Goal: Task Accomplishment & Management: Use online tool/utility

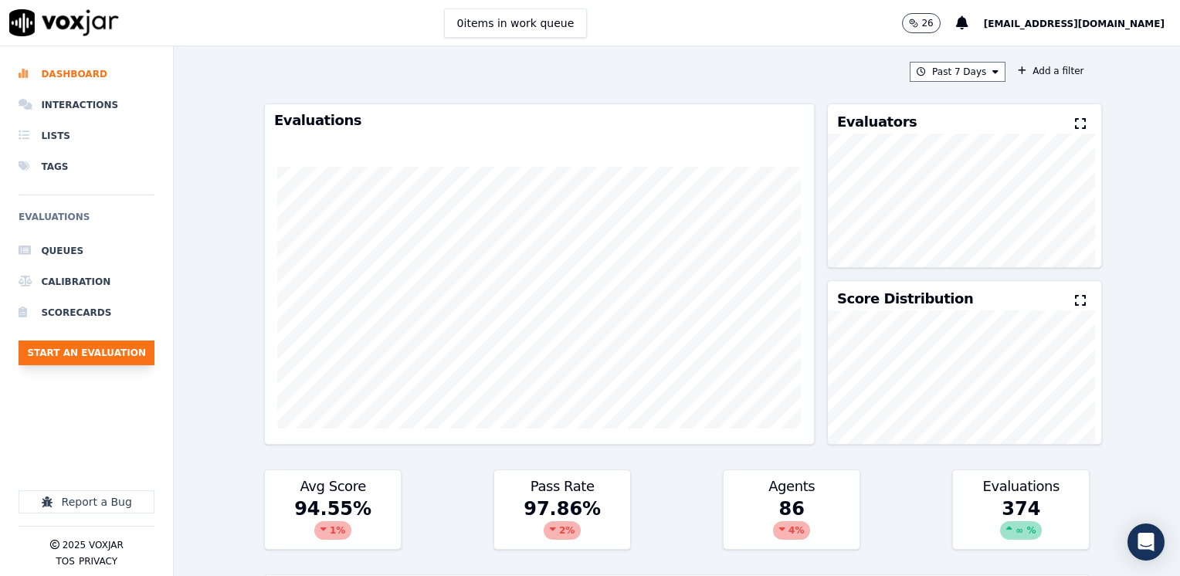
click at [85, 350] on button "Start an Evaluation" at bounding box center [87, 352] width 136 height 25
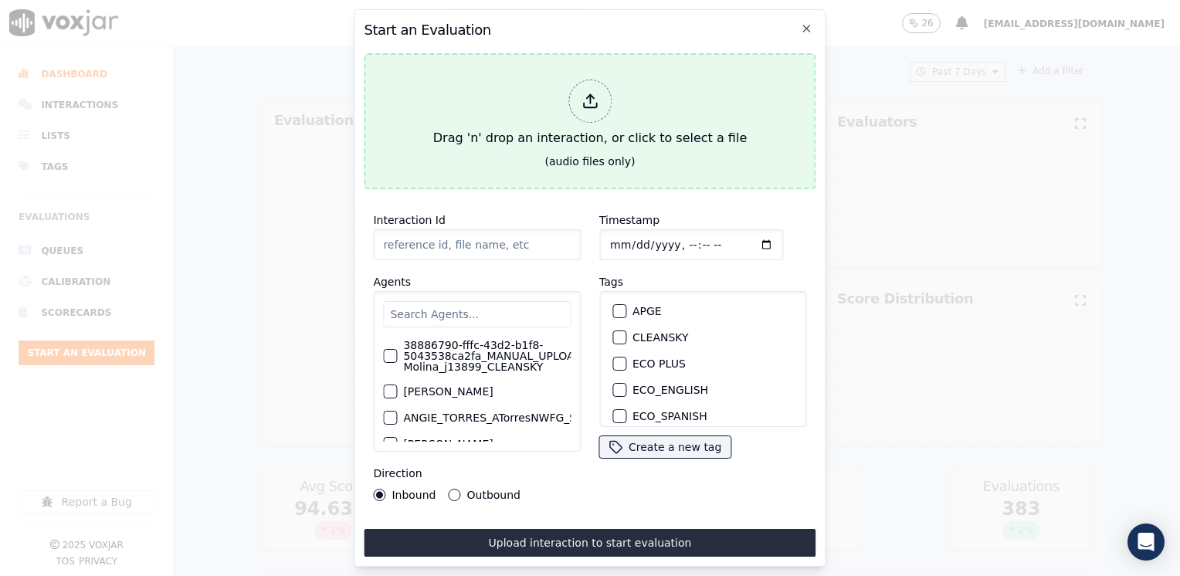
click at [601, 89] on div at bounding box center [589, 101] width 43 height 43
type input "20250809-104138_2722197021-[PERSON_NAME] all.mp3"
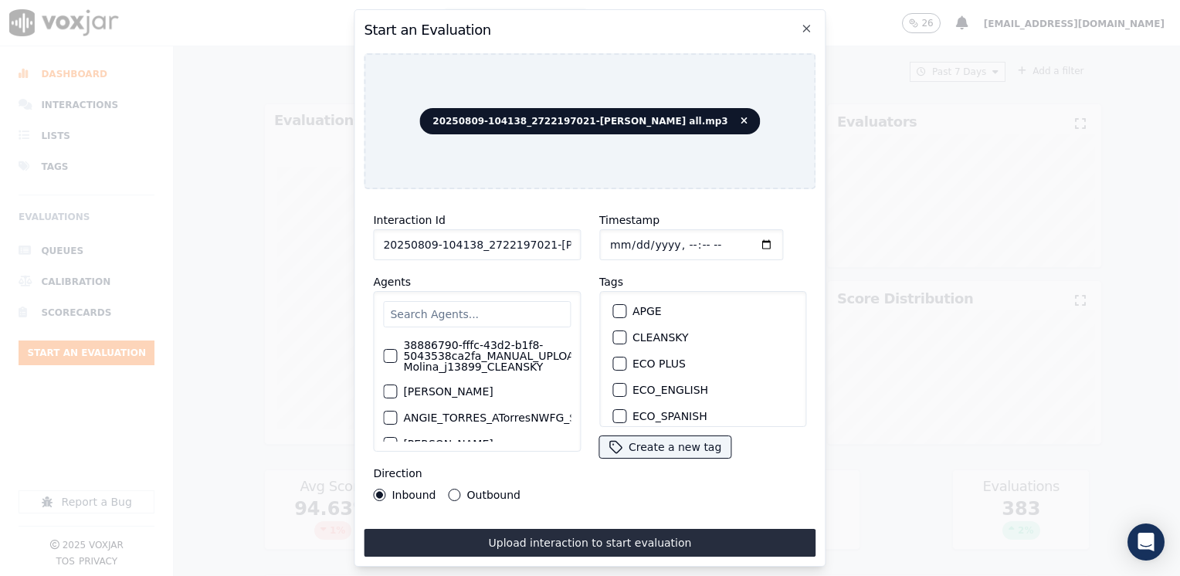
click at [480, 304] on input "text" at bounding box center [477, 314] width 188 height 26
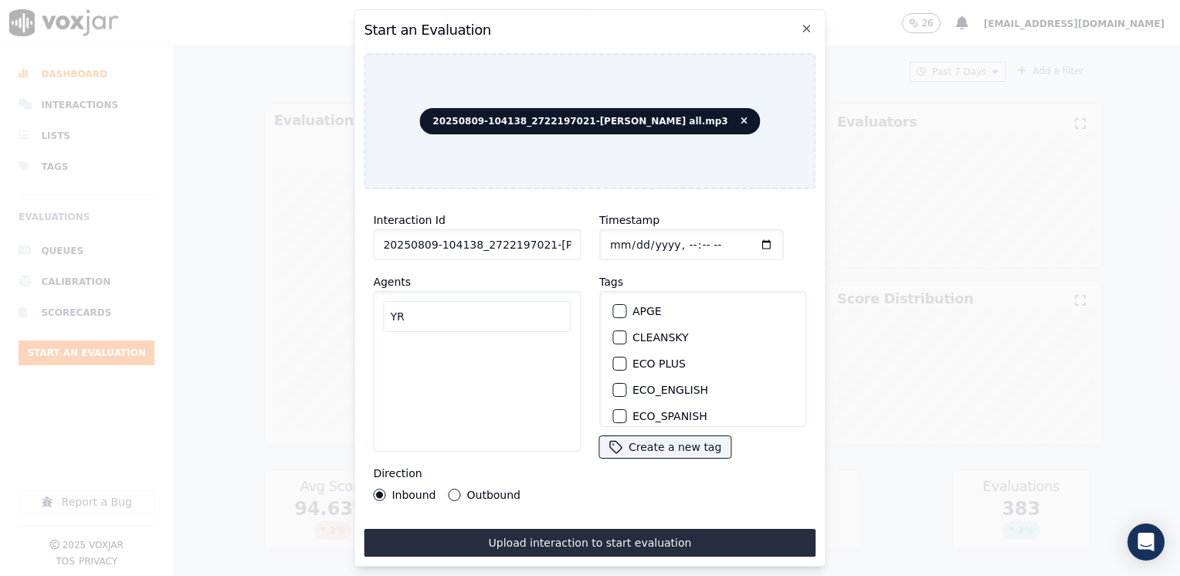
type input "Y"
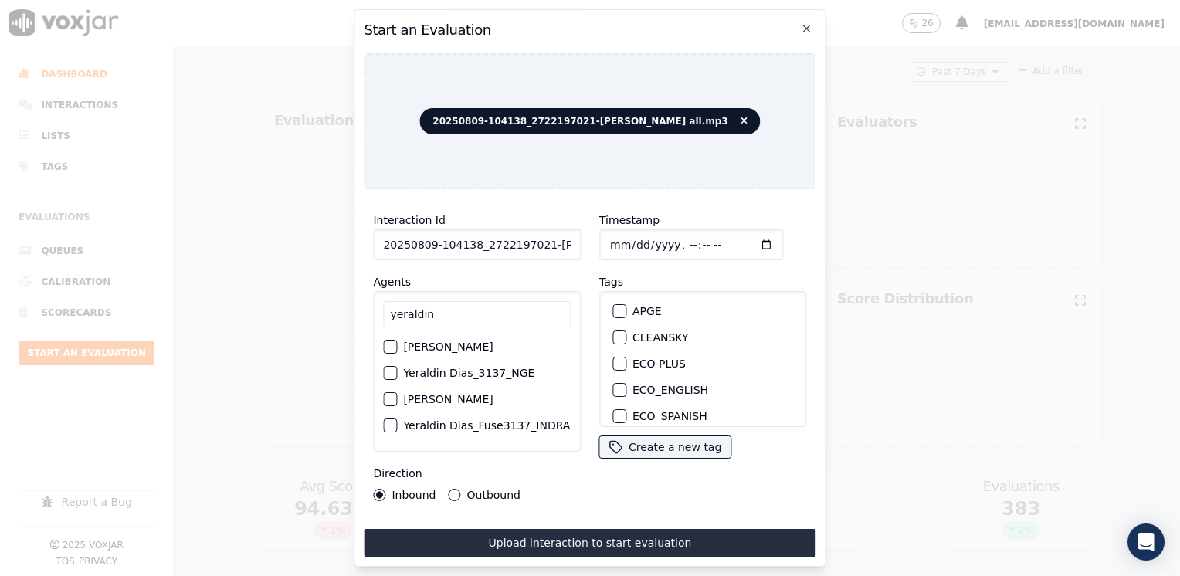
type input "yeraldin"
click at [388, 378] on div "button" at bounding box center [389, 372] width 11 height 11
click at [613, 361] on div "button" at bounding box center [618, 366] width 11 height 11
click at [741, 235] on input "Timestamp" at bounding box center [691, 244] width 184 height 31
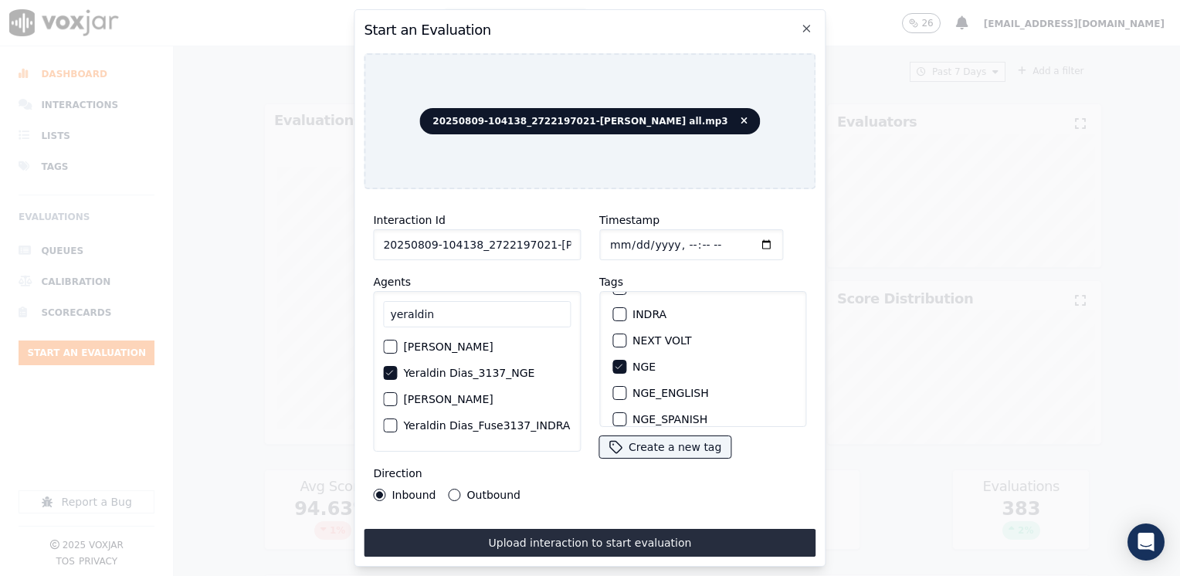
type input "[DATE]T18:26"
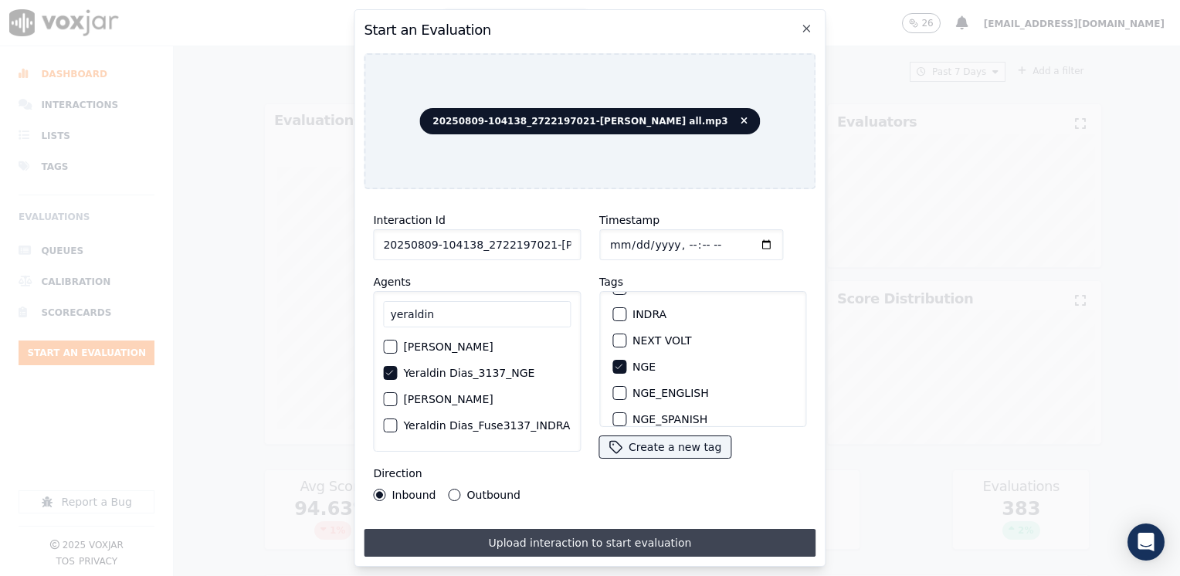
drag, startPoint x: 451, startPoint y: 483, endPoint x: 530, endPoint y: 525, distance: 89.8
click at [451, 489] on button "Outbound" at bounding box center [455, 495] width 12 height 12
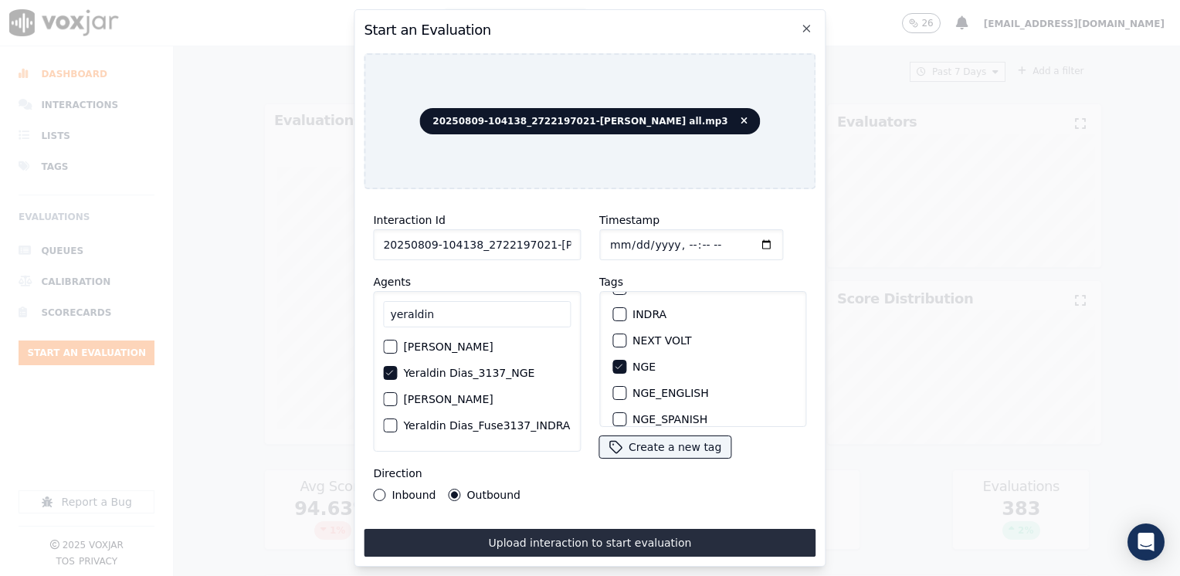
drag, startPoint x: 647, startPoint y: 533, endPoint x: 625, endPoint y: 570, distance: 44.0
click at [647, 533] on button "Upload interaction to start evaluation" at bounding box center [590, 543] width 452 height 28
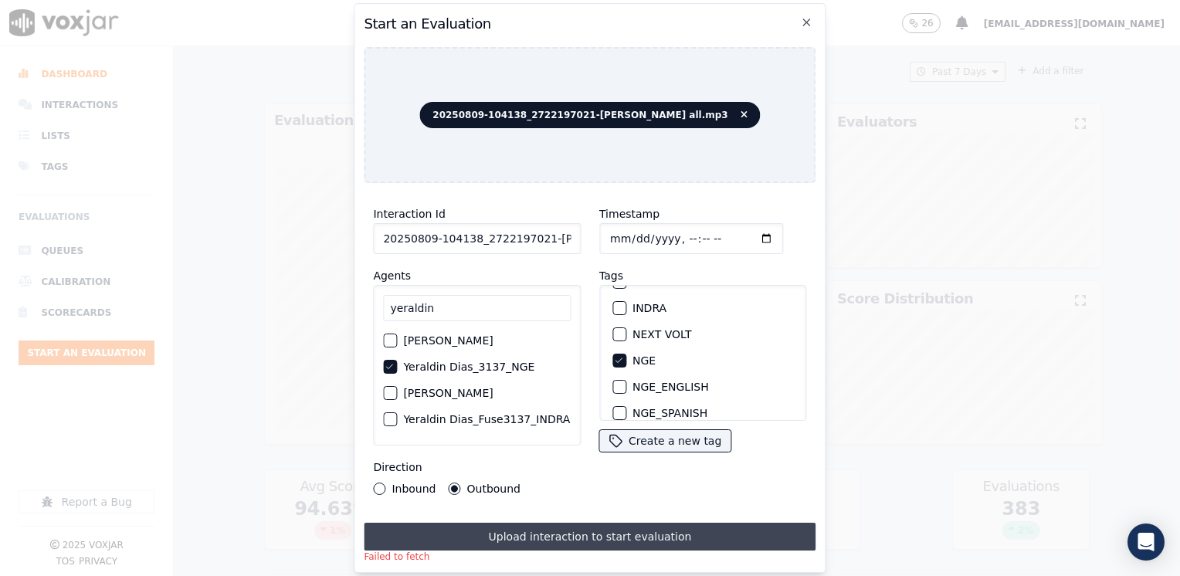
click at [539, 528] on button "Upload interaction to start evaluation" at bounding box center [590, 537] width 452 height 28
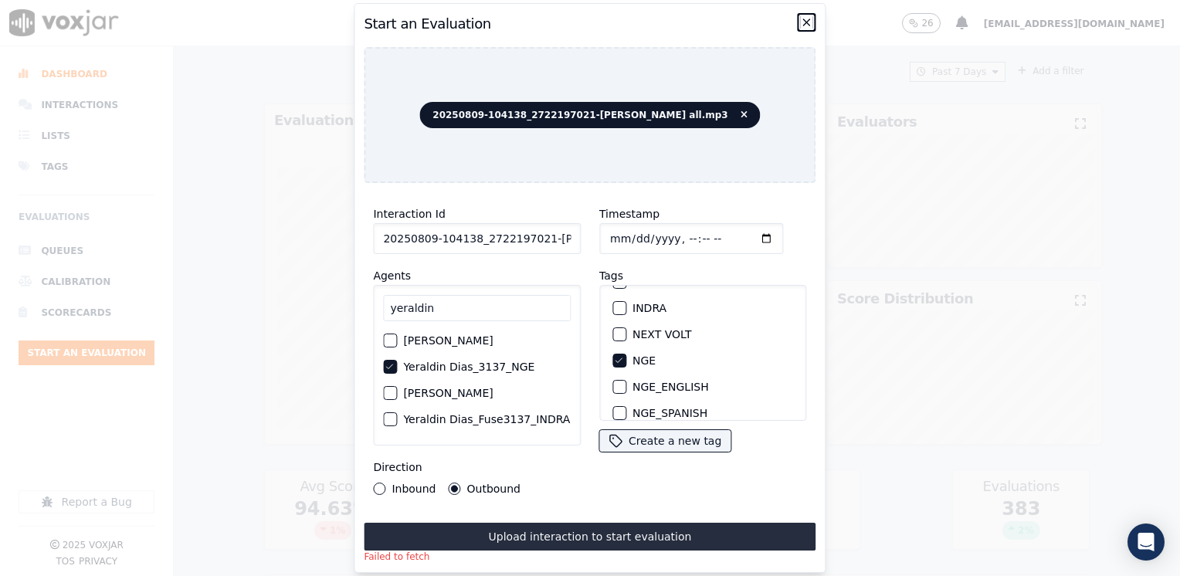
click at [807, 19] on icon "button" at bounding box center [807, 22] width 6 height 6
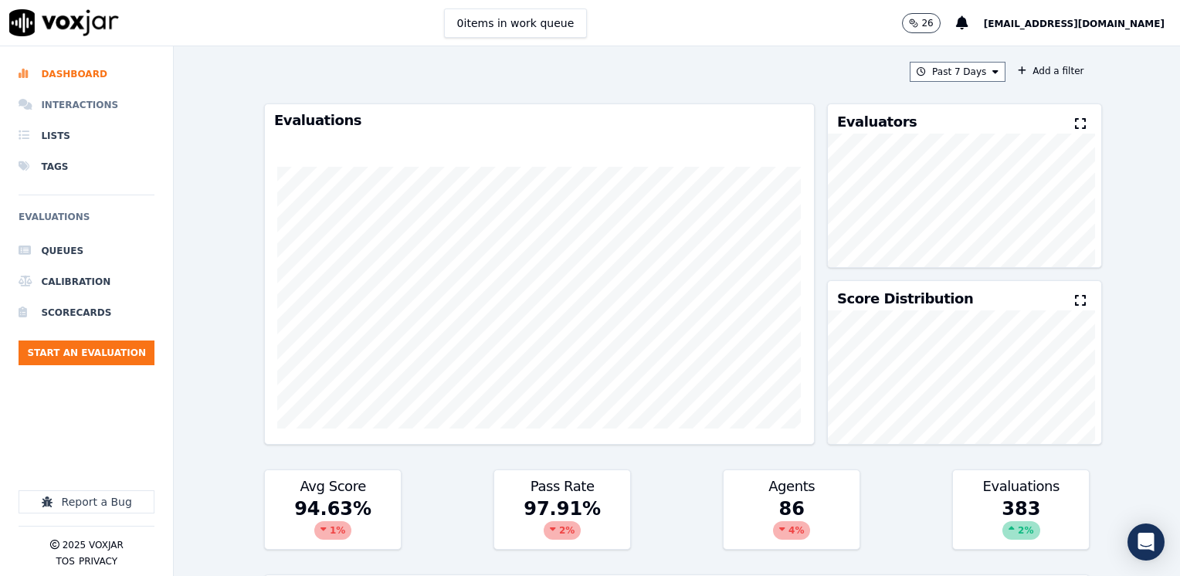
click at [84, 104] on li "Interactions" at bounding box center [87, 105] width 136 height 31
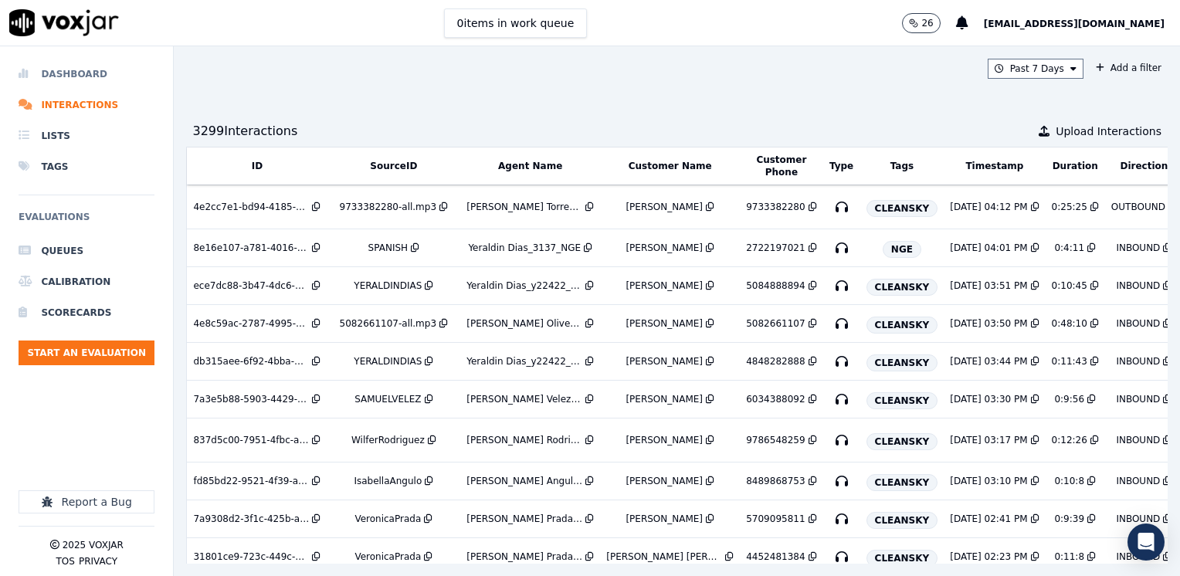
click at [87, 71] on li "Dashboard" at bounding box center [87, 74] width 136 height 31
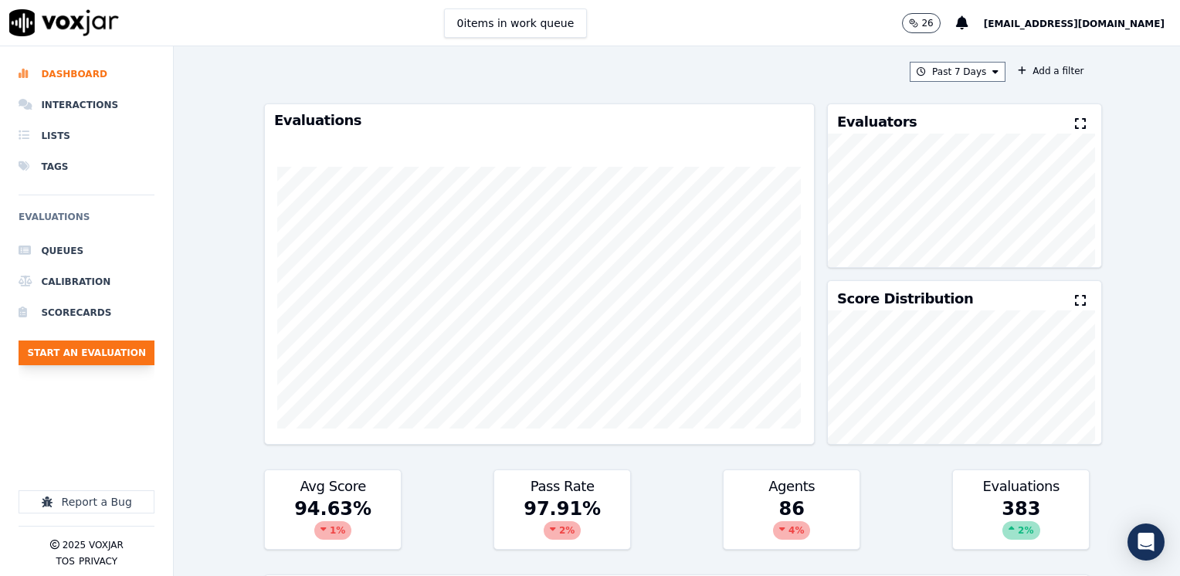
click at [93, 348] on button "Start an Evaluation" at bounding box center [87, 352] width 136 height 25
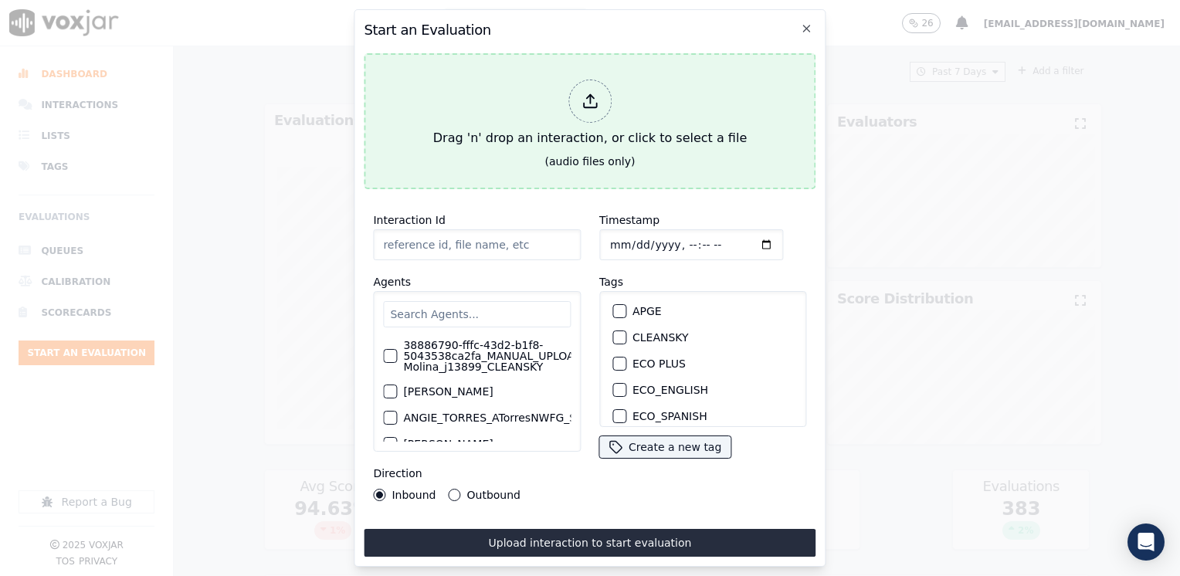
click at [592, 100] on icon at bounding box center [589, 101] width 17 height 17
type input "20250809-104138_2722197021-[PERSON_NAME] all.mp3"
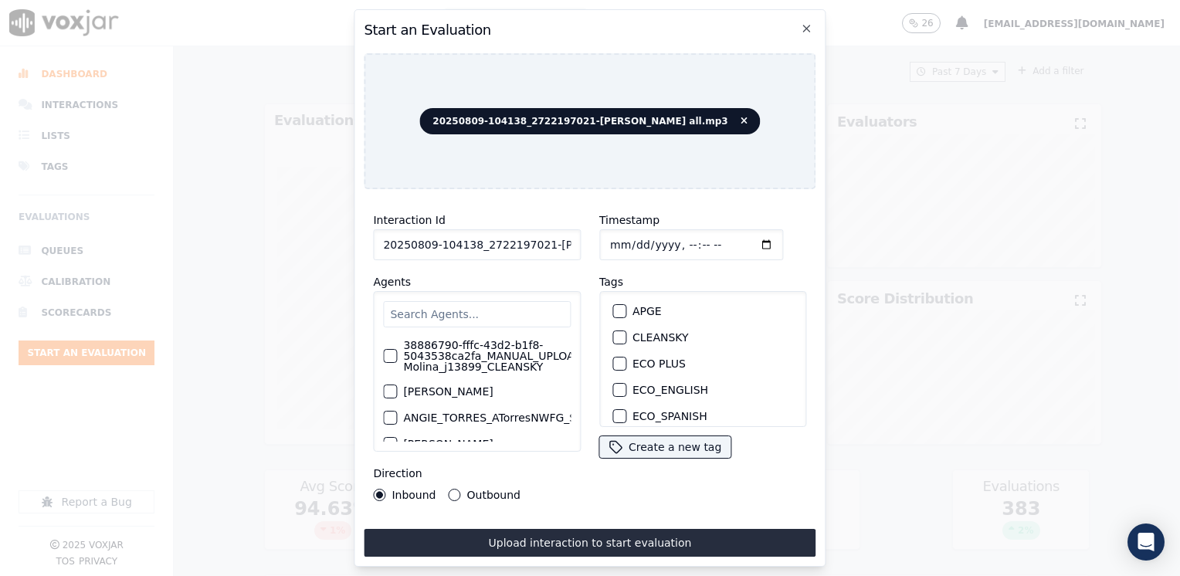
click at [511, 303] on input "text" at bounding box center [477, 314] width 188 height 26
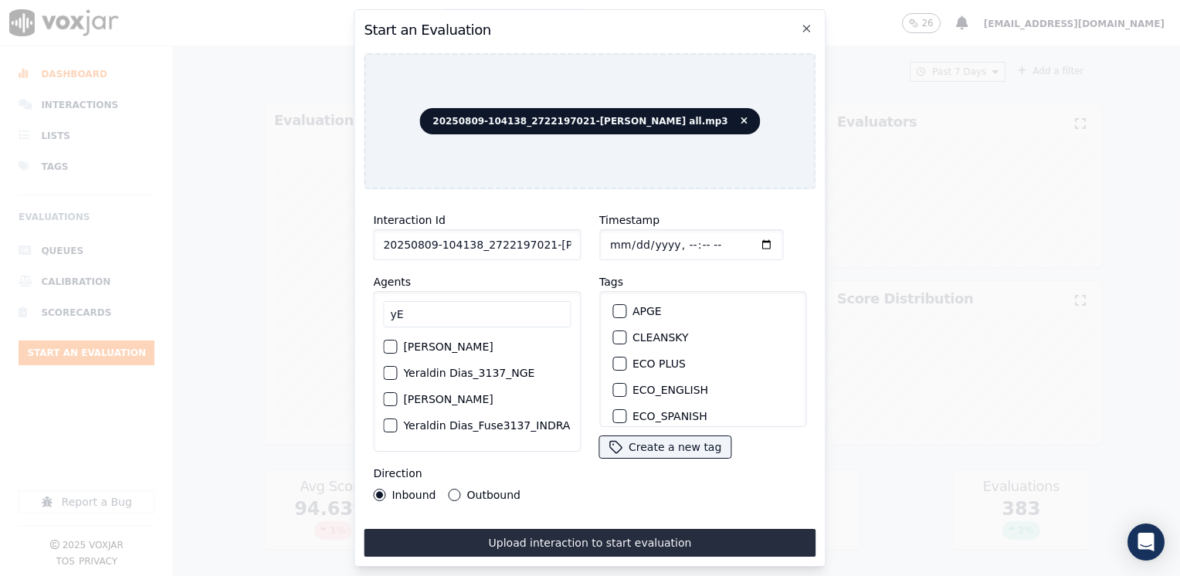
type input "y"
type input "Yeraldin"
click at [381, 372] on div "[PERSON_NAME] Yeraldin Dias_3137_NGE Yeraldin Dias_ECOPLUS Yeraldin Dias_Fuse31…" at bounding box center [477, 371] width 208 height 161
click at [396, 372] on div "Yeraldin Dias_3137_NGE" at bounding box center [477, 373] width 188 height 26
click at [389, 376] on div "button" at bounding box center [389, 372] width 11 height 11
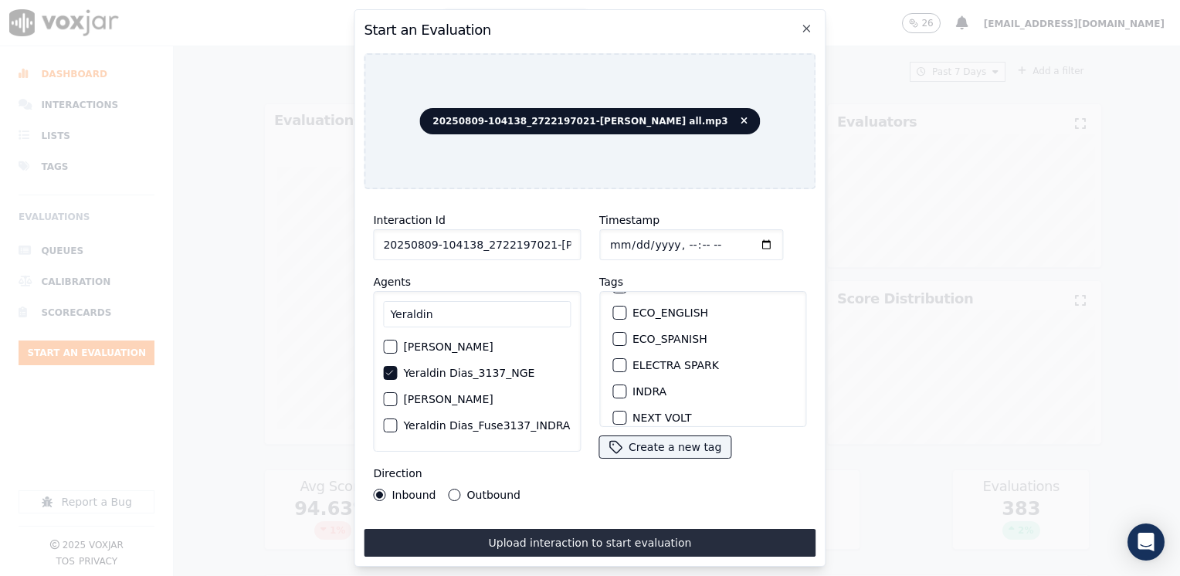
scroll to position [154, 0]
click at [613, 363] on div "button" at bounding box center [618, 366] width 11 height 11
click at [737, 246] on input "Timestamp" at bounding box center [691, 244] width 184 height 31
click at [743, 238] on input "Timestamp" at bounding box center [691, 244] width 184 height 31
type input "[DATE]T18:29"
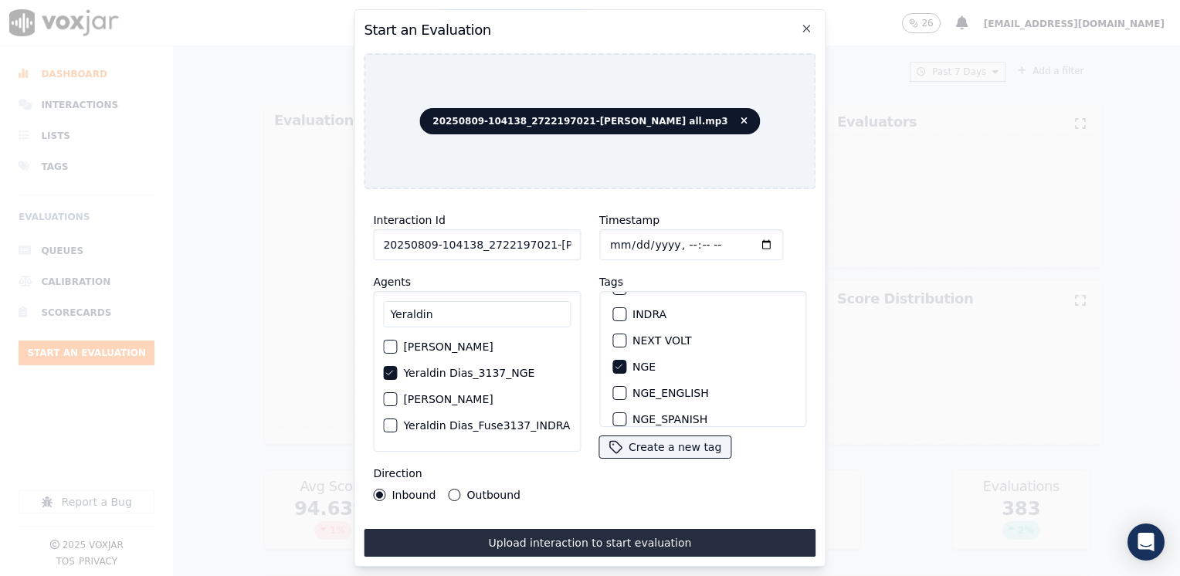
click at [456, 489] on button "Outbound" at bounding box center [455, 495] width 12 height 12
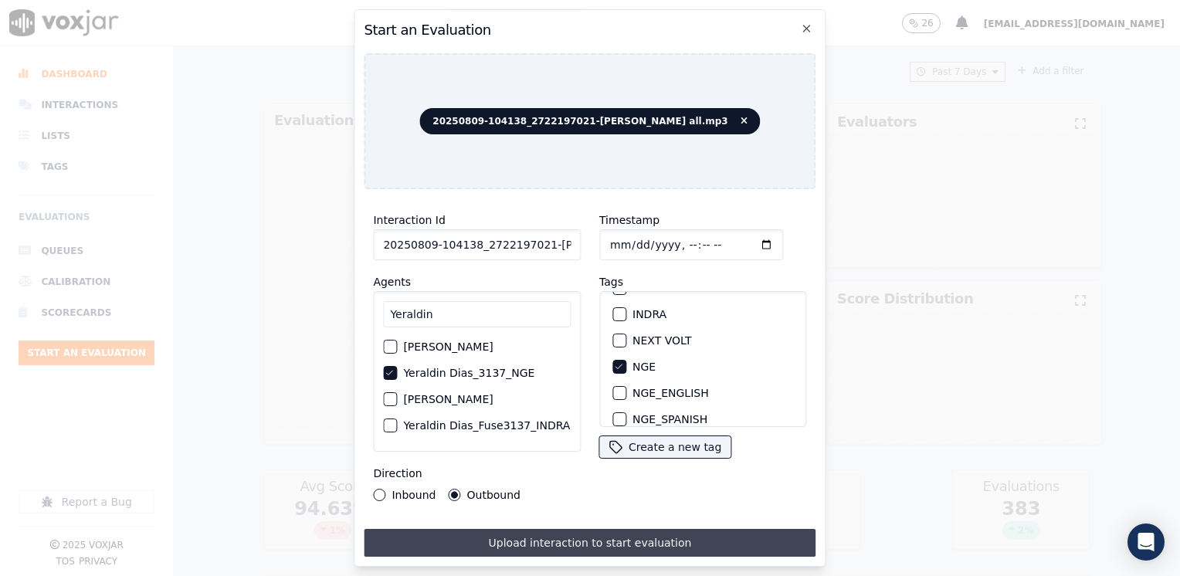
click at [577, 537] on button "Upload interaction to start evaluation" at bounding box center [590, 543] width 452 height 28
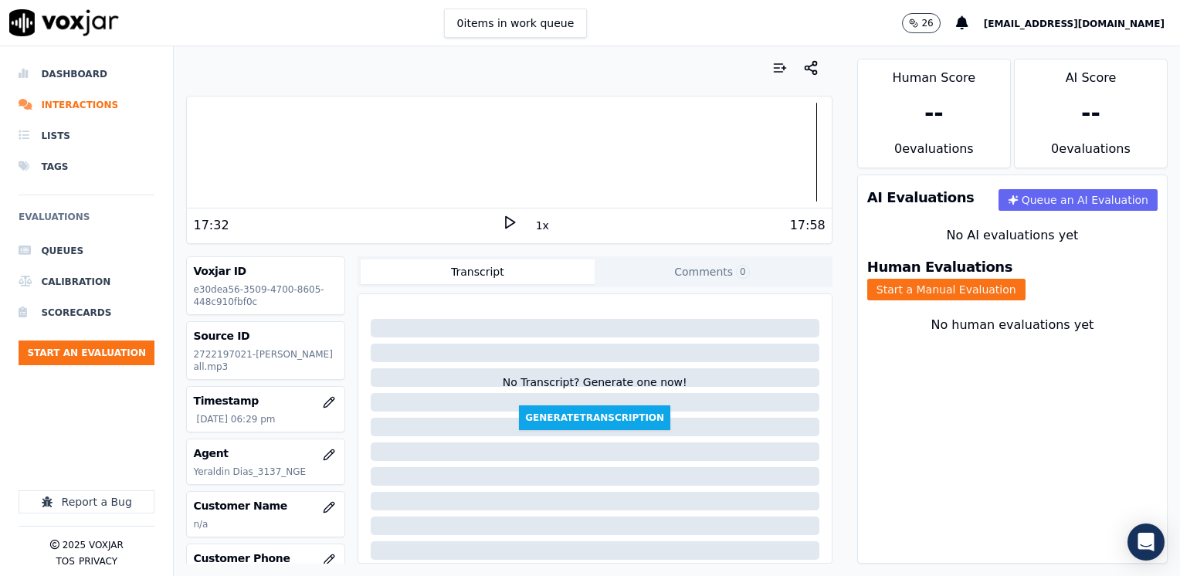
scroll to position [77, 0]
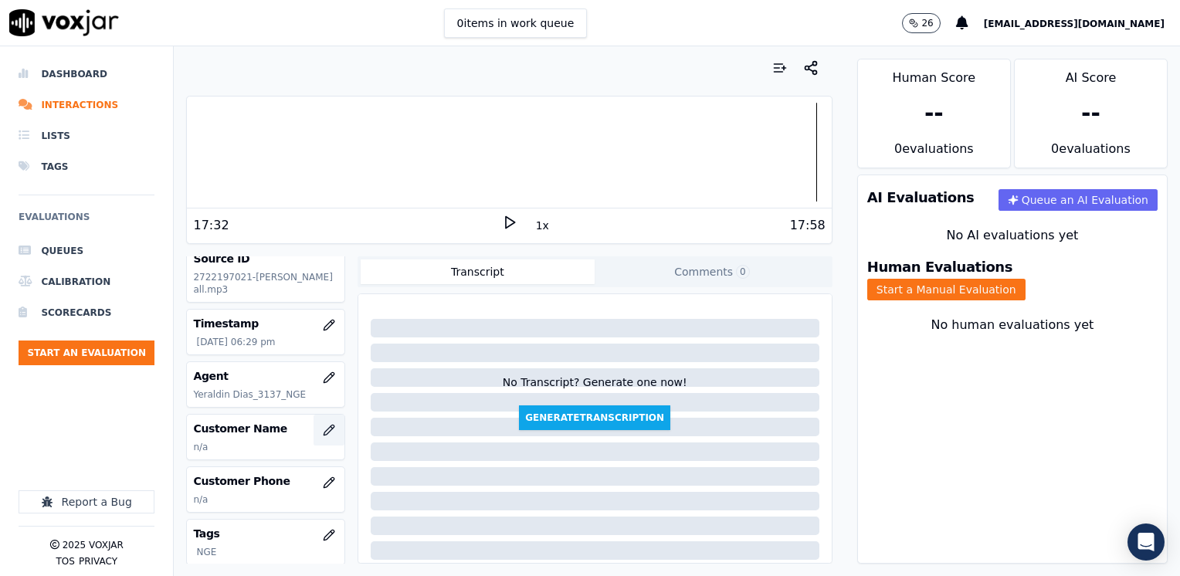
click at [323, 431] on icon "button" at bounding box center [328, 430] width 10 height 10
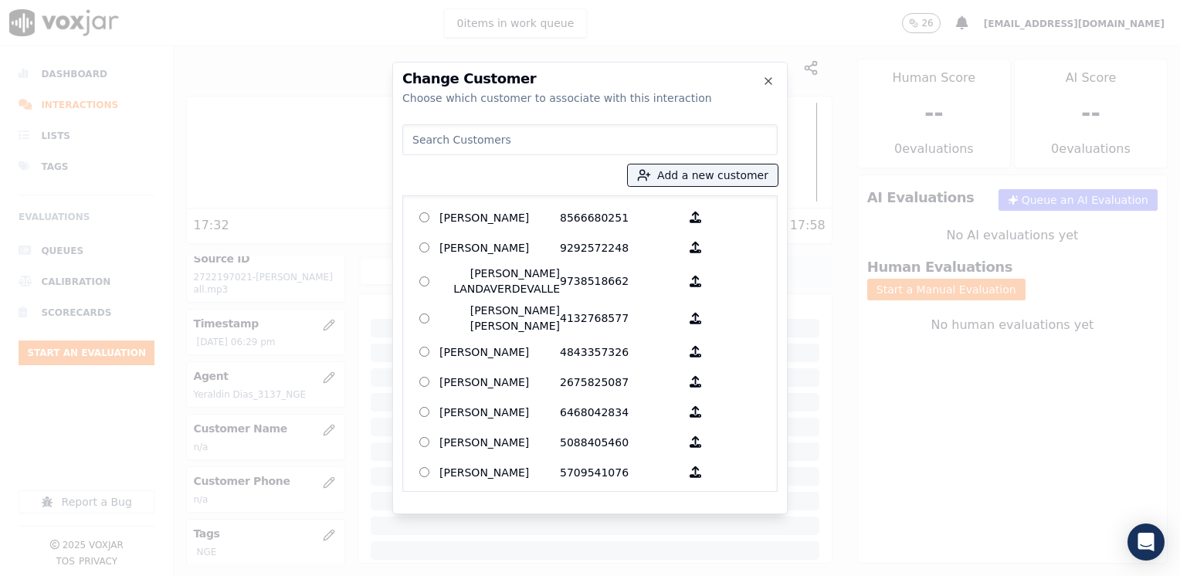
click at [454, 164] on div "Add a new customer [PERSON_NAME] 8566680251 [PERSON_NAME] 9292572248 [PERSON_NA…" at bounding box center [589, 305] width 375 height 374
click at [489, 133] on input at bounding box center [589, 139] width 375 height 31
paste input "2722197021"
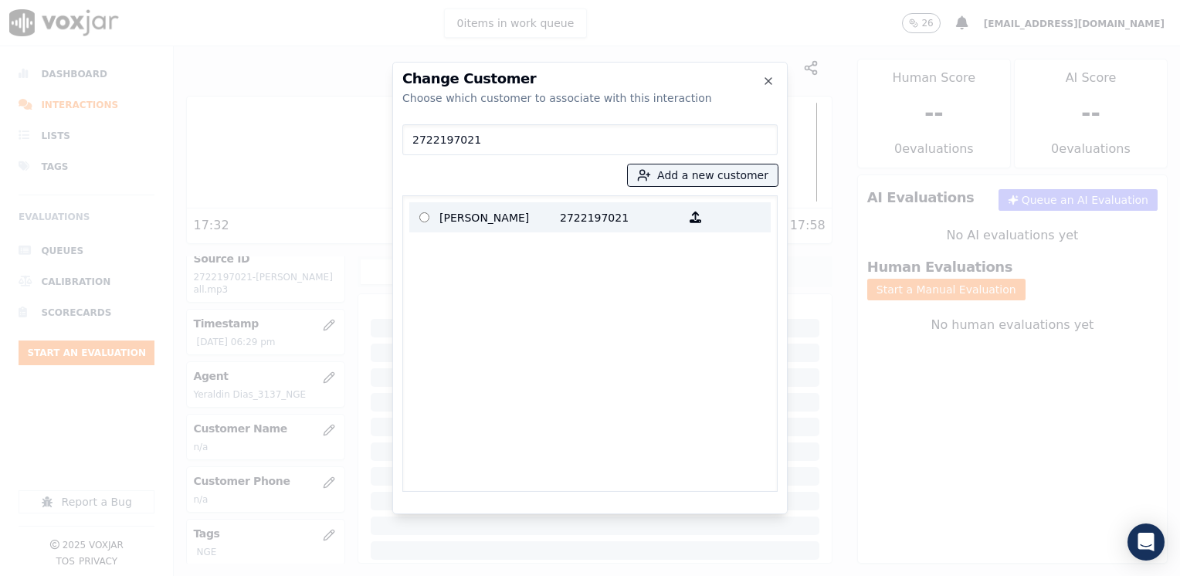
type input "2722197021"
click at [553, 210] on p "[PERSON_NAME]" at bounding box center [499, 217] width 120 height 24
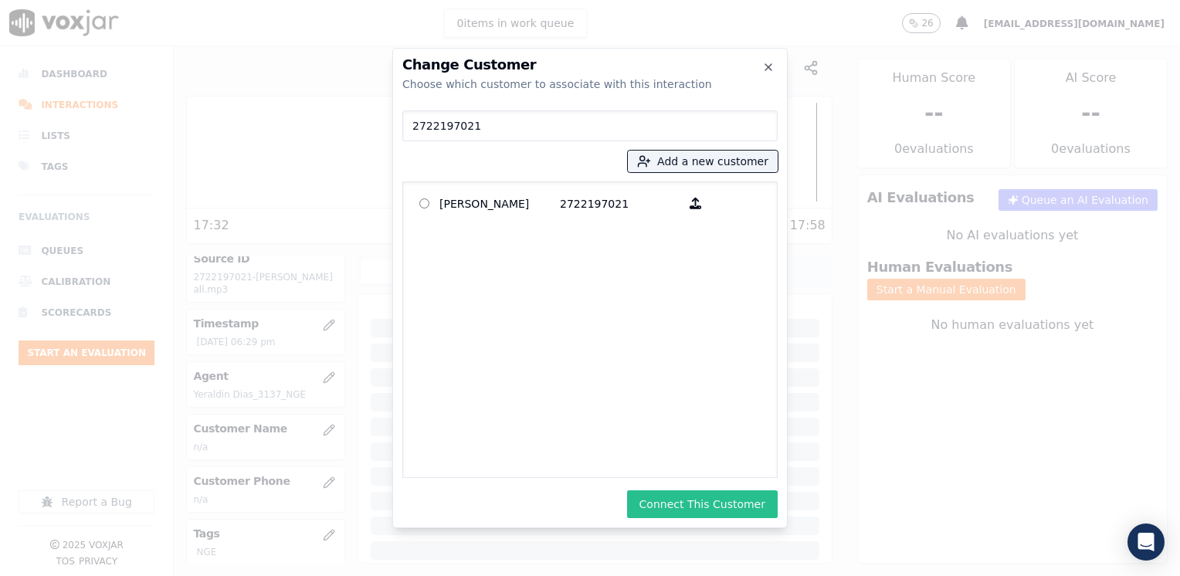
click at [735, 505] on button "Connect This Customer" at bounding box center [702, 504] width 151 height 28
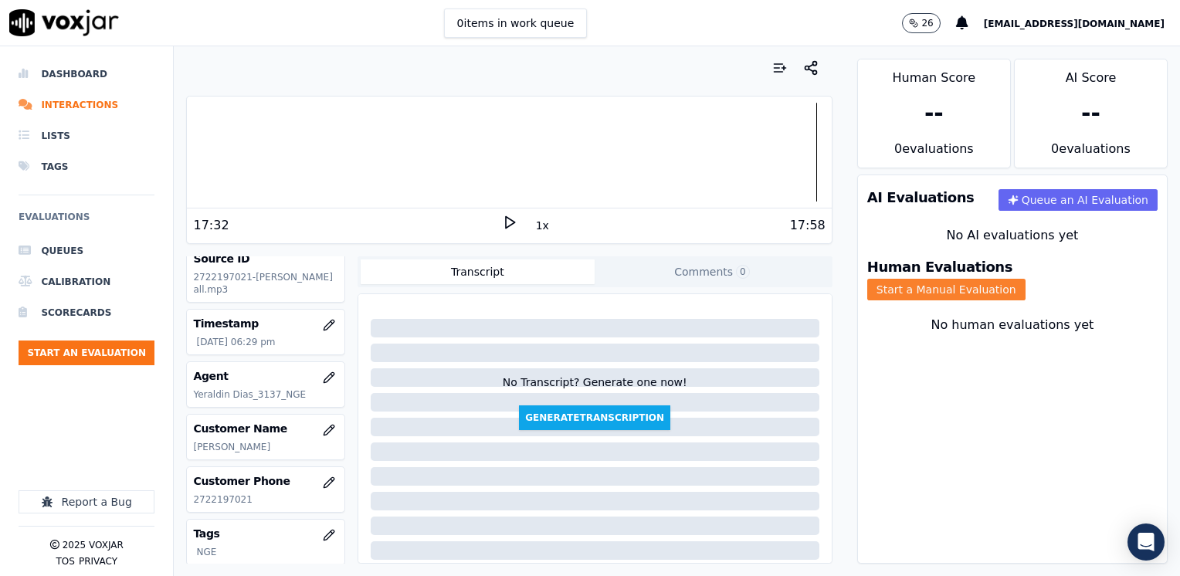
click at [1025, 281] on button "Start a Manual Evaluation" at bounding box center [946, 290] width 158 height 22
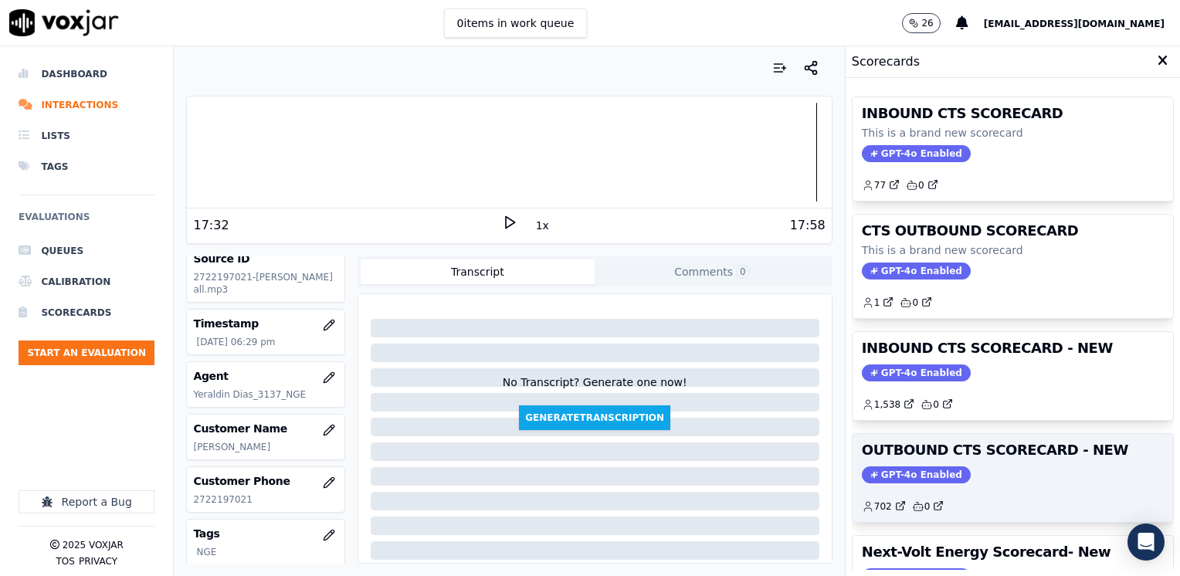
click at [916, 469] on span "GPT-4o Enabled" at bounding box center [916, 474] width 109 height 17
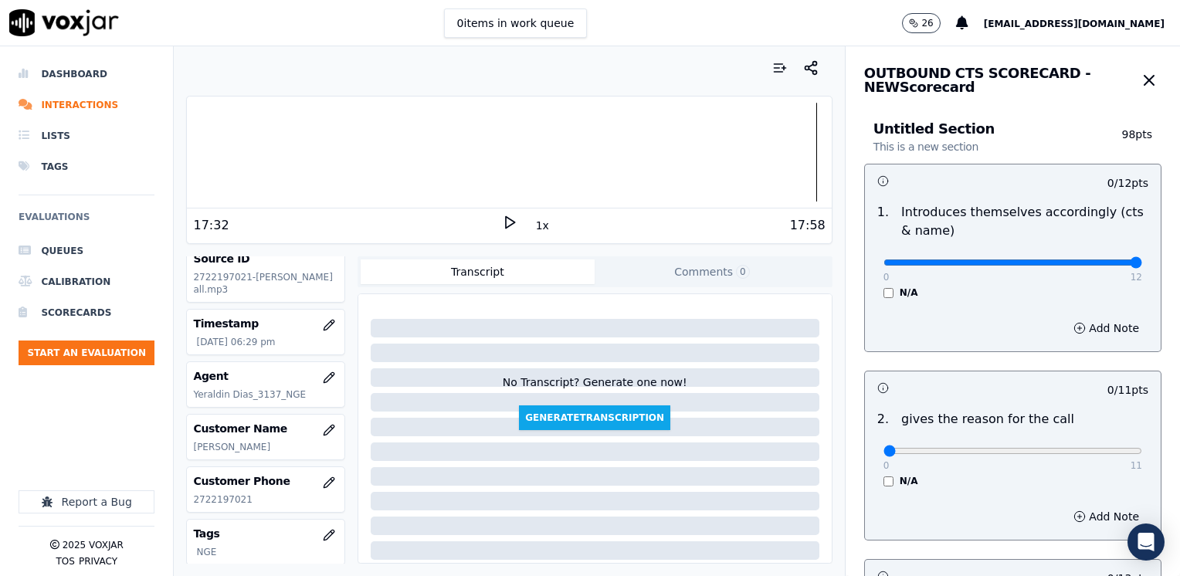
drag, startPoint x: 873, startPoint y: 261, endPoint x: 1182, endPoint y: 260, distance: 308.8
type input "12"
click at [1142, 260] on input "range" at bounding box center [1012, 262] width 259 height 6
drag, startPoint x: 871, startPoint y: 450, endPoint x: 1182, endPoint y: 463, distance: 311.4
type input "11"
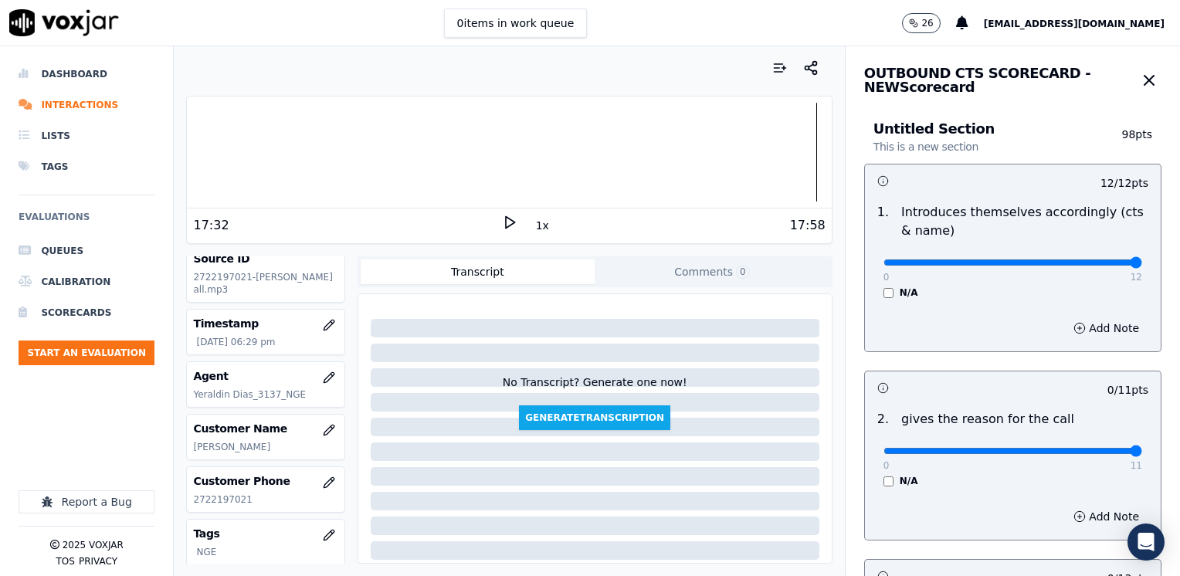
click at [1142, 266] on input "range" at bounding box center [1012, 262] width 259 height 6
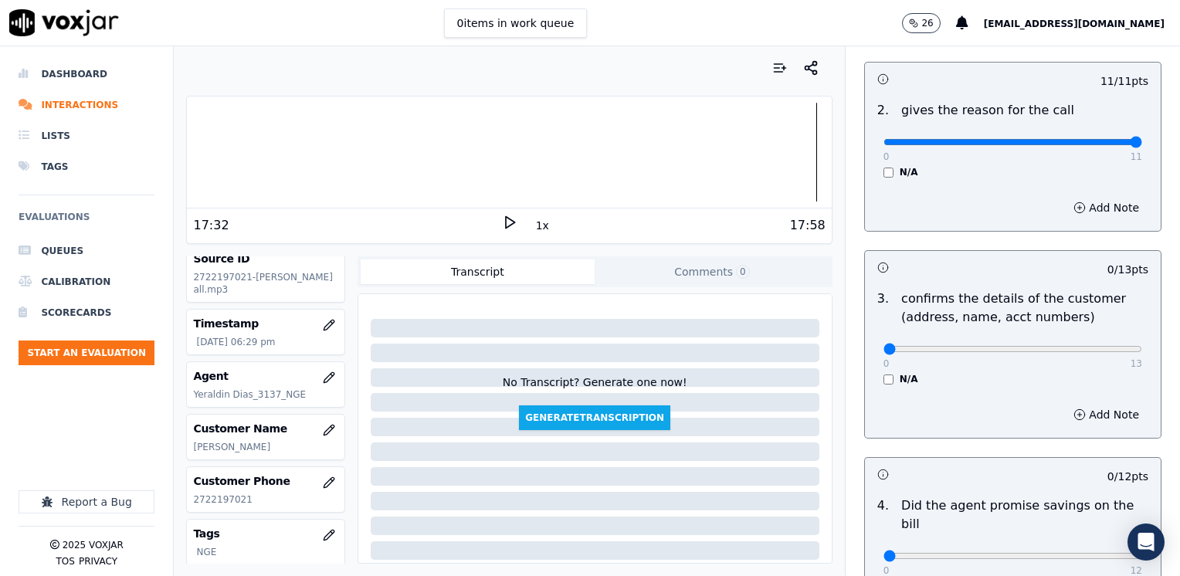
scroll to position [618, 0]
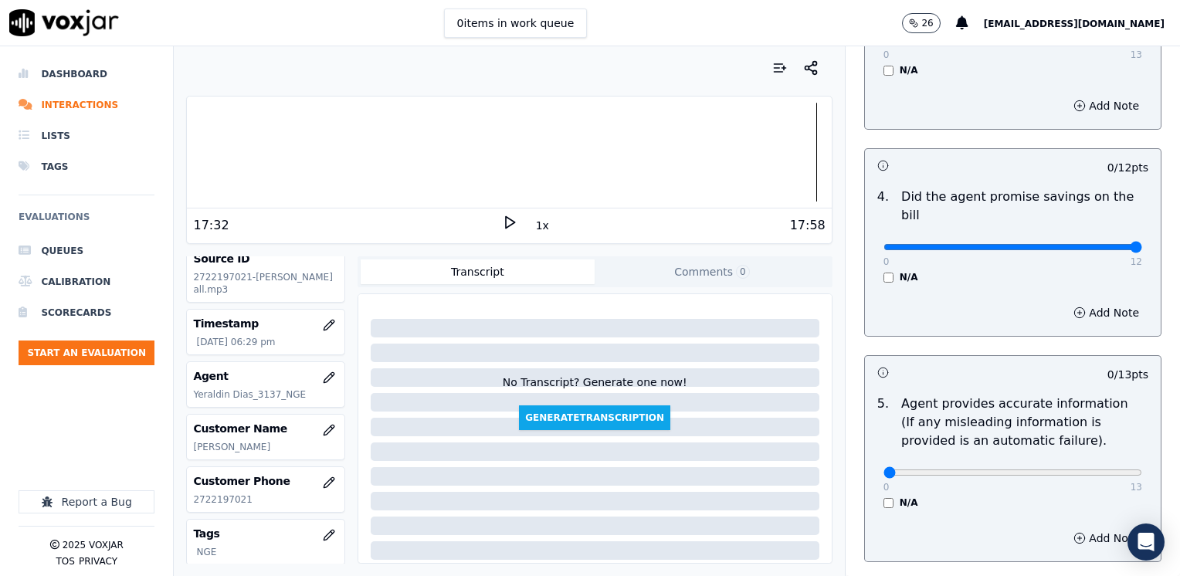
drag, startPoint x: 870, startPoint y: 232, endPoint x: 1182, endPoint y: 231, distance: 311.9
type input "12"
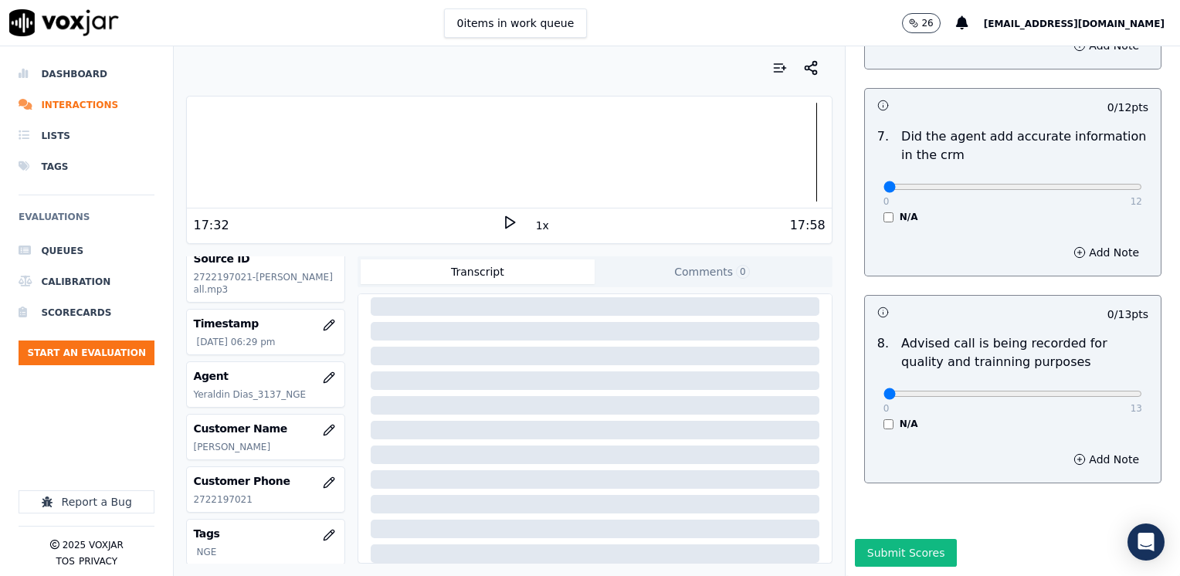
scroll to position [1349, 0]
type input "10"
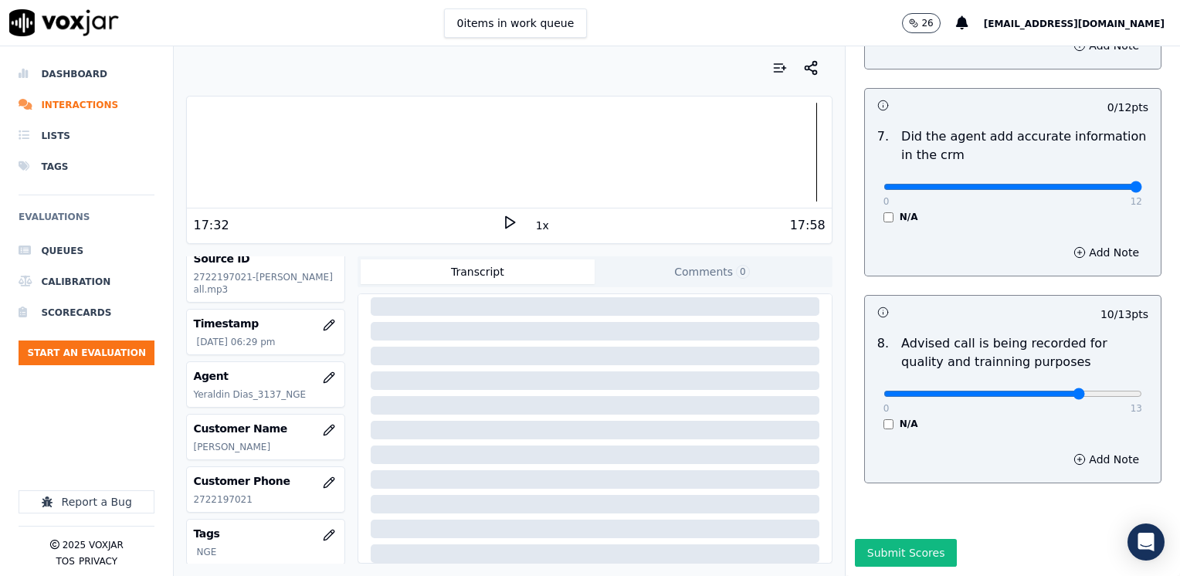
drag, startPoint x: 877, startPoint y: 154, endPoint x: 1182, endPoint y: 218, distance: 311.4
type input "12"
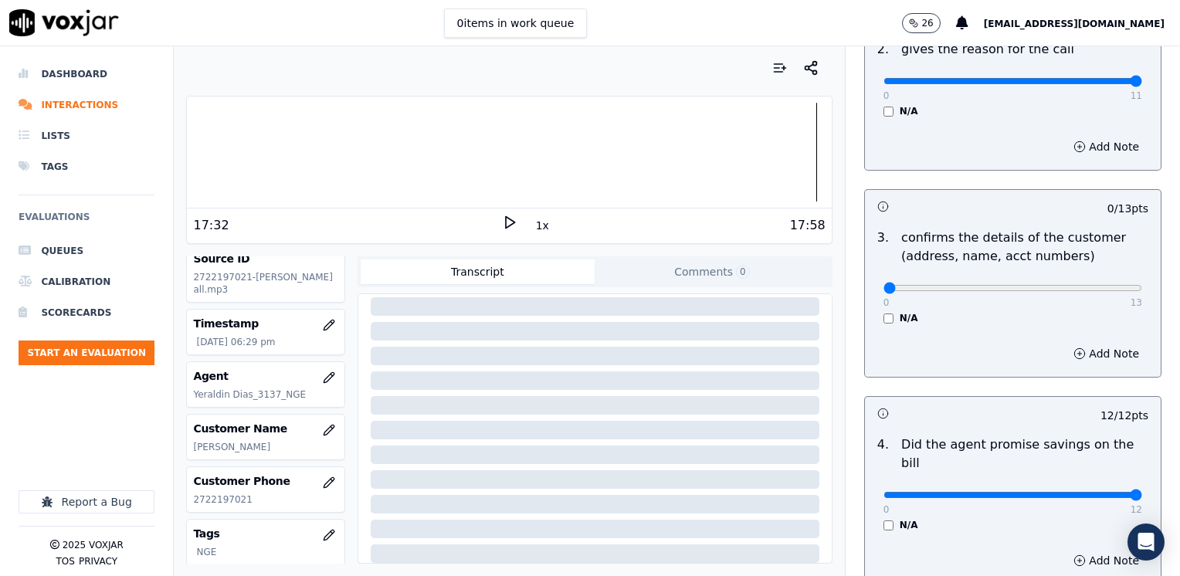
scroll to position [346, 0]
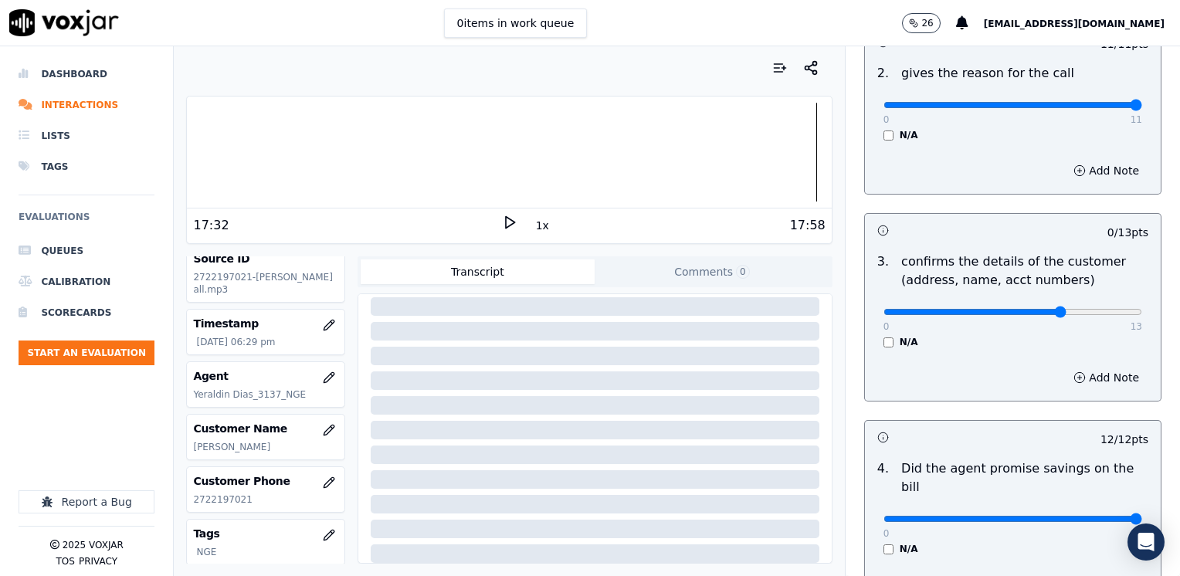
type input "10"
click at [1077, 380] on button "Add Note" at bounding box center [1106, 378] width 84 height 22
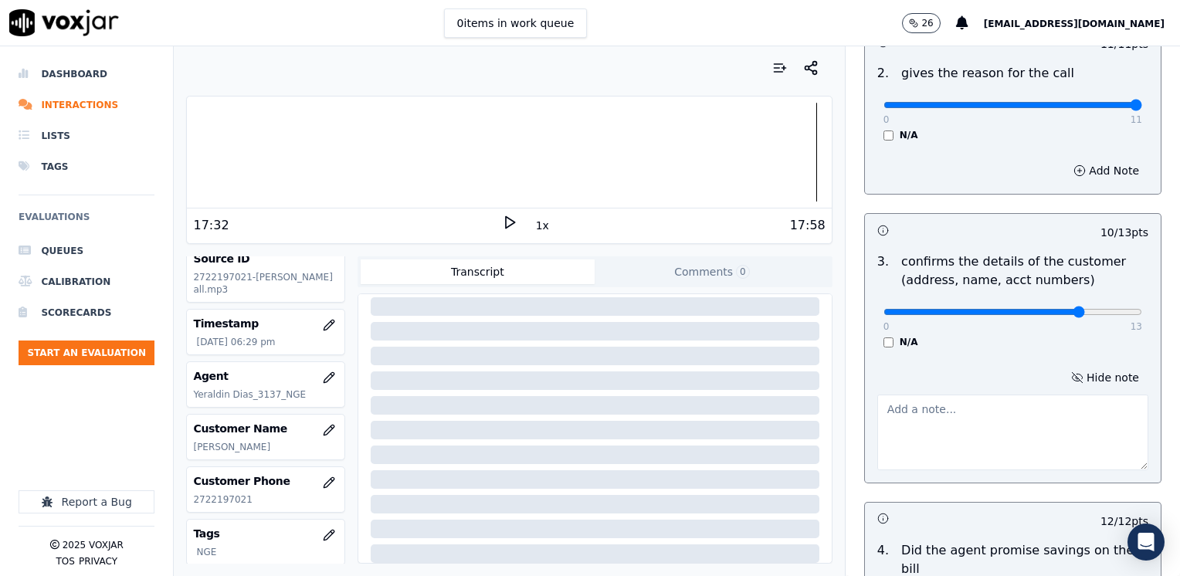
click at [931, 401] on textarea at bounding box center [1012, 432] width 271 height 76
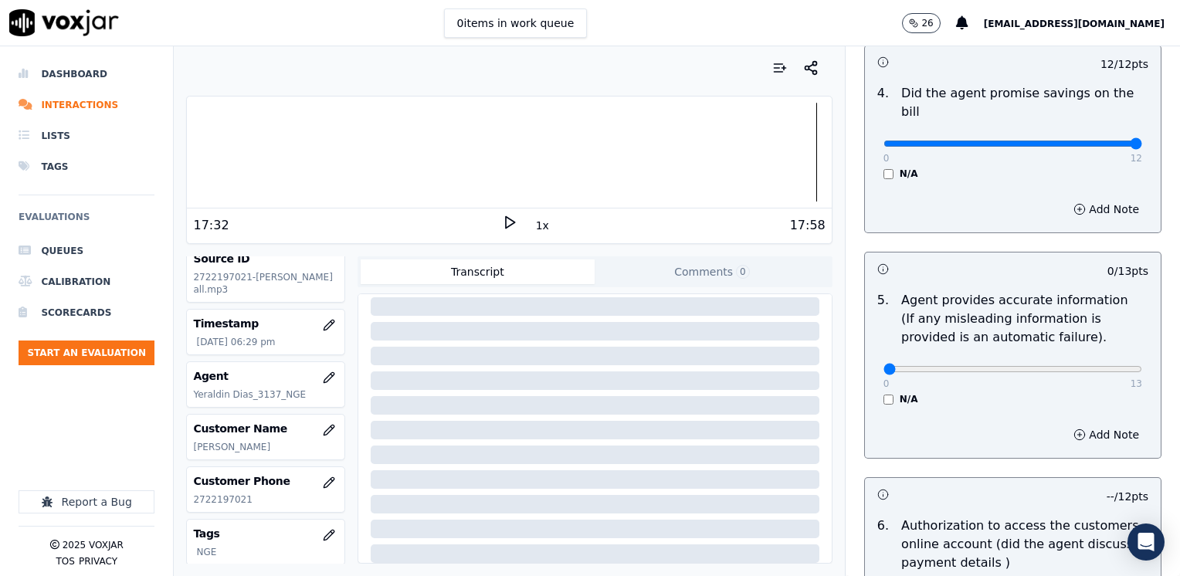
scroll to position [886, 0]
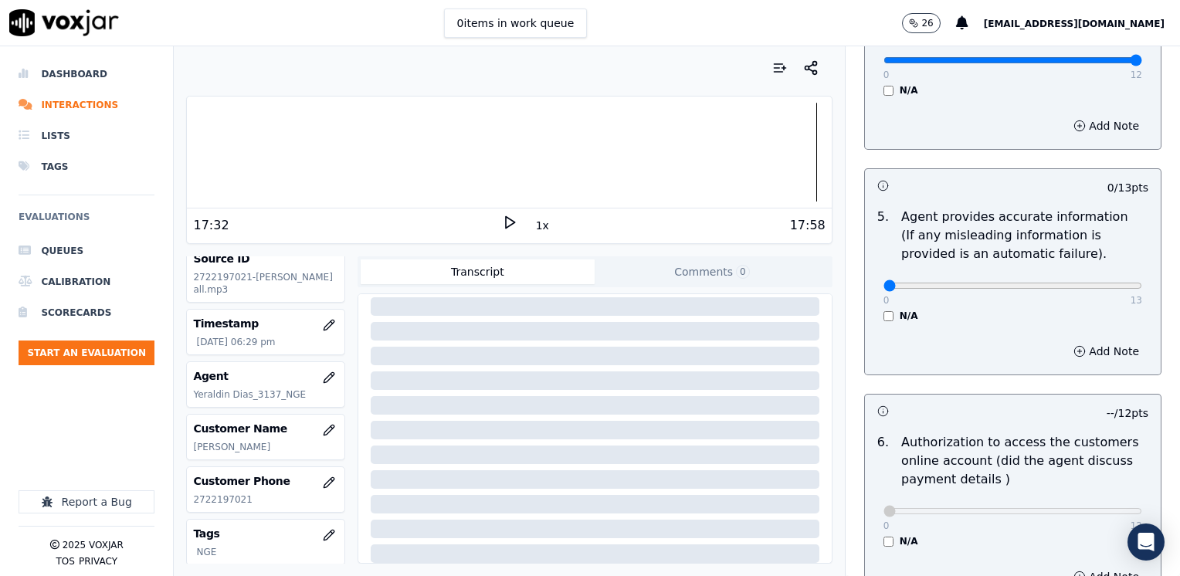
type textarea "Make sure to confirm full service address and the name on the bill before readi…"
drag, startPoint x: 872, startPoint y: 271, endPoint x: 1182, endPoint y: 314, distance: 313.3
type input "13"
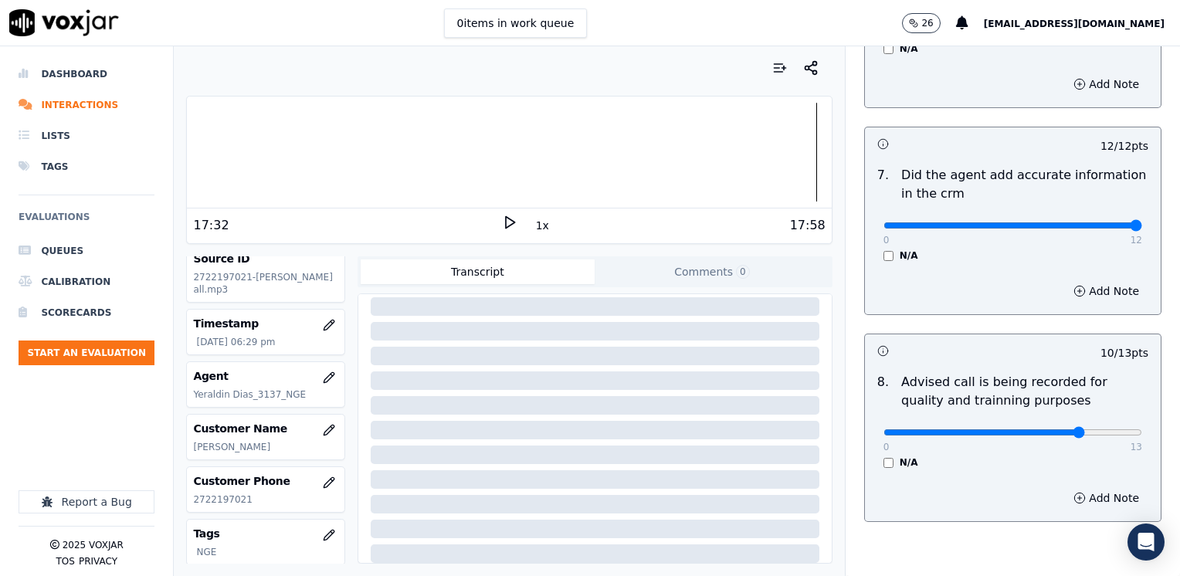
scroll to position [1430, 0]
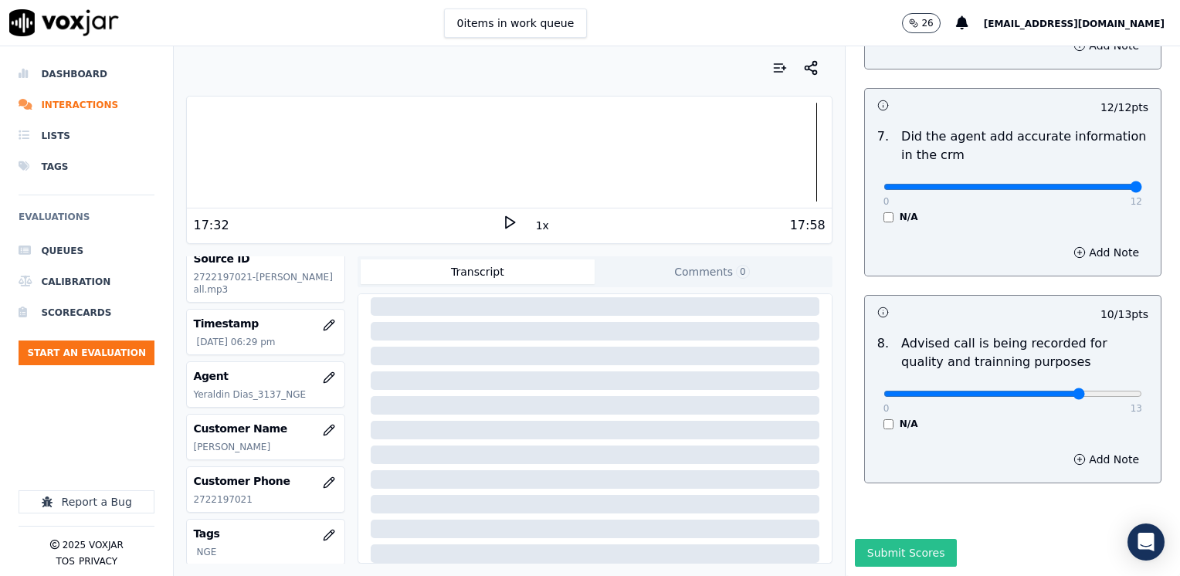
click at [888, 539] on button "Submit Scores" at bounding box center [906, 553] width 103 height 28
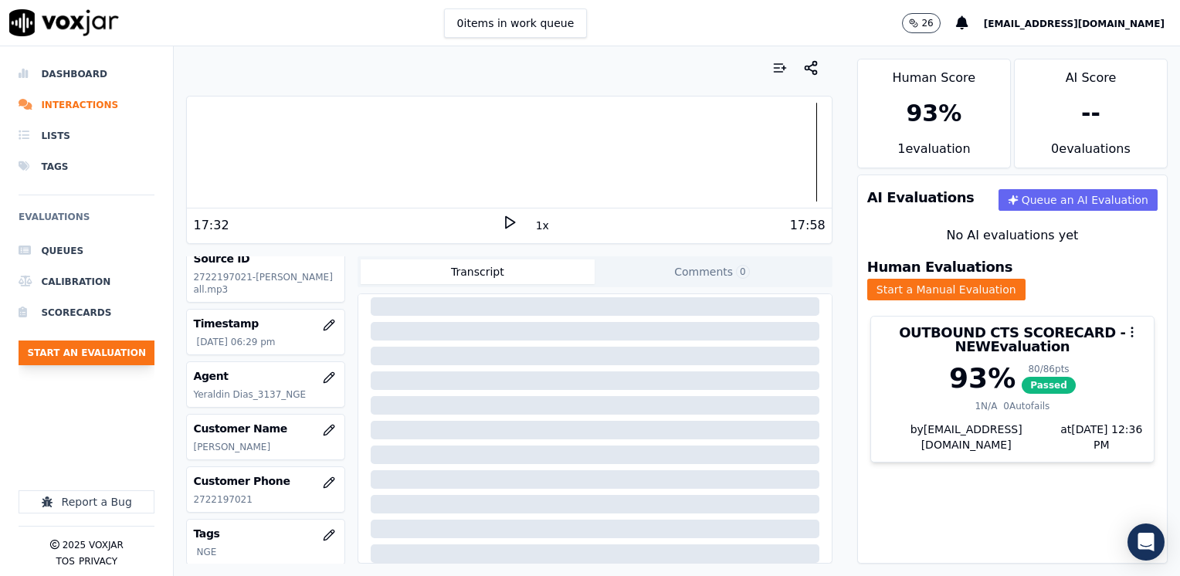
click at [110, 351] on button "Start an Evaluation" at bounding box center [87, 352] width 136 height 25
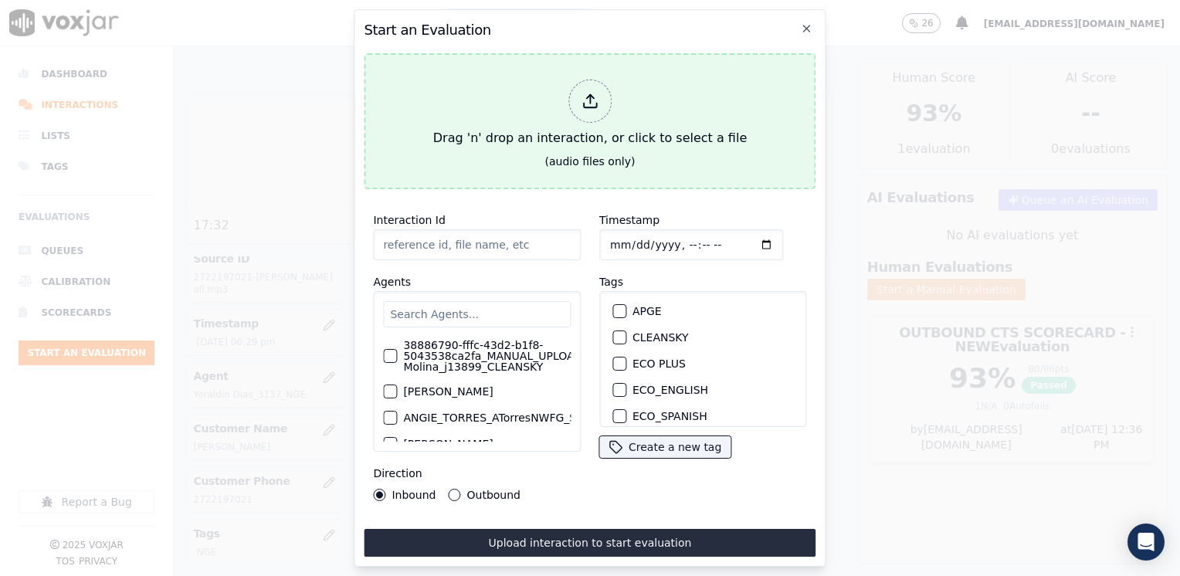
click at [590, 95] on line at bounding box center [590, 99] width 0 height 8
type input "20250809-111331_2166815849-[PERSON_NAME] all.mp3"
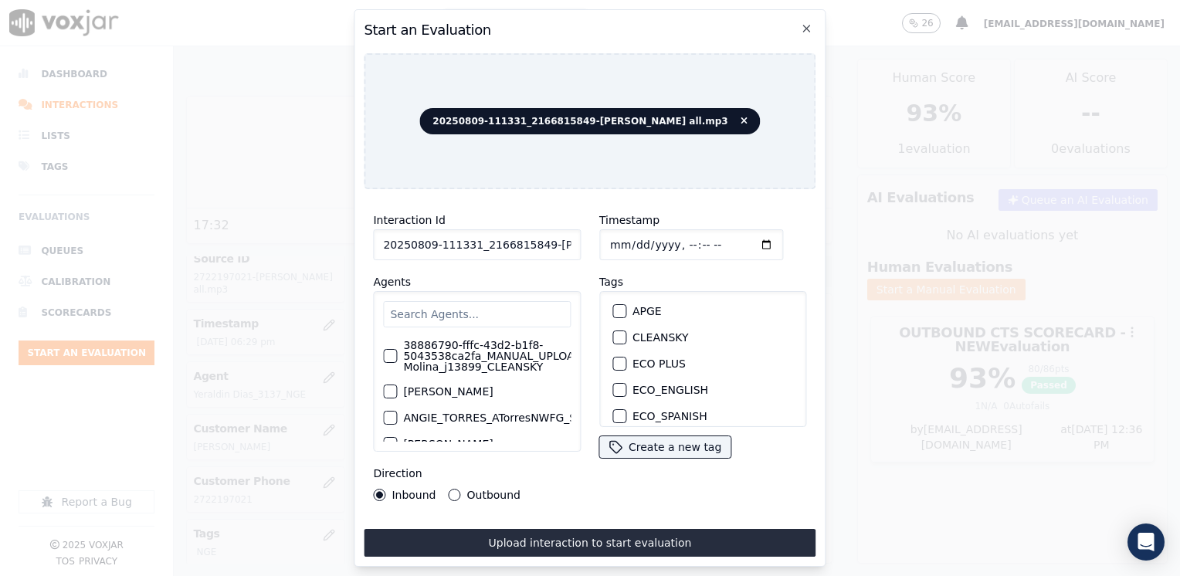
click at [498, 301] on input "text" at bounding box center [477, 314] width 188 height 26
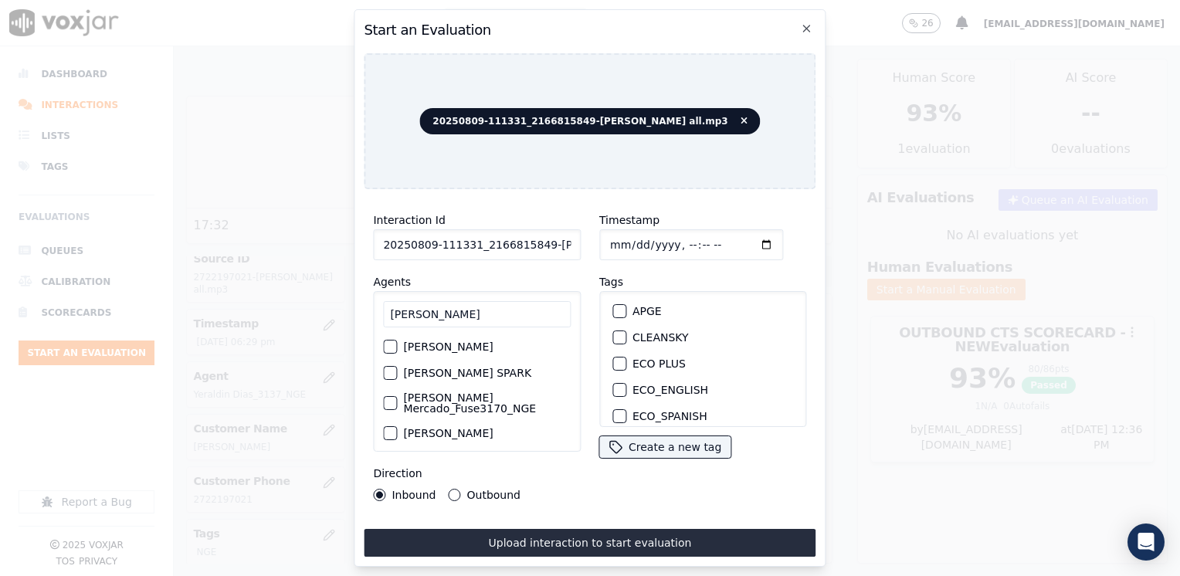
type input "[PERSON_NAME]"
click at [386, 398] on div "button" at bounding box center [389, 403] width 11 height 11
click at [613, 362] on div "button" at bounding box center [618, 366] width 11 height 11
click at [739, 240] on input "Timestamp" at bounding box center [691, 244] width 184 height 31
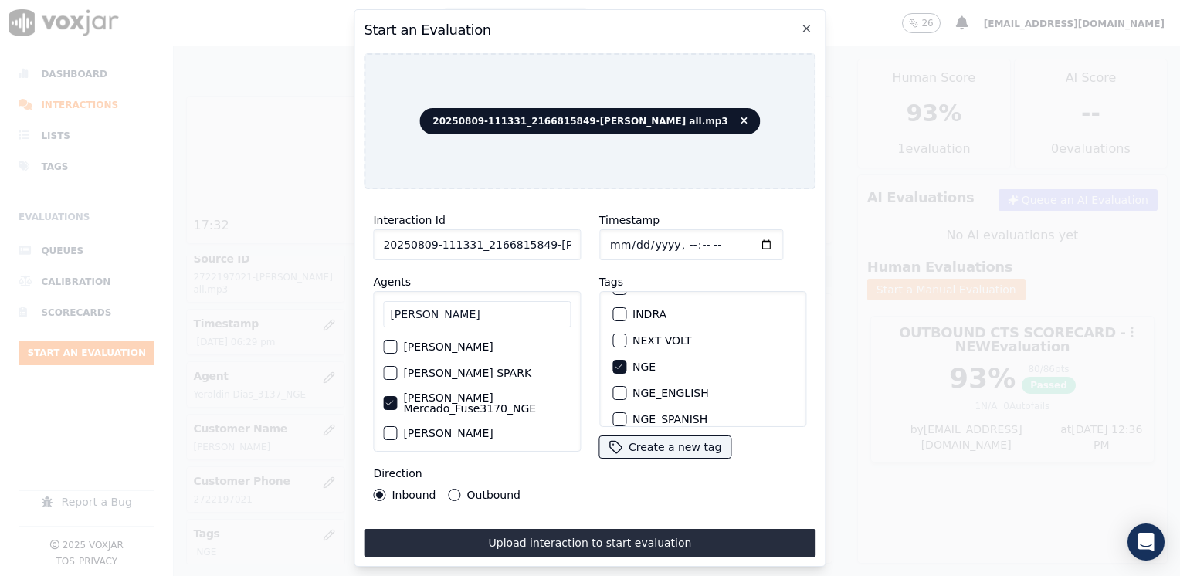
type input "[DATE]T18:36"
click at [452, 490] on button "Outbound" at bounding box center [455, 495] width 12 height 12
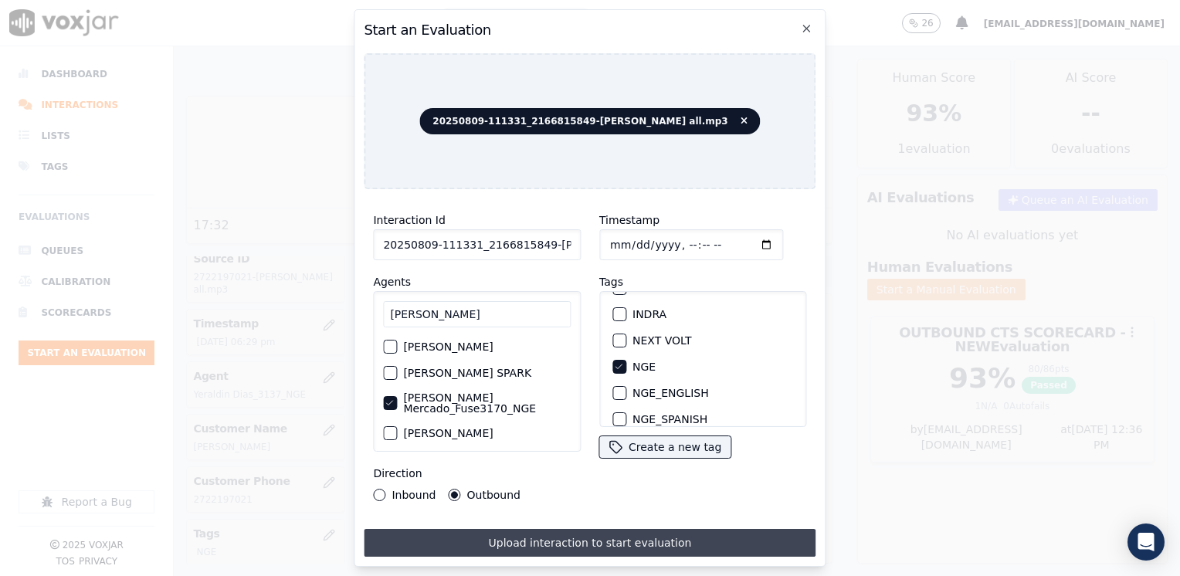
click at [604, 536] on button "Upload interaction to start evaluation" at bounding box center [590, 543] width 452 height 28
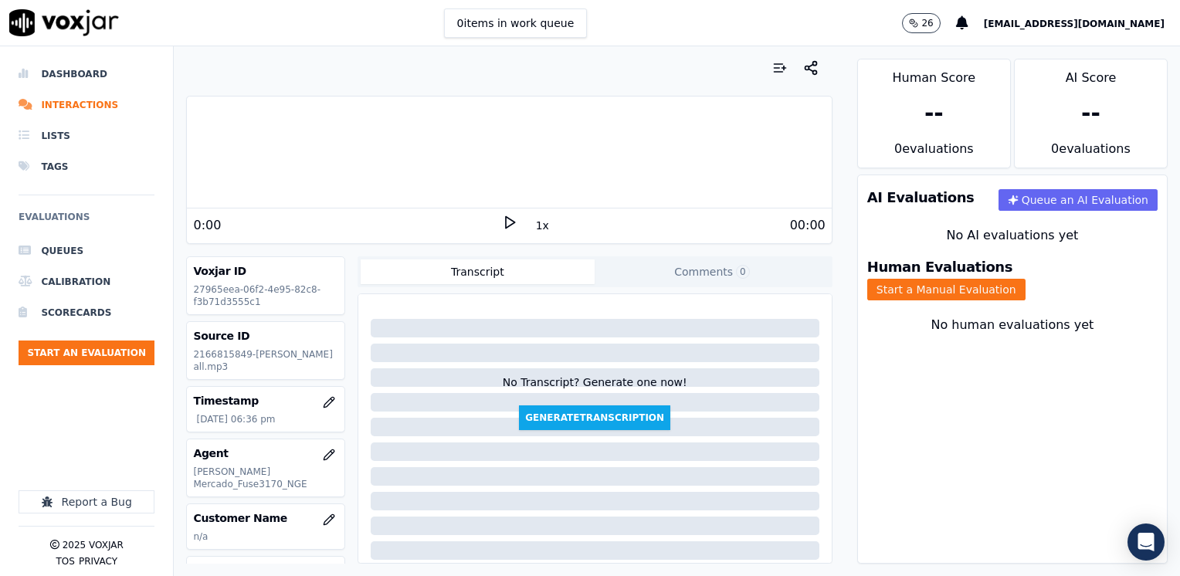
click at [502, 223] on icon at bounding box center [509, 222] width 15 height 15
click at [506, 225] on icon at bounding box center [509, 222] width 15 height 15
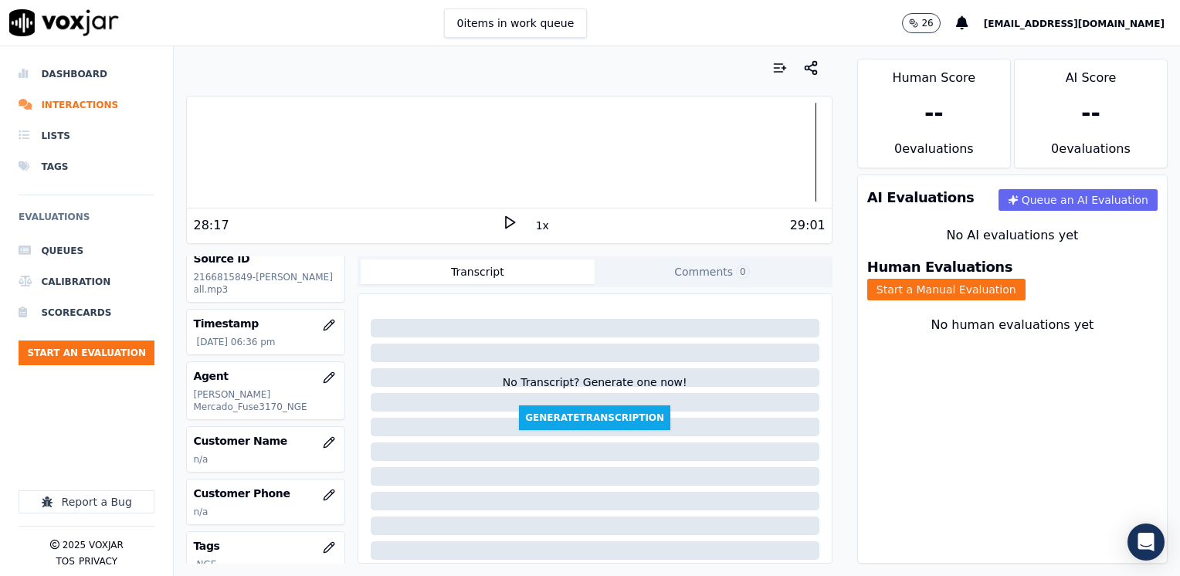
scroll to position [154, 0]
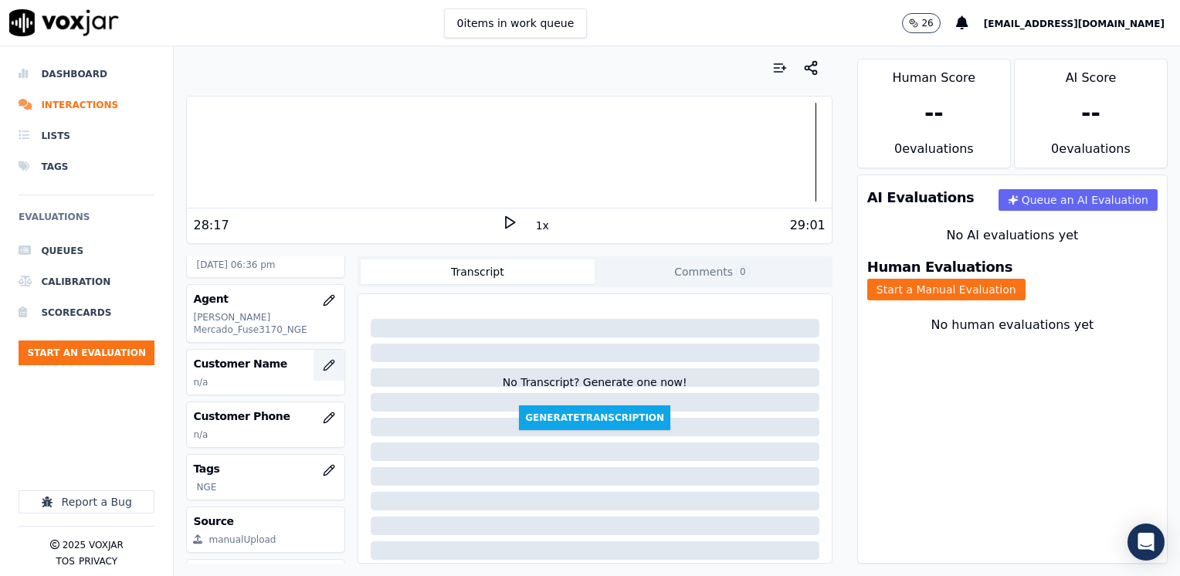
click at [313, 357] on button "button" at bounding box center [328, 365] width 31 height 31
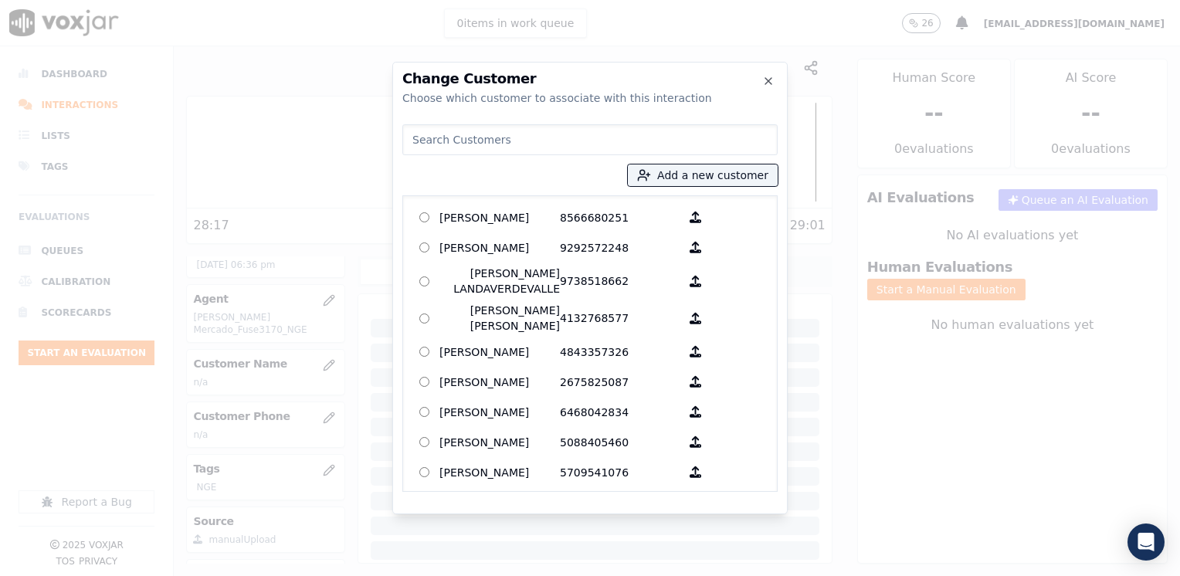
click at [560, 140] on input at bounding box center [589, 139] width 375 height 31
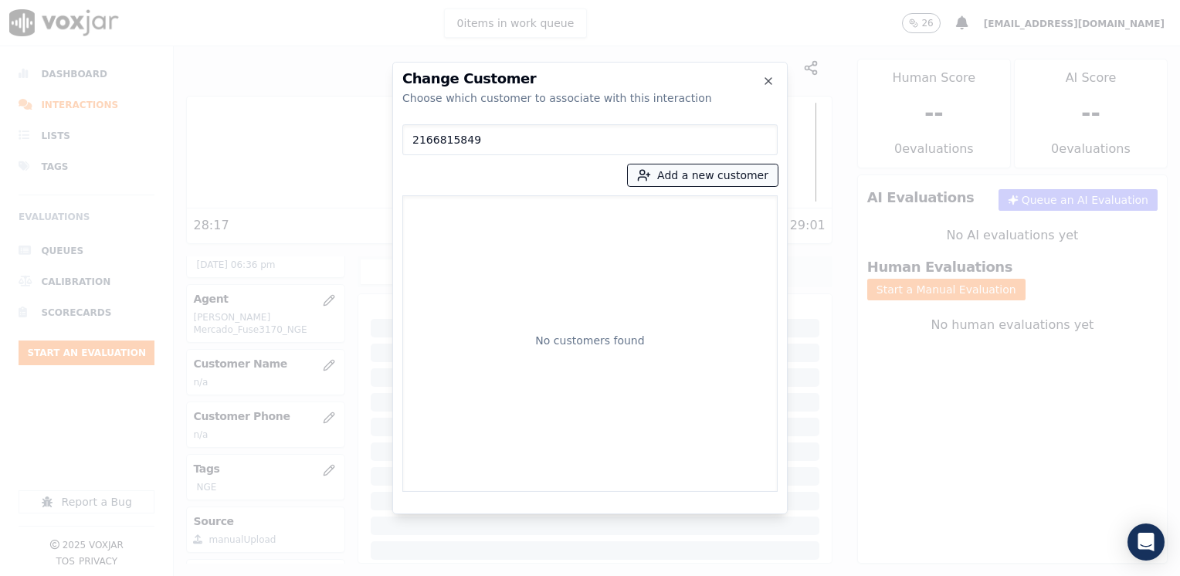
type input "2166815849"
click at [726, 176] on button "Add a new customer" at bounding box center [703, 175] width 150 height 22
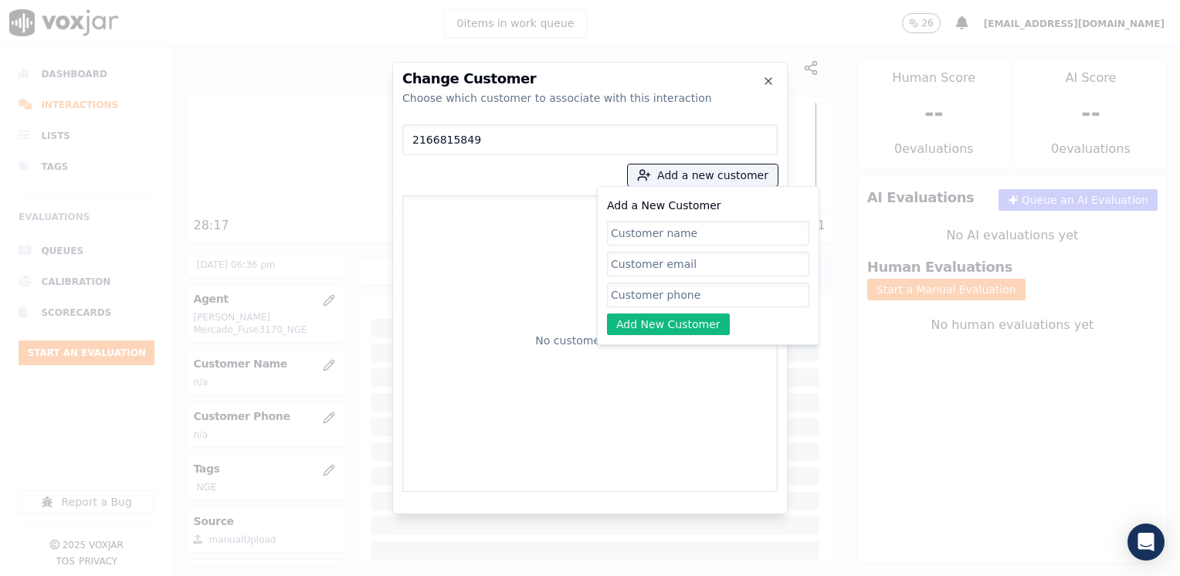
click at [668, 233] on input "Add a New Customer" at bounding box center [708, 233] width 202 height 25
type input "2166815849"
click at [658, 298] on input "Add a New Customer" at bounding box center [708, 295] width 202 height 25
paste input "2166815849"
type input "2166815849"
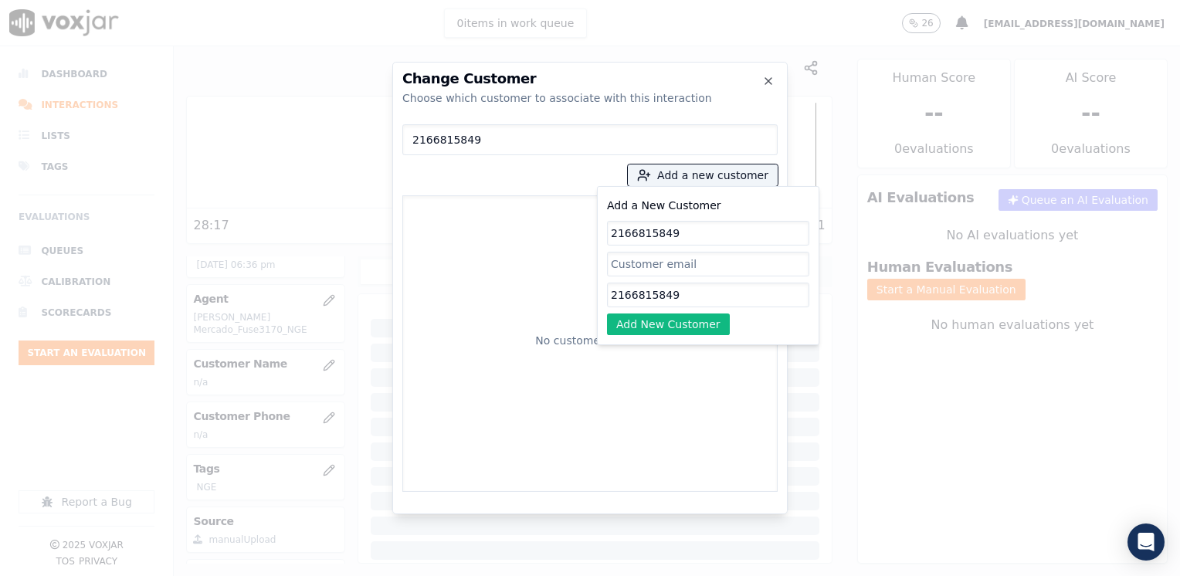
drag, startPoint x: 704, startPoint y: 230, endPoint x: 411, endPoint y: 230, distance: 293.3
click at [411, 230] on div "2166815849 Add a new customer Add a New Customer 2166815849 2166815849 Add New …" at bounding box center [589, 305] width 375 height 374
paste input "[PERSON_NAME] [PERSON_NAME]"
type input "[PERSON_NAME] [PERSON_NAME]"
click at [671, 326] on button "Add New Customer" at bounding box center [668, 324] width 123 height 22
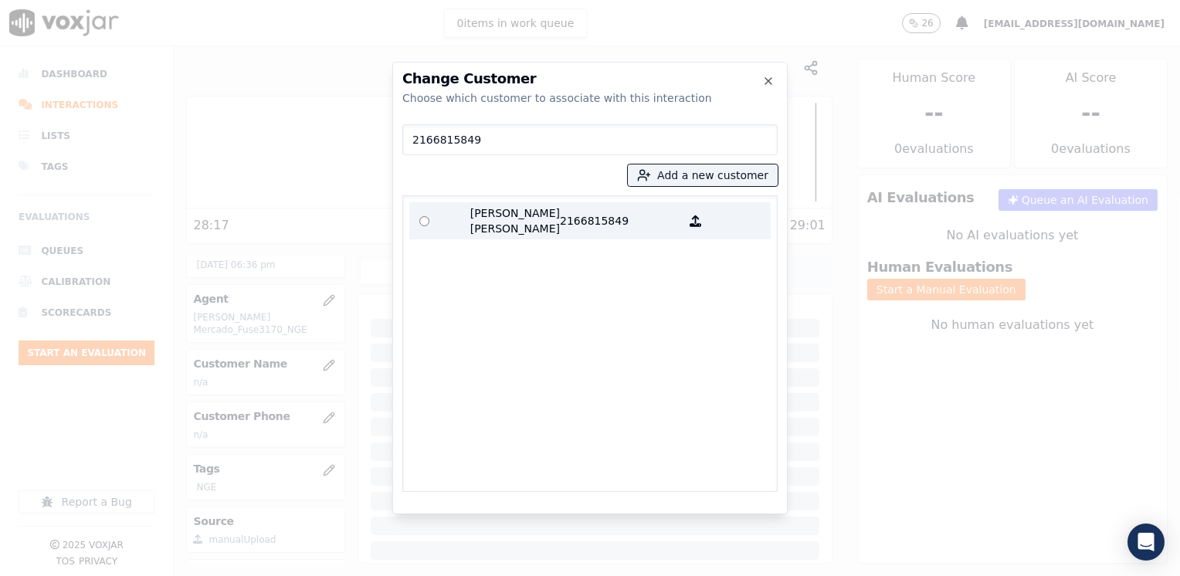
click at [537, 215] on p "[PERSON_NAME] [PERSON_NAME]" at bounding box center [499, 220] width 120 height 31
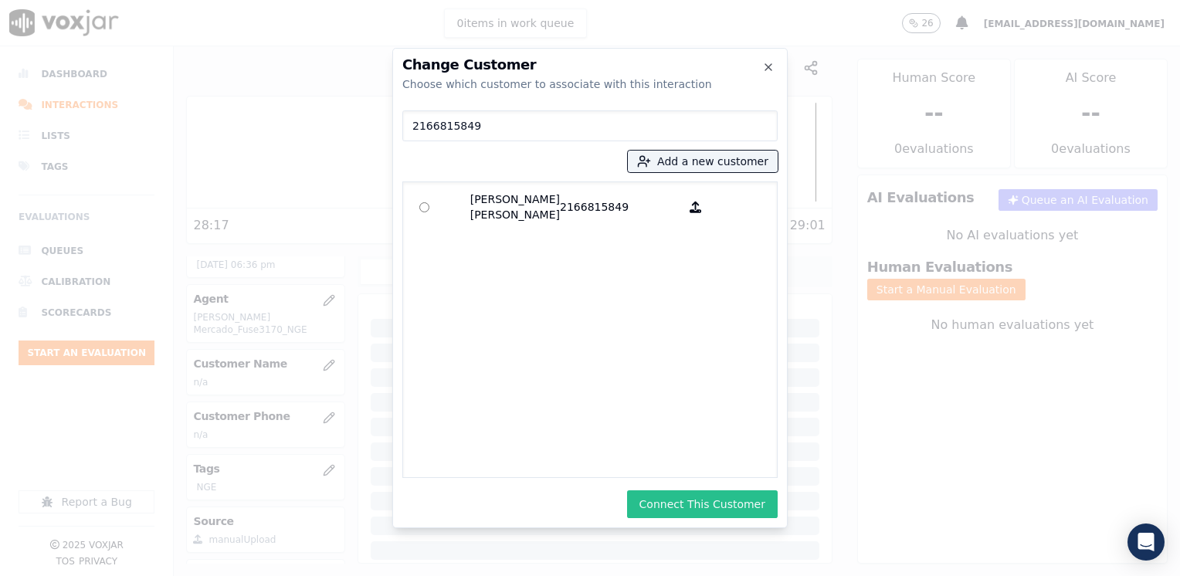
click at [723, 511] on button "Connect This Customer" at bounding box center [702, 504] width 151 height 28
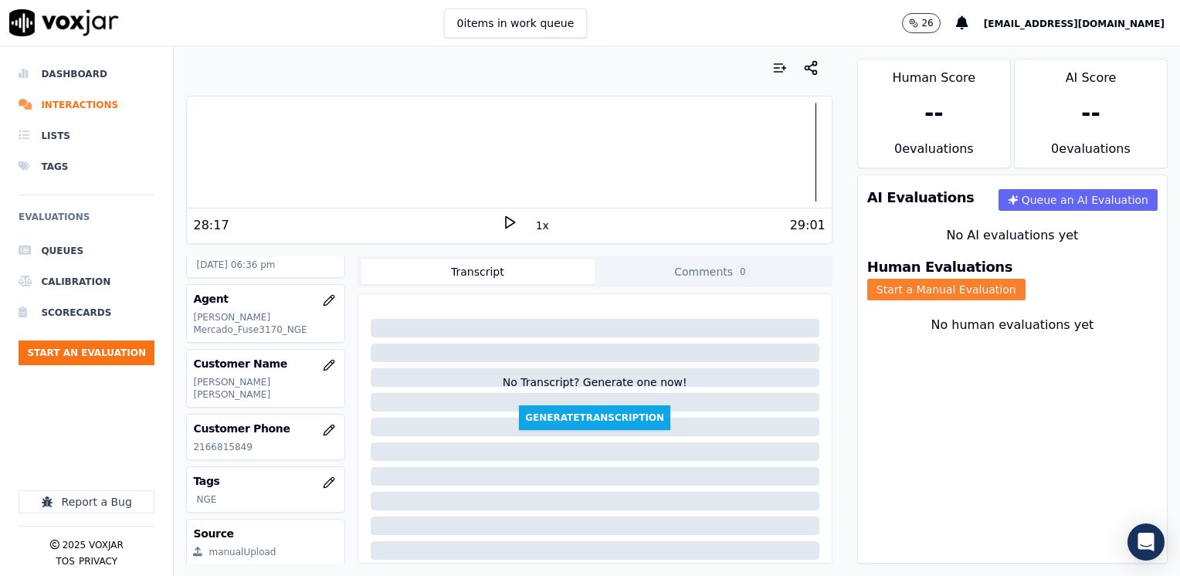
click at [1025, 279] on button "Start a Manual Evaluation" at bounding box center [946, 290] width 158 height 22
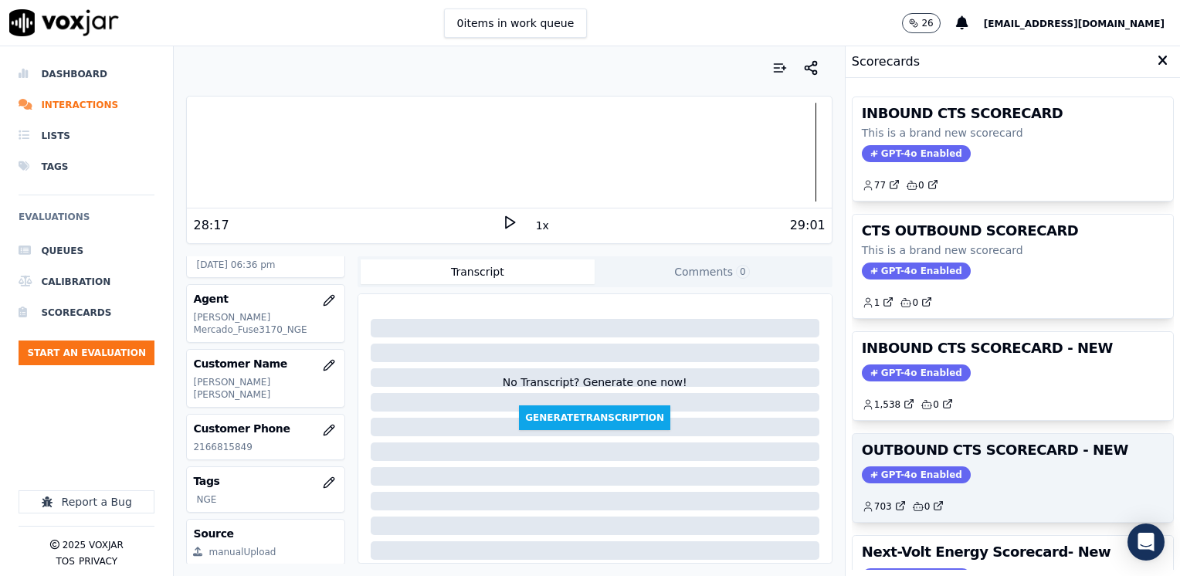
click at [923, 466] on span "GPT-4o Enabled" at bounding box center [916, 474] width 109 height 17
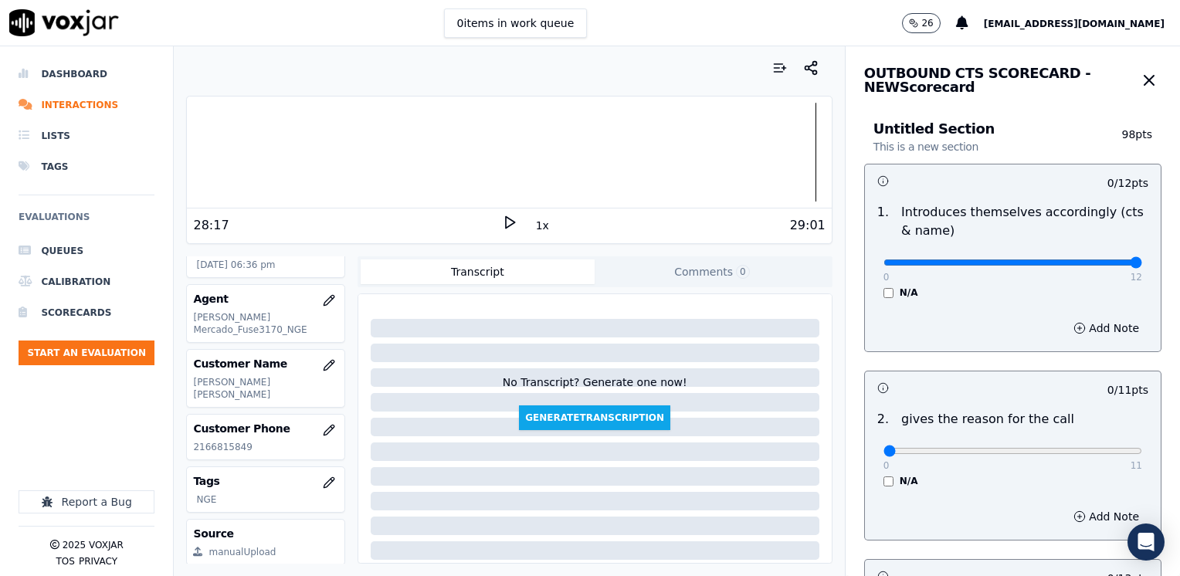
drag, startPoint x: 871, startPoint y: 265, endPoint x: 916, endPoint y: 313, distance: 66.1
type input "12"
click at [1142, 259] on input "range" at bounding box center [1012, 262] width 259 height 6
drag, startPoint x: 881, startPoint y: 444, endPoint x: 1024, endPoint y: 443, distance: 143.6
click at [1024, 443] on div "0 11" at bounding box center [1012, 450] width 259 height 19
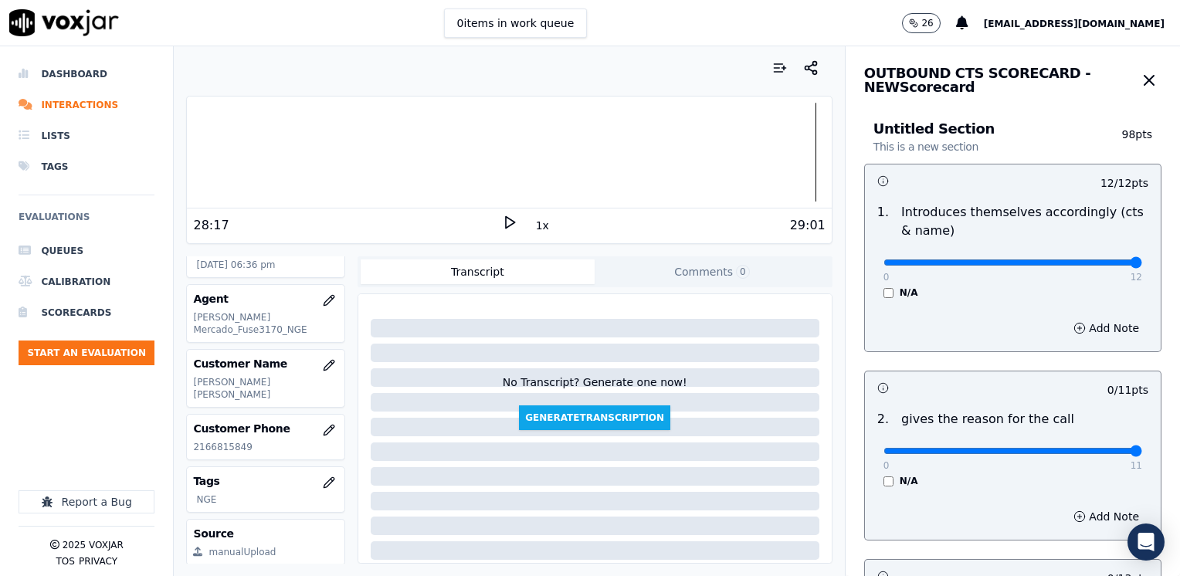
drag, startPoint x: 868, startPoint y: 453, endPoint x: 1171, endPoint y: 459, distance: 303.4
type input "11"
click at [1142, 266] on input "range" at bounding box center [1012, 262] width 259 height 6
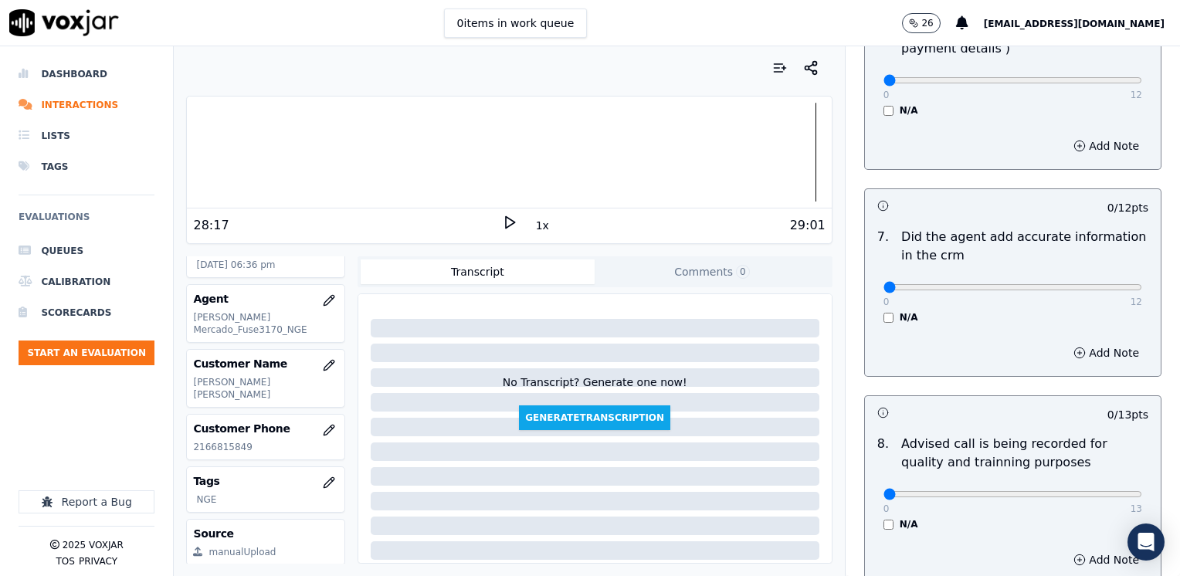
scroll to position [1349, 0]
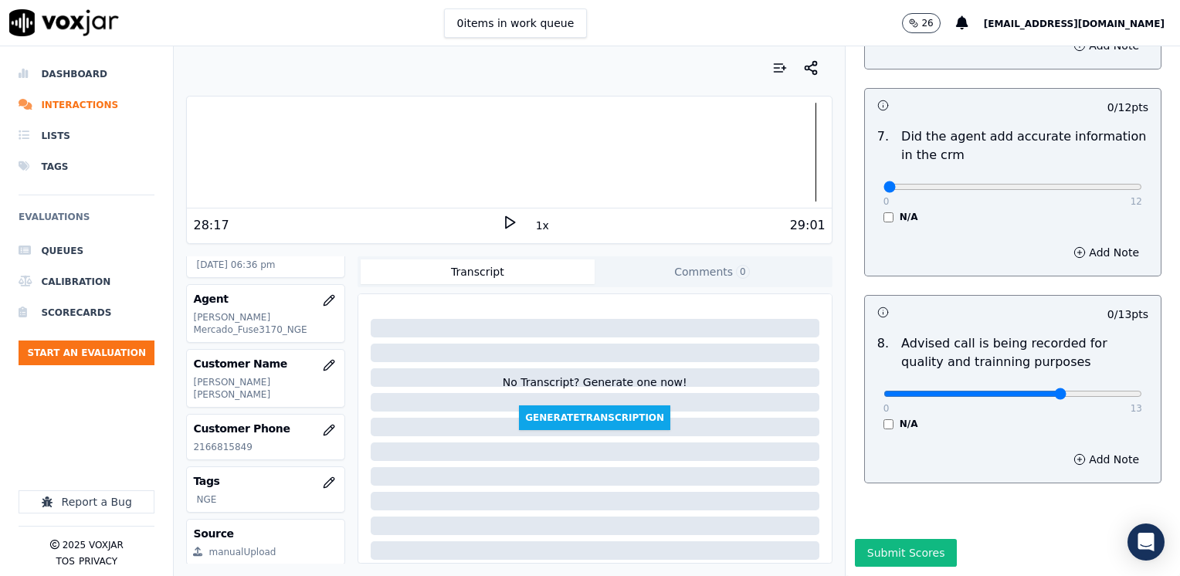
type input "10"
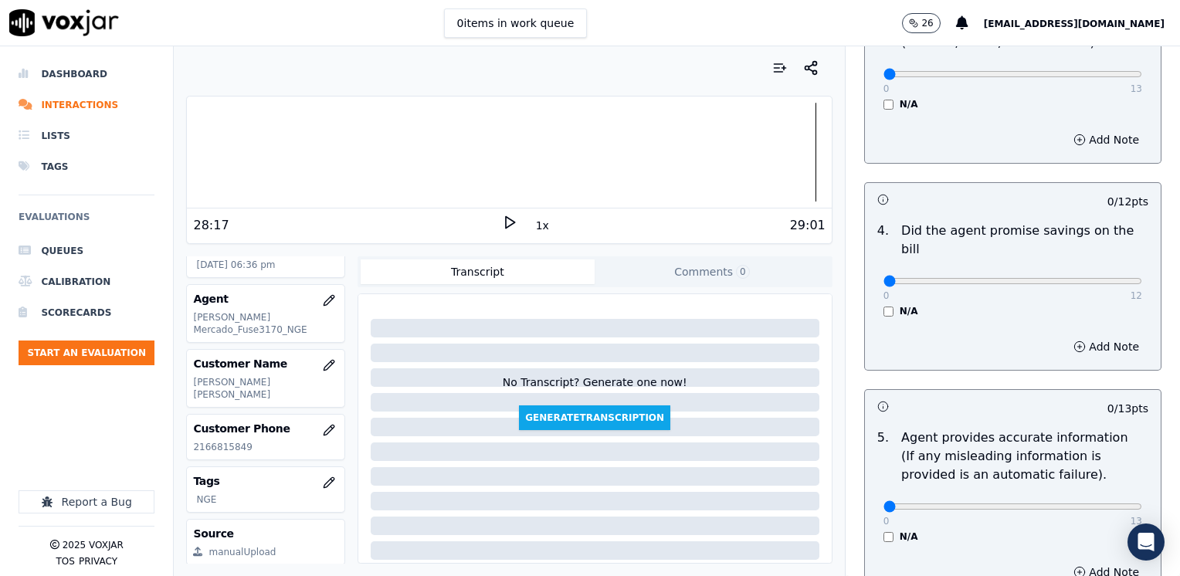
scroll to position [577, 0]
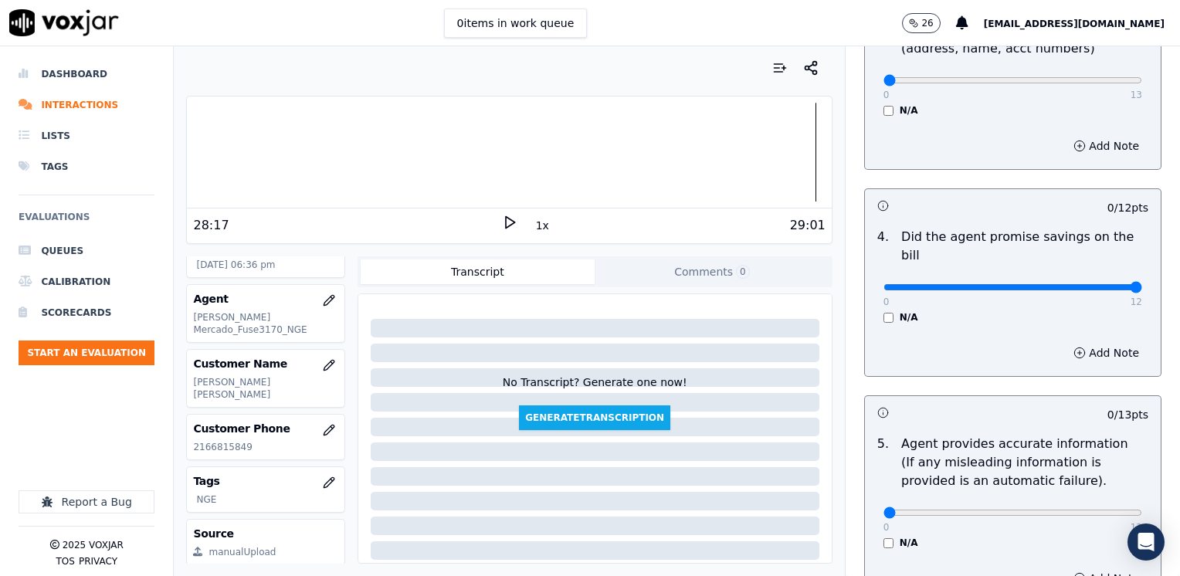
drag, startPoint x: 873, startPoint y: 266, endPoint x: 1182, endPoint y: 292, distance: 309.8
type input "12"
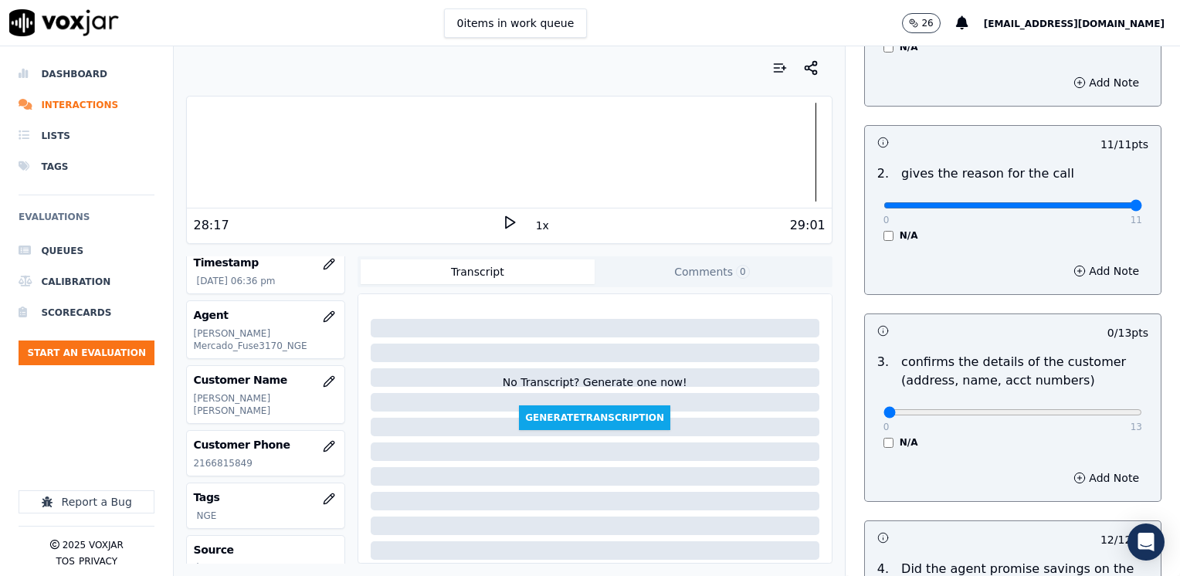
scroll to position [309, 0]
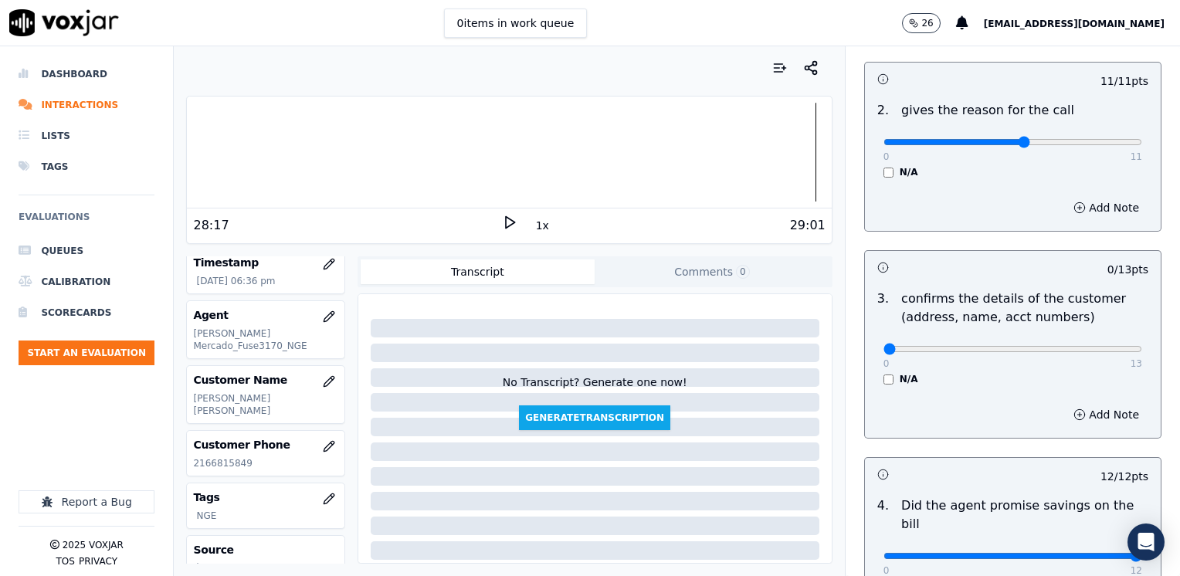
type input "6"
click at [1089, 215] on button "Add Note" at bounding box center [1106, 208] width 84 height 22
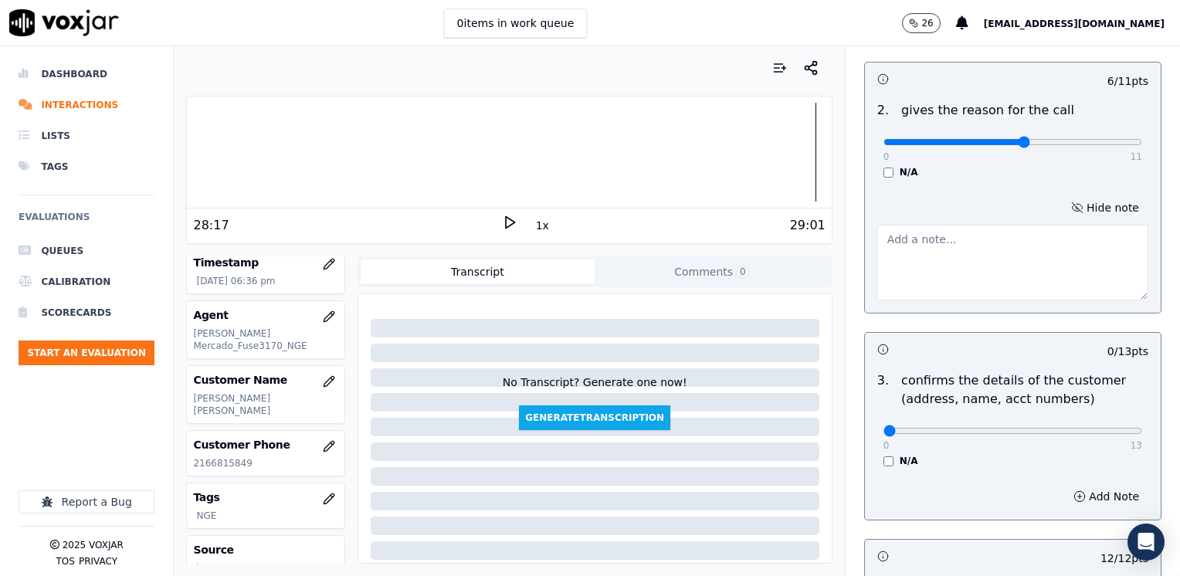
click at [935, 276] on textarea at bounding box center [1012, 263] width 271 height 76
click at [1014, 233] on textarea "Needs to work on improving the reason for the call" at bounding box center [1012, 263] width 271 height 76
click at [1016, 262] on textarea "Needs to work on improving the explanation of the reason for the call" at bounding box center [1012, 263] width 271 height 76
type textarea "Needs to work on improving the explanation of the reason for the call. Cx was n…"
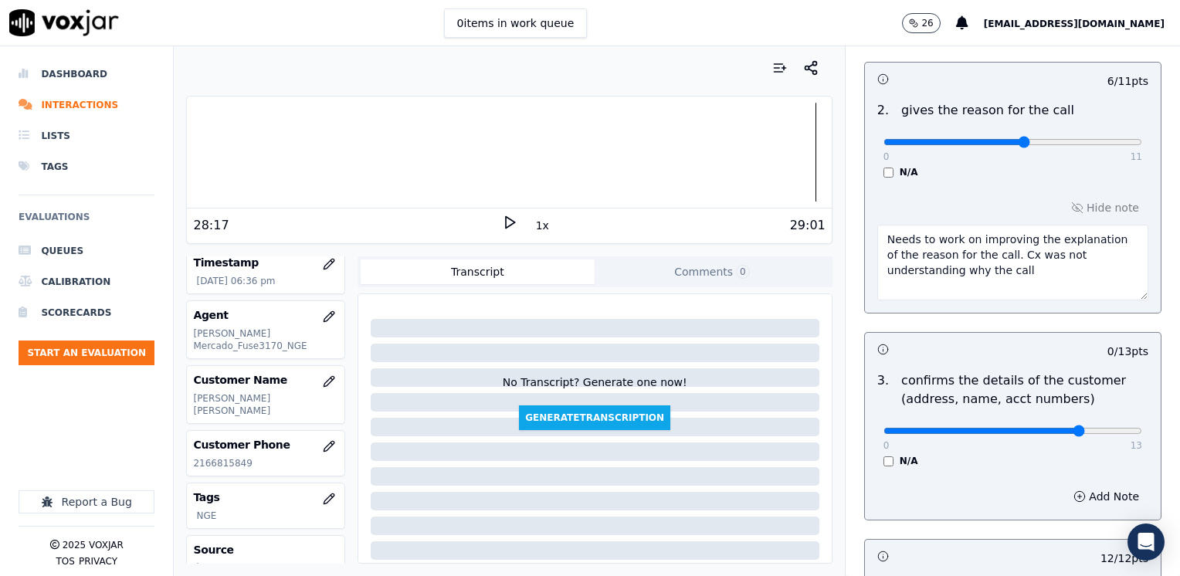
type input "10"
drag, startPoint x: 1092, startPoint y: 489, endPoint x: 1085, endPoint y: 496, distance: 9.8
click at [1091, 489] on button "Add Note" at bounding box center [1106, 497] width 84 height 22
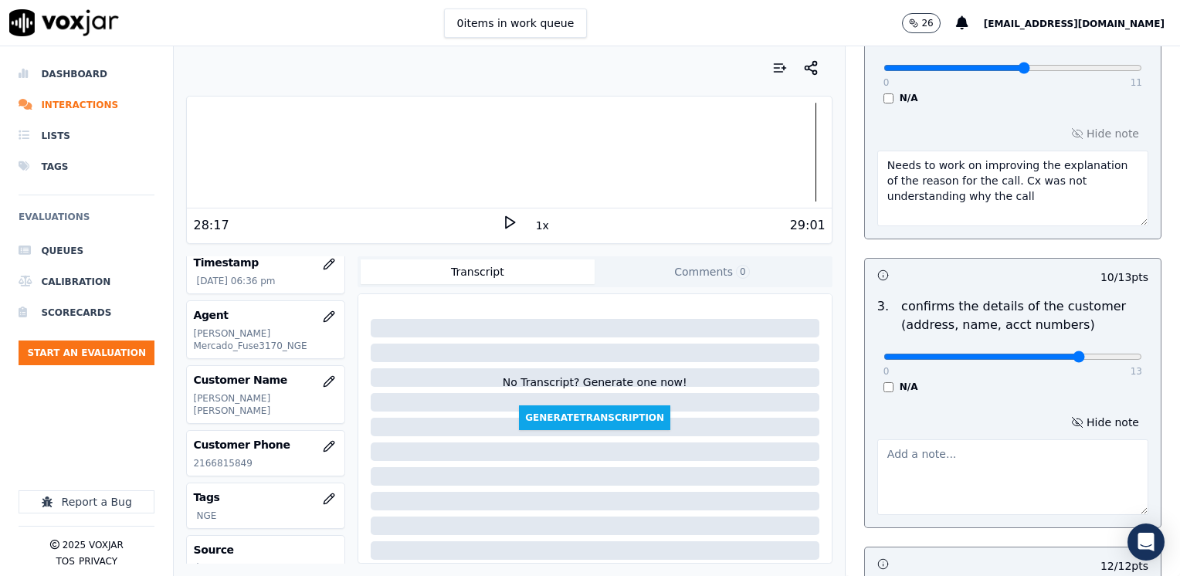
scroll to position [463, 0]
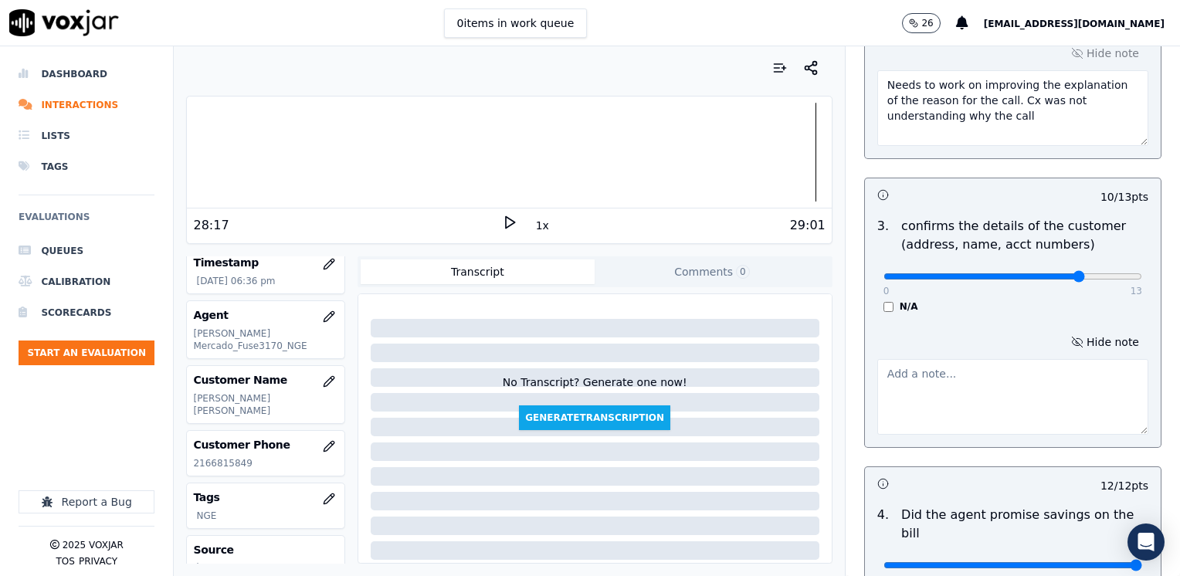
drag, startPoint x: 994, startPoint y: 429, endPoint x: 979, endPoint y: 384, distance: 47.1
click at [991, 415] on textarea at bounding box center [1012, 397] width 271 height 76
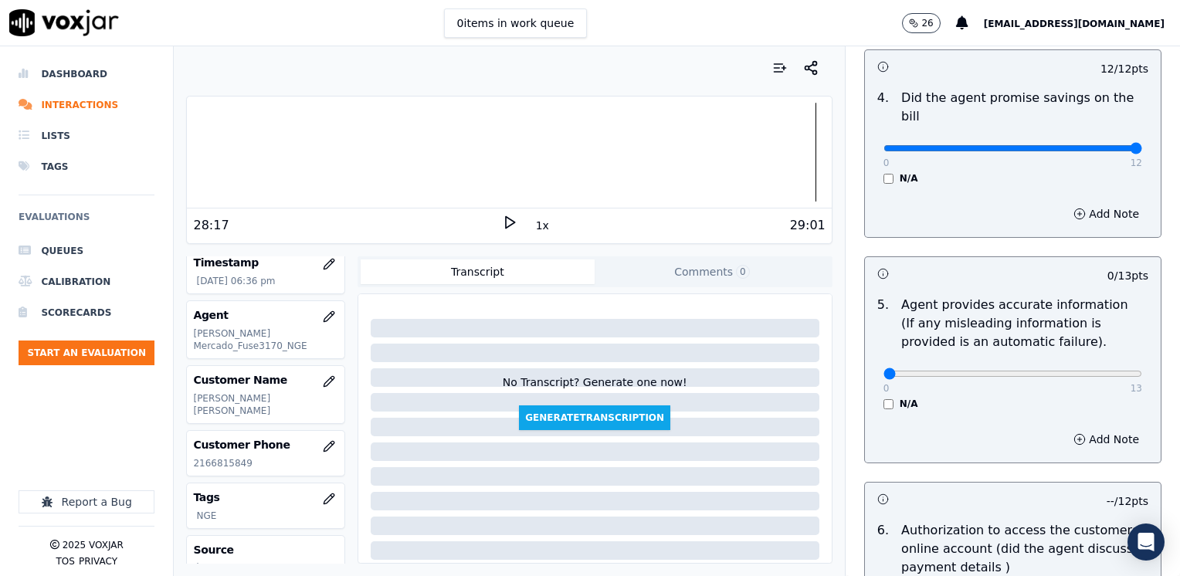
scroll to position [1081, 0]
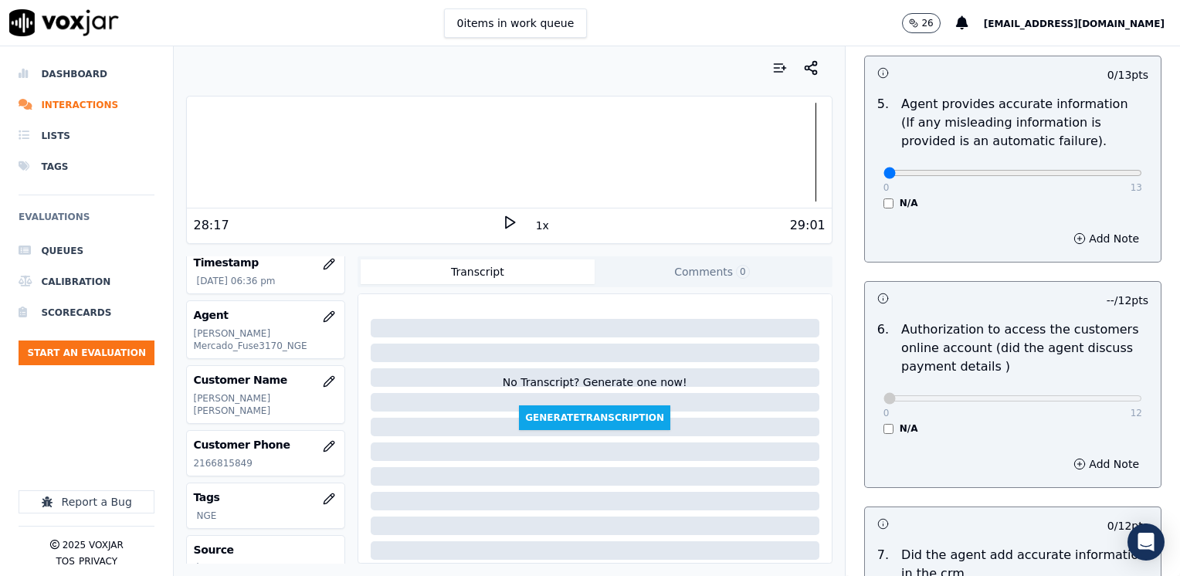
type textarea "Needs to work on confirming full service address and the name on the bill befor…"
drag, startPoint x: 868, startPoint y: 151, endPoint x: 1182, endPoint y: 151, distance: 314.2
type input "13"
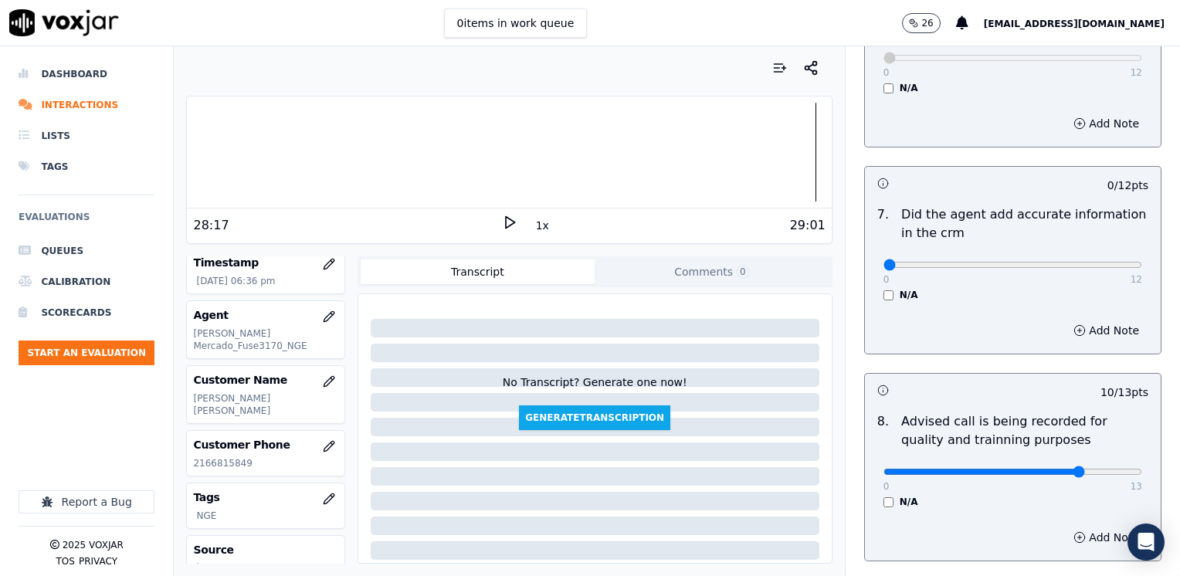
scroll to position [1204, 0]
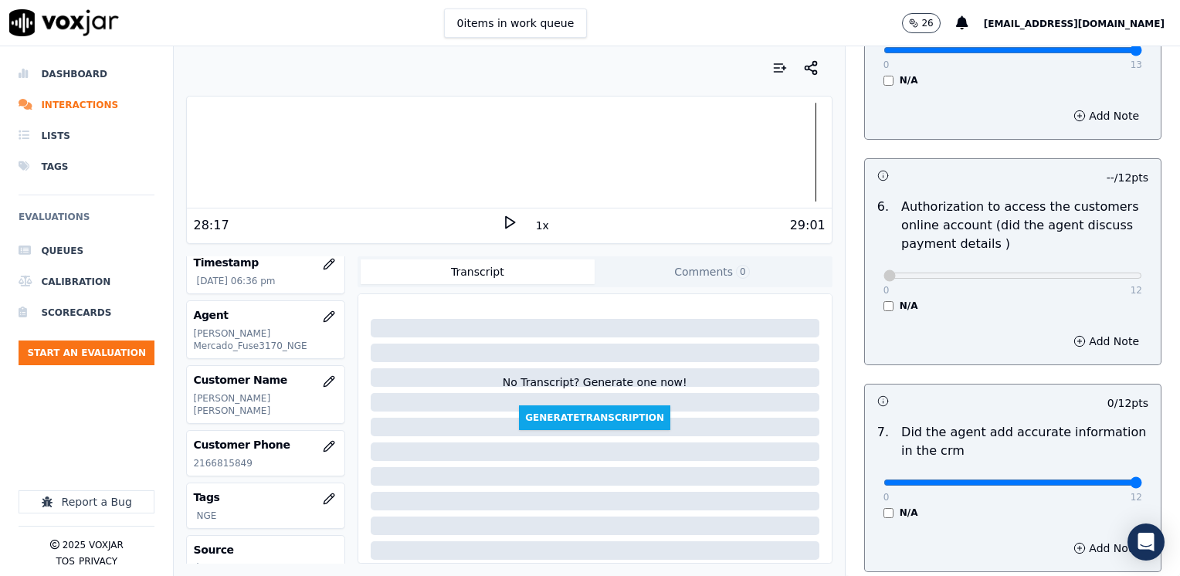
drag, startPoint x: 1182, startPoint y: 463, endPoint x: 1021, endPoint y: 467, distance: 161.4
type input "12"
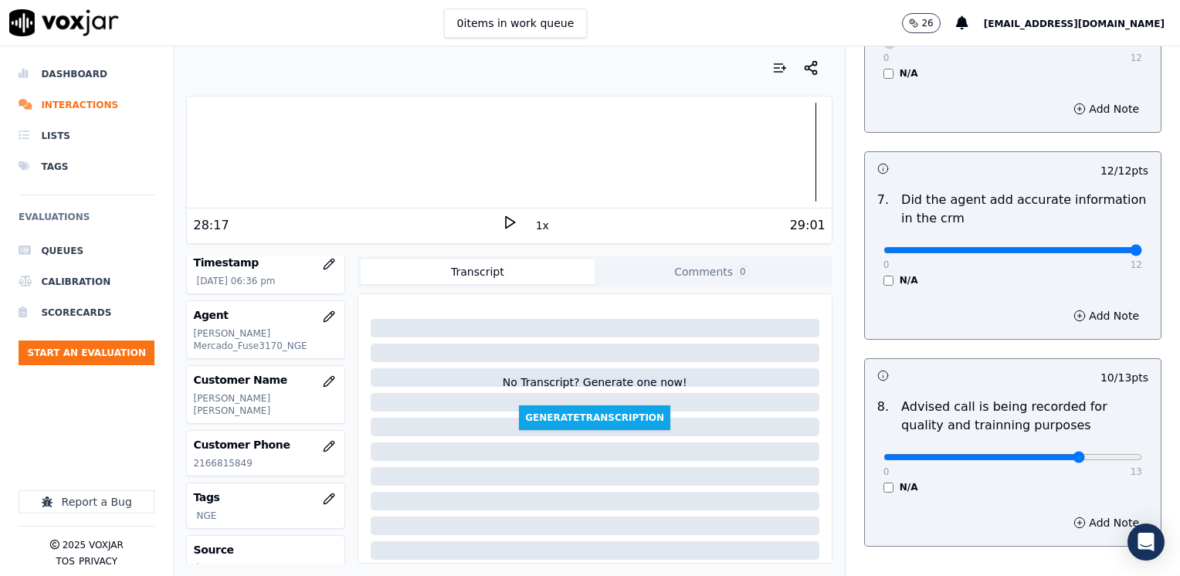
scroll to position [1512, 0]
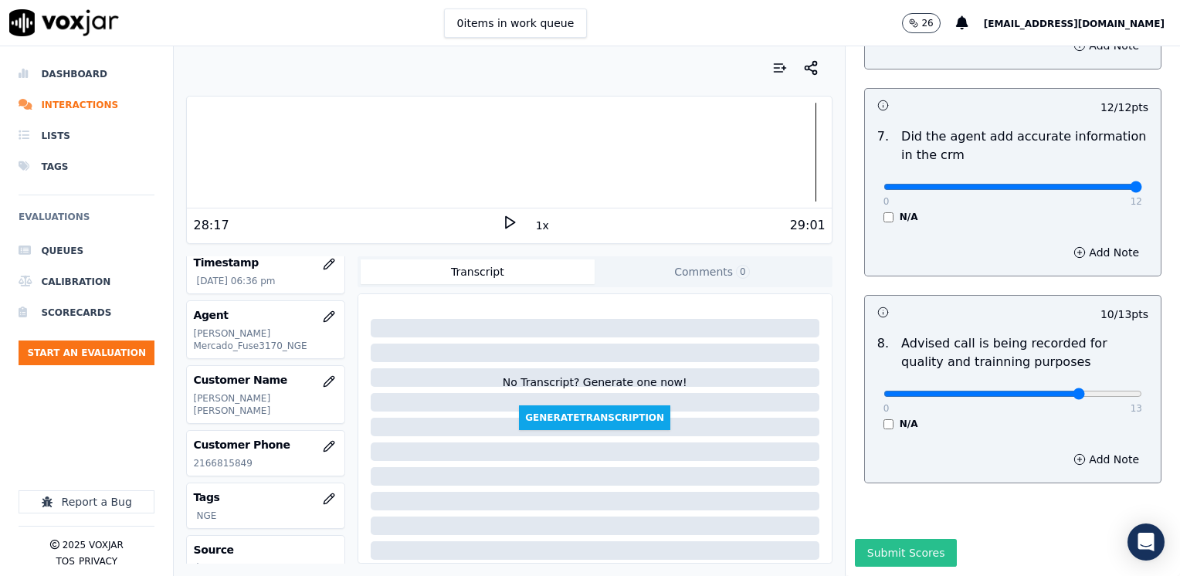
click at [902, 539] on button "Submit Scores" at bounding box center [906, 553] width 103 height 28
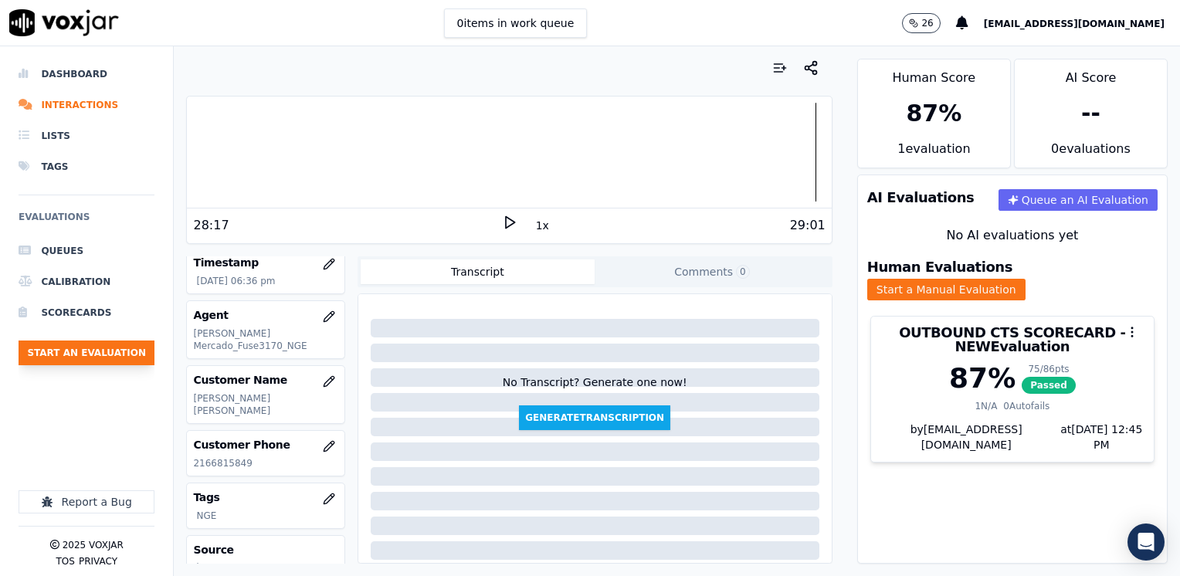
click at [129, 351] on button "Start an Evaluation" at bounding box center [87, 352] width 136 height 25
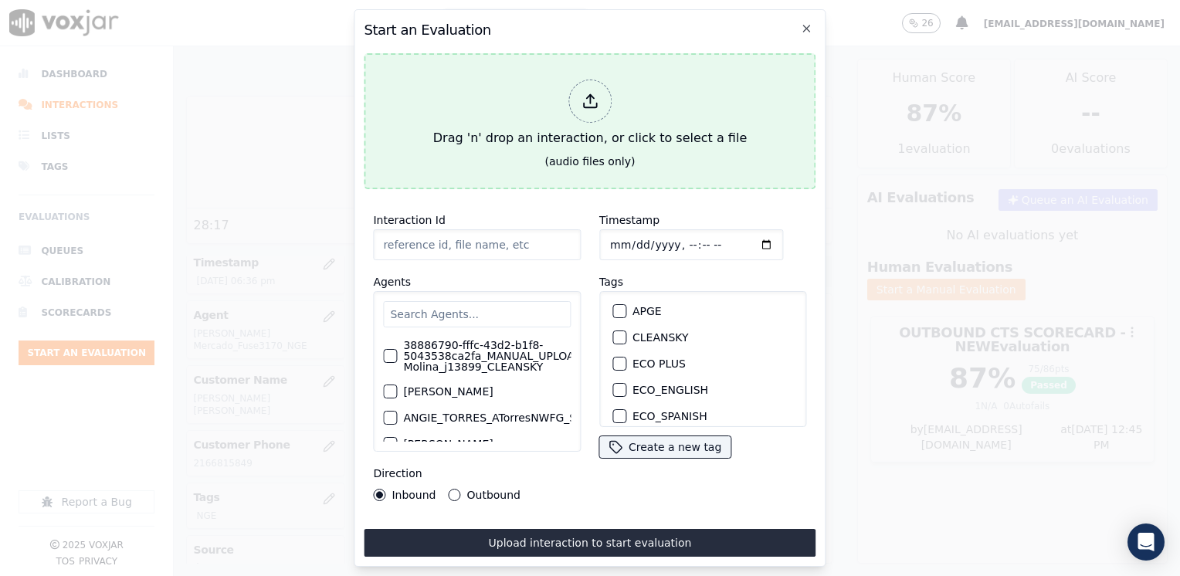
click at [584, 100] on icon at bounding box center [589, 101] width 17 height 17
type input "20250808-104850_5709095811-[PERSON_NAME] all.mp3"
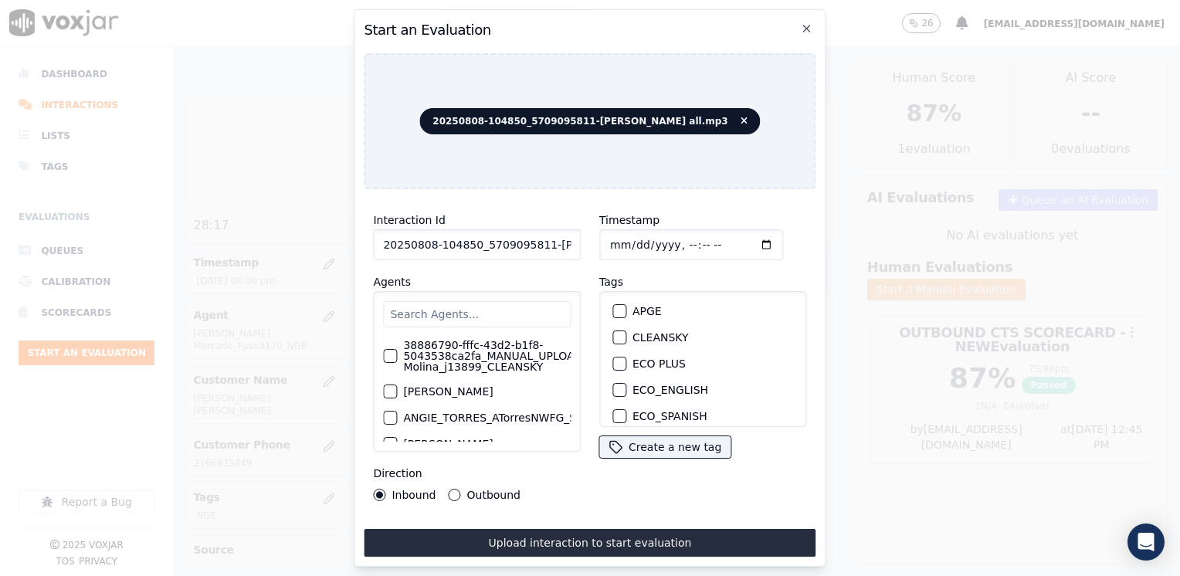
click at [500, 304] on input "text" at bounding box center [477, 314] width 188 height 26
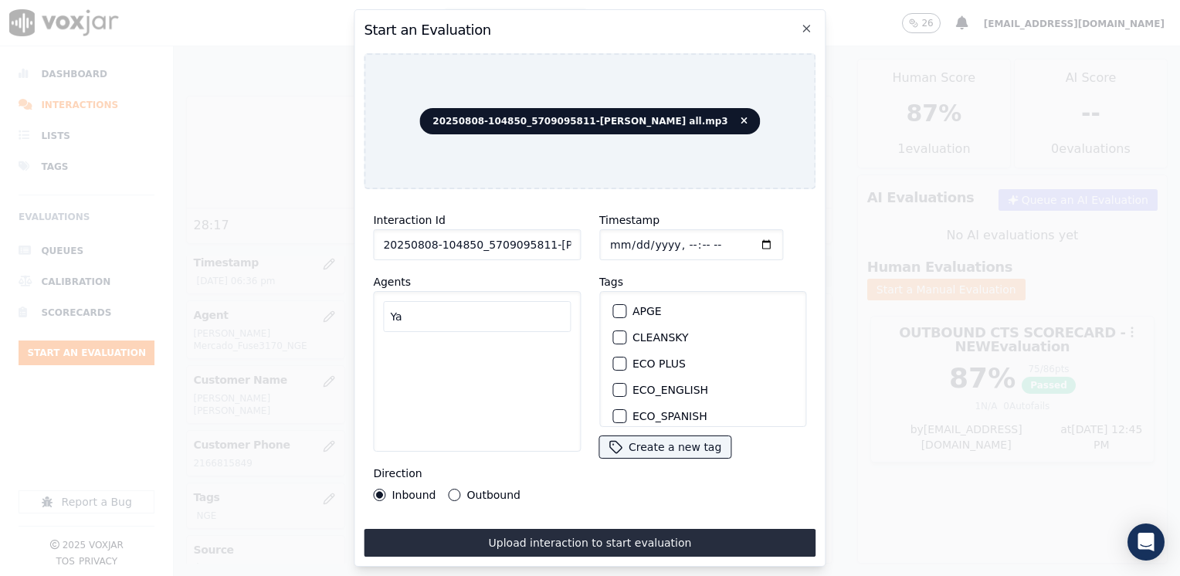
type input "Y"
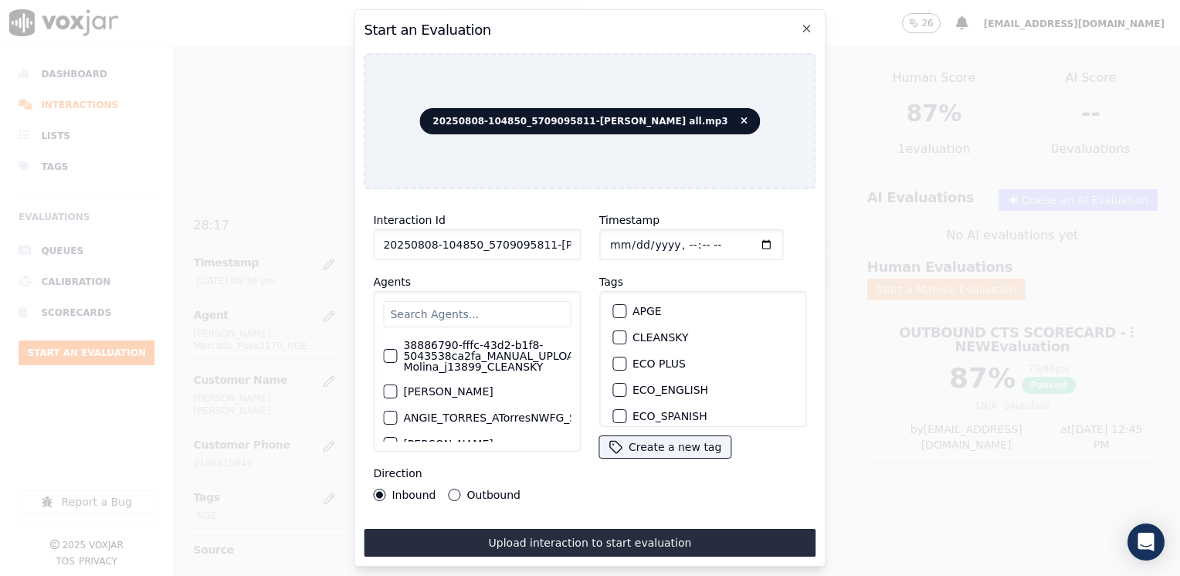
click at [613, 332] on div "button" at bounding box center [618, 337] width 11 height 11
click at [741, 235] on input "Timestamp" at bounding box center [691, 244] width 184 height 31
type input "[DATE]T18:58"
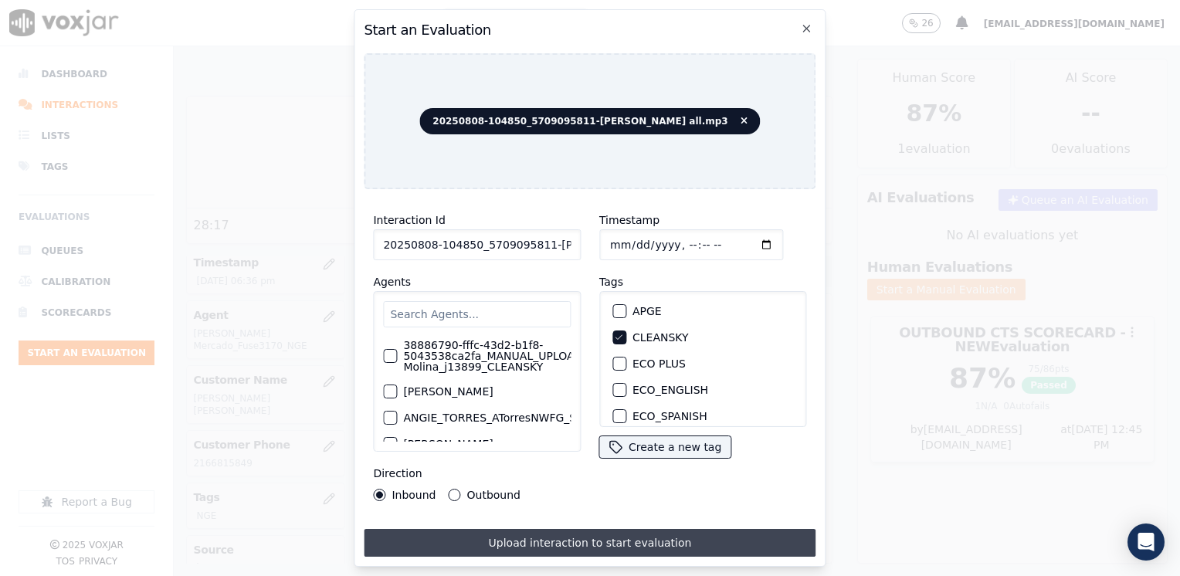
click at [577, 540] on button "Upload interaction to start evaluation" at bounding box center [590, 543] width 452 height 28
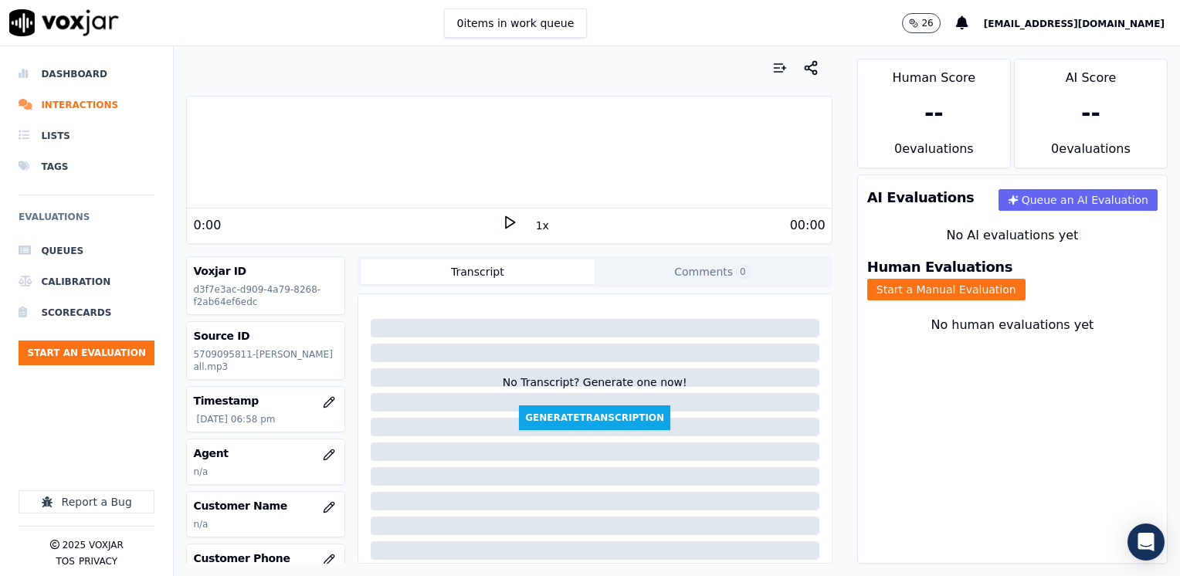
click at [502, 221] on icon at bounding box center [509, 222] width 15 height 15
click at [502, 222] on icon at bounding box center [509, 222] width 15 height 15
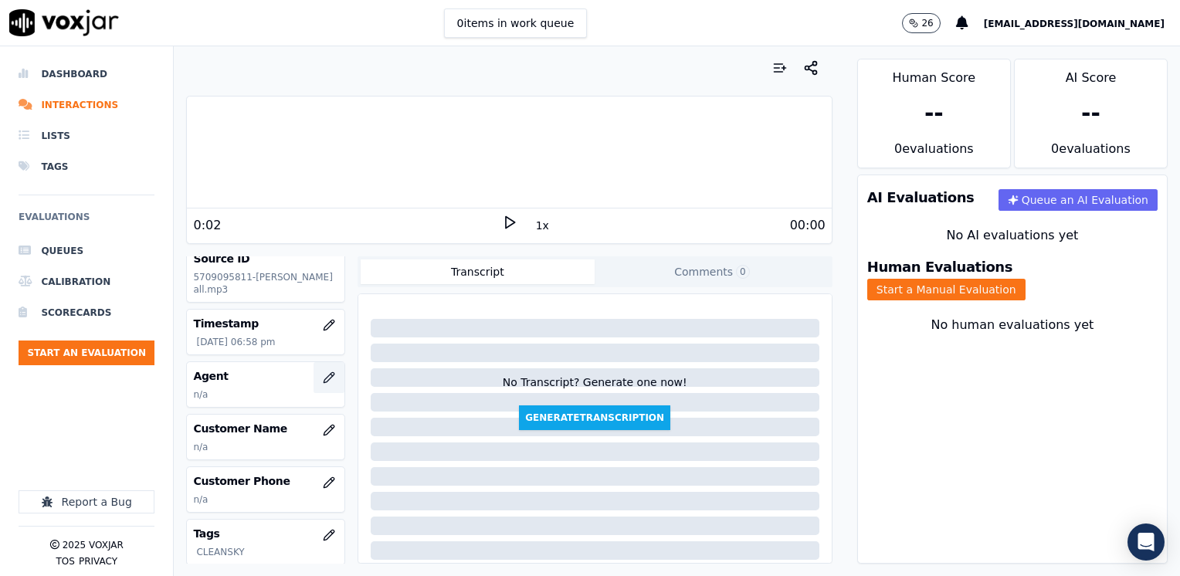
click at [323, 374] on icon "button" at bounding box center [329, 377] width 12 height 12
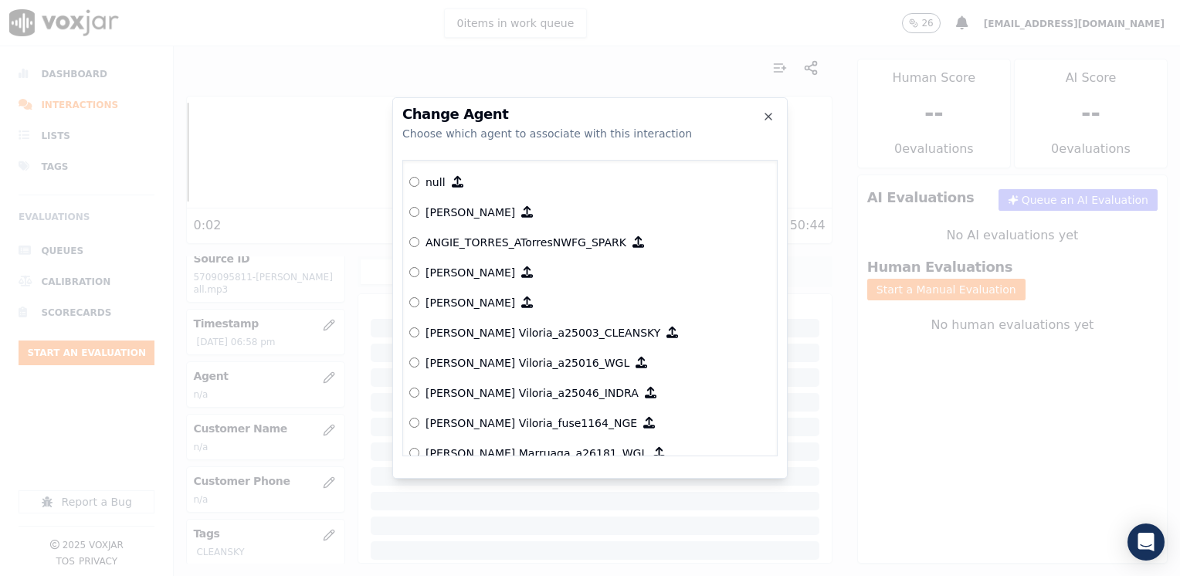
click at [776, 120] on h2 "Change Agent" at bounding box center [589, 114] width 375 height 14
click at [770, 113] on icon "button" at bounding box center [768, 116] width 12 height 12
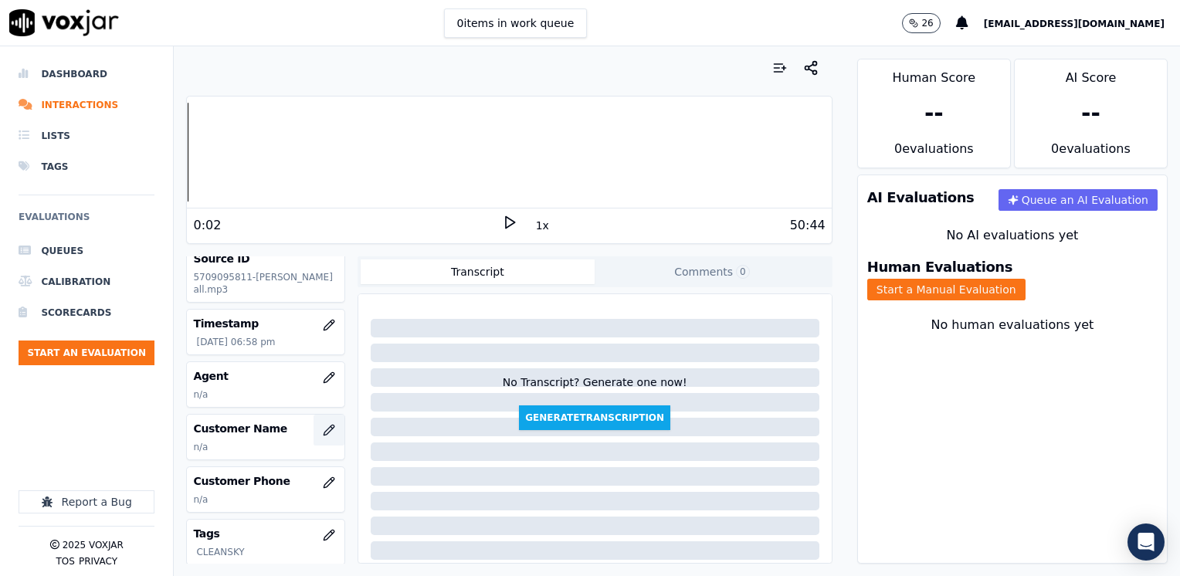
click at [323, 432] on icon "button" at bounding box center [329, 430] width 12 height 12
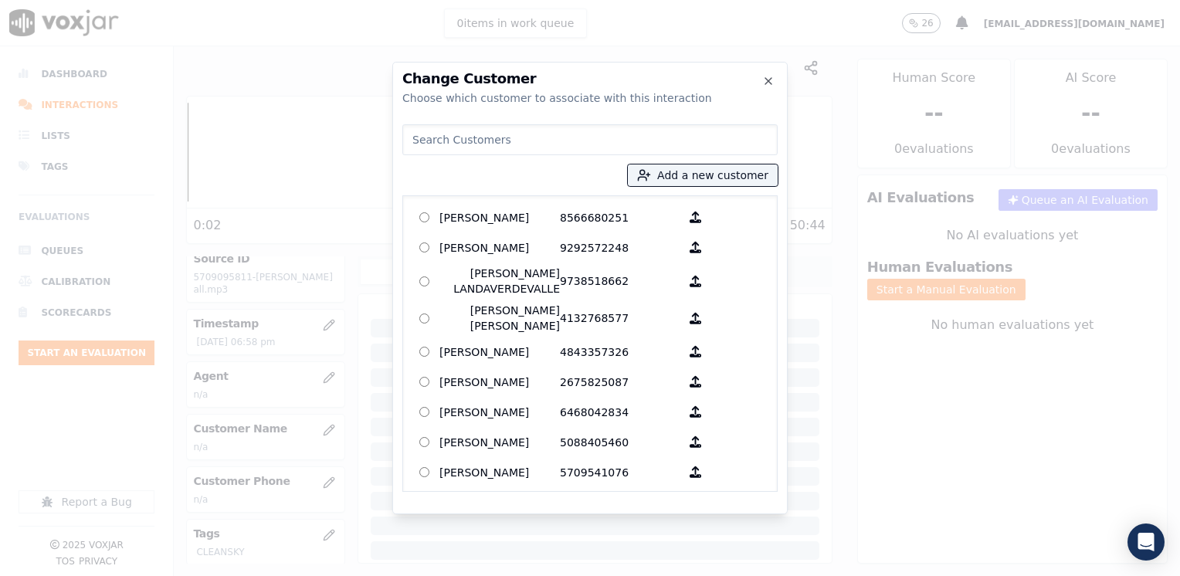
click at [502, 137] on input at bounding box center [589, 139] width 375 height 31
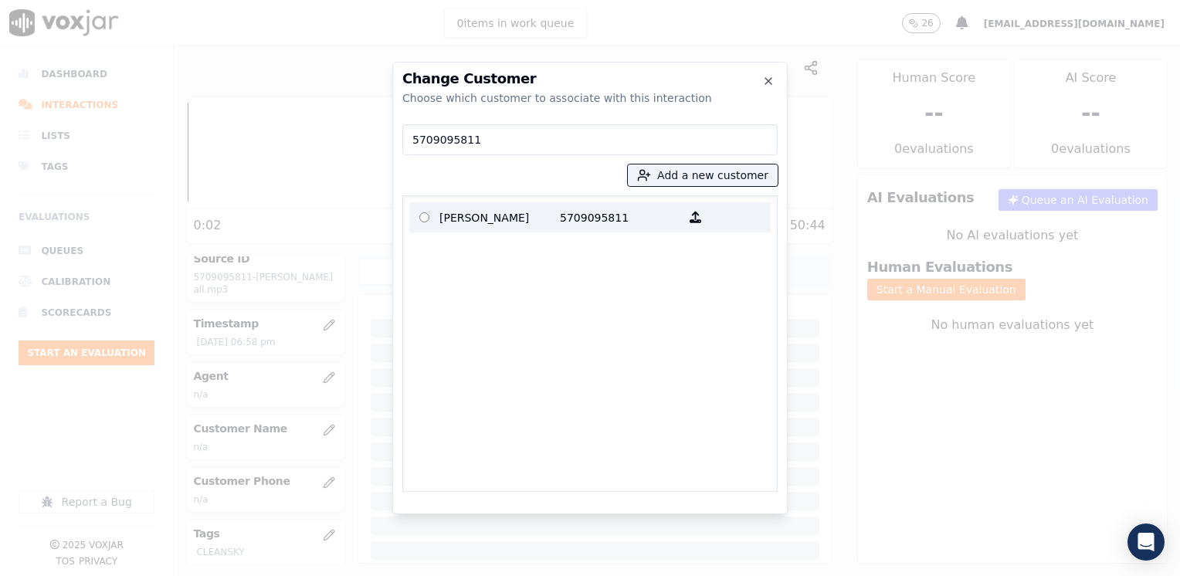
type input "5709095811"
click at [519, 222] on p "[PERSON_NAME]" at bounding box center [499, 217] width 120 height 24
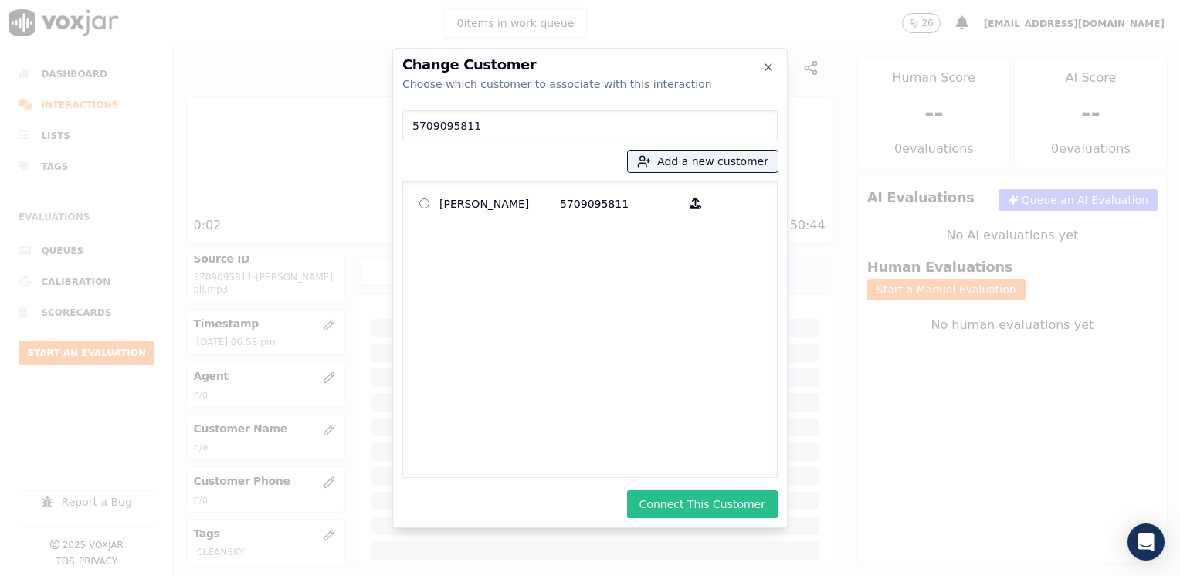
click at [719, 499] on button "Connect This Customer" at bounding box center [702, 504] width 151 height 28
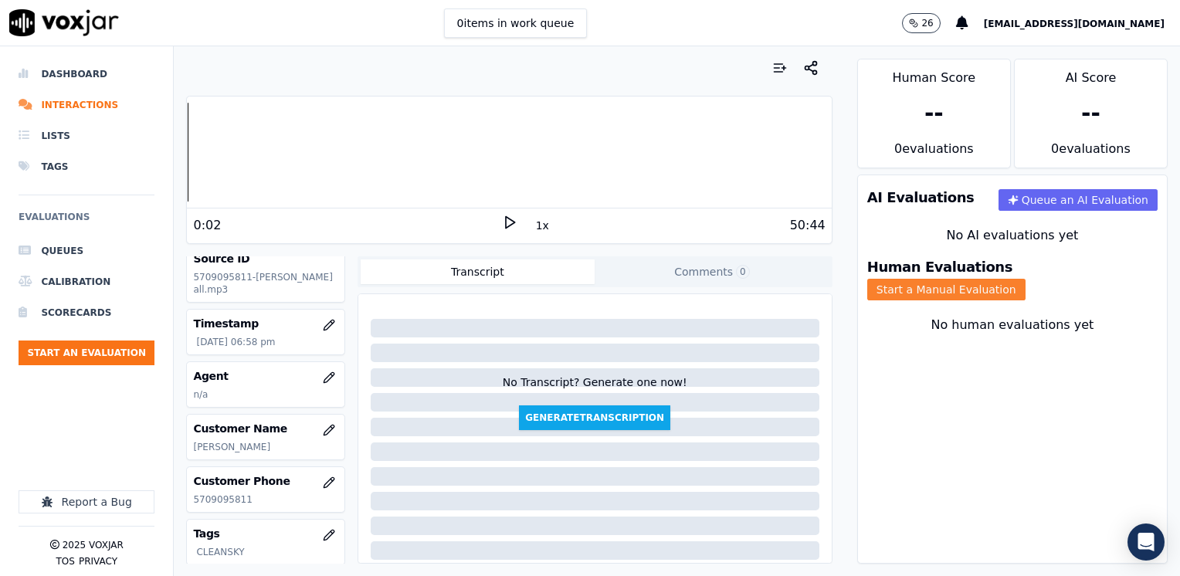
click at [1025, 279] on button "Start a Manual Evaluation" at bounding box center [946, 290] width 158 height 22
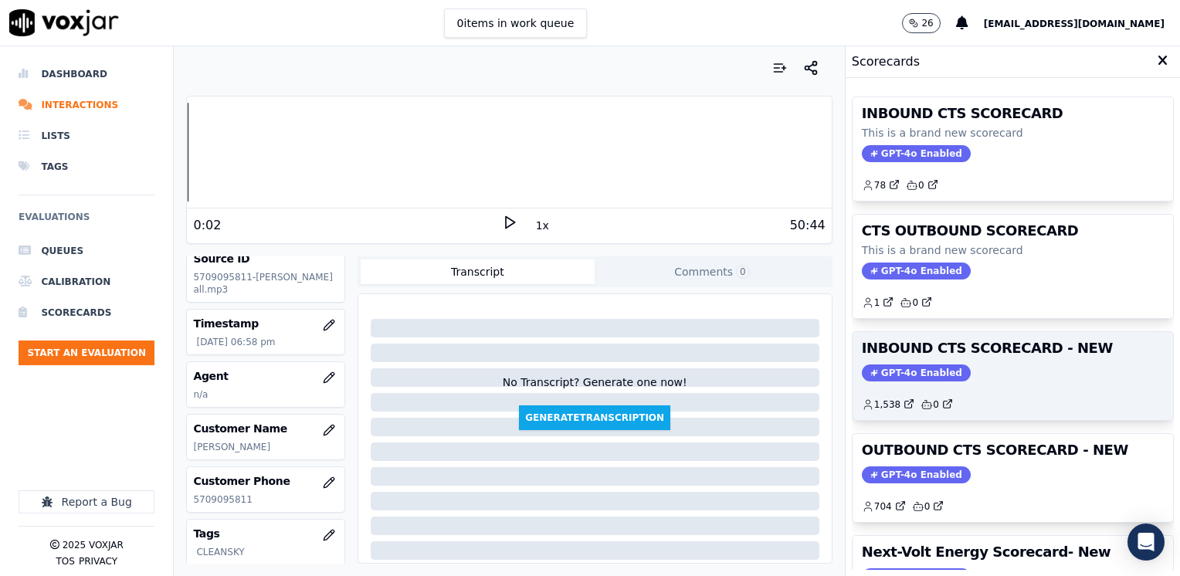
click at [909, 366] on span "GPT-4o Enabled" at bounding box center [916, 372] width 109 height 17
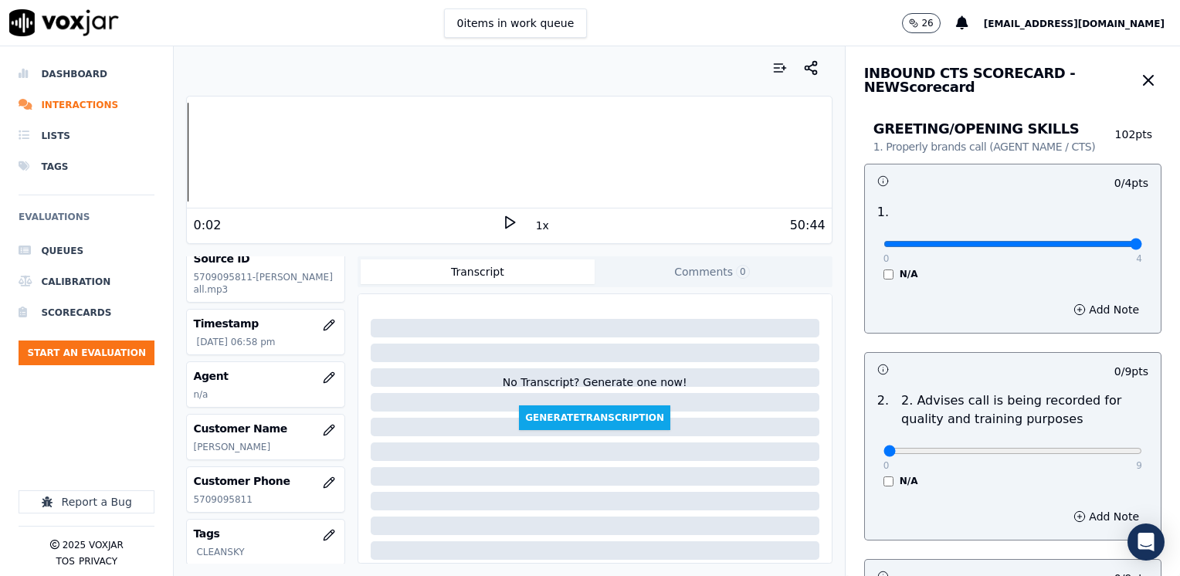
drag, startPoint x: 1081, startPoint y: 249, endPoint x: 1179, endPoint y: 253, distance: 98.1
type input "4"
click at [1142, 247] on input "range" at bounding box center [1012, 244] width 259 height 6
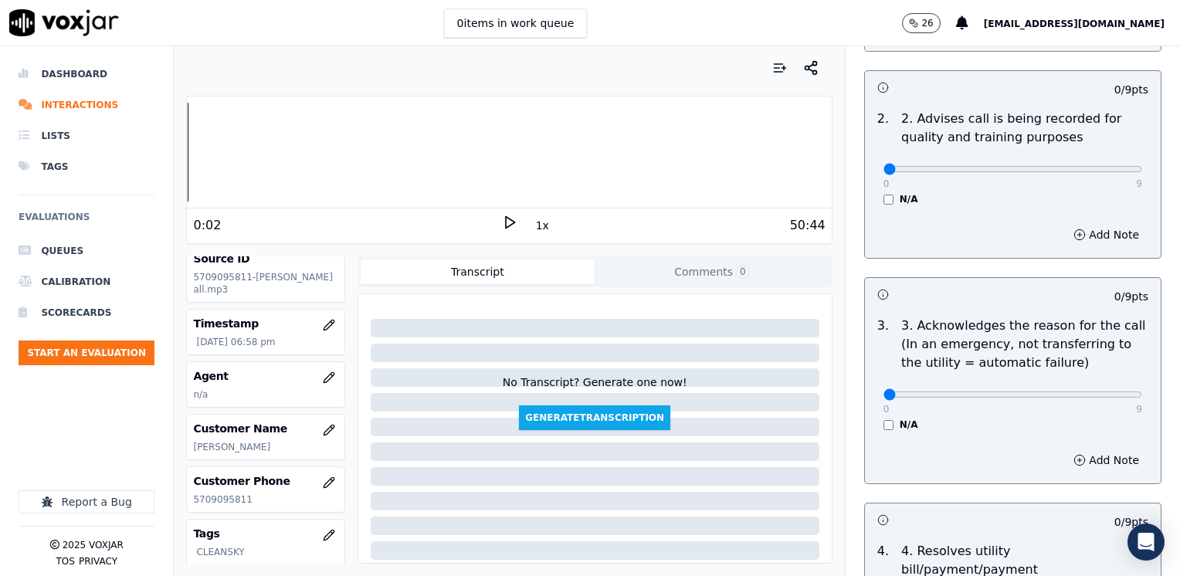
scroll to position [386, 0]
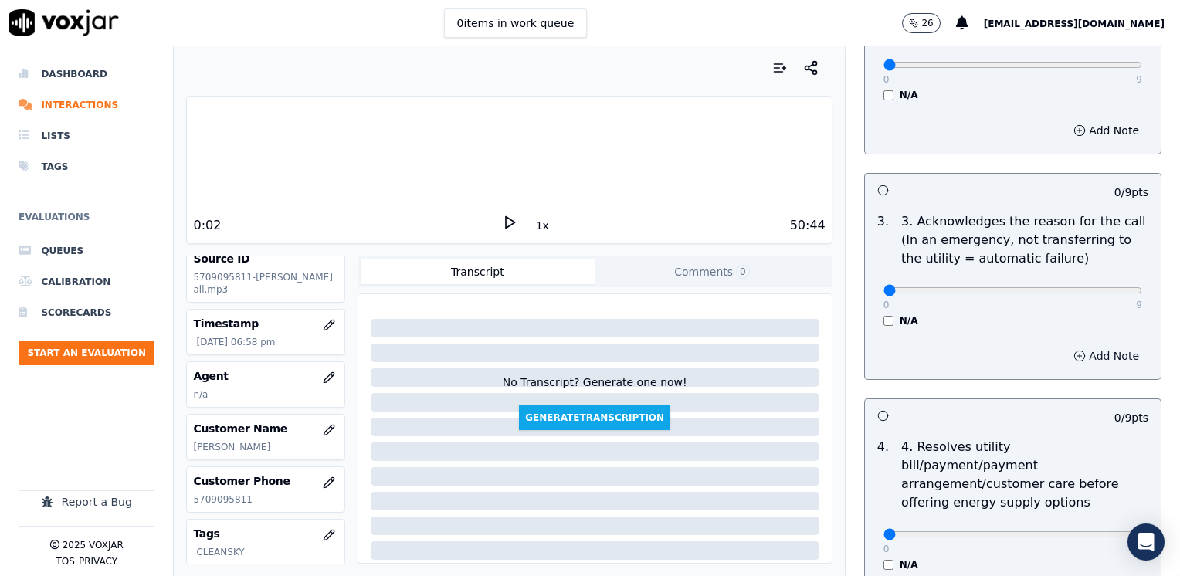
click at [1065, 355] on button "Add Note" at bounding box center [1106, 356] width 84 height 22
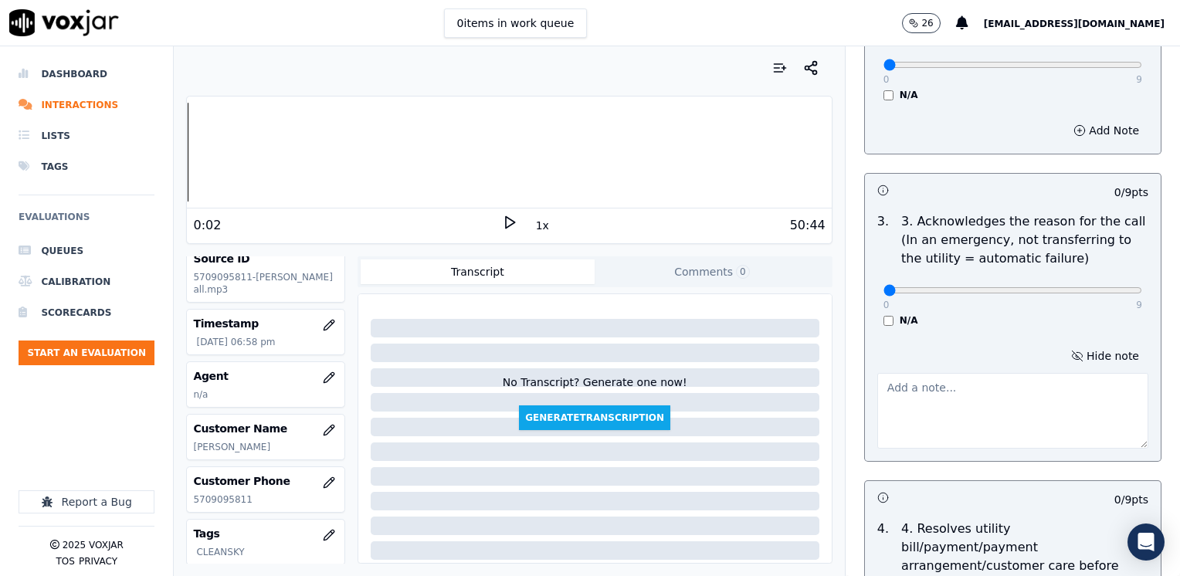
click at [982, 428] on textarea at bounding box center [1012, 411] width 271 height 76
click at [992, 409] on textarea "Cx had previously called to start services at her address. However, he" at bounding box center [1012, 411] width 271 height 76
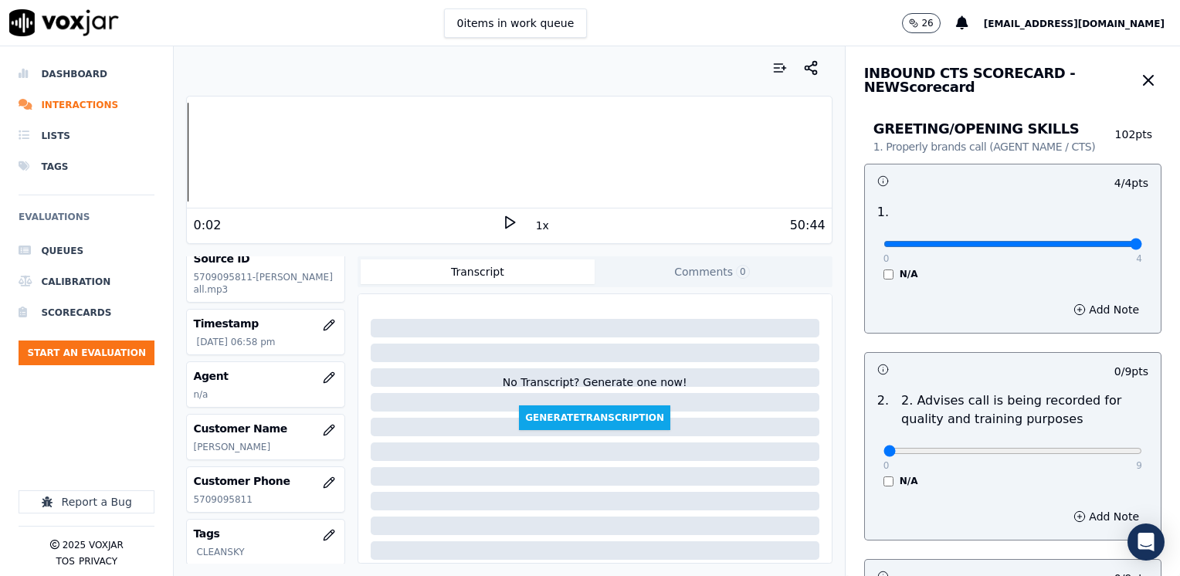
scroll to position [0, 0]
type textarea "Cx had previously called to start services at her address. However, her service"
click at [1071, 310] on button "Add Note" at bounding box center [1106, 310] width 84 height 22
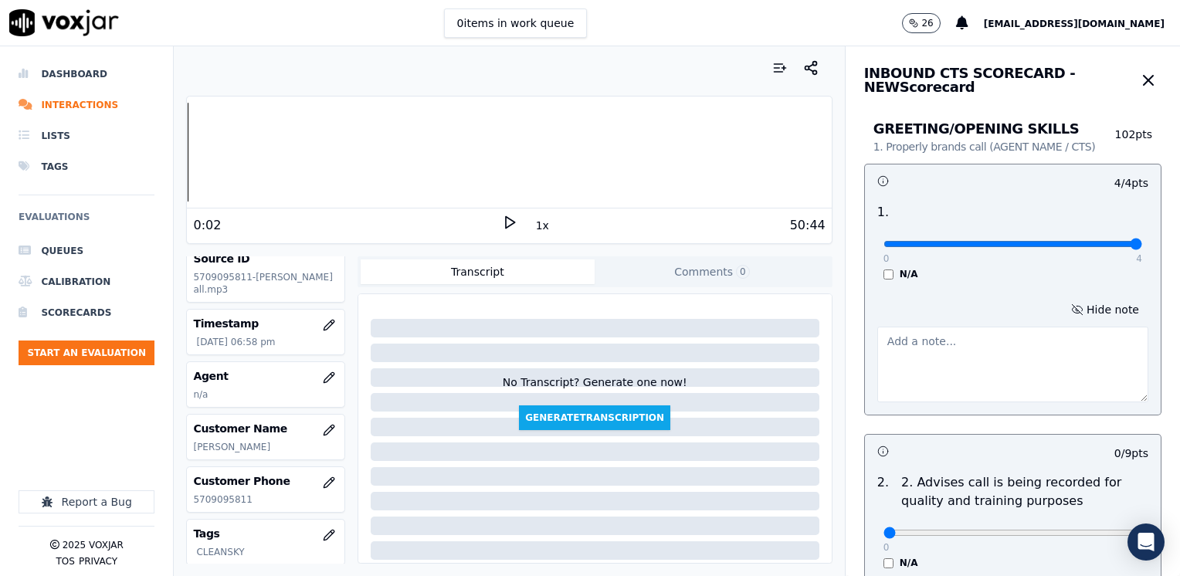
click at [967, 371] on textarea at bounding box center [1012, 365] width 271 height 76
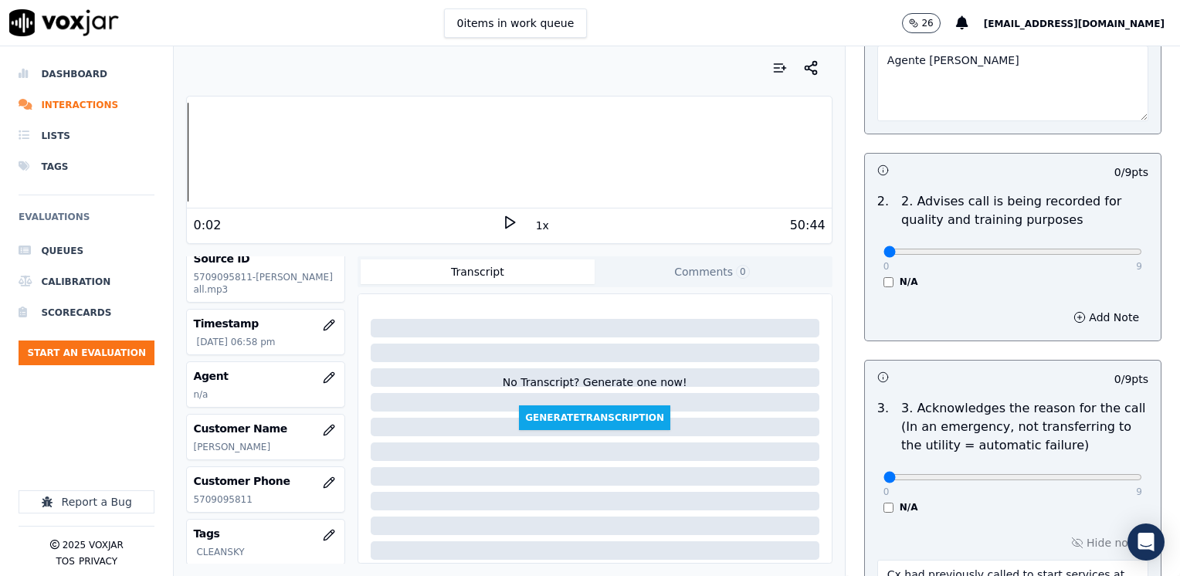
scroll to position [463, 0]
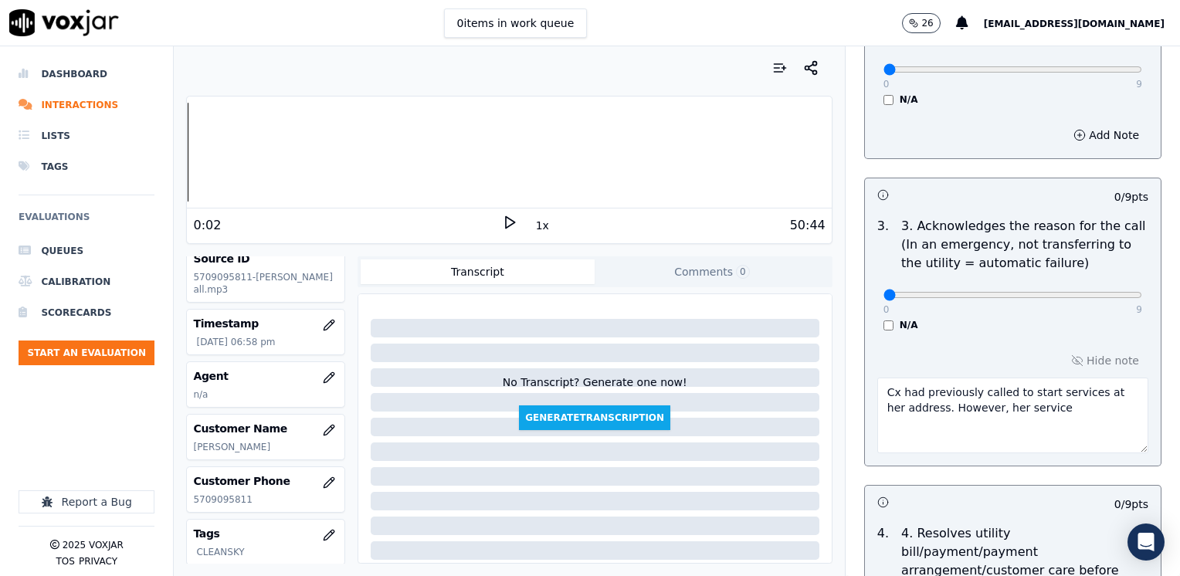
type textarea "Agente [PERSON_NAME]"
click at [1055, 423] on textarea "Cx had previously called to start services at her address. However, her service" at bounding box center [1012, 415] width 271 height 76
type textarea "Cx had previously called to start services at her address. However, her service…"
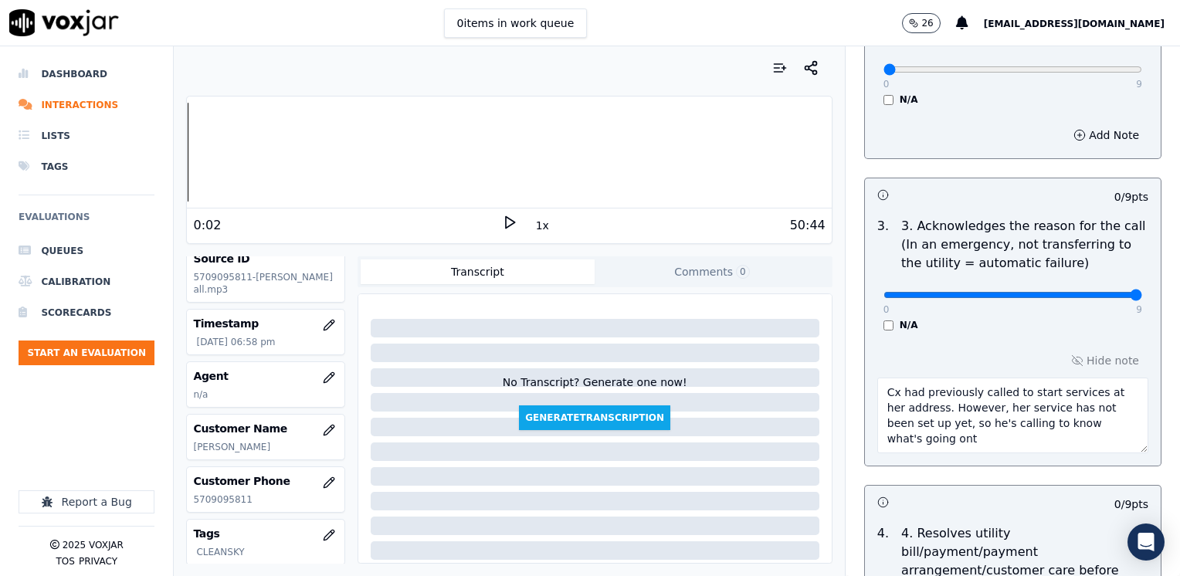
drag, startPoint x: 874, startPoint y: 295, endPoint x: 1182, endPoint y: 251, distance: 311.1
type input "9"
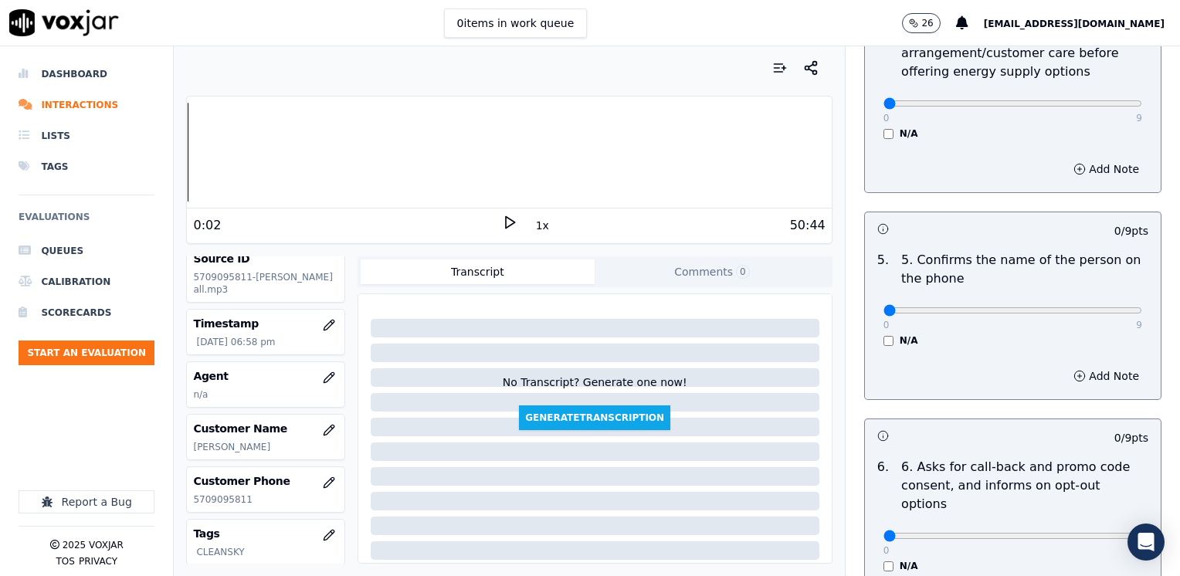
scroll to position [1004, 0]
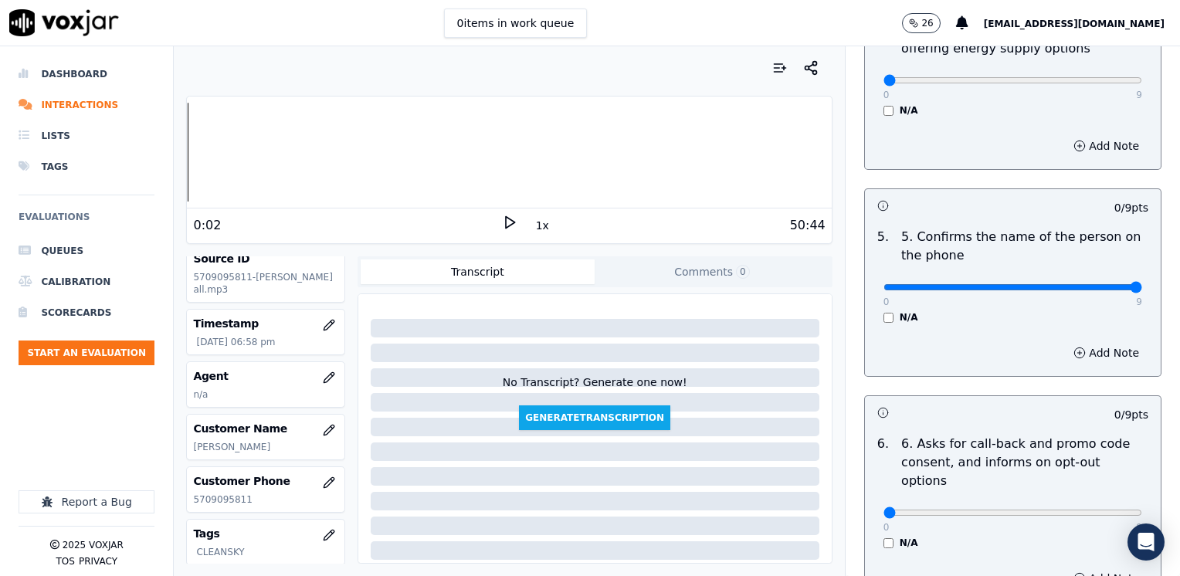
drag, startPoint x: 871, startPoint y: 265, endPoint x: 1182, endPoint y: 259, distance: 311.2
type input "9"
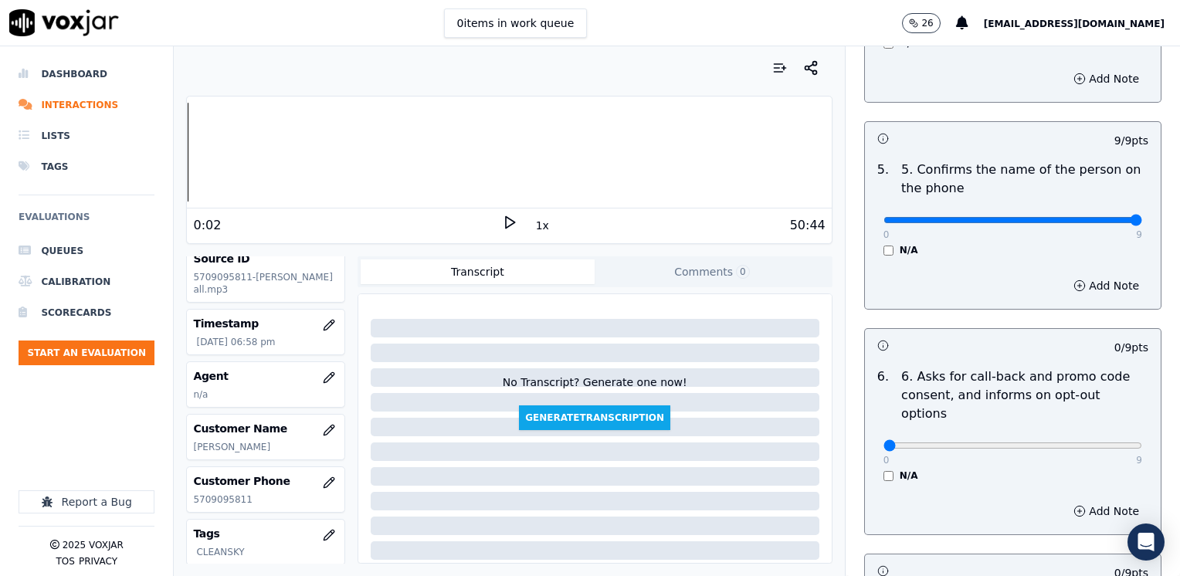
scroll to position [1158, 0]
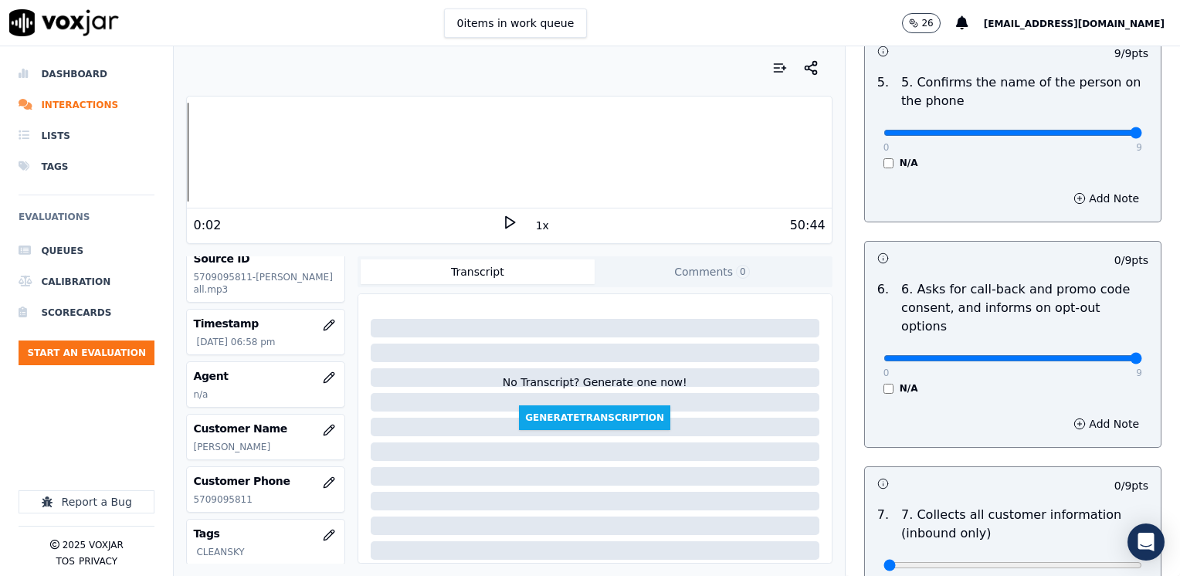
drag, startPoint x: 871, startPoint y: 320, endPoint x: 1182, endPoint y: 317, distance: 311.1
type input "9"
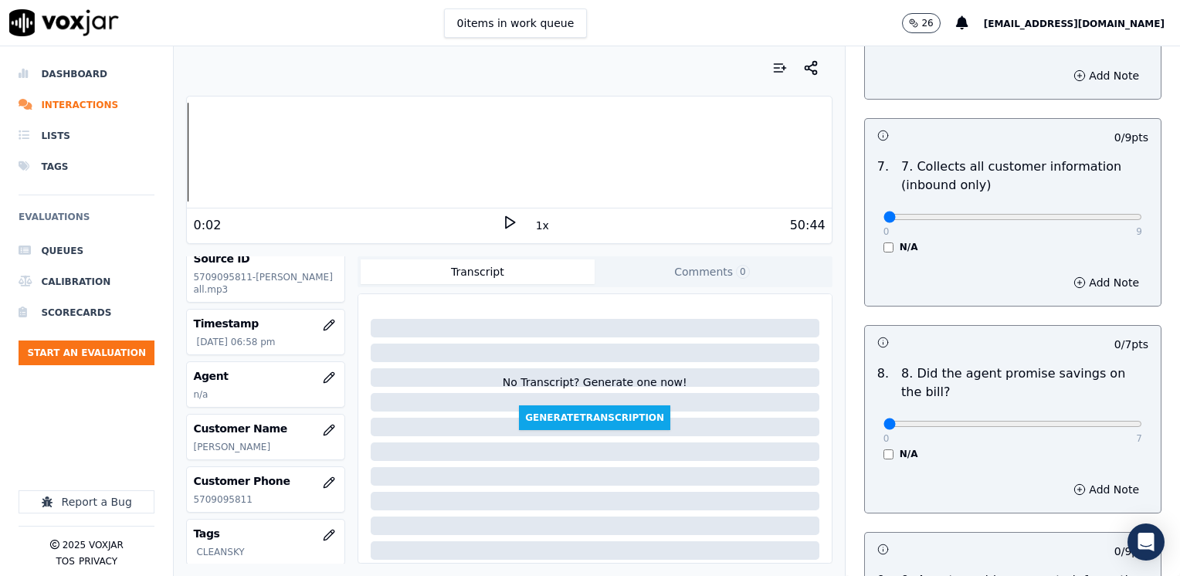
scroll to position [1544, 0]
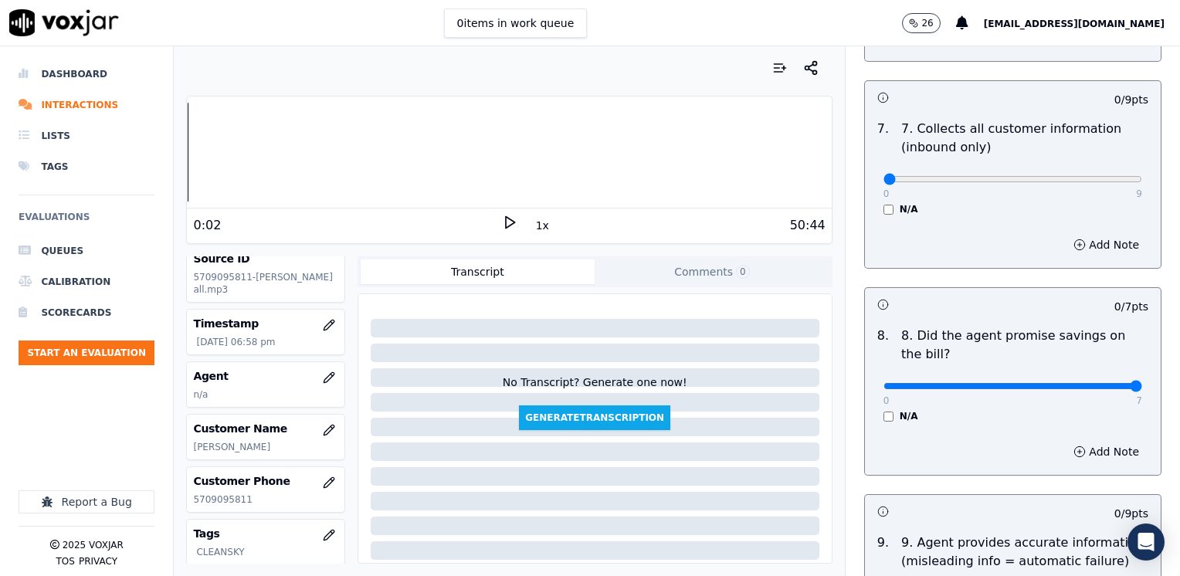
drag, startPoint x: 873, startPoint y: 347, endPoint x: 1182, endPoint y: 401, distance: 313.5
type input "7"
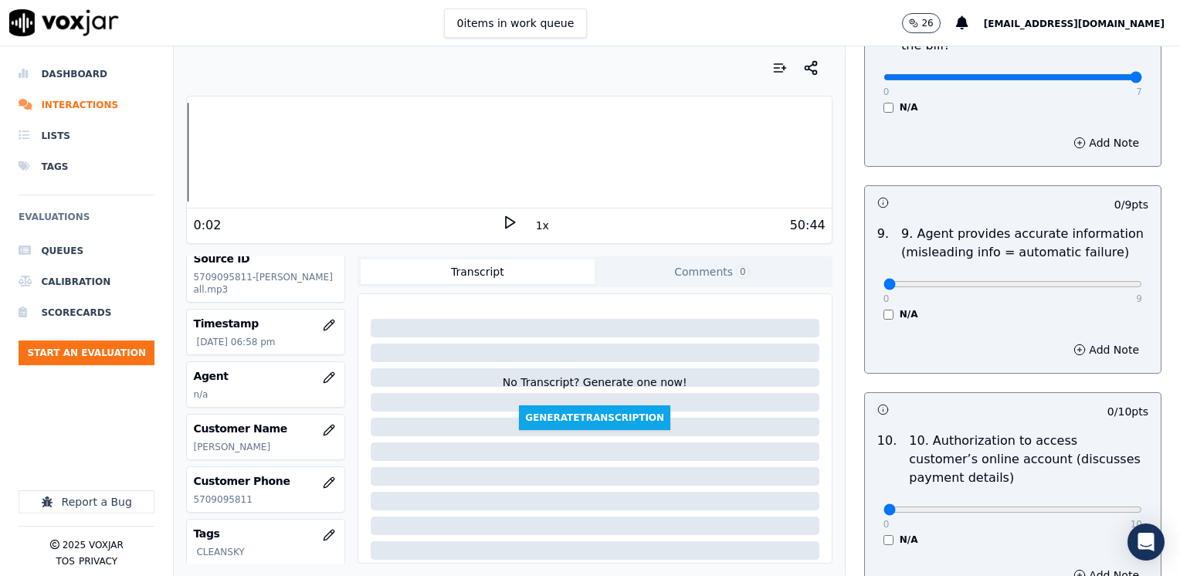
click at [871, 503] on div "0 10 N/A" at bounding box center [1012, 516] width 283 height 59
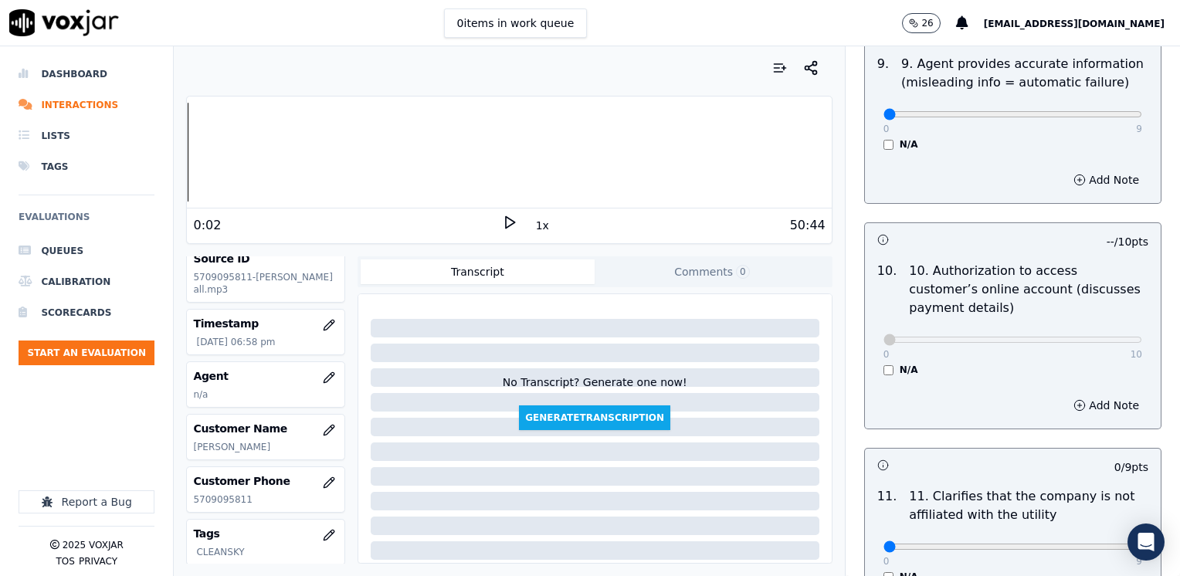
scroll to position [2162, 0]
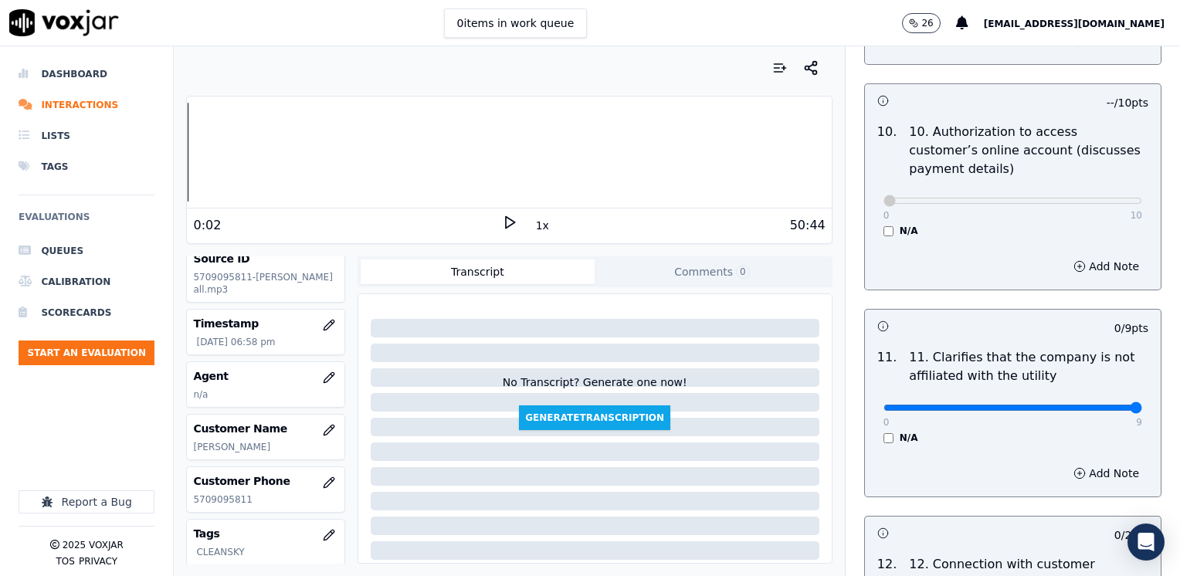
drag, startPoint x: 871, startPoint y: 366, endPoint x: 1182, endPoint y: 365, distance: 311.1
type input "9"
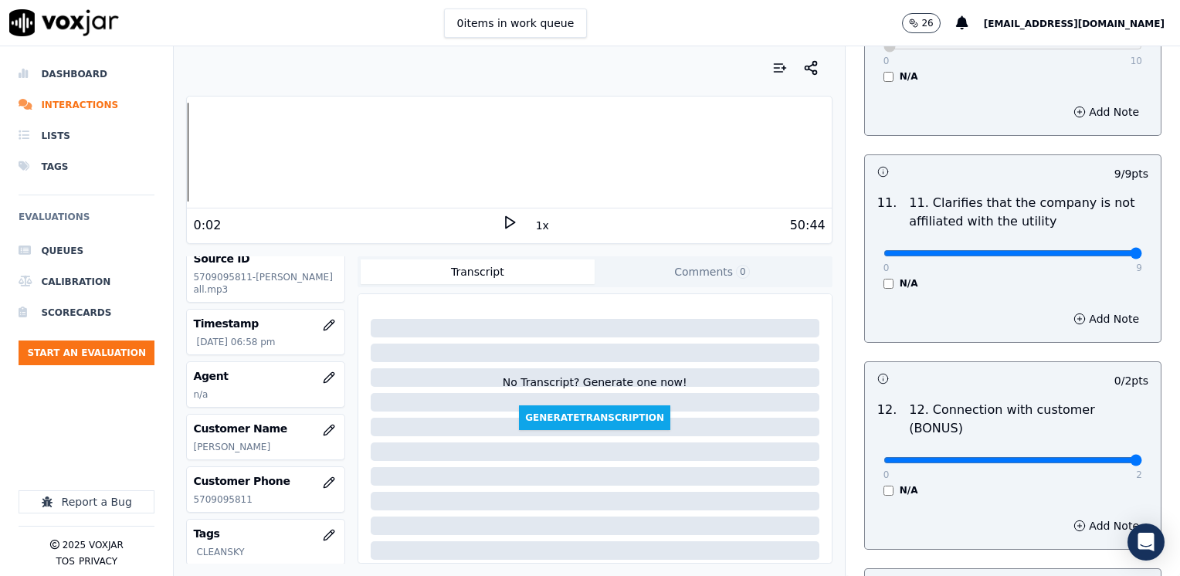
drag, startPoint x: 874, startPoint y: 403, endPoint x: 1182, endPoint y: 403, distance: 308.0
type input "2"
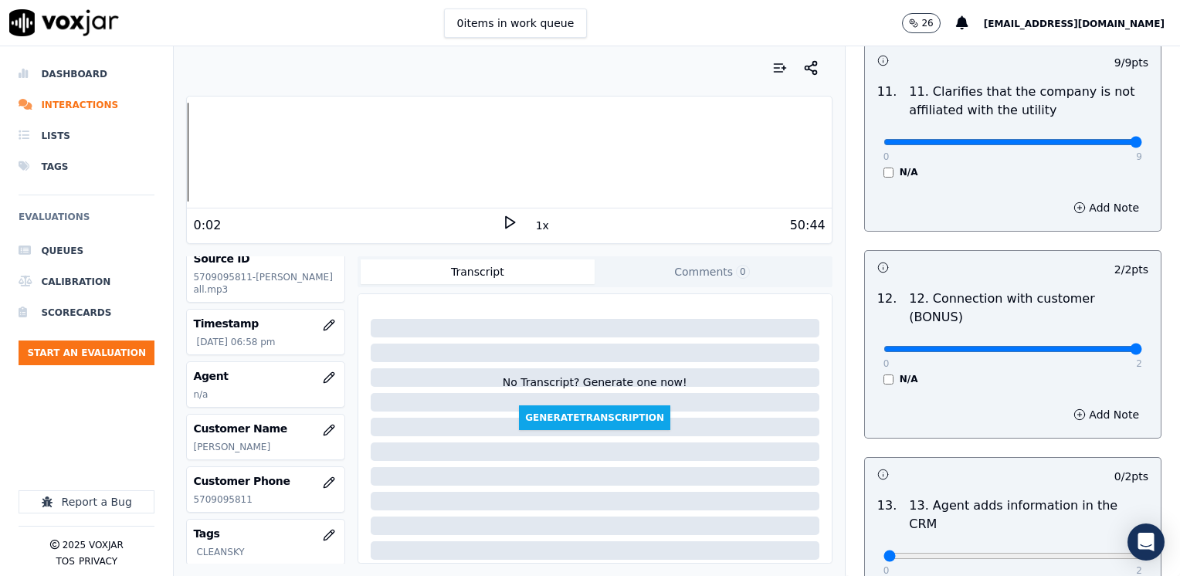
scroll to position [2548, 0]
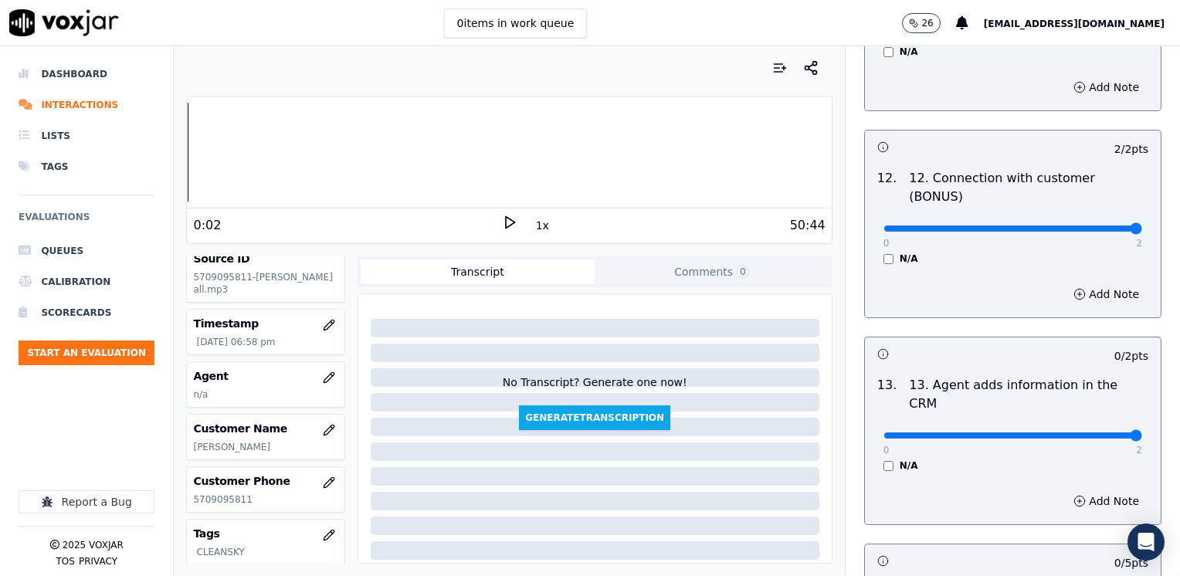
drag, startPoint x: 892, startPoint y: 360, endPoint x: 1182, endPoint y: 400, distance: 292.3
type input "2"
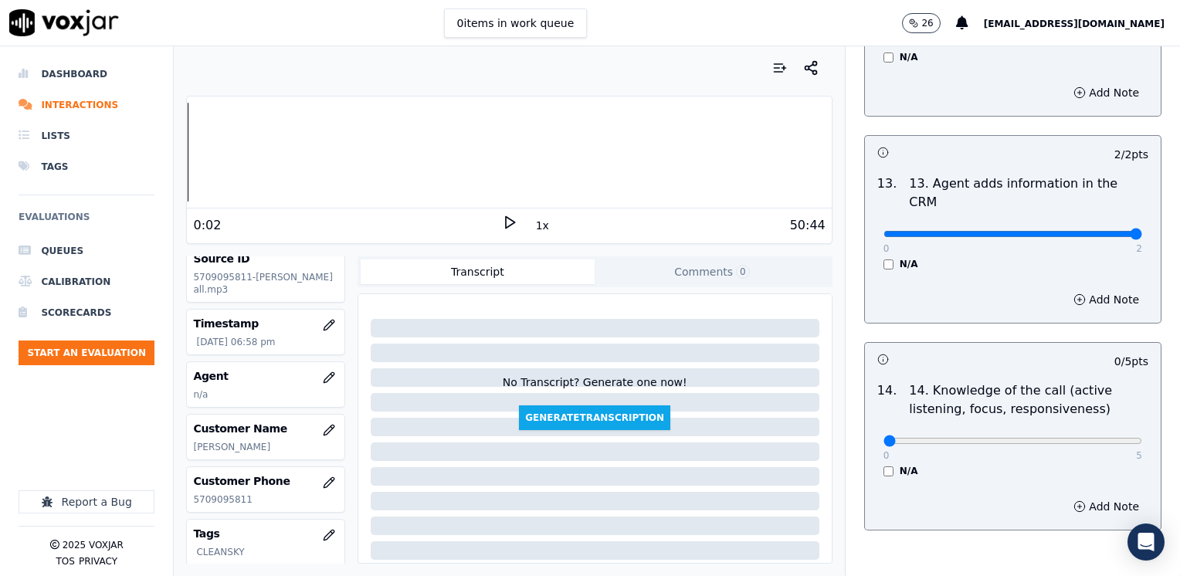
scroll to position [2751, 0]
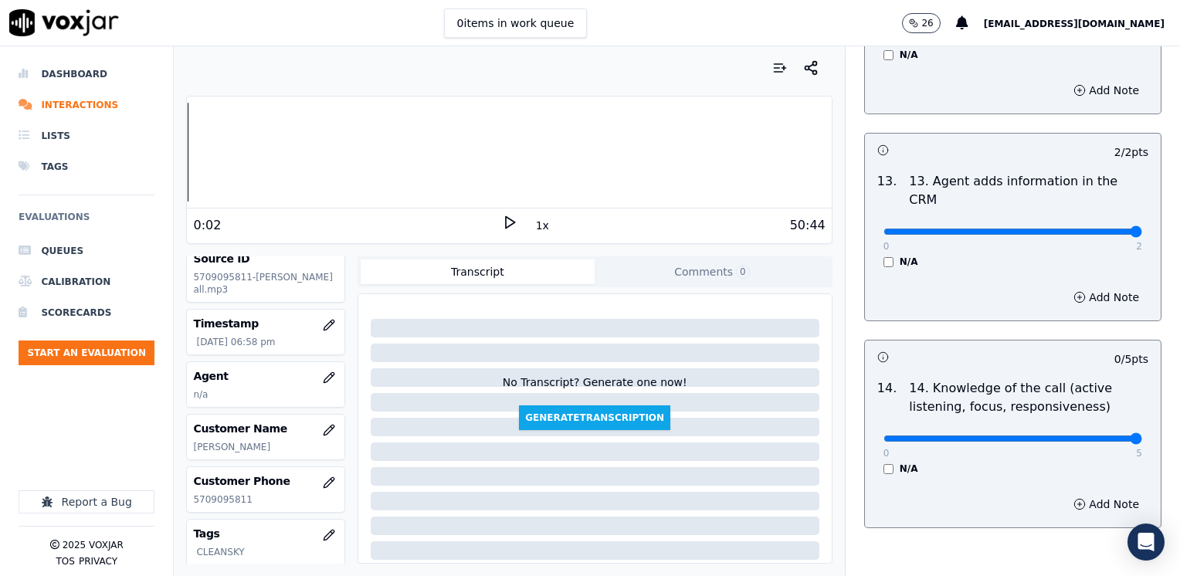
drag, startPoint x: 867, startPoint y: 360, endPoint x: 1179, endPoint y: 403, distance: 314.9
type input "5"
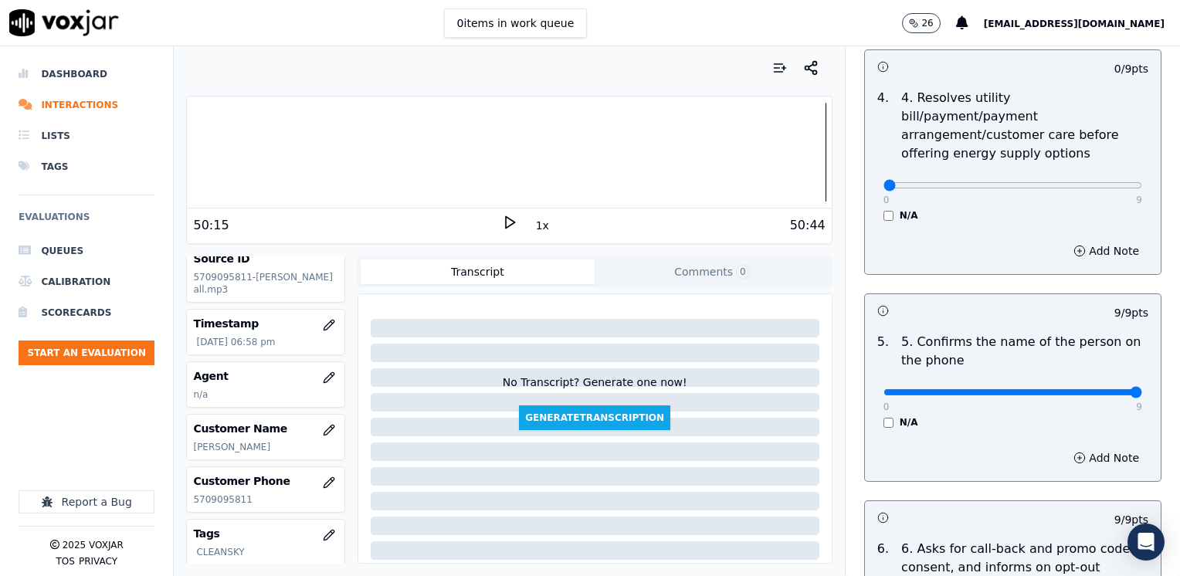
scroll to position [744, 0]
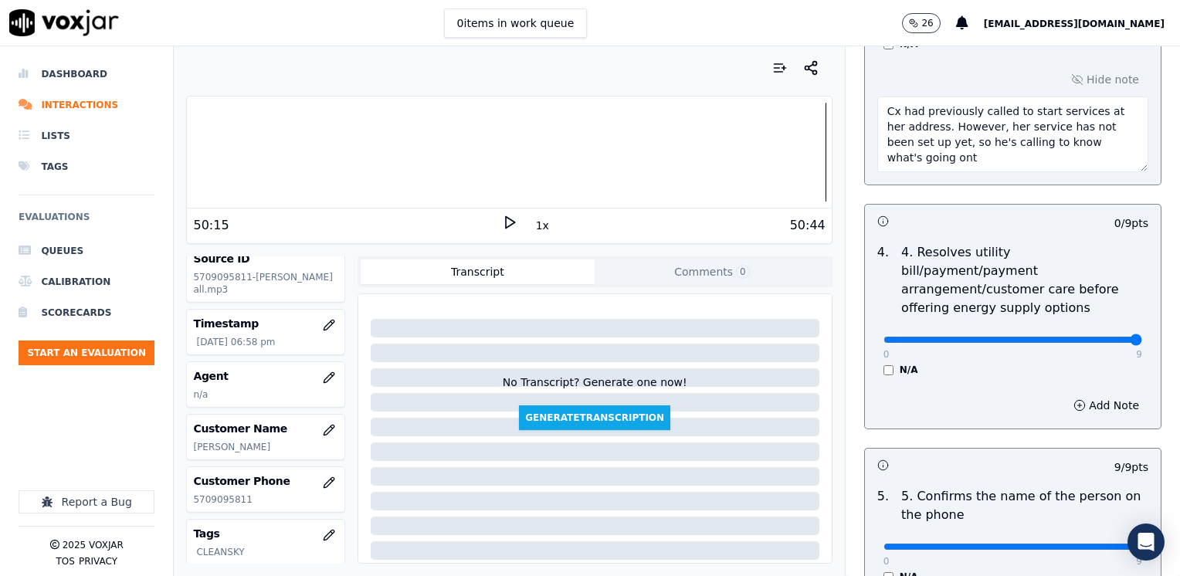
drag, startPoint x: 1133, startPoint y: 297, endPoint x: 1182, endPoint y: 297, distance: 48.6
type input "9"
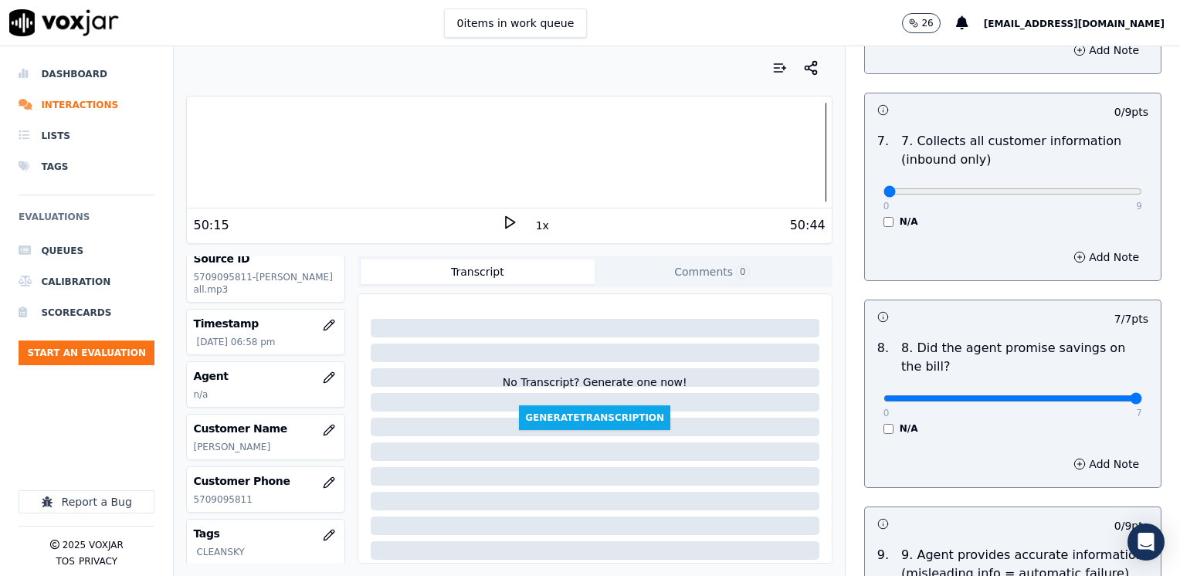
scroll to position [1748, 0]
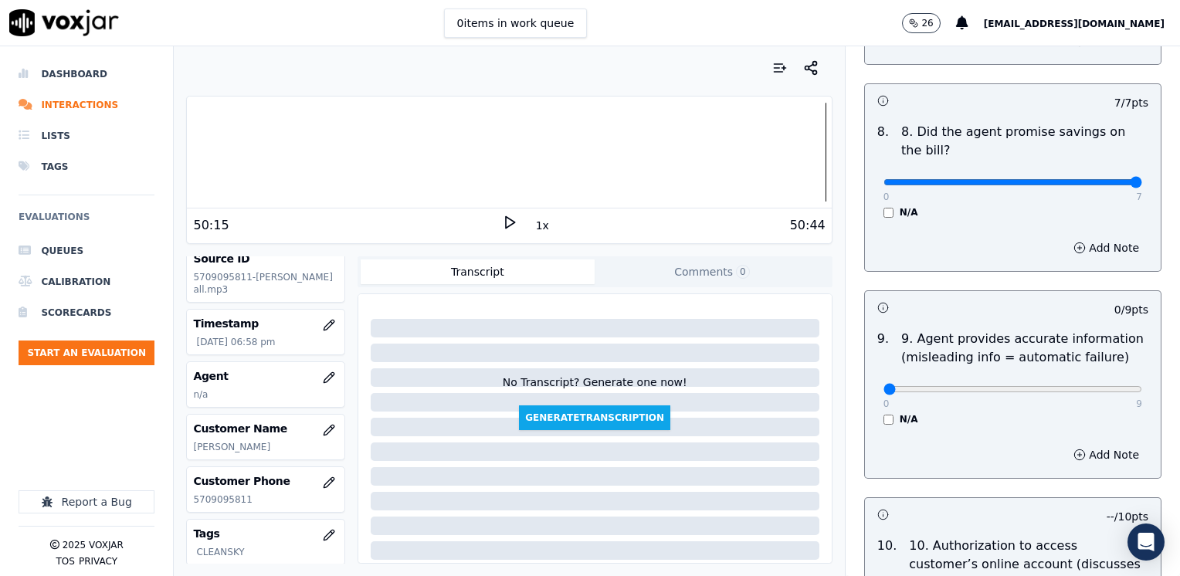
type textarea "Cx had previously called to start services at her address. However, her service…"
drag, startPoint x: 874, startPoint y: 350, endPoint x: 1182, endPoint y: 381, distance: 309.5
type input "9"
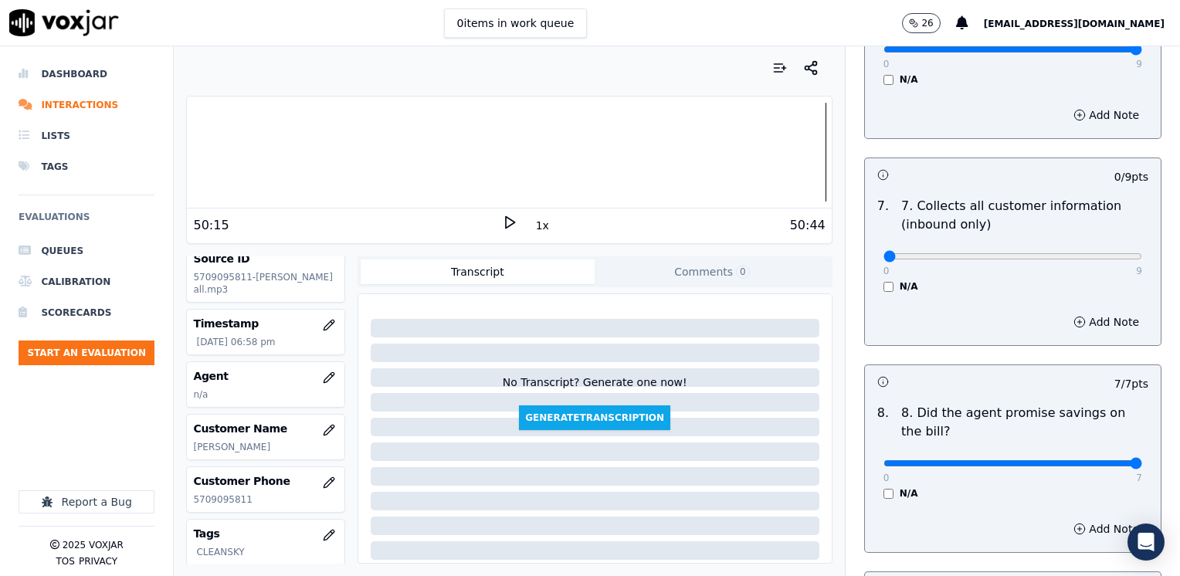
scroll to position [1439, 0]
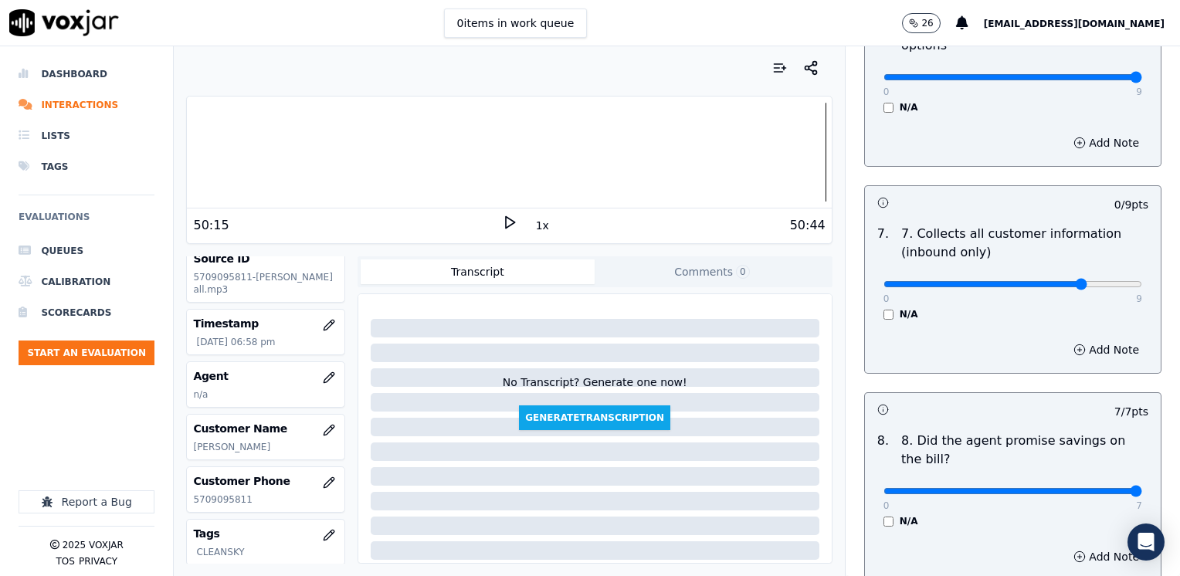
type input "7"
click at [1078, 339] on button "Add Note" at bounding box center [1106, 350] width 84 height 22
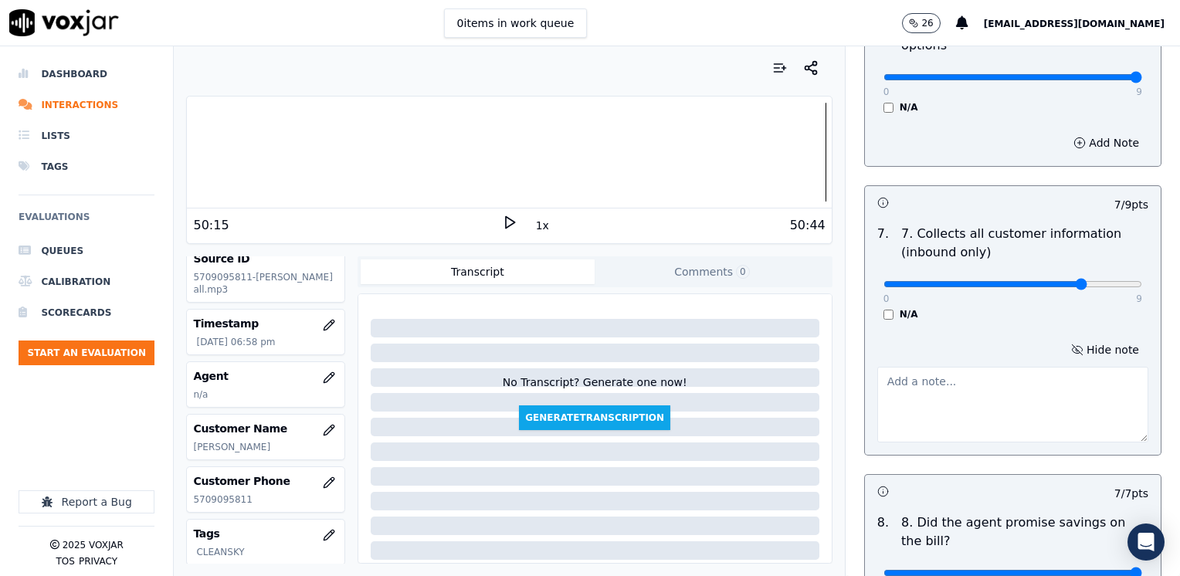
click at [925, 367] on textarea at bounding box center [1012, 405] width 271 height 76
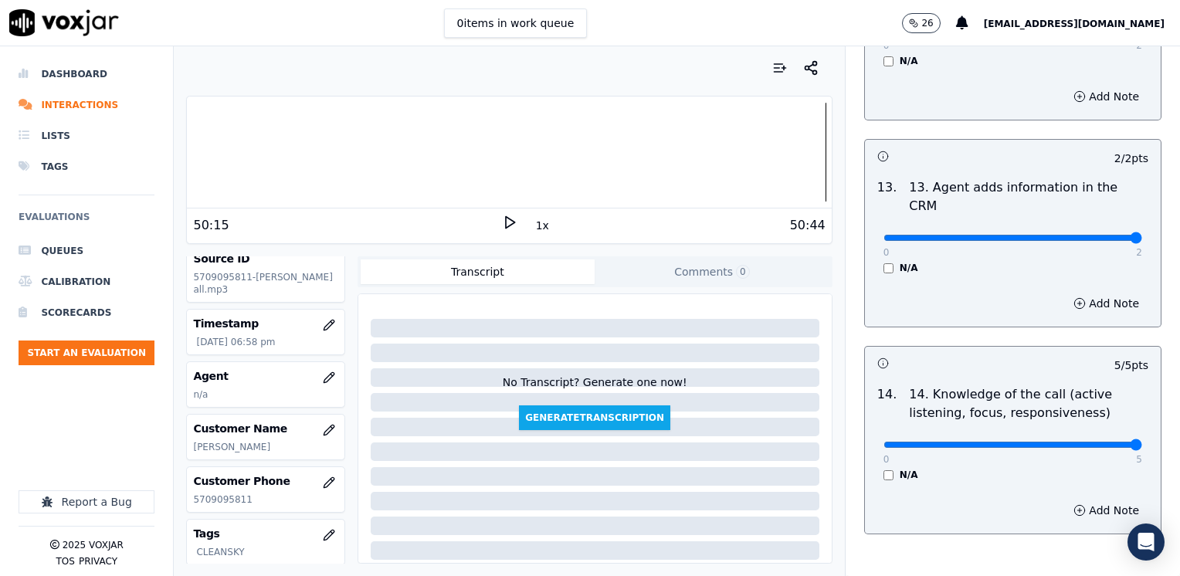
scroll to position [2833, 0]
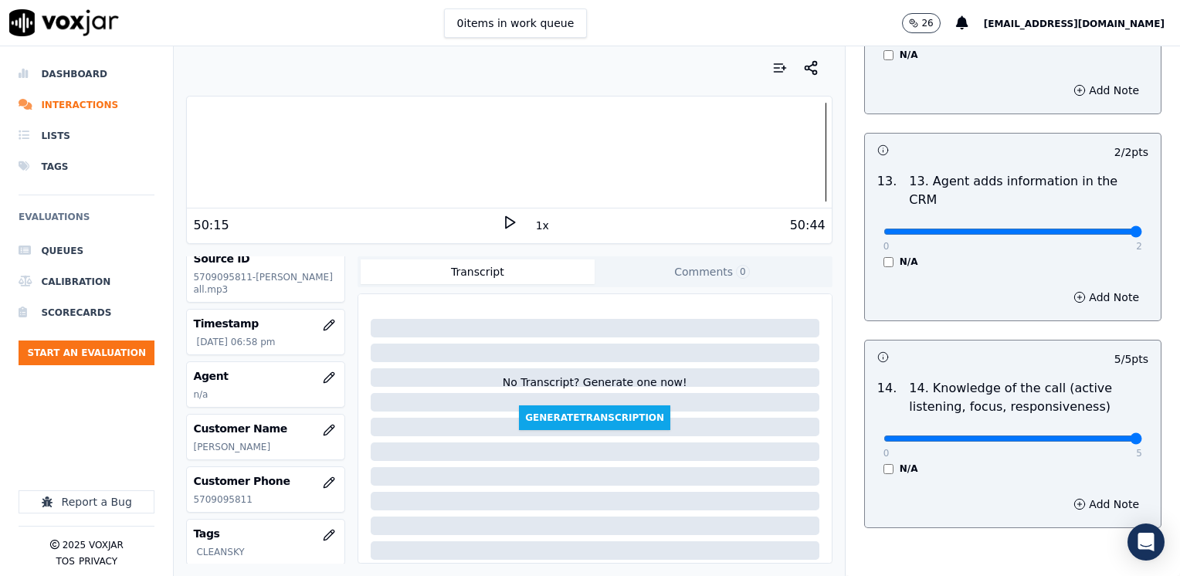
type textarea "Make sure to confirm full service address and the name as it appears on the bil…"
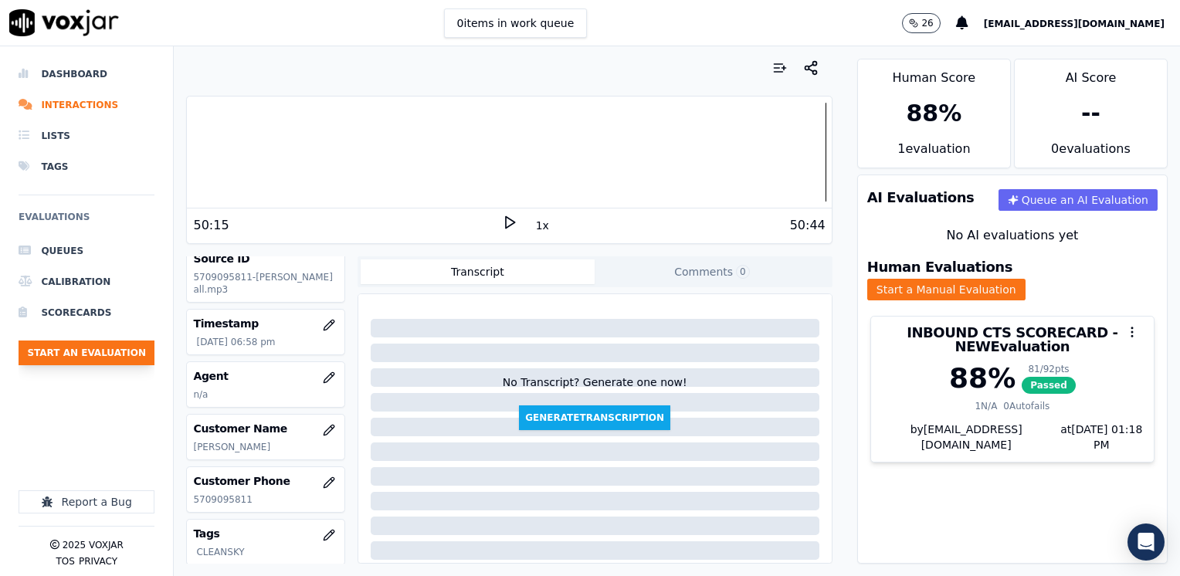
click at [96, 357] on button "Start an Evaluation" at bounding box center [87, 352] width 136 height 25
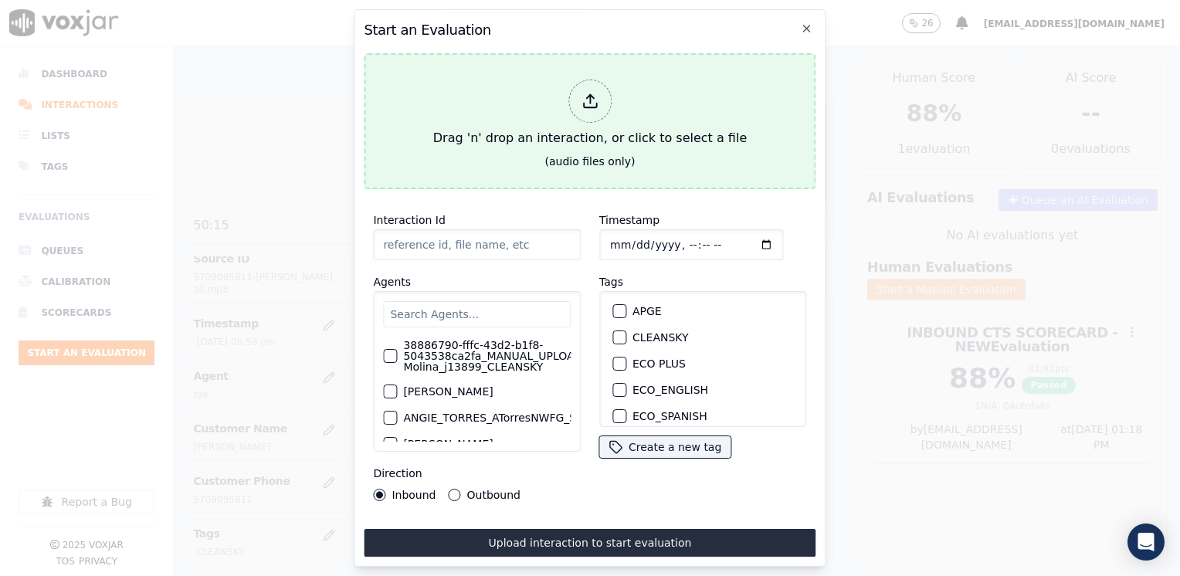
click at [593, 93] on icon at bounding box center [589, 101] width 17 height 17
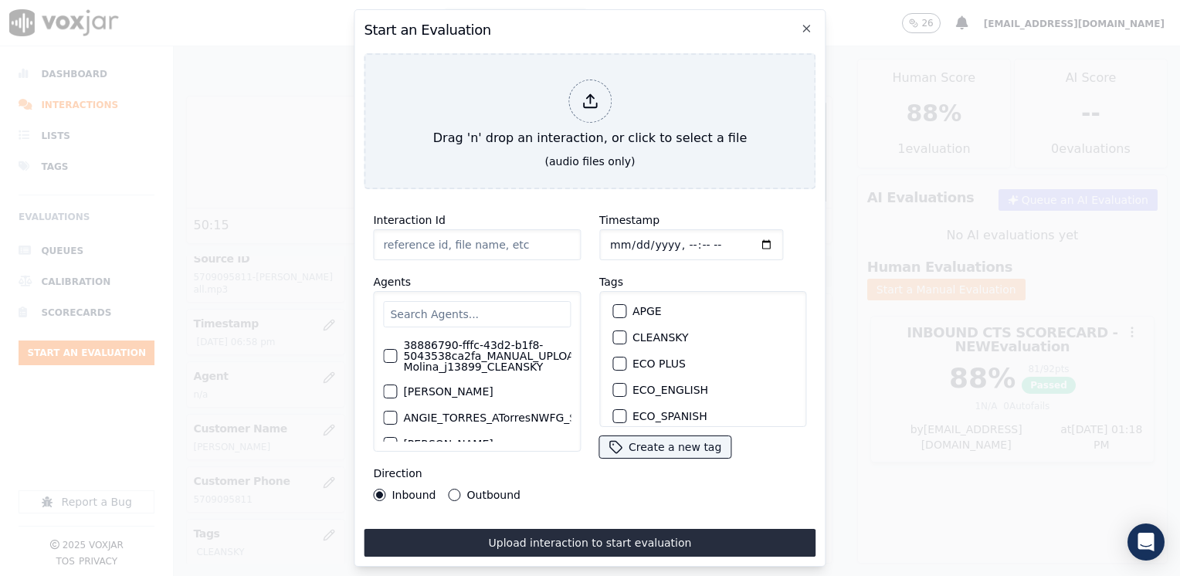
type input "20250808-110358_5084888894-[PERSON_NAME] all.mp3"
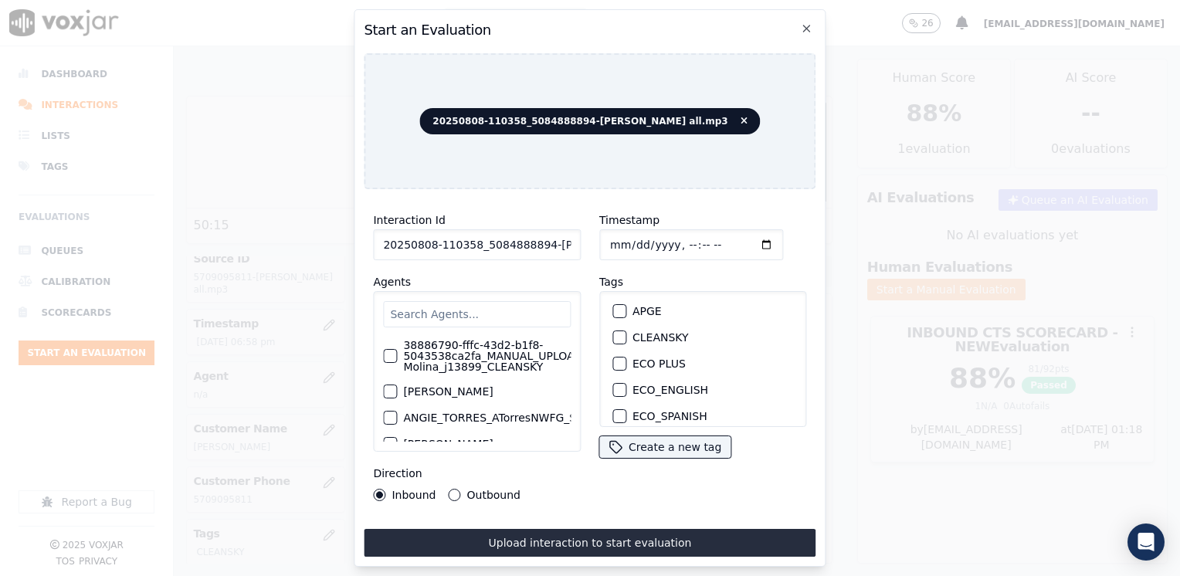
click at [489, 305] on input "text" at bounding box center [477, 314] width 188 height 26
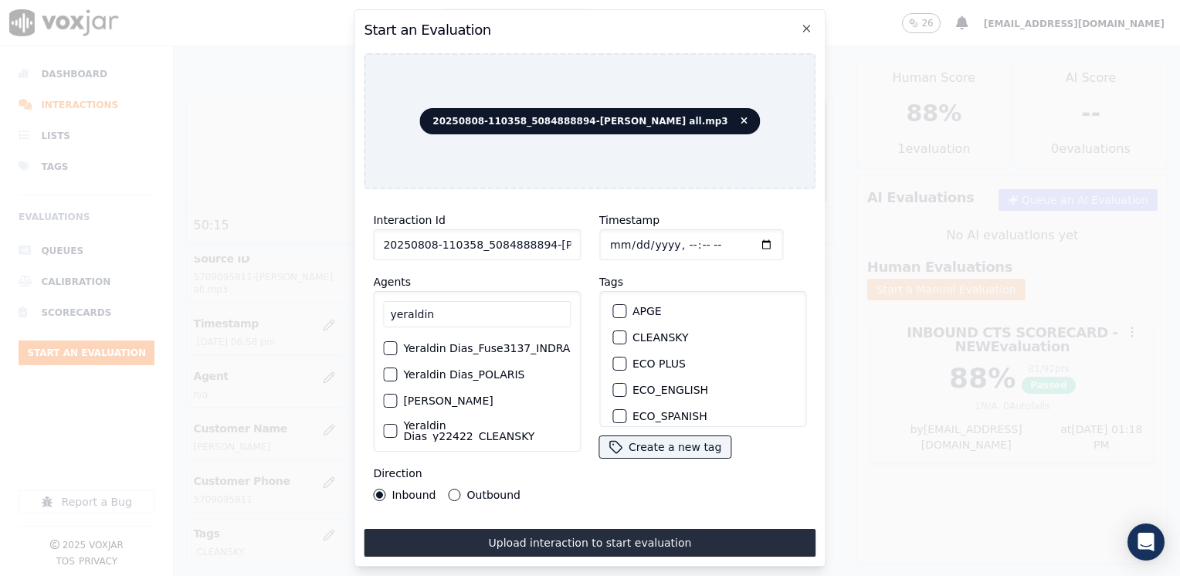
scroll to position [142, 0]
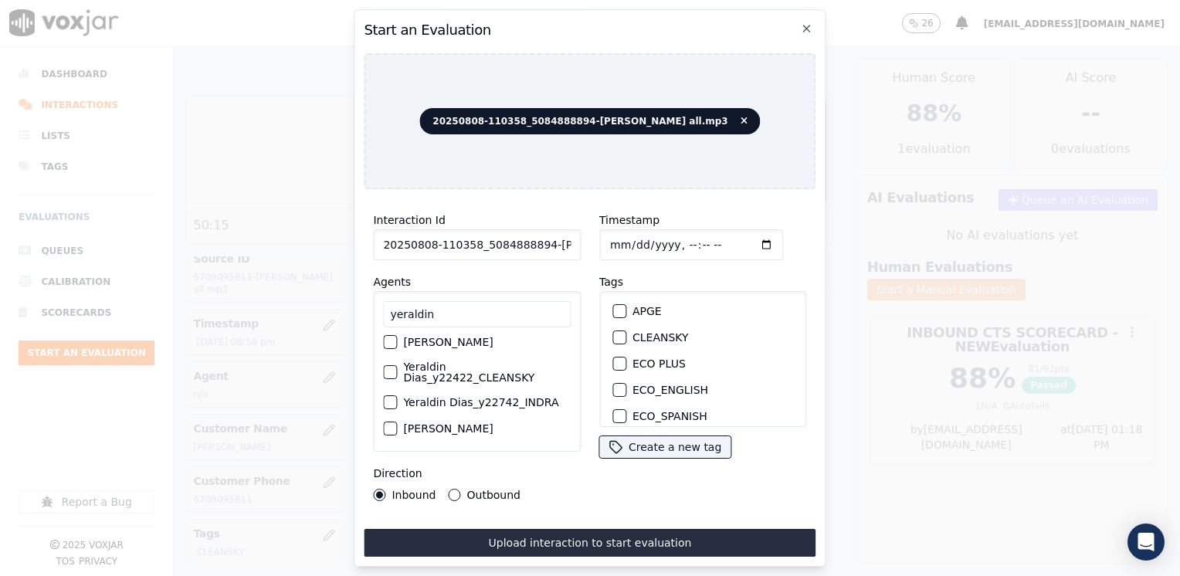
type input "yeraldin"
click at [388, 369] on div "button" at bounding box center [389, 372] width 11 height 11
click at [614, 332] on div "button" at bounding box center [618, 337] width 11 height 11
click at [744, 241] on input "Timestamp" at bounding box center [691, 244] width 184 height 31
click at [732, 239] on input "Timestamp" at bounding box center [691, 244] width 184 height 31
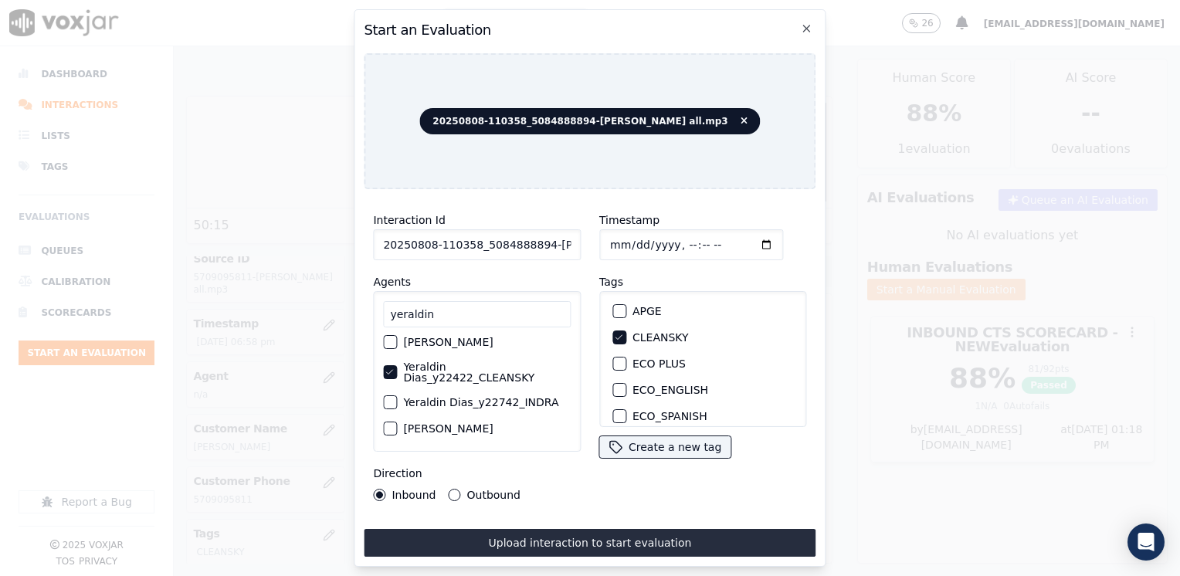
click at [747, 236] on input "Timestamp" at bounding box center [691, 244] width 184 height 31
type input "[DATE]T19:18"
drag, startPoint x: 530, startPoint y: 531, endPoint x: 537, endPoint y: 540, distance: 10.5
click at [530, 531] on button "Upload interaction to start evaluation" at bounding box center [590, 543] width 452 height 28
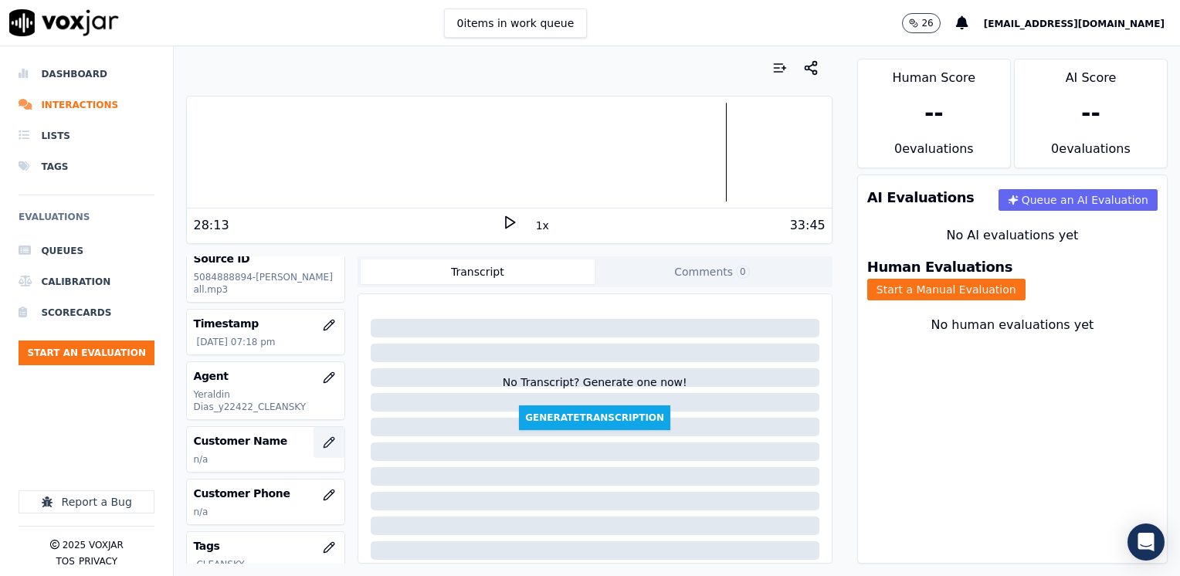
scroll to position [154, 0]
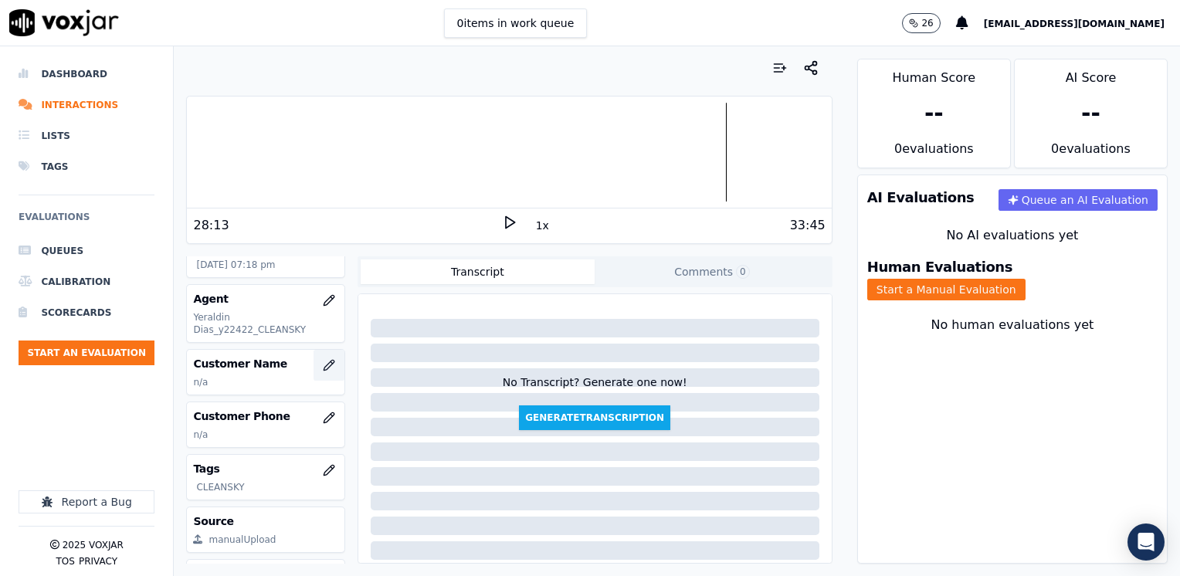
click at [323, 362] on icon "button" at bounding box center [328, 365] width 10 height 10
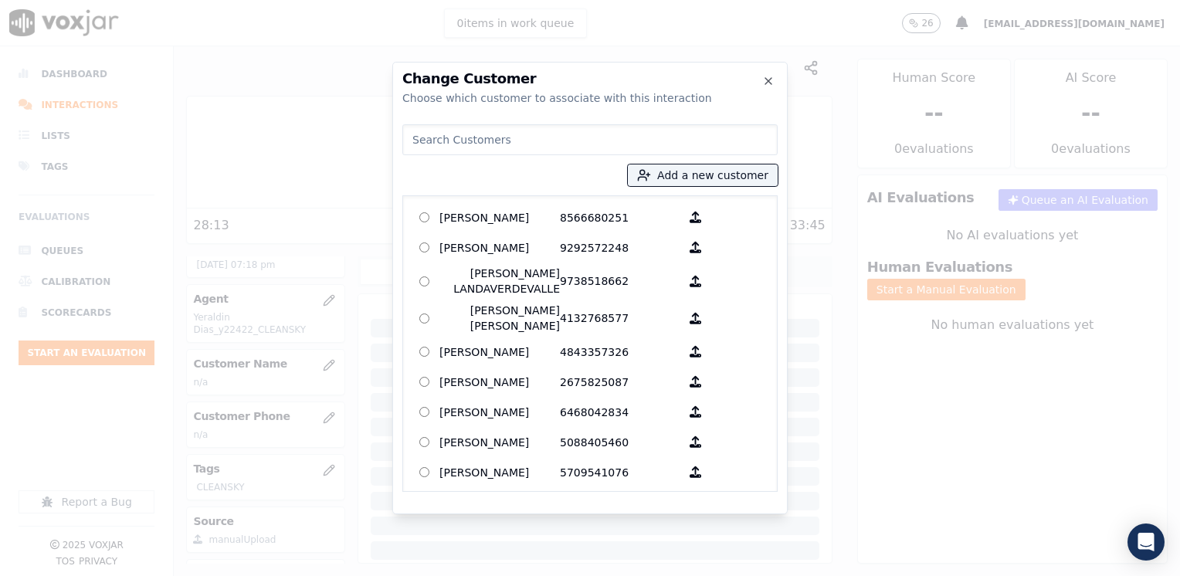
click at [765, 88] on div "Change Customer Choose which customer to associate with this interaction" at bounding box center [589, 89] width 375 height 34
click at [763, 86] on icon "button" at bounding box center [768, 81] width 12 height 12
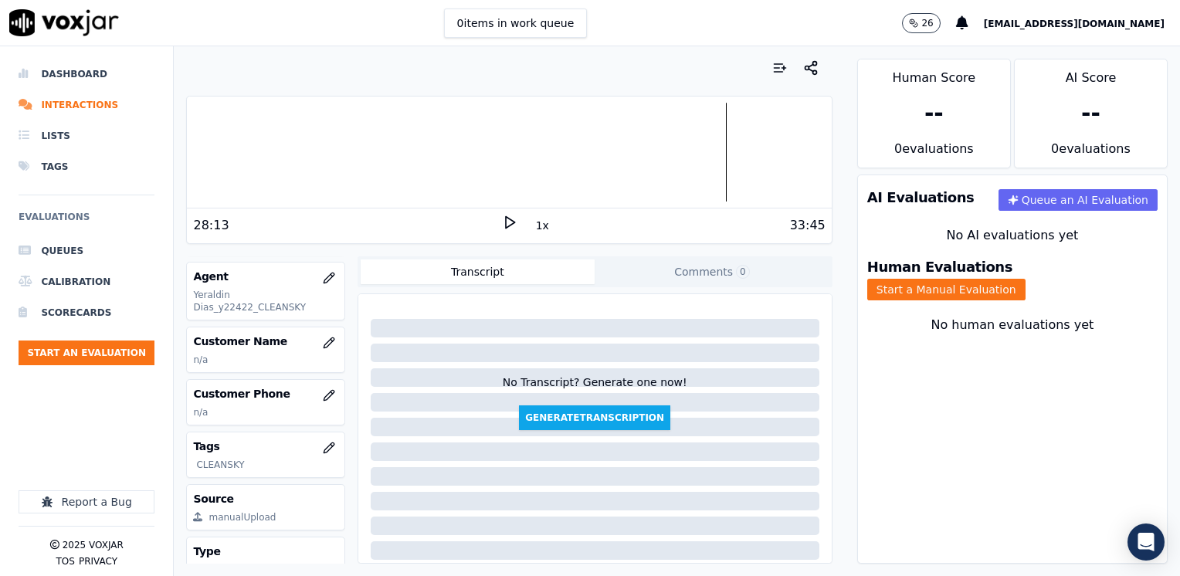
scroll to position [151, 0]
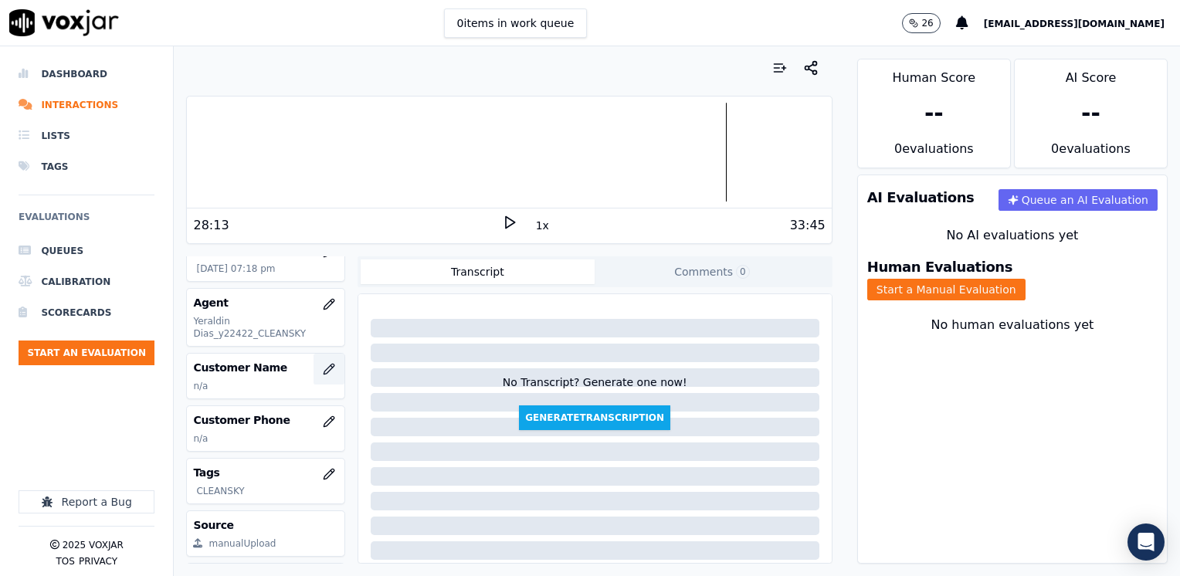
click at [313, 360] on button "button" at bounding box center [328, 369] width 31 height 31
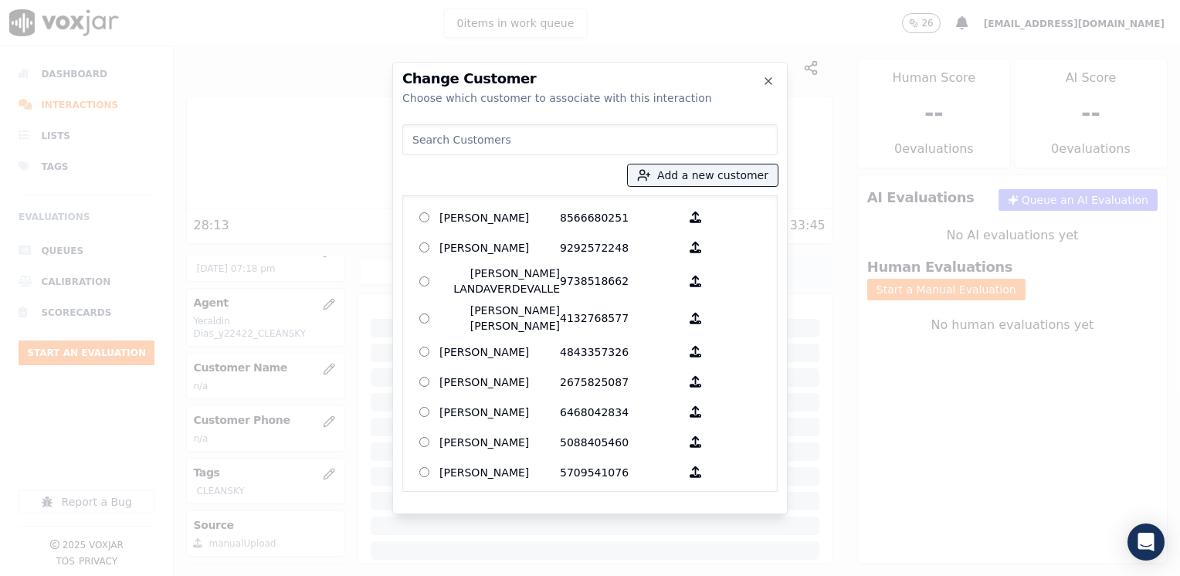
click at [543, 138] on input at bounding box center [589, 139] width 375 height 31
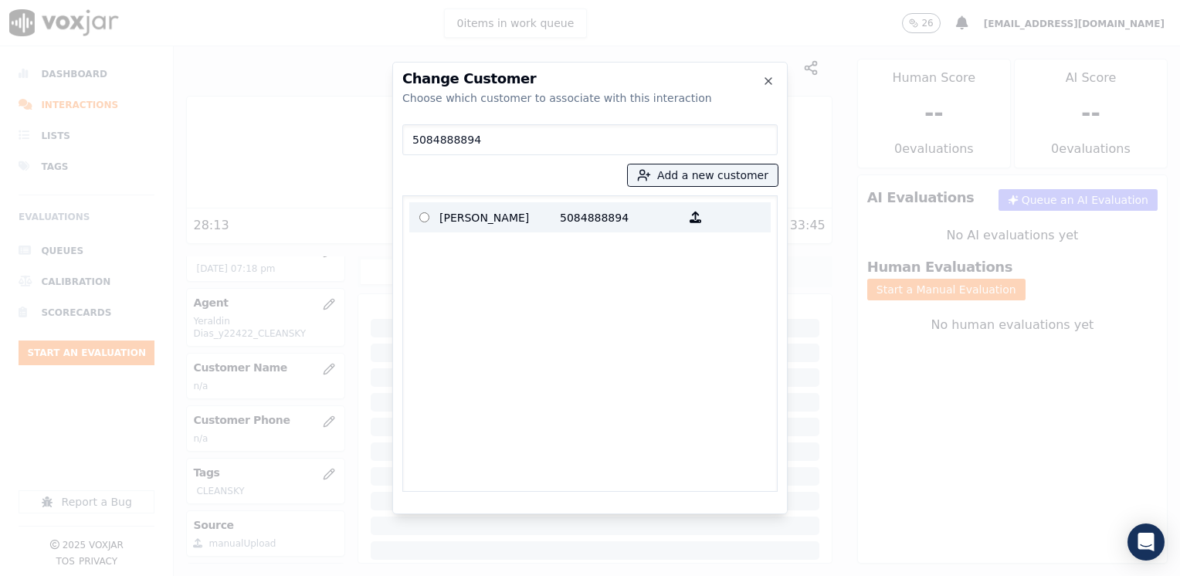
type input "5084888894"
click at [578, 224] on p "5084888894" at bounding box center [620, 217] width 120 height 24
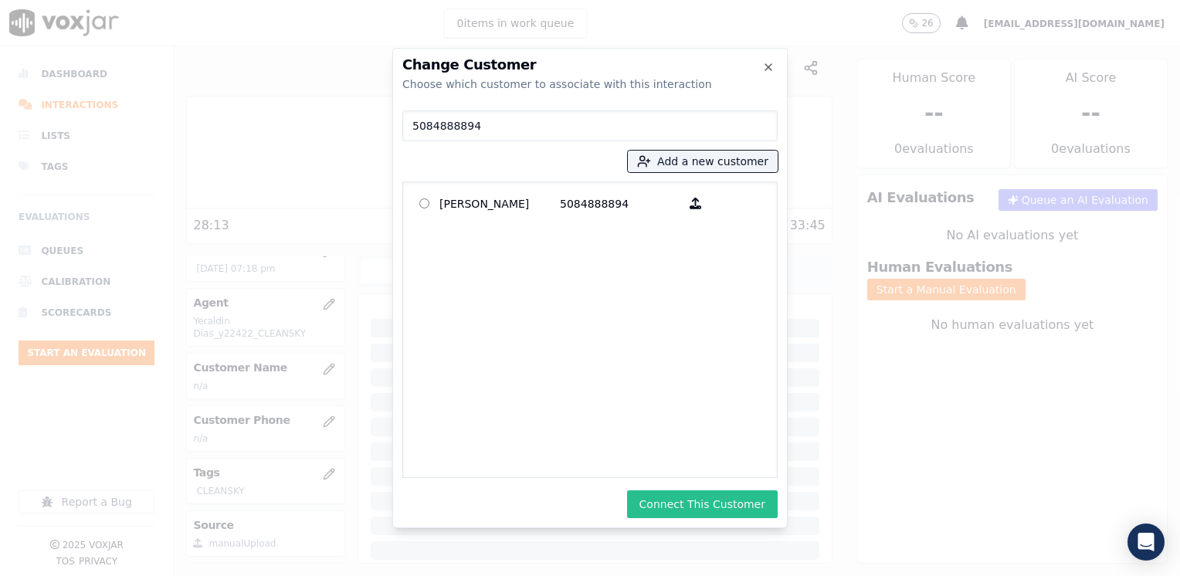
click at [711, 494] on button "Connect This Customer" at bounding box center [702, 504] width 151 height 28
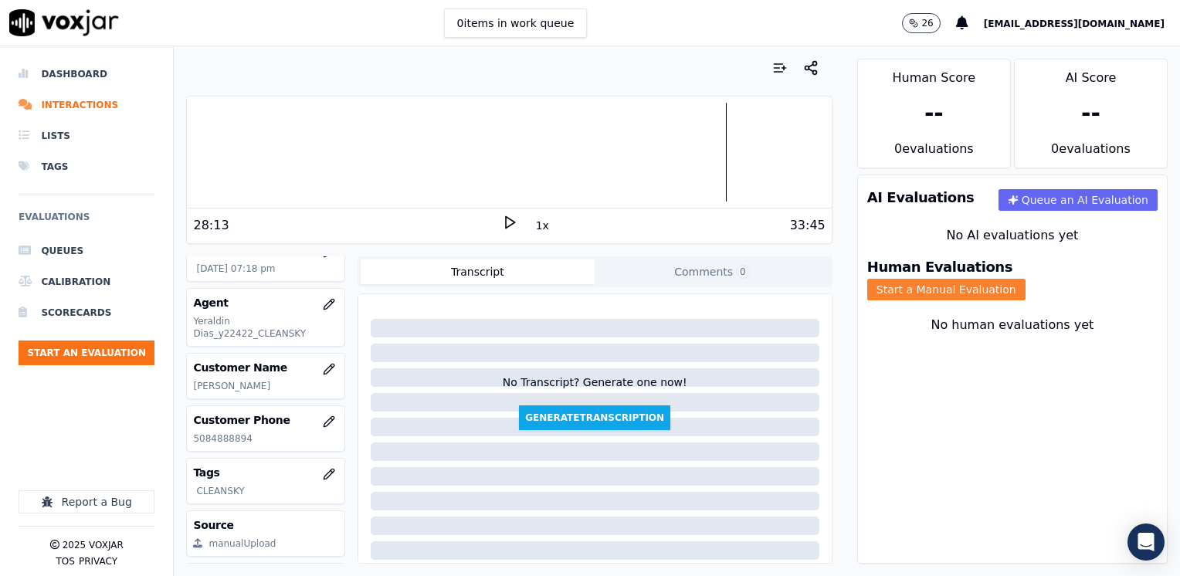
click at [1025, 279] on button "Start a Manual Evaluation" at bounding box center [946, 290] width 158 height 22
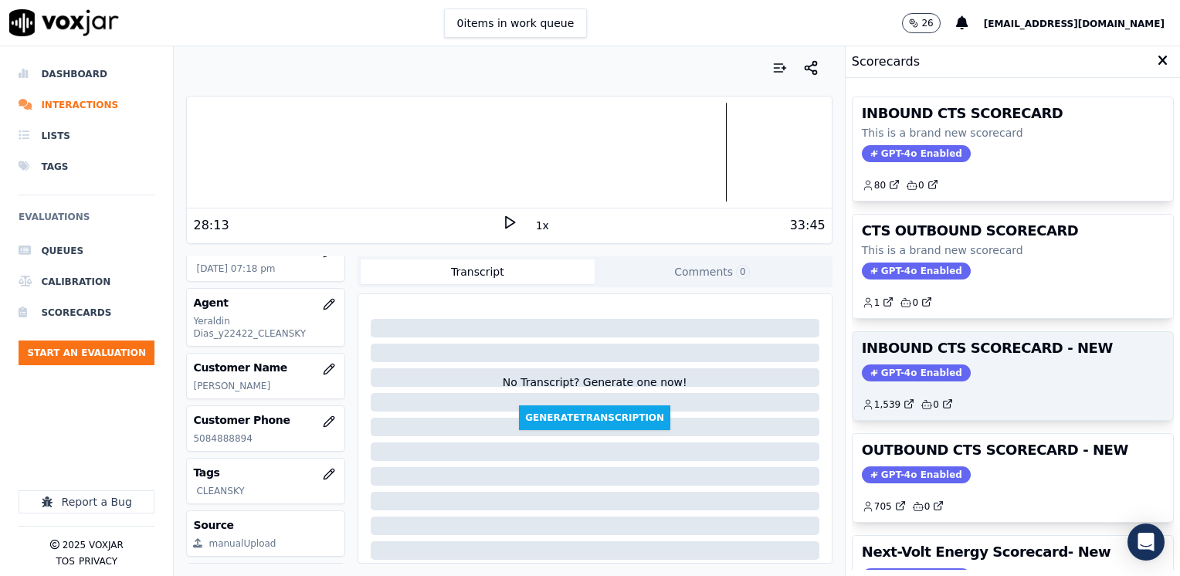
click at [896, 371] on span "GPT-4o Enabled" at bounding box center [916, 372] width 109 height 17
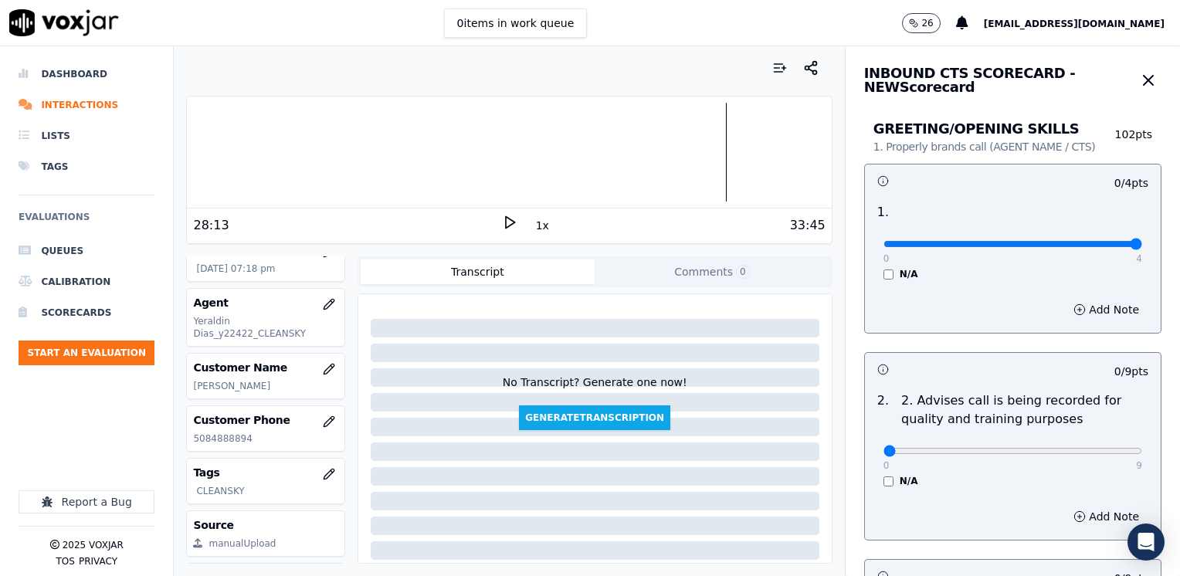
drag, startPoint x: 890, startPoint y: 242, endPoint x: 1182, endPoint y: 289, distance: 295.7
type input "4"
click at [1142, 247] on input "range" at bounding box center [1012, 244] width 259 height 6
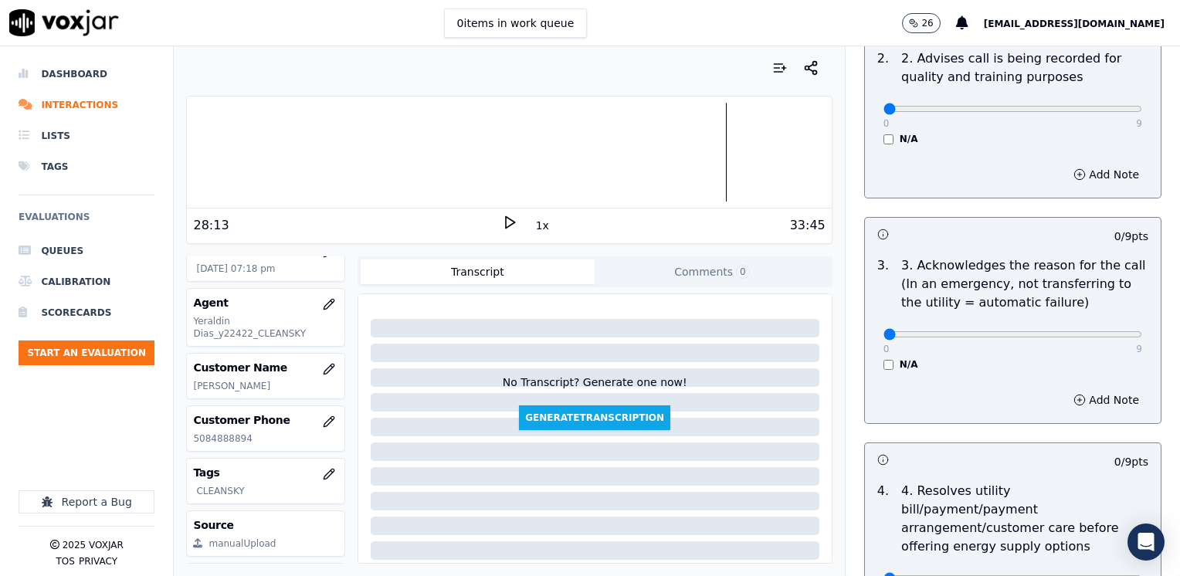
scroll to position [386, 0]
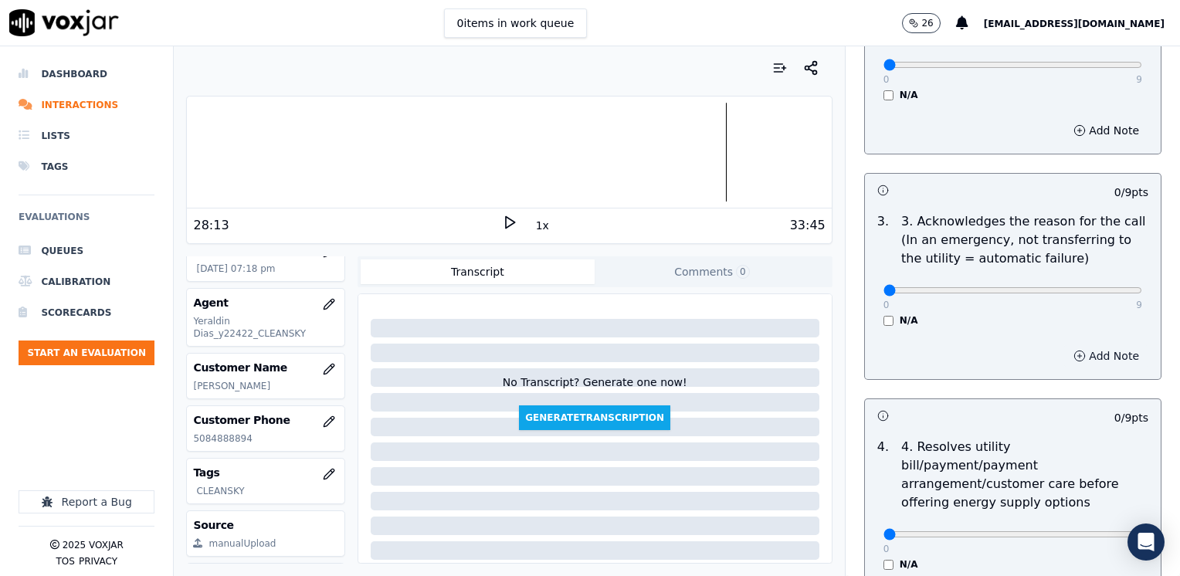
click at [1094, 352] on button "Add Note" at bounding box center [1106, 356] width 84 height 22
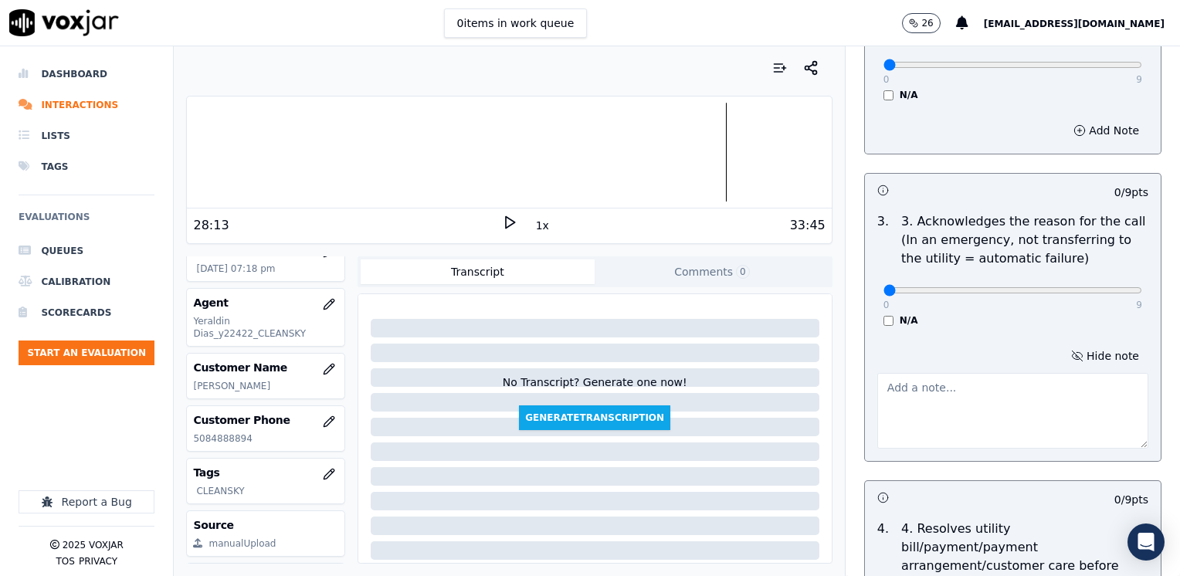
click at [952, 400] on textarea at bounding box center [1012, 411] width 271 height 76
type textarea "Customer received a shut off notice"
click at [1051, 370] on div "Customer received a shut off notice" at bounding box center [1012, 408] width 271 height 82
drag, startPoint x: 871, startPoint y: 291, endPoint x: 1182, endPoint y: 281, distance: 311.3
type input "9"
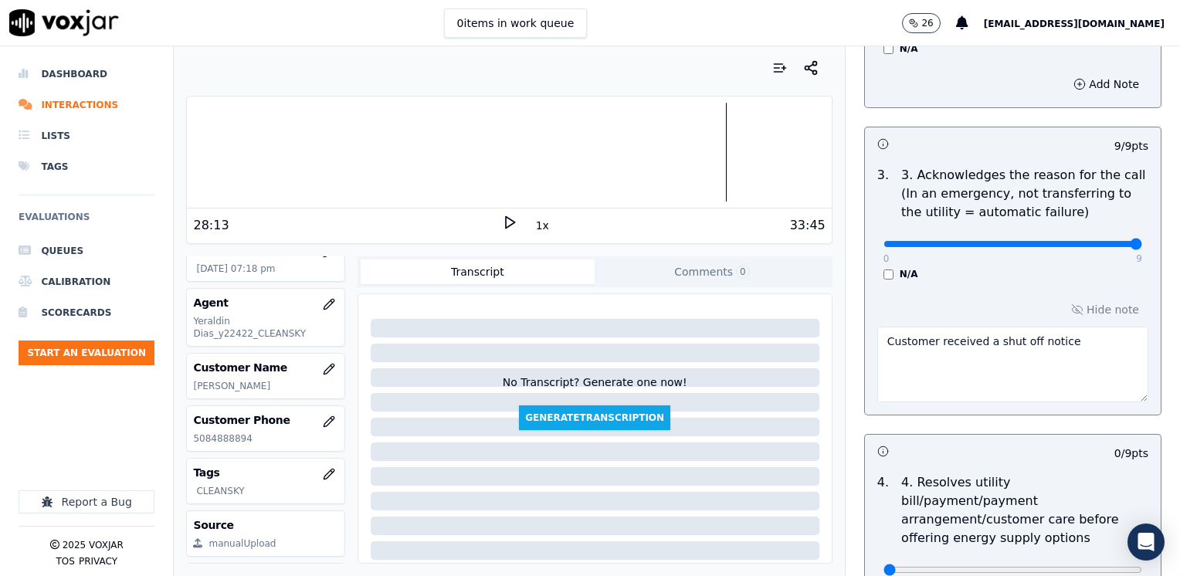
scroll to position [618, 0]
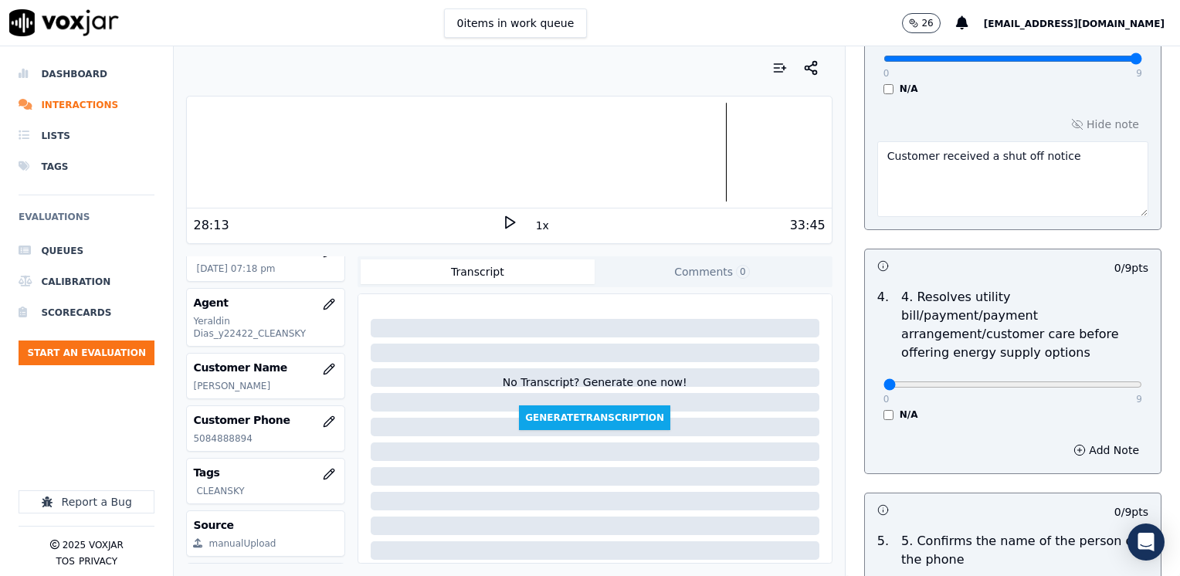
drag, startPoint x: 868, startPoint y: 363, endPoint x: 878, endPoint y: 361, distance: 10.2
drag, startPoint x: 879, startPoint y: 361, endPoint x: 841, endPoint y: 366, distance: 37.4
click at [953, 427] on div "Add Note" at bounding box center [1013, 450] width 296 height 46
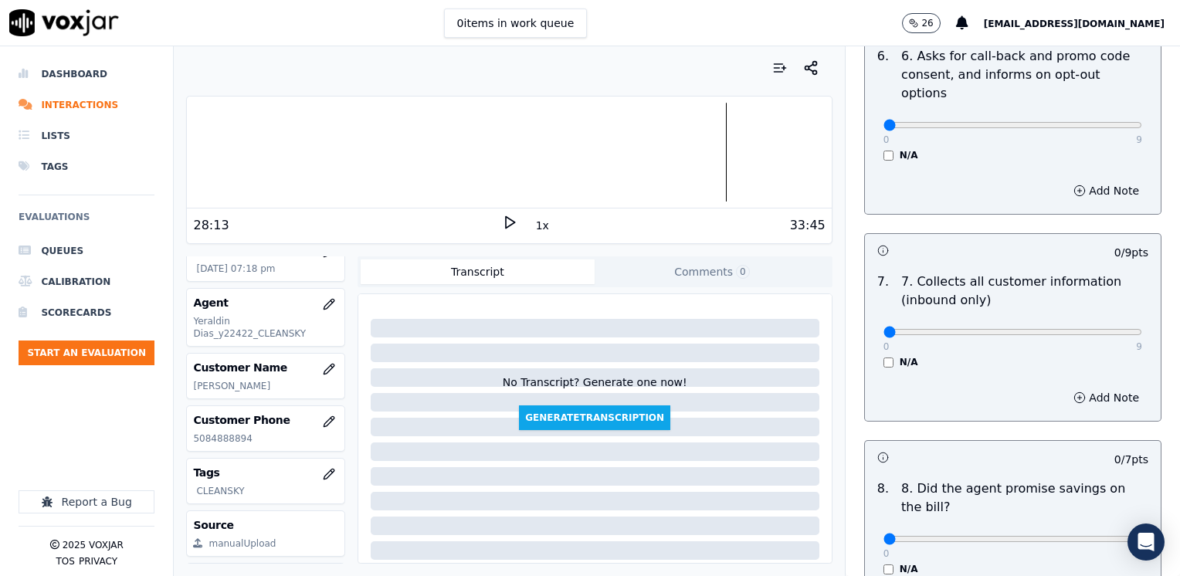
scroll to position [1467, 0]
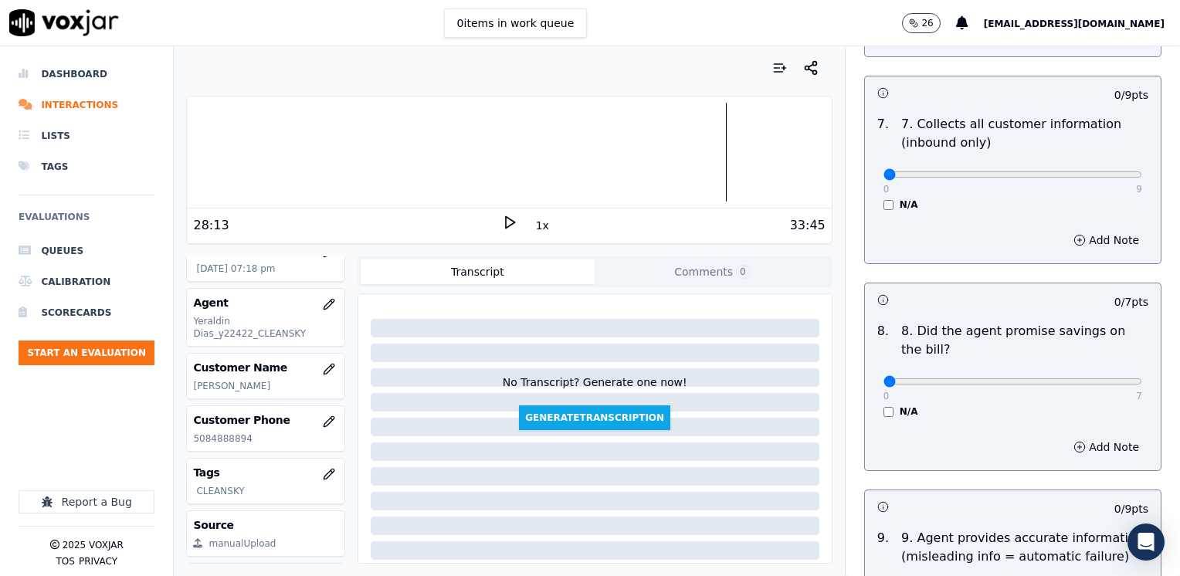
click at [977, 382] on div "8 . 8. Did the agent promise savings on the bill? 0 7 N/A" at bounding box center [1013, 370] width 296 height 108
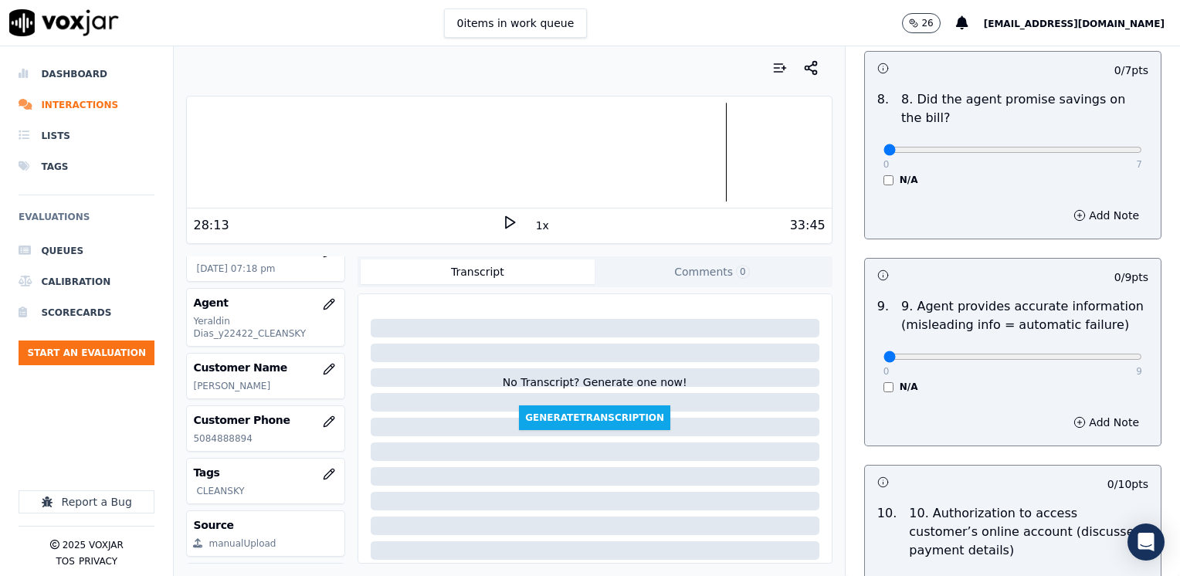
scroll to position [1930, 0]
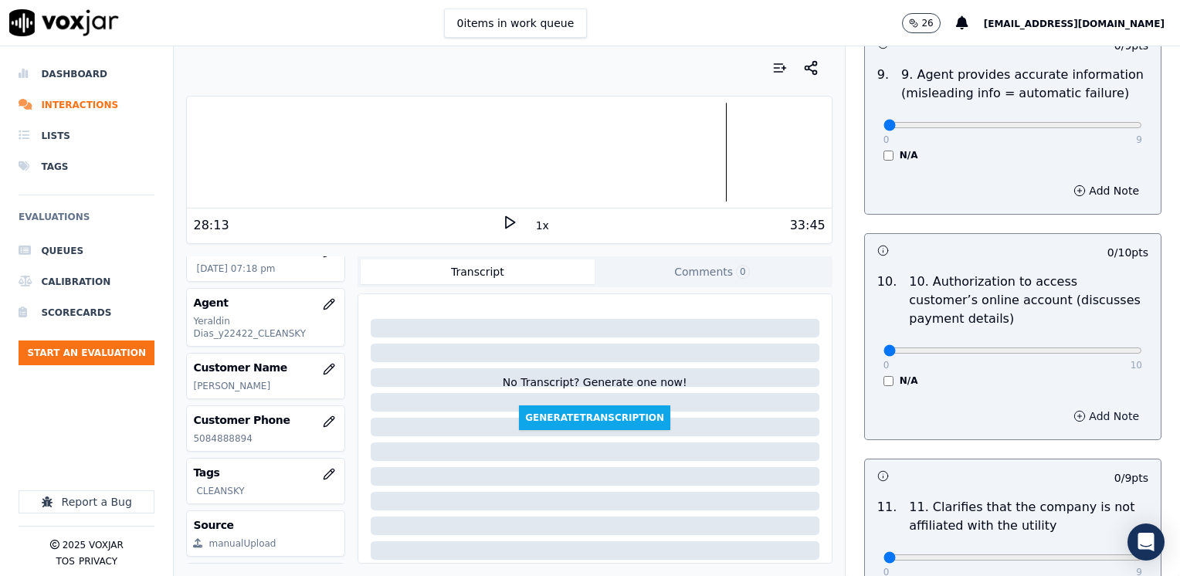
click at [1069, 405] on button "Add Note" at bounding box center [1106, 416] width 84 height 22
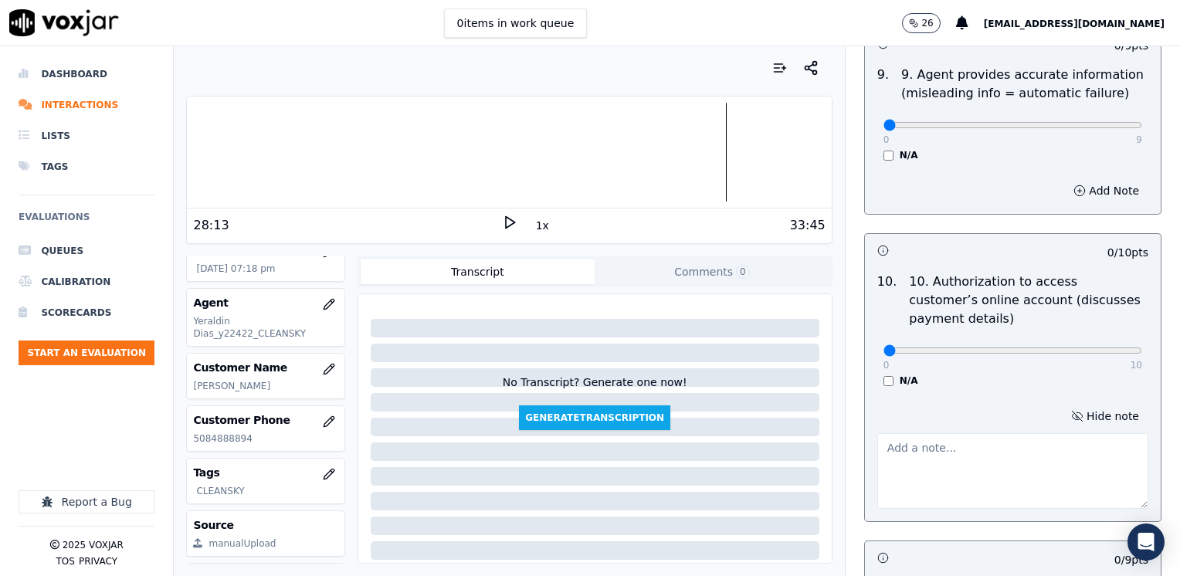
click at [1015, 433] on textarea at bounding box center [1012, 471] width 271 height 76
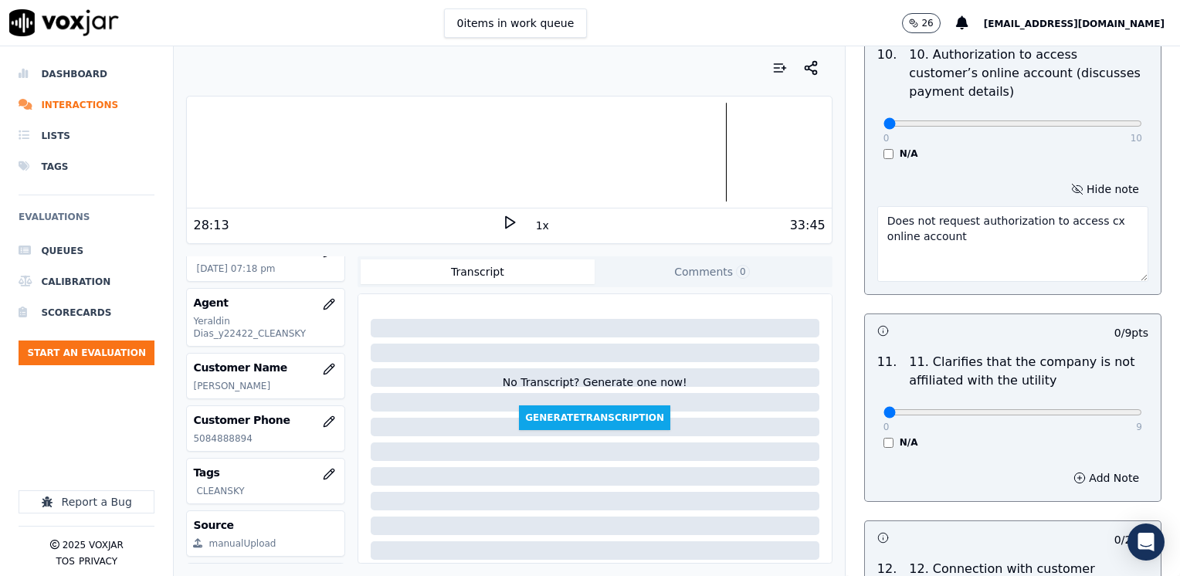
scroll to position [2162, 0]
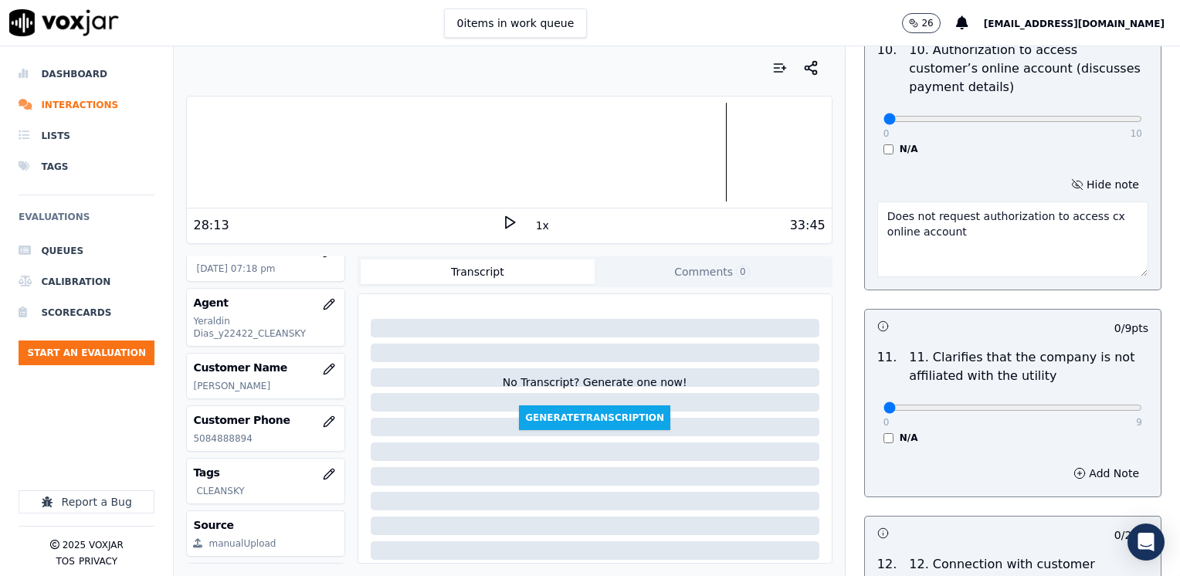
type textarea "Does not request authorization to access cx online account"
drag, startPoint x: 875, startPoint y: 367, endPoint x: 1179, endPoint y: 366, distance: 304.2
type input "9"
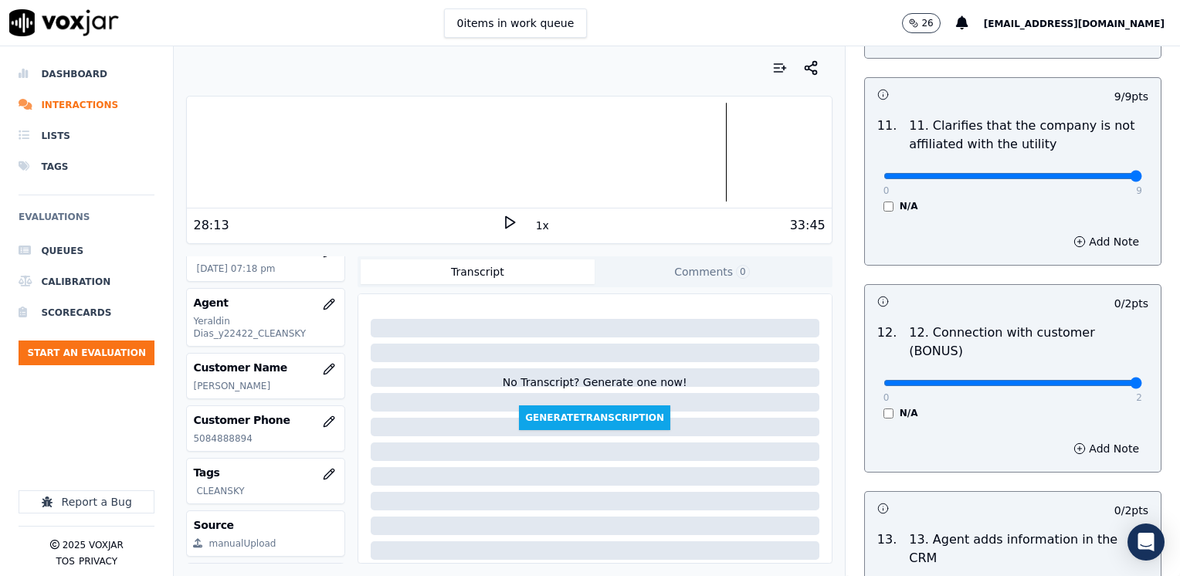
drag, startPoint x: 877, startPoint y: 327, endPoint x: 1140, endPoint y: 346, distance: 263.9
type input "2"
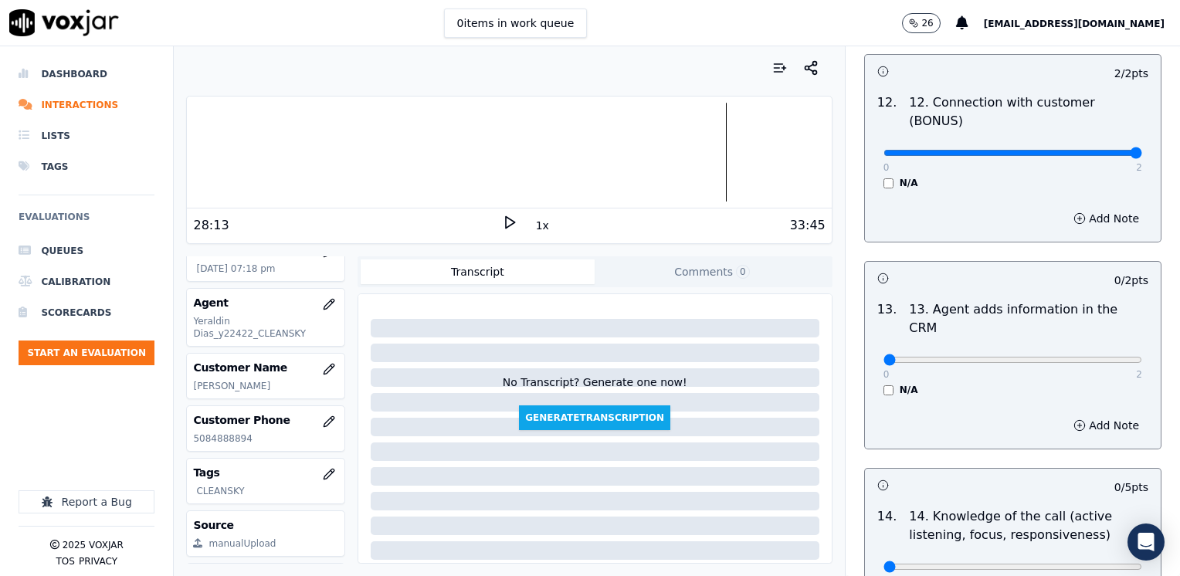
scroll to position [2625, 0]
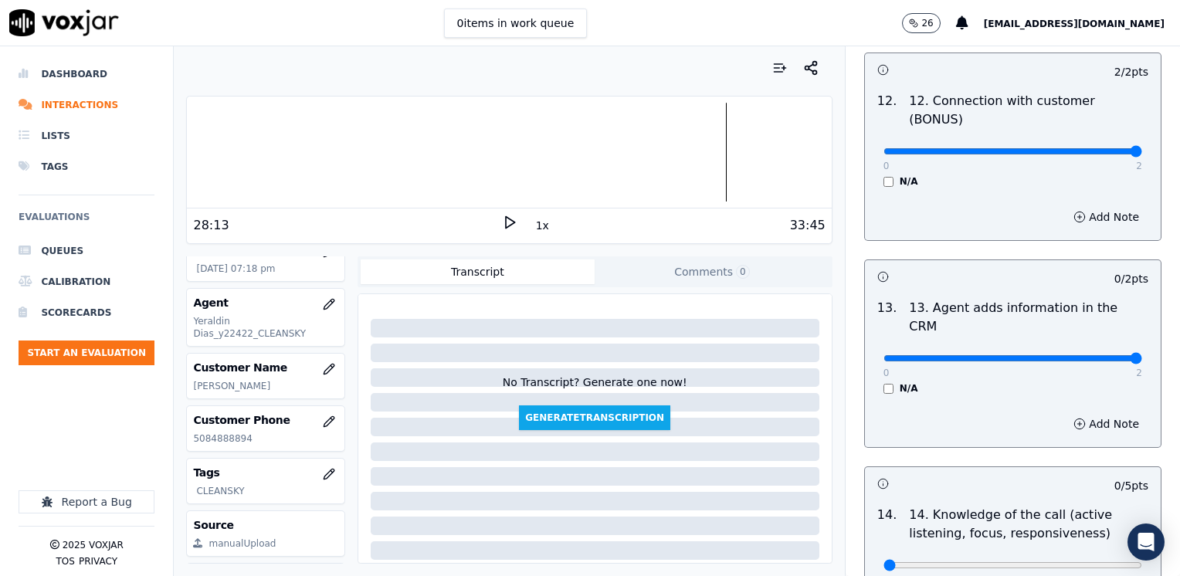
drag, startPoint x: 868, startPoint y: 276, endPoint x: 1179, endPoint y: 272, distance: 311.1
type input "2"
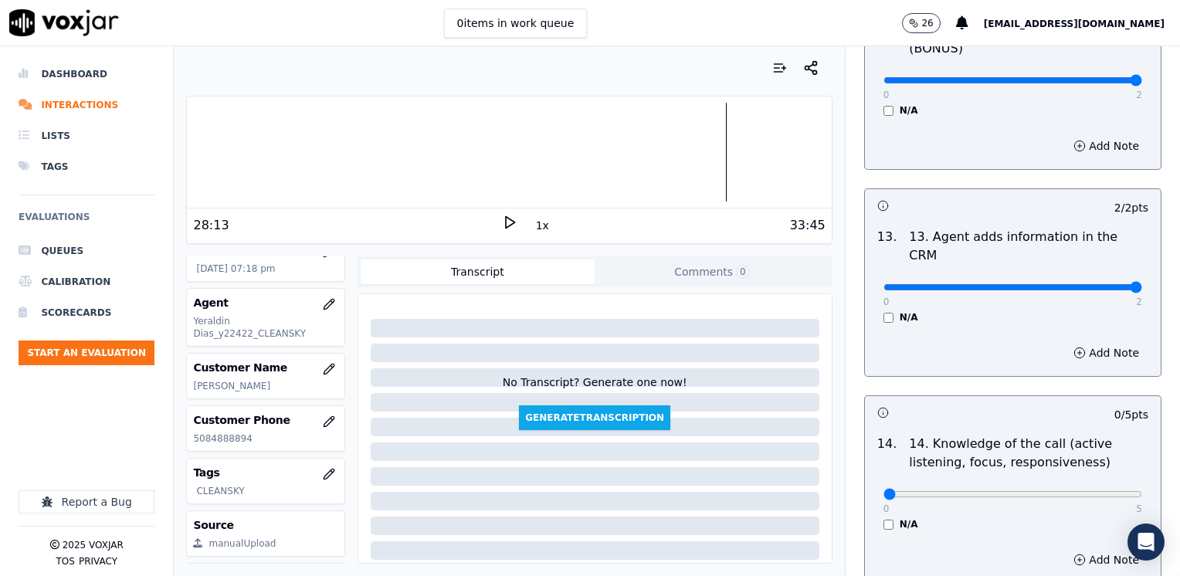
scroll to position [2751, 0]
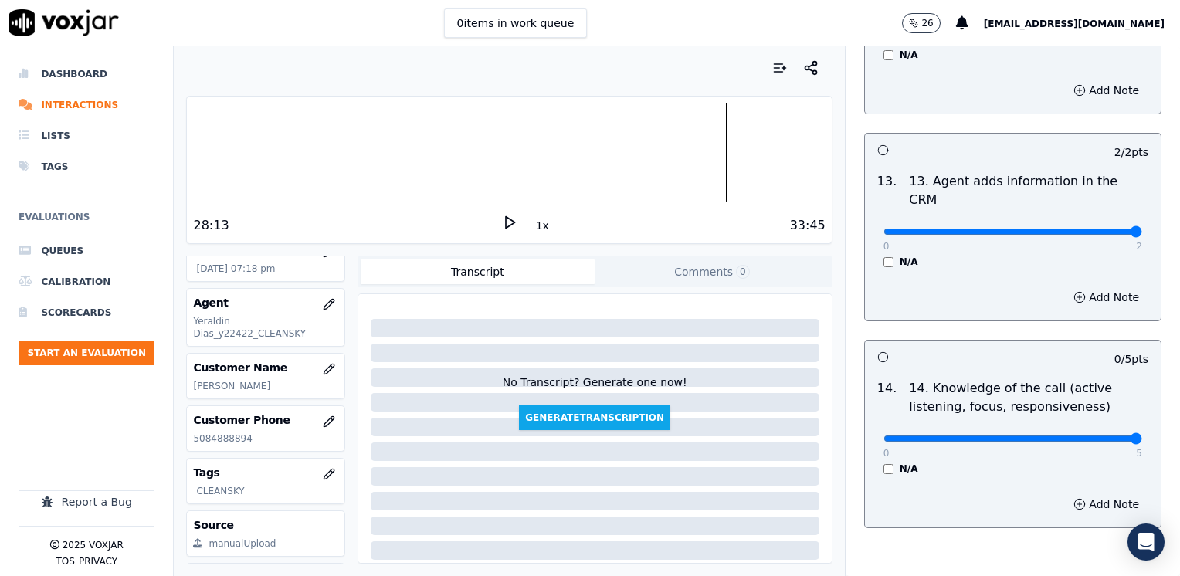
drag, startPoint x: 872, startPoint y: 361, endPoint x: 1182, endPoint y: 361, distance: 310.3
type input "5"
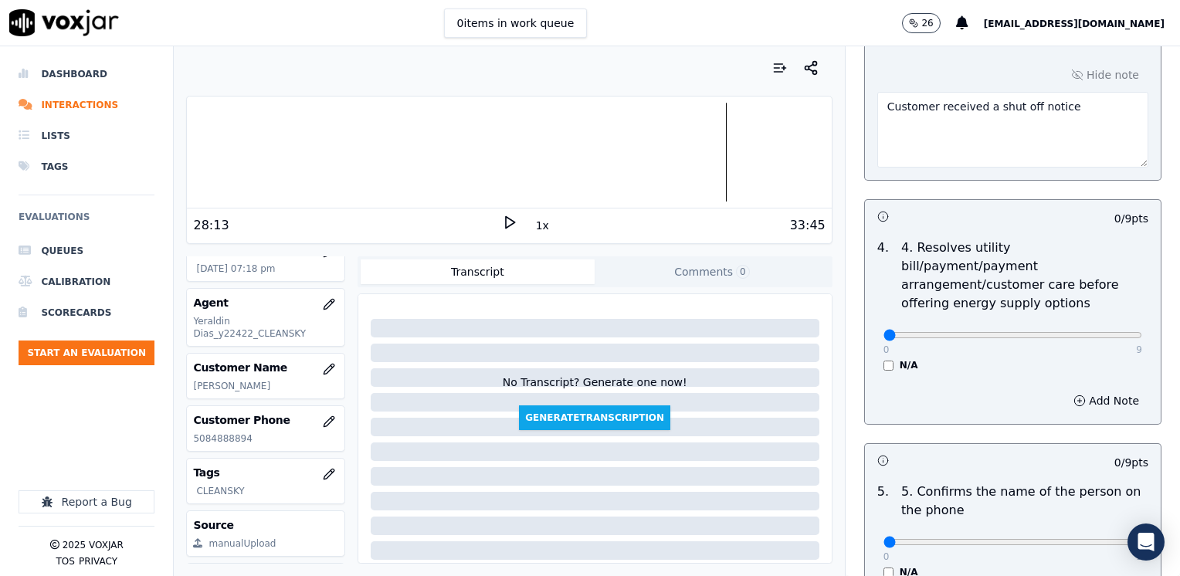
scroll to position [821, 0]
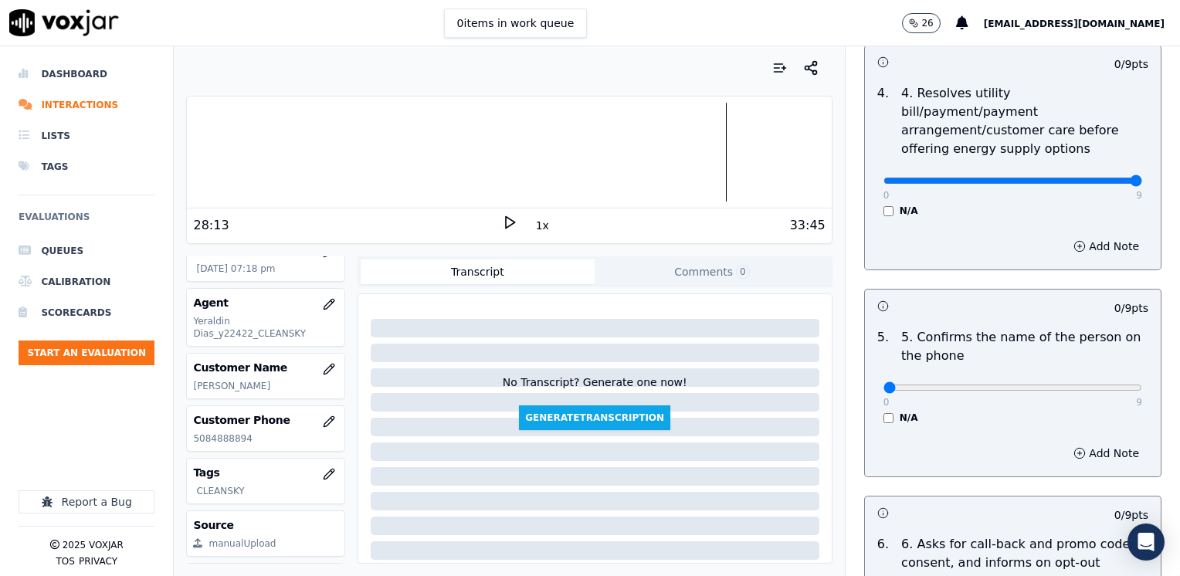
drag, startPoint x: 868, startPoint y: 164, endPoint x: 1178, endPoint y: 219, distance: 314.5
type input "9"
drag, startPoint x: 868, startPoint y: 367, endPoint x: 1171, endPoint y: 367, distance: 303.4
type input "9"
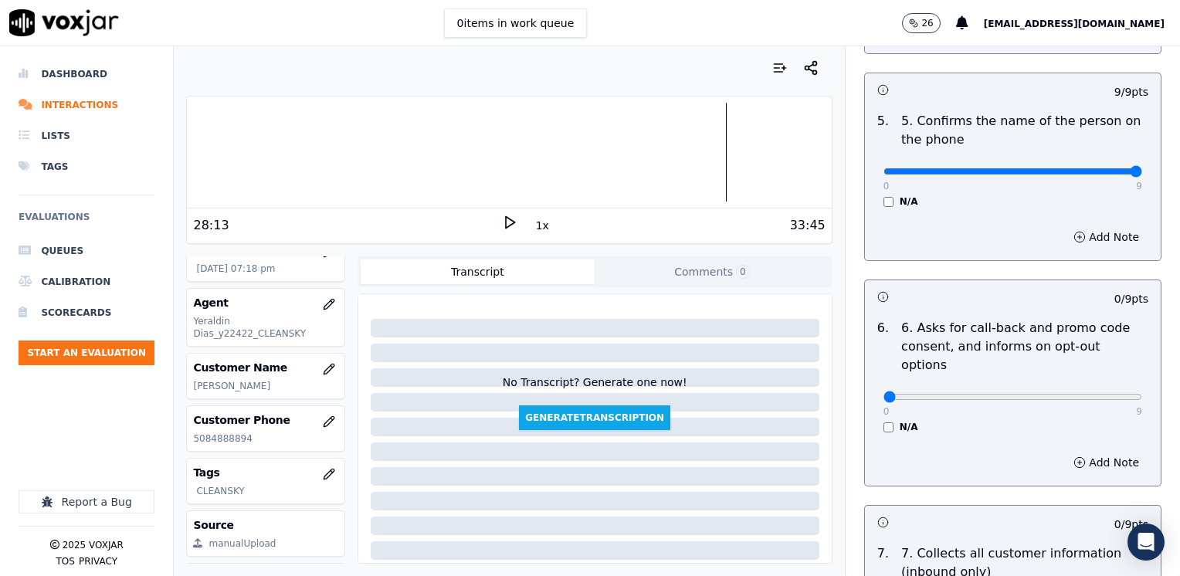
scroll to position [1130, 0]
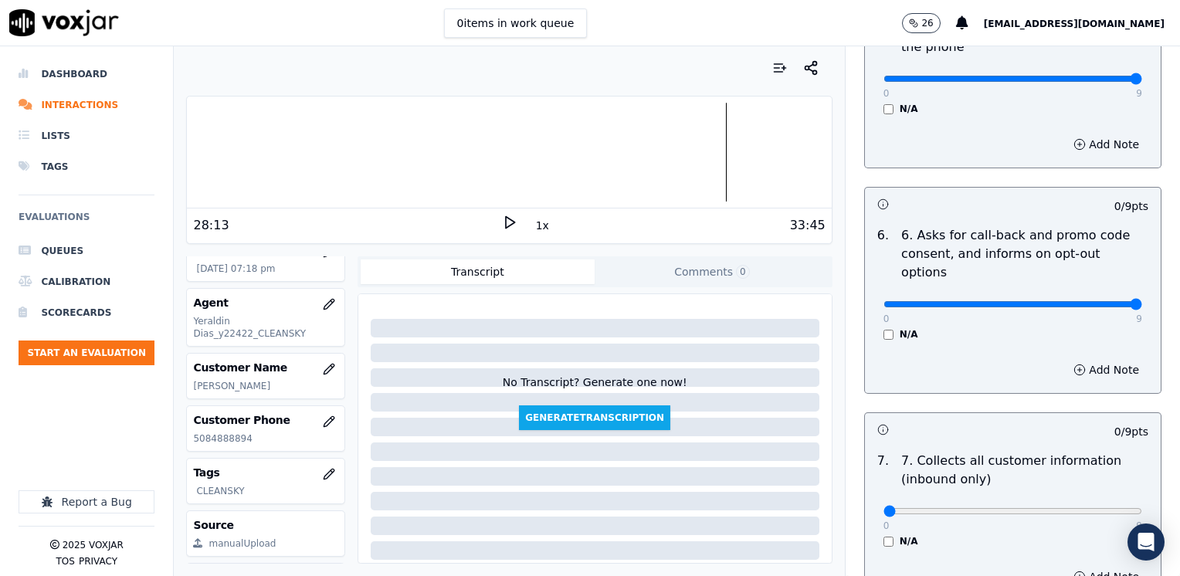
drag, startPoint x: 877, startPoint y: 269, endPoint x: 1182, endPoint y: 369, distance: 320.8
type input "9"
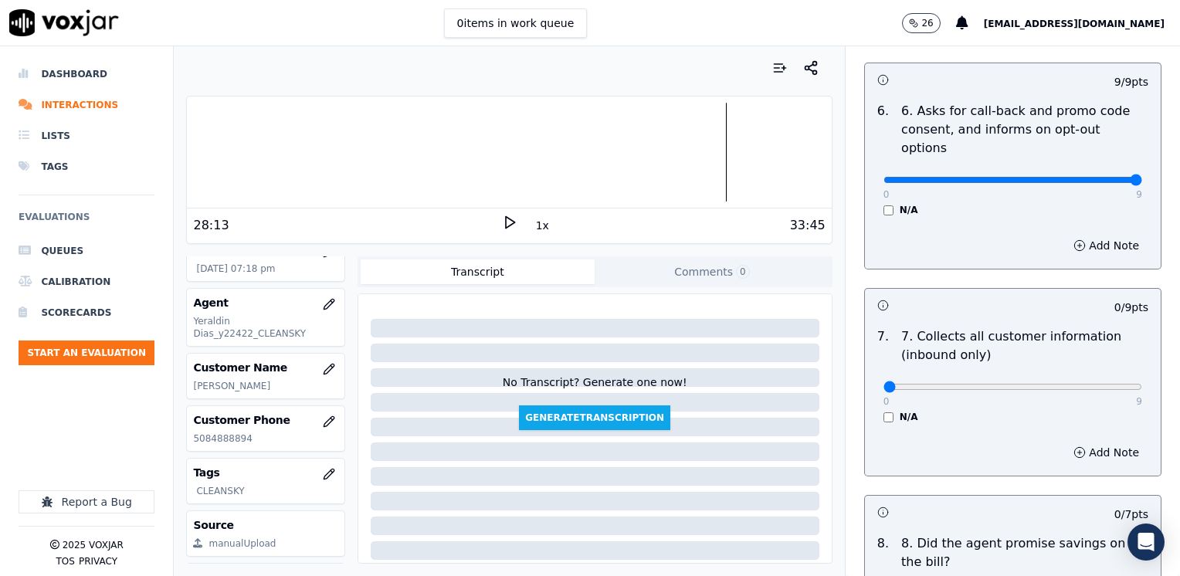
scroll to position [1285, 0]
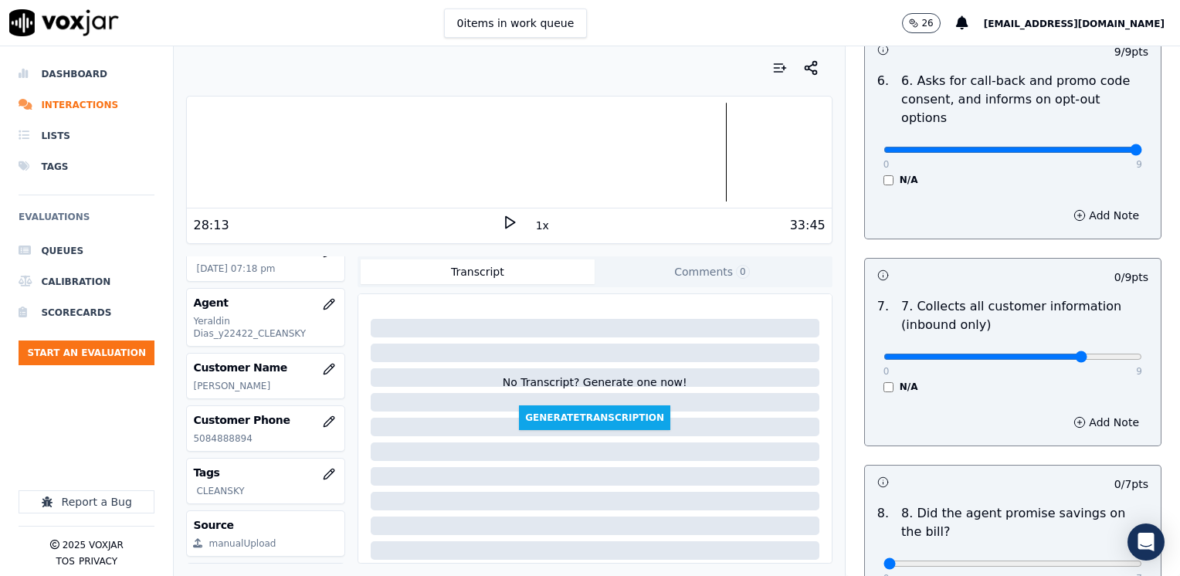
type input "7"
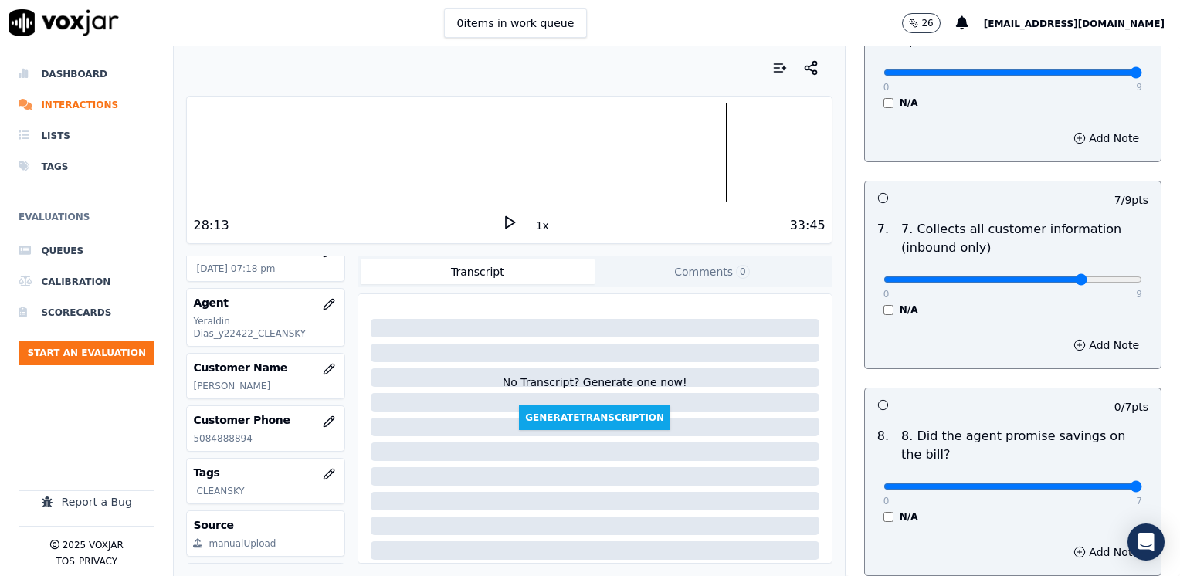
drag, startPoint x: 874, startPoint y: 449, endPoint x: 1182, endPoint y: 449, distance: 308.0
type input "7"
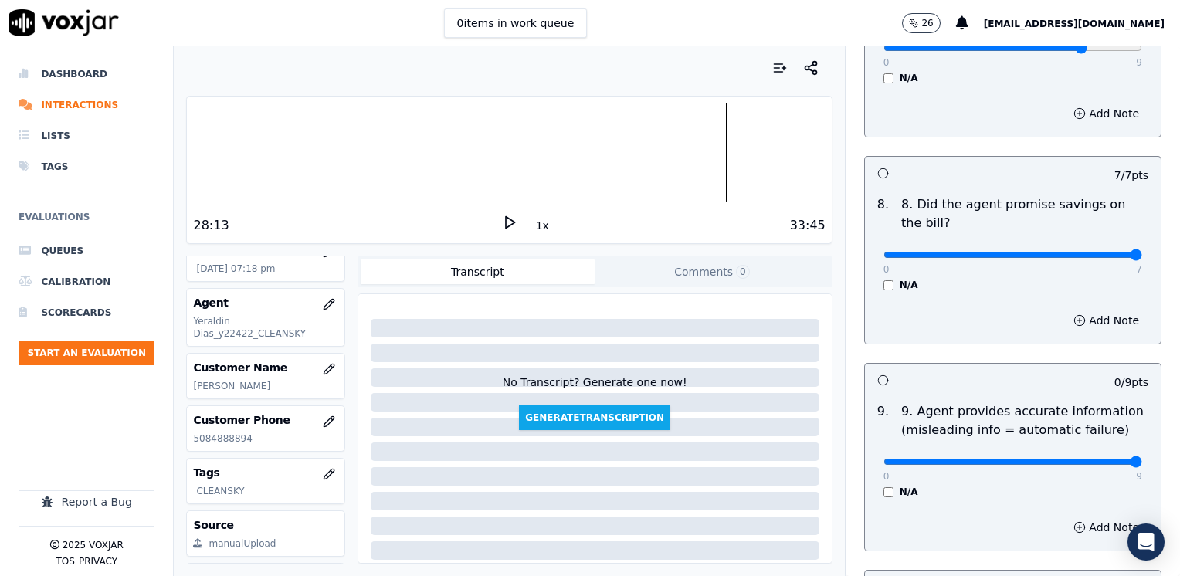
drag, startPoint x: 874, startPoint y: 425, endPoint x: 1182, endPoint y: 425, distance: 308.0
type input "9"
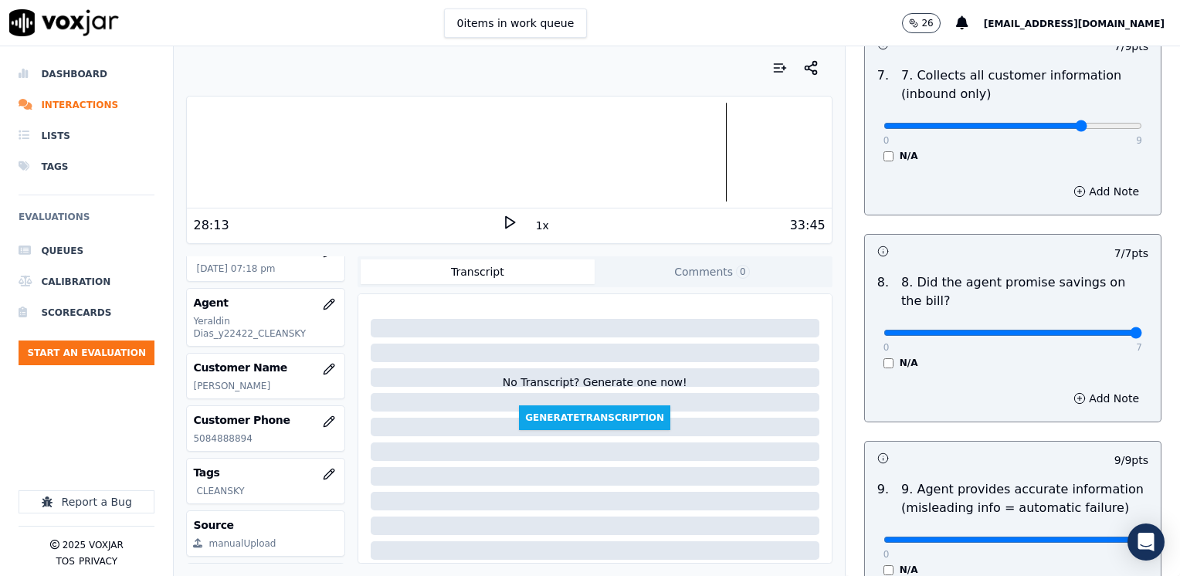
scroll to position [1516, 0]
click at [1087, 180] on button "Add Note" at bounding box center [1106, 191] width 84 height 22
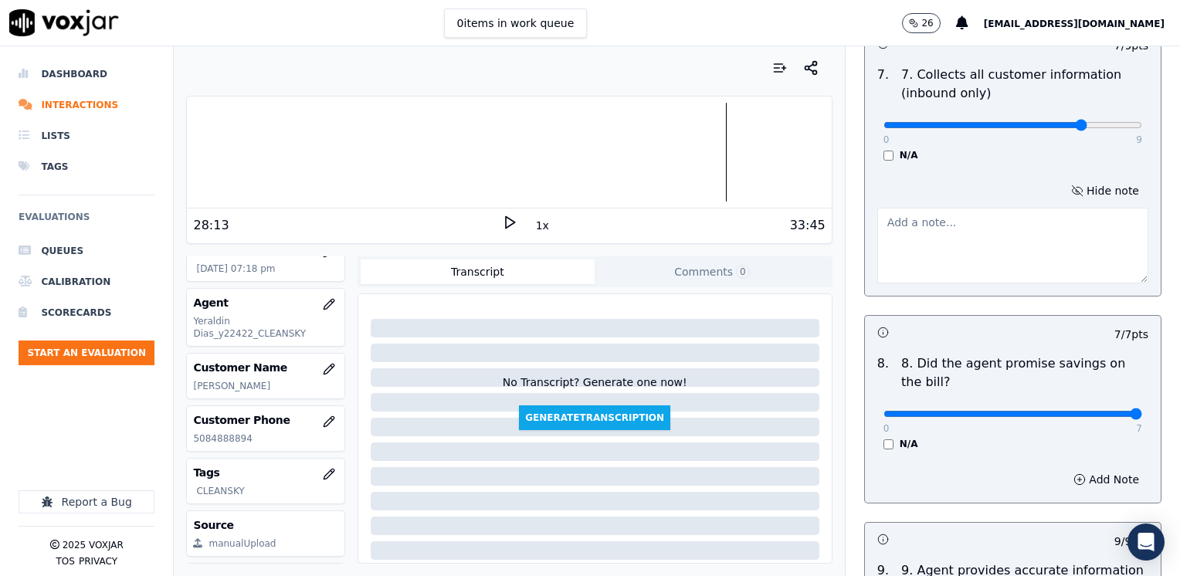
click at [979, 218] on textarea at bounding box center [1012, 246] width 271 height 76
type textarea "Make sure to confirm full service address and the name on the bill before readi…"
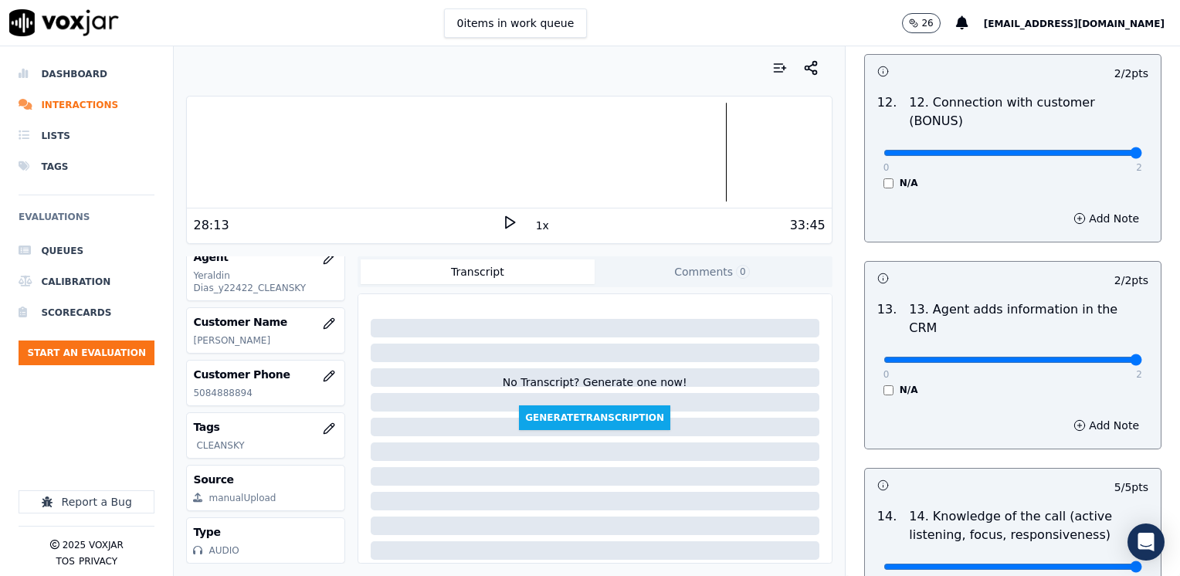
scroll to position [2833, 0]
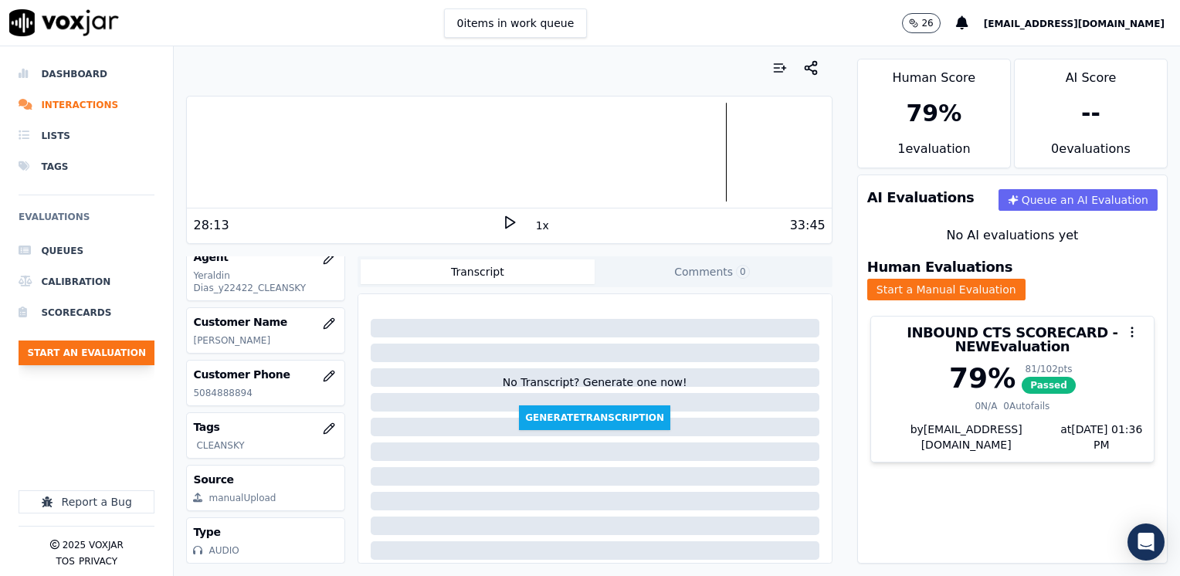
click at [95, 354] on button "Start an Evaluation" at bounding box center [87, 352] width 136 height 25
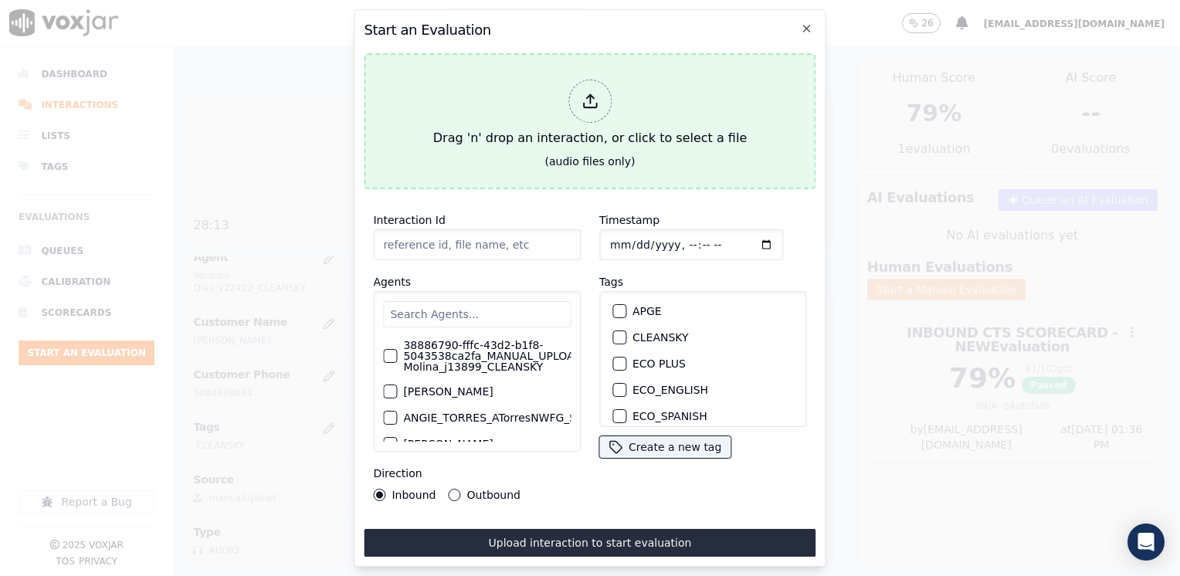
click at [589, 86] on div at bounding box center [589, 101] width 43 height 43
type input "20250808-114337_7812687138-[PERSON_NAME] all.mp3"
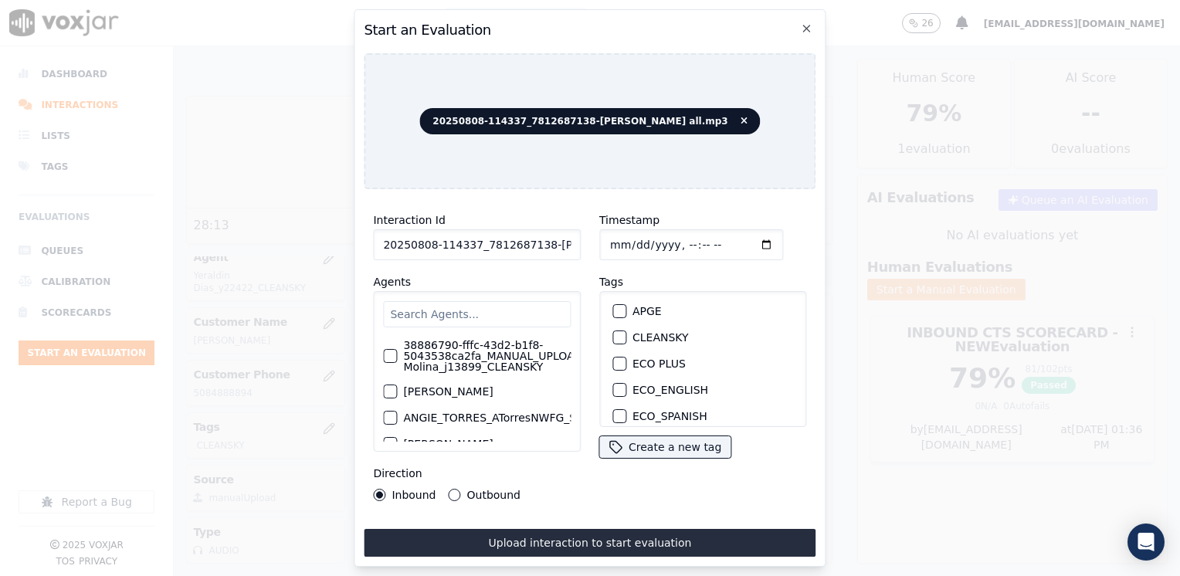
click at [462, 301] on input "text" at bounding box center [477, 314] width 188 height 26
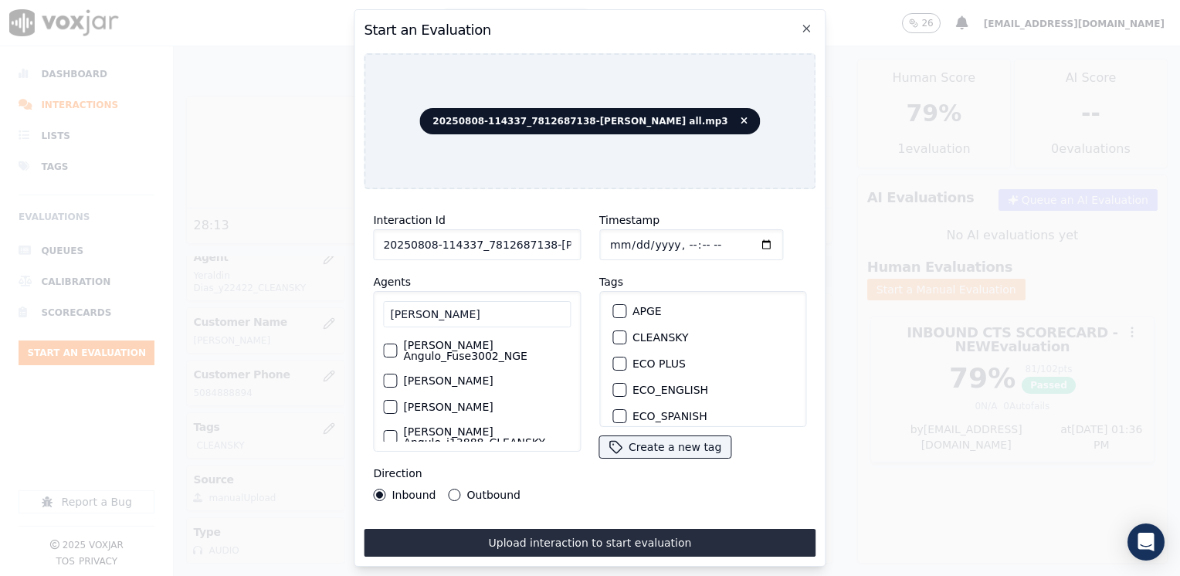
type input "[PERSON_NAME]"
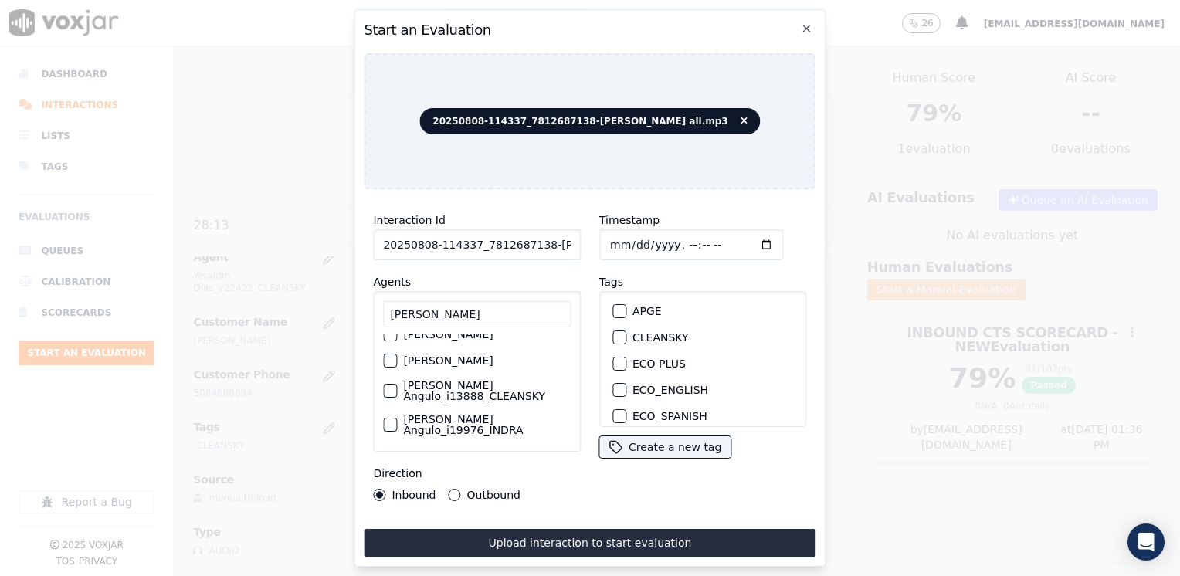
click at [390, 391] on div "button" at bounding box center [389, 390] width 11 height 11
click at [613, 334] on div "button" at bounding box center [618, 337] width 11 height 11
click at [739, 241] on input "Timestamp" at bounding box center [691, 244] width 184 height 31
type input "[DATE]T19:36"
click at [454, 489] on button "Outbound" at bounding box center [455, 495] width 12 height 12
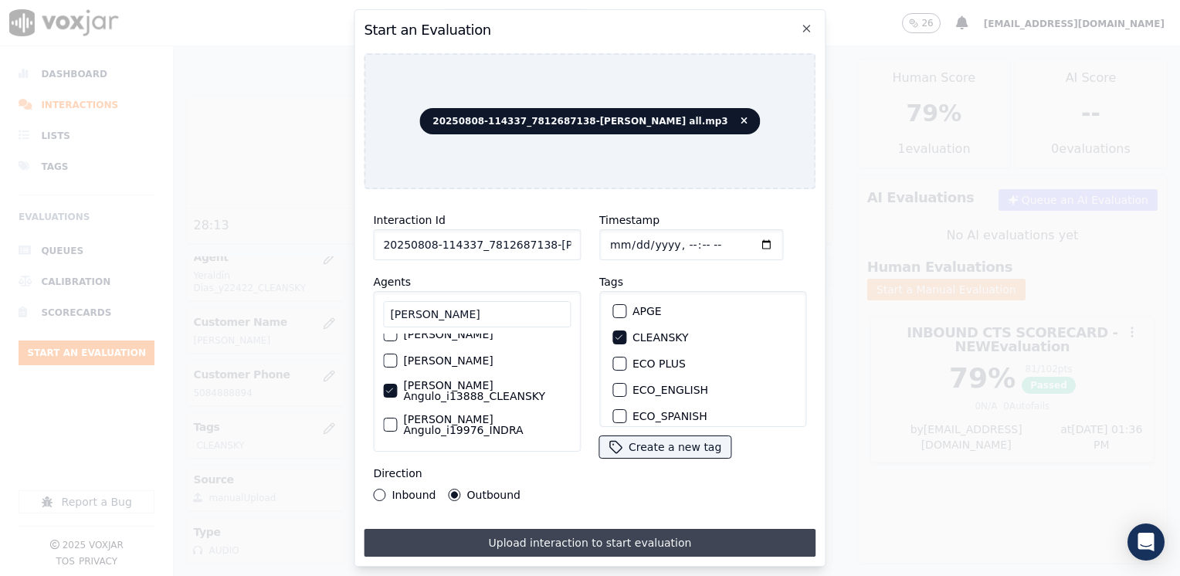
click at [549, 529] on button "Upload interaction to start evaluation" at bounding box center [590, 543] width 452 height 28
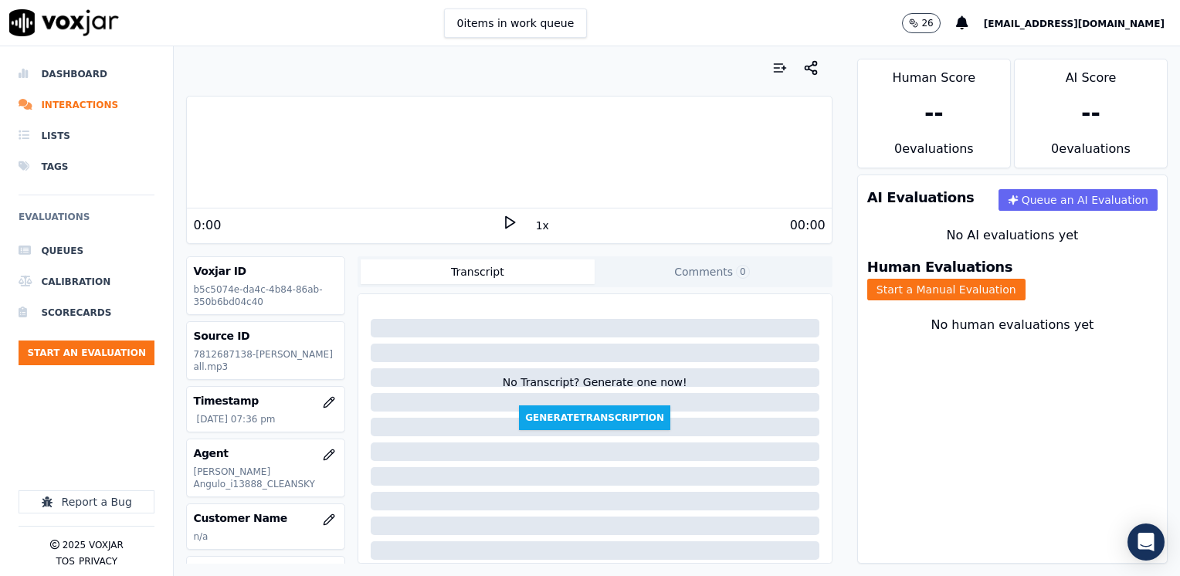
click at [507, 222] on icon at bounding box center [509, 222] width 15 height 15
click at [502, 221] on icon at bounding box center [509, 222] width 15 height 15
click at [815, 140] on div "Your browser does not support the audio element. 0:00 1x 34:37 Voxjar ID b5c507…" at bounding box center [509, 311] width 670 height 530
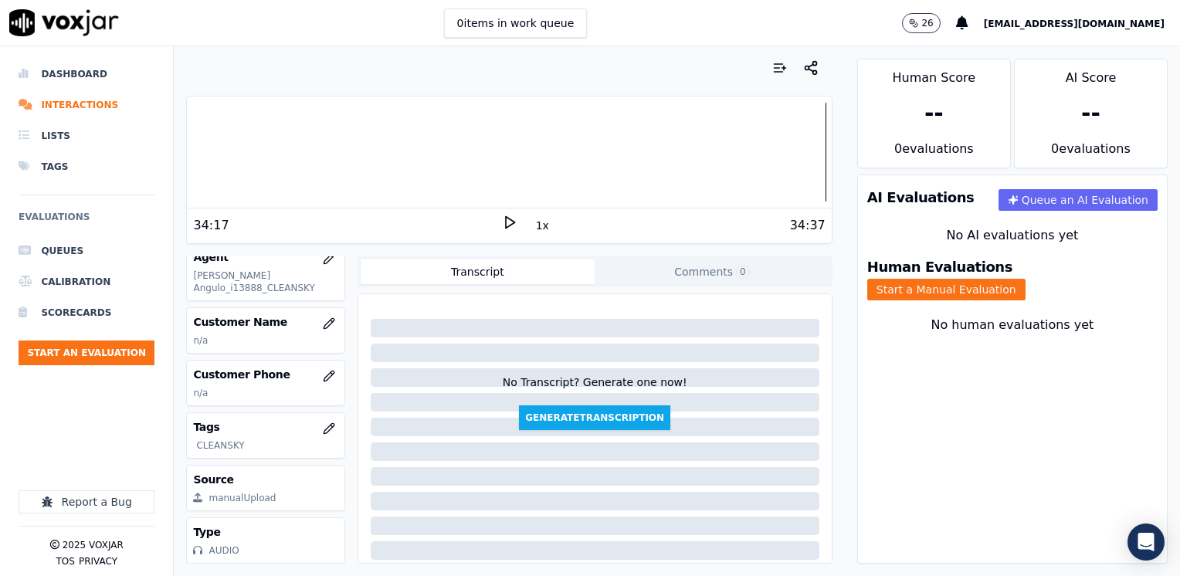
scroll to position [228, 0]
click at [323, 317] on icon "button" at bounding box center [329, 323] width 12 height 12
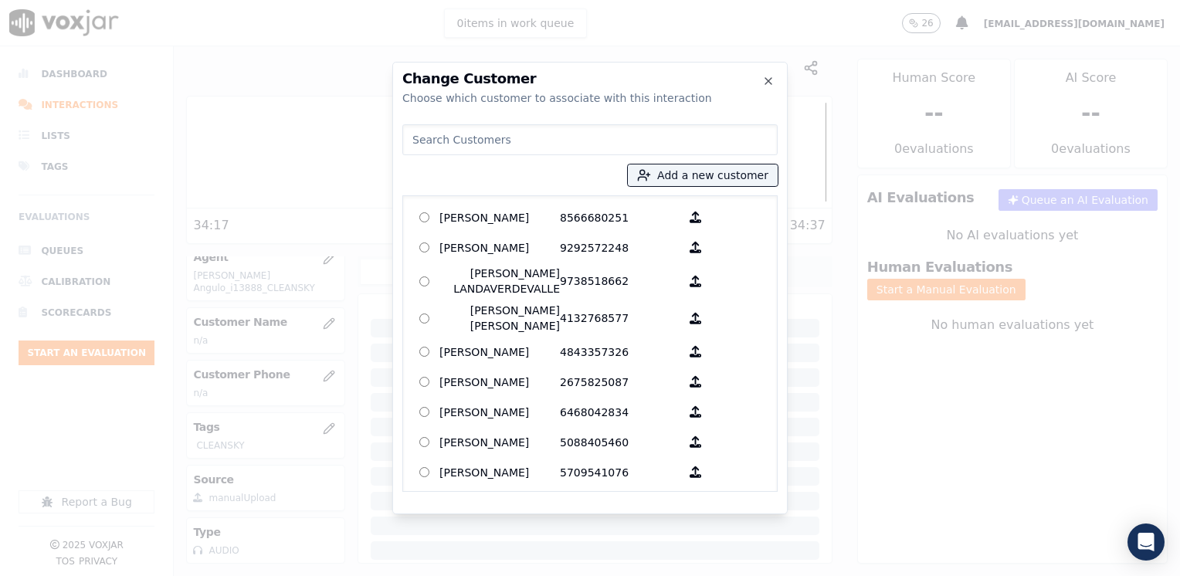
click at [550, 141] on input at bounding box center [589, 139] width 375 height 31
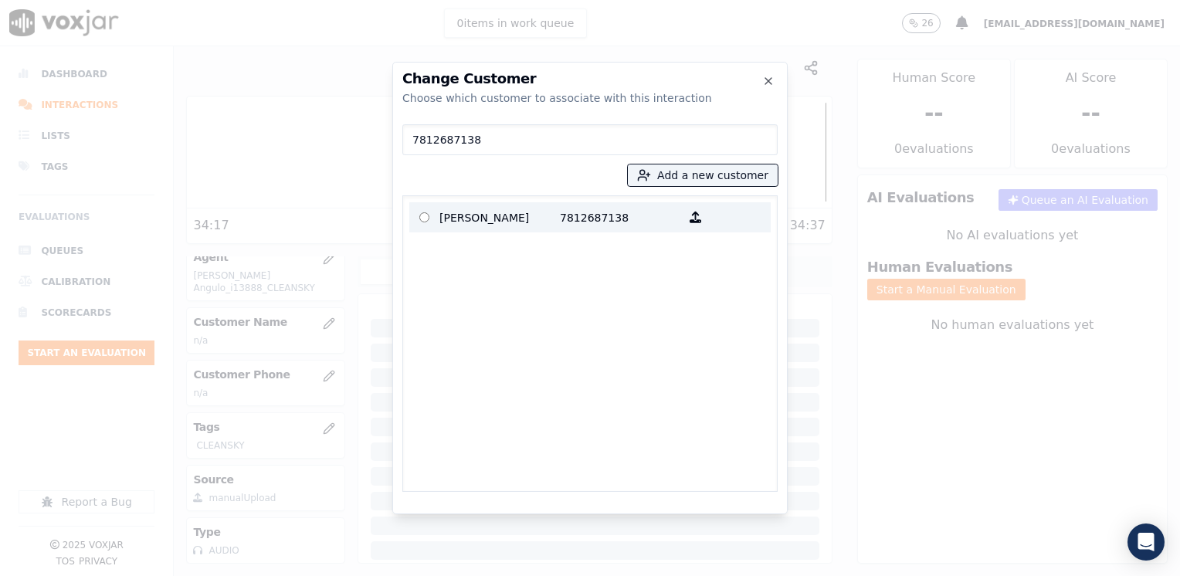
type input "7812687138"
click at [583, 221] on p "7812687138" at bounding box center [620, 217] width 120 height 24
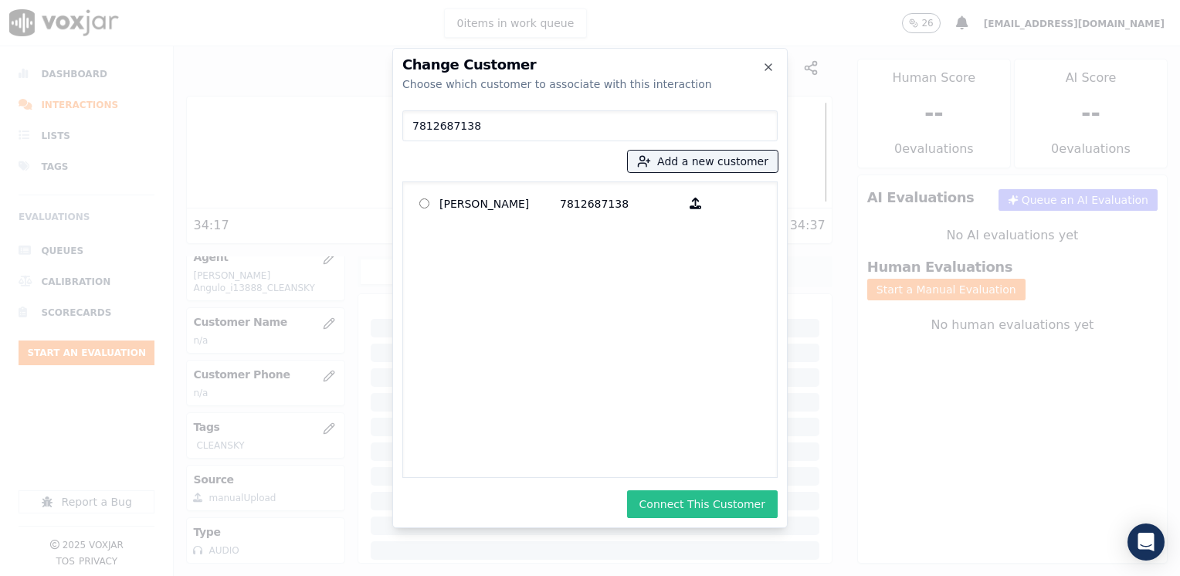
click at [723, 508] on button "Connect This Customer" at bounding box center [702, 504] width 151 height 28
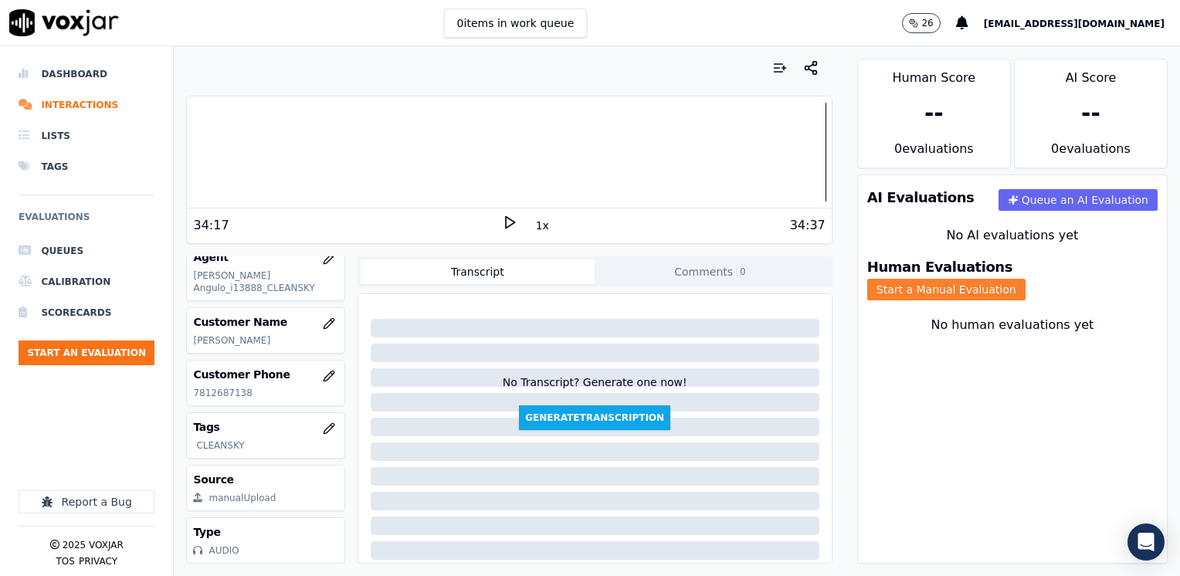
click at [1025, 279] on button "Start a Manual Evaluation" at bounding box center [946, 290] width 158 height 22
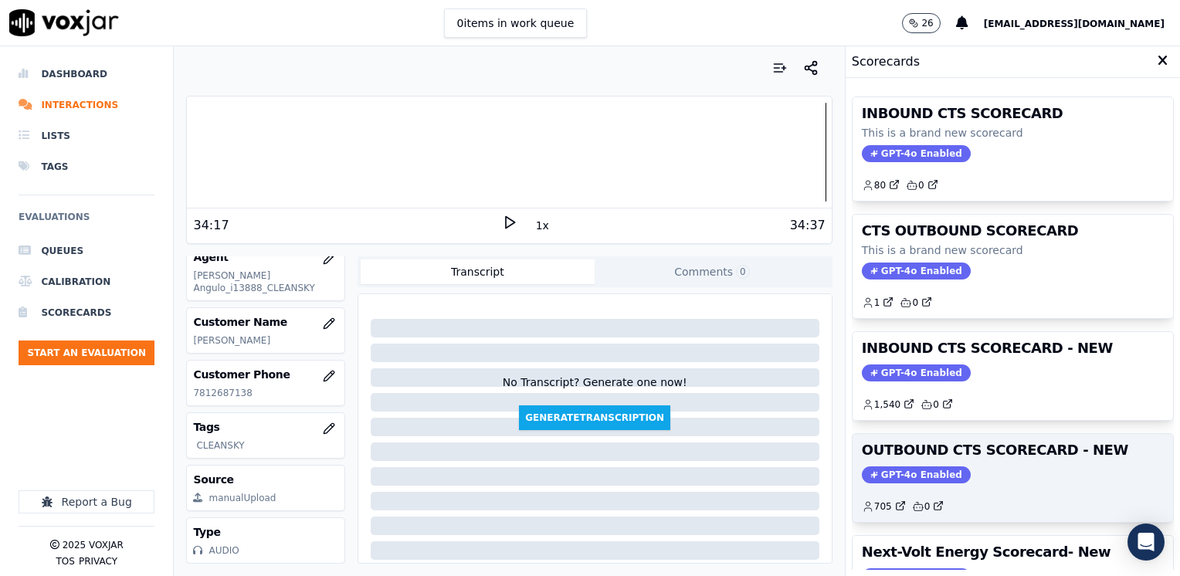
click at [886, 466] on span "GPT-4o Enabled" at bounding box center [916, 474] width 109 height 17
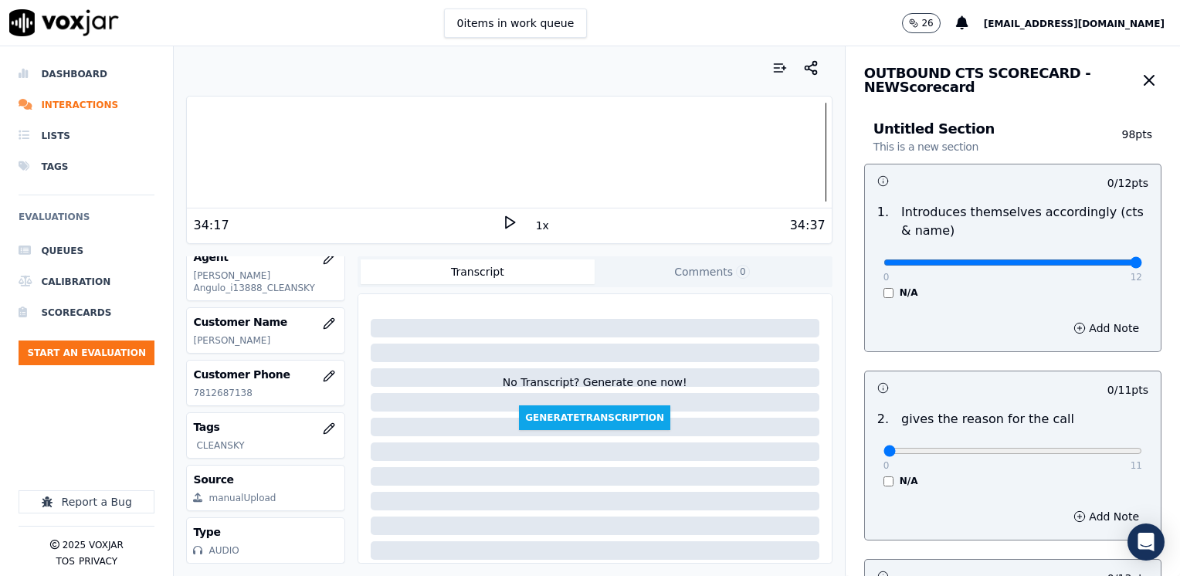
drag, startPoint x: 878, startPoint y: 263, endPoint x: 1182, endPoint y: 252, distance: 304.4
type input "12"
click at [1142, 259] on input "range" at bounding box center [1012, 262] width 259 height 6
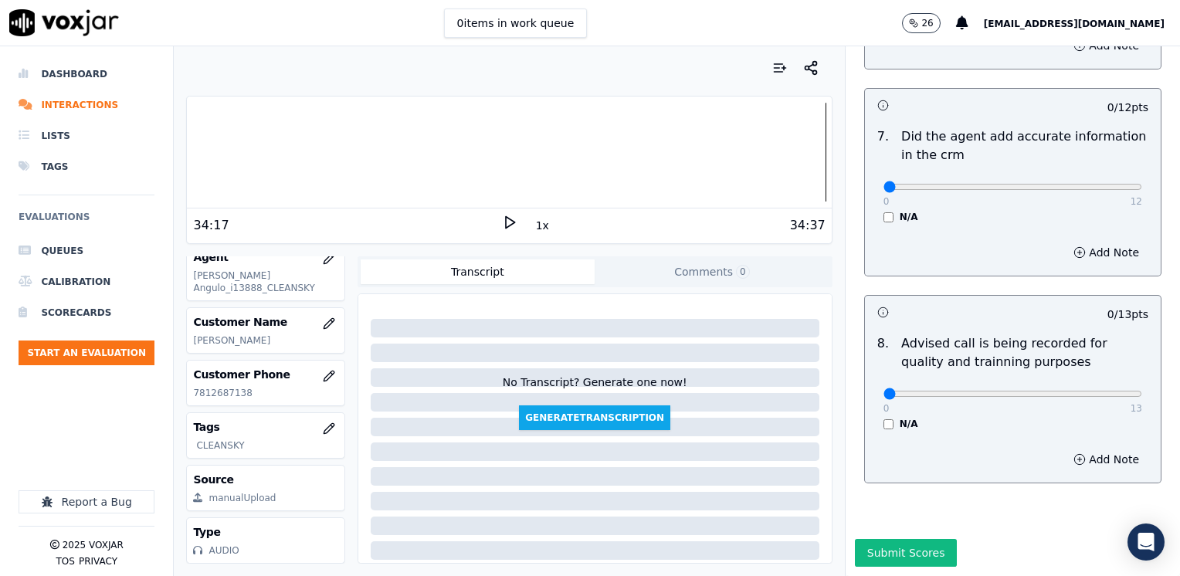
scroll to position [1349, 0]
click at [1038, 384] on div "0 13" at bounding box center [1012, 393] width 259 height 19
type input "10"
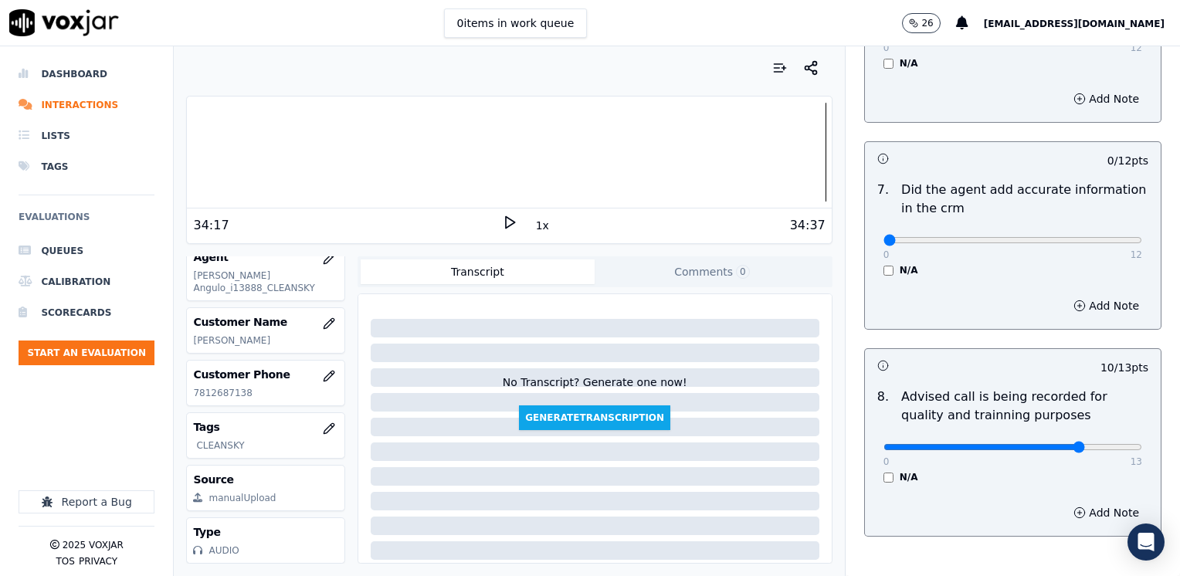
scroll to position [1118, 0]
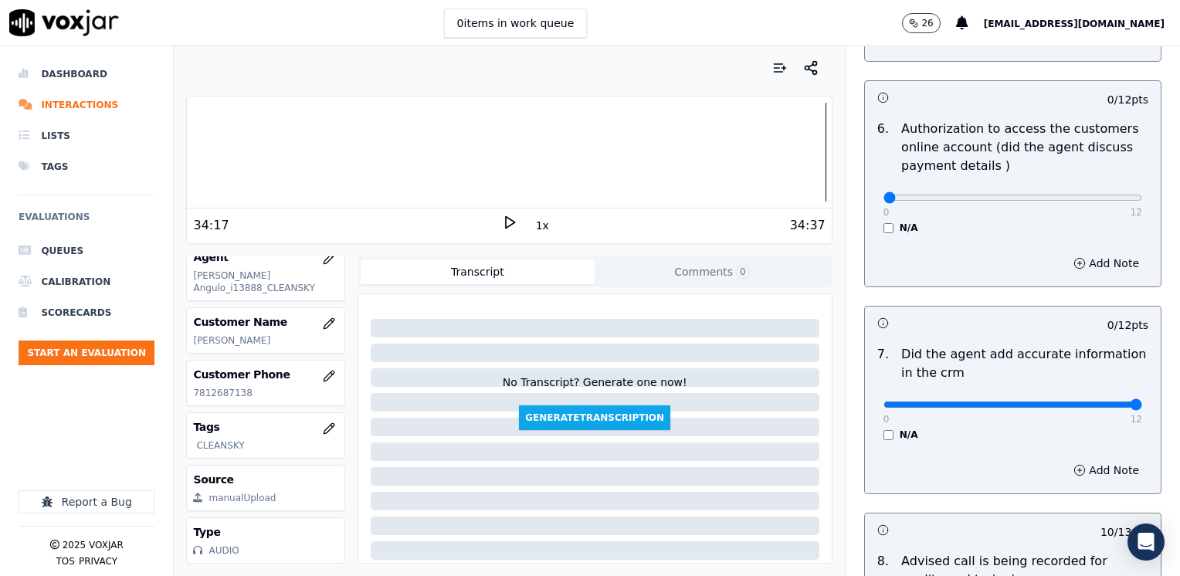
drag, startPoint x: 874, startPoint y: 383, endPoint x: 1182, endPoint y: 404, distance: 308.7
type input "12"
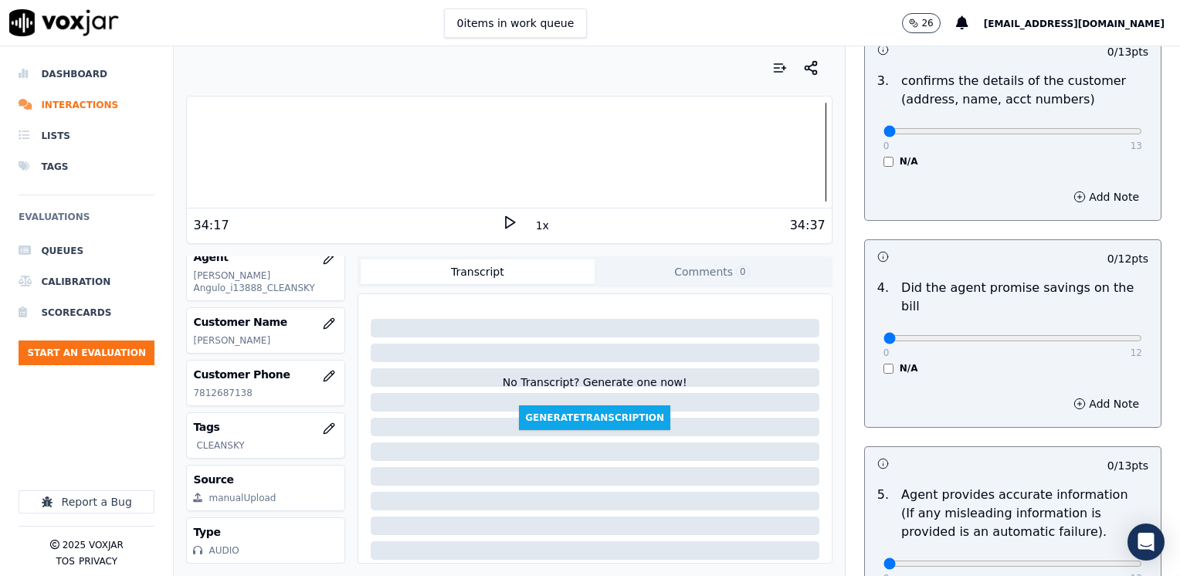
scroll to position [500, 0]
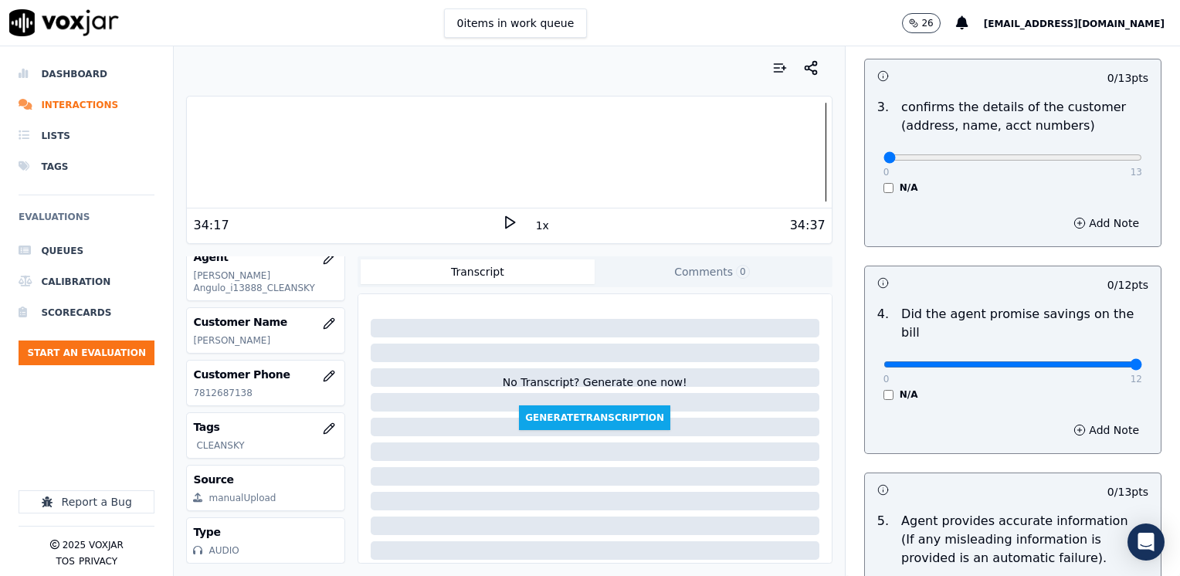
drag, startPoint x: 874, startPoint y: 341, endPoint x: 1182, endPoint y: 344, distance: 308.0
type input "12"
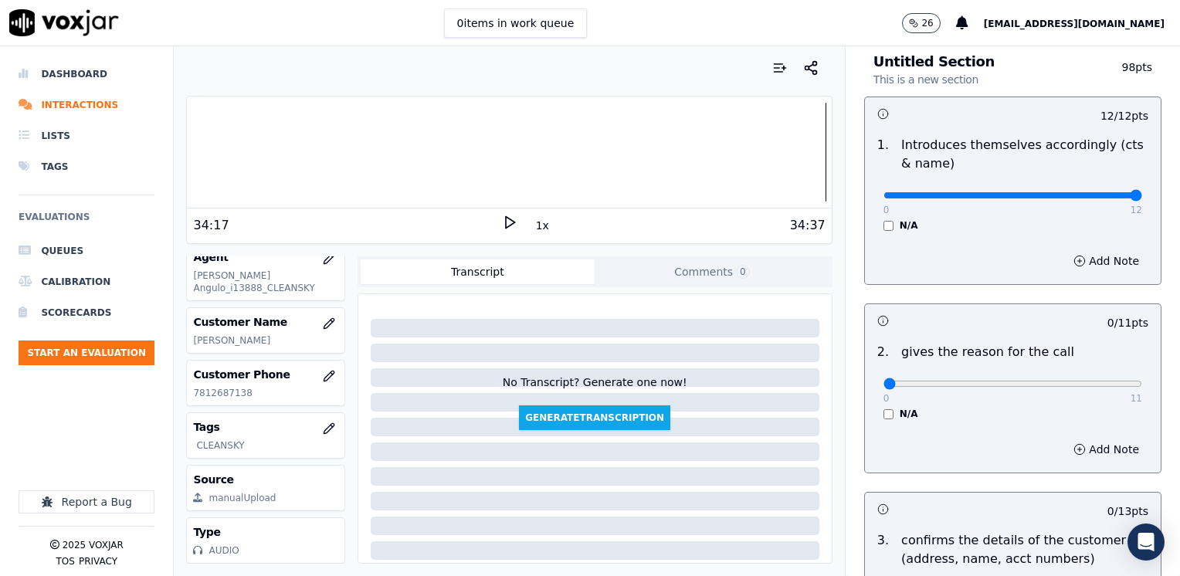
scroll to position [37, 0]
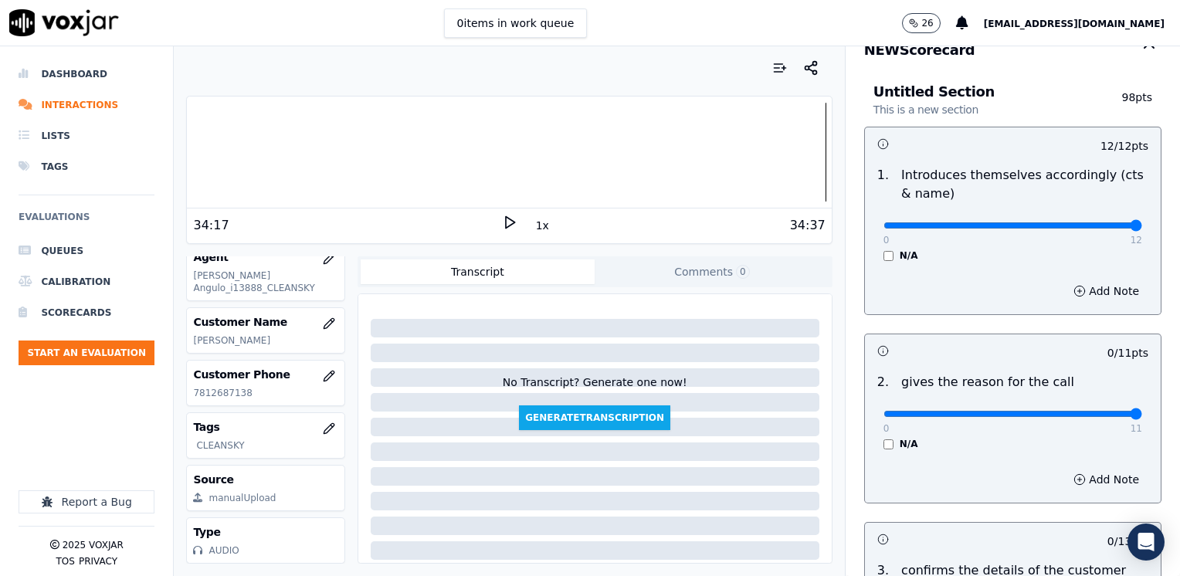
drag, startPoint x: 872, startPoint y: 415, endPoint x: 1181, endPoint y: 434, distance: 309.4
type input "11"
click at [1142, 229] on input "range" at bounding box center [1012, 225] width 259 height 6
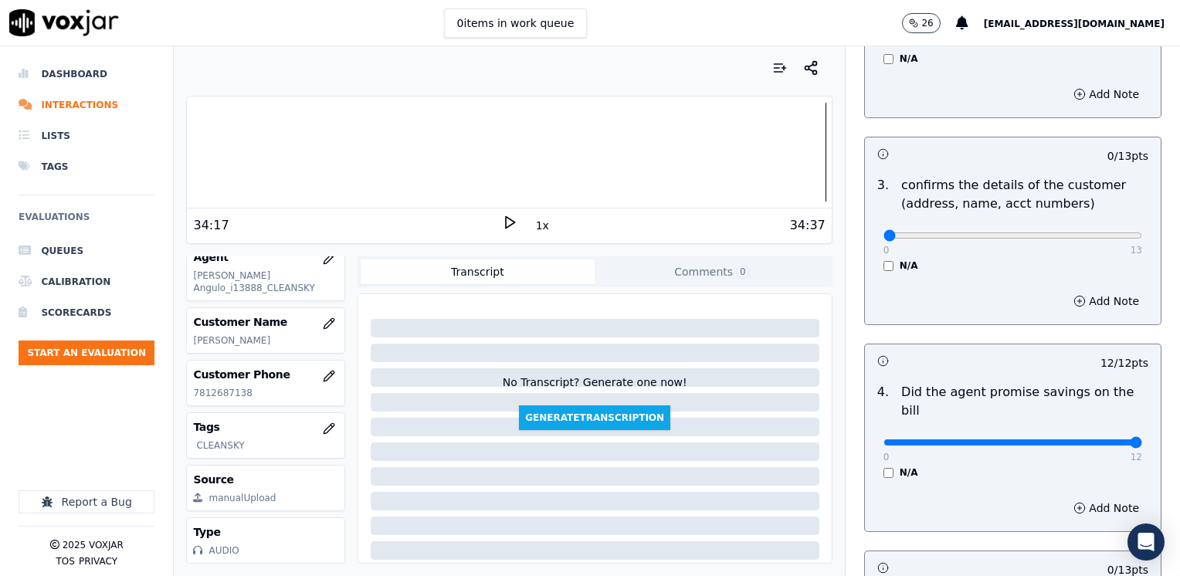
scroll to position [423, 0]
click at [1089, 305] on button "Add Note" at bounding box center [1106, 300] width 84 height 22
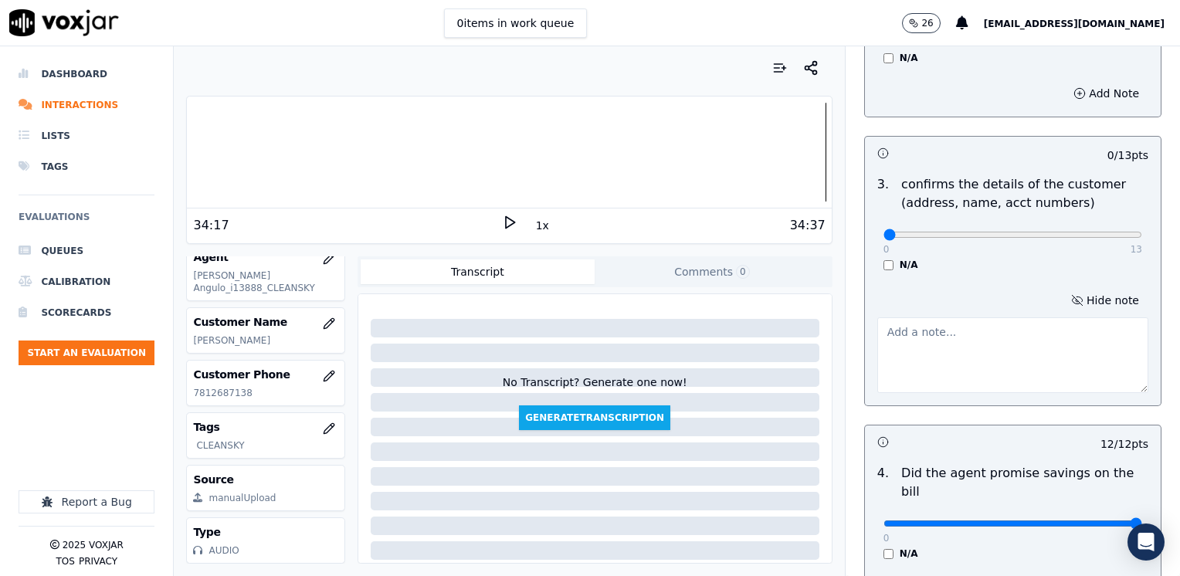
click at [934, 376] on textarea at bounding box center [1012, 355] width 271 height 76
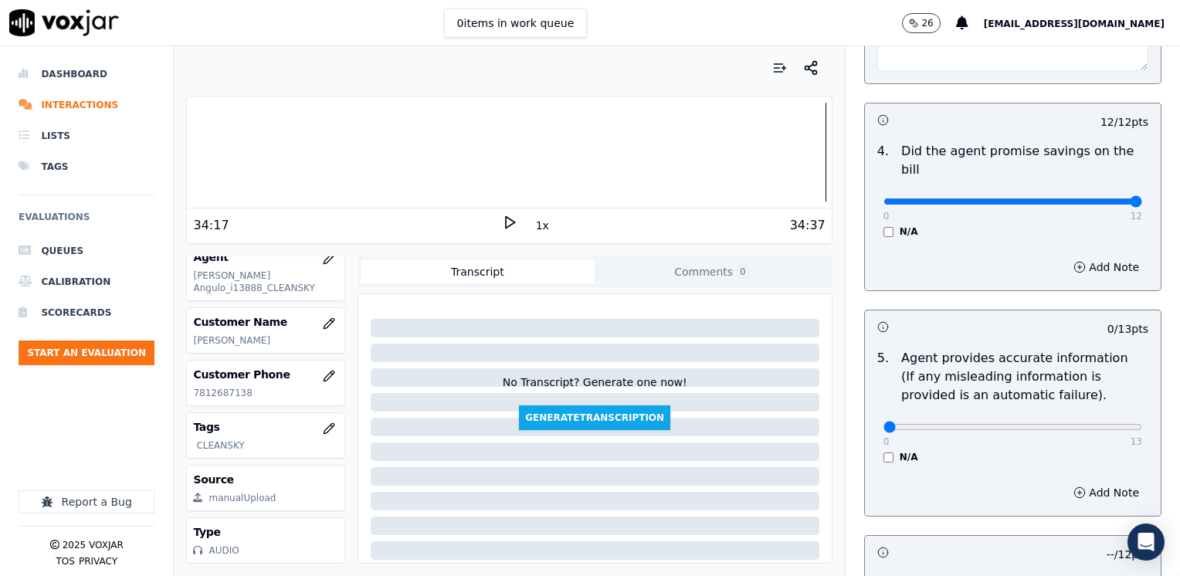
scroll to position [886, 0]
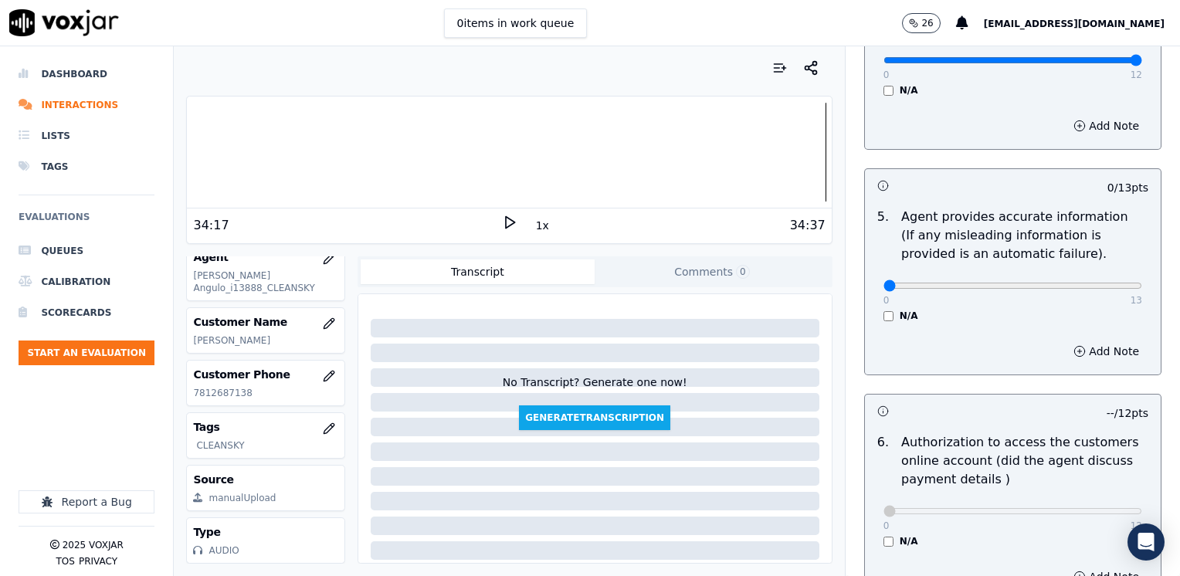
type textarea "Make sure to confirm full service address and the name on the bill before readi…"
type input "12"
click at [1076, 340] on button "Add Note" at bounding box center [1106, 351] width 84 height 22
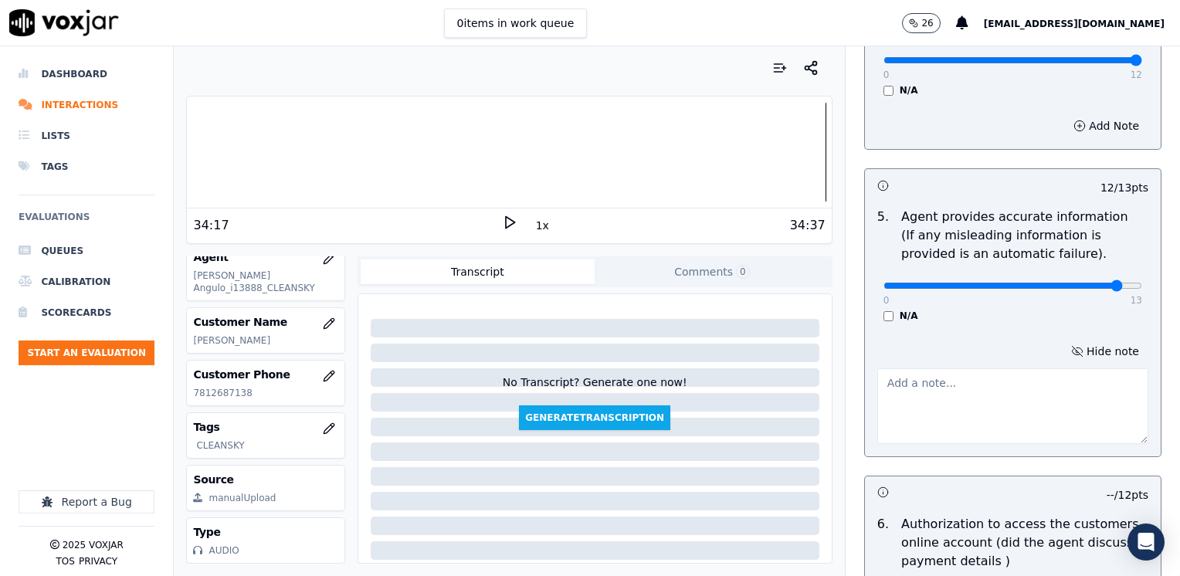
click at [928, 368] on textarea at bounding box center [1012, 406] width 271 height 76
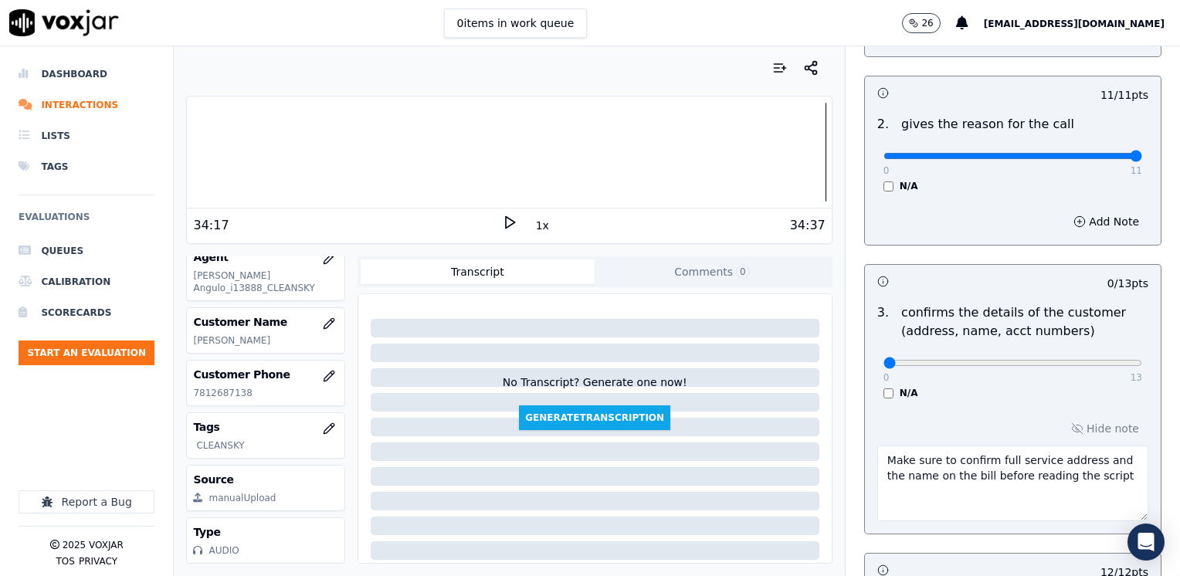
scroll to position [269, 0]
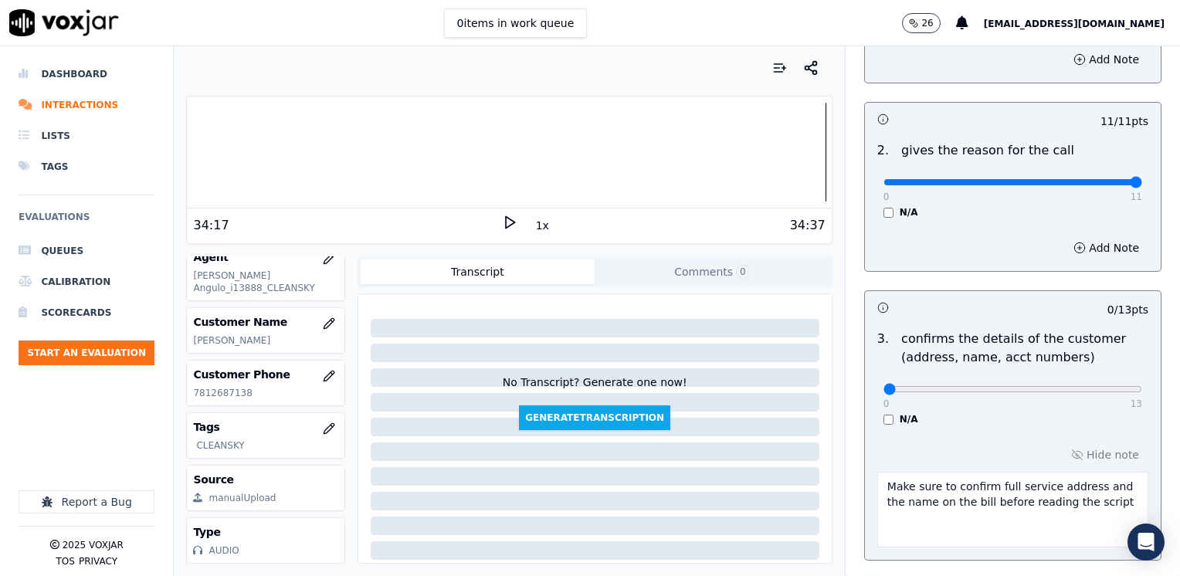
type textarea "Agent talked bad about other competitors"
type input "10"
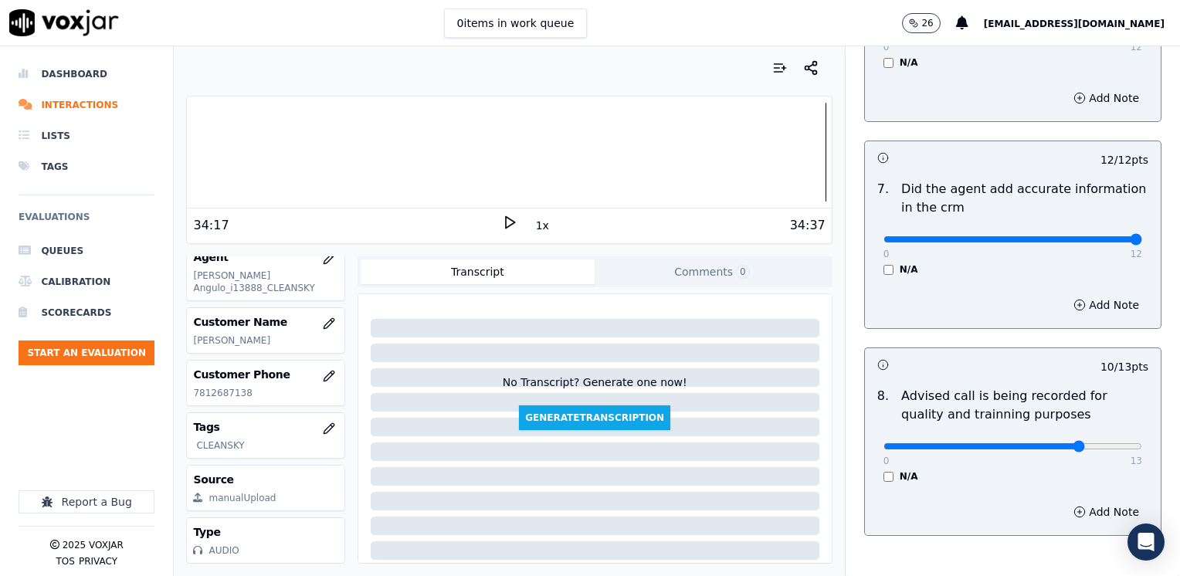
scroll to position [1512, 0]
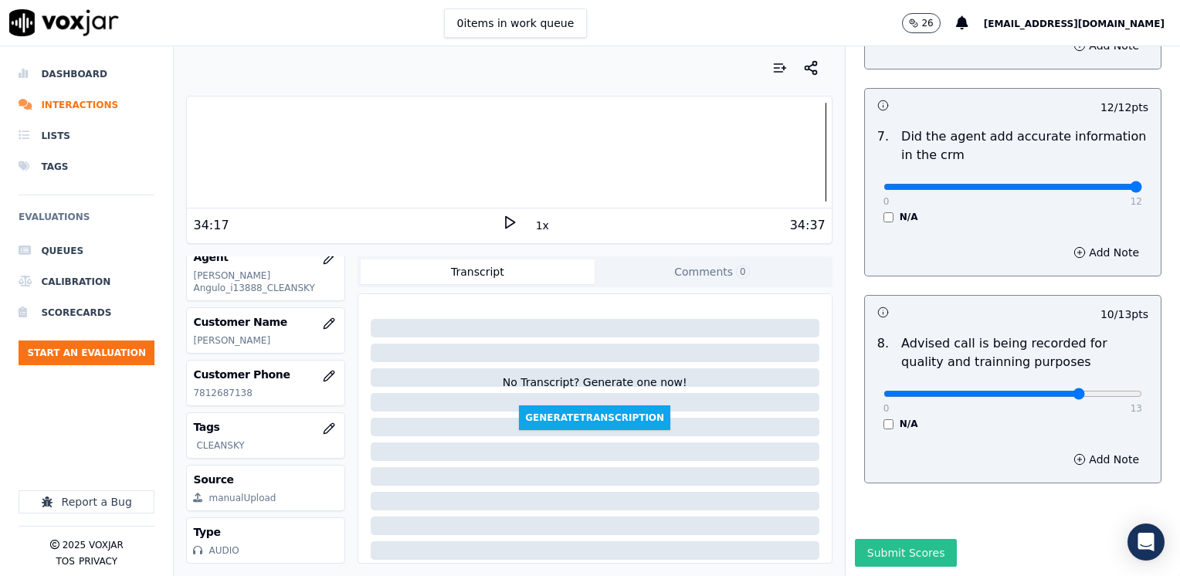
click at [883, 539] on button "Submit Scores" at bounding box center [906, 553] width 103 height 28
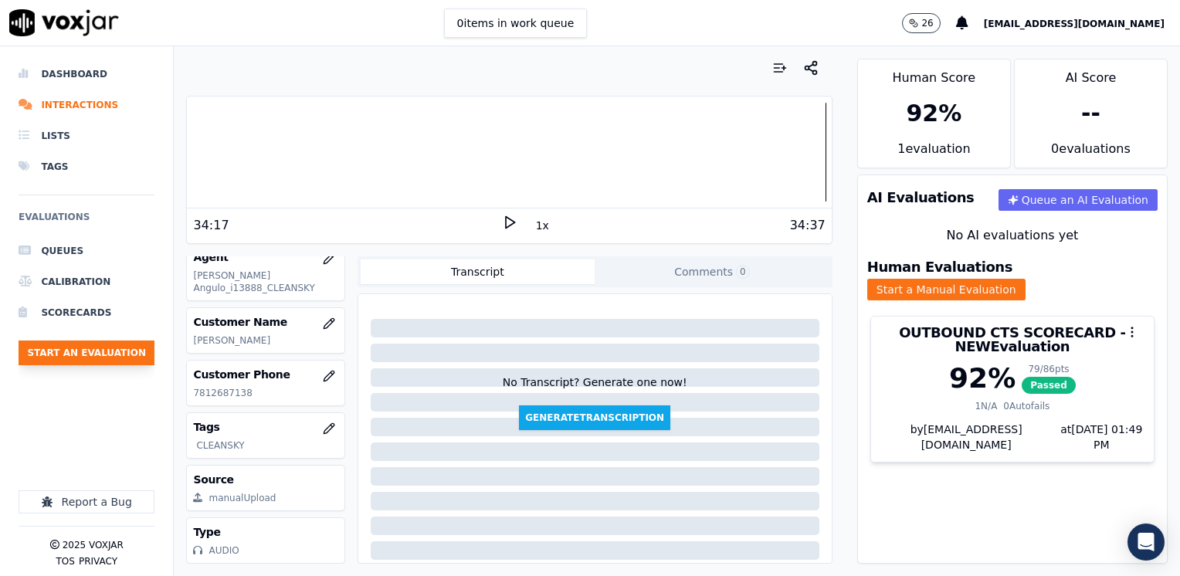
click at [93, 352] on button "Start an Evaluation" at bounding box center [87, 352] width 136 height 25
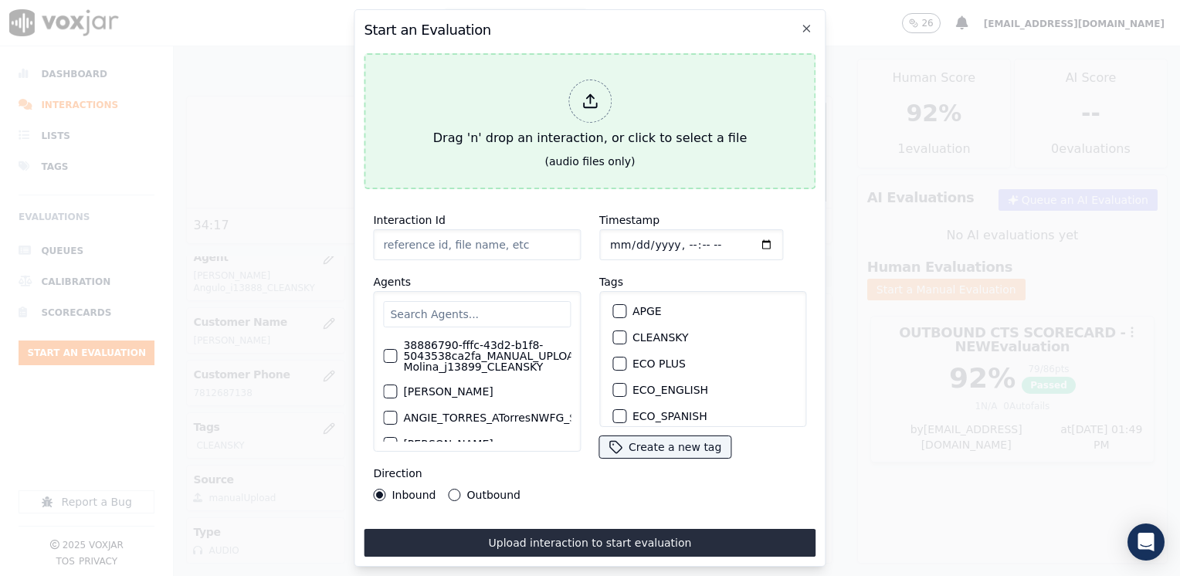
click at [587, 96] on icon at bounding box center [589, 101] width 17 height 17
type input "20250808-114337_7812687138-[PERSON_NAME] all.mp3"
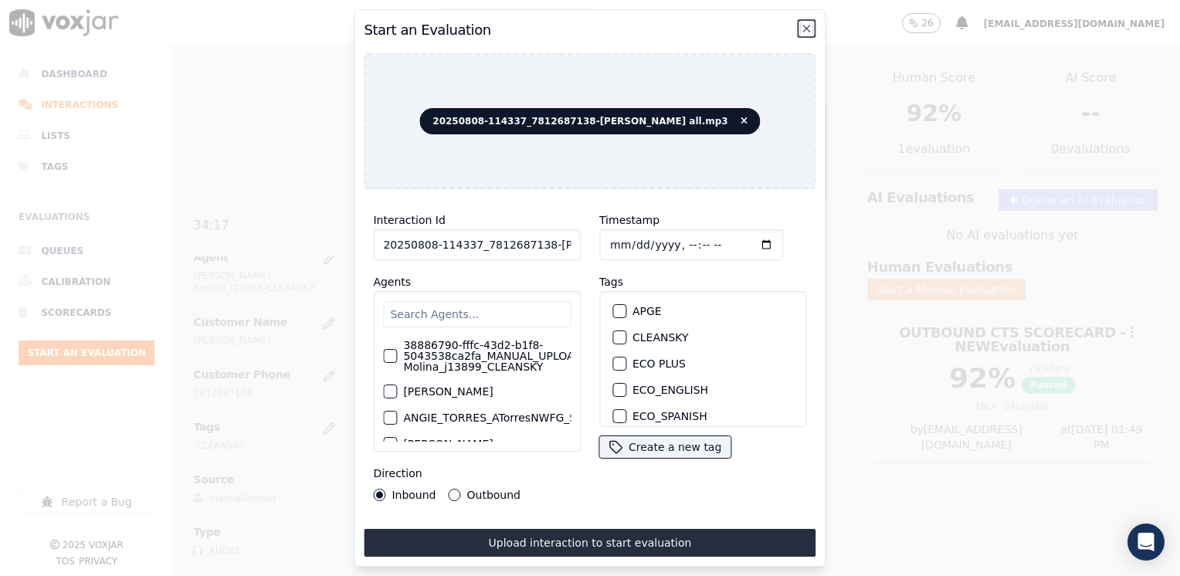
click at [801, 25] on icon "button" at bounding box center [807, 28] width 12 height 12
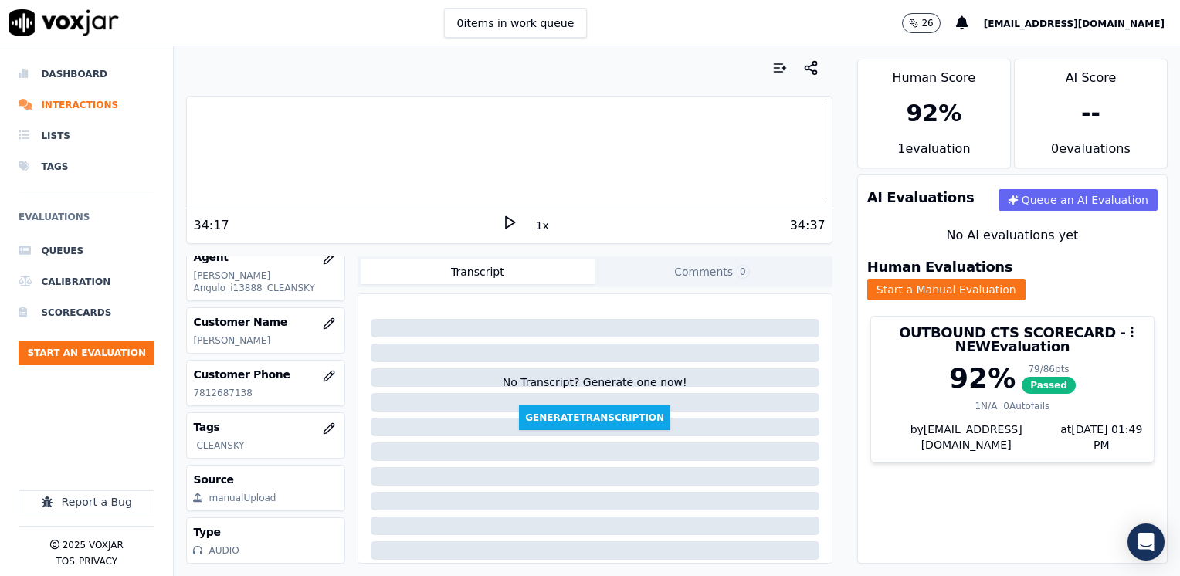
click at [960, 310] on div "OUTBOUND CTS SCORECARD - NEW Evaluation 92 % 79 / 86 pts Passed 1 N/A 0 Autofai…" at bounding box center [1012, 395] width 309 height 171
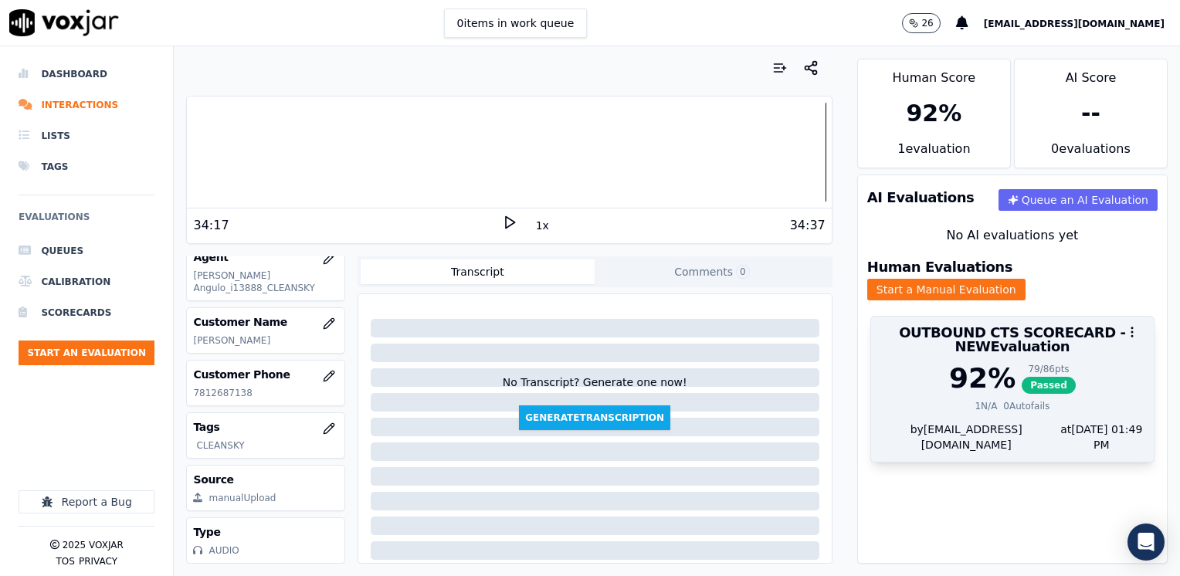
click at [955, 323] on div at bounding box center [1012, 332] width 283 height 31
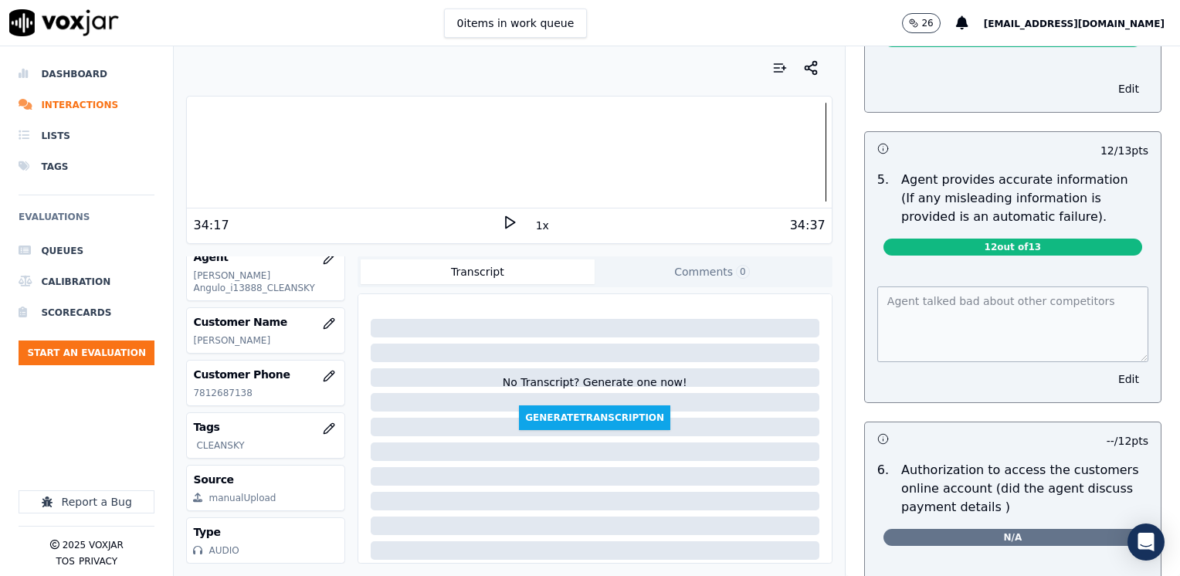
scroll to position [849, 0]
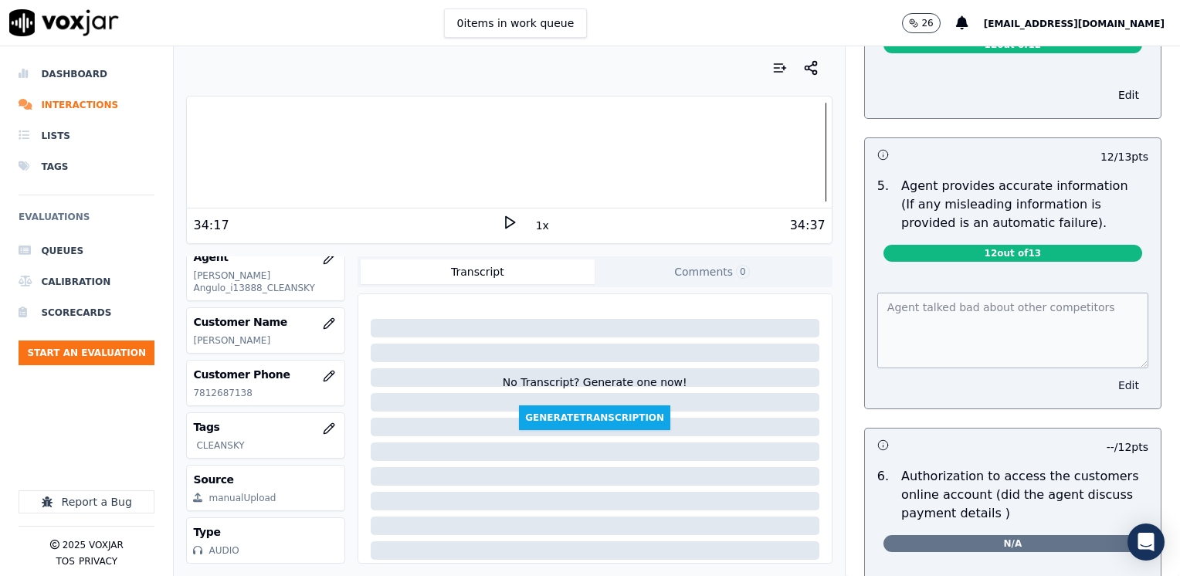
click at [1109, 374] on button "Edit" at bounding box center [1128, 385] width 39 height 22
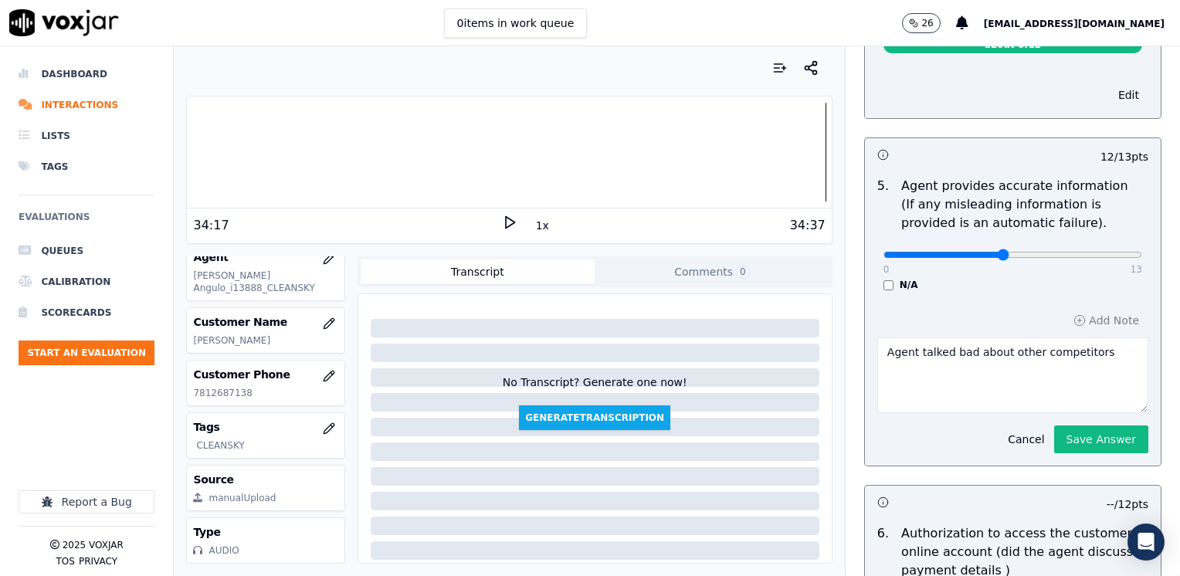
type input "6"
click at [980, 252] on input "range" at bounding box center [1012, 255] width 259 height 6
click at [1086, 346] on textarea "Agent talked bad about other competitors" at bounding box center [1012, 375] width 271 height 76
type textarea "Agent talked bad about other competitors Agent advised cx does not have to pay …"
click at [1062, 425] on button "Save Answer" at bounding box center [1101, 439] width 94 height 28
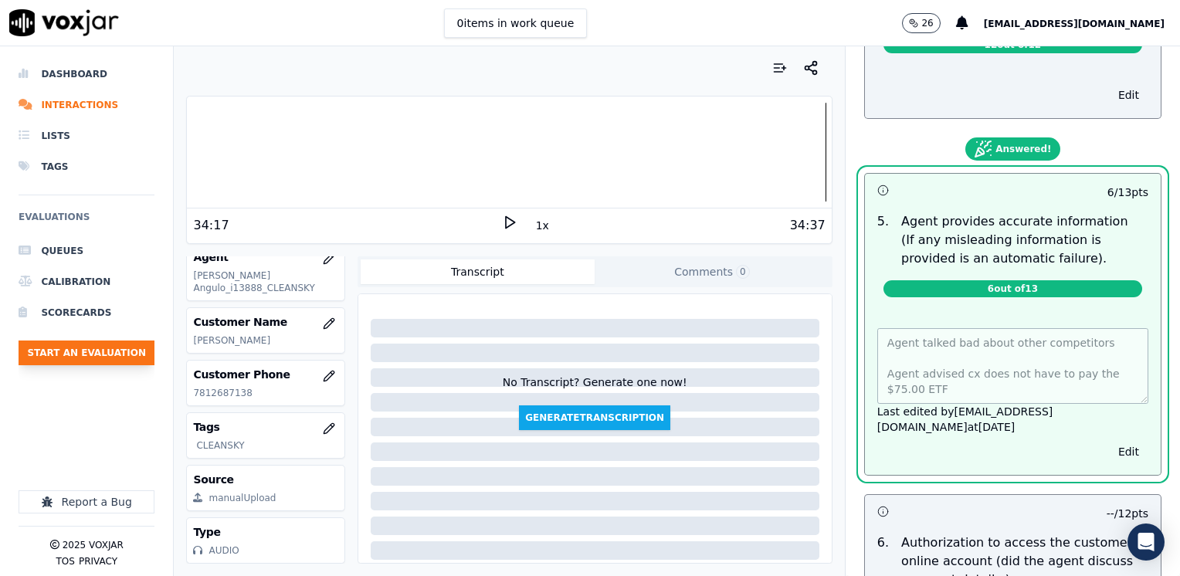
click at [96, 361] on button "Start an Evaluation" at bounding box center [87, 352] width 136 height 25
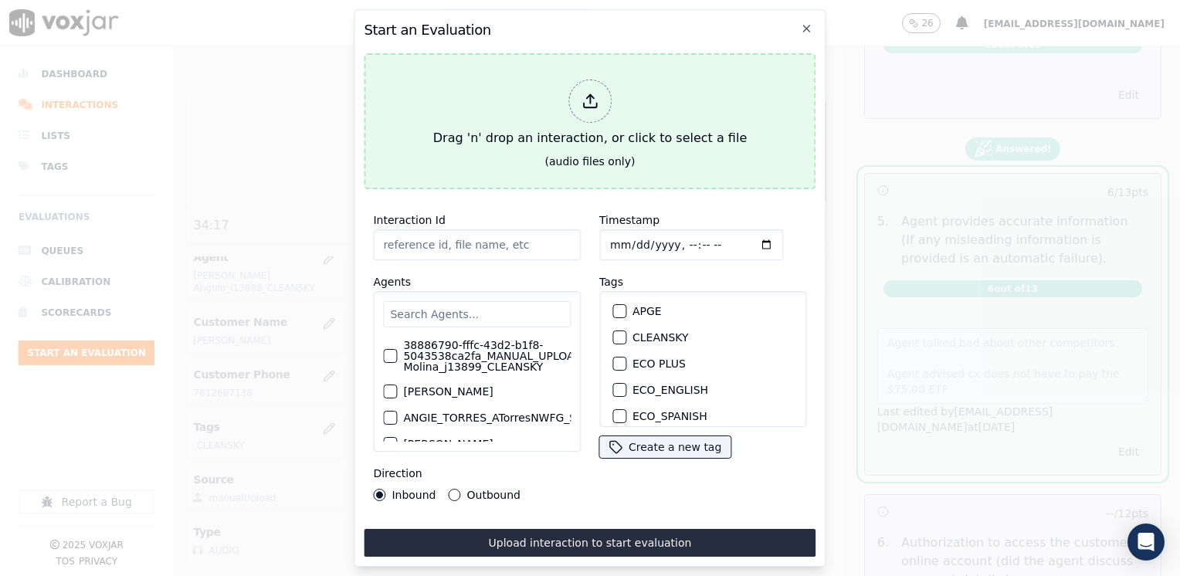
click at [574, 93] on div at bounding box center [589, 101] width 43 height 43
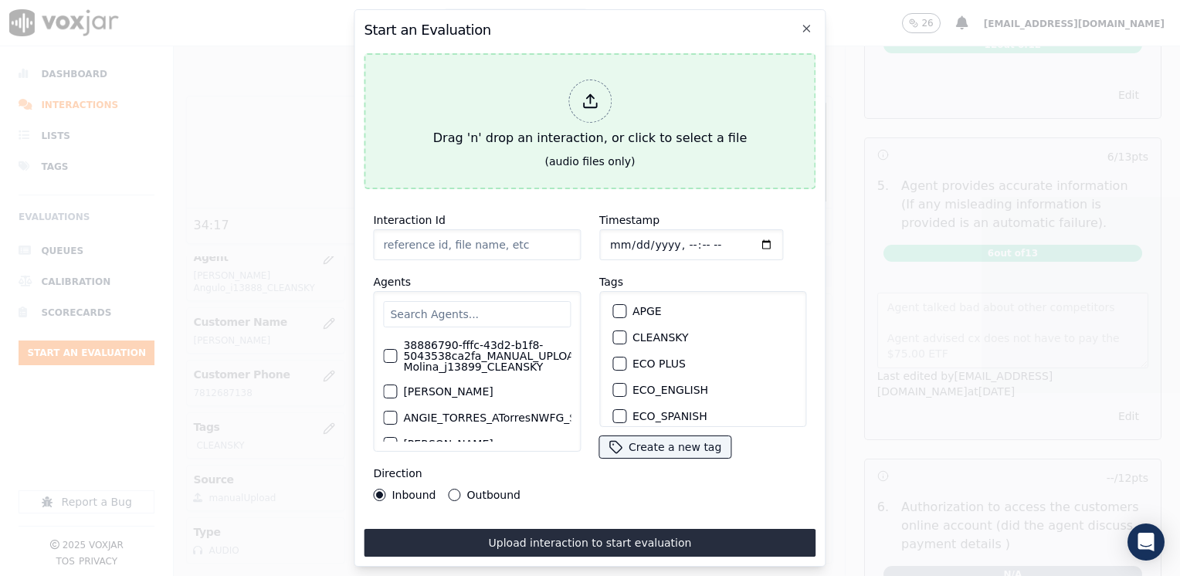
type input "20250808-155321_8572379049-[PERSON_NAME] all.mp3"
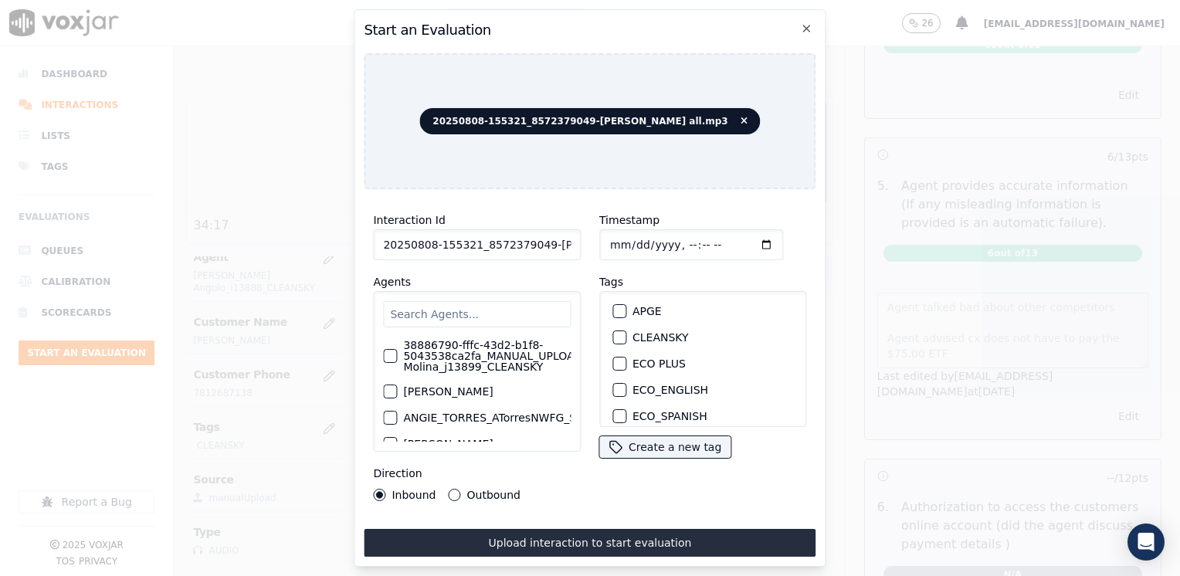
click at [470, 307] on input "text" at bounding box center [477, 314] width 188 height 26
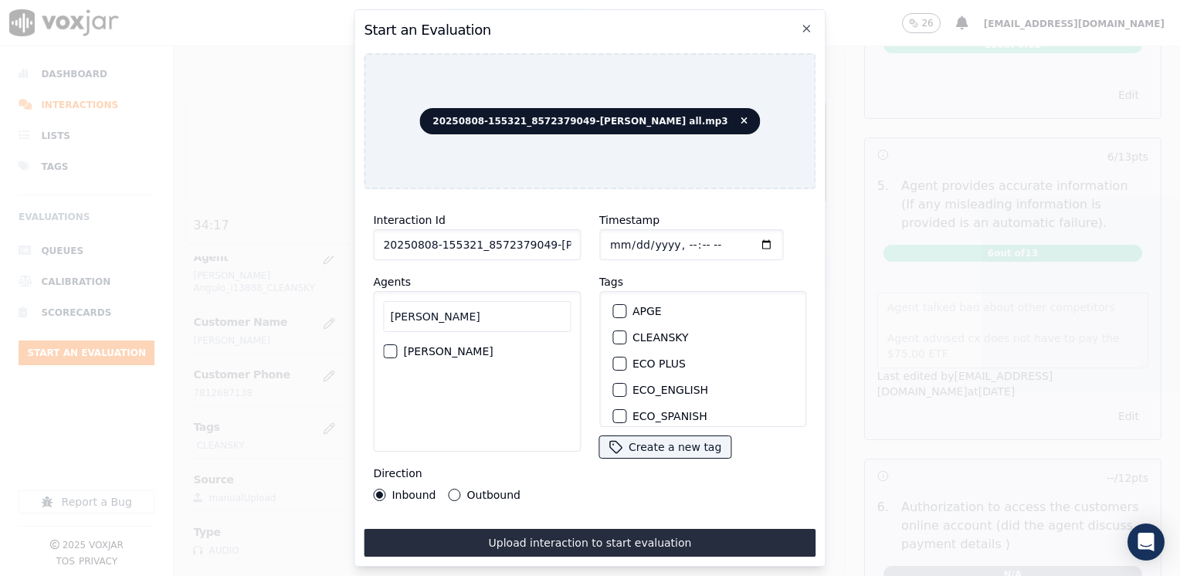
type input "[PERSON_NAME]"
click at [384, 350] on div "button" at bounding box center [389, 351] width 11 height 11
click at [613, 332] on div "button" at bounding box center [618, 337] width 11 height 11
click at [744, 236] on input "Timestamp" at bounding box center [691, 244] width 184 height 31
type input "[DATE]T19:50"
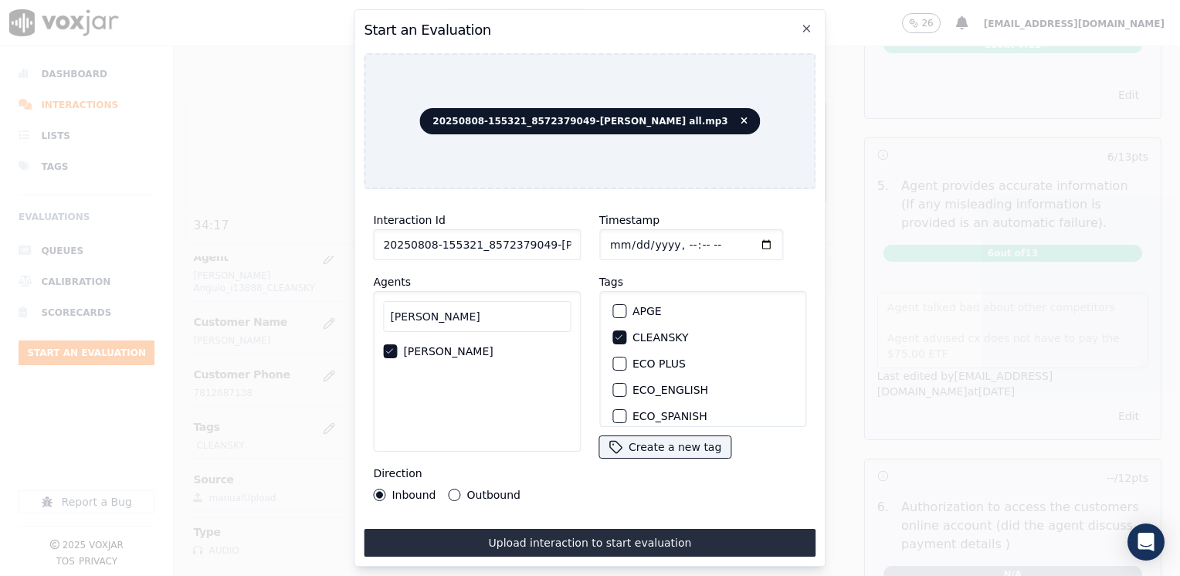
click at [449, 493] on div "Outbound" at bounding box center [485, 495] width 72 height 12
click at [454, 489] on button "Outbound" at bounding box center [455, 495] width 12 height 12
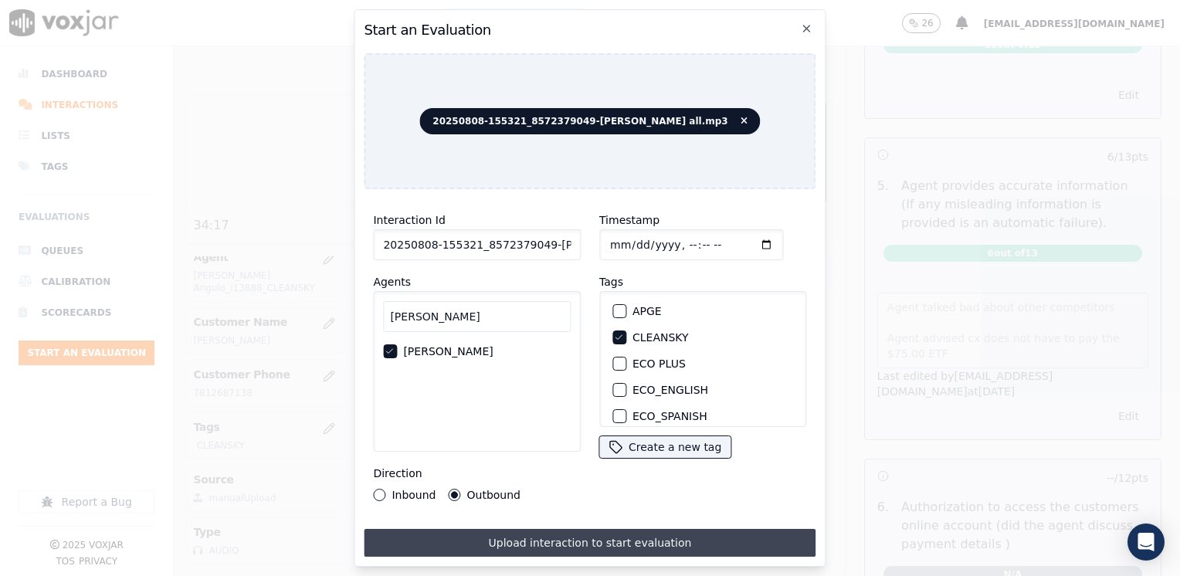
click at [564, 543] on button "Upload interaction to start evaluation" at bounding box center [590, 543] width 452 height 28
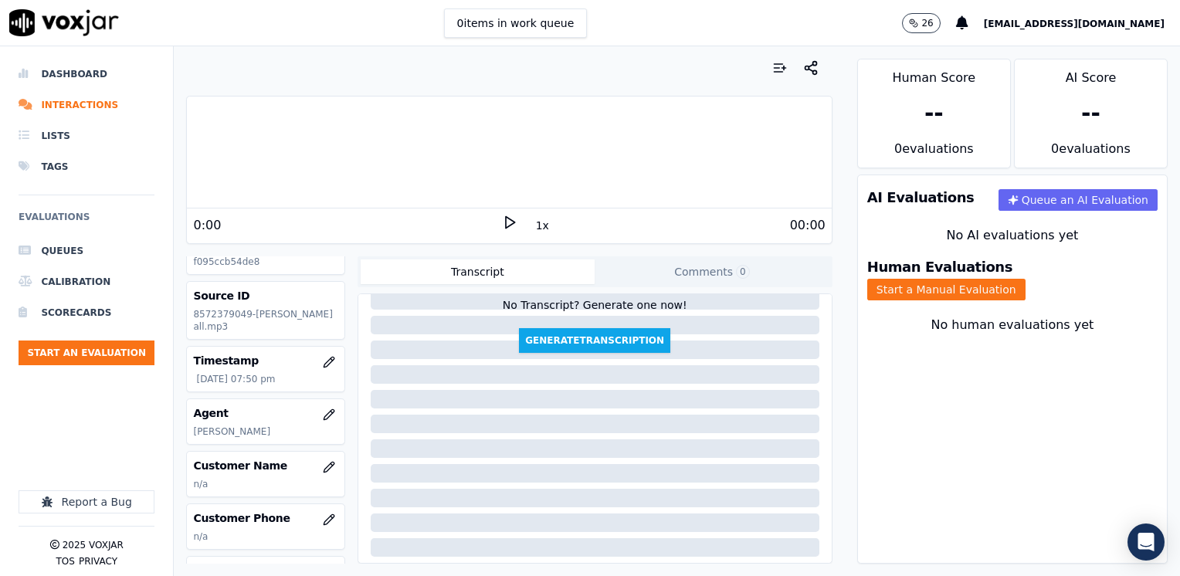
scroll to position [77, 0]
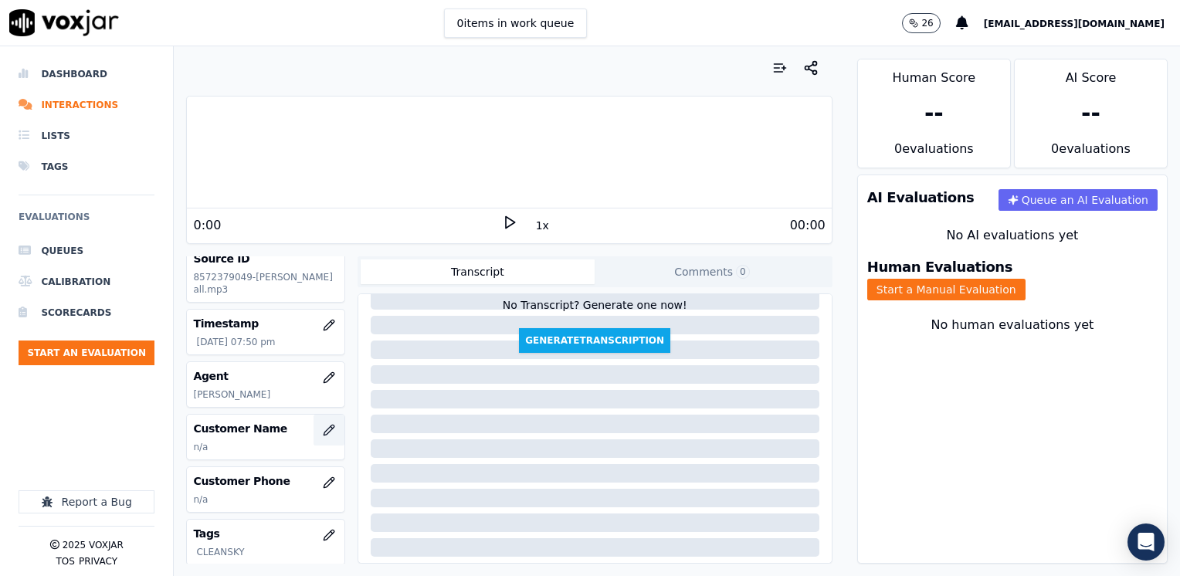
click at [323, 435] on icon "button" at bounding box center [328, 430] width 10 height 10
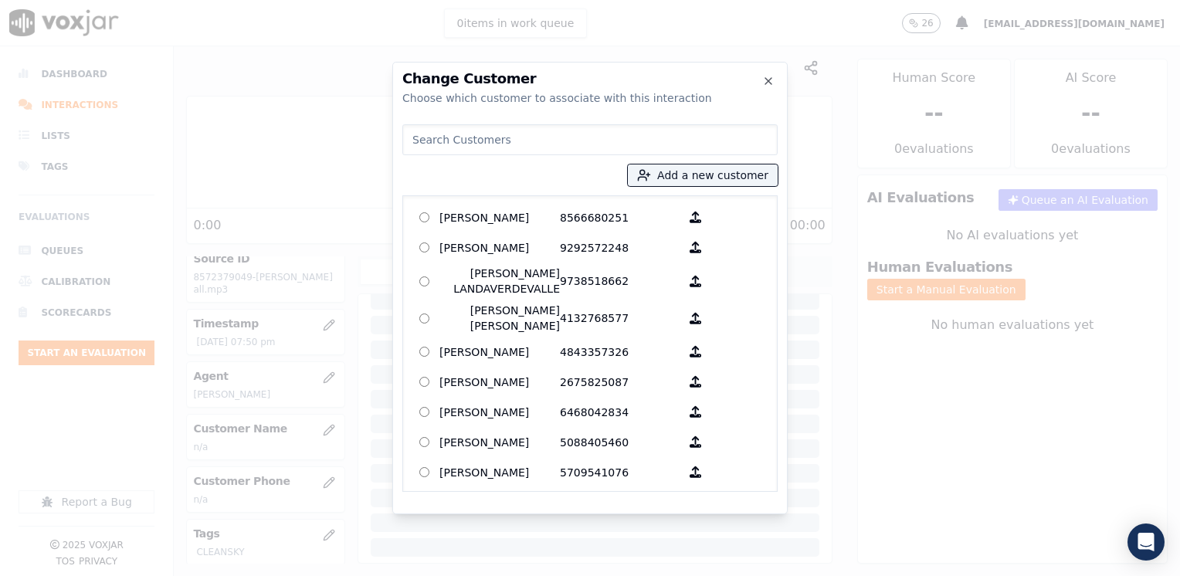
click at [528, 142] on input at bounding box center [589, 139] width 375 height 31
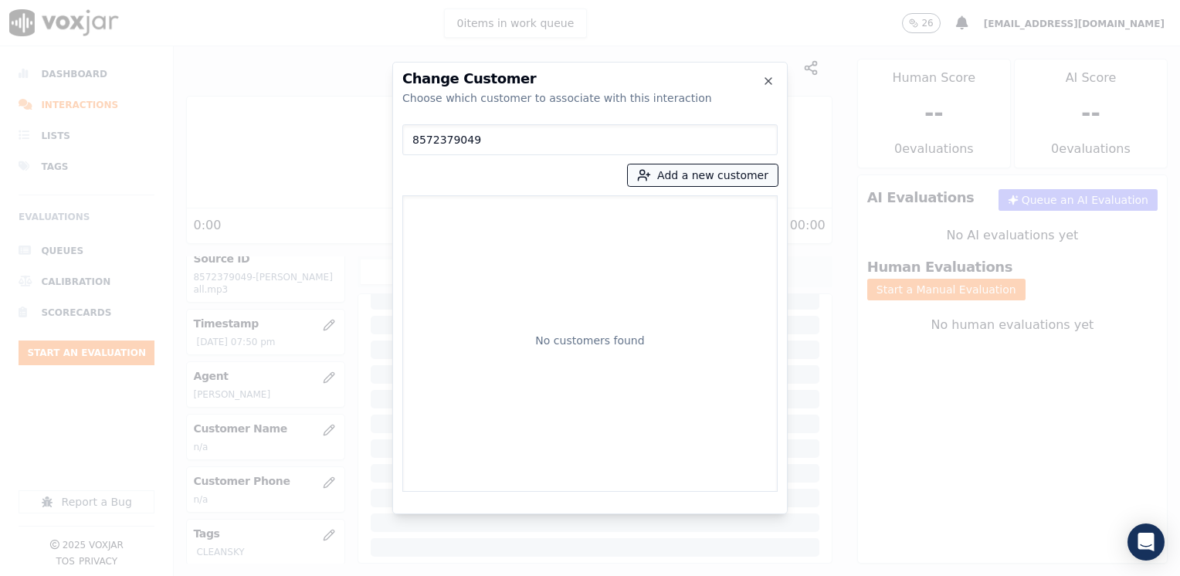
type input "8572379049"
click at [706, 180] on button "Add a new customer" at bounding box center [703, 175] width 150 height 22
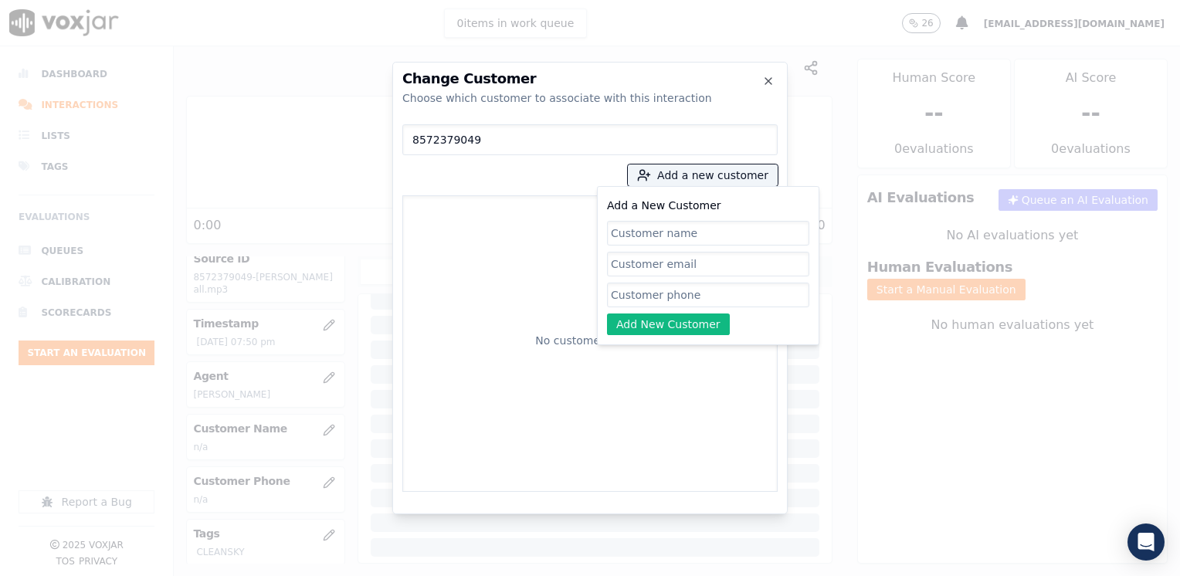
click at [691, 297] on input "Add a New Customer" at bounding box center [708, 295] width 202 height 25
paste input "8572379049"
type input "8572379049"
click at [669, 228] on input "Add a New Customer" at bounding box center [708, 233] width 202 height 25
paste input "[PERSON_NAME]"
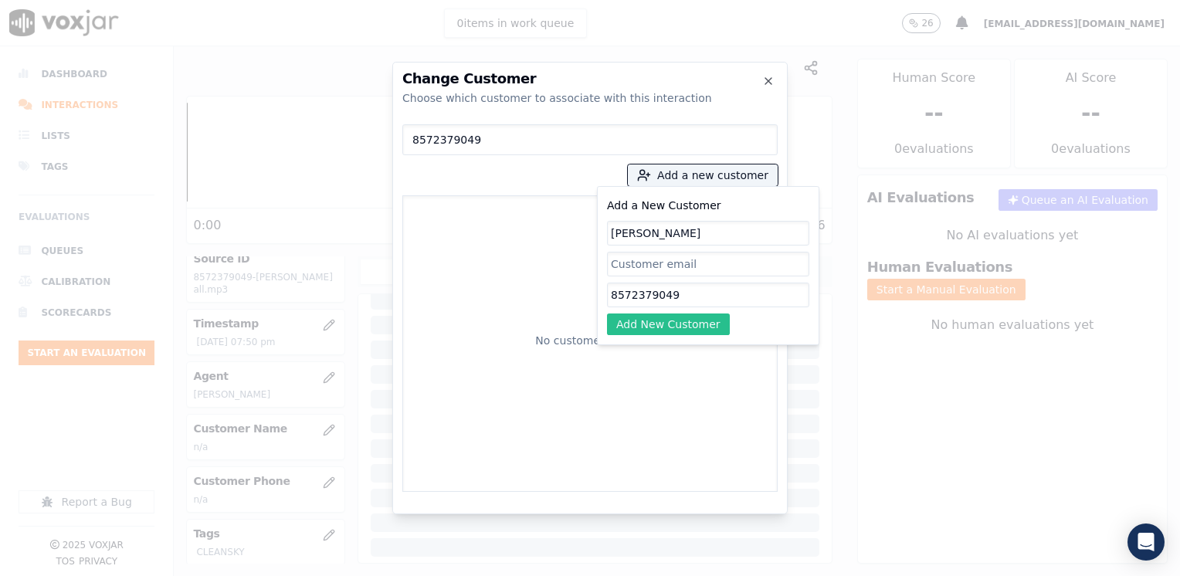
type input "[PERSON_NAME]"
click at [685, 321] on button "Add New Customer" at bounding box center [668, 324] width 123 height 22
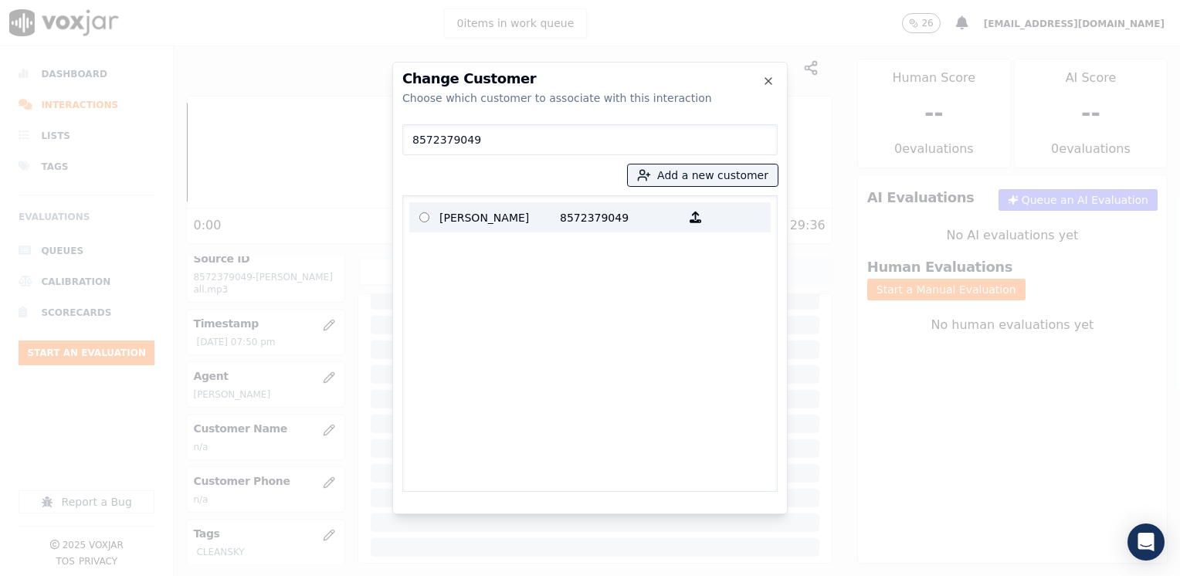
click at [615, 212] on p "8572379049" at bounding box center [620, 217] width 120 height 24
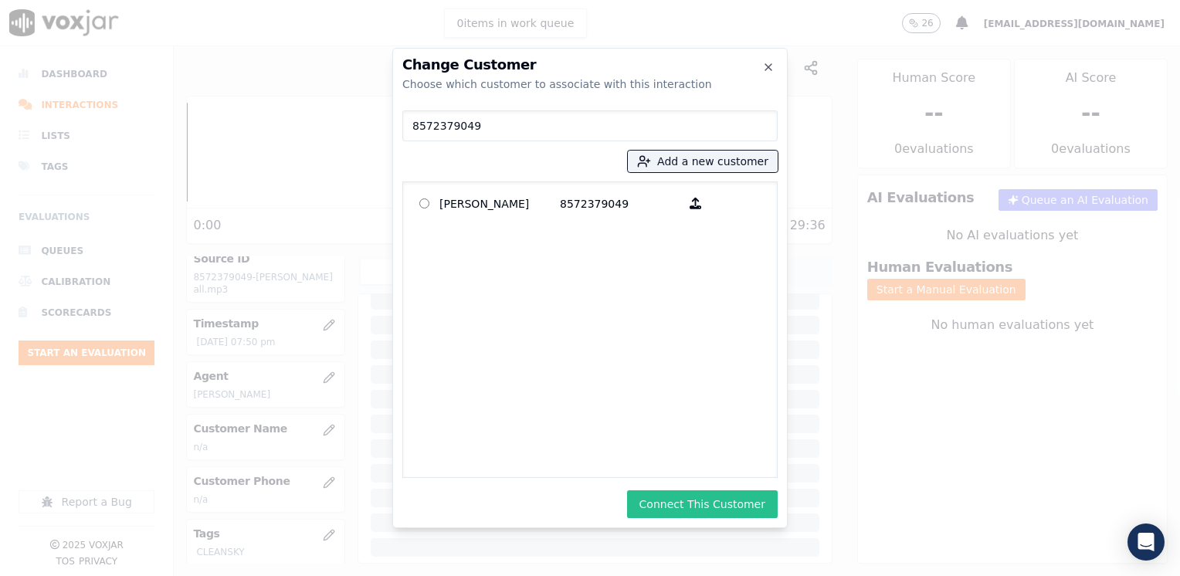
click at [705, 504] on button "Connect This Customer" at bounding box center [702, 504] width 151 height 28
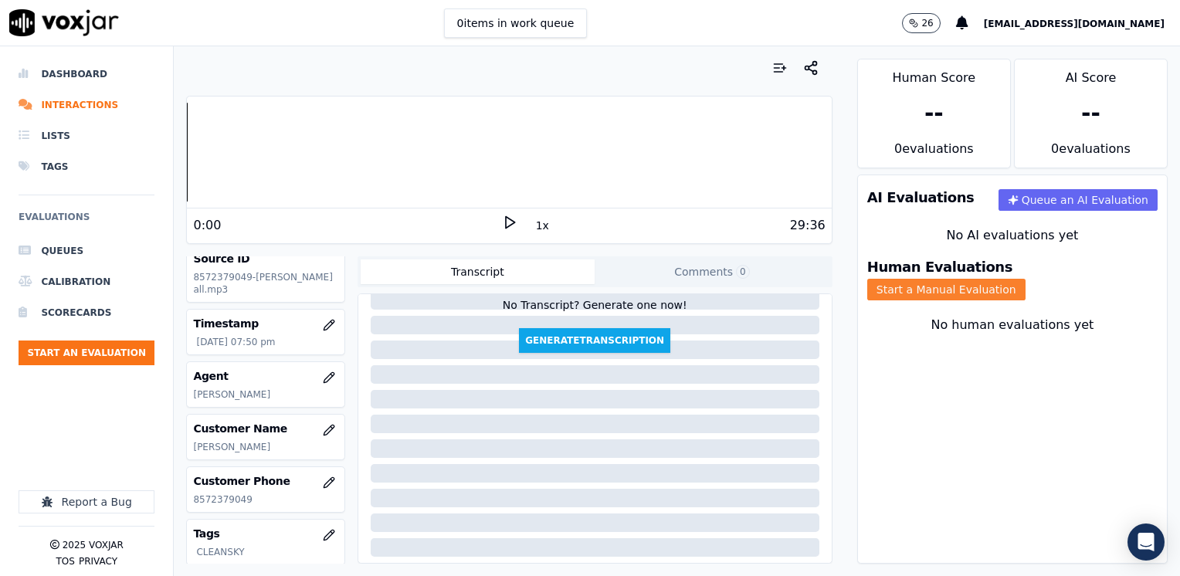
click at [1025, 279] on button "Start a Manual Evaluation" at bounding box center [946, 290] width 158 height 22
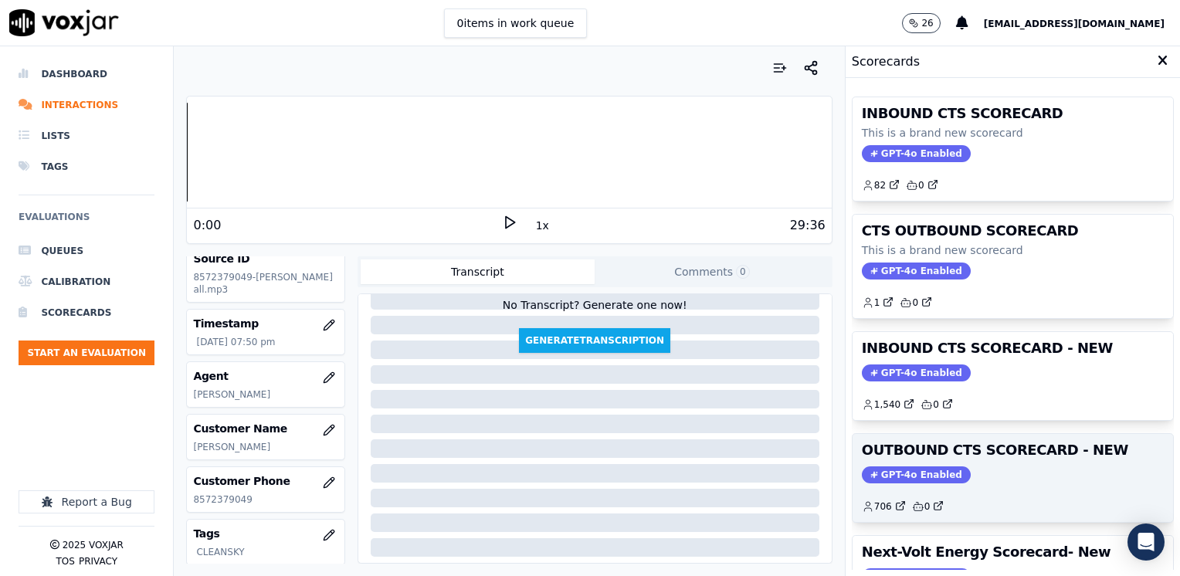
click at [885, 466] on span "GPT-4o Enabled" at bounding box center [916, 474] width 109 height 17
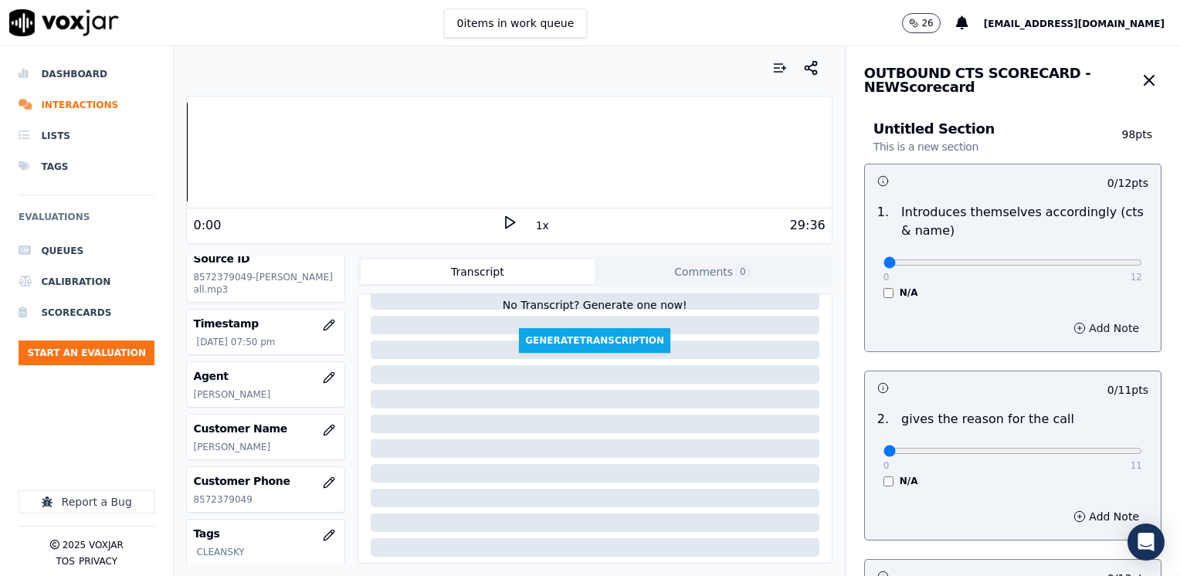
click at [1088, 323] on button "Add Note" at bounding box center [1106, 328] width 84 height 22
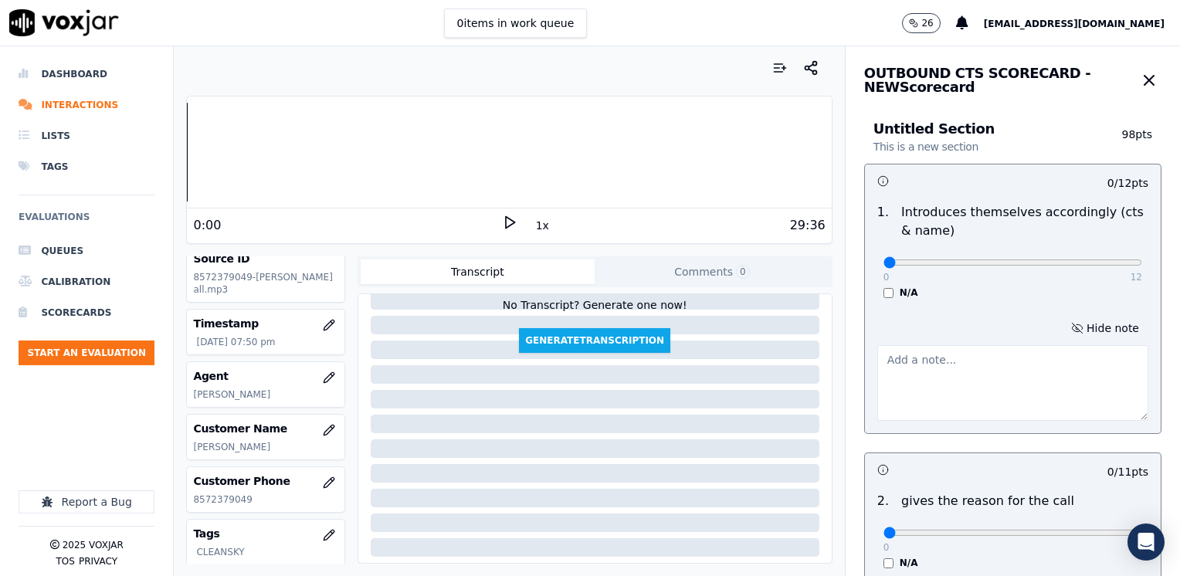
click at [988, 372] on textarea at bounding box center [1012, 383] width 271 height 76
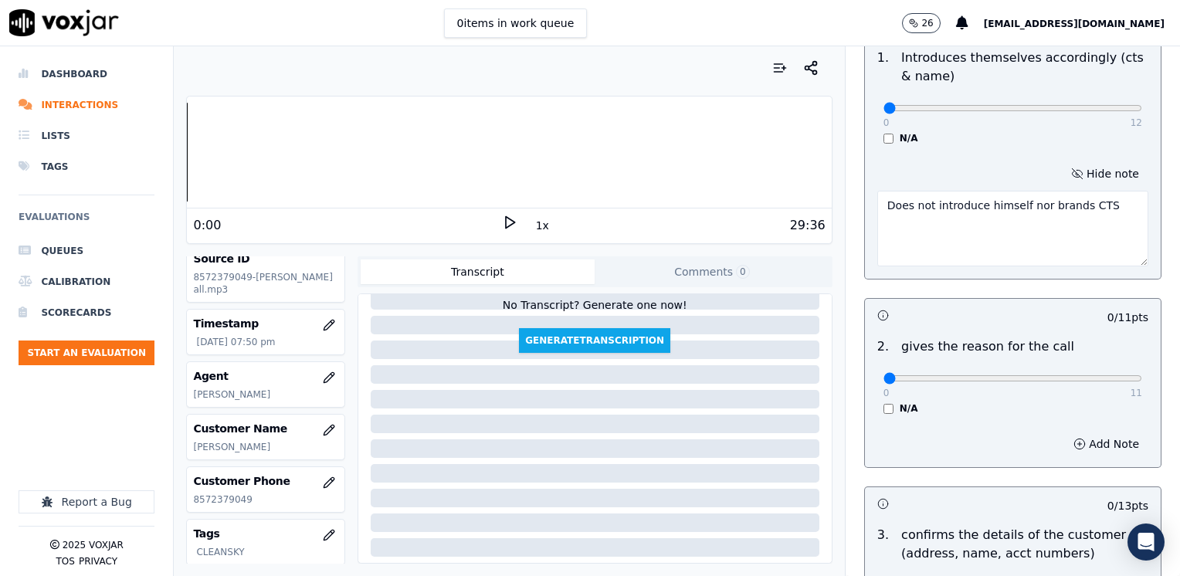
type textarea "Does not introduce himself nor brands CTS"
drag, startPoint x: 872, startPoint y: 372, endPoint x: 1182, endPoint y: 370, distance: 309.6
type input "11"
click at [1142, 111] on input "range" at bounding box center [1012, 108] width 259 height 6
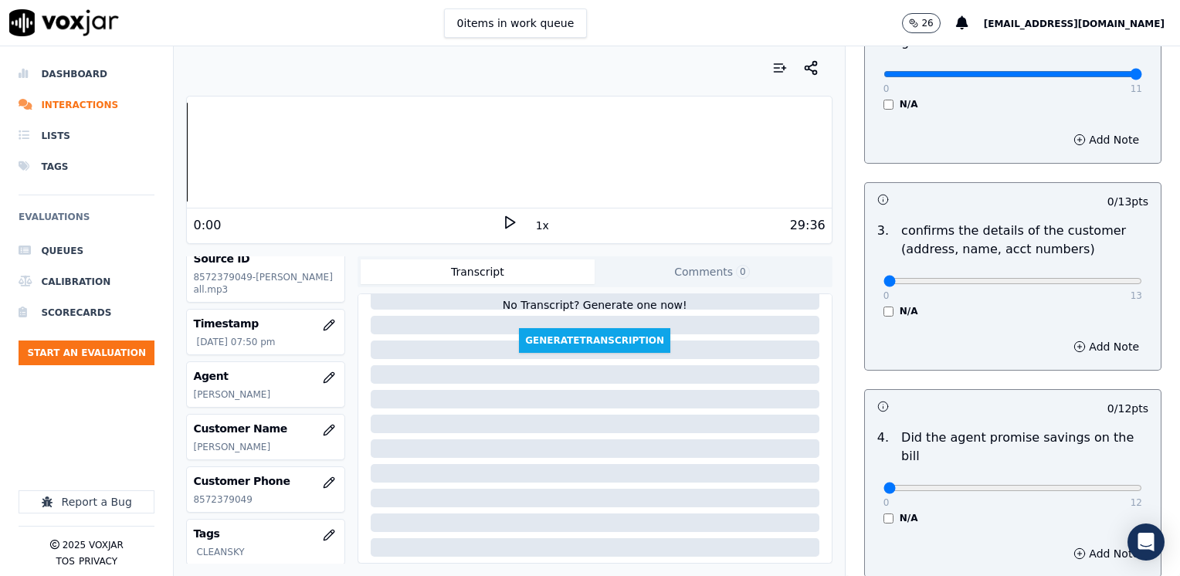
scroll to position [540, 0]
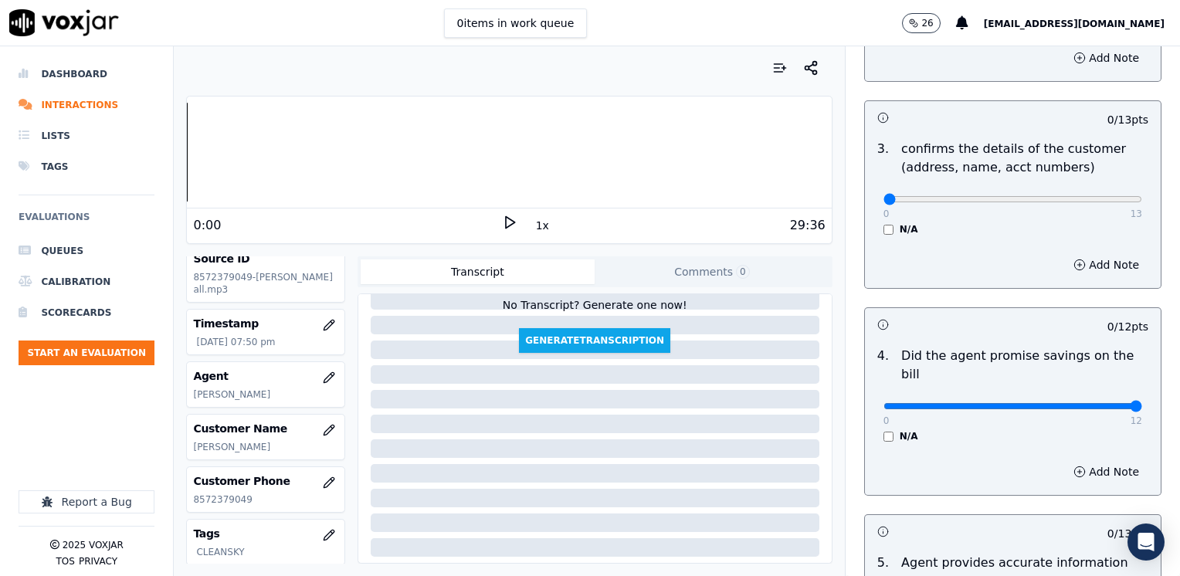
drag, startPoint x: 877, startPoint y: 386, endPoint x: 1182, endPoint y: 386, distance: 304.9
type input "12"
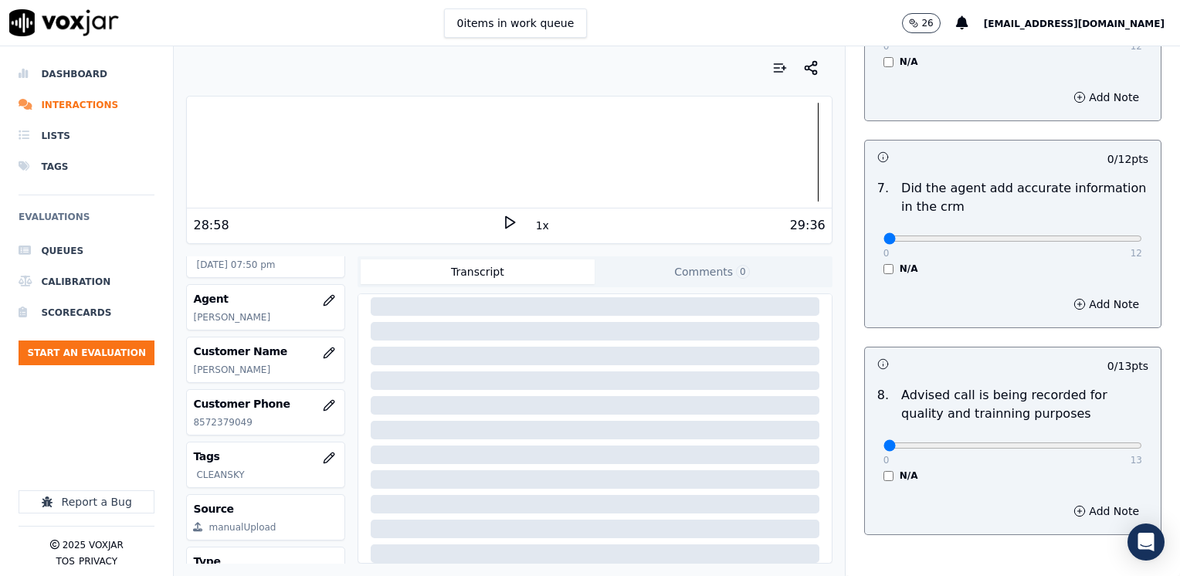
scroll to position [1430, 0]
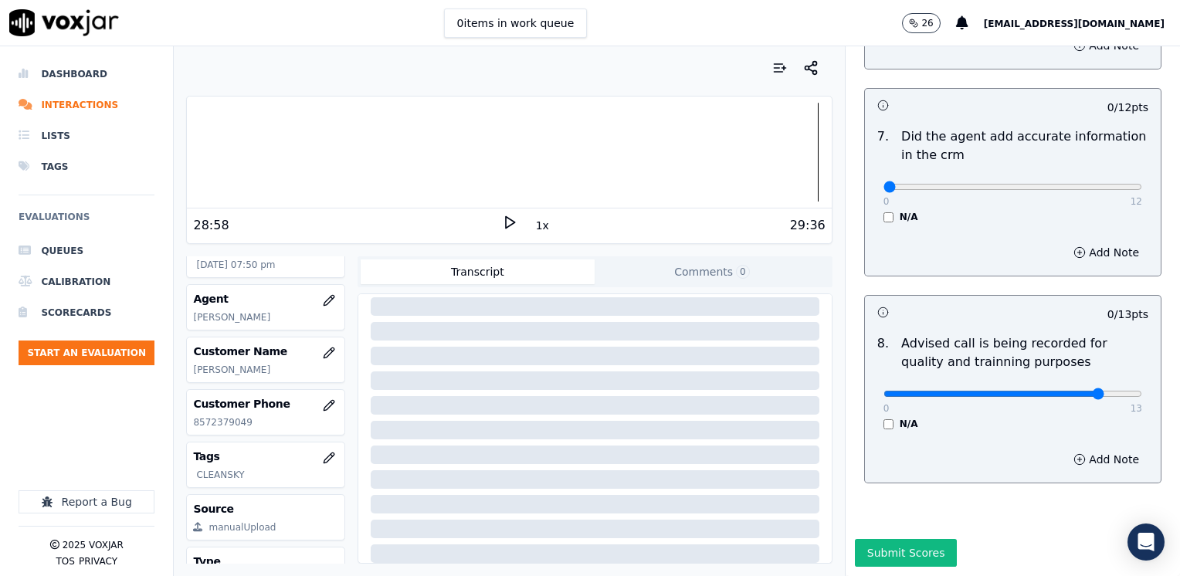
type input "10"
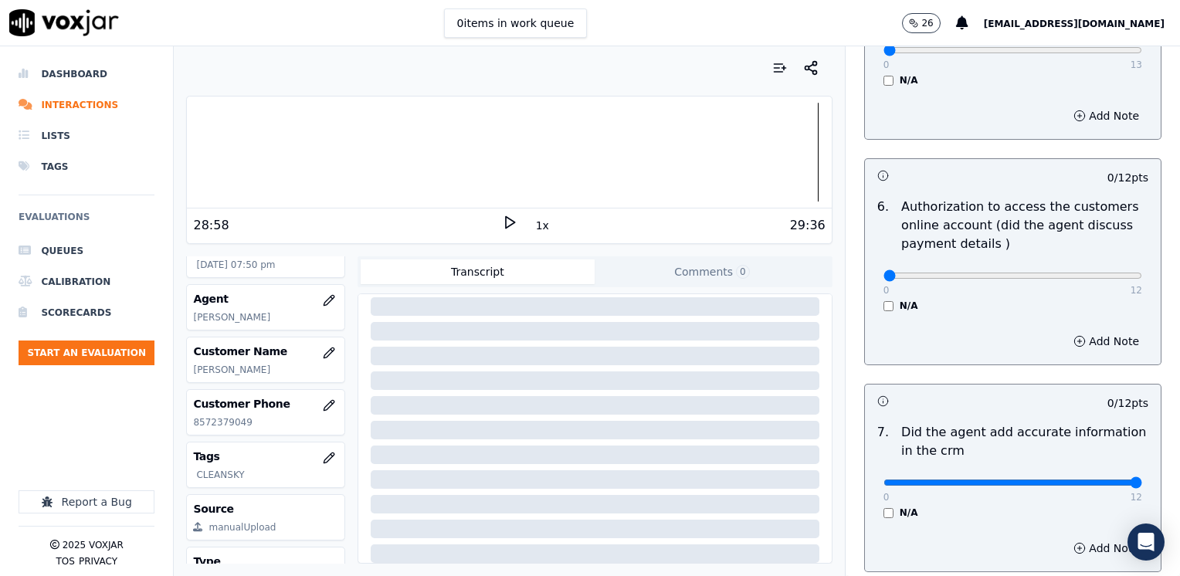
drag, startPoint x: 877, startPoint y: 466, endPoint x: 1182, endPoint y: 413, distance: 309.5
type input "12"
click at [1074, 330] on button "Add Note" at bounding box center [1106, 341] width 84 height 22
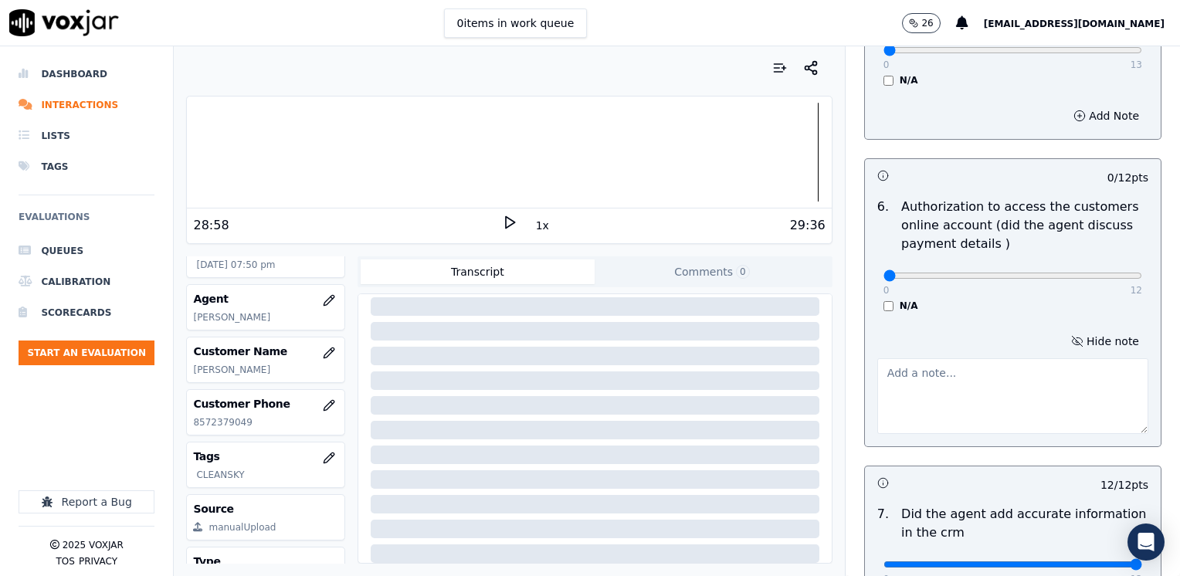
click at [939, 358] on textarea at bounding box center [1012, 396] width 271 height 76
click at [989, 367] on textarea at bounding box center [1012, 396] width 271 height 76
type textarea "d"
type textarea "Does not ask authorization to access cx online account"
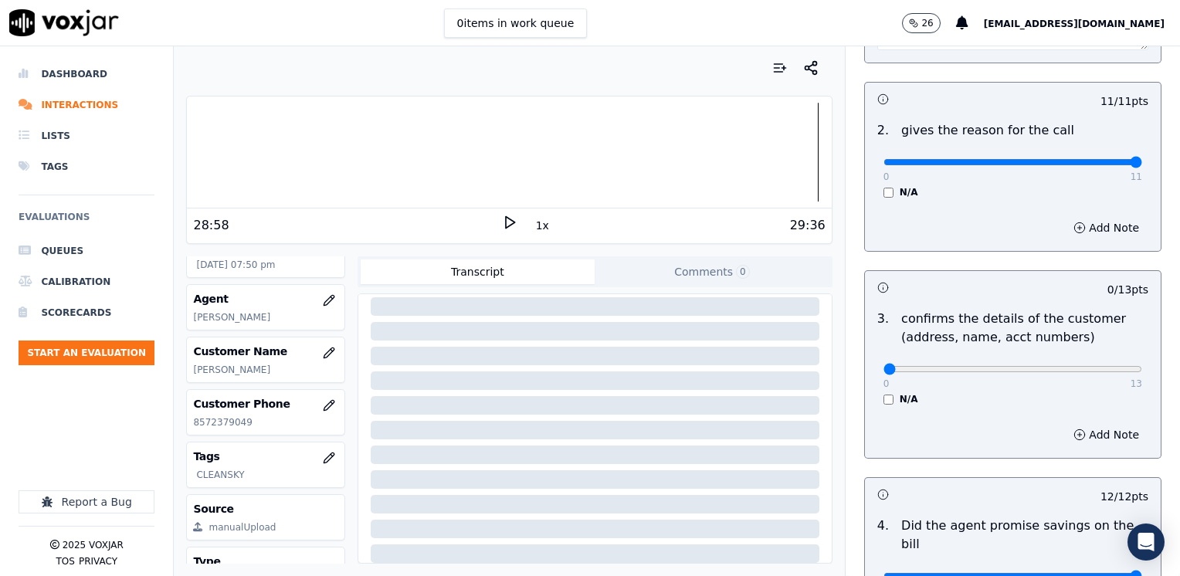
scroll to position [350, 0]
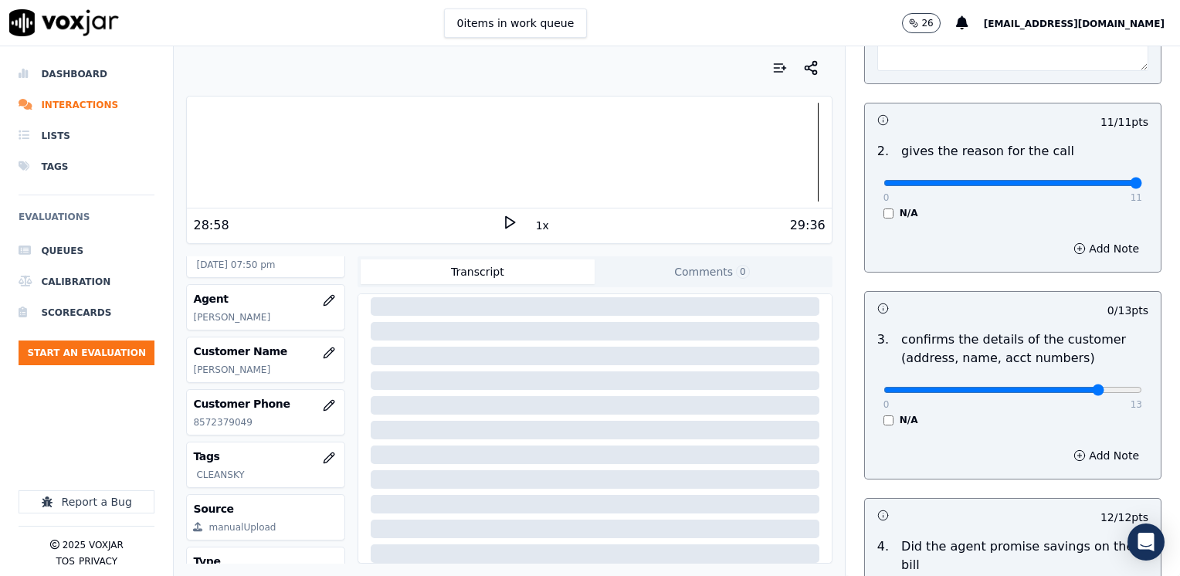
drag, startPoint x: 1048, startPoint y: 389, endPoint x: 1061, endPoint y: 421, distance: 35.0
type input "10"
click at [1078, 455] on button "Add Note" at bounding box center [1106, 456] width 84 height 22
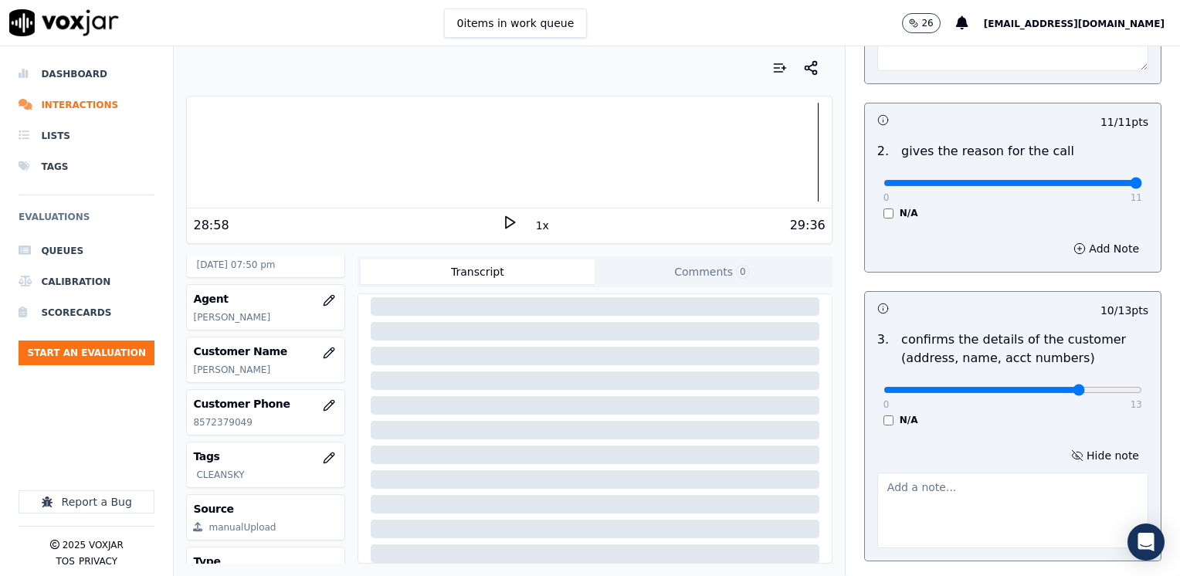
click at [963, 477] on textarea at bounding box center [1012, 510] width 271 height 76
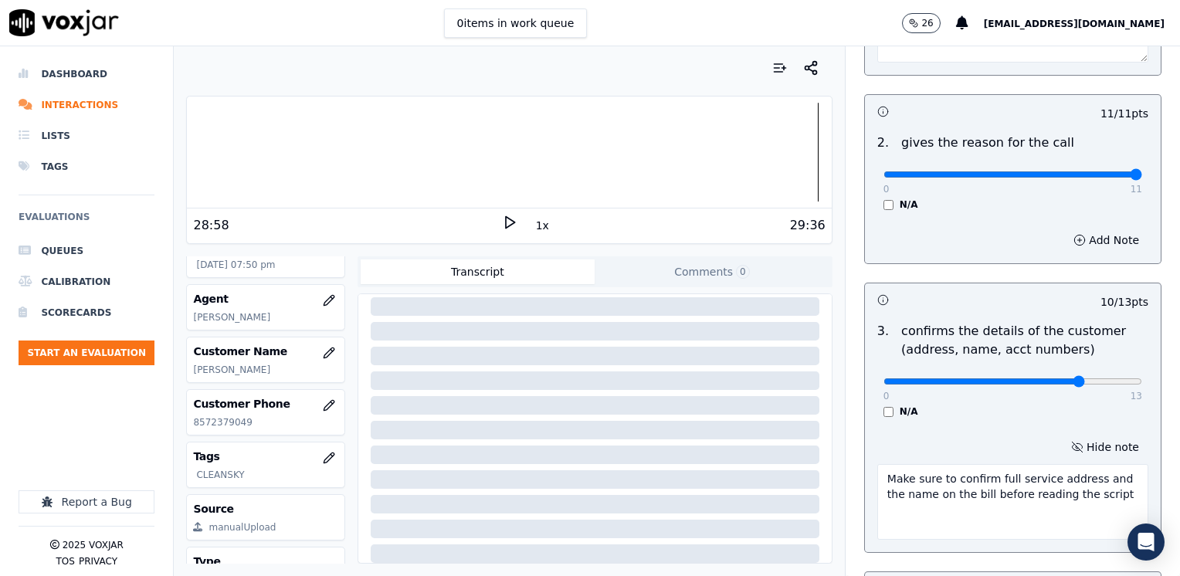
scroll to position [590, 0]
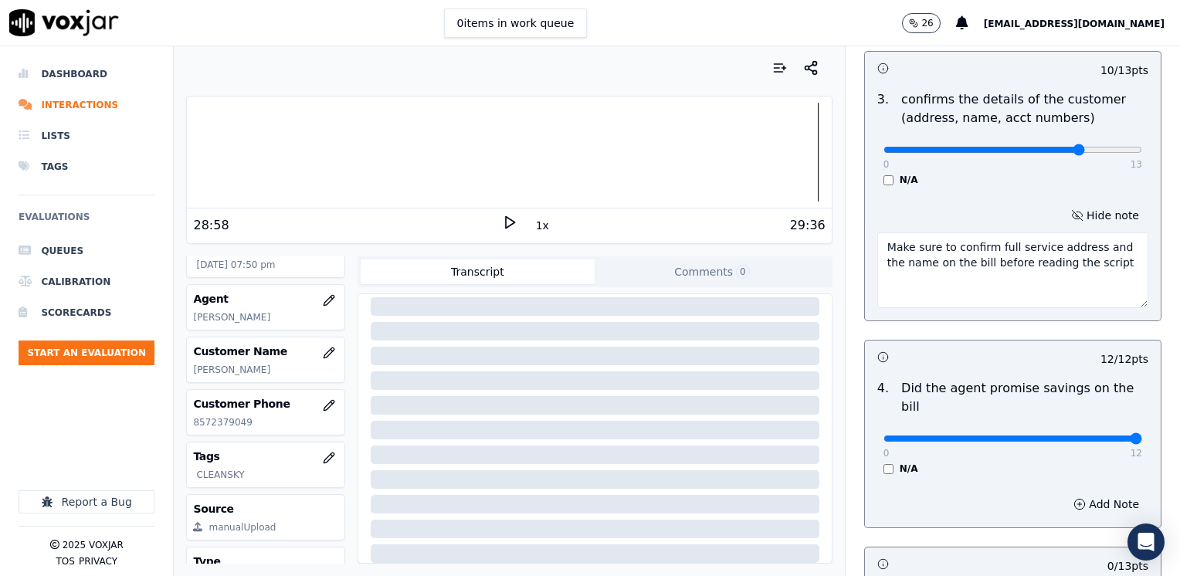
type textarea "Make sure to confirm full service address and the name on the bill before readi…"
drag, startPoint x: 1097, startPoint y: 270, endPoint x: 741, endPoint y: 243, distance: 356.9
click at [741, 243] on div "Your browser does not support the audio element. 28:58 1x 29:36 Voxjar ID fbc2c…" at bounding box center [677, 311] width 1006 height 530
click at [1082, 212] on div "Hide note" at bounding box center [1013, 256] width 296 height 128
click at [1082, 212] on button "Hide note" at bounding box center [1104, 216] width 86 height 22
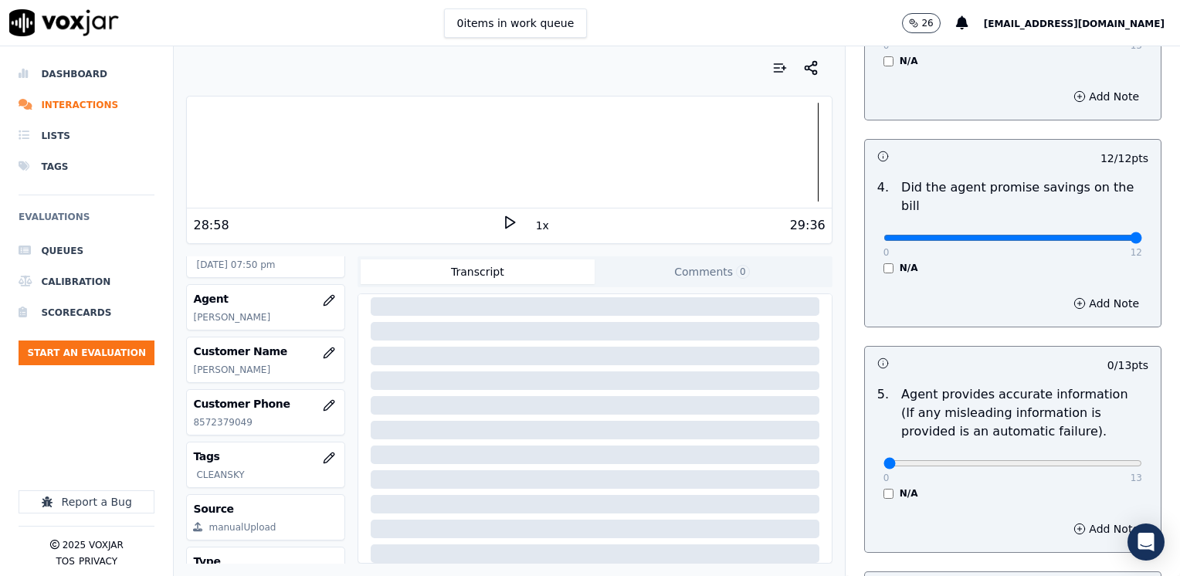
scroll to position [821, 0]
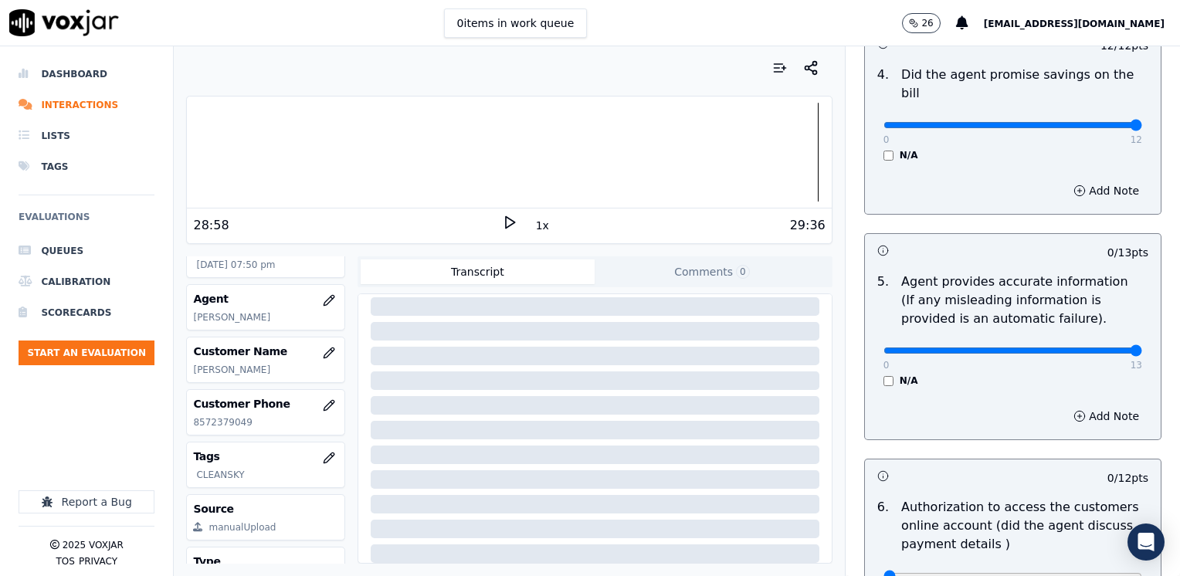
drag, startPoint x: 1003, startPoint y: 328, endPoint x: 1182, endPoint y: 328, distance: 179.1
type input "13"
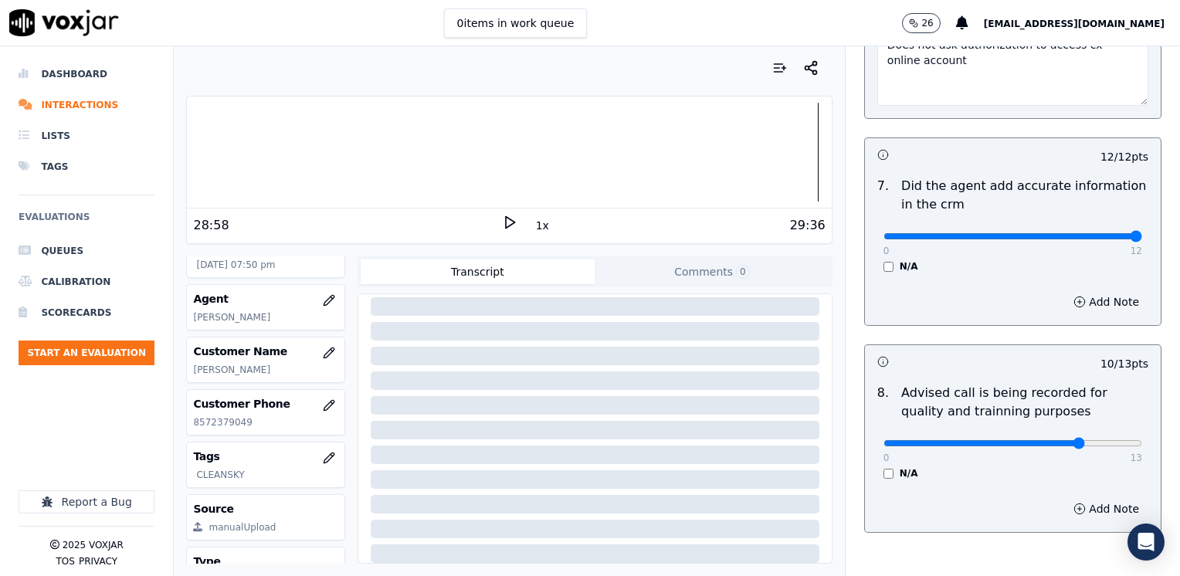
scroll to position [1512, 0]
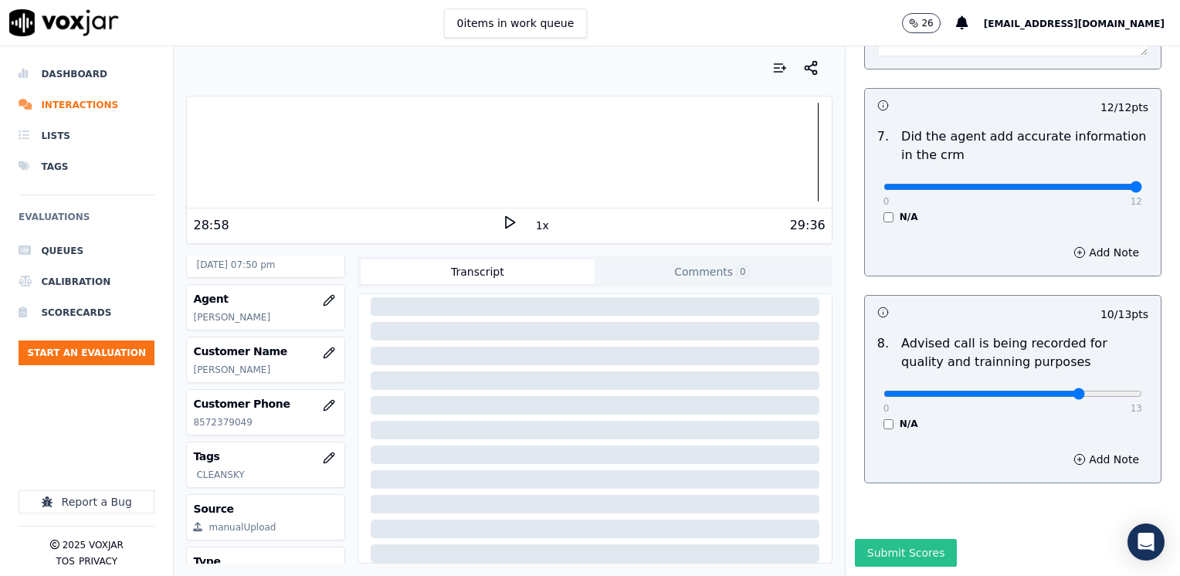
click at [871, 539] on button "Submit Scores" at bounding box center [906, 553] width 103 height 28
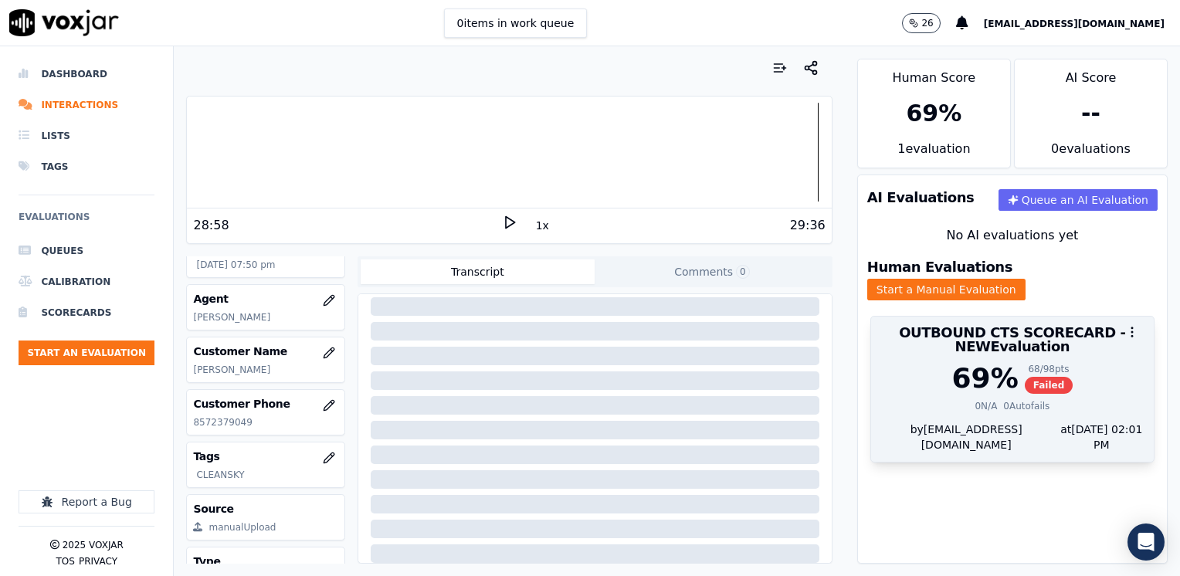
click at [983, 363] on div "69 %" at bounding box center [985, 378] width 66 height 31
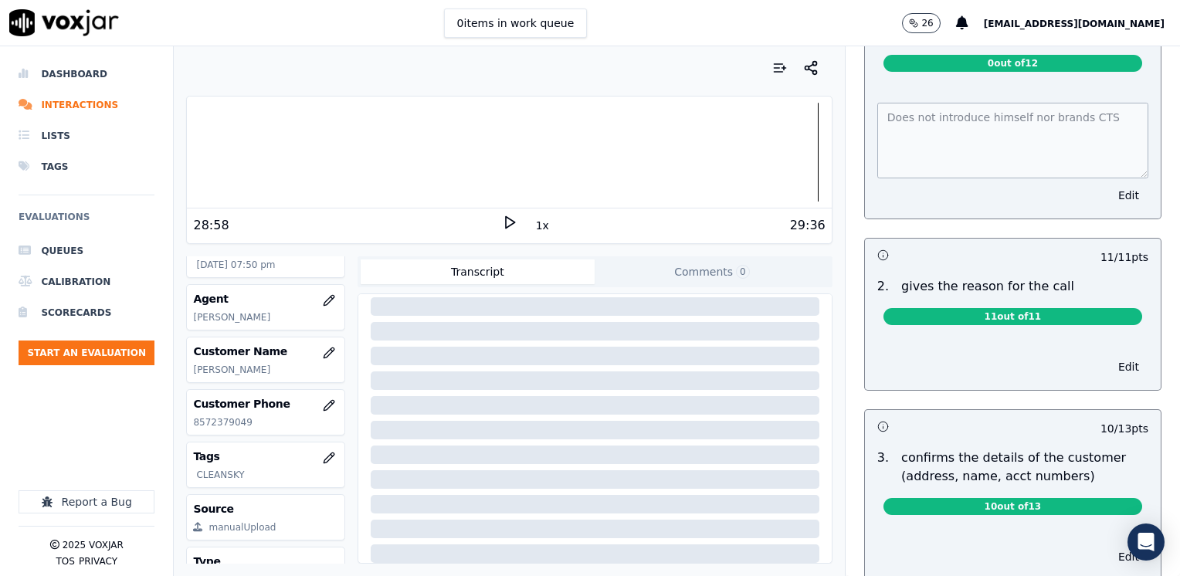
scroll to position [0, 0]
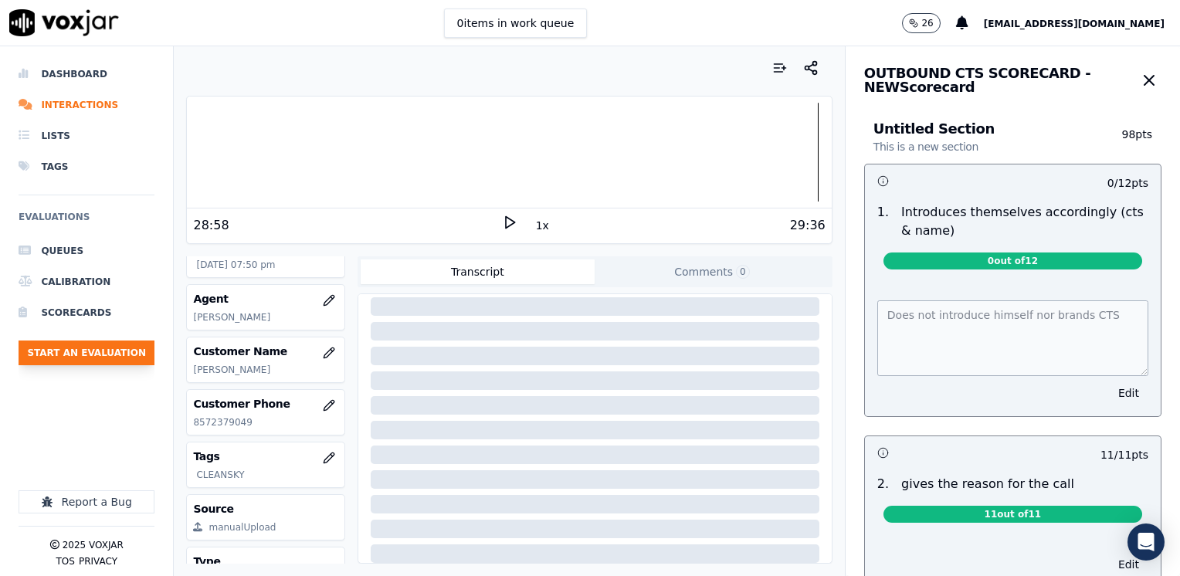
click at [113, 354] on button "Start an Evaluation" at bounding box center [87, 352] width 136 height 25
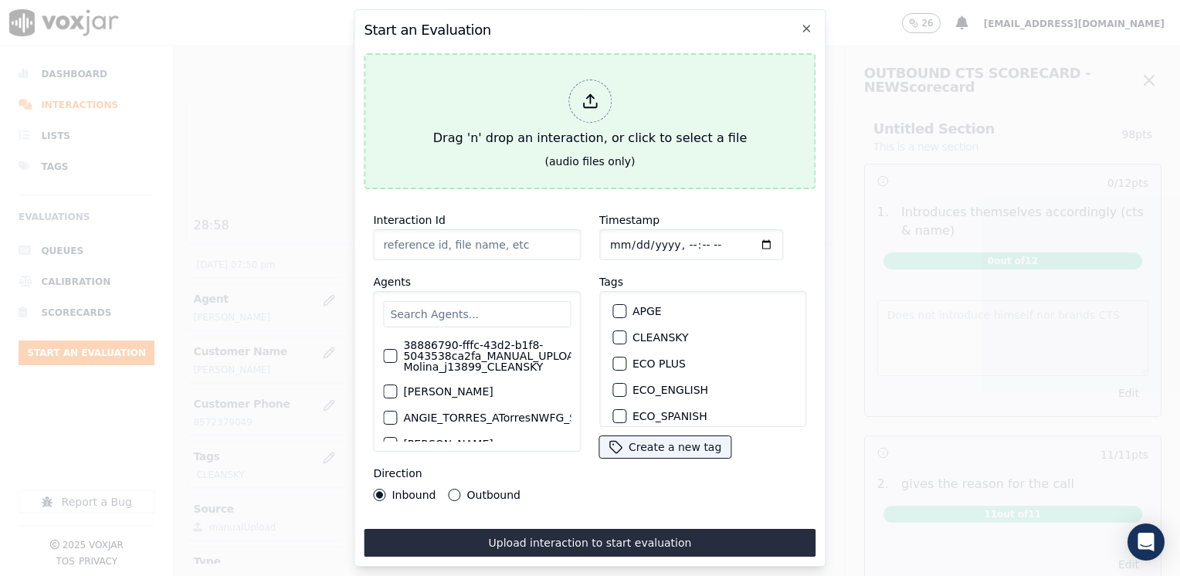
click at [591, 84] on div at bounding box center [589, 101] width 43 height 43
type input "20250808-171835_6034388092-[PERSON_NAME] all.mp3"
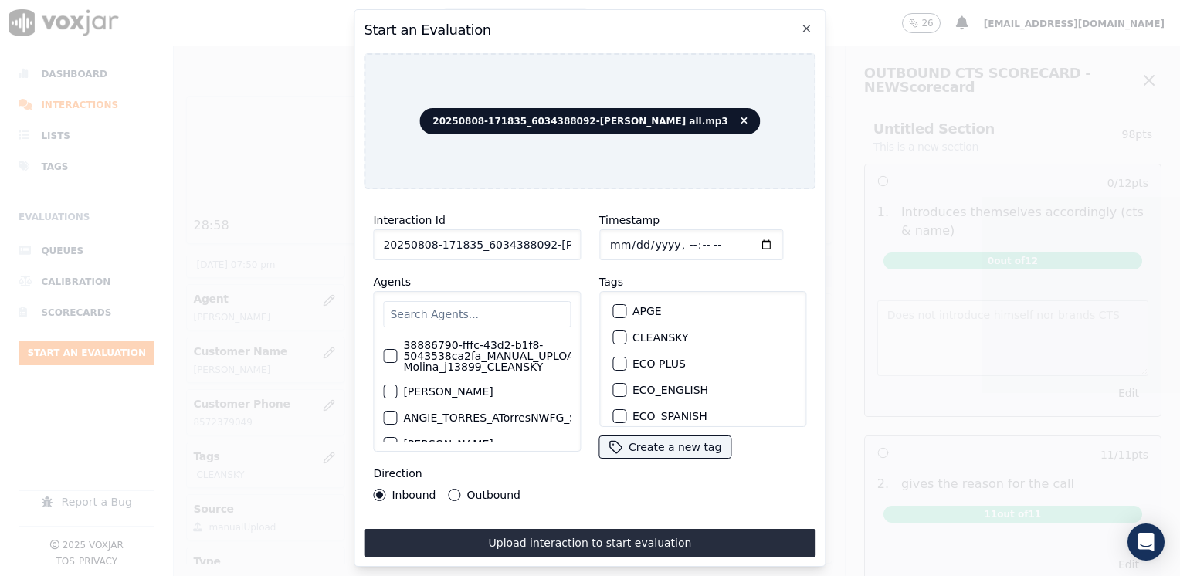
click at [482, 283] on div "Agents 38886790-fffc-43d2-b1f8-5043538ca2fa_MANUAL_UPLOAD_Juliana Molina_j13899…" at bounding box center [477, 362] width 208 height 179
click at [454, 311] on input "text" at bounding box center [477, 314] width 188 height 26
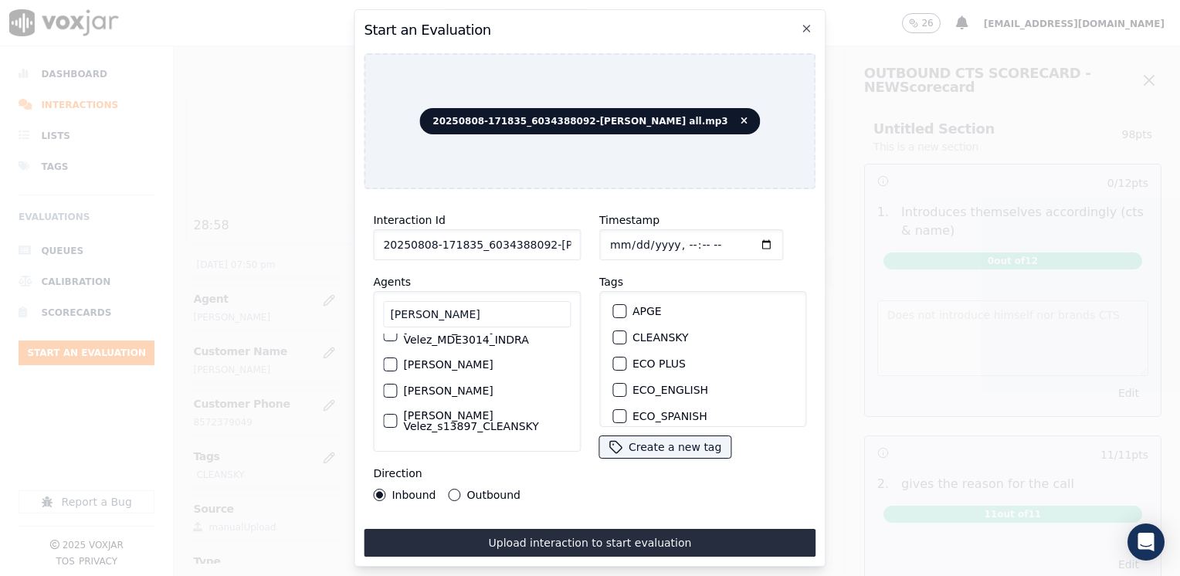
scroll to position [77, 0]
type input "[PERSON_NAME]"
click at [389, 416] on div "button" at bounding box center [389, 420] width 11 height 11
click at [606, 335] on div "CLEANSKY" at bounding box center [703, 337] width 194 height 26
click at [613, 332] on div "button" at bounding box center [618, 337] width 11 height 11
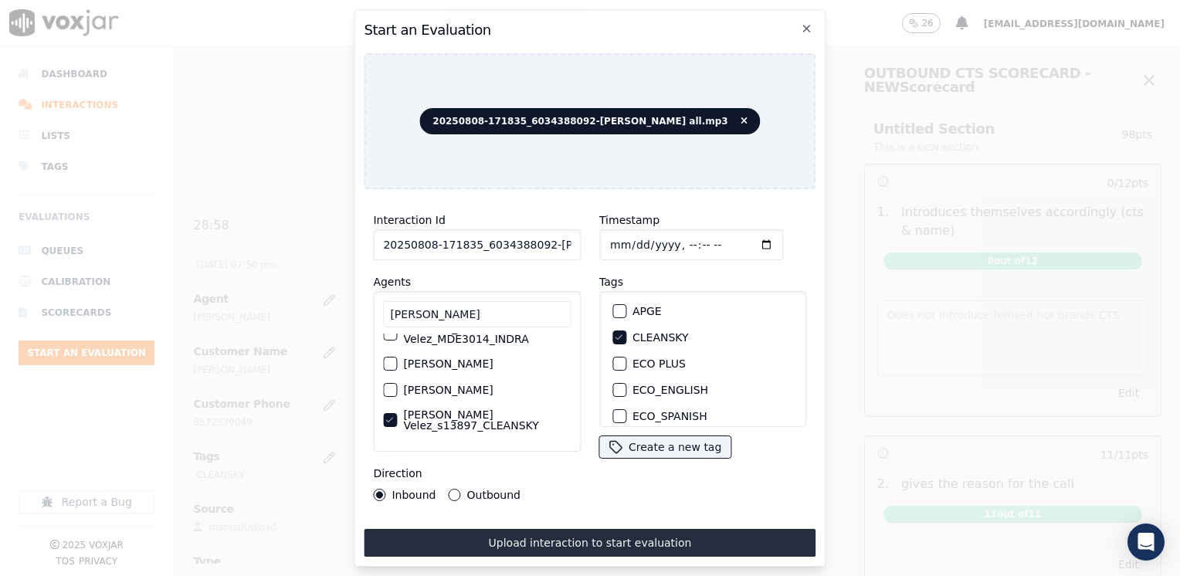
click at [736, 235] on input "Timestamp" at bounding box center [691, 244] width 184 height 31
click at [741, 237] on input "Timestamp" at bounding box center [691, 244] width 184 height 31
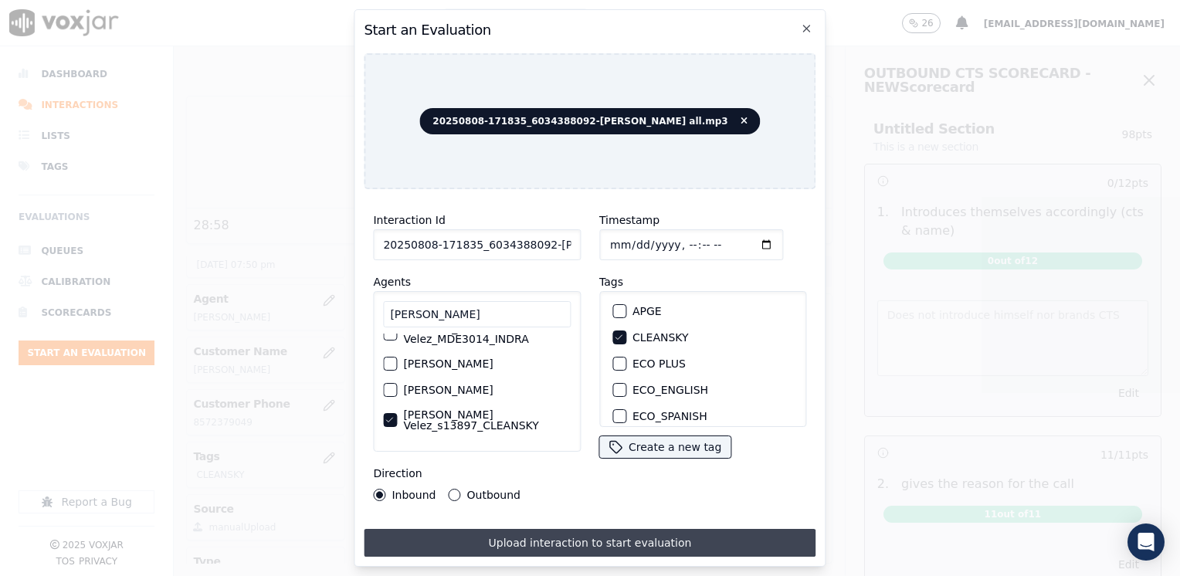
type input "[DATE]T20:02"
click at [543, 529] on button "Upload interaction to start evaluation" at bounding box center [590, 543] width 452 height 28
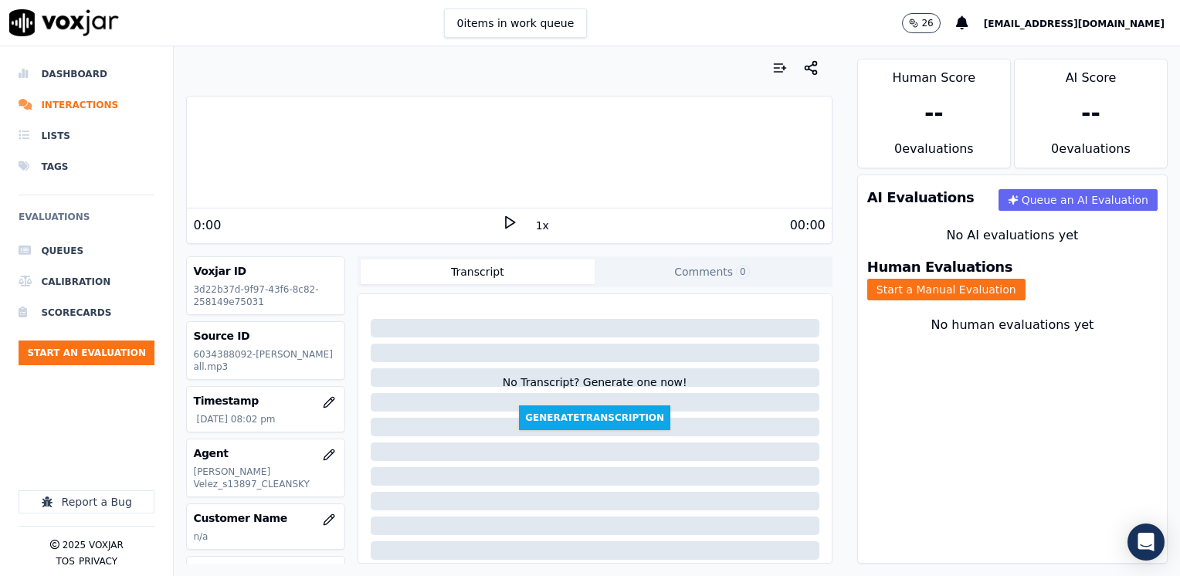
click at [503, 221] on icon at bounding box center [509, 222] width 15 height 15
click at [510, 221] on rect at bounding box center [511, 222] width 2 height 10
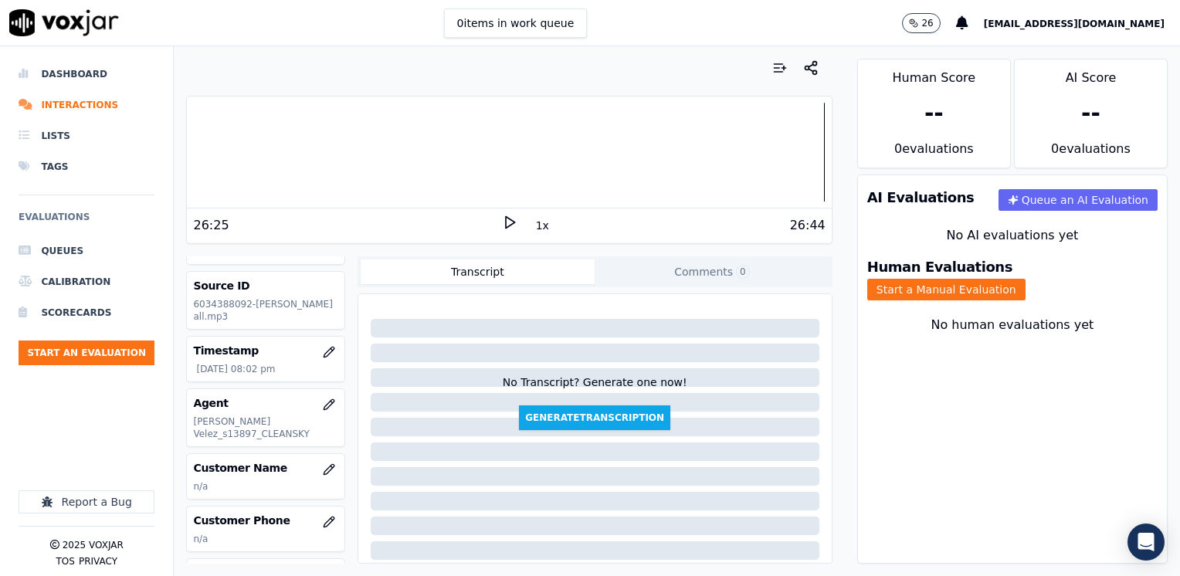
scroll to position [77, 0]
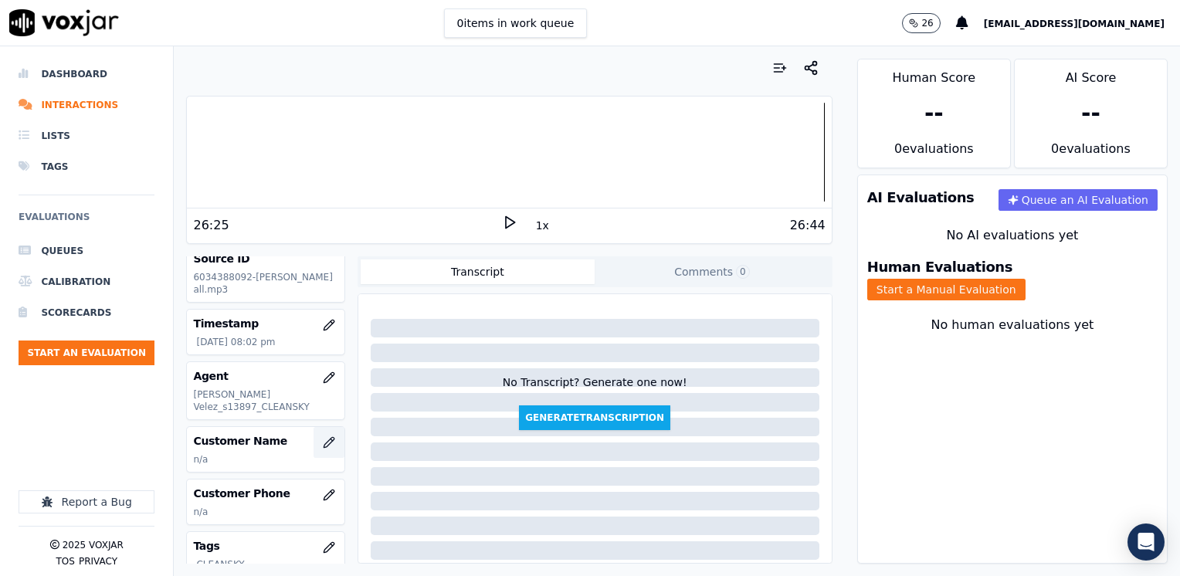
click at [323, 443] on icon "button" at bounding box center [329, 442] width 12 height 12
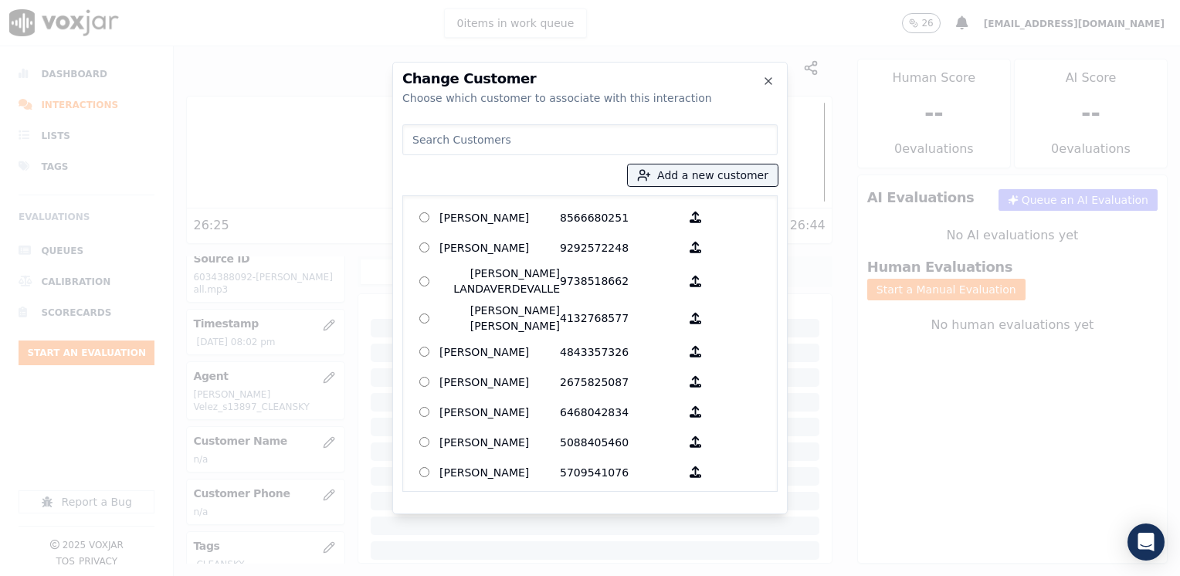
click at [595, 140] on input at bounding box center [589, 139] width 375 height 31
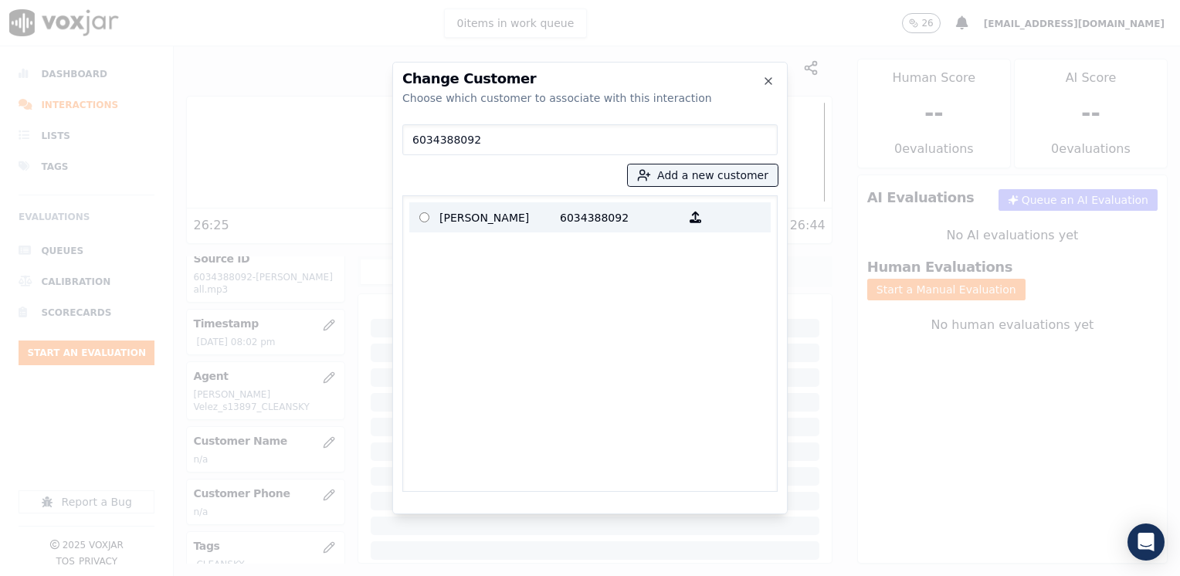
type input "6034388092"
click at [515, 212] on p "[PERSON_NAME]" at bounding box center [499, 217] width 120 height 24
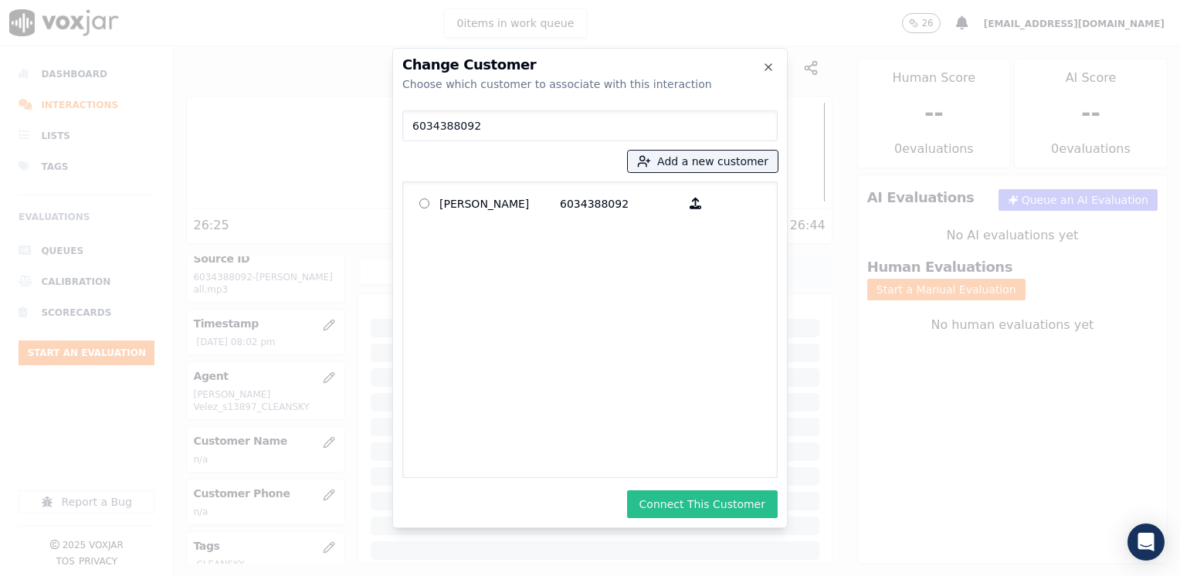
click at [730, 498] on button "Connect This Customer" at bounding box center [702, 504] width 151 height 28
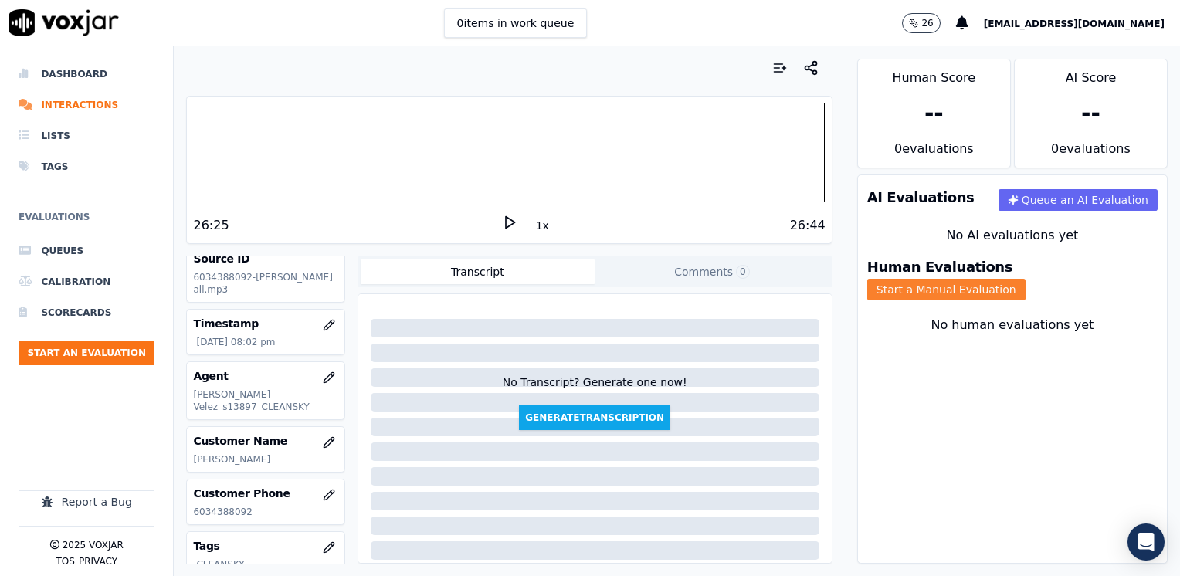
click at [1025, 279] on button "Start a Manual Evaluation" at bounding box center [946, 290] width 158 height 22
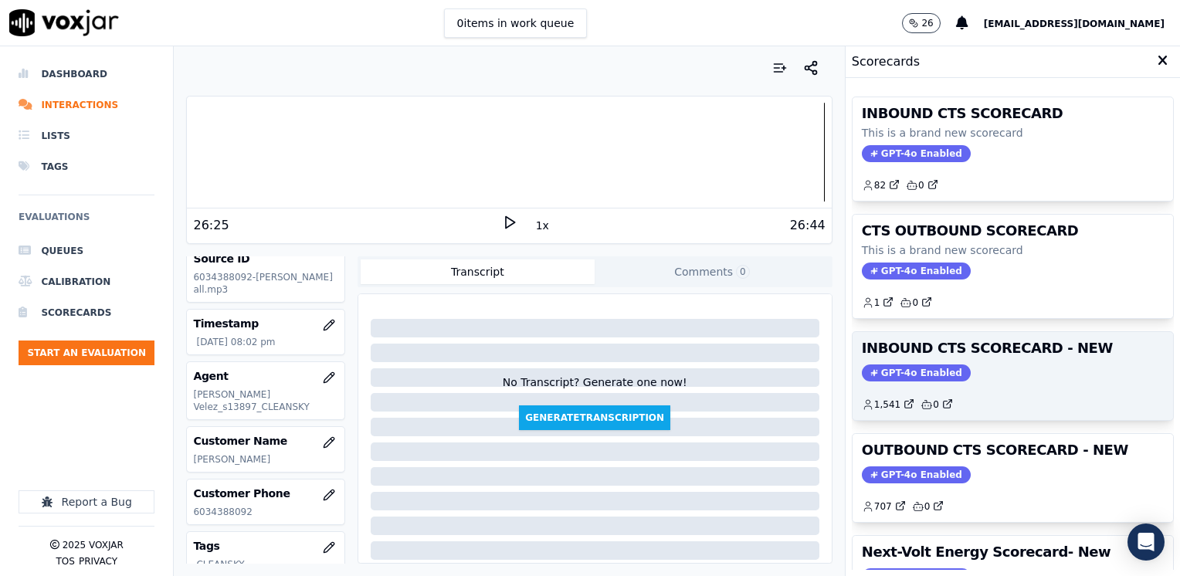
click at [885, 368] on span "GPT-4o Enabled" at bounding box center [916, 372] width 109 height 17
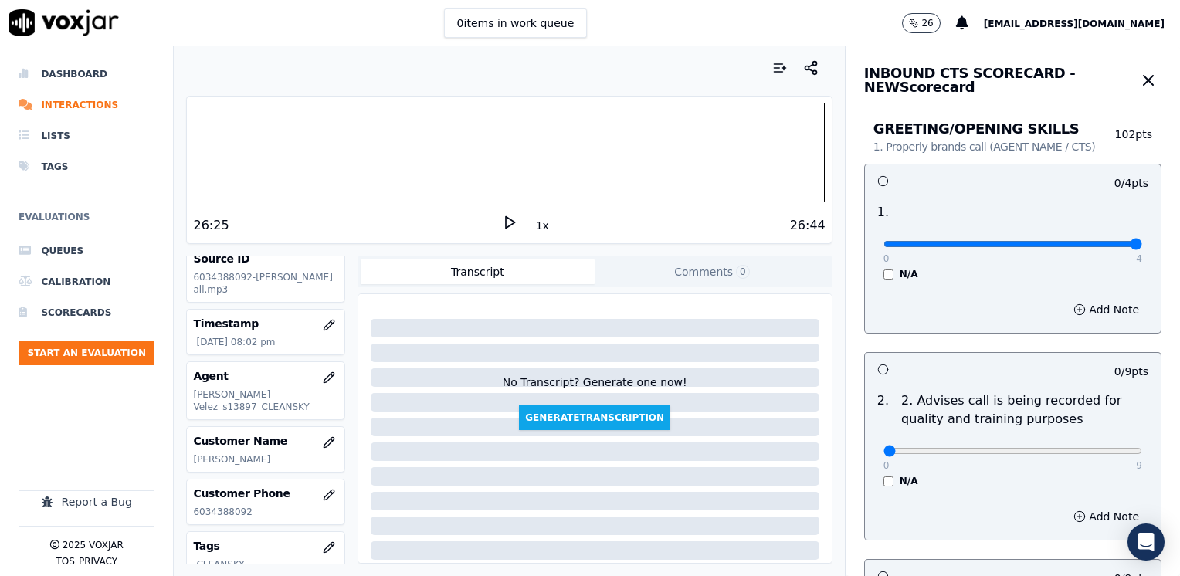
drag, startPoint x: 877, startPoint y: 242, endPoint x: 1182, endPoint y: 224, distance: 305.5
type input "4"
click at [1142, 241] on input "range" at bounding box center [1012, 244] width 259 height 6
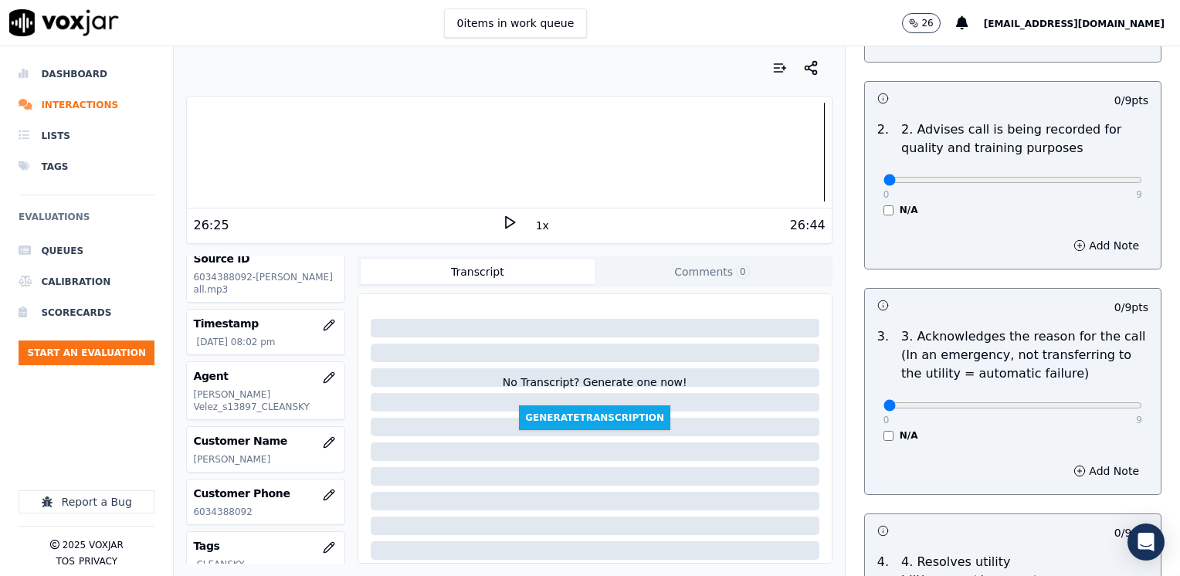
scroll to position [309, 0]
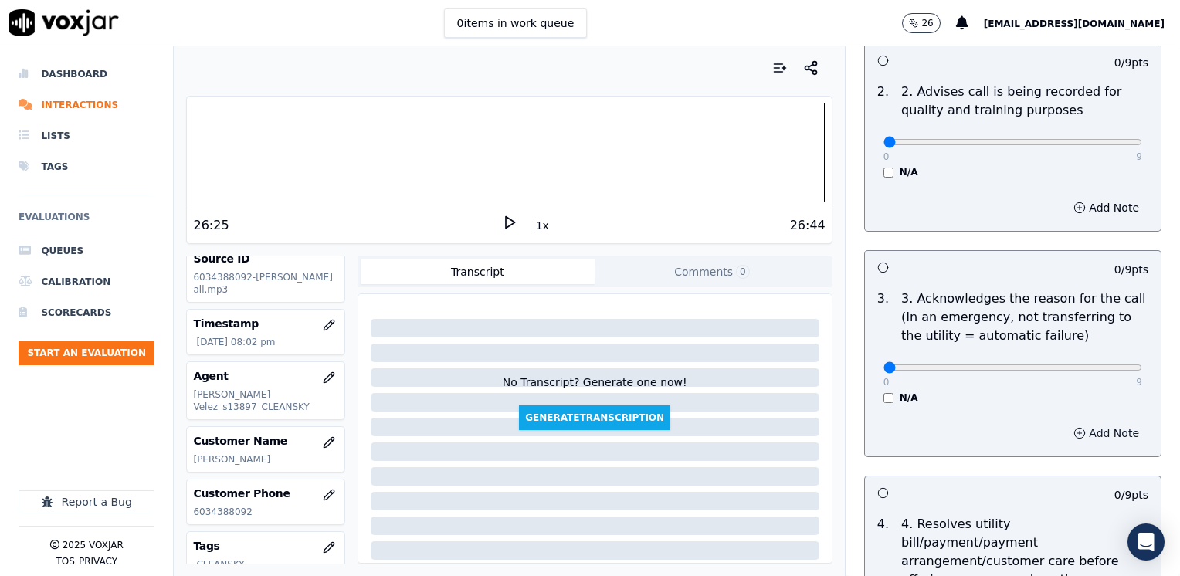
click at [1081, 438] on button "Add Note" at bounding box center [1106, 433] width 84 height 22
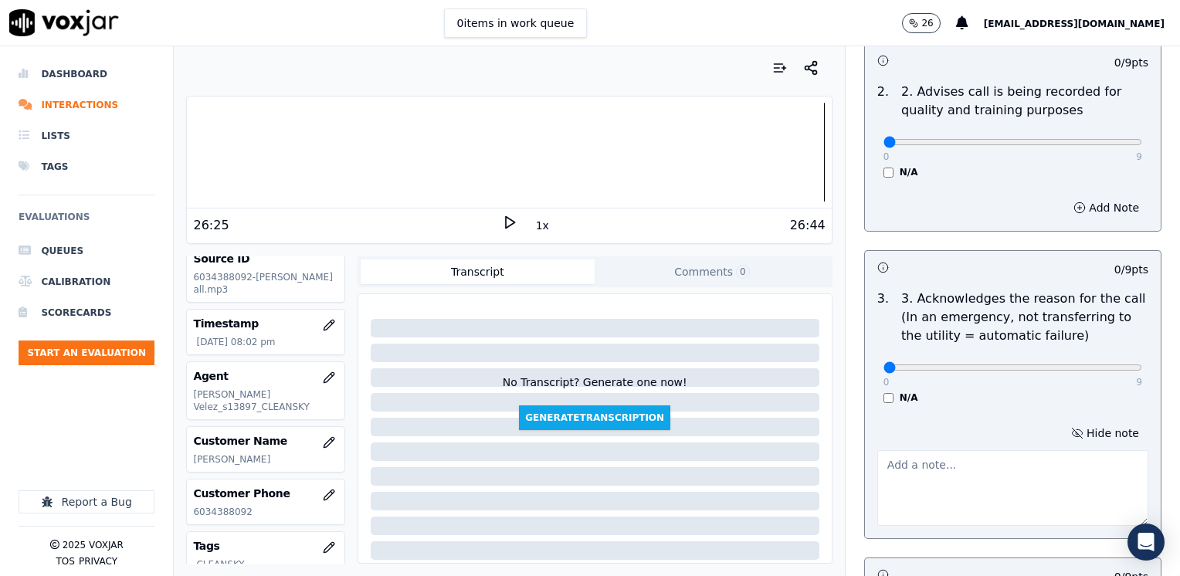
click at [950, 482] on textarea at bounding box center [1012, 488] width 271 height 76
type textarea "Cx wants to make a payment agreement for the gas account"
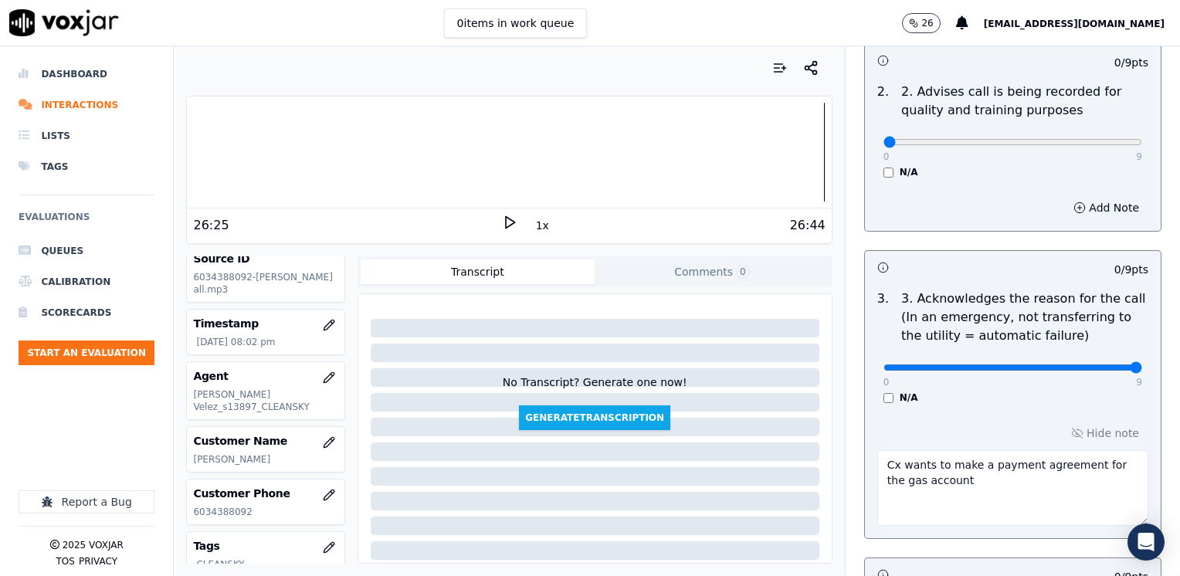
drag, startPoint x: 870, startPoint y: 369, endPoint x: 1182, endPoint y: 363, distance: 311.9
type input "9"
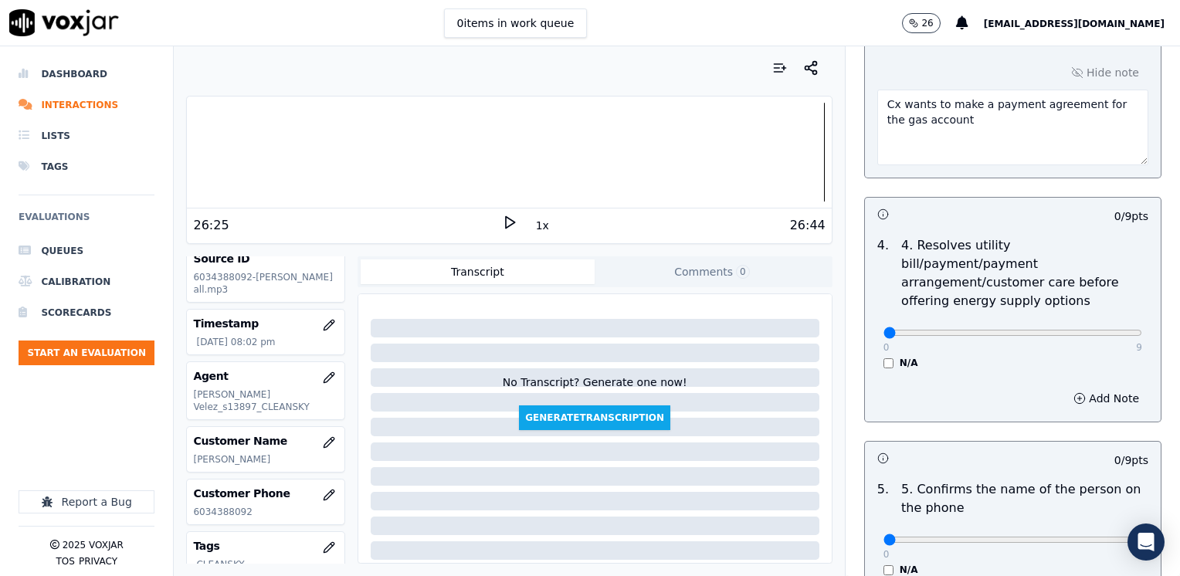
scroll to position [772, 0]
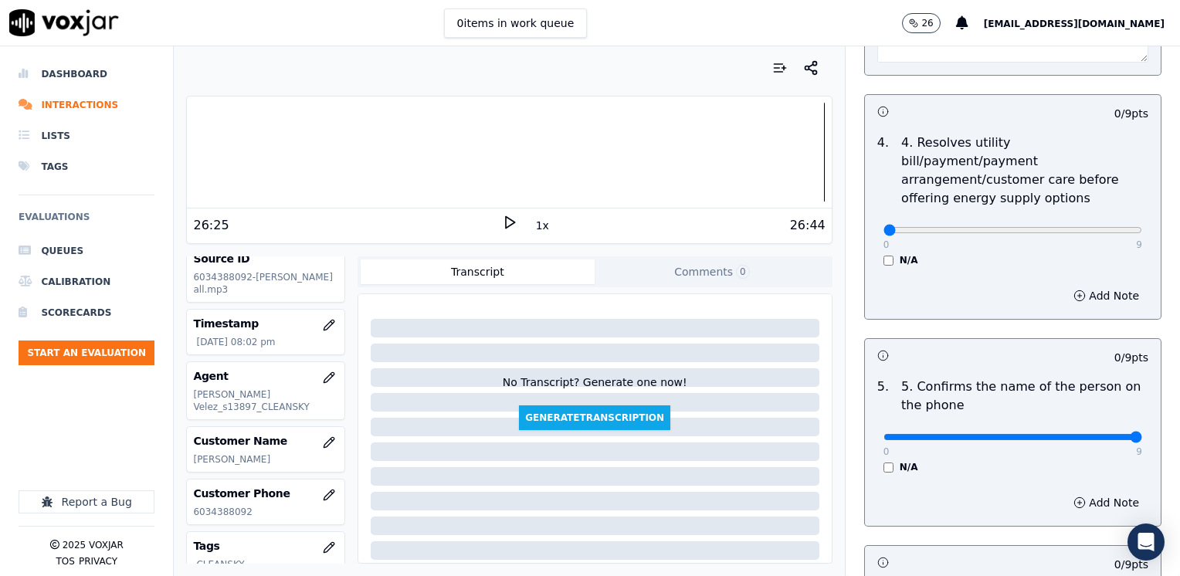
drag, startPoint x: 872, startPoint y: 420, endPoint x: 1080, endPoint y: 446, distance: 209.3
type input "9"
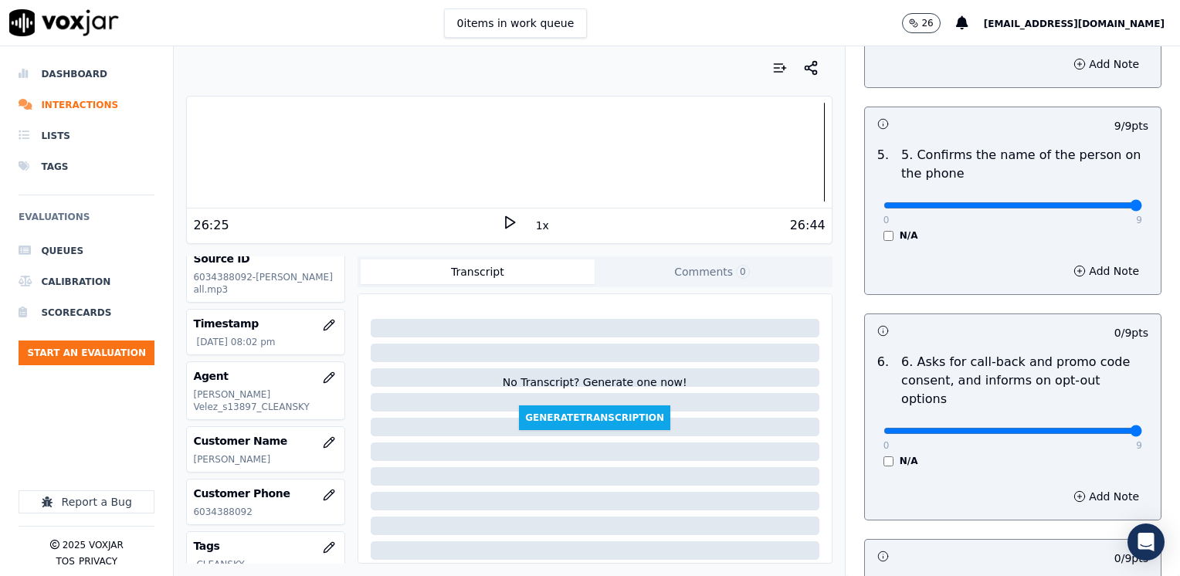
type input "9"
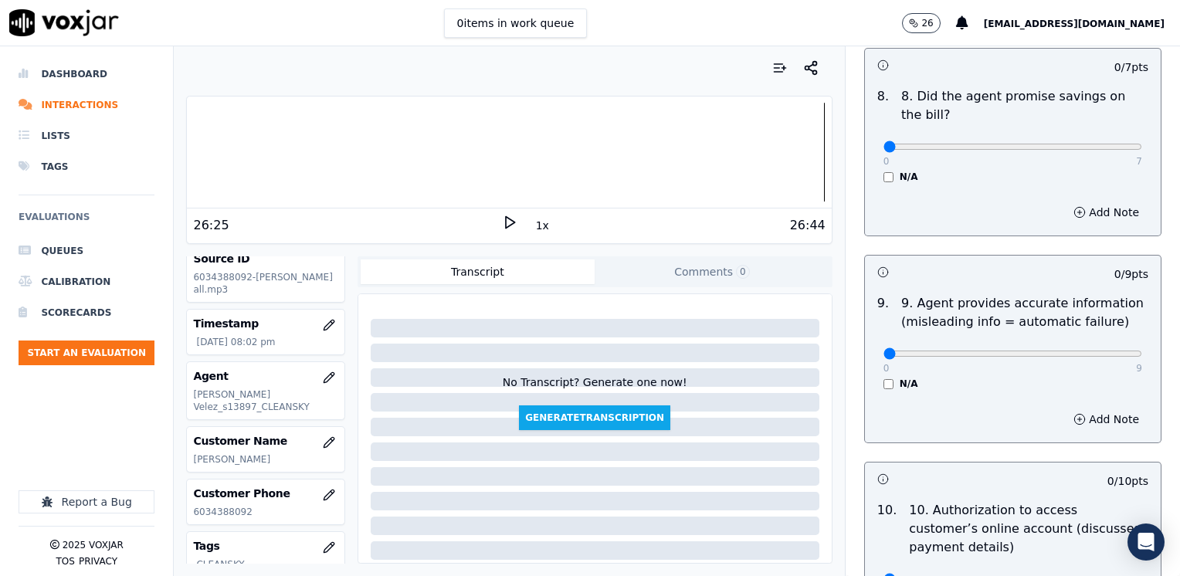
scroll to position [1853, 0]
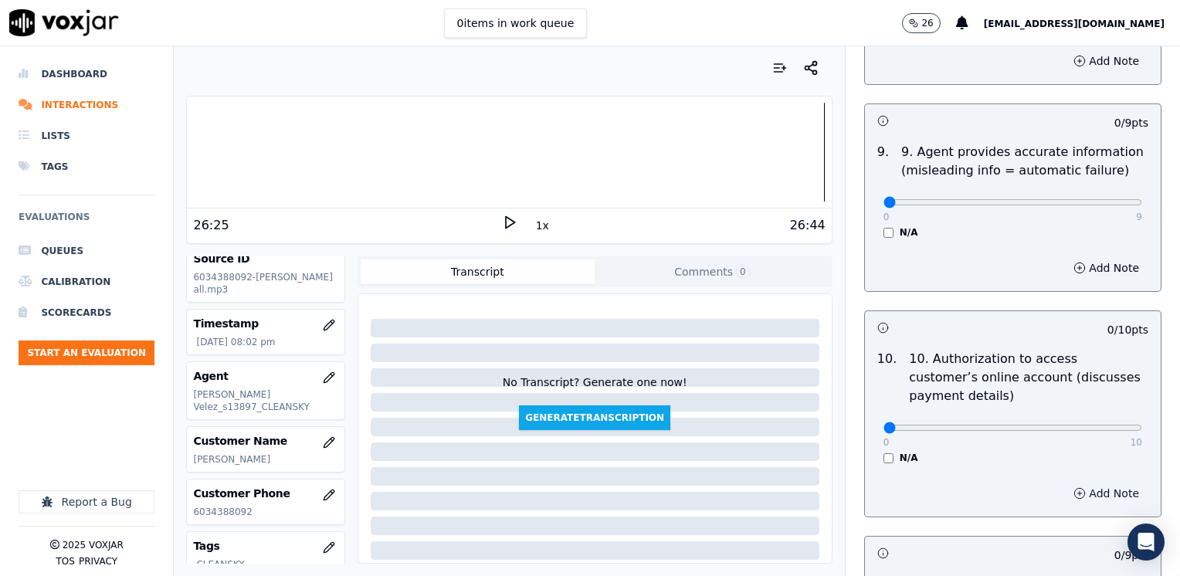
click at [1078, 482] on button "Add Note" at bounding box center [1106, 493] width 84 height 22
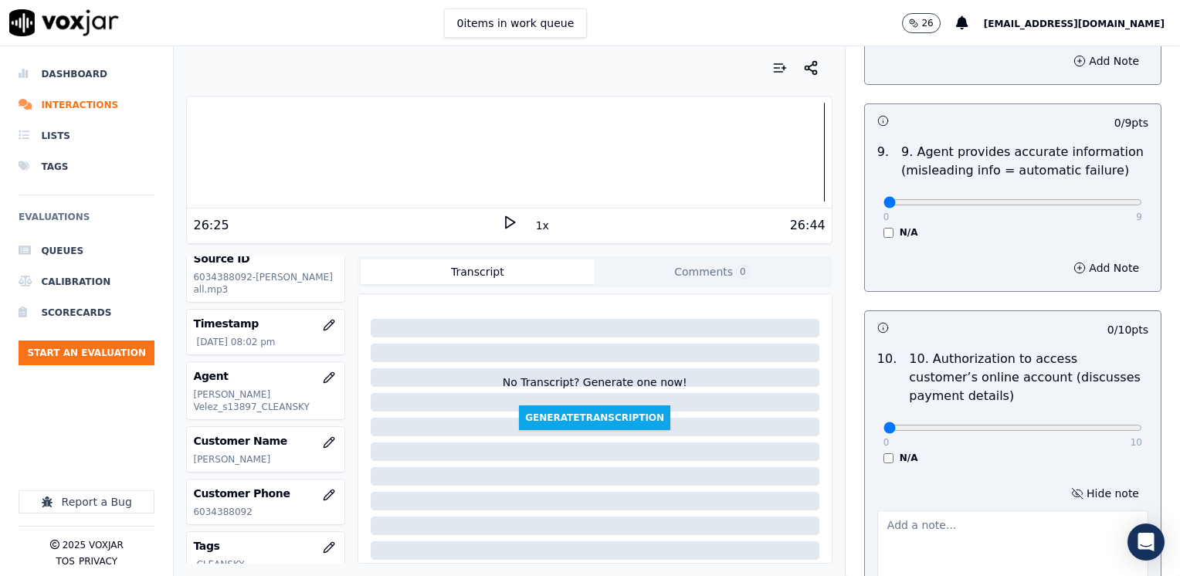
click at [1009, 510] on textarea at bounding box center [1012, 548] width 271 height 76
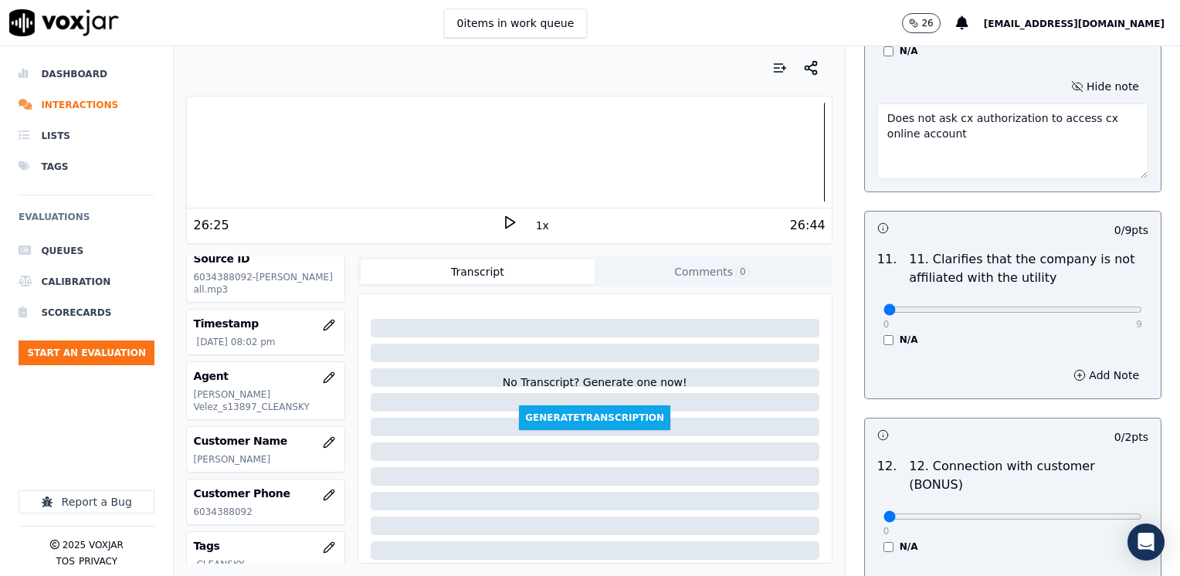
scroll to position [2316, 0]
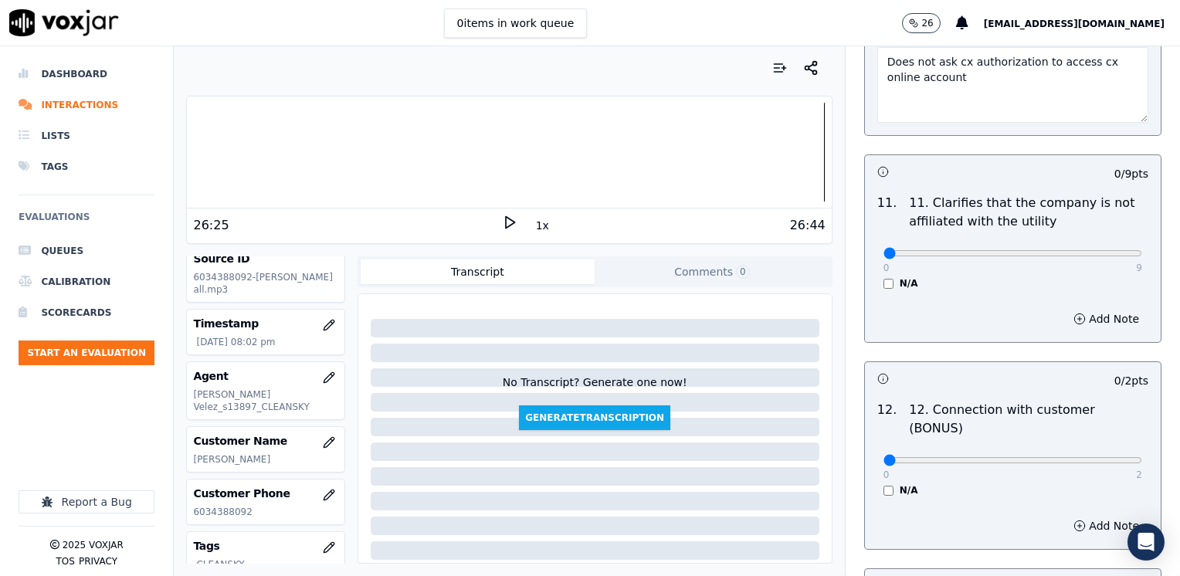
type textarea "Does not ask cx authorization to access cx online account"
drag, startPoint x: 870, startPoint y: 404, endPoint x: 1050, endPoint y: 429, distance: 181.7
type input "2"
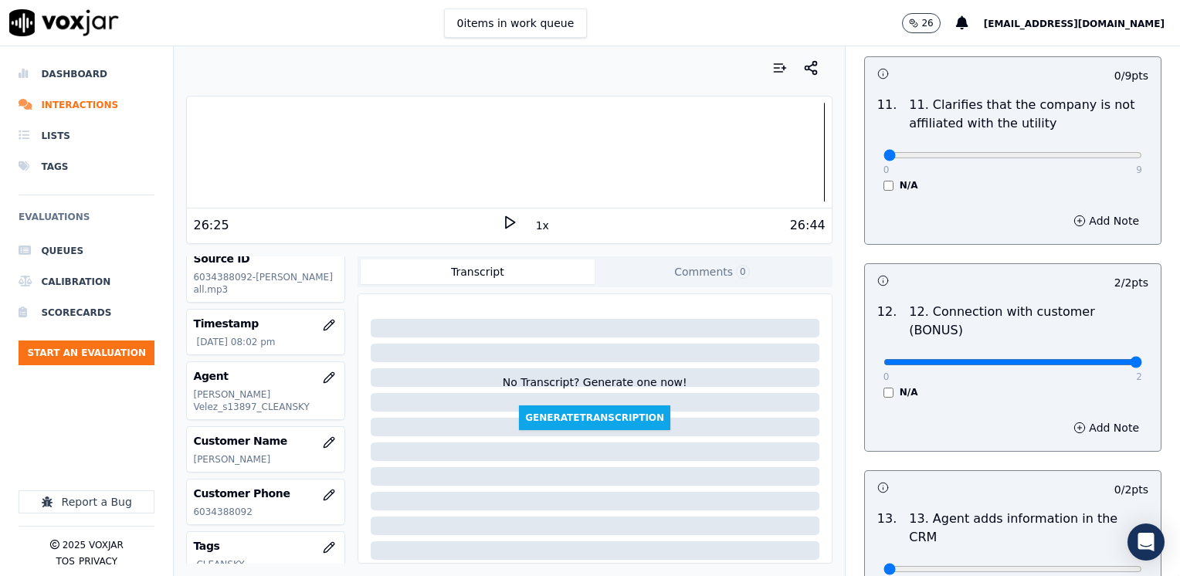
scroll to position [2548, 0]
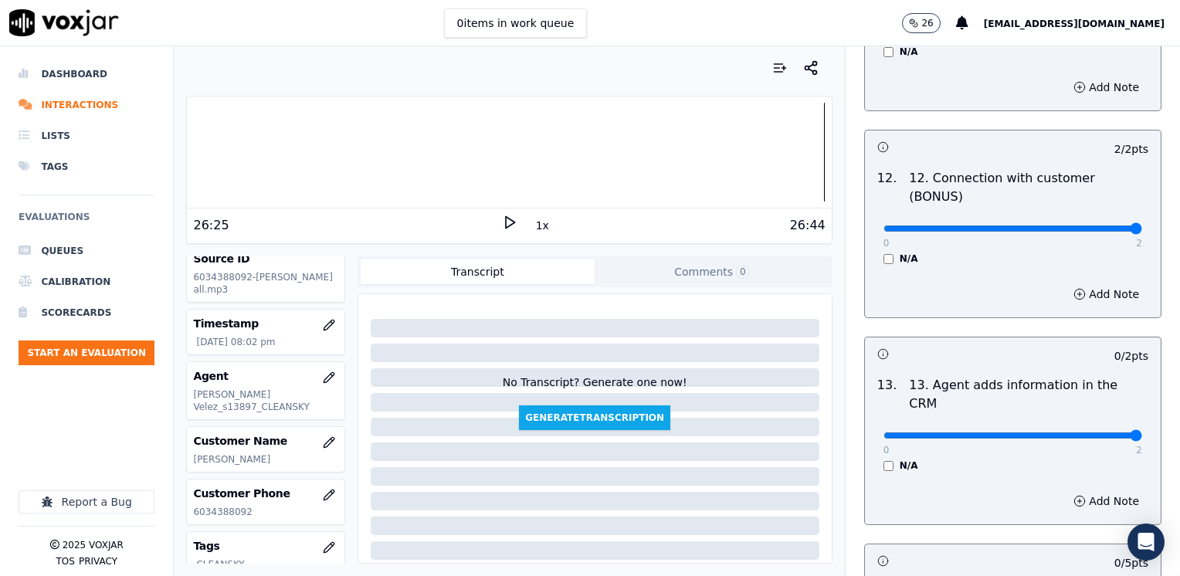
drag, startPoint x: 876, startPoint y: 354, endPoint x: 1182, endPoint y: 365, distance: 305.9
type input "2"
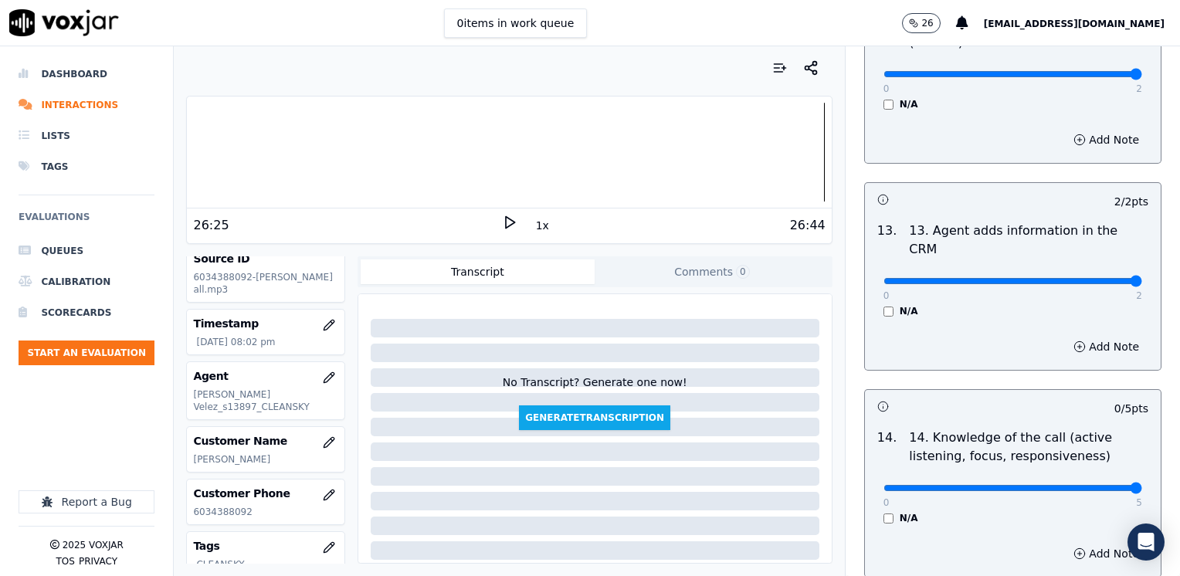
drag, startPoint x: 997, startPoint y: 428, endPoint x: 1182, endPoint y: 433, distance: 185.4
type input "5"
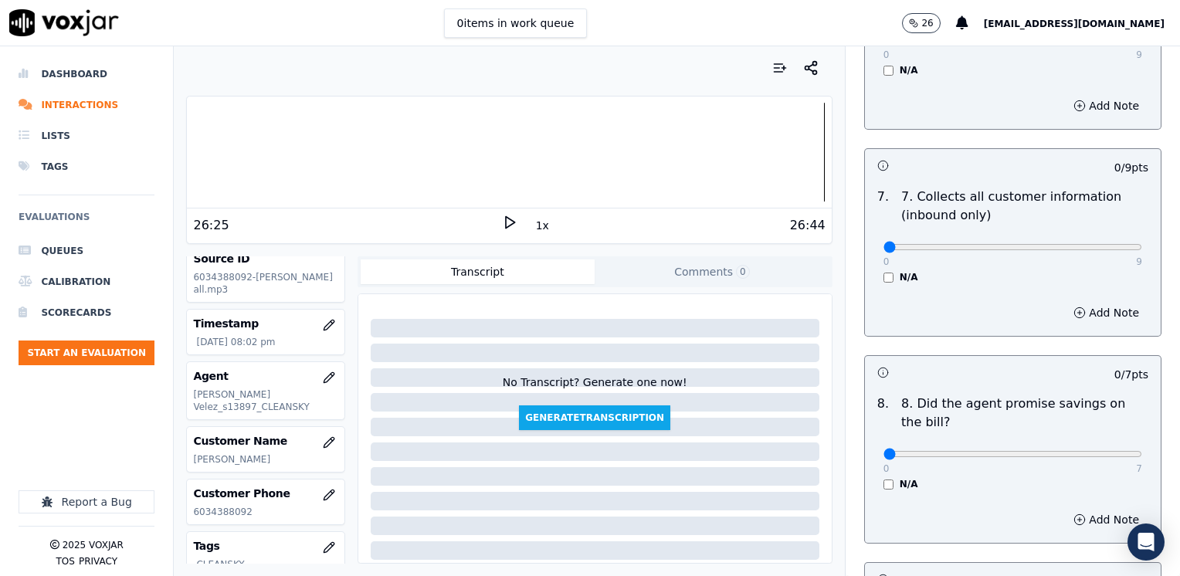
scroll to position [1390, 0]
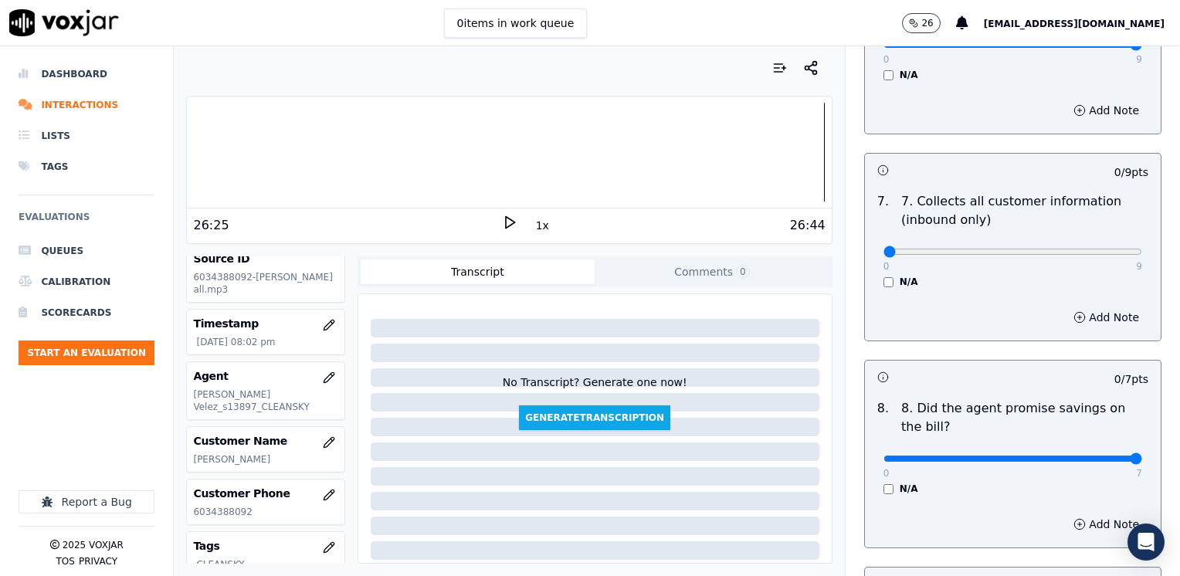
drag, startPoint x: 874, startPoint y: 417, endPoint x: 1182, endPoint y: 388, distance: 309.3
type input "7"
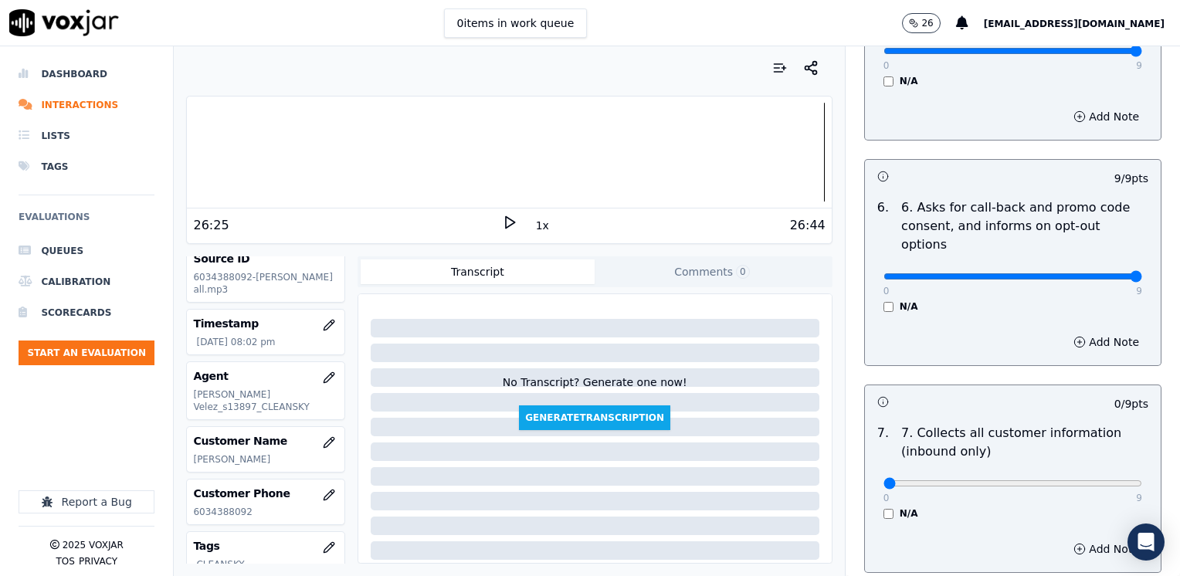
scroll to position [1235, 0]
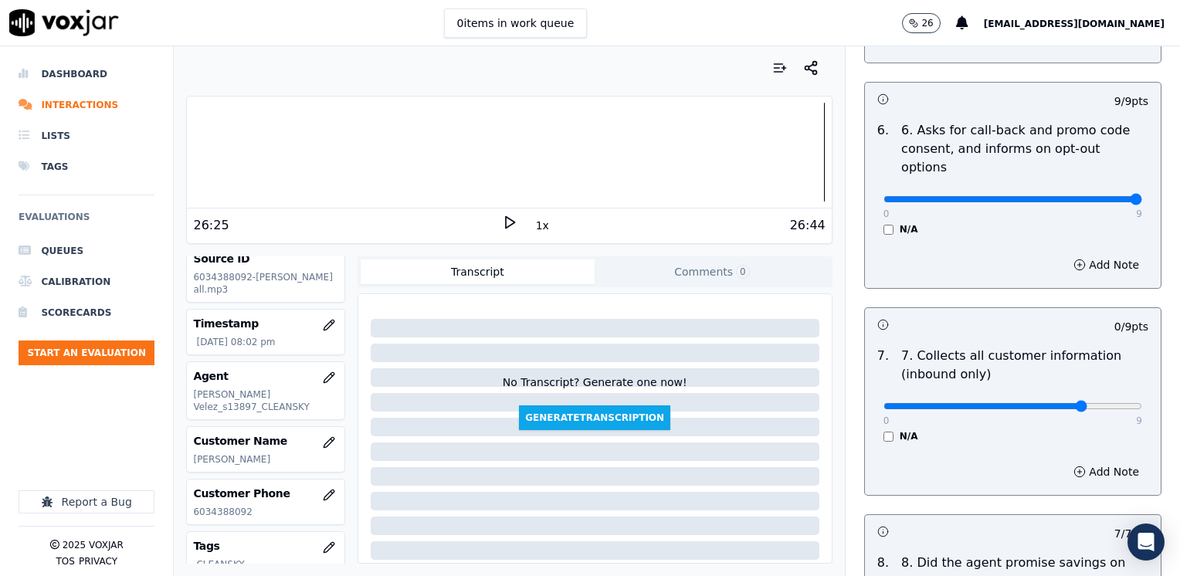
type input "7"
click at [1092, 461] on button "Add Note" at bounding box center [1106, 472] width 84 height 22
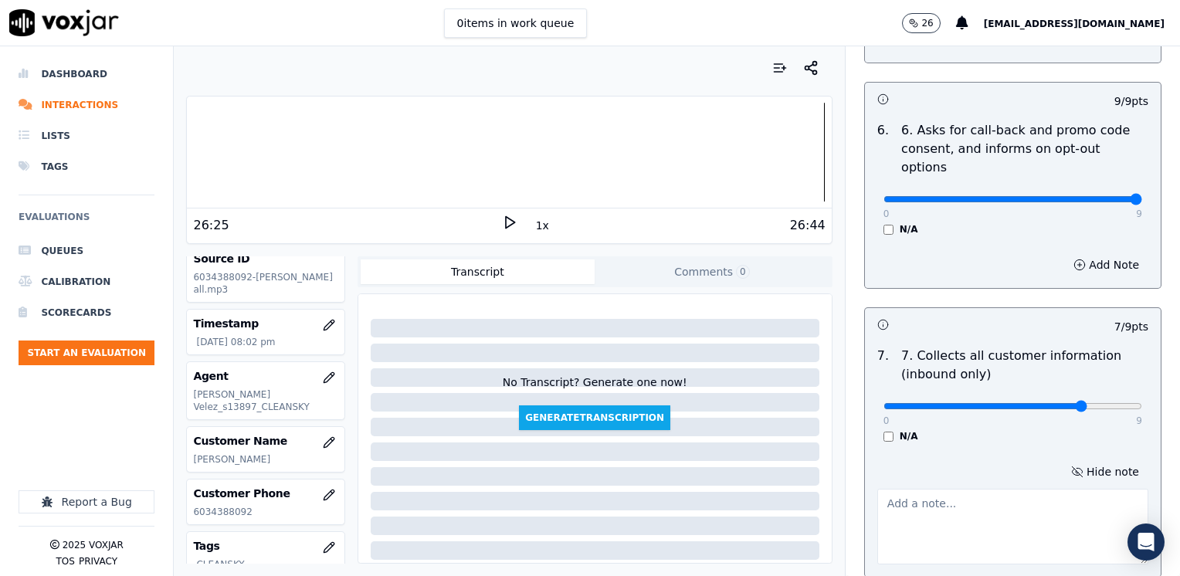
click at [994, 496] on textarea at bounding box center [1012, 527] width 271 height 76
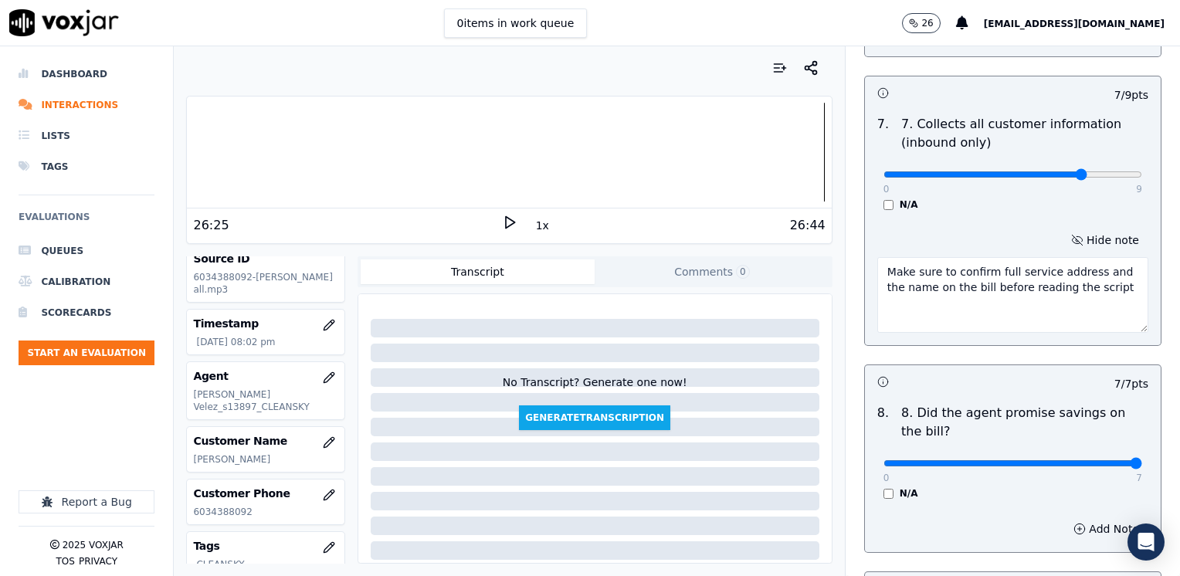
scroll to position [1698, 0]
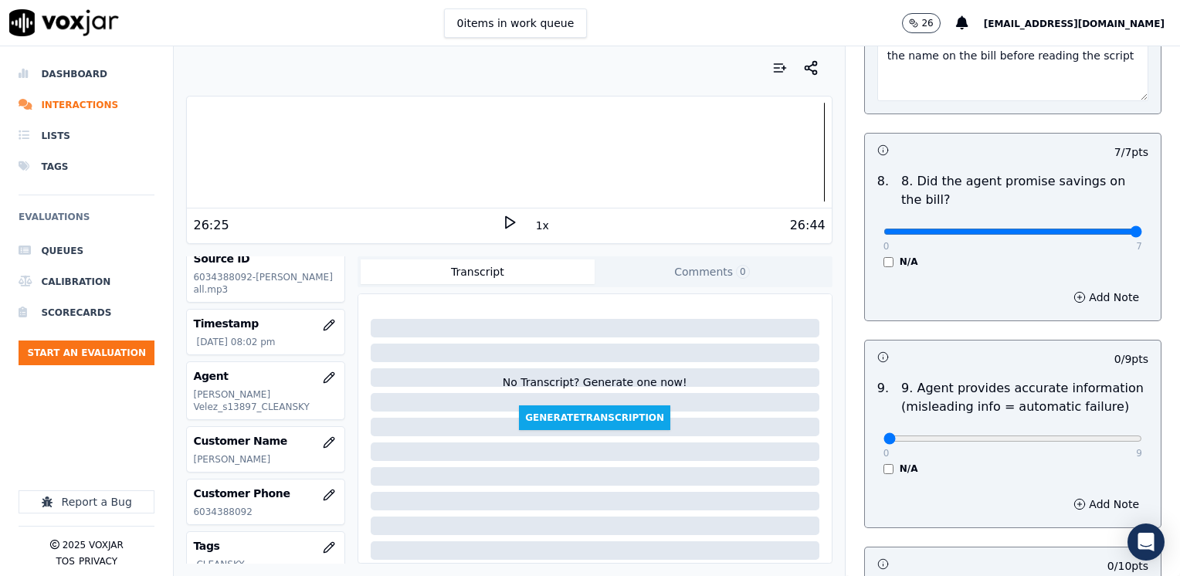
type textarea "Make sure to confirm full service address and the name on the bill before readi…"
drag, startPoint x: 874, startPoint y: 398, endPoint x: 1182, endPoint y: 500, distance: 324.7
type input "9"
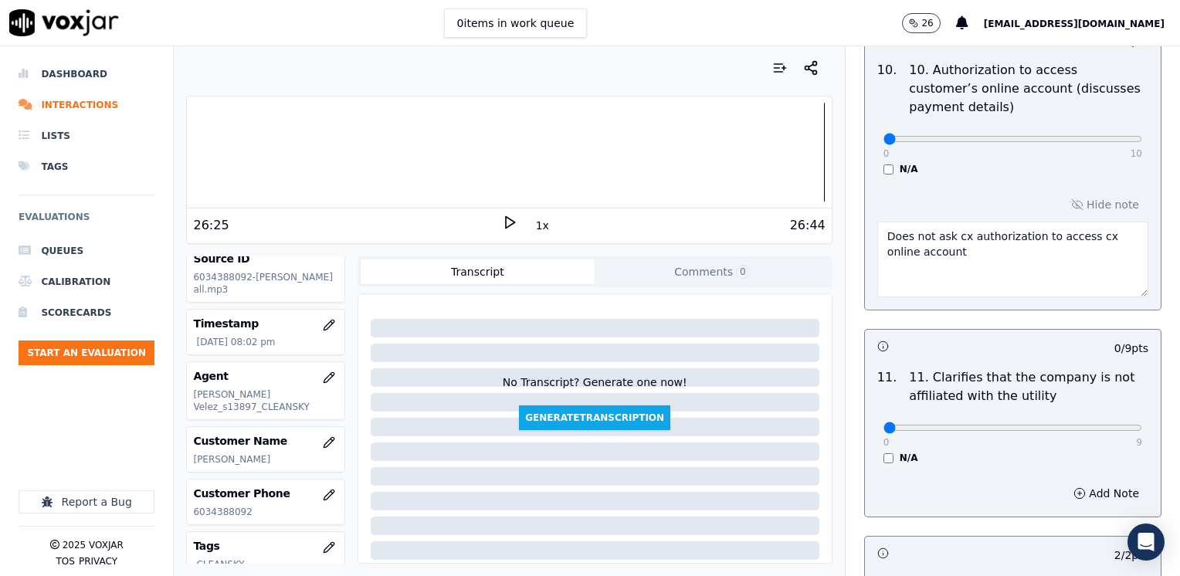
scroll to position [2316, 0]
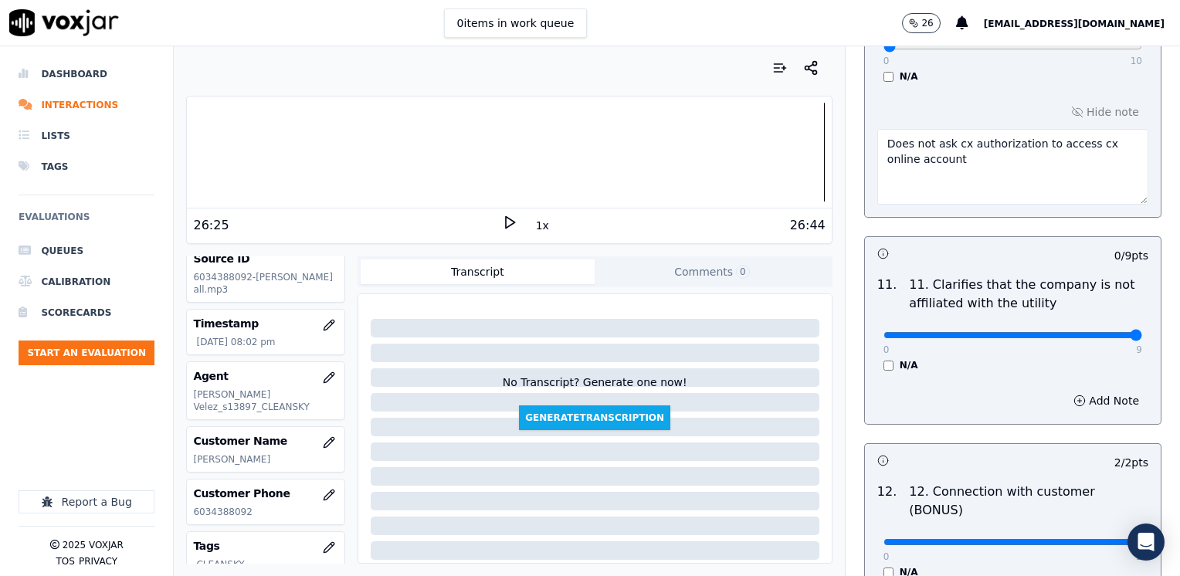
drag, startPoint x: 868, startPoint y: 292, endPoint x: 1182, endPoint y: 296, distance: 313.5
type input "9"
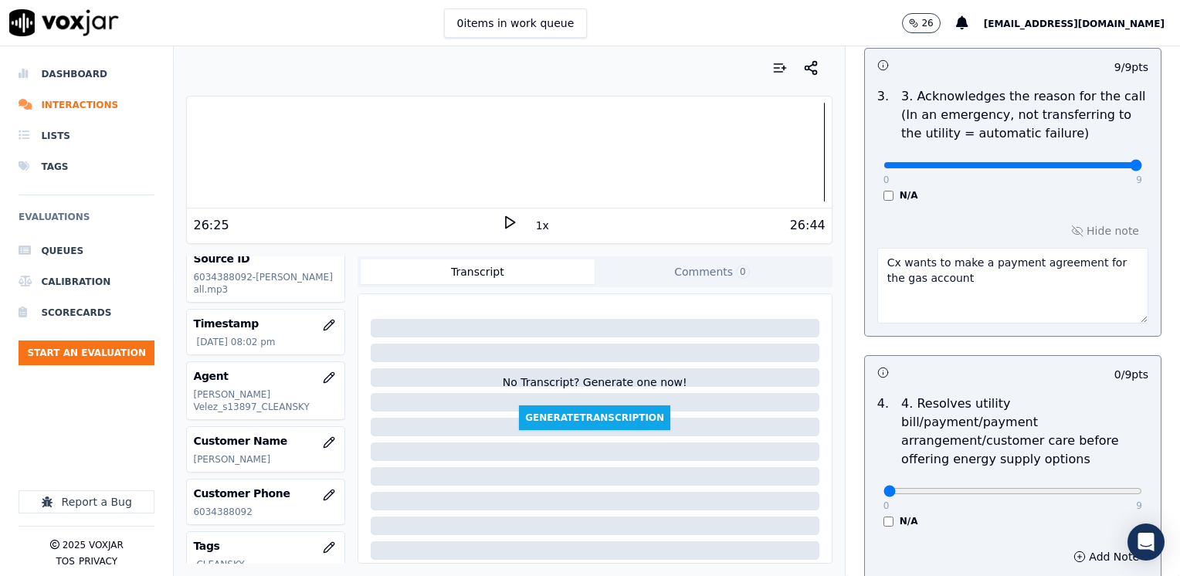
scroll to position [594, 0]
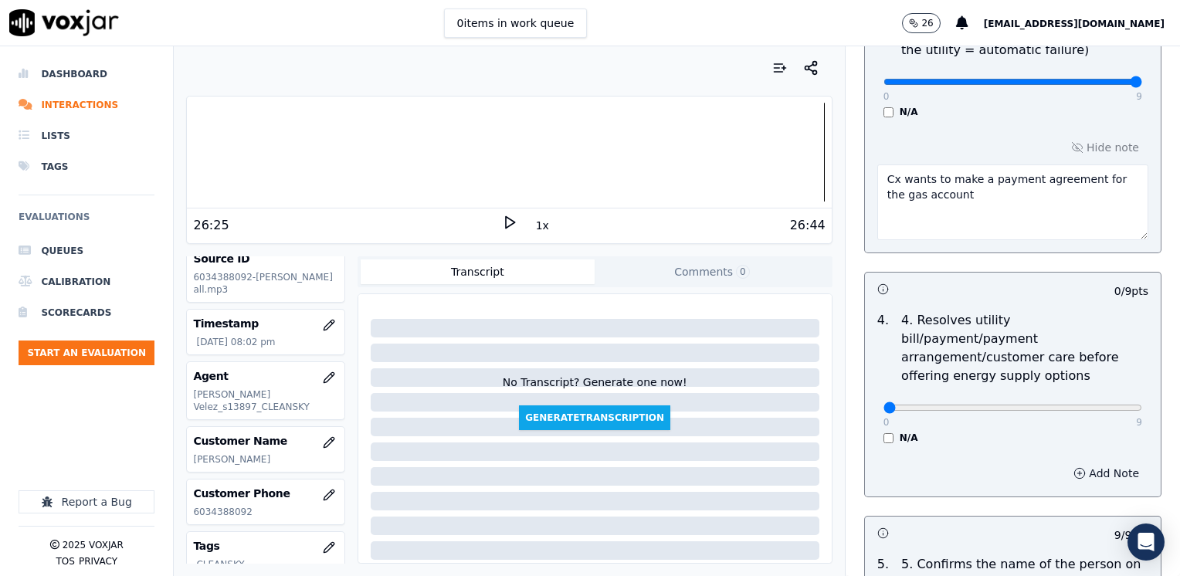
click at [1084, 462] on button "Add Note" at bounding box center [1106, 473] width 84 height 22
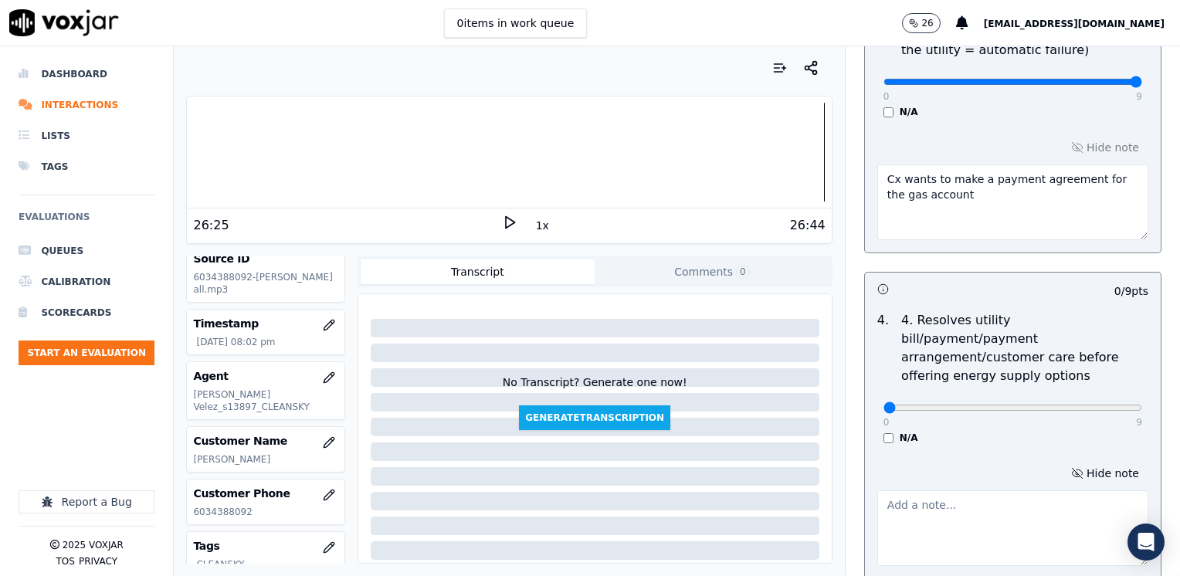
click at [902, 529] on textarea at bounding box center [1012, 528] width 271 height 76
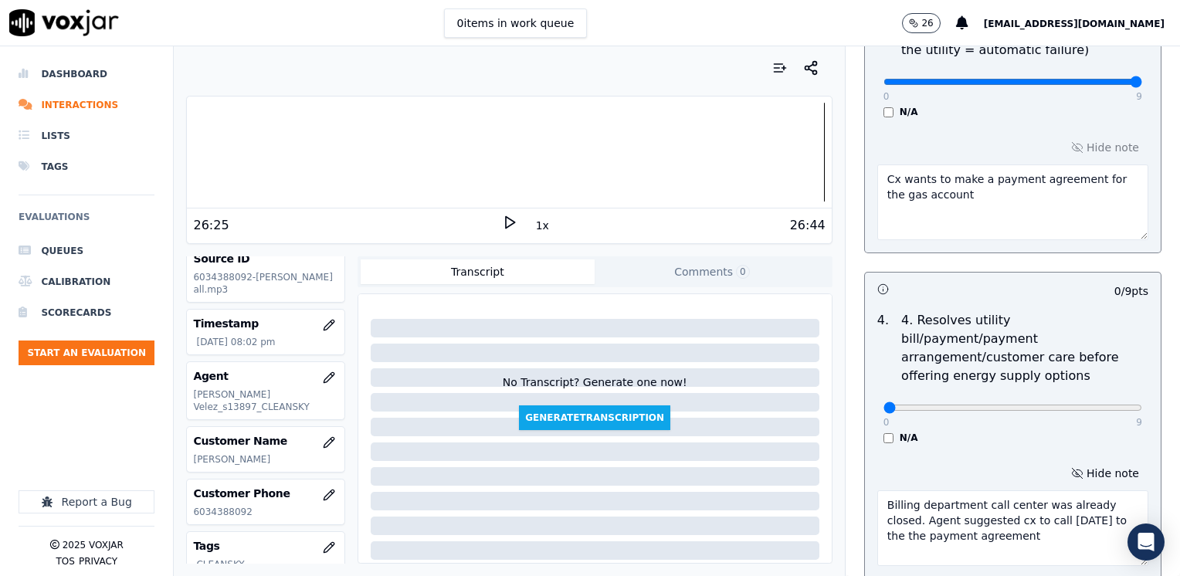
type textarea "Billing department call center was already closed. Agent suggested cx to call […"
drag, startPoint x: 879, startPoint y: 388, endPoint x: 1179, endPoint y: 384, distance: 299.5
type input "9"
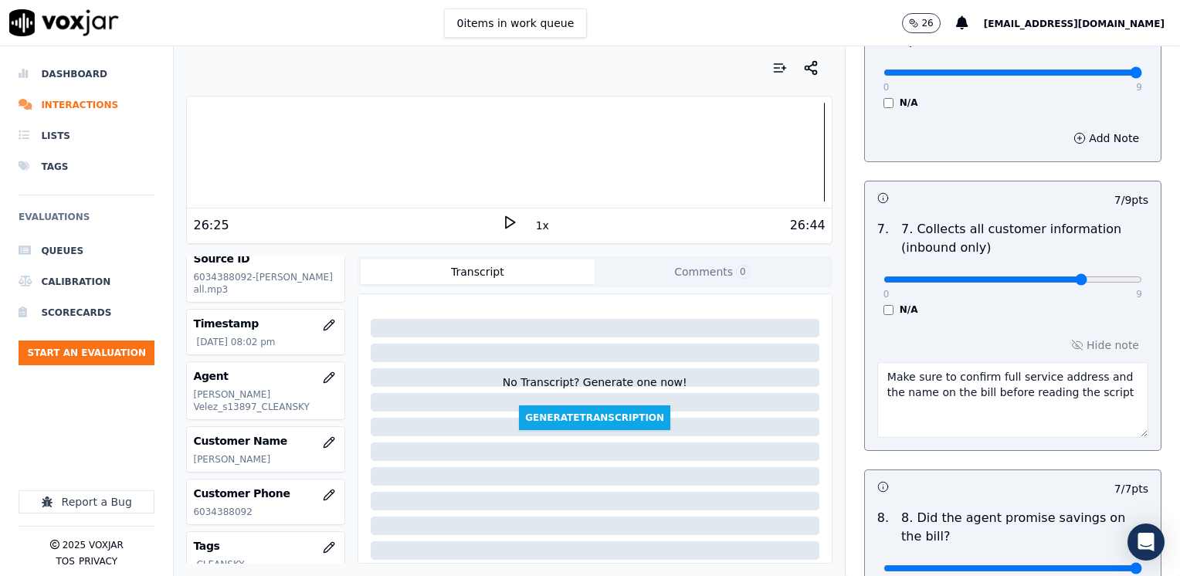
scroll to position [1366, 0]
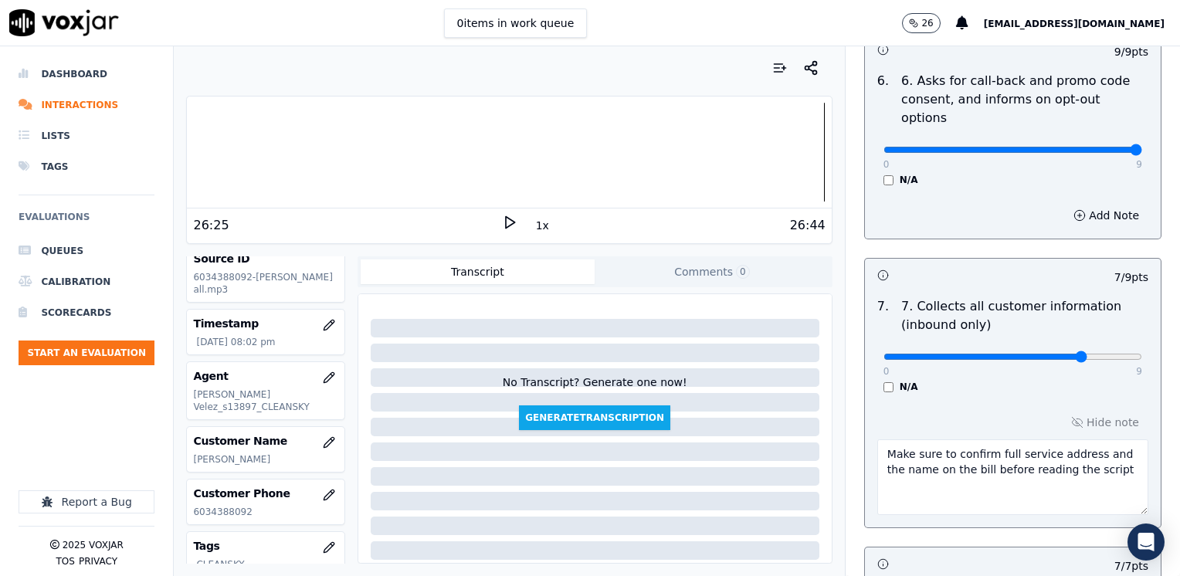
click at [1016, 447] on textarea "Make sure to confirm full service address and the name on the bill before readi…" at bounding box center [1012, 477] width 271 height 76
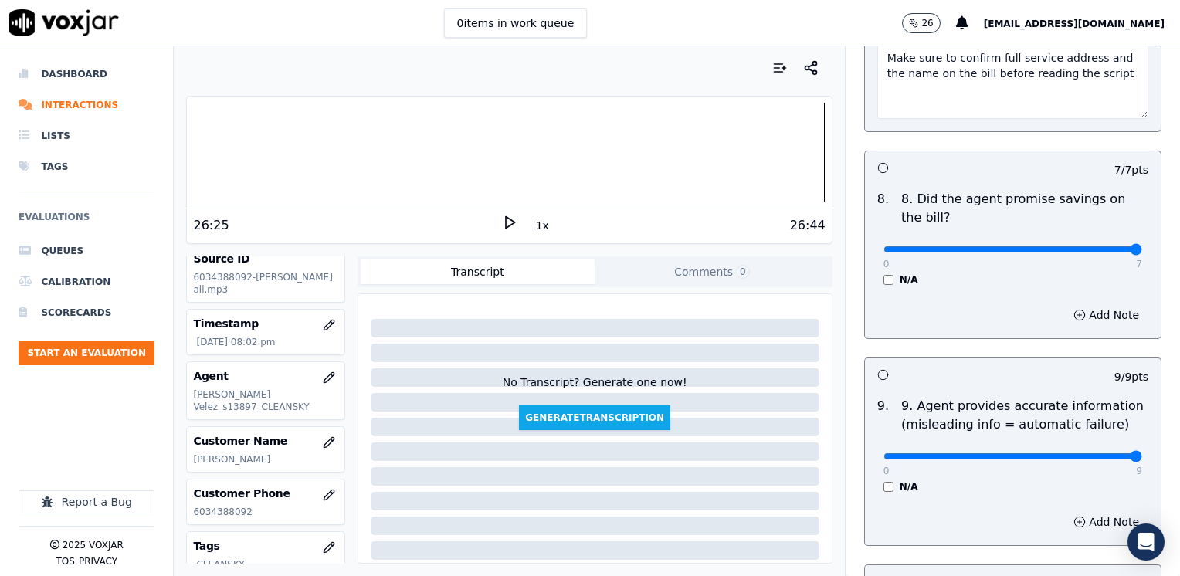
scroll to position [1984, 0]
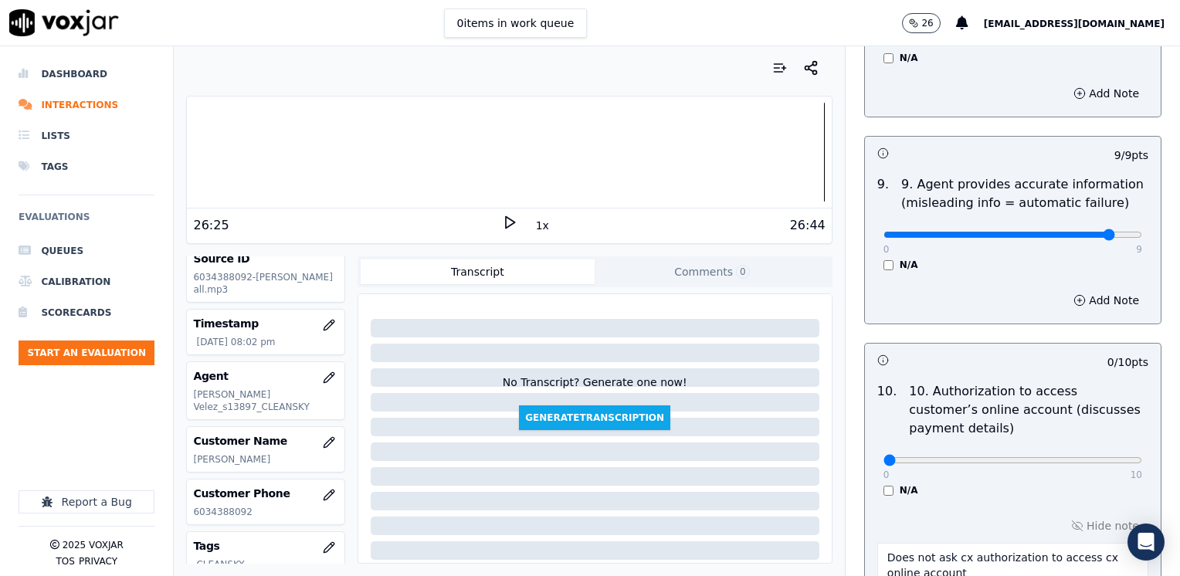
type input "8"
click at [1078, 289] on button "Add Note" at bounding box center [1106, 300] width 84 height 22
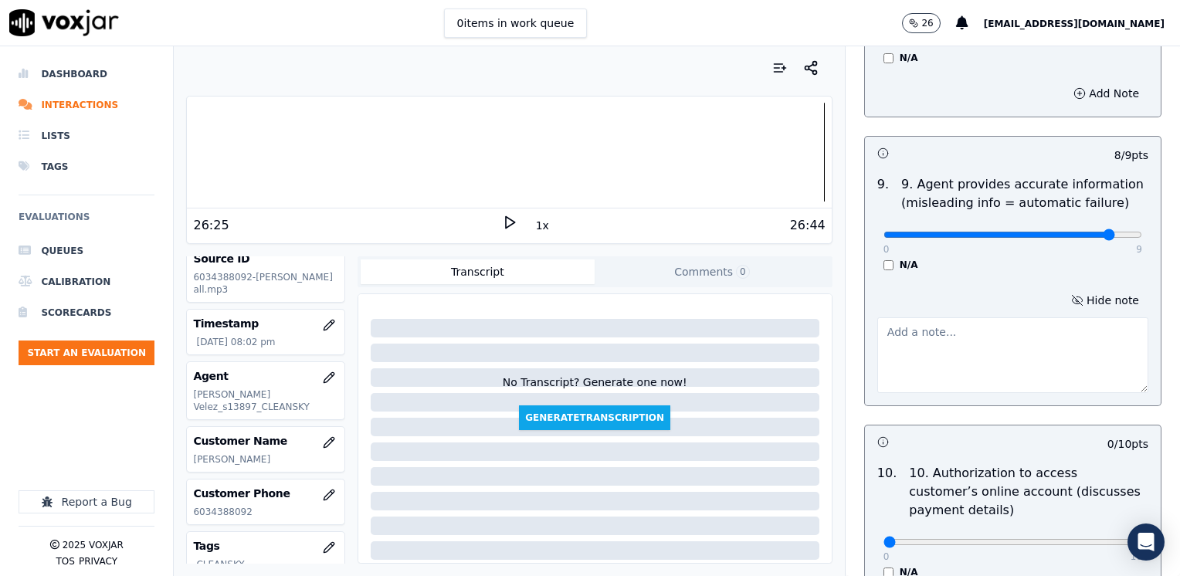
click at [939, 350] on textarea at bounding box center [1012, 355] width 271 height 76
click at [936, 326] on textarea at bounding box center [1012, 355] width 271 height 76
type textarea "Agent advise cx does not have to pay the $75.00 ETF"
type input "7"
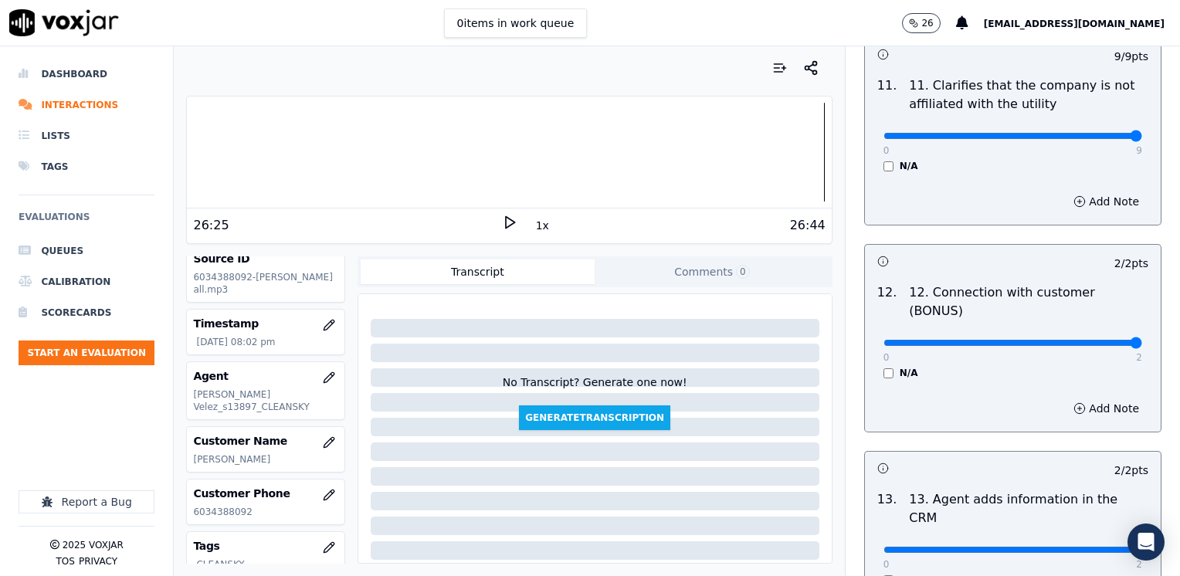
scroll to position [2996, 0]
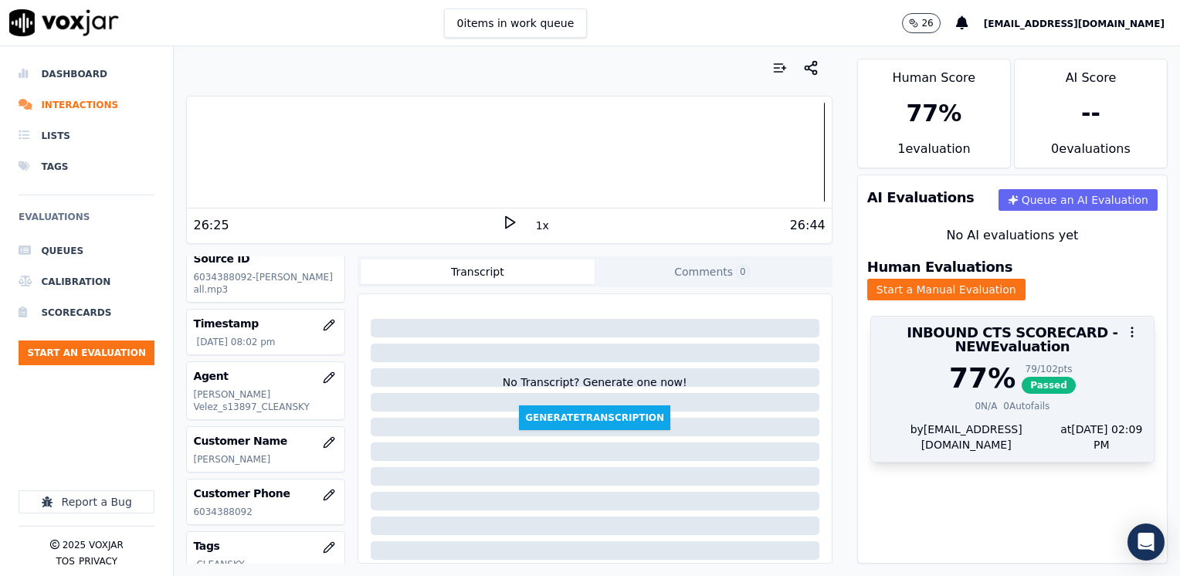
click at [1031, 333] on h3 "INBOUND CTS SCORECARD - NEW Evaluation" at bounding box center [1012, 340] width 264 height 28
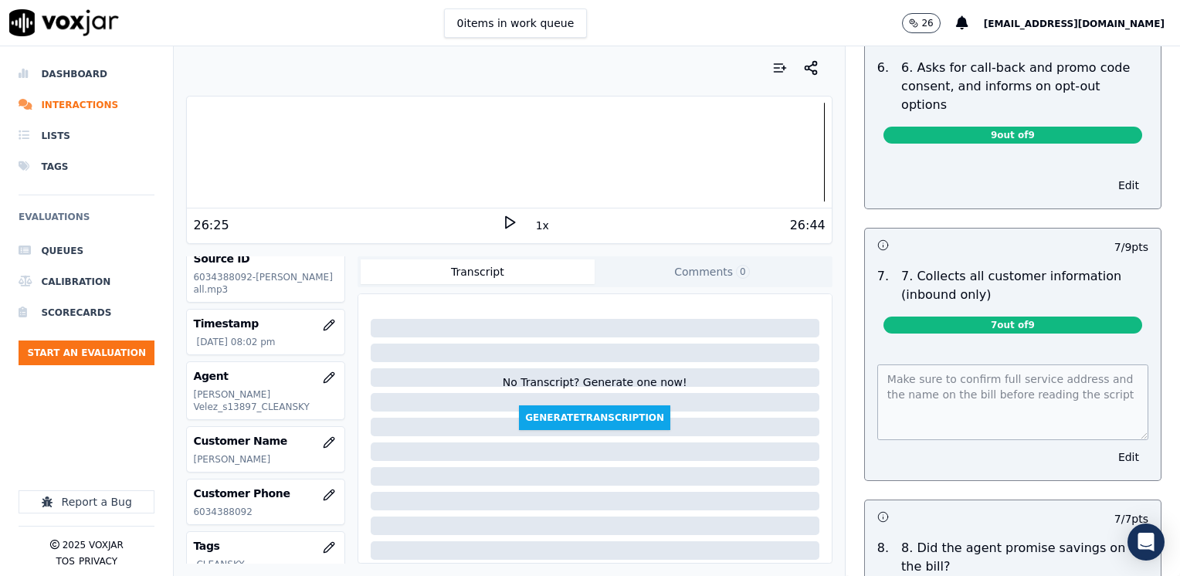
scroll to position [1312, 0]
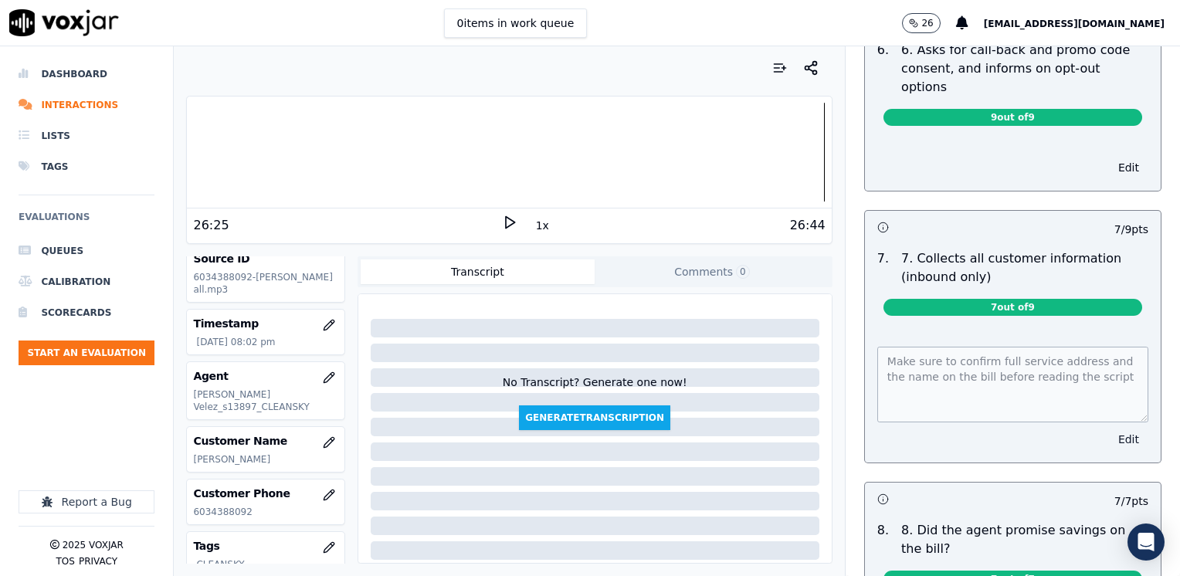
click at [1109, 428] on button "Edit" at bounding box center [1128, 439] width 39 height 22
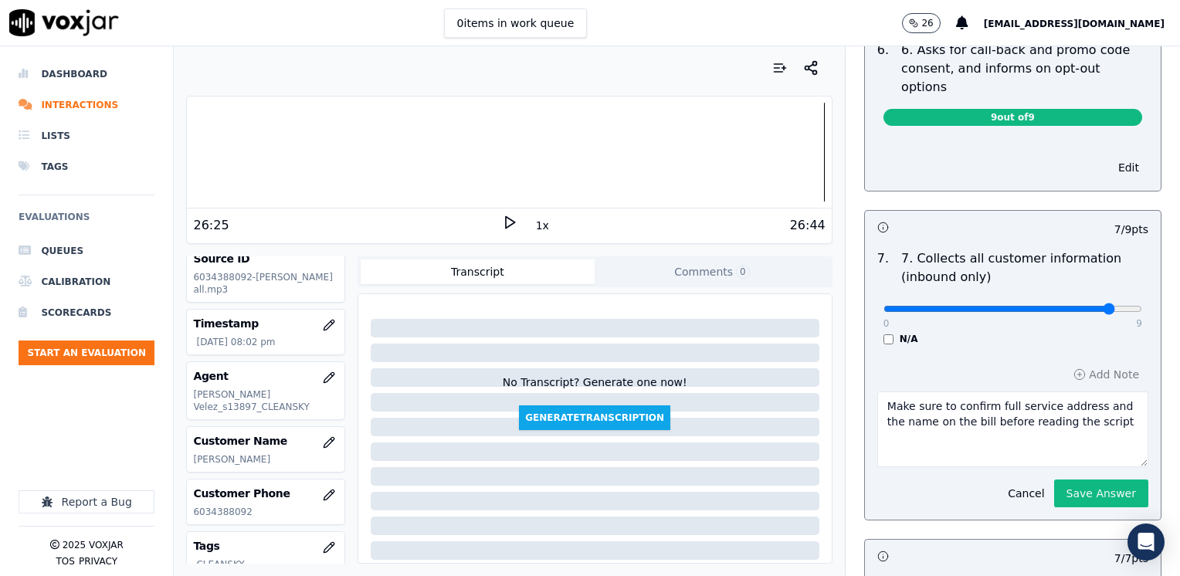
drag, startPoint x: 875, startPoint y: 262, endPoint x: 1085, endPoint y: 270, distance: 209.3
type input "8"
click at [1085, 306] on input "range" at bounding box center [1012, 309] width 259 height 6
click at [1083, 479] on button "Save Answer" at bounding box center [1101, 493] width 94 height 28
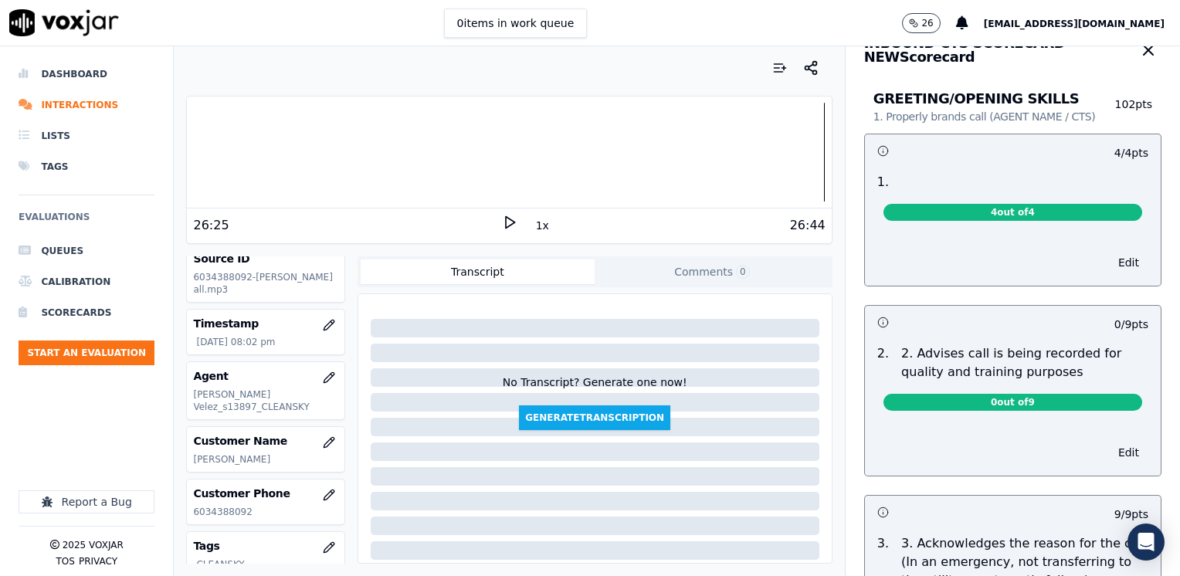
scroll to position [0, 0]
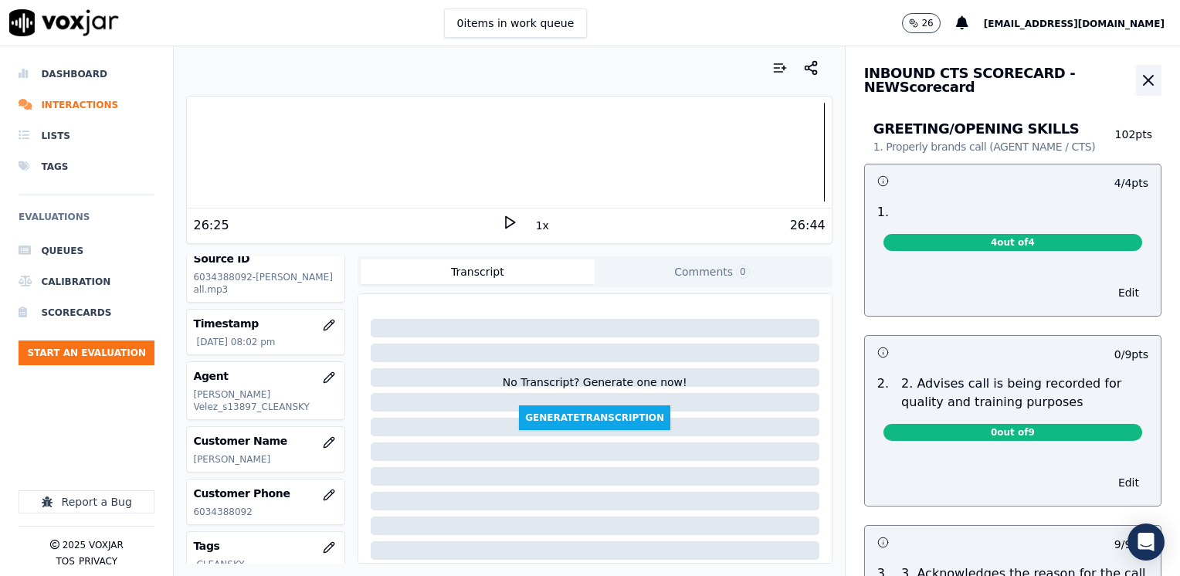
click at [1139, 81] on icon "button" at bounding box center [1148, 80] width 19 height 19
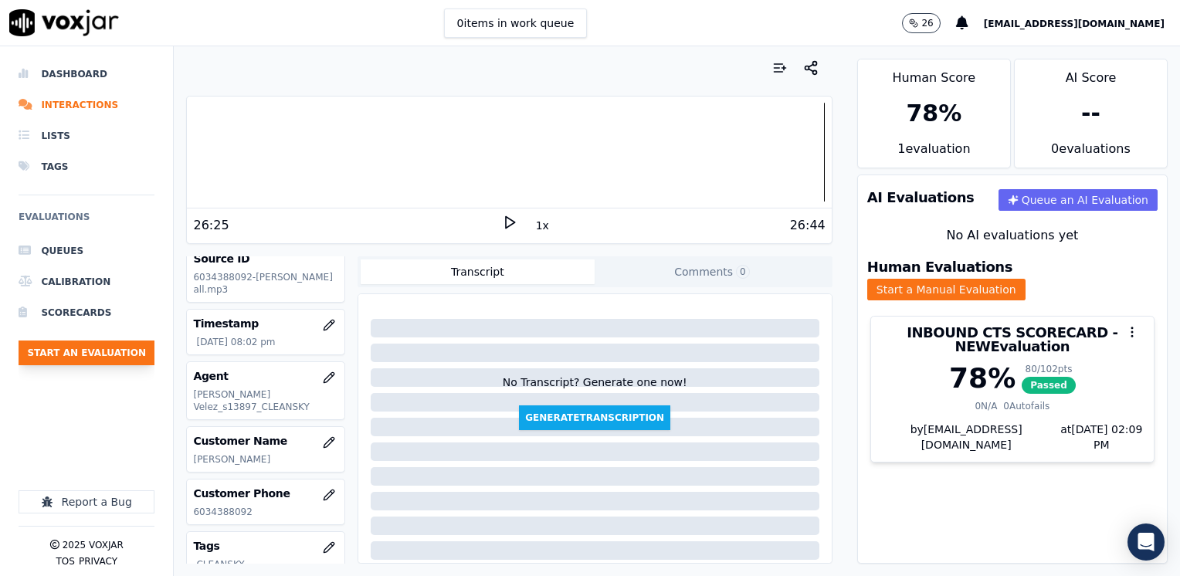
click at [64, 351] on button "Start an Evaluation" at bounding box center [87, 352] width 136 height 25
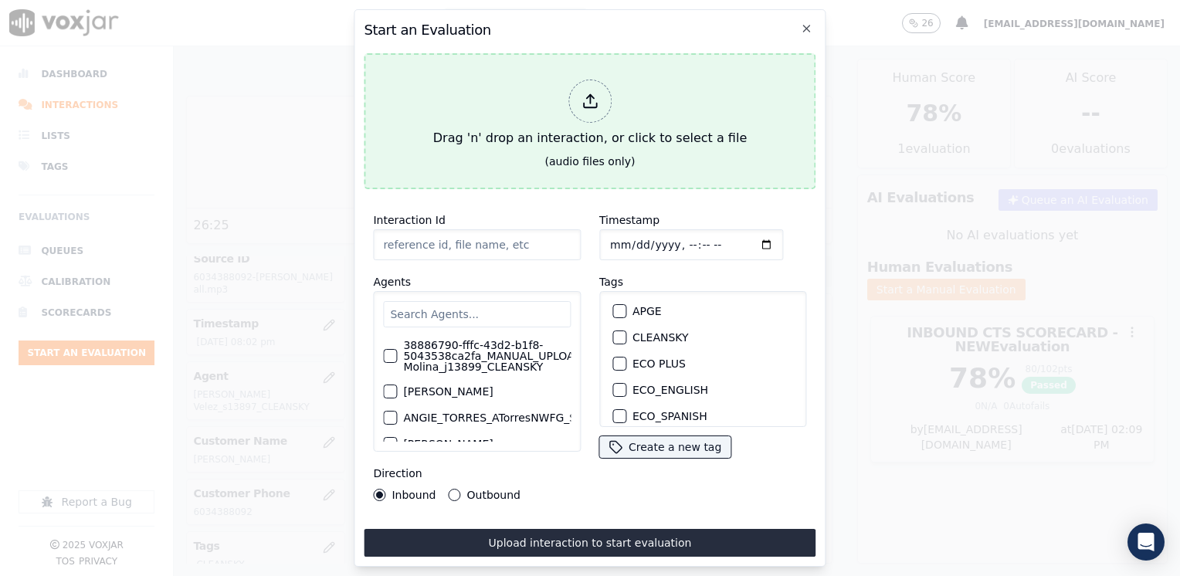
click at [596, 93] on icon at bounding box center [589, 101] width 17 height 17
type input "20250808-170329_7876440203-[PERSON_NAME] all.mp3"
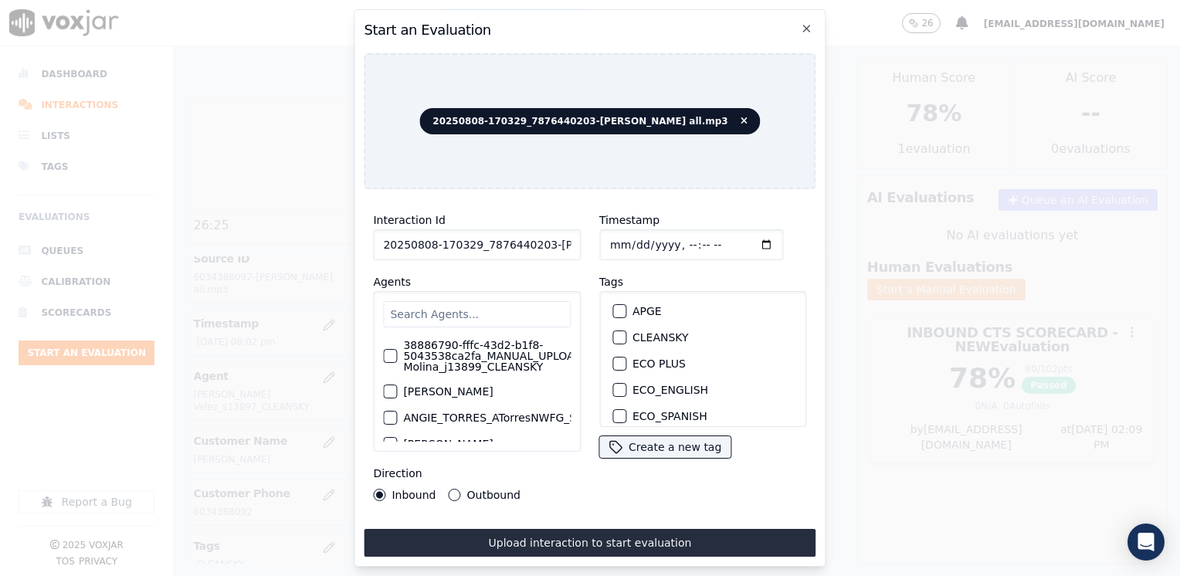
click at [458, 307] on input "text" at bounding box center [477, 314] width 188 height 26
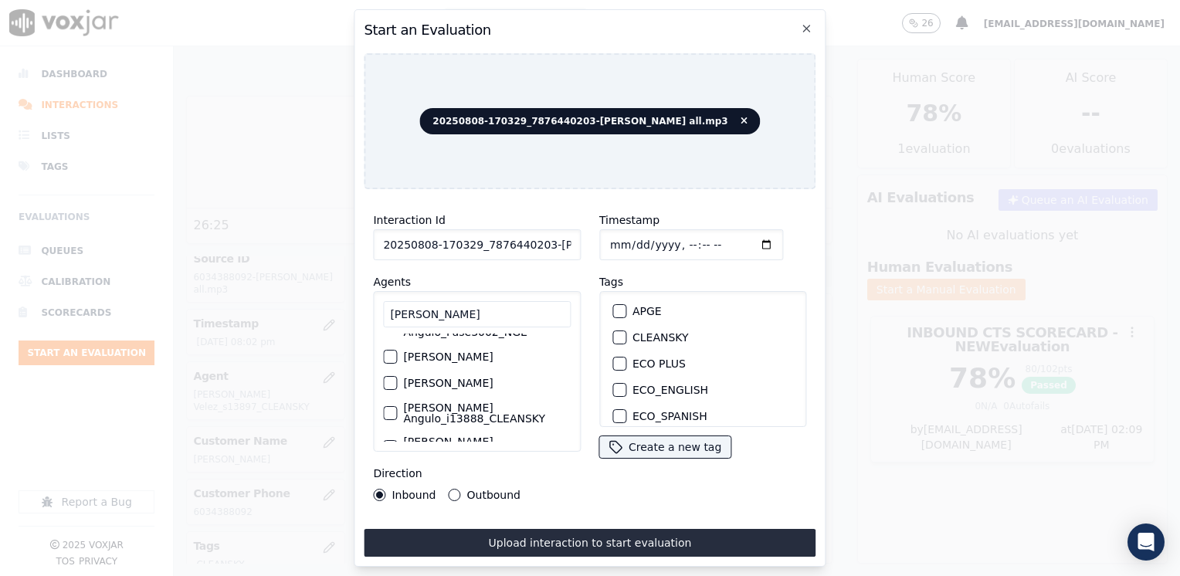
scroll to position [46, 0]
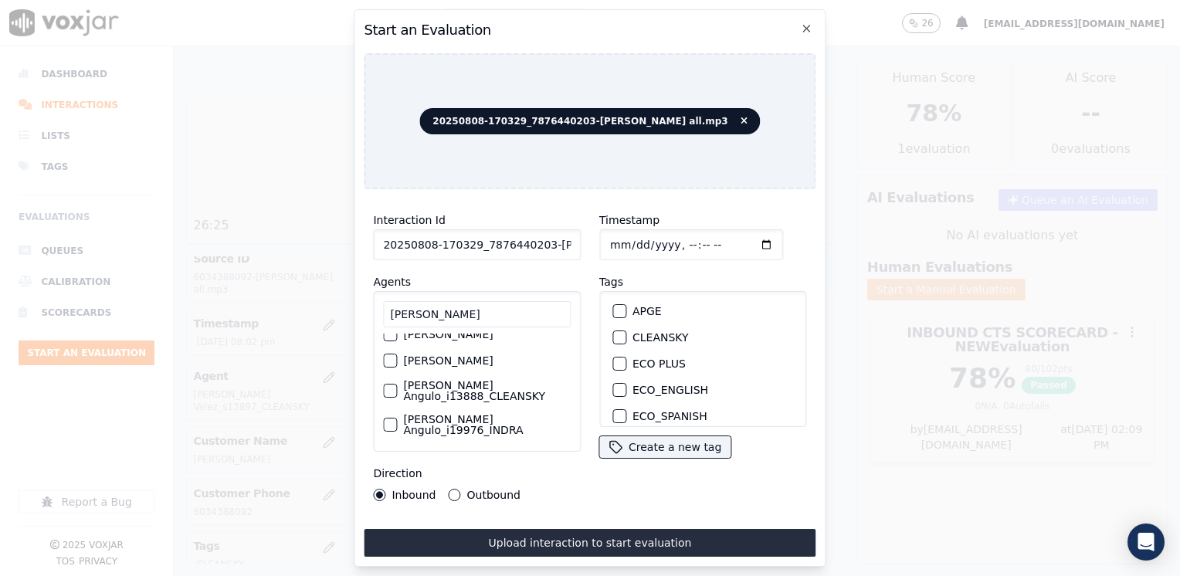
type input "[PERSON_NAME]"
click at [384, 421] on div "button" at bounding box center [389, 424] width 11 height 11
click at [735, 236] on input "Timestamp" at bounding box center [691, 244] width 184 height 31
type input "[DATE]T20:31"
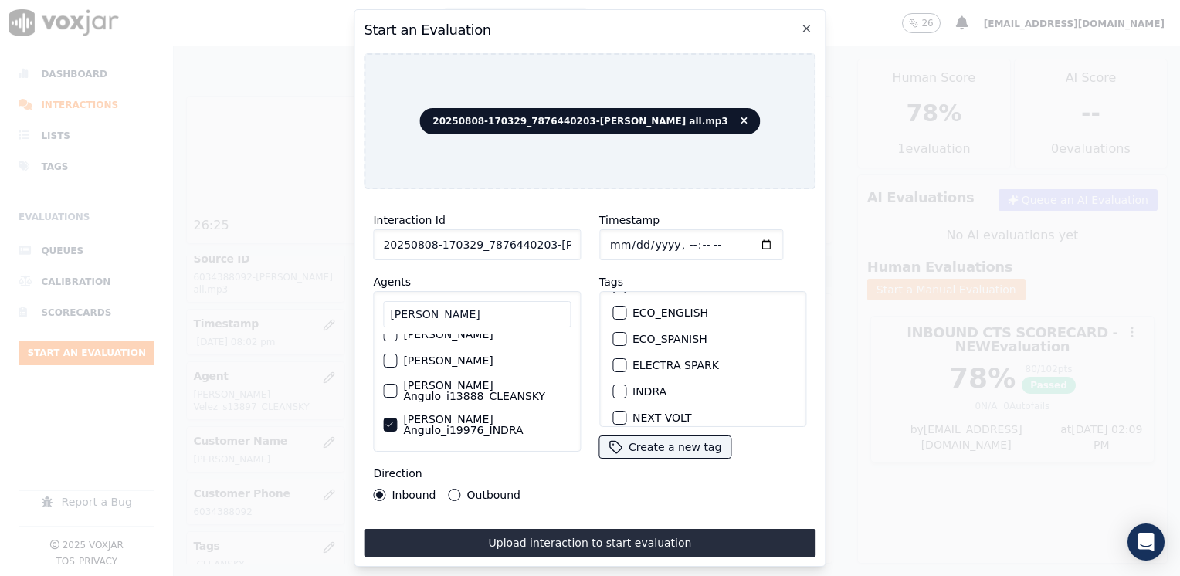
click at [577, 496] on div "Interaction Id 20250808-170329_7876440203-[PERSON_NAME] all.mp3 Agents [PERSON_…" at bounding box center [477, 355] width 226 height 309
click at [613, 309] on div "button" at bounding box center [618, 314] width 11 height 11
click at [455, 490] on button "Outbound" at bounding box center [455, 495] width 12 height 12
drag, startPoint x: 579, startPoint y: 533, endPoint x: 586, endPoint y: 543, distance: 11.6
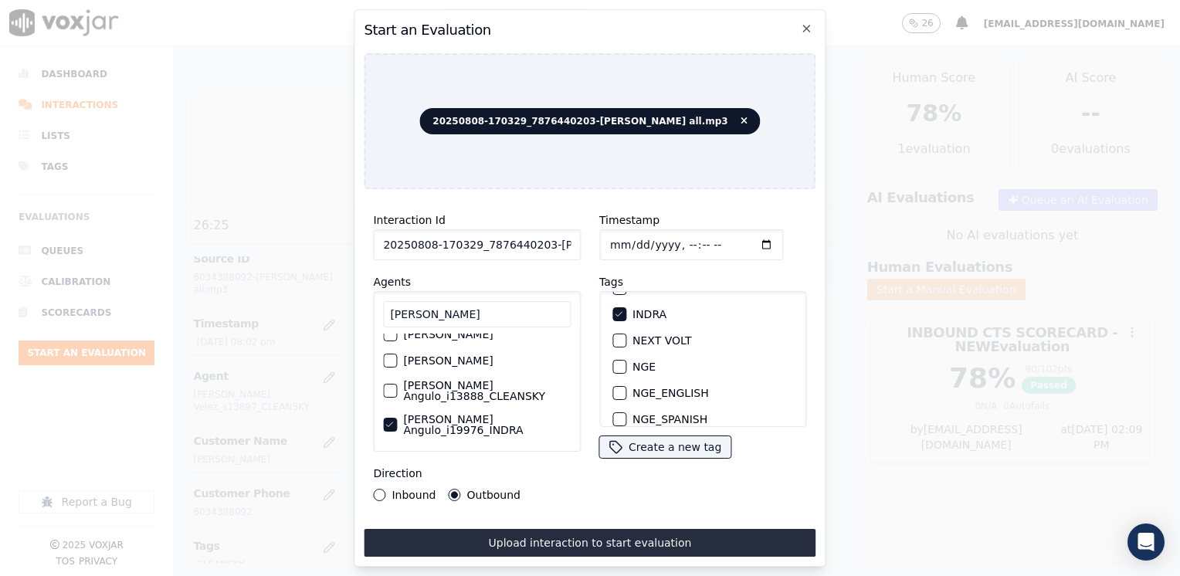
click at [581, 533] on button "Upload interaction to start evaluation" at bounding box center [590, 543] width 452 height 28
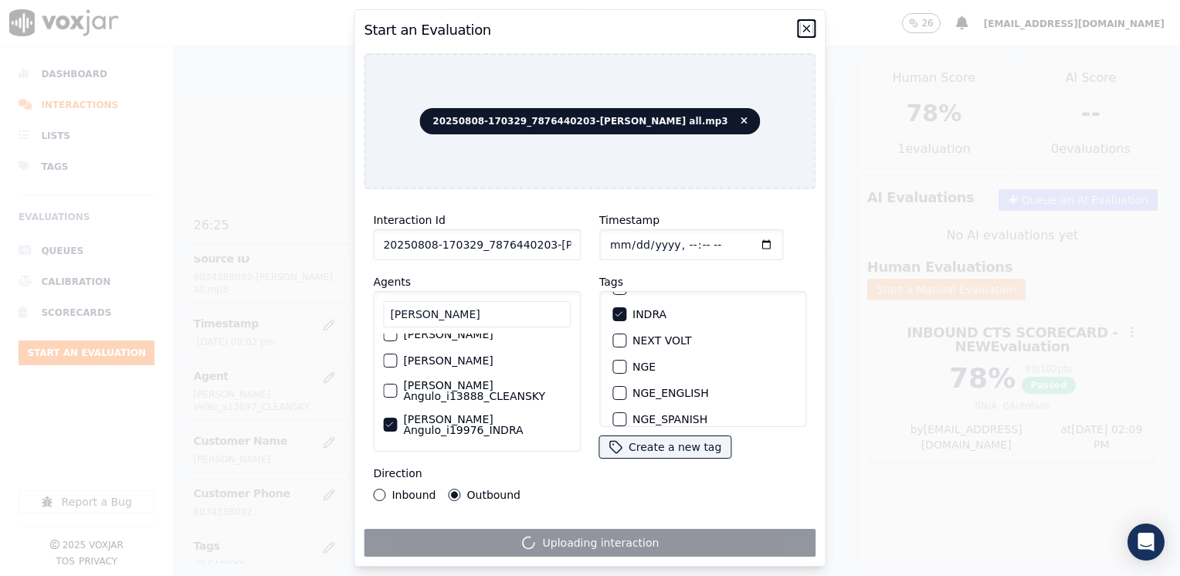
click at [803, 24] on icon "button" at bounding box center [807, 28] width 12 height 12
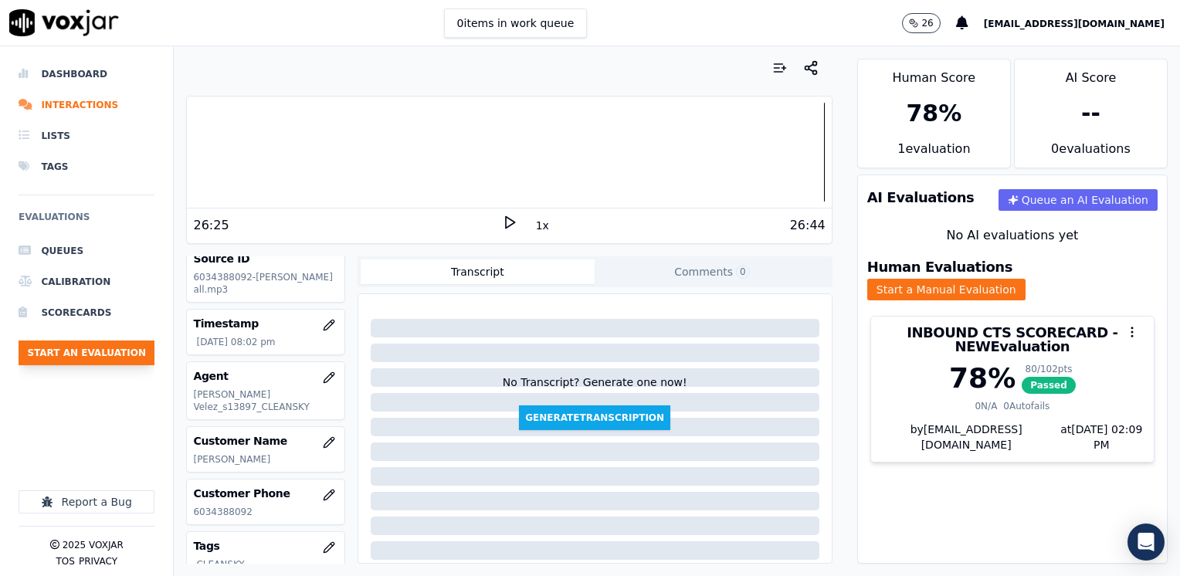
click at [124, 356] on button "Start an Evaluation" at bounding box center [87, 352] width 136 height 25
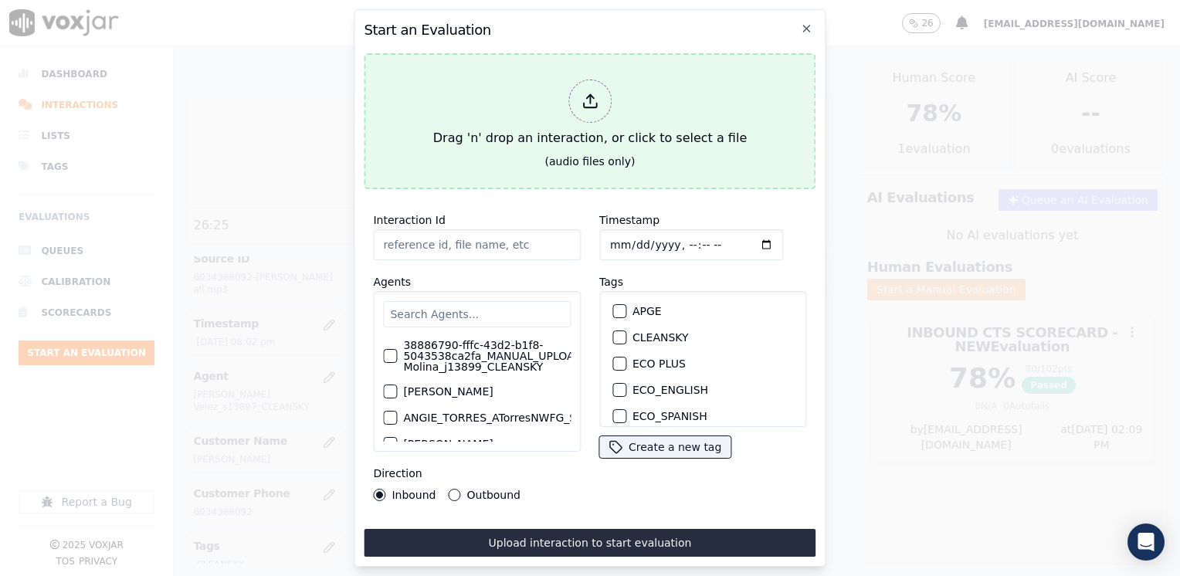
click at [584, 103] on icon at bounding box center [589, 101] width 17 height 17
type input "20250808-170329_7876440203-[PERSON_NAME] all.mp3"
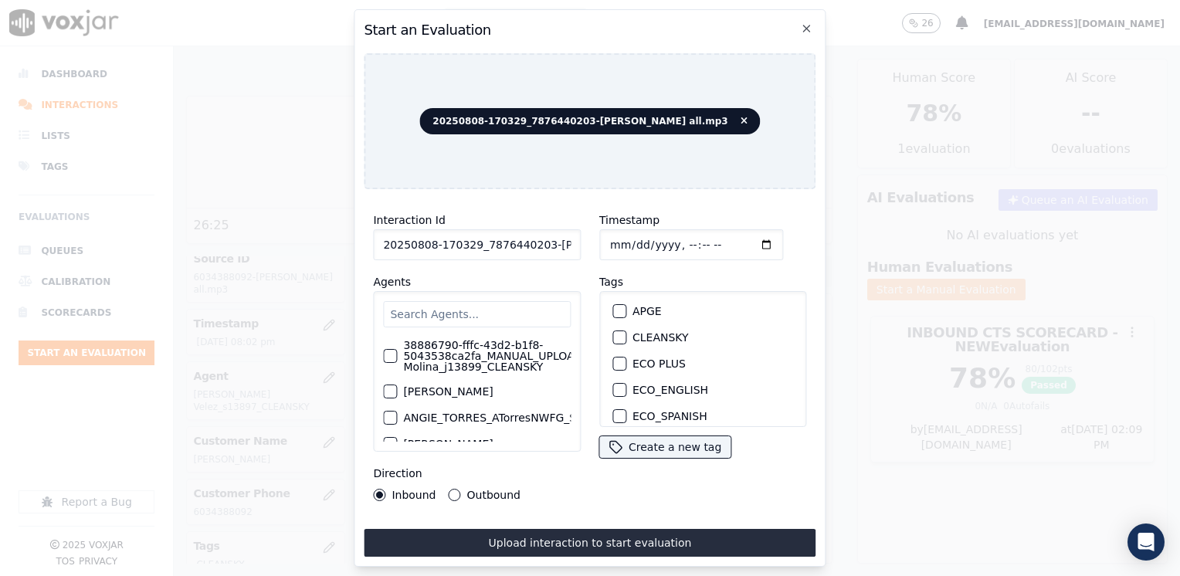
click at [485, 301] on input "text" at bounding box center [477, 314] width 188 height 26
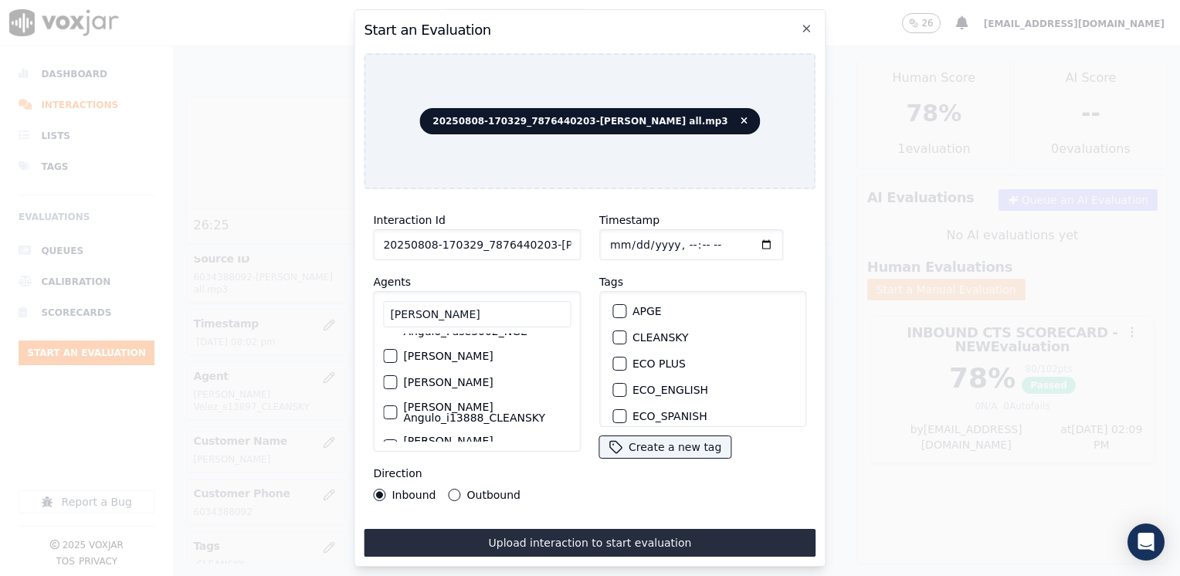
scroll to position [46, 0]
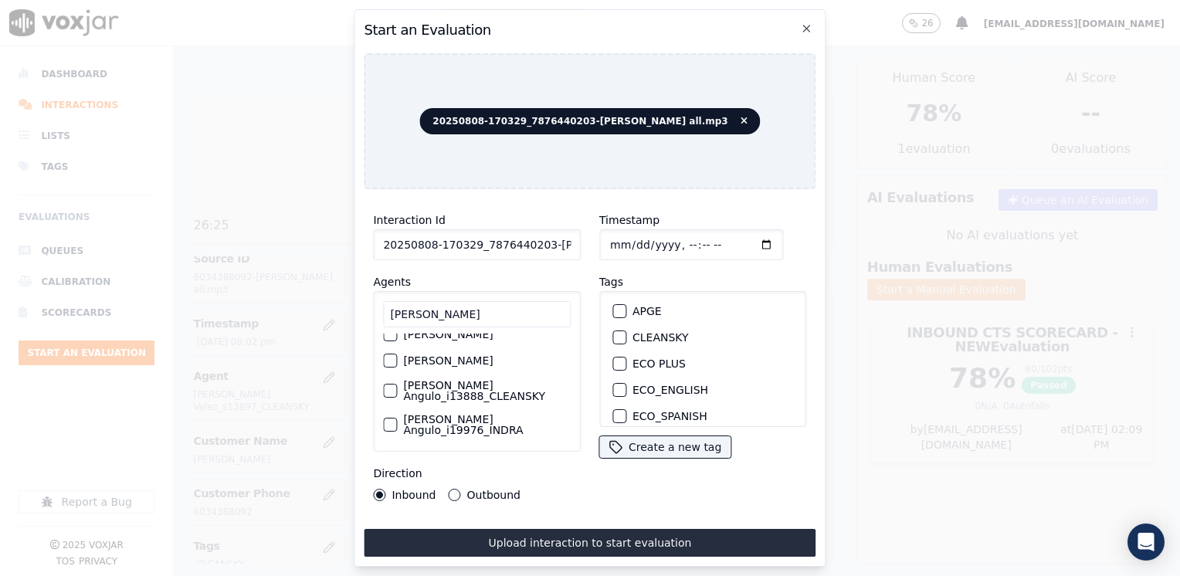
type input "[PERSON_NAME]"
click at [395, 391] on button "[PERSON_NAME] Angulo_i13888_CLEANSKY" at bounding box center [390, 391] width 14 height 14
click at [612, 337] on button "CLEANSKY" at bounding box center [619, 337] width 14 height 14
click at [743, 239] on input "Timestamp" at bounding box center [691, 244] width 184 height 31
type input "[DATE]T20:35"
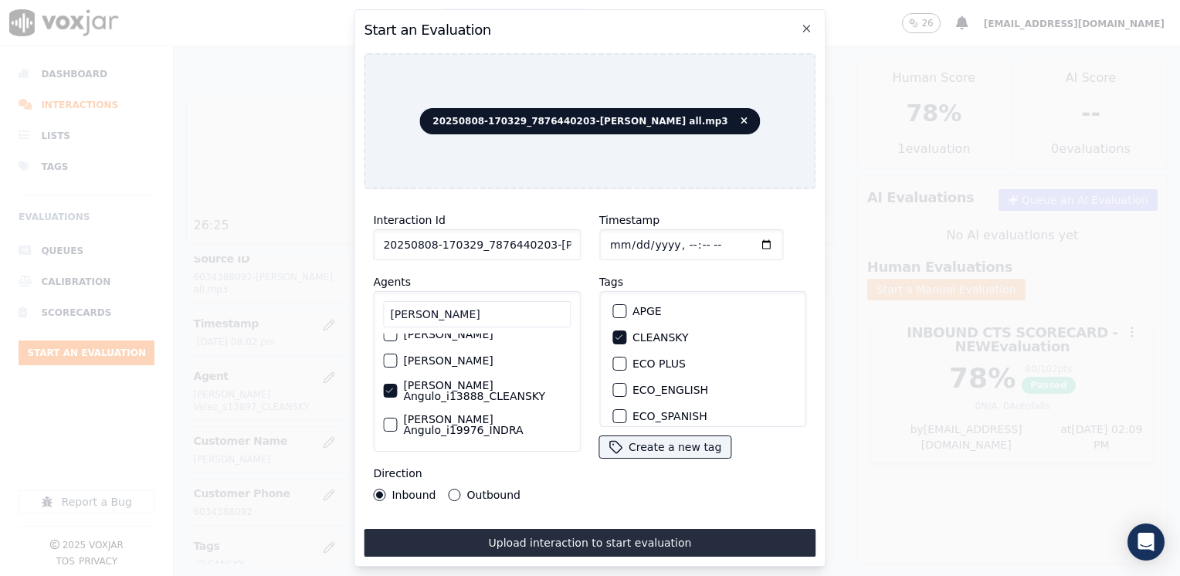
click at [449, 489] on button "Outbound" at bounding box center [455, 495] width 12 height 12
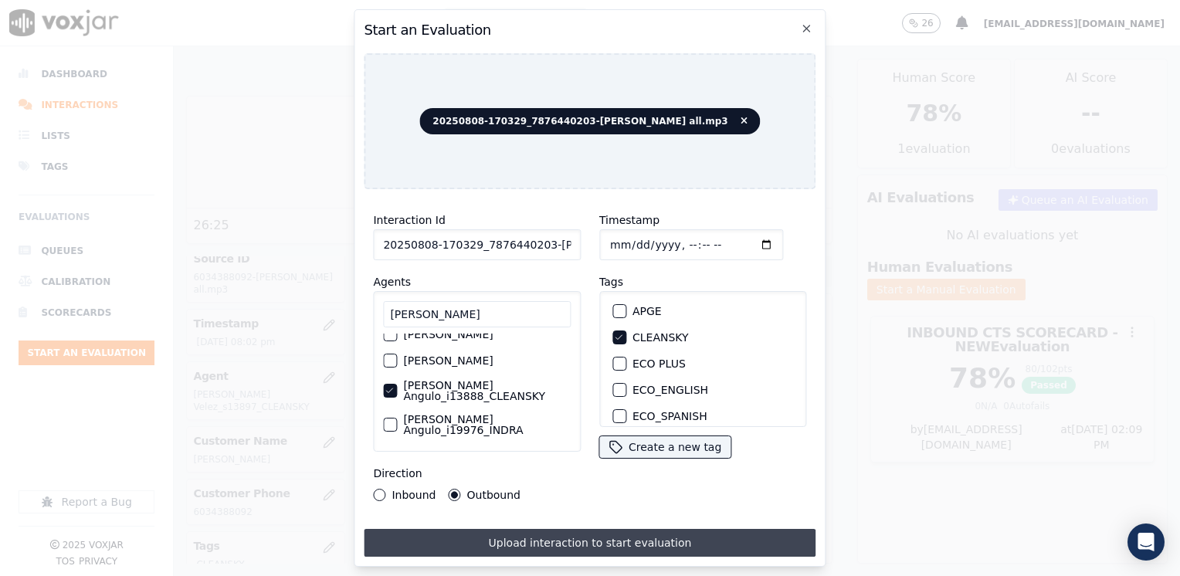
click at [580, 537] on button "Upload interaction to start evaluation" at bounding box center [590, 543] width 452 height 28
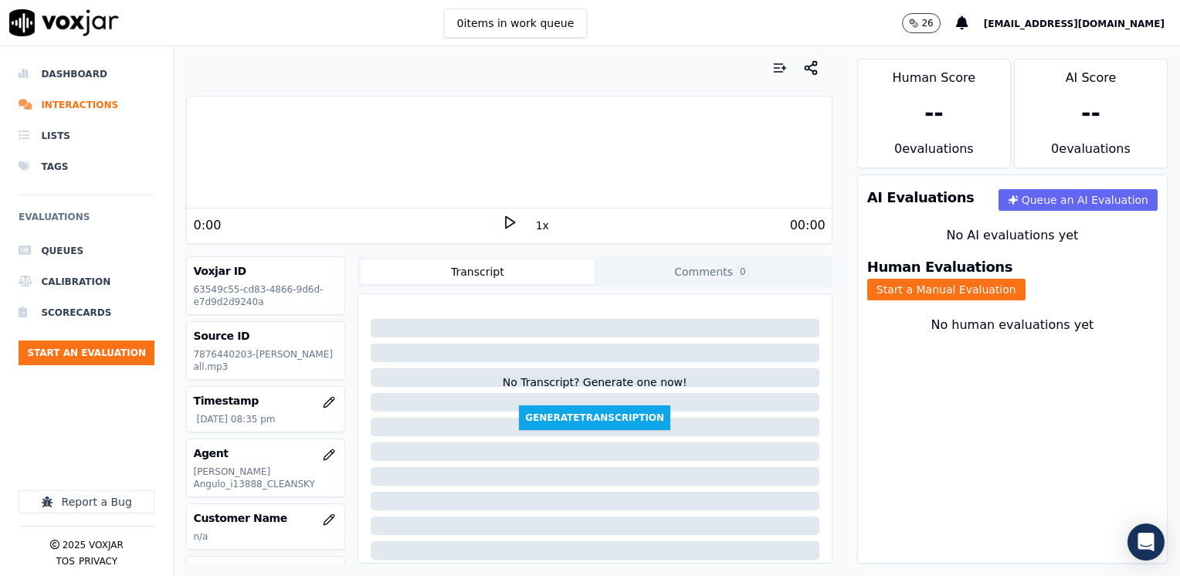
click at [502, 222] on icon at bounding box center [509, 222] width 15 height 15
click at [506, 222] on rect at bounding box center [507, 222] width 2 height 10
click at [503, 222] on icon at bounding box center [509, 222] width 15 height 15
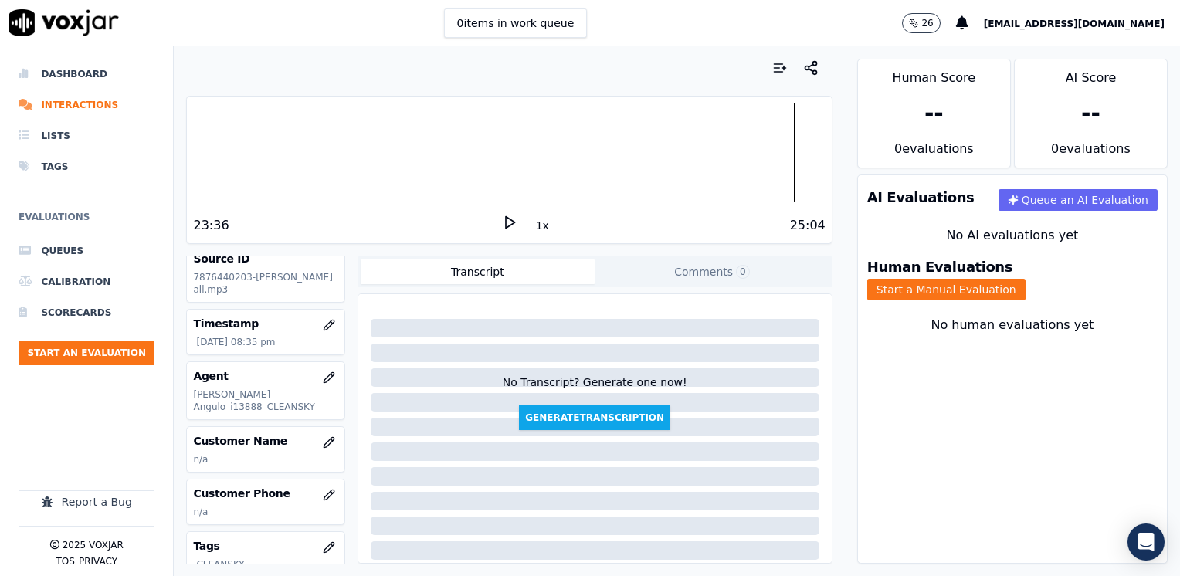
scroll to position [154, 0]
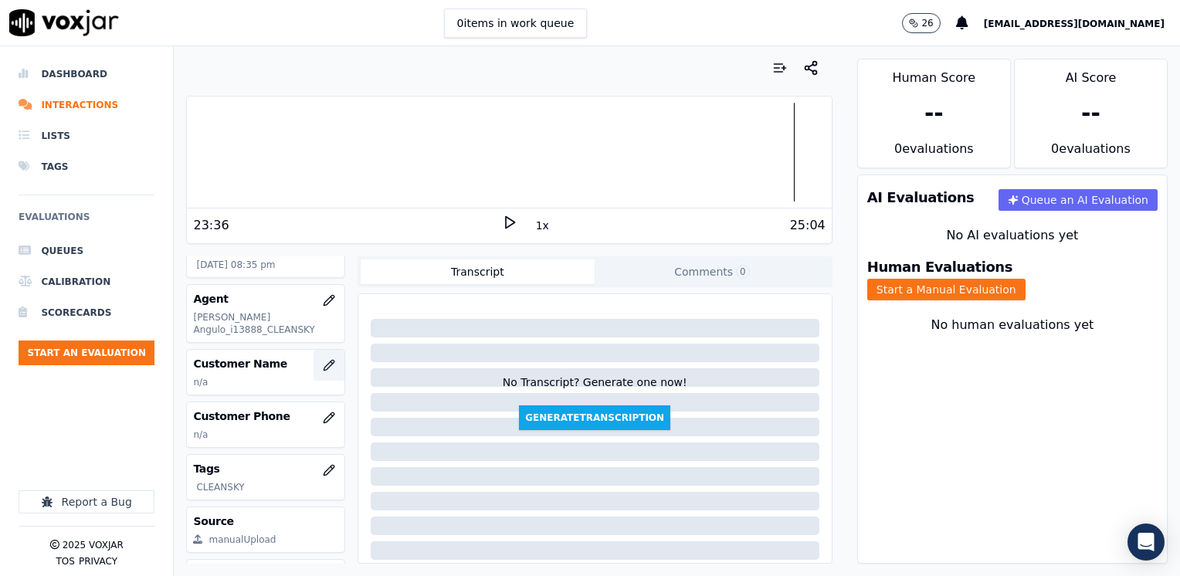
click at [323, 363] on icon "button" at bounding box center [329, 365] width 12 height 12
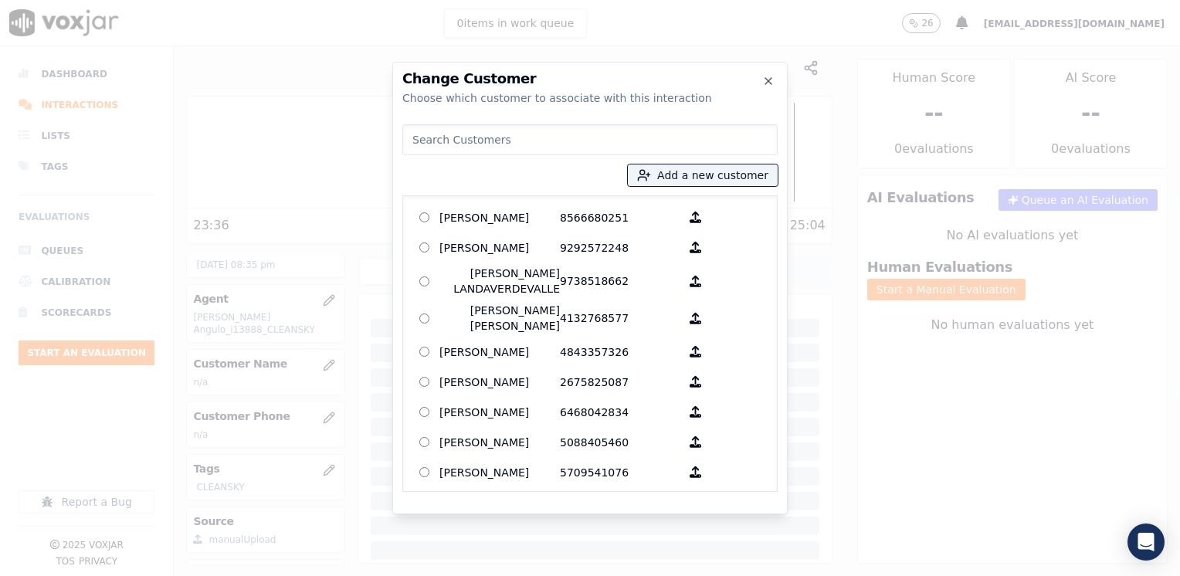
click at [516, 132] on input at bounding box center [589, 139] width 375 height 31
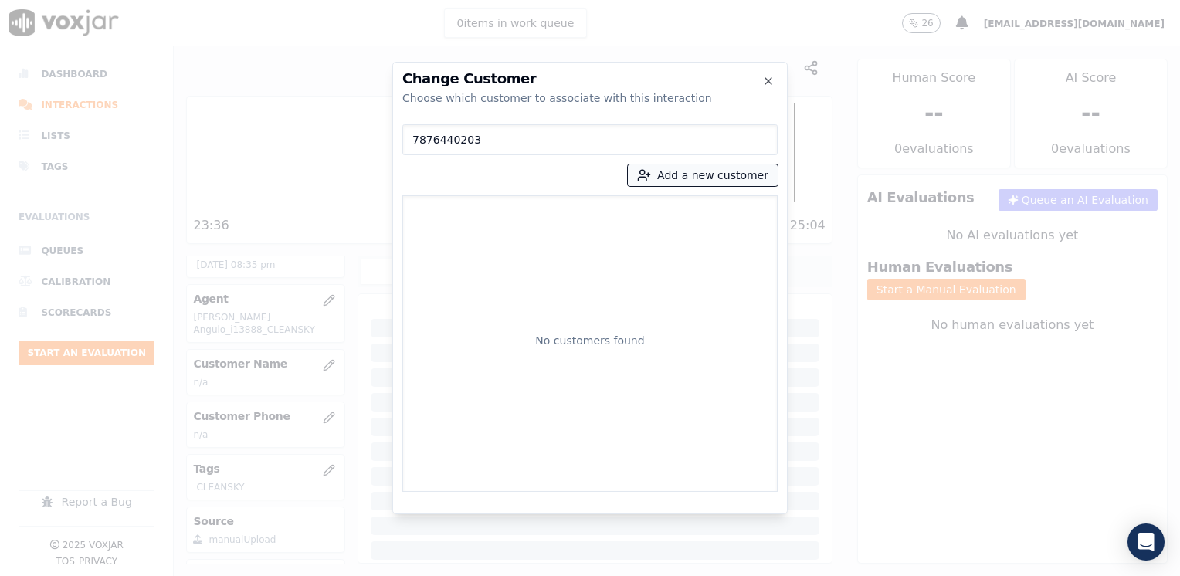
type input "7876440203"
click at [709, 175] on button "Add a new customer" at bounding box center [703, 175] width 150 height 22
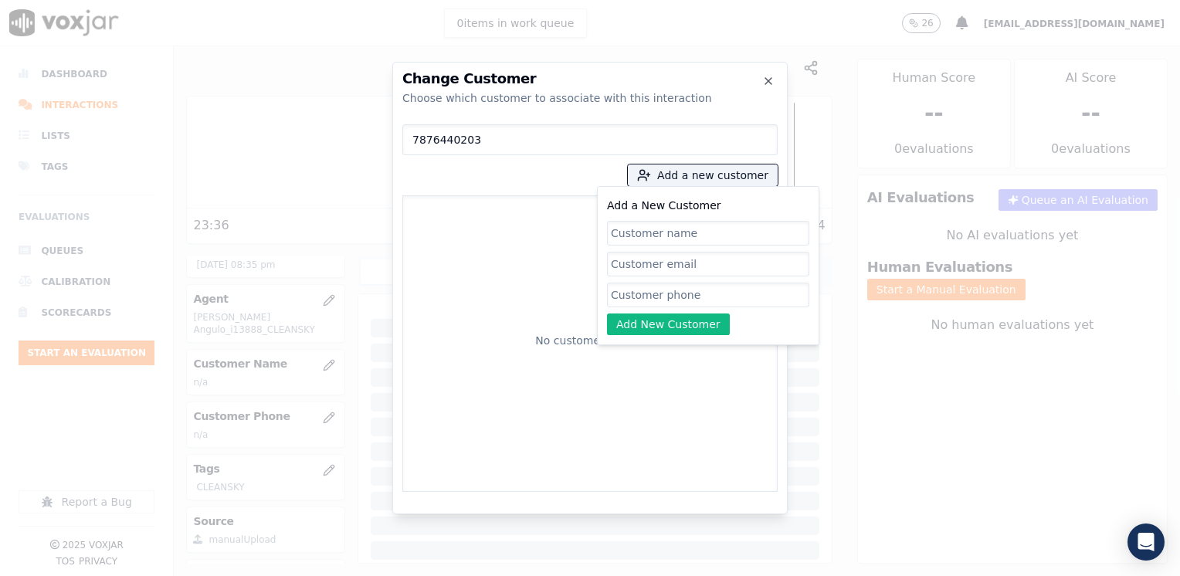
click at [652, 304] on input "Add a New Customer" at bounding box center [708, 295] width 202 height 25
paste input "7876440203"
type input "7876440203"
click at [673, 230] on input "Add a New Customer" at bounding box center [708, 233] width 202 height 25
paste input "[PERSON_NAME]"
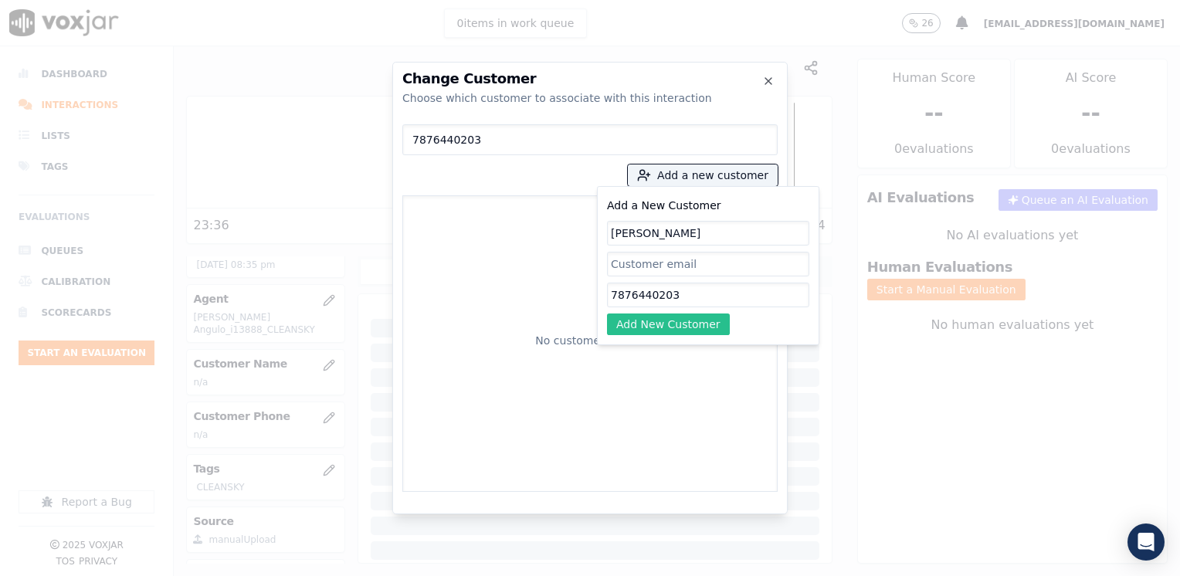
type input "[PERSON_NAME]"
click at [670, 332] on button "Add New Customer" at bounding box center [668, 324] width 123 height 22
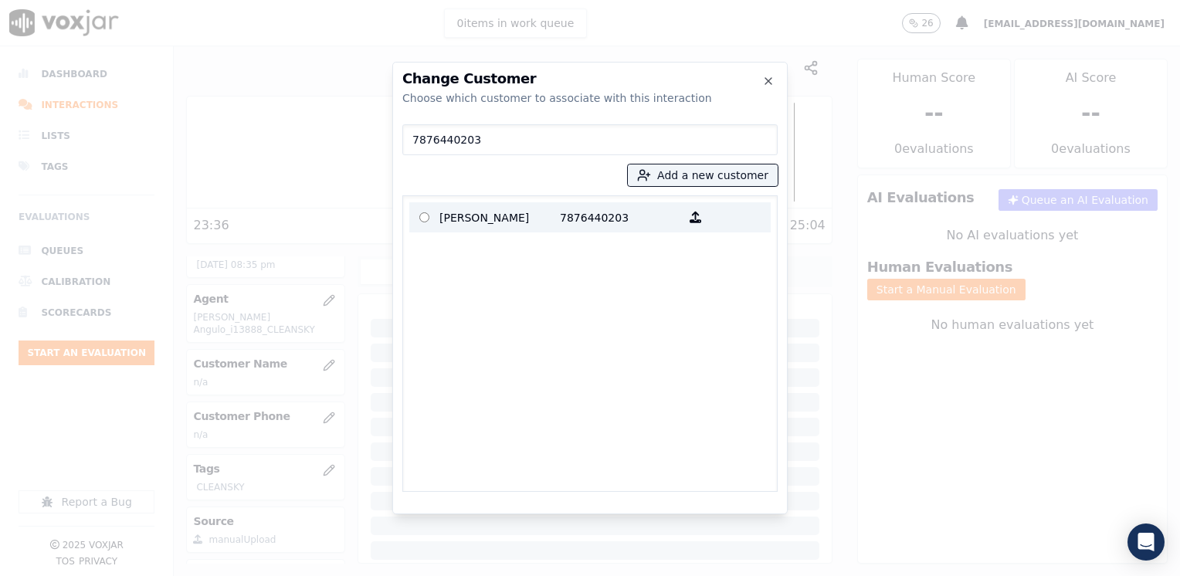
click at [528, 215] on p "[PERSON_NAME]" at bounding box center [499, 217] width 120 height 24
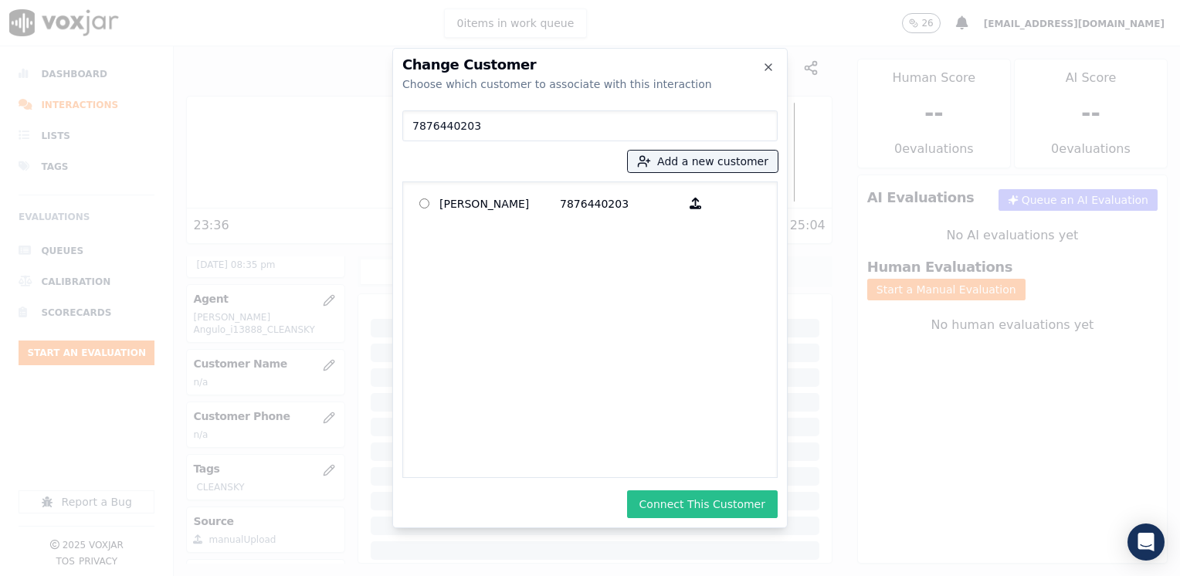
click at [707, 509] on button "Connect This Customer" at bounding box center [702, 504] width 151 height 28
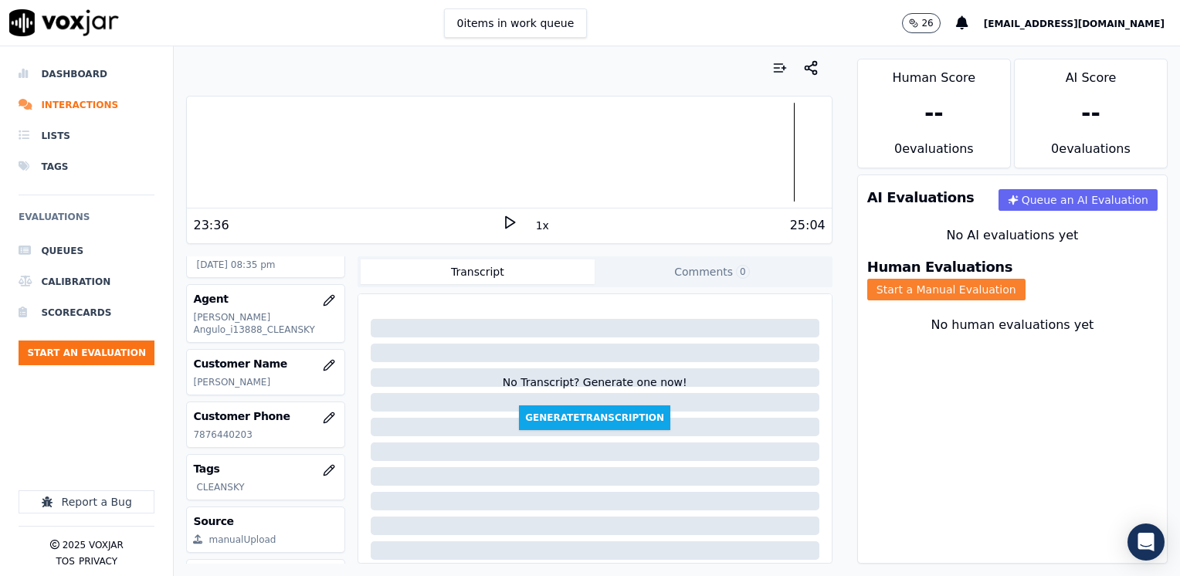
click at [1025, 279] on button "Start a Manual Evaluation" at bounding box center [946, 290] width 158 height 22
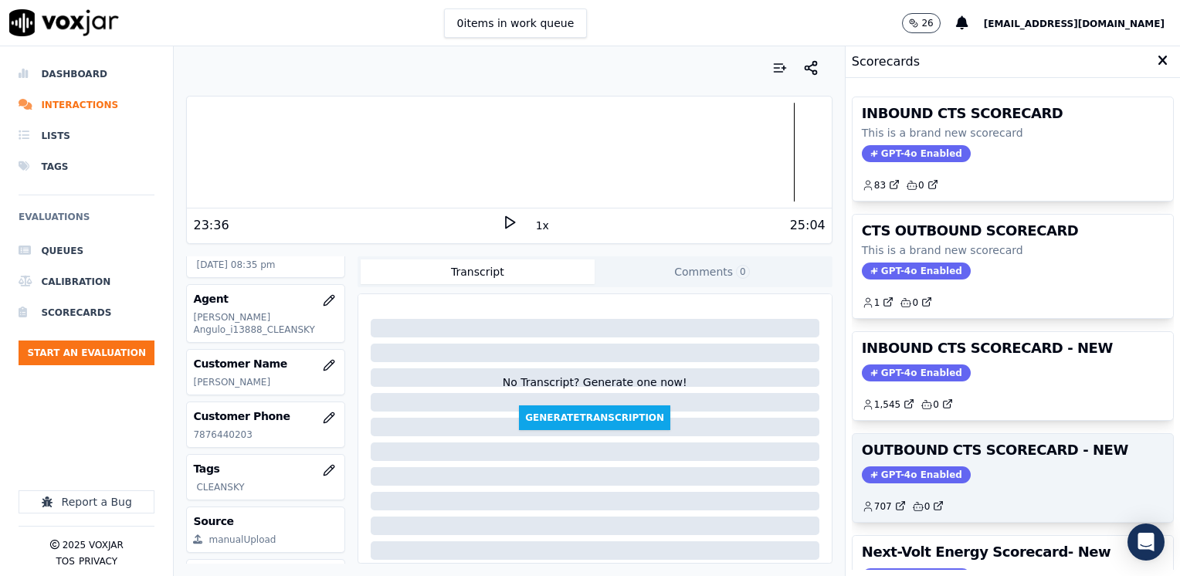
click at [919, 482] on div "OUTBOUND CTS SCORECARD - NEW GPT-4o Enabled 707 0" at bounding box center [1012, 478] width 320 height 88
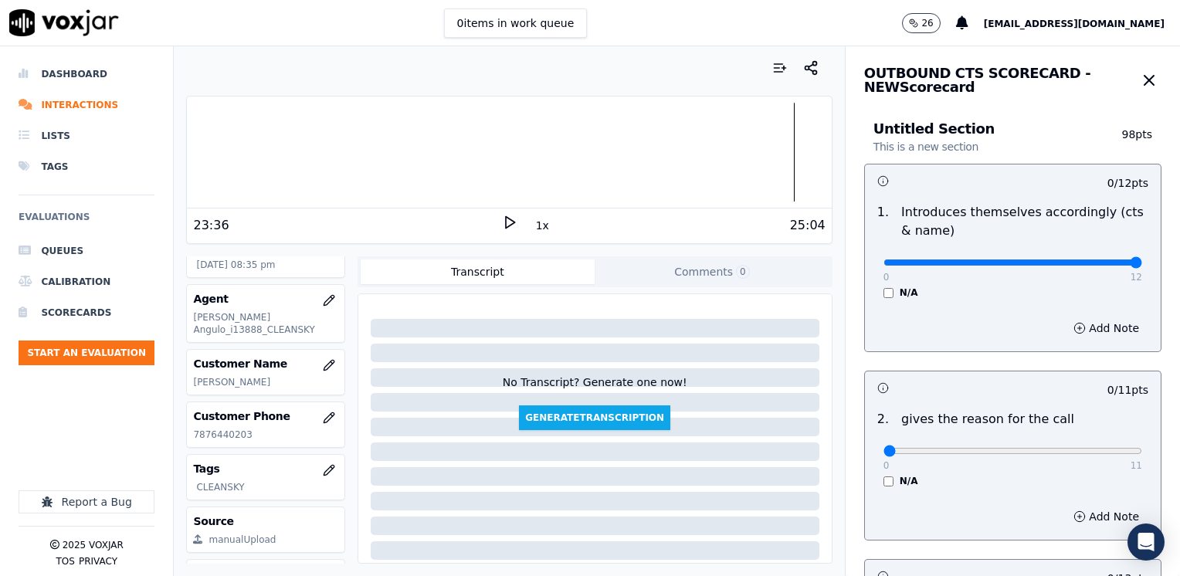
drag, startPoint x: 880, startPoint y: 262, endPoint x: 1182, endPoint y: 286, distance: 302.8
type input "12"
click at [1142, 266] on input "range" at bounding box center [1012, 262] width 259 height 6
drag, startPoint x: 868, startPoint y: 455, endPoint x: 1182, endPoint y: 449, distance: 314.3
type input "11"
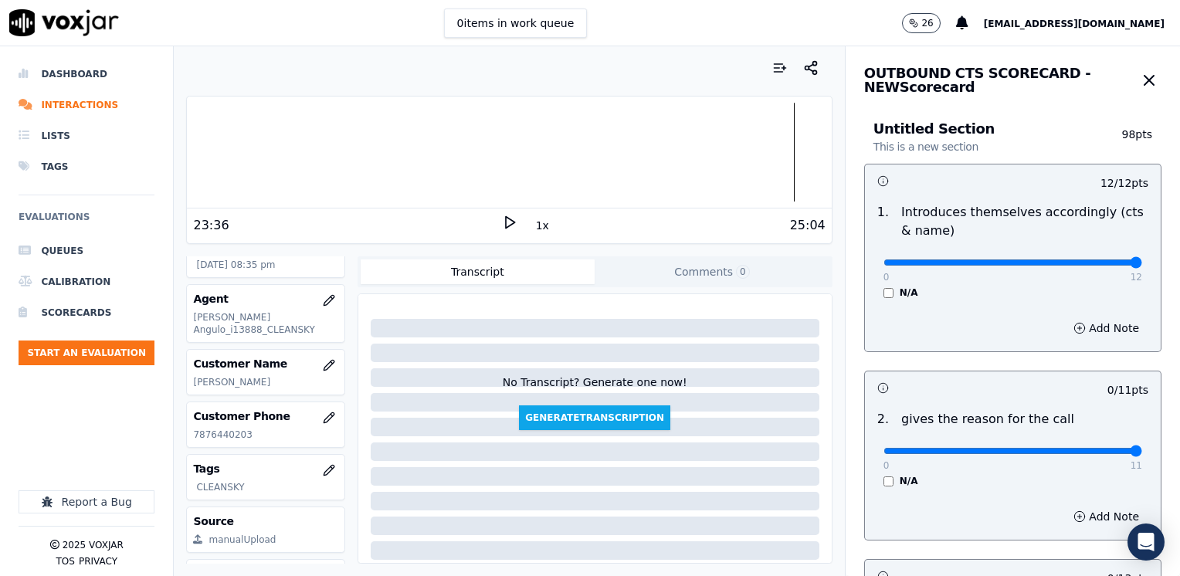
click at [1142, 266] on input "range" at bounding box center [1012, 262] width 259 height 6
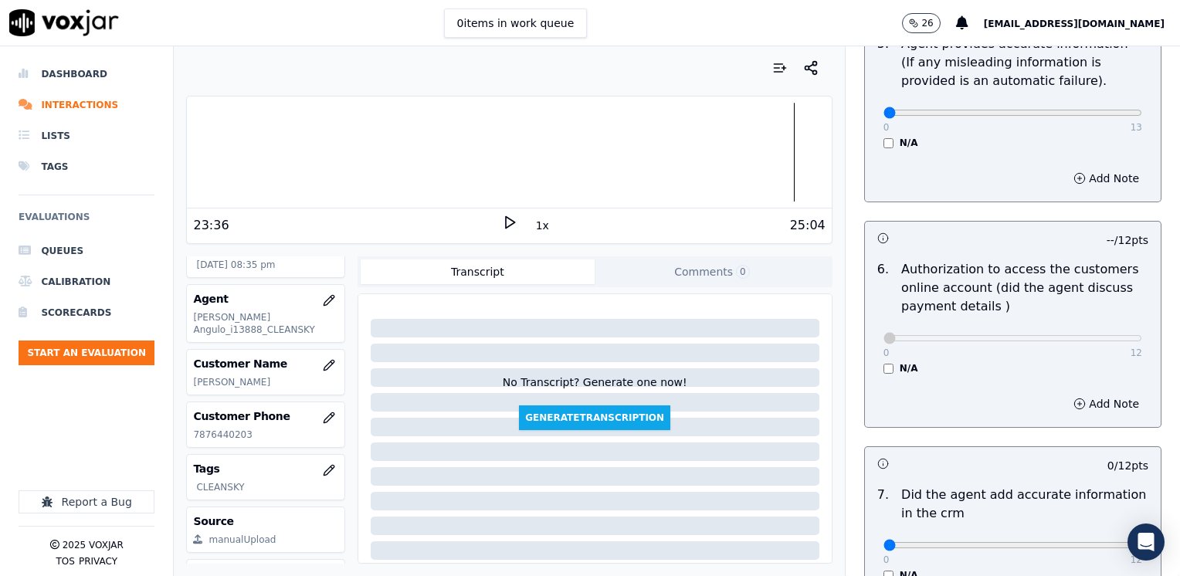
scroll to position [1081, 0]
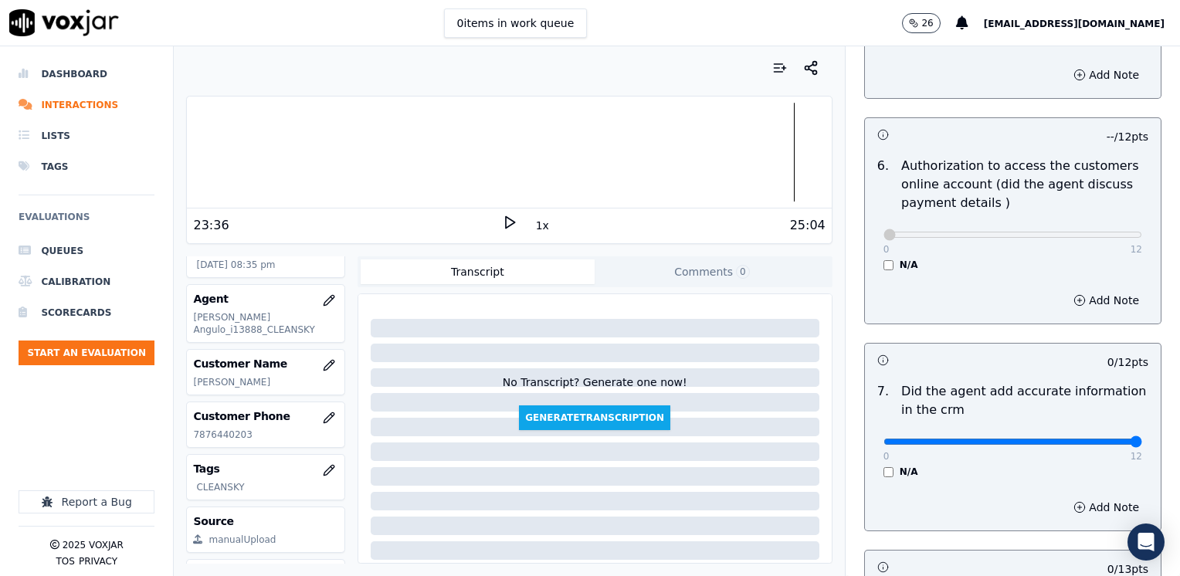
drag, startPoint x: 874, startPoint y: 422, endPoint x: 1182, endPoint y: 421, distance: 308.0
type input "12"
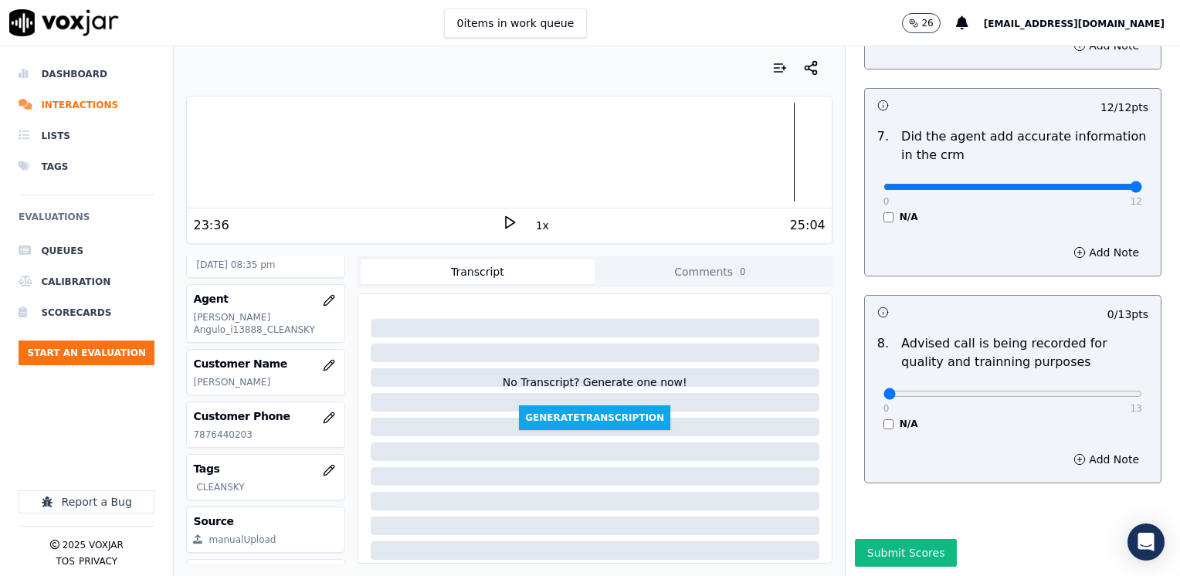
scroll to position [1349, 0]
type input "10"
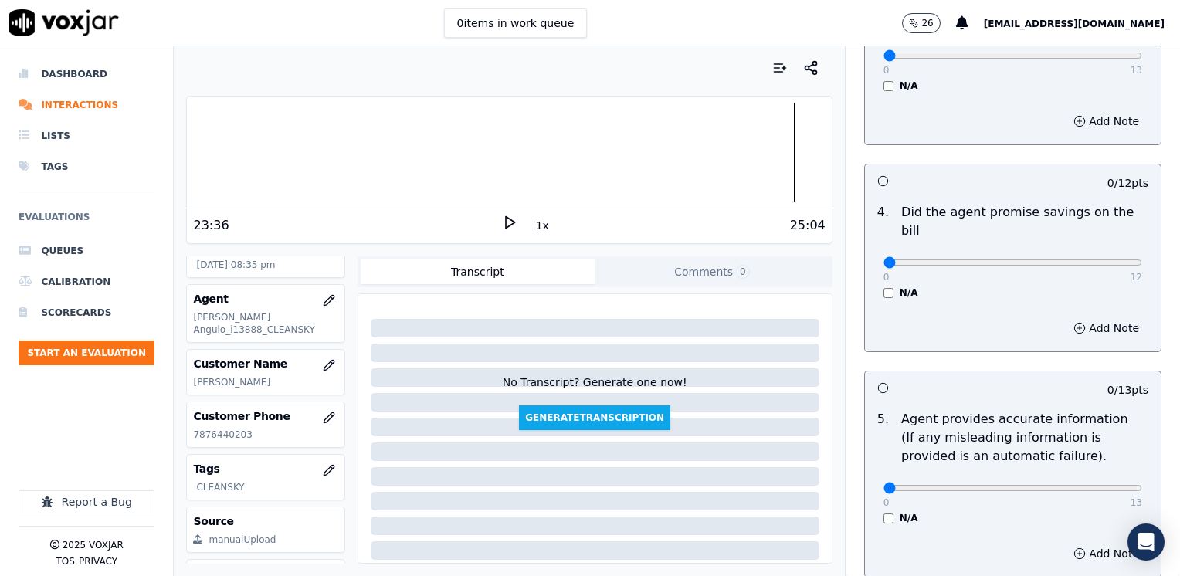
scroll to position [577, 0]
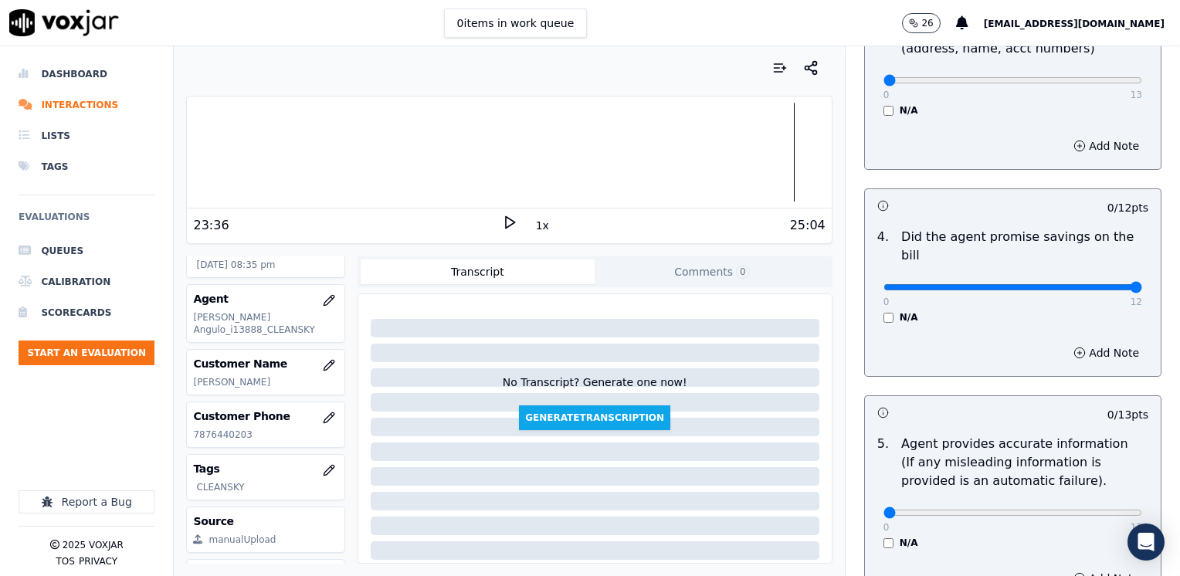
drag, startPoint x: 875, startPoint y: 272, endPoint x: 1182, endPoint y: 289, distance: 306.9
type input "12"
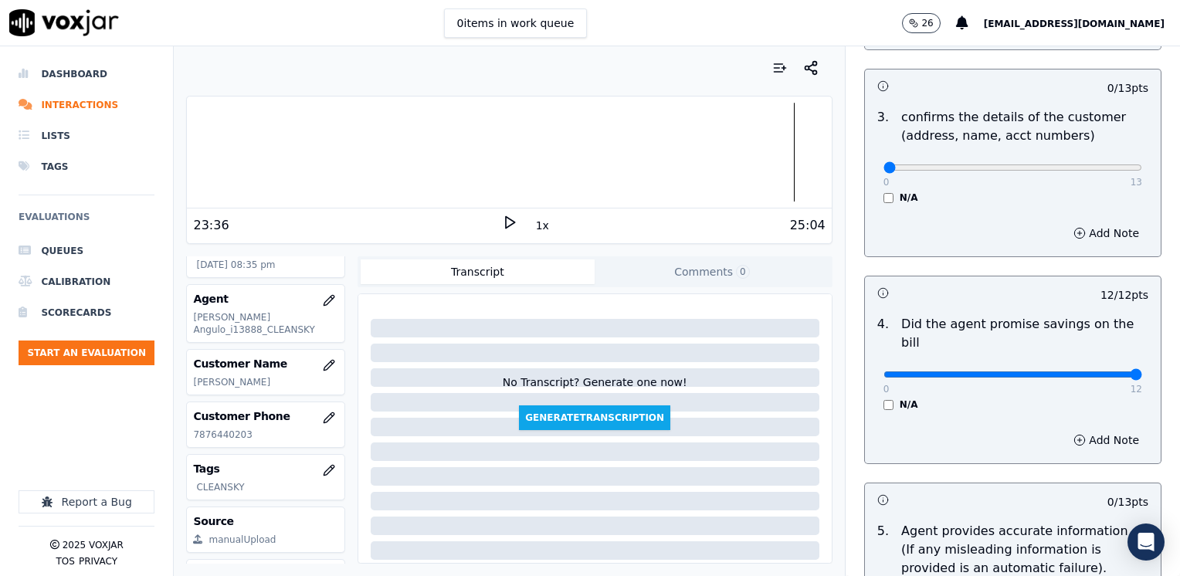
scroll to position [346, 0]
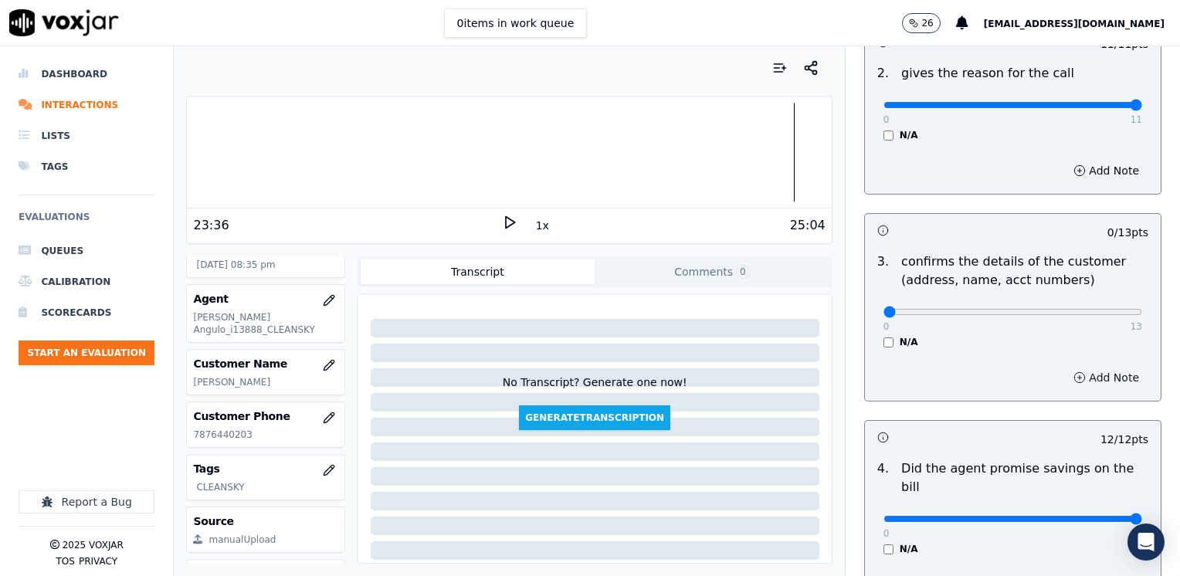
click at [1085, 374] on button "Add Note" at bounding box center [1106, 378] width 84 height 22
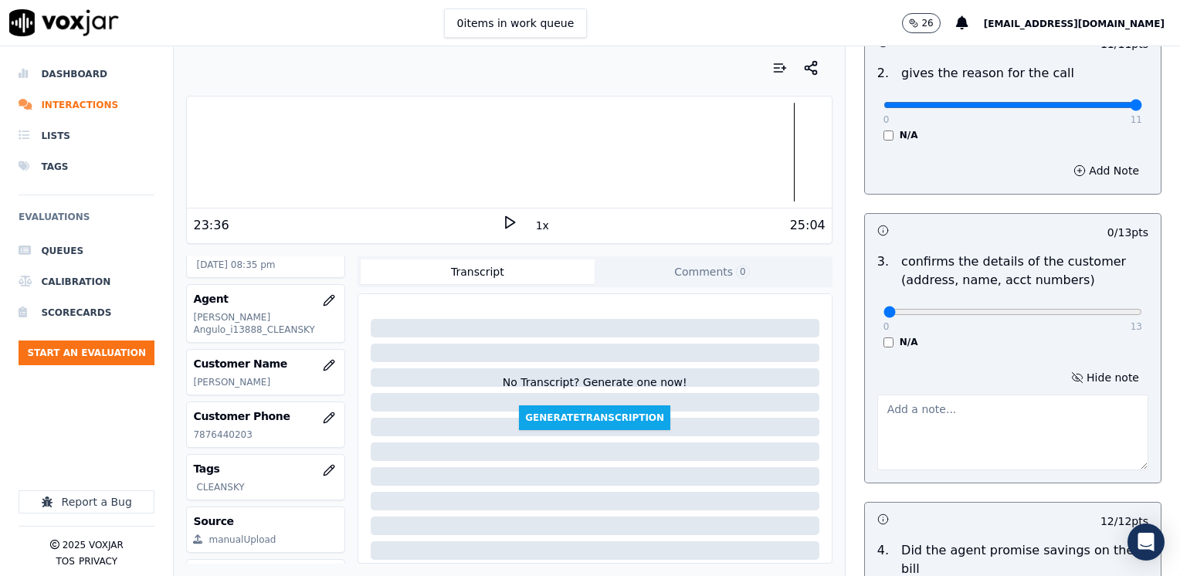
click at [1013, 445] on textarea at bounding box center [1012, 432] width 271 height 76
type textarea "Make sure to confirm full service address and the name as it appears on the bil…"
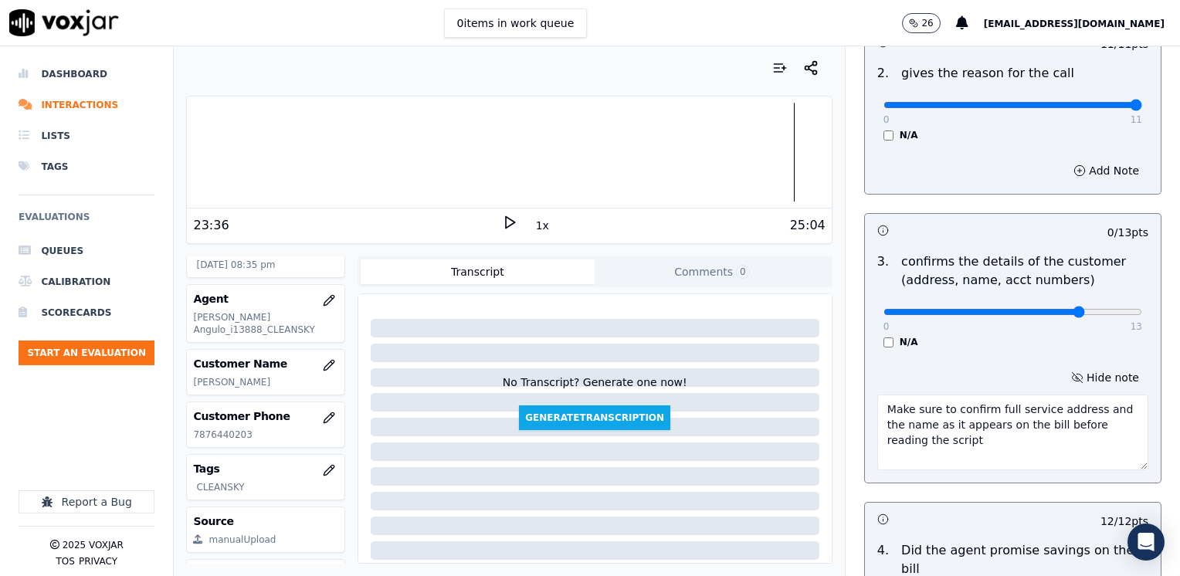
type input "10"
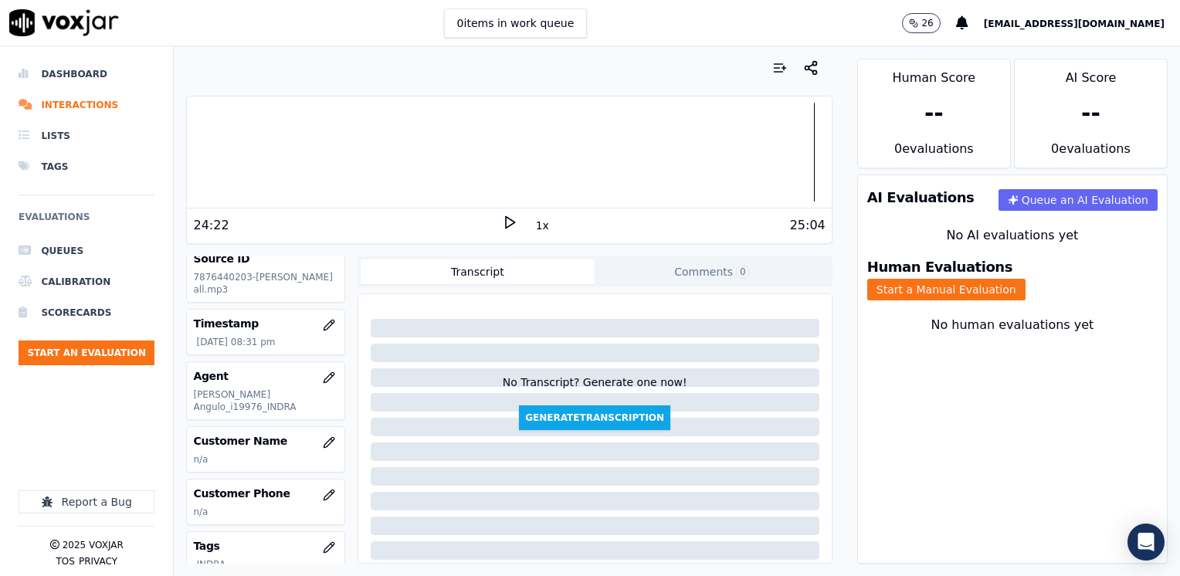
scroll to position [154, 0]
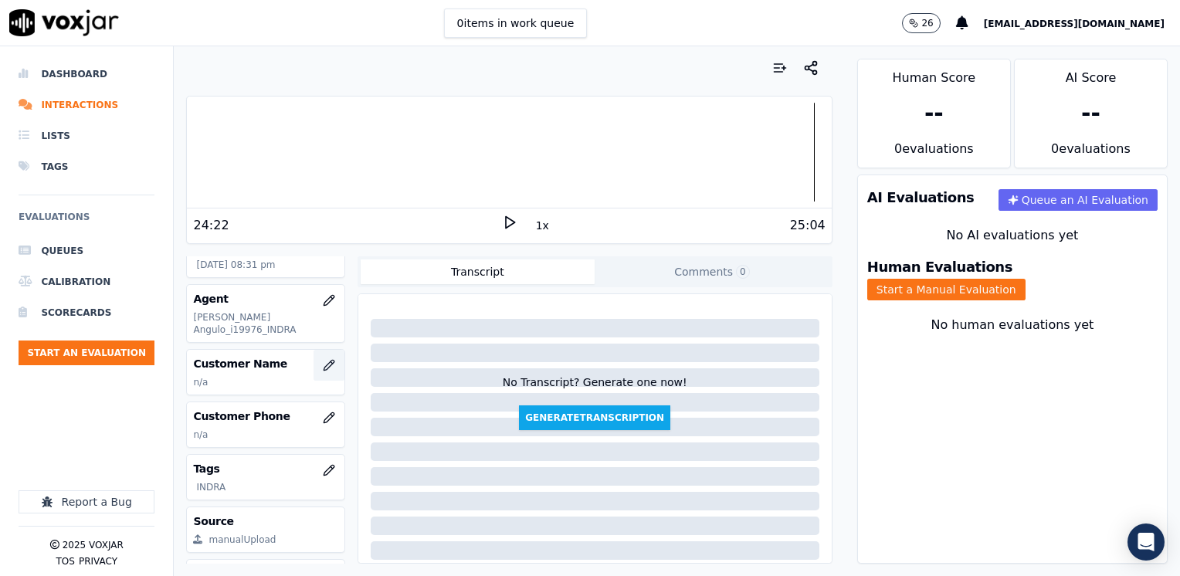
click at [323, 359] on icon "button" at bounding box center [329, 365] width 12 height 12
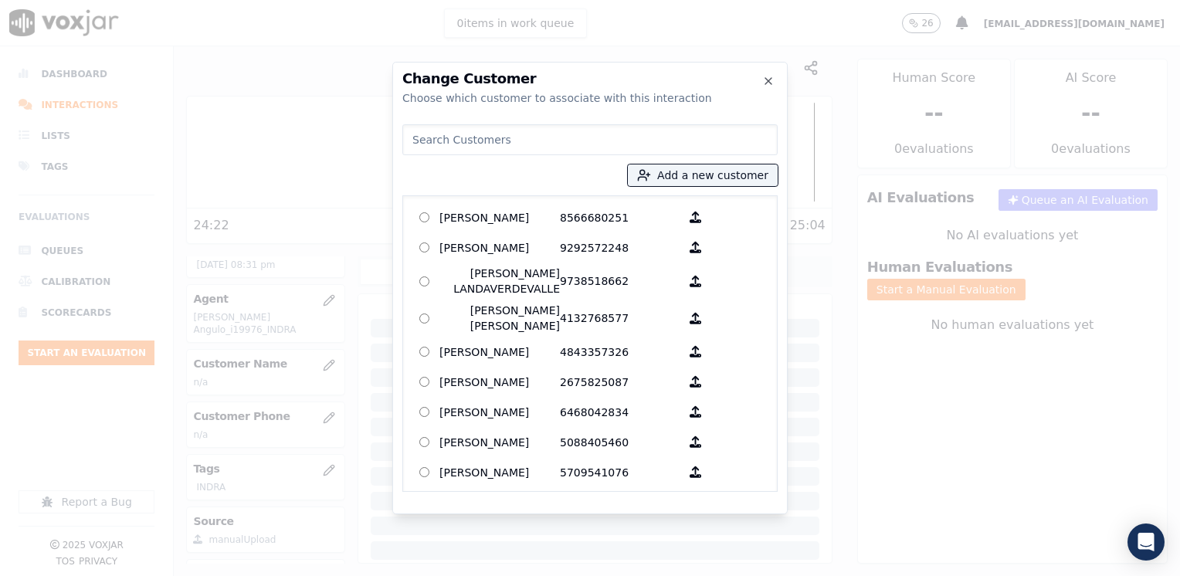
drag, startPoint x: 513, startPoint y: 144, endPoint x: 534, endPoint y: 156, distance: 24.9
click at [513, 144] on input at bounding box center [589, 139] width 375 height 31
paste input "7876440203"
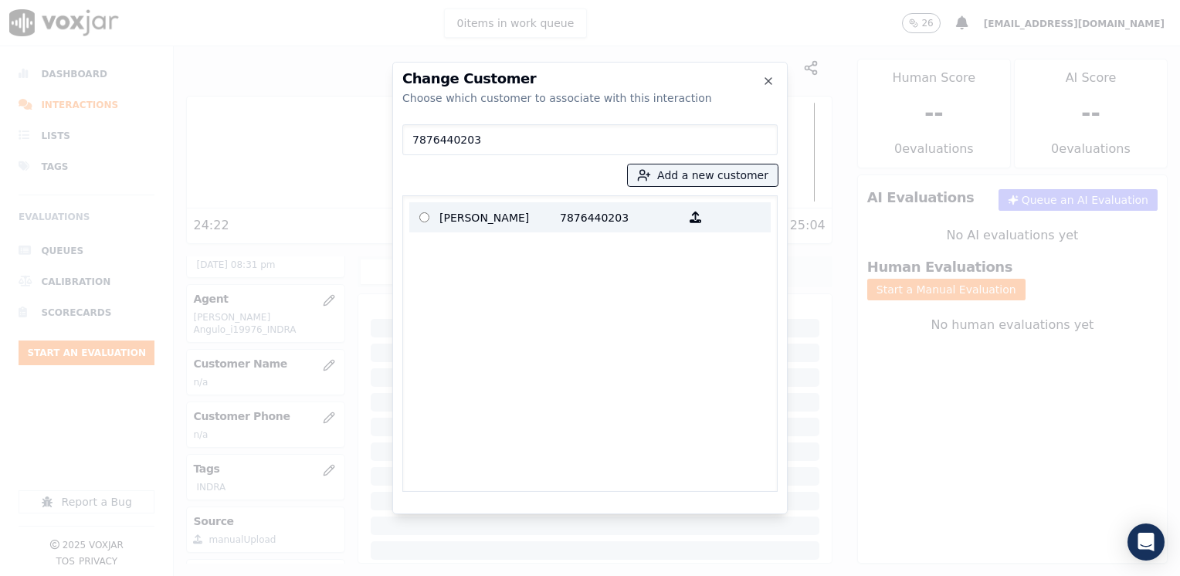
type input "7876440203"
click at [511, 220] on p "[PERSON_NAME]" at bounding box center [499, 217] width 120 height 24
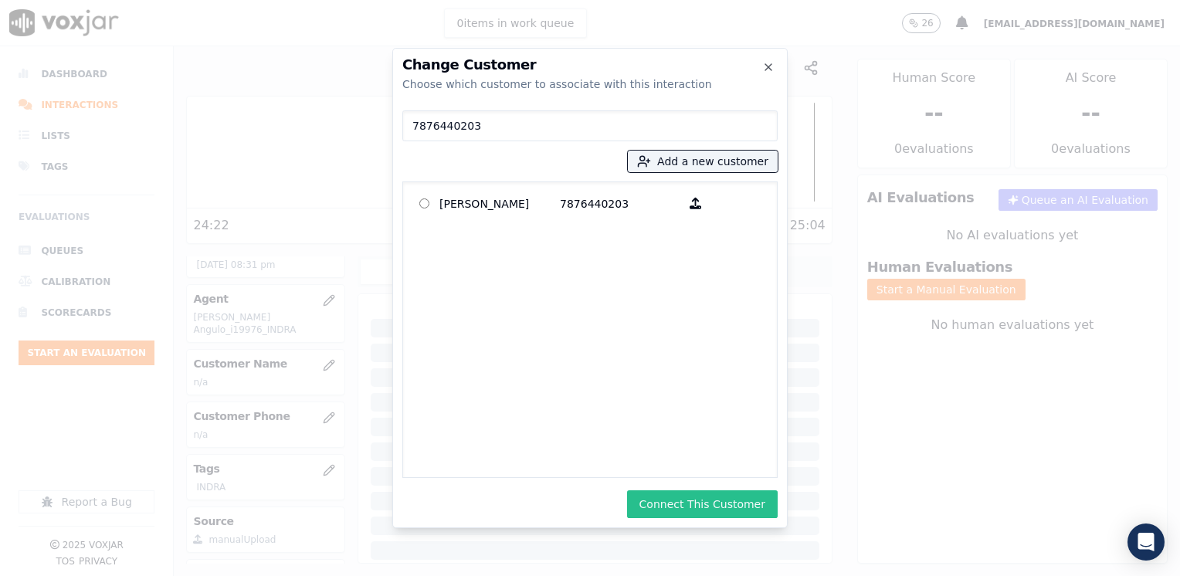
click at [748, 502] on button "Connect This Customer" at bounding box center [702, 504] width 151 height 28
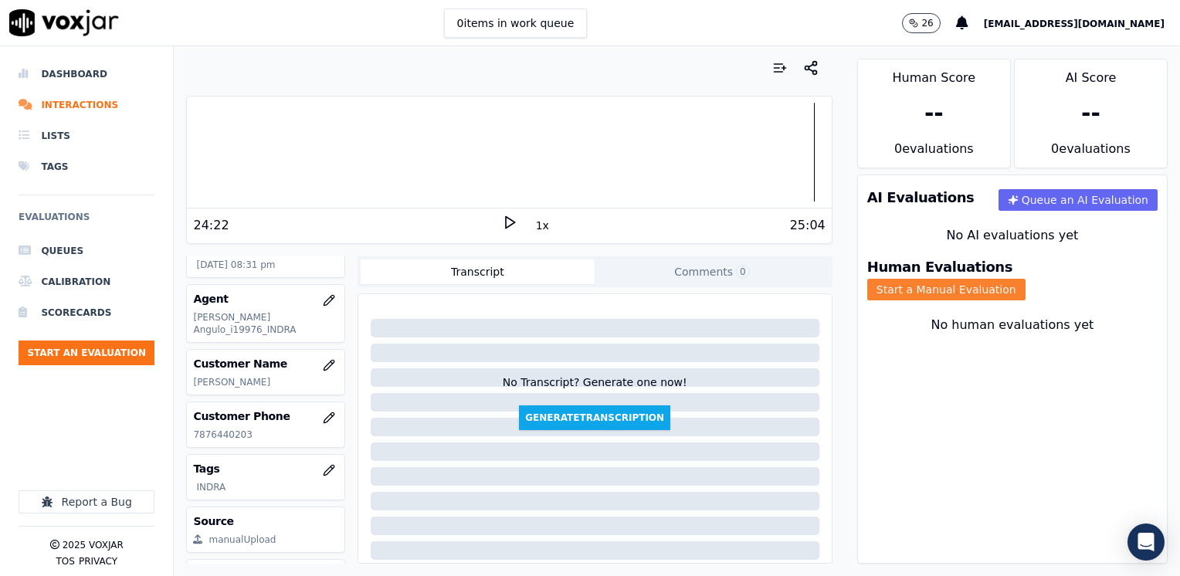
click at [1025, 281] on button "Start a Manual Evaluation" at bounding box center [946, 290] width 158 height 22
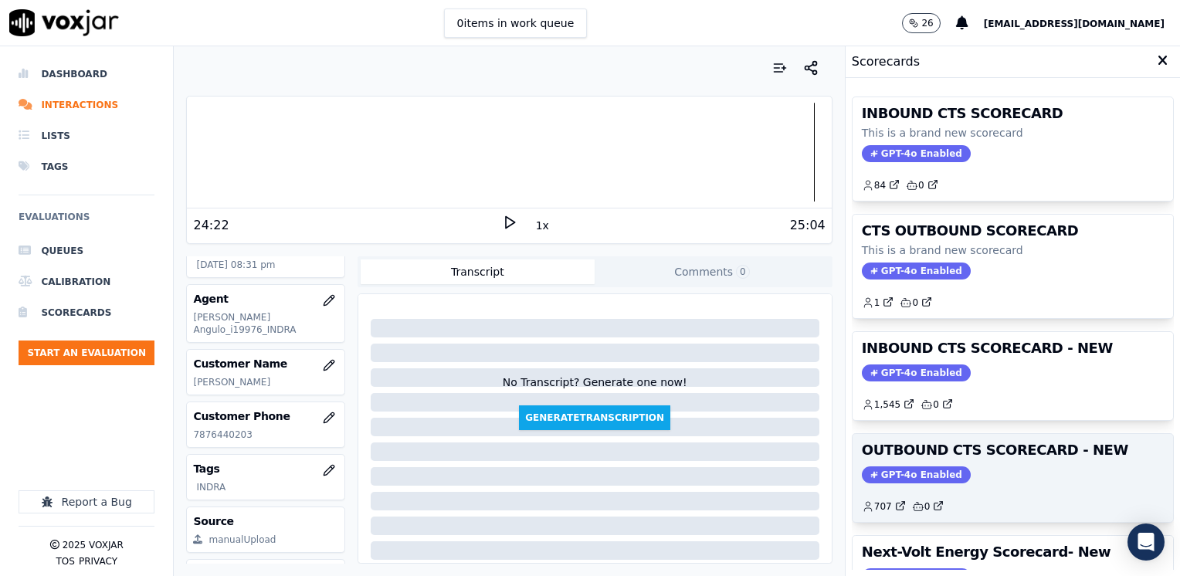
click at [911, 471] on span "GPT-4o Enabled" at bounding box center [916, 474] width 109 height 17
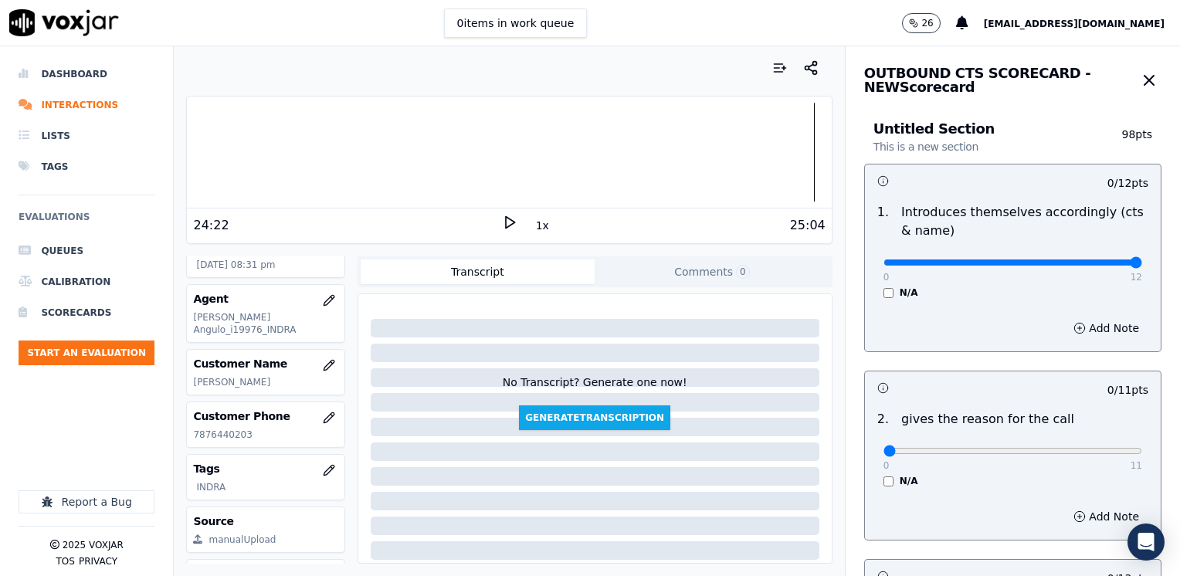
drag, startPoint x: 876, startPoint y: 257, endPoint x: 1182, endPoint y: 342, distance: 317.3
type input "12"
click at [1142, 266] on input "range" at bounding box center [1012, 262] width 259 height 6
drag, startPoint x: 869, startPoint y: 453, endPoint x: 1182, endPoint y: 399, distance: 317.3
type input "11"
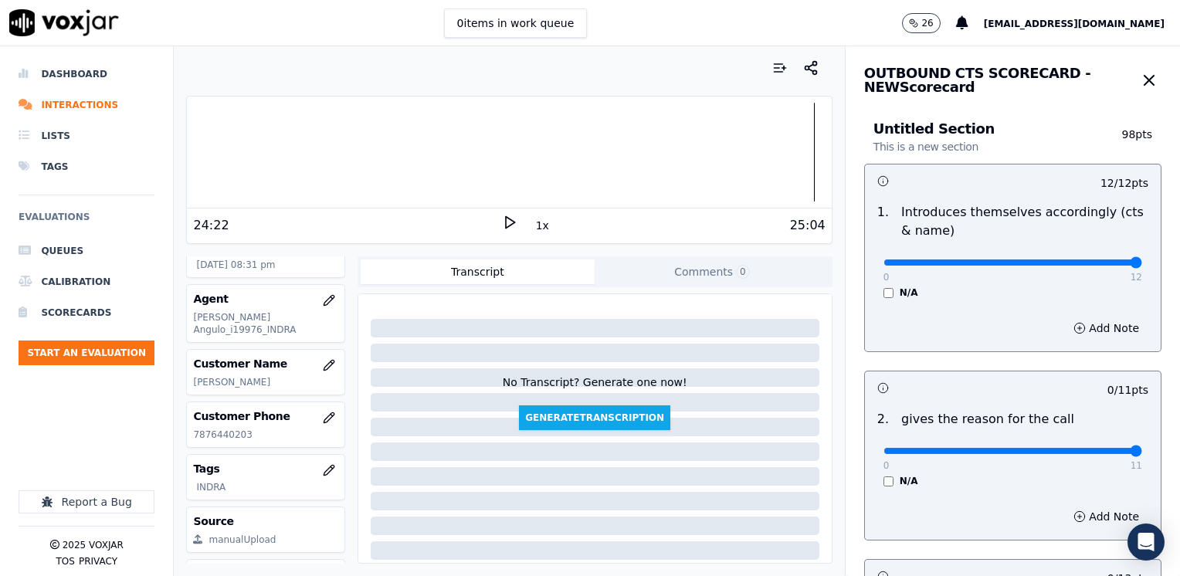
click at [1142, 266] on input "range" at bounding box center [1012, 262] width 259 height 6
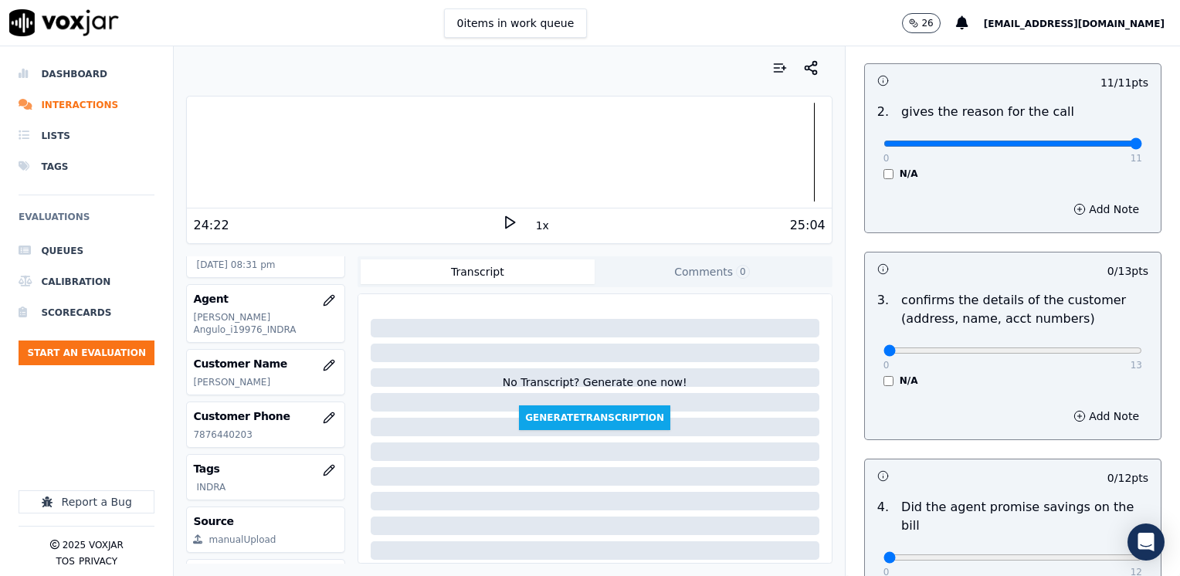
scroll to position [309, 0]
drag, startPoint x: 874, startPoint y: 349, endPoint x: 1182, endPoint y: 348, distance: 308.0
type input "13"
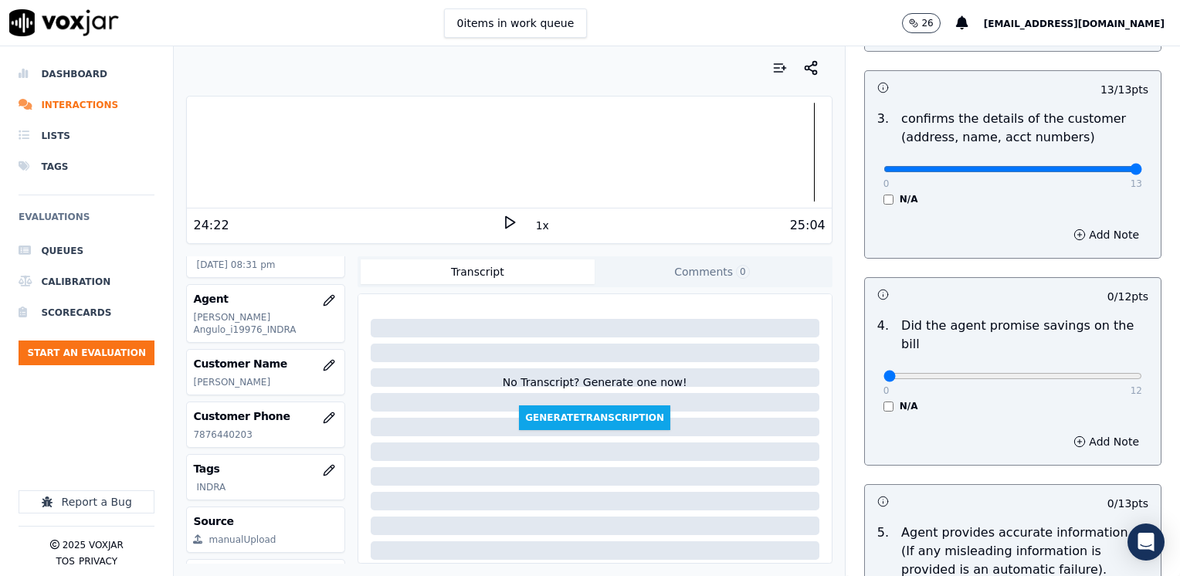
scroll to position [540, 0]
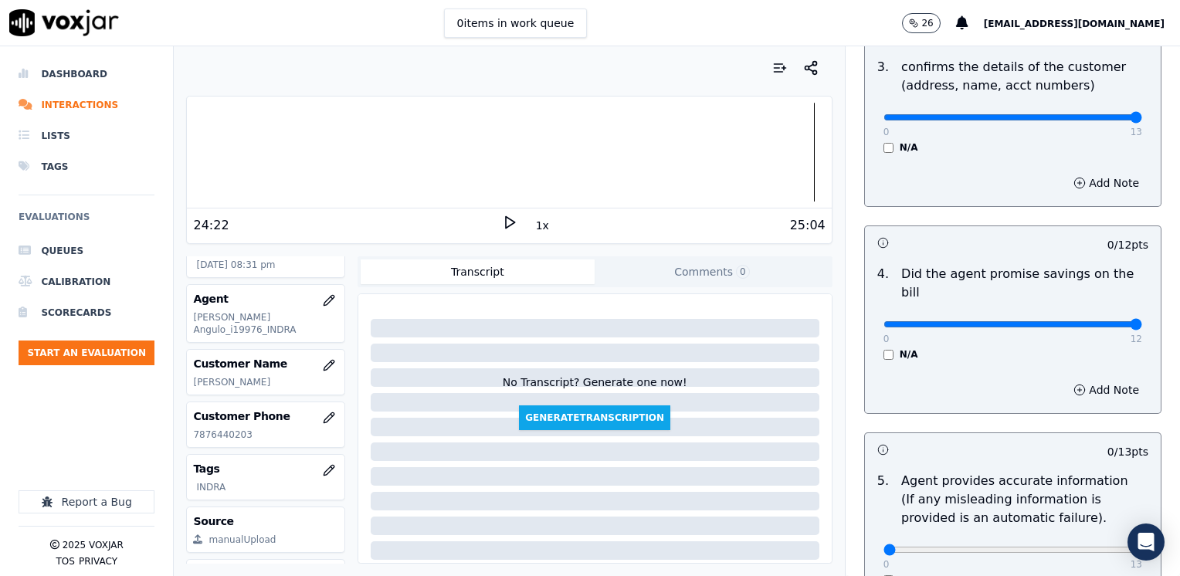
drag, startPoint x: 872, startPoint y: 302, endPoint x: 1182, endPoint y: 303, distance: 309.6
type input "12"
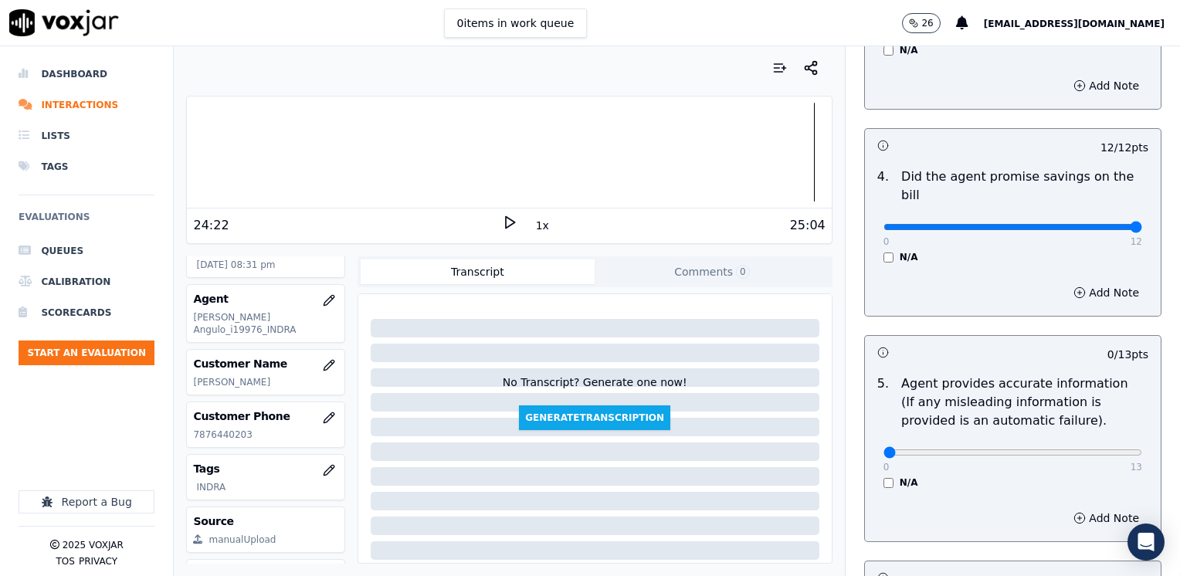
scroll to position [849, 0]
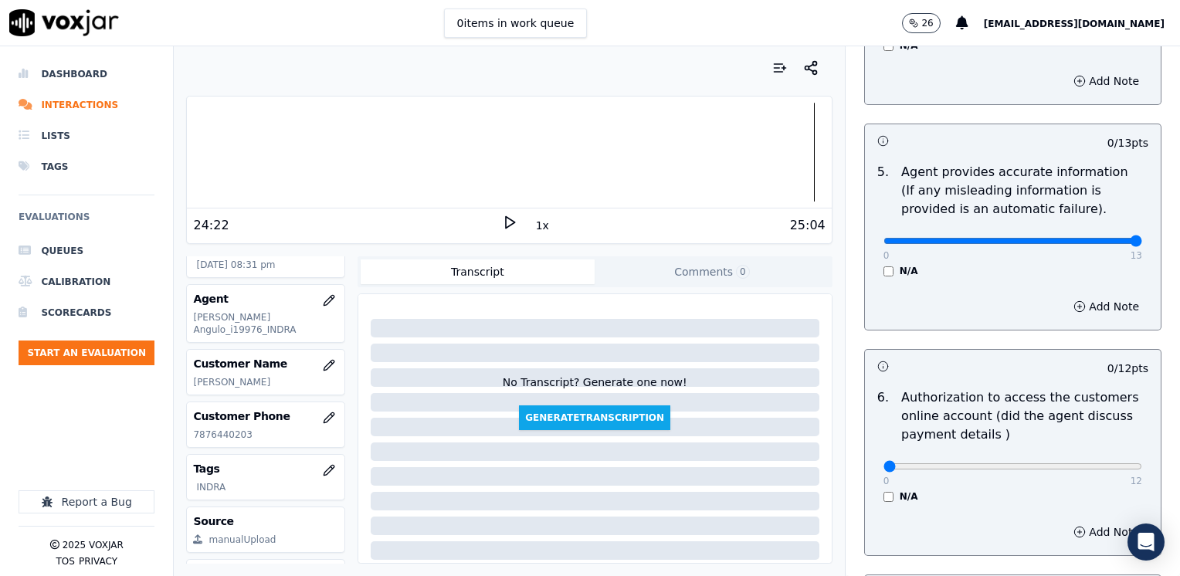
drag, startPoint x: 874, startPoint y: 218, endPoint x: 1182, endPoint y: 222, distance: 308.1
type input "13"
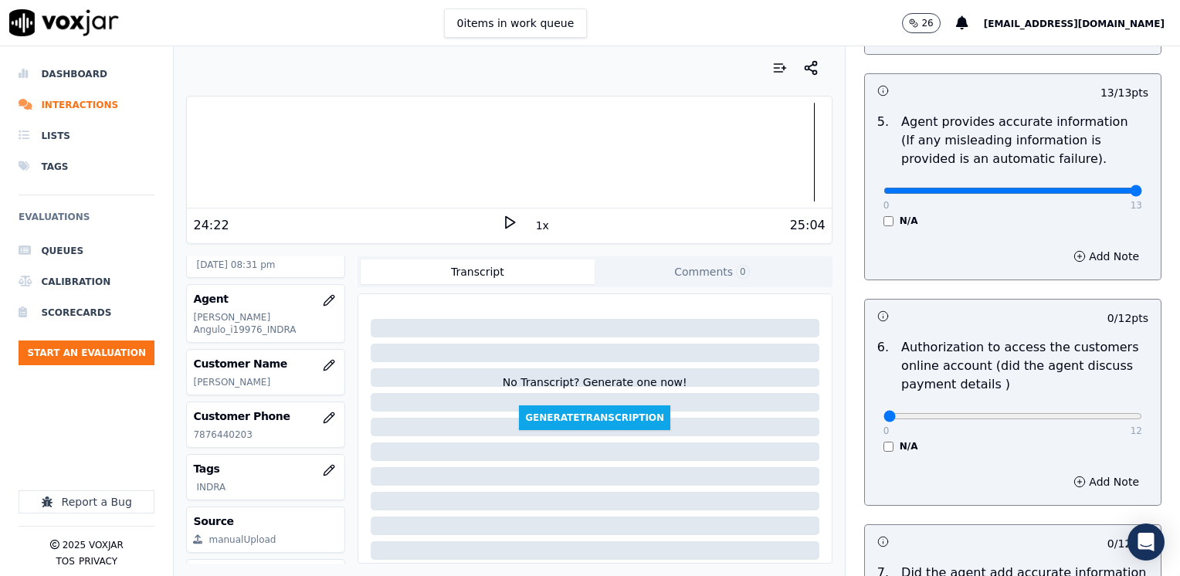
scroll to position [1004, 0]
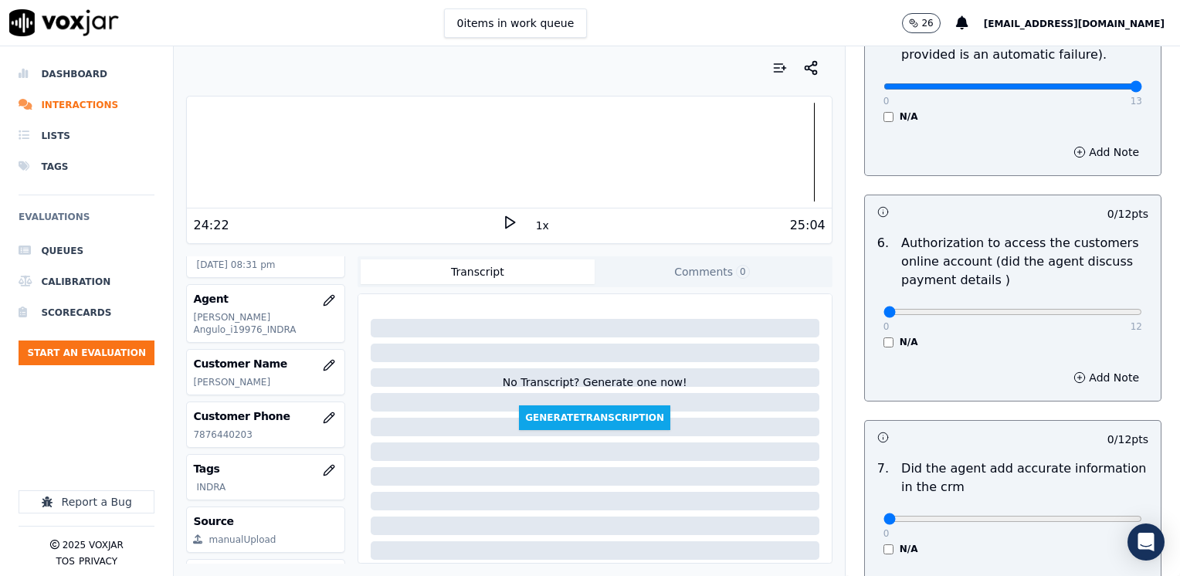
click at [883, 336] on div "N/A" at bounding box center [1012, 342] width 259 height 12
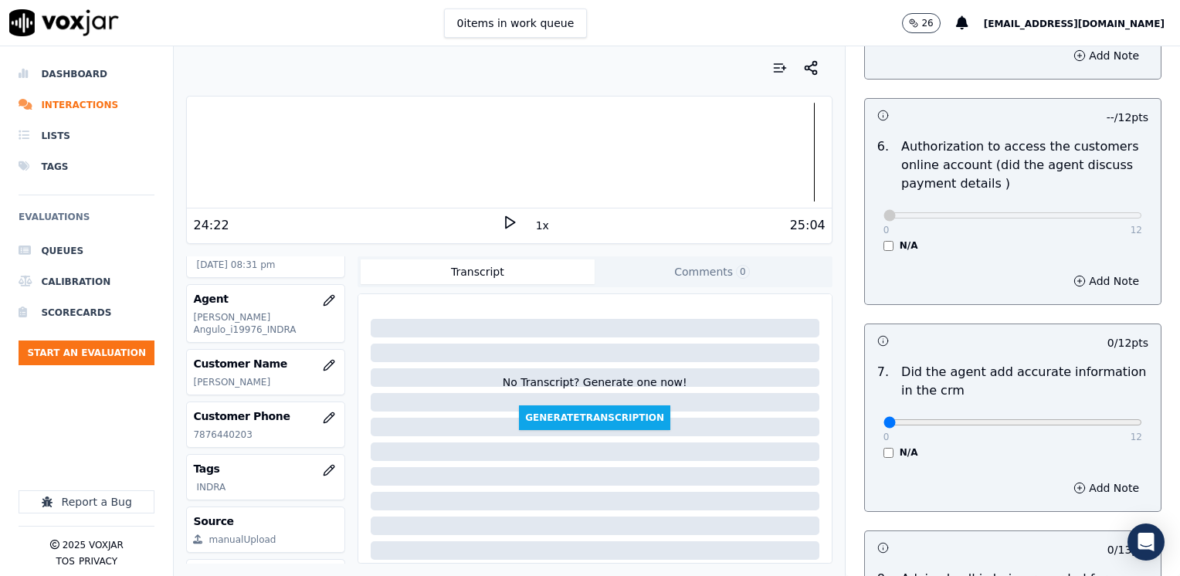
scroll to position [1158, 0]
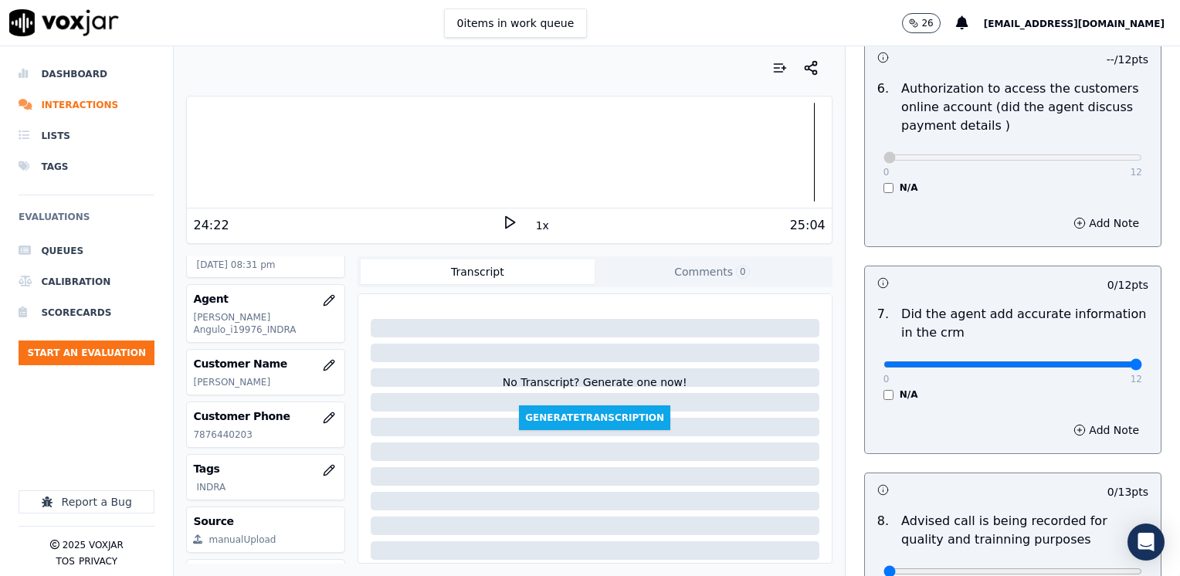
drag, startPoint x: 876, startPoint y: 340, endPoint x: 1182, endPoint y: 373, distance: 307.4
type input "12"
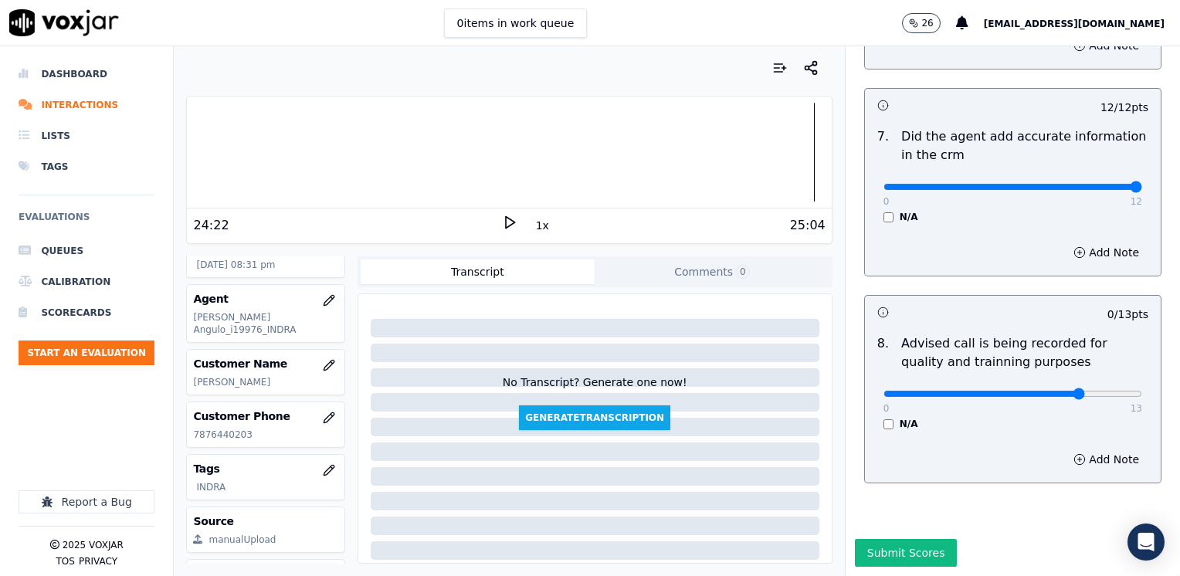
type input "10"
click at [889, 539] on button "Submit Scores" at bounding box center [906, 553] width 103 height 28
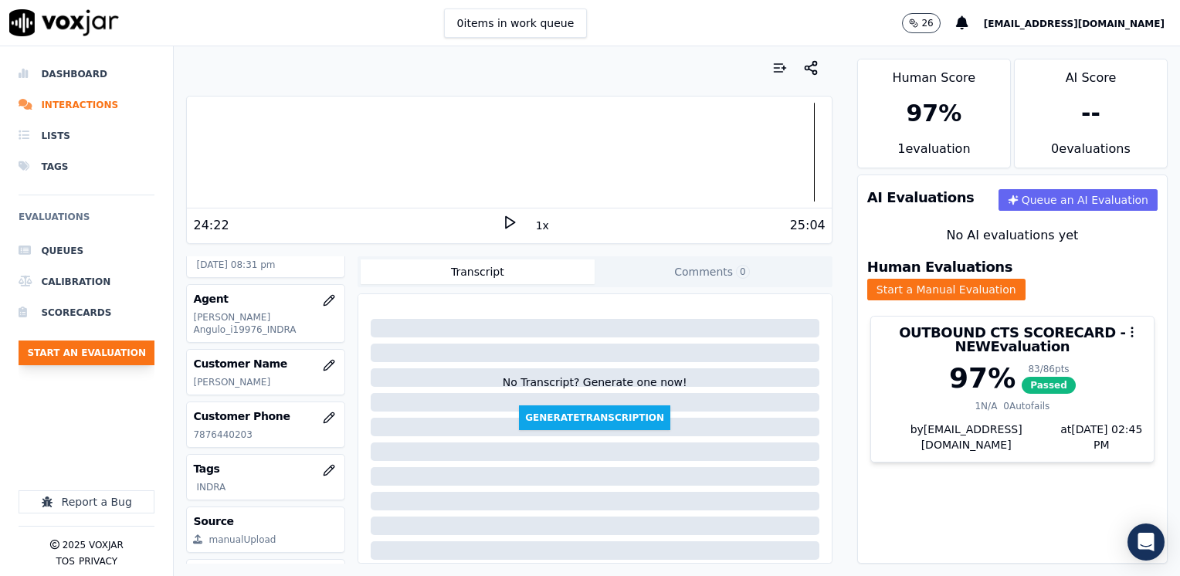
click at [82, 354] on button "Start an Evaluation" at bounding box center [87, 352] width 136 height 25
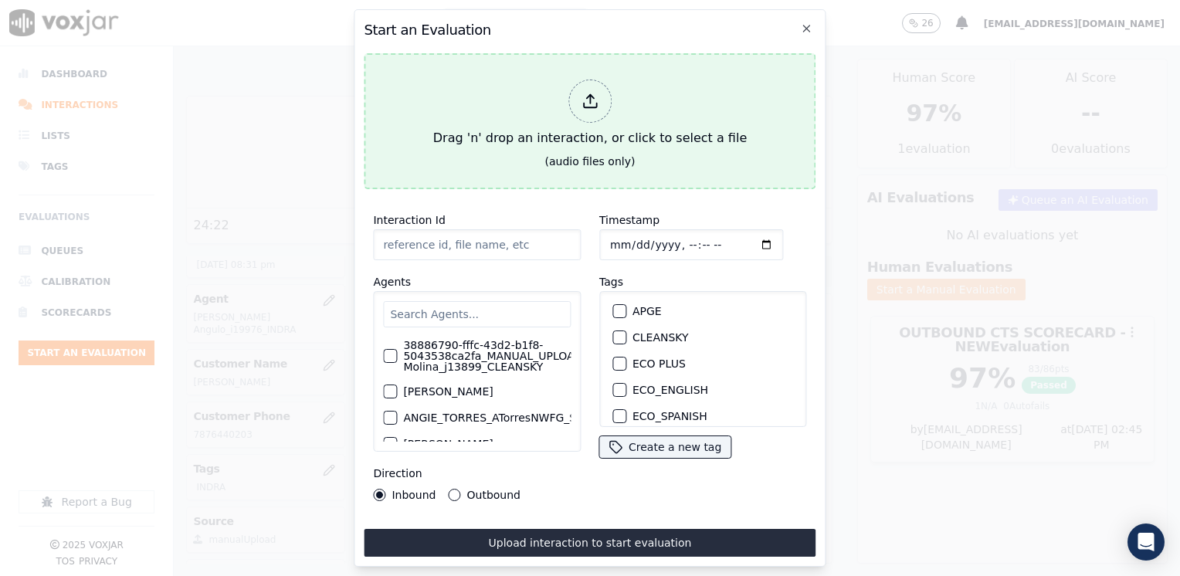
click at [600, 100] on div at bounding box center [589, 101] width 43 height 43
type input "20250808-173158_7203138966-[PERSON_NAME] all.mp3"
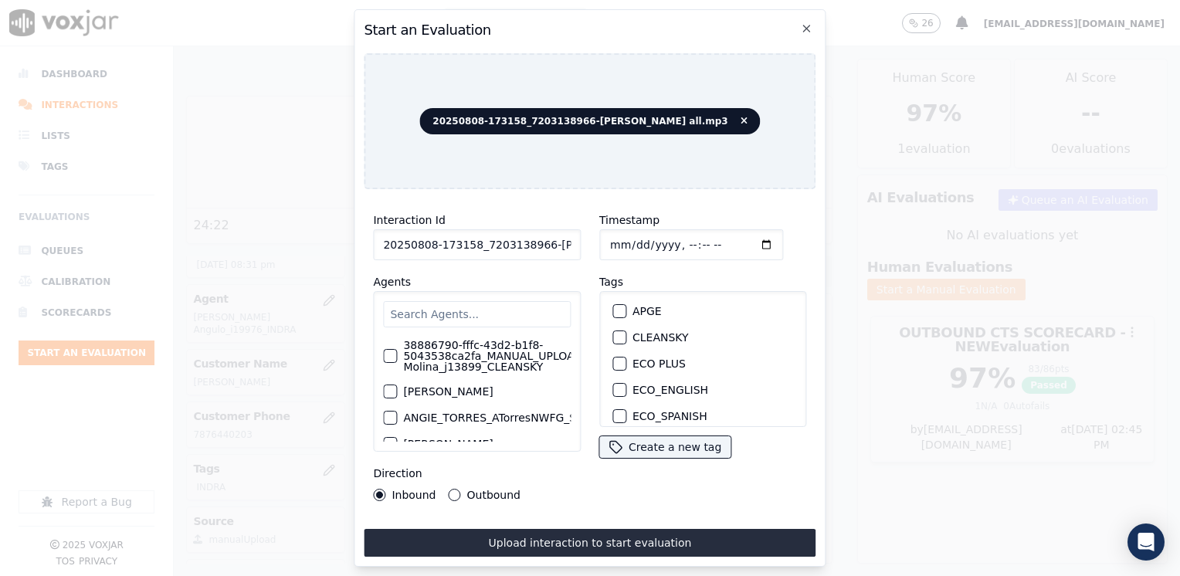
click at [510, 310] on input "text" at bounding box center [477, 314] width 188 height 26
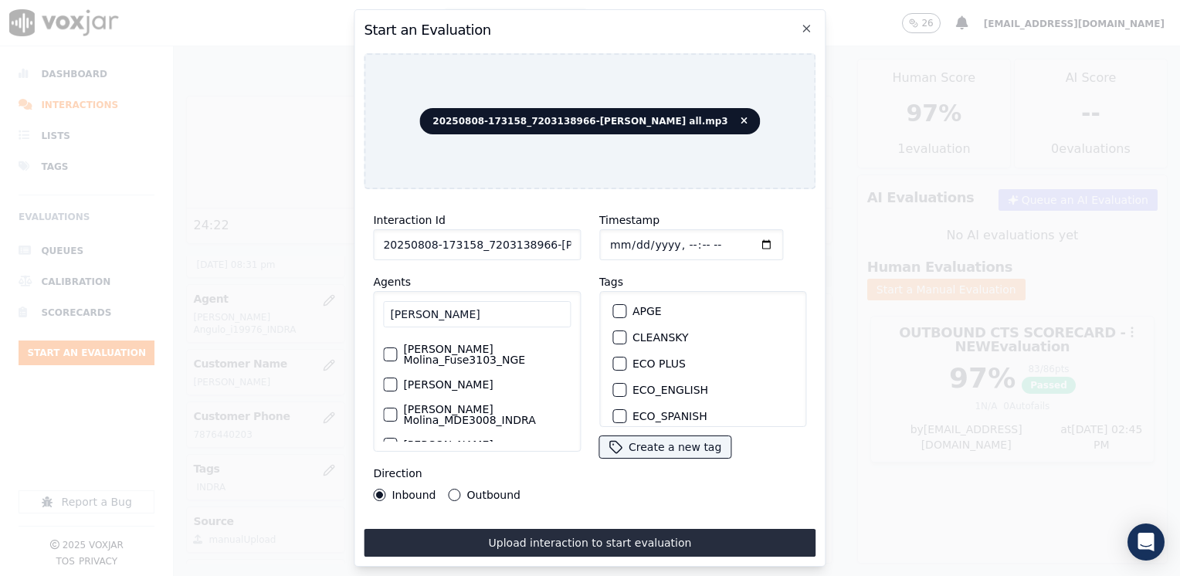
scroll to position [154, 0]
type input "[PERSON_NAME]"
click at [382, 373] on div "[PERSON_NAME] 38886790-fffc-43d2-b1f8-5043538ca2fa_MANUAL_UPLOAD_Juliana Molina…" at bounding box center [477, 371] width 208 height 161
click at [391, 382] on div "button" at bounding box center [389, 387] width 11 height 11
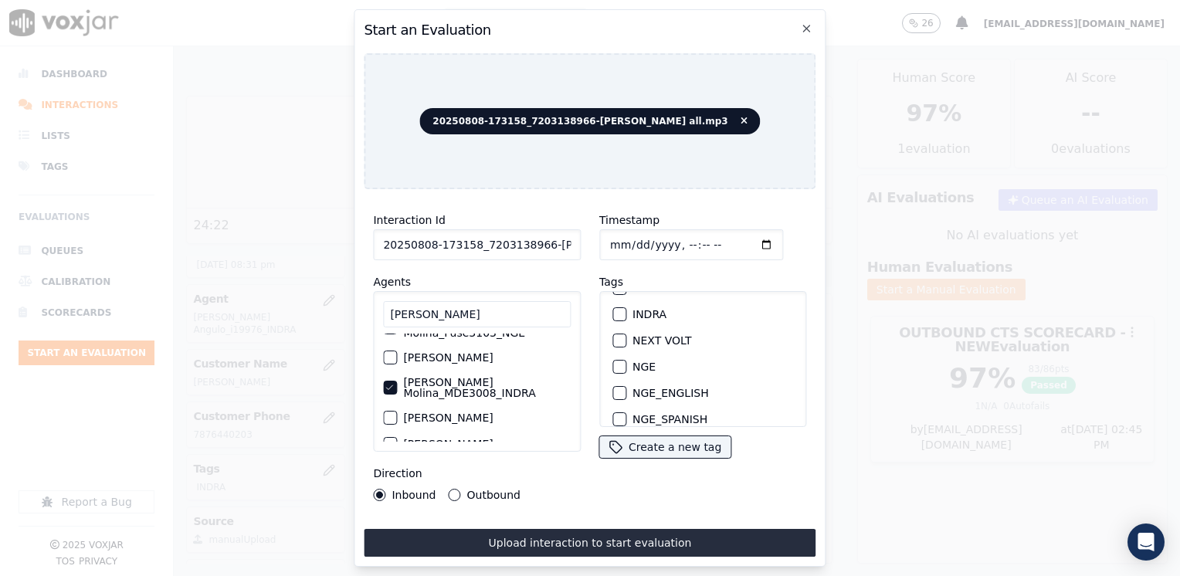
click at [614, 309] on div "button" at bounding box center [618, 314] width 11 height 11
click at [742, 238] on input "Timestamp" at bounding box center [691, 244] width 184 height 31
type input "[DATE]T20:45"
click at [450, 490] on button "Outbound" at bounding box center [455, 495] width 12 height 12
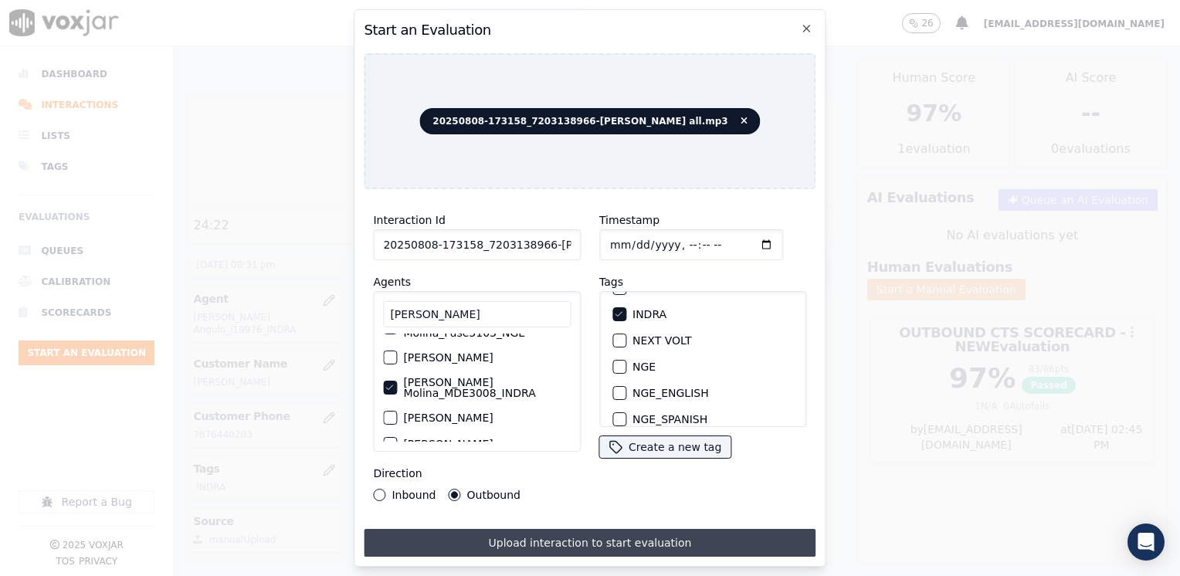
click at [555, 536] on button "Upload interaction to start evaluation" at bounding box center [590, 543] width 452 height 28
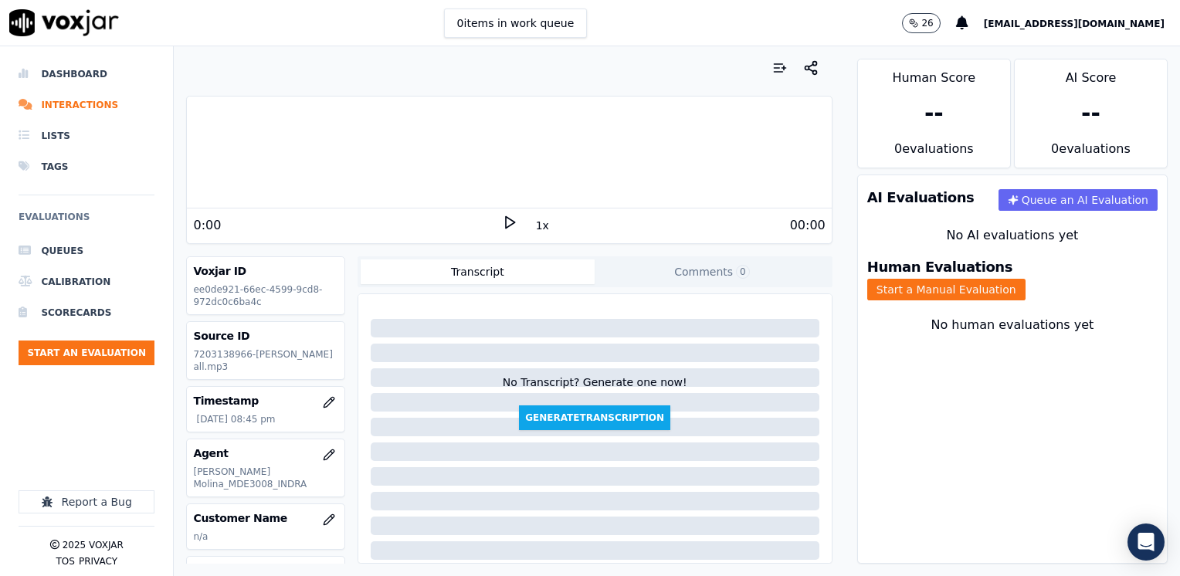
click at [502, 231] on div "1x" at bounding box center [509, 225] width 15 height 21
drag, startPoint x: 497, startPoint y: 231, endPoint x: 498, endPoint y: 221, distance: 10.1
click at [502, 221] on icon at bounding box center [509, 222] width 15 height 15
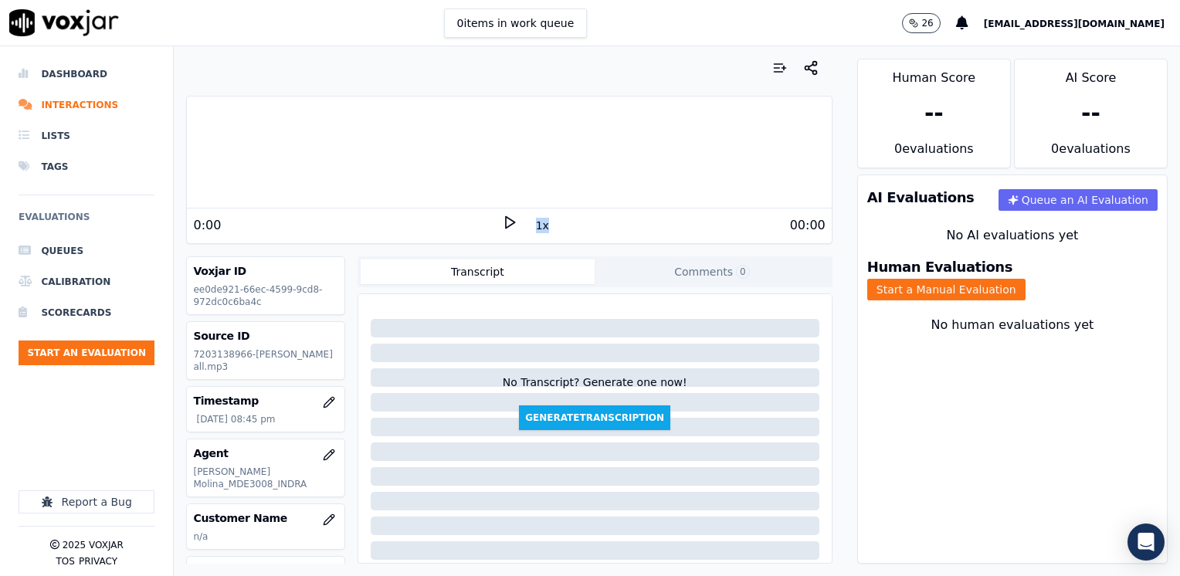
click at [502, 222] on icon at bounding box center [509, 222] width 15 height 15
click at [506, 222] on rect at bounding box center [507, 222] width 2 height 10
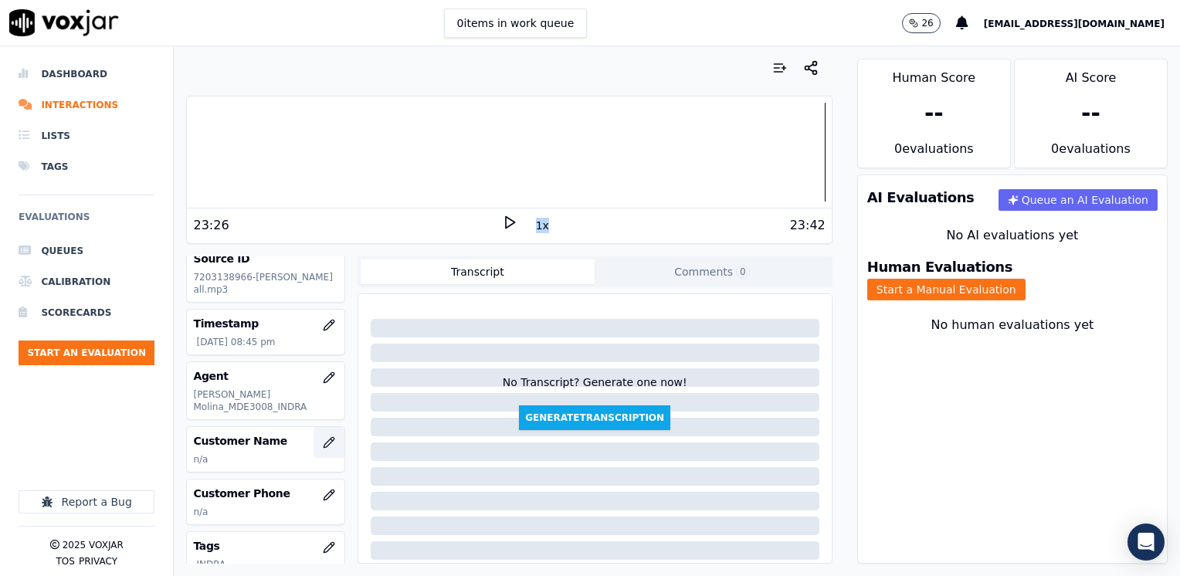
click at [330, 438] on icon "button" at bounding box center [331, 439] width 2 height 2
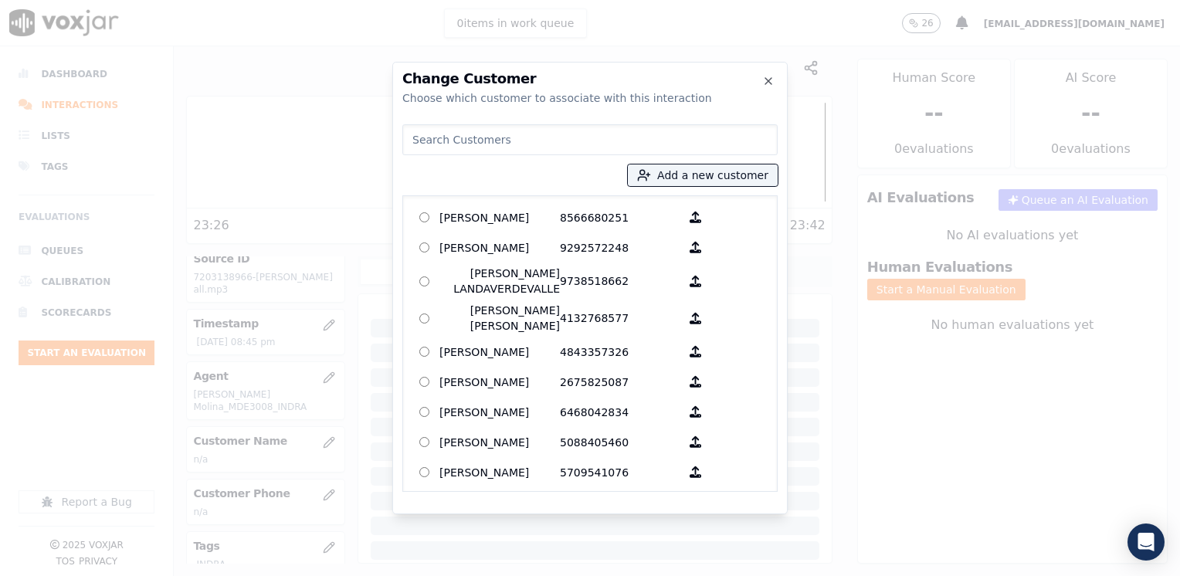
click at [630, 141] on input at bounding box center [589, 139] width 375 height 31
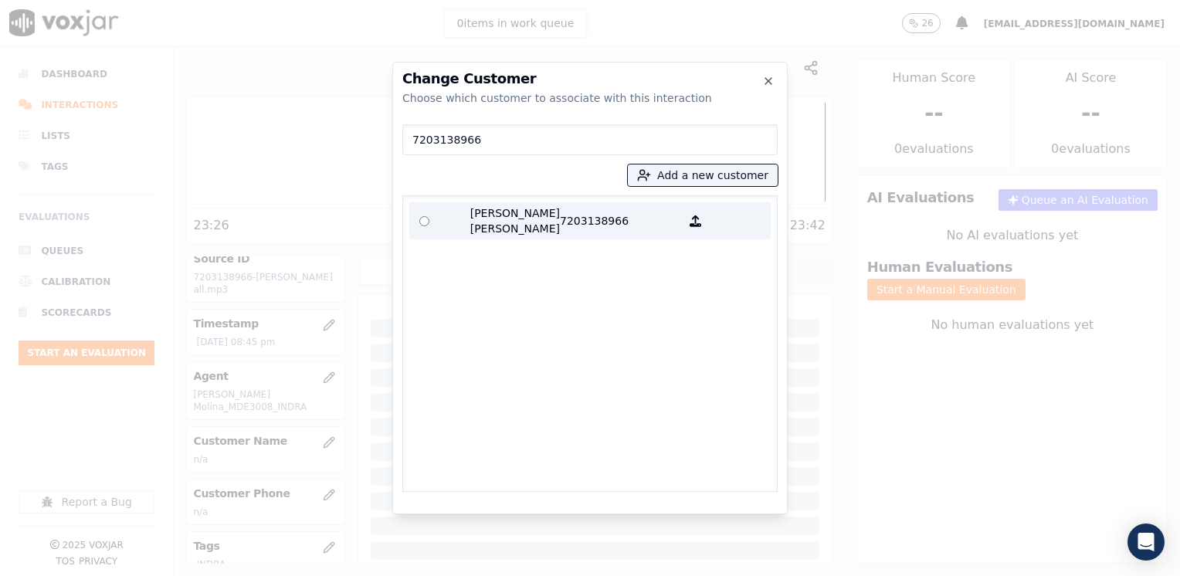
type input "7203138966"
click at [530, 218] on p "[PERSON_NAME] [PERSON_NAME]" at bounding box center [499, 220] width 120 height 31
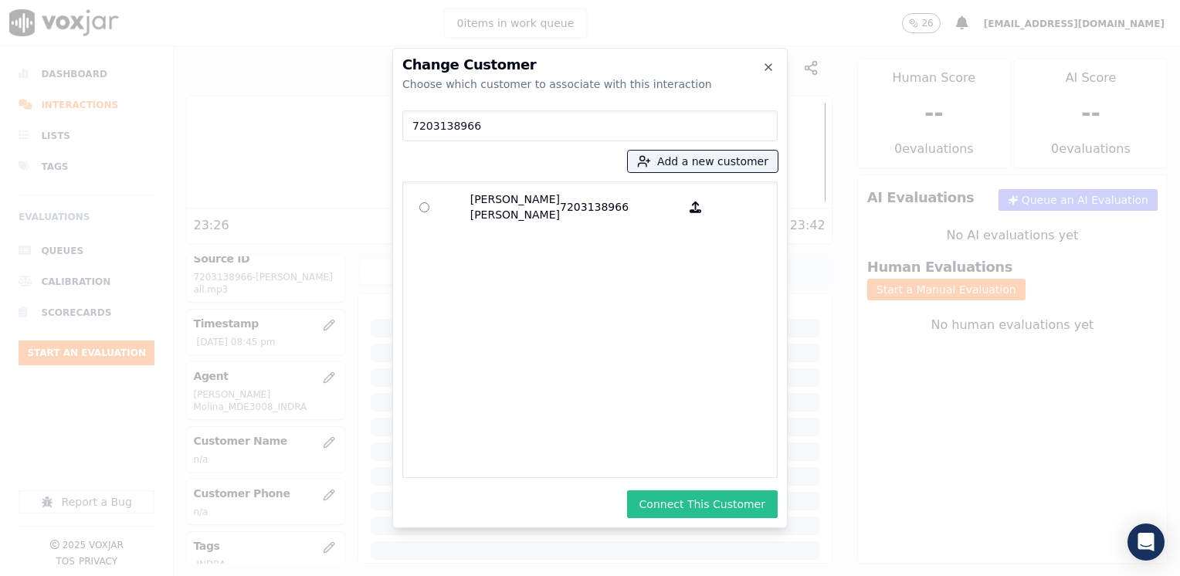
click at [726, 500] on button "Connect This Customer" at bounding box center [702, 504] width 151 height 28
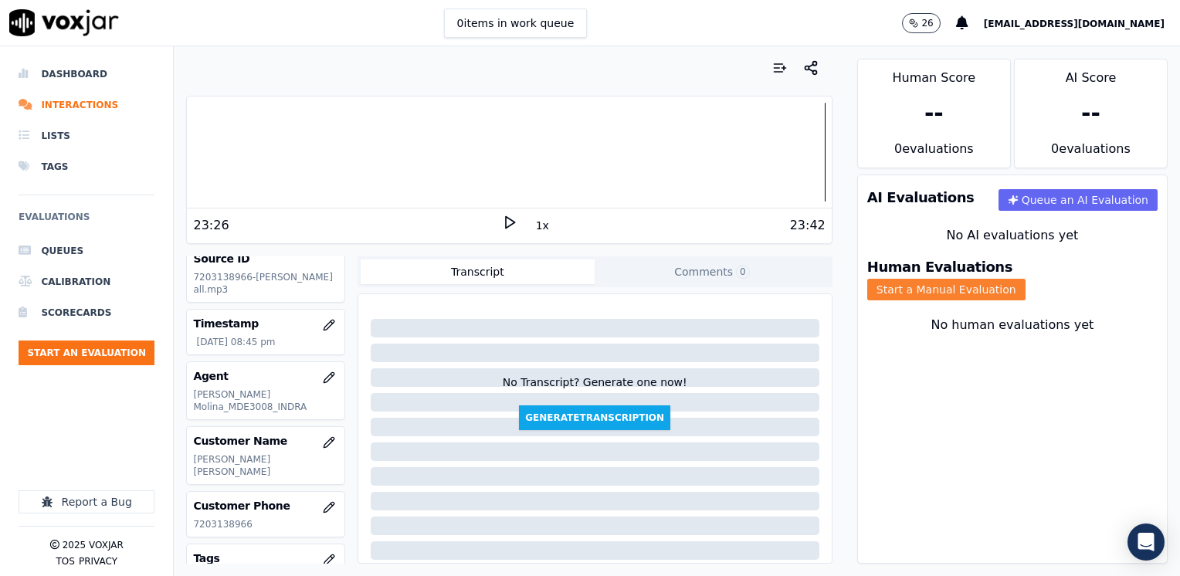
click at [1025, 279] on button "Start a Manual Evaluation" at bounding box center [946, 290] width 158 height 22
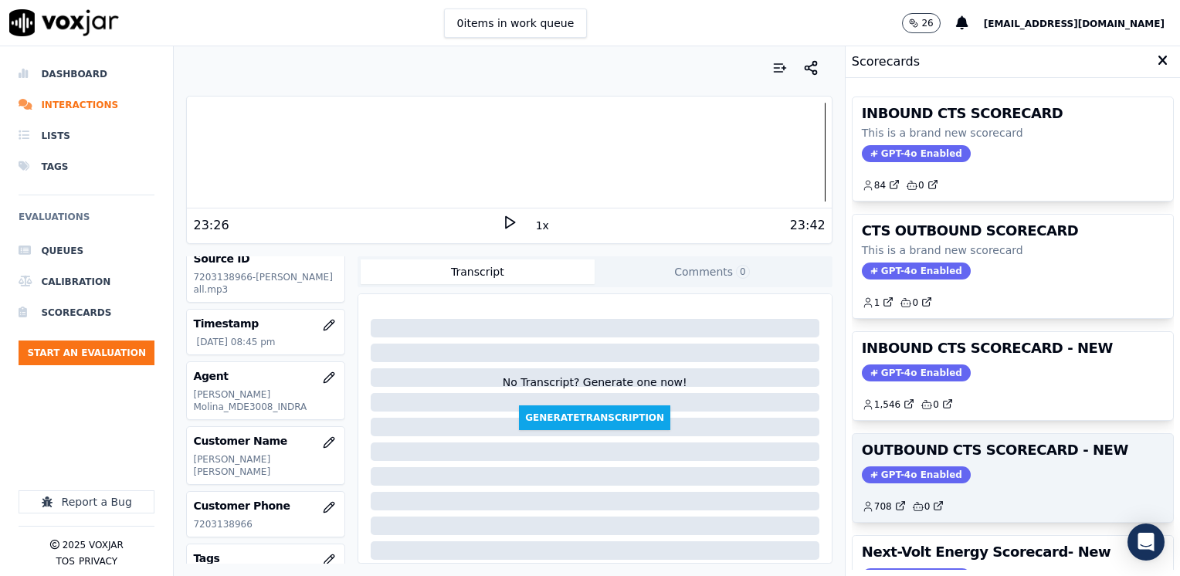
click at [892, 469] on span "GPT-4o Enabled" at bounding box center [916, 474] width 109 height 17
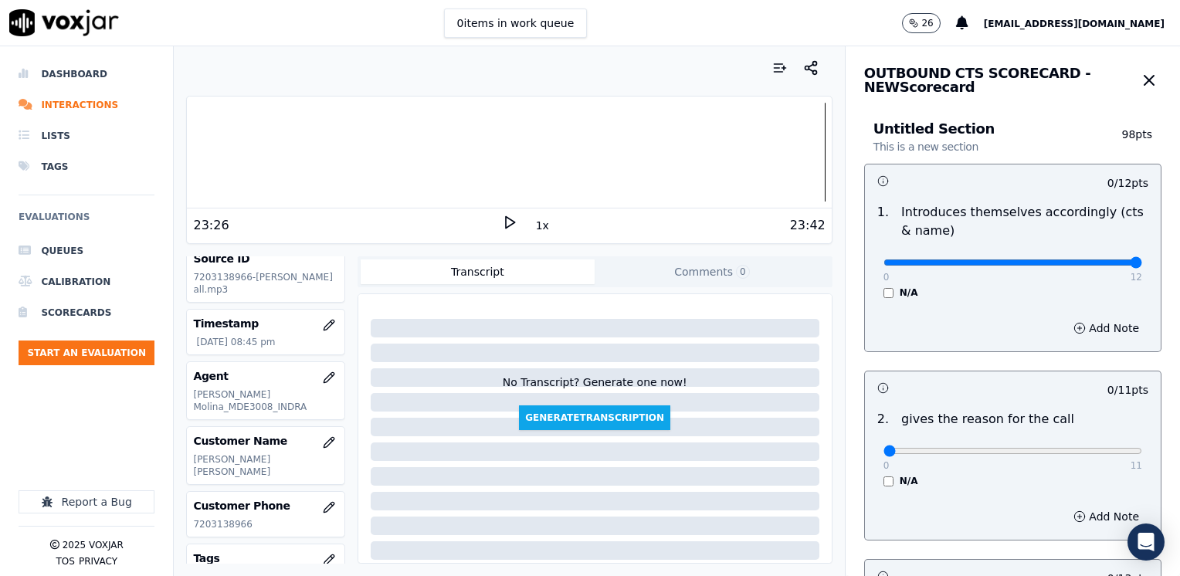
drag, startPoint x: 877, startPoint y: 261, endPoint x: 1182, endPoint y: 263, distance: 304.9
type input "12"
click at [1142, 263] on input "range" at bounding box center [1012, 262] width 259 height 6
drag, startPoint x: 873, startPoint y: 451, endPoint x: 1182, endPoint y: 428, distance: 309.7
type input "11"
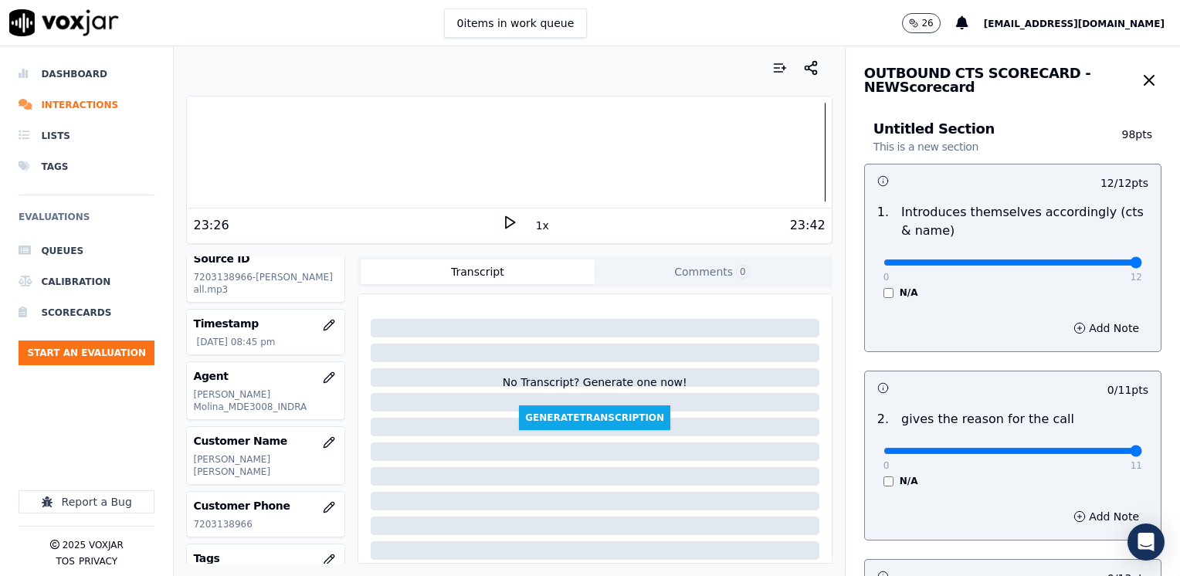
click at [1142, 266] on input "range" at bounding box center [1012, 262] width 259 height 6
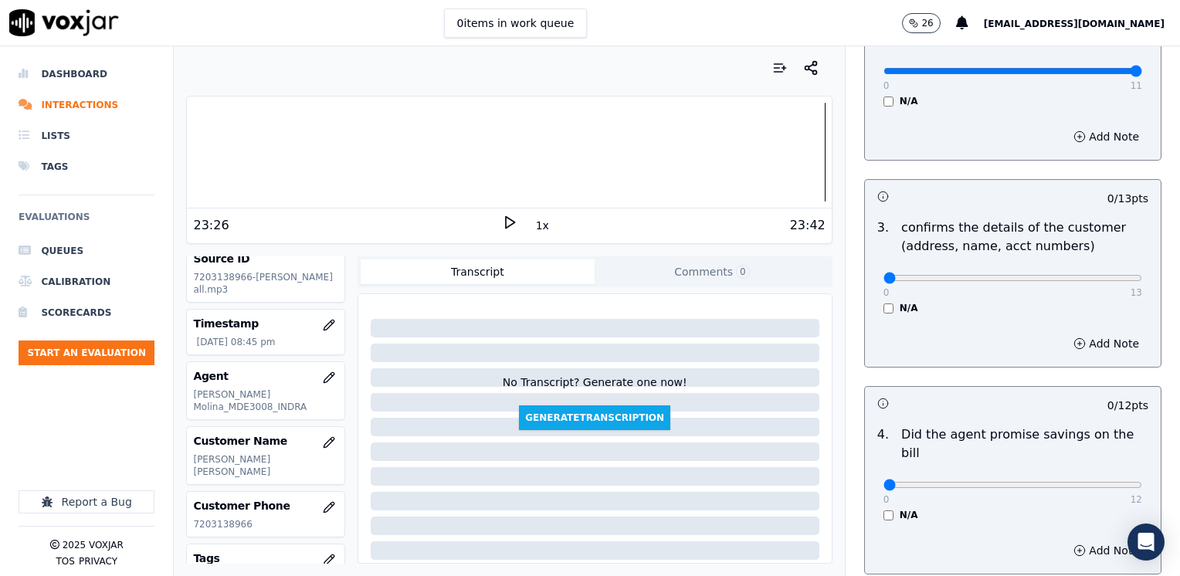
scroll to position [463, 0]
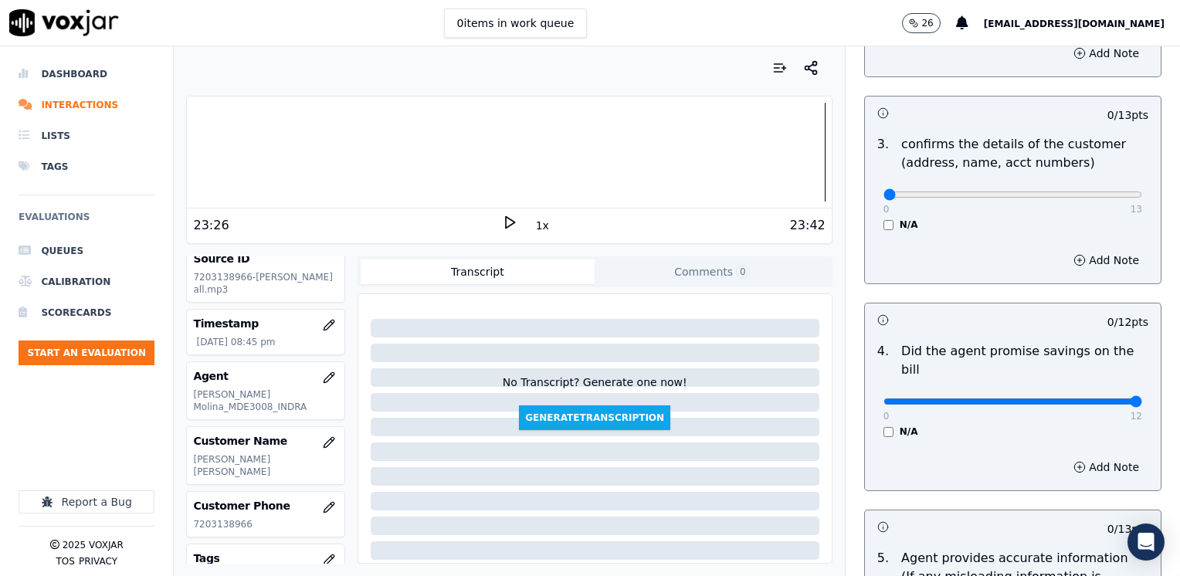
drag, startPoint x: 870, startPoint y: 384, endPoint x: 1182, endPoint y: 391, distance: 311.9
type input "12"
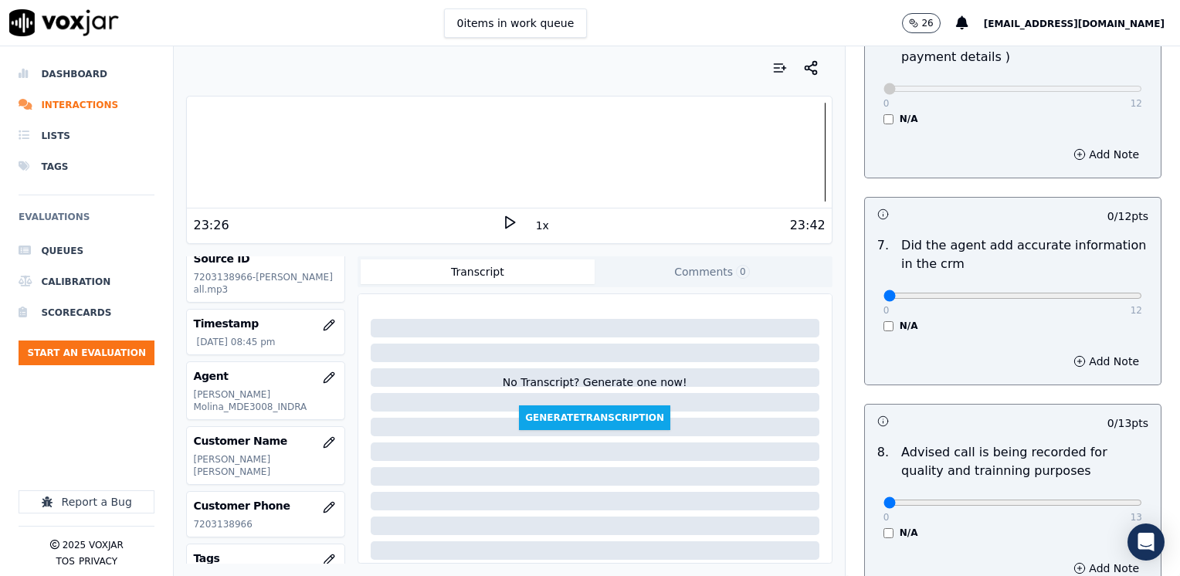
scroll to position [1235, 0]
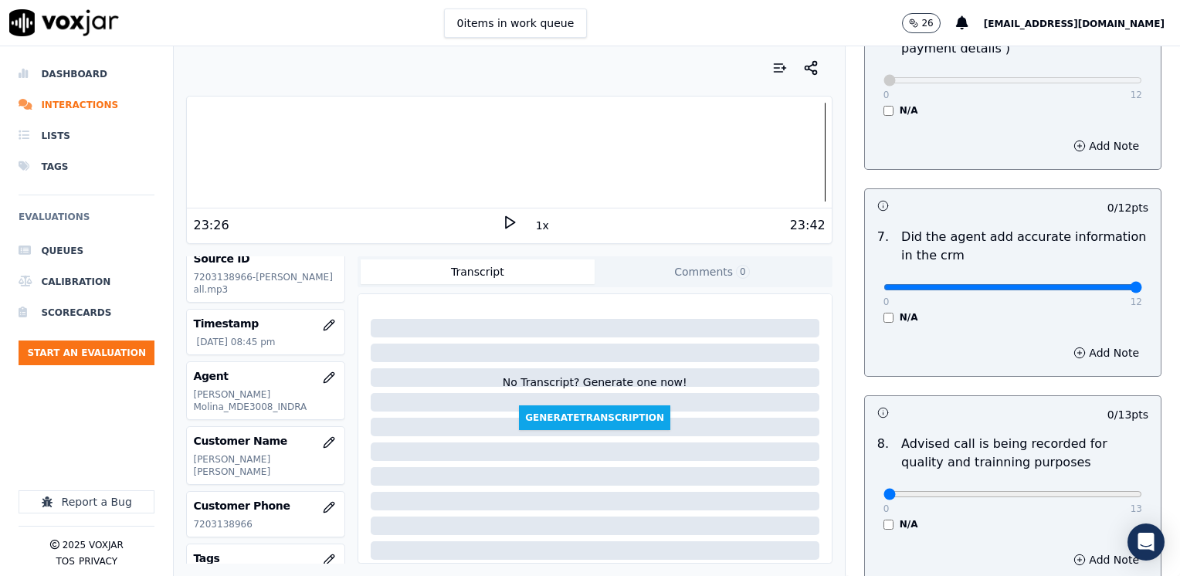
drag, startPoint x: 872, startPoint y: 268, endPoint x: 1182, endPoint y: 322, distance: 314.2
type input "12"
type input "10"
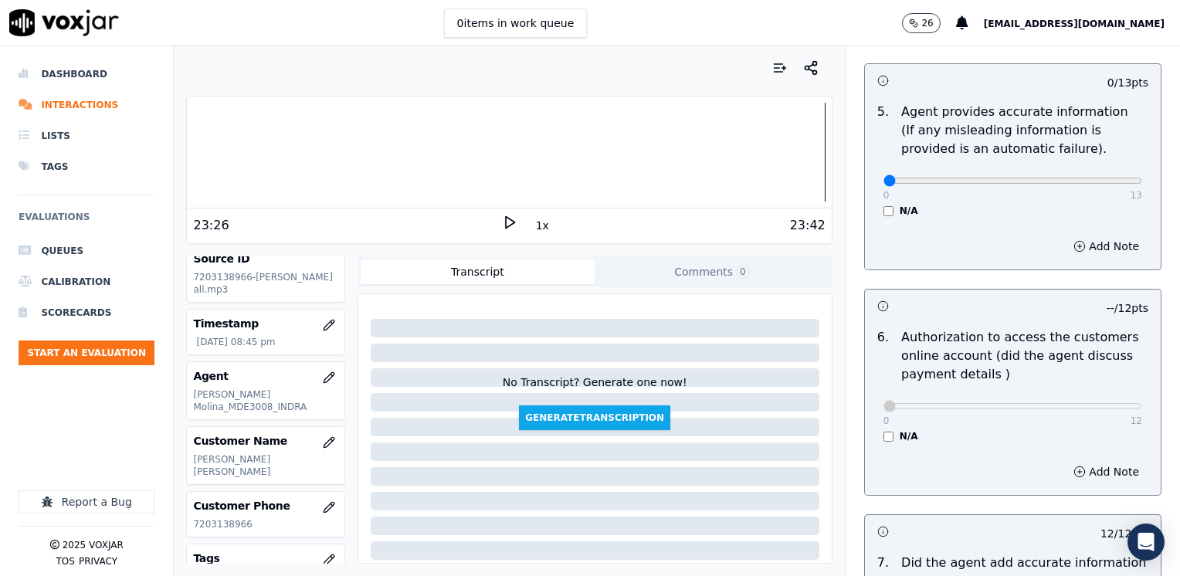
scroll to position [1004, 0]
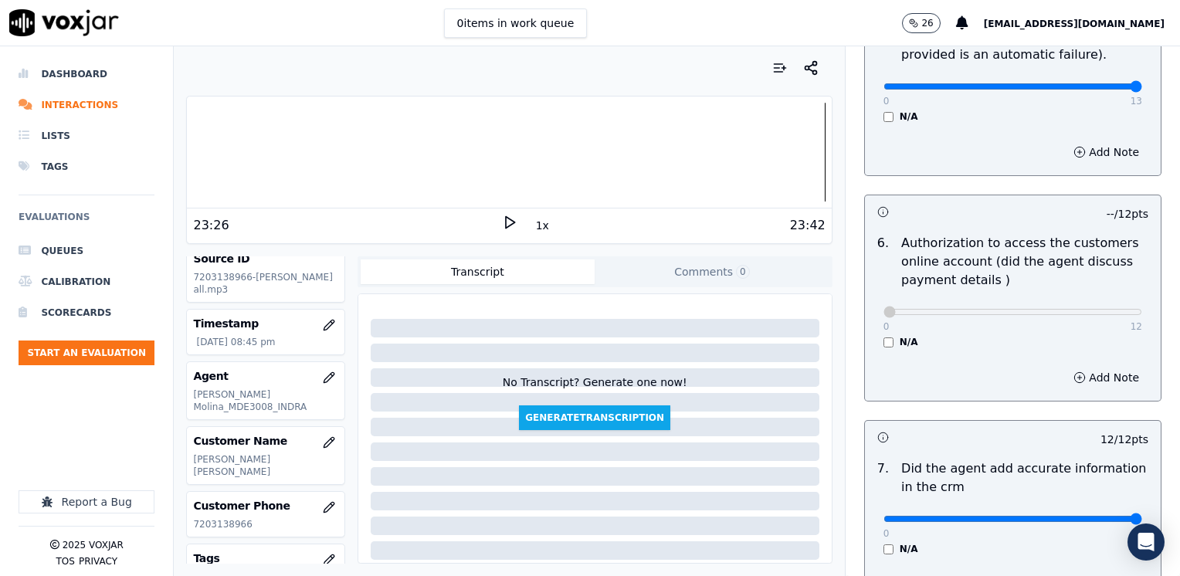
drag, startPoint x: 874, startPoint y: 73, endPoint x: 1089, endPoint y: 219, distance: 260.6
type input "13"
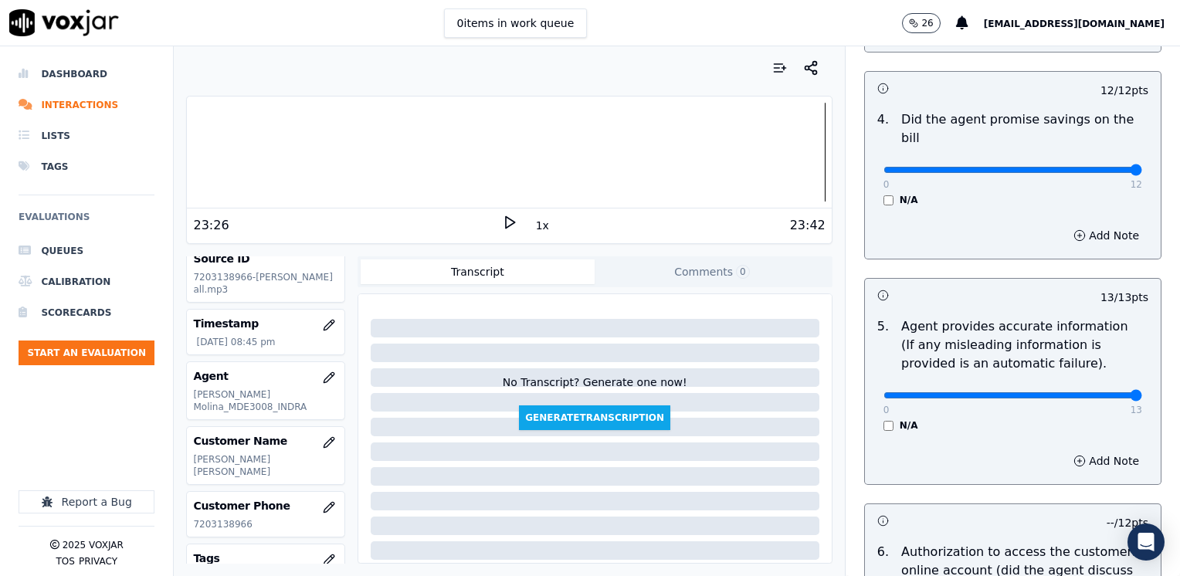
scroll to position [463, 0]
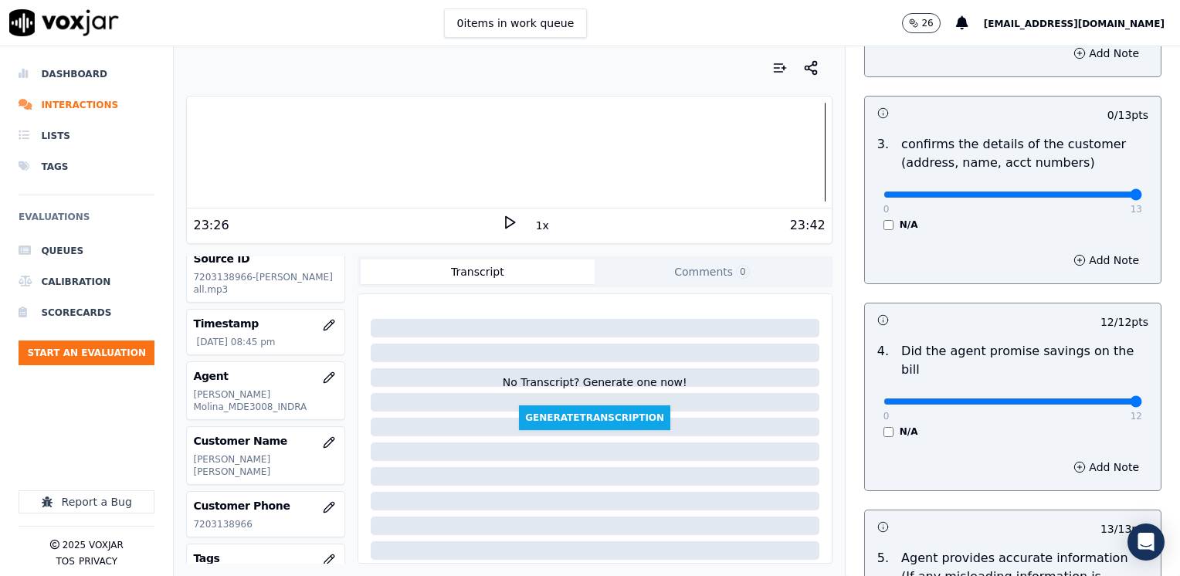
drag, startPoint x: 872, startPoint y: 195, endPoint x: 1182, endPoint y: 188, distance: 310.4
type input "13"
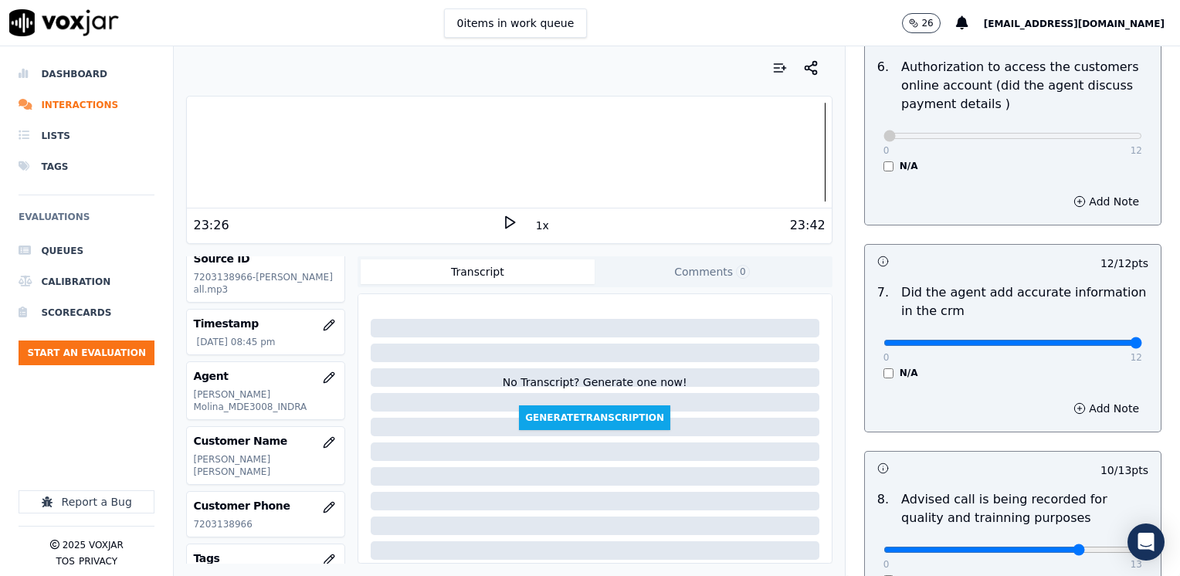
scroll to position [1349, 0]
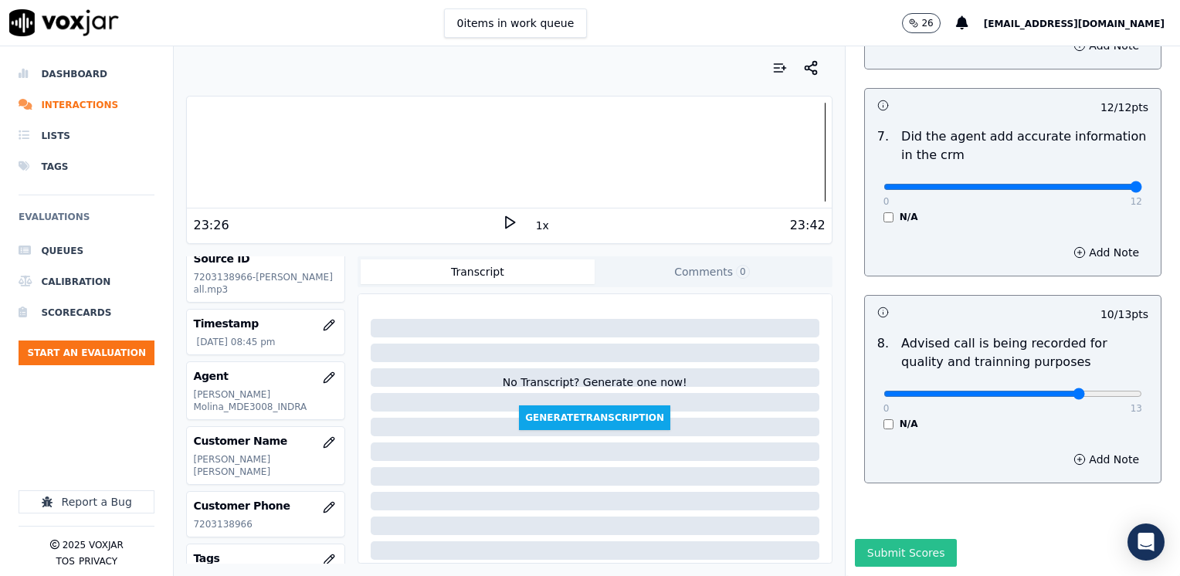
click at [899, 539] on button "Submit Scores" at bounding box center [906, 553] width 103 height 28
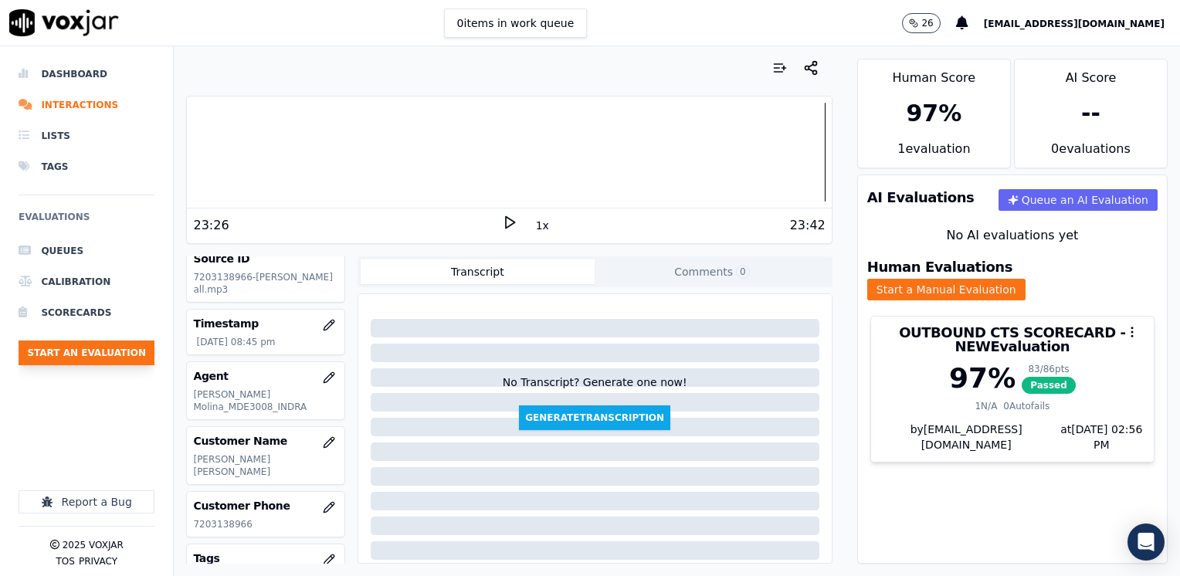
click at [77, 347] on button "Start an Evaluation" at bounding box center [87, 352] width 136 height 25
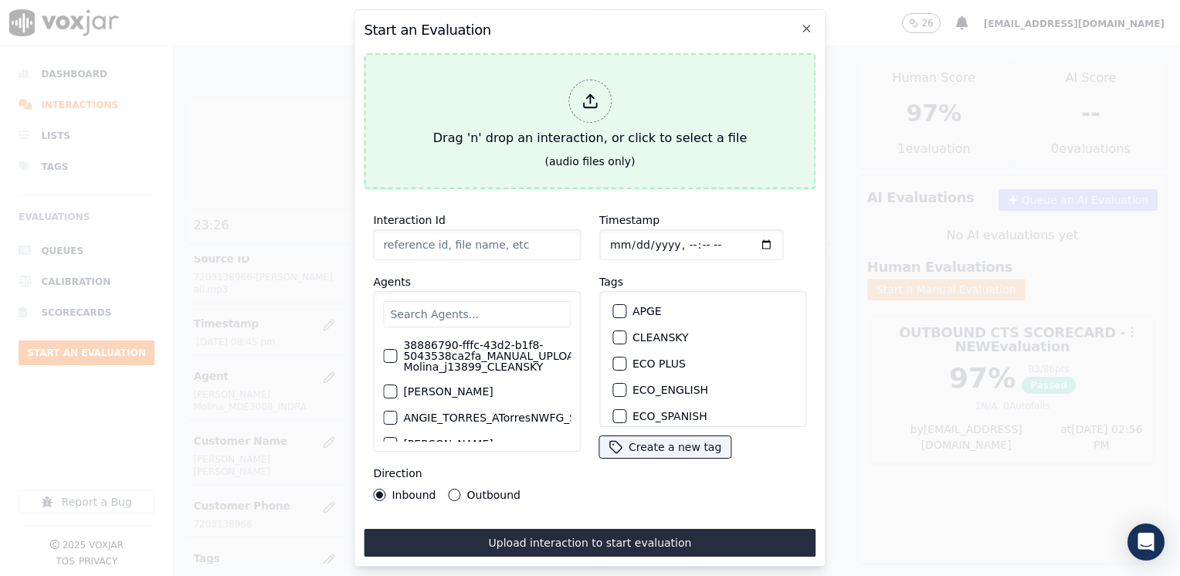
click at [604, 109] on div at bounding box center [589, 101] width 43 height 43
type input "20250809-112132_4844730530-[PERSON_NAME] all.mp3"
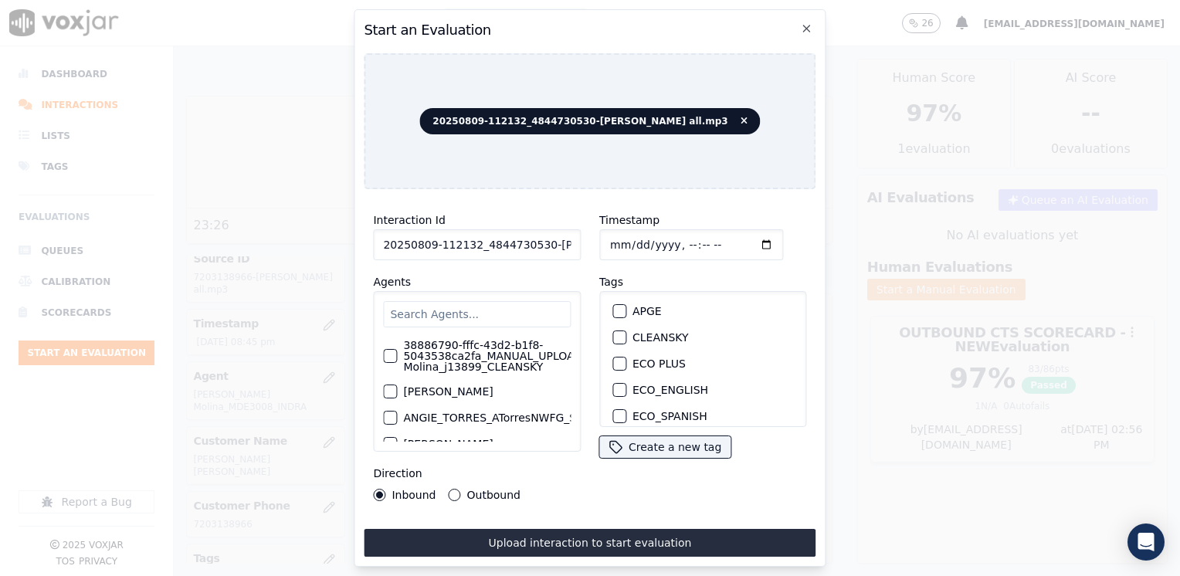
click at [417, 312] on input "text" at bounding box center [477, 314] width 188 height 26
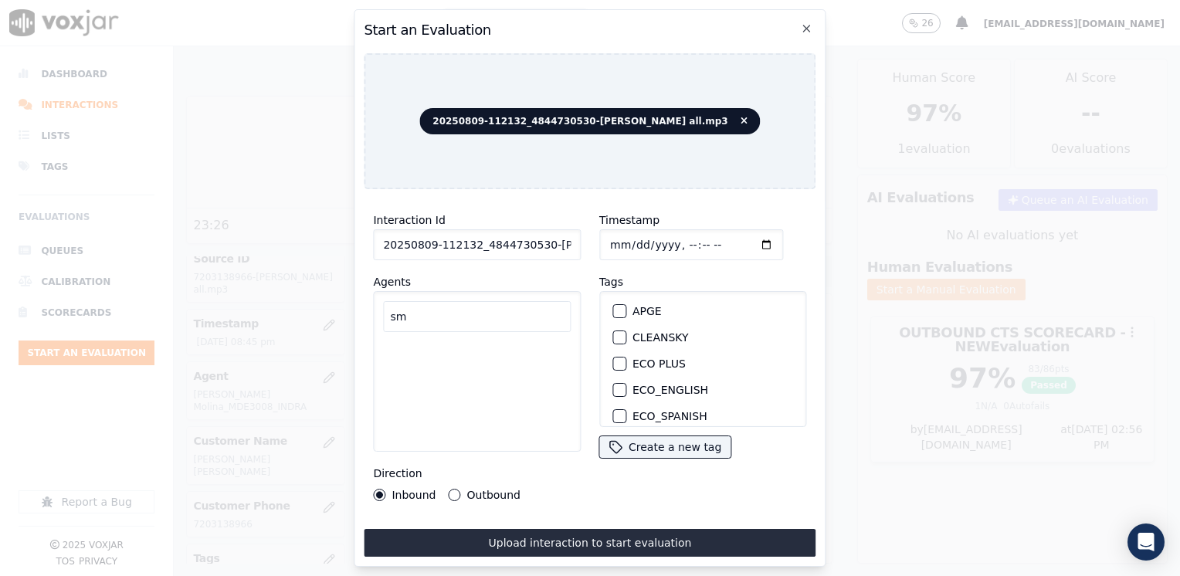
type input "s"
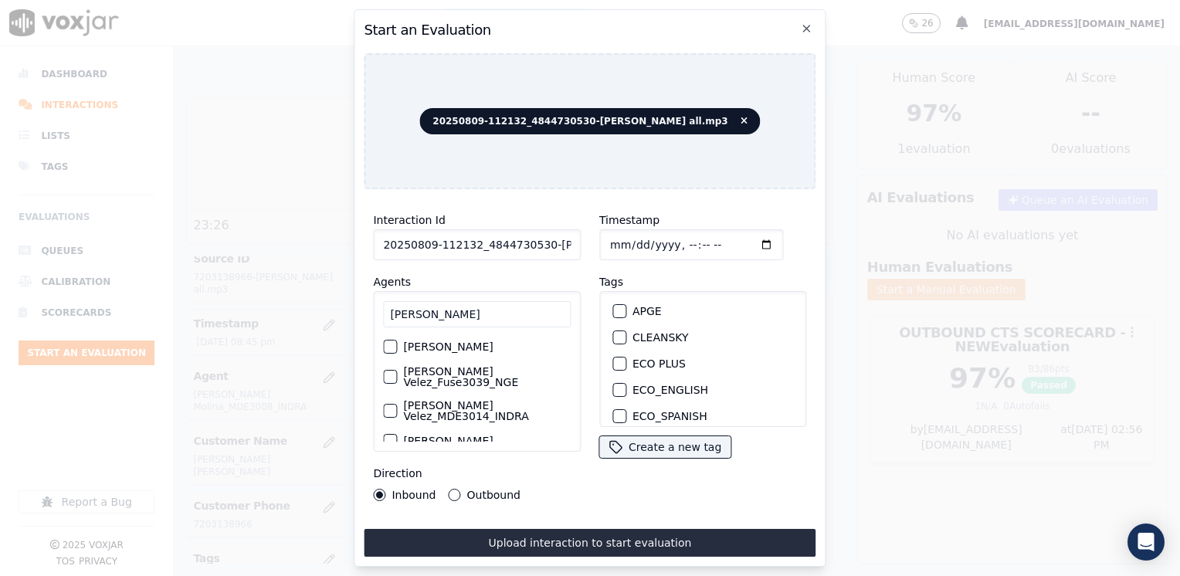
scroll to position [77, 0]
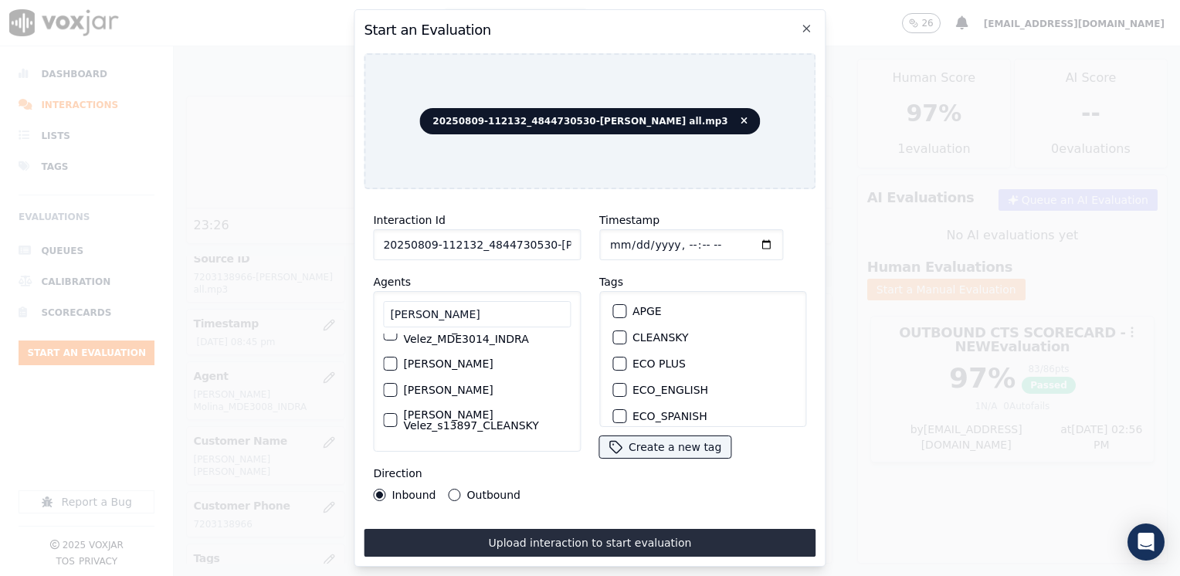
type input "[PERSON_NAME]"
drag, startPoint x: 394, startPoint y: 412, endPoint x: 350, endPoint y: 452, distance: 59.0
click at [391, 415] on div "button" at bounding box center [389, 420] width 11 height 11
click at [615, 332] on div "button" at bounding box center [618, 337] width 11 height 11
click at [741, 237] on input "Timestamp" at bounding box center [691, 244] width 184 height 31
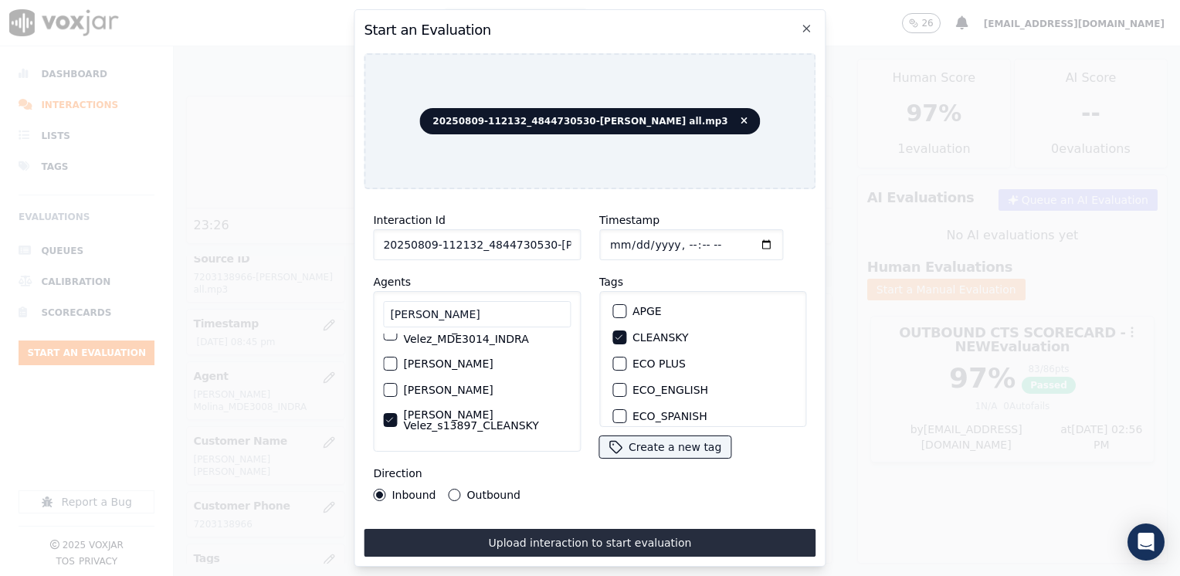
type input "[DATE]T20:56"
drag, startPoint x: 449, startPoint y: 491, endPoint x: 482, endPoint y: 519, distance: 43.3
click at [449, 491] on button "Outbound" at bounding box center [455, 495] width 12 height 12
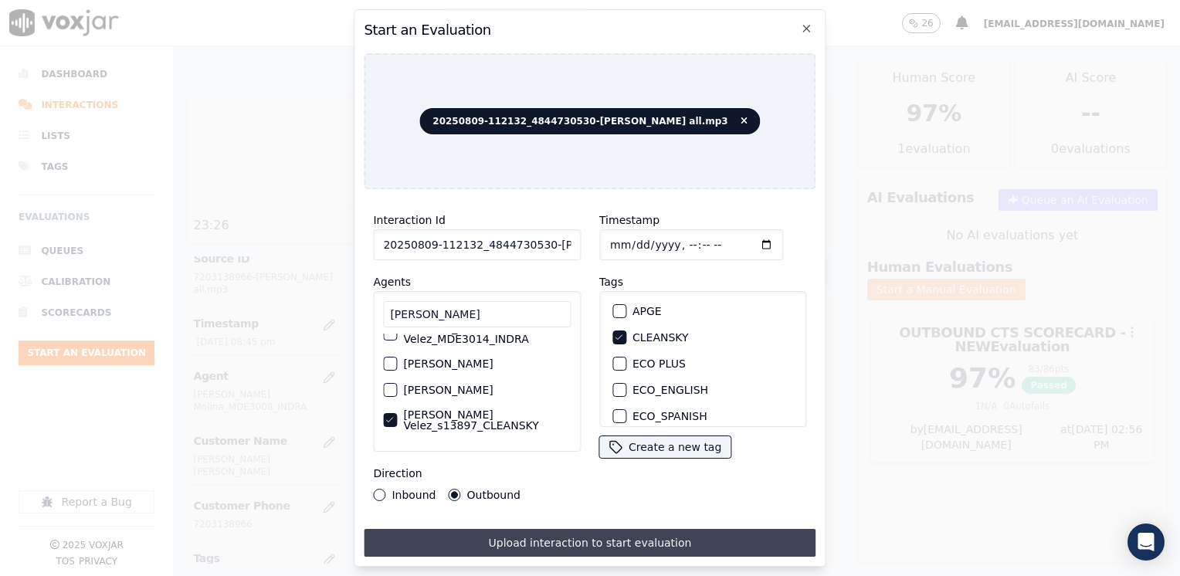
click at [581, 544] on button "Upload interaction to start evaluation" at bounding box center [590, 543] width 452 height 28
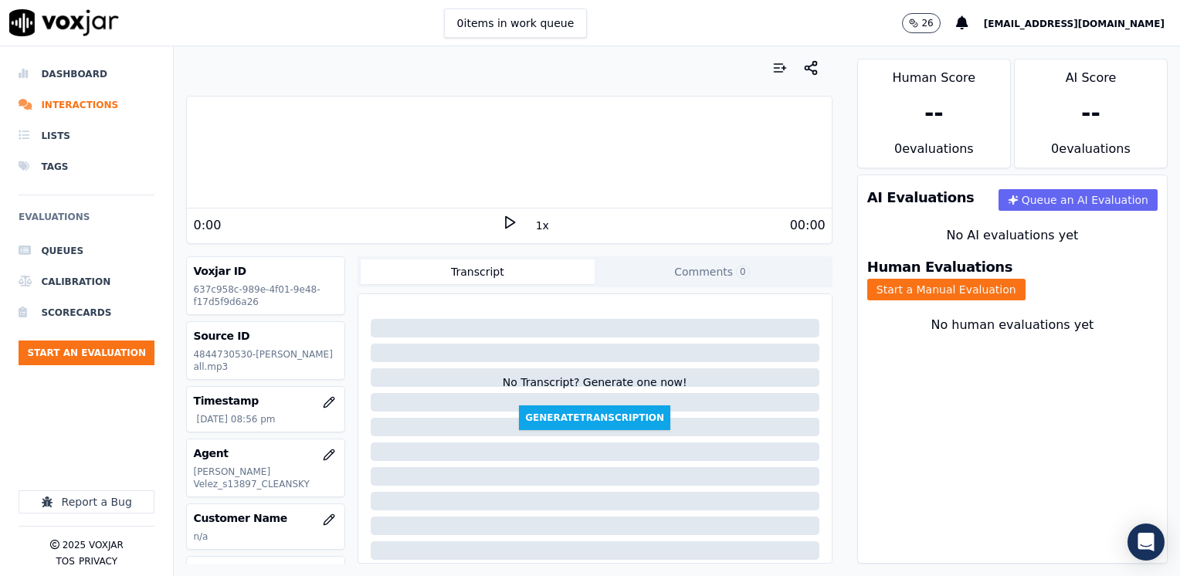
click at [502, 219] on icon at bounding box center [509, 222] width 15 height 15
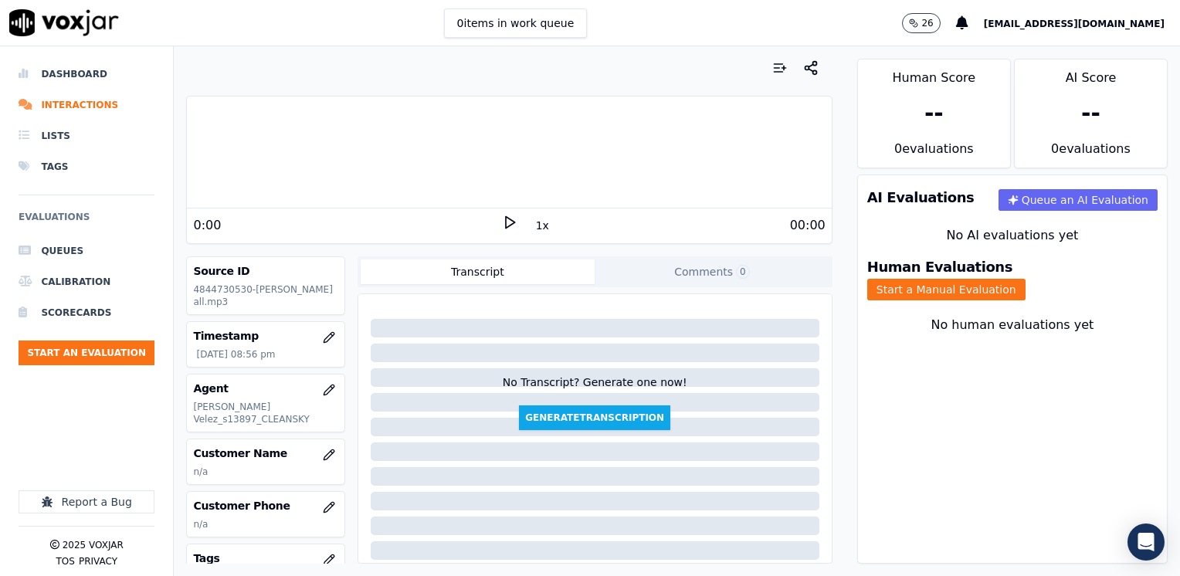
scroll to position [154, 0]
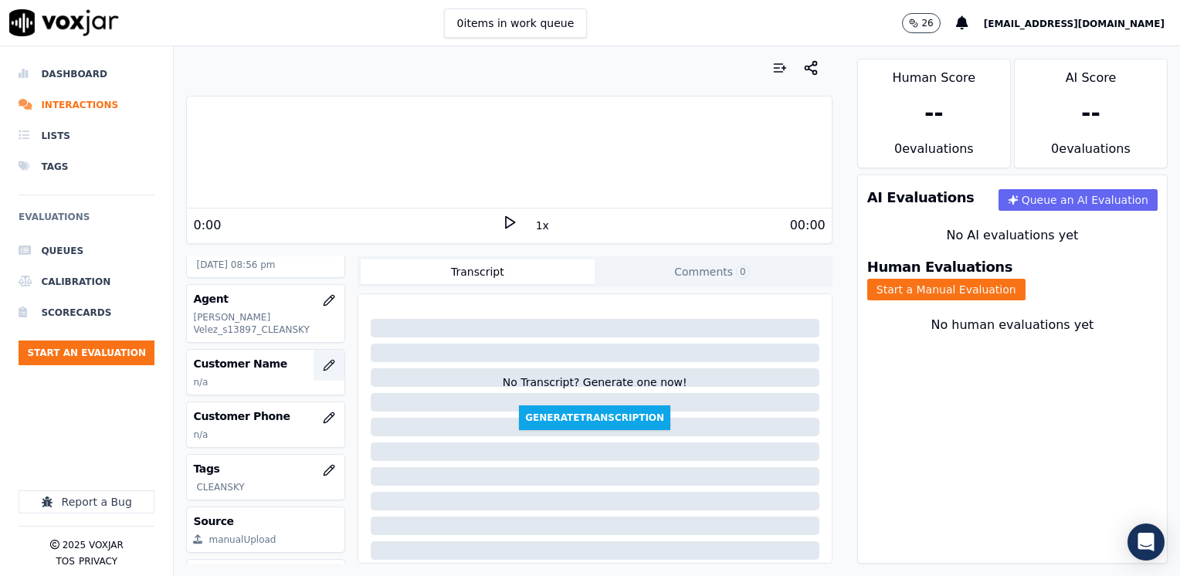
click at [323, 364] on icon "button" at bounding box center [329, 365] width 12 height 12
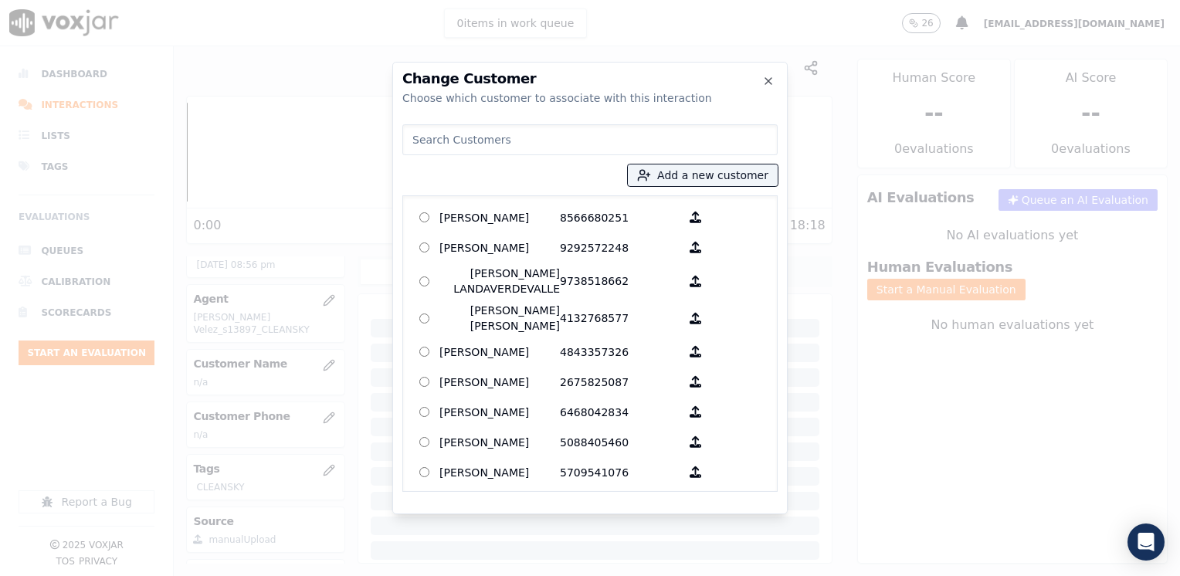
click at [460, 140] on input at bounding box center [589, 139] width 375 height 31
click at [516, 144] on input at bounding box center [589, 139] width 375 height 31
paste input "4844730530"
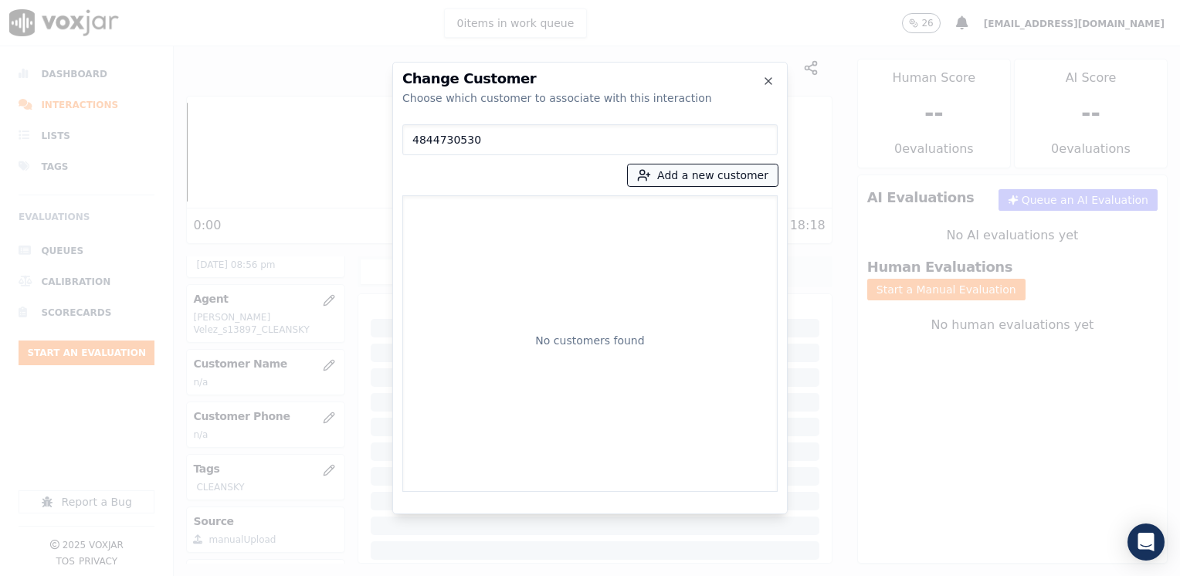
type input "4844730530"
click at [737, 172] on button "Add a new customer" at bounding box center [703, 175] width 150 height 22
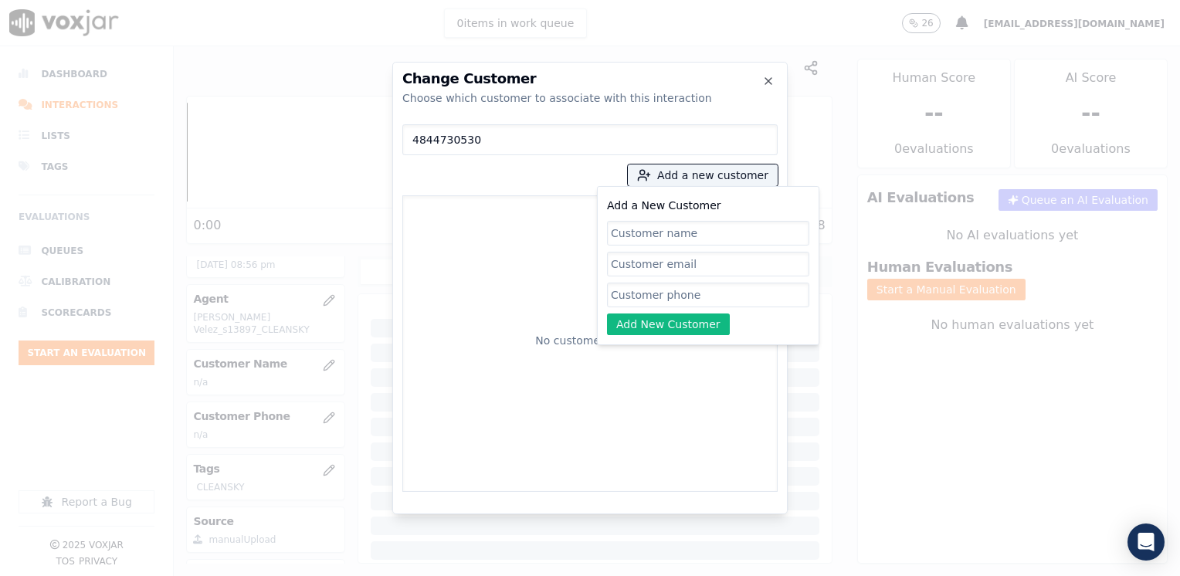
click at [679, 286] on input "Add a New Customer" at bounding box center [708, 295] width 202 height 25
paste input "4844730530"
type input "4844730530"
click at [658, 230] on input "Add a New Customer" at bounding box center [708, 233] width 202 height 25
paste input "[PERSON_NAME]"
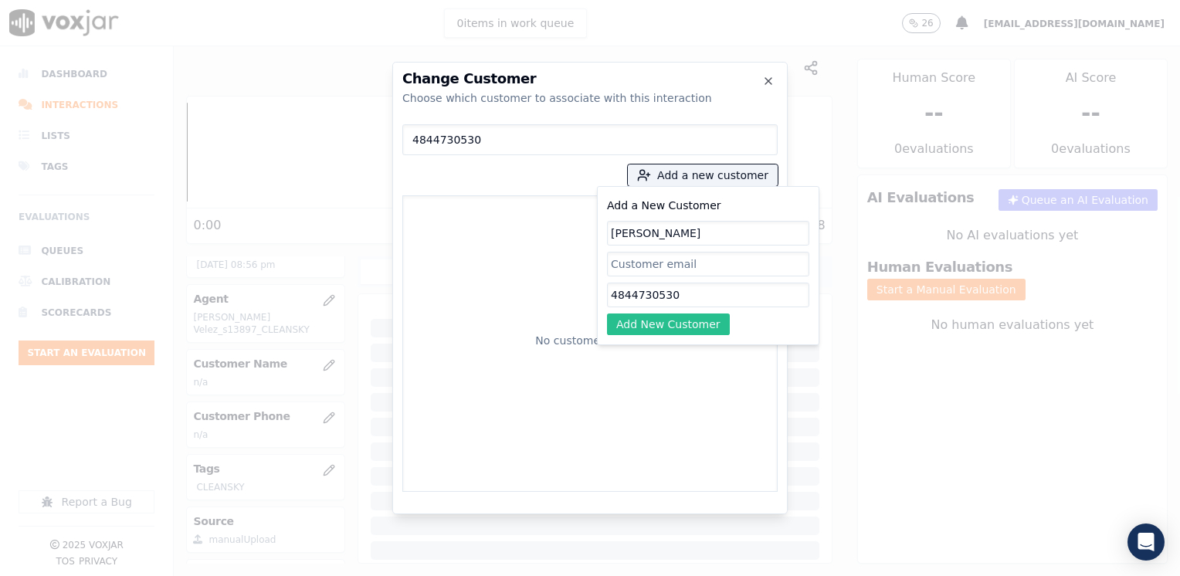
type input "[PERSON_NAME]"
click at [658, 317] on button "Add New Customer" at bounding box center [668, 324] width 123 height 22
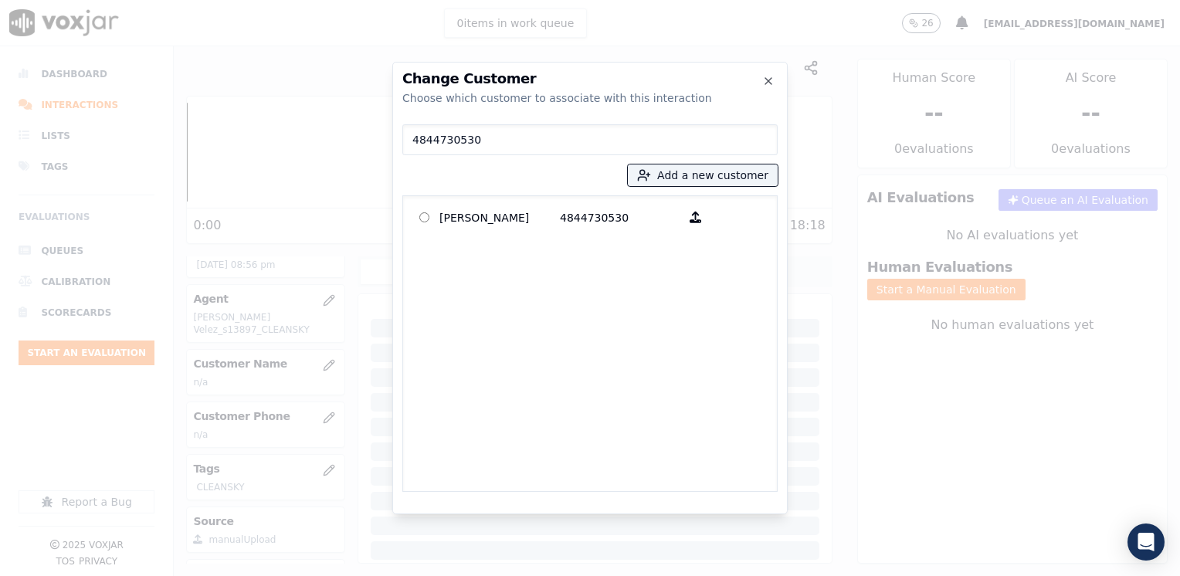
click at [616, 224] on p "4844730530" at bounding box center [620, 217] width 120 height 24
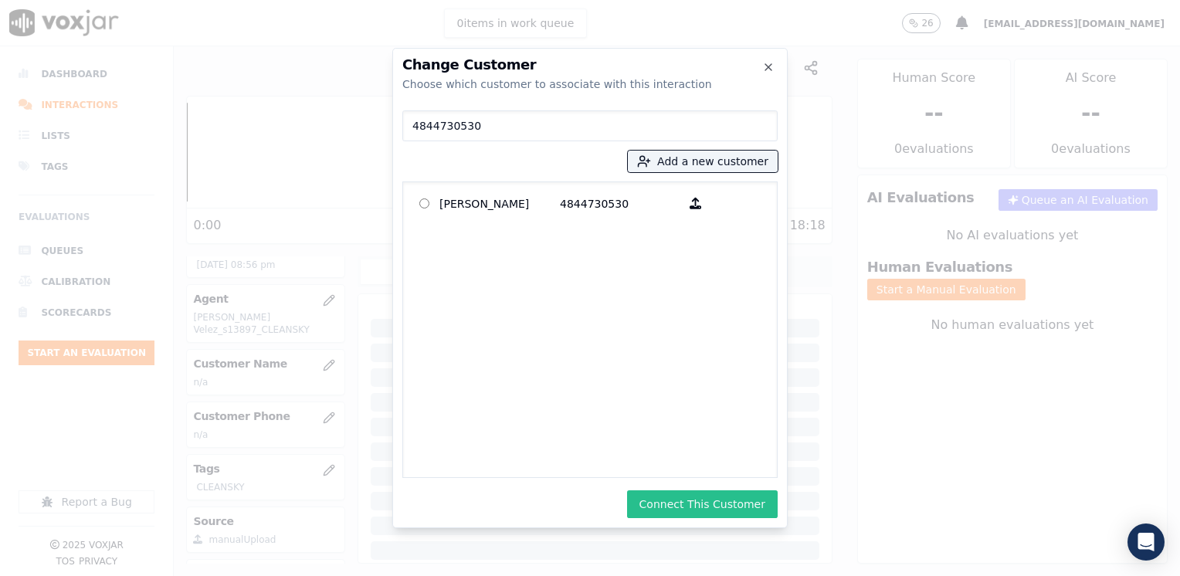
click at [726, 501] on button "Connect This Customer" at bounding box center [702, 504] width 151 height 28
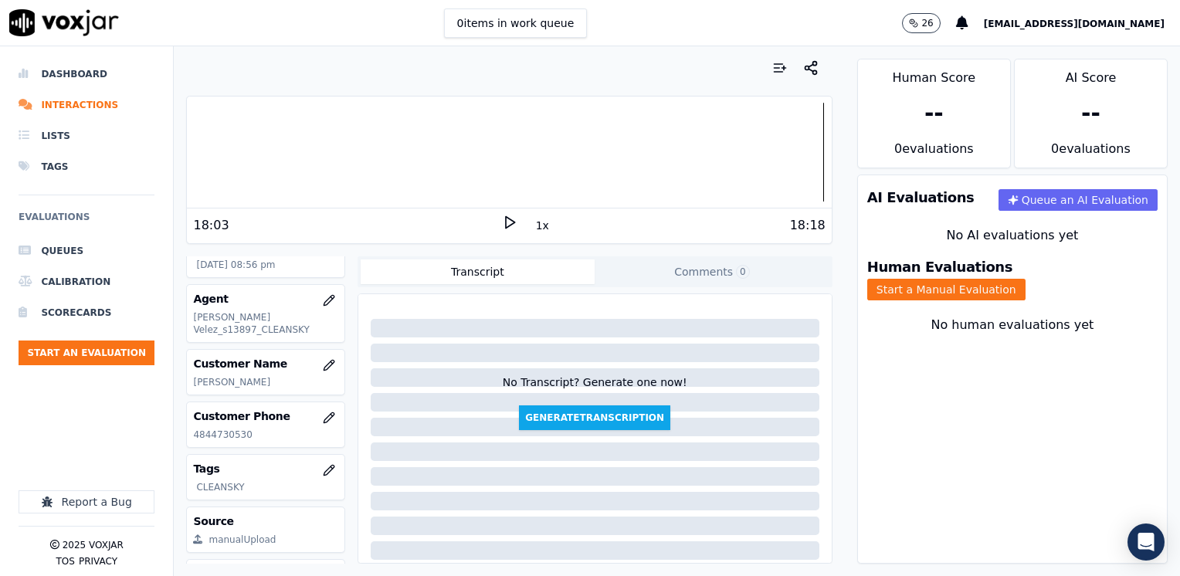
scroll to position [228, 0]
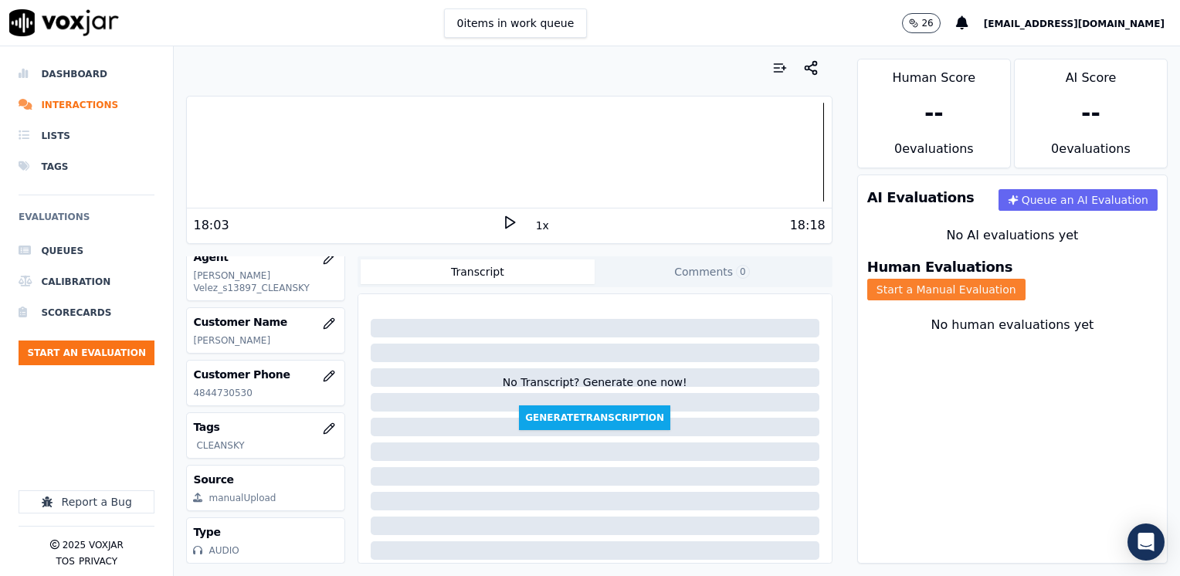
click at [1025, 279] on button "Start a Manual Evaluation" at bounding box center [946, 290] width 158 height 22
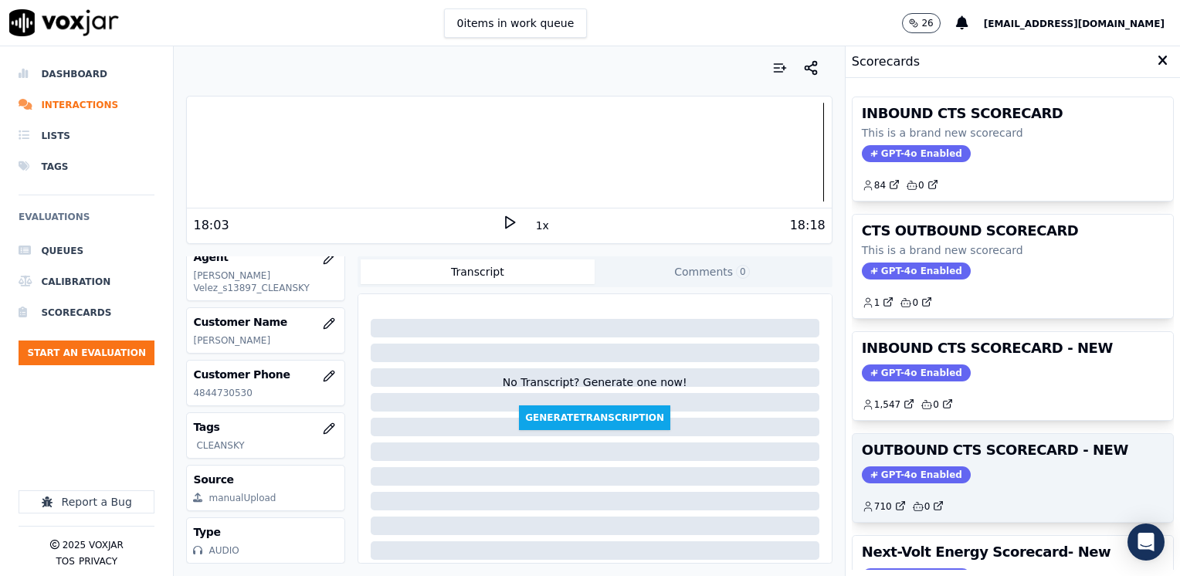
click at [925, 462] on div "OUTBOUND CTS SCORECARD - NEW GPT-4o Enabled 710 0" at bounding box center [1012, 478] width 320 height 88
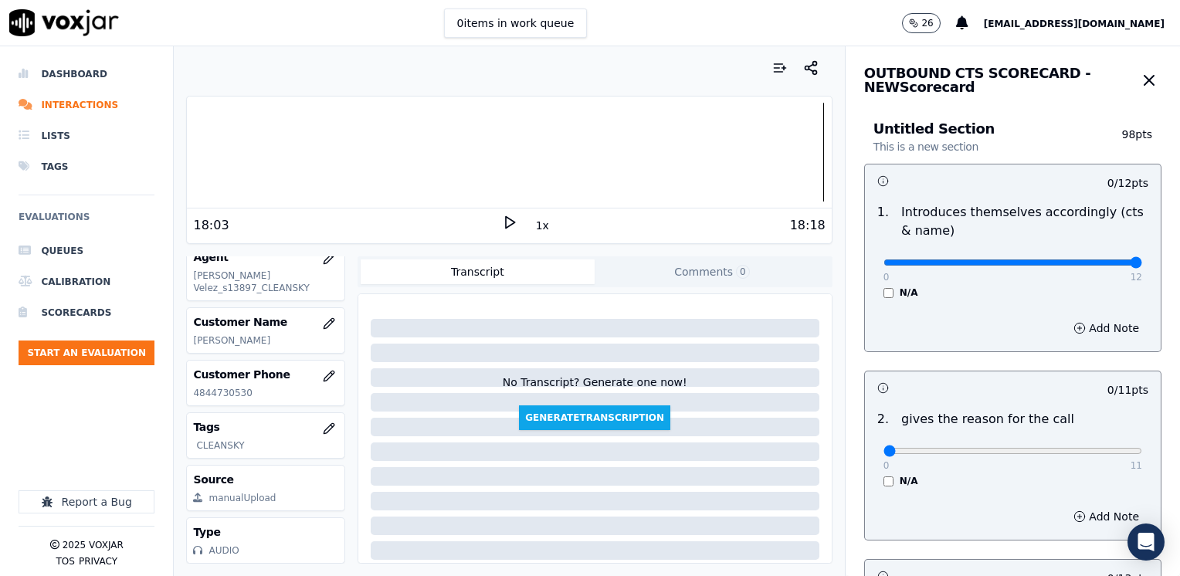
drag, startPoint x: 877, startPoint y: 261, endPoint x: 1182, endPoint y: 269, distance: 305.0
type input "12"
click at [1142, 266] on input "range" at bounding box center [1012, 262] width 259 height 6
drag, startPoint x: 873, startPoint y: 452, endPoint x: 1137, endPoint y: 446, distance: 264.1
type input "11"
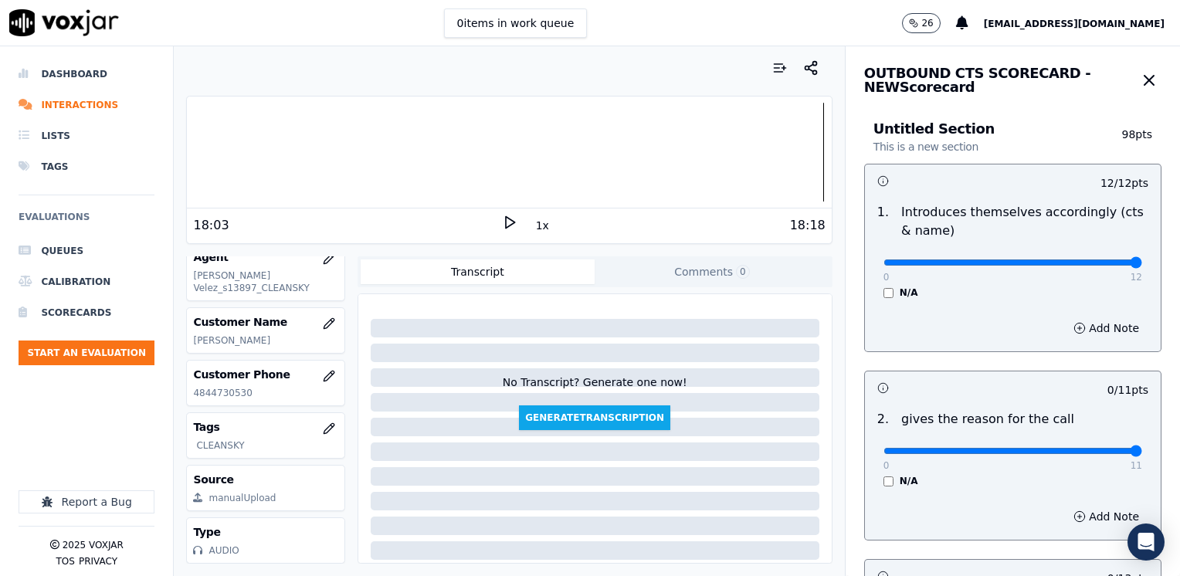
click at [1142, 266] on input "range" at bounding box center [1012, 262] width 259 height 6
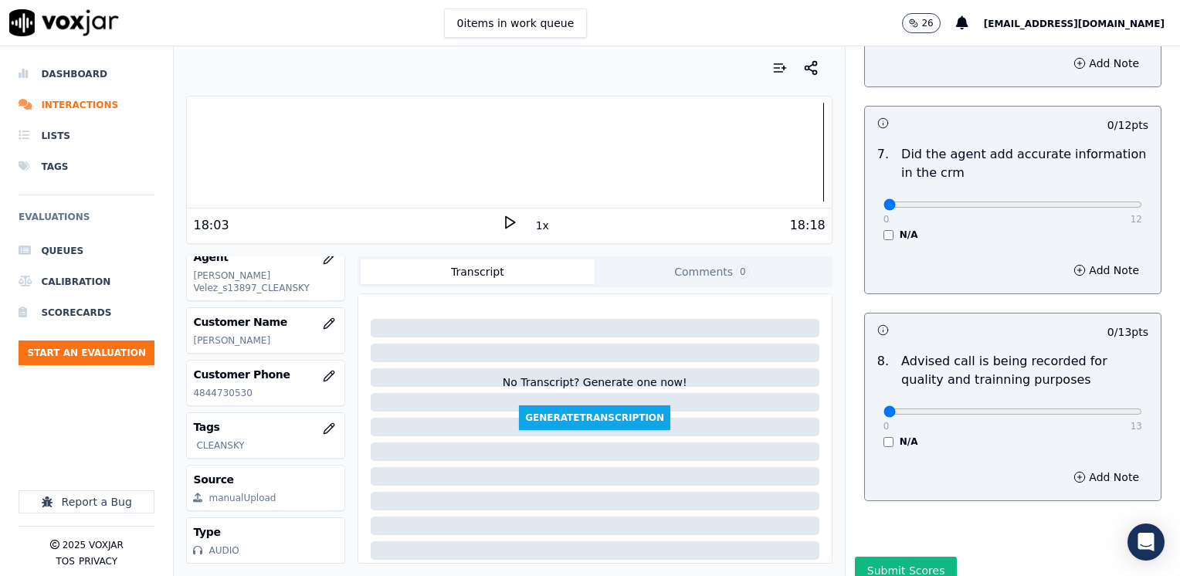
scroll to position [1349, 0]
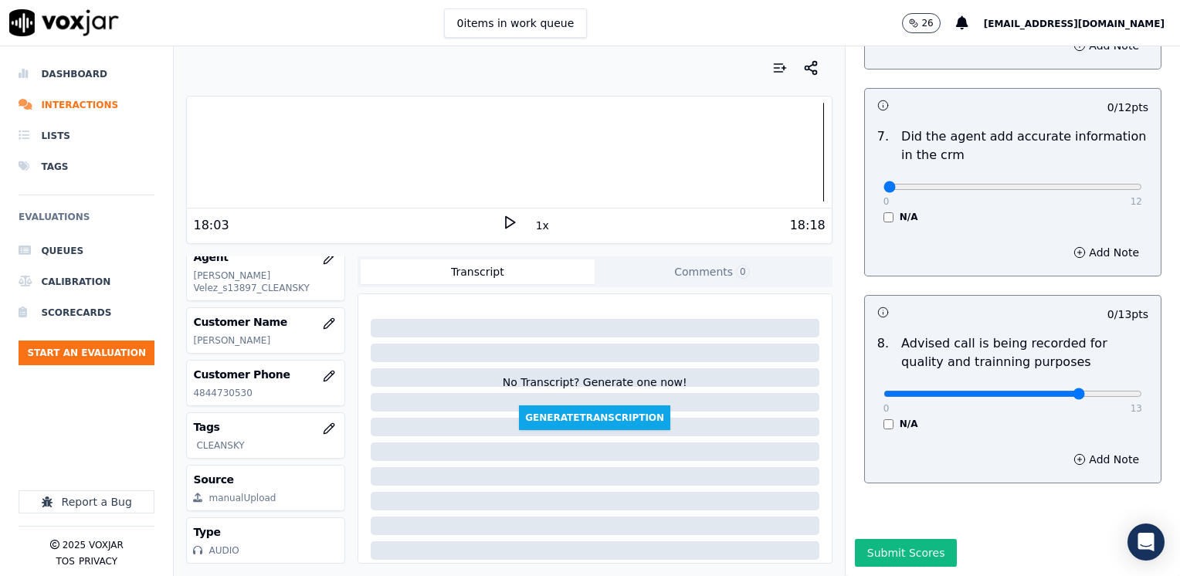
type input "10"
drag, startPoint x: 875, startPoint y: 154, endPoint x: 1182, endPoint y: 187, distance: 309.0
type input "12"
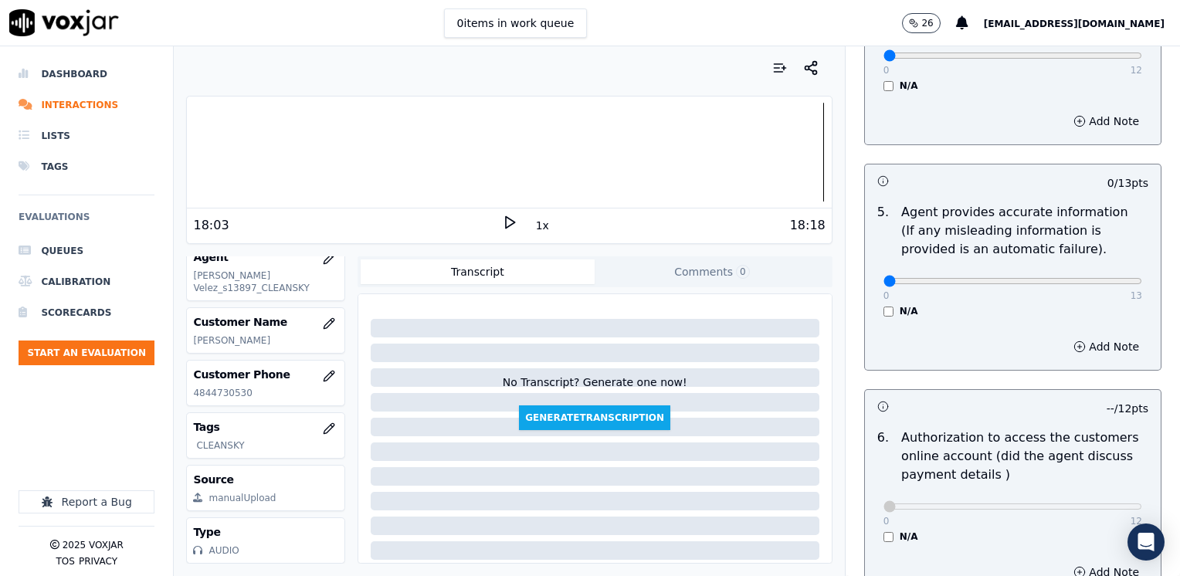
scroll to position [577, 0]
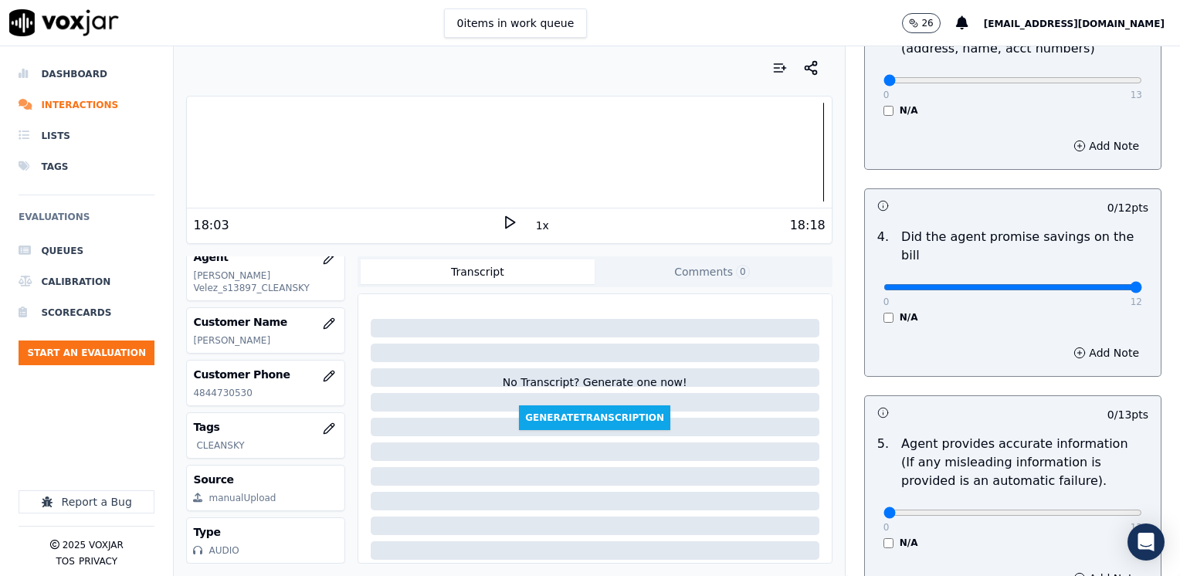
drag, startPoint x: 870, startPoint y: 266, endPoint x: 1179, endPoint y: 283, distance: 309.3
type input "12"
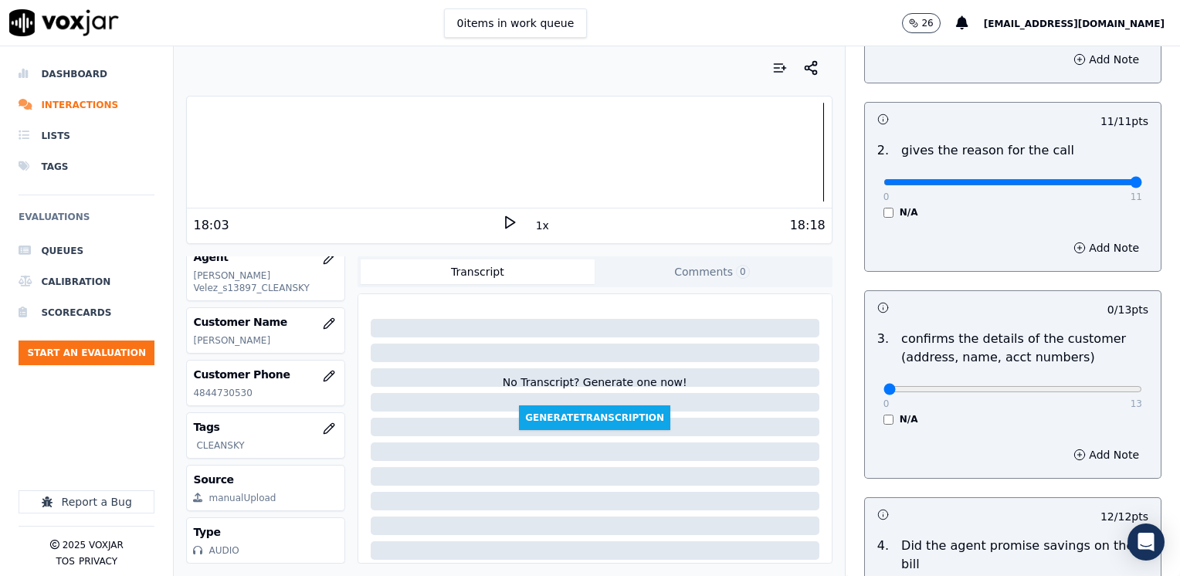
scroll to position [346, 0]
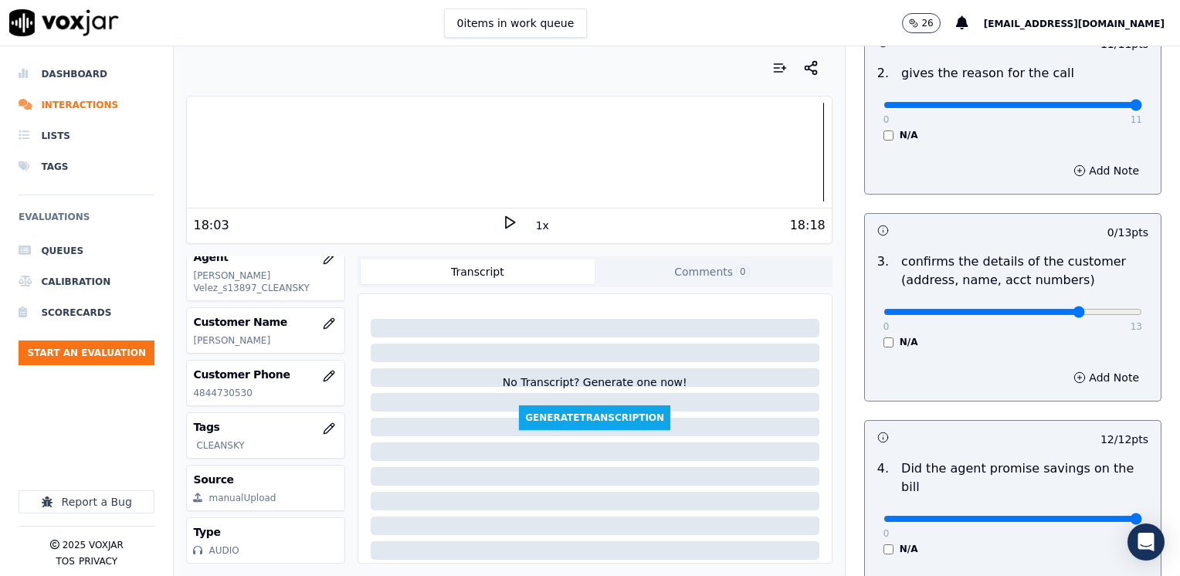
drag, startPoint x: 1041, startPoint y: 313, endPoint x: 1049, endPoint y: 315, distance: 8.6
type input "10"
click at [1090, 367] on button "Add Note" at bounding box center [1106, 378] width 84 height 22
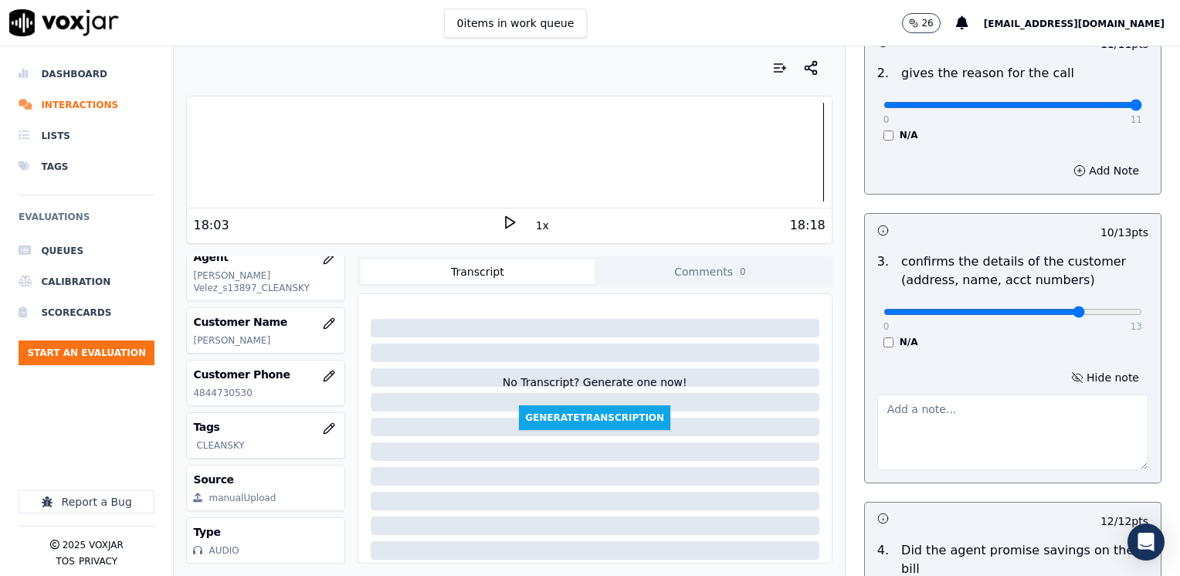
click at [976, 421] on textarea at bounding box center [1012, 432] width 271 height 76
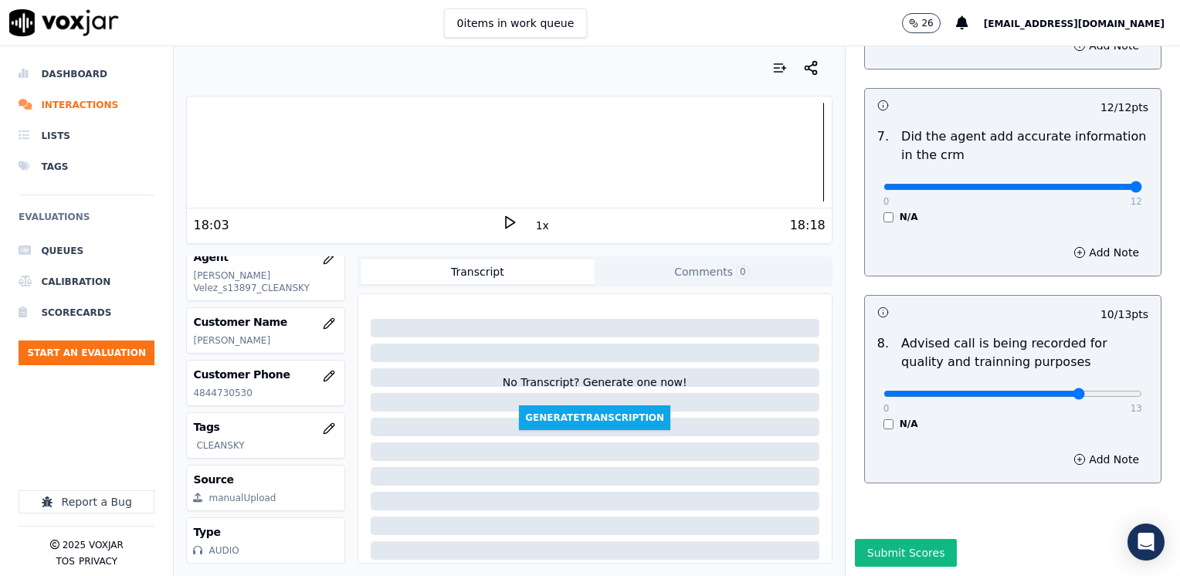
scroll to position [890, 0]
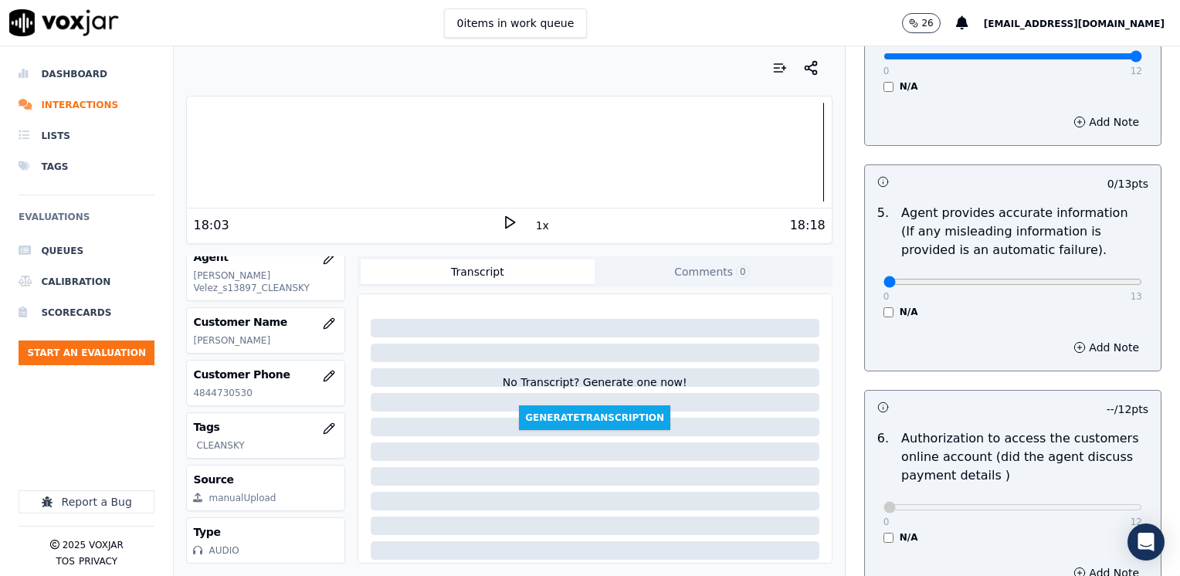
type textarea "Make sure to confirm full service address before reading the script"
drag, startPoint x: 877, startPoint y: 261, endPoint x: 1182, endPoint y: 320, distance: 310.5
type input "13"
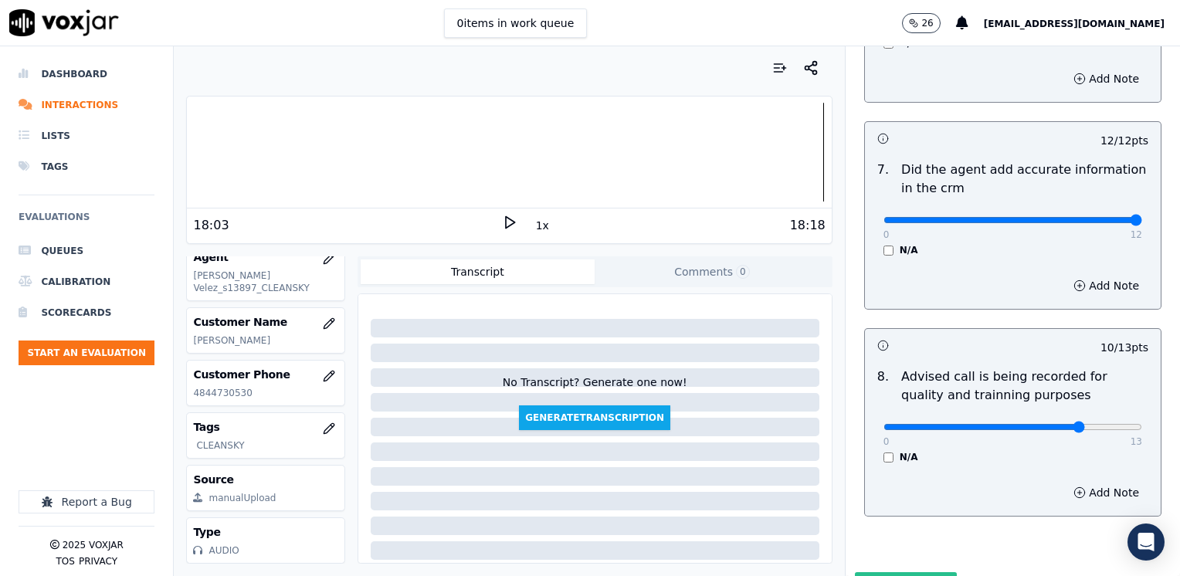
scroll to position [1430, 0]
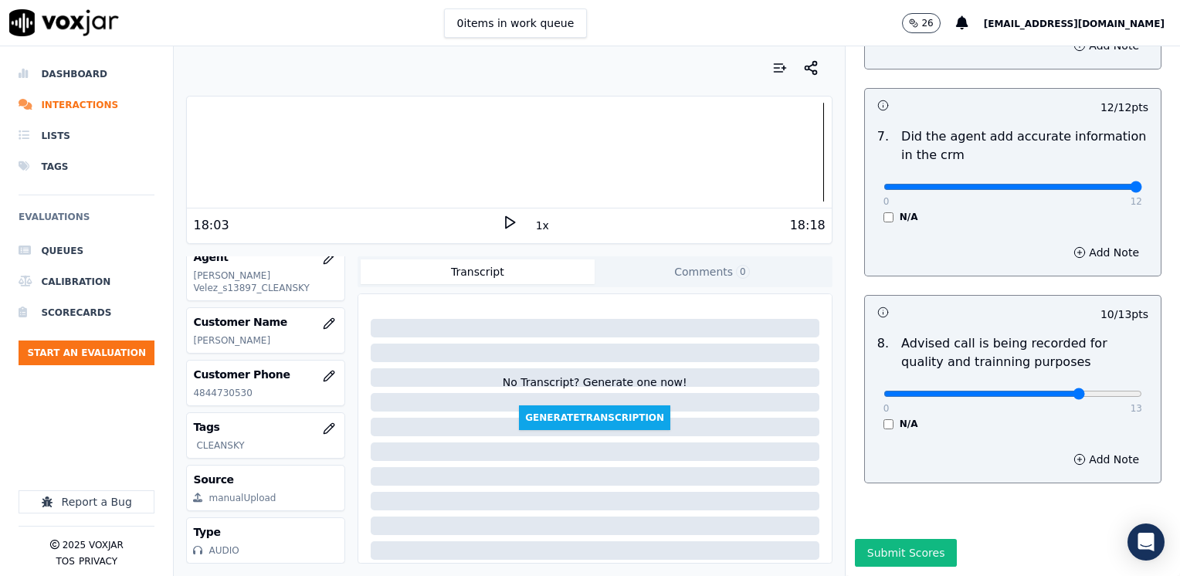
drag, startPoint x: 902, startPoint y: 513, endPoint x: 840, endPoint y: 531, distance: 64.3
click at [895, 539] on button "Submit Scores" at bounding box center [906, 553] width 103 height 28
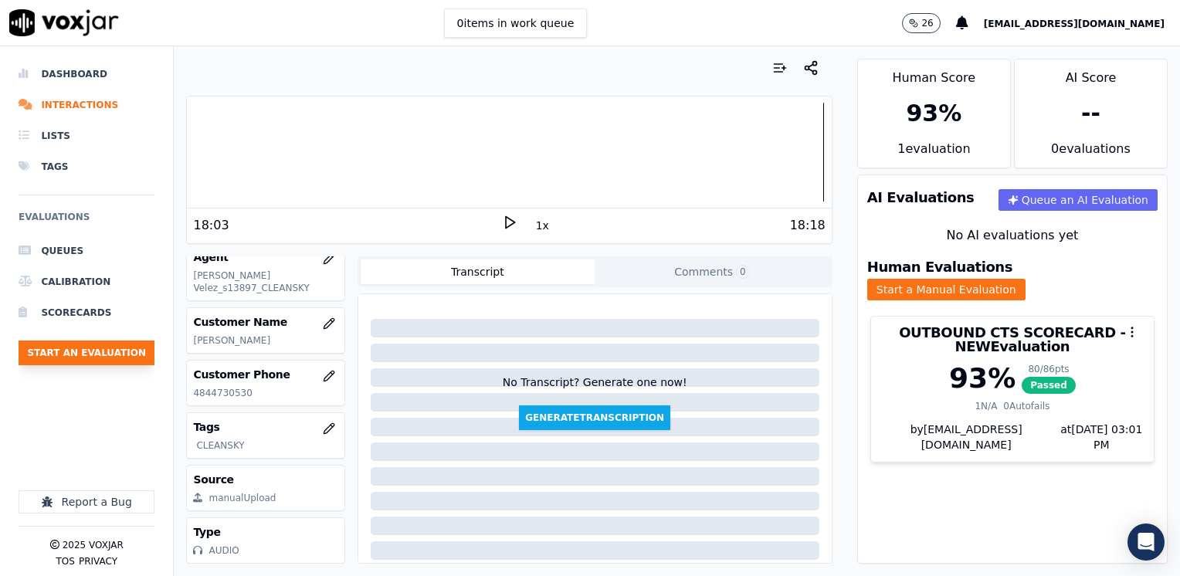
click at [105, 362] on button "Start an Evaluation" at bounding box center [87, 352] width 136 height 25
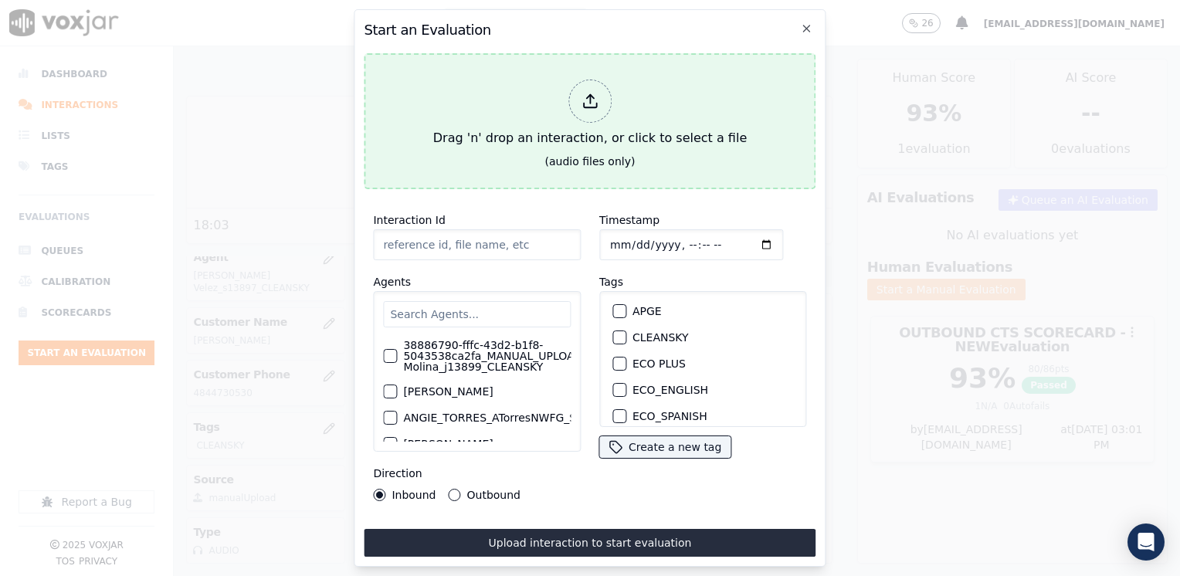
click at [595, 105] on div at bounding box center [589, 101] width 43 height 43
type input "20250808-092031_3802410023-[PERSON_NAME] all.mp3"
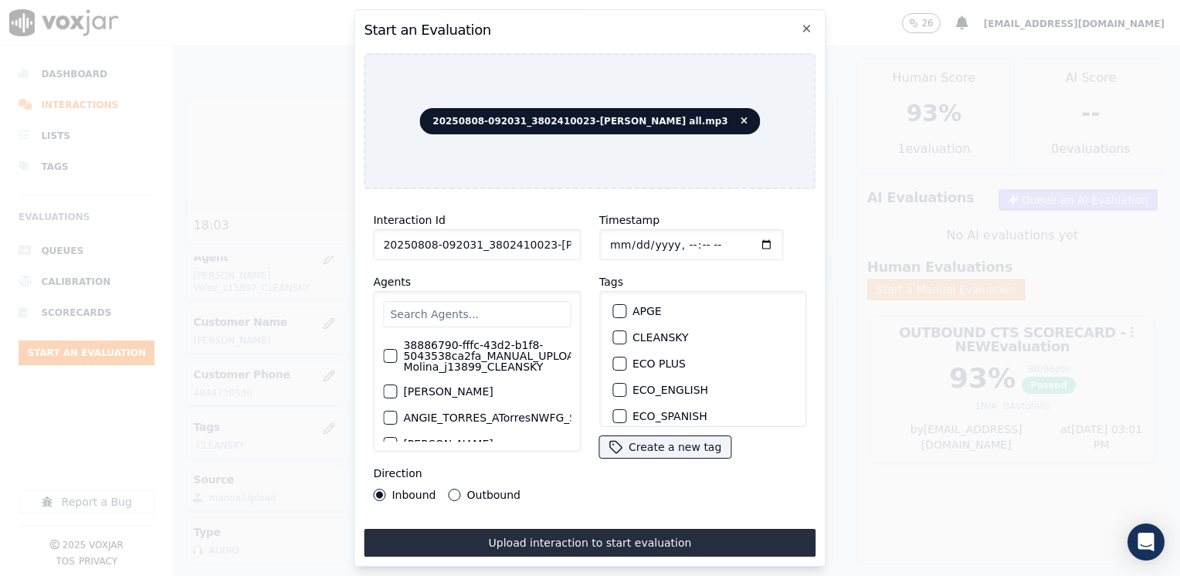
click at [516, 310] on input "text" at bounding box center [477, 314] width 188 height 26
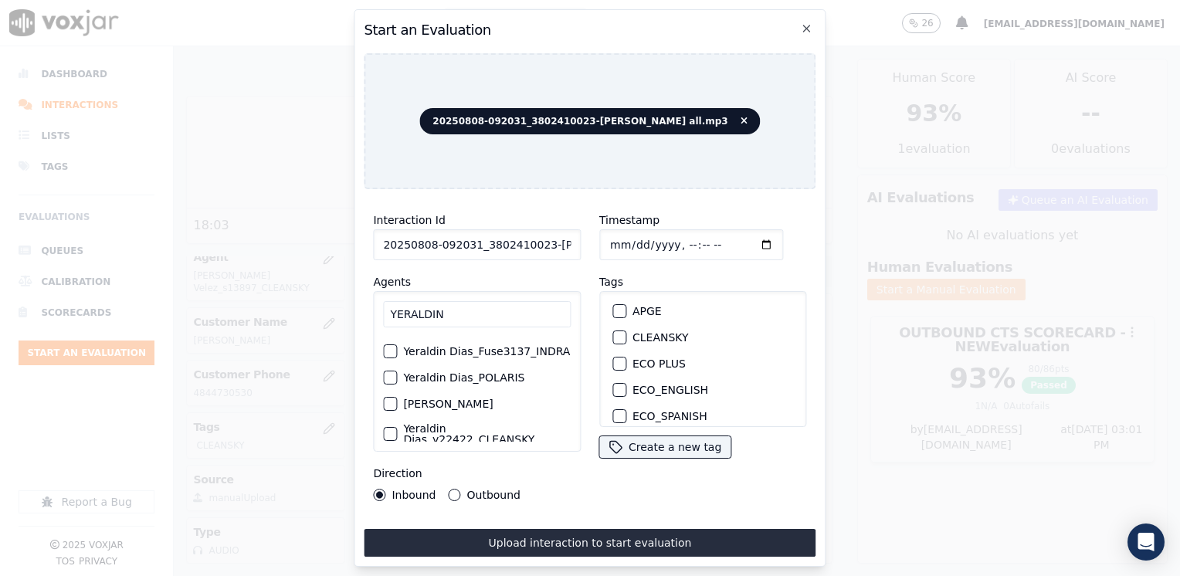
scroll to position [0, 0]
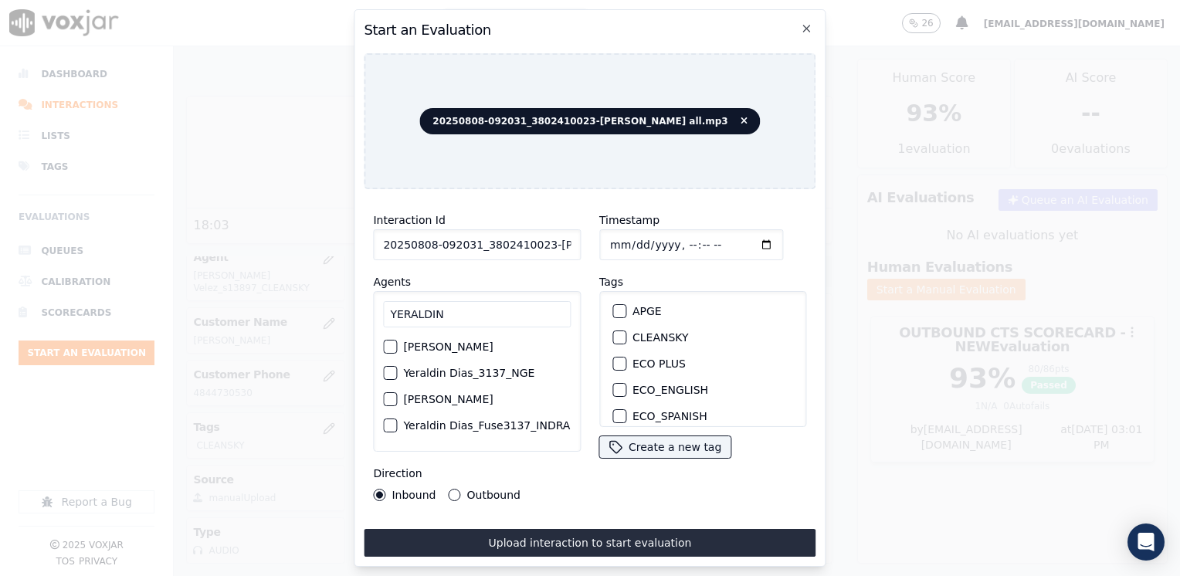
type input "YERALDIN"
click at [389, 346] on div "button" at bounding box center [389, 346] width 11 height 11
click at [613, 335] on div "button" at bounding box center [618, 340] width 11 height 11
click at [745, 242] on input "Timestamp" at bounding box center [691, 244] width 184 height 31
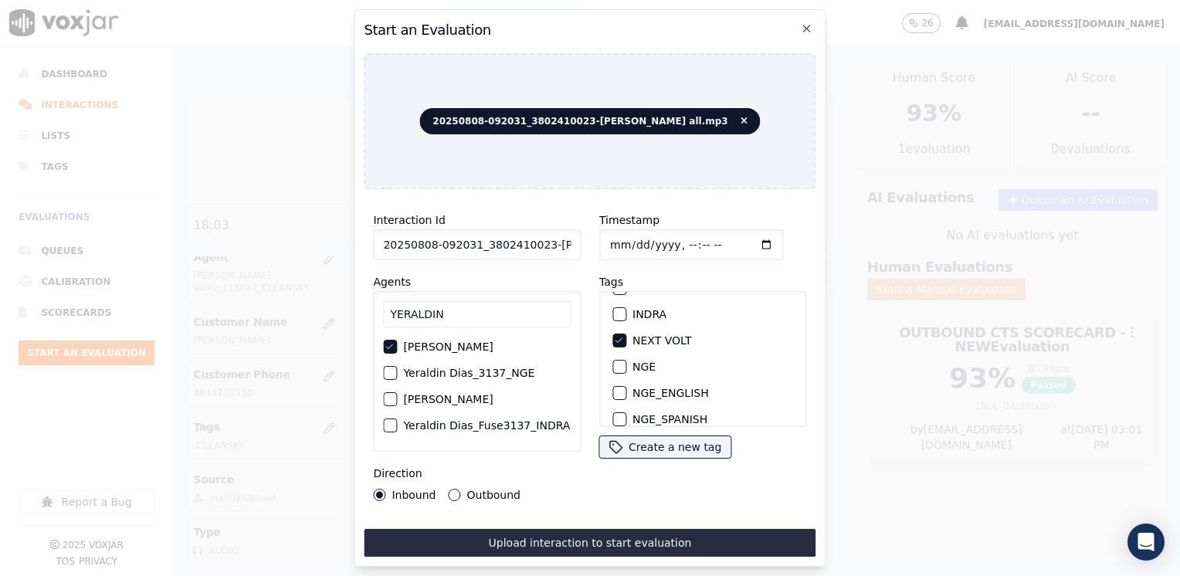
type input "[DATE]T21:01"
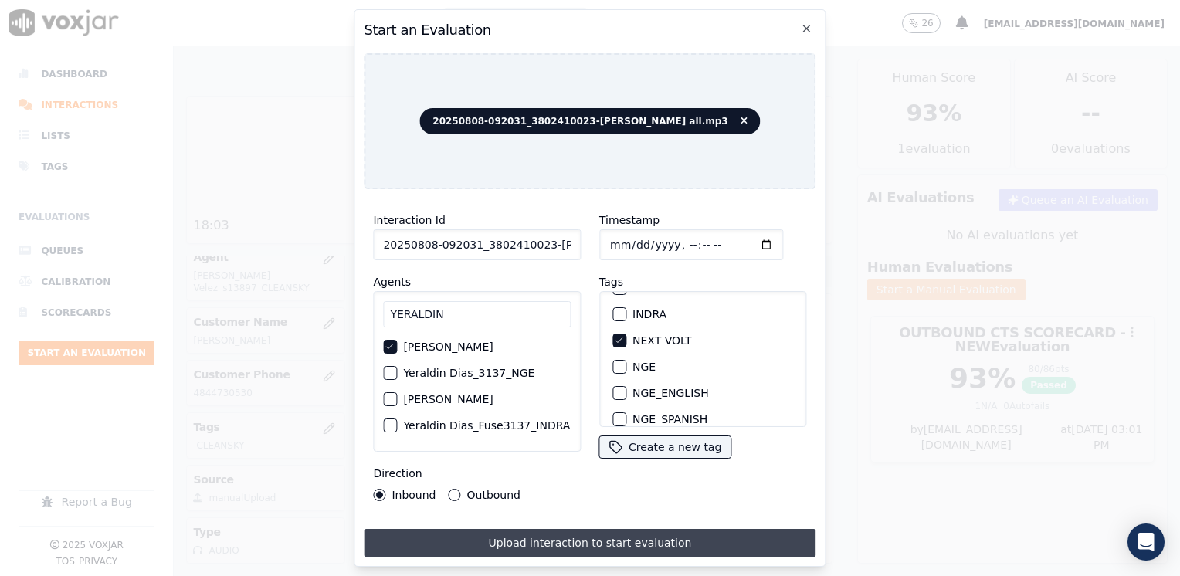
click at [576, 533] on button "Upload interaction to start evaluation" at bounding box center [590, 543] width 452 height 28
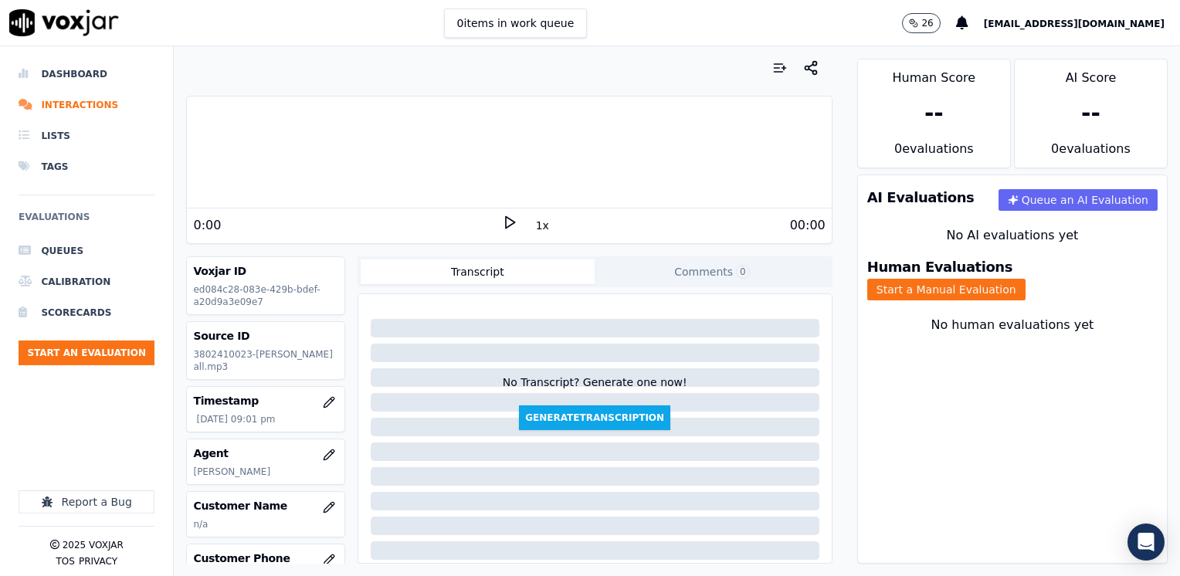
click at [506, 218] on polygon at bounding box center [510, 223] width 9 height 12
click at [506, 218] on rect at bounding box center [507, 222] width 2 height 10
click at [502, 221] on icon at bounding box center [509, 222] width 15 height 15
click at [506, 221] on rect at bounding box center [507, 222] width 2 height 10
click at [671, 150] on div at bounding box center [509, 152] width 644 height 99
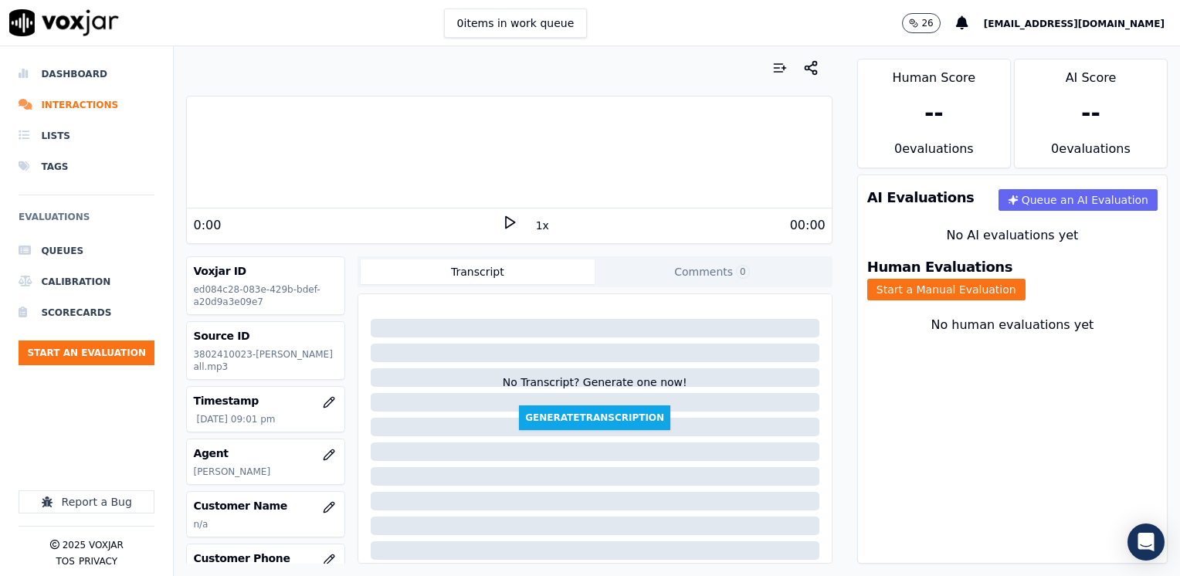
click at [502, 222] on icon at bounding box center [509, 222] width 15 height 15
click at [510, 222] on rect at bounding box center [511, 222] width 2 height 10
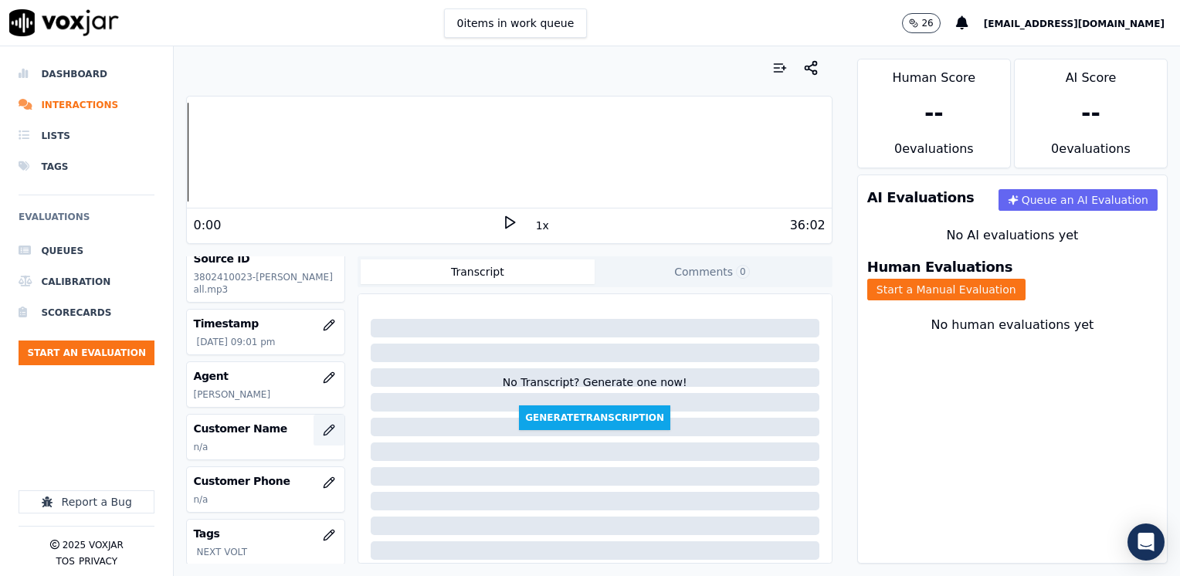
click at [313, 442] on button "button" at bounding box center [328, 430] width 31 height 31
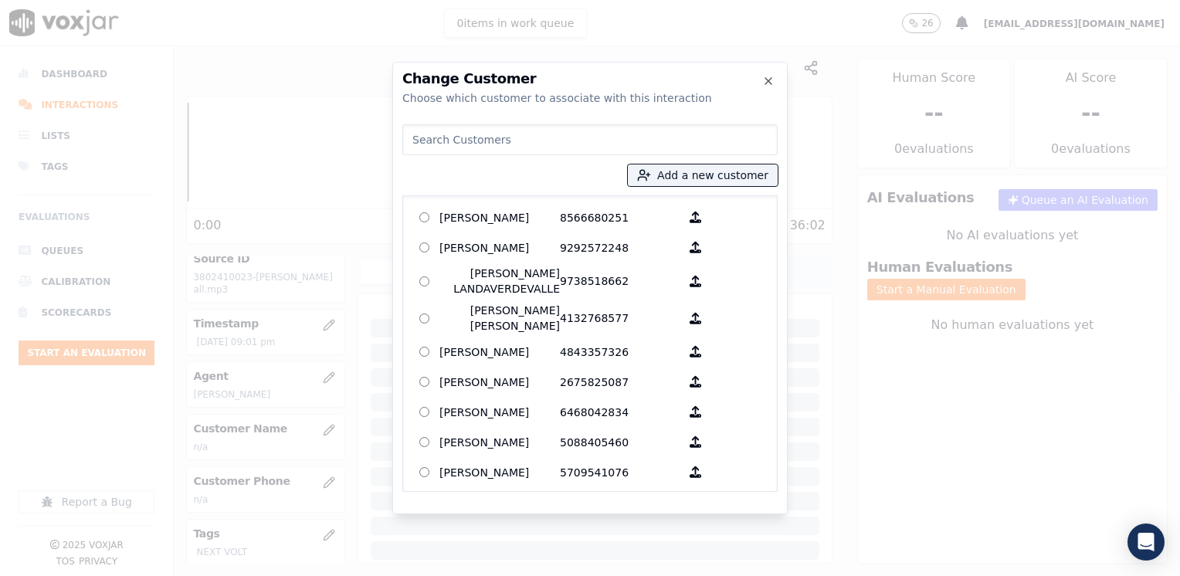
click at [540, 137] on input at bounding box center [589, 139] width 375 height 31
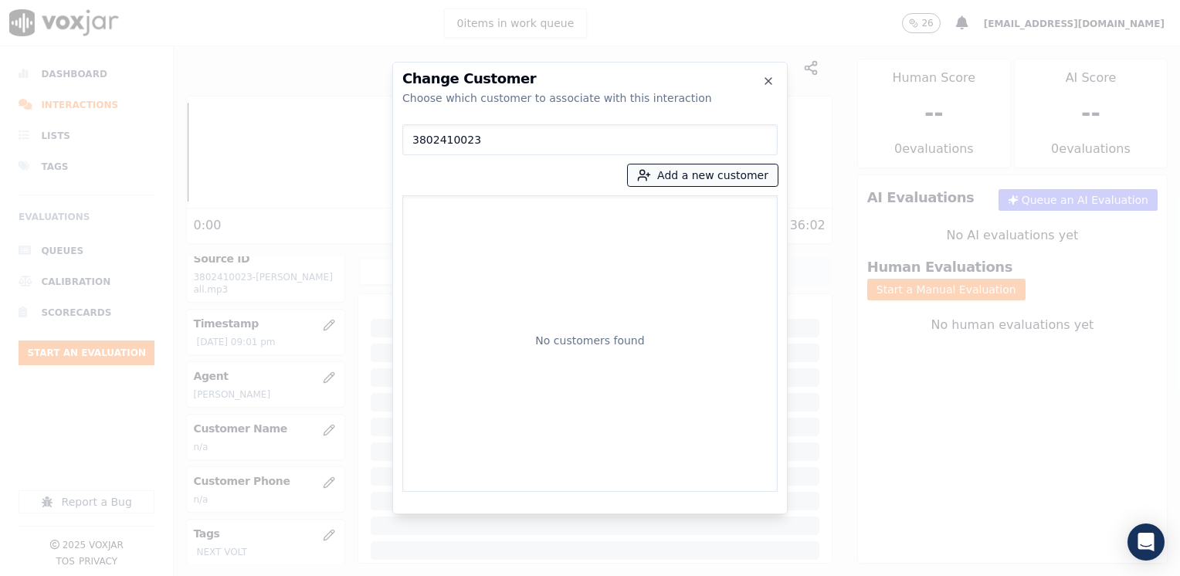
type input "3802410023"
click at [723, 171] on button "Add a new customer" at bounding box center [703, 175] width 150 height 22
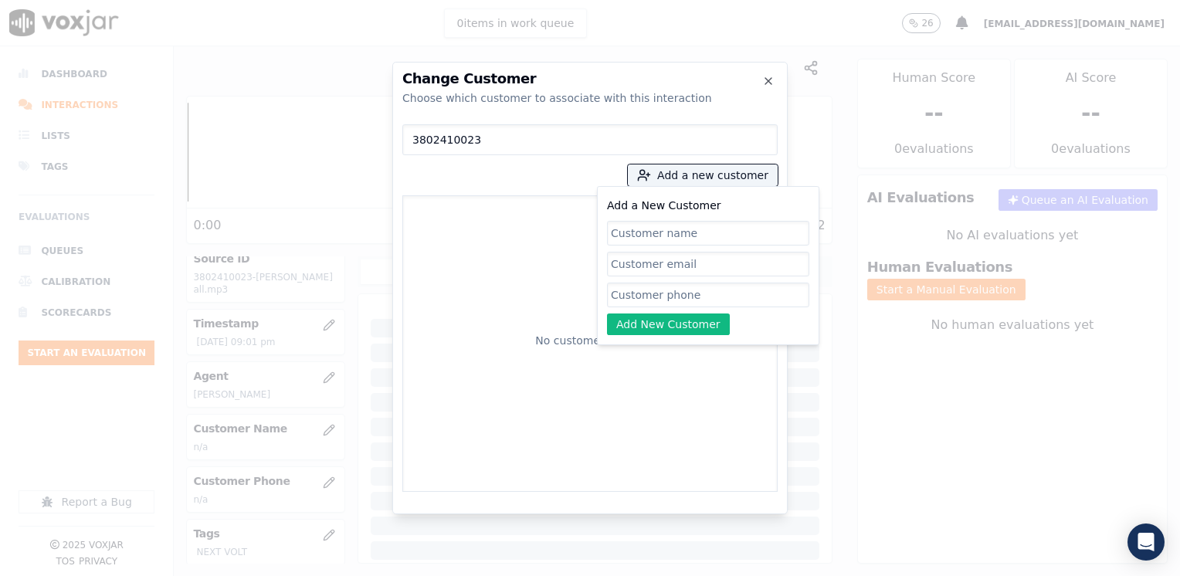
click at [657, 297] on input "Add a New Customer" at bounding box center [708, 295] width 202 height 25
paste input "3802410023"
type input "3802410023"
click at [704, 237] on input "Add a New Customer" at bounding box center [708, 233] width 202 height 25
paste input "[PERSON_NAME]"
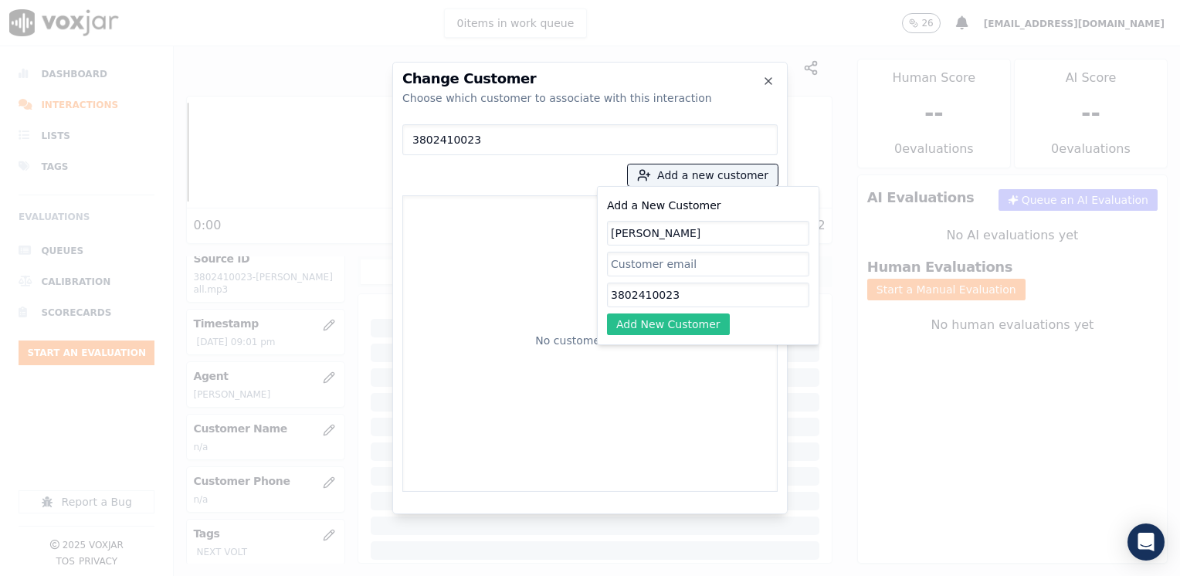
type input "[PERSON_NAME]"
click at [689, 330] on button "Add New Customer" at bounding box center [668, 324] width 123 height 22
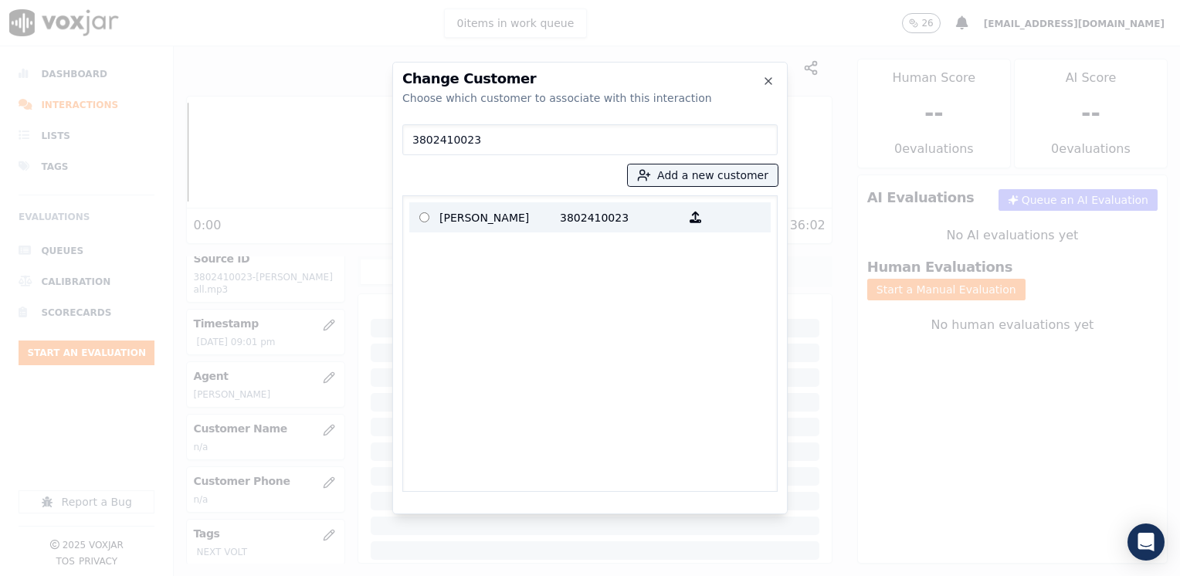
click at [587, 217] on p "3802410023" at bounding box center [620, 217] width 120 height 24
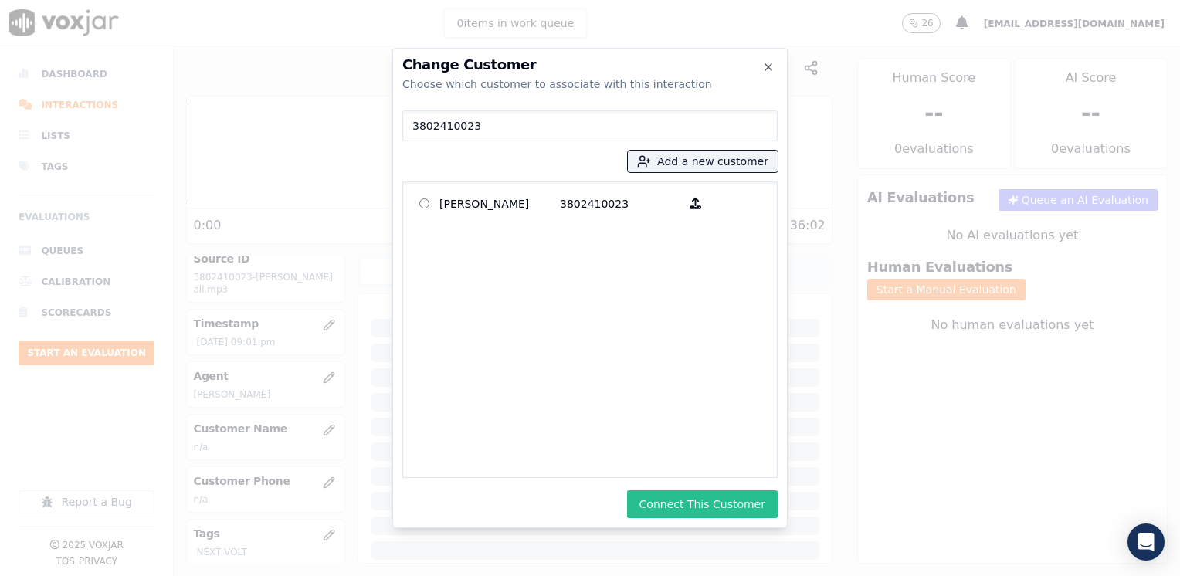
click at [726, 499] on button "Connect This Customer" at bounding box center [702, 504] width 151 height 28
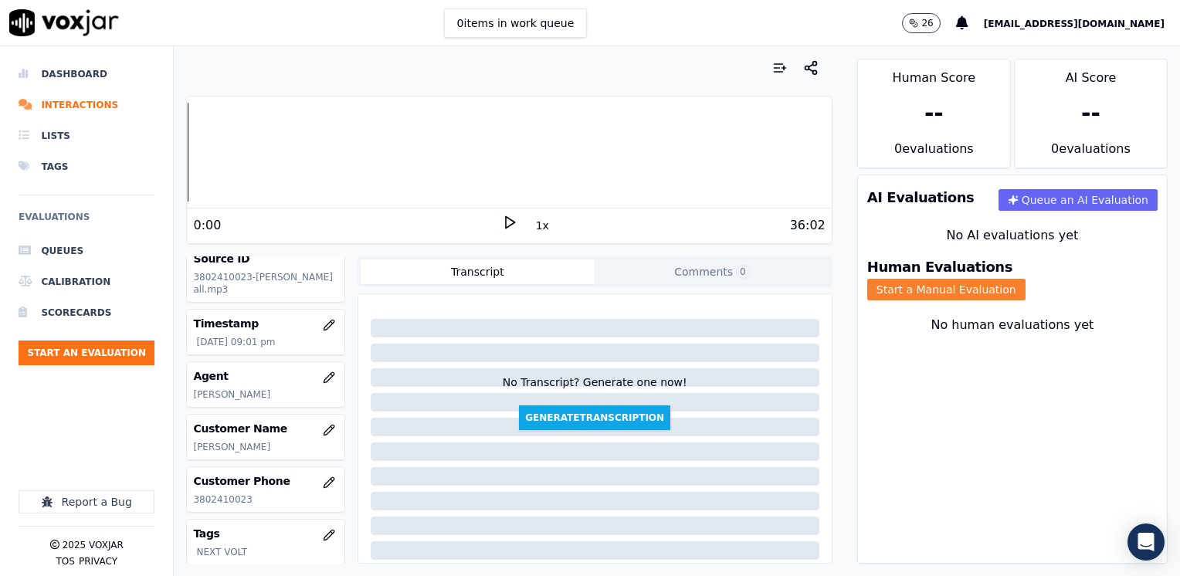
click at [1025, 279] on button "Start a Manual Evaluation" at bounding box center [946, 290] width 158 height 22
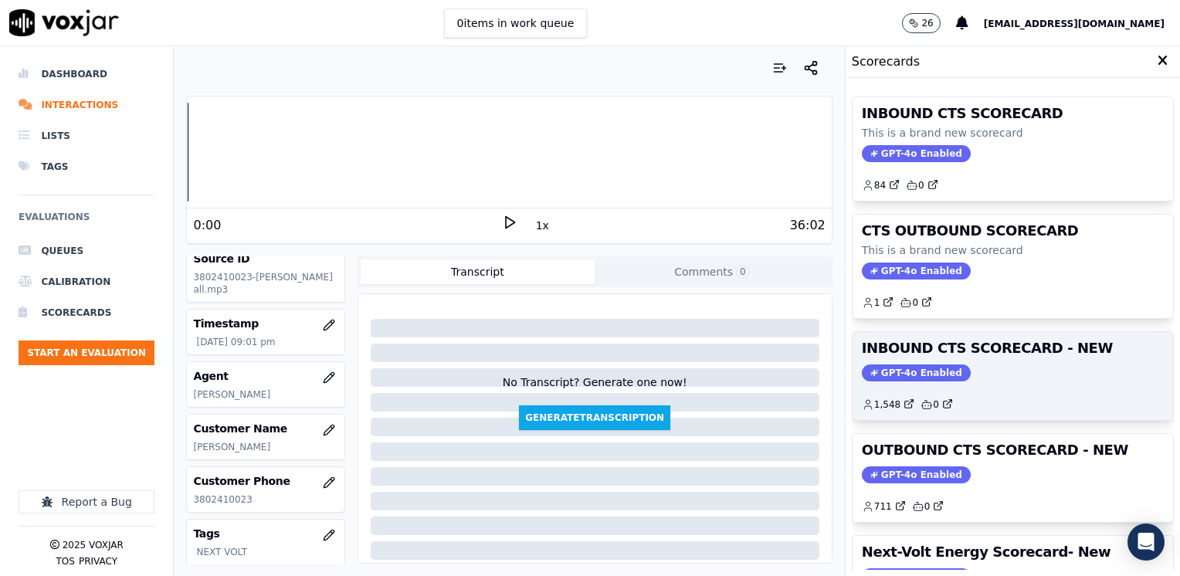
click at [914, 367] on span "GPT-4o Enabled" at bounding box center [916, 372] width 109 height 17
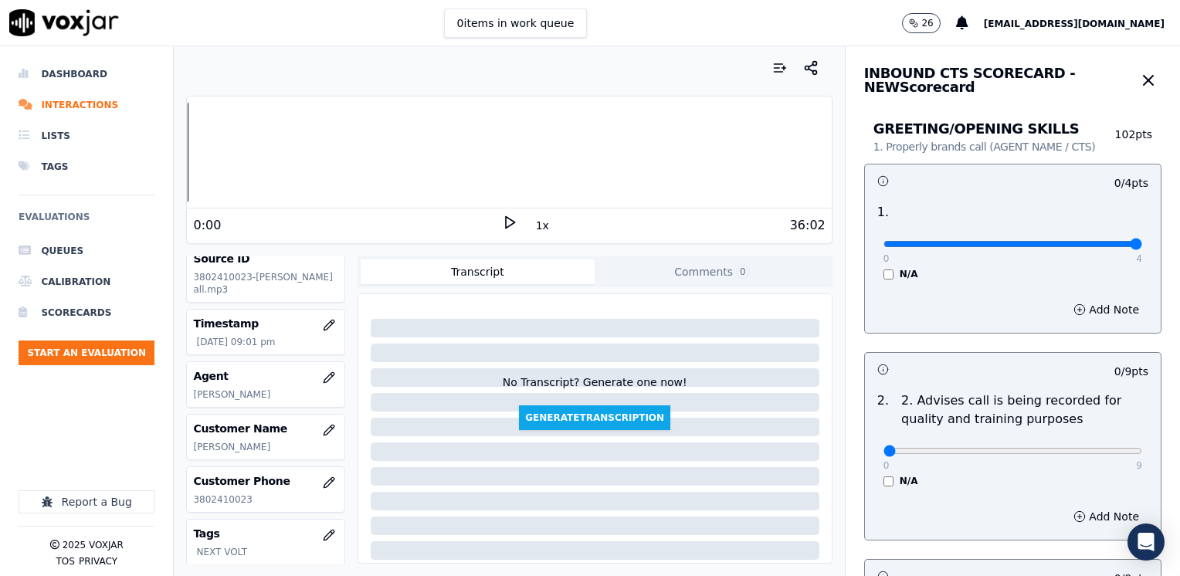
drag, startPoint x: 870, startPoint y: 242, endPoint x: 1182, endPoint y: 276, distance: 313.6
type input "4"
click at [1142, 247] on input "range" at bounding box center [1012, 244] width 259 height 6
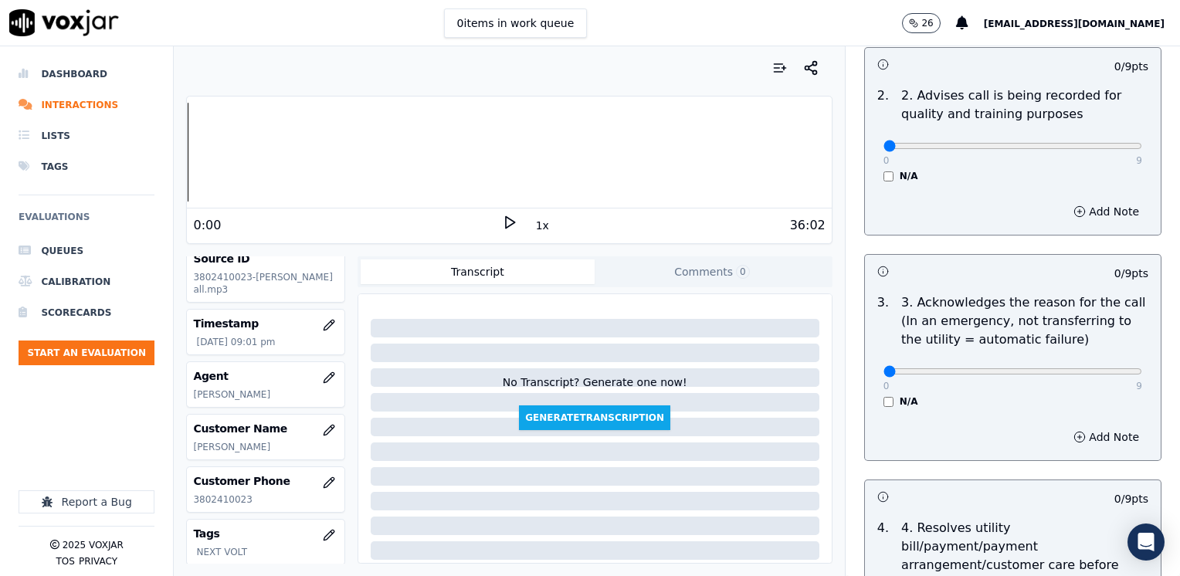
scroll to position [309, 0]
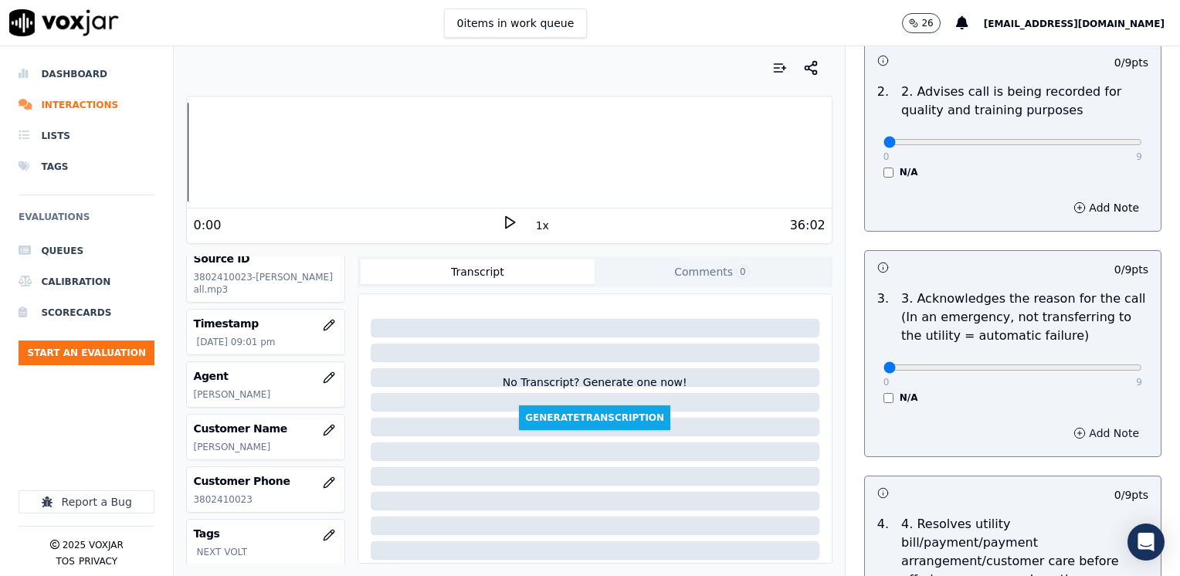
click at [1084, 428] on button "Add Note" at bounding box center [1106, 433] width 84 height 22
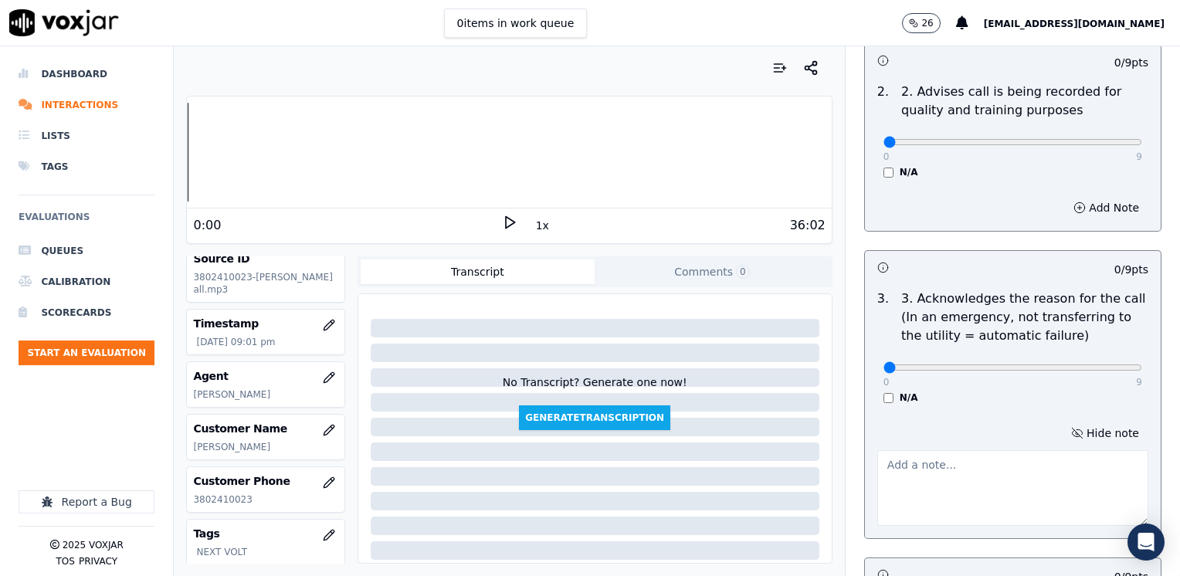
click at [936, 486] on textarea at bounding box center [1012, 488] width 271 height 76
type textarea "Cx wants to make a payment"
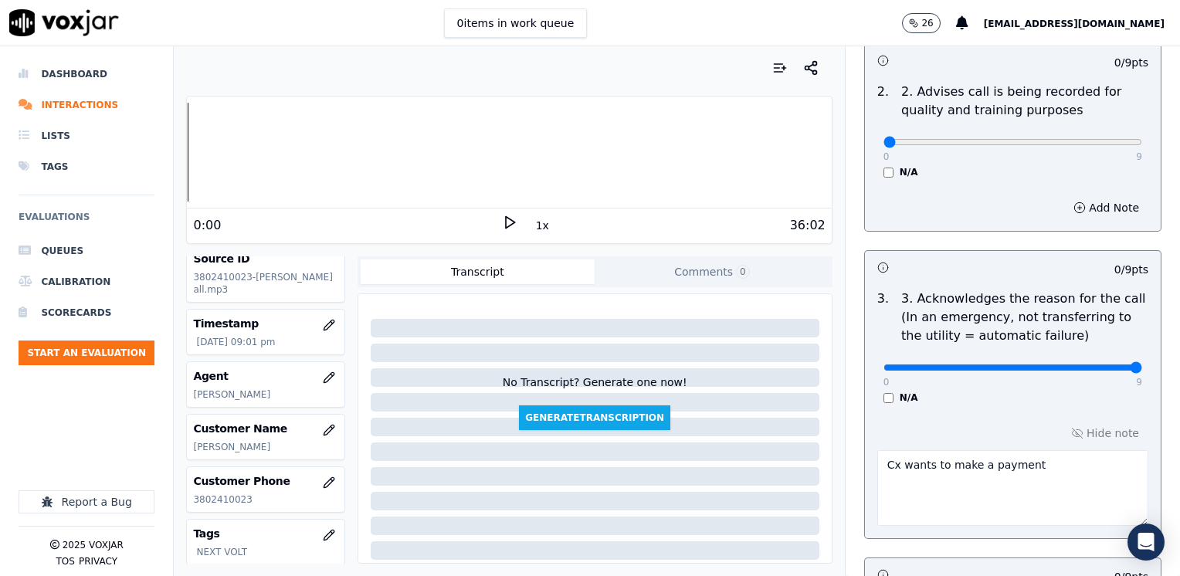
drag, startPoint x: 874, startPoint y: 363, endPoint x: 1182, endPoint y: 397, distance: 309.9
type input "9"
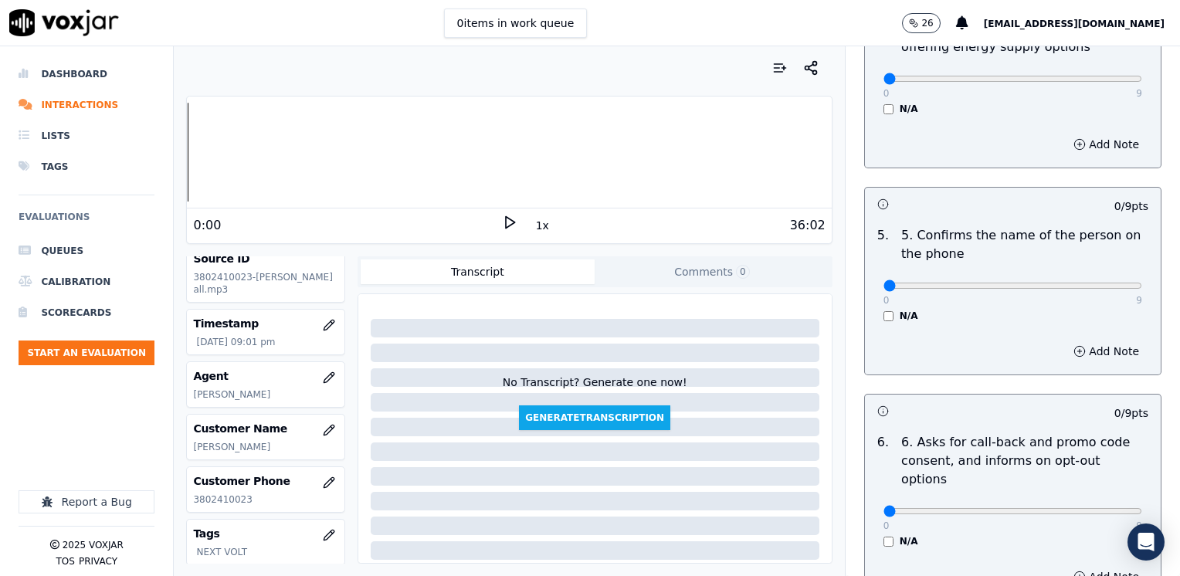
scroll to position [926, 0]
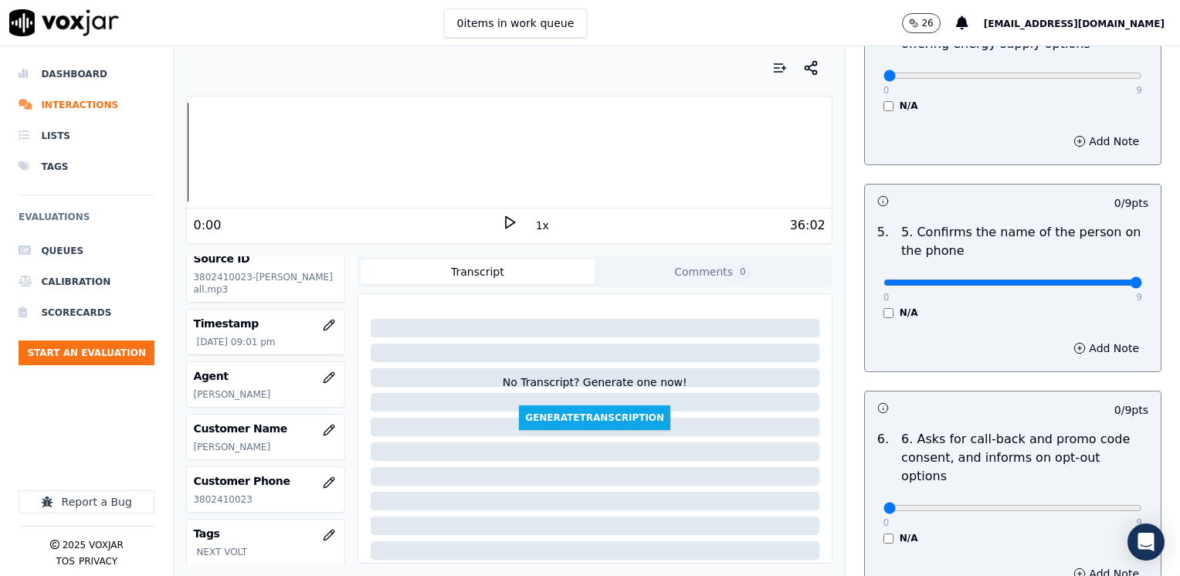
drag, startPoint x: 880, startPoint y: 268, endPoint x: 1182, endPoint y: 297, distance: 303.3
type input "9"
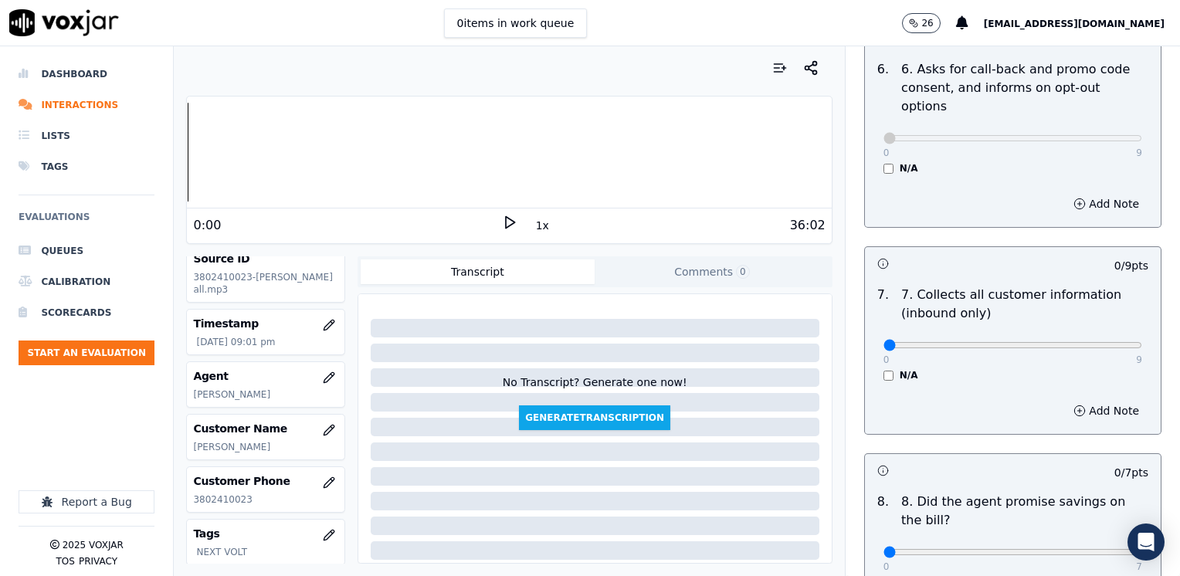
scroll to position [1390, 0]
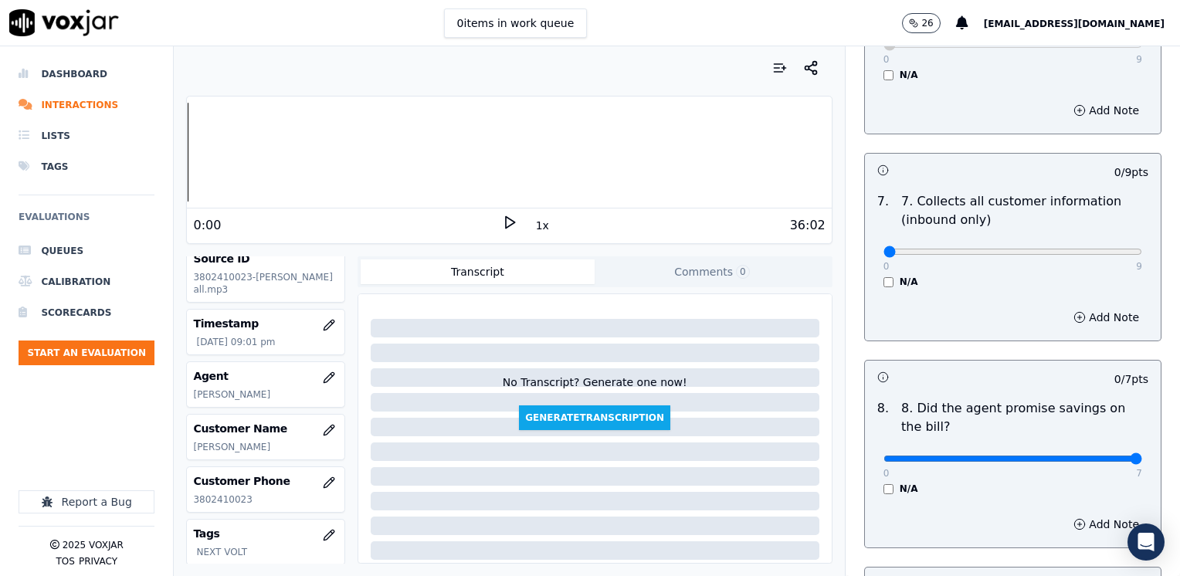
drag, startPoint x: 871, startPoint y: 419, endPoint x: 1179, endPoint y: 392, distance: 309.2
type input "7"
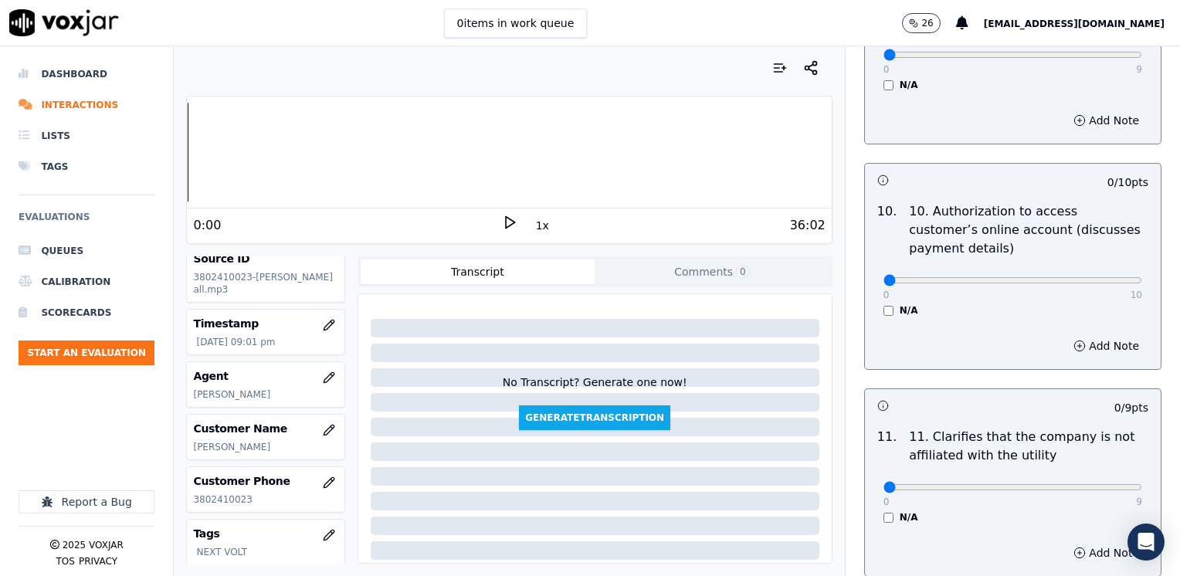
scroll to position [2007, 0]
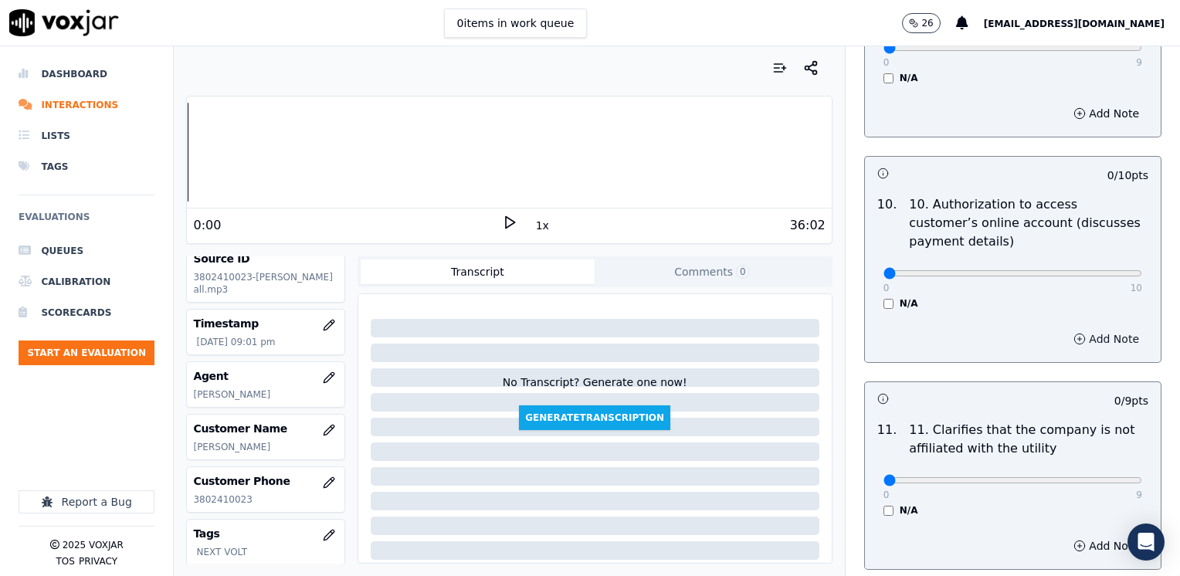
click at [1093, 328] on button "Add Note" at bounding box center [1106, 339] width 84 height 22
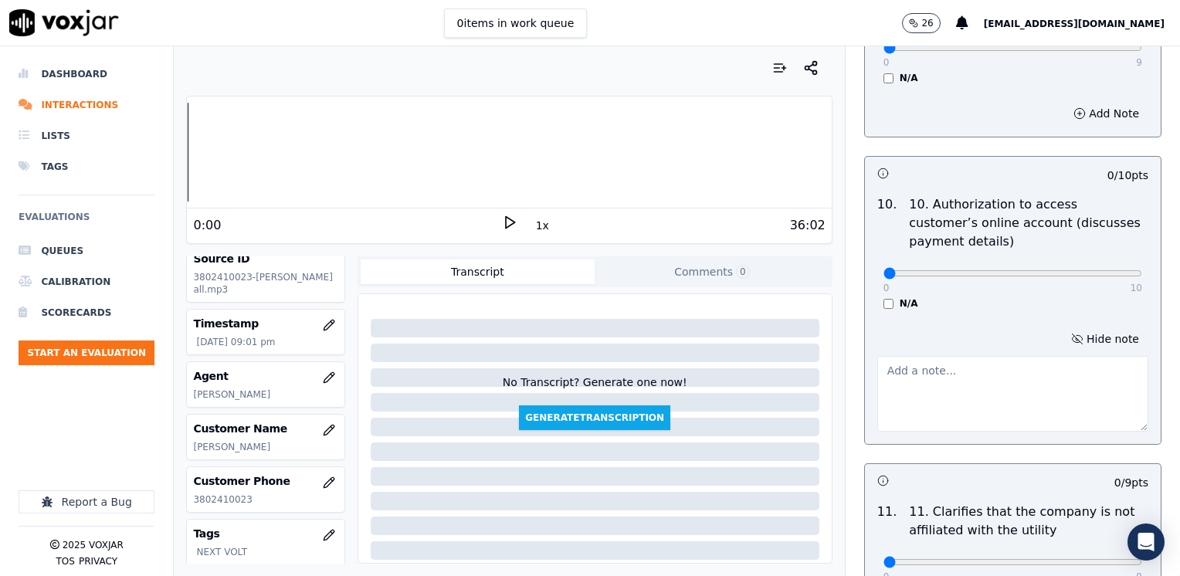
click at [963, 375] on textarea at bounding box center [1012, 394] width 271 height 76
type textarea "Does not ask cx to access cx online account"
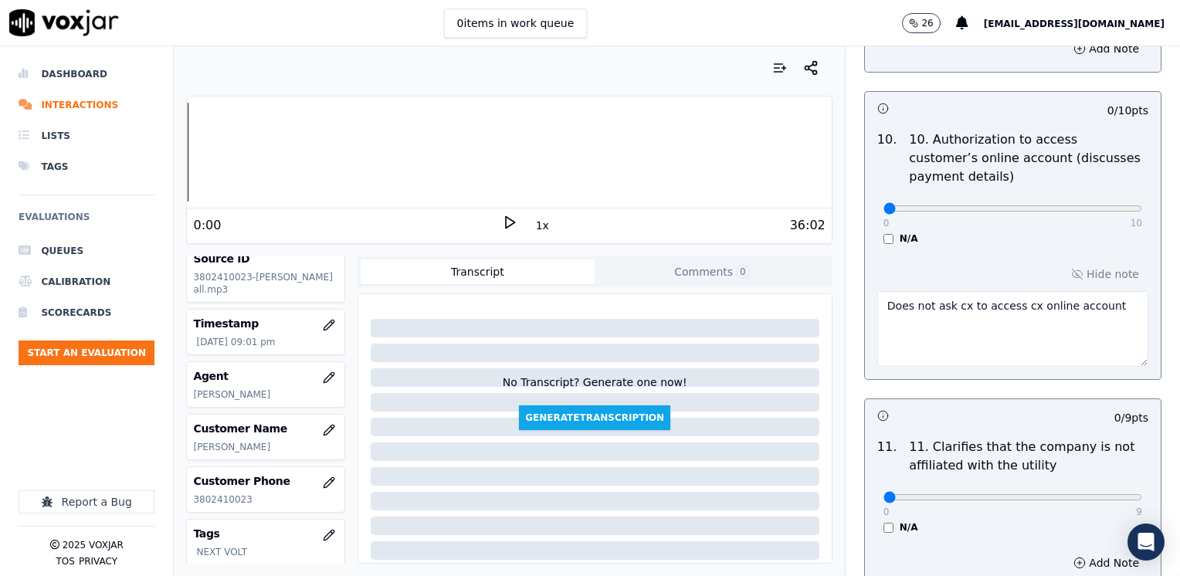
scroll to position [2239, 0]
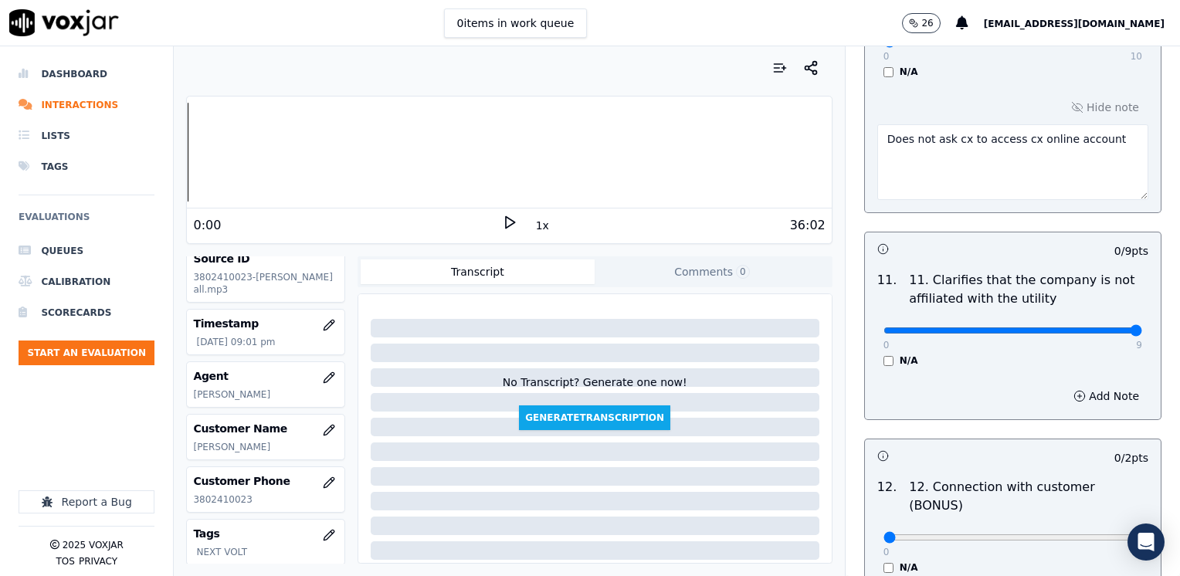
drag, startPoint x: 872, startPoint y: 288, endPoint x: 1182, endPoint y: 331, distance: 312.6
type input "9"
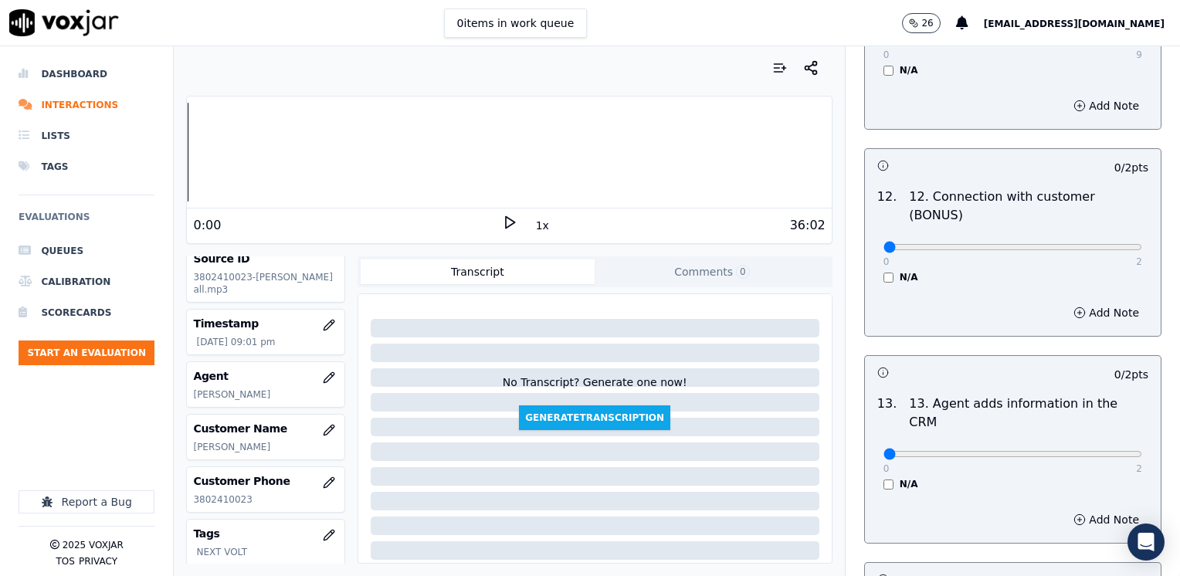
scroll to position [2548, 0]
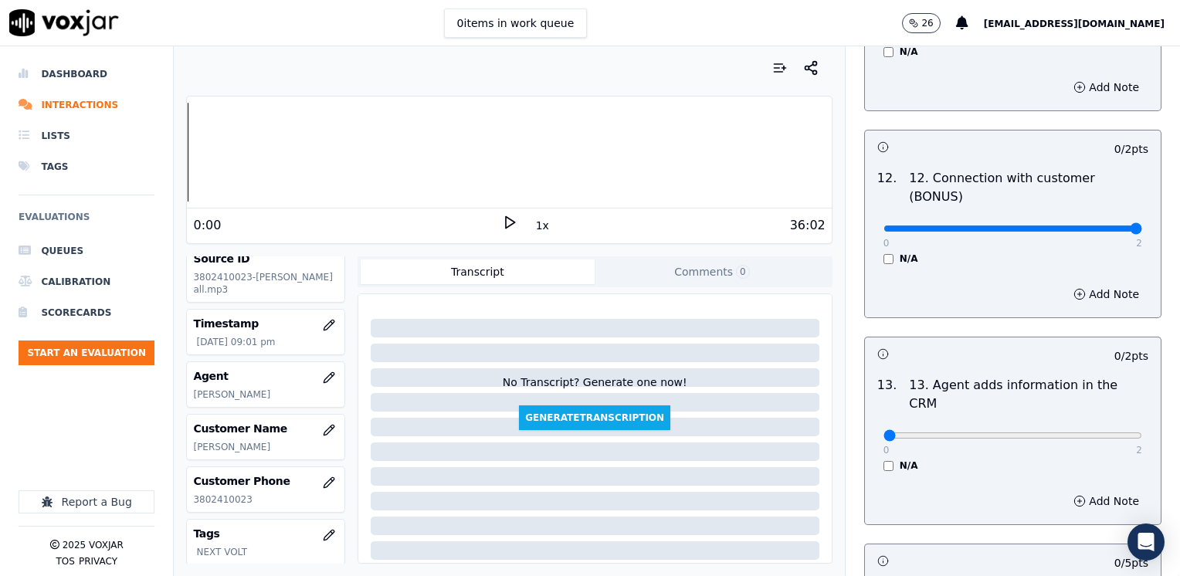
drag, startPoint x: 868, startPoint y: 168, endPoint x: 961, endPoint y: 340, distance: 195.5
type input "2"
drag, startPoint x: 880, startPoint y: 355, endPoint x: 1182, endPoint y: 396, distance: 304.6
type input "2"
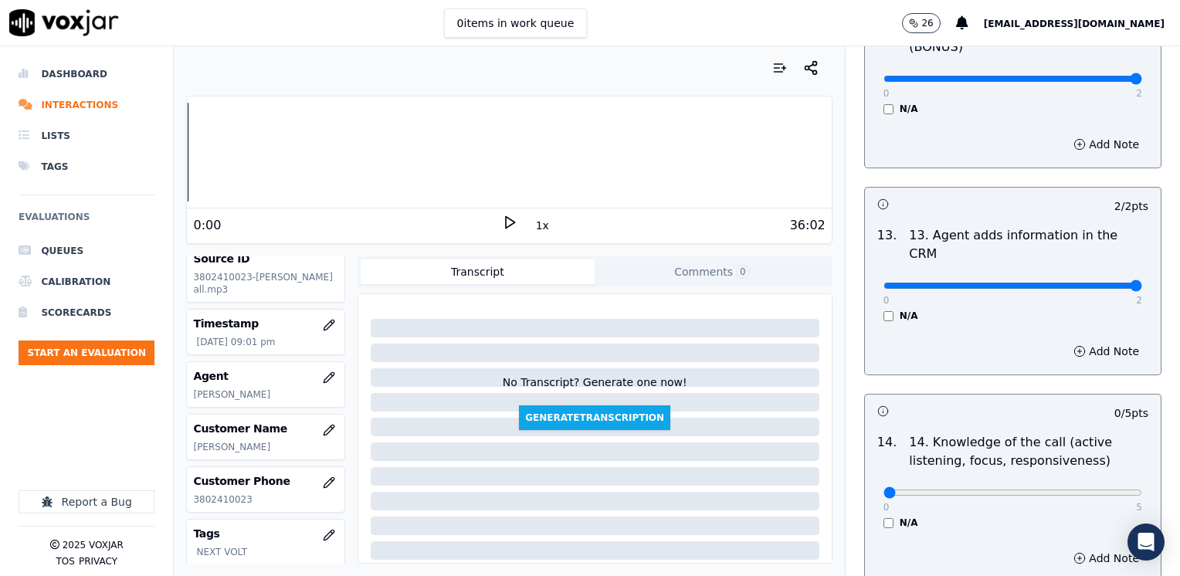
scroll to position [2702, 0]
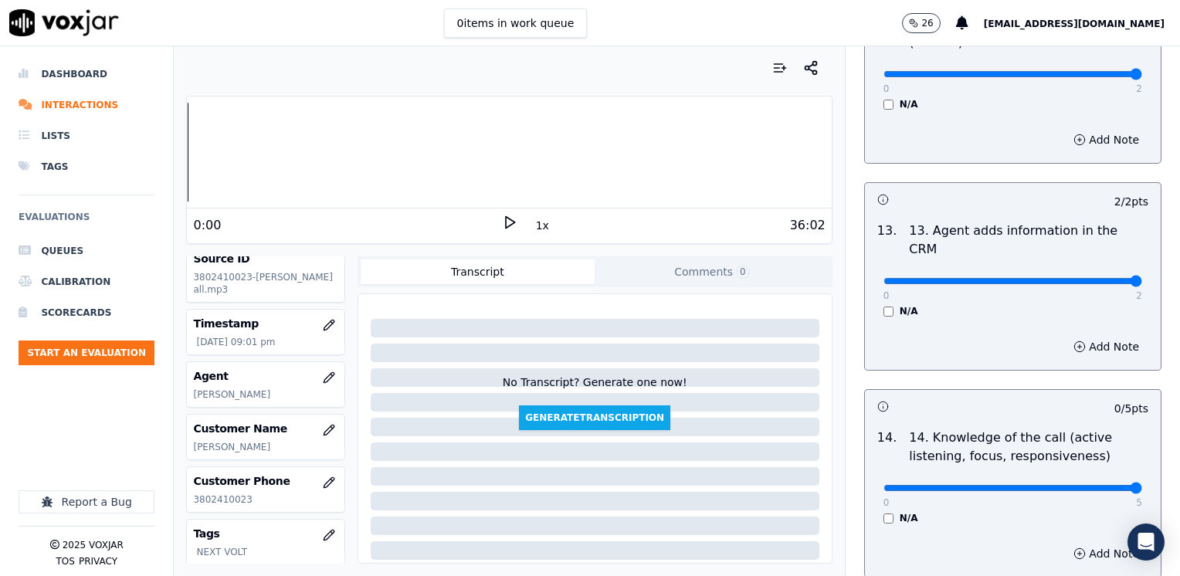
drag, startPoint x: 877, startPoint y: 406, endPoint x: 1182, endPoint y: 492, distance: 316.7
type input "5"
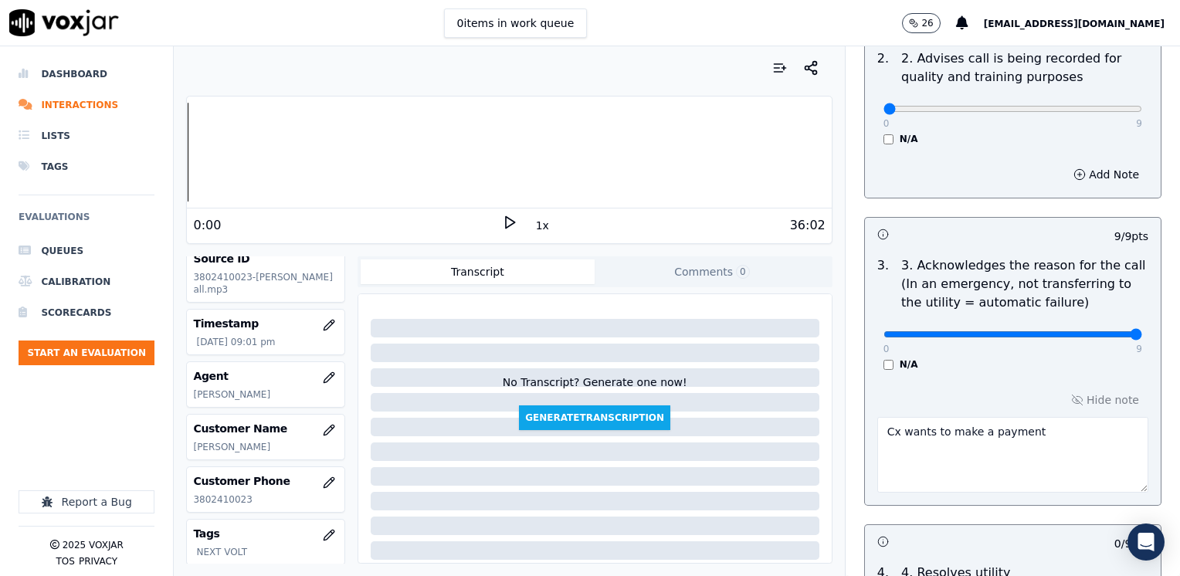
scroll to position [309, 0]
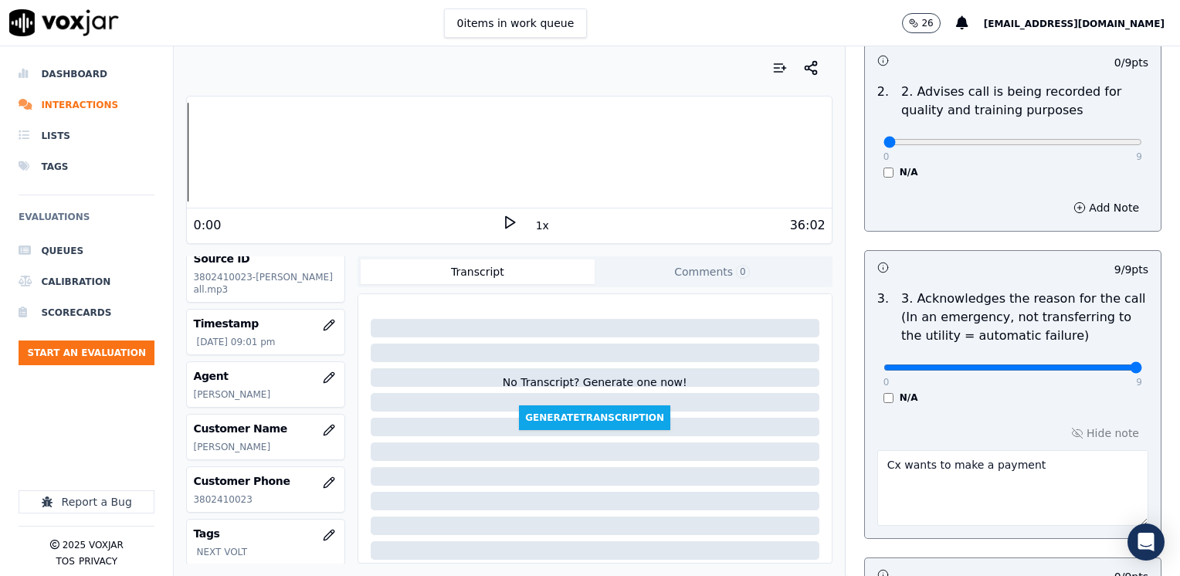
click at [1056, 462] on textarea "Cx wants to make a payment" at bounding box center [1012, 488] width 271 height 76
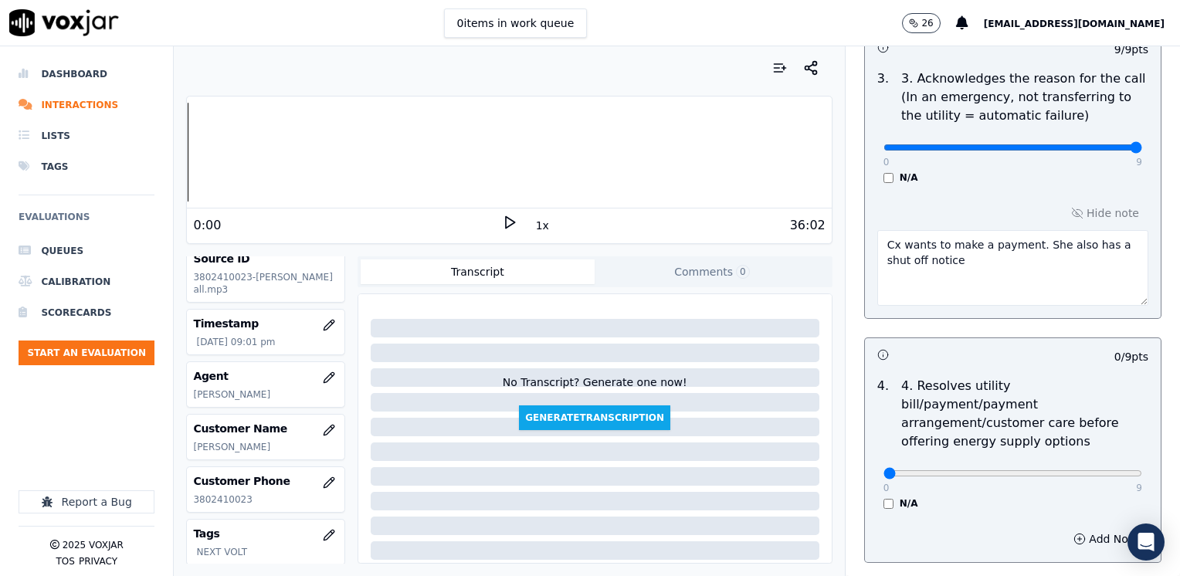
scroll to position [695, 0]
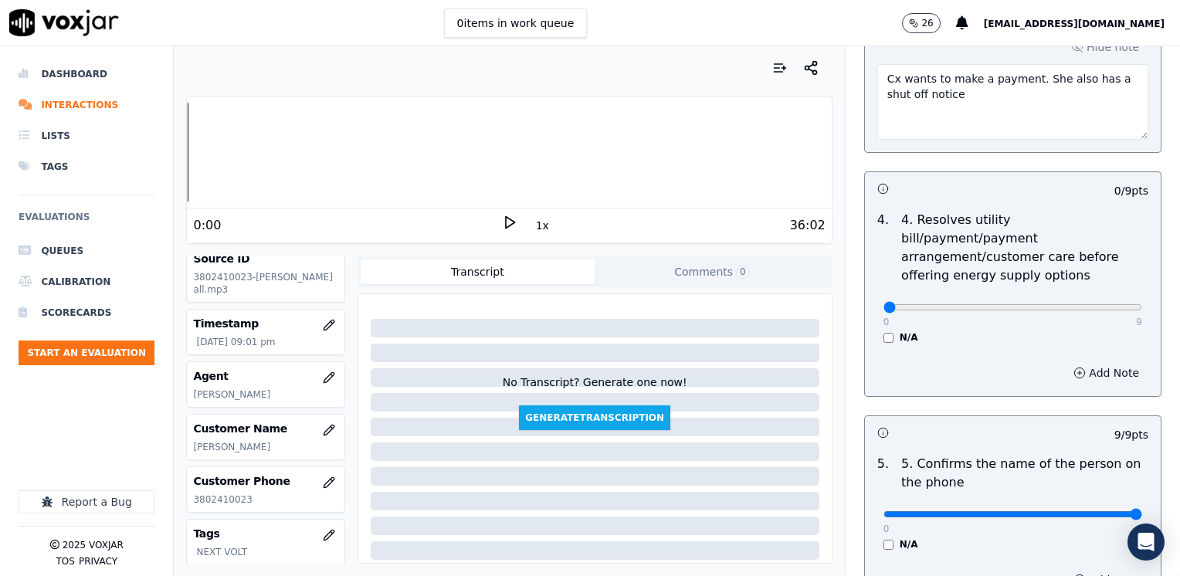
type textarea "Cx wants to make a payment. She also has a shut off notice"
click at [1087, 362] on button "Add Note" at bounding box center [1106, 373] width 84 height 22
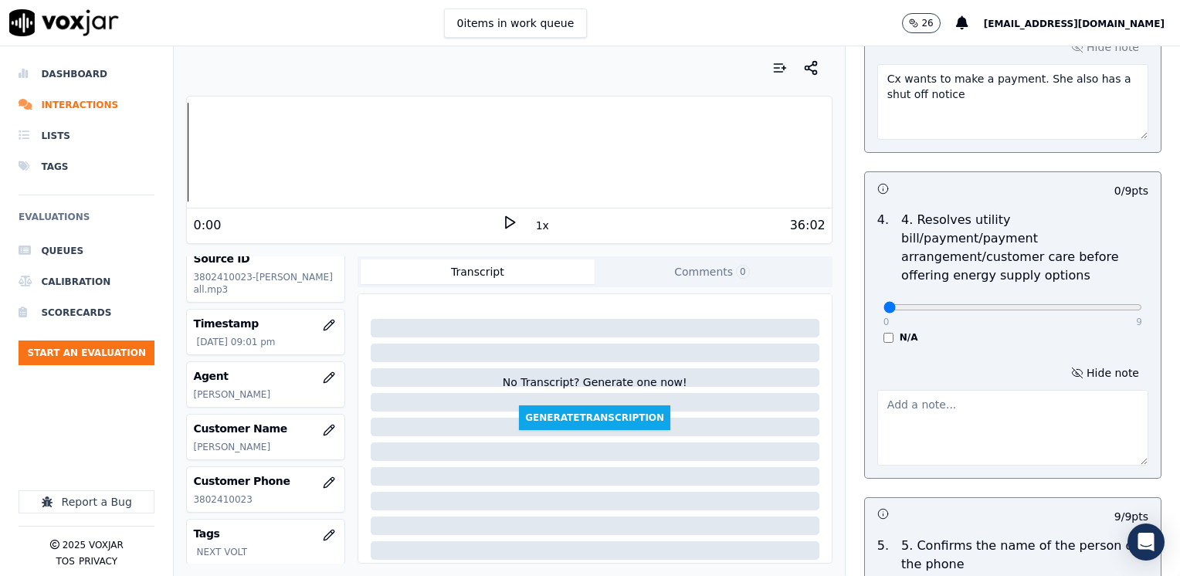
click at [1006, 408] on textarea at bounding box center [1012, 428] width 271 height 76
click at [877, 390] on textarea "237.00" at bounding box center [1012, 428] width 271 height 76
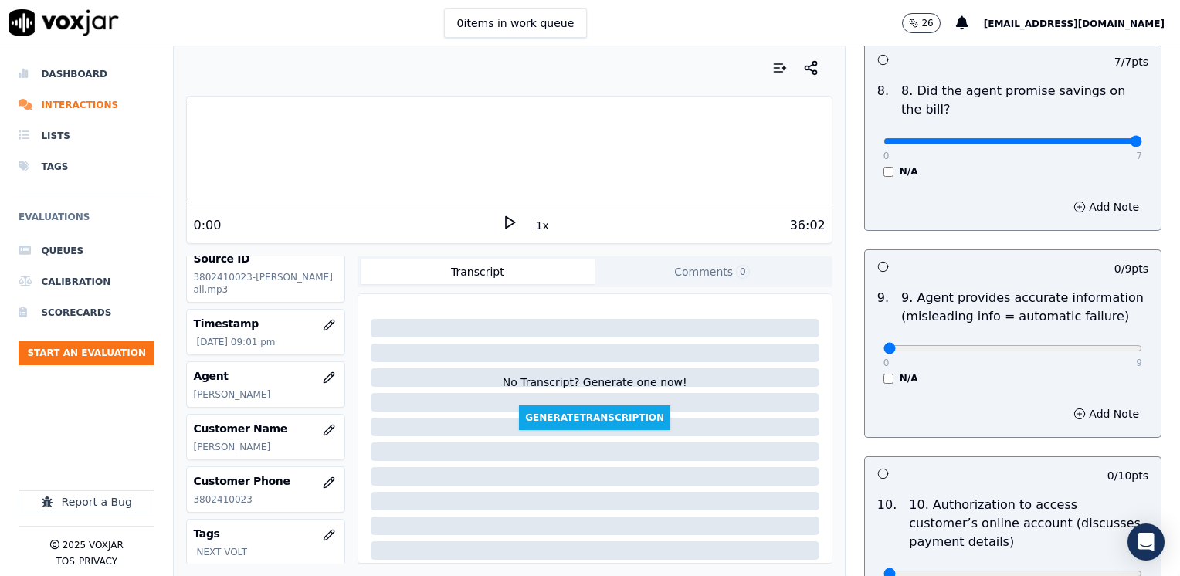
scroll to position [1776, 0]
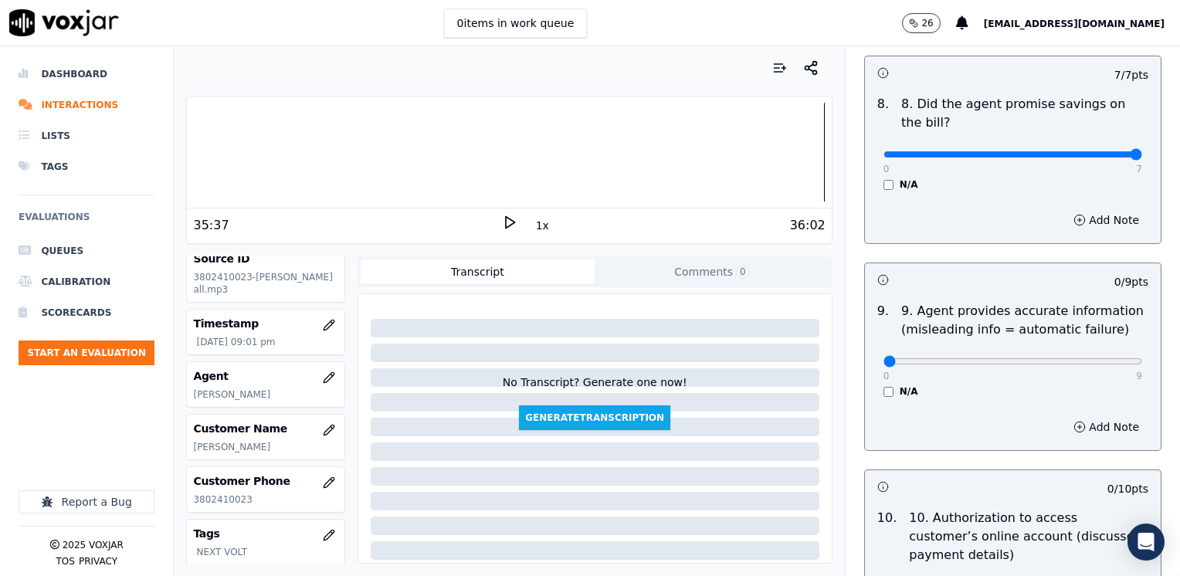
type textarea "Cx has to pay $237.00 to be uptodate"
drag, startPoint x: 875, startPoint y: 320, endPoint x: 1182, endPoint y: 361, distance: 309.2
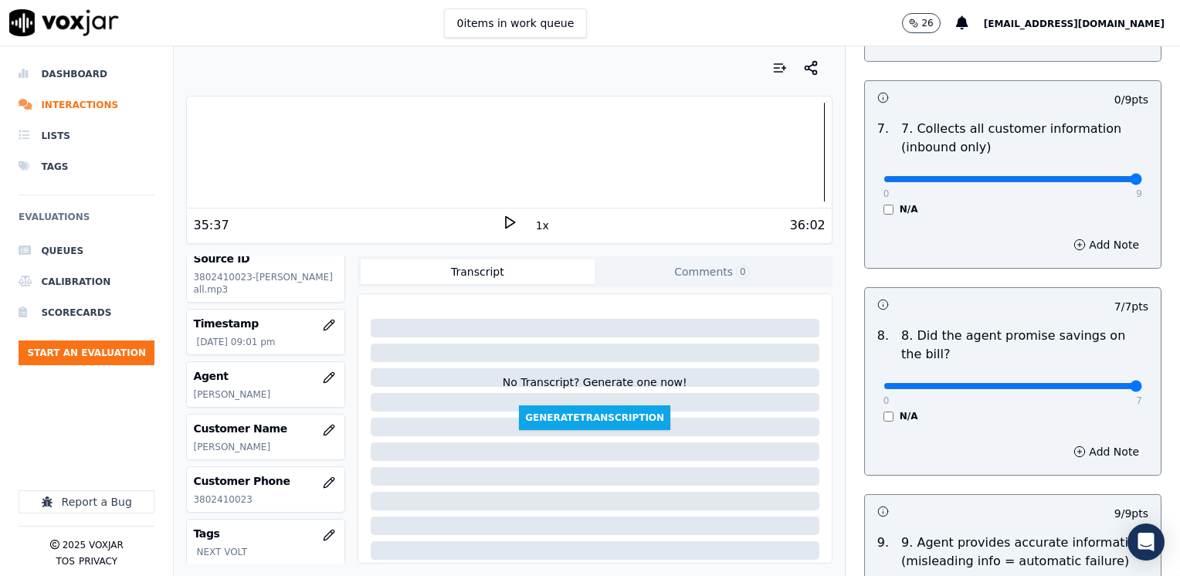
drag, startPoint x: 870, startPoint y: 141, endPoint x: 1182, endPoint y: 181, distance: 314.4
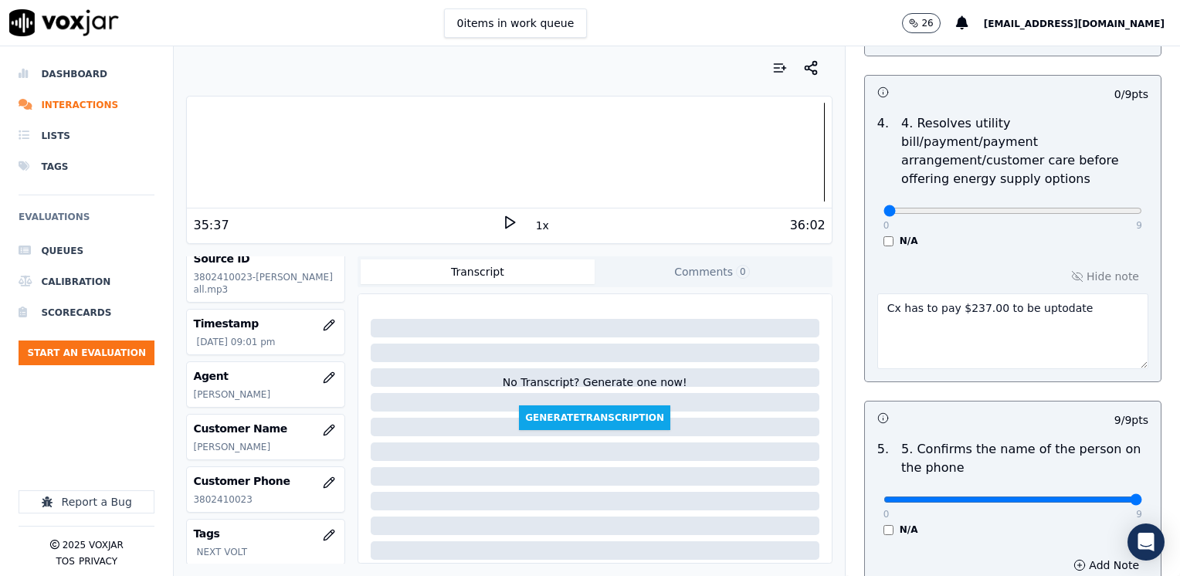
scroll to position [772, 0]
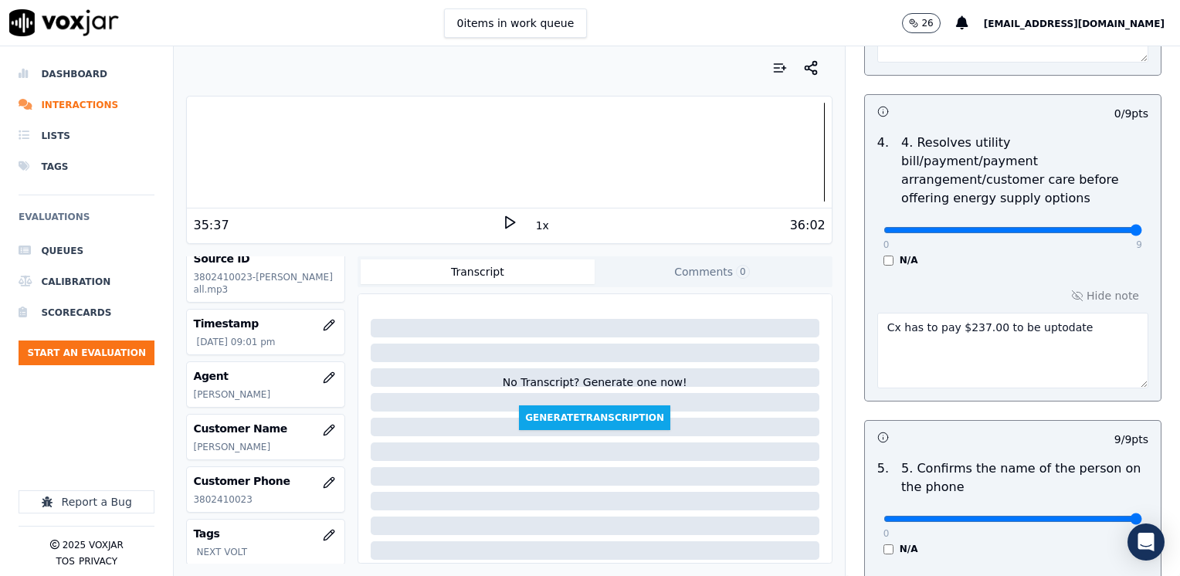
drag, startPoint x: 872, startPoint y: 210, endPoint x: 1182, endPoint y: 230, distance: 310.2
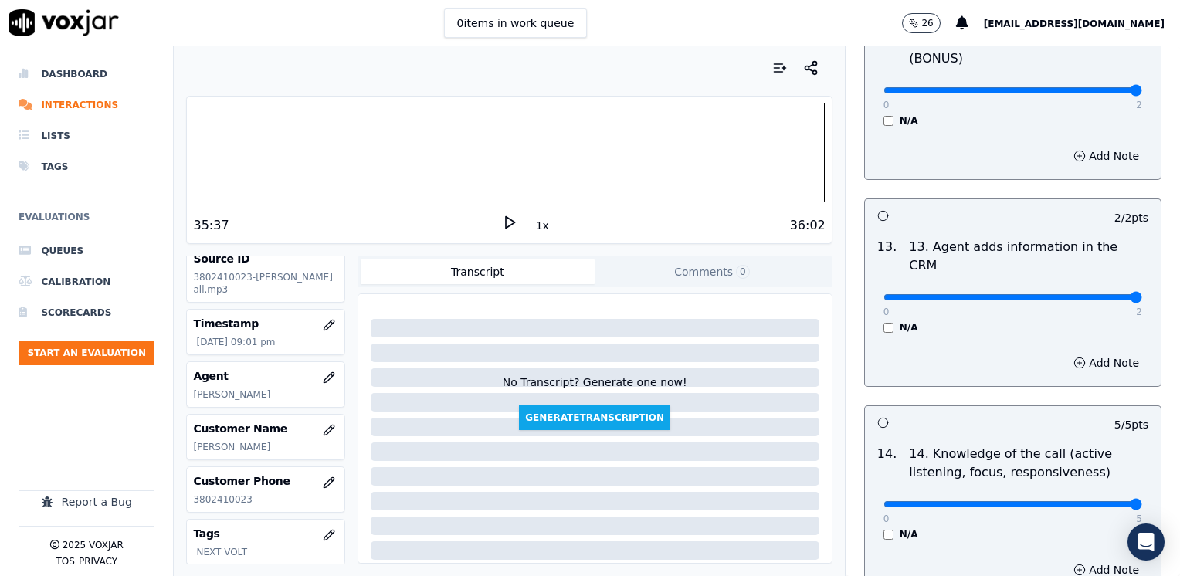
scroll to position [2833, 0]
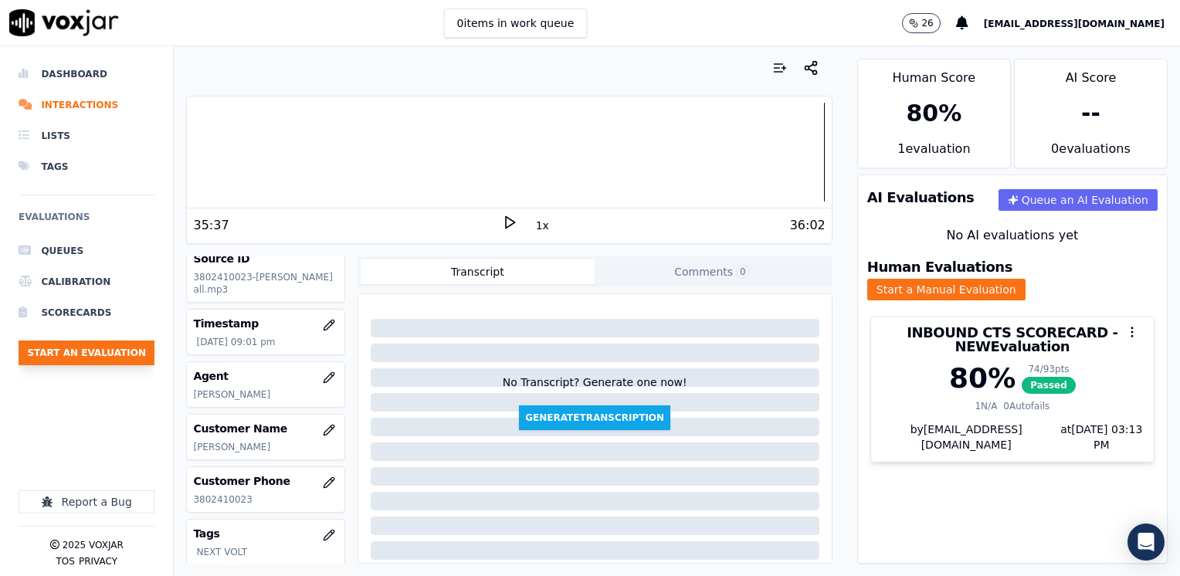
click at [120, 344] on button "Start an Evaluation" at bounding box center [87, 352] width 136 height 25
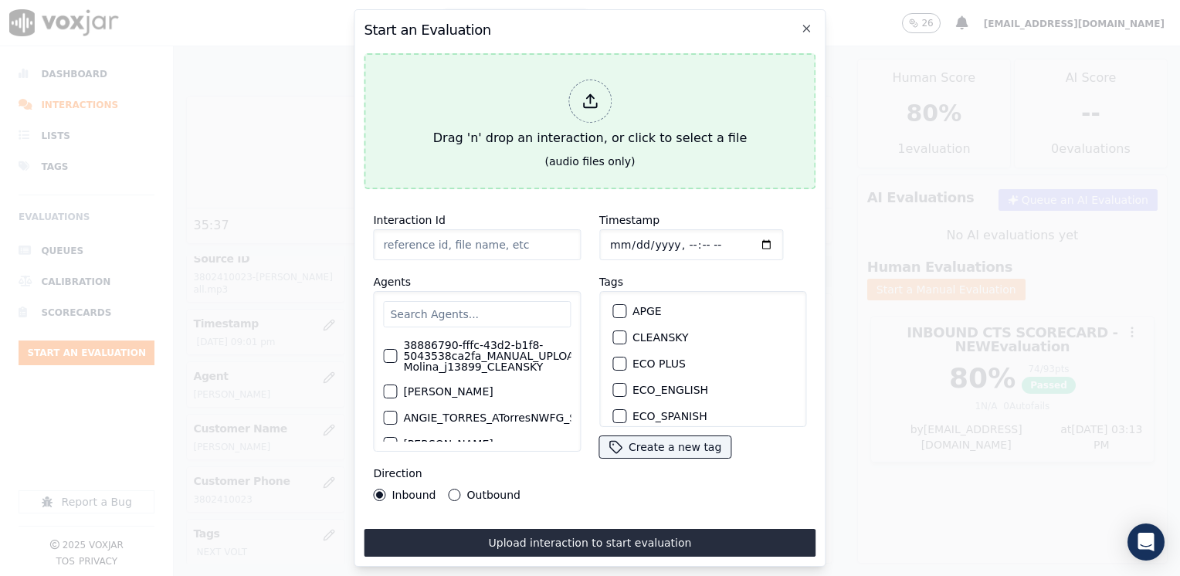
click at [579, 91] on div at bounding box center [589, 101] width 43 height 43
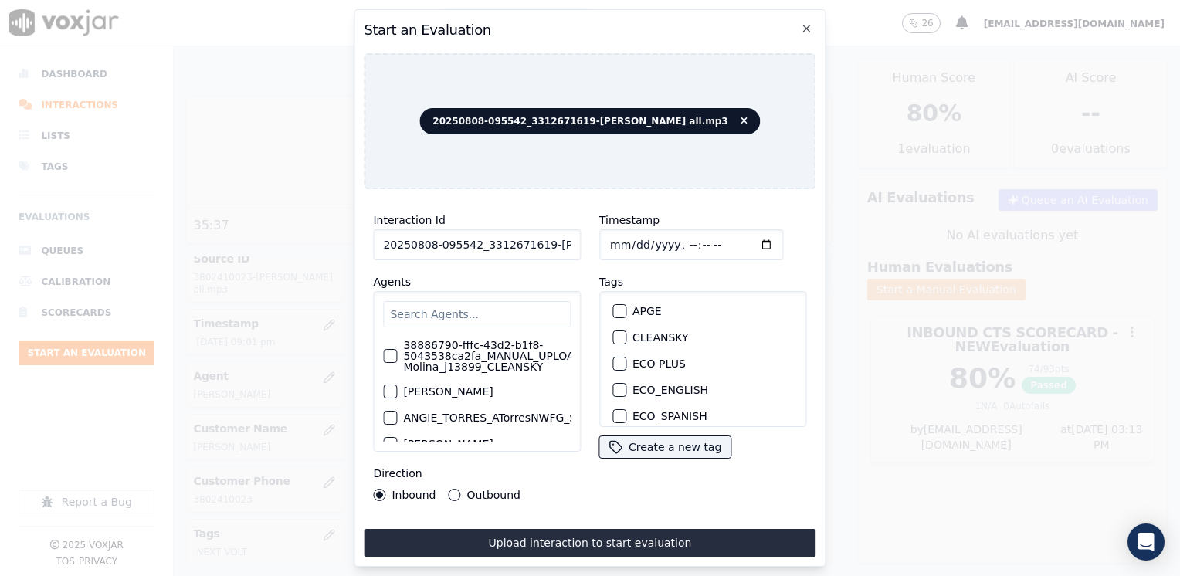
click at [493, 306] on input "text" at bounding box center [477, 314] width 188 height 26
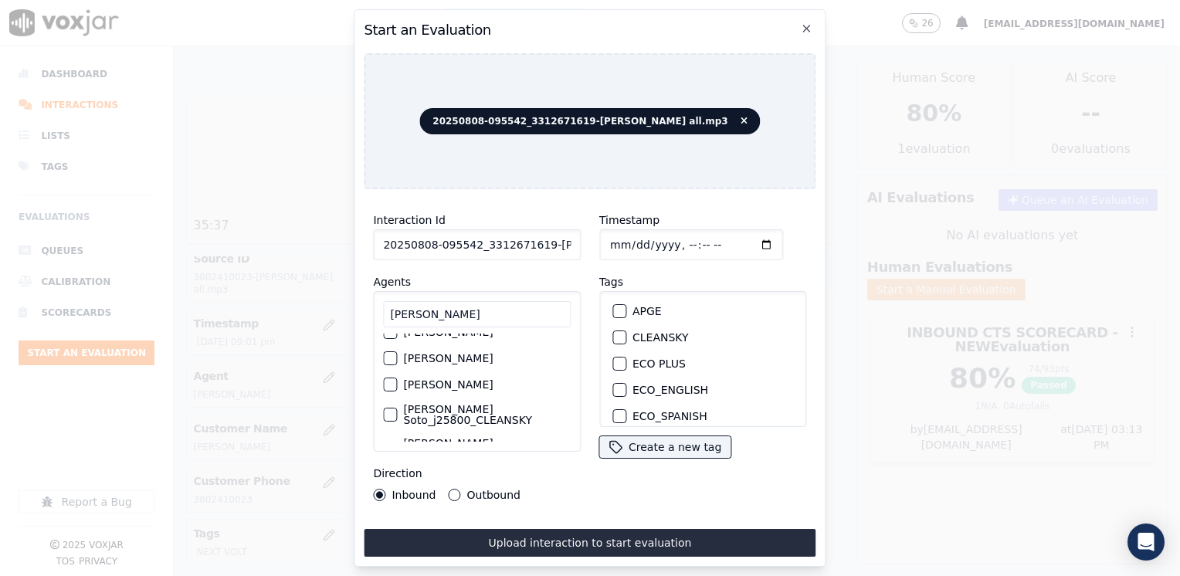
scroll to position [0, 0]
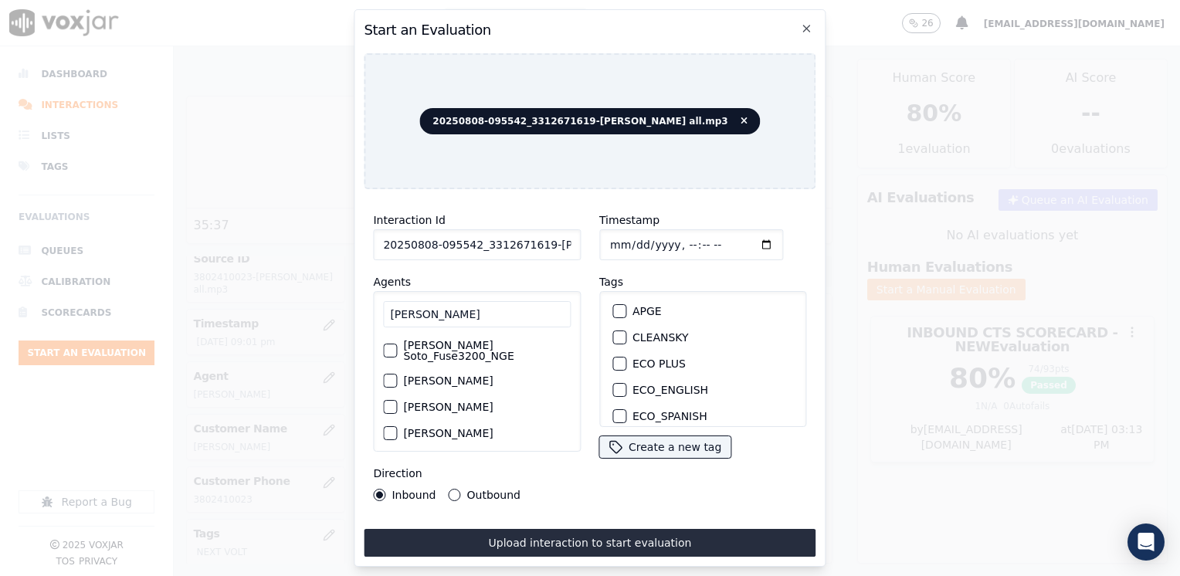
click at [391, 345] on div "button" at bounding box center [389, 350] width 11 height 11
click at [613, 335] on div "button" at bounding box center [618, 340] width 11 height 11
click at [739, 241] on input "Timestamp" at bounding box center [691, 244] width 184 height 31
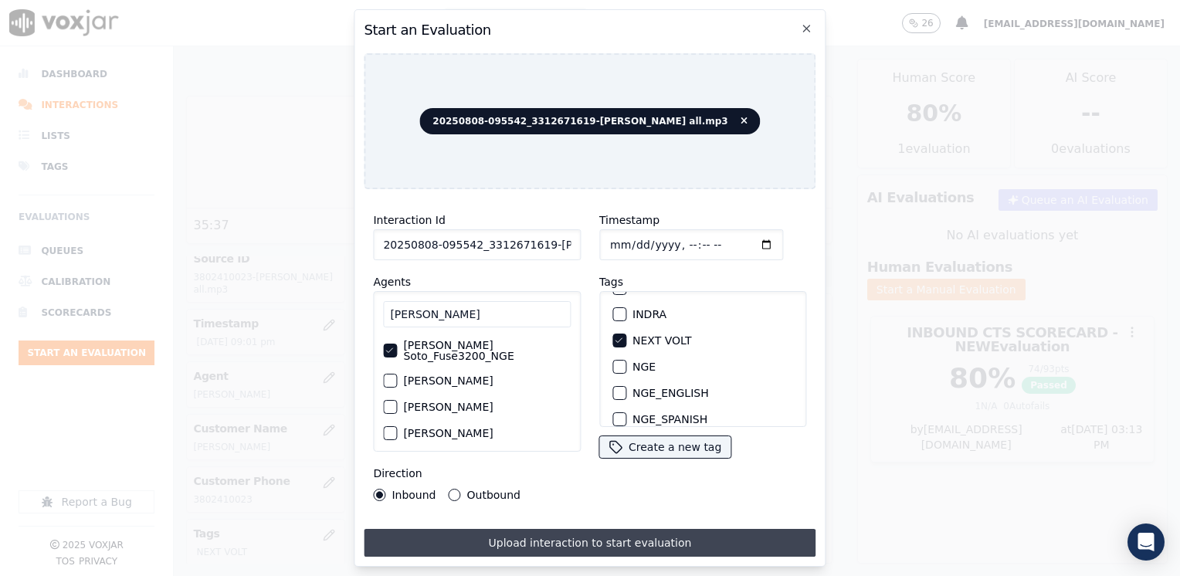
click at [560, 533] on button "Upload interaction to start evaluation" at bounding box center [590, 543] width 452 height 28
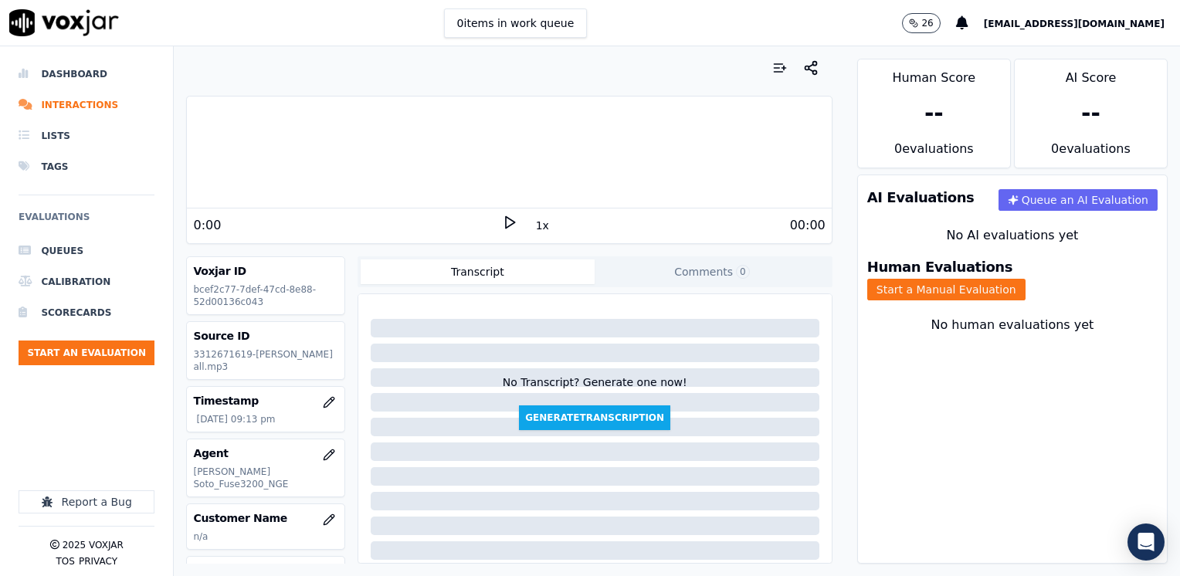
click at [506, 213] on div "0:00 1x 00:00" at bounding box center [509, 224] width 644 height 33
click at [502, 226] on icon at bounding box center [509, 222] width 15 height 15
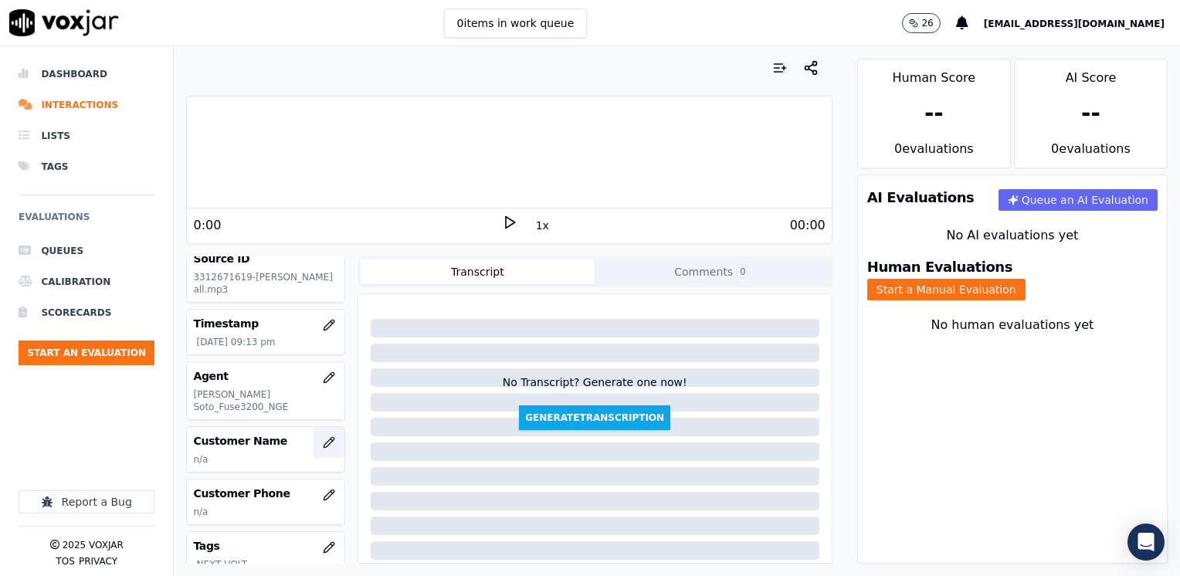
click at [323, 437] on icon "button" at bounding box center [328, 442] width 10 height 10
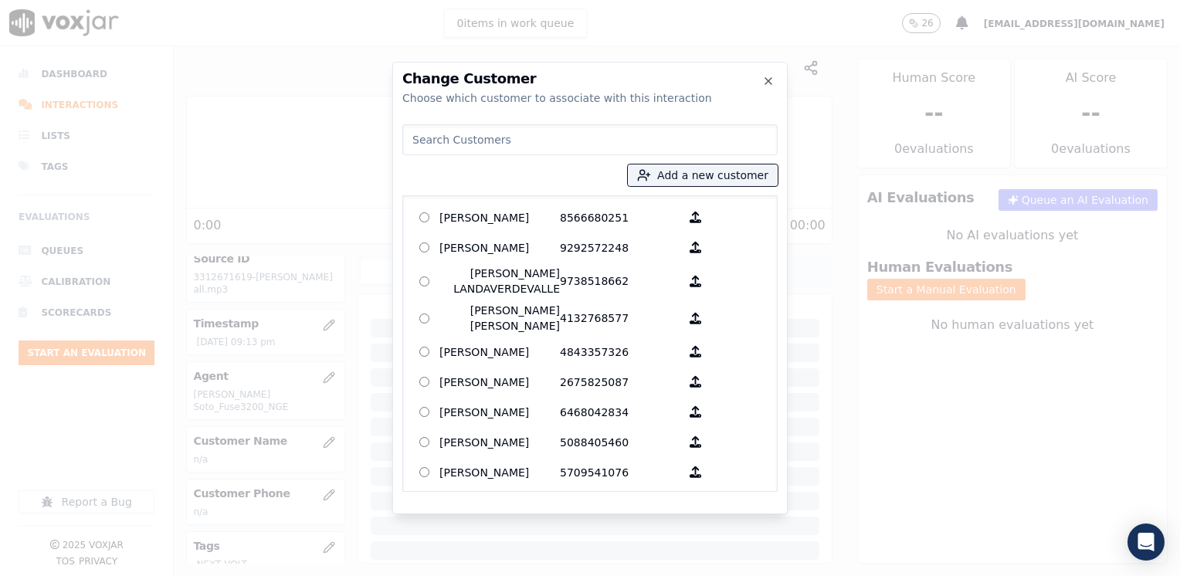
click at [623, 147] on input at bounding box center [589, 139] width 375 height 31
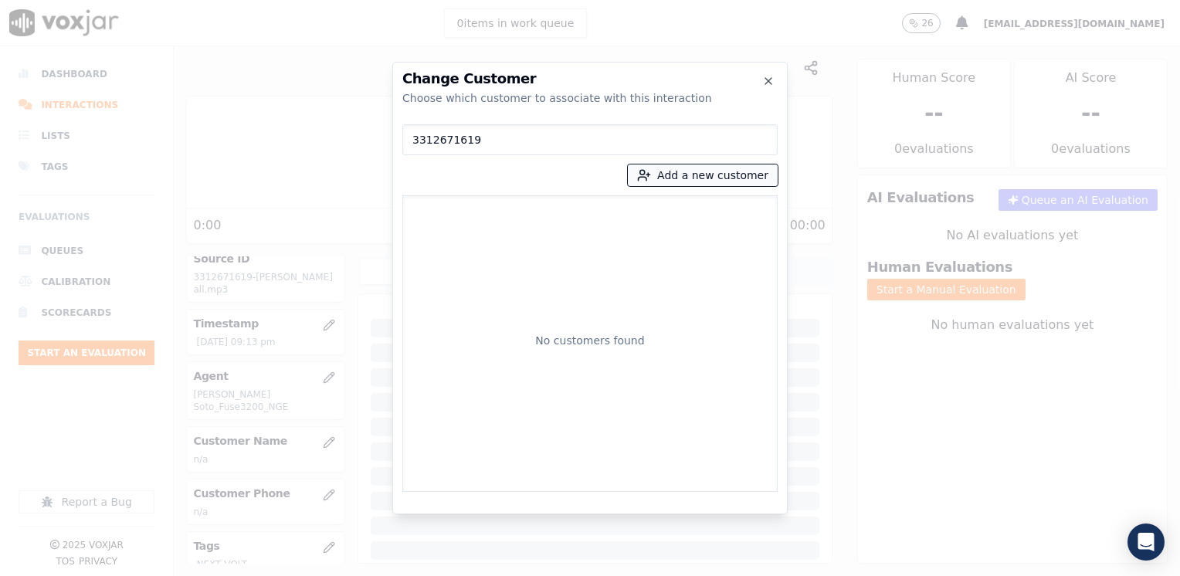
click at [710, 177] on button "Add a new customer" at bounding box center [703, 175] width 150 height 22
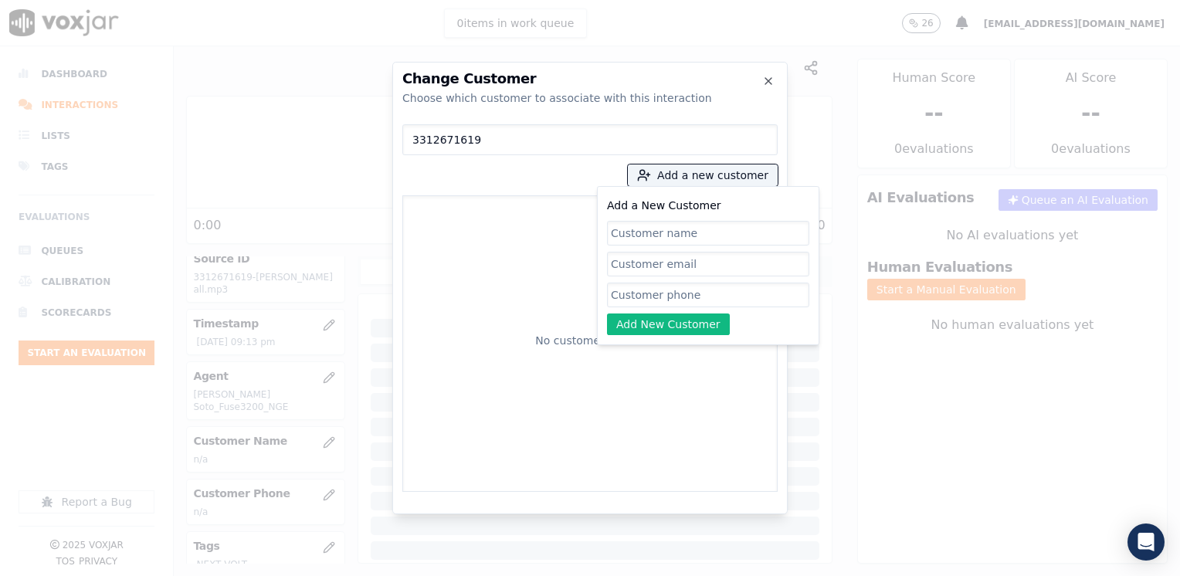
click at [678, 293] on input "Add a New Customer" at bounding box center [708, 295] width 202 height 25
paste input "3312671619"
click at [669, 229] on input "Add a New Customer" at bounding box center [708, 233] width 202 height 25
paste input "[PERSON_NAME]"
click at [672, 323] on button "Add New Customer" at bounding box center [668, 324] width 123 height 22
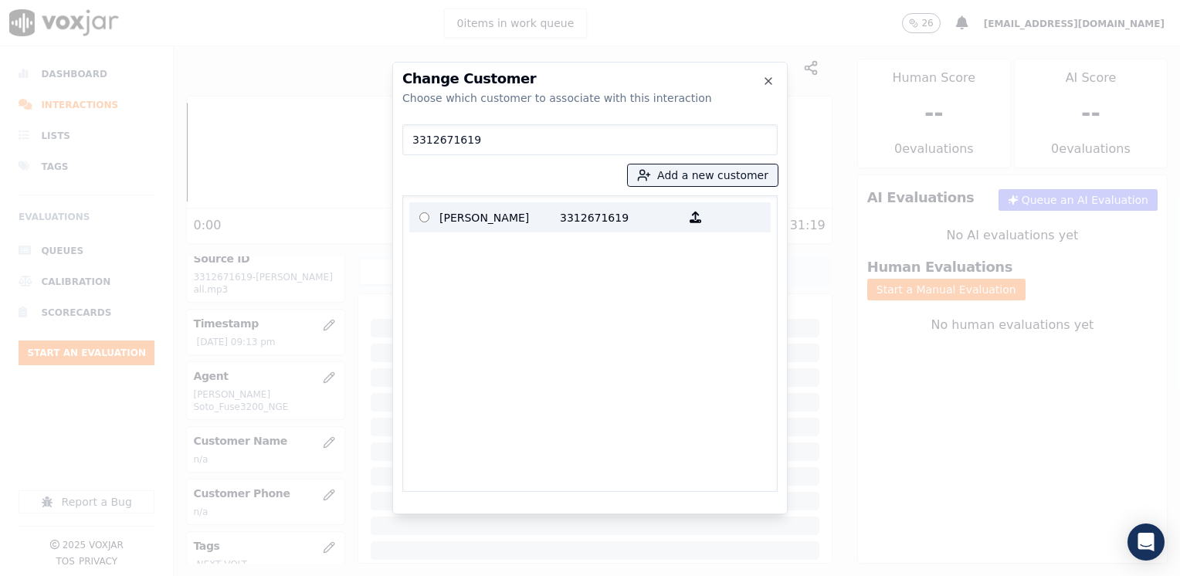
click at [633, 209] on p "3312671619" at bounding box center [620, 217] width 120 height 24
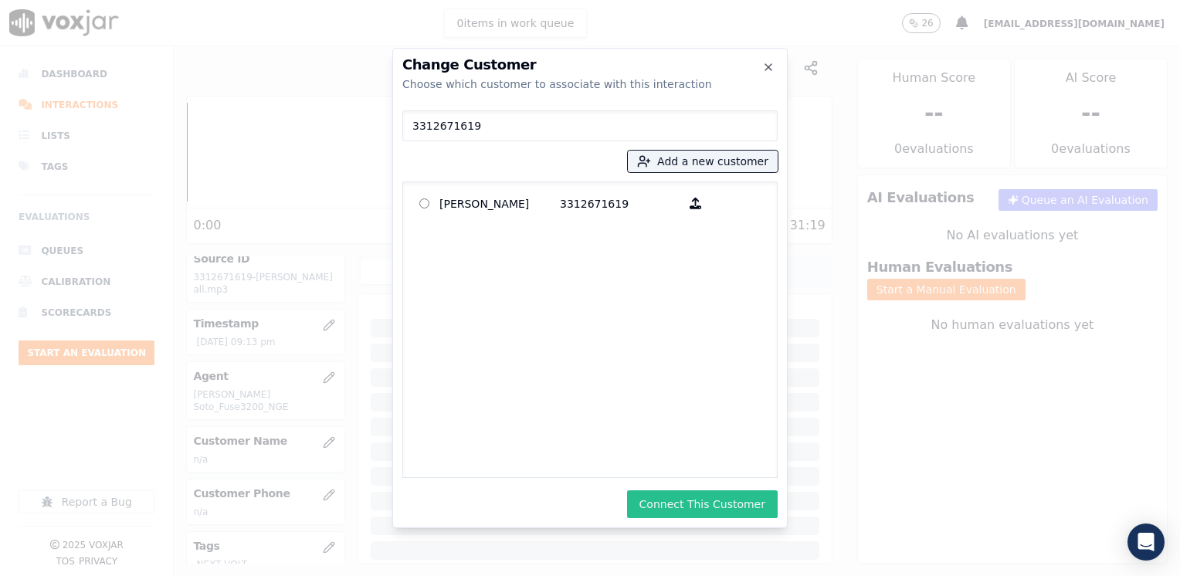
click at [706, 511] on button "Connect This Customer" at bounding box center [702, 504] width 151 height 28
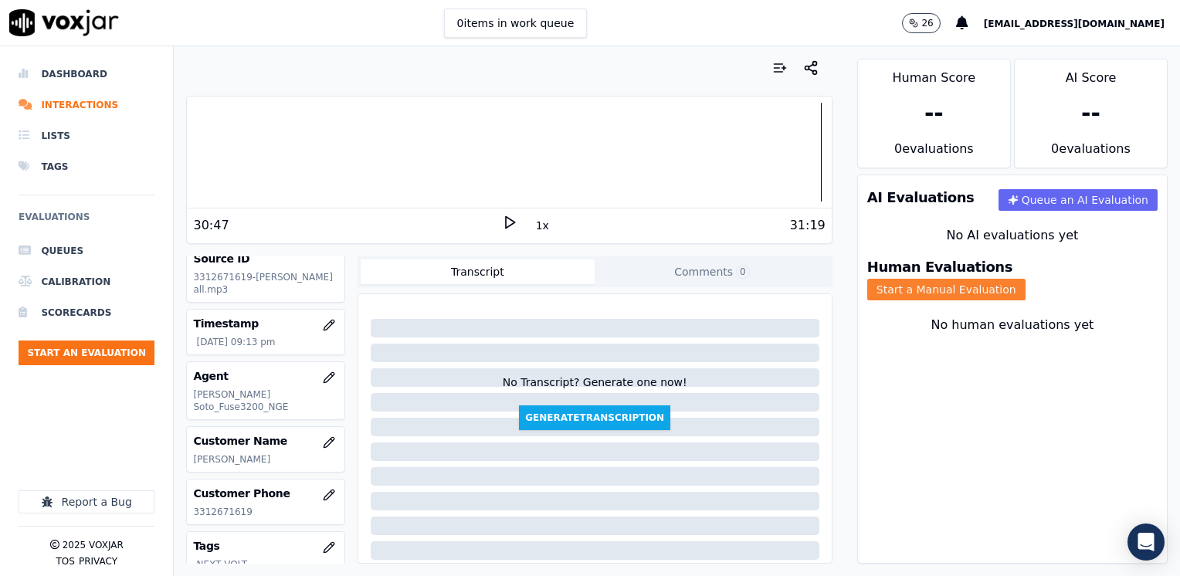
click at [1025, 279] on button "Start a Manual Evaluation" at bounding box center [946, 290] width 158 height 22
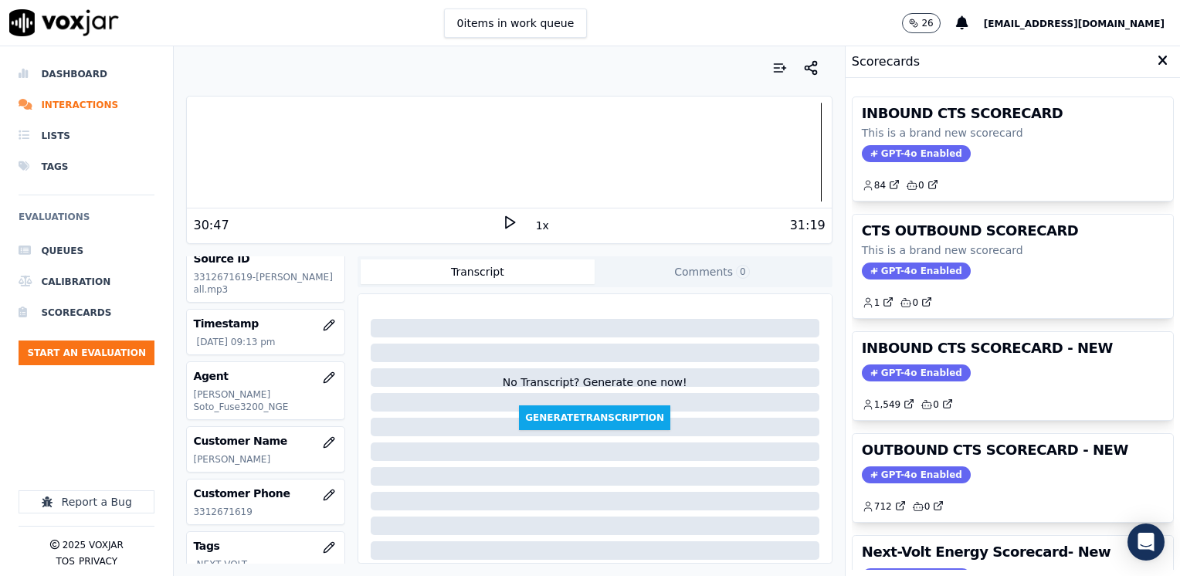
click at [900, 375] on span "GPT-4o Enabled" at bounding box center [916, 372] width 109 height 17
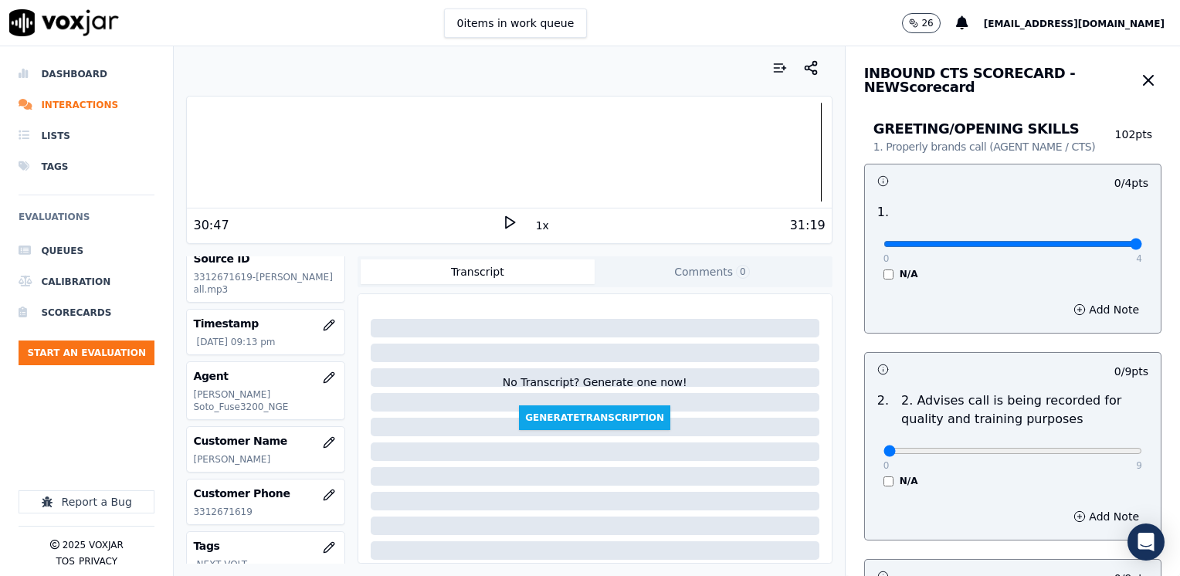
drag, startPoint x: 1139, startPoint y: 249, endPoint x: 1182, endPoint y: 249, distance: 42.5
click at [1142, 247] on input "range" at bounding box center [1012, 244] width 259 height 6
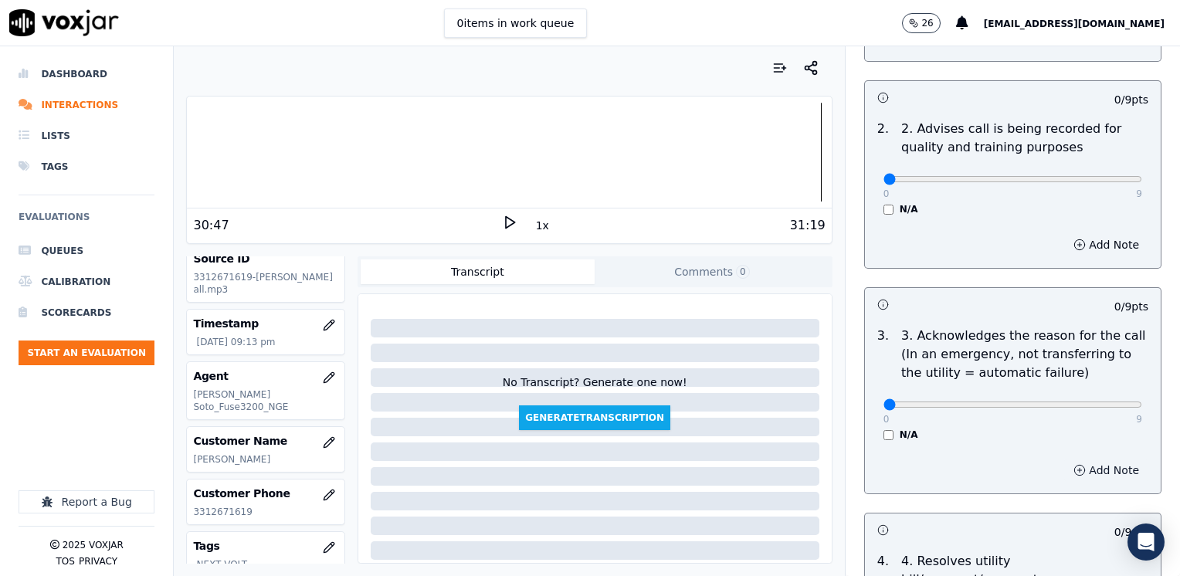
scroll to position [309, 0]
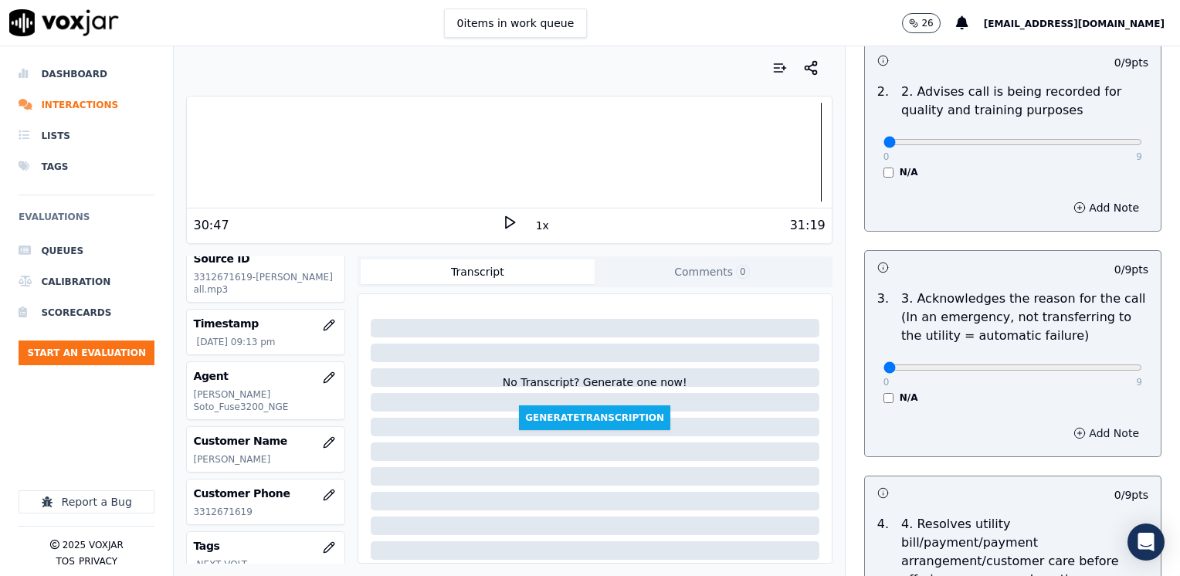
click at [1075, 430] on button "Add Note" at bounding box center [1106, 433] width 84 height 22
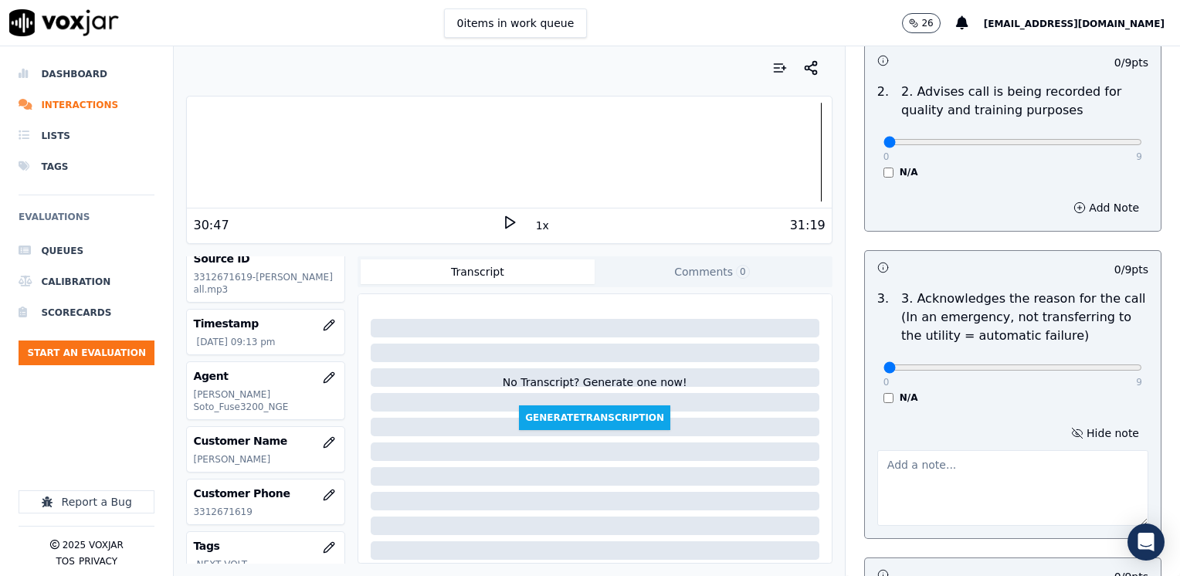
click at [979, 493] on textarea at bounding box center [1012, 488] width 271 height 76
click at [1051, 459] on textarea "Cx wants to make a payment for his electric service" at bounding box center [1012, 488] width 271 height 76
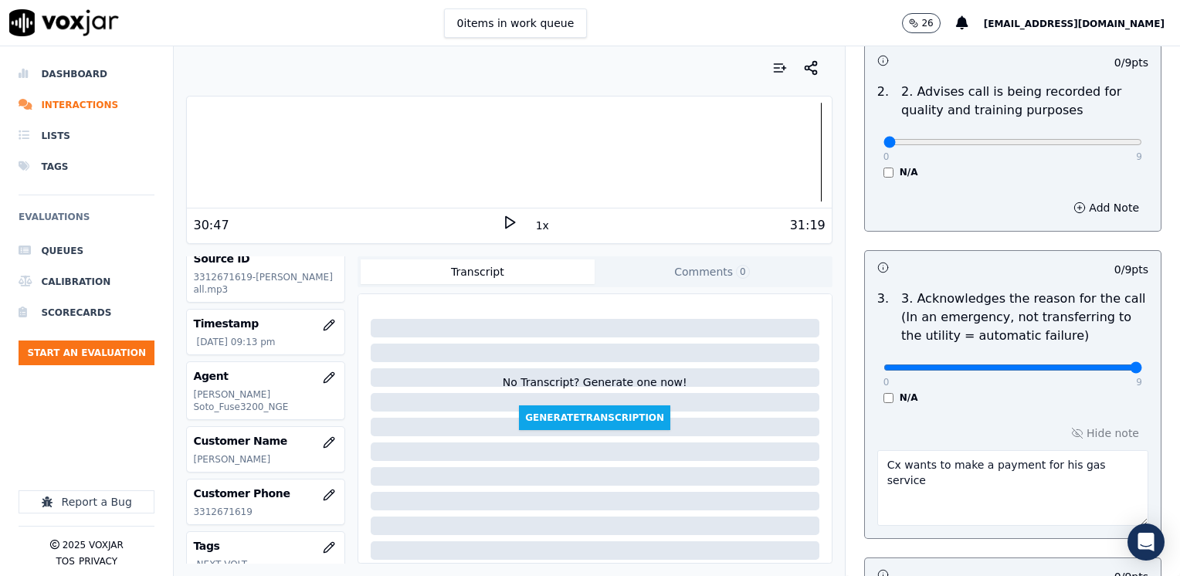
drag, startPoint x: 868, startPoint y: 366, endPoint x: 1152, endPoint y: 354, distance: 283.6
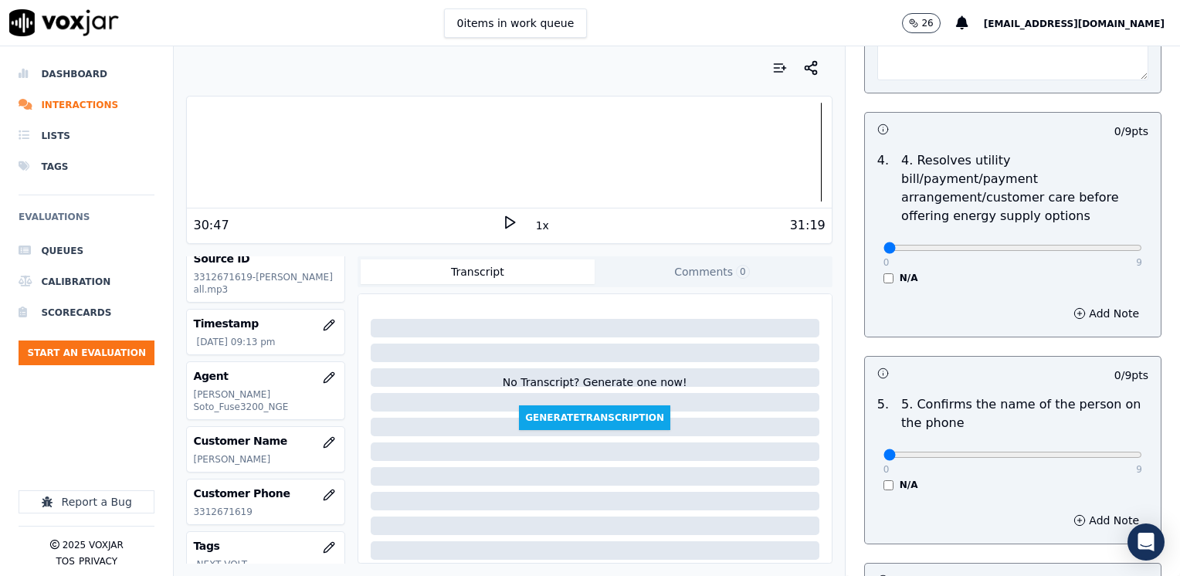
scroll to position [772, 0]
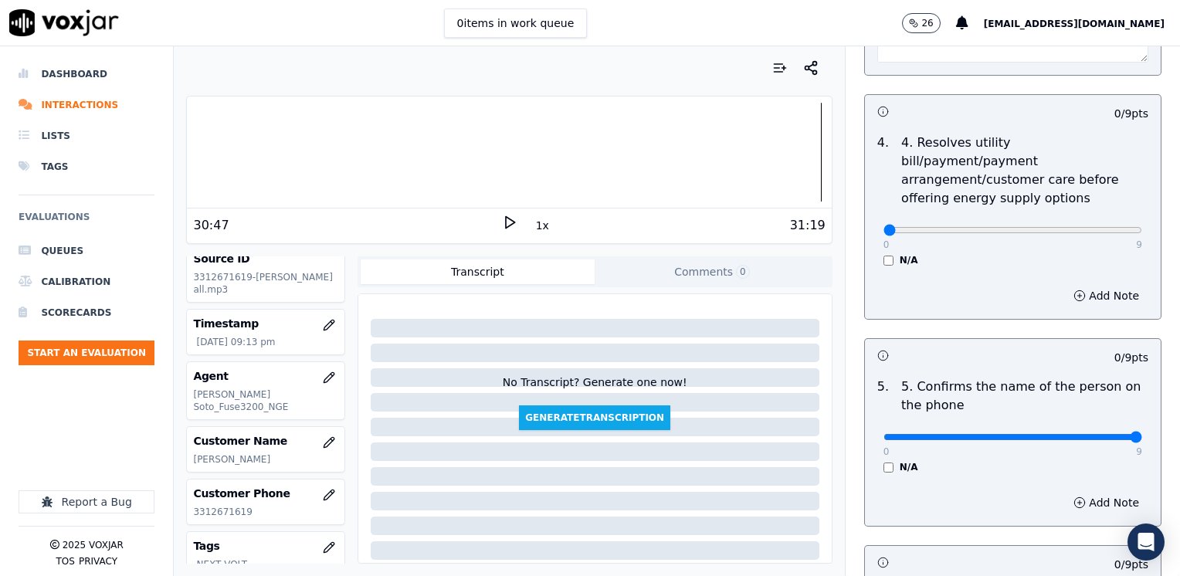
drag, startPoint x: 871, startPoint y: 417, endPoint x: 1179, endPoint y: 417, distance: 308.0
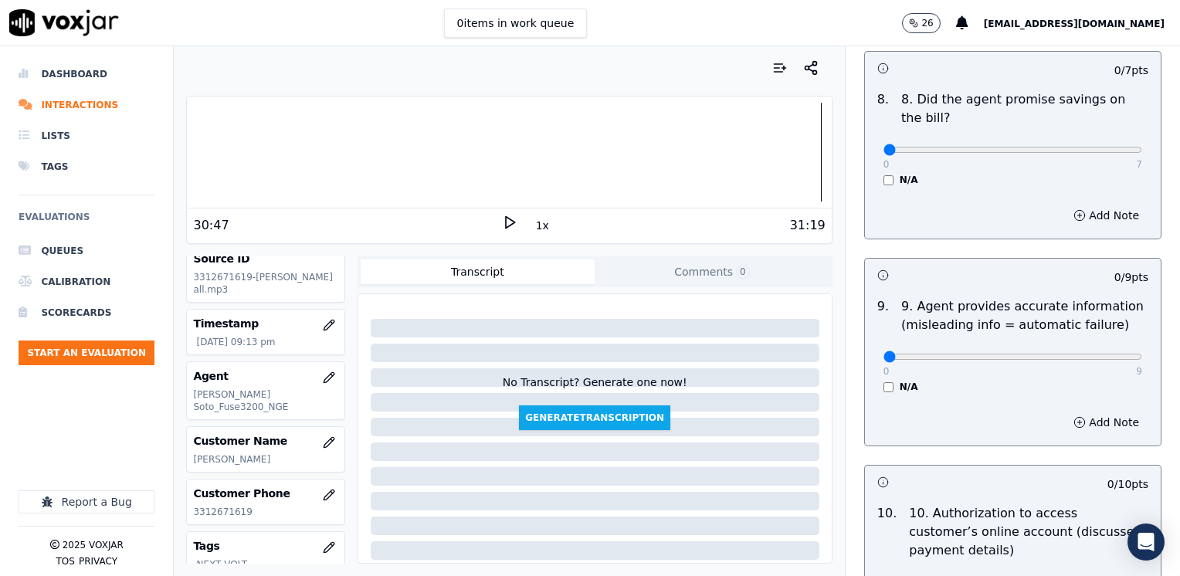
scroll to position [1853, 0]
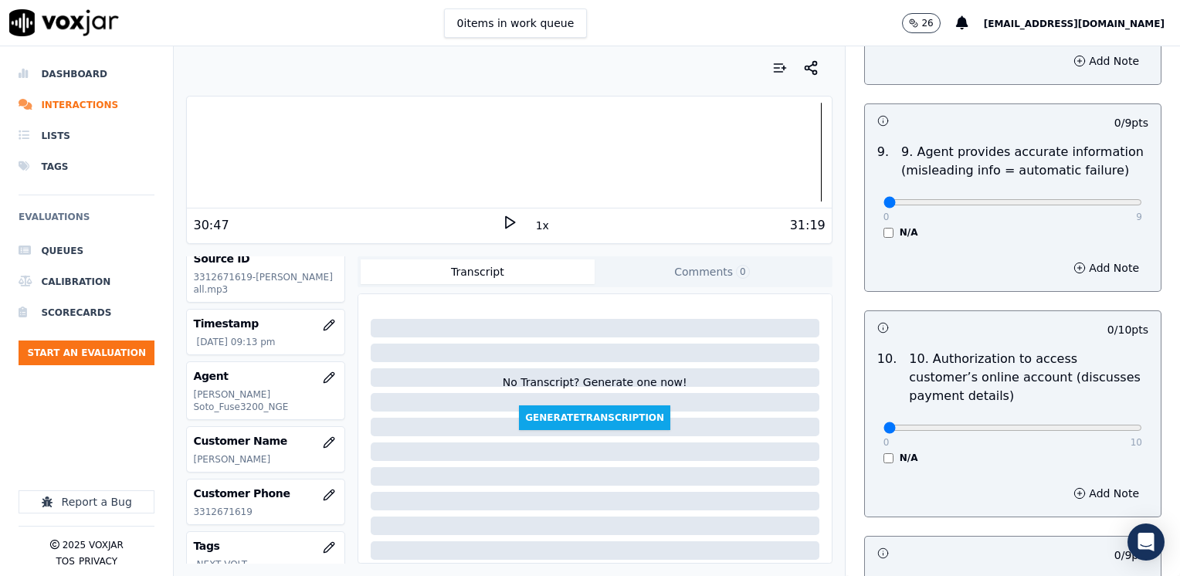
click at [871, 410] on div "0 10 N/A" at bounding box center [1012, 434] width 283 height 59
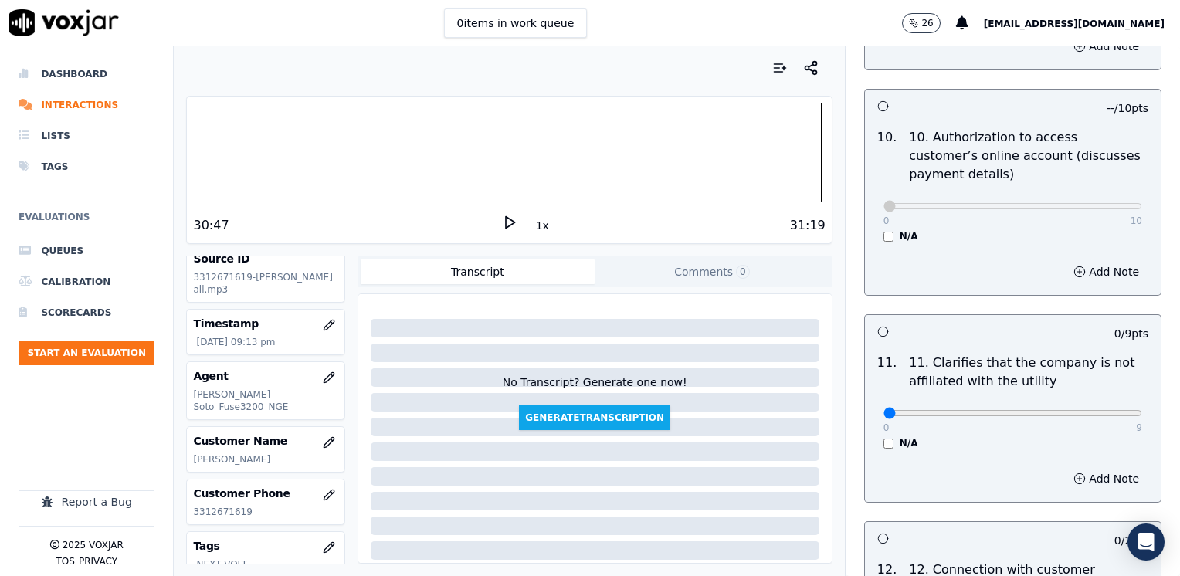
scroll to position [2084, 0]
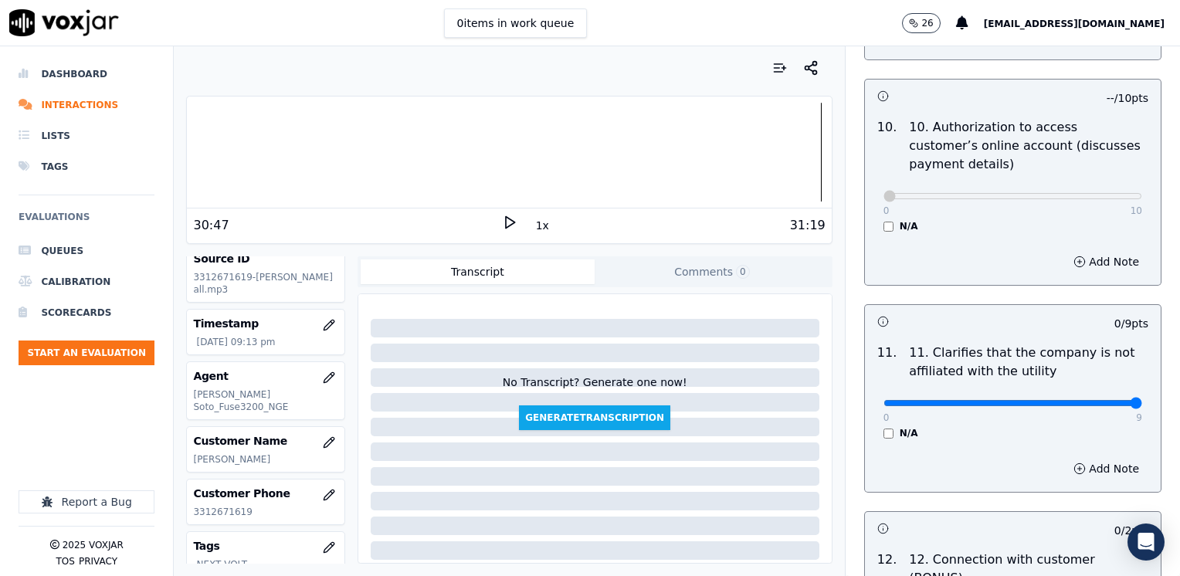
drag, startPoint x: 872, startPoint y: 364, endPoint x: 1179, endPoint y: 383, distance: 307.8
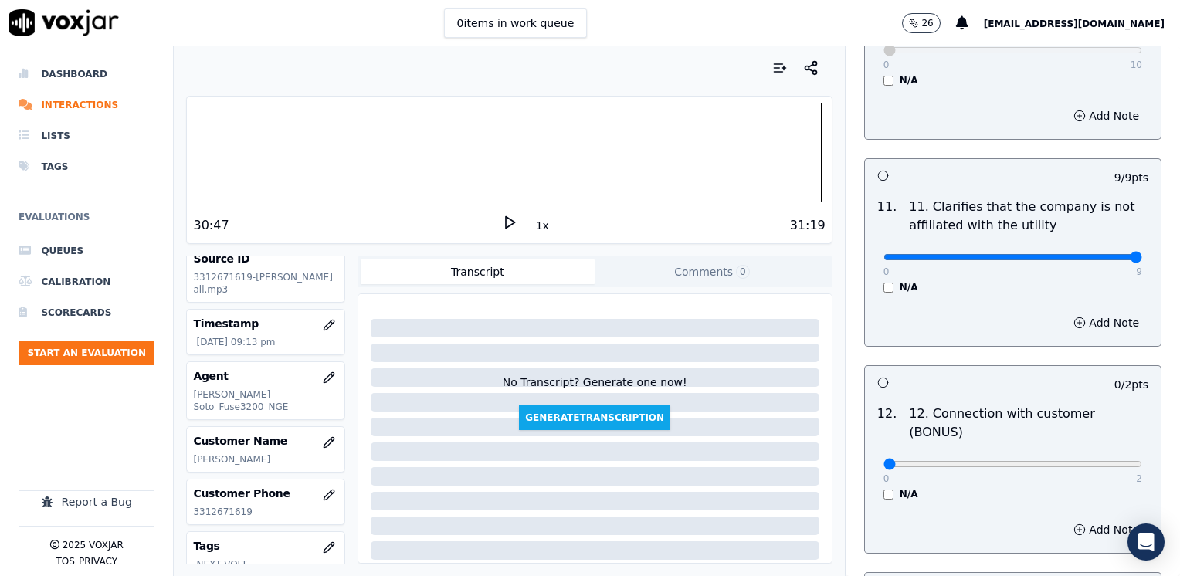
scroll to position [2239, 0]
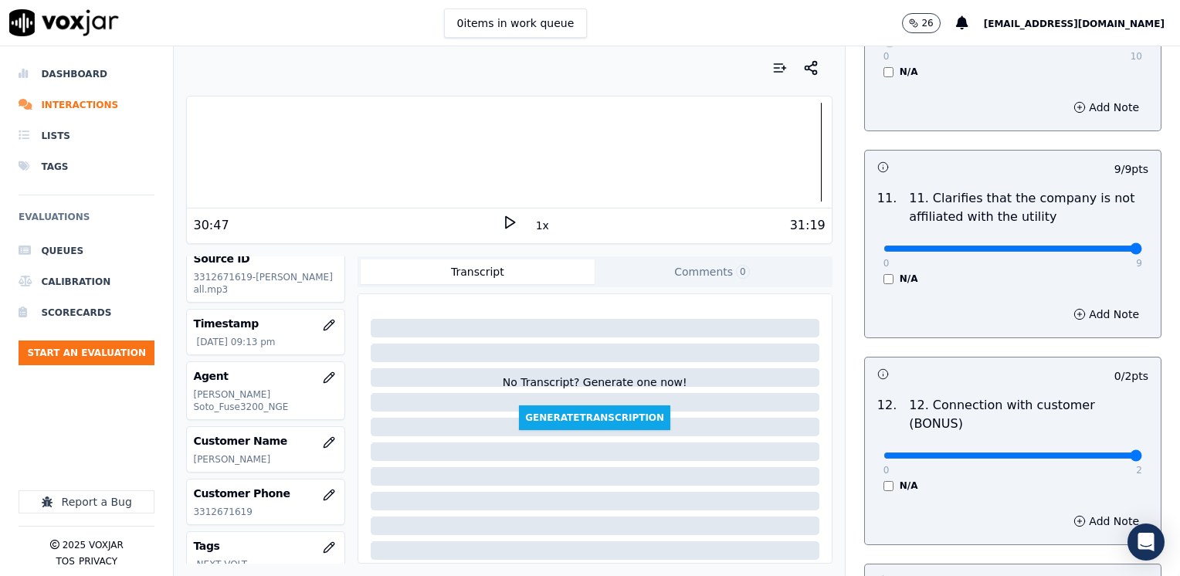
drag, startPoint x: 868, startPoint y: 400, endPoint x: 1173, endPoint y: 405, distance: 305.7
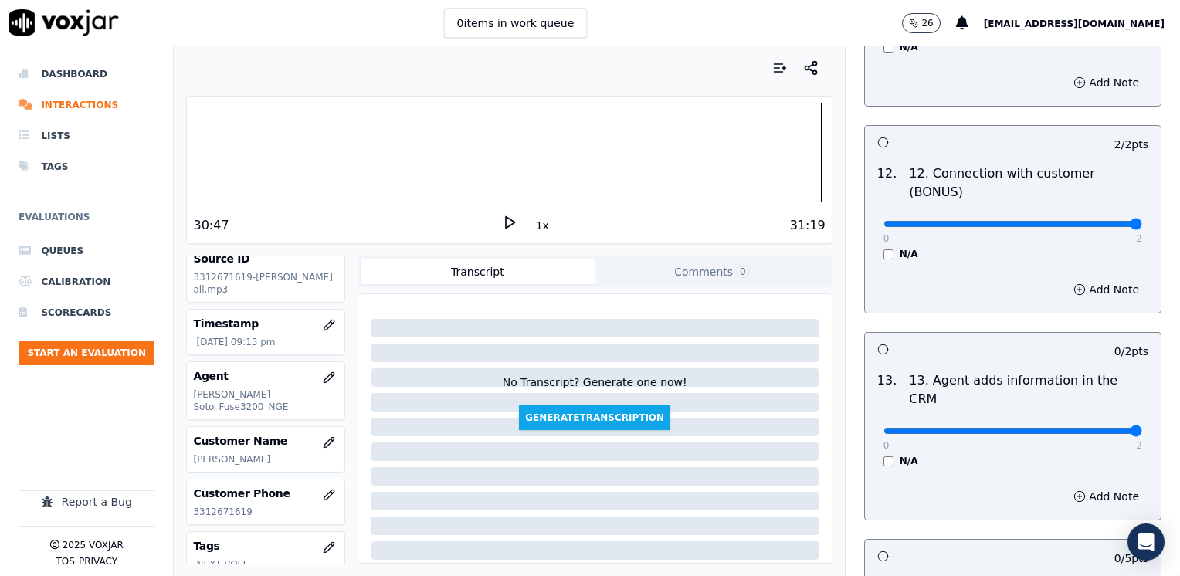
drag, startPoint x: 874, startPoint y: 349, endPoint x: 1166, endPoint y: 344, distance: 292.6
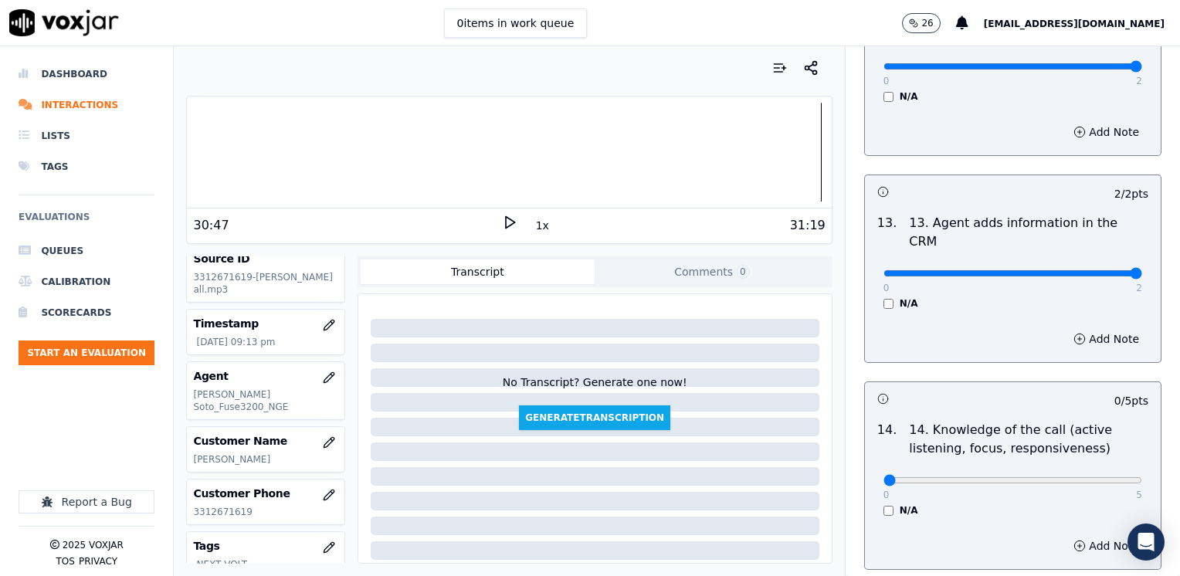
scroll to position [2670, 0]
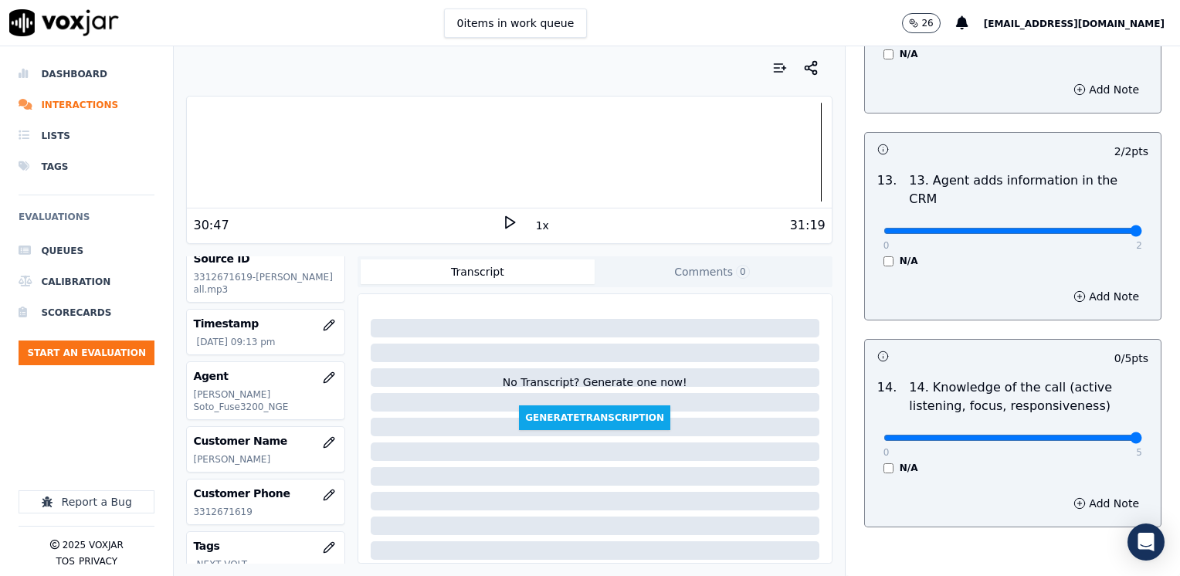
drag, startPoint x: 873, startPoint y: 363, endPoint x: 1179, endPoint y: 357, distance: 305.7
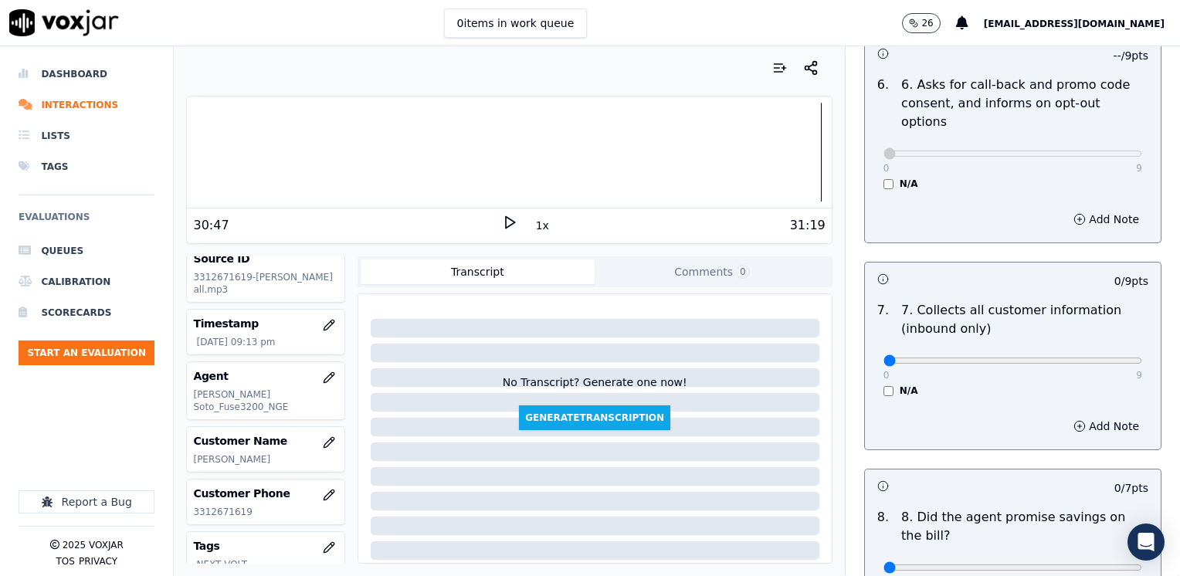
scroll to position [1204, 0]
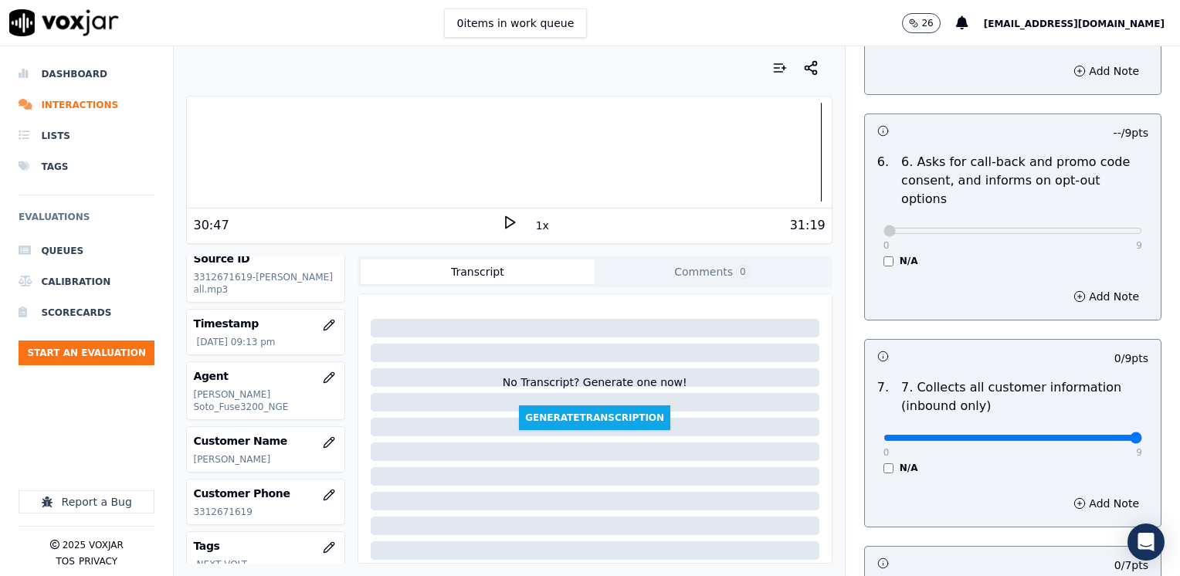
drag, startPoint x: 875, startPoint y: 403, endPoint x: 1182, endPoint y: 393, distance: 307.4
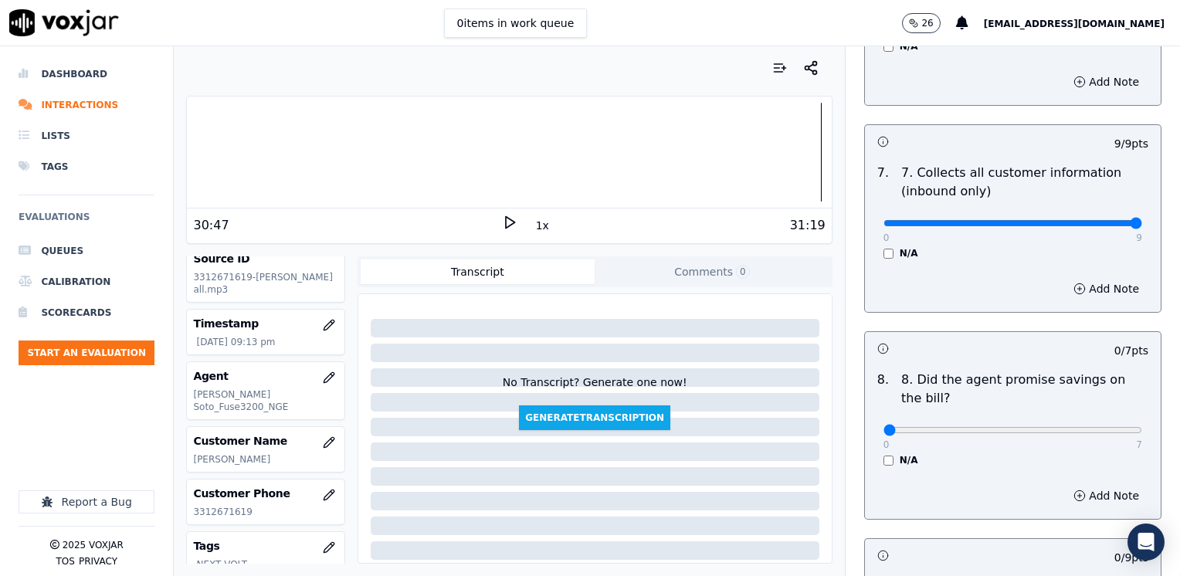
scroll to position [1435, 0]
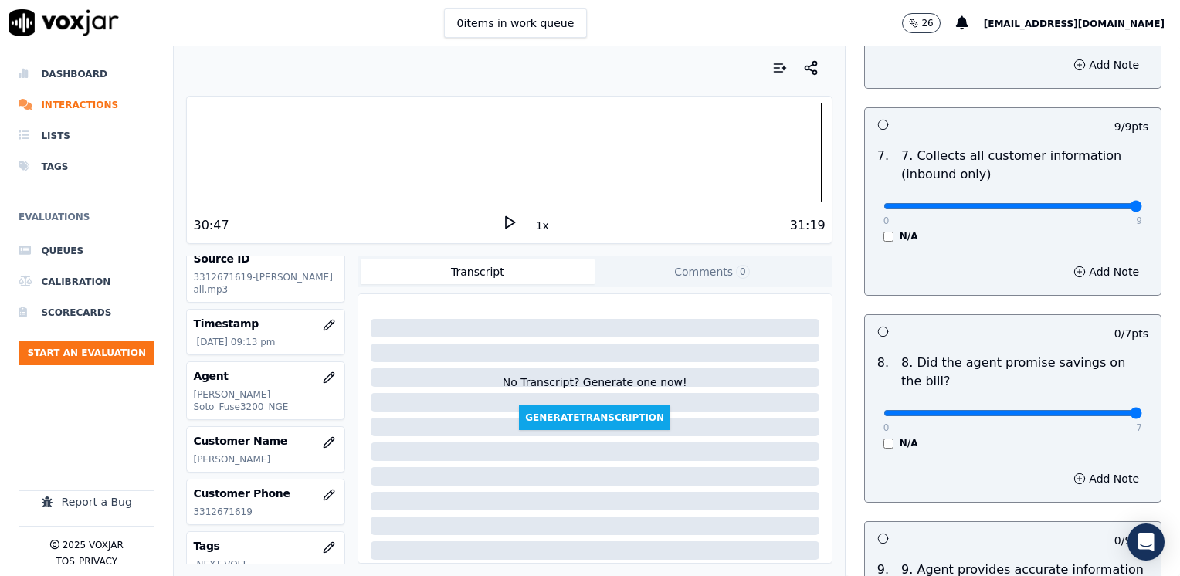
drag, startPoint x: 878, startPoint y: 376, endPoint x: 1182, endPoint y: 376, distance: 304.2
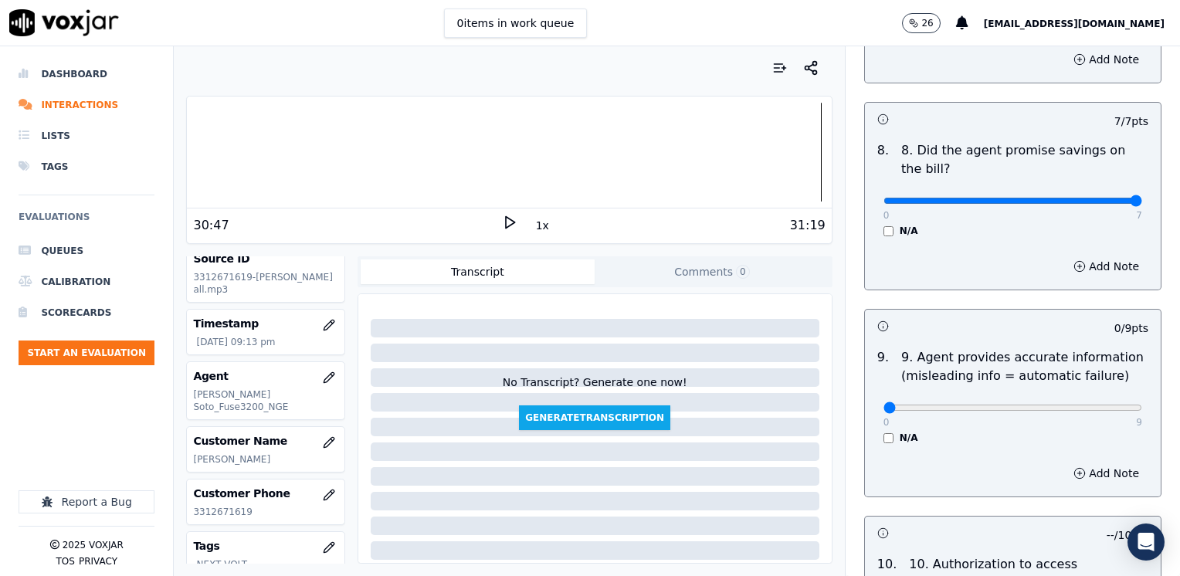
scroll to position [1667, 0]
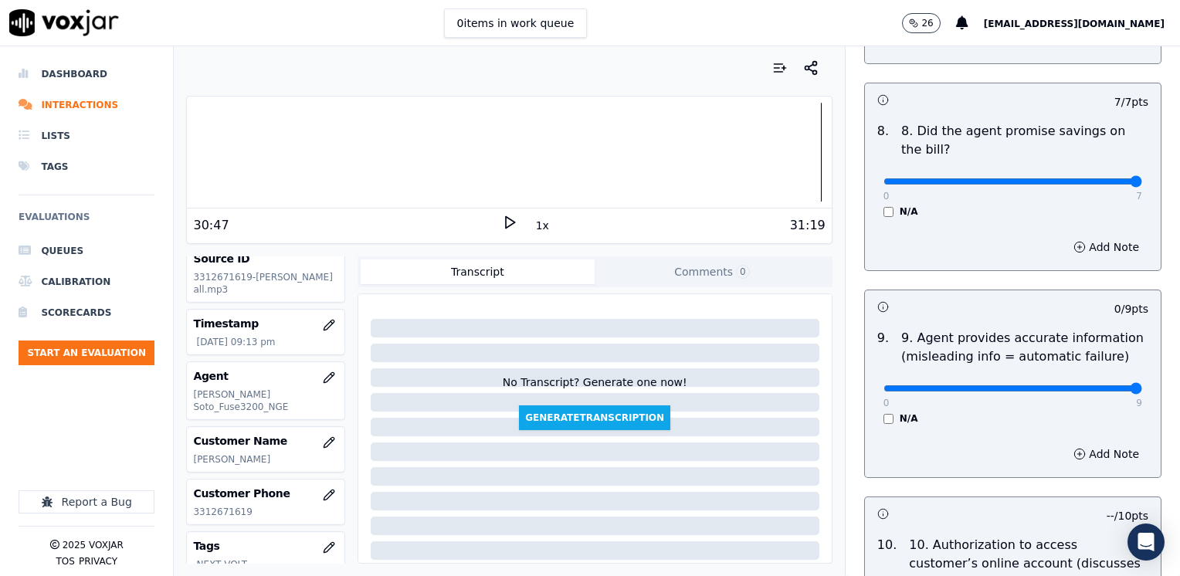
drag, startPoint x: 871, startPoint y: 354, endPoint x: 1182, endPoint y: 353, distance: 311.1
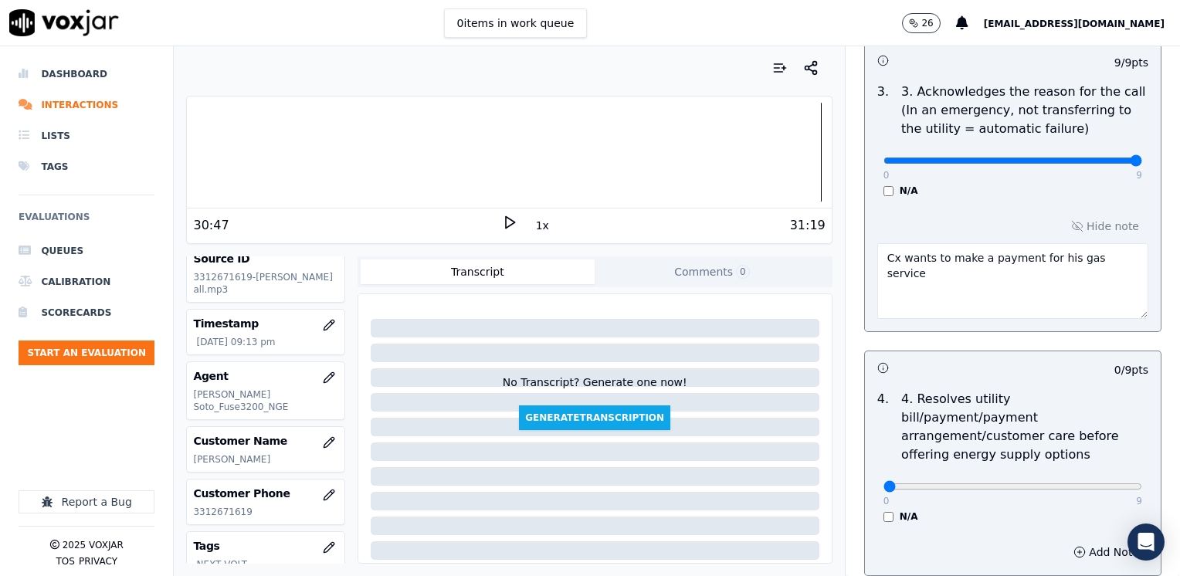
scroll to position [509, 0]
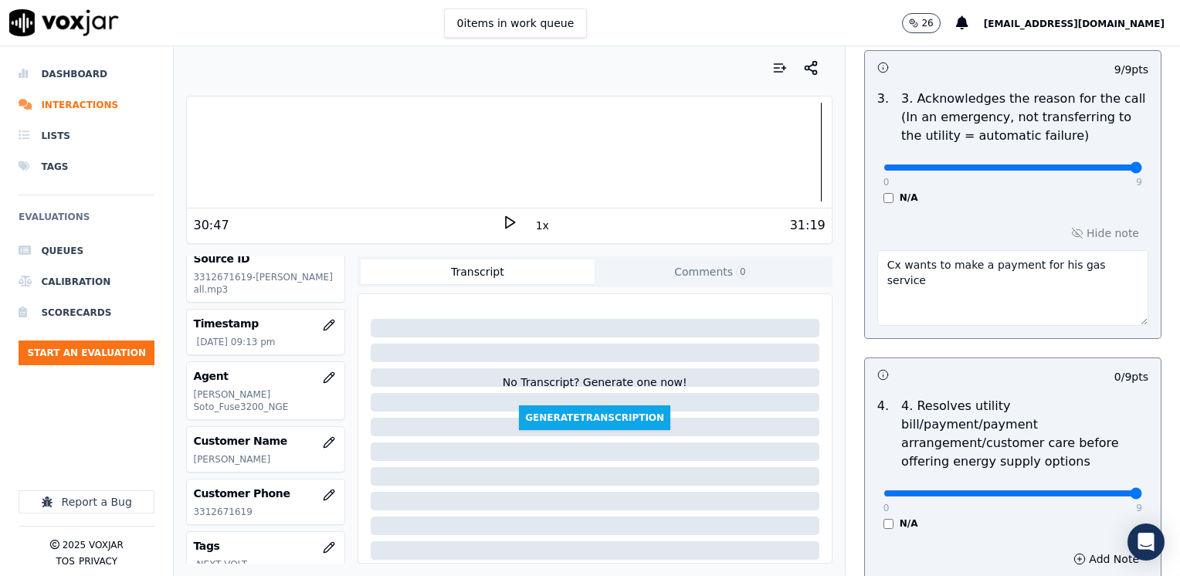
drag, startPoint x: 879, startPoint y: 472, endPoint x: 1182, endPoint y: 461, distance: 303.6
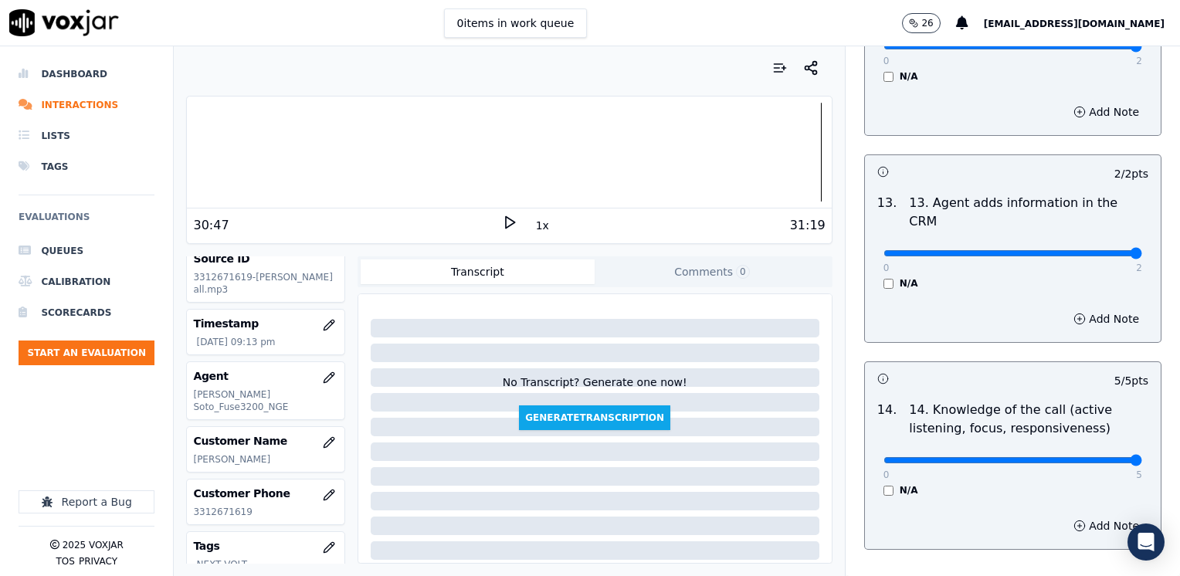
scroll to position [2670, 0]
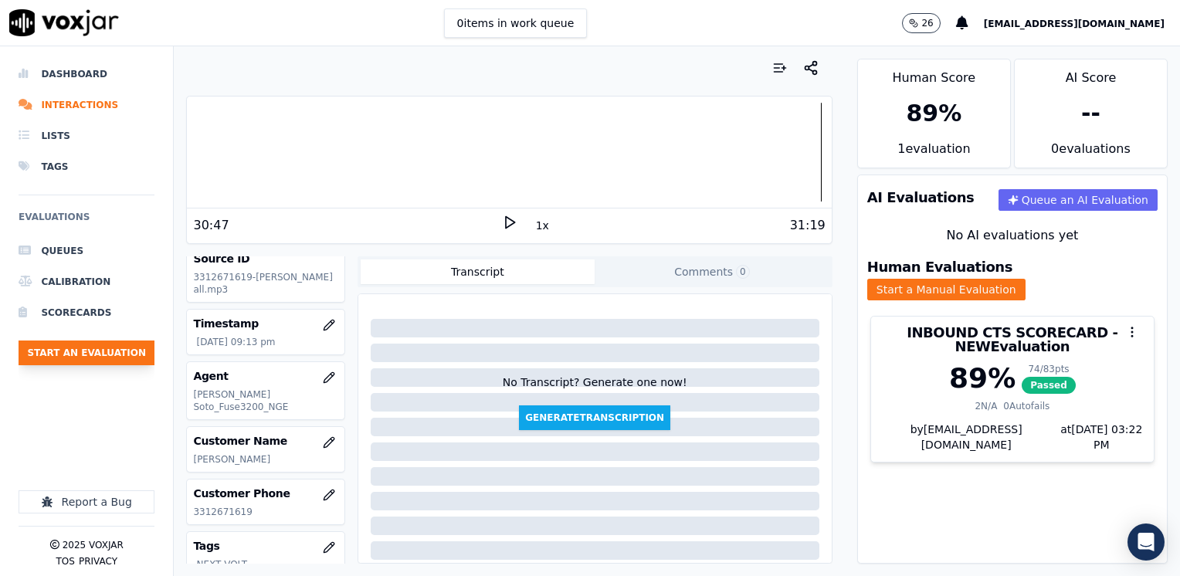
click at [110, 354] on button "Start an Evaluation" at bounding box center [87, 352] width 136 height 25
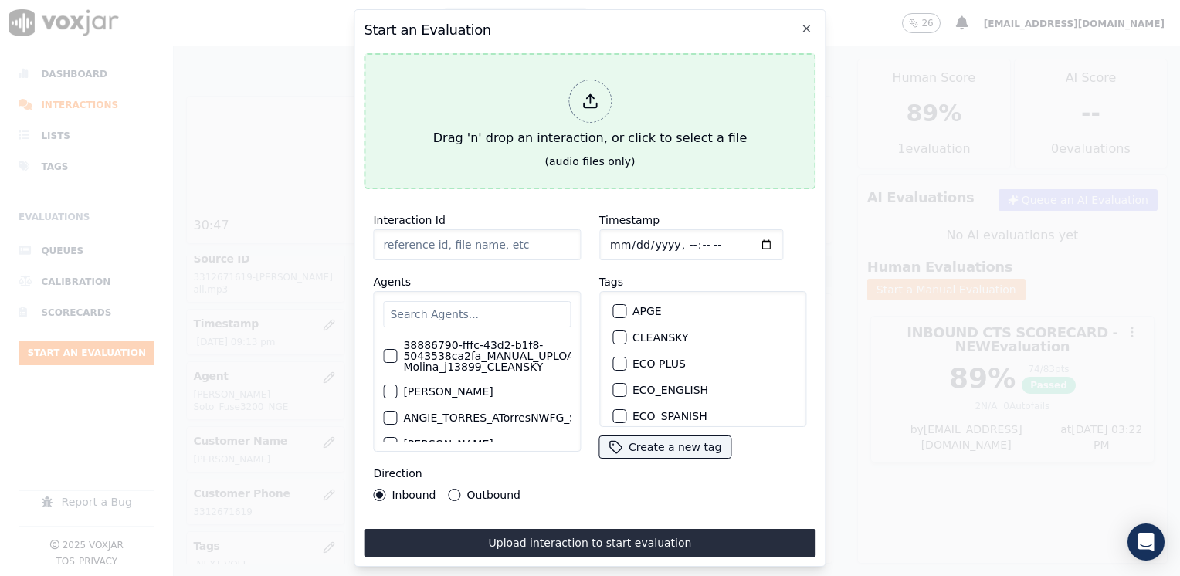
click at [593, 97] on icon at bounding box center [589, 101] width 17 height 17
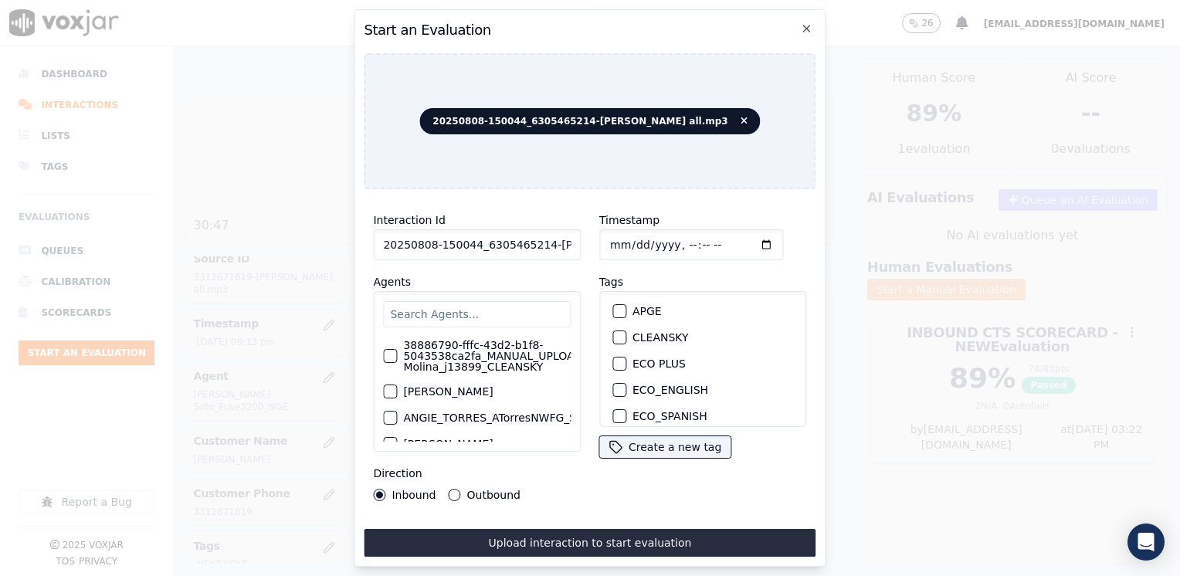
click at [491, 303] on input "text" at bounding box center [477, 314] width 188 height 26
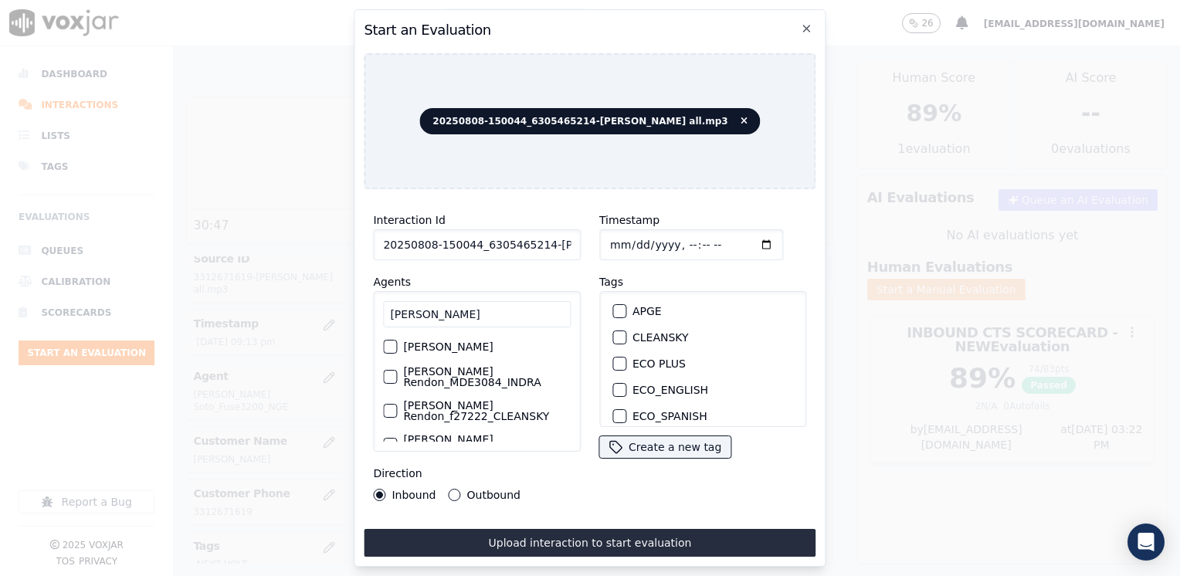
scroll to position [66, 0]
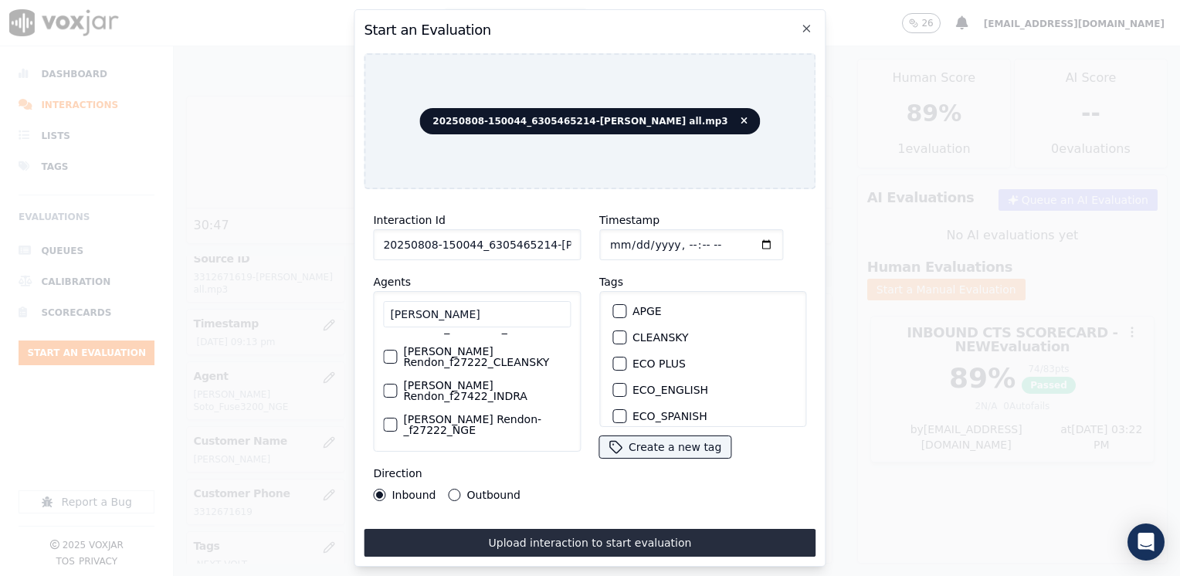
click at [388, 419] on div "button" at bounding box center [389, 424] width 11 height 11
click at [613, 335] on div "button" at bounding box center [618, 340] width 11 height 11
click at [744, 242] on input "Timestamp" at bounding box center [691, 244] width 184 height 31
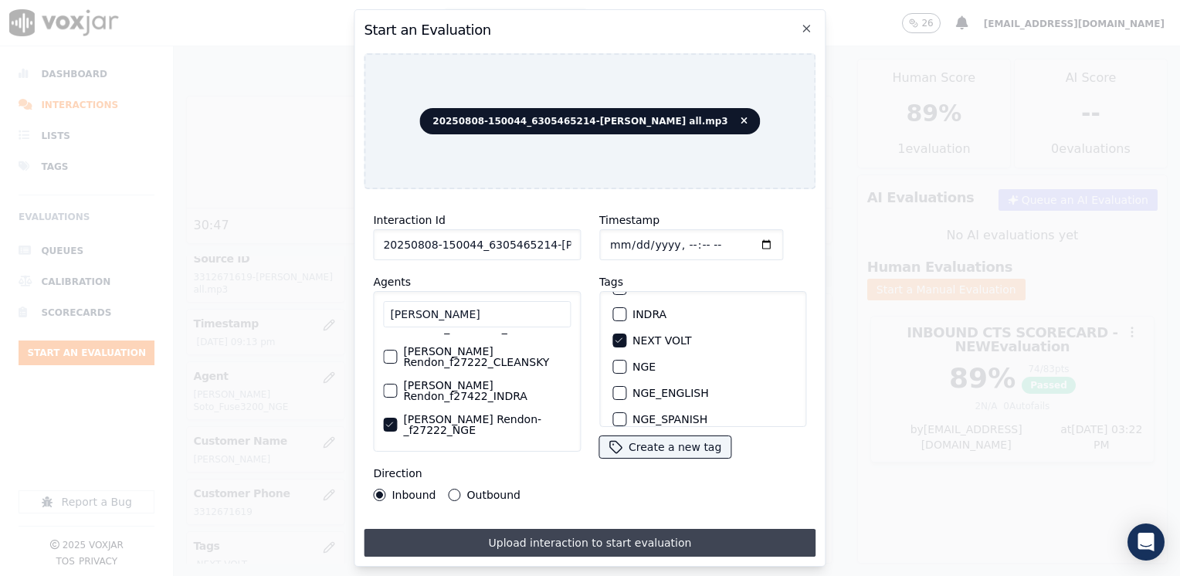
click at [542, 534] on button "Upload interaction to start evaluation" at bounding box center [590, 543] width 452 height 28
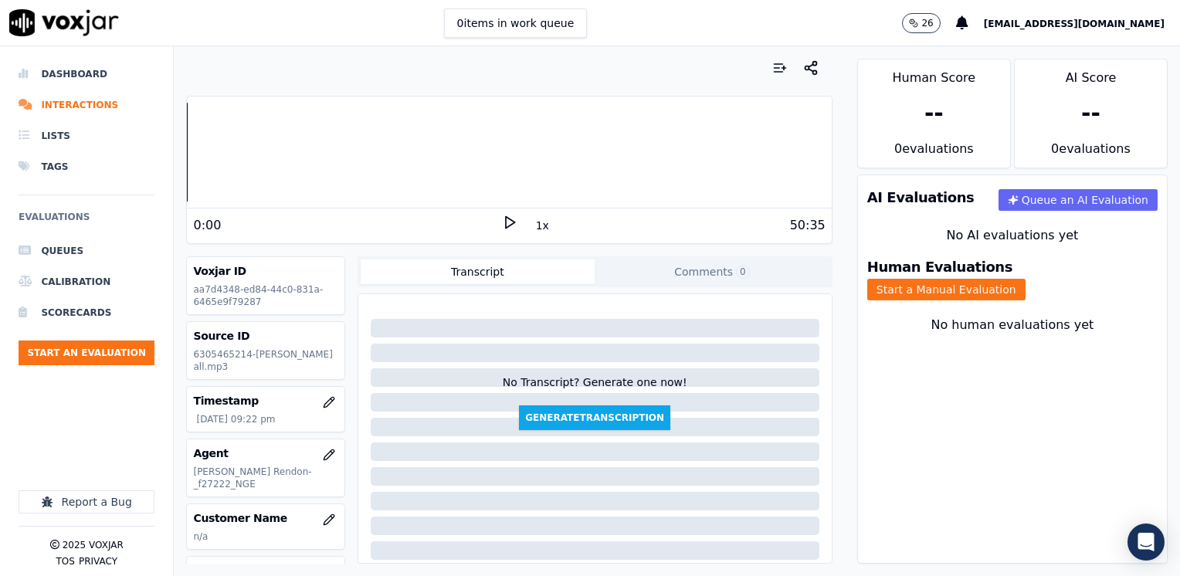
click at [818, 144] on div "Your browser does not support the audio element. 0:00 1x 50:35 Voxjar ID aa7d43…" at bounding box center [509, 311] width 670 height 530
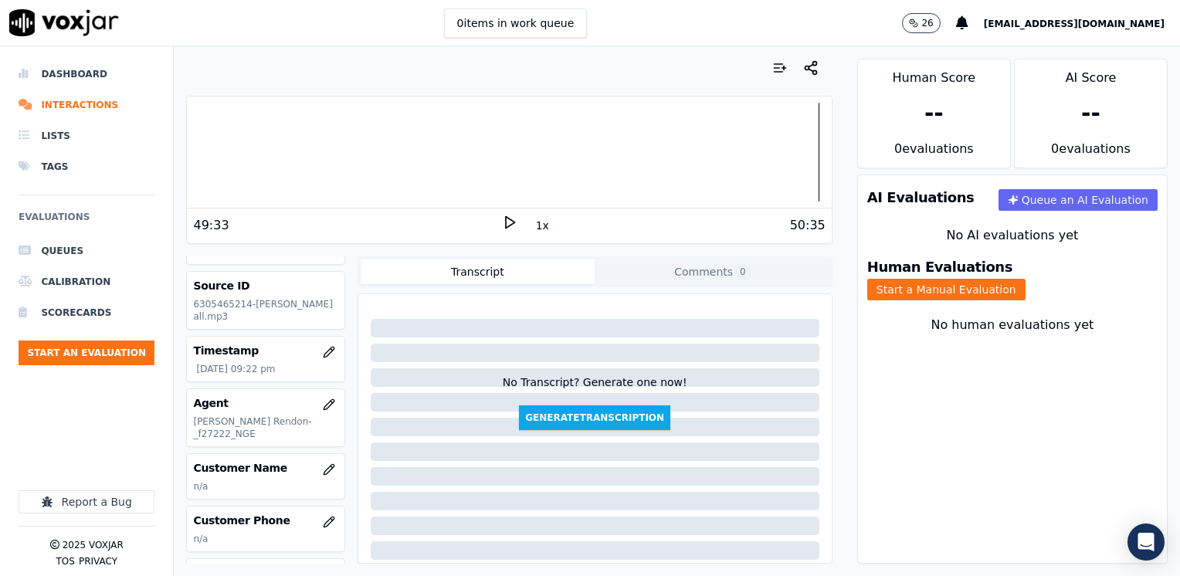
scroll to position [77, 0]
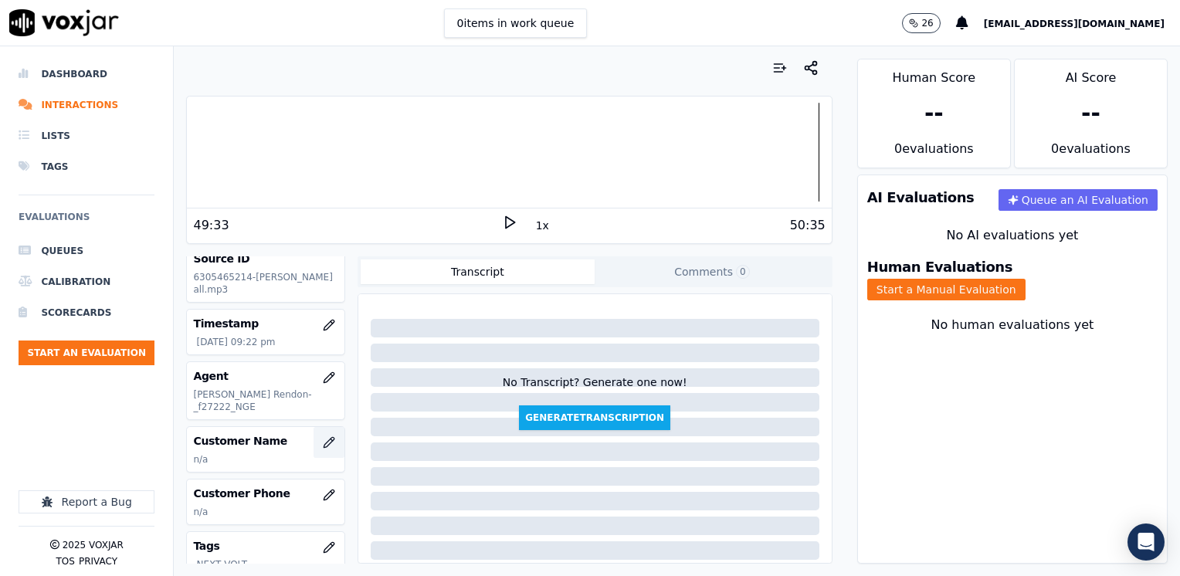
click at [323, 436] on icon "button" at bounding box center [329, 442] width 12 height 12
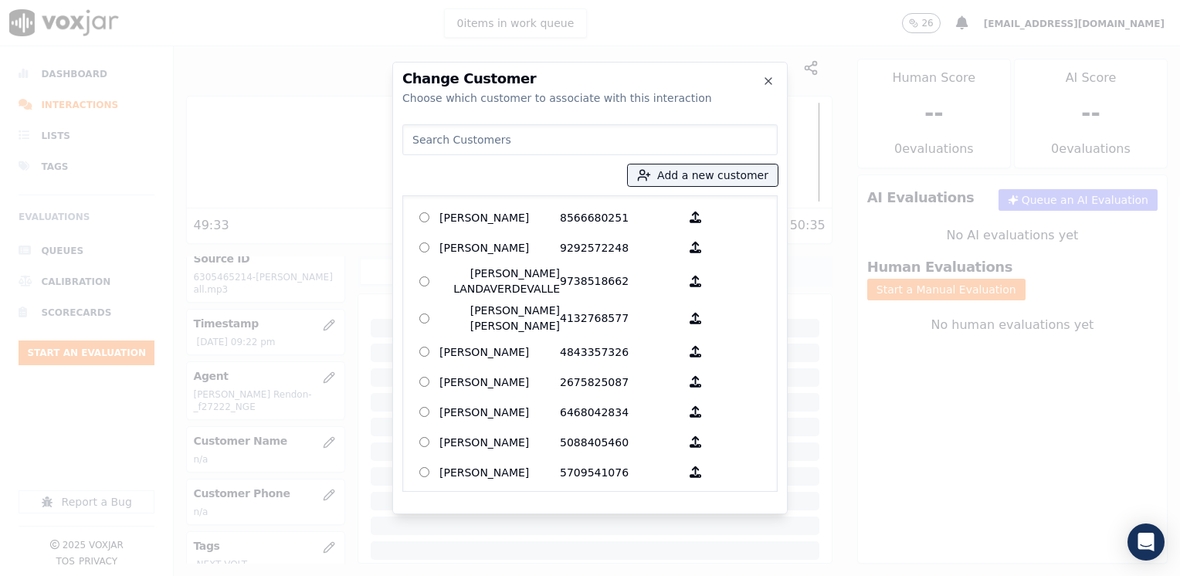
click at [610, 143] on input at bounding box center [589, 139] width 375 height 31
paste input "6305465214"
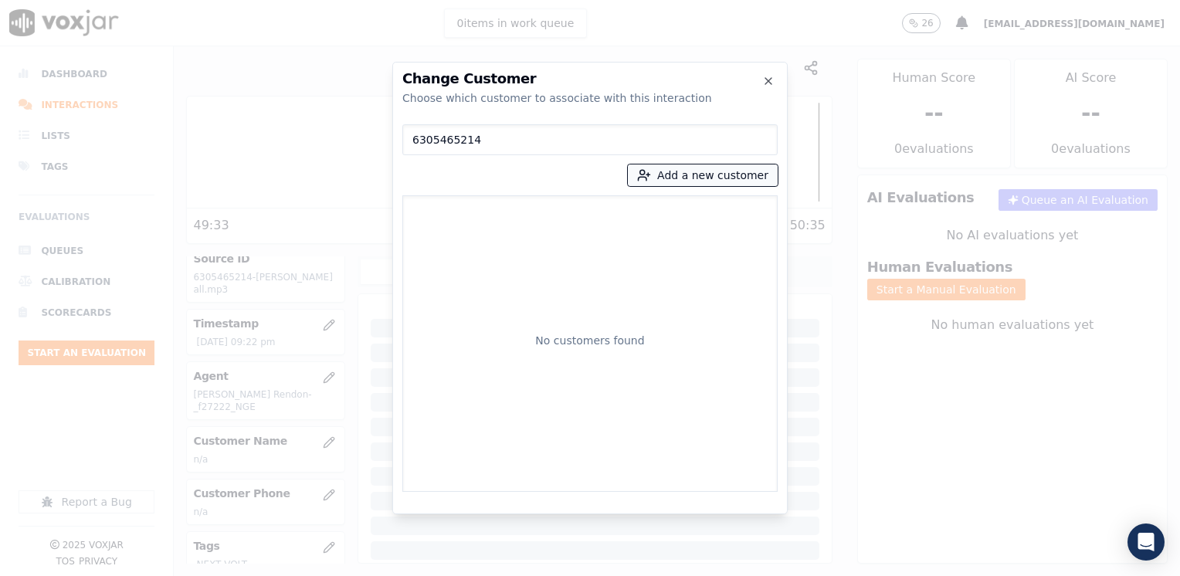
click at [719, 178] on button "Add a new customer" at bounding box center [703, 175] width 150 height 22
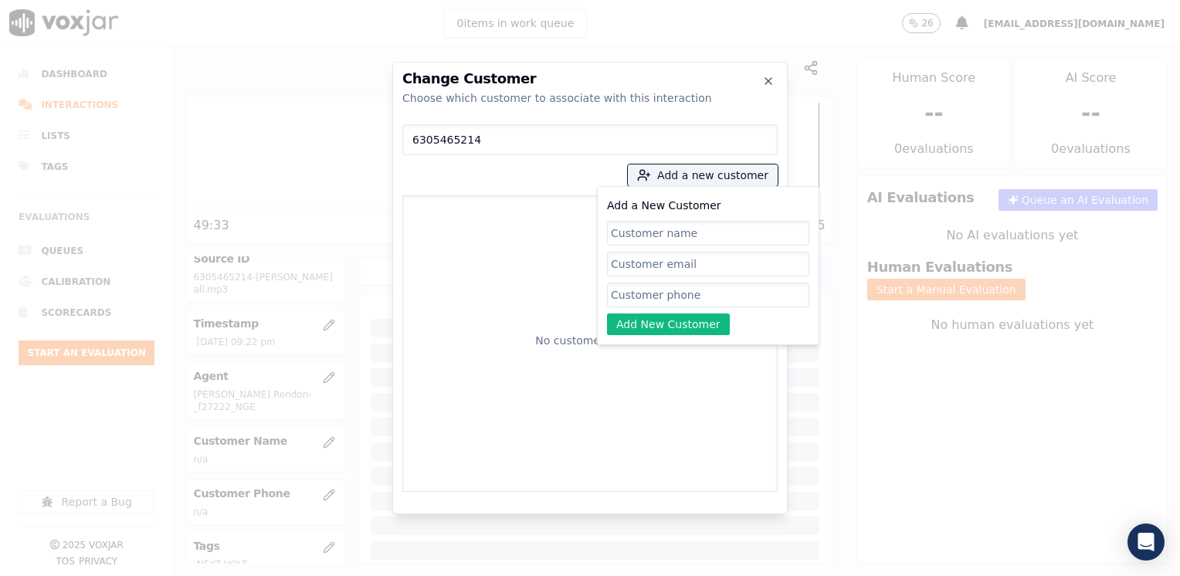
click at [676, 300] on input "Add a New Customer" at bounding box center [708, 295] width 202 height 25
paste input "6305465214"
click at [696, 230] on input "Add a New Customer" at bounding box center [708, 233] width 202 height 25
paste input "[PERSON_NAME]"
click at [663, 322] on button "Add New Customer" at bounding box center [668, 324] width 123 height 22
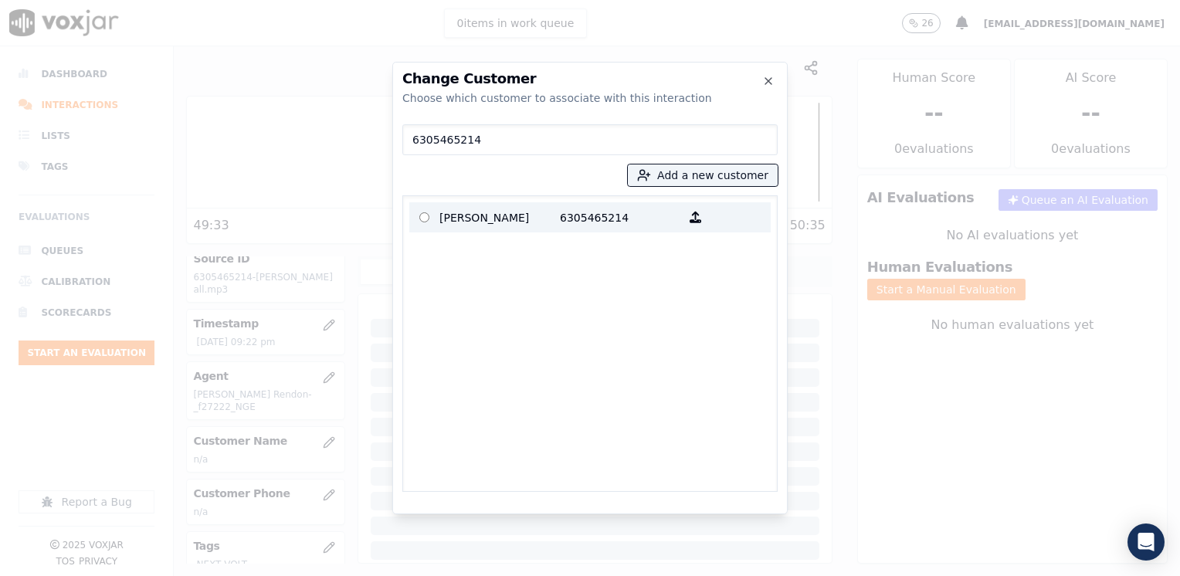
click at [581, 212] on p "6305465214" at bounding box center [620, 217] width 120 height 24
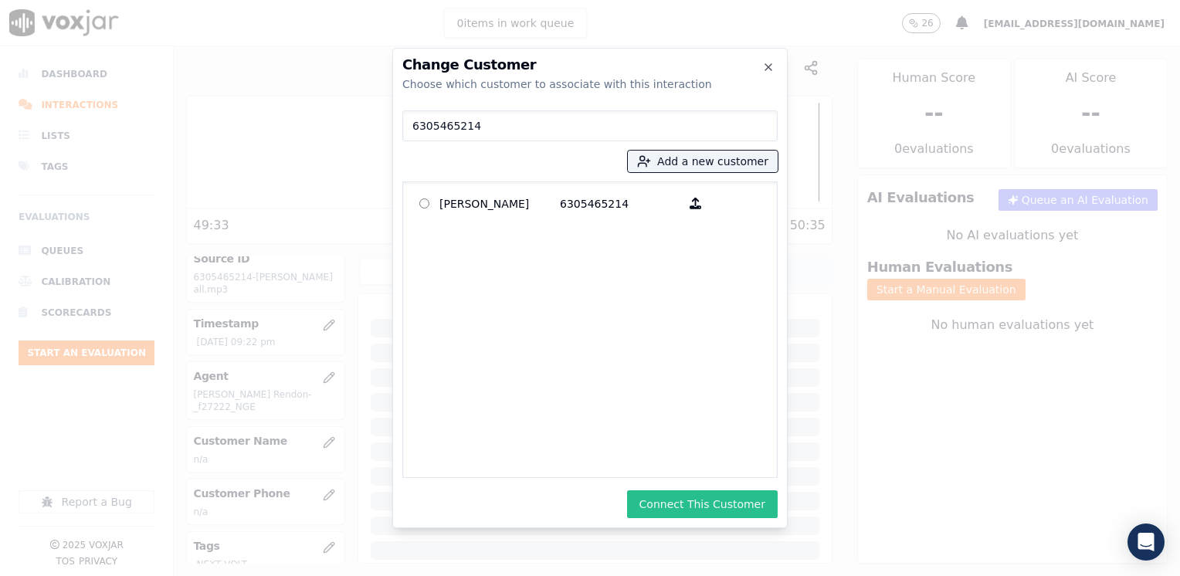
click at [718, 502] on button "Connect This Customer" at bounding box center [702, 504] width 151 height 28
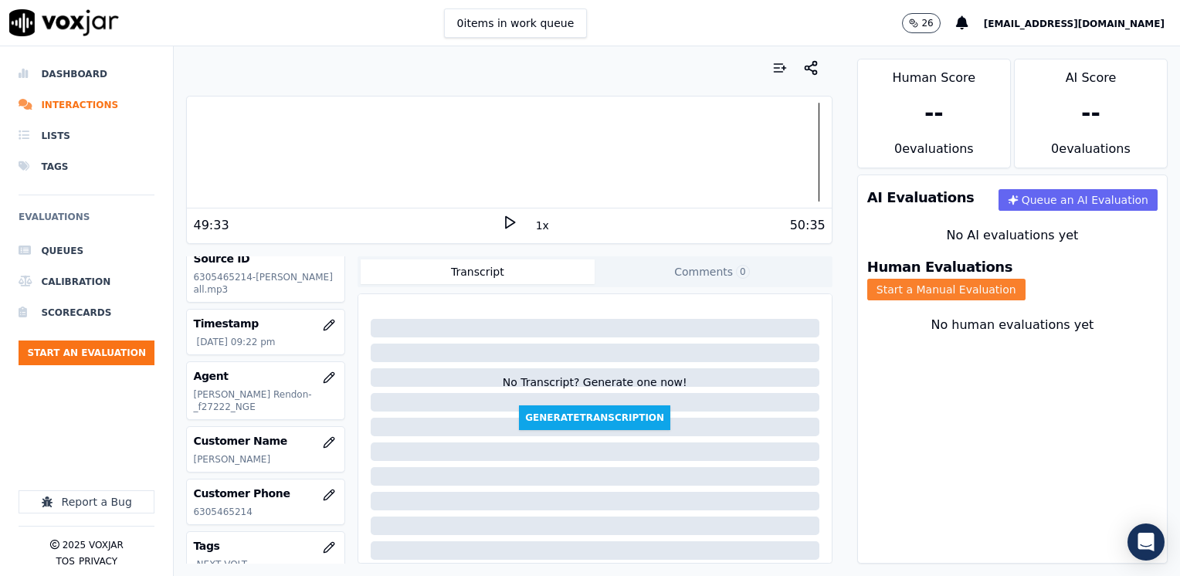
click at [1025, 279] on button "Start a Manual Evaluation" at bounding box center [946, 290] width 158 height 22
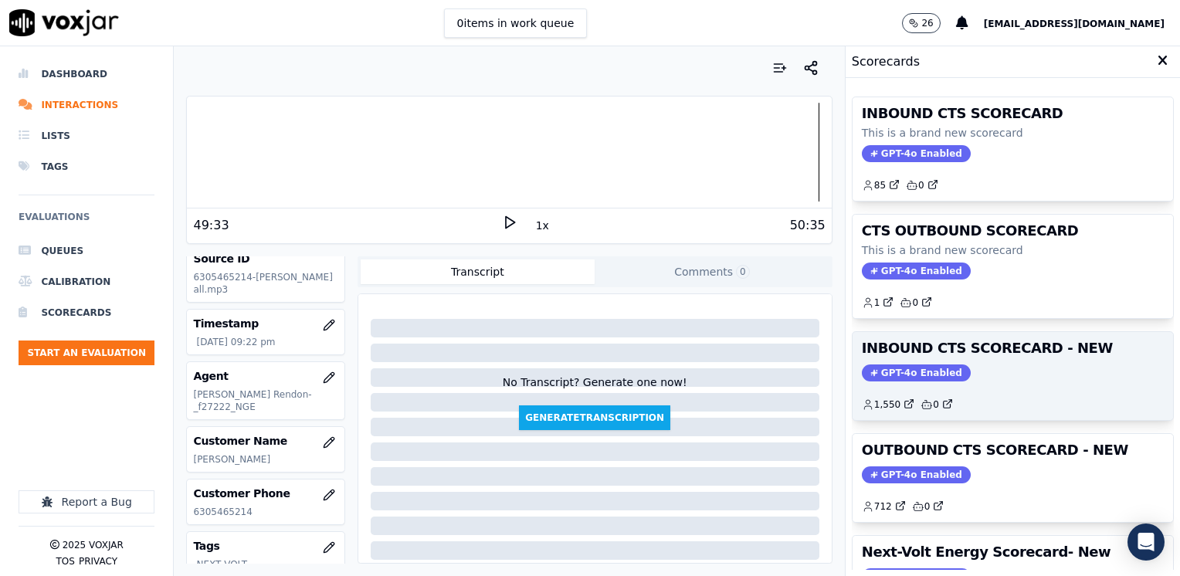
click at [915, 364] on span "GPT-4o Enabled" at bounding box center [916, 372] width 109 height 17
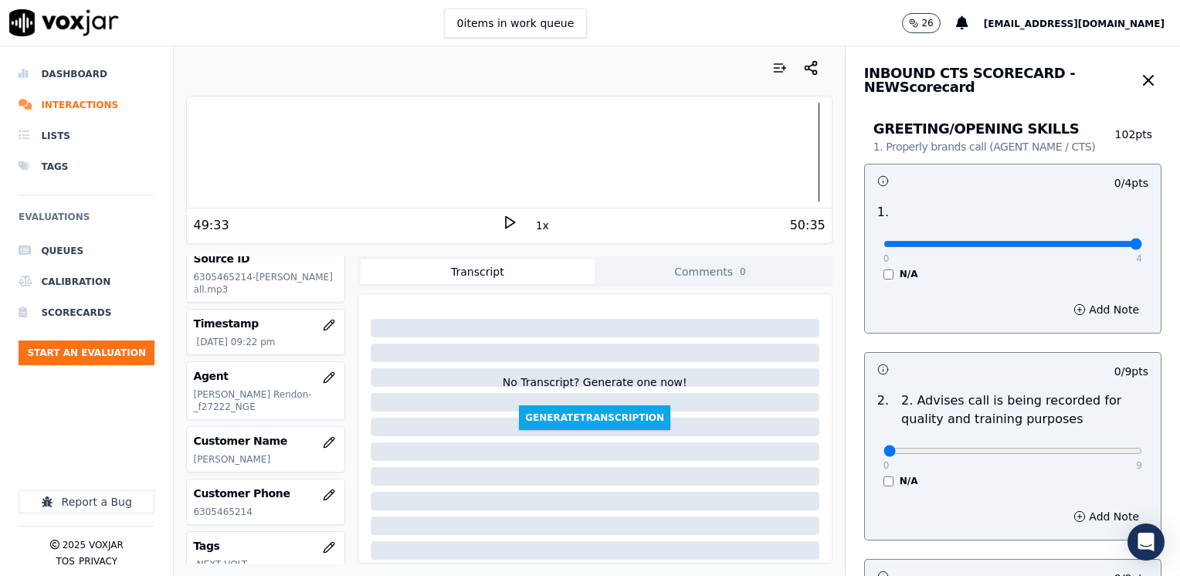
drag, startPoint x: 872, startPoint y: 241, endPoint x: 1182, endPoint y: 242, distance: 309.6
click at [1142, 242] on input "range" at bounding box center [1012, 244] width 259 height 6
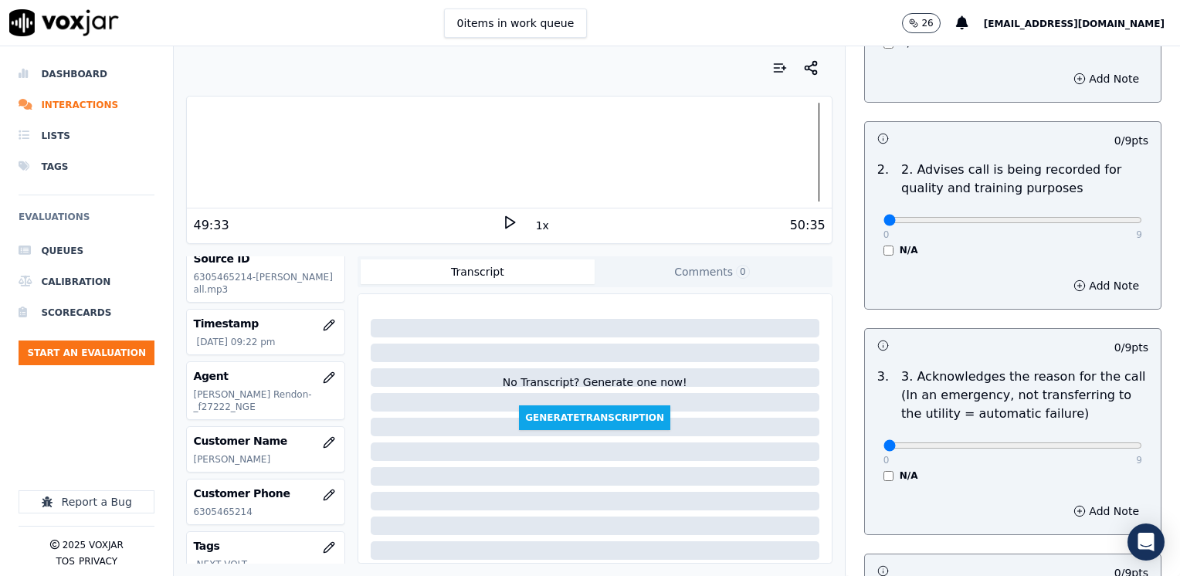
scroll to position [232, 0]
click at [1081, 508] on button "Add Note" at bounding box center [1106, 510] width 84 height 22
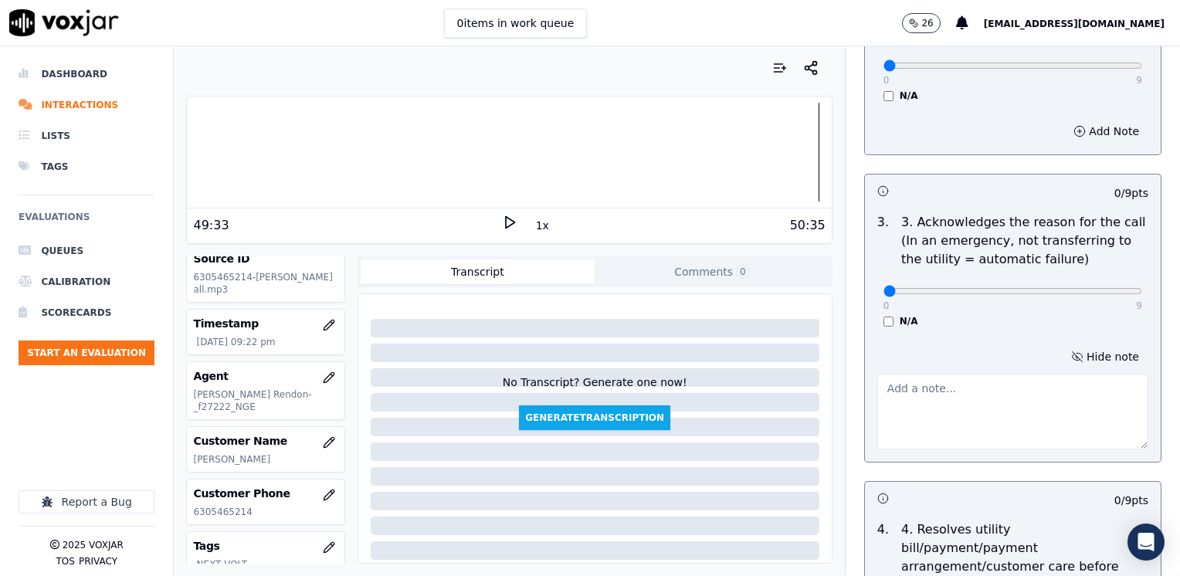
scroll to position [386, 0]
drag, startPoint x: 874, startPoint y: 290, endPoint x: 1179, endPoint y: 323, distance: 306.7
click at [1060, 430] on textarea at bounding box center [1012, 411] width 271 height 76
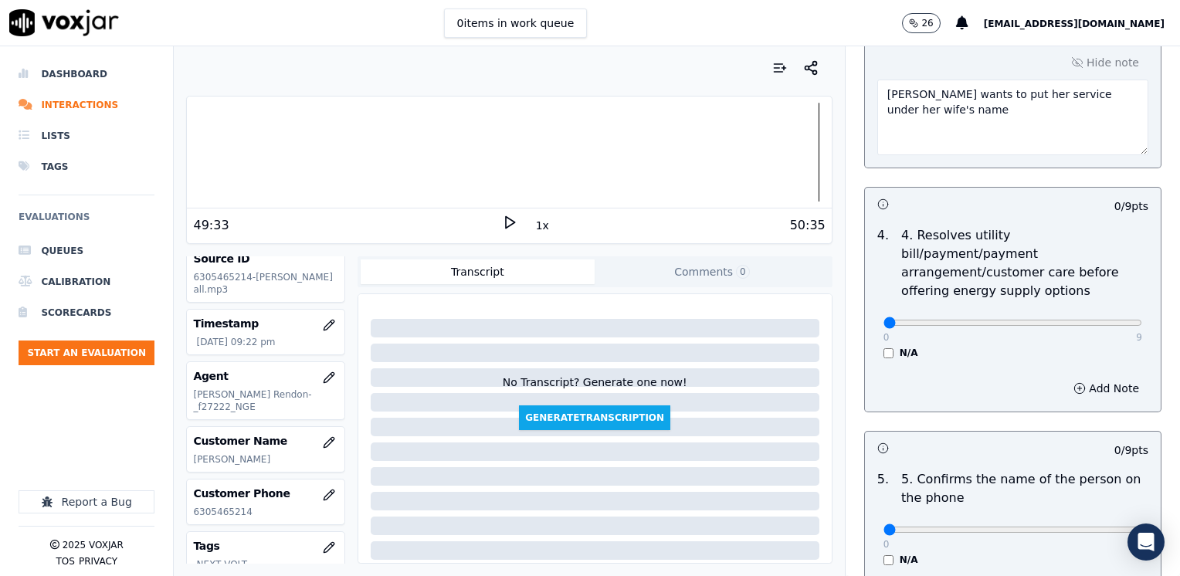
scroll to position [772, 0]
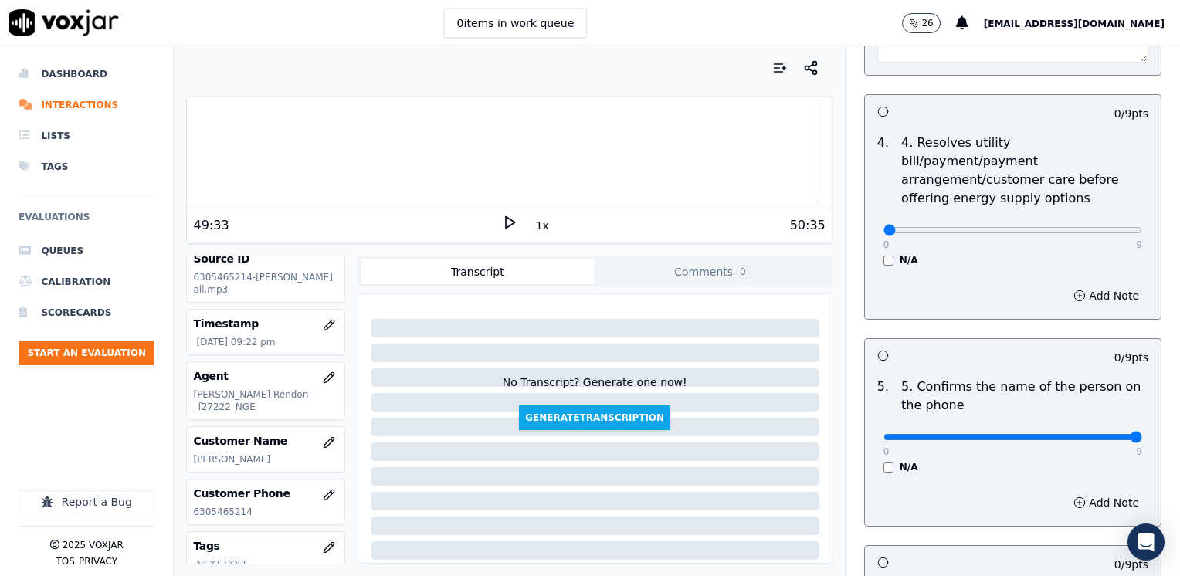
drag, startPoint x: 874, startPoint y: 414, endPoint x: 1182, endPoint y: 413, distance: 308.0
drag, startPoint x: 882, startPoint y: 213, endPoint x: 1182, endPoint y: 231, distance: 300.1
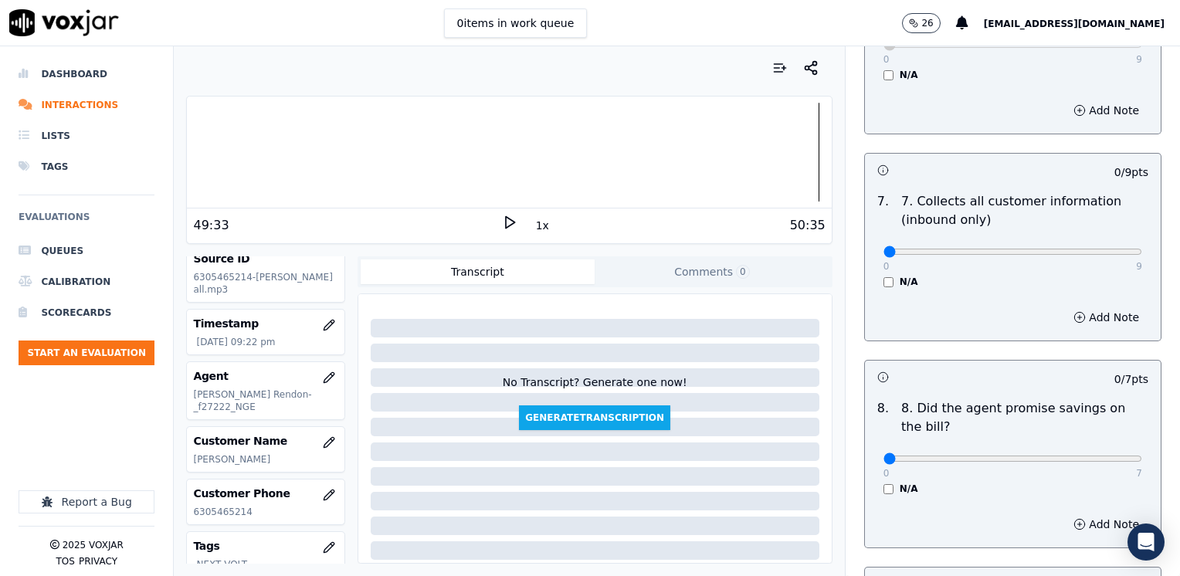
scroll to position [1467, 0]
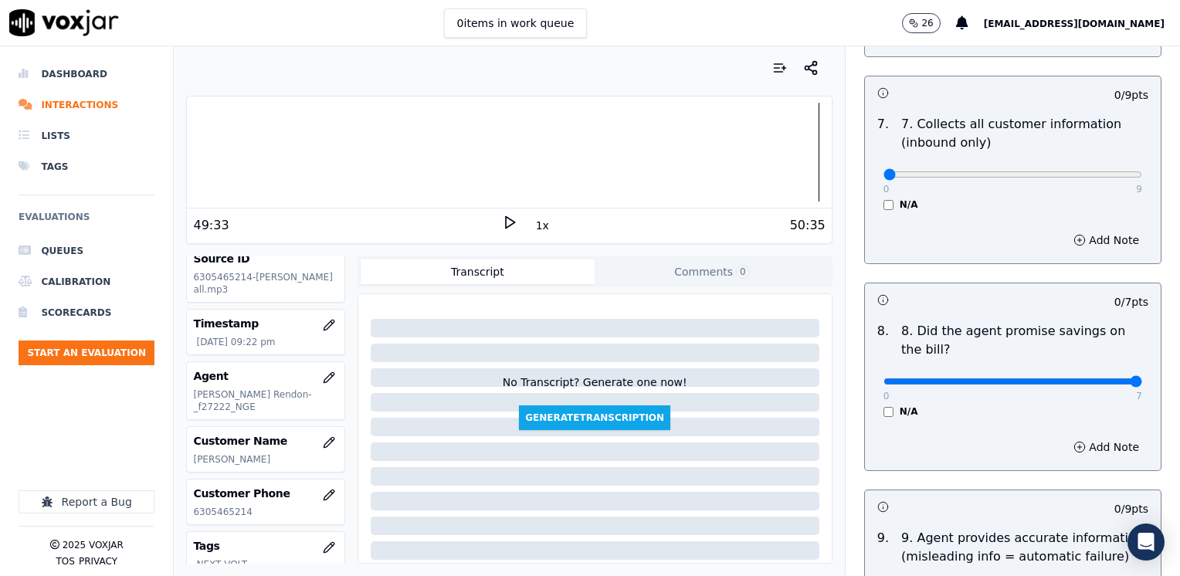
drag, startPoint x: 872, startPoint y: 339, endPoint x: 1182, endPoint y: 339, distance: 310.3
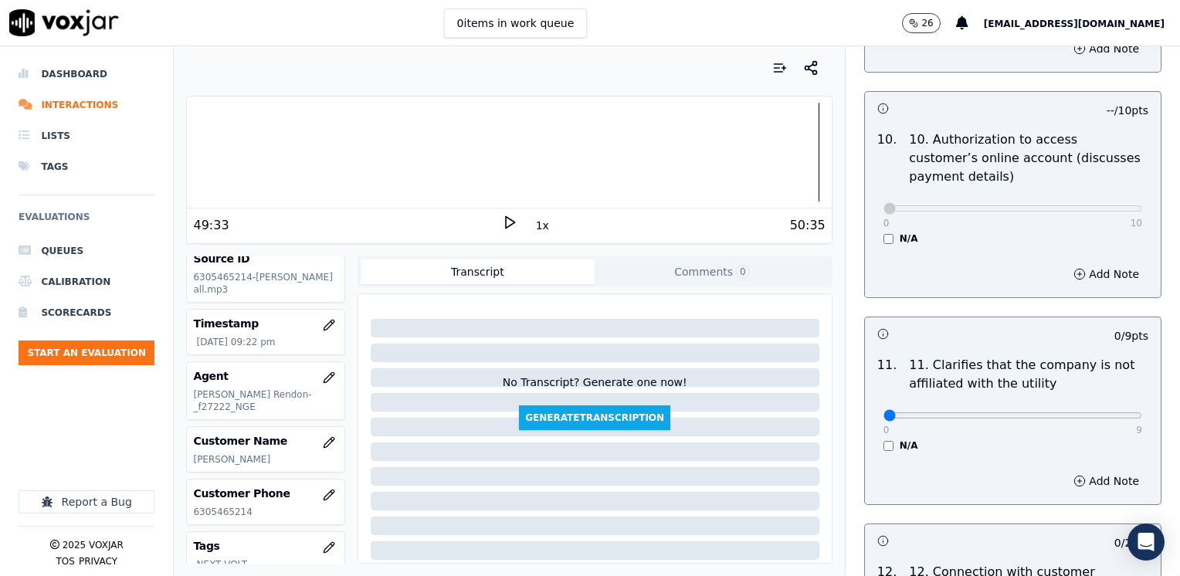
scroll to position [2162, 0]
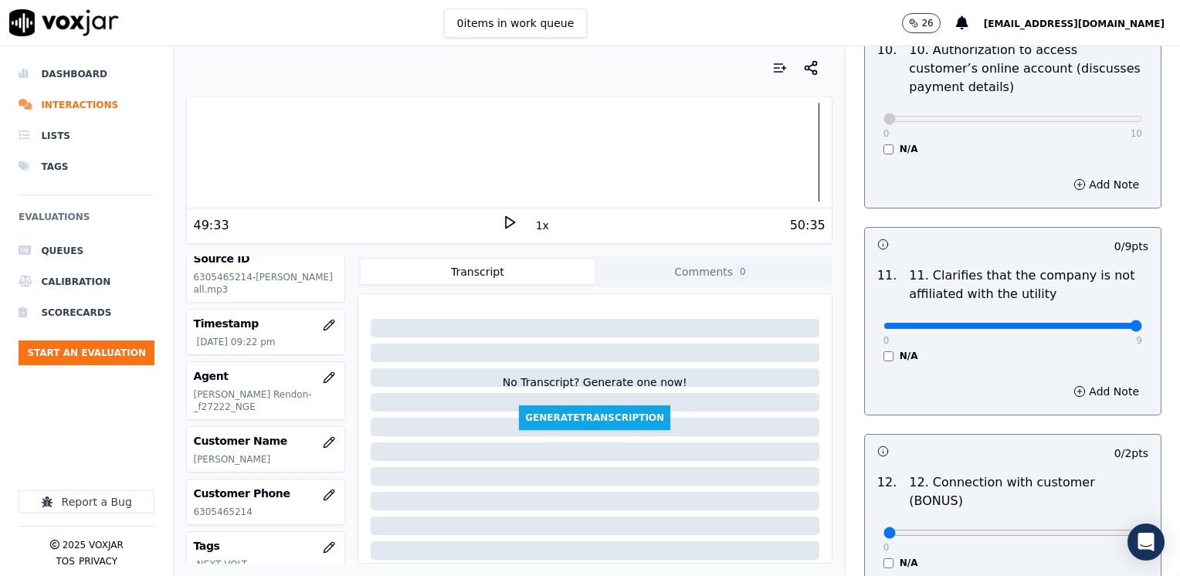
drag, startPoint x: 869, startPoint y: 284, endPoint x: 1182, endPoint y: 274, distance: 312.8
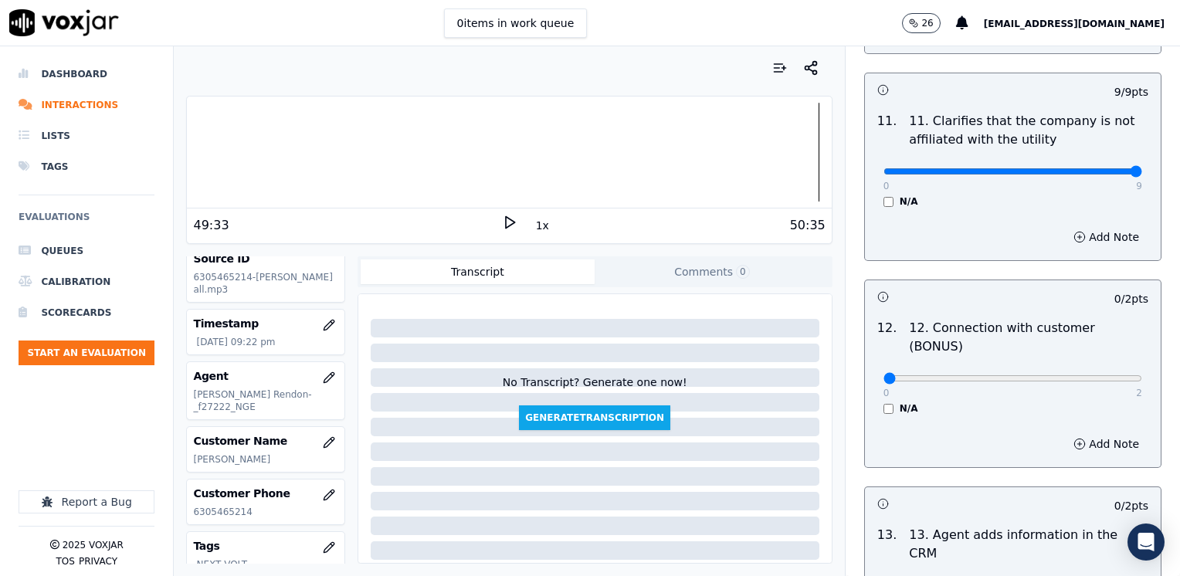
drag, startPoint x: 872, startPoint y: 312, endPoint x: 883, endPoint y: 314, distance: 11.1
click at [883, 368] on div "0 2" at bounding box center [1012, 377] width 259 height 19
drag, startPoint x: 874, startPoint y: 318, endPoint x: 1182, endPoint y: 312, distance: 308.1
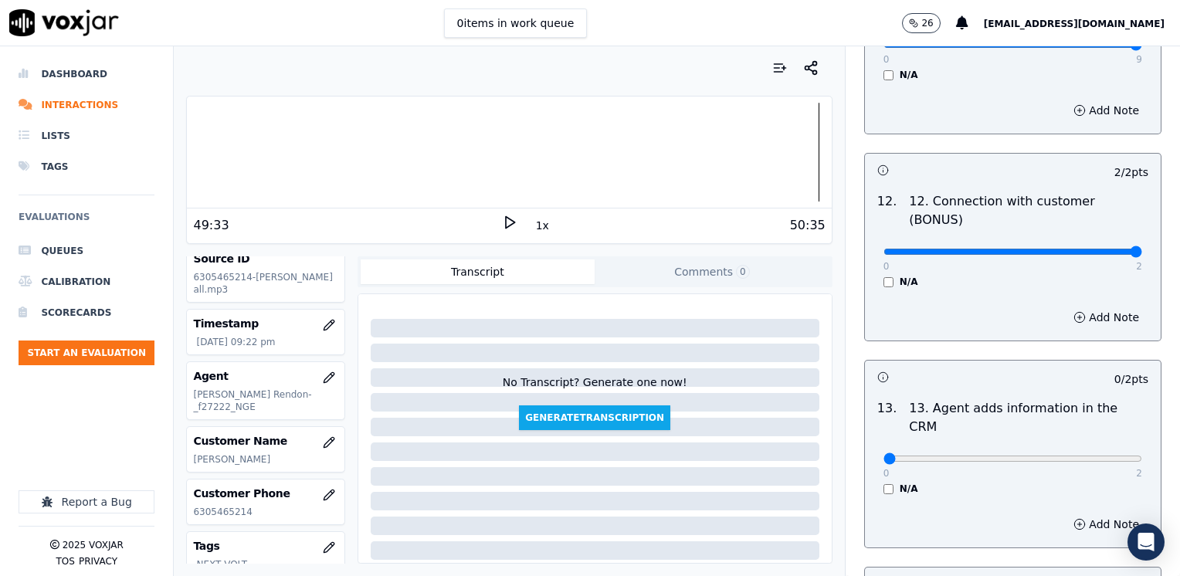
scroll to position [2548, 0]
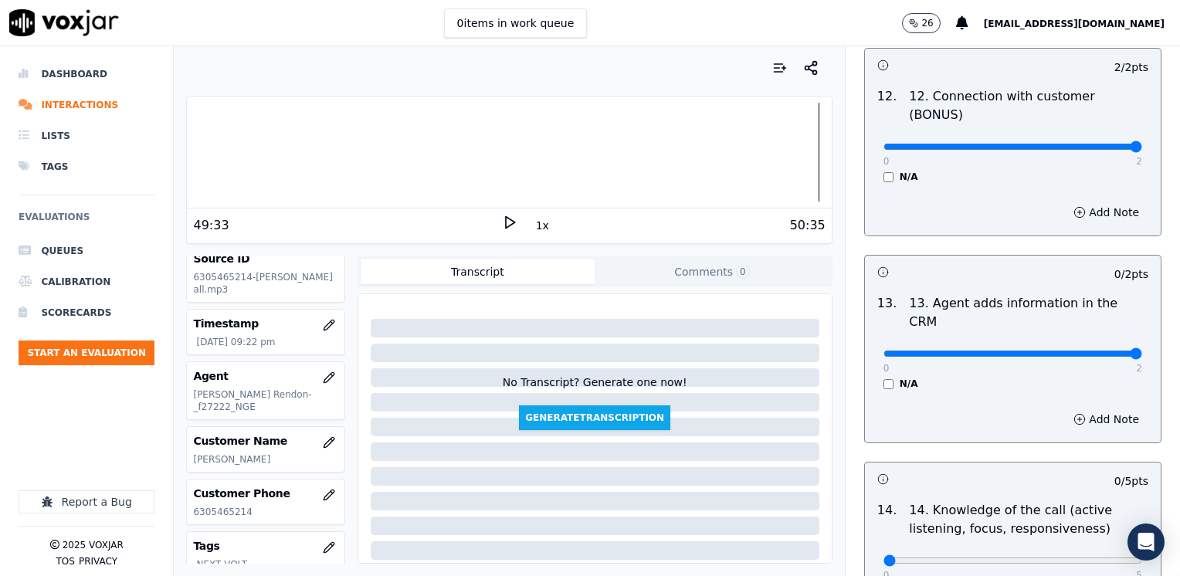
drag, startPoint x: 870, startPoint y: 274, endPoint x: 1182, endPoint y: 273, distance: 311.9
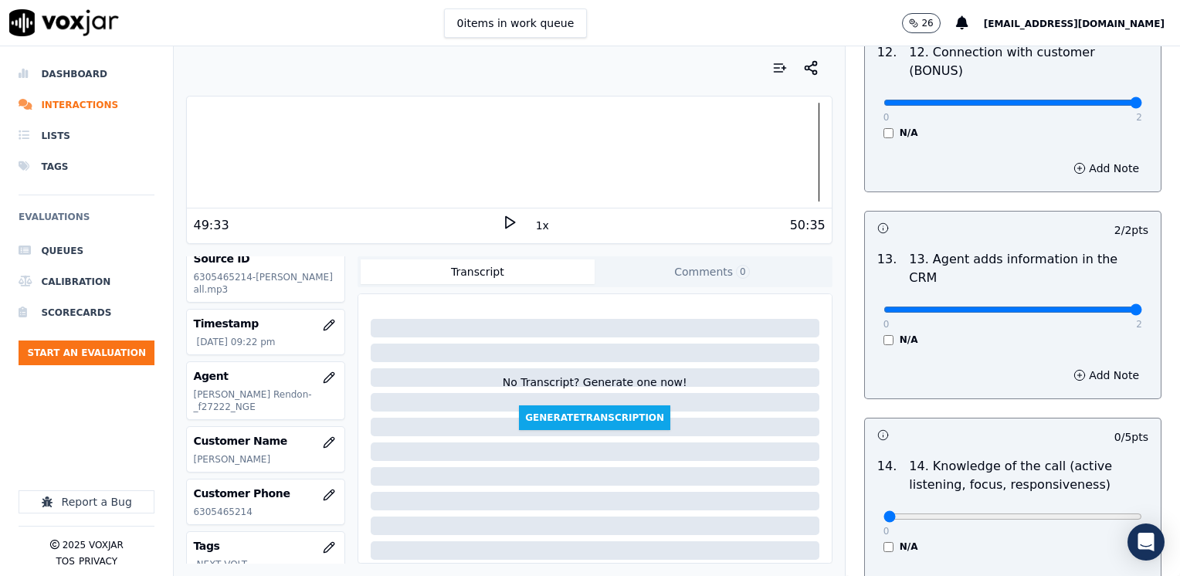
scroll to position [2670, 0]
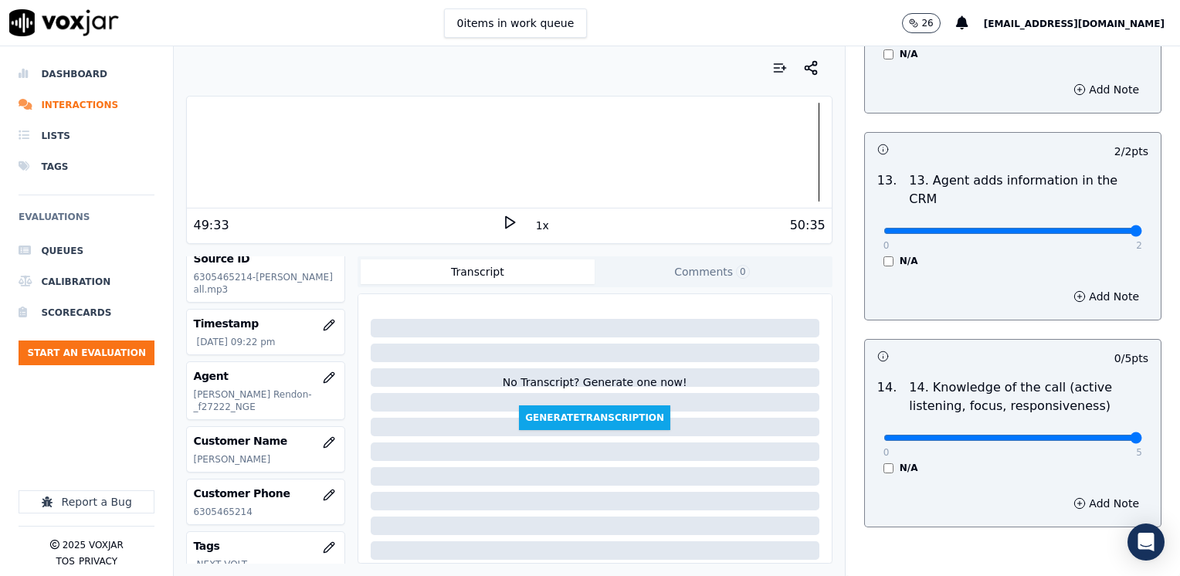
drag, startPoint x: 869, startPoint y: 360, endPoint x: 1182, endPoint y: 400, distance: 315.2
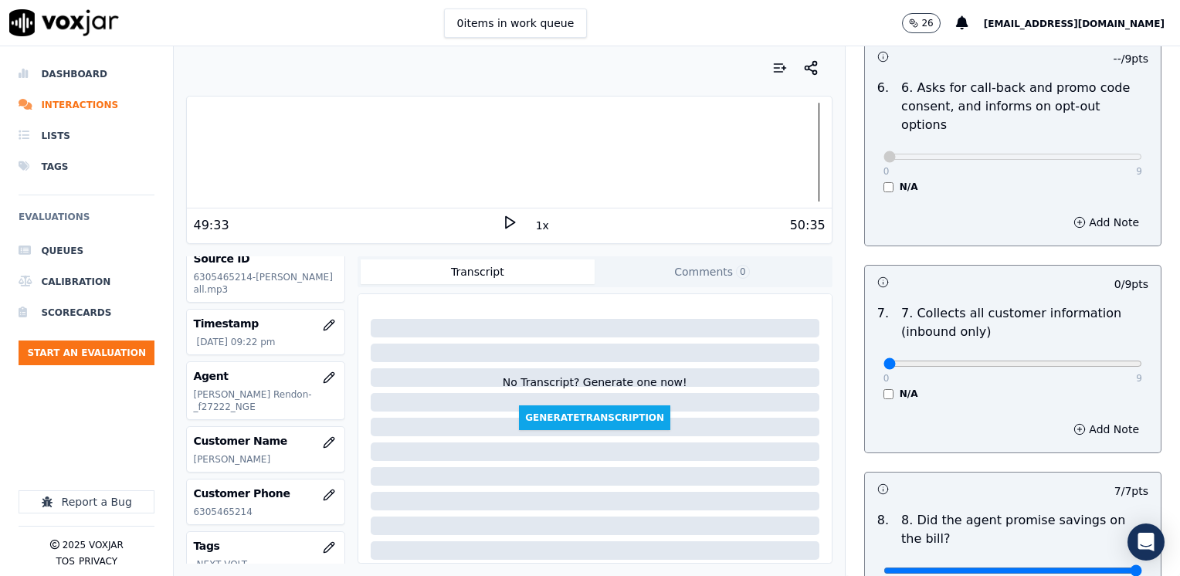
scroll to position [1312, 0]
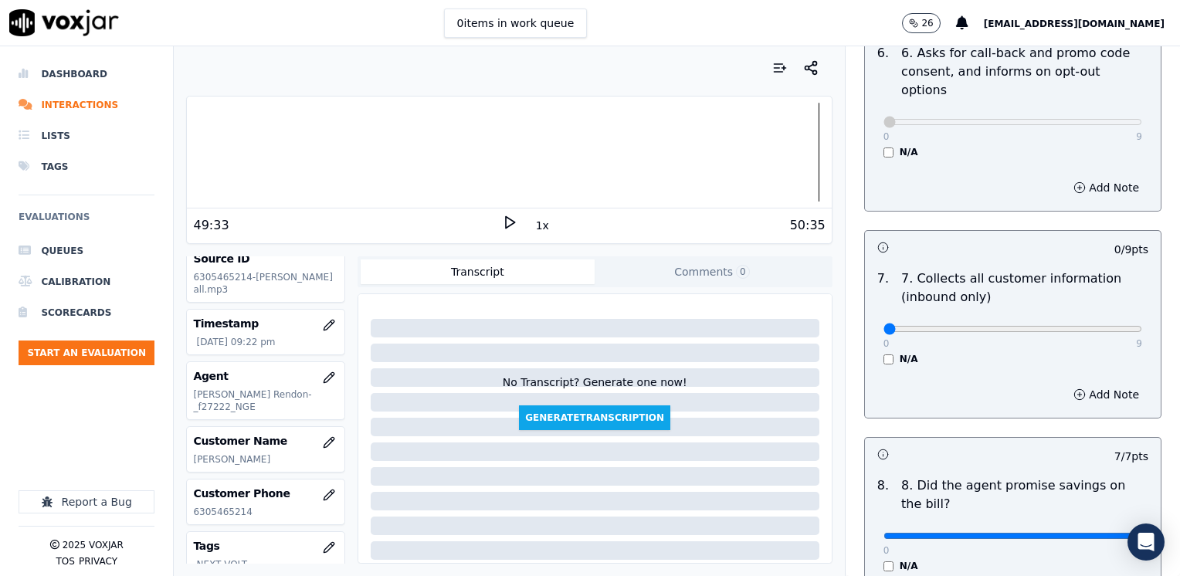
click at [1013, 526] on div "0 7" at bounding box center [1012, 535] width 259 height 19
click at [1073, 384] on button "Add Note" at bounding box center [1106, 395] width 84 height 22
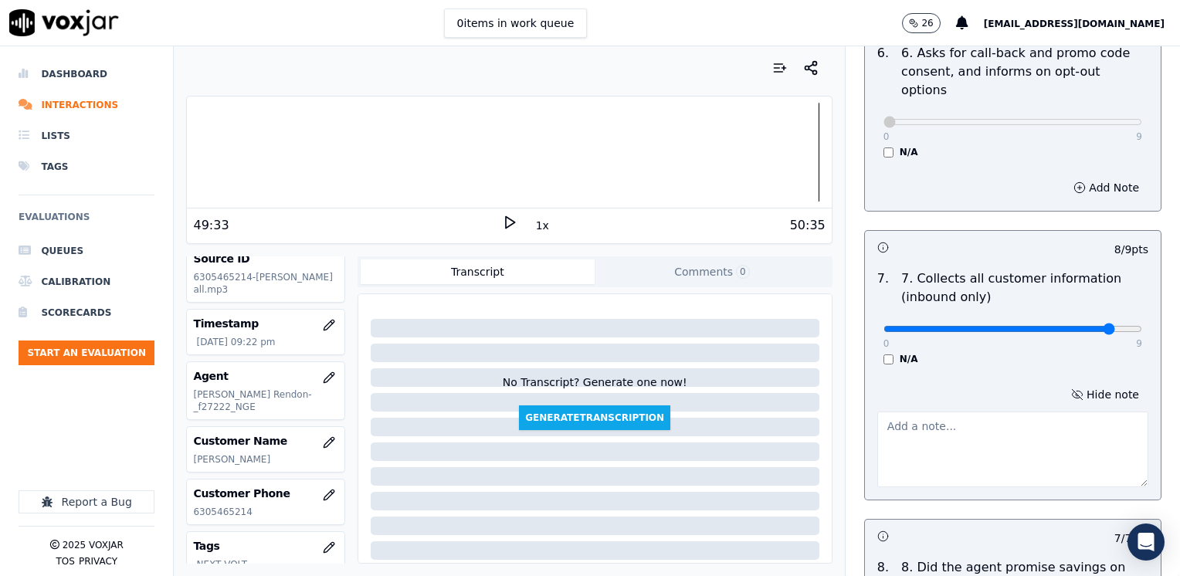
click at [977, 413] on textarea at bounding box center [1012, 449] width 271 height 76
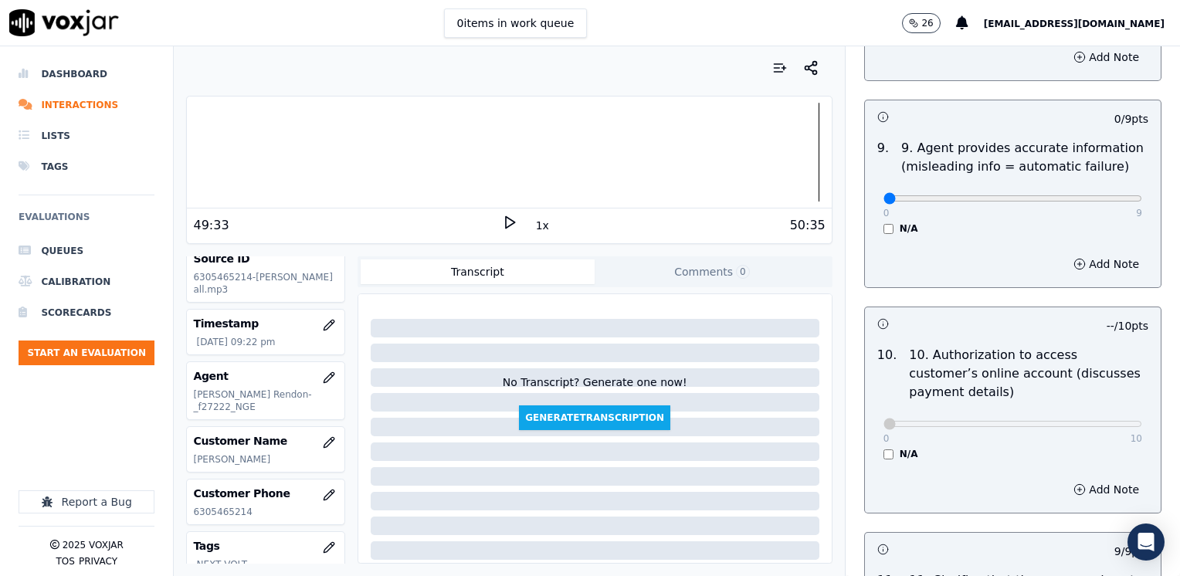
scroll to position [2007, 0]
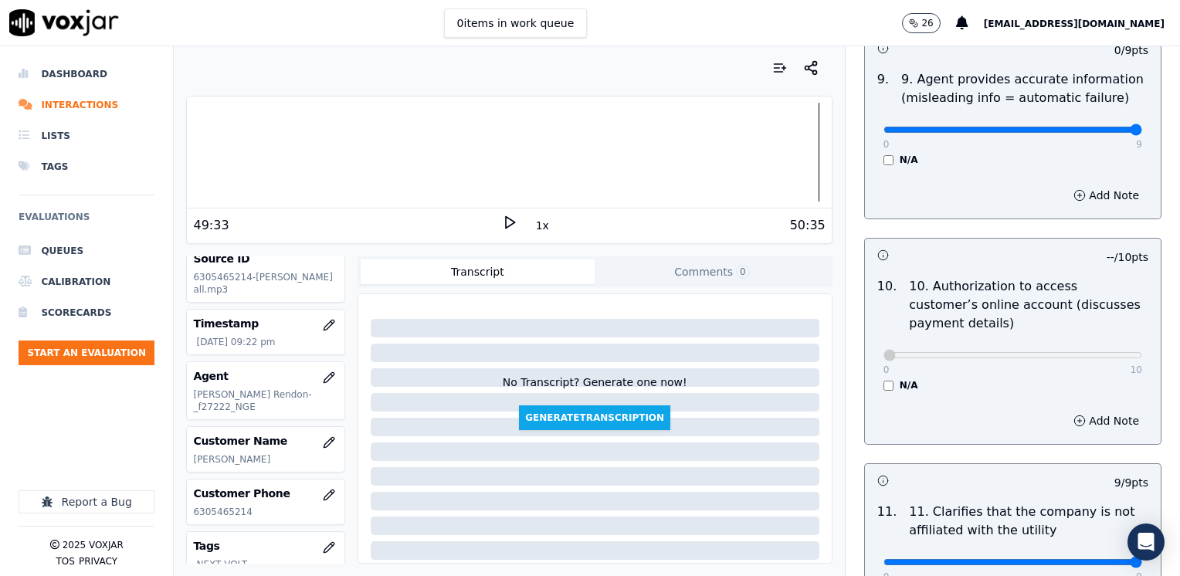
drag, startPoint x: 873, startPoint y: 96, endPoint x: 1179, endPoint y: 153, distance: 311.0
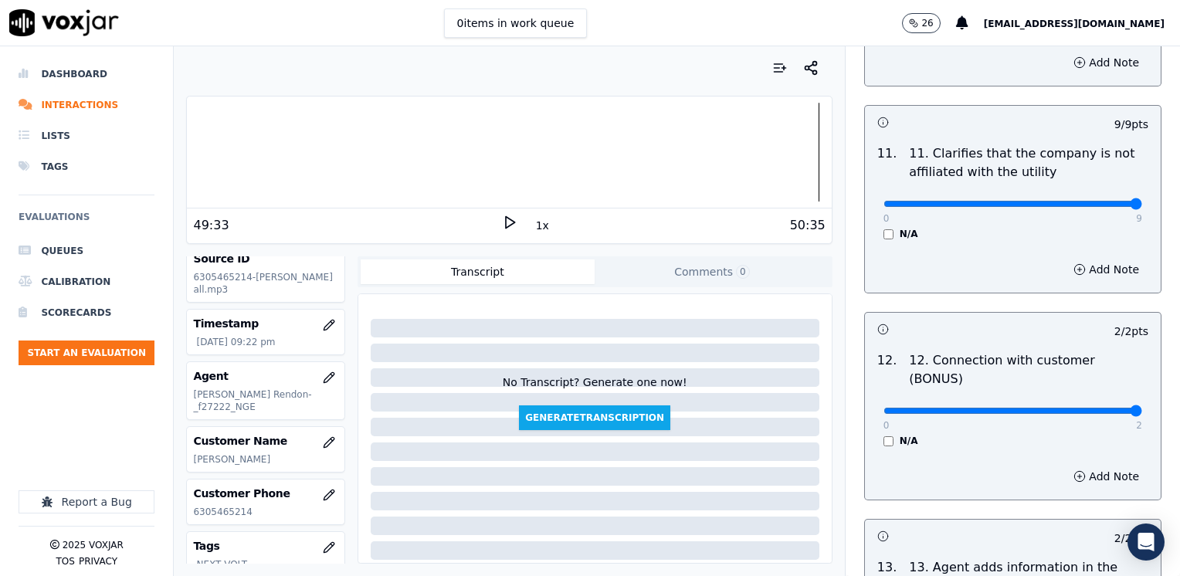
scroll to position [2751, 0]
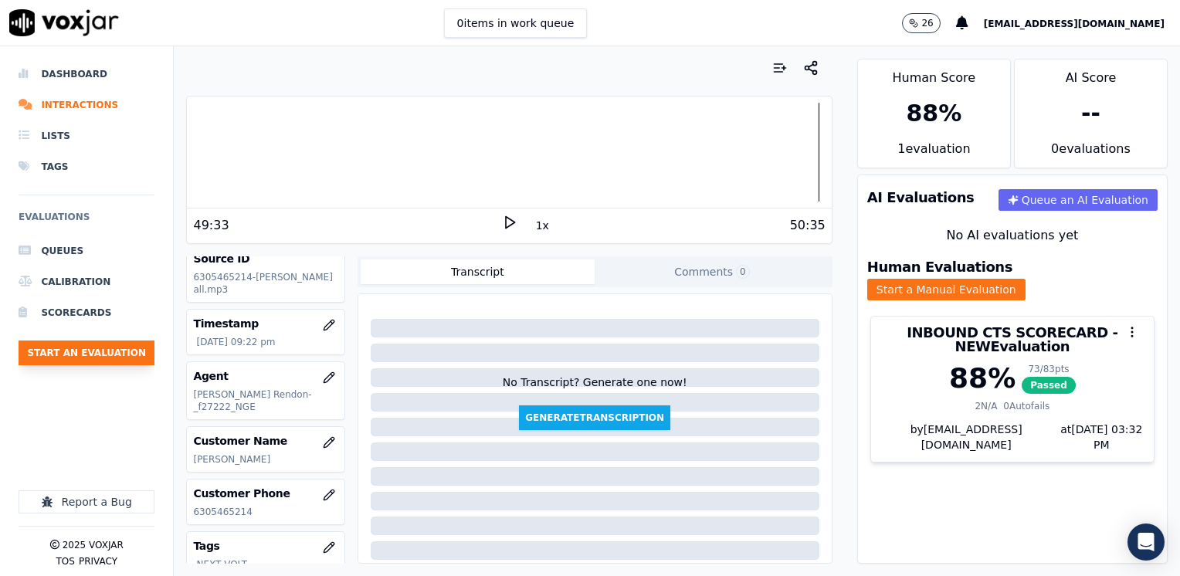
click at [128, 346] on button "Start an Evaluation" at bounding box center [87, 352] width 136 height 25
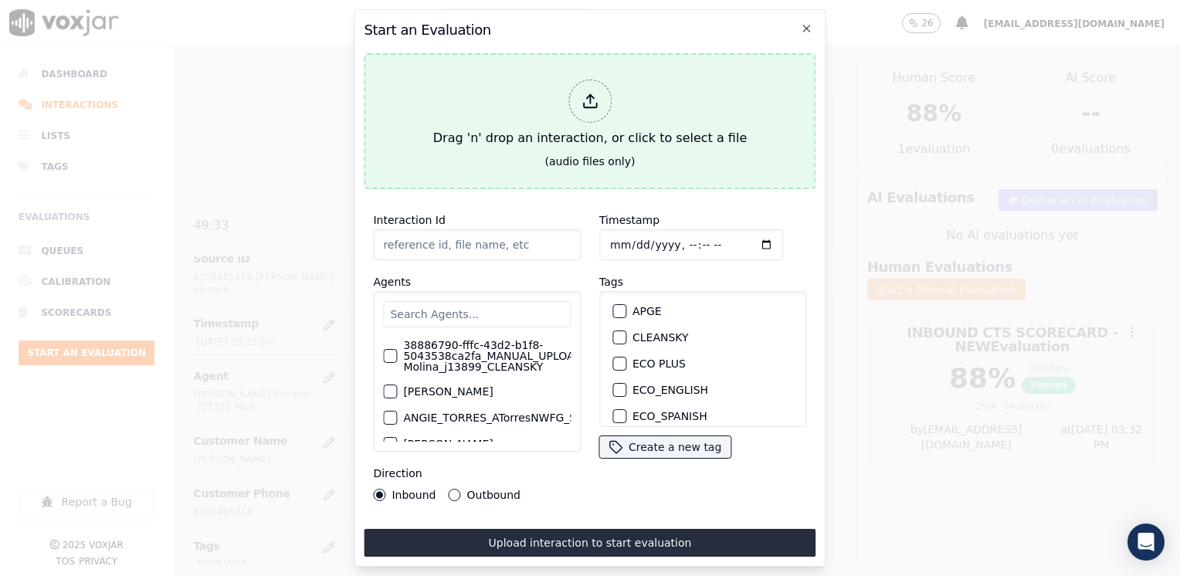
click at [584, 103] on icon at bounding box center [589, 101] width 17 height 17
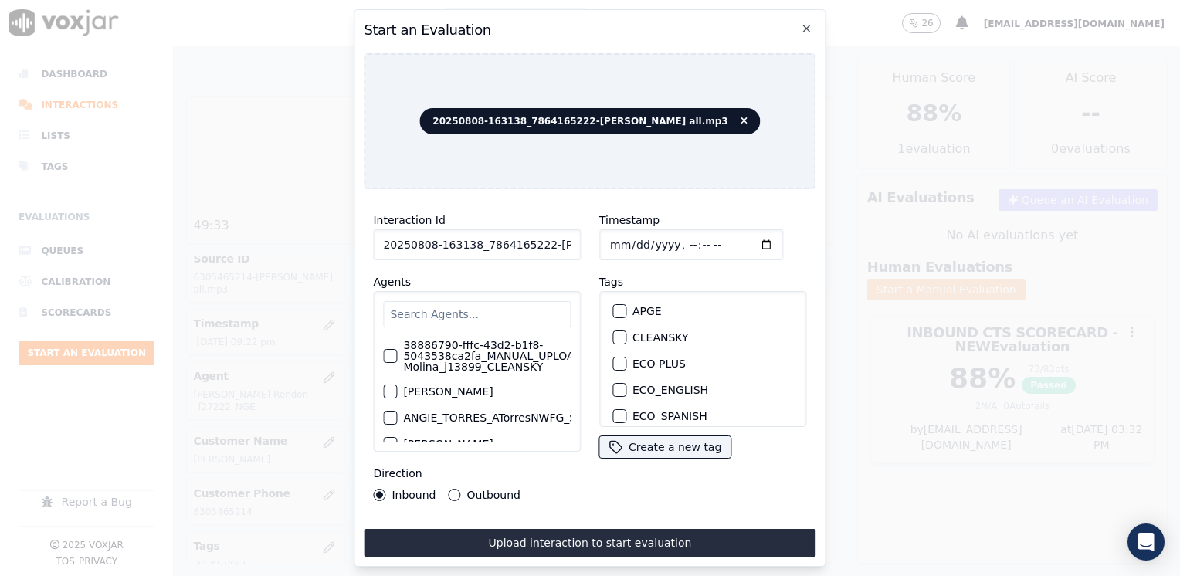
click at [454, 316] on input "text" at bounding box center [477, 314] width 188 height 26
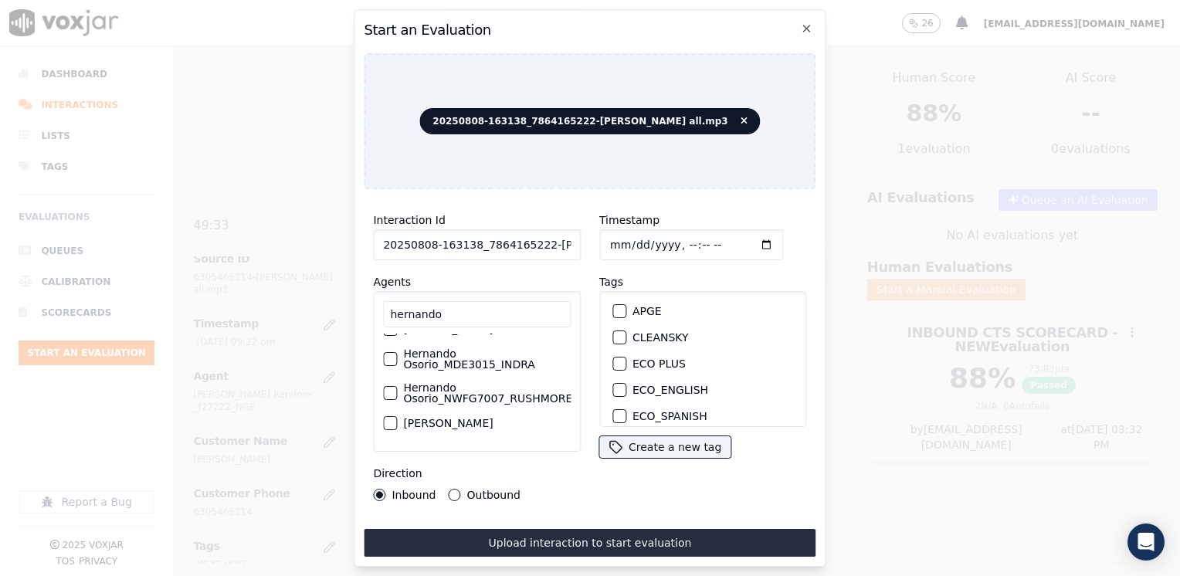
scroll to position [0, 0]
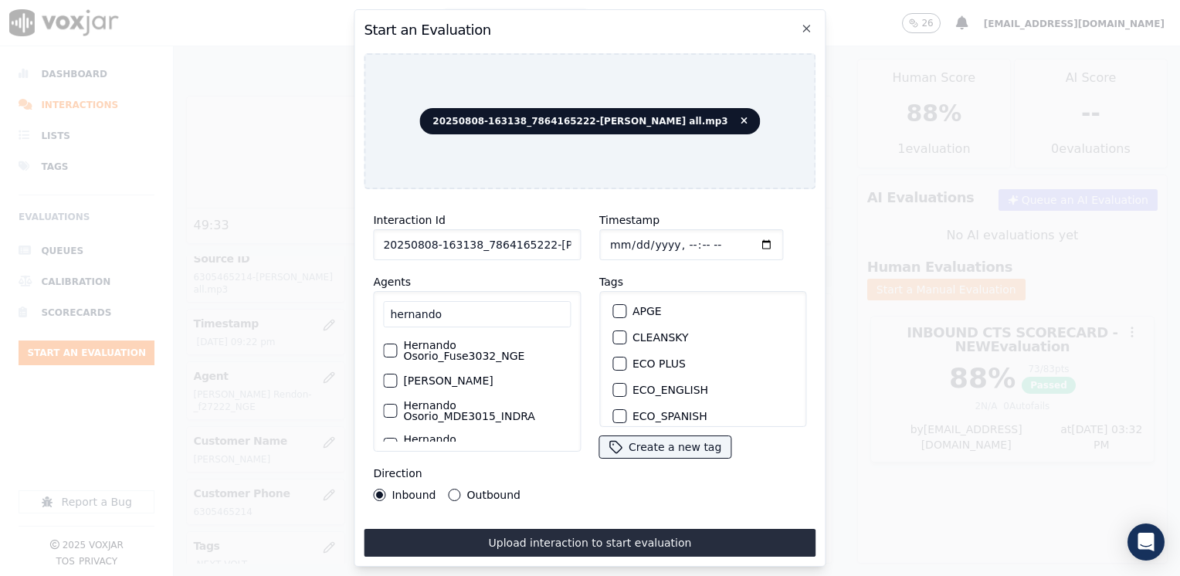
click at [393, 345] on div "button" at bounding box center [389, 350] width 11 height 11
click at [613, 336] on div "button" at bounding box center [618, 340] width 11 height 11
click at [740, 239] on input "Timestamp" at bounding box center [691, 244] width 184 height 31
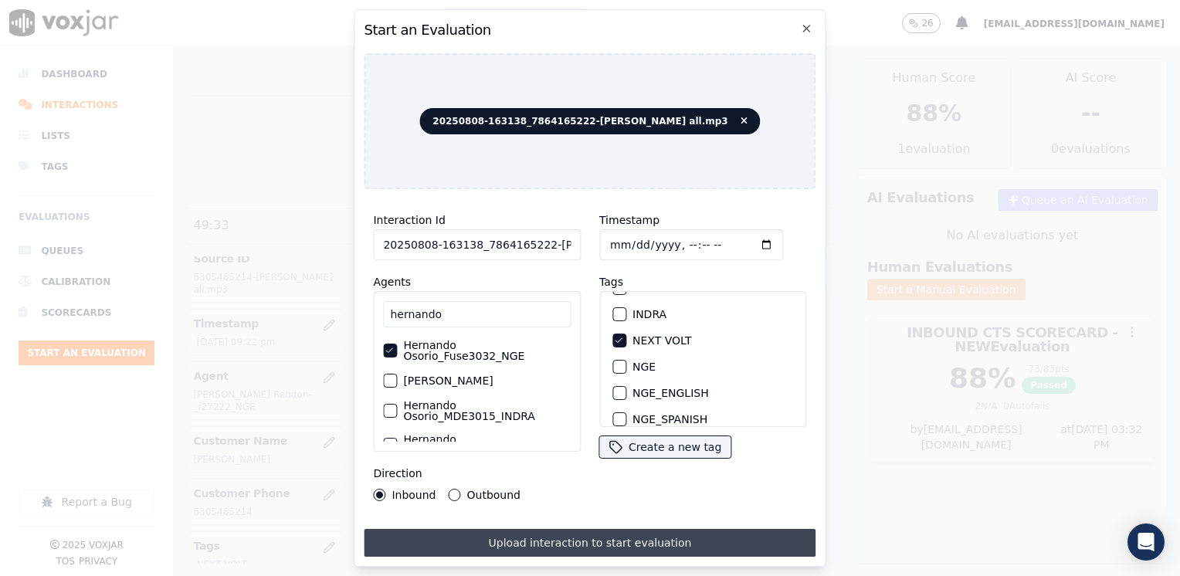
click at [547, 531] on button "Upload interaction to start evaluation" at bounding box center [590, 543] width 452 height 28
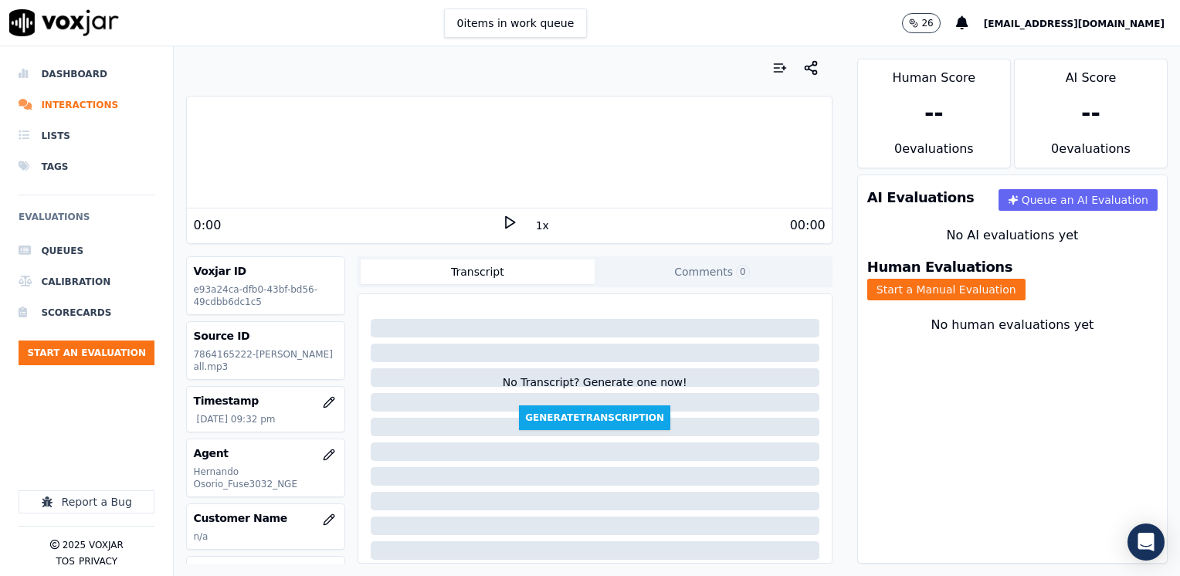
click at [506, 230] on div "1x" at bounding box center [509, 225] width 15 height 21
click at [506, 229] on icon at bounding box center [509, 222] width 15 height 15
click at [503, 215] on icon at bounding box center [509, 222] width 15 height 15
click at [506, 222] on icon at bounding box center [509, 222] width 15 height 15
click at [510, 221] on rect at bounding box center [511, 222] width 2 height 10
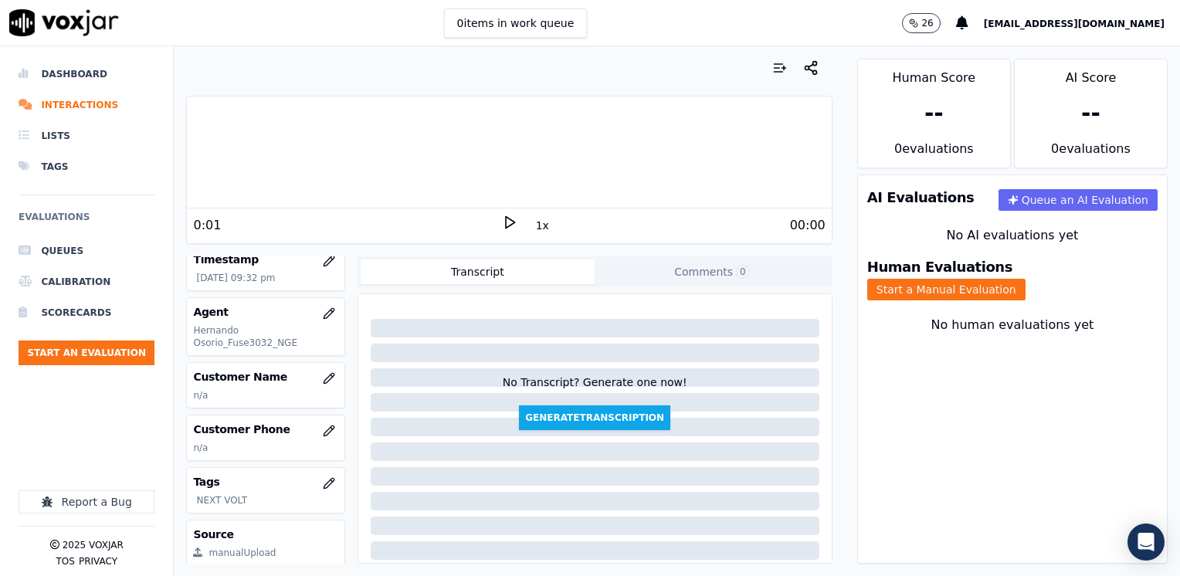
scroll to position [154, 0]
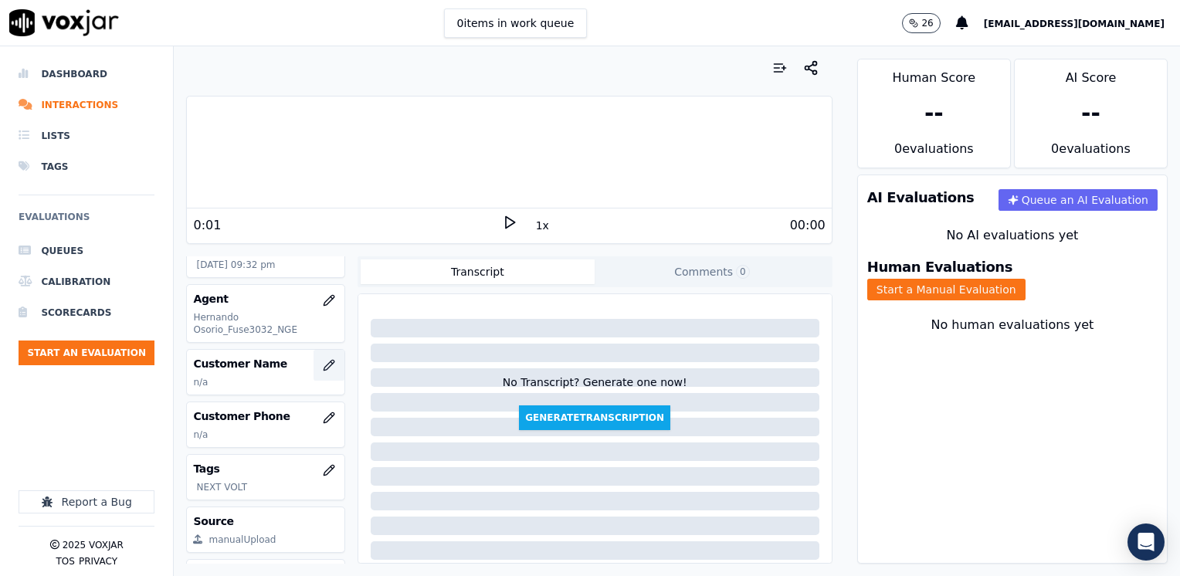
click at [323, 360] on icon "button" at bounding box center [329, 365] width 12 height 12
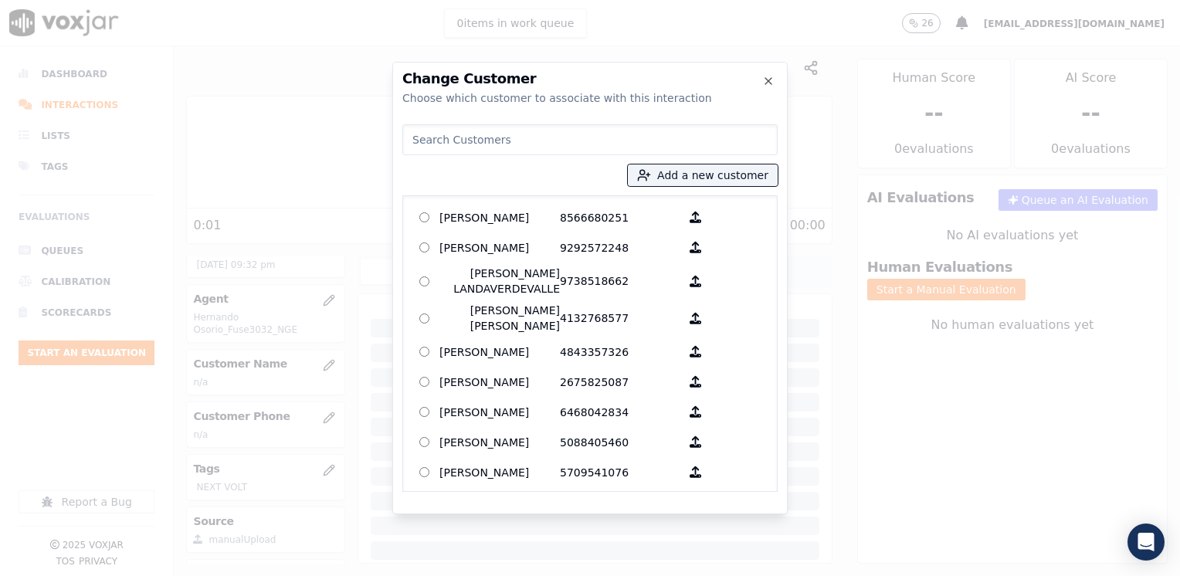
click at [543, 132] on input at bounding box center [589, 139] width 375 height 31
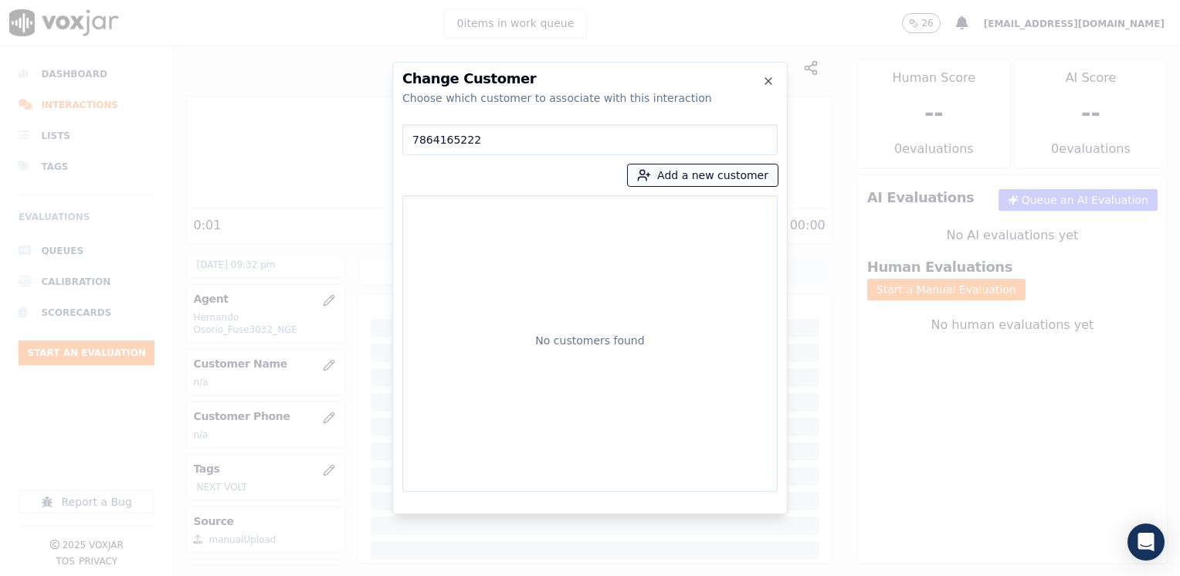
click at [737, 173] on button "Add a new customer" at bounding box center [703, 175] width 150 height 22
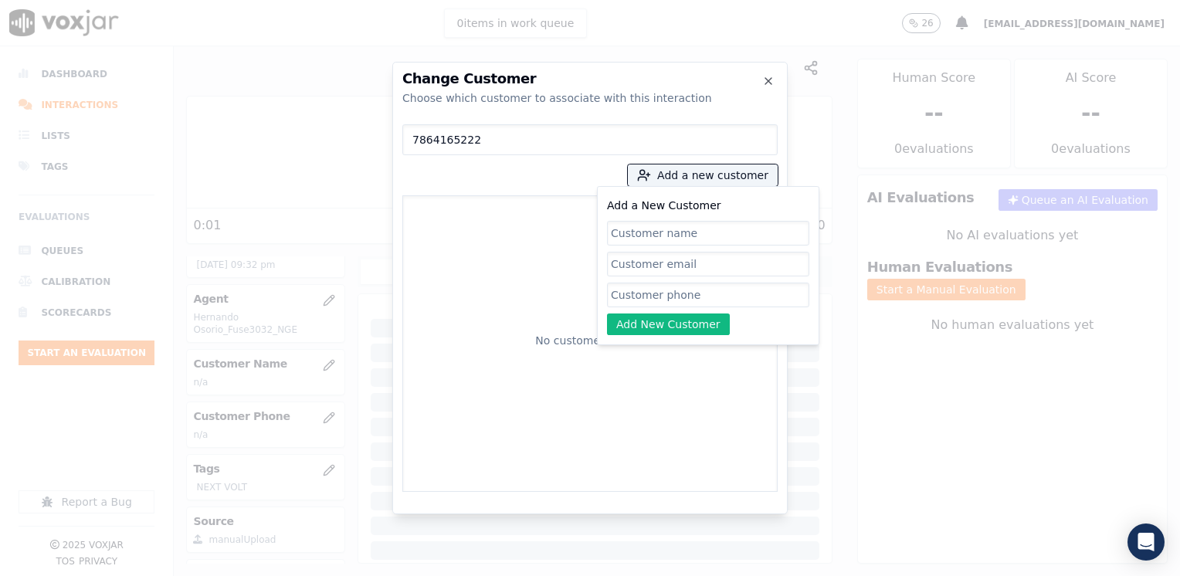
click at [691, 293] on input "Add a New Customer" at bounding box center [708, 295] width 202 height 25
paste input "7864165222"
click at [679, 222] on input "Add a New Customer" at bounding box center [708, 233] width 202 height 25
paste input "[PERSON_NAME]"
click at [656, 333] on button "Add New Customer" at bounding box center [668, 324] width 123 height 22
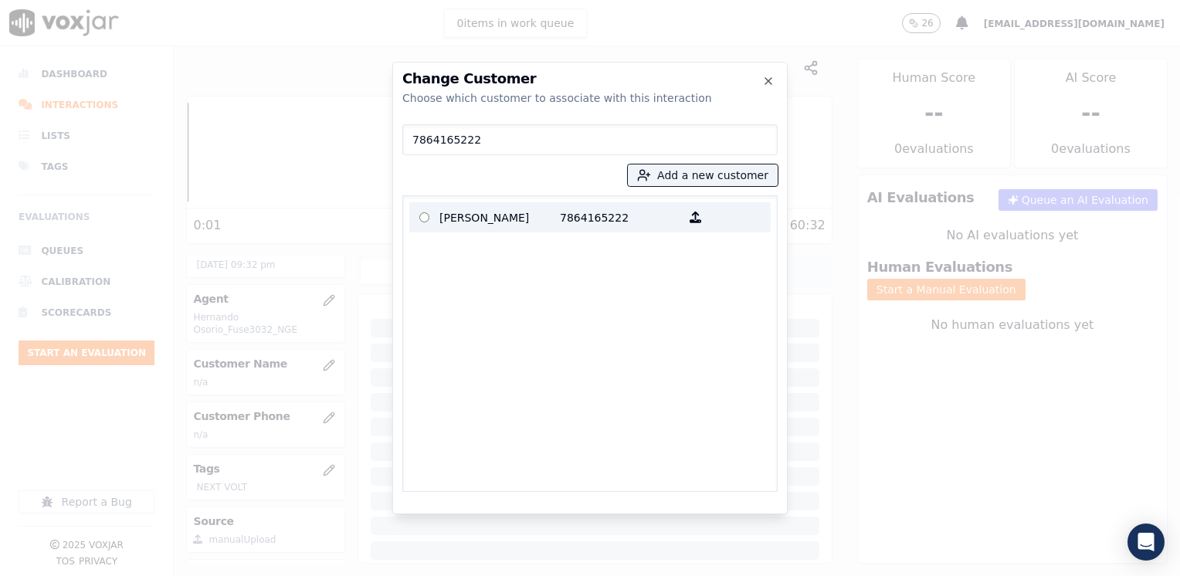
click at [560, 213] on p "7864165222" at bounding box center [620, 217] width 120 height 24
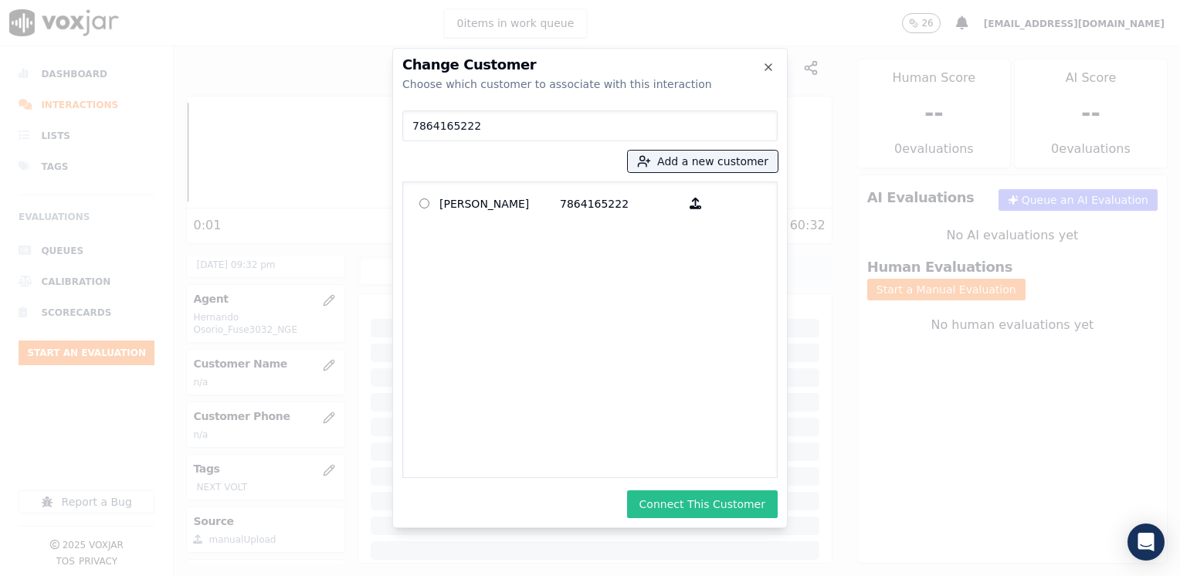
click at [726, 502] on button "Connect This Customer" at bounding box center [702, 504] width 151 height 28
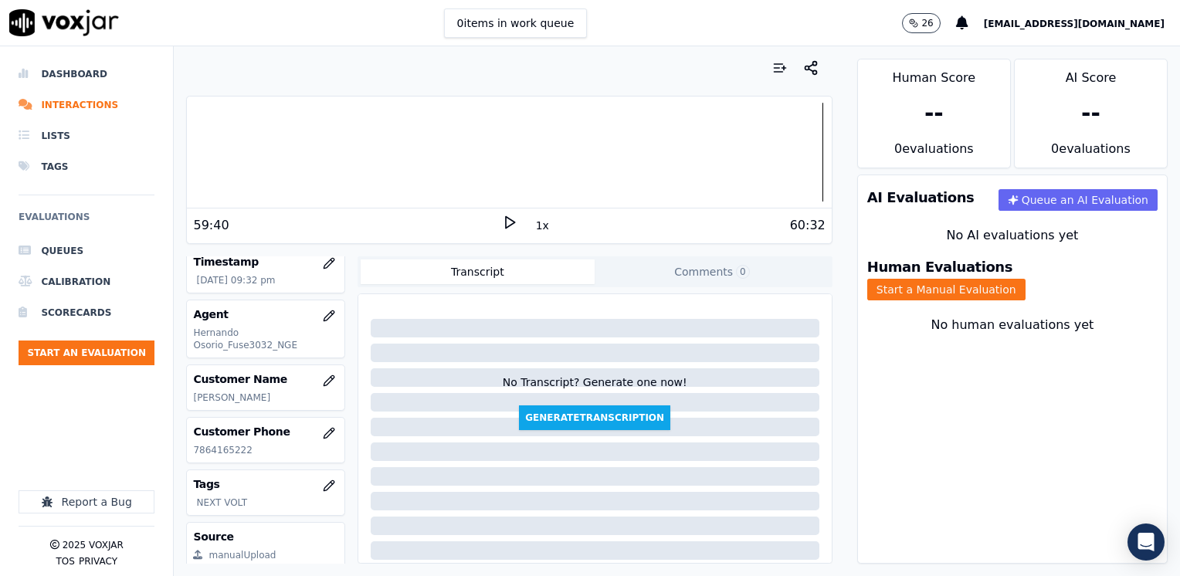
scroll to position [0, 0]
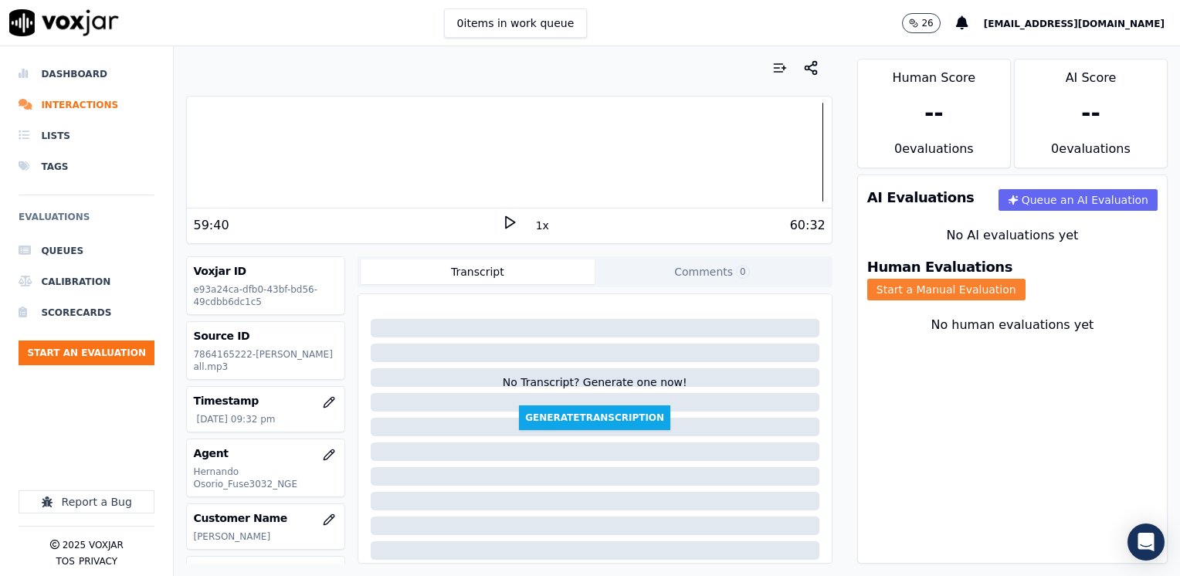
click at [1025, 279] on button "Start a Manual Evaluation" at bounding box center [946, 290] width 158 height 22
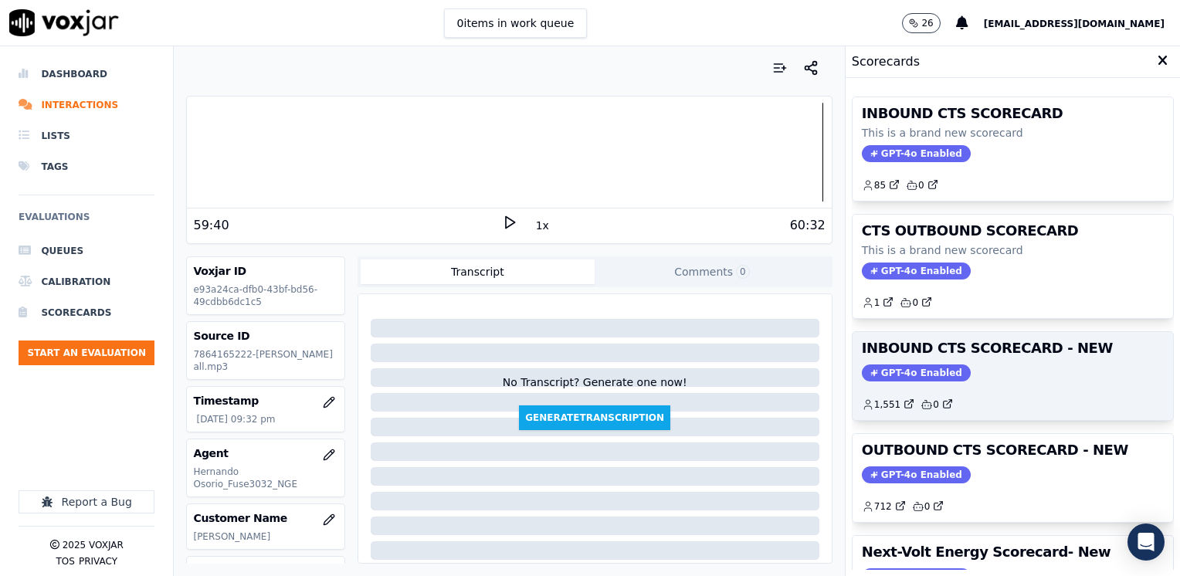
click at [925, 374] on span "GPT-4o Enabled" at bounding box center [916, 372] width 109 height 17
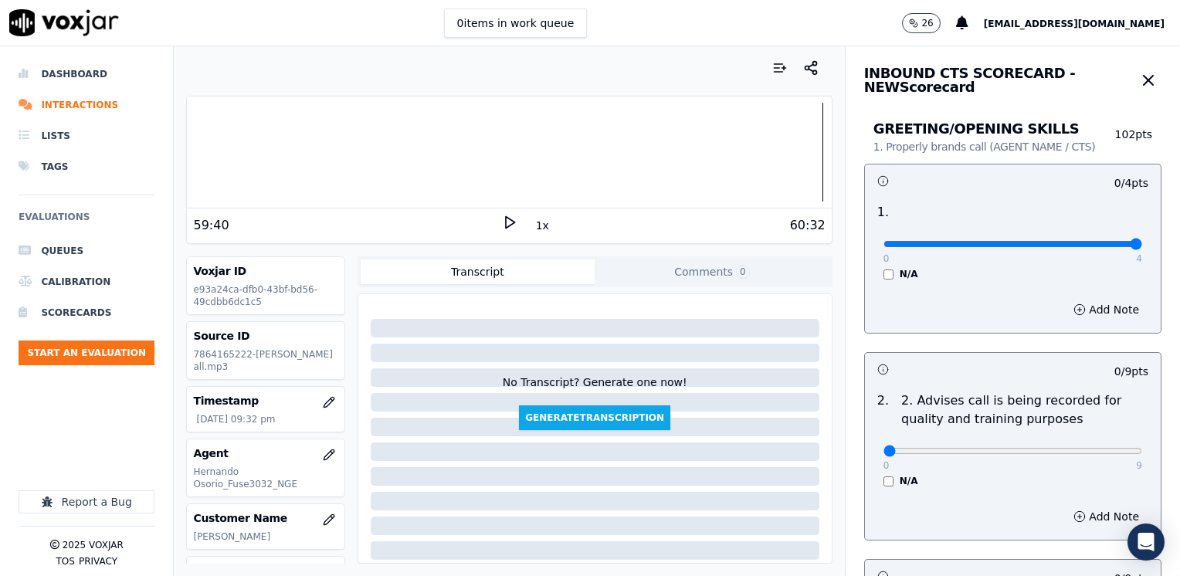
drag, startPoint x: 871, startPoint y: 247, endPoint x: 1153, endPoint y: 306, distance: 287.8
click at [1142, 247] on input "range" at bounding box center [1012, 244] width 259 height 6
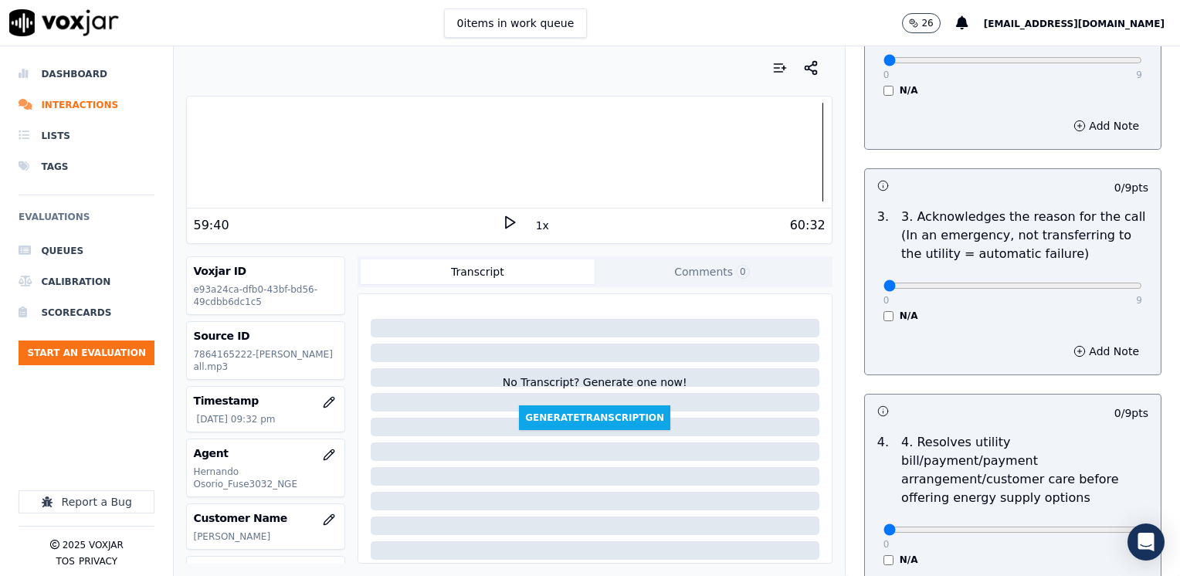
scroll to position [386, 0]
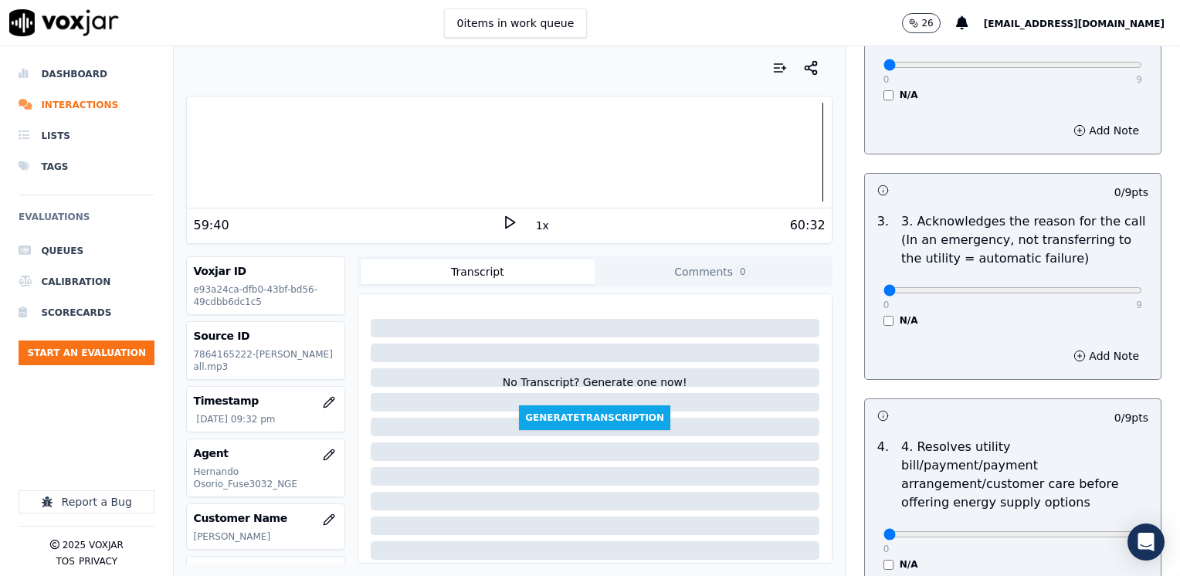
click at [1087, 369] on div "Add Note" at bounding box center [1013, 356] width 296 height 46
click at [1089, 357] on button "Add Note" at bounding box center [1106, 356] width 84 height 22
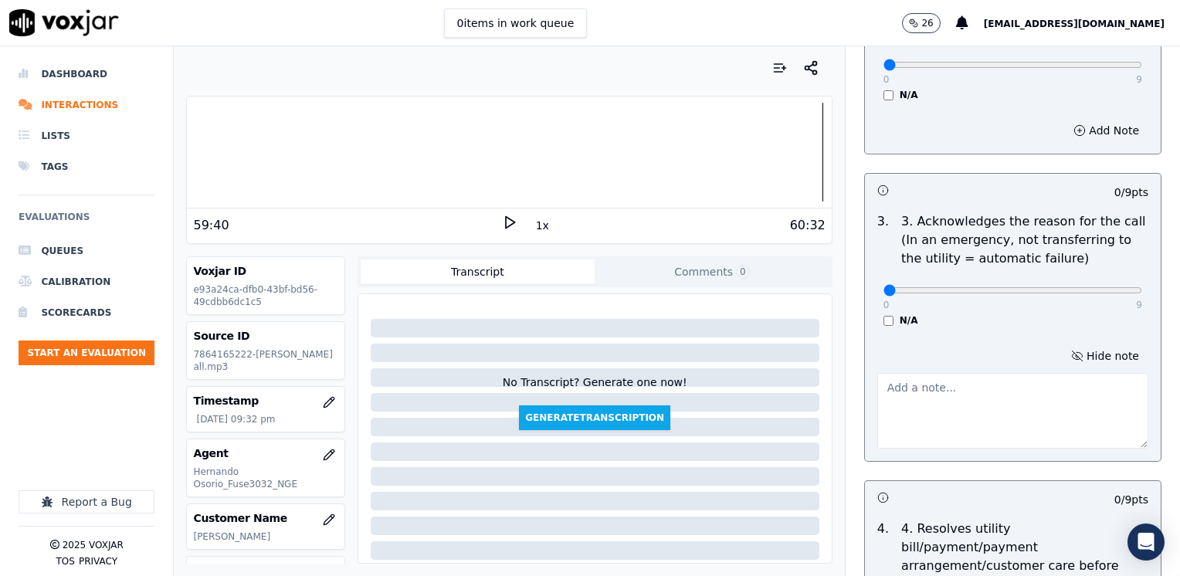
click at [960, 443] on textarea at bounding box center [1012, 411] width 271 height 76
drag, startPoint x: 875, startPoint y: 289, endPoint x: 1182, endPoint y: 371, distance: 318.0
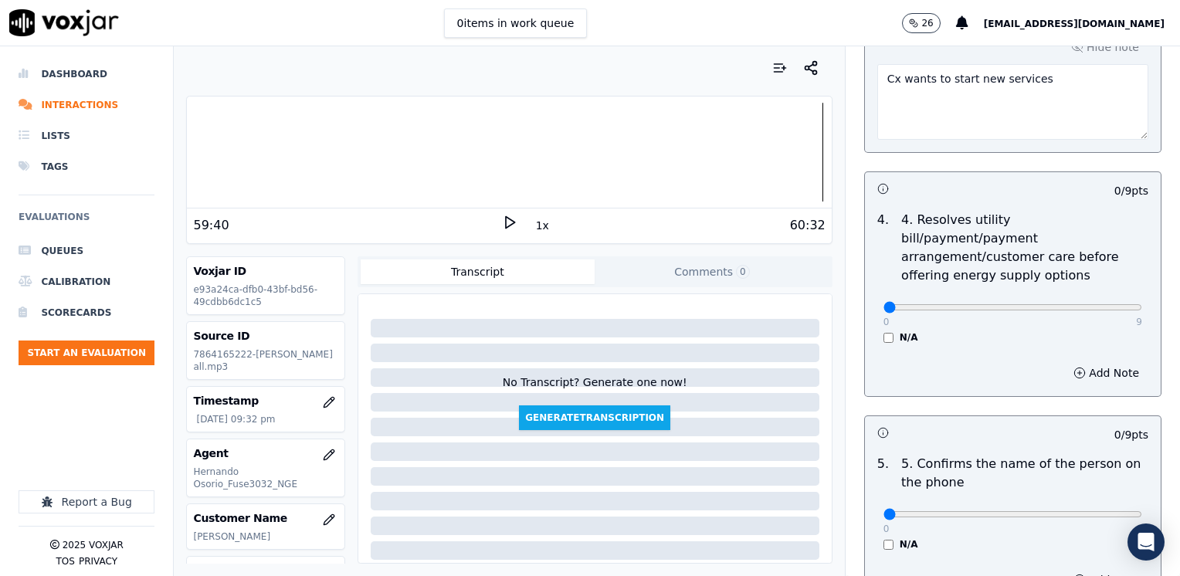
scroll to position [926, 0]
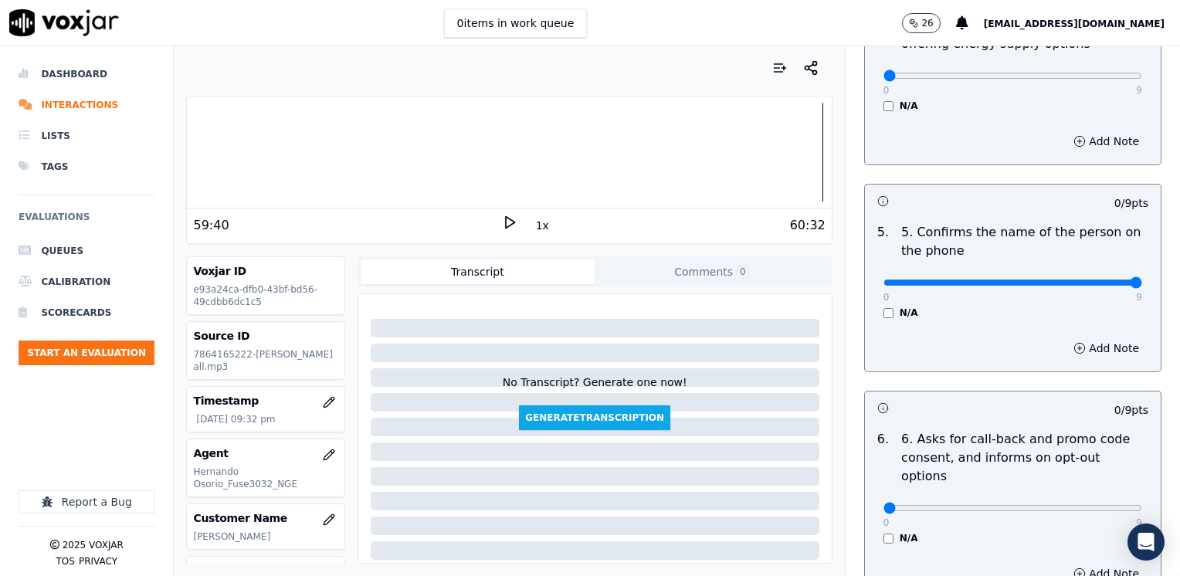
drag, startPoint x: 994, startPoint y: 262, endPoint x: 1176, endPoint y: 283, distance: 183.3
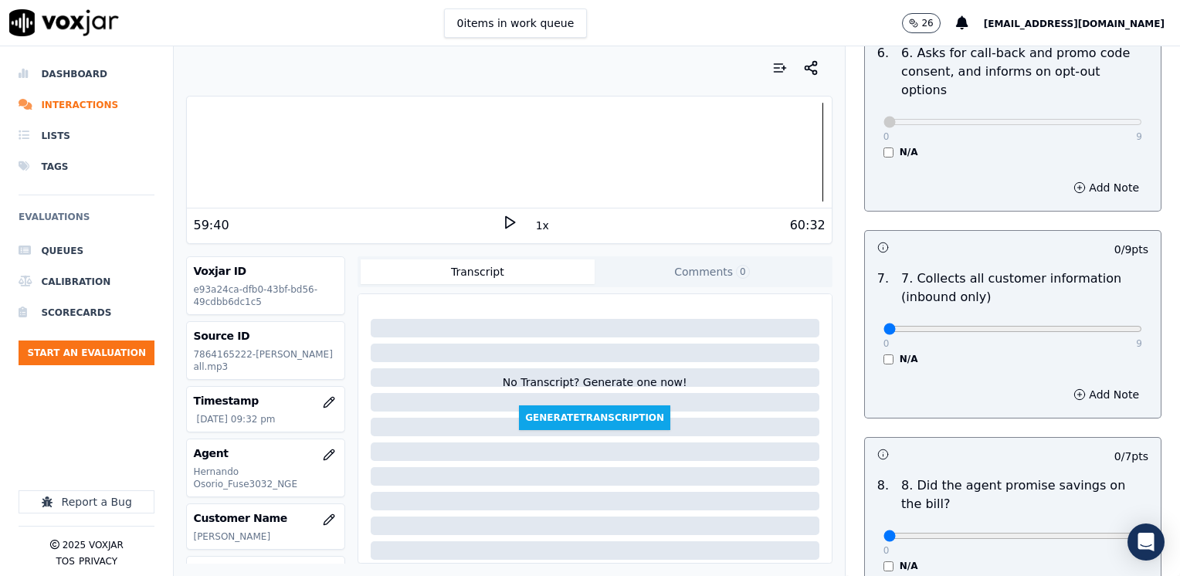
scroll to position [1544, 0]
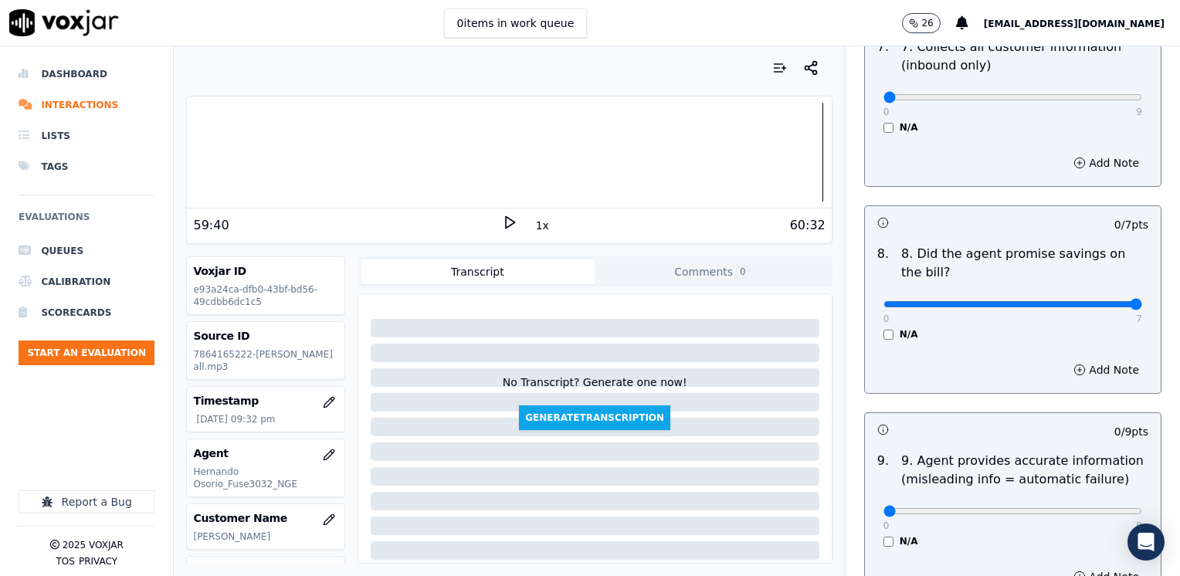
drag, startPoint x: 876, startPoint y: 265, endPoint x: 1182, endPoint y: 299, distance: 307.6
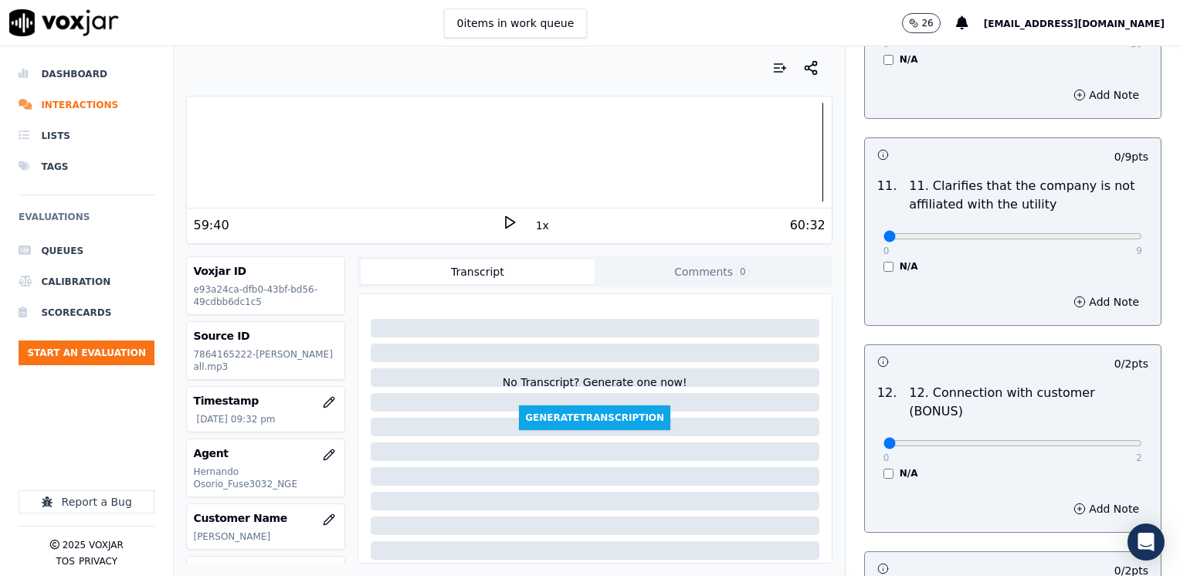
scroll to position [2316, 0]
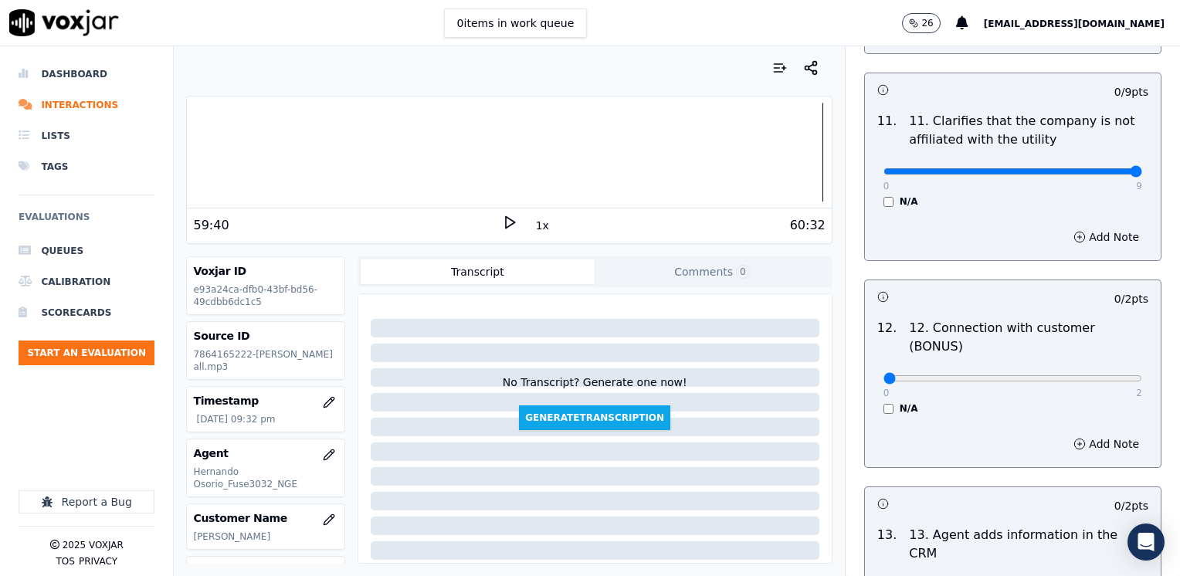
drag, startPoint x: 872, startPoint y: 131, endPoint x: 1182, endPoint y: 145, distance: 309.9
drag, startPoint x: 875, startPoint y: 313, endPoint x: 1182, endPoint y: 315, distance: 307.2
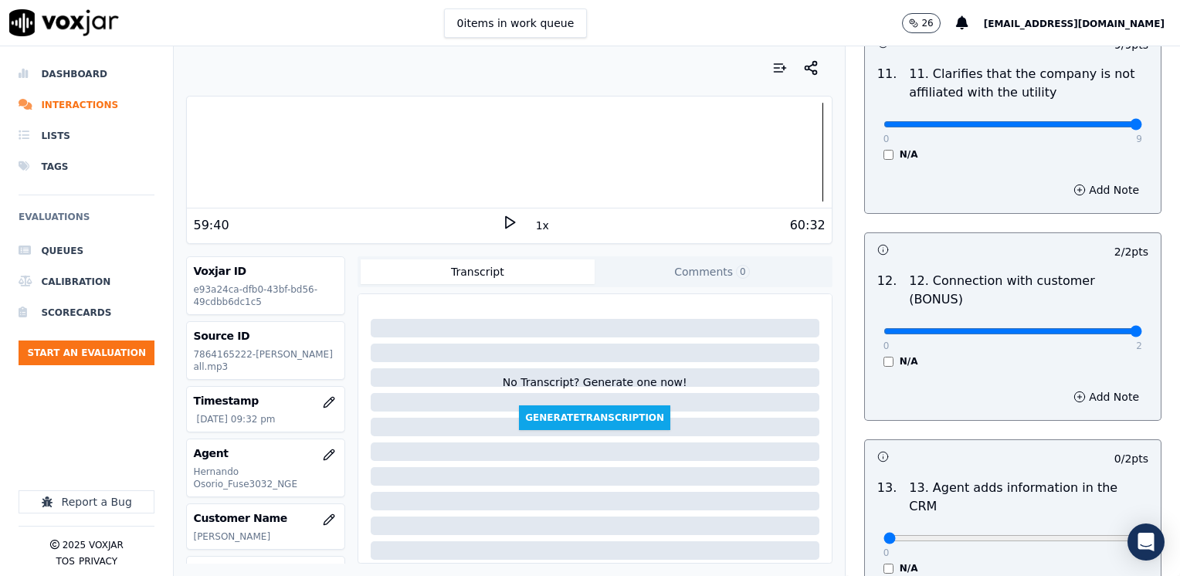
scroll to position [2470, 0]
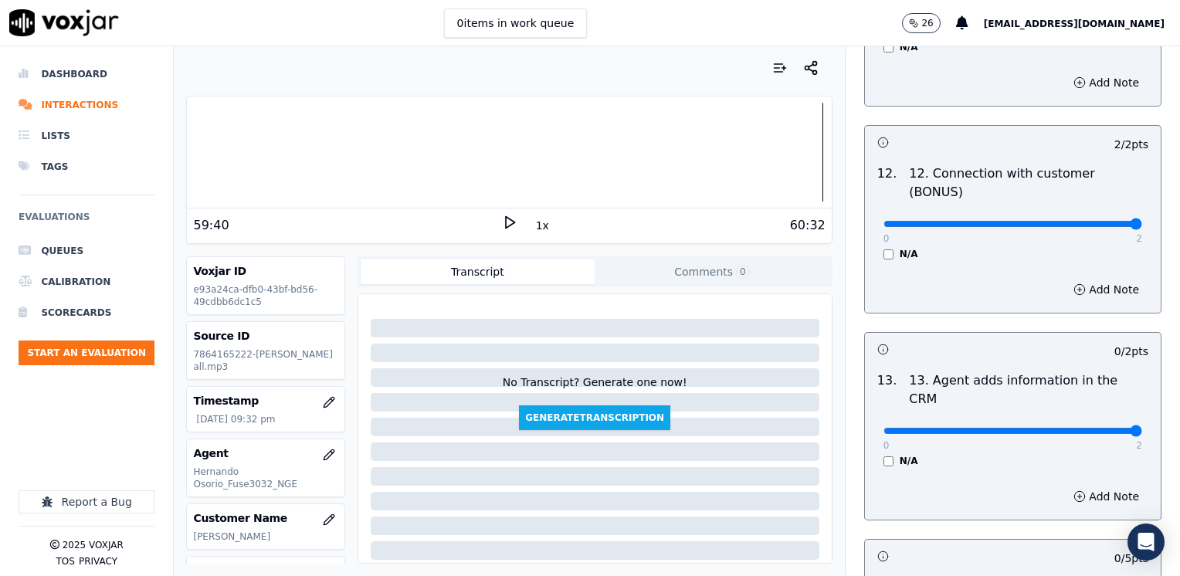
drag, startPoint x: 874, startPoint y: 353, endPoint x: 1182, endPoint y: 353, distance: 308.0
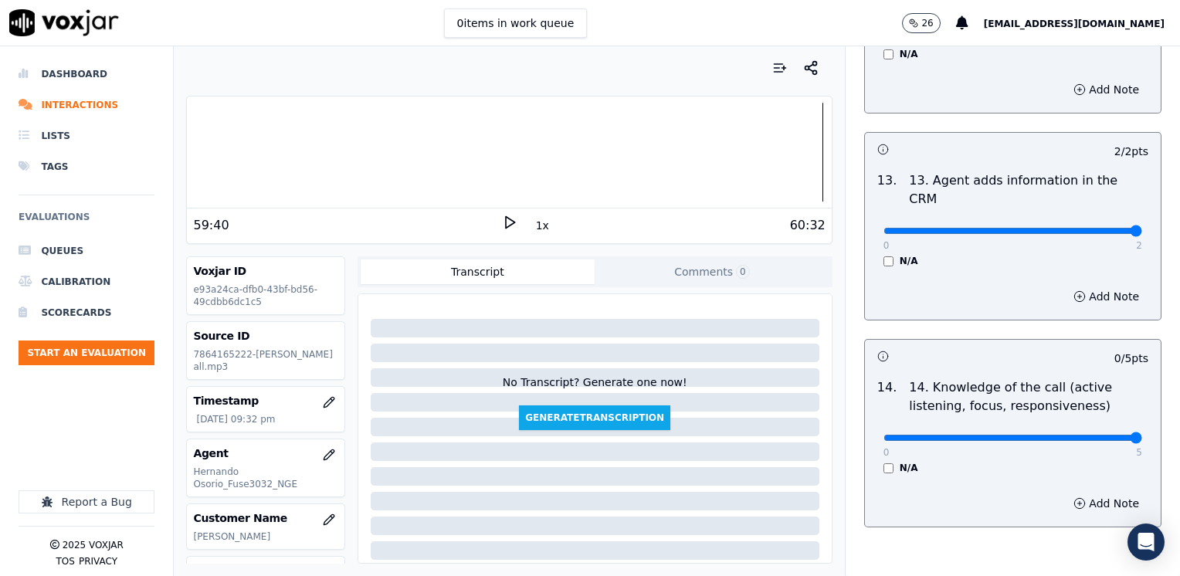
drag, startPoint x: 877, startPoint y: 357, endPoint x: 1182, endPoint y: 357, distance: 304.9
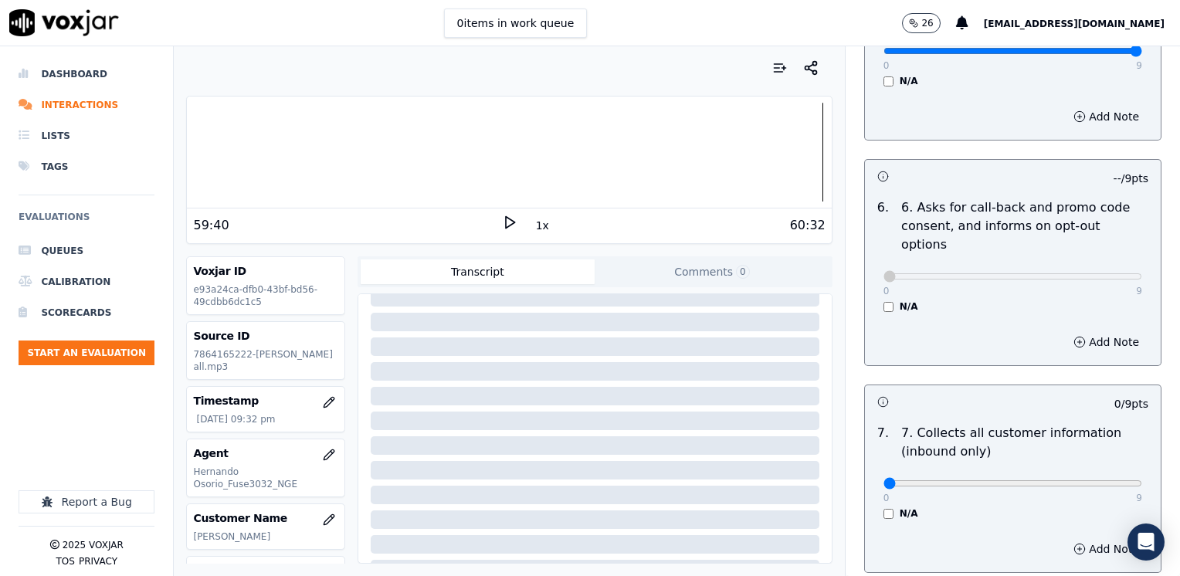
scroll to position [1390, 0]
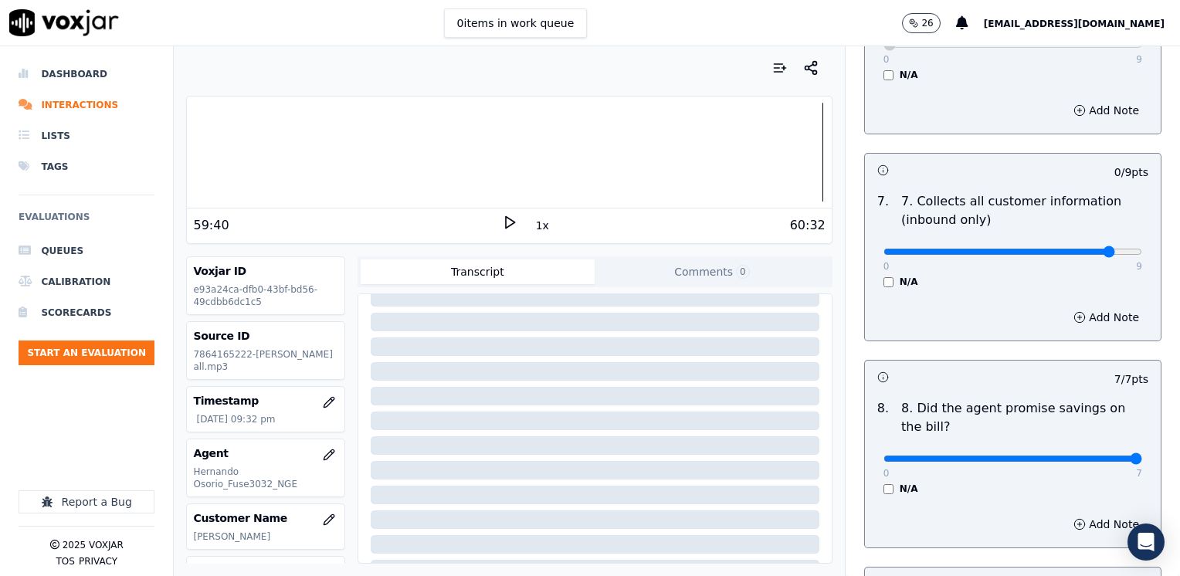
click at [1082, 306] on button "Add Note" at bounding box center [1106, 317] width 84 height 22
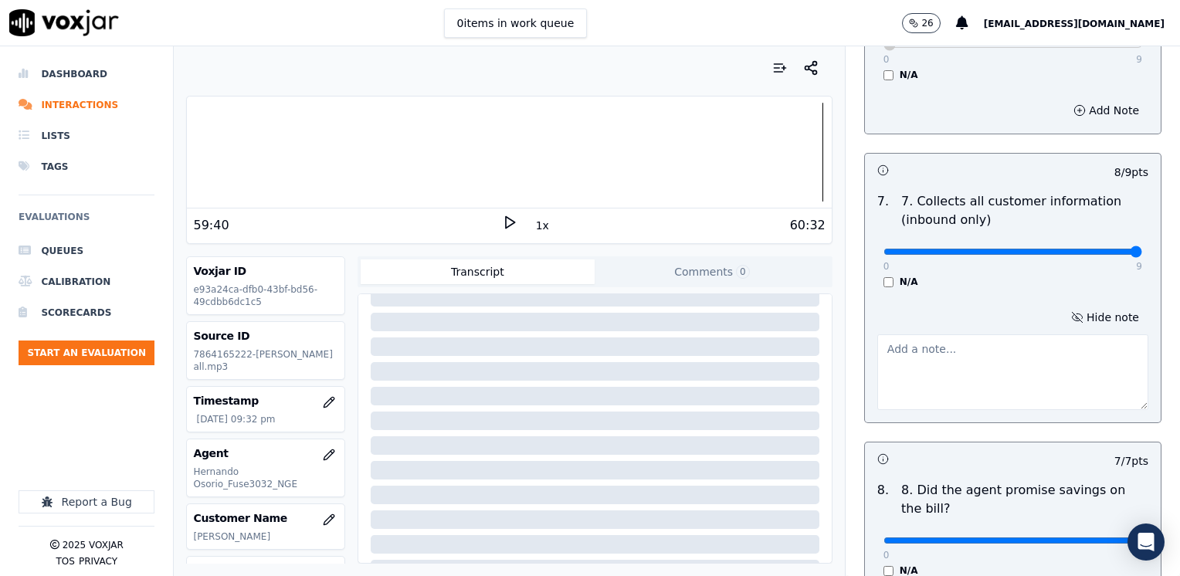
drag, startPoint x: 1074, startPoint y: 212, endPoint x: 1149, endPoint y: 229, distance: 76.6
click at [1080, 306] on button "Hide note" at bounding box center [1104, 317] width 86 height 22
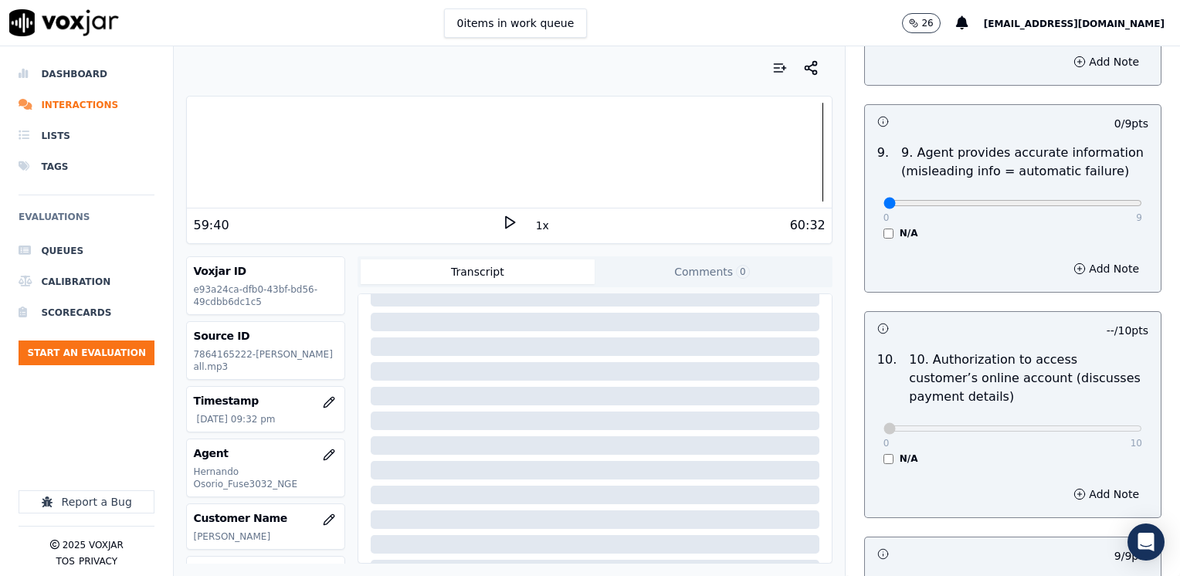
scroll to position [1853, 0]
drag, startPoint x: 874, startPoint y: 164, endPoint x: 1182, endPoint y: 212, distance: 311.6
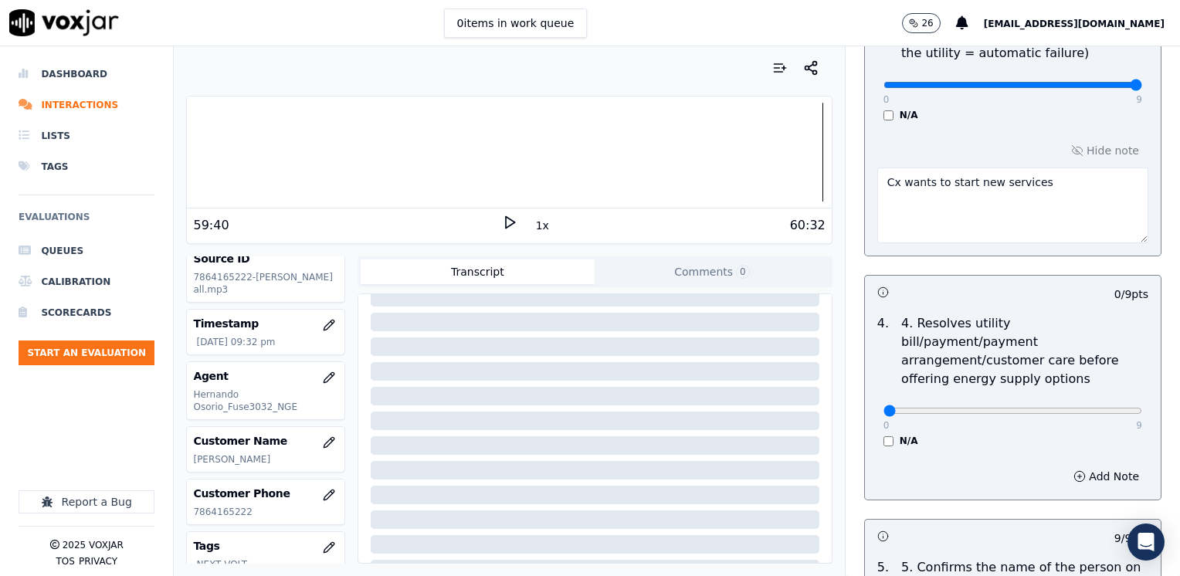
scroll to position [618, 0]
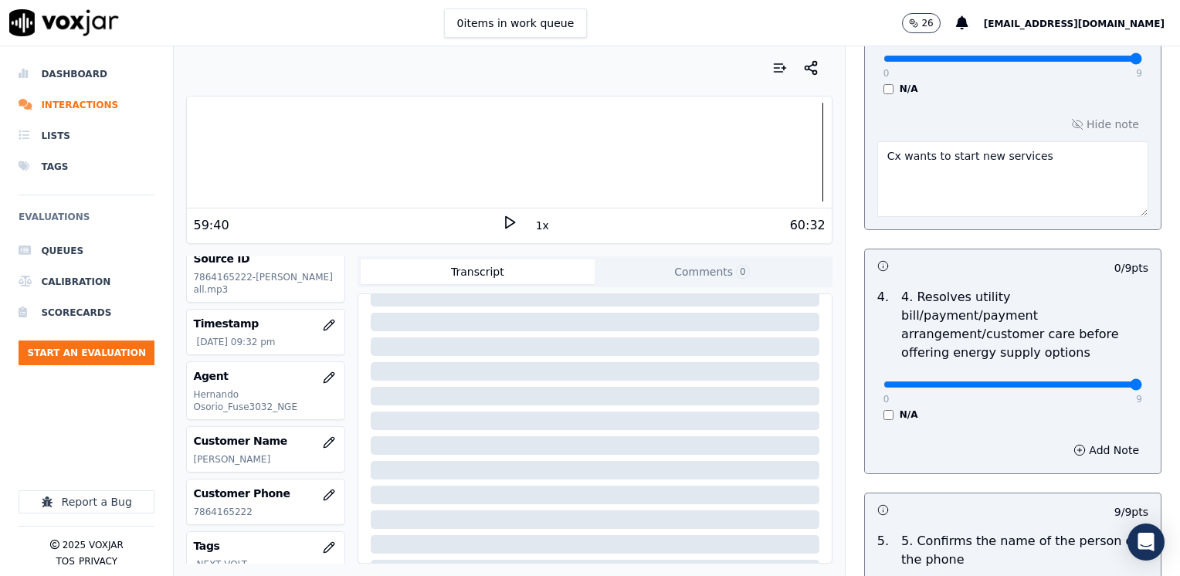
drag, startPoint x: 877, startPoint y: 363, endPoint x: 1179, endPoint y: 409, distance: 305.4
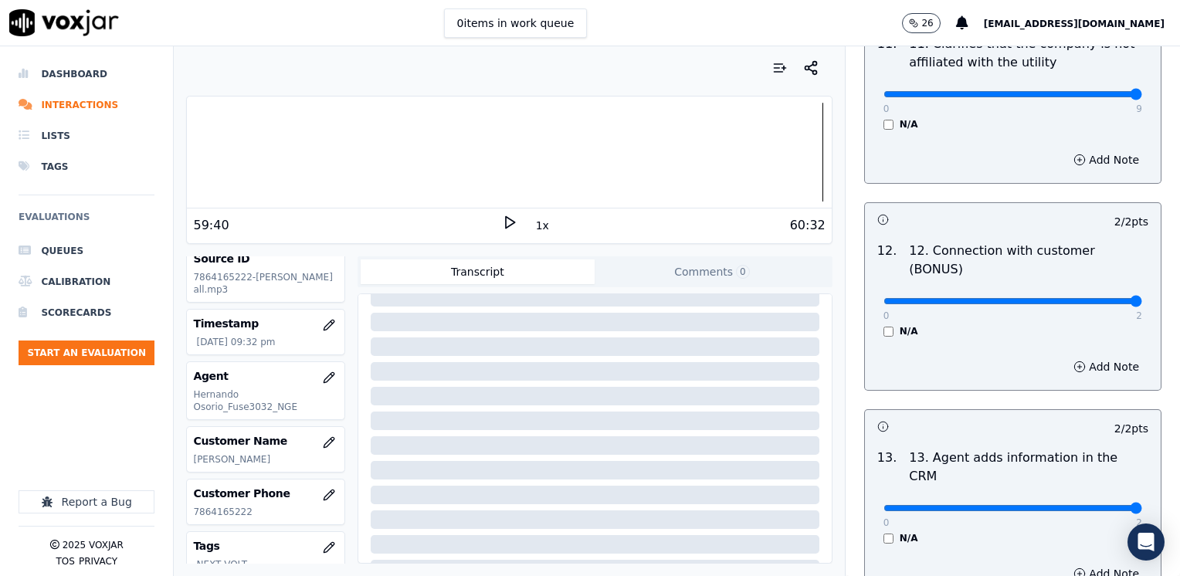
scroll to position [2670, 0]
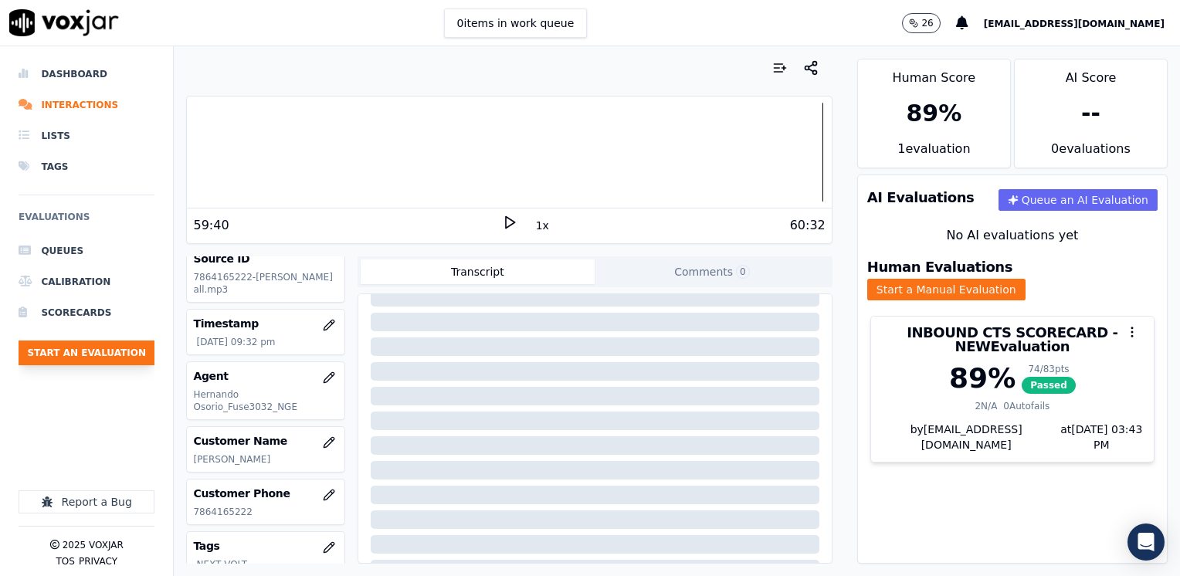
click at [104, 350] on button "Start an Evaluation" at bounding box center [87, 352] width 136 height 25
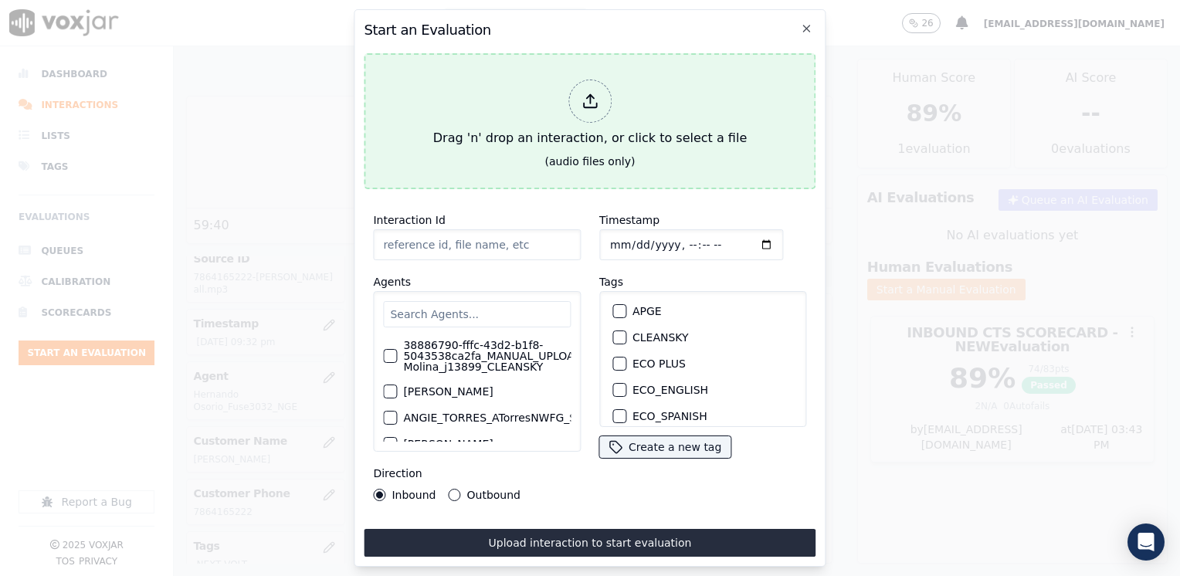
click at [612, 91] on div "Drag 'n' drop an interaction, or click to select a file" at bounding box center [590, 113] width 326 height 80
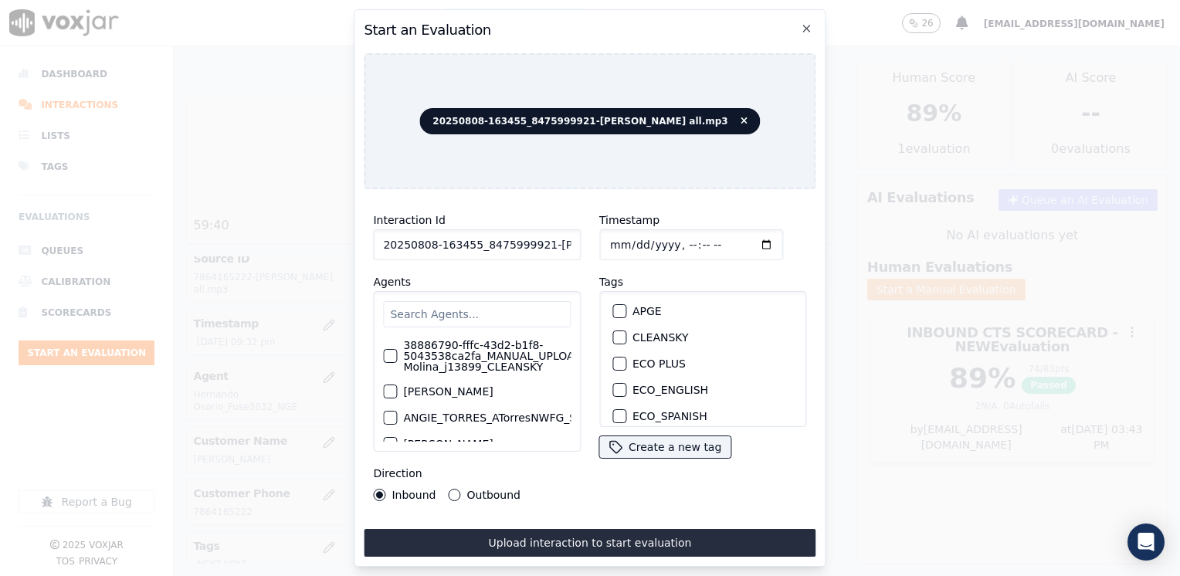
click at [500, 311] on input "text" at bounding box center [477, 314] width 188 height 26
click at [746, 242] on input "Timestamp" at bounding box center [691, 244] width 184 height 31
click at [503, 309] on input "text" at bounding box center [477, 314] width 188 height 26
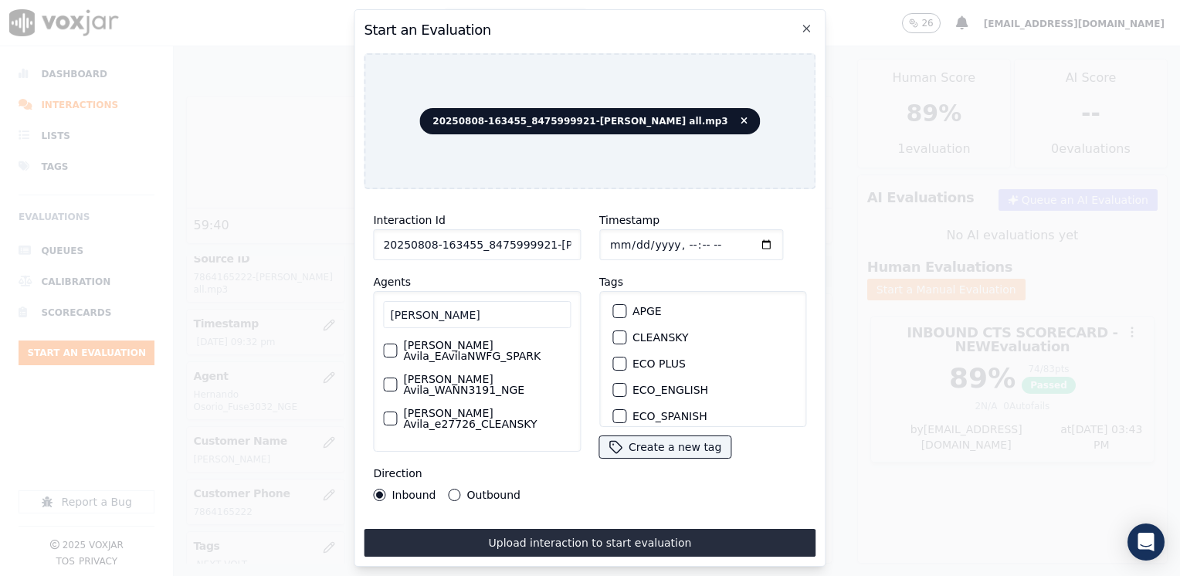
scroll to position [0, 0]
click at [389, 349] on div "button" at bounding box center [389, 351] width 11 height 11
click at [613, 335] on div "button" at bounding box center [618, 340] width 11 height 11
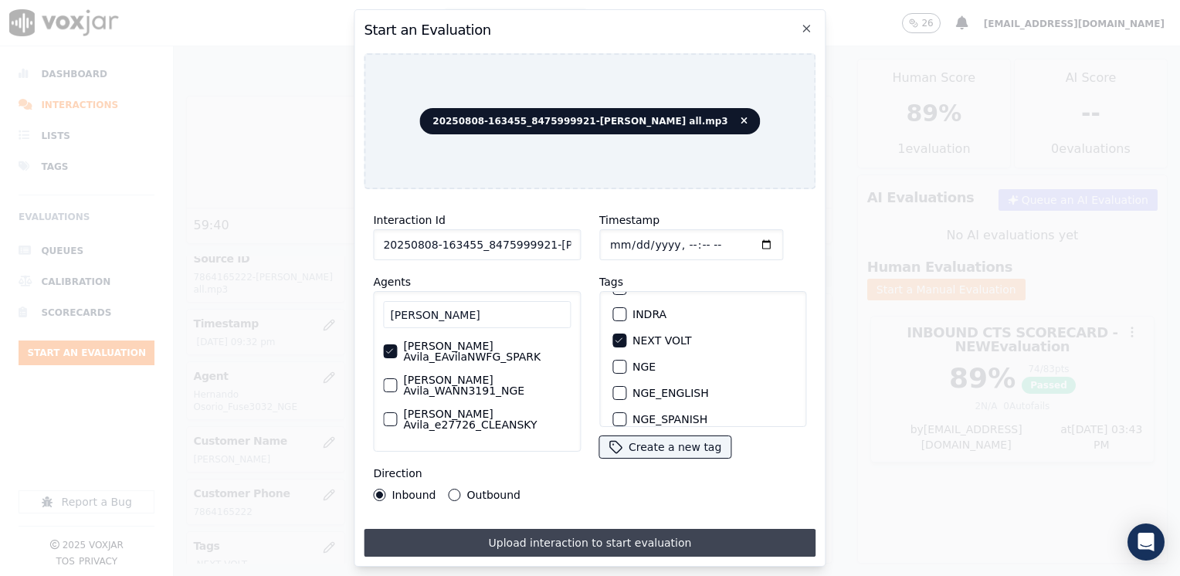
click at [589, 539] on button "Upload interaction to start evaluation" at bounding box center [590, 543] width 452 height 28
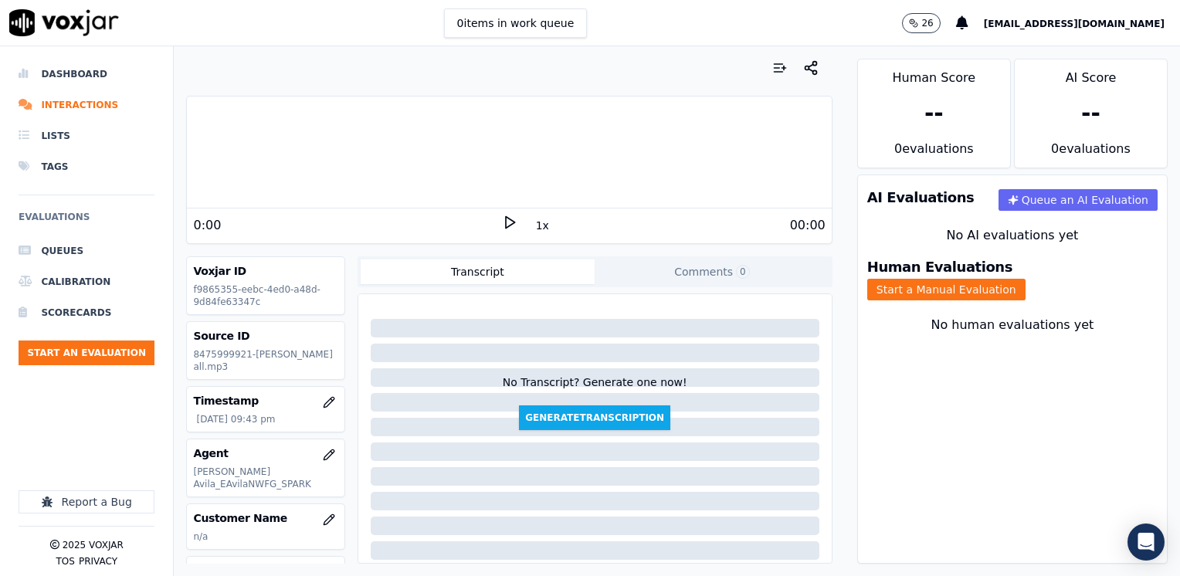
scroll to position [77, 0]
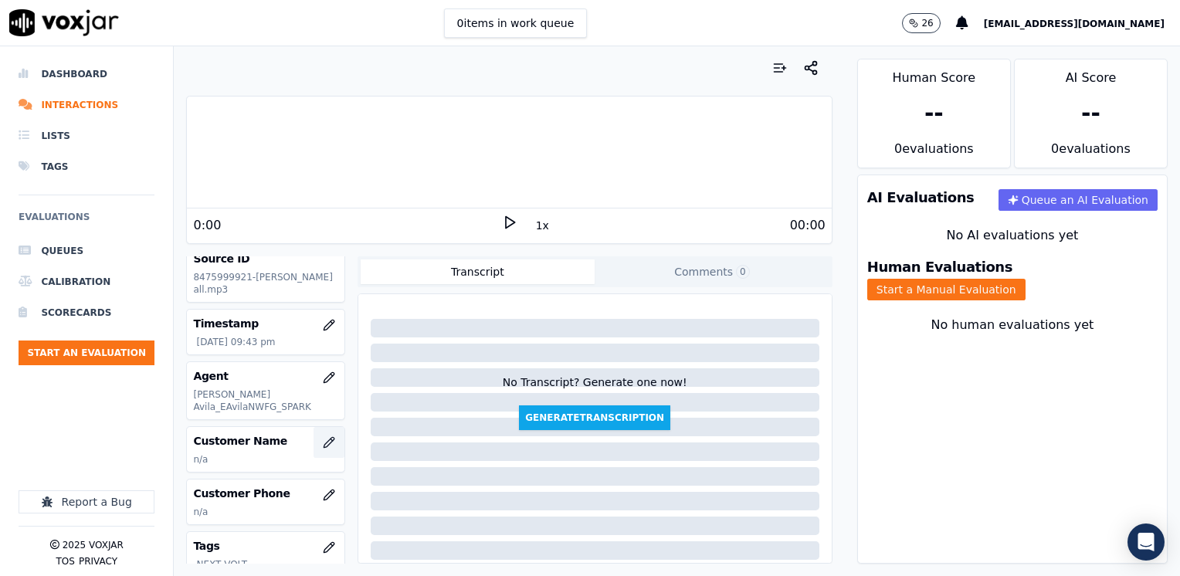
click at [323, 436] on icon "button" at bounding box center [329, 442] width 12 height 12
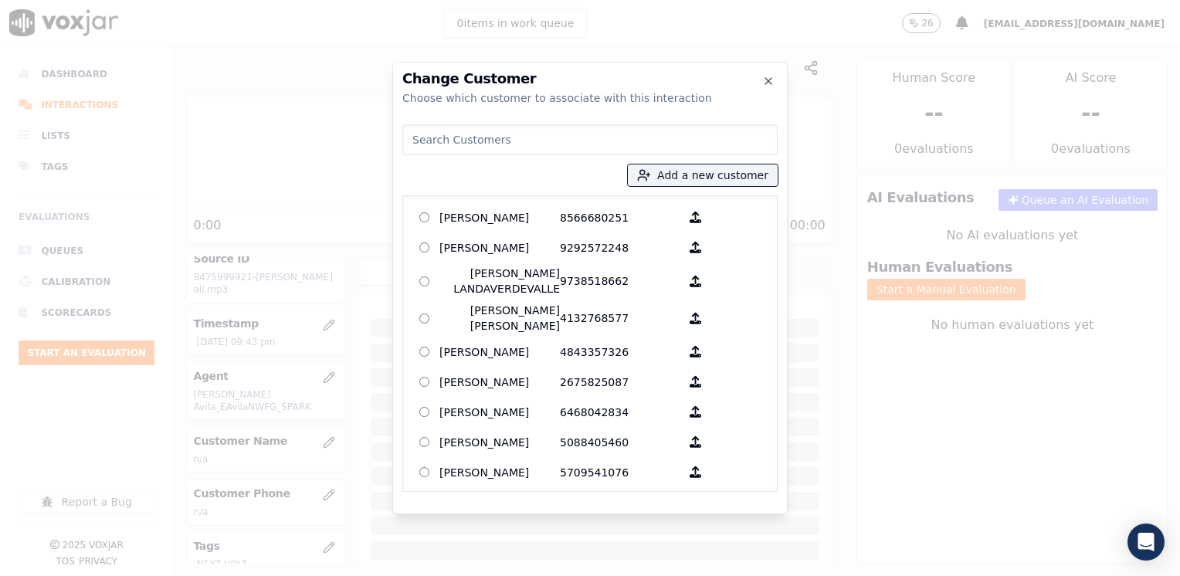
click at [549, 141] on input at bounding box center [589, 139] width 375 height 31
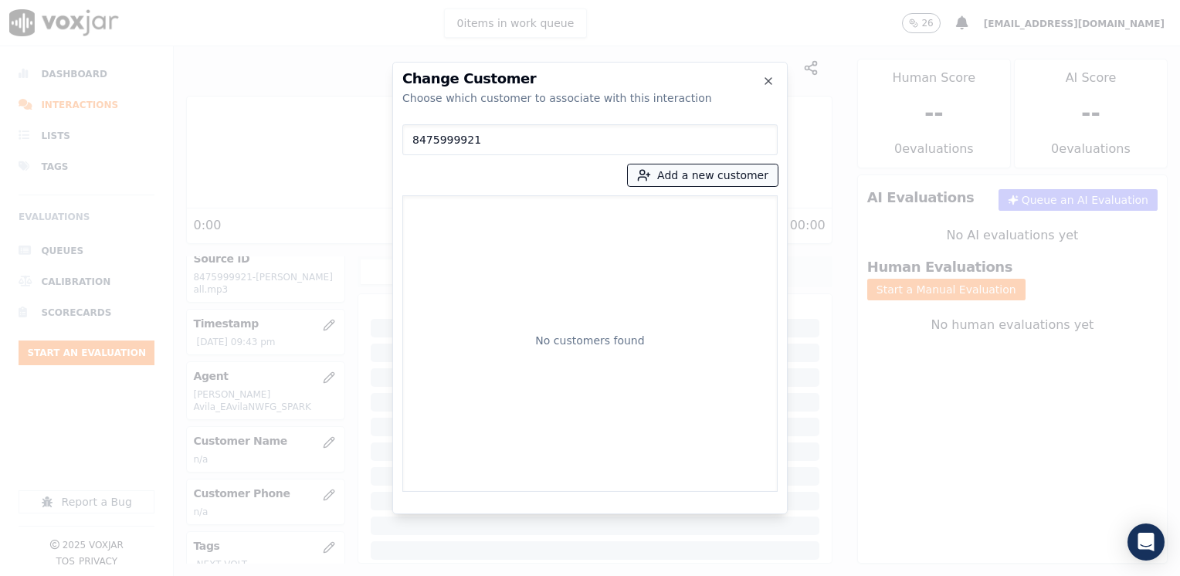
click at [701, 176] on button "Add a new customer" at bounding box center [703, 175] width 150 height 22
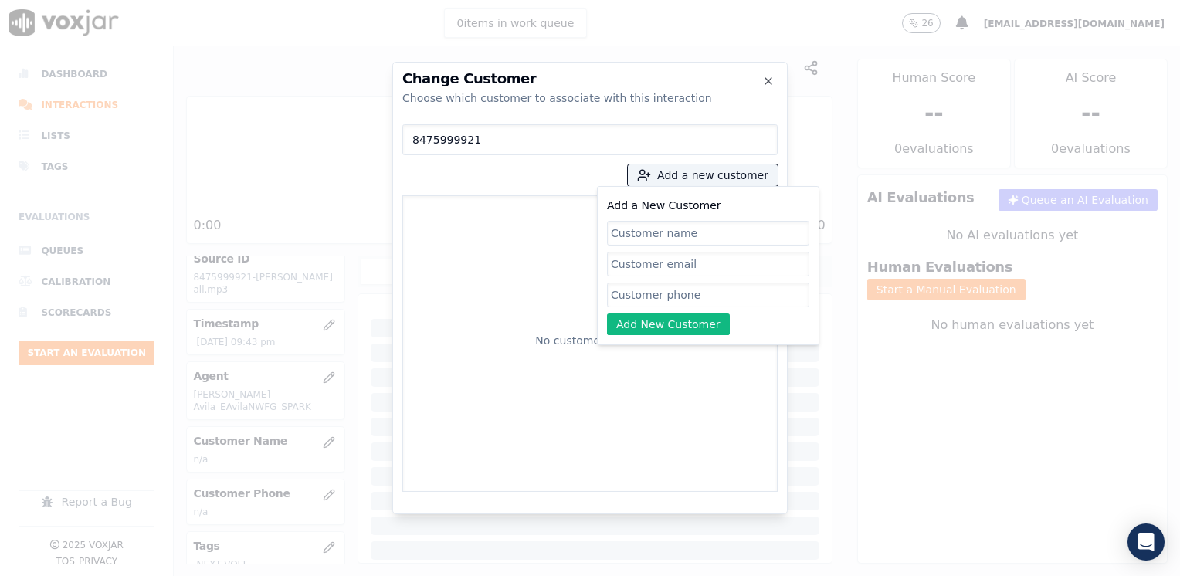
click at [699, 286] on input "Add a New Customer" at bounding box center [708, 295] width 202 height 25
paste input "8475999921"
click at [698, 239] on input "Add a New Customer" at bounding box center [708, 233] width 202 height 25
paste input "[PERSON_NAME]"
click at [682, 326] on button "Add New Customer" at bounding box center [668, 324] width 123 height 22
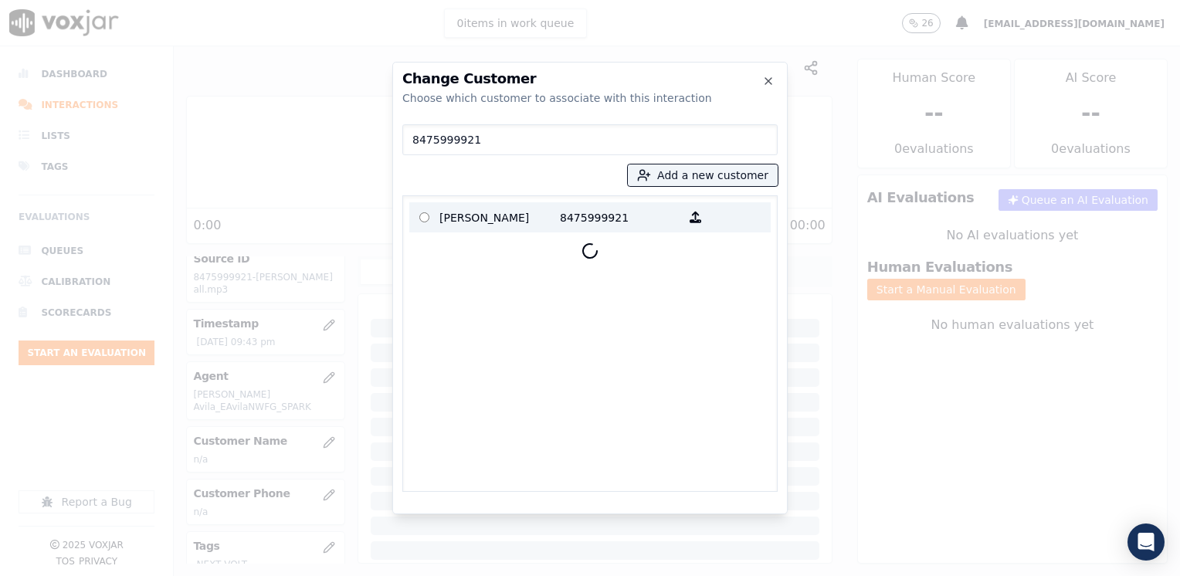
click at [604, 220] on p "8475999921" at bounding box center [620, 217] width 120 height 24
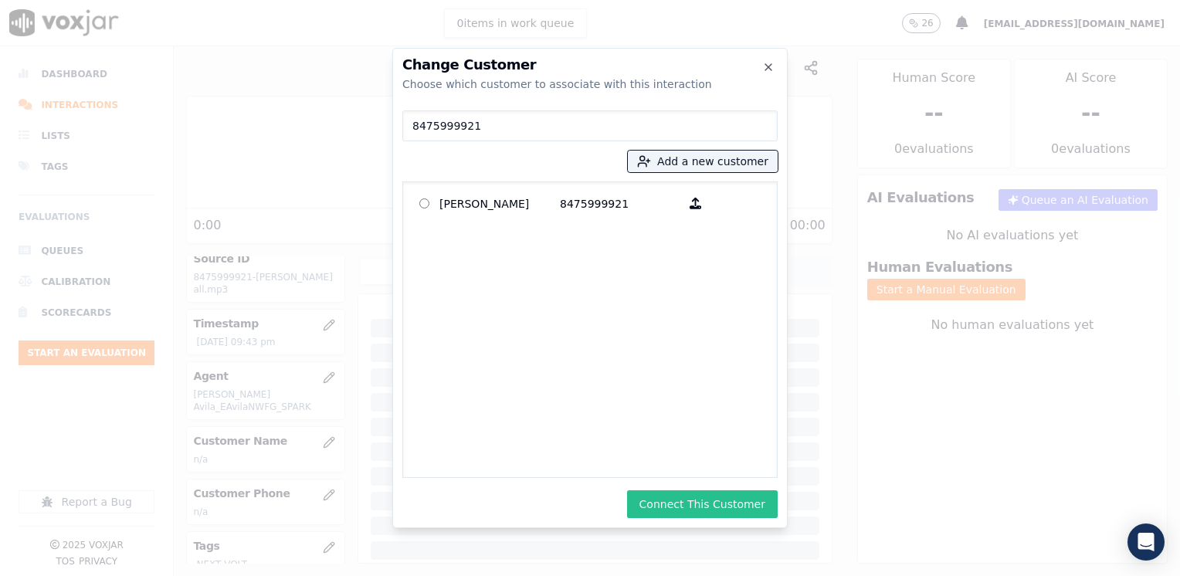
click at [699, 508] on button "Connect This Customer" at bounding box center [702, 504] width 151 height 28
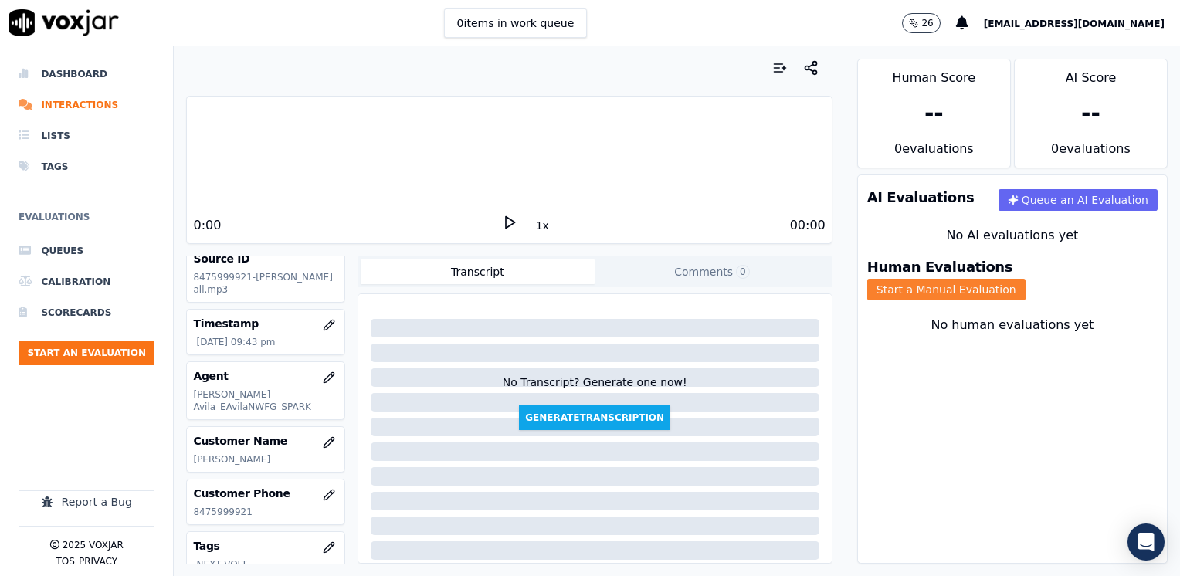
click at [1022, 279] on button "Start a Manual Evaluation" at bounding box center [946, 290] width 158 height 22
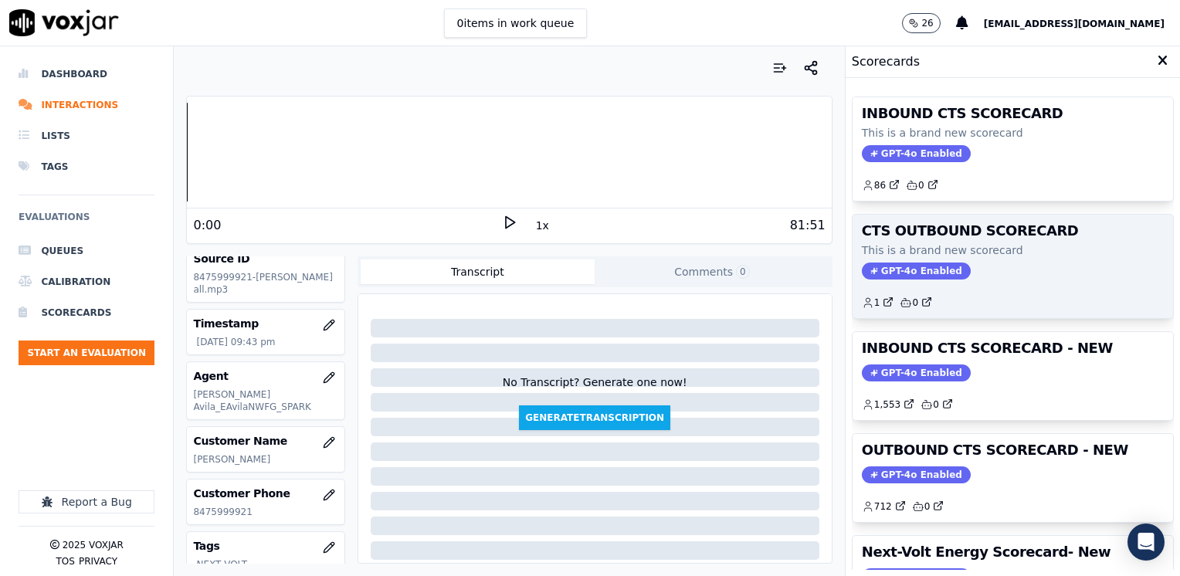
click at [1073, 276] on div "GPT-4o Enabled" at bounding box center [1013, 270] width 302 height 17
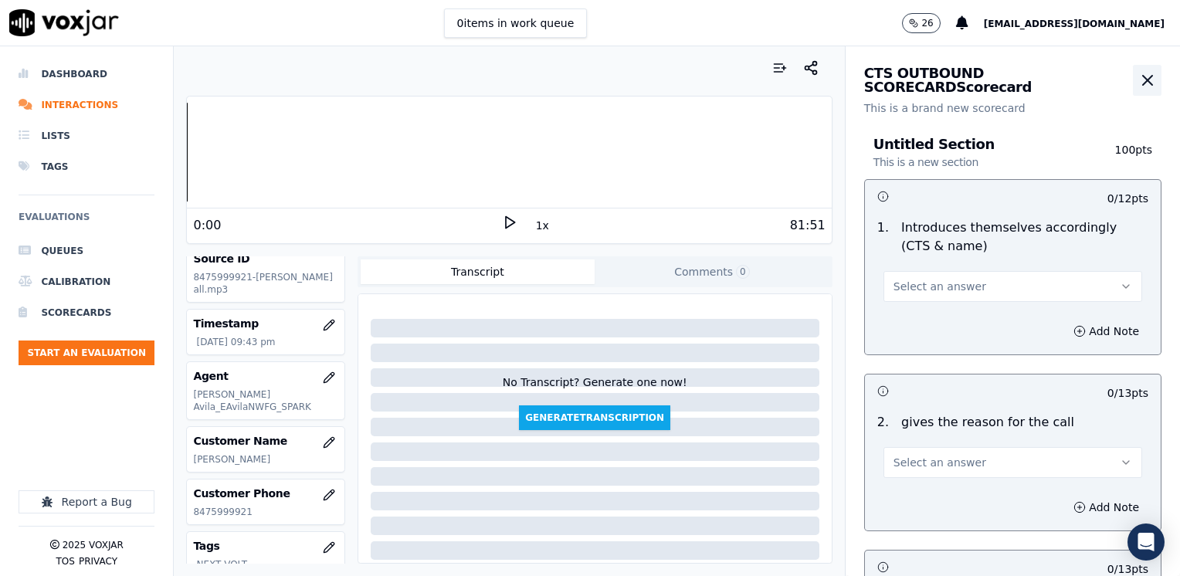
click at [1138, 76] on icon "button" at bounding box center [1147, 80] width 19 height 19
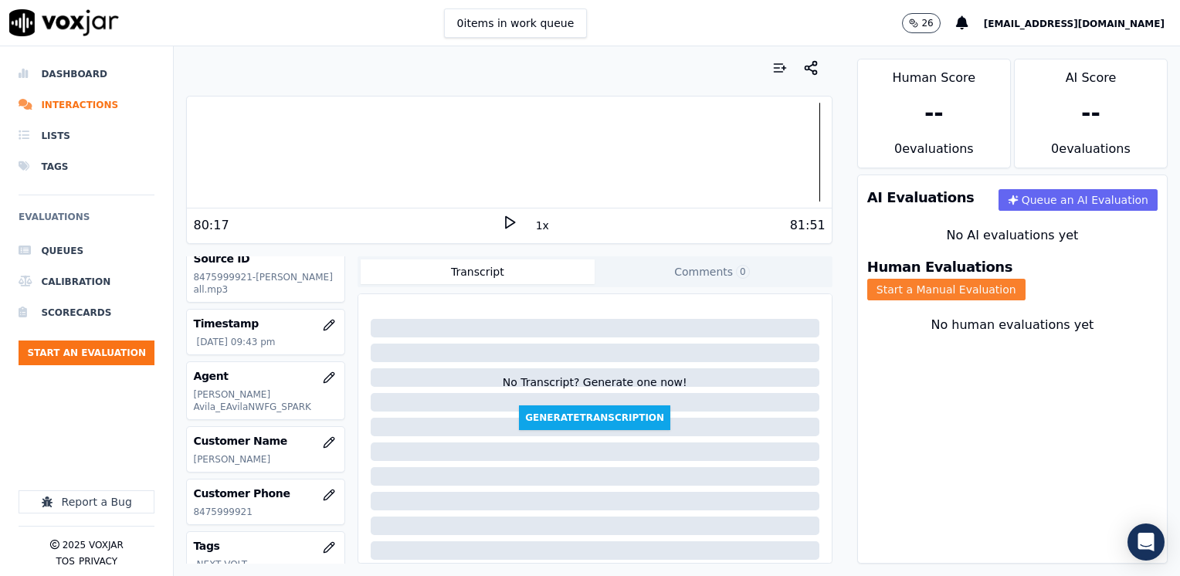
click at [1025, 279] on button "Start a Manual Evaluation" at bounding box center [946, 290] width 158 height 22
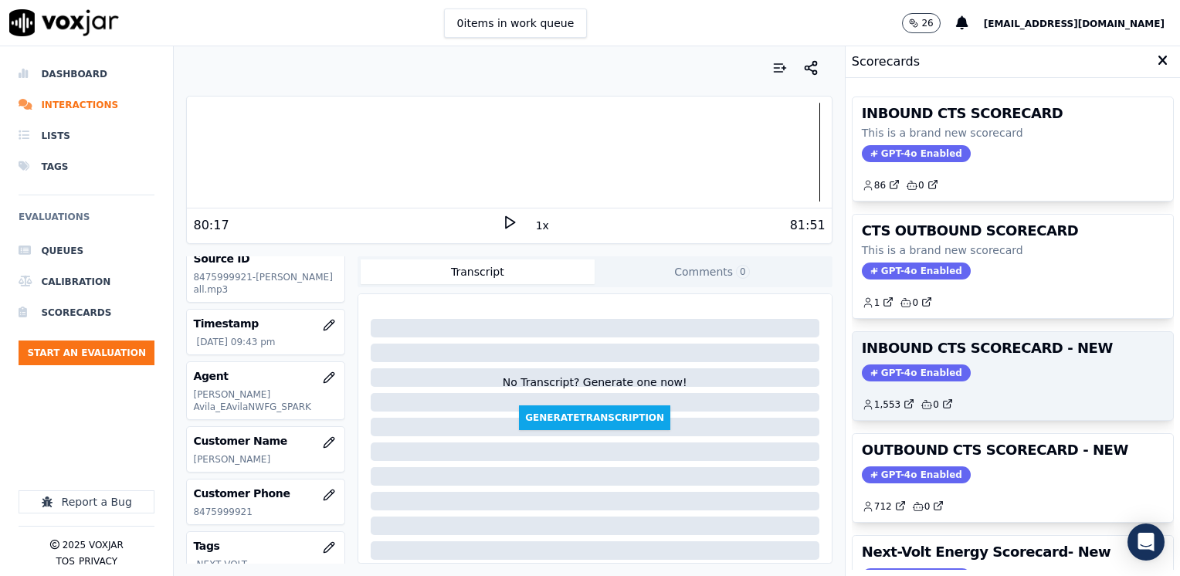
click at [902, 364] on span "GPT-4o Enabled" at bounding box center [916, 372] width 109 height 17
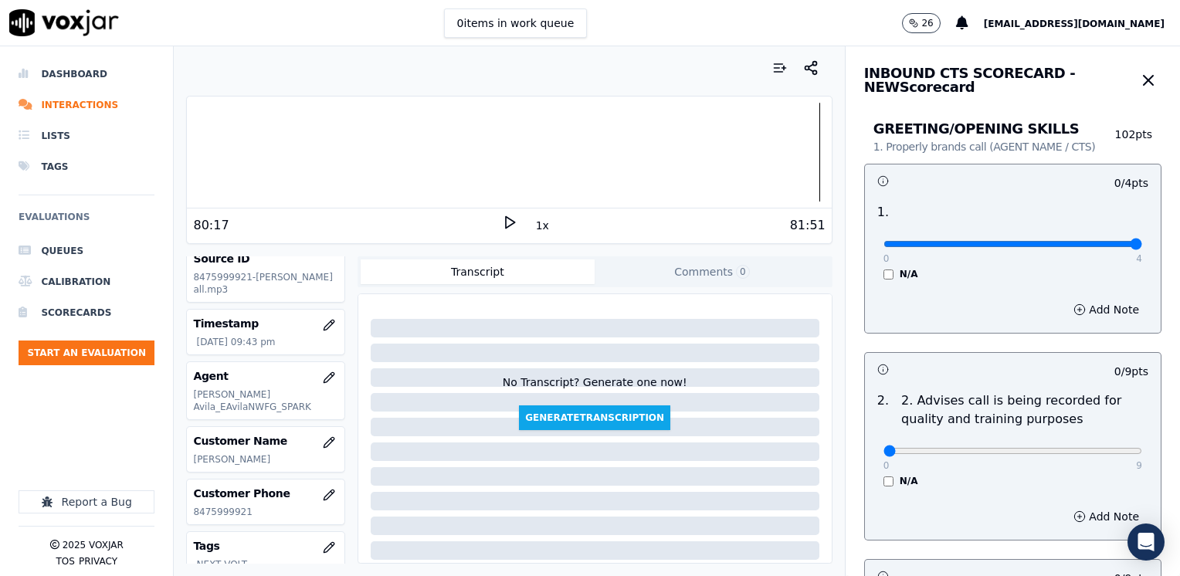
drag, startPoint x: 868, startPoint y: 244, endPoint x: 1182, endPoint y: 255, distance: 314.4
click at [1142, 247] on input "range" at bounding box center [1012, 244] width 259 height 6
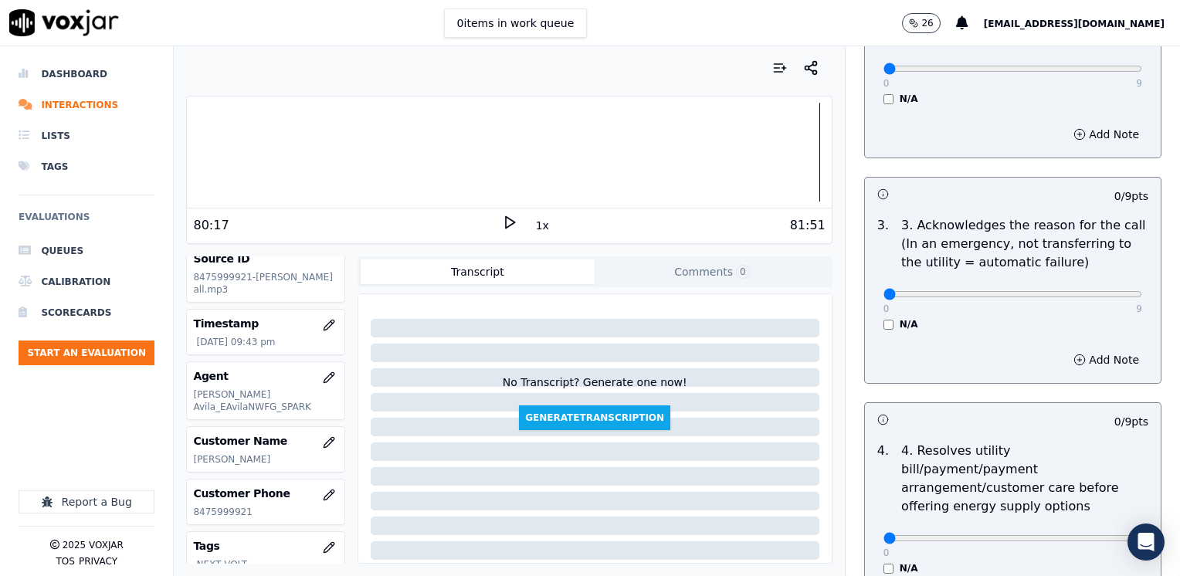
scroll to position [386, 0]
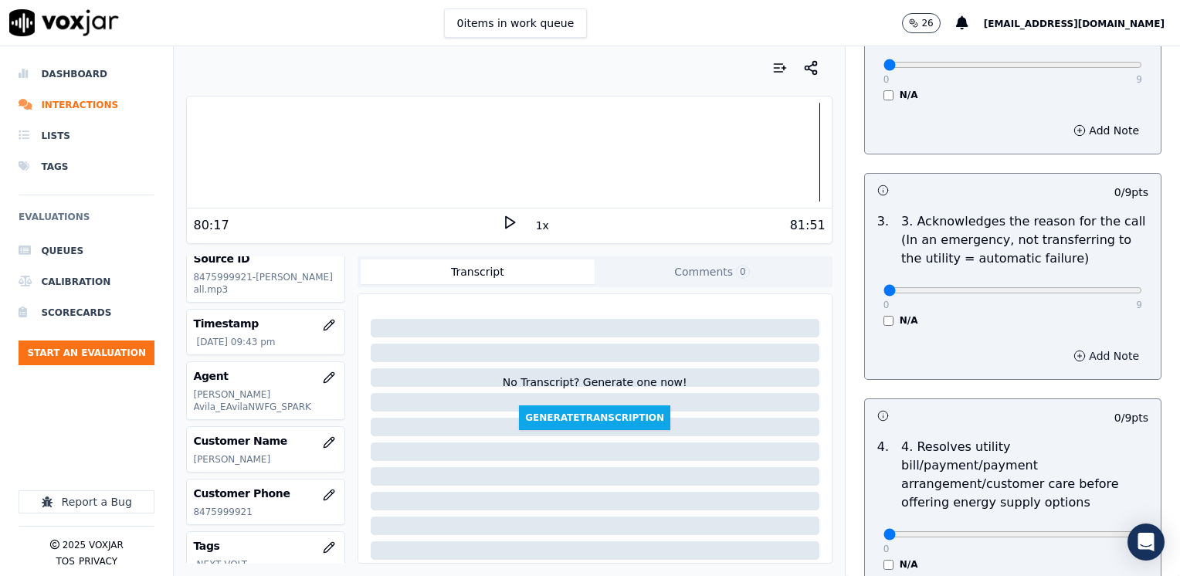
click at [1094, 358] on button "Add Note" at bounding box center [1106, 356] width 84 height 22
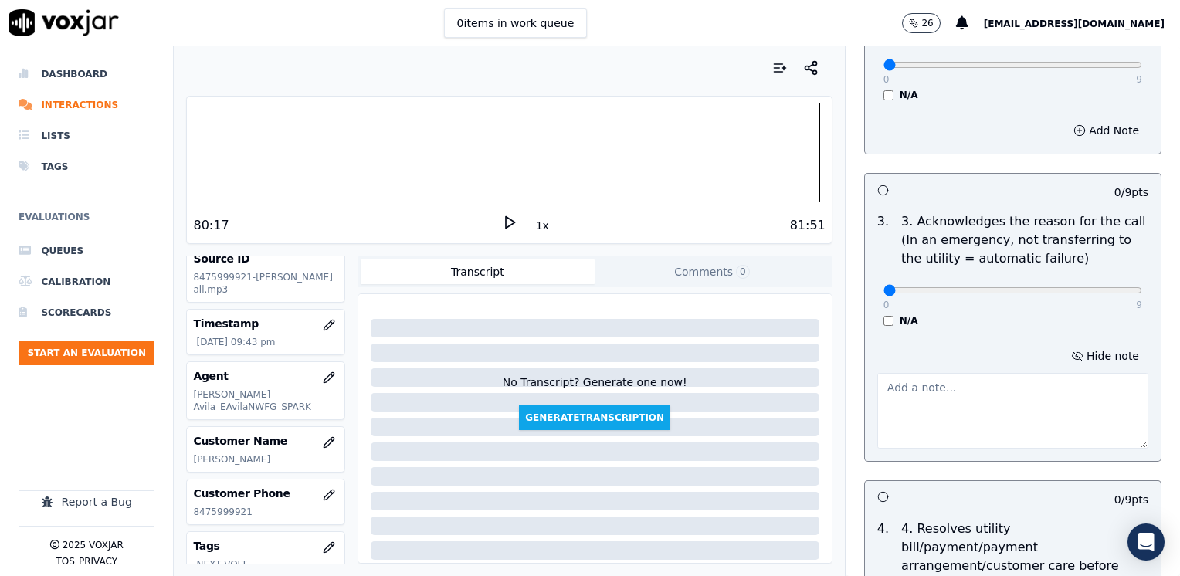
click at [997, 423] on textarea at bounding box center [1012, 411] width 271 height 76
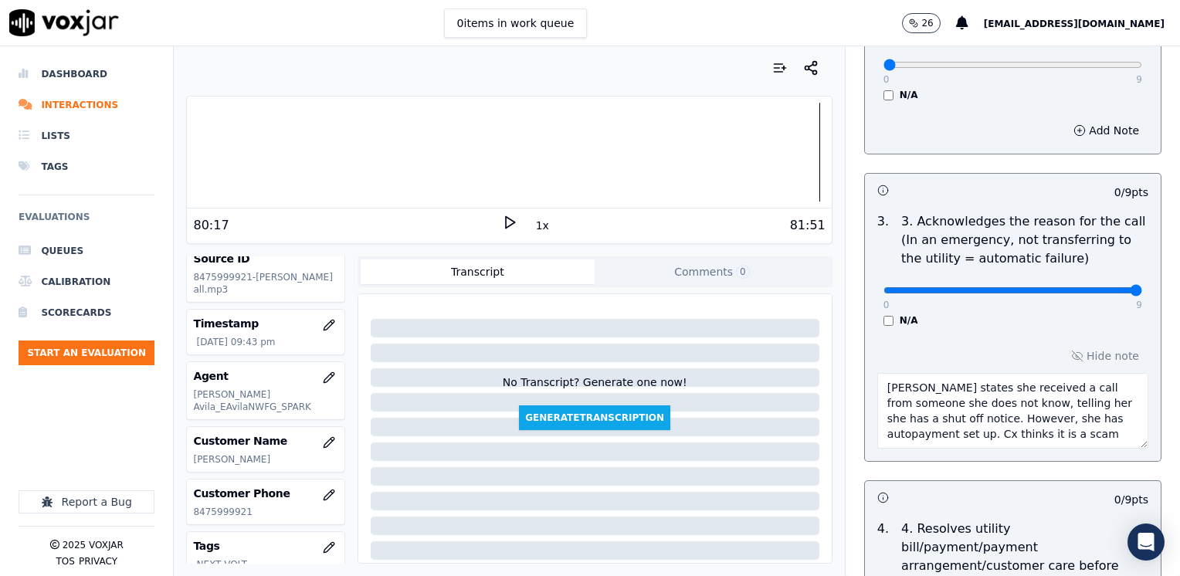
drag, startPoint x: 875, startPoint y: 287, endPoint x: 1182, endPoint y: 289, distance: 306.5
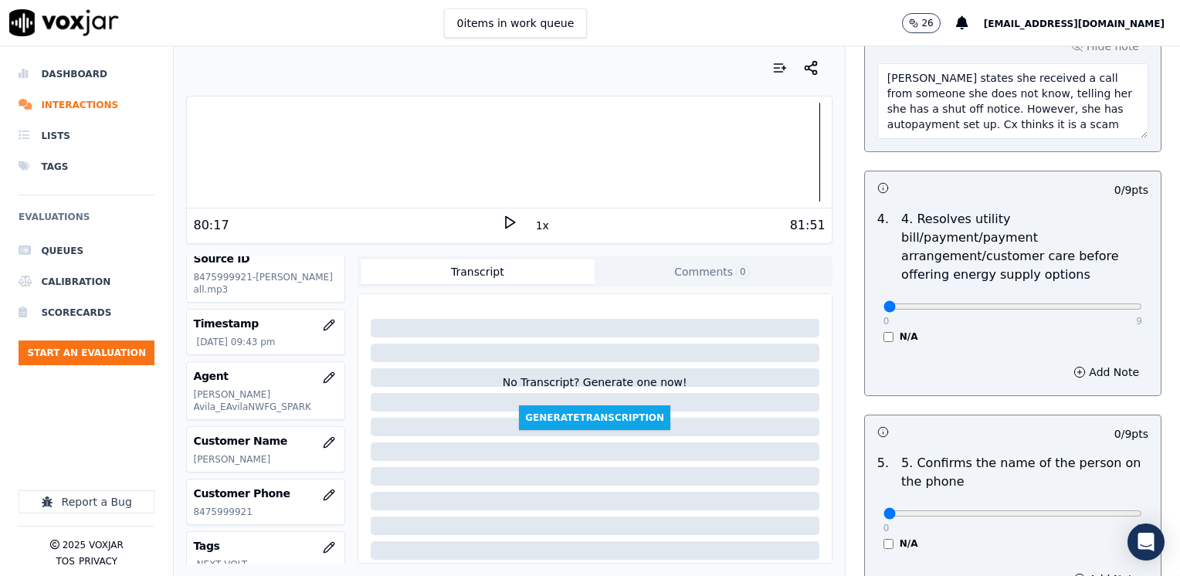
scroll to position [695, 0]
click at [1100, 362] on button "Add Note" at bounding box center [1106, 373] width 84 height 22
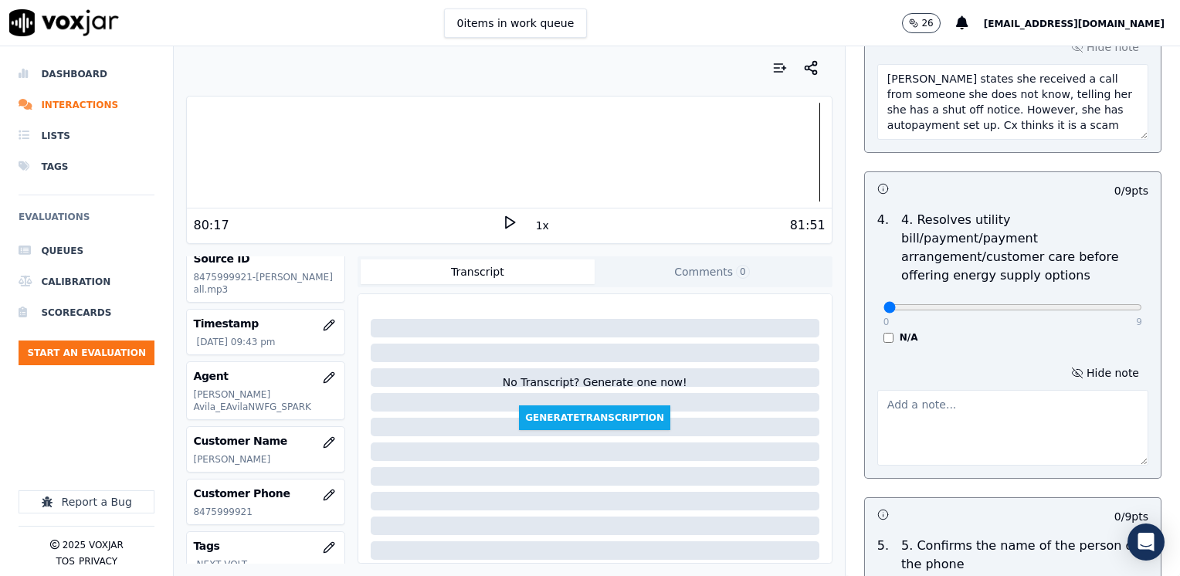
click at [1003, 408] on textarea at bounding box center [1012, 428] width 271 height 76
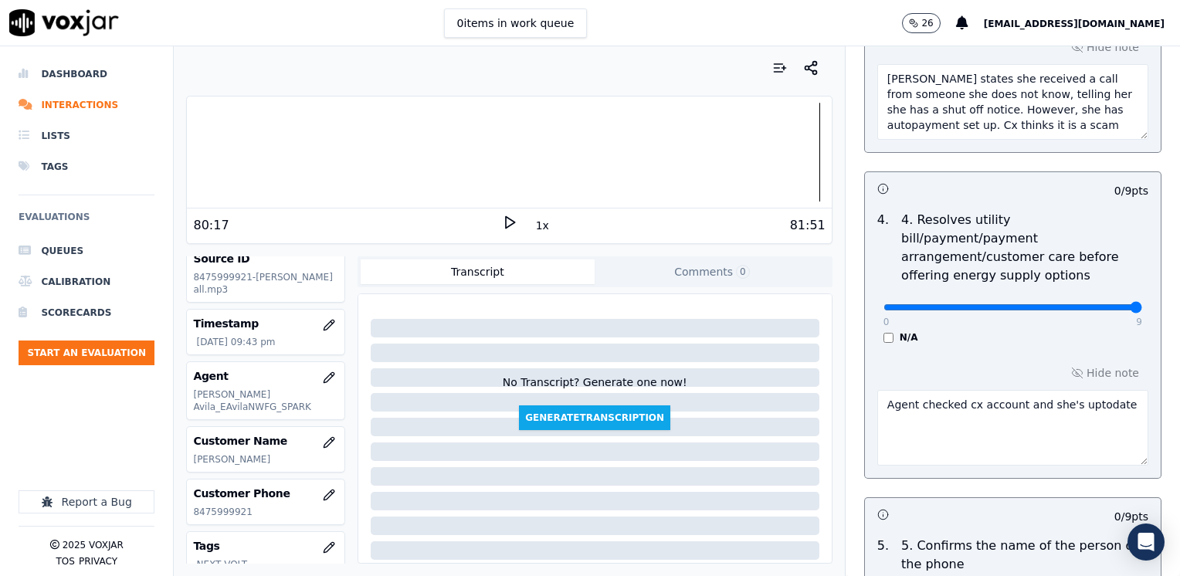
drag, startPoint x: 874, startPoint y: 288, endPoint x: 1182, endPoint y: 276, distance: 308.2
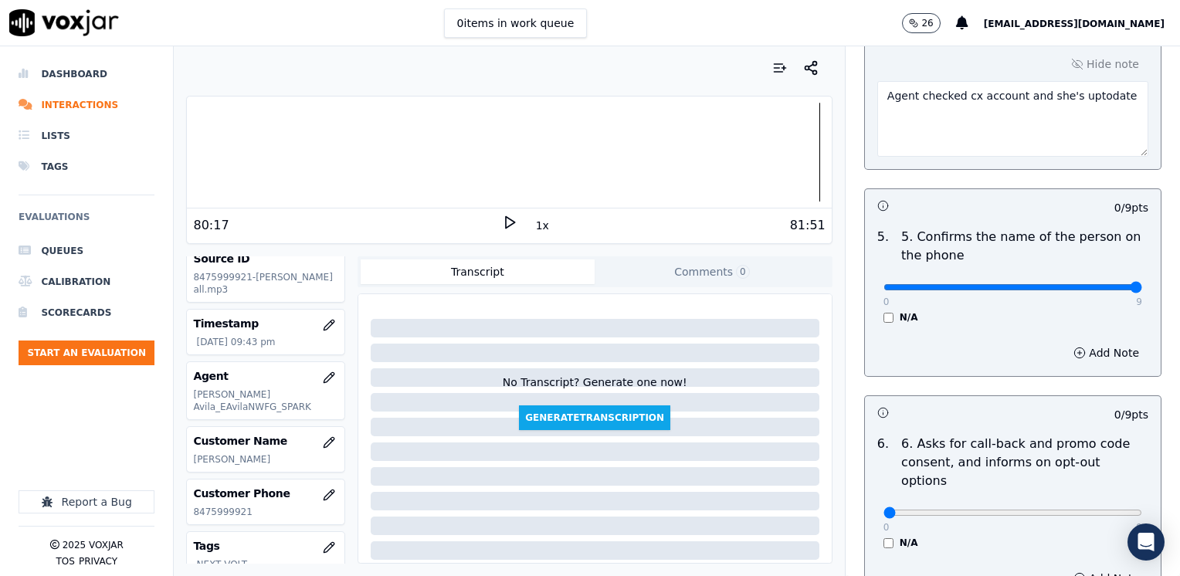
drag, startPoint x: 879, startPoint y: 267, endPoint x: 1182, endPoint y: 298, distance: 305.0
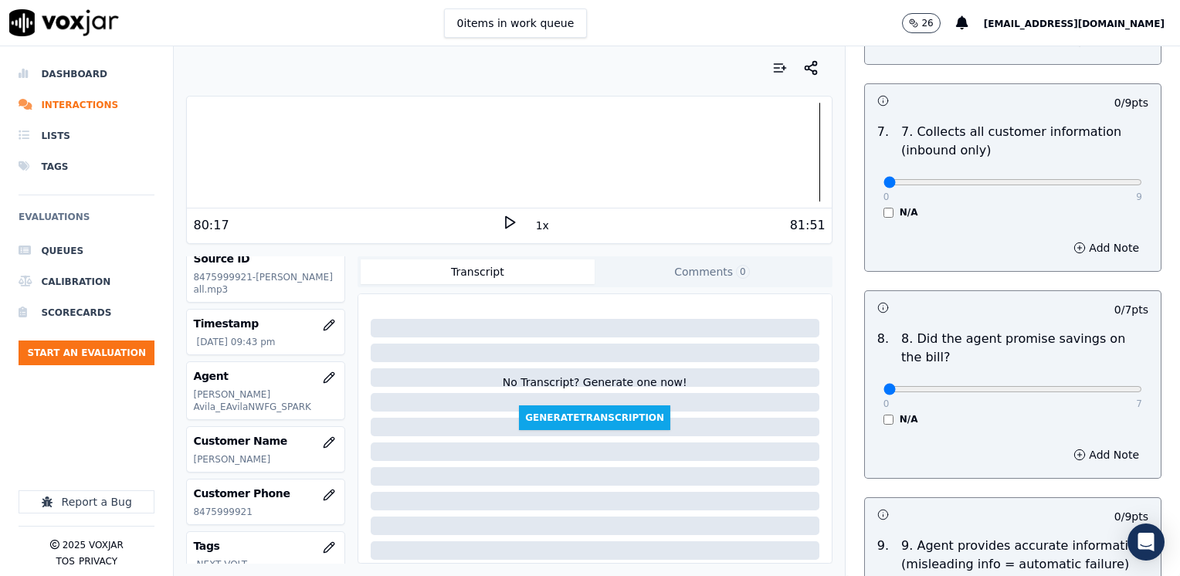
scroll to position [1544, 0]
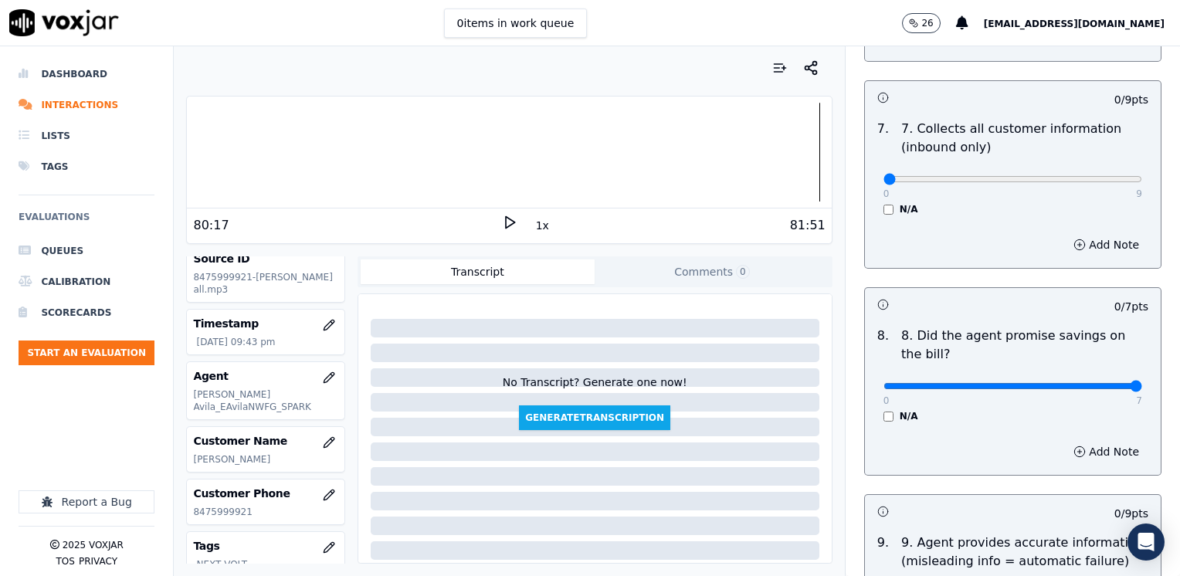
drag, startPoint x: 875, startPoint y: 347, endPoint x: 1182, endPoint y: 381, distance: 308.4
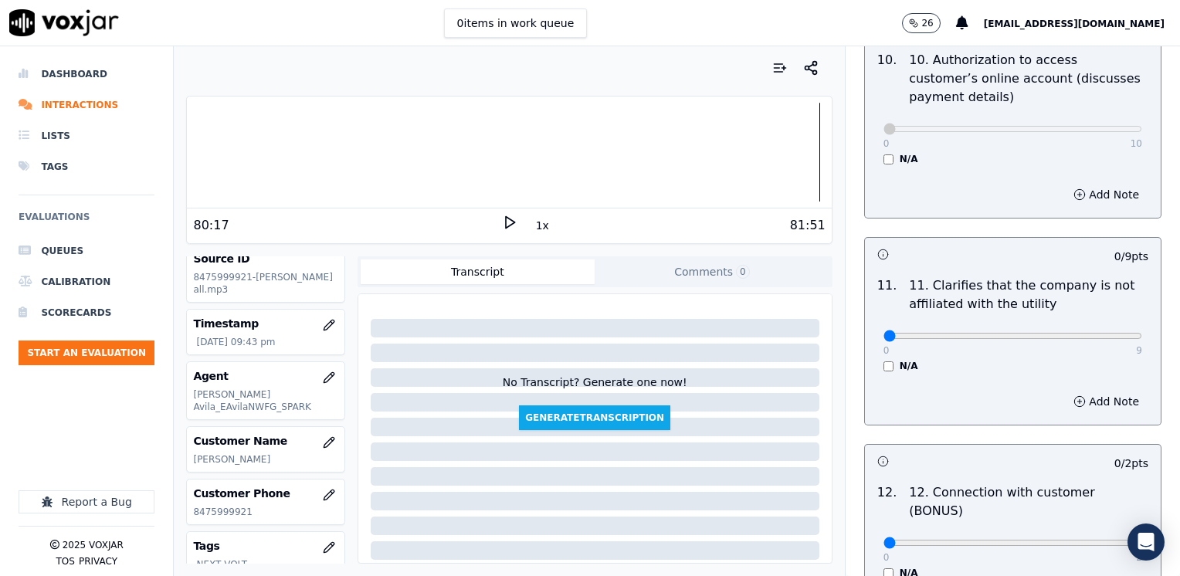
scroll to position [2239, 0]
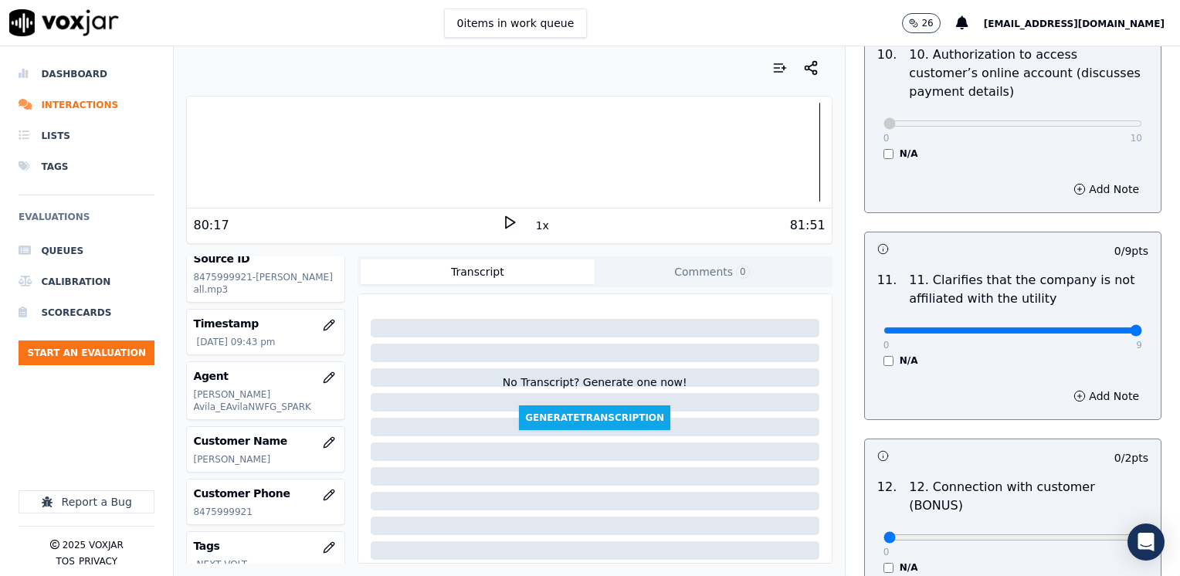
drag, startPoint x: 877, startPoint y: 290, endPoint x: 1179, endPoint y: 289, distance: 301.8
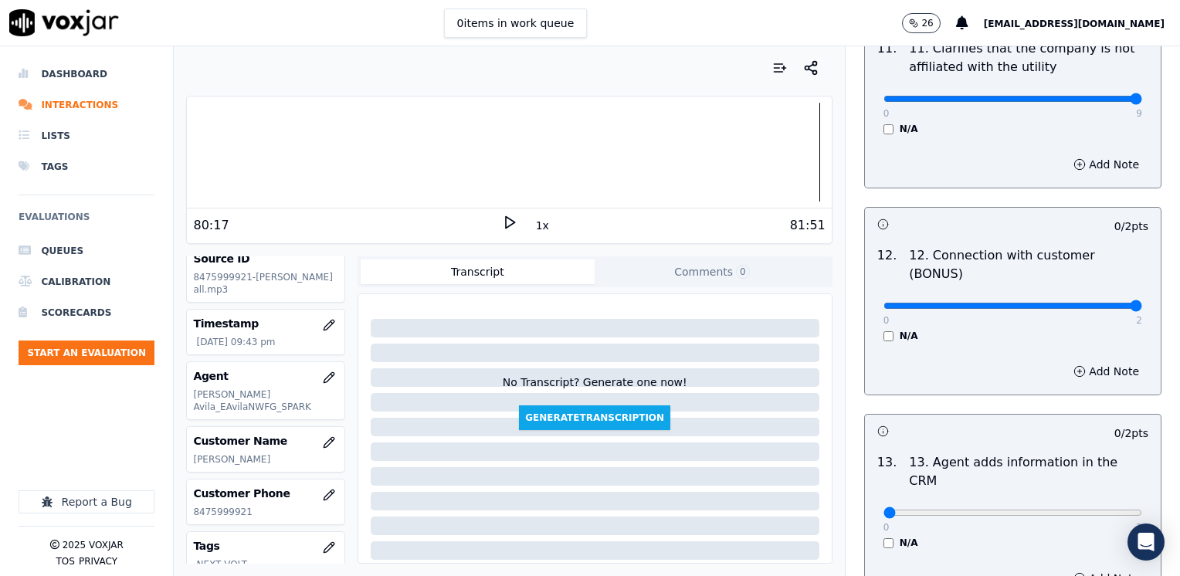
drag, startPoint x: 871, startPoint y: 249, endPoint x: 1179, endPoint y: 280, distance: 309.6
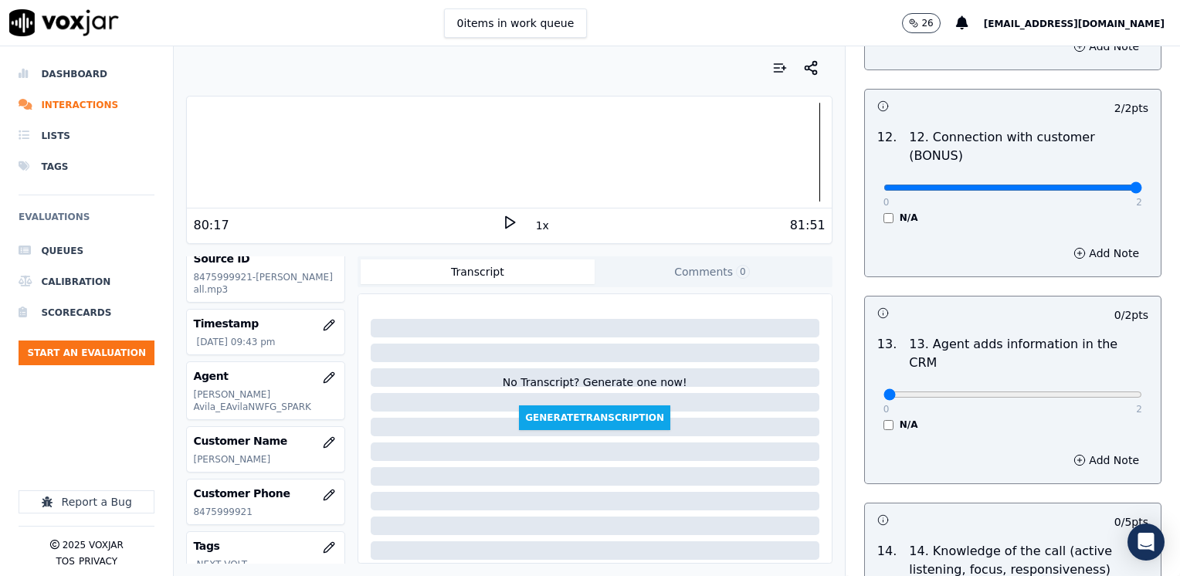
scroll to position [2702, 0]
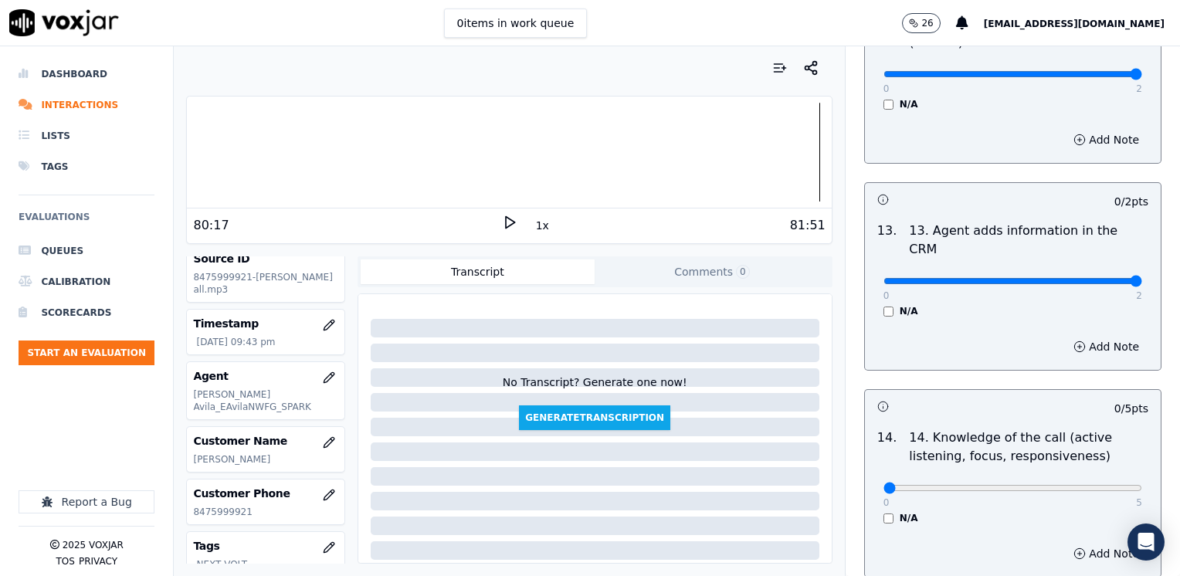
drag, startPoint x: 871, startPoint y: 205, endPoint x: 1182, endPoint y: 205, distance: 311.1
drag, startPoint x: 874, startPoint y: 409, endPoint x: 1124, endPoint y: 430, distance: 251.0
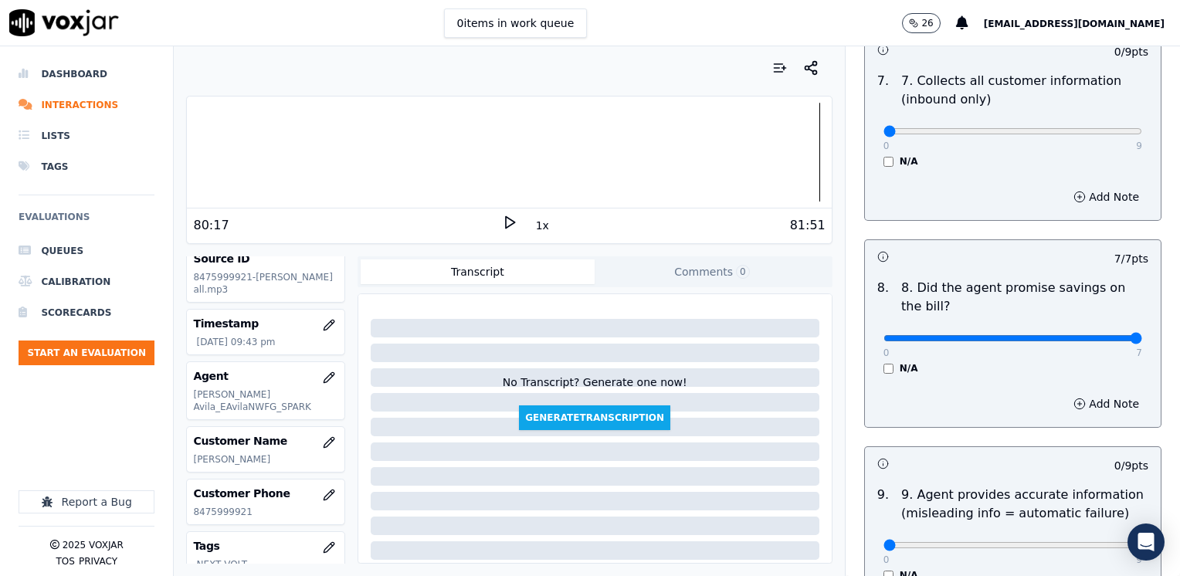
scroll to position [1593, 0]
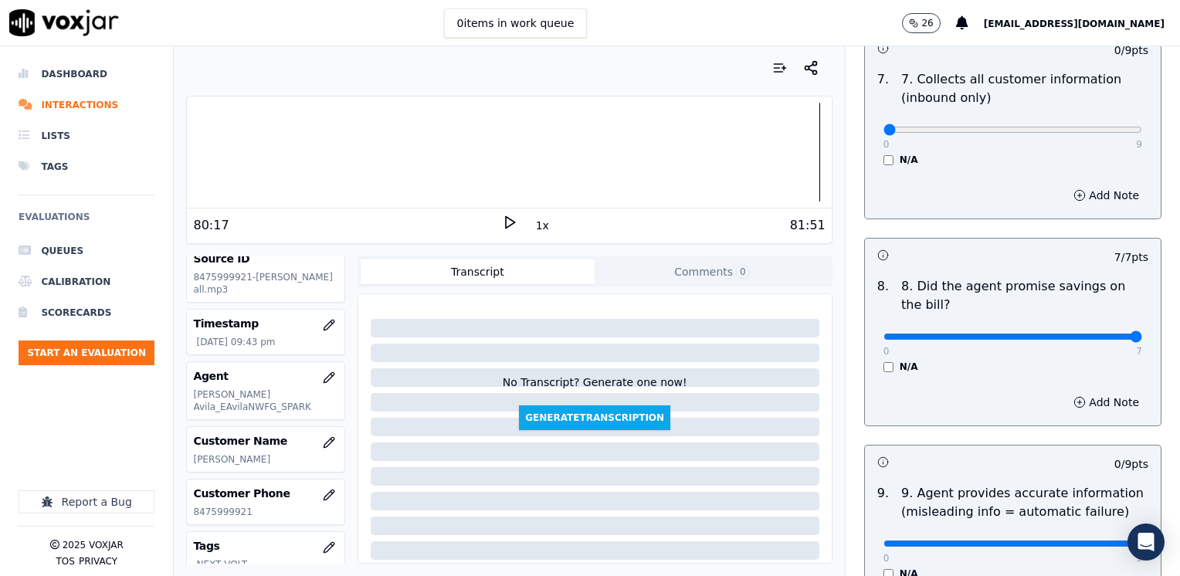
drag, startPoint x: 874, startPoint y: 505, endPoint x: 1182, endPoint y: 511, distance: 308.1
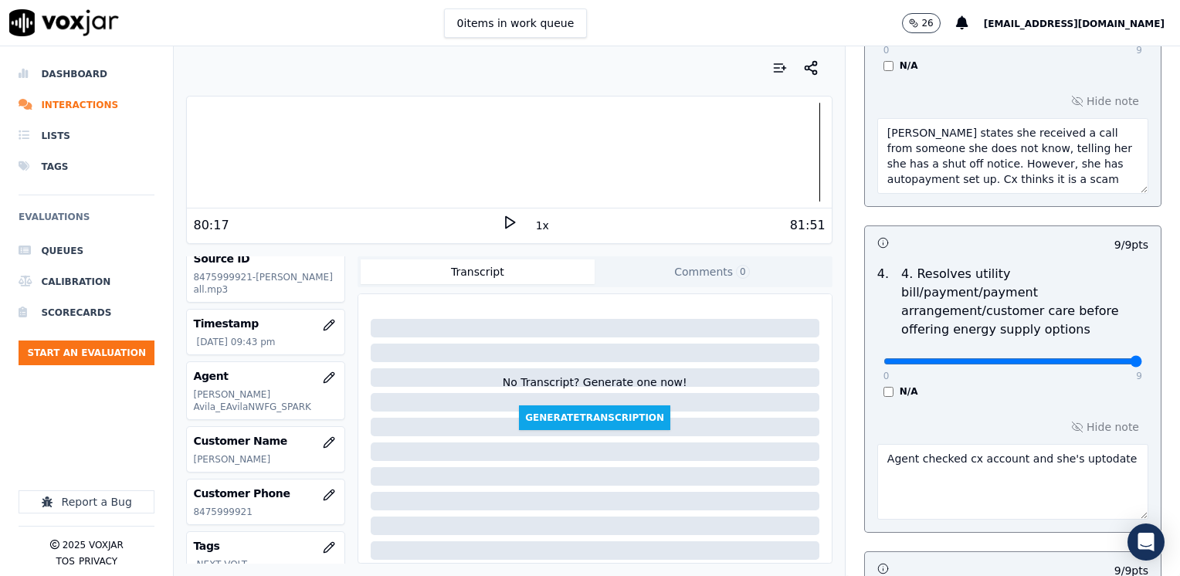
scroll to position [667, 0]
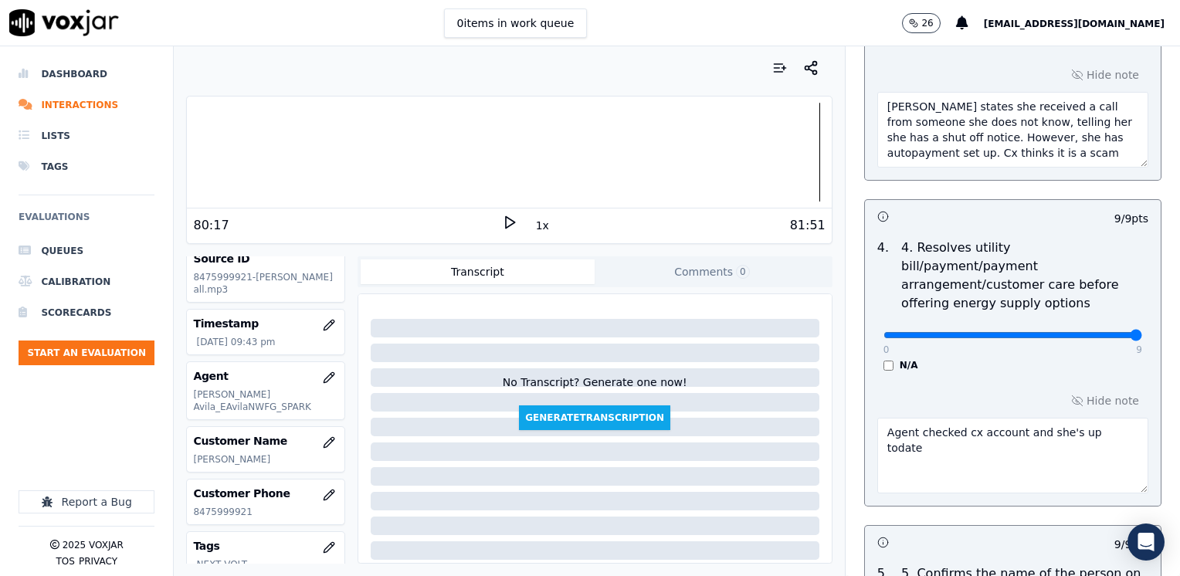
click at [1074, 418] on textarea "Agent checked cx account and she's up todate" at bounding box center [1012, 456] width 271 height 76
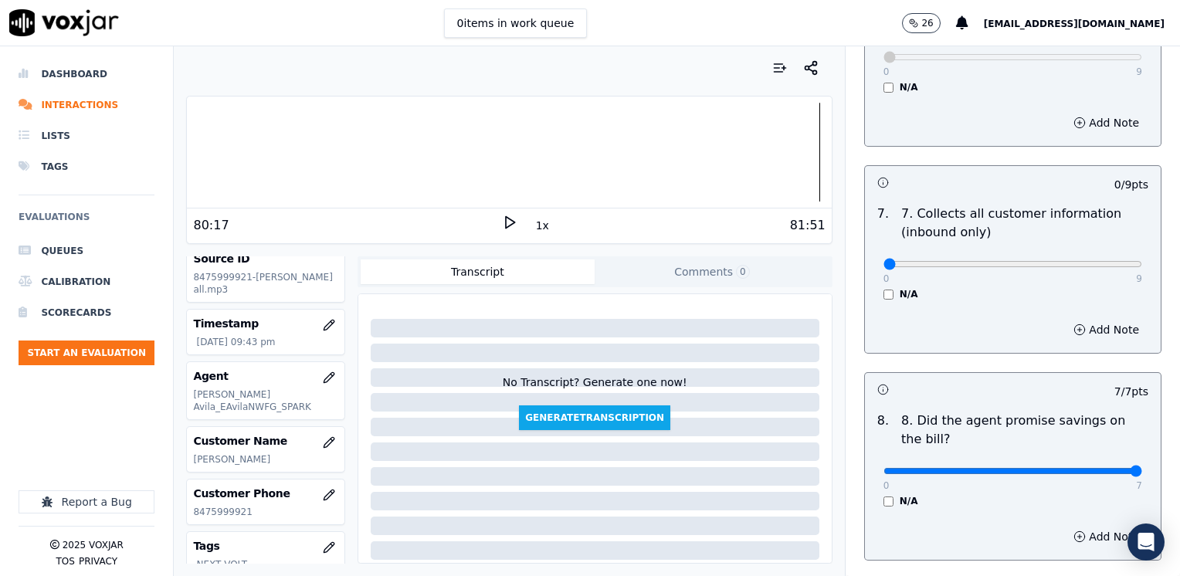
scroll to position [1593, 0]
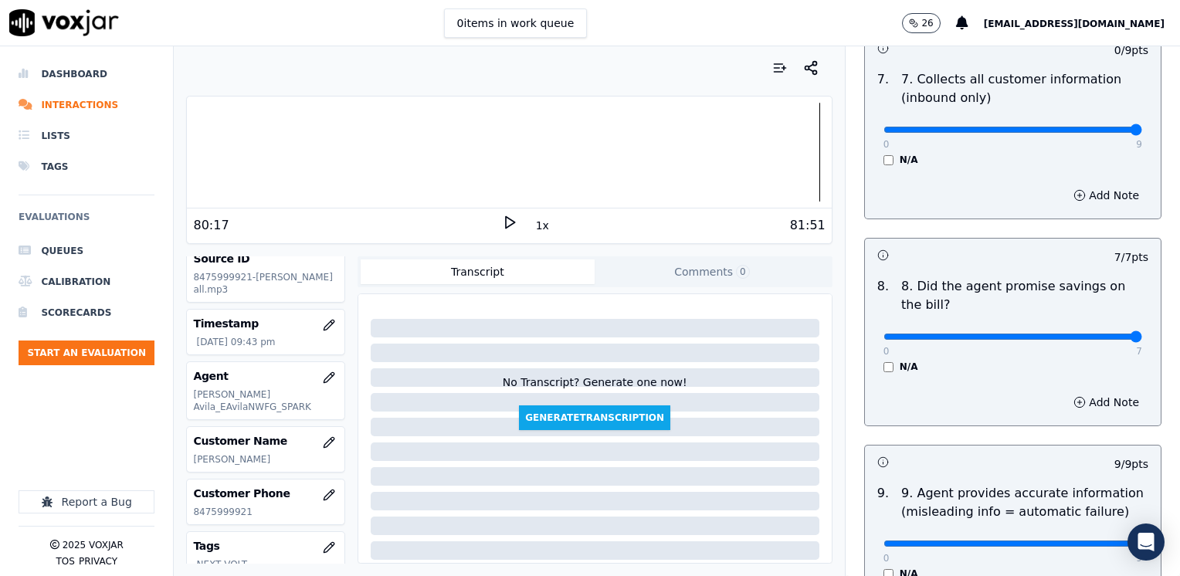
drag, startPoint x: 872, startPoint y: 86, endPoint x: 1182, endPoint y: 134, distance: 313.2
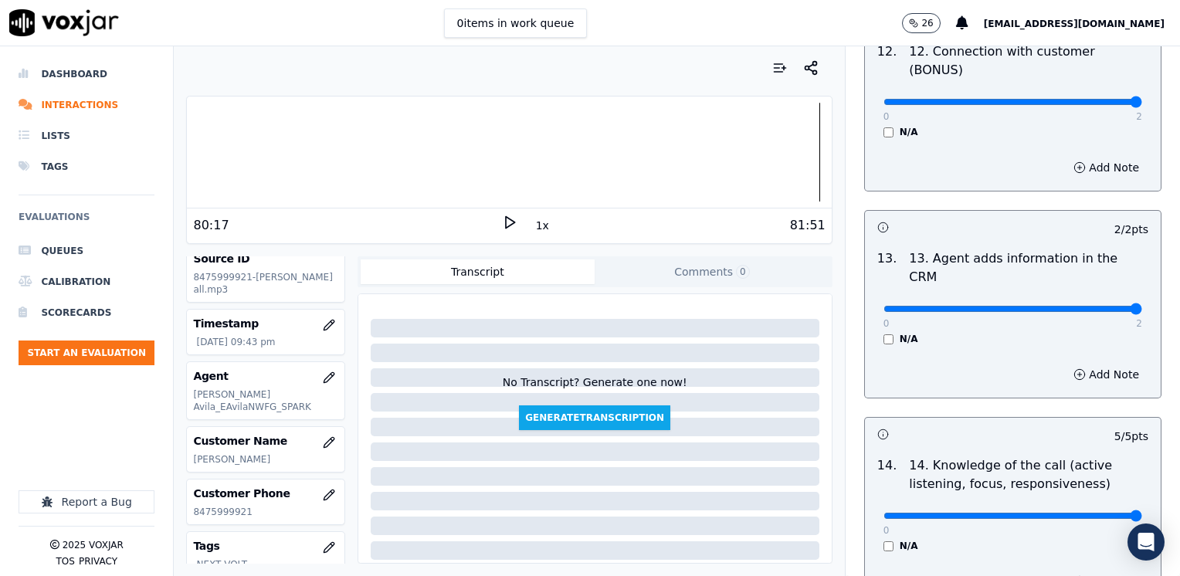
scroll to position [2751, 0]
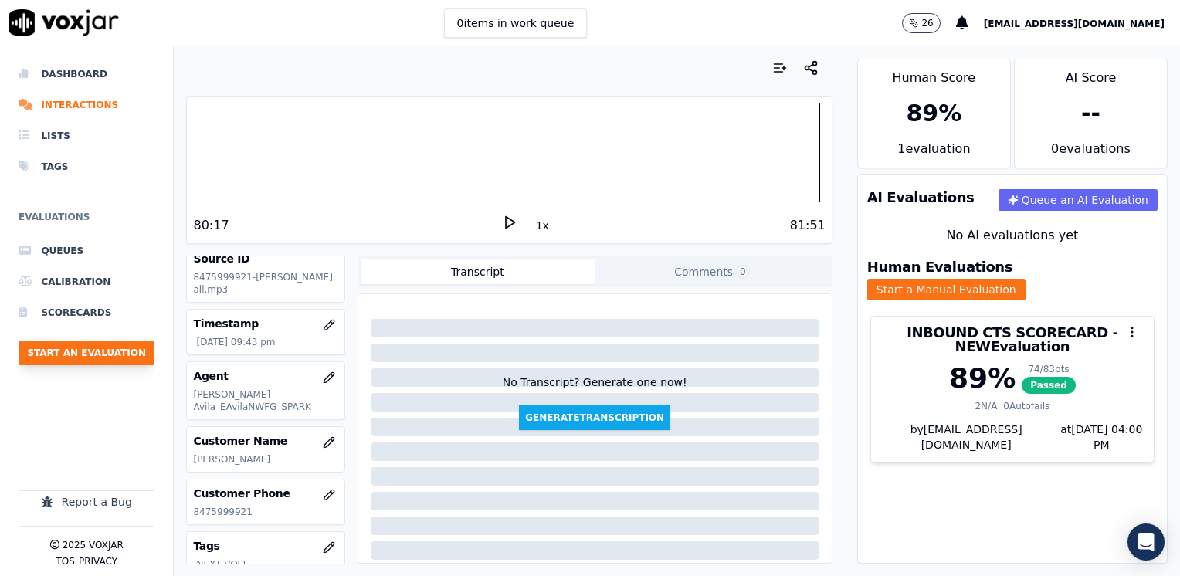
click at [76, 350] on button "Start an Evaluation" at bounding box center [87, 352] width 136 height 25
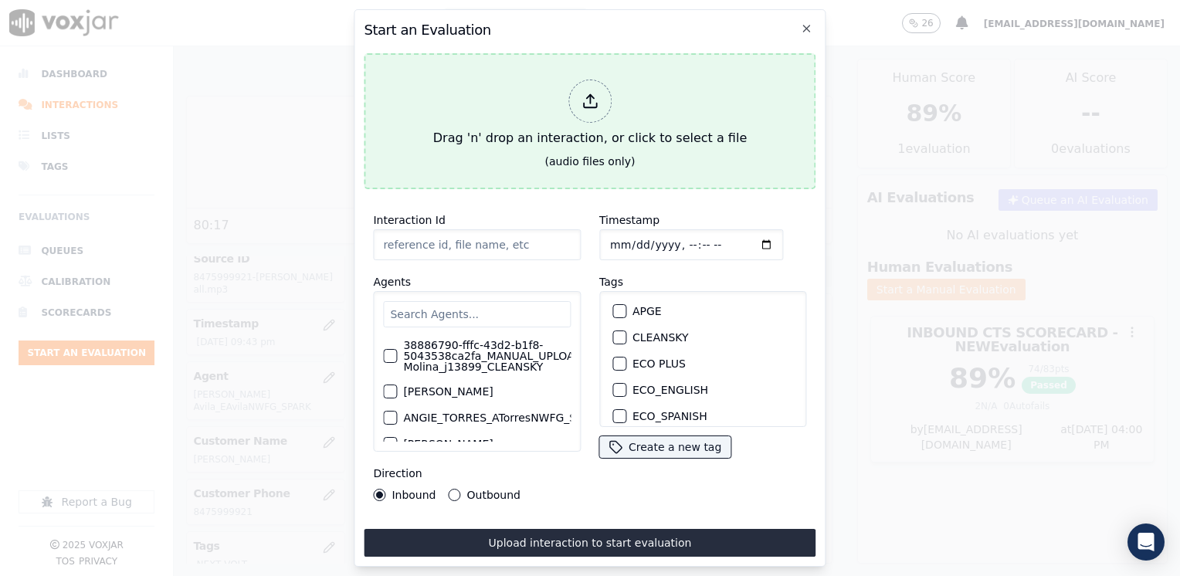
click at [597, 93] on icon at bounding box center [589, 101] width 17 height 17
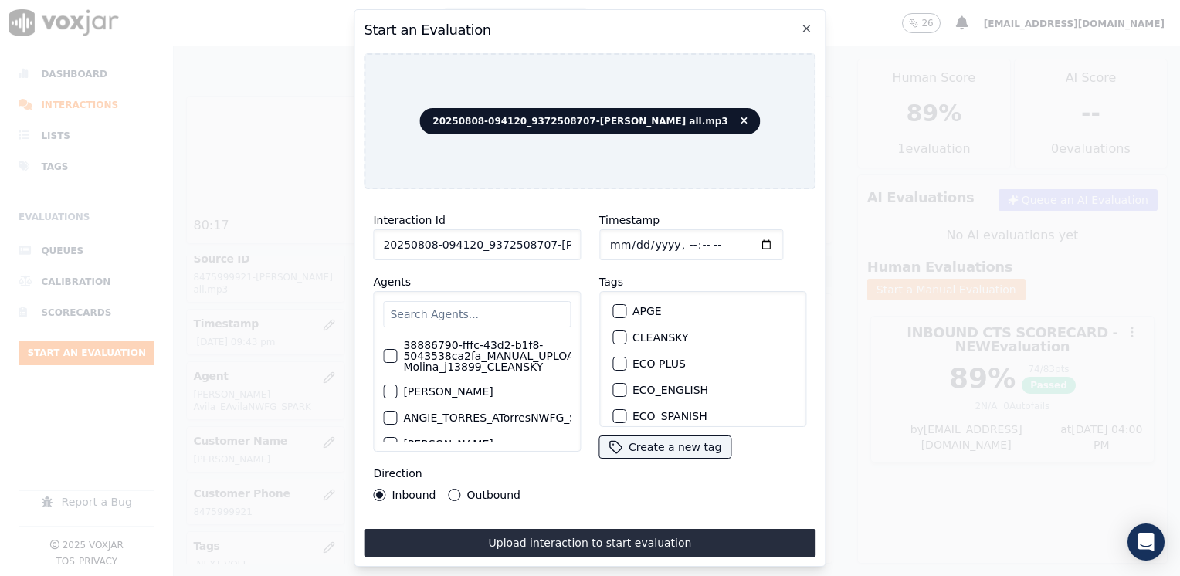
click at [435, 302] on input "text" at bounding box center [477, 314] width 188 height 26
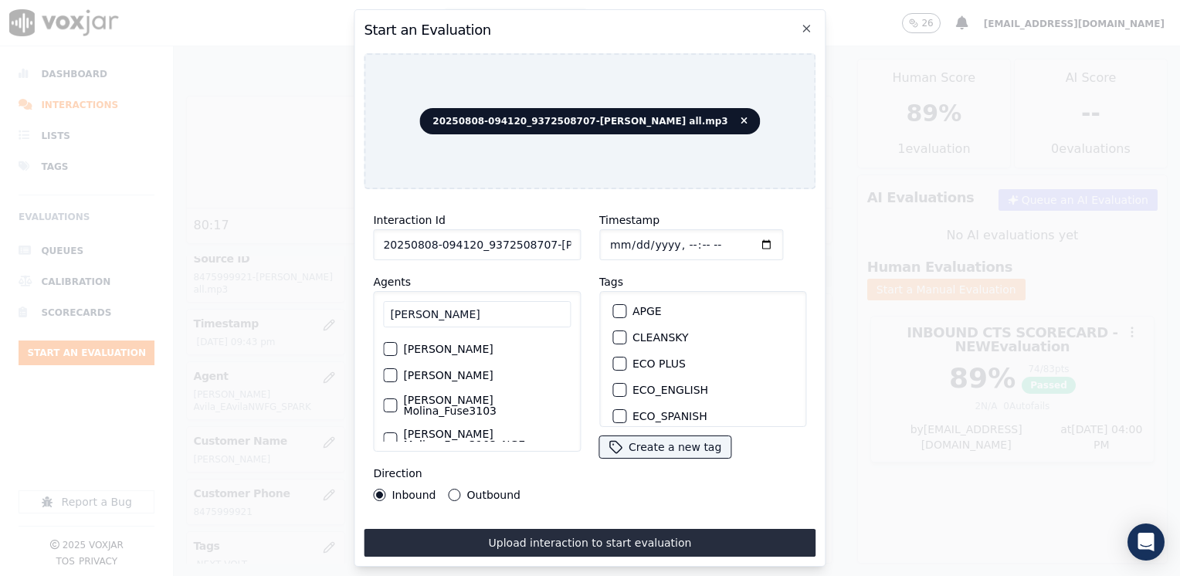
scroll to position [77, 0]
click at [388, 365] on div "button" at bounding box center [389, 370] width 11 height 11
click at [739, 239] on input "Timestamp" at bounding box center [691, 244] width 184 height 31
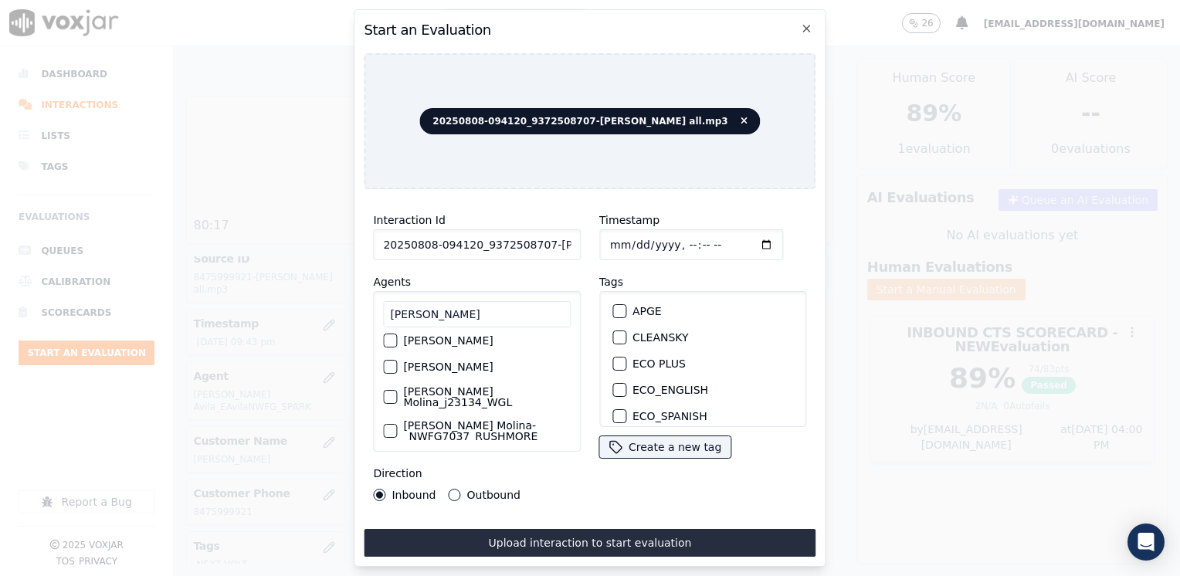
scroll to position [232, 0]
click at [391, 425] on div "button" at bounding box center [389, 430] width 11 height 11
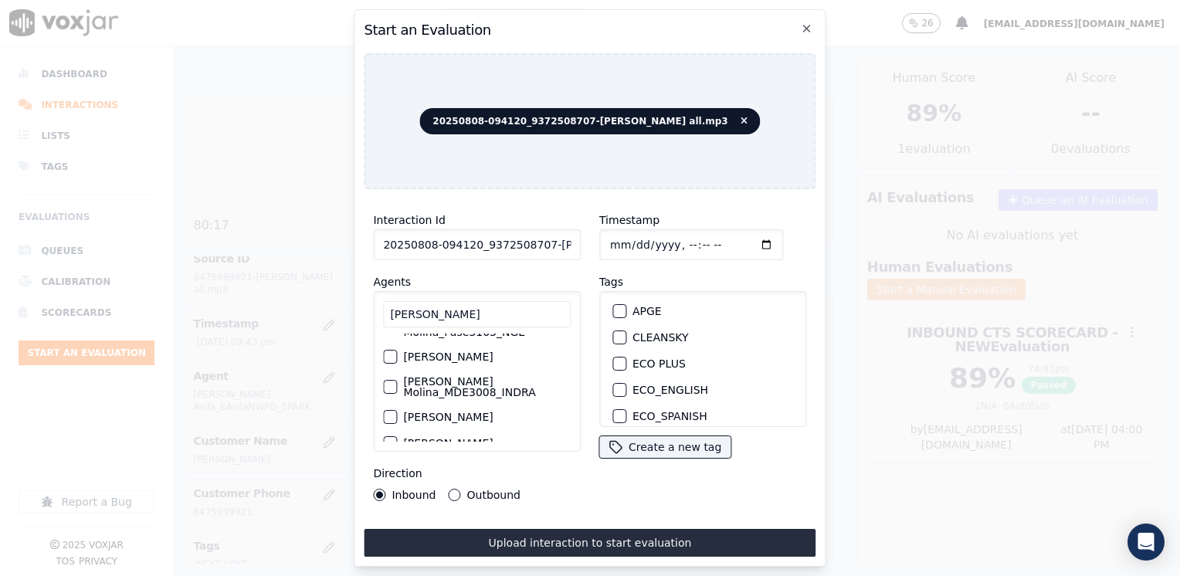
scroll to position [78, 0]
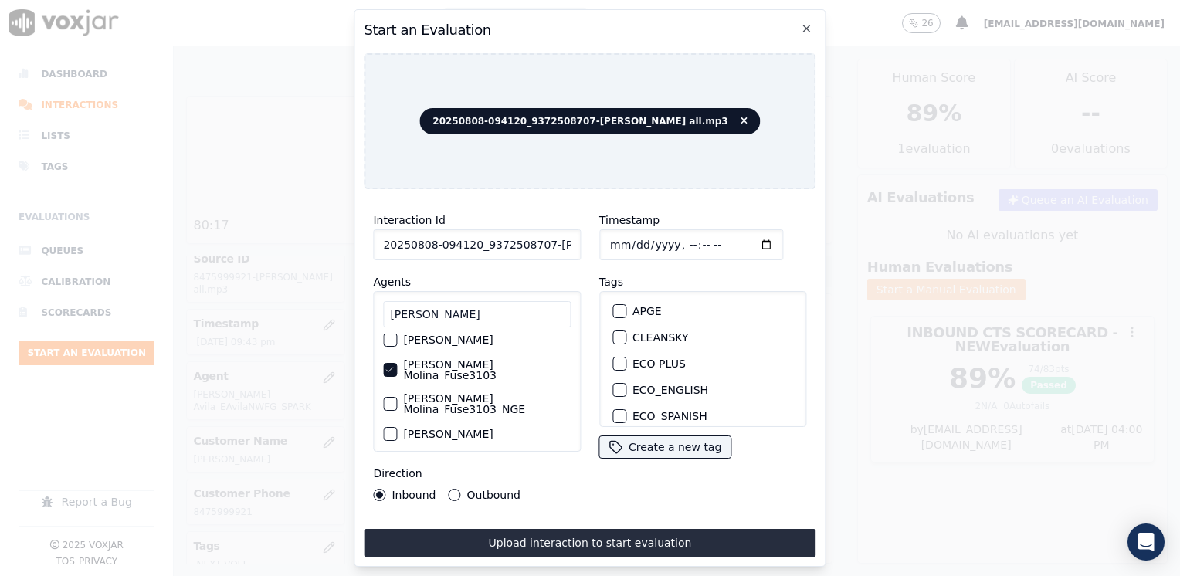
click at [391, 367] on icon "button" at bounding box center [389, 369] width 6 height 5
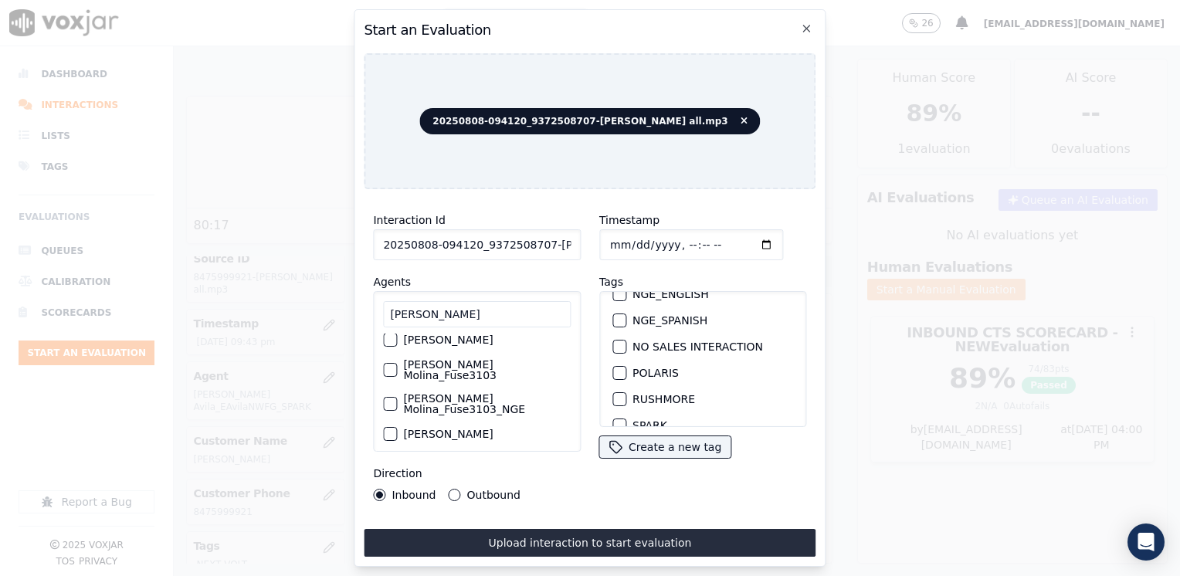
click at [613, 394] on div "button" at bounding box center [618, 399] width 11 height 11
click at [735, 236] on input "Timestamp" at bounding box center [691, 244] width 184 height 31
click at [457, 489] on div "Outbound" at bounding box center [485, 495] width 72 height 12
click at [443, 493] on div "Inbound Outbound" at bounding box center [446, 495] width 147 height 12
click at [455, 494] on div "Outbound" at bounding box center [485, 495] width 72 height 12
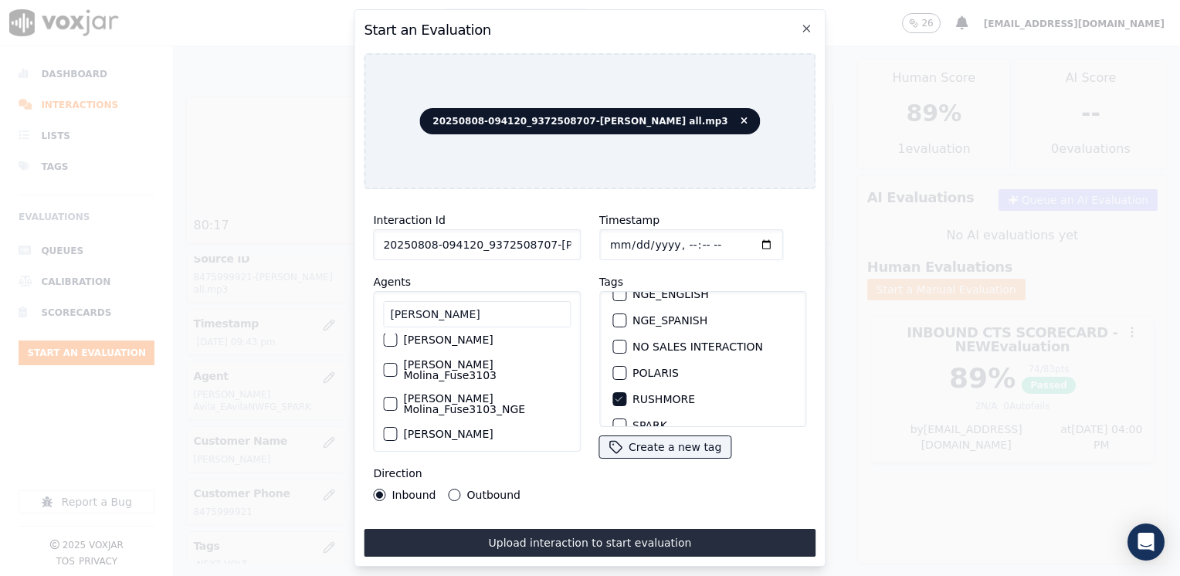
click at [451, 489] on button "Outbound" at bounding box center [455, 495] width 12 height 12
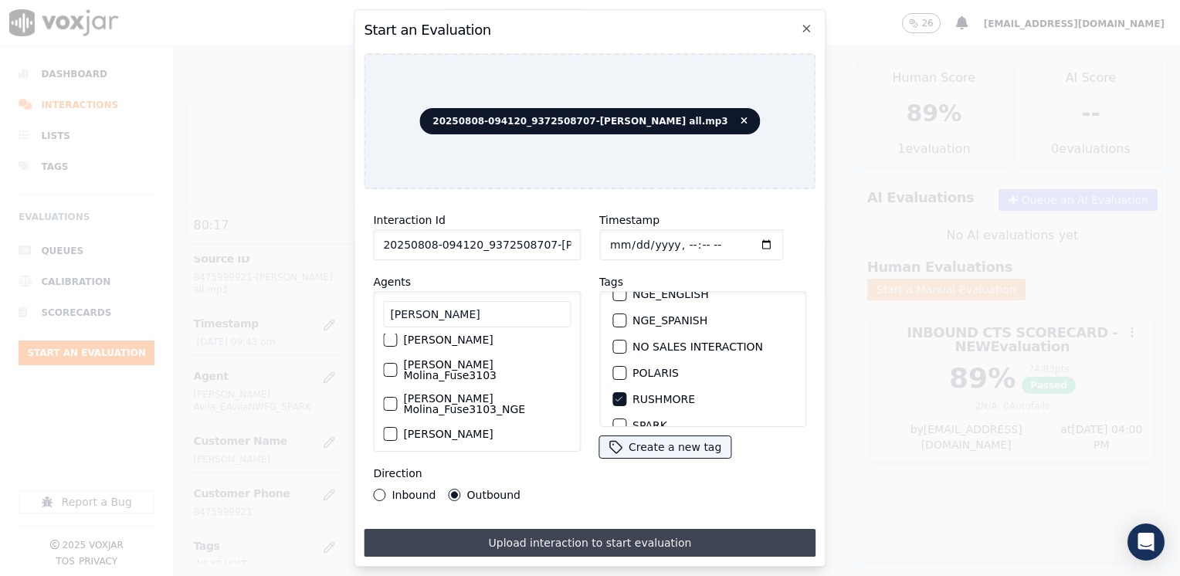
click at [618, 535] on button "Upload interaction to start evaluation" at bounding box center [590, 543] width 452 height 28
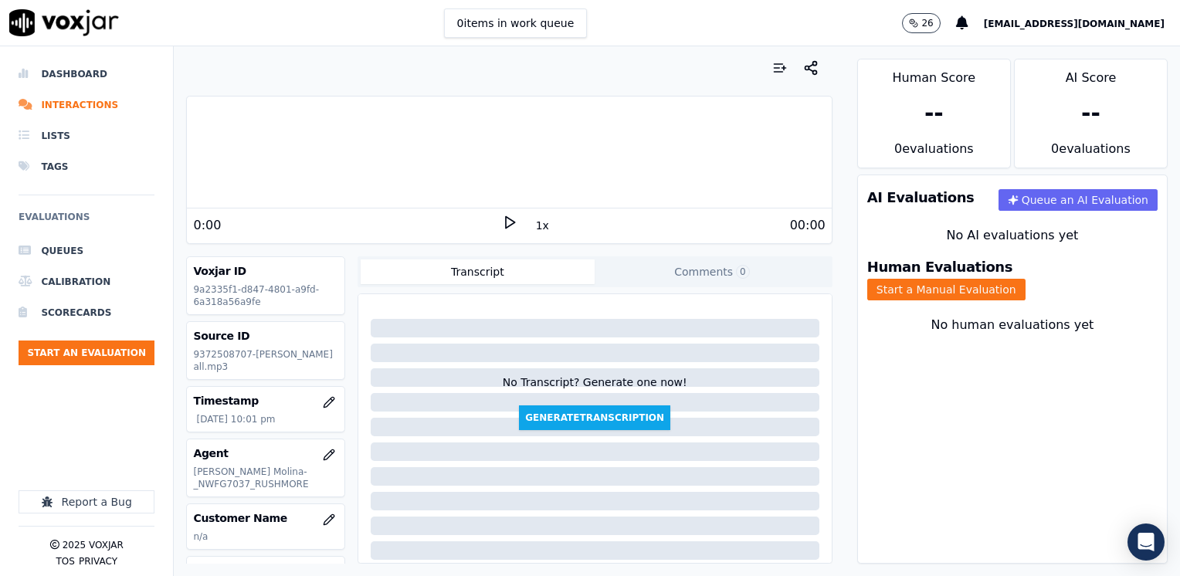
click at [502, 221] on icon at bounding box center [509, 222] width 15 height 15
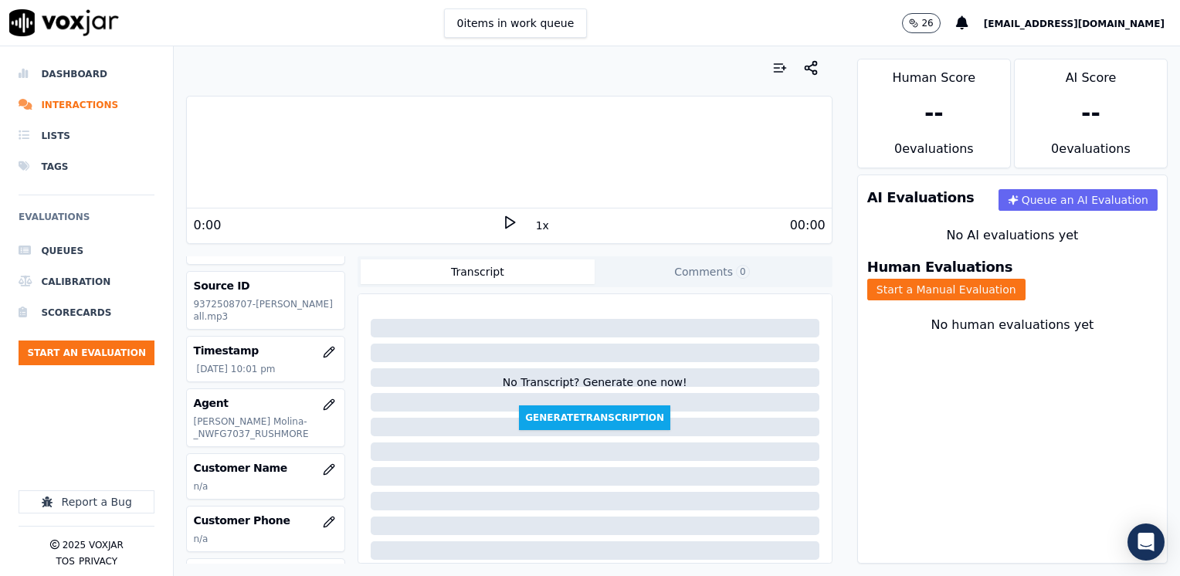
scroll to position [77, 0]
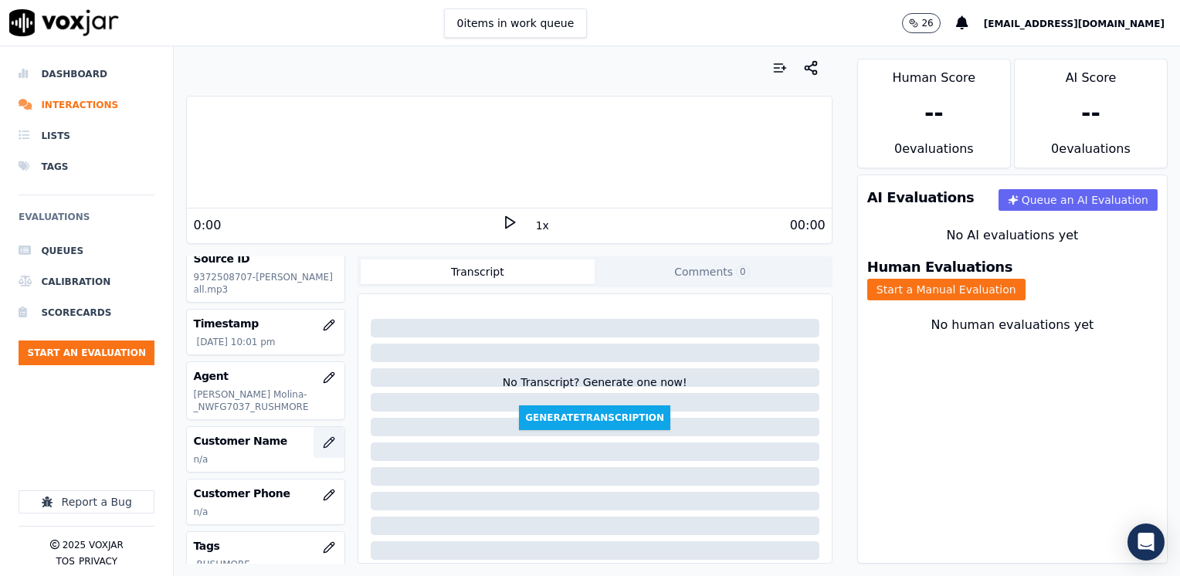
click at [323, 443] on icon "button" at bounding box center [329, 442] width 12 height 12
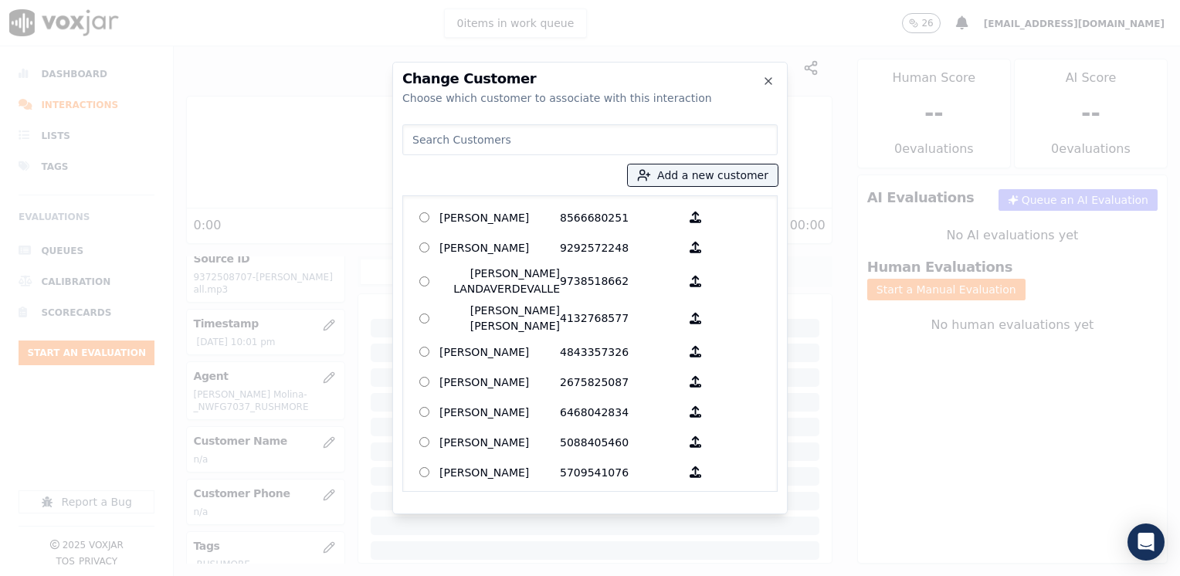
click at [516, 135] on input at bounding box center [589, 139] width 375 height 31
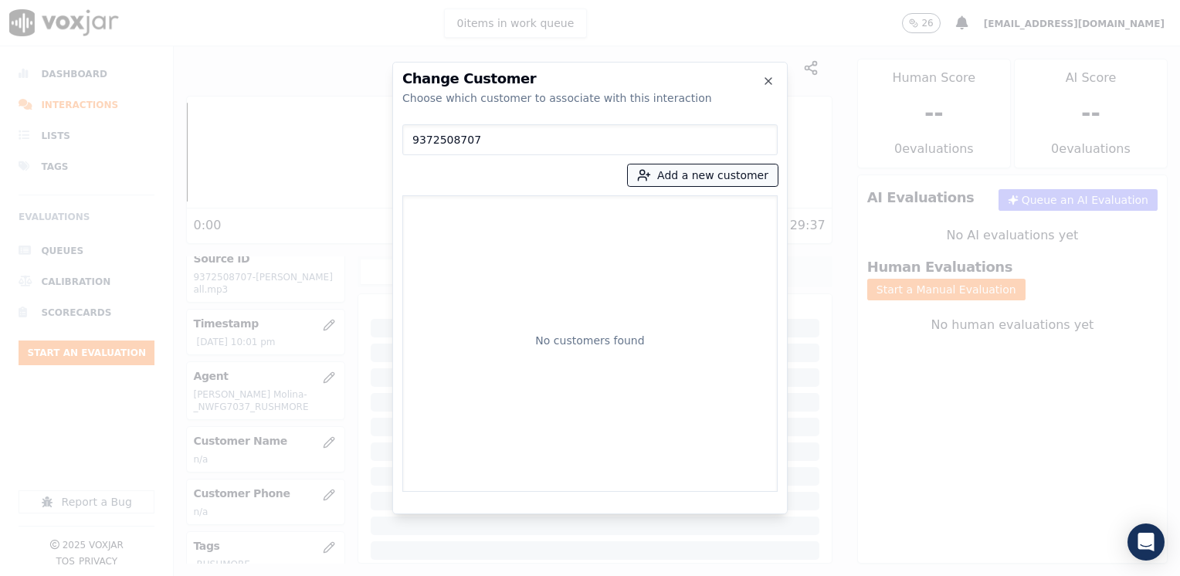
click at [702, 171] on button "Add a new customer" at bounding box center [703, 175] width 150 height 22
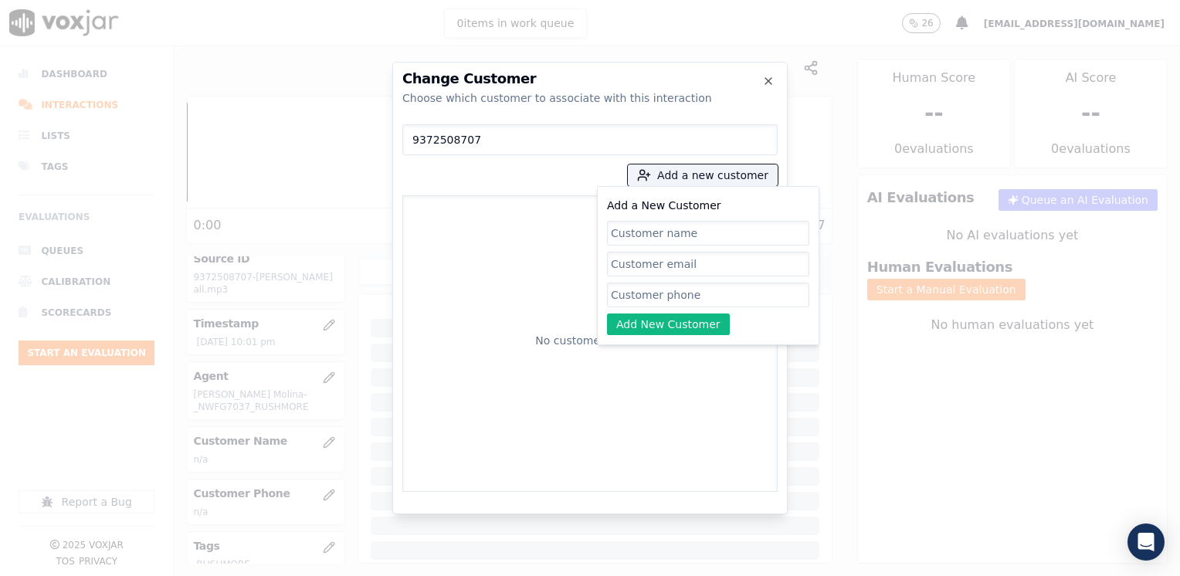
click at [650, 301] on input "Add a New Customer" at bounding box center [708, 295] width 202 height 25
paste input "9372508707"
drag, startPoint x: 677, startPoint y: 224, endPoint x: 673, endPoint y: 246, distance: 22.7
click at [678, 224] on input "Add a New Customer" at bounding box center [708, 233] width 202 height 25
paste input "[PERSON_NAME]"
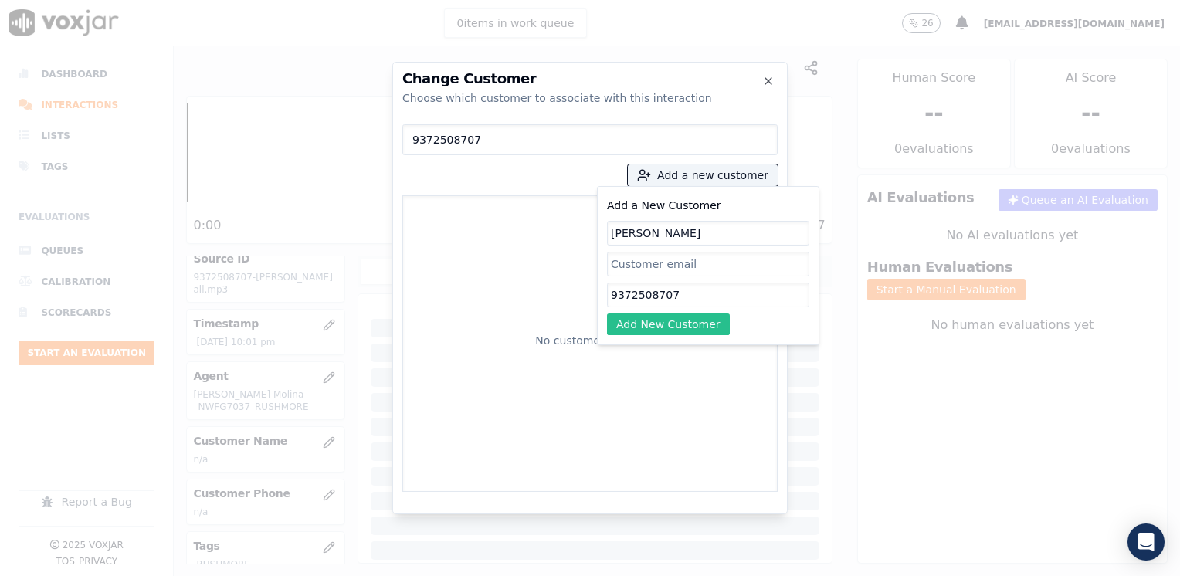
click at [699, 333] on button "Add New Customer" at bounding box center [668, 324] width 123 height 22
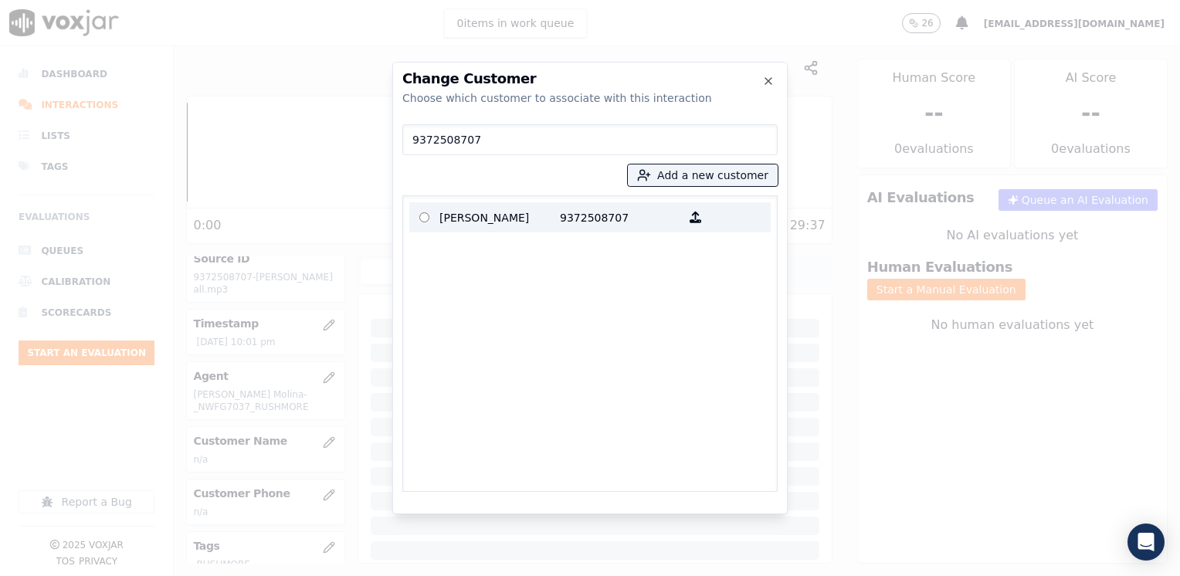
click at [589, 221] on p "9372508707" at bounding box center [620, 217] width 120 height 24
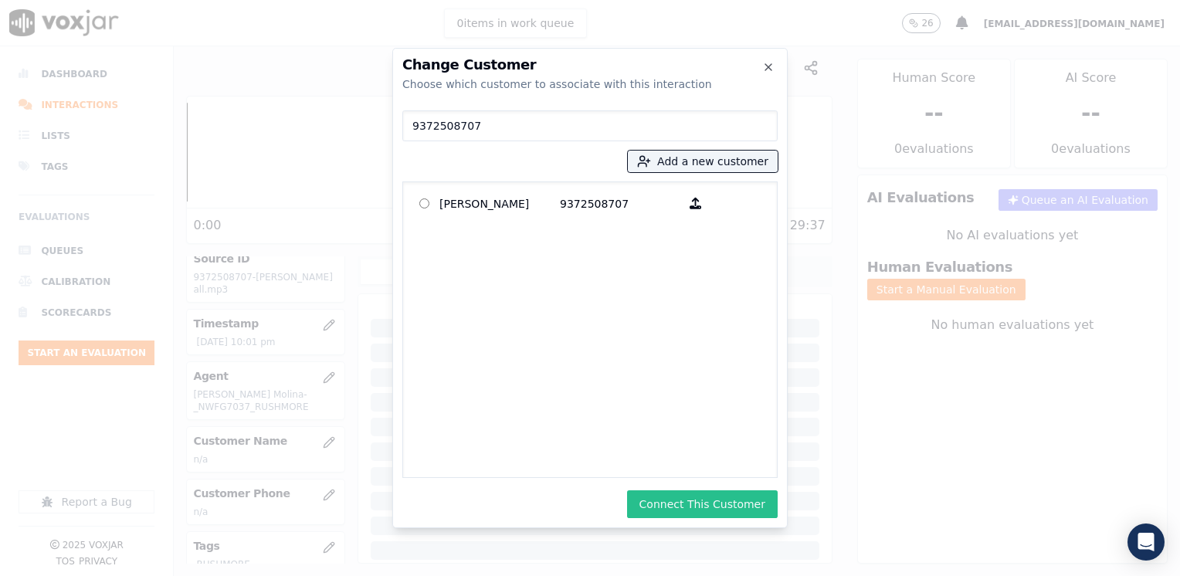
click at [706, 505] on button "Connect This Customer" at bounding box center [702, 504] width 151 height 28
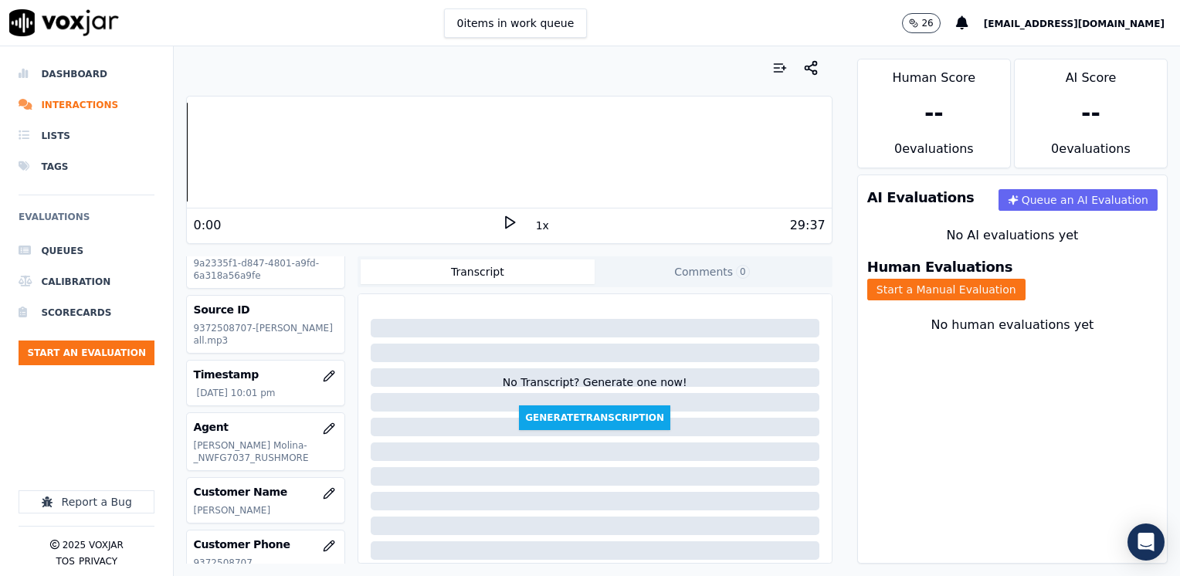
scroll to position [0, 0]
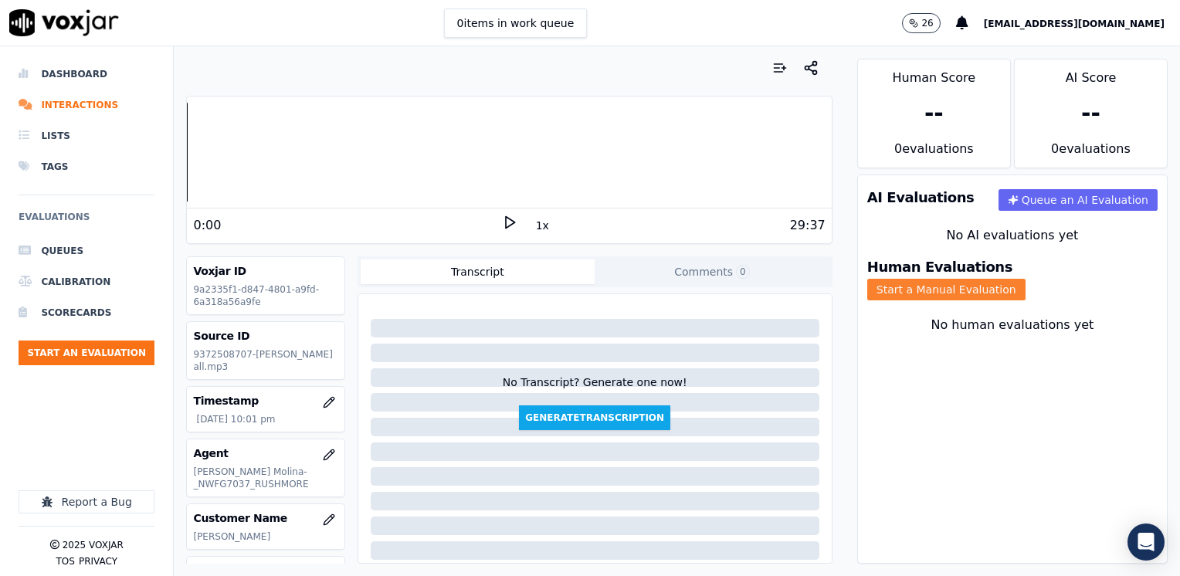
click at [1025, 279] on button "Start a Manual Evaluation" at bounding box center [946, 290] width 158 height 22
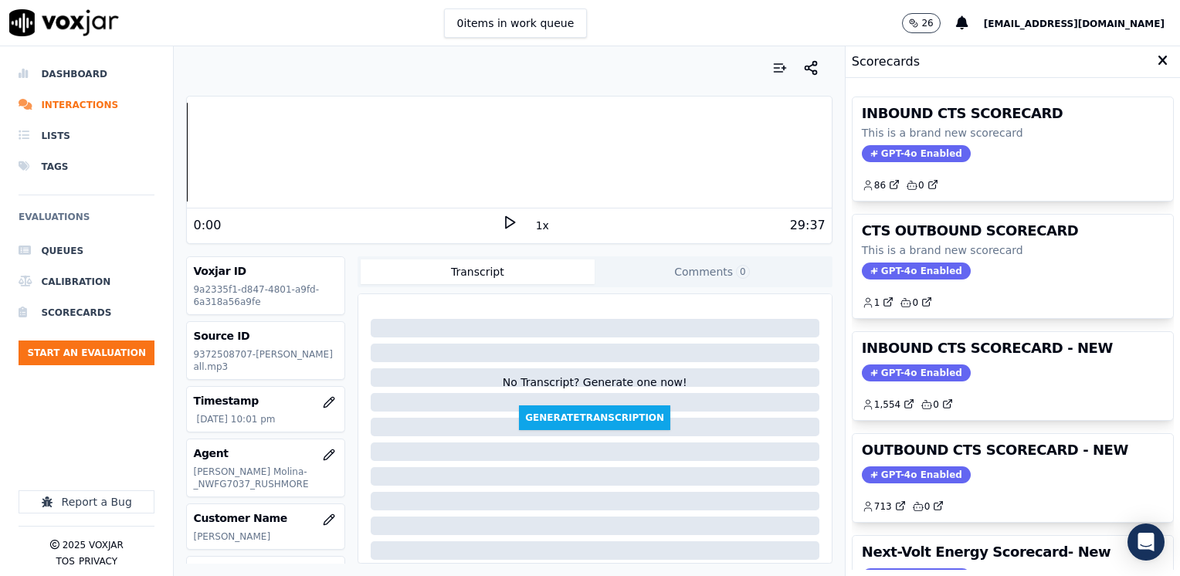
drag, startPoint x: 895, startPoint y: 472, endPoint x: 882, endPoint y: 480, distance: 15.9
click at [895, 472] on span "GPT-4o Enabled" at bounding box center [916, 474] width 109 height 17
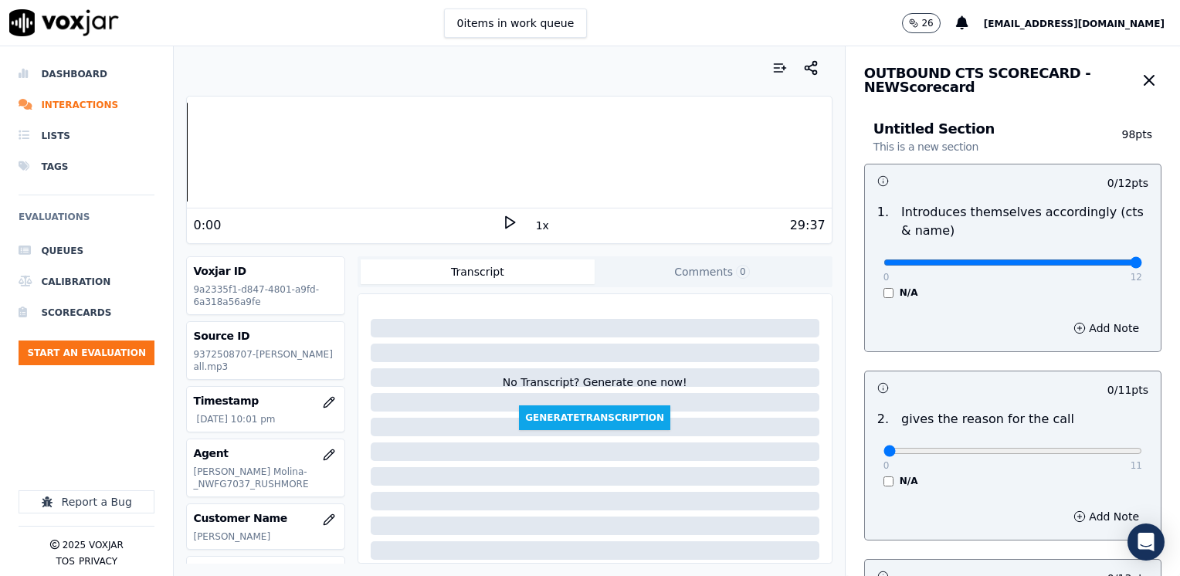
drag, startPoint x: 870, startPoint y: 261, endPoint x: 1182, endPoint y: 261, distance: 311.9
click at [1142, 261] on input "range" at bounding box center [1012, 262] width 259 height 6
drag, startPoint x: 876, startPoint y: 448, endPoint x: 1179, endPoint y: 425, distance: 303.5
click at [1142, 266] on input "range" at bounding box center [1012, 262] width 259 height 6
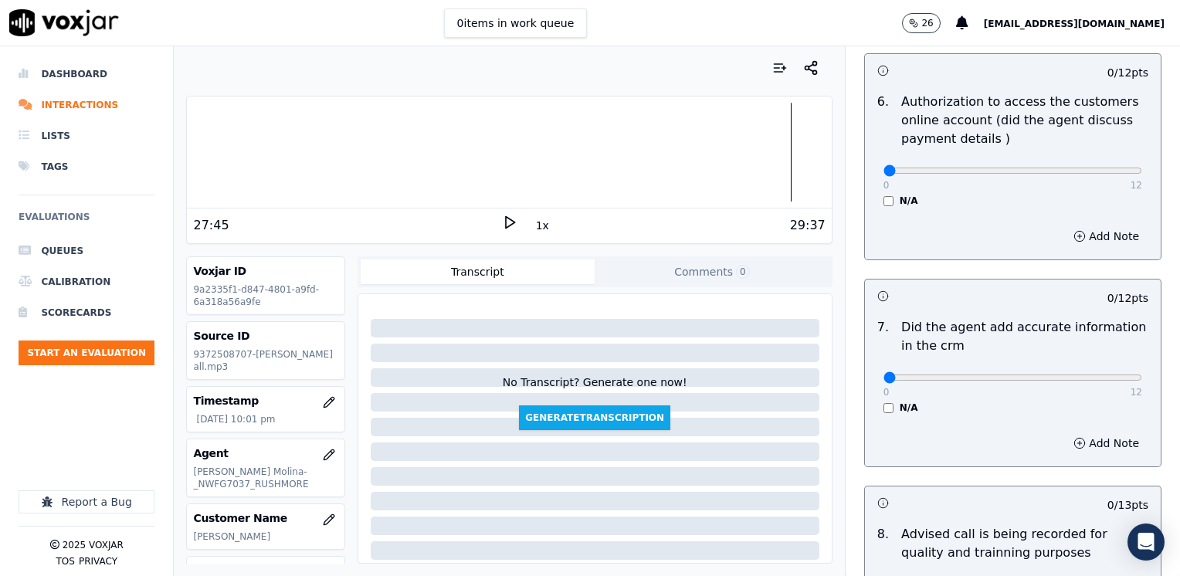
scroll to position [1349, 0]
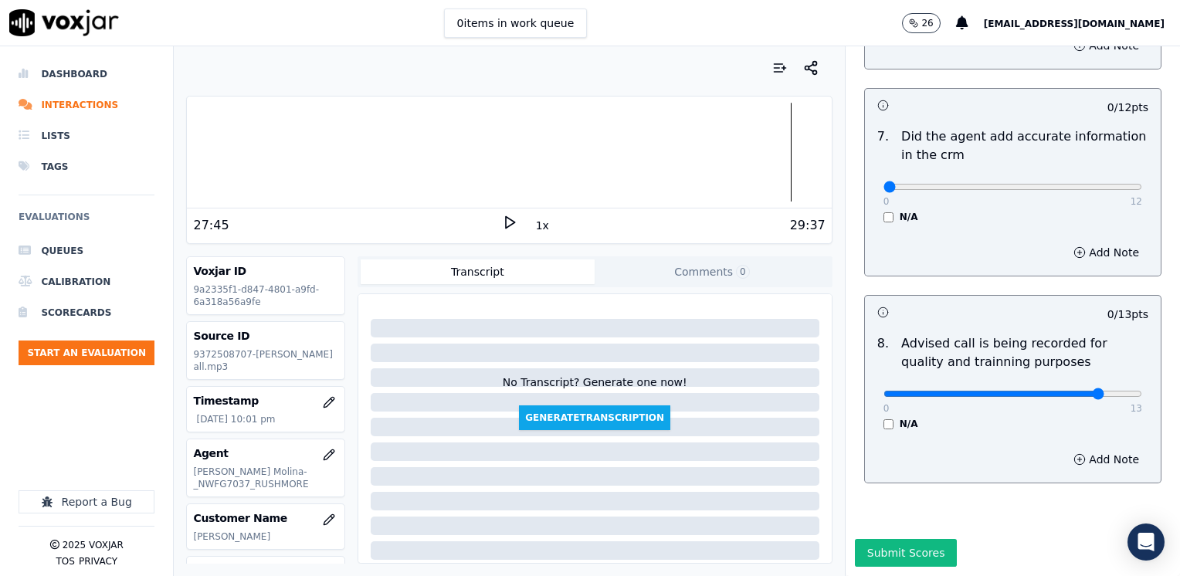
drag, startPoint x: 874, startPoint y: 357, endPoint x: 1059, endPoint y: 348, distance: 185.5
drag, startPoint x: 875, startPoint y: 155, endPoint x: 1182, endPoint y: 159, distance: 307.3
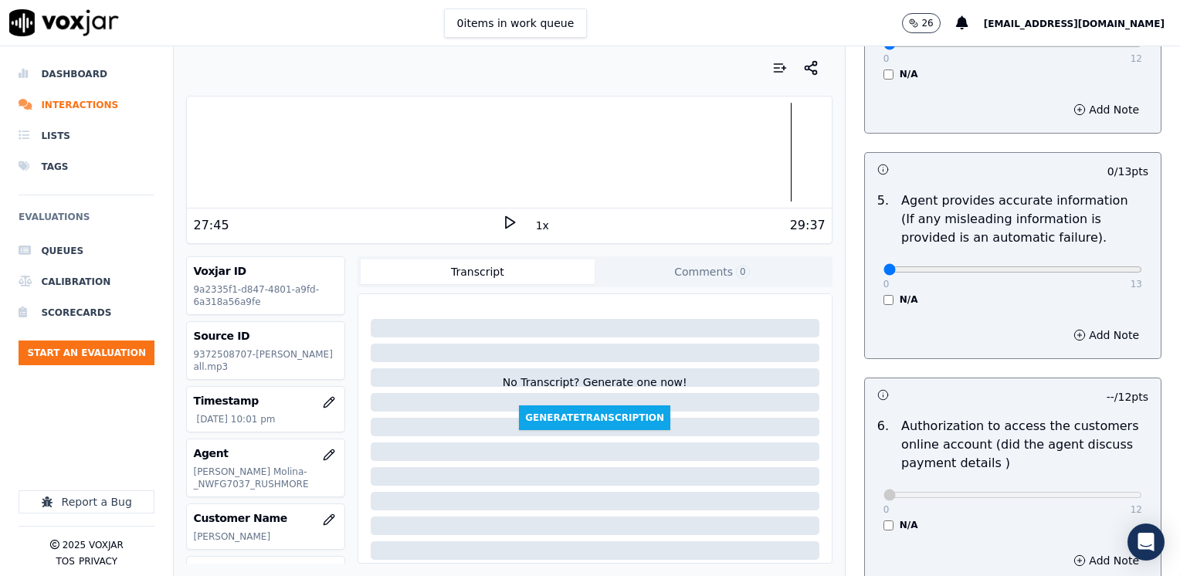
scroll to position [809, 0]
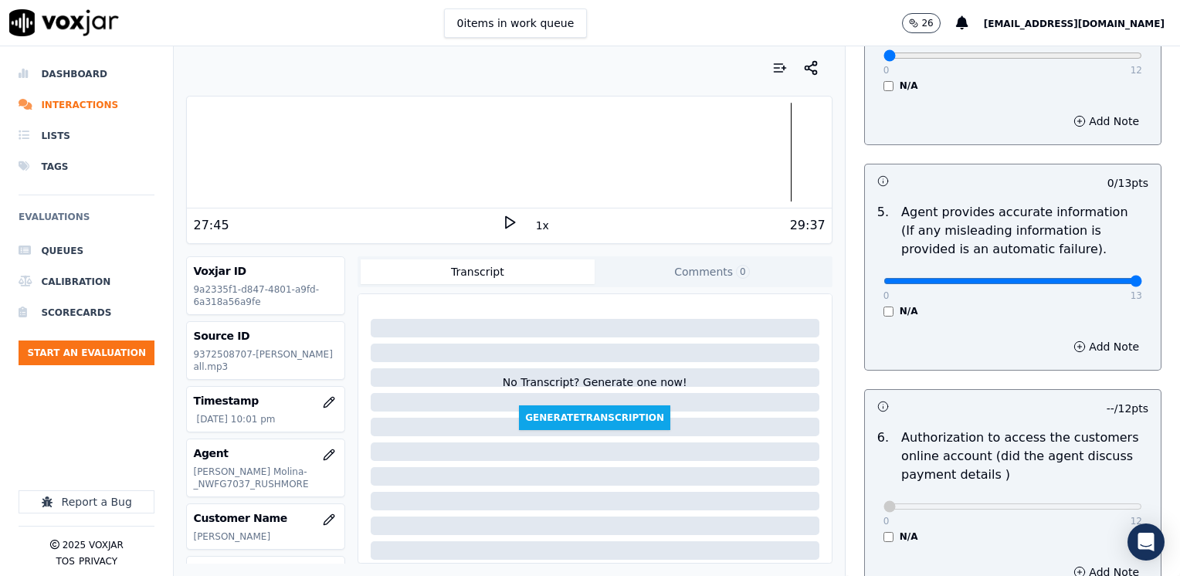
drag, startPoint x: 874, startPoint y: 262, endPoint x: 1166, endPoint y: 255, distance: 292.7
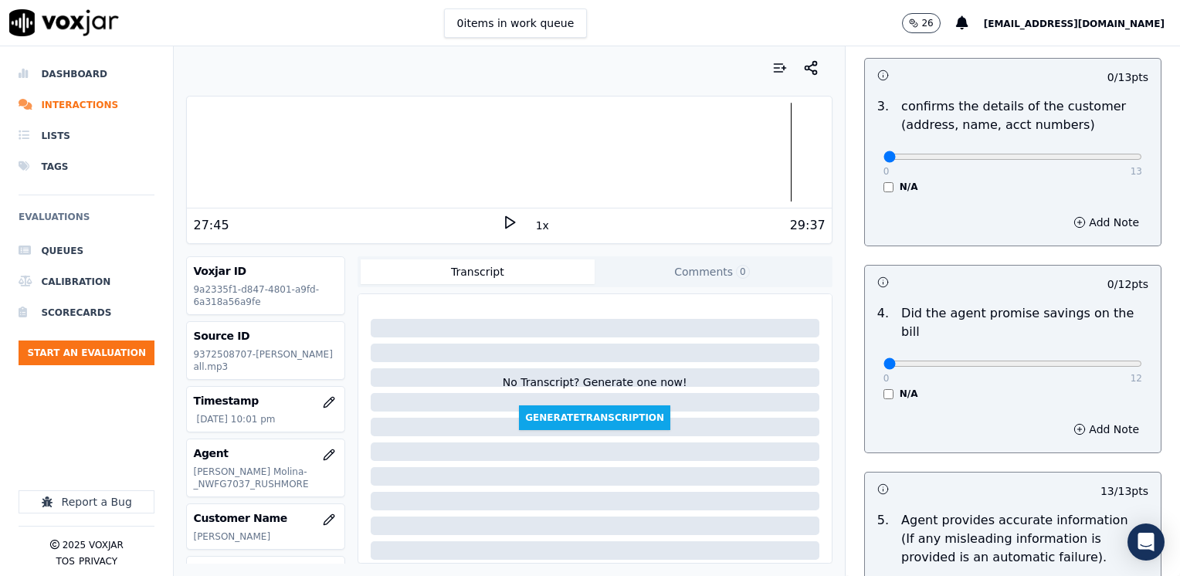
scroll to position [500, 0]
drag, startPoint x: 885, startPoint y: 341, endPoint x: 1179, endPoint y: 337, distance: 293.4
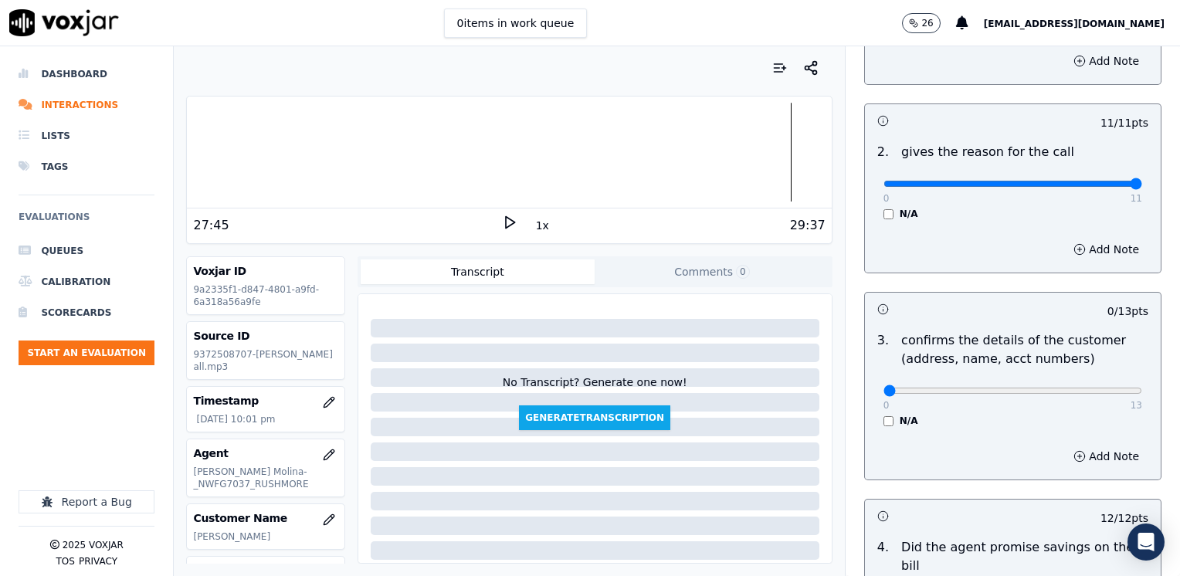
scroll to position [269, 0]
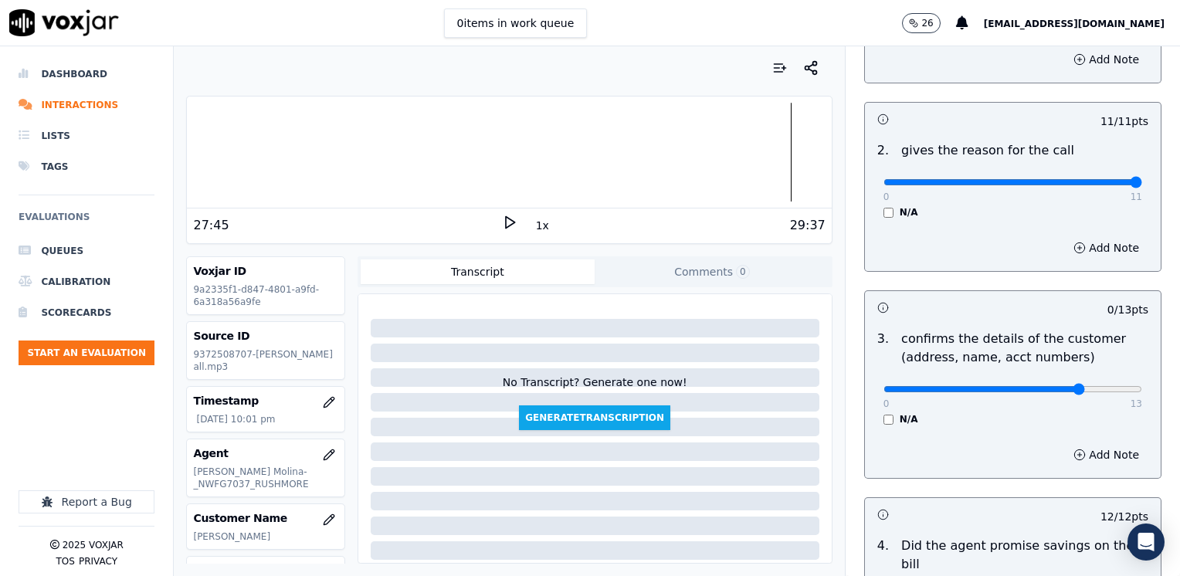
click at [1096, 449] on button "Add Note" at bounding box center [1106, 455] width 84 height 22
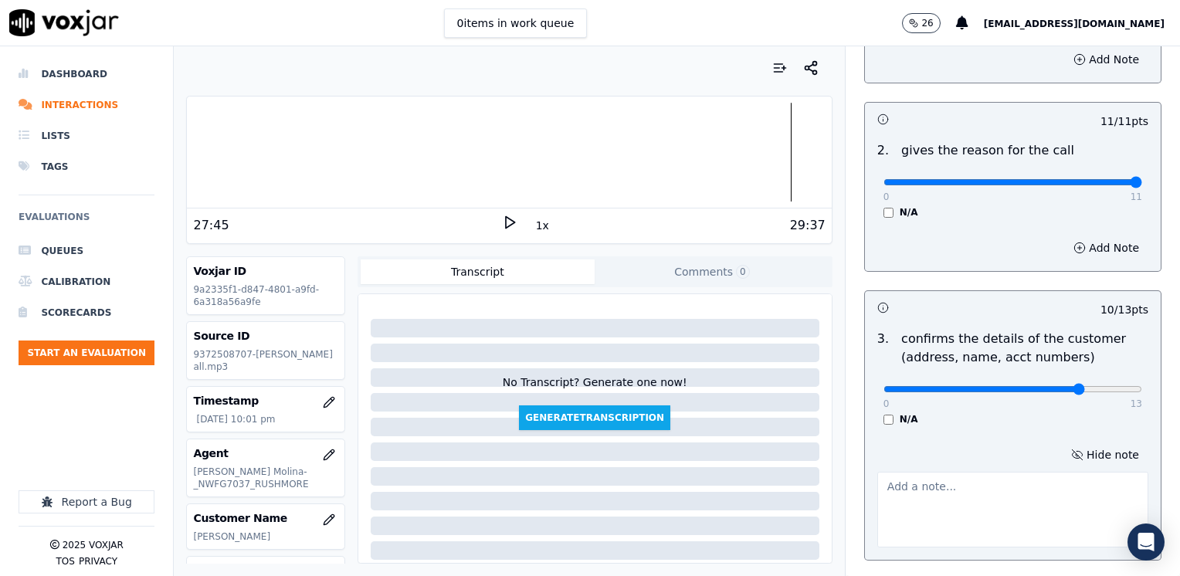
click at [1011, 499] on textarea at bounding box center [1012, 510] width 271 height 76
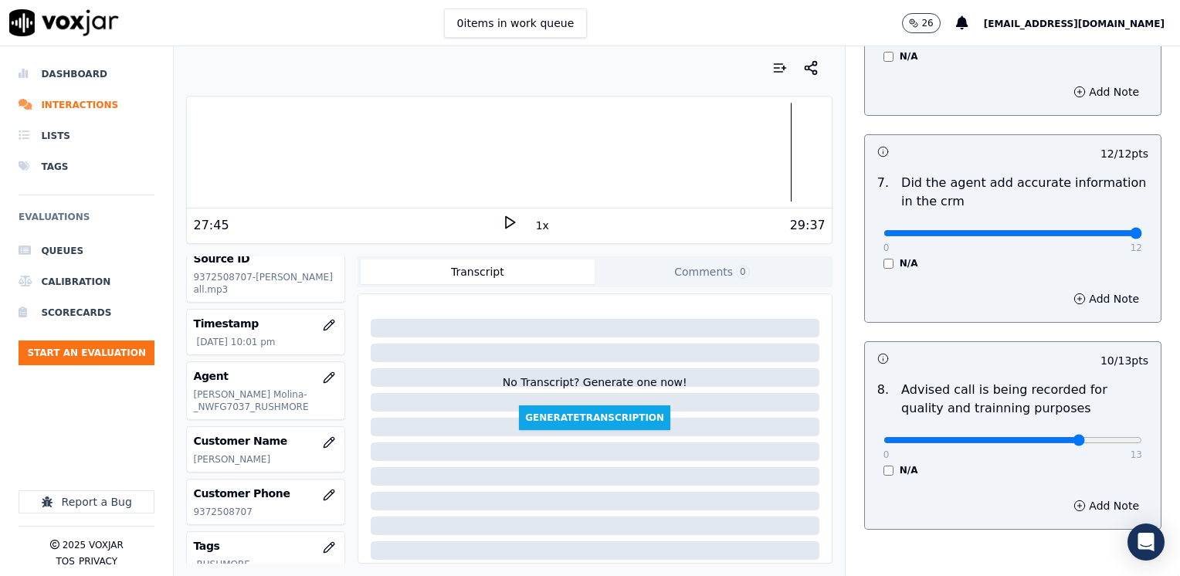
scroll to position [1430, 0]
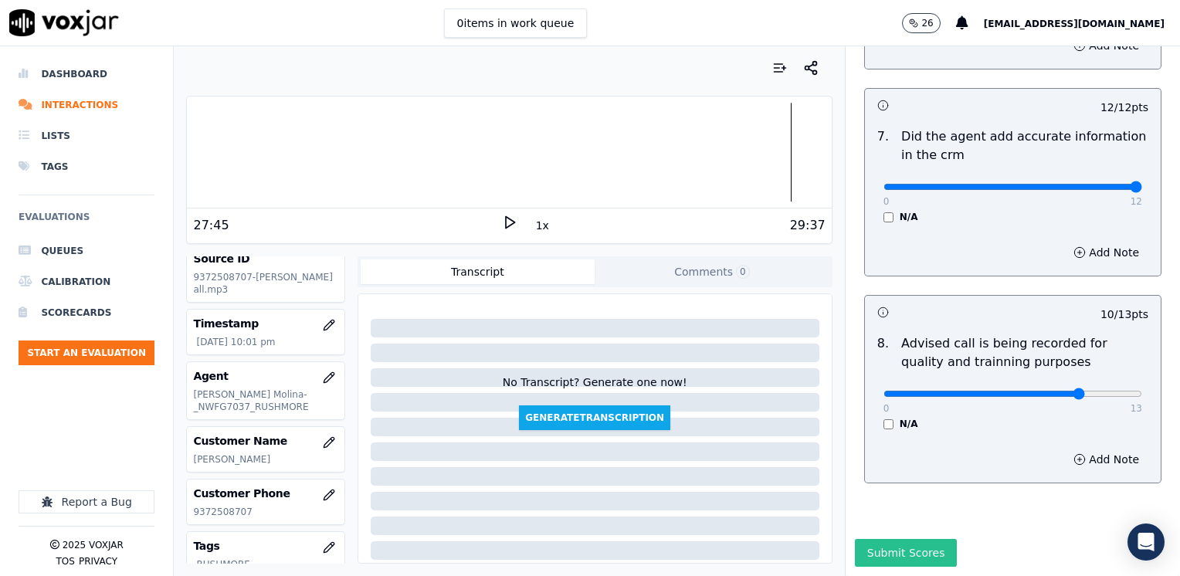
click at [867, 539] on button "Submit Scores" at bounding box center [906, 553] width 103 height 28
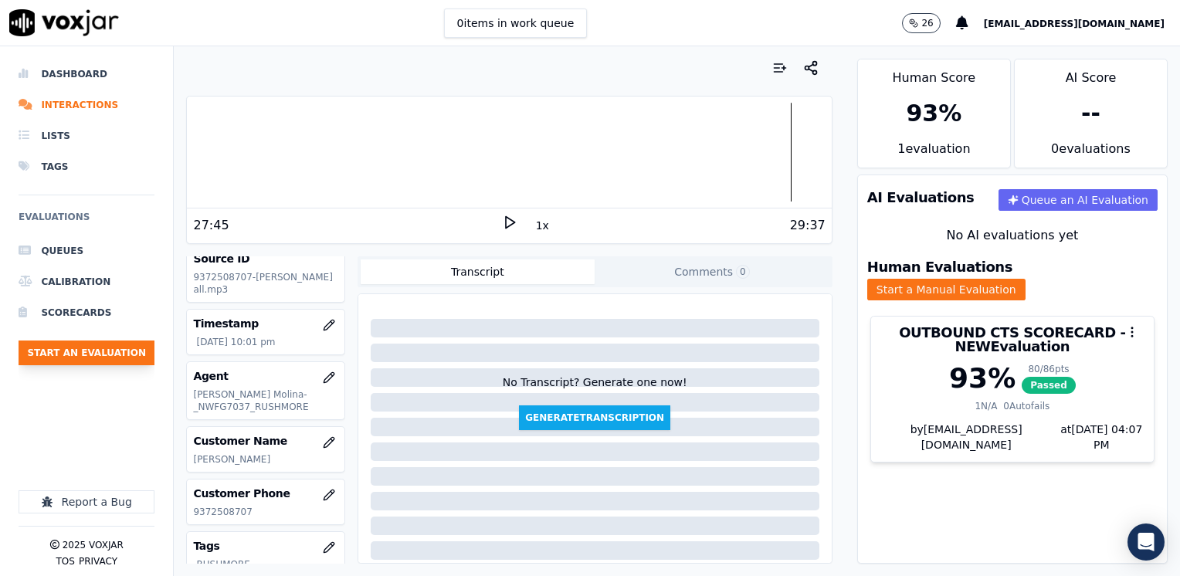
click at [122, 346] on button "Start an Evaluation" at bounding box center [87, 352] width 136 height 25
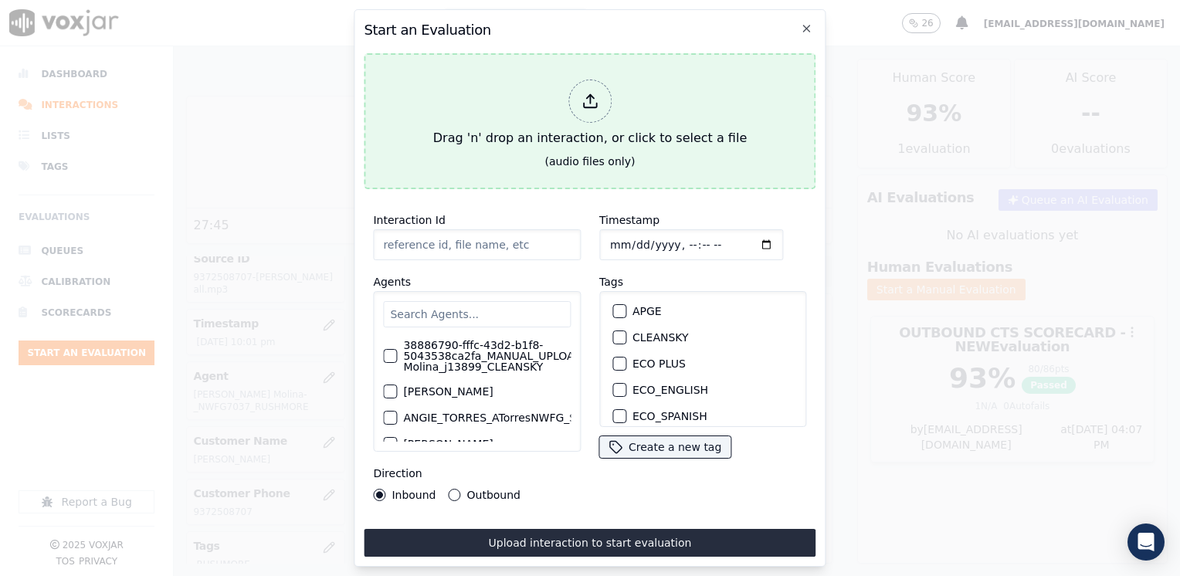
click at [594, 93] on icon at bounding box center [589, 101] width 17 height 17
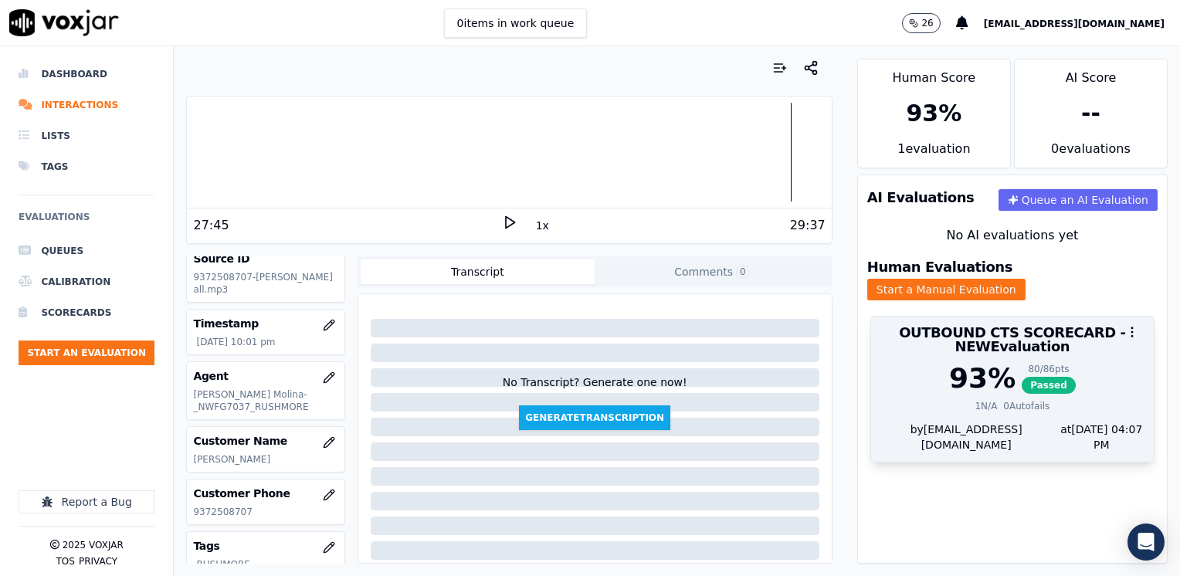
click at [1037, 327] on div at bounding box center [1012, 332] width 283 height 31
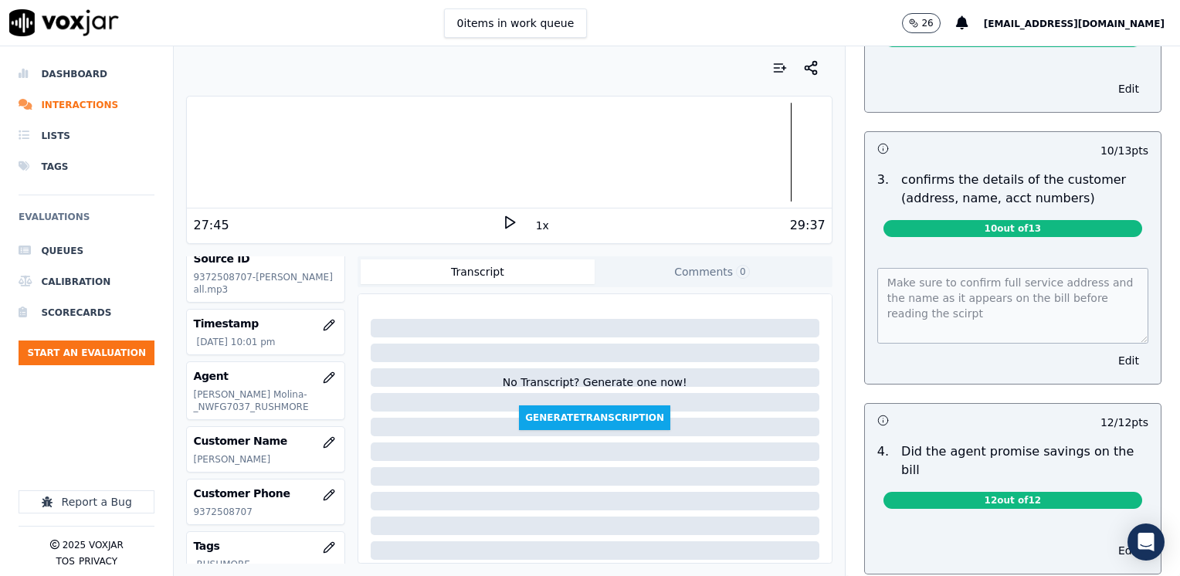
scroll to position [386, 0]
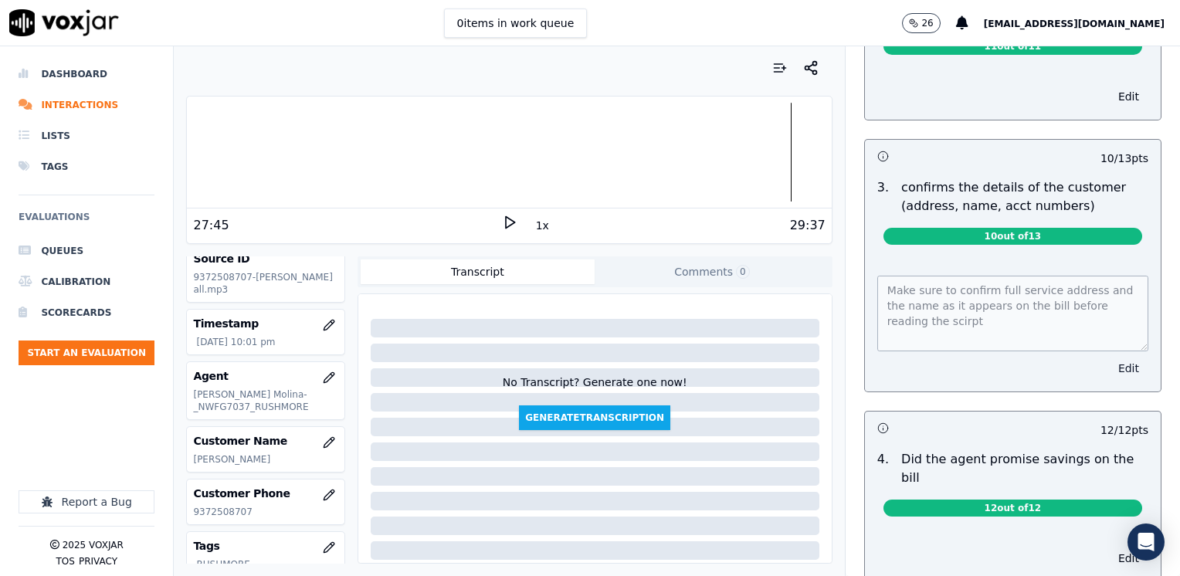
click at [1109, 367] on button "Edit" at bounding box center [1128, 368] width 39 height 22
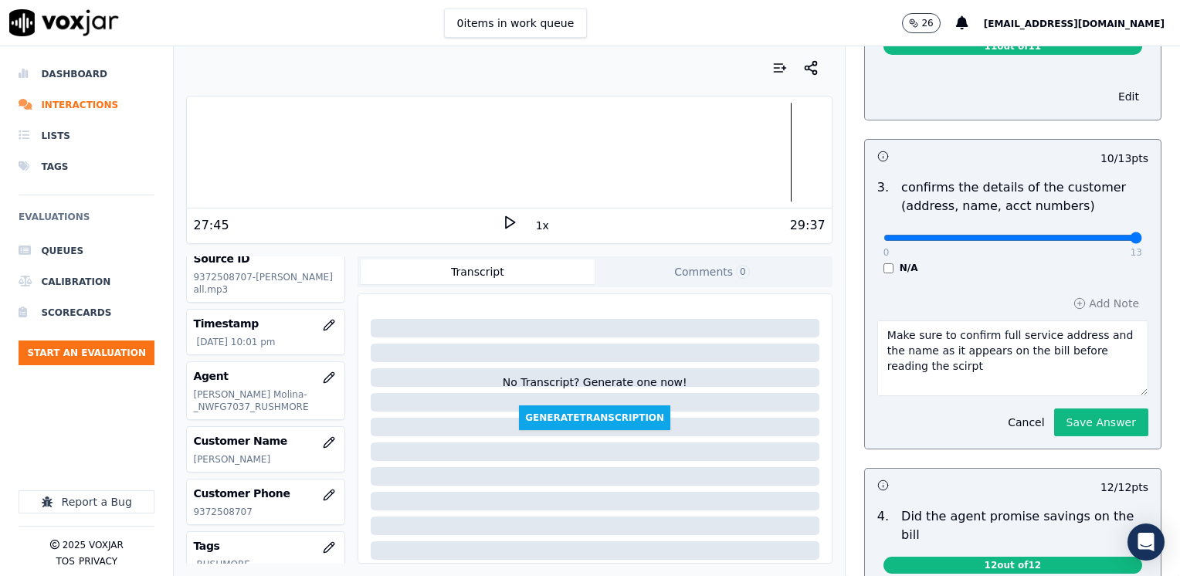
drag, startPoint x: 874, startPoint y: 235, endPoint x: 1179, endPoint y: 265, distance: 306.4
click at [1142, 241] on input "range" at bounding box center [1012, 238] width 259 height 6
drag, startPoint x: 847, startPoint y: 349, endPoint x: 767, endPoint y: 325, distance: 83.0
click at [774, 332] on div "Your browser does not support the audio element. 27:45 1x 29:37 Voxjar ID 9a233…" at bounding box center [677, 311] width 1006 height 530
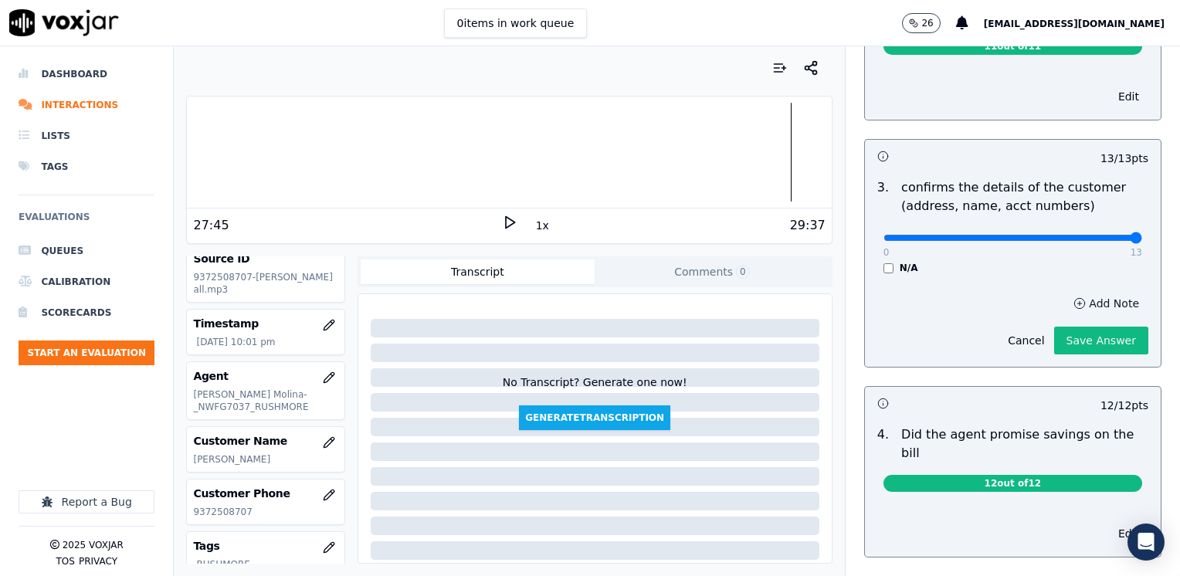
click at [1087, 298] on button "Add Note" at bounding box center [1106, 304] width 84 height 22
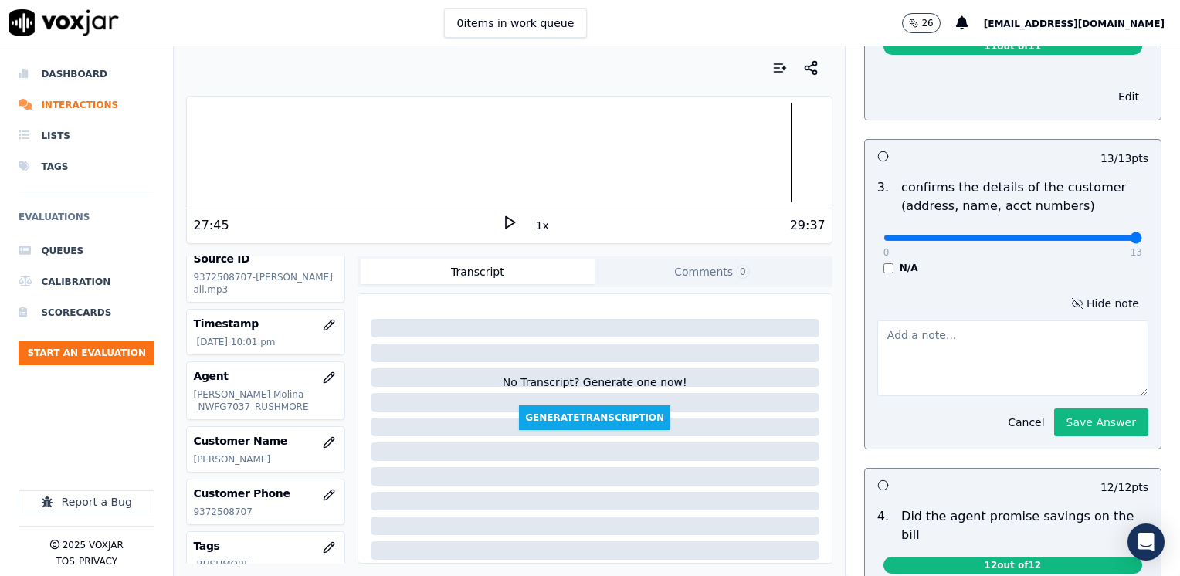
click at [1097, 303] on button "Hide note" at bounding box center [1104, 304] width 86 height 22
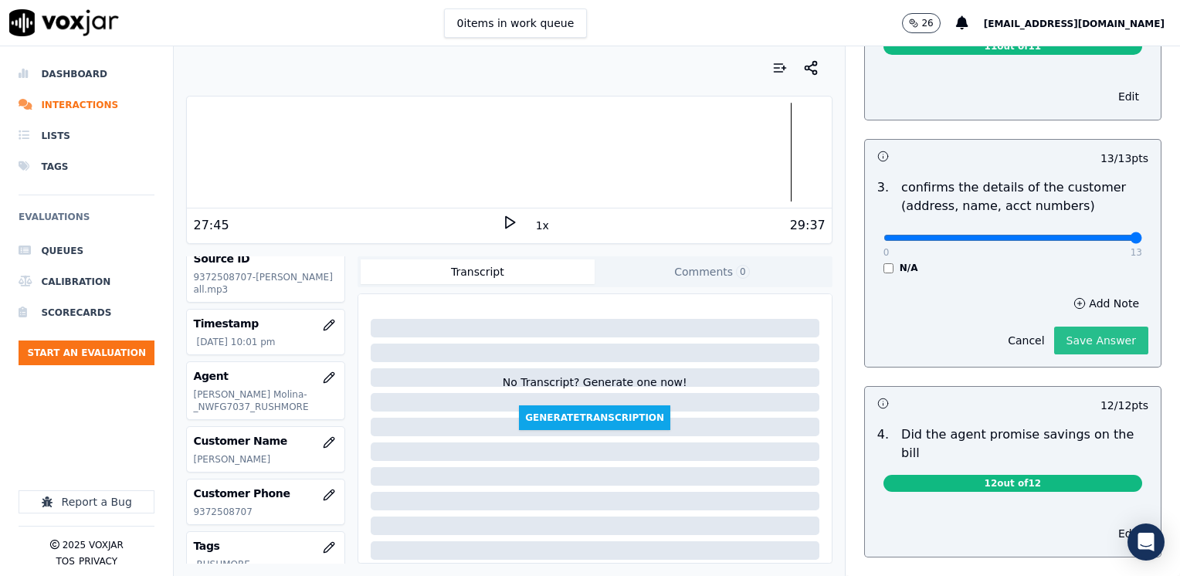
click at [1068, 344] on button "Save Answer" at bounding box center [1101, 341] width 94 height 28
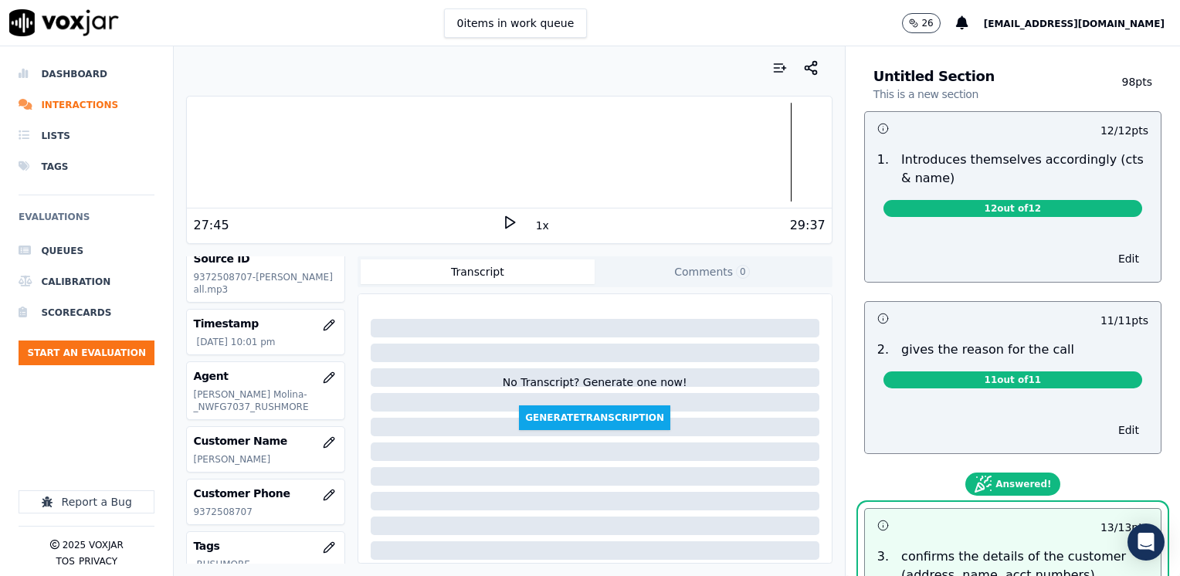
scroll to position [0, 0]
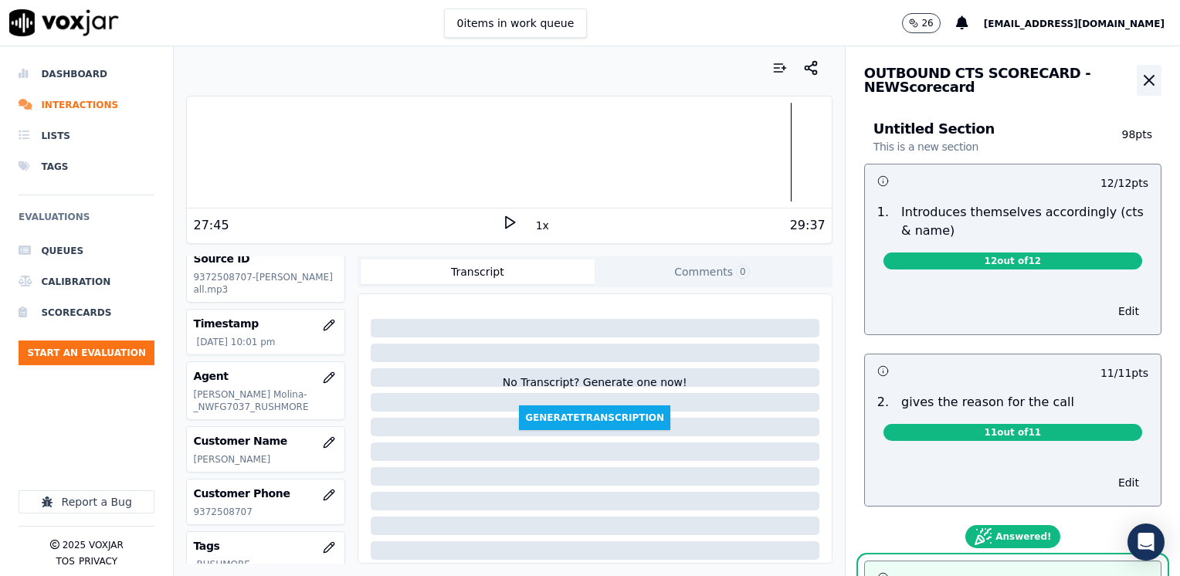
click at [1144, 82] on icon "button" at bounding box center [1148, 80] width 9 height 9
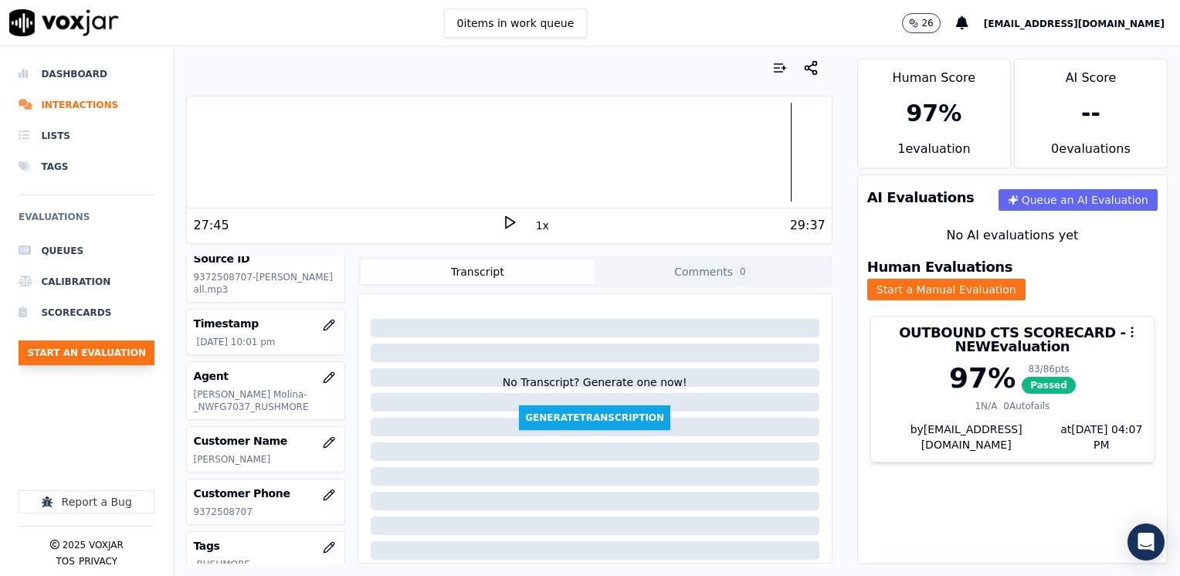
click at [68, 347] on button "Start an Evaluation" at bounding box center [87, 352] width 136 height 25
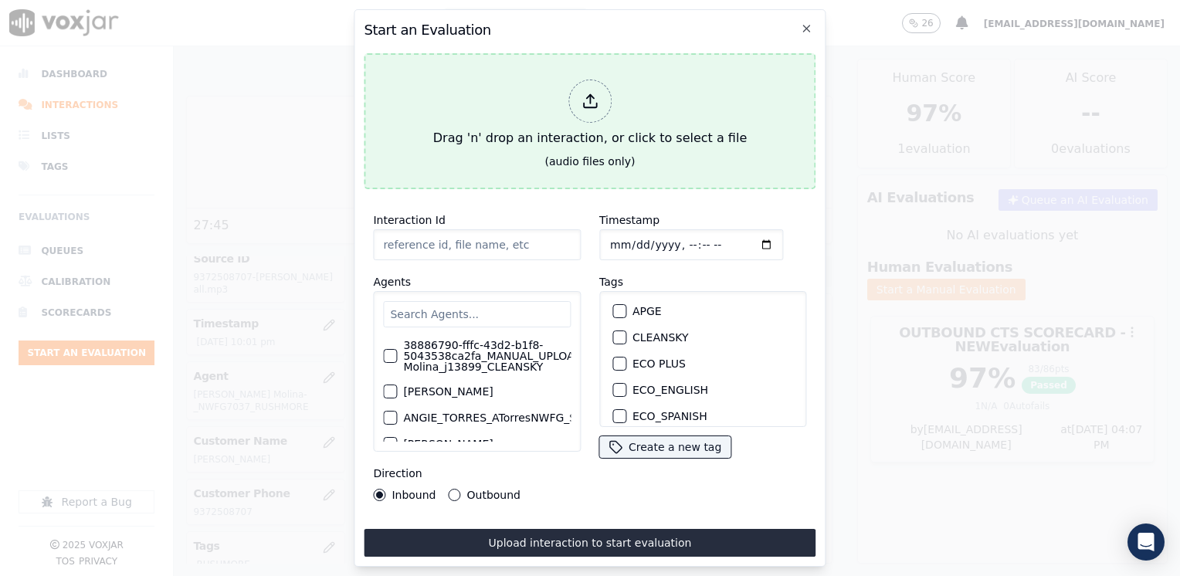
click at [602, 98] on div at bounding box center [589, 101] width 43 height 43
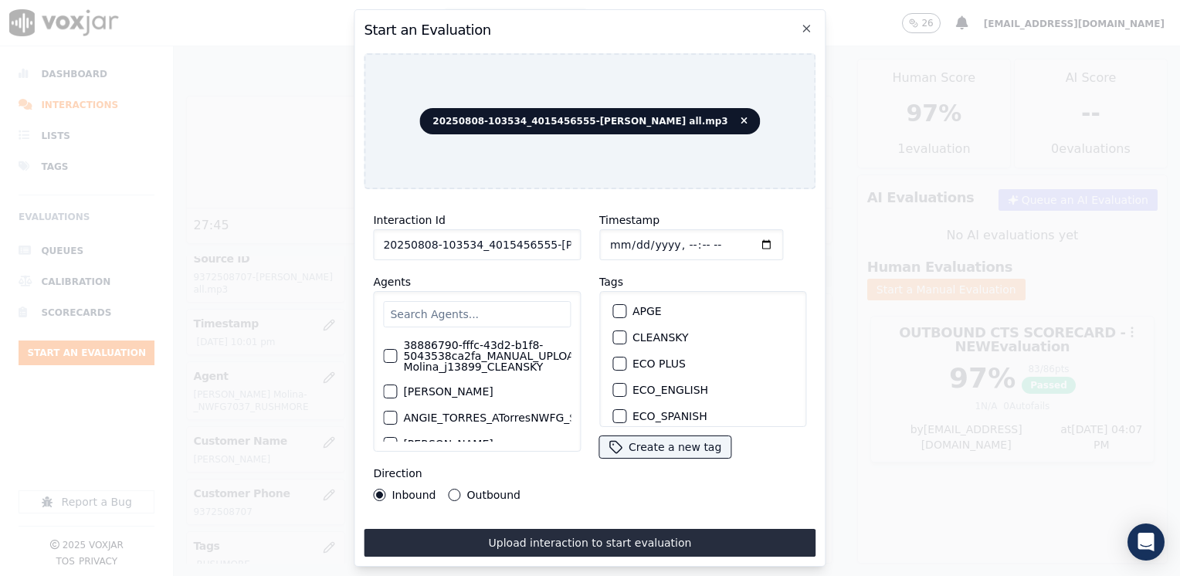
click at [445, 310] on input "text" at bounding box center [477, 314] width 188 height 26
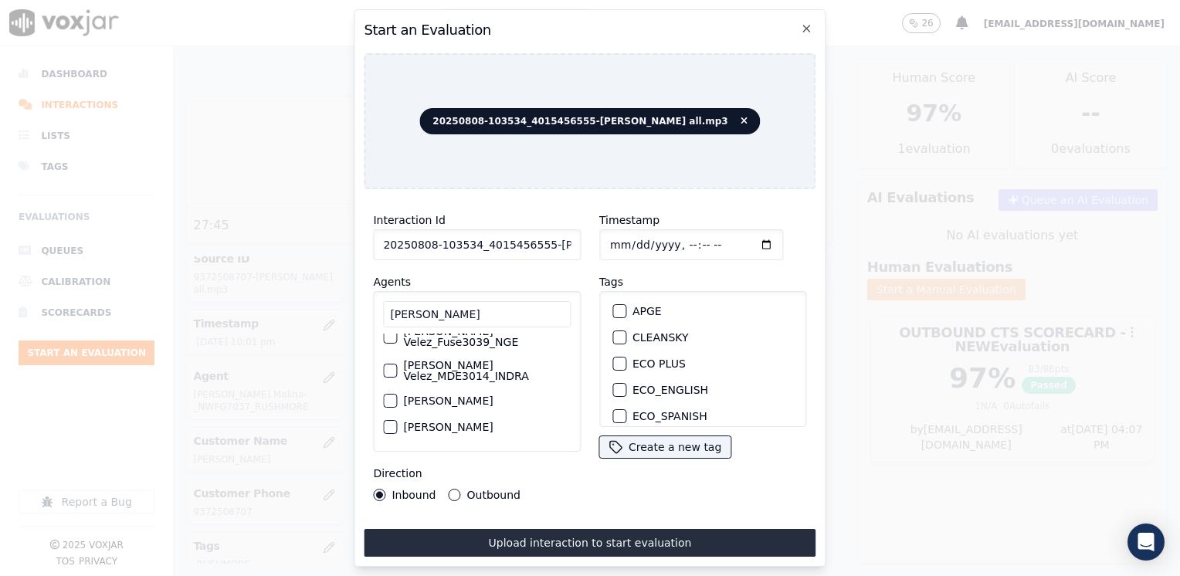
scroll to position [77, 0]
click at [389, 358] on div "button" at bounding box center [389, 363] width 11 height 11
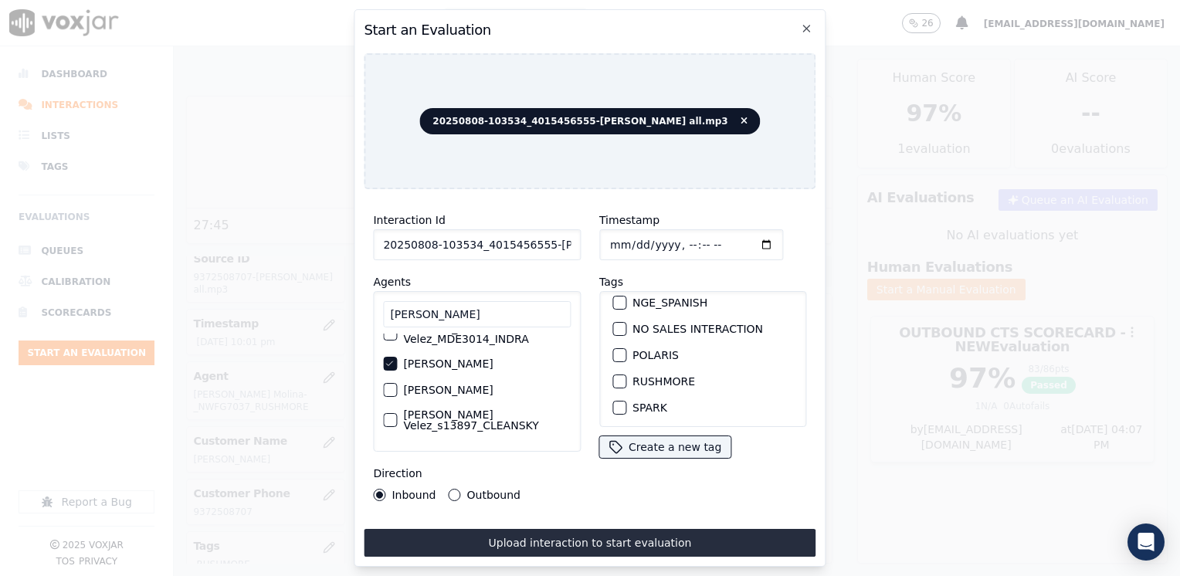
scroll to position [309, 0]
click at [617, 364] on div "button" at bounding box center [618, 369] width 11 height 11
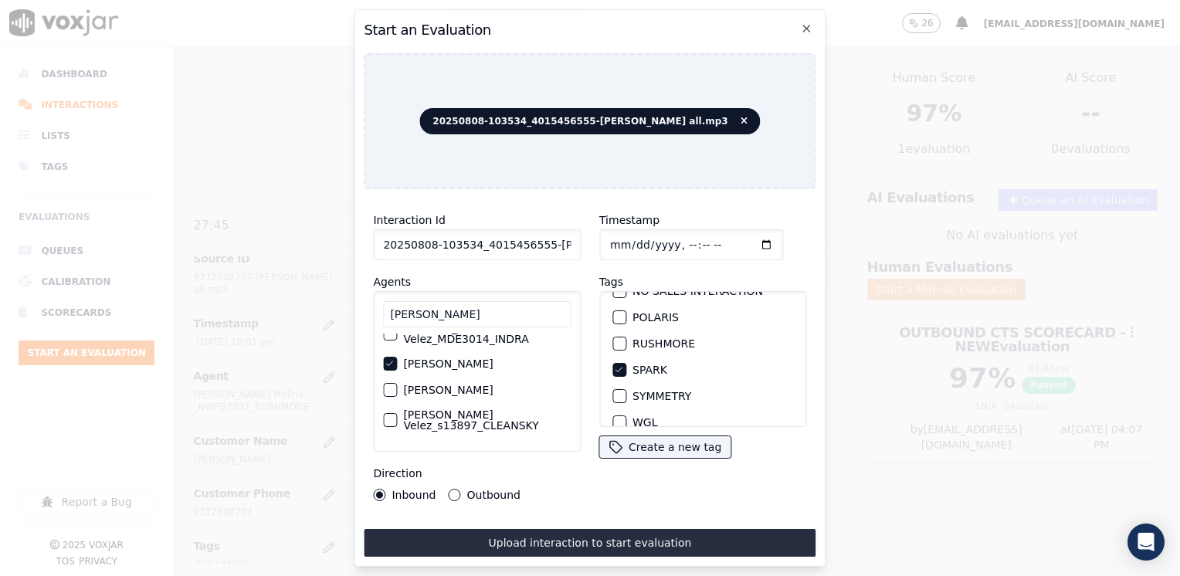
click at [736, 238] on input "Timestamp" at bounding box center [691, 244] width 184 height 31
drag, startPoint x: 451, startPoint y: 489, endPoint x: 497, endPoint y: 516, distance: 53.2
click at [451, 489] on button "Outbound" at bounding box center [455, 495] width 12 height 12
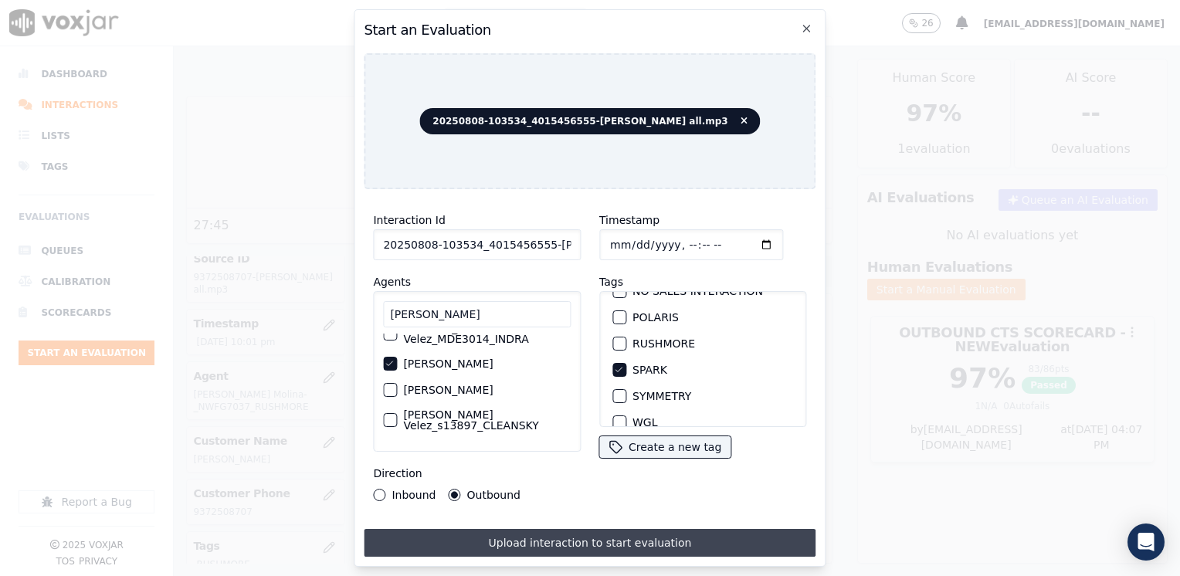
click at [581, 533] on button "Upload interaction to start evaluation" at bounding box center [590, 543] width 452 height 28
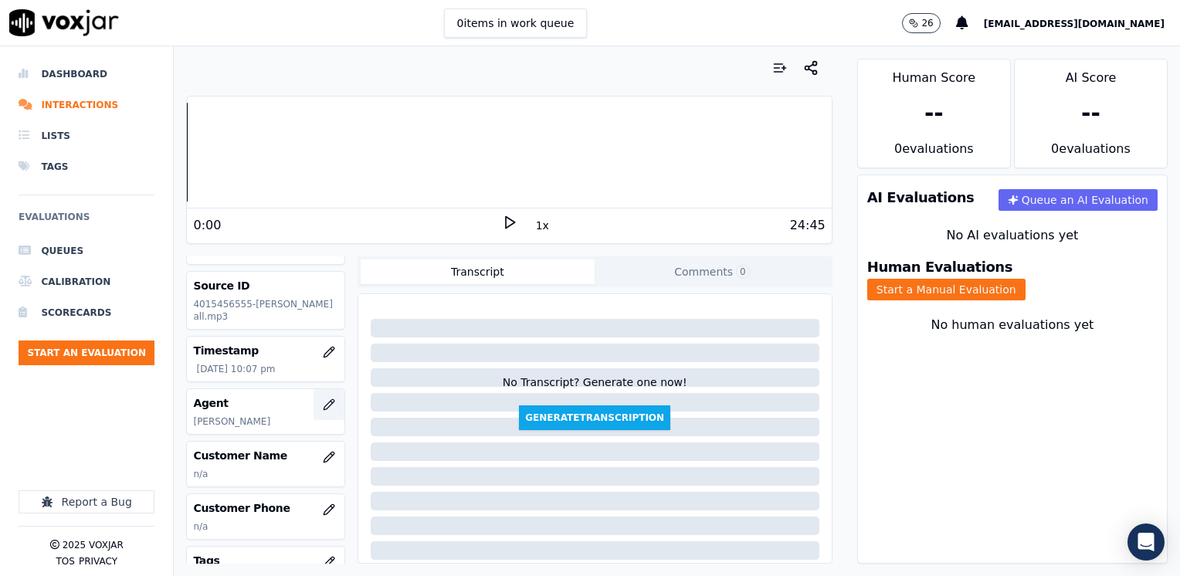
scroll to position [77, 0]
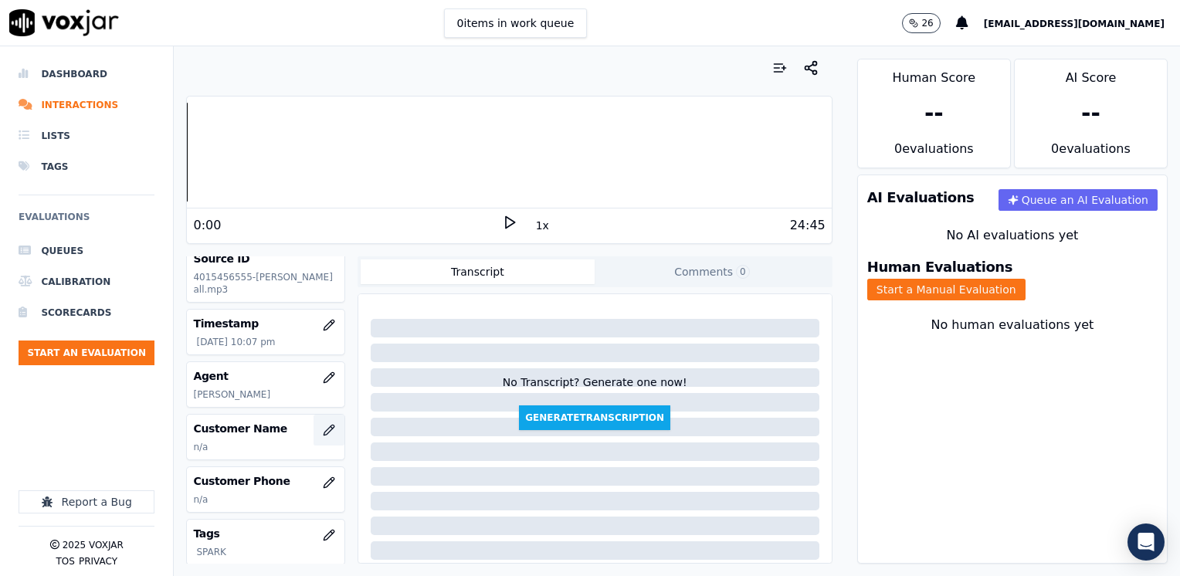
click at [323, 436] on icon "button" at bounding box center [329, 430] width 12 height 12
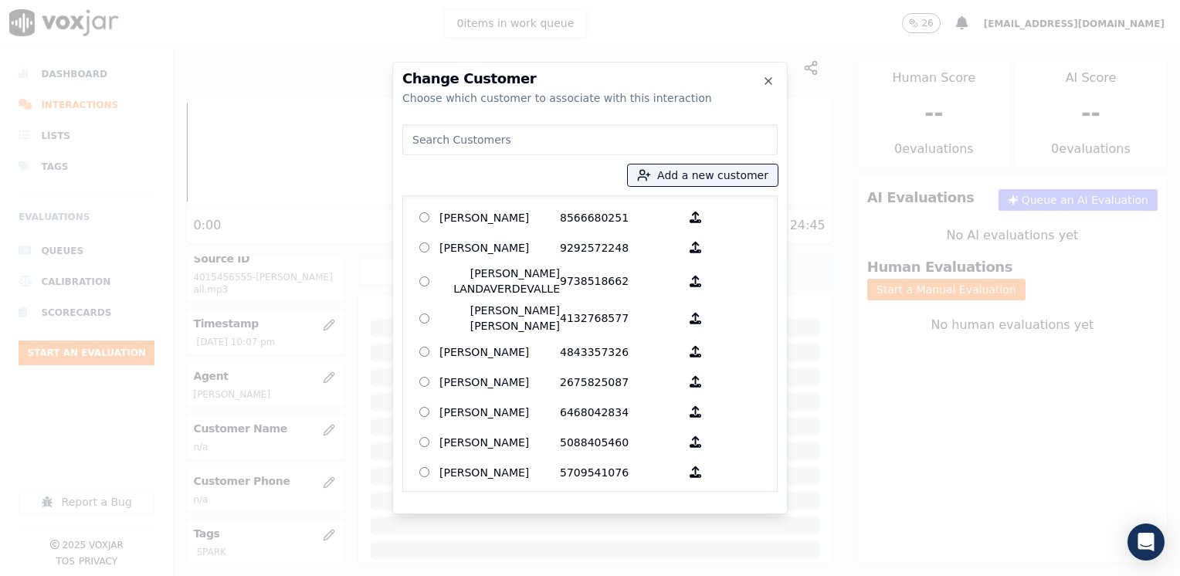
click at [582, 139] on input at bounding box center [589, 139] width 375 height 31
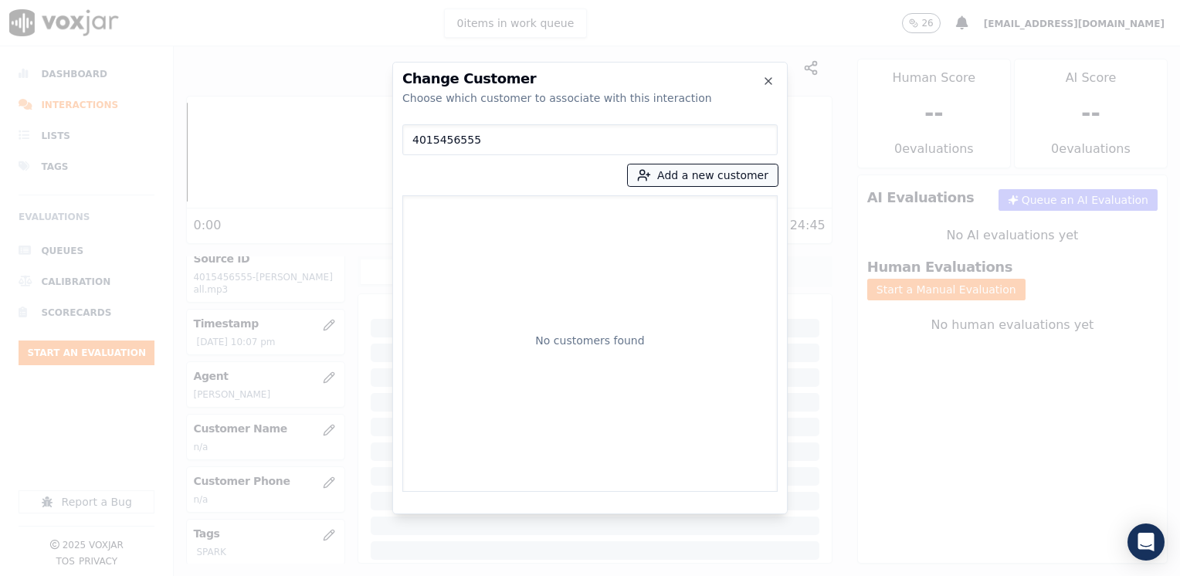
click at [746, 171] on button "Add a new customer" at bounding box center [703, 175] width 150 height 22
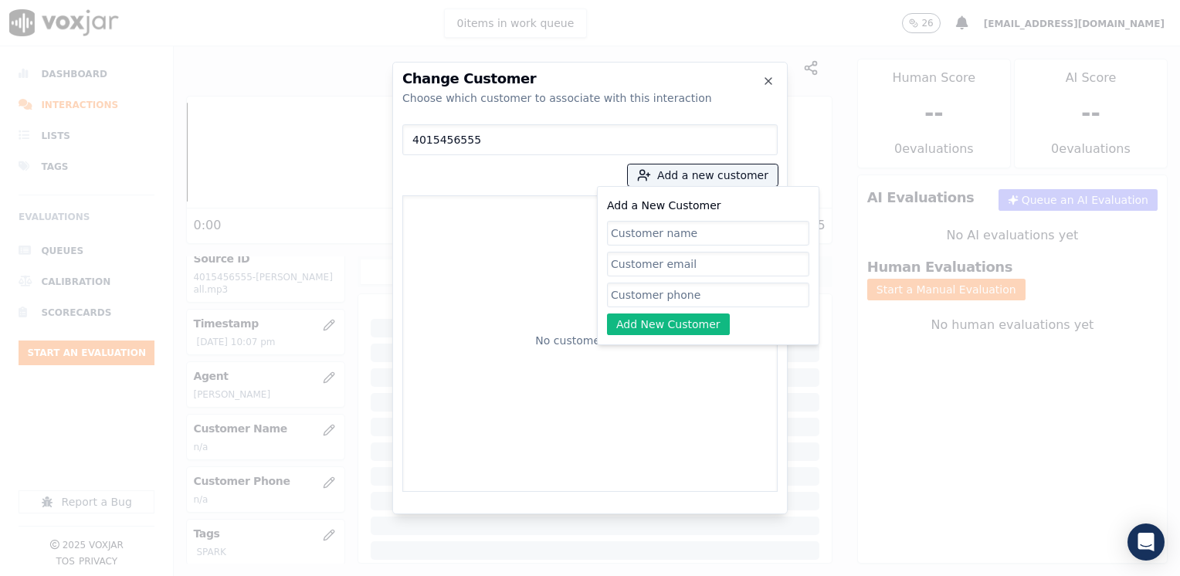
click at [657, 295] on input "Add a New Customer" at bounding box center [708, 295] width 202 height 25
paste input "4015456555"
click at [704, 234] on input "Add a New Customer" at bounding box center [708, 233] width 202 height 25
paste input "[PERSON_NAME]"
click at [679, 326] on button "Add New Customer" at bounding box center [668, 324] width 123 height 22
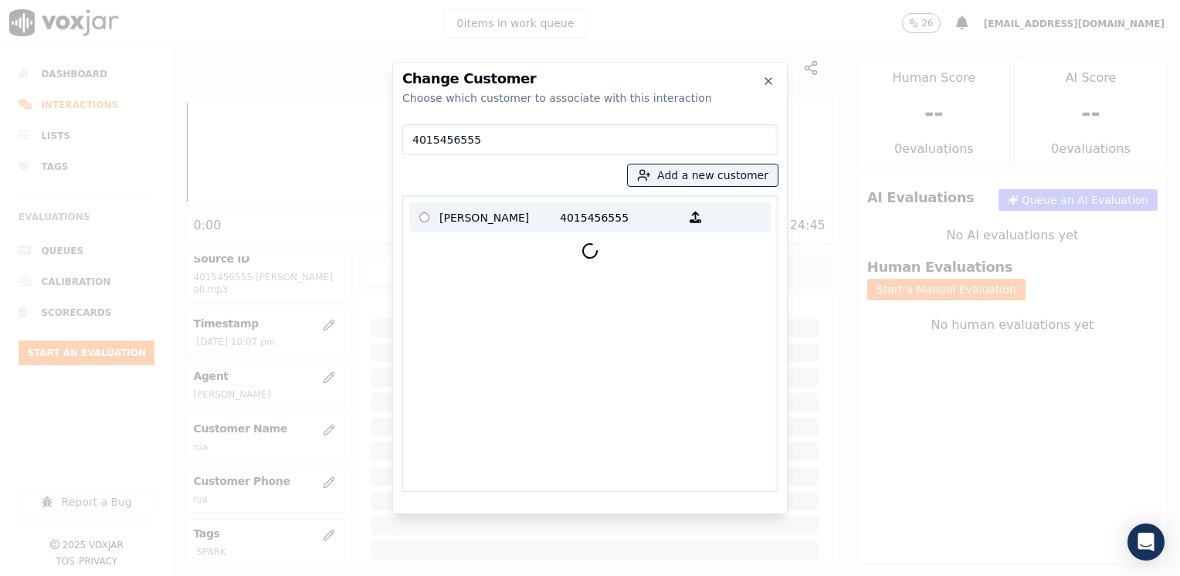
click at [547, 218] on p "[PERSON_NAME]" at bounding box center [499, 217] width 120 height 24
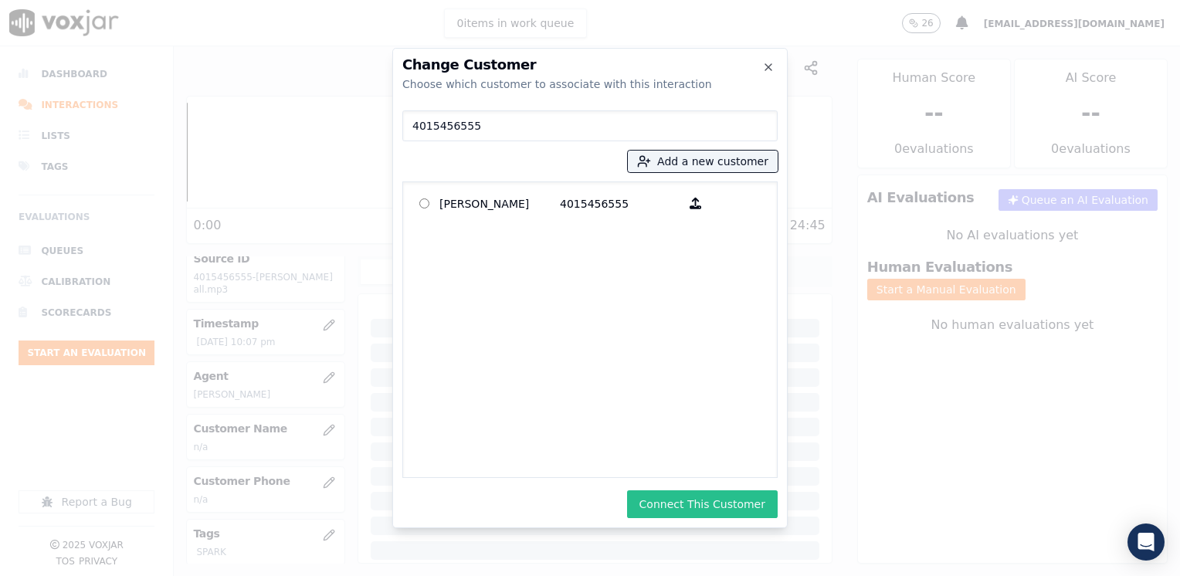
click at [713, 514] on button "Connect This Customer" at bounding box center [702, 504] width 151 height 28
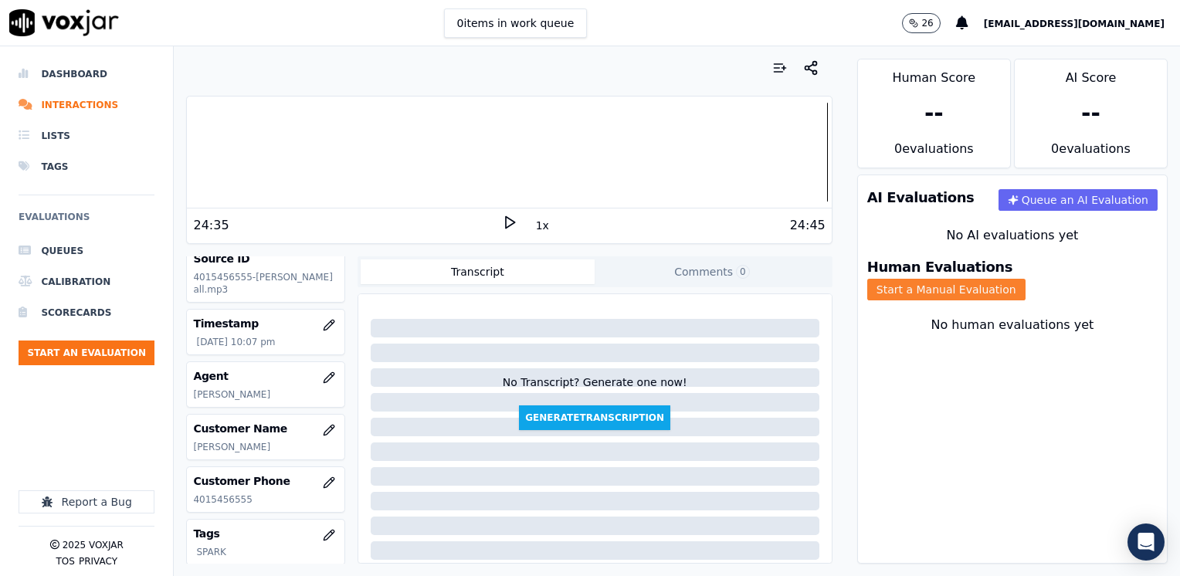
click at [1018, 280] on button "Start a Manual Evaluation" at bounding box center [946, 290] width 158 height 22
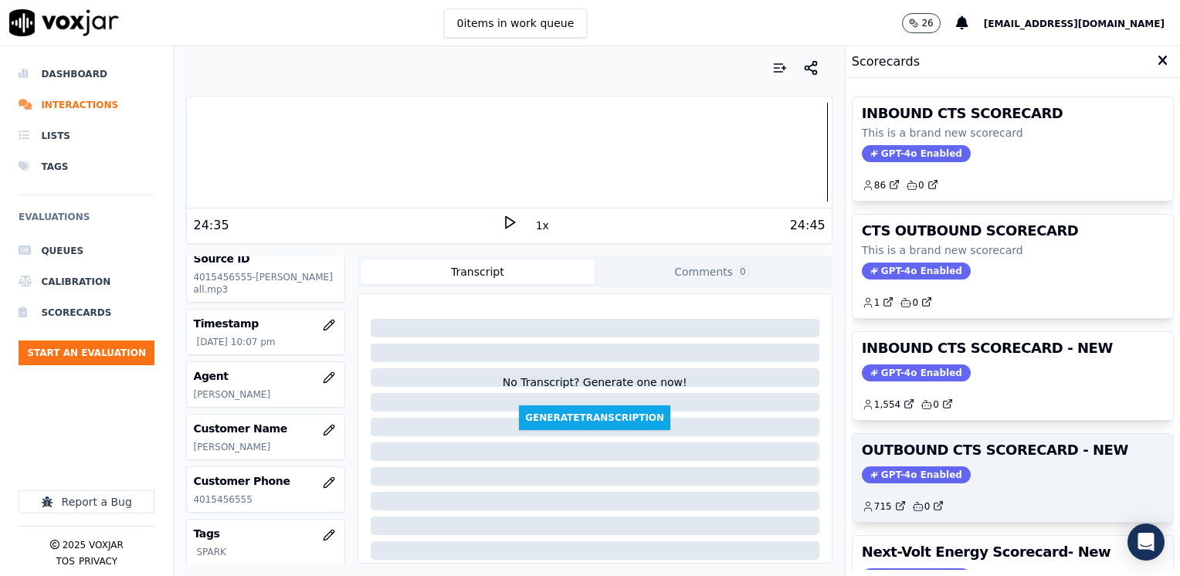
click at [890, 461] on div "OUTBOUND CTS SCORECARD - NEW GPT-4o Enabled 715 0" at bounding box center [1012, 478] width 320 height 88
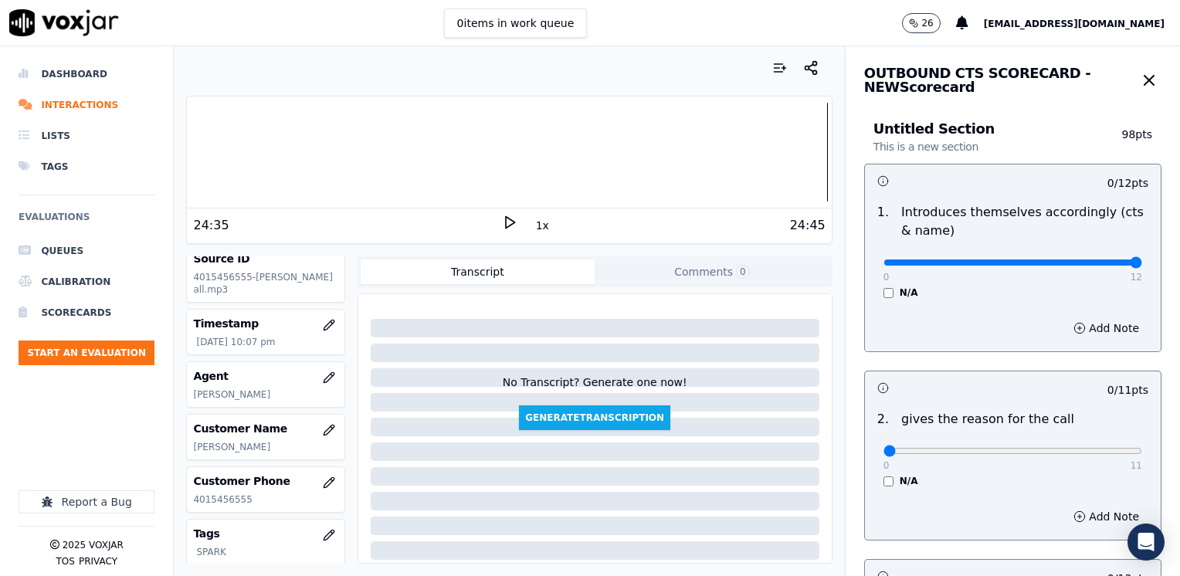
drag, startPoint x: 920, startPoint y: 262, endPoint x: 1182, endPoint y: 270, distance: 261.8
click at [1142, 266] on input "range" at bounding box center [1012, 262] width 259 height 6
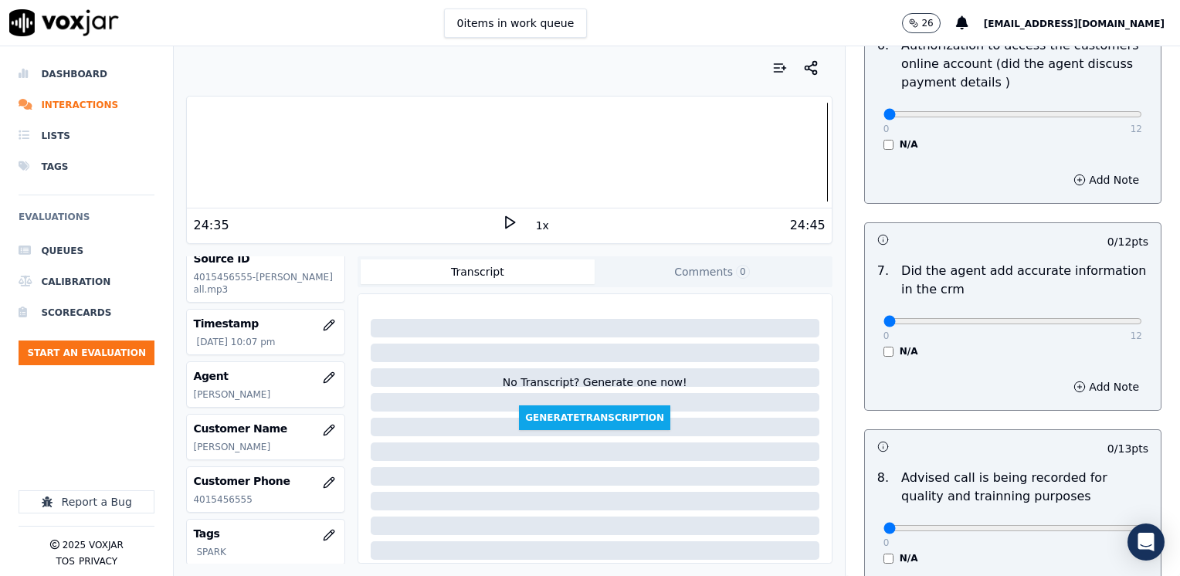
scroll to position [1118, 0]
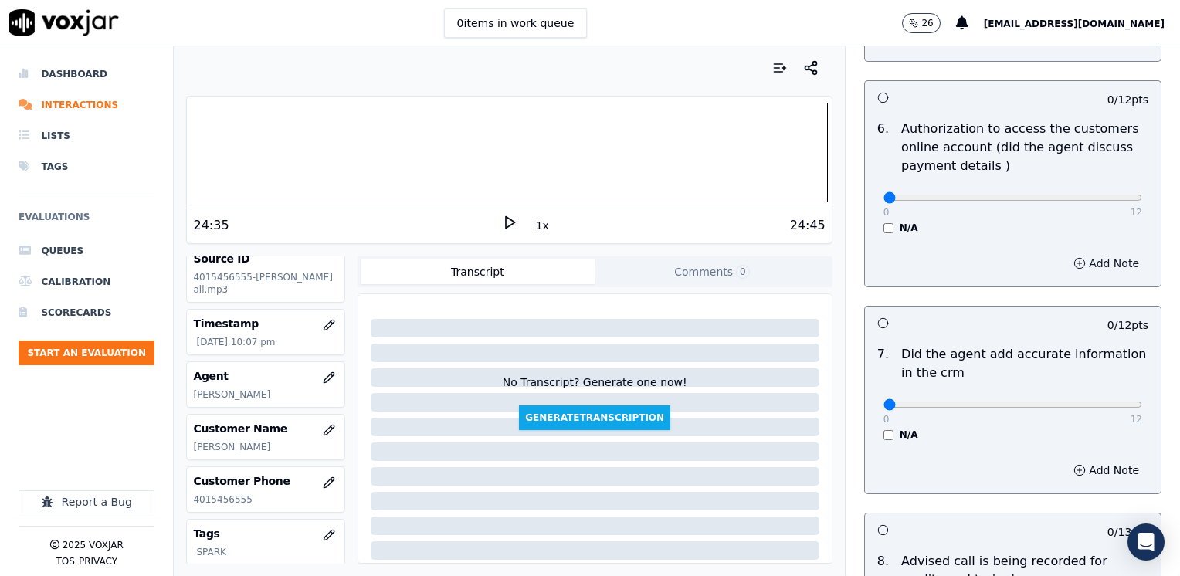
click at [1085, 252] on button "Add Note" at bounding box center [1106, 263] width 84 height 22
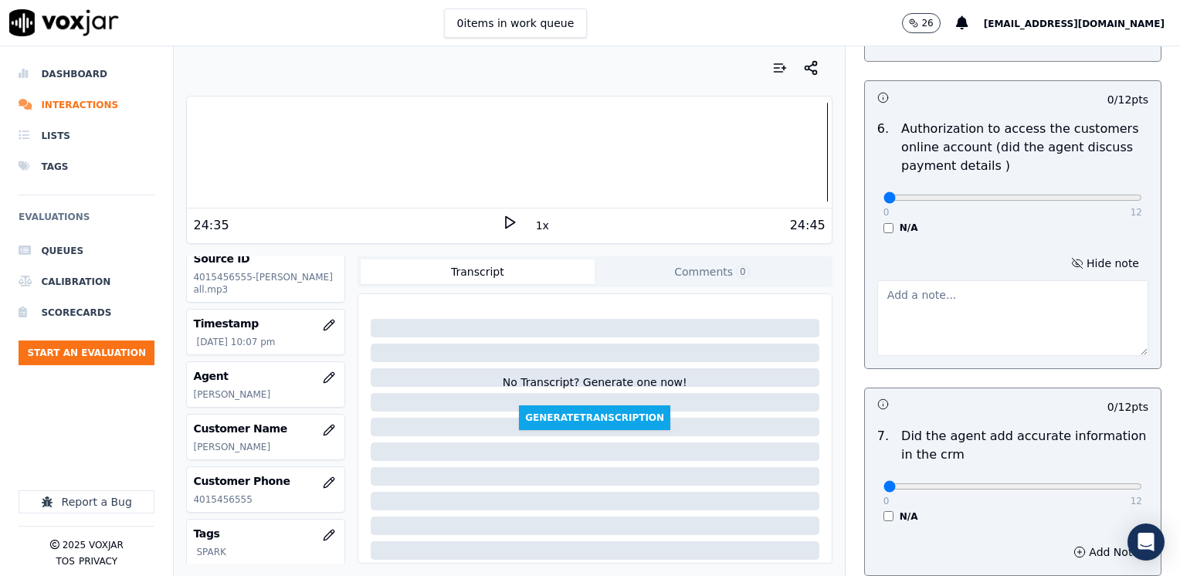
click at [929, 388] on div "0 / 12 pts" at bounding box center [1013, 404] width 296 height 32
click at [957, 306] on textarea at bounding box center [1012, 318] width 271 height 76
click at [924, 284] on textarea "Does not request authorization to access cx online" at bounding box center [1012, 318] width 271 height 76
click at [932, 280] on textarea "Does not request authorization to access cx online" at bounding box center [1012, 318] width 271 height 76
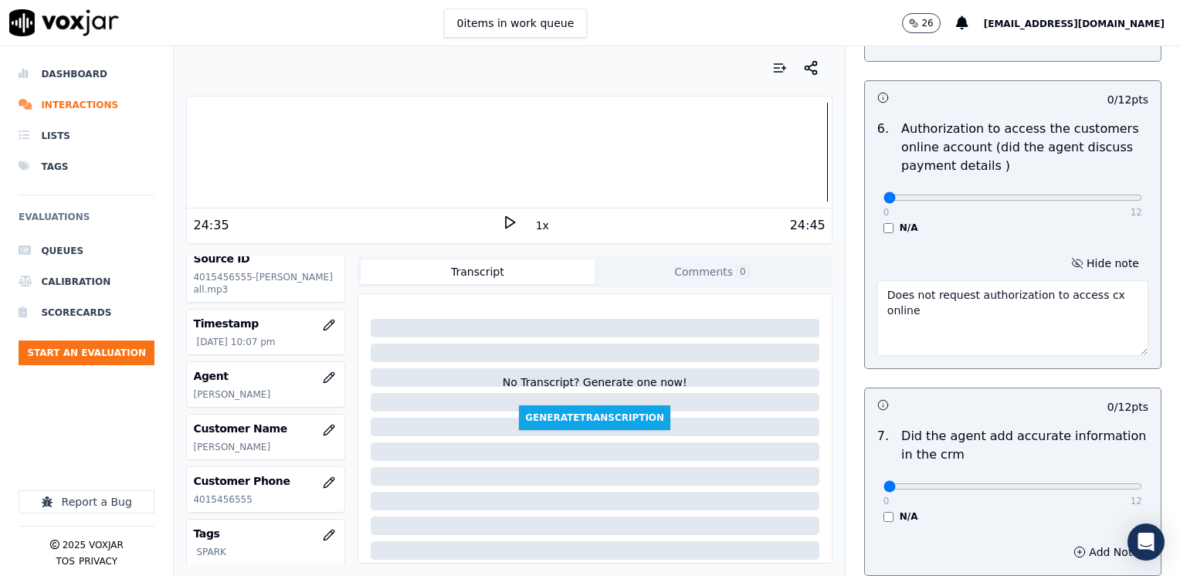
click at [932, 280] on textarea "Does not request authorization to access cx online" at bounding box center [1012, 318] width 271 height 76
drag, startPoint x: 878, startPoint y: 465, endPoint x: 1182, endPoint y: 499, distance: 306.0
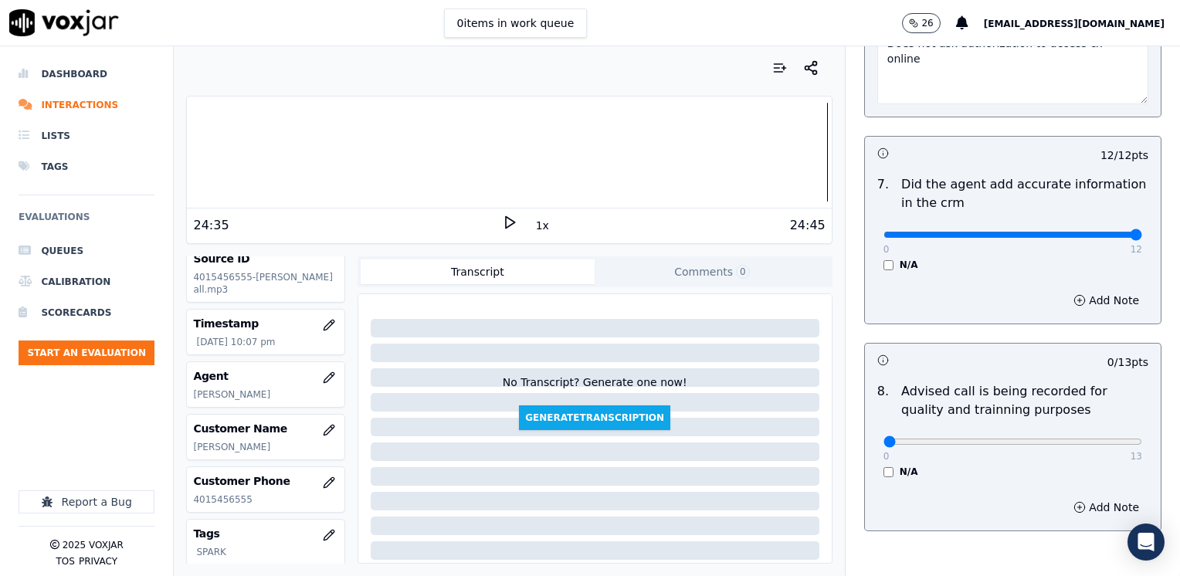
scroll to position [1427, 0]
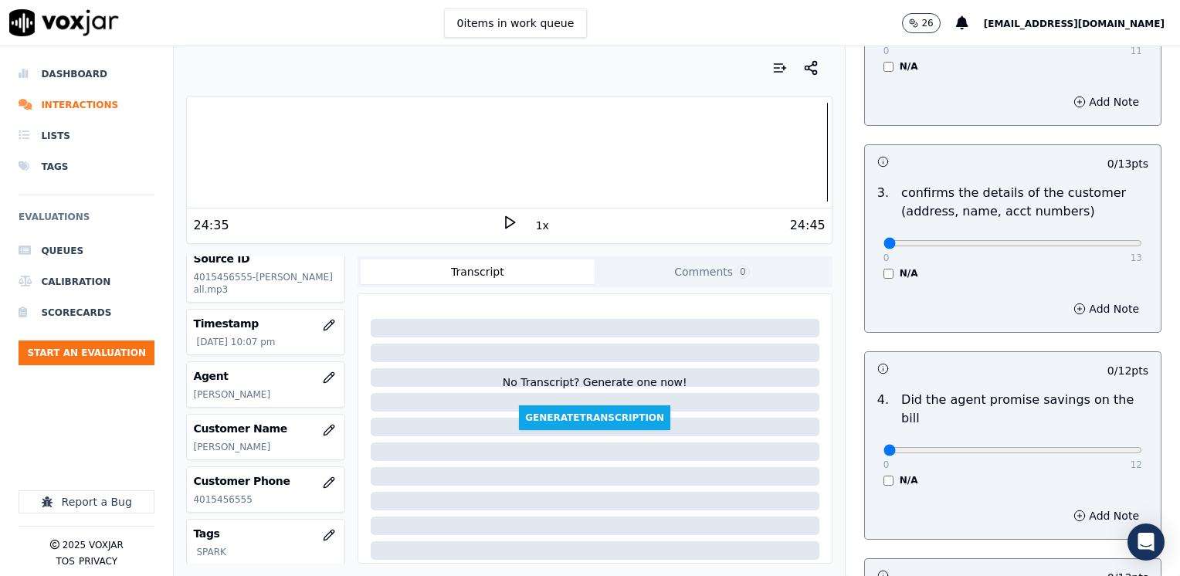
scroll to position [500, 0]
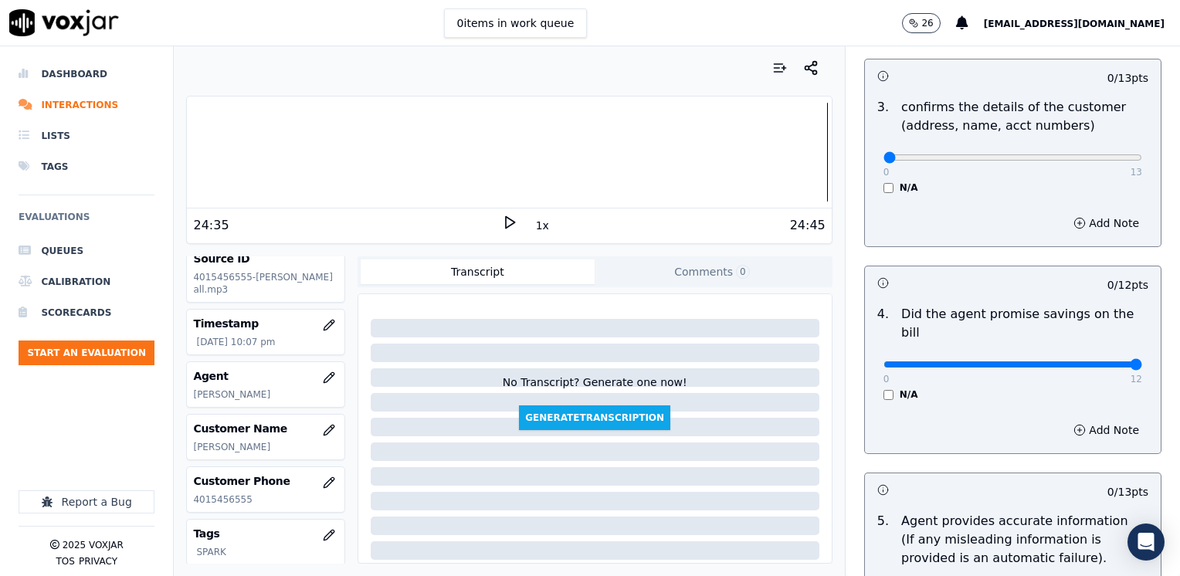
drag, startPoint x: 875, startPoint y: 344, endPoint x: 1179, endPoint y: 333, distance: 304.4
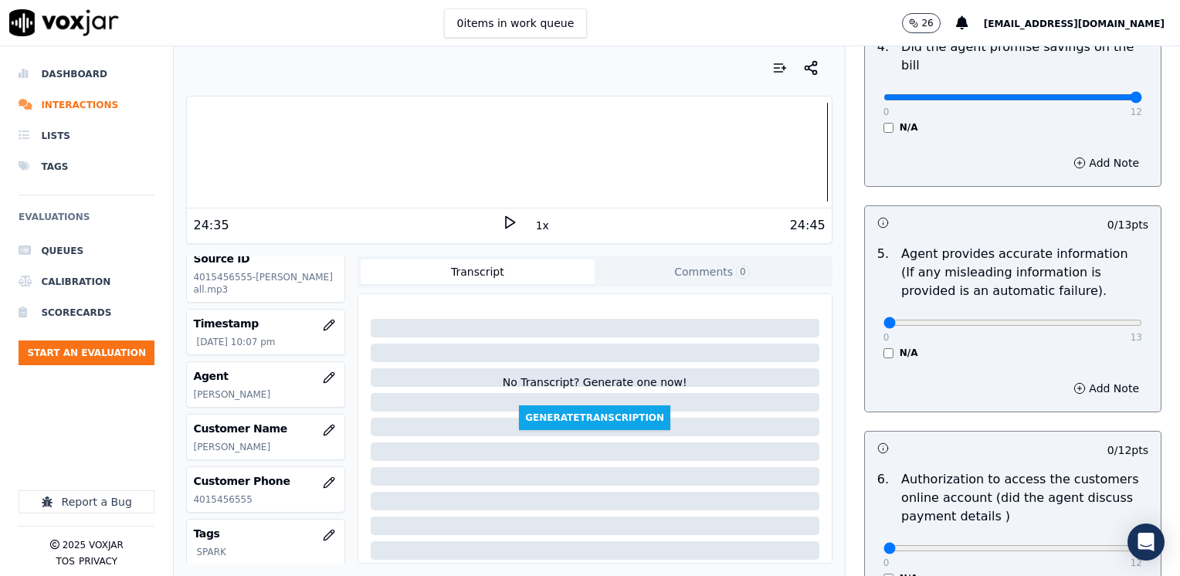
scroll to position [963, 0]
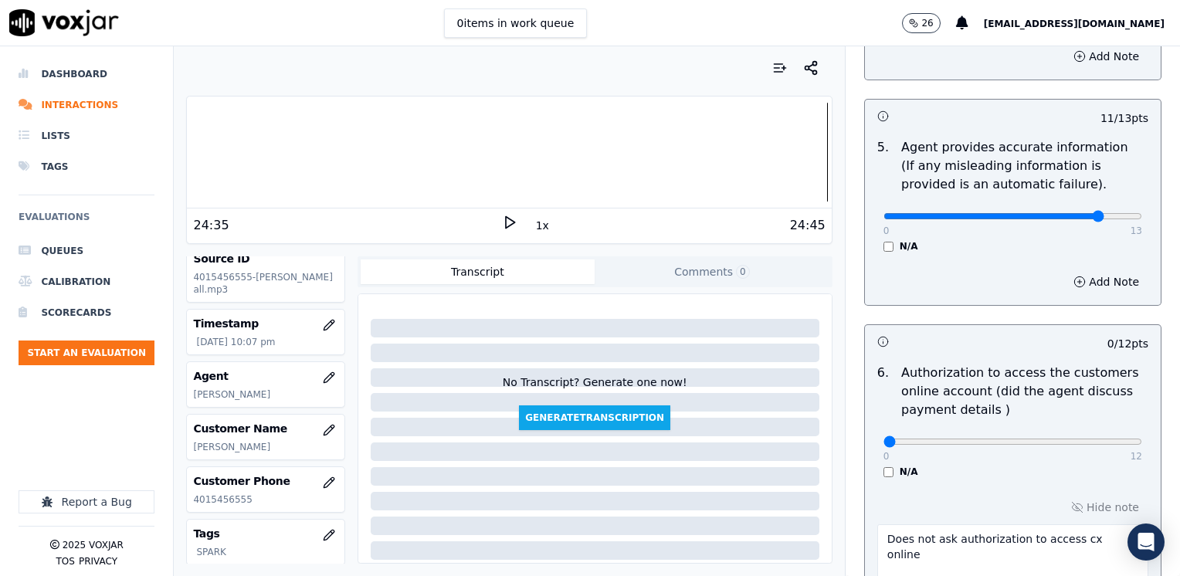
scroll to position [809, 0]
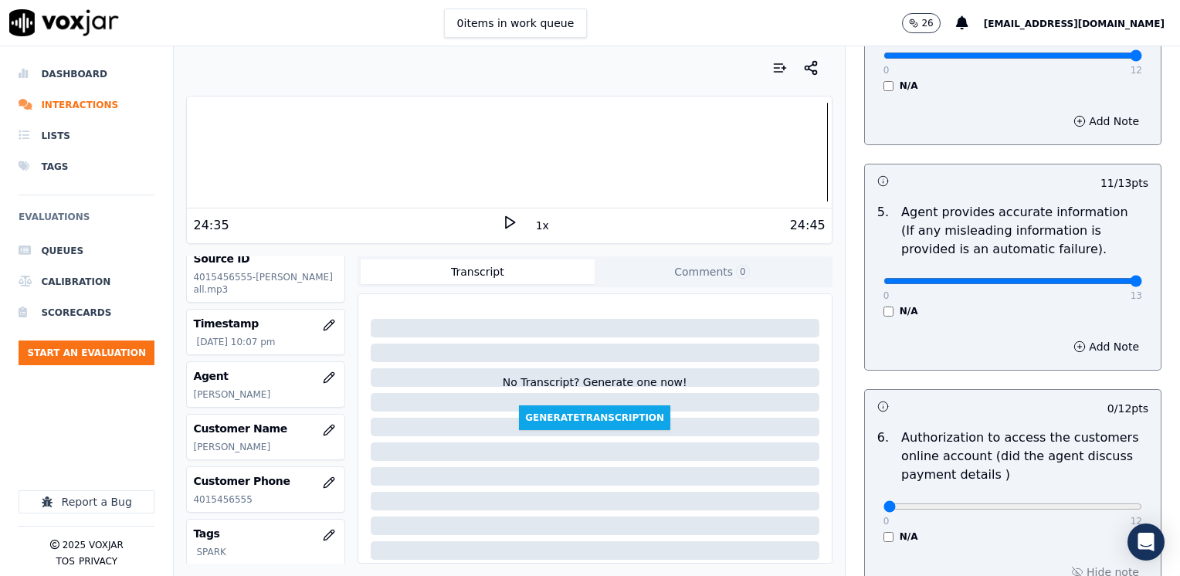
drag, startPoint x: 1060, startPoint y: 258, endPoint x: 1182, endPoint y: 274, distance: 123.0
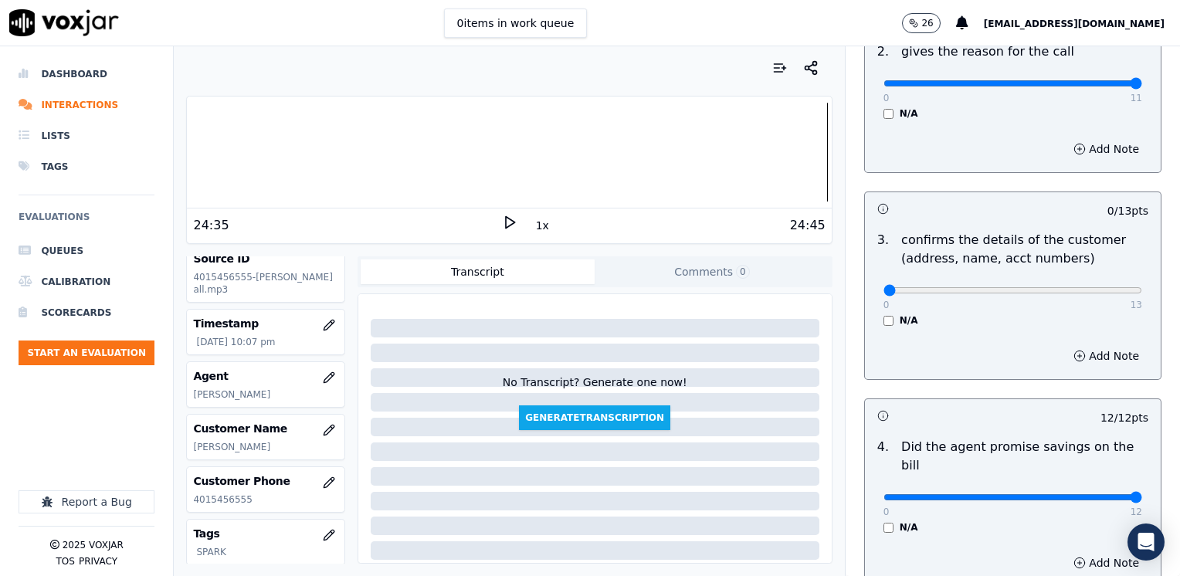
scroll to position [346, 0]
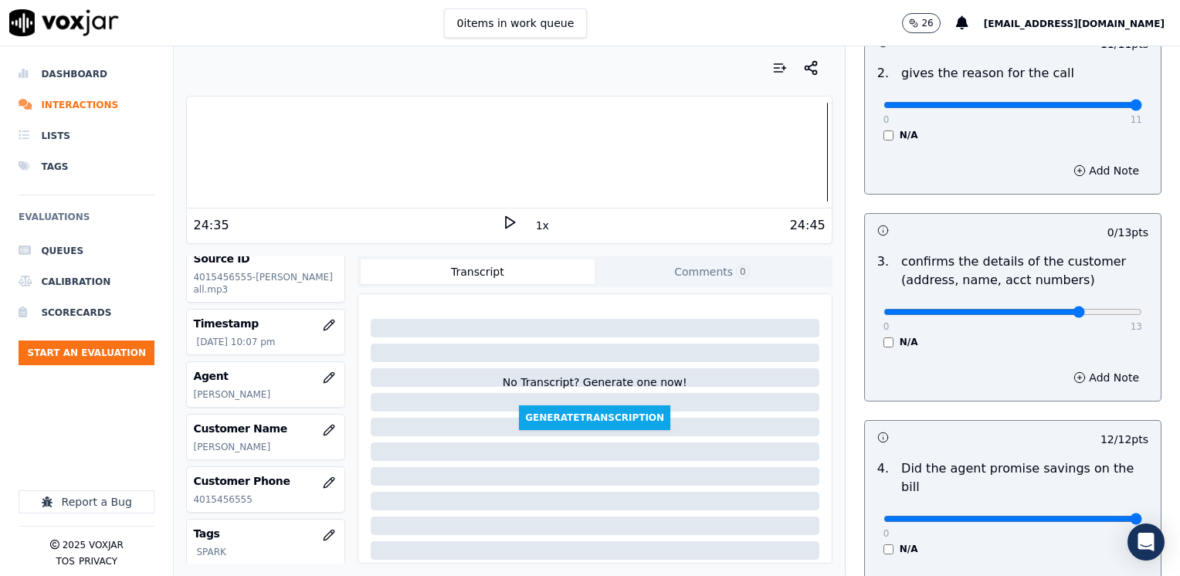
click at [1085, 379] on button "Add Note" at bounding box center [1106, 378] width 84 height 22
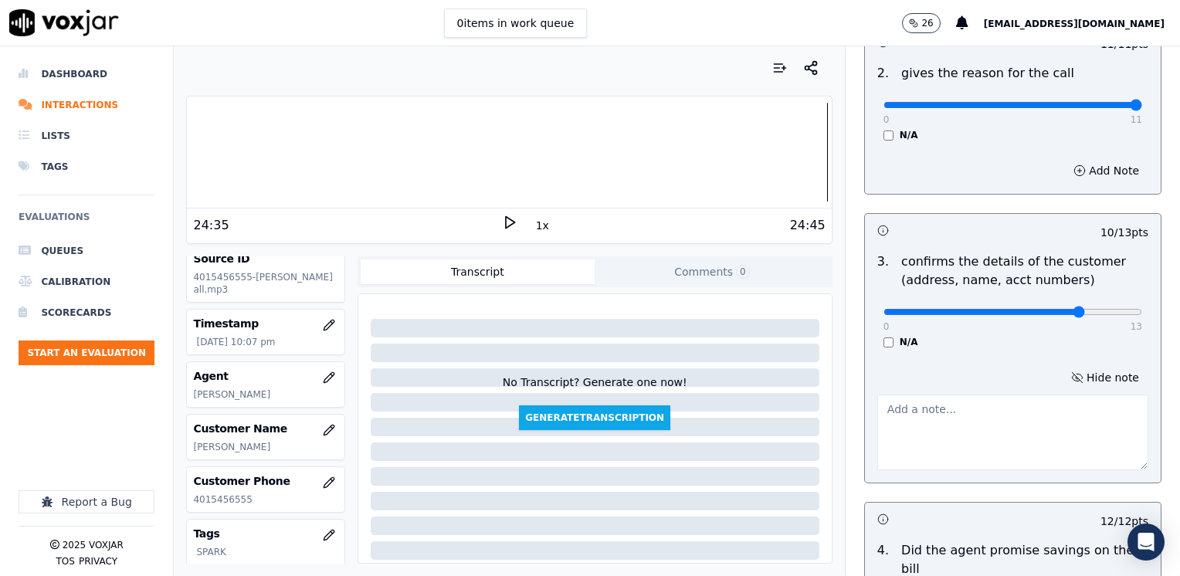
click at [941, 434] on textarea at bounding box center [1012, 432] width 271 height 76
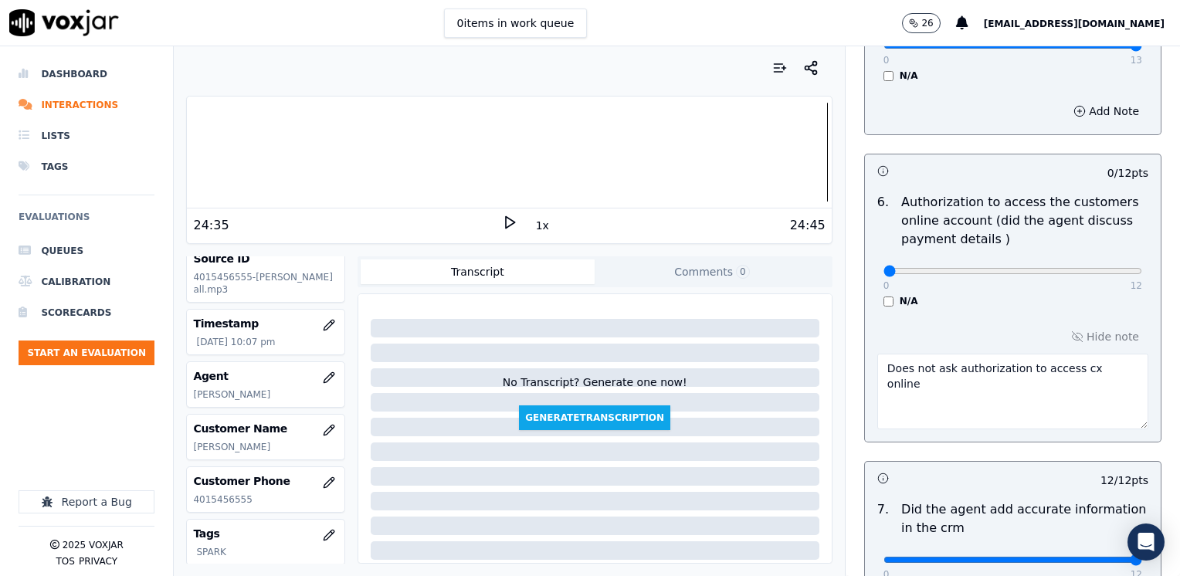
scroll to position [1512, 0]
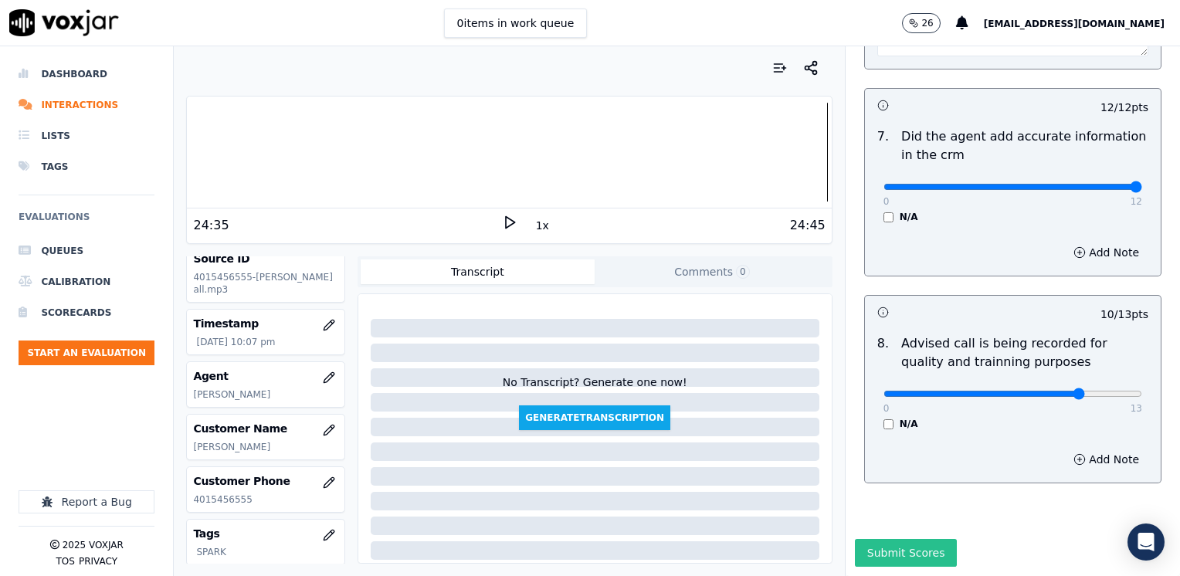
click at [889, 539] on button "Submit Scores" at bounding box center [906, 553] width 103 height 28
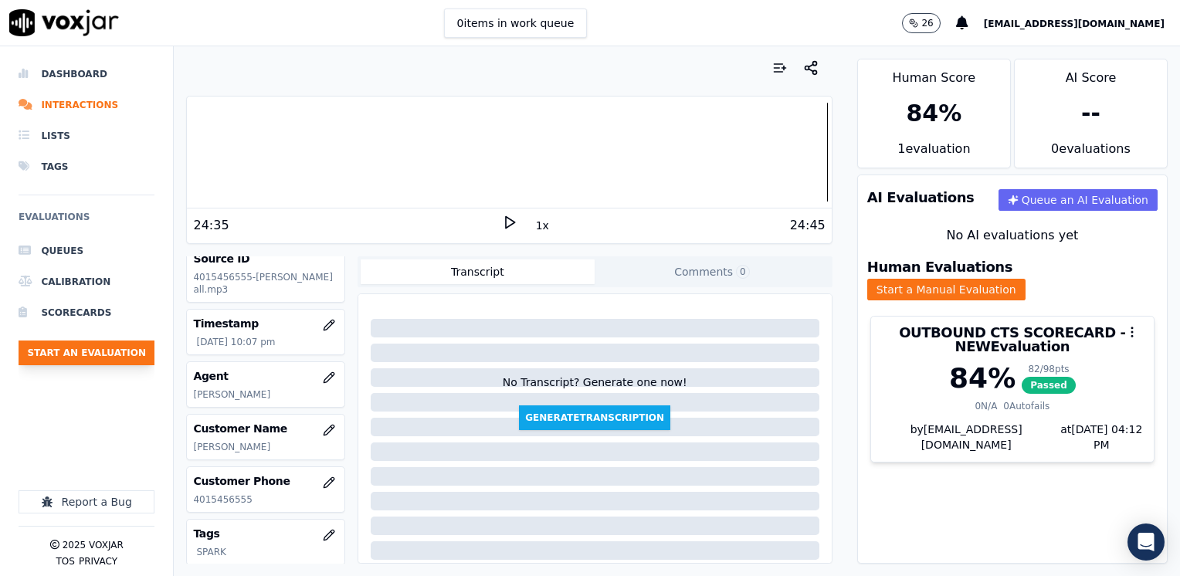
click at [96, 347] on button "Start an Evaluation" at bounding box center [87, 352] width 136 height 25
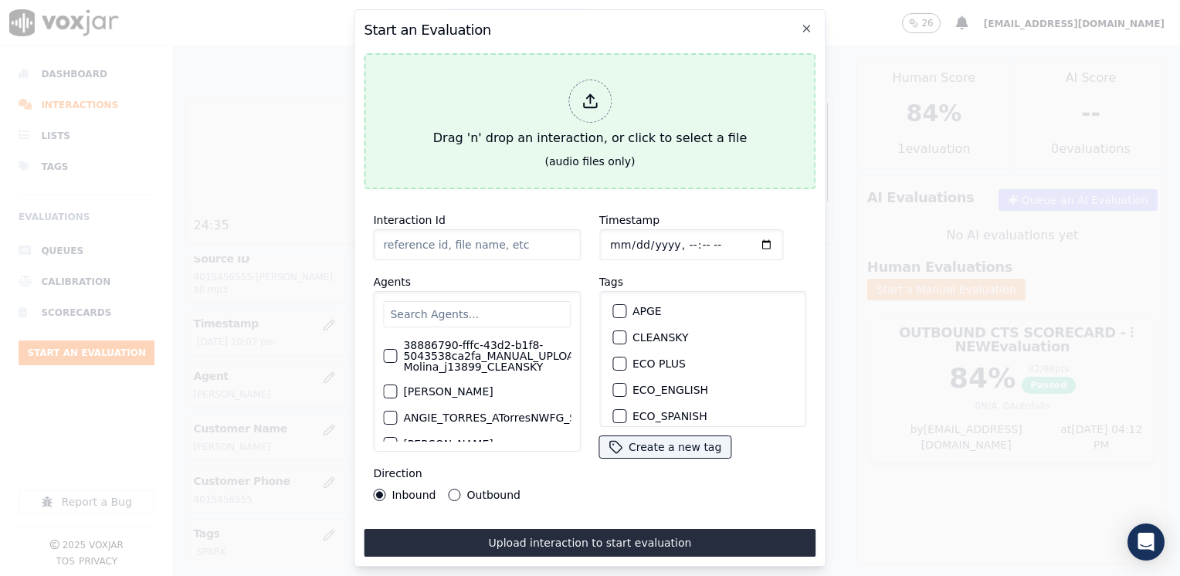
click at [577, 100] on div at bounding box center [589, 101] width 43 height 43
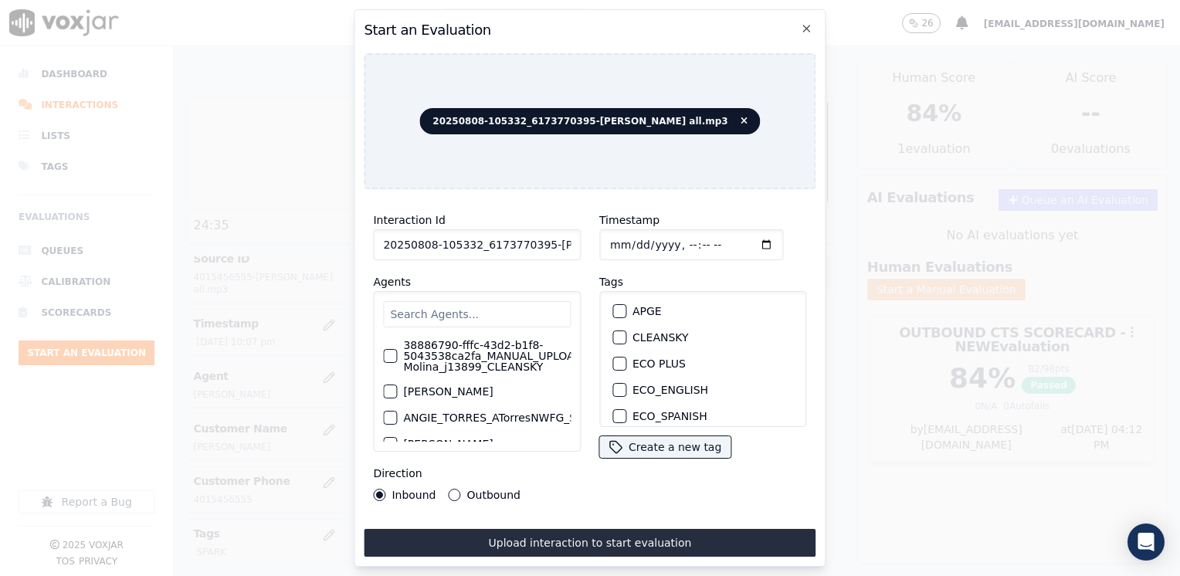
click at [457, 306] on input "text" at bounding box center [477, 314] width 188 height 26
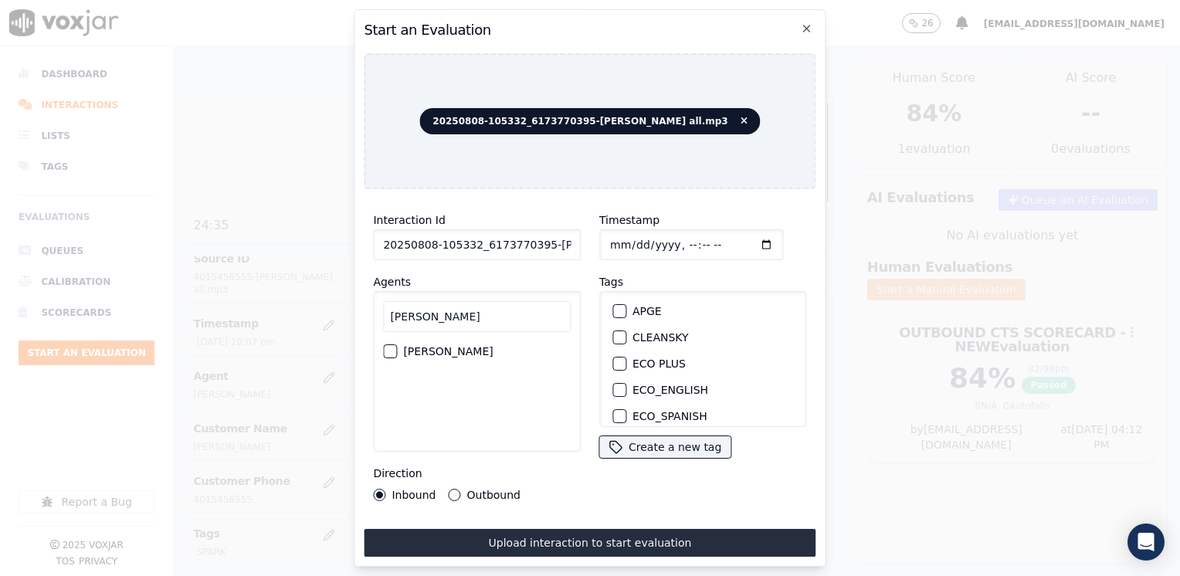
click at [394, 346] on div "button" at bounding box center [389, 351] width 11 height 11
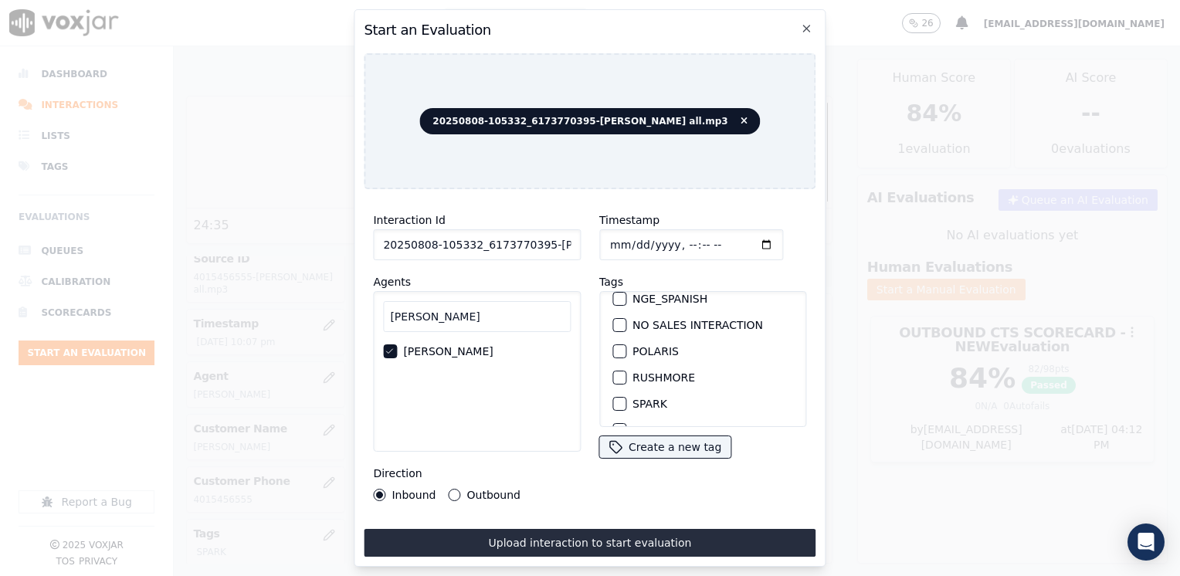
scroll to position [309, 0]
click at [616, 364] on div "button" at bounding box center [618, 369] width 11 height 11
click at [740, 239] on input "Timestamp" at bounding box center [691, 244] width 184 height 31
click at [739, 242] on input "Timestamp" at bounding box center [691, 244] width 184 height 31
click at [449, 489] on button "Outbound" at bounding box center [455, 495] width 12 height 12
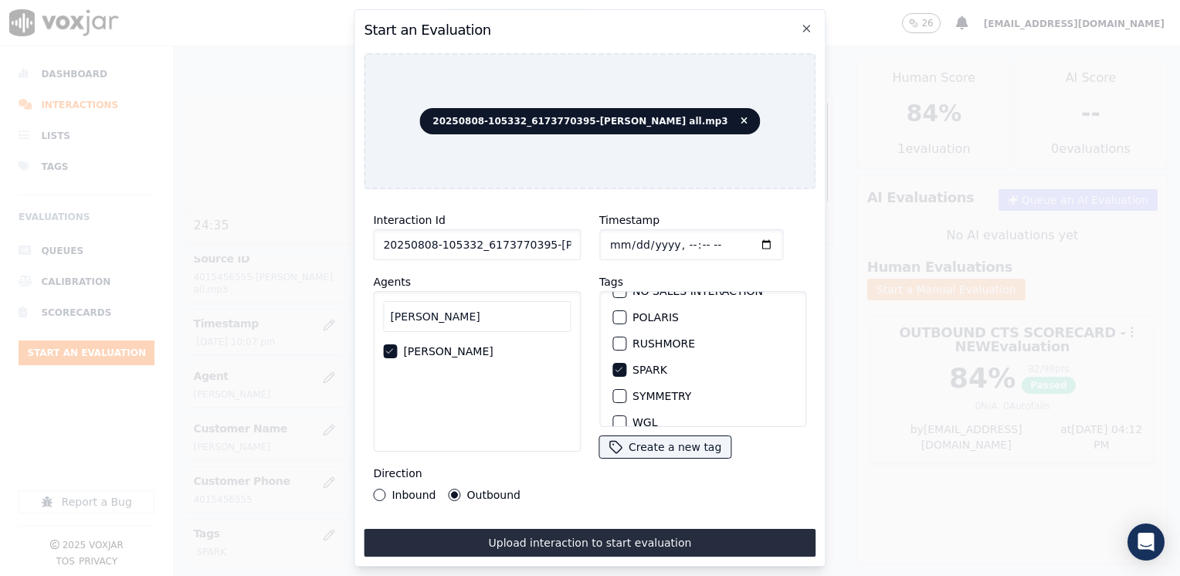
click at [574, 533] on button "Upload interaction to start evaluation" at bounding box center [590, 543] width 452 height 28
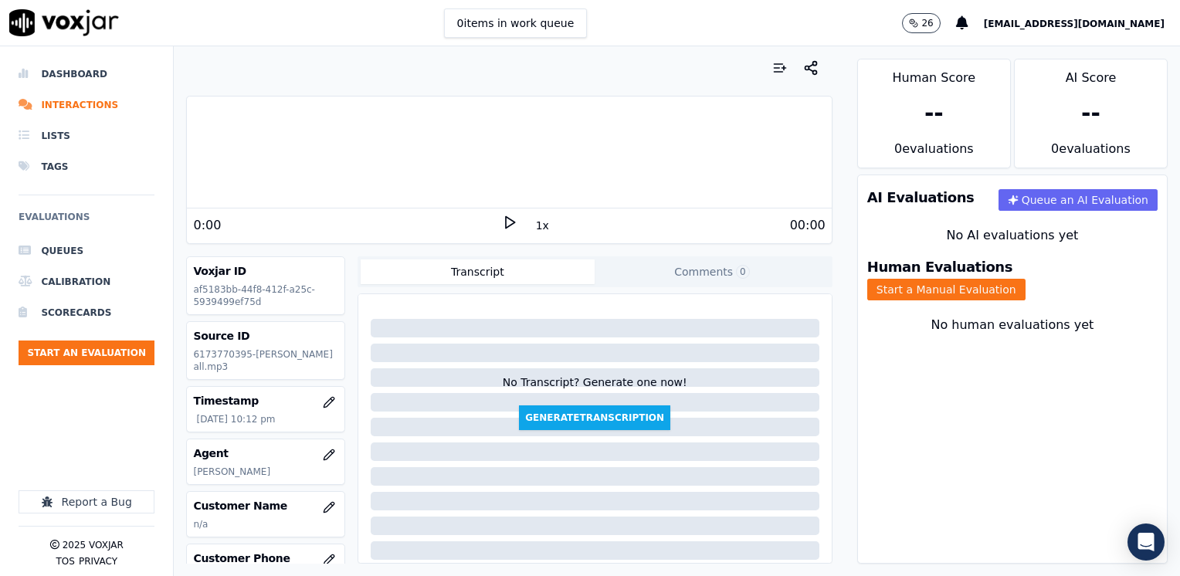
click at [502, 220] on icon at bounding box center [509, 222] width 15 height 15
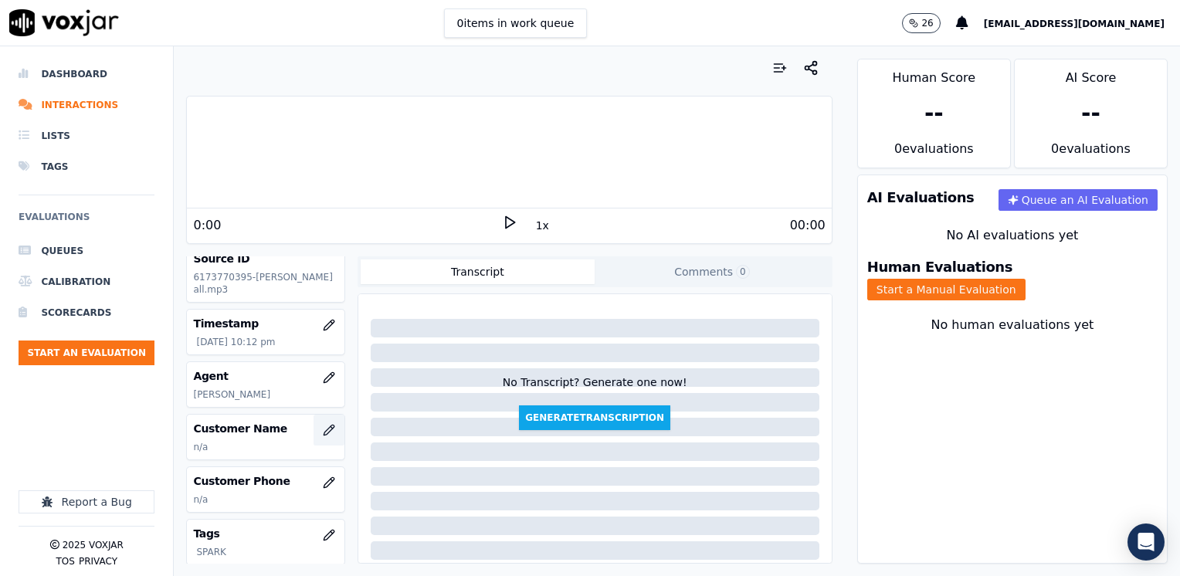
click at [323, 439] on button "button" at bounding box center [328, 430] width 31 height 31
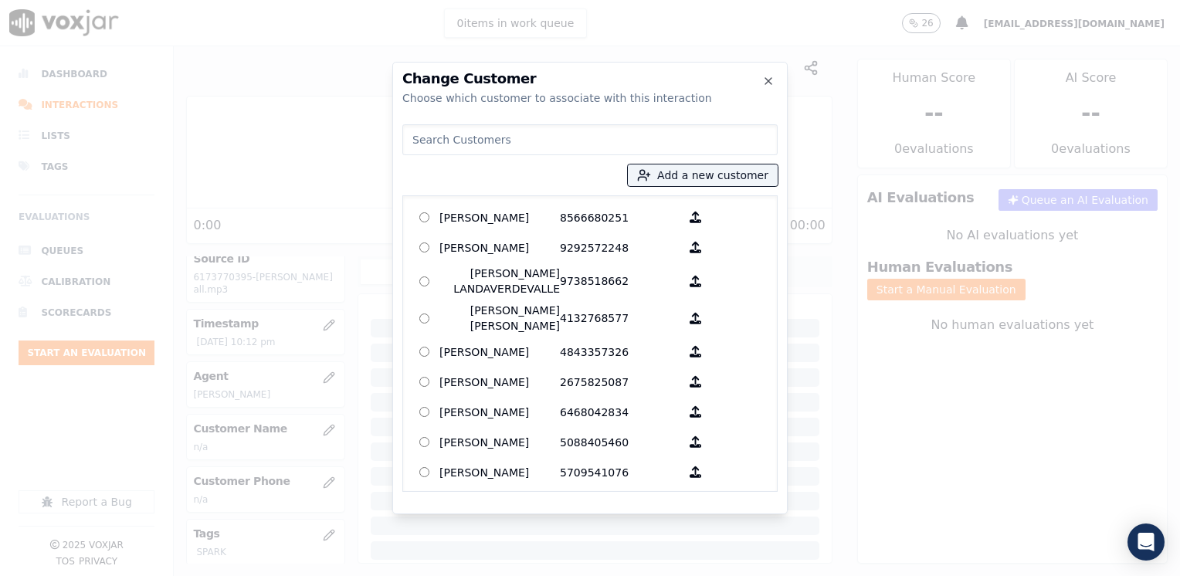
click at [550, 144] on input at bounding box center [589, 139] width 375 height 31
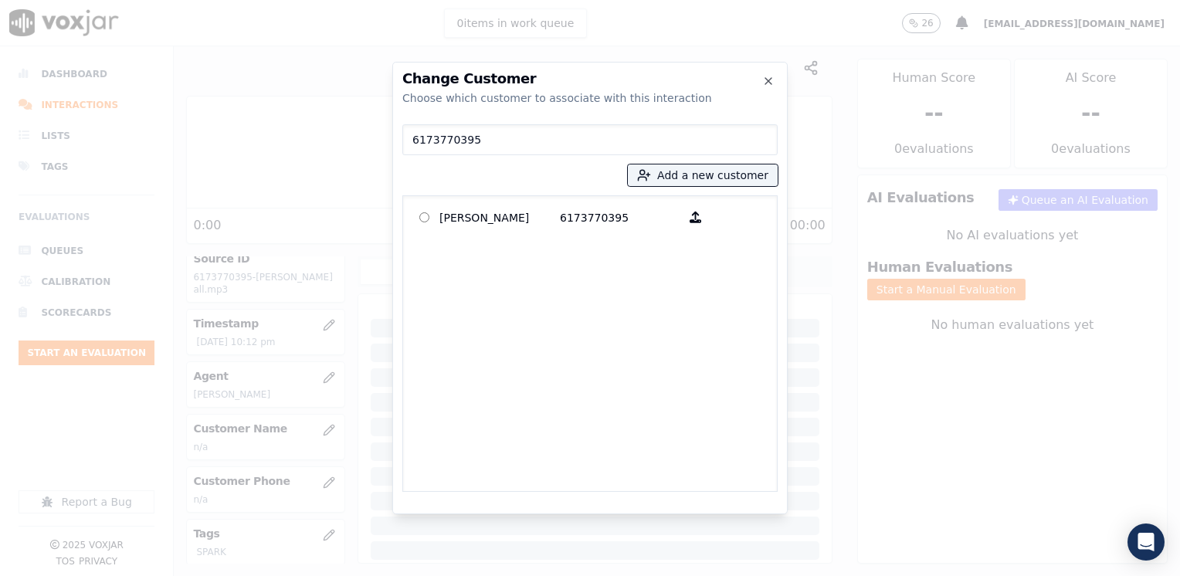
click at [546, 221] on p "[PERSON_NAME]" at bounding box center [499, 217] width 120 height 24
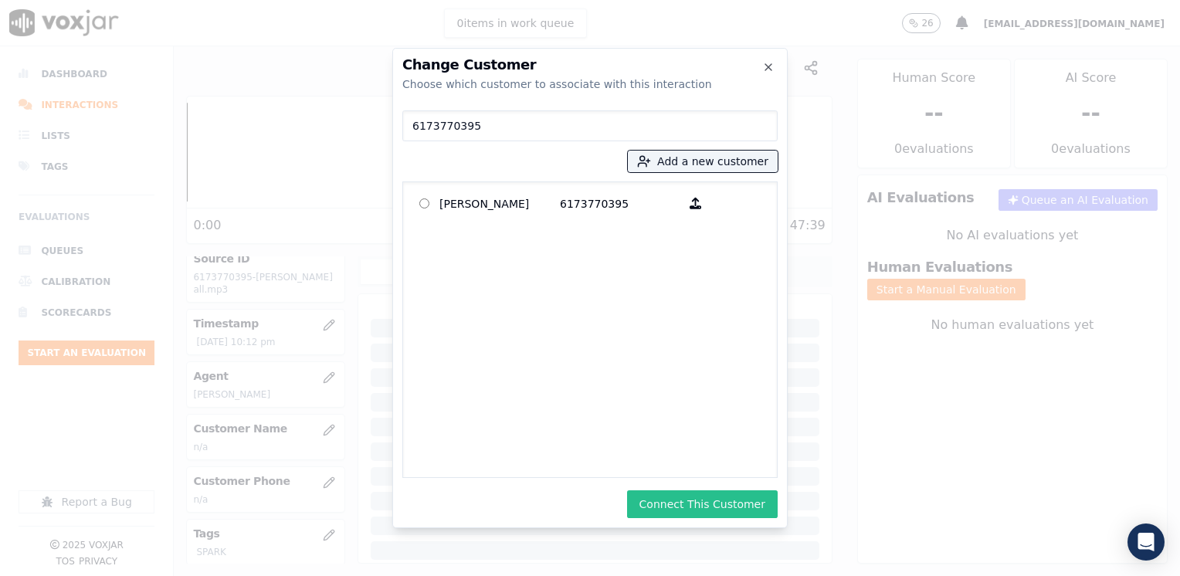
click at [697, 506] on button "Connect This Customer" at bounding box center [702, 504] width 151 height 28
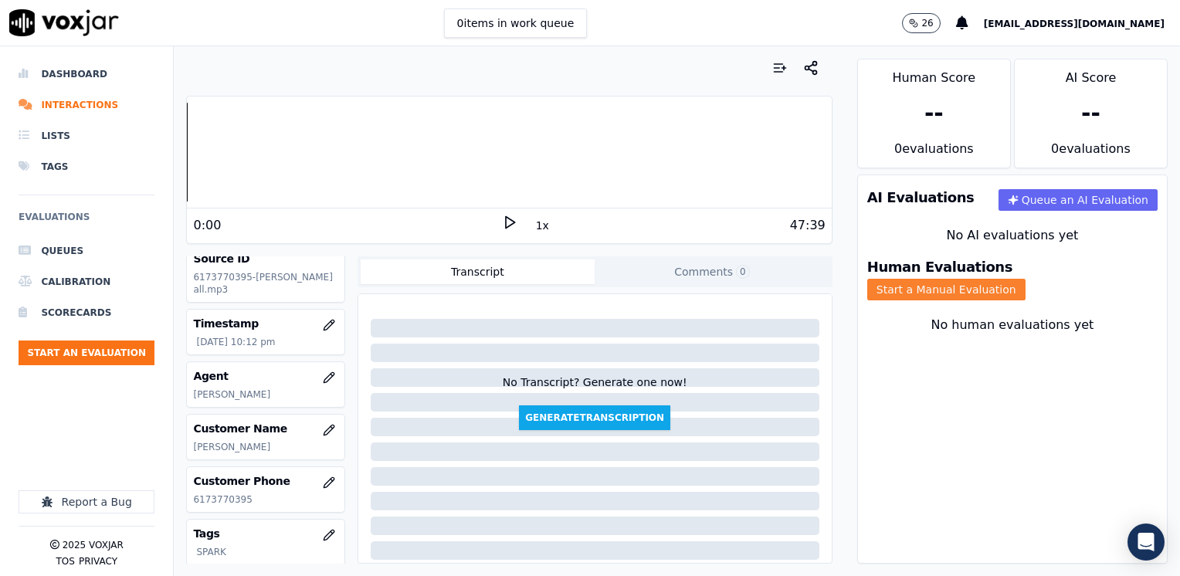
click at [1025, 279] on button "Start a Manual Evaluation" at bounding box center [946, 290] width 158 height 22
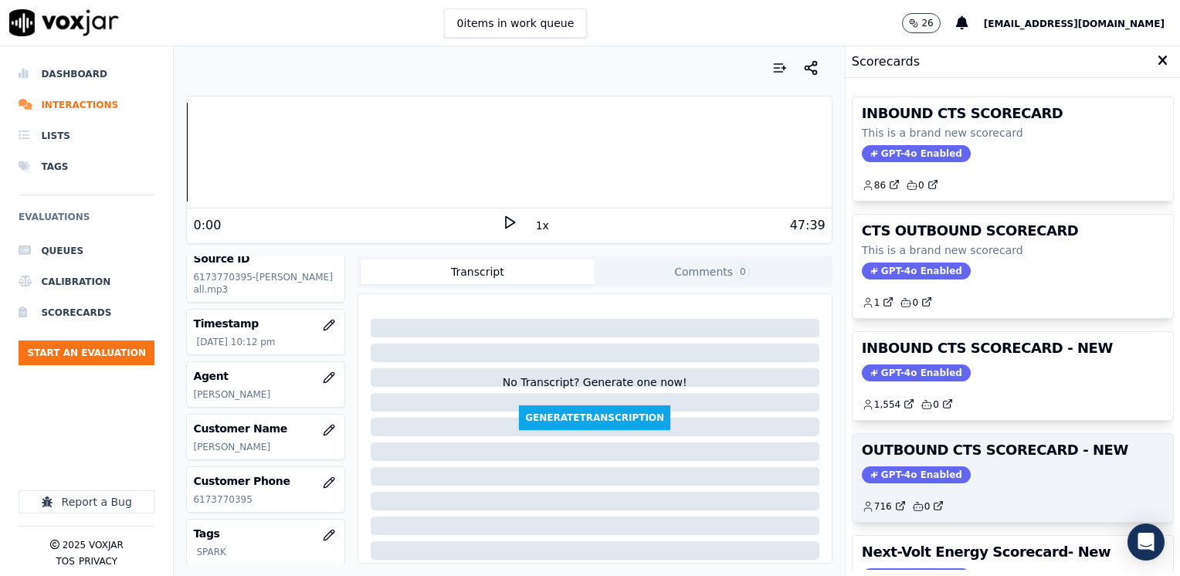
click at [900, 469] on span "GPT-4o Enabled" at bounding box center [916, 474] width 109 height 17
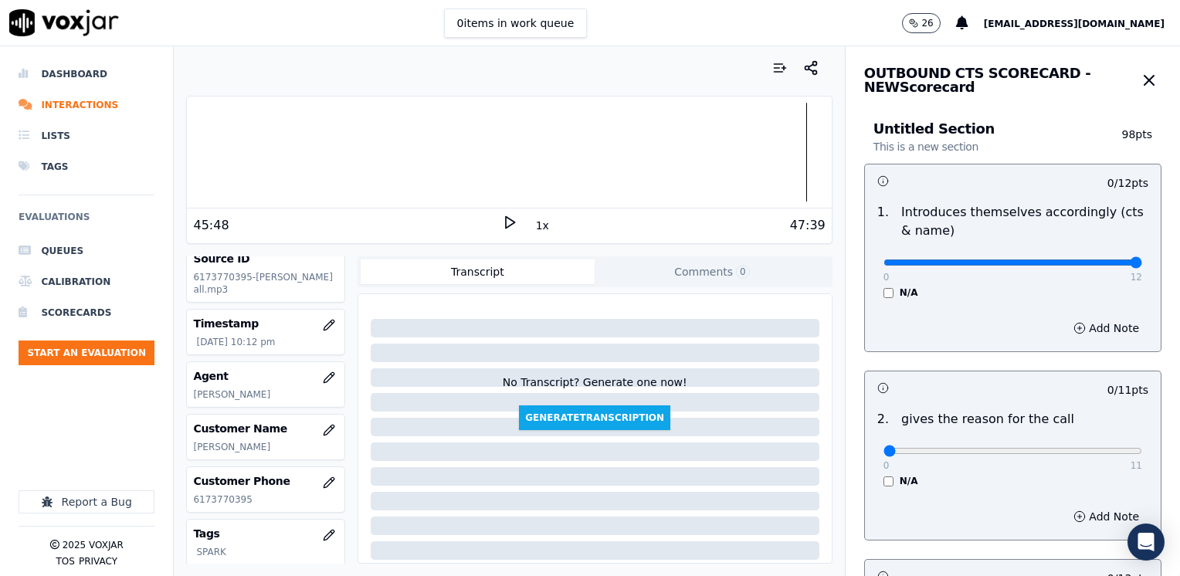
drag, startPoint x: 872, startPoint y: 265, endPoint x: 1179, endPoint y: 267, distance: 306.5
click at [1142, 266] on input "range" at bounding box center [1012, 262] width 259 height 6
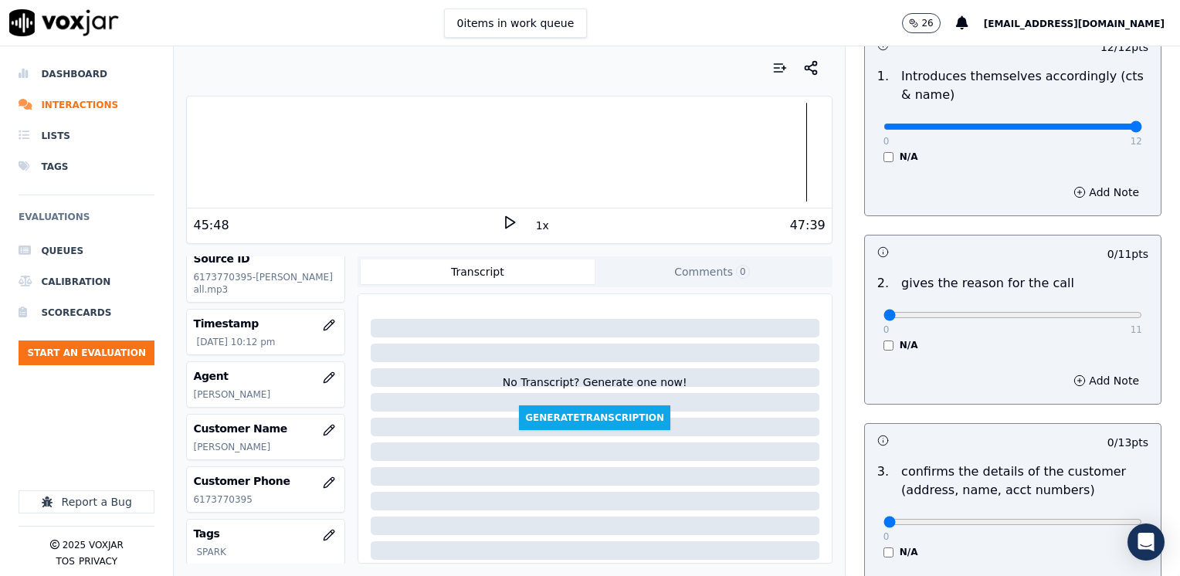
scroll to position [154, 0]
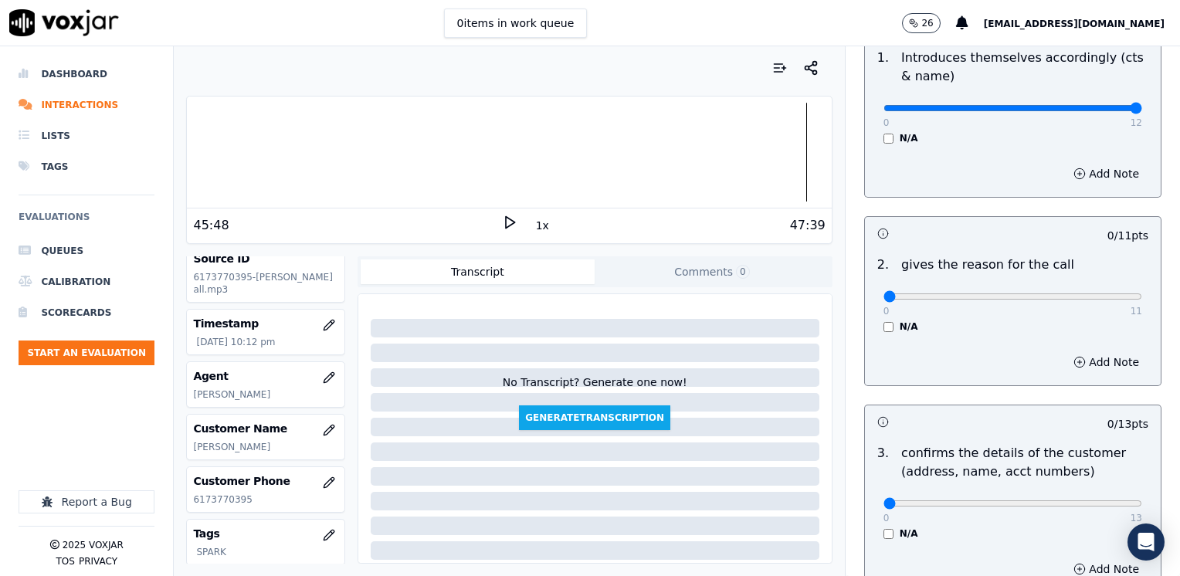
drag, startPoint x: 1112, startPoint y: 100, endPoint x: 1092, endPoint y: 102, distance: 19.4
click at [1092, 102] on div "0 12 N/A" at bounding box center [1012, 115] width 283 height 59
click at [883, 111] on input "range" at bounding box center [1012, 108] width 259 height 6
click at [1081, 171] on button "Add Note" at bounding box center [1106, 174] width 84 height 22
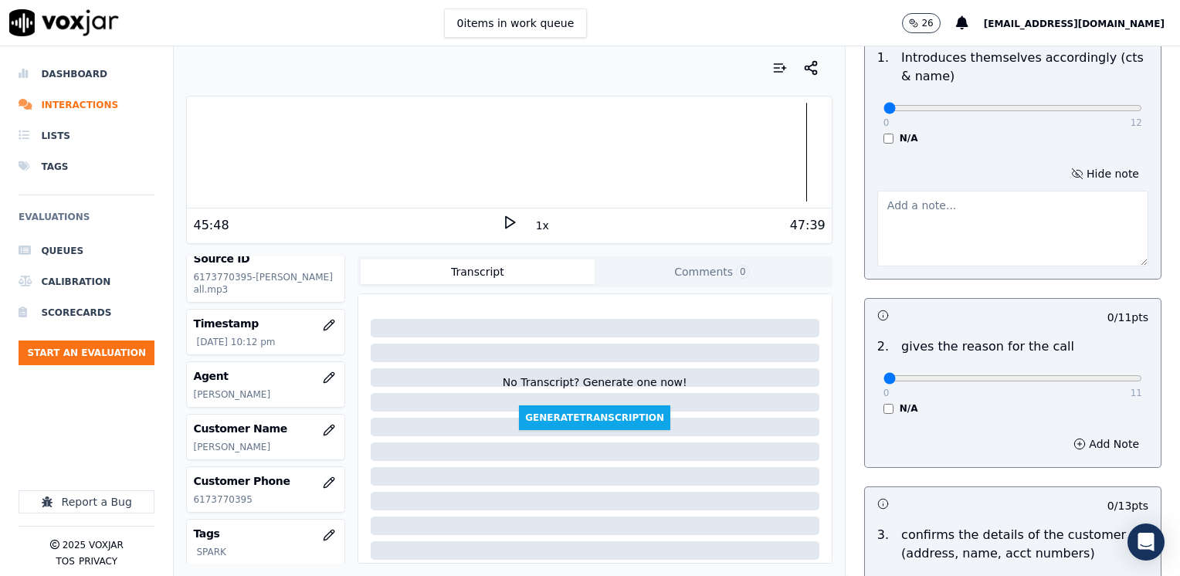
click at [967, 235] on textarea at bounding box center [1012, 229] width 271 height 76
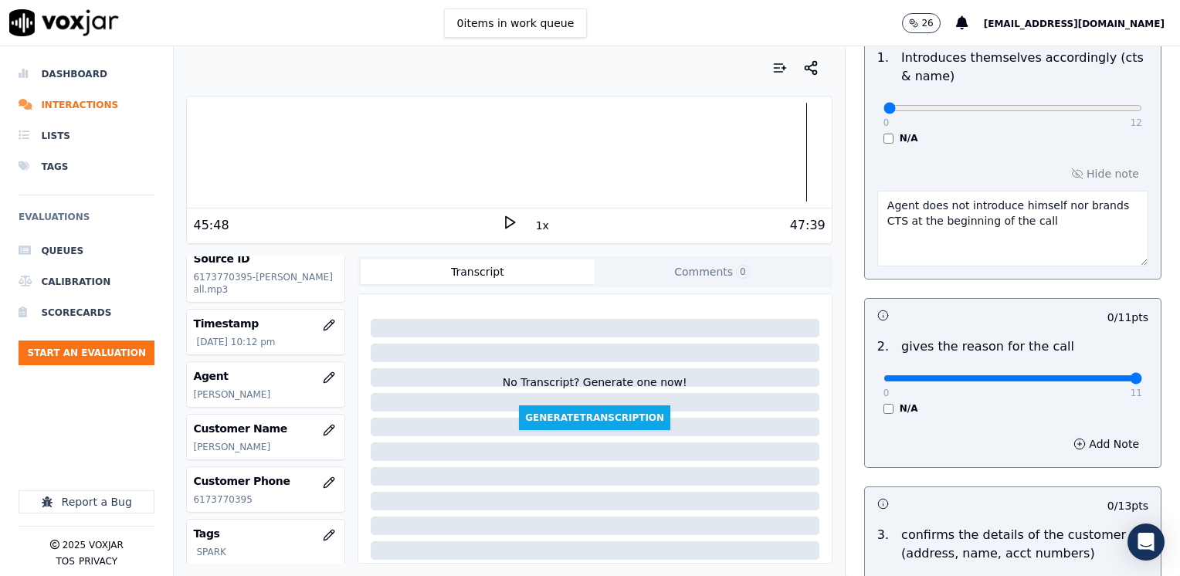
drag, startPoint x: 876, startPoint y: 381, endPoint x: 1182, endPoint y: 347, distance: 307.6
click at [1142, 111] on input "range" at bounding box center [1012, 108] width 259 height 6
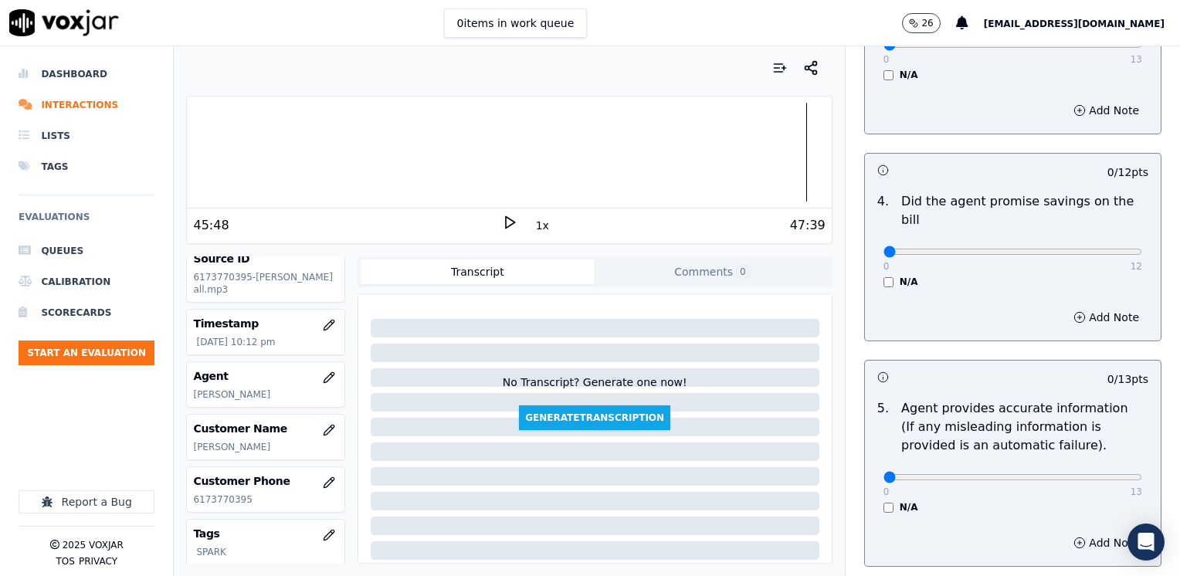
scroll to position [772, 0]
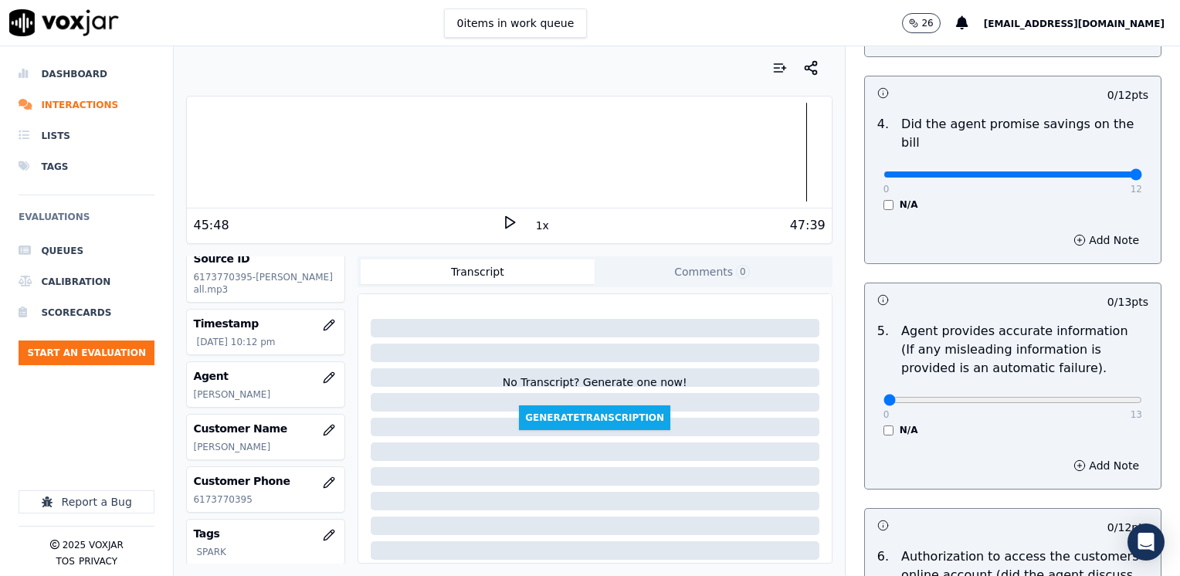
drag, startPoint x: 876, startPoint y: 156, endPoint x: 1182, endPoint y: 223, distance: 313.0
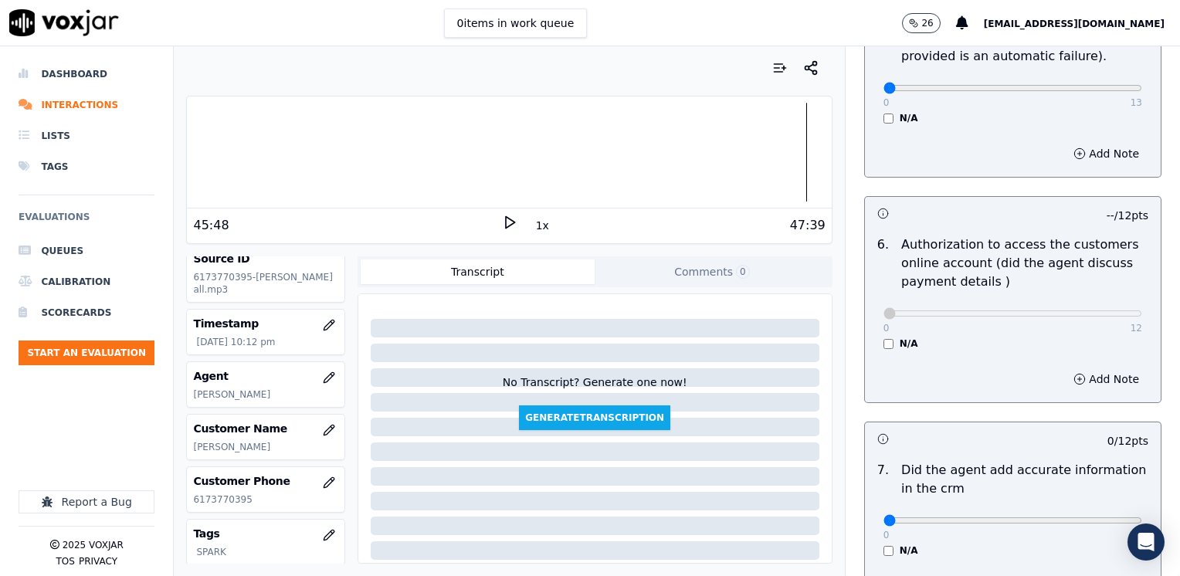
scroll to position [1235, 0]
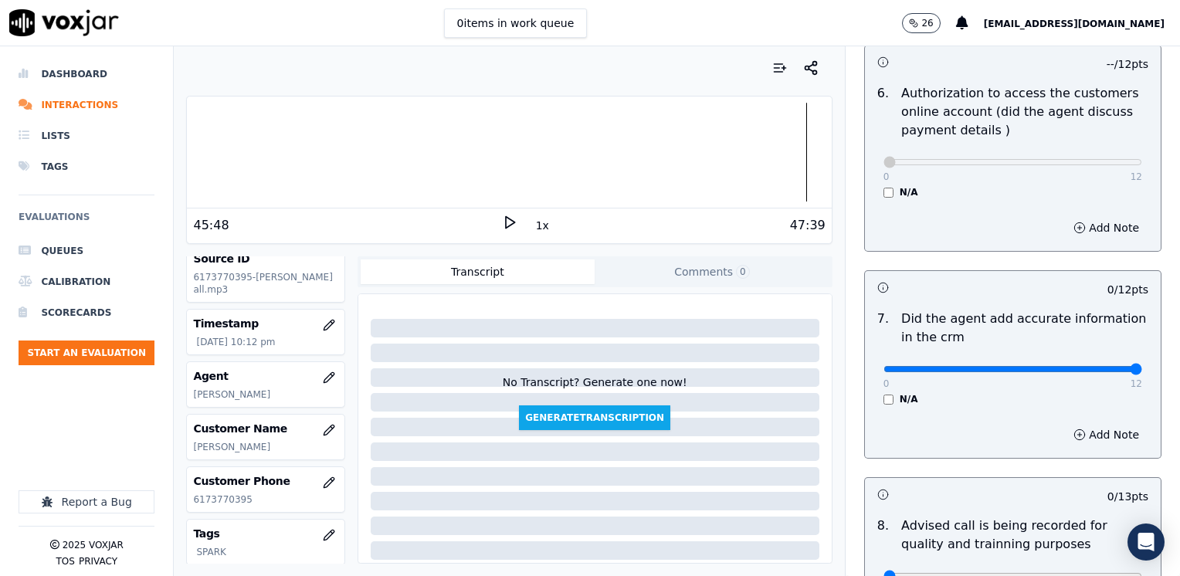
drag, startPoint x: 868, startPoint y: 350, endPoint x: 1182, endPoint y: 350, distance: 314.2
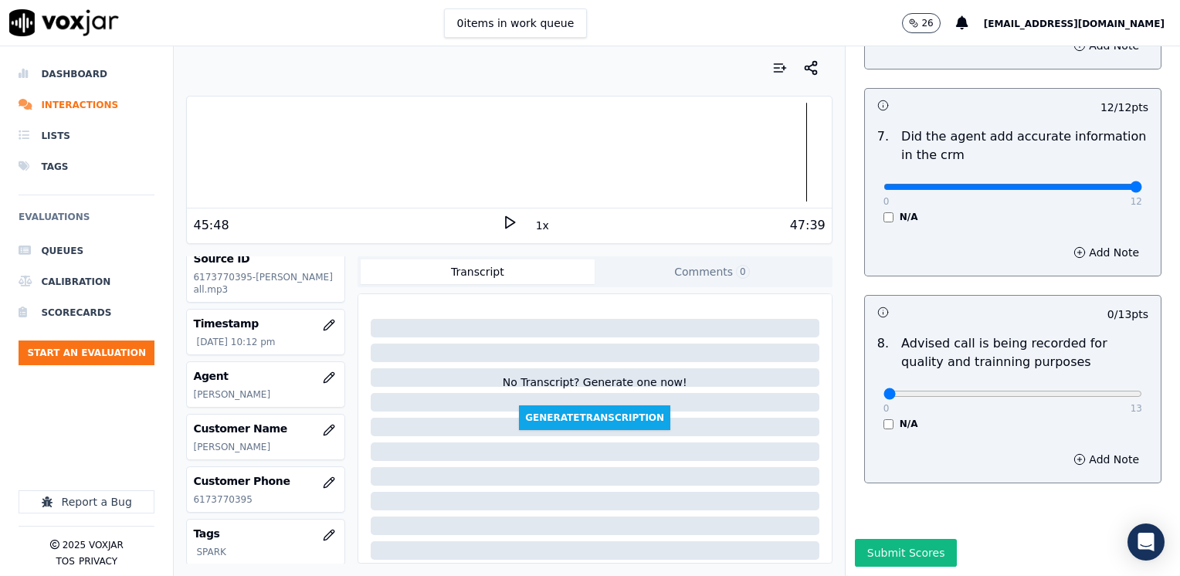
scroll to position [1430, 0]
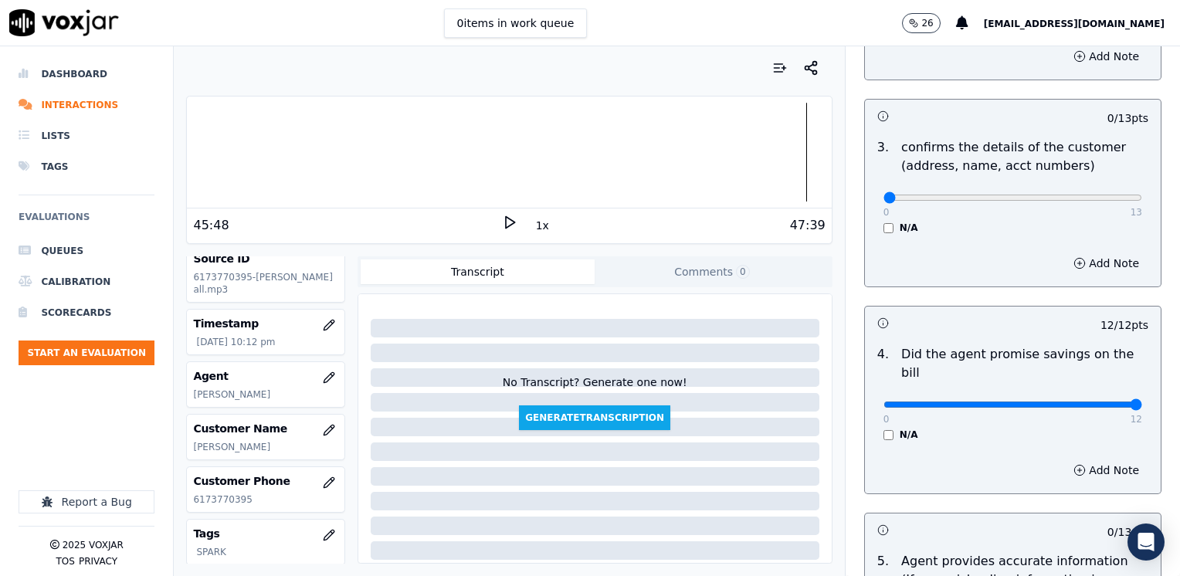
scroll to position [540, 0]
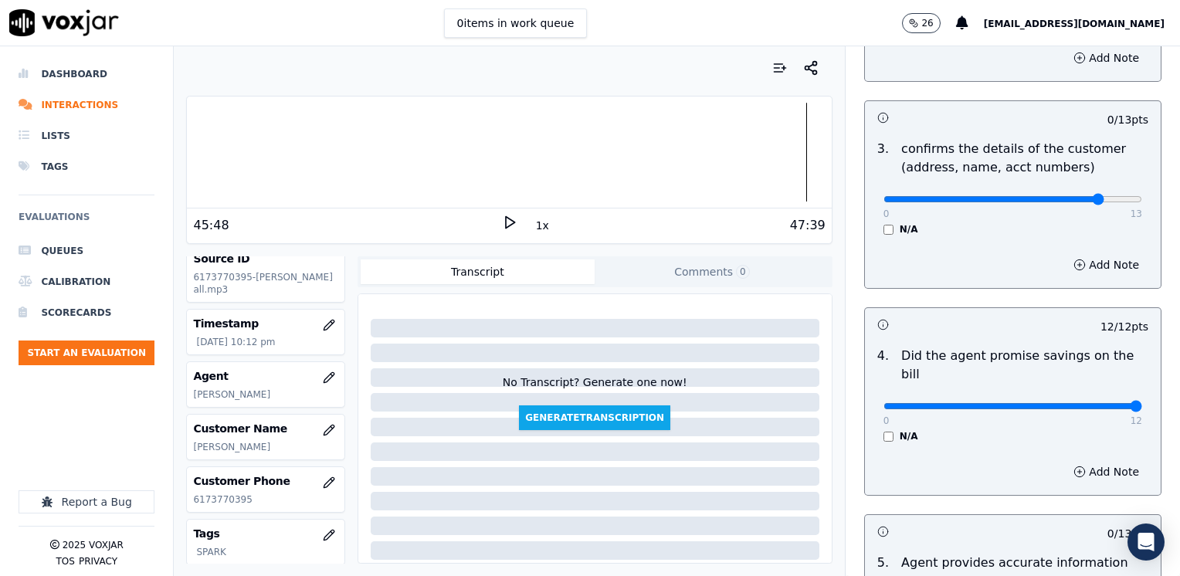
click at [1084, 266] on button "Add Note" at bounding box center [1106, 265] width 84 height 22
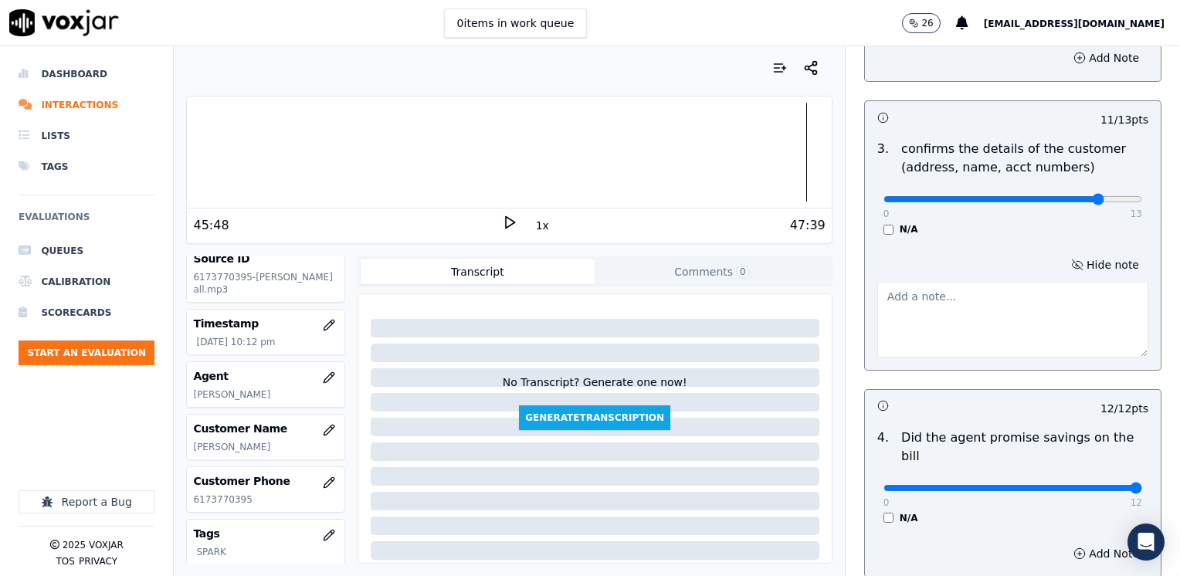
click at [952, 313] on textarea at bounding box center [1012, 320] width 271 height 76
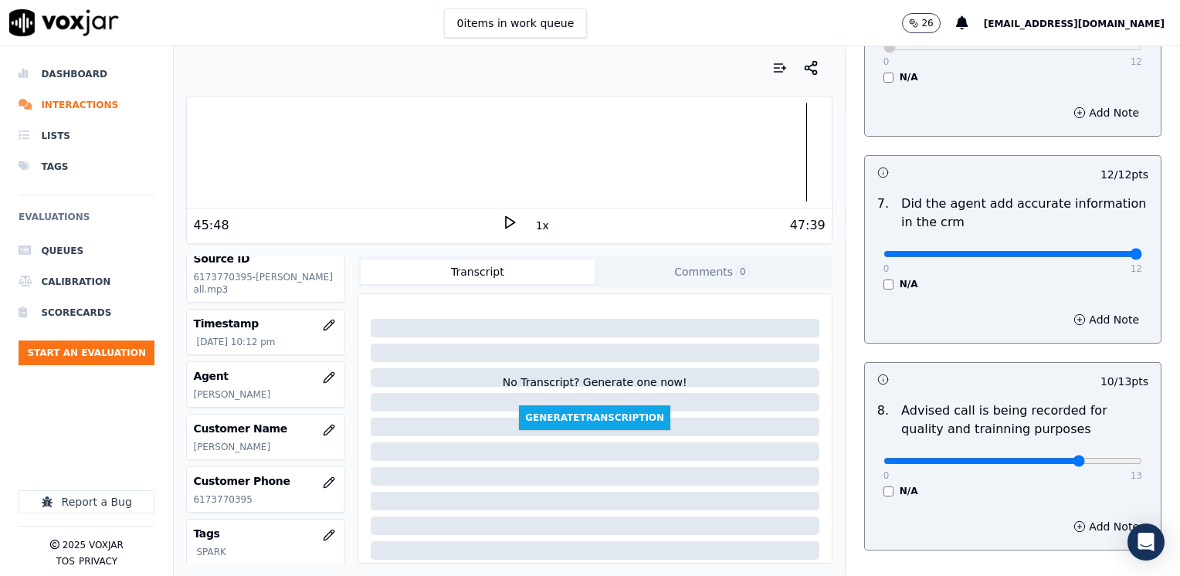
scroll to position [1512, 0]
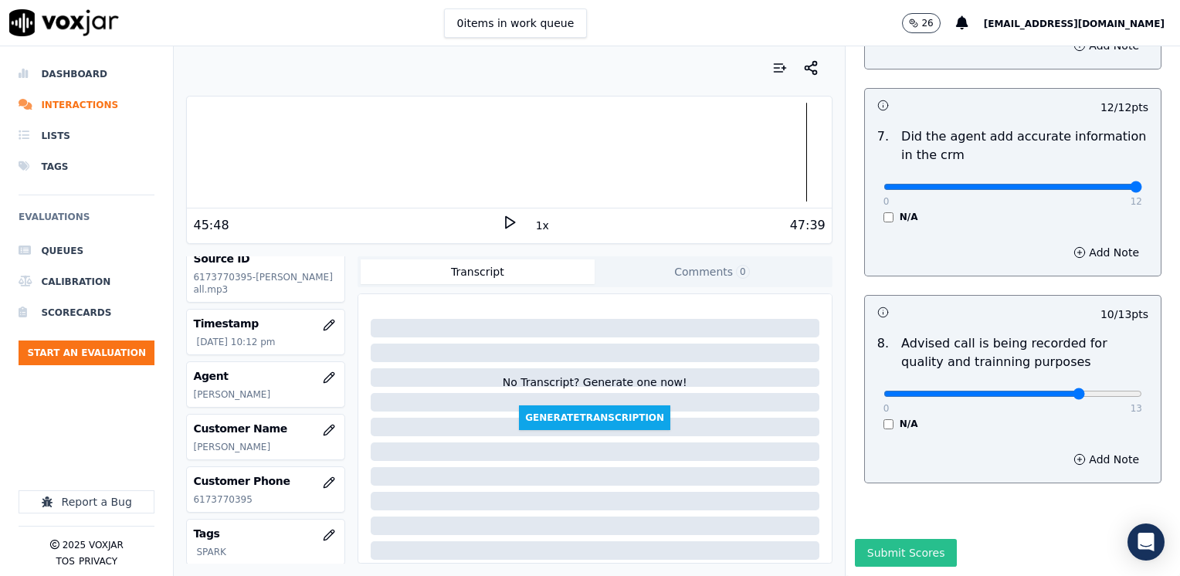
click at [909, 539] on button "Submit Scores" at bounding box center [906, 553] width 103 height 28
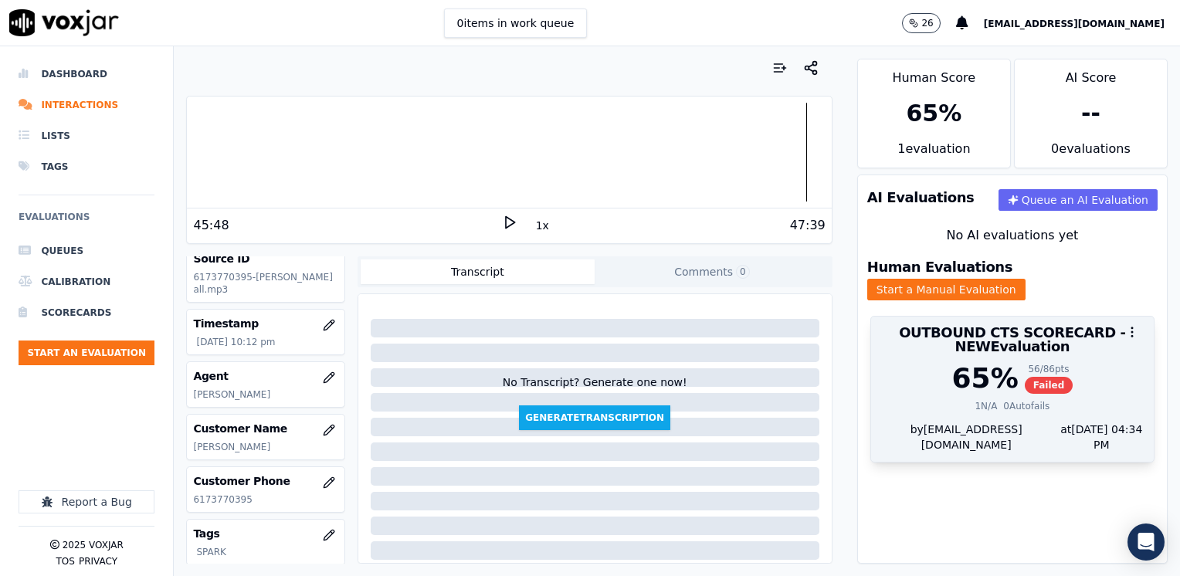
click at [1013, 337] on h3 "OUTBOUND CTS SCORECARD - NEW Evaluation" at bounding box center [1012, 340] width 264 height 28
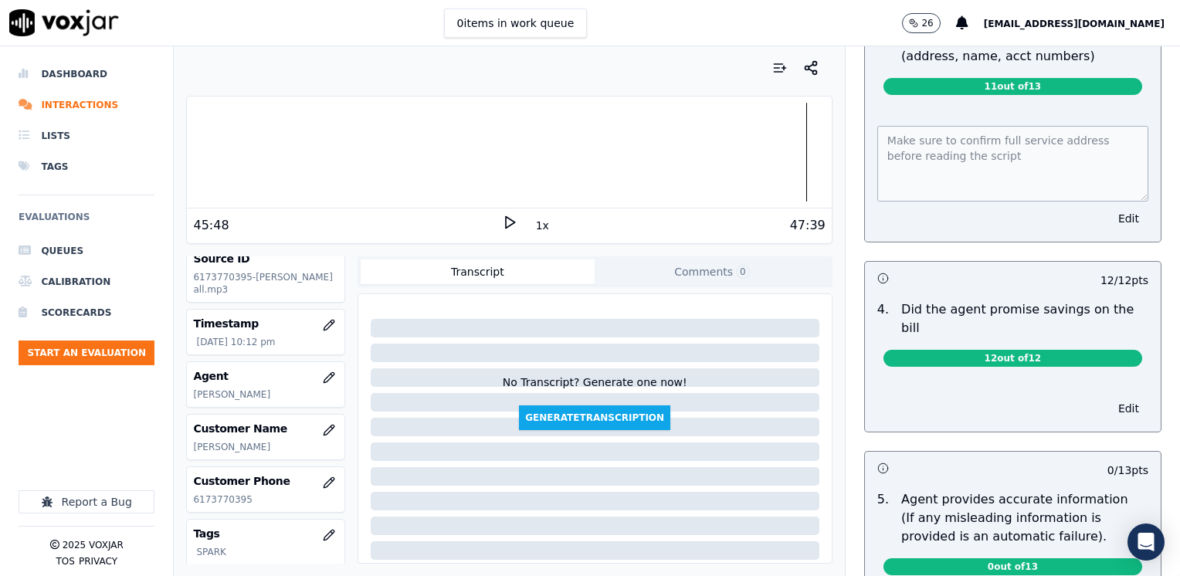
scroll to position [849, 0]
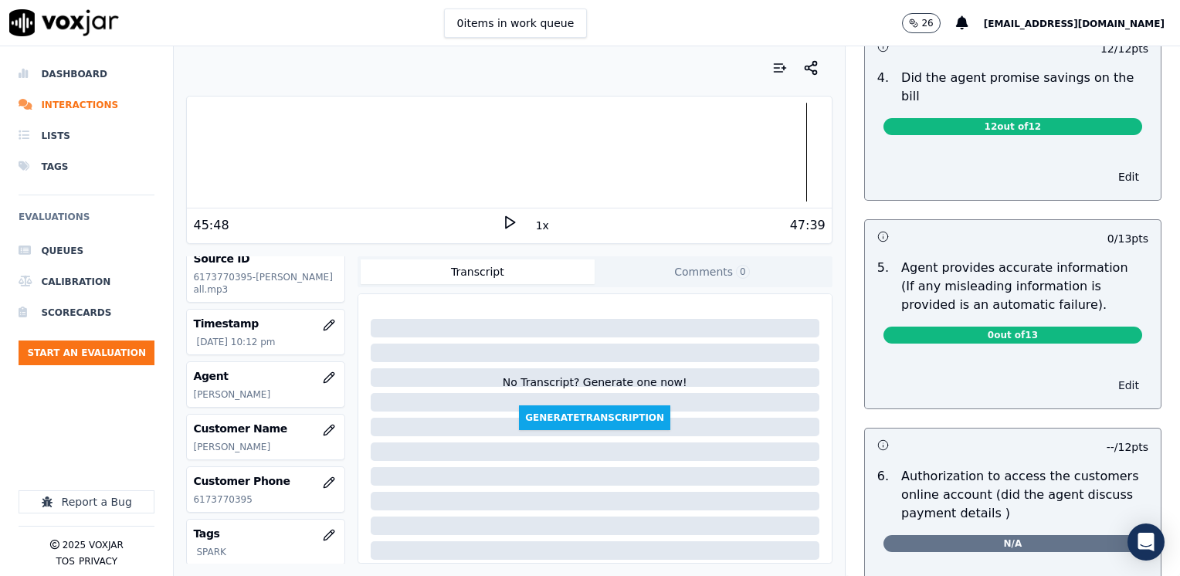
click at [1109, 374] on button "Edit" at bounding box center [1128, 385] width 39 height 22
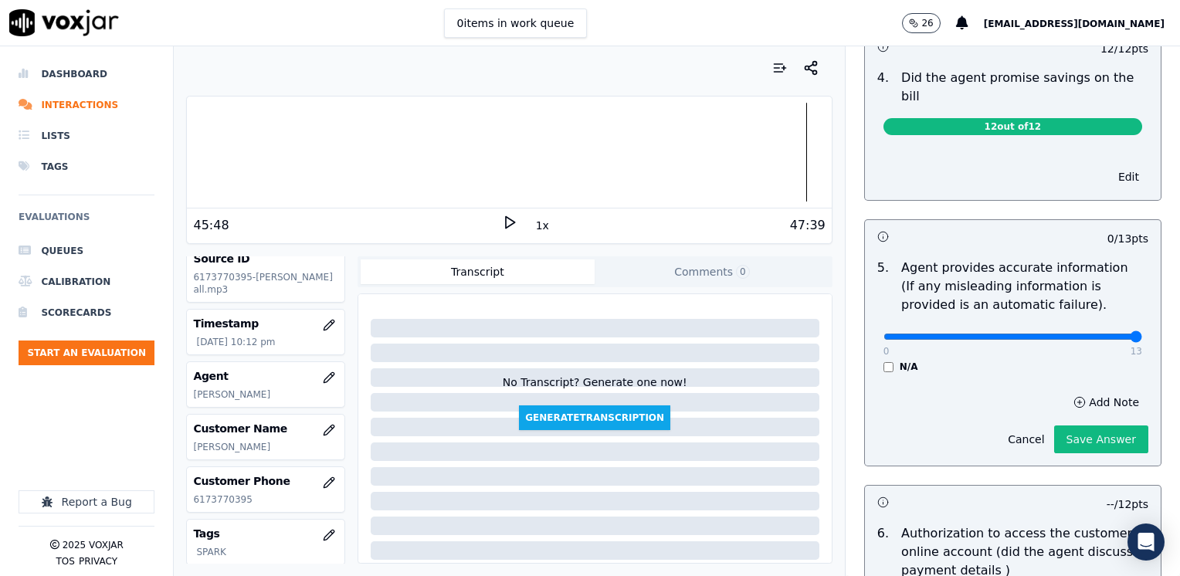
drag, startPoint x: 874, startPoint y: 313, endPoint x: 1182, endPoint y: 378, distance: 314.9
click at [1142, 340] on input "range" at bounding box center [1012, 336] width 259 height 6
click at [1083, 425] on button "Save Answer" at bounding box center [1101, 439] width 94 height 28
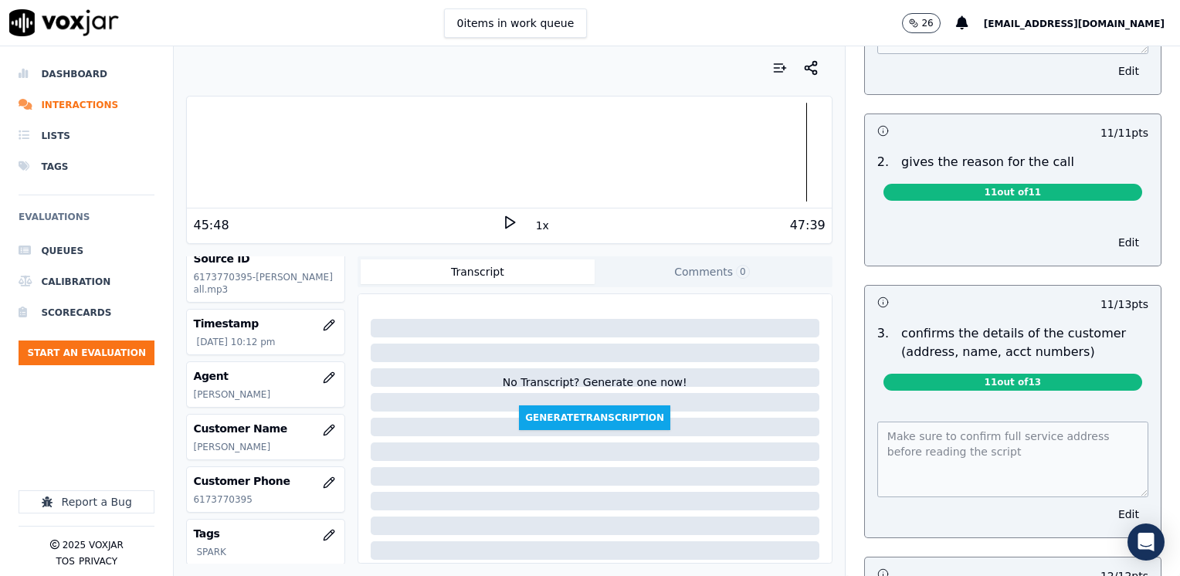
scroll to position [0, 0]
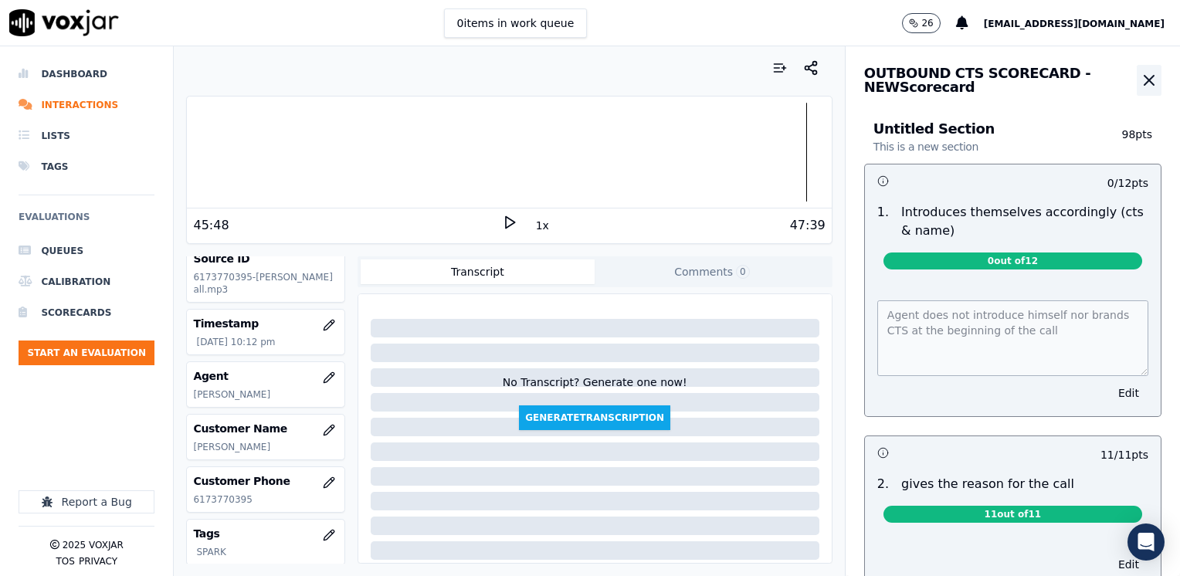
click at [1144, 82] on icon "button" at bounding box center [1148, 80] width 9 height 9
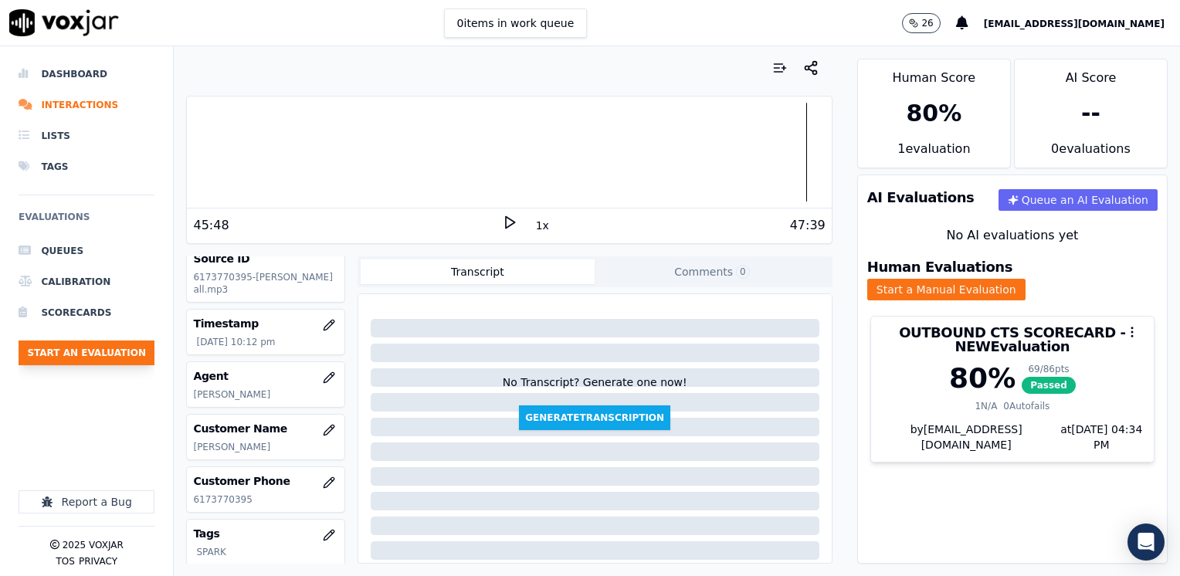
click at [114, 353] on button "Start an Evaluation" at bounding box center [87, 352] width 136 height 25
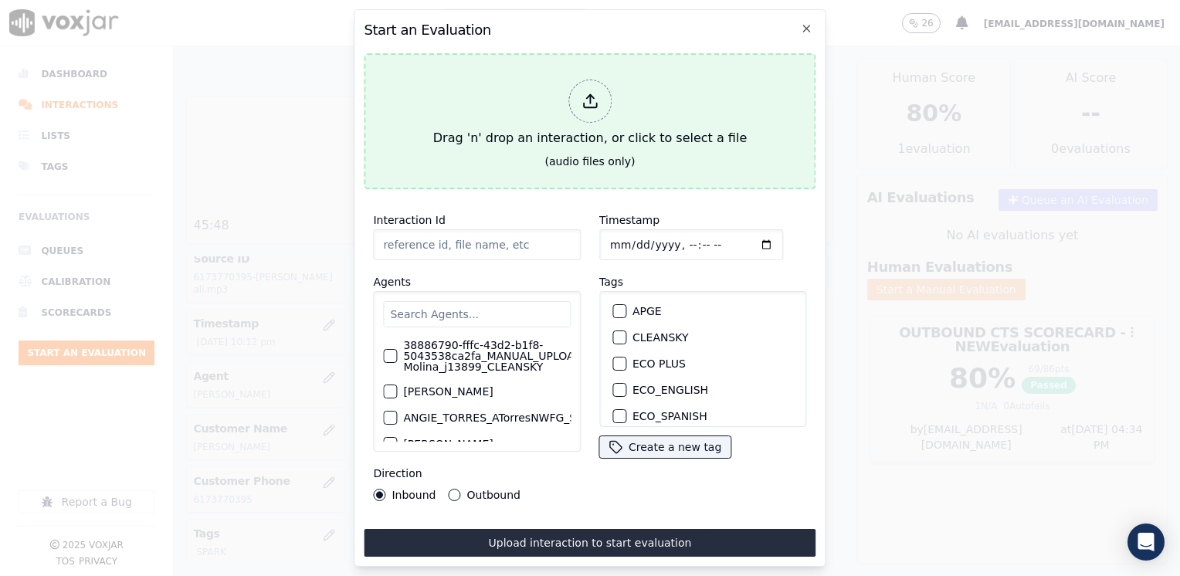
click at [591, 104] on div at bounding box center [589, 101] width 43 height 43
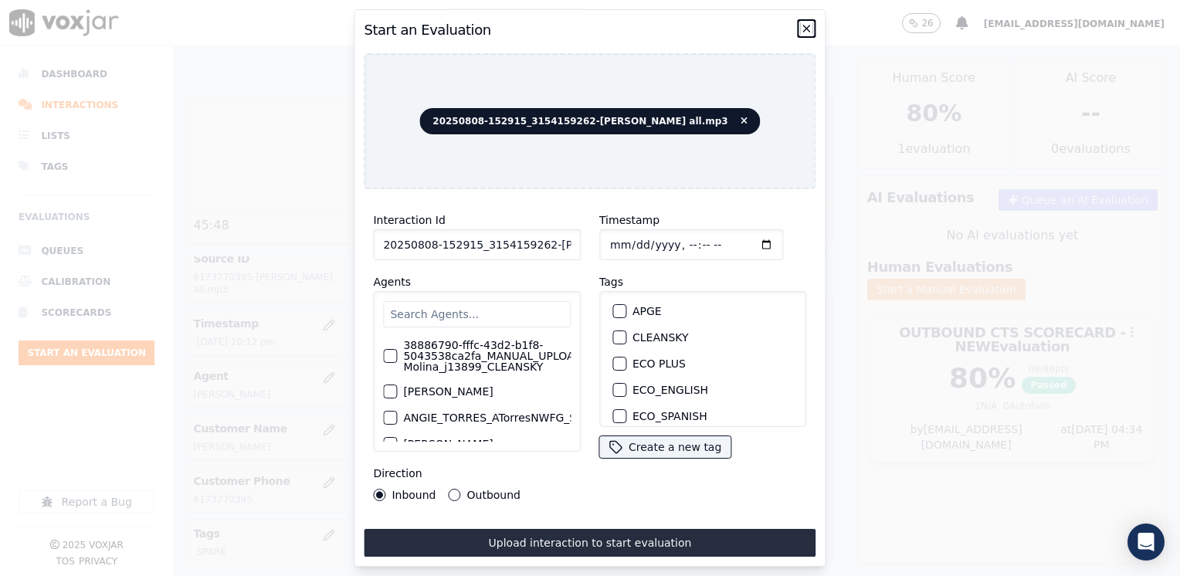
click at [810, 22] on icon "button" at bounding box center [807, 28] width 12 height 12
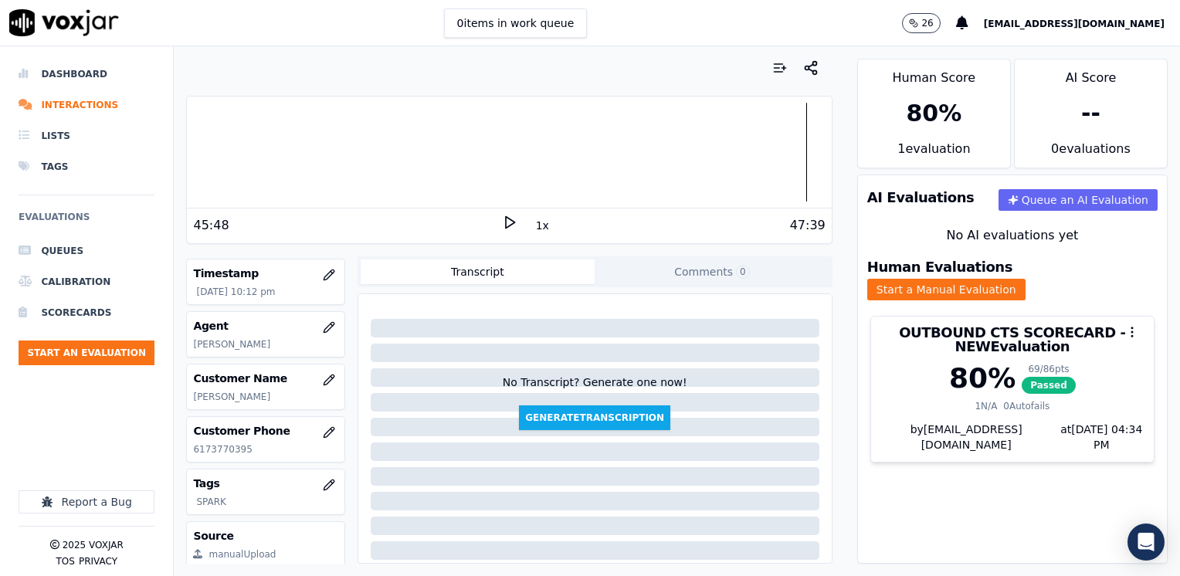
scroll to position [154, 0]
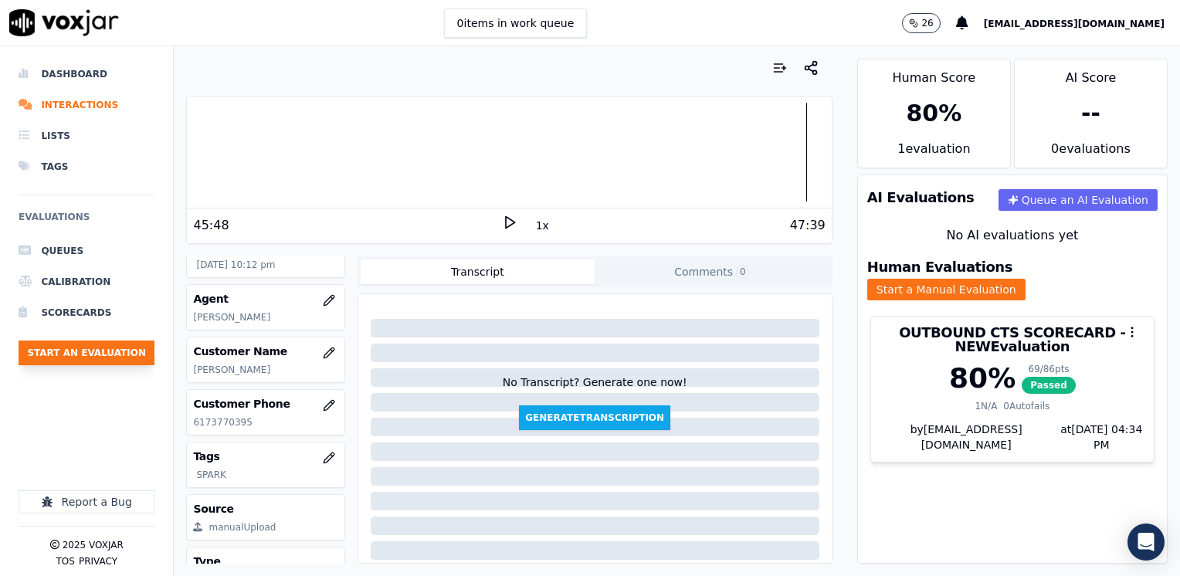
click at [121, 353] on button "Start an Evaluation" at bounding box center [87, 352] width 136 height 25
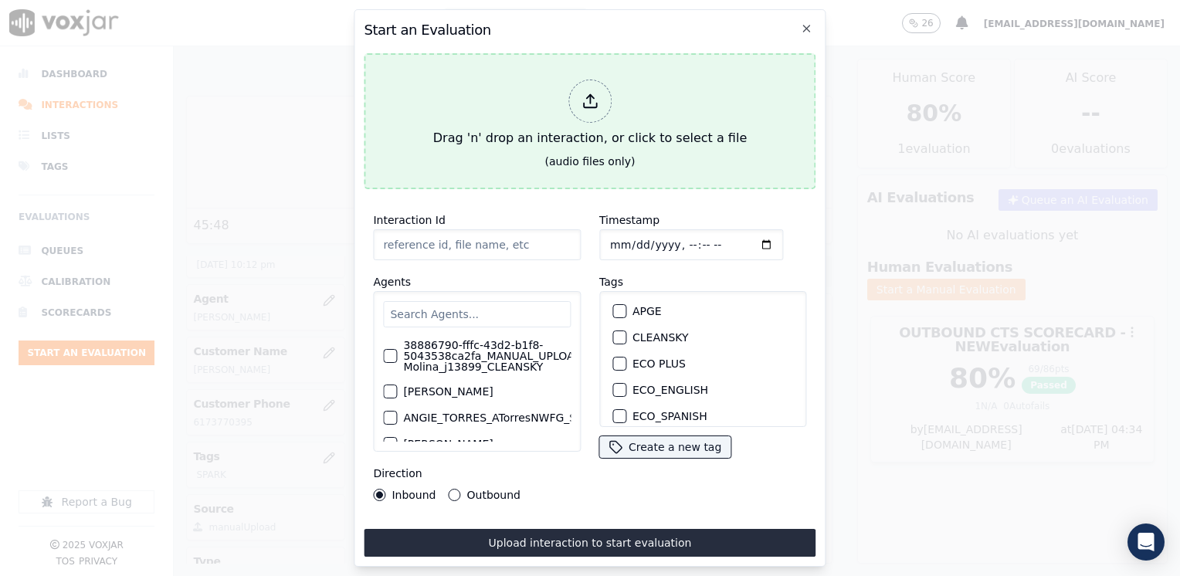
click at [602, 94] on div at bounding box center [589, 101] width 43 height 43
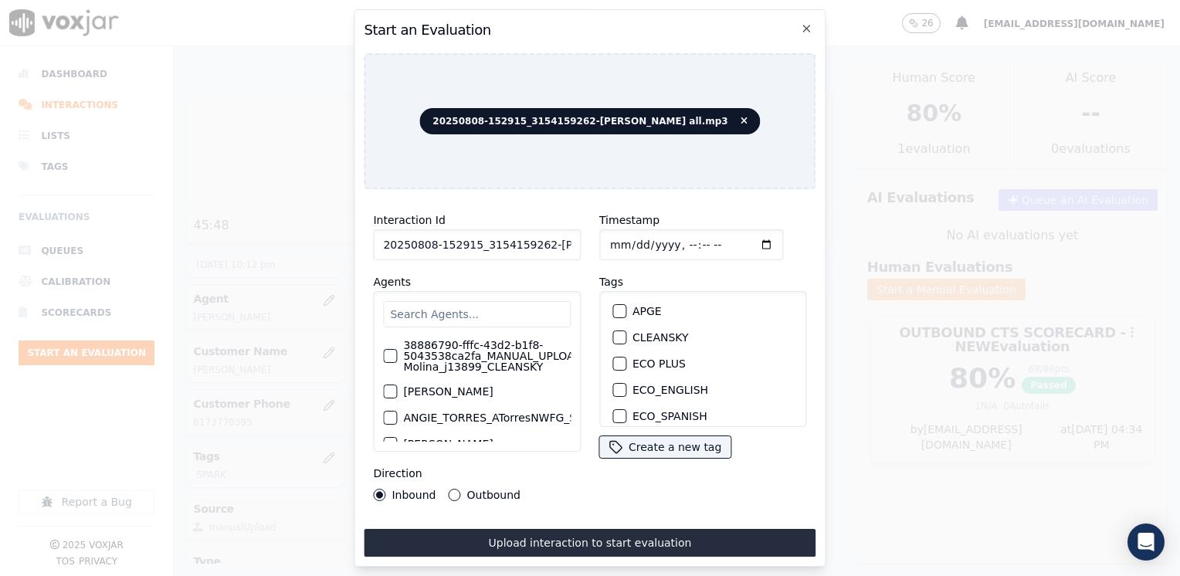
click at [508, 304] on input "text" at bounding box center [477, 314] width 188 height 26
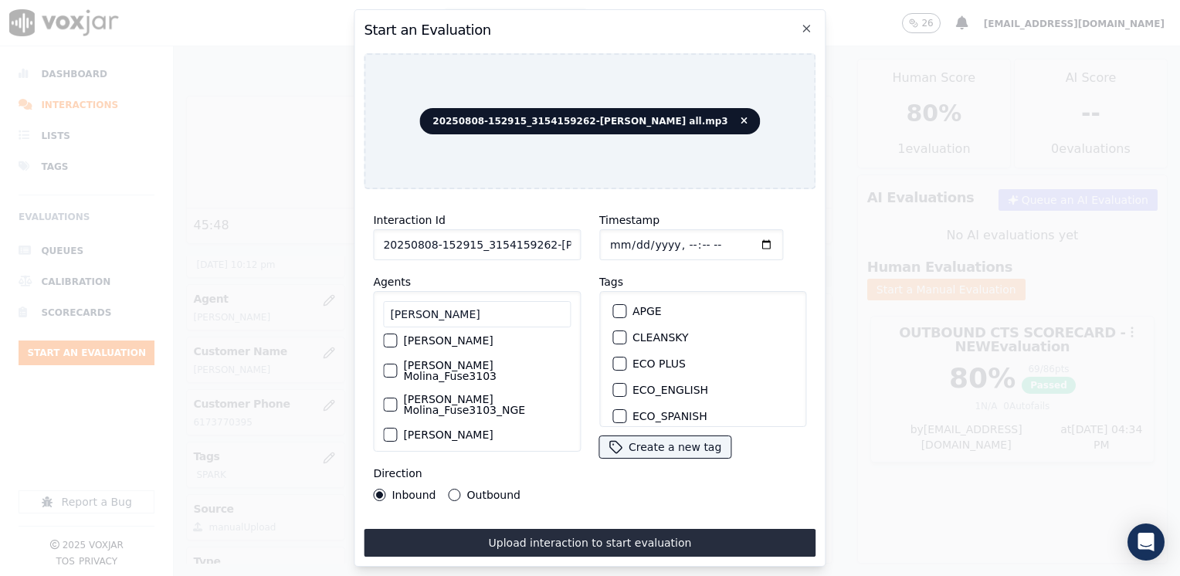
click at [390, 365] on div "button" at bounding box center [389, 370] width 11 height 11
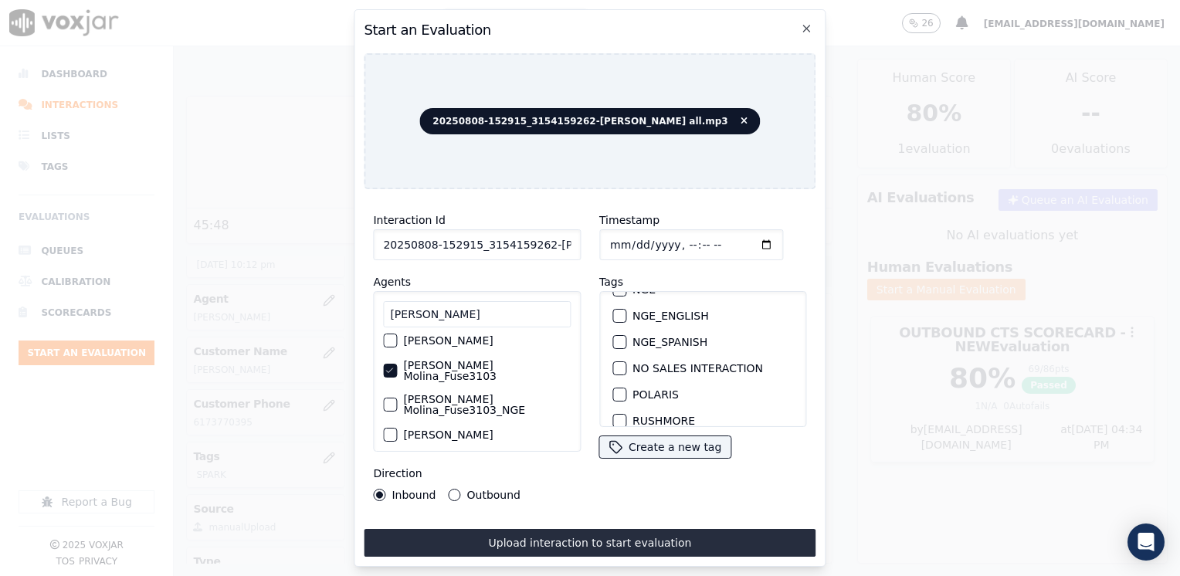
scroll to position [309, 0]
click at [617, 364] on div "button" at bounding box center [618, 369] width 11 height 11
click at [744, 239] on input "Timestamp" at bounding box center [691, 244] width 184 height 31
click at [450, 489] on button "Outbound" at bounding box center [455, 495] width 12 height 12
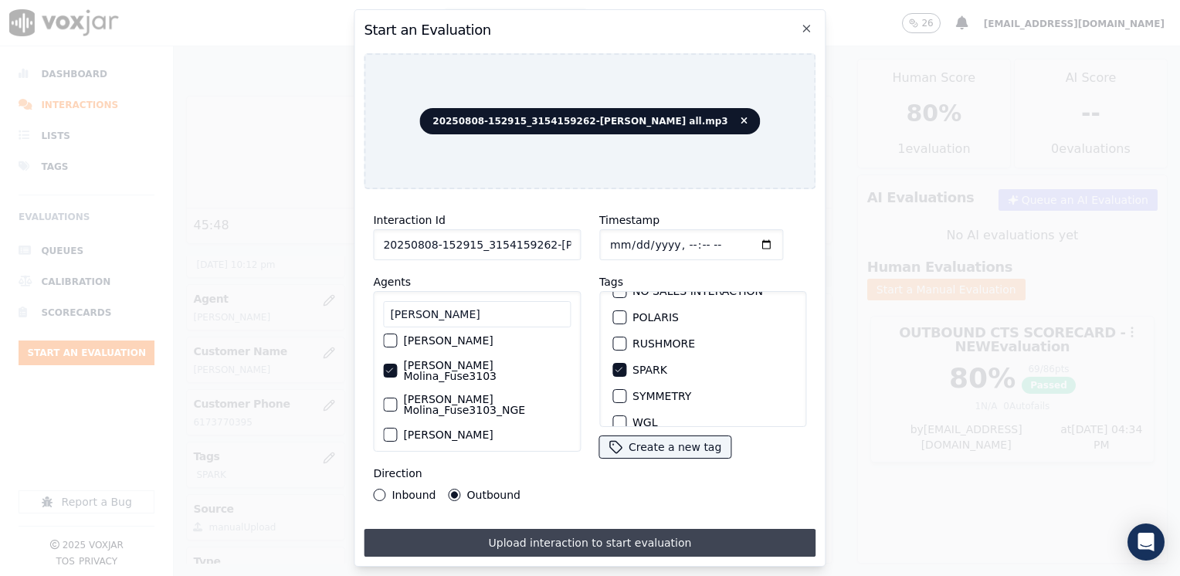
click at [569, 543] on button "Upload interaction to start evaluation" at bounding box center [590, 543] width 452 height 28
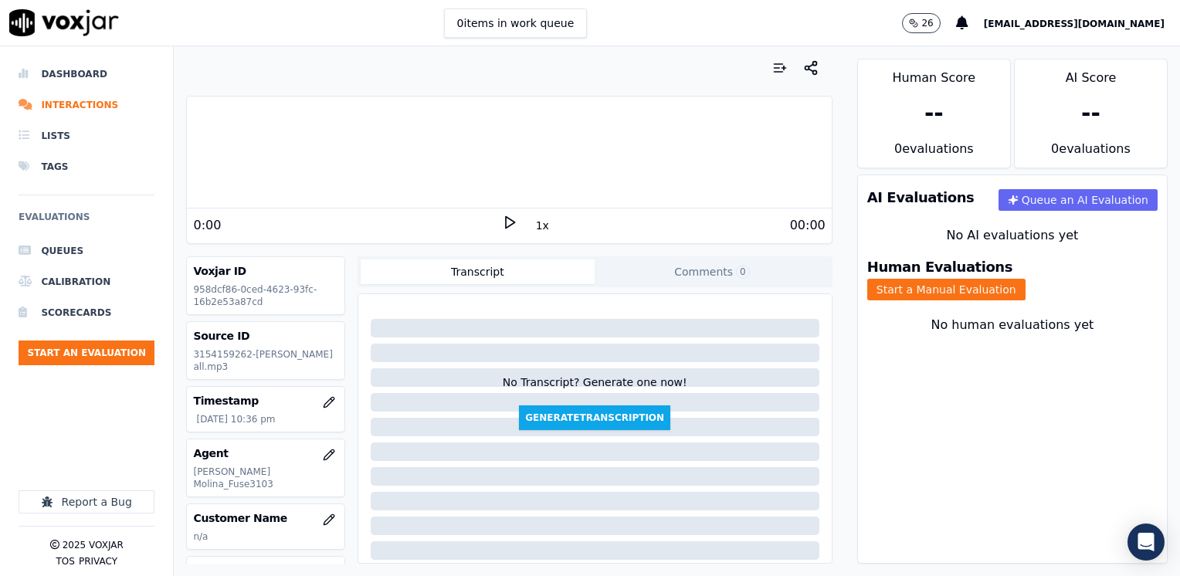
click at [507, 225] on icon at bounding box center [509, 222] width 15 height 15
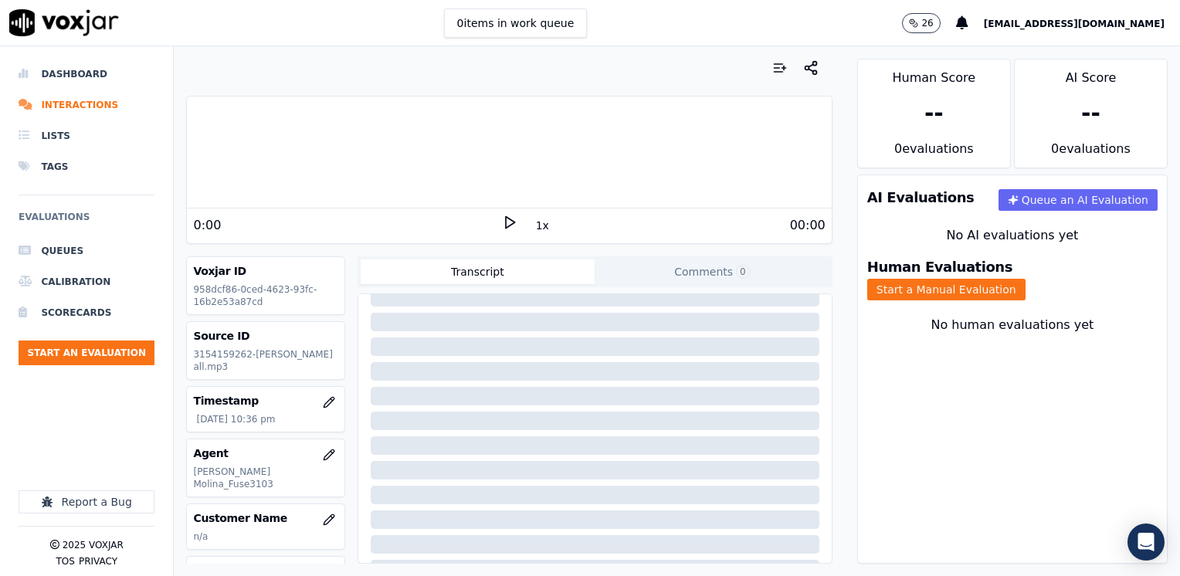
scroll to position [77, 0]
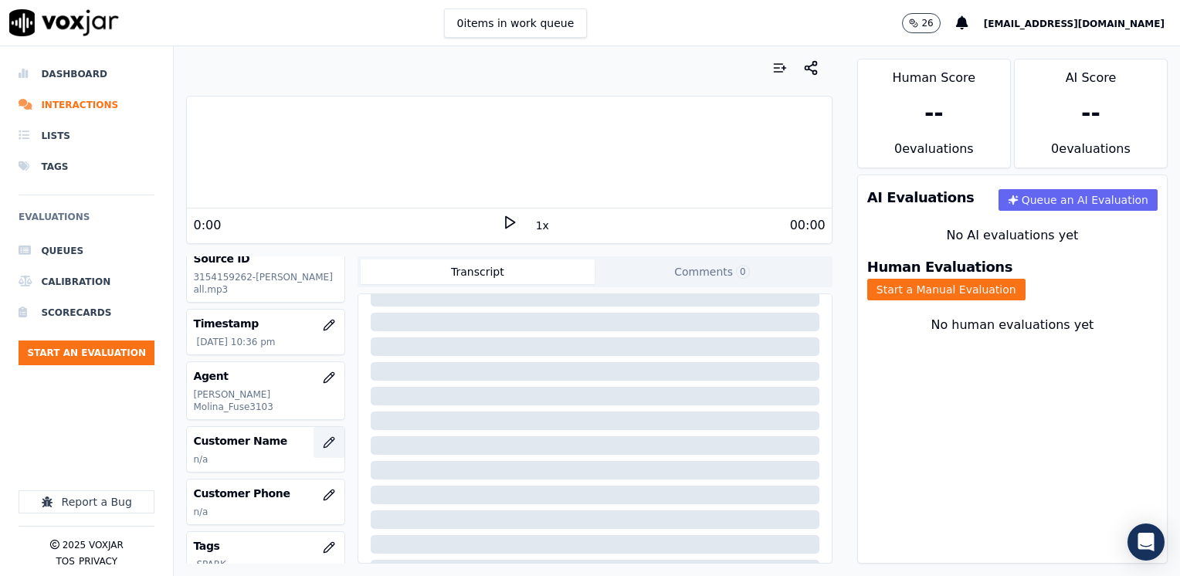
click at [318, 437] on button "button" at bounding box center [328, 442] width 31 height 31
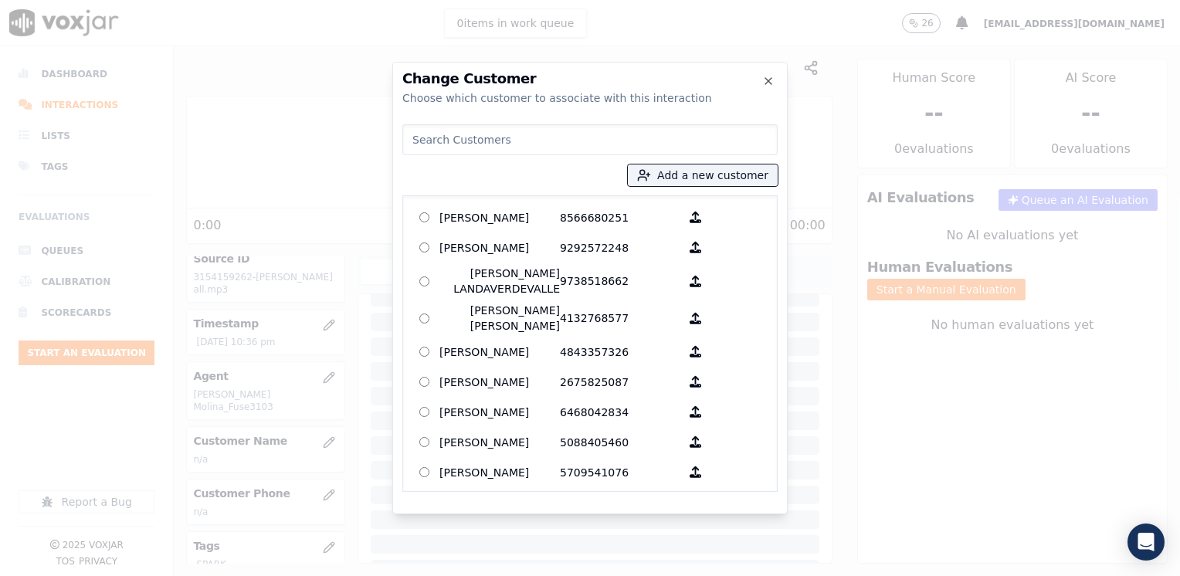
click at [511, 152] on input at bounding box center [589, 139] width 375 height 31
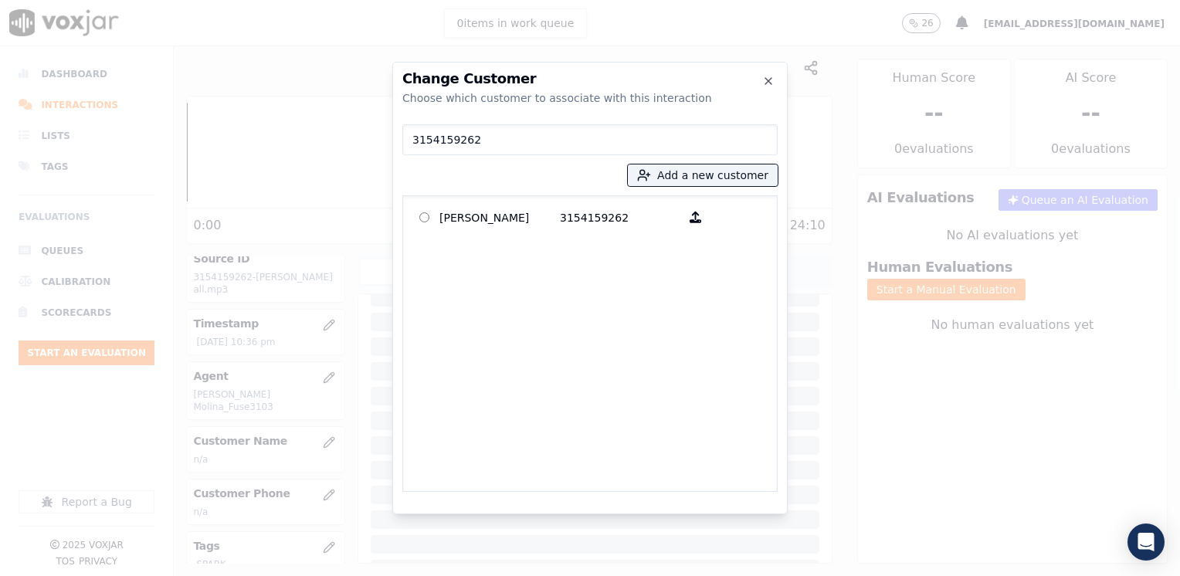
drag, startPoint x: 531, startPoint y: 221, endPoint x: 679, endPoint y: 408, distance: 239.1
click at [531, 222] on p "[PERSON_NAME]" at bounding box center [499, 217] width 120 height 24
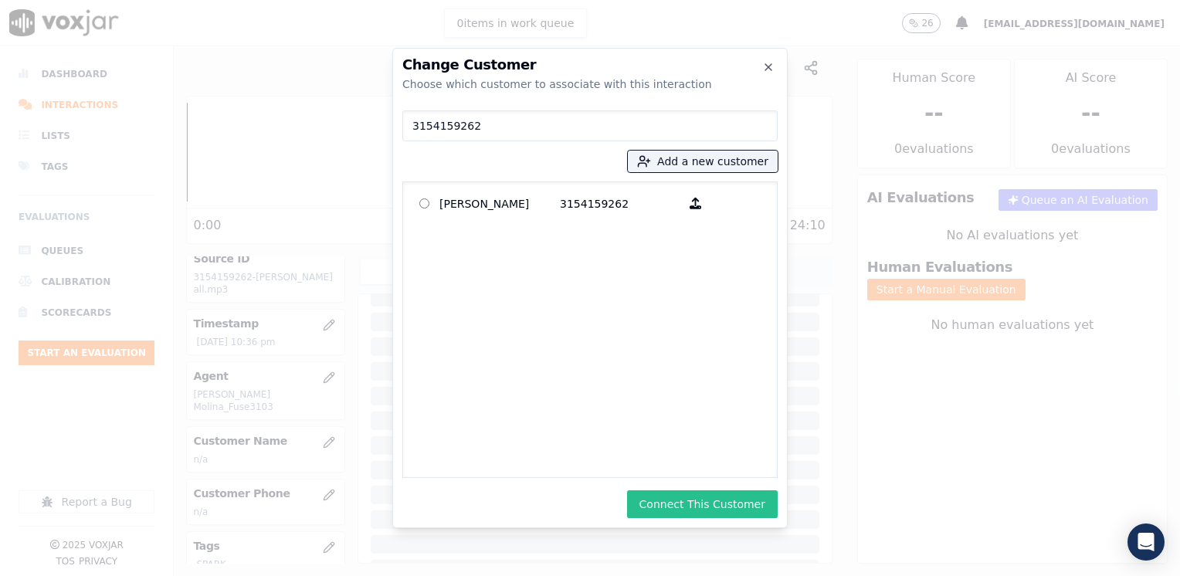
click at [720, 502] on button "Connect This Customer" at bounding box center [702, 504] width 151 height 28
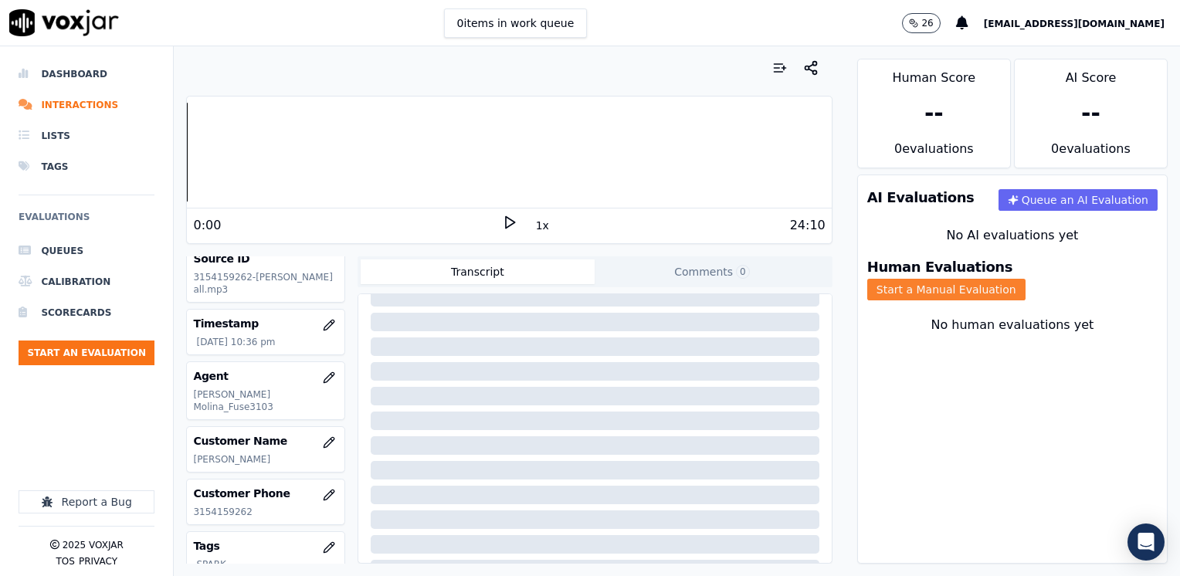
click at [1025, 279] on button "Start a Manual Evaluation" at bounding box center [946, 290] width 158 height 22
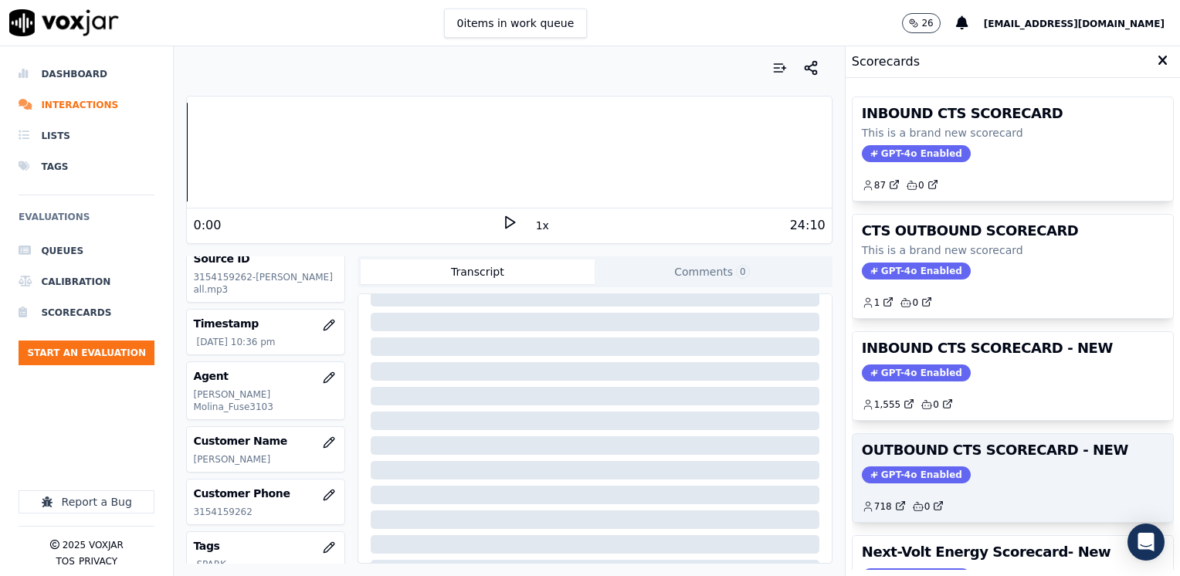
click at [916, 455] on h3 "OUTBOUND CTS SCORECARD - NEW" at bounding box center [1013, 450] width 302 height 14
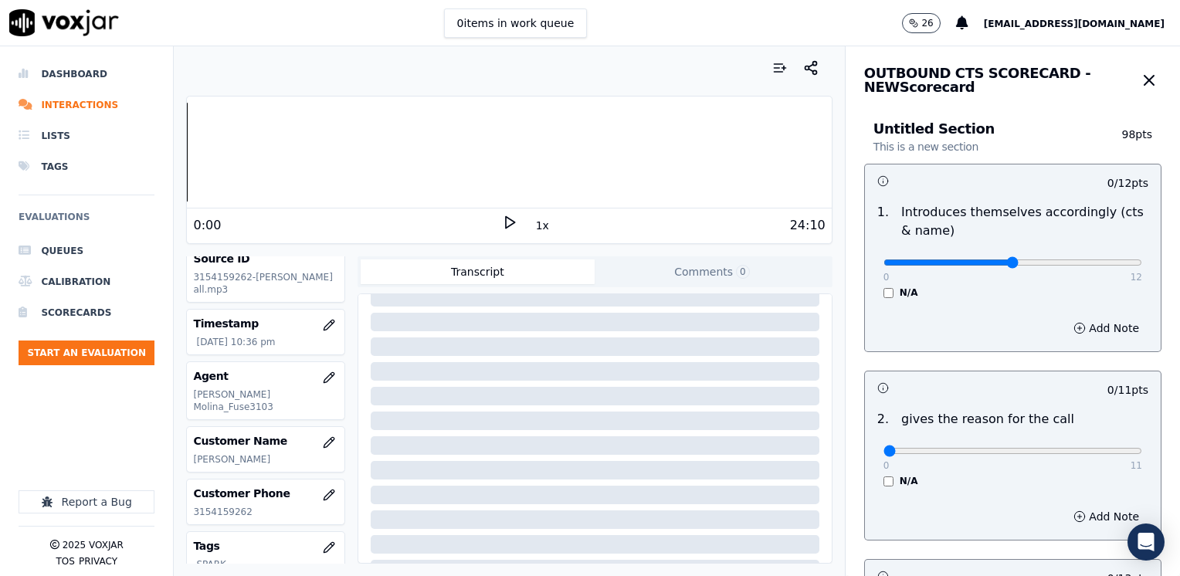
click at [980, 264] on input "range" at bounding box center [1012, 262] width 259 height 6
click at [1064, 324] on button "Add Note" at bounding box center [1106, 328] width 84 height 22
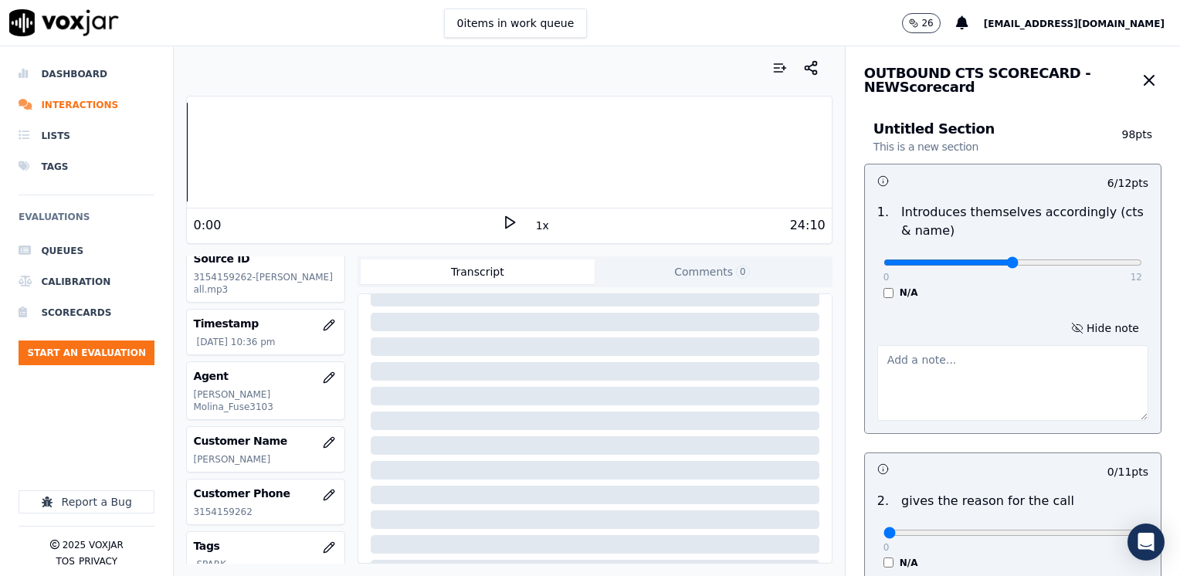
click at [933, 405] on textarea at bounding box center [1012, 383] width 271 height 76
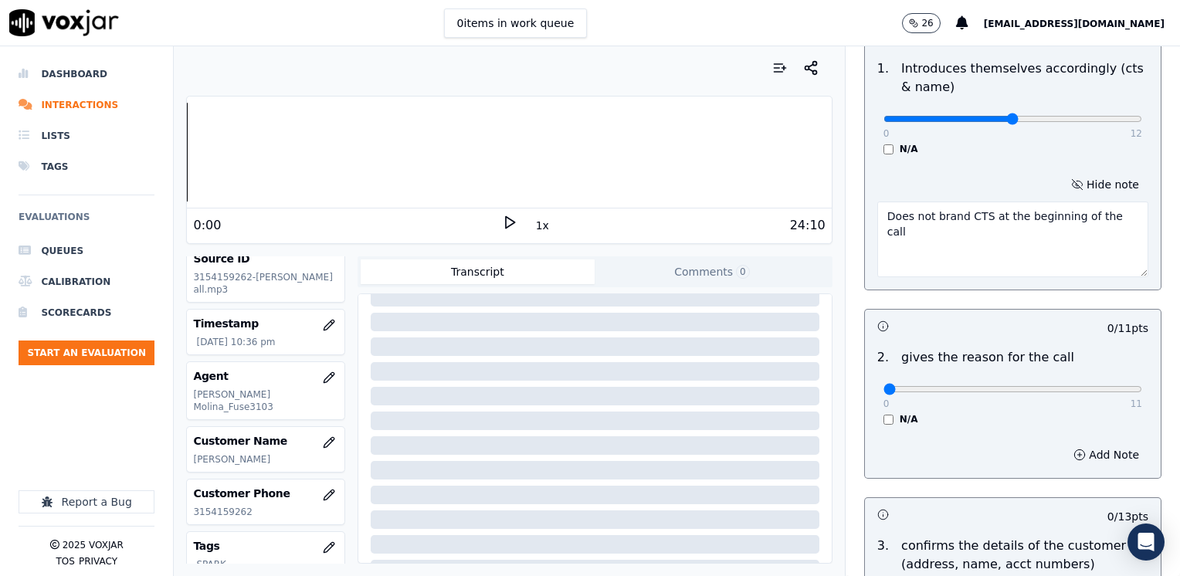
scroll to position [154, 0]
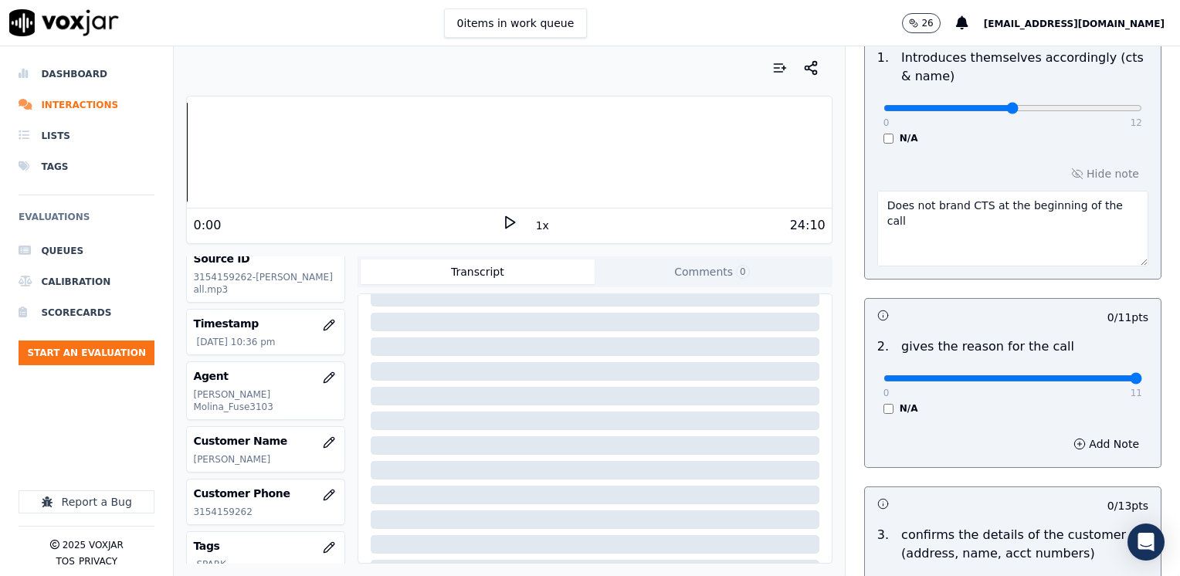
drag, startPoint x: 874, startPoint y: 381, endPoint x: 851, endPoint y: 243, distance: 140.0
click at [1142, 111] on input "range" at bounding box center [1012, 108] width 259 height 6
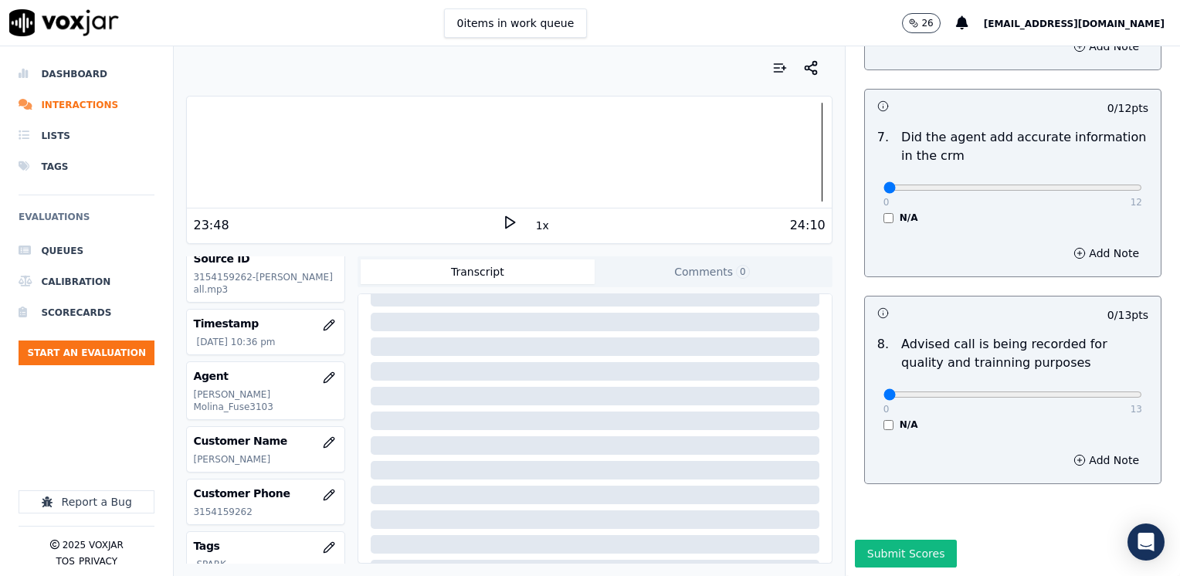
scroll to position [1430, 0]
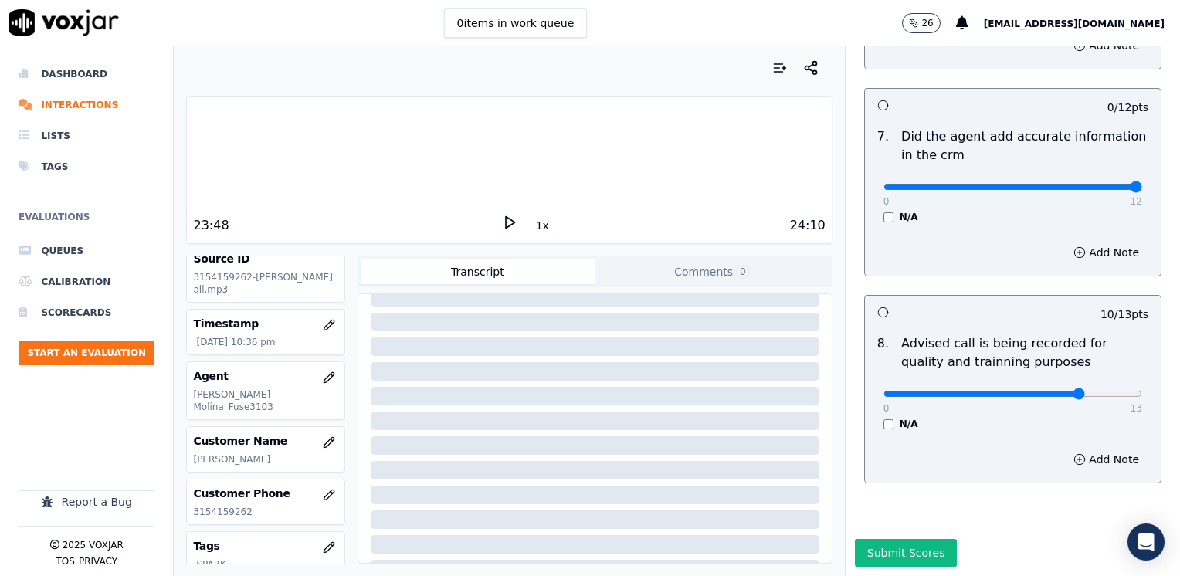
drag, startPoint x: 879, startPoint y: 153, endPoint x: 1182, endPoint y: 174, distance: 304.1
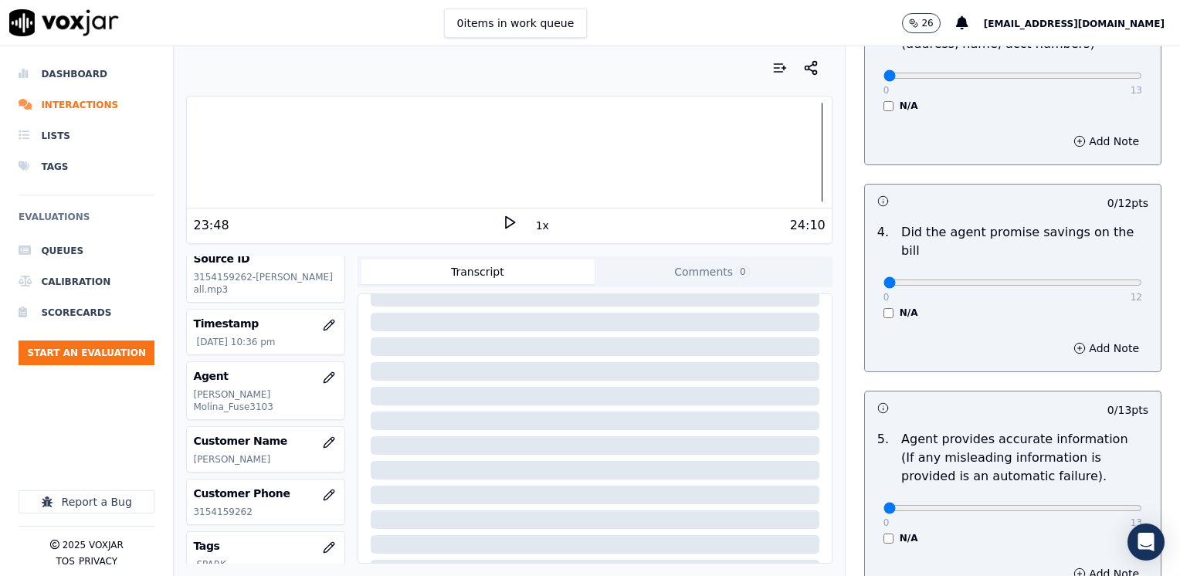
scroll to position [658, 0]
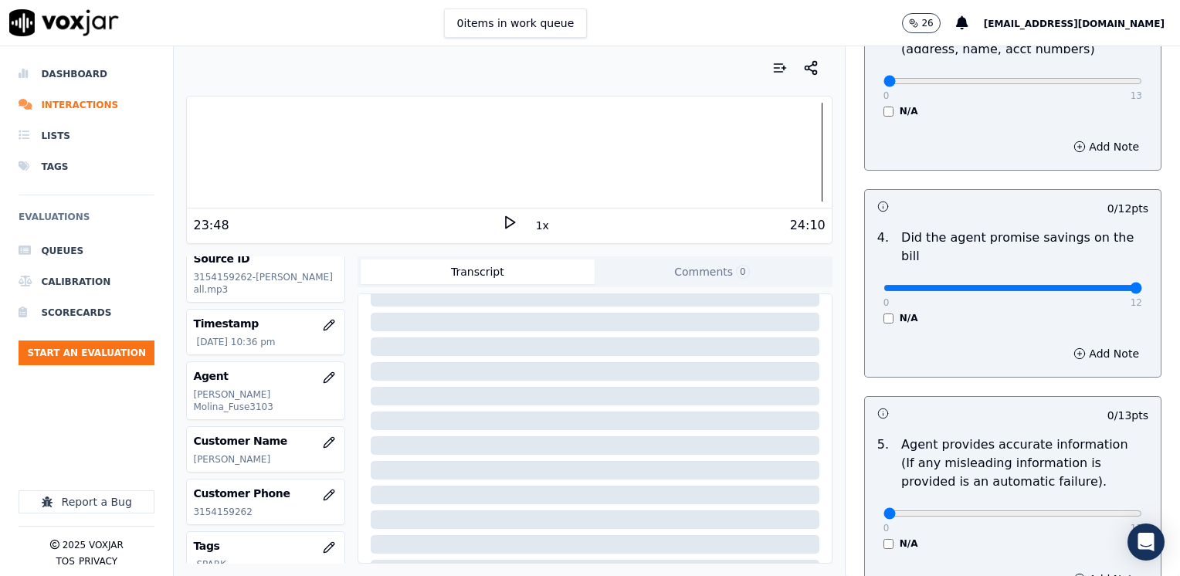
drag, startPoint x: 875, startPoint y: 272, endPoint x: 1182, endPoint y: 273, distance: 307.2
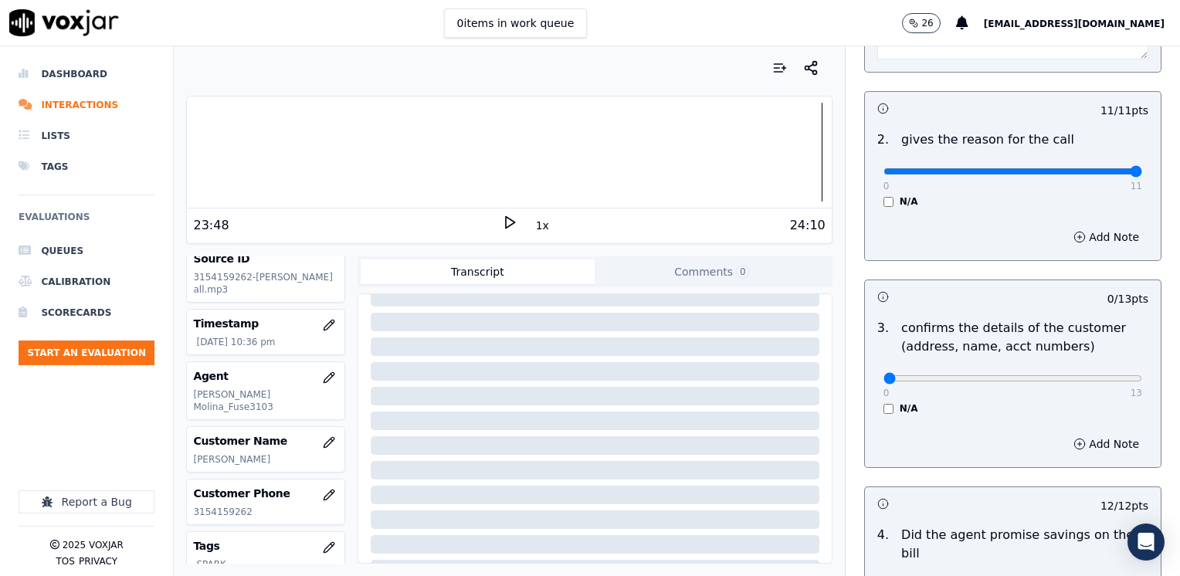
scroll to position [386, 0]
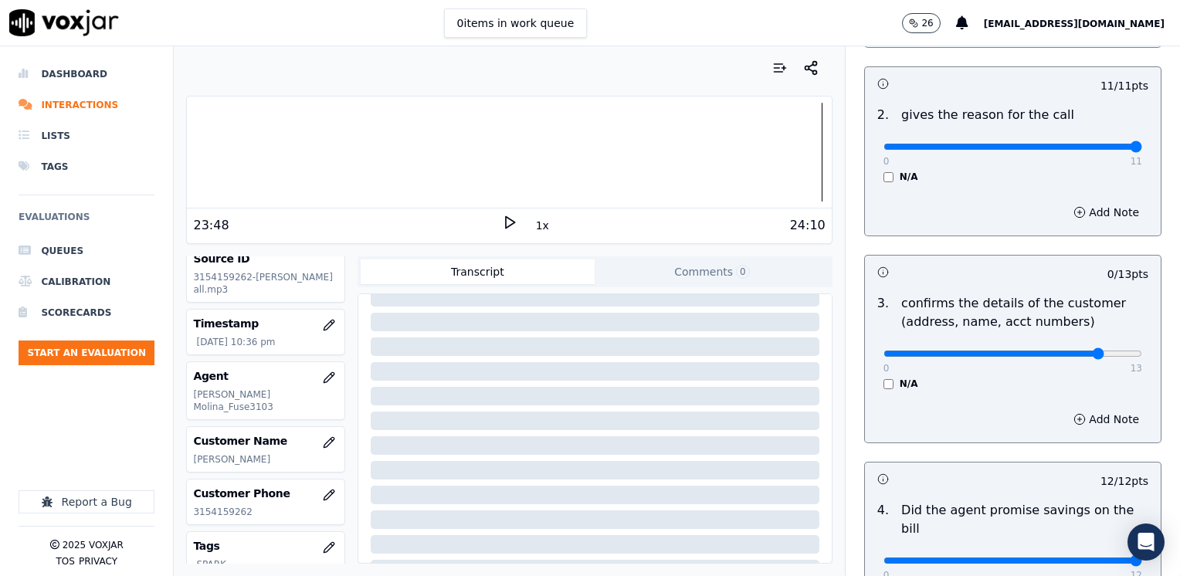
click at [1071, 423] on button "Add Note" at bounding box center [1106, 419] width 84 height 22
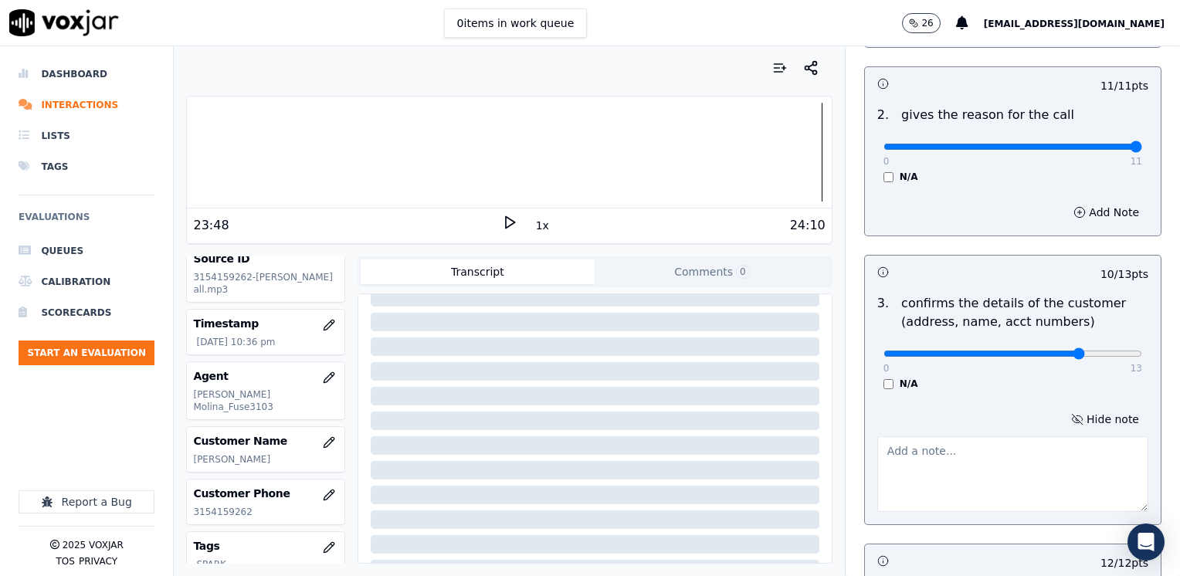
click at [991, 441] on textarea at bounding box center [1012, 474] width 271 height 76
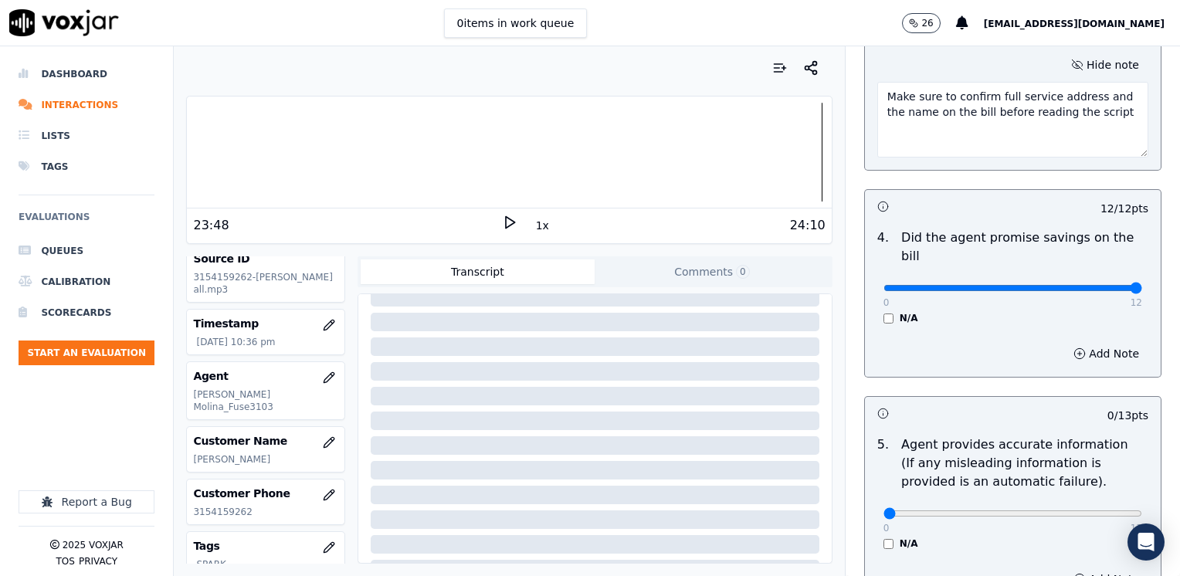
scroll to position [926, 0]
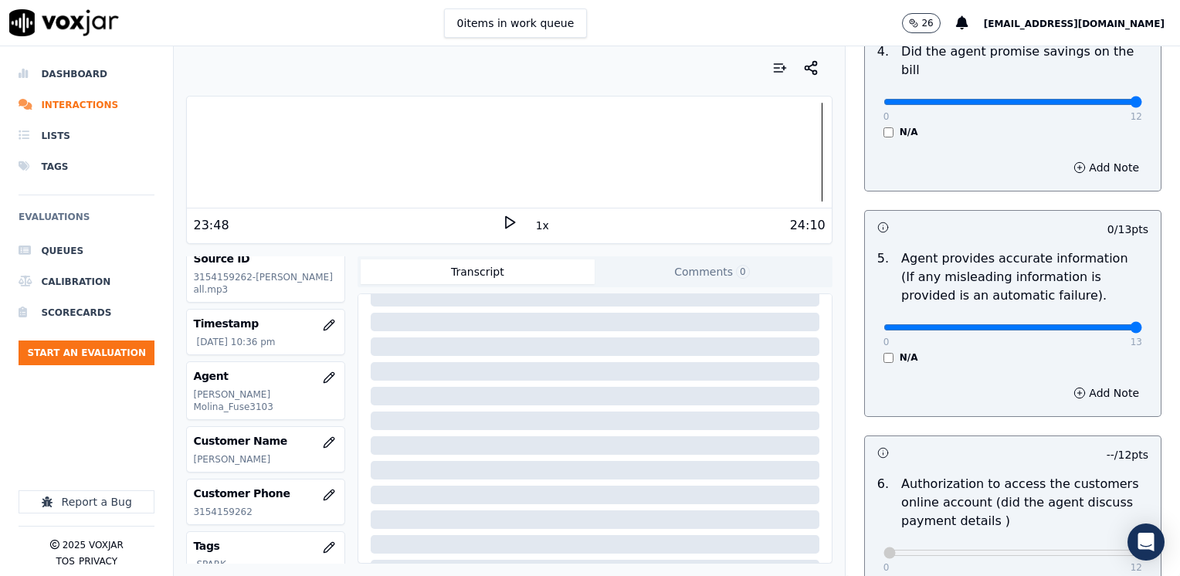
drag, startPoint x: 920, startPoint y: 307, endPoint x: 1182, endPoint y: 333, distance: 262.9
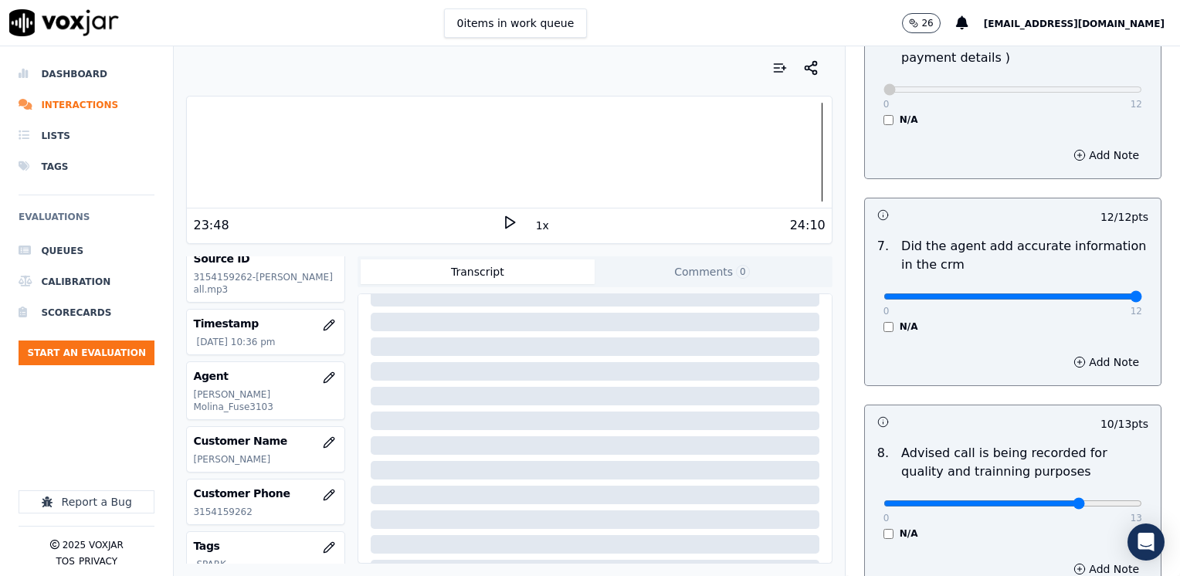
scroll to position [1512, 0]
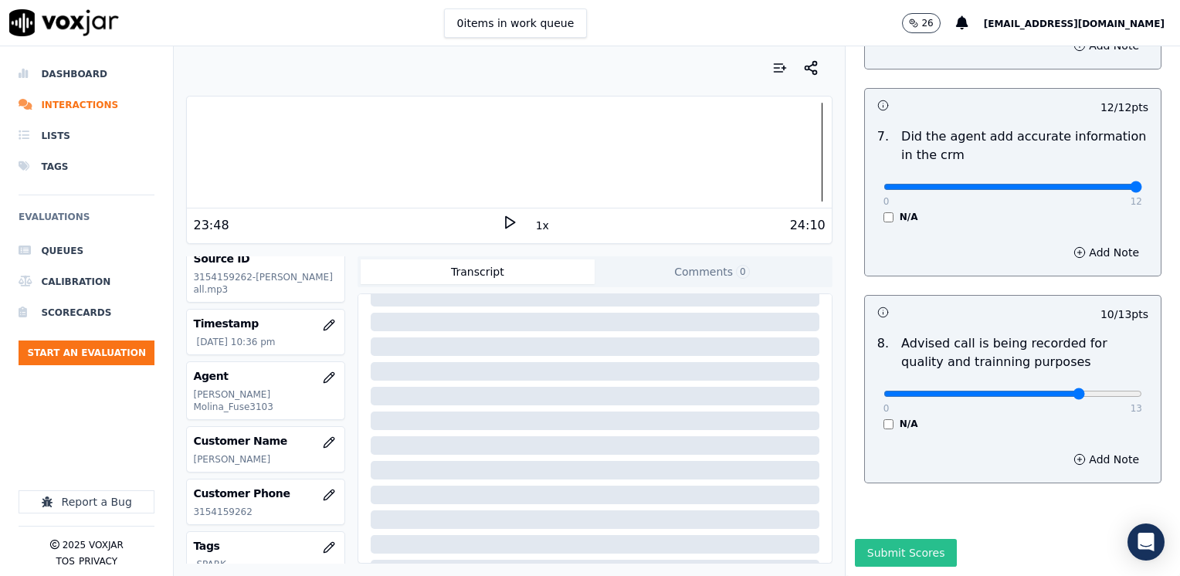
click at [885, 539] on button "Submit Scores" at bounding box center [906, 553] width 103 height 28
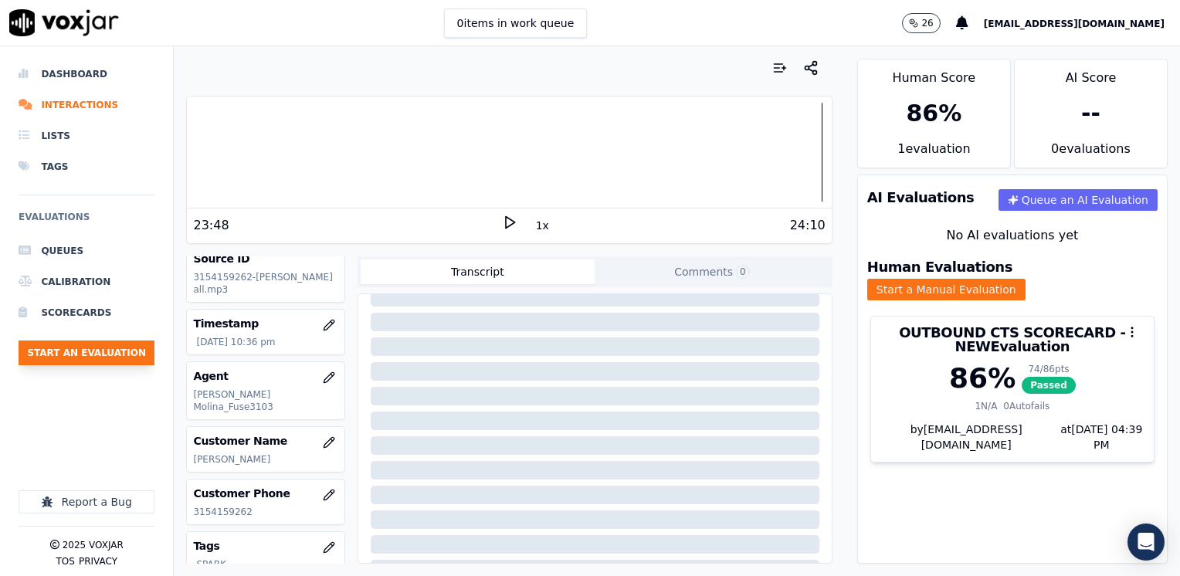
click at [77, 353] on button "Start an Evaluation" at bounding box center [87, 352] width 136 height 25
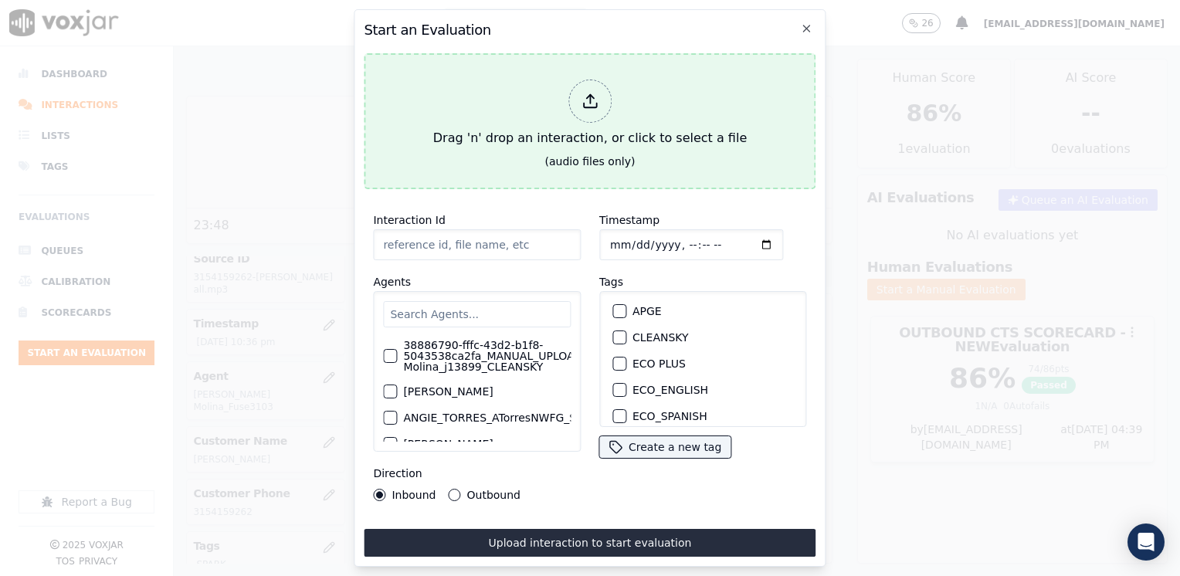
click at [571, 86] on div at bounding box center [589, 101] width 43 height 43
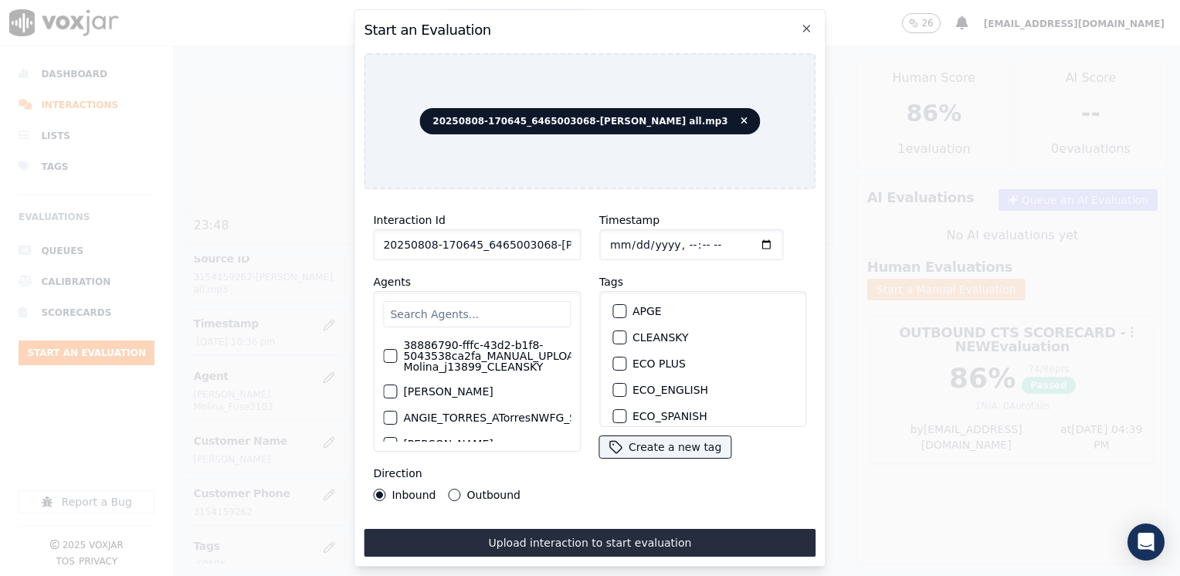
click at [438, 301] on input "text" at bounding box center [477, 314] width 188 height 26
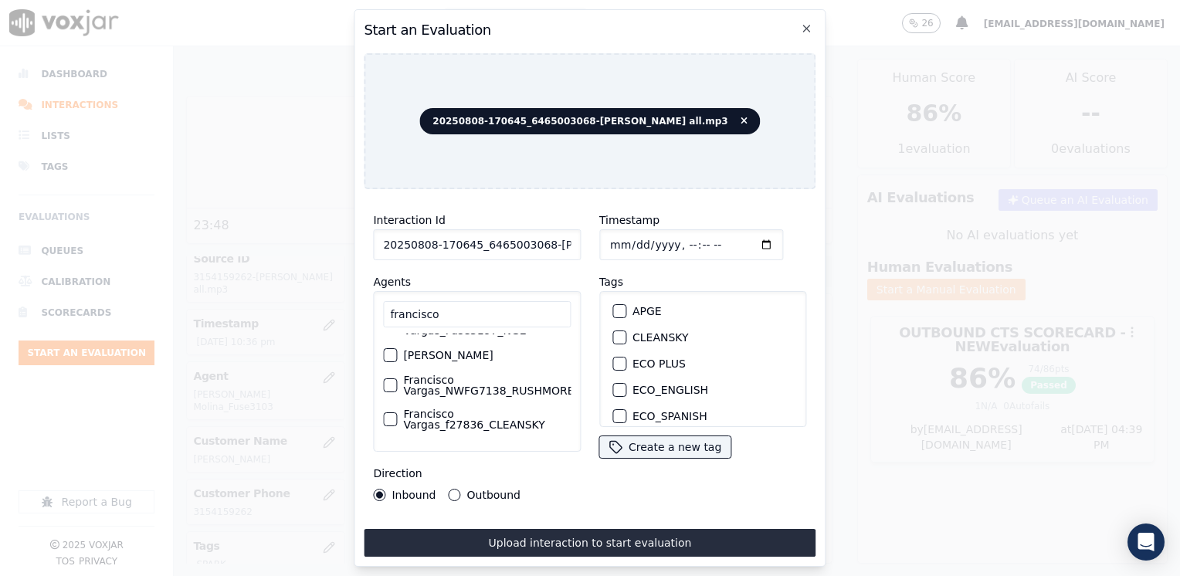
scroll to position [0, 0]
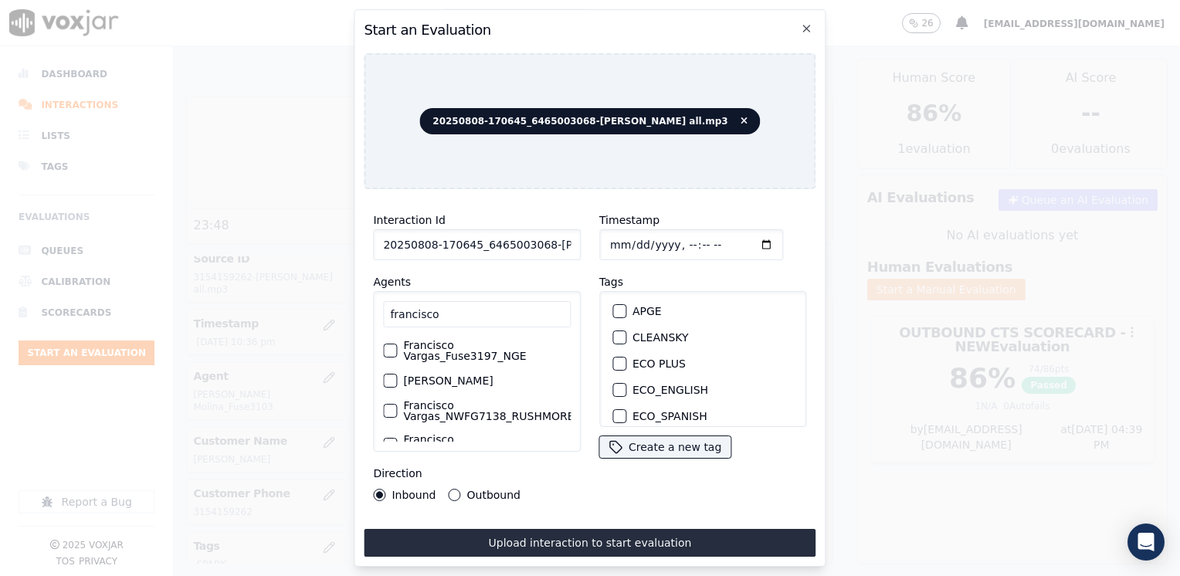
click at [394, 375] on button "[PERSON_NAME]" at bounding box center [390, 381] width 14 height 14
click at [614, 349] on div "button" at bounding box center [618, 354] width 11 height 11
click at [741, 239] on input "Timestamp" at bounding box center [691, 244] width 184 height 31
click at [549, 506] on div "Interaction Id 20250808-170645_6465003068-[PERSON_NAME] all.mp3 Agents francisc…" at bounding box center [590, 378] width 452 height 355
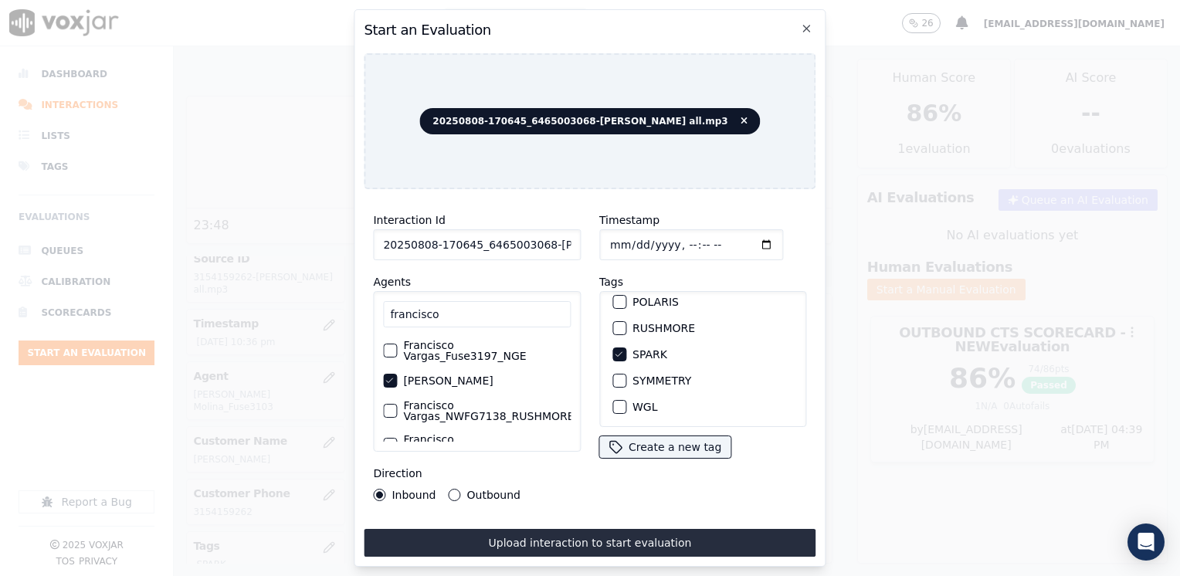
click at [449, 489] on button "Outbound" at bounding box center [455, 495] width 12 height 12
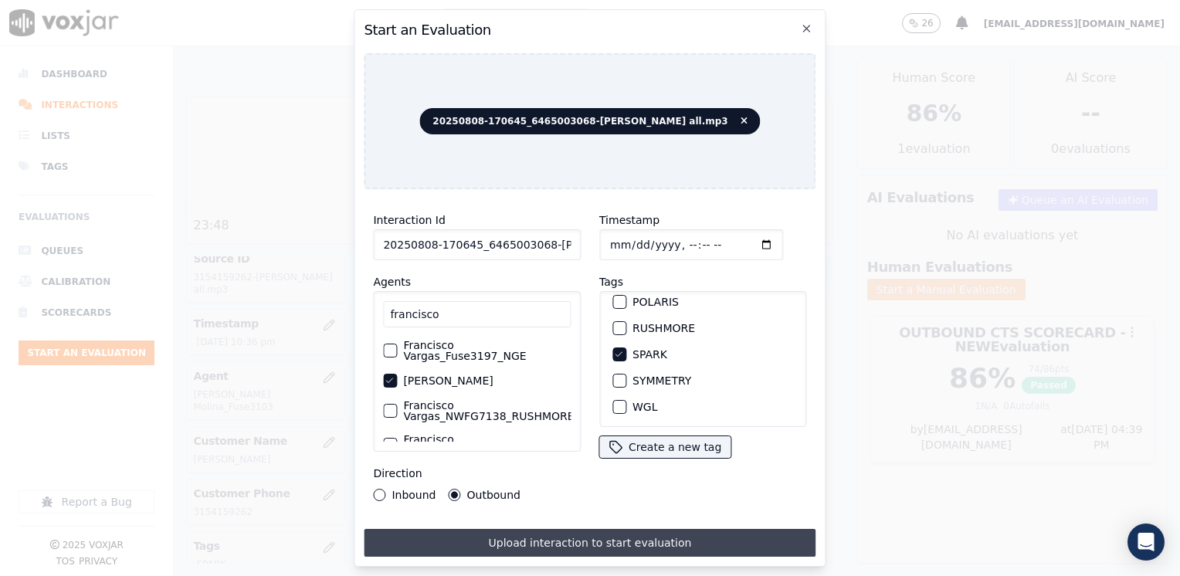
click at [552, 531] on button "Upload interaction to start evaluation" at bounding box center [590, 543] width 452 height 28
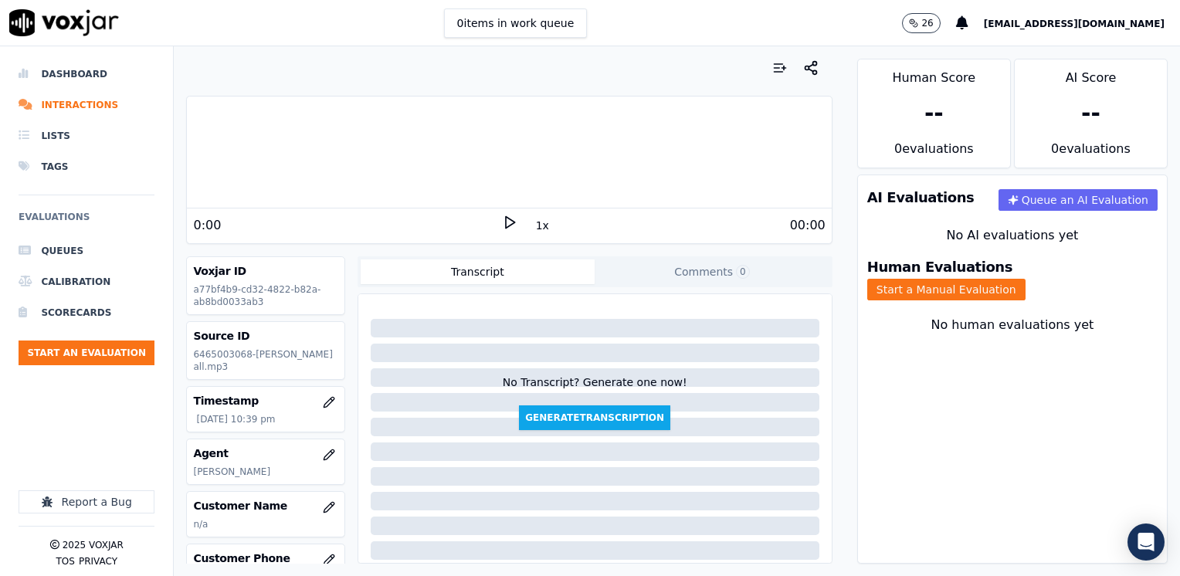
click at [502, 223] on icon at bounding box center [509, 222] width 15 height 15
click at [502, 220] on icon at bounding box center [509, 222] width 15 height 15
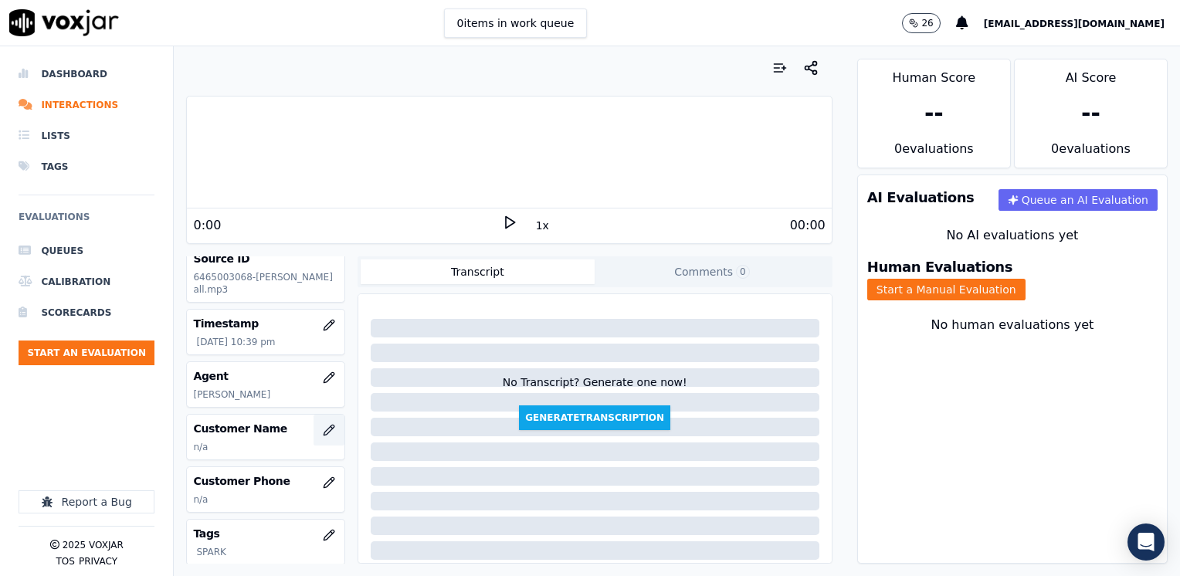
click at [313, 432] on button "button" at bounding box center [328, 430] width 31 height 31
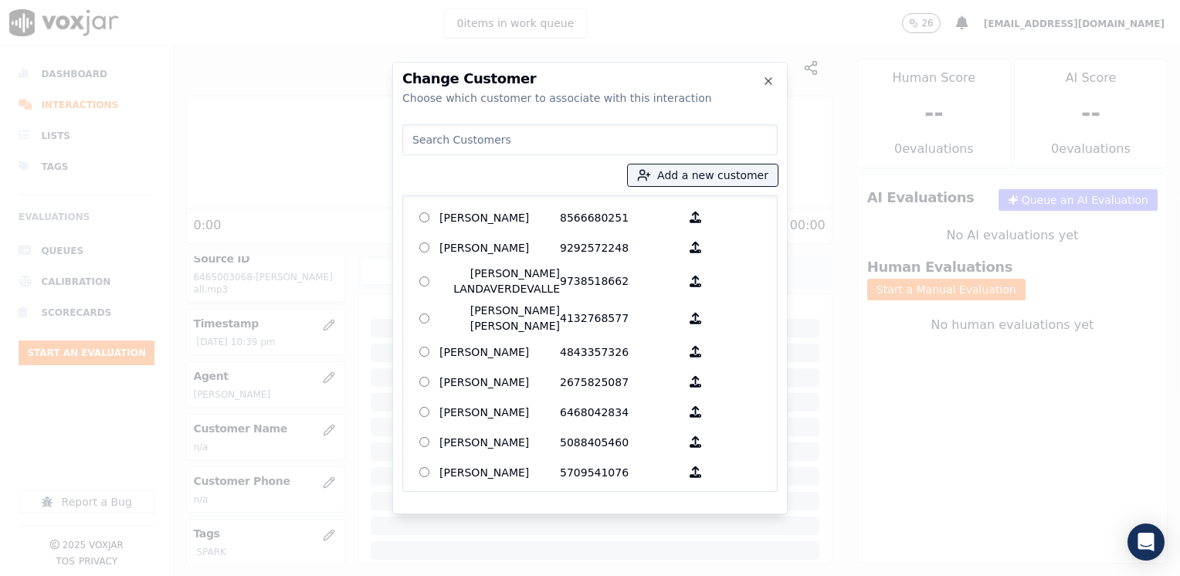
click at [588, 131] on input at bounding box center [589, 139] width 375 height 31
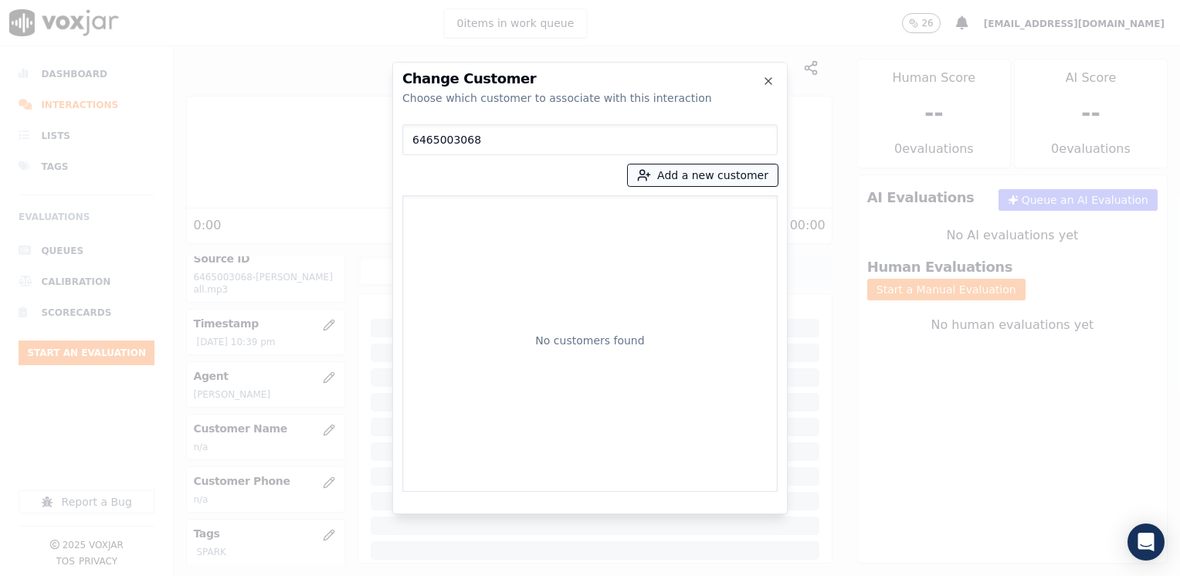
click at [668, 168] on button "Add a new customer" at bounding box center [703, 175] width 150 height 22
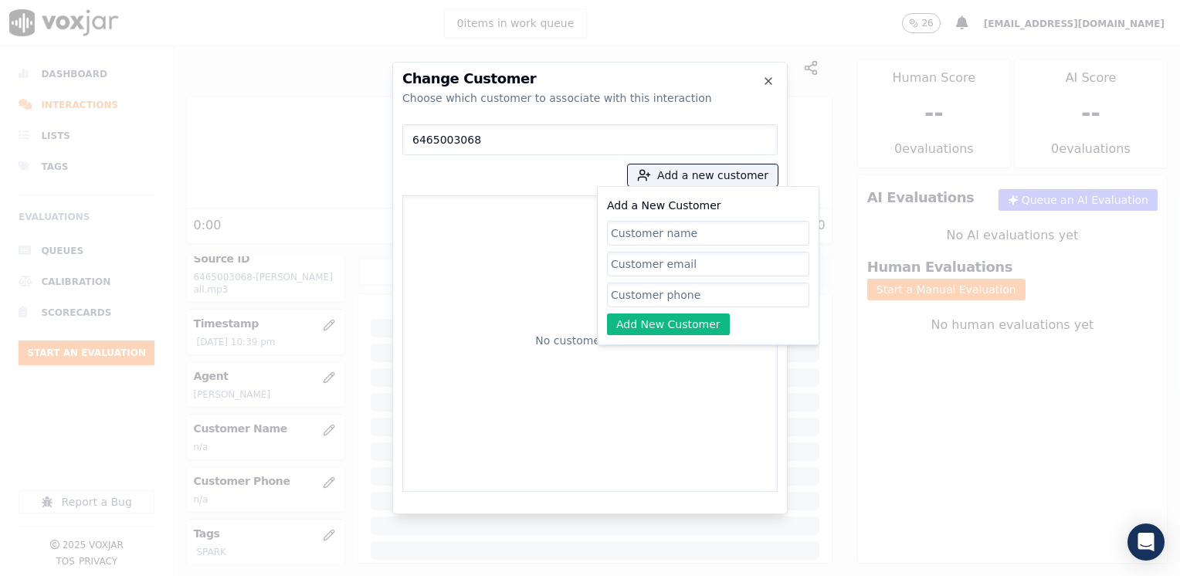
click at [633, 294] on input "Add a New Customer" at bounding box center [708, 295] width 202 height 25
paste input "6465003068"
click at [687, 233] on input "Add a New Customer" at bounding box center [708, 233] width 202 height 25
paste input "[PERSON_NAME]"
click at [692, 323] on button "Add New Customer" at bounding box center [668, 324] width 123 height 22
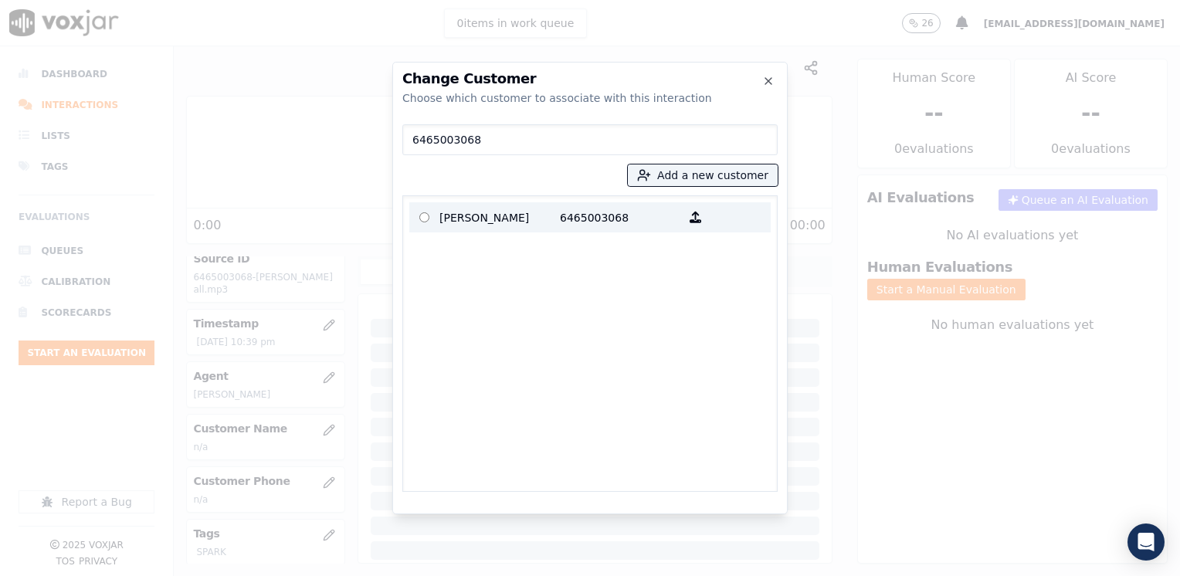
click at [564, 212] on p "6465003068" at bounding box center [620, 217] width 120 height 24
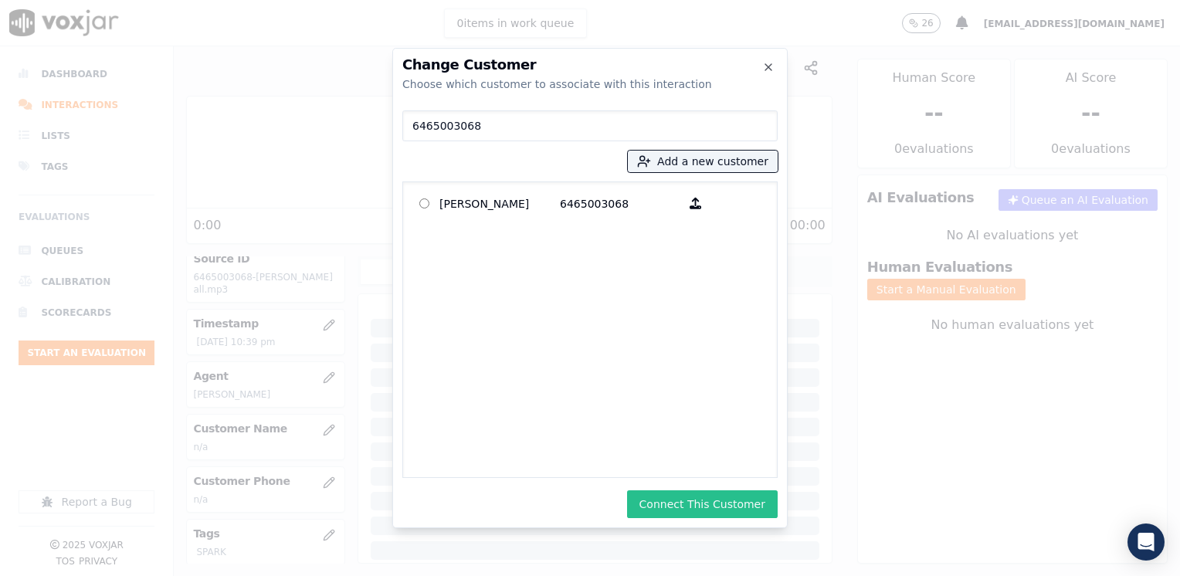
click at [732, 506] on button "Connect This Customer" at bounding box center [702, 504] width 151 height 28
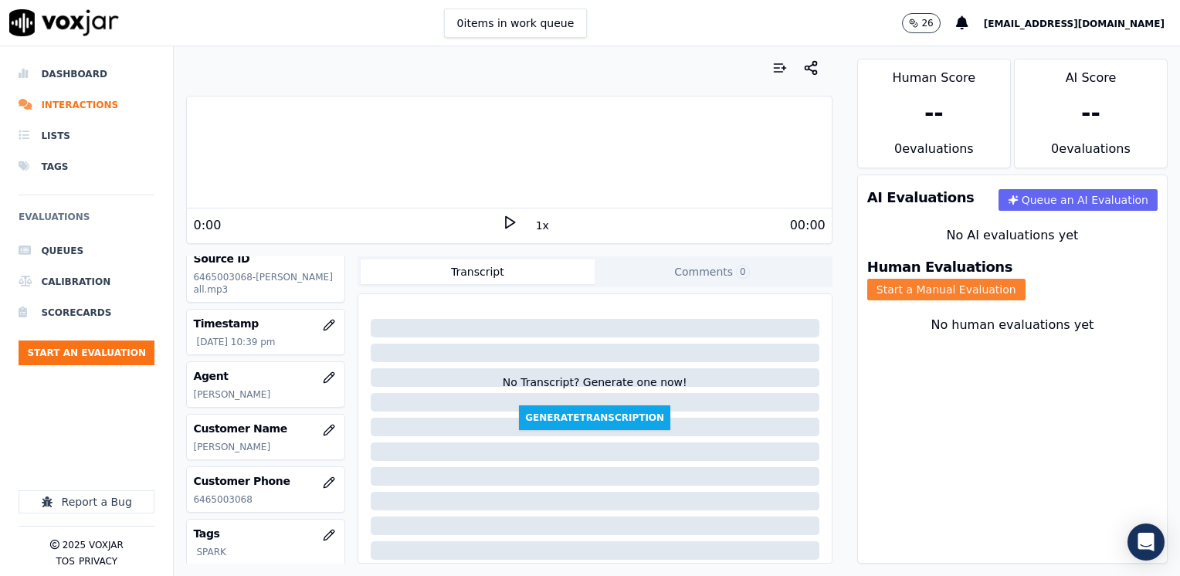
click at [1025, 279] on button "Start a Manual Evaluation" at bounding box center [946, 290] width 158 height 22
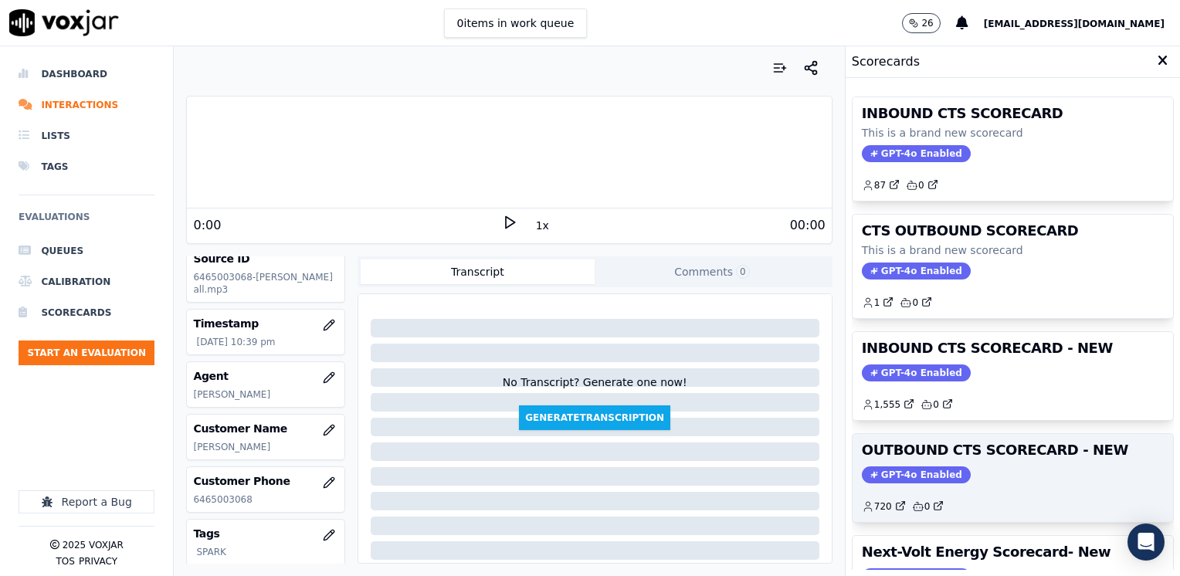
click at [895, 466] on span "GPT-4o Enabled" at bounding box center [916, 474] width 109 height 17
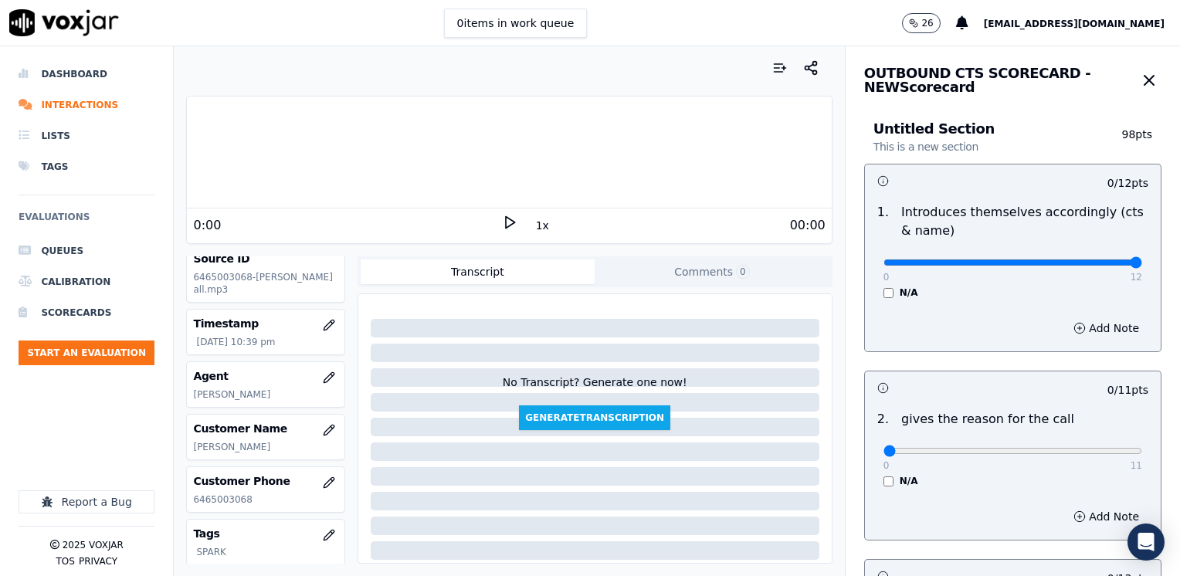
drag, startPoint x: 871, startPoint y: 264, endPoint x: 1182, endPoint y: 335, distance: 319.1
click at [1142, 266] on input "range" at bounding box center [1012, 262] width 259 height 6
drag, startPoint x: 869, startPoint y: 451, endPoint x: 1182, endPoint y: 449, distance: 312.7
click at [1142, 266] on input "range" at bounding box center [1012, 262] width 259 height 6
click at [502, 227] on icon at bounding box center [509, 222] width 15 height 15
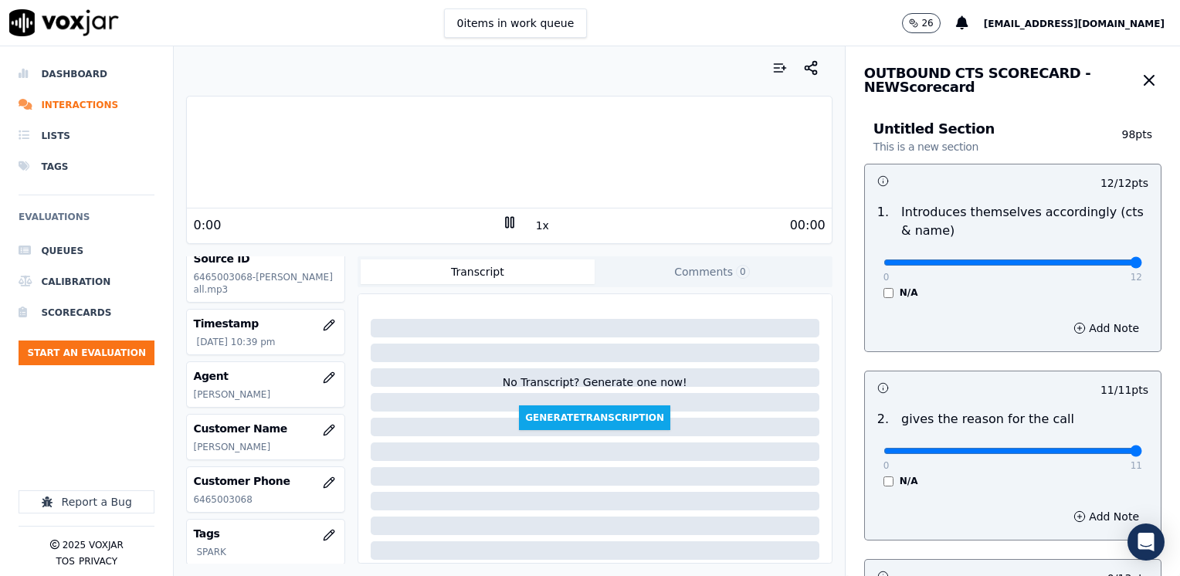
click at [502, 227] on icon at bounding box center [509, 222] width 15 height 15
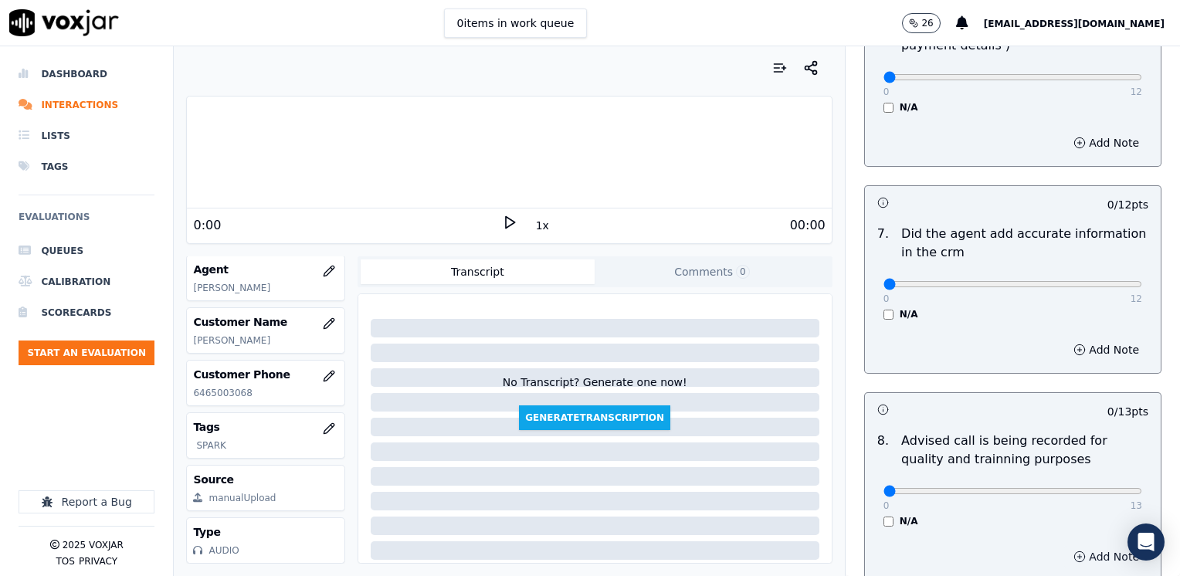
scroll to position [1349, 0]
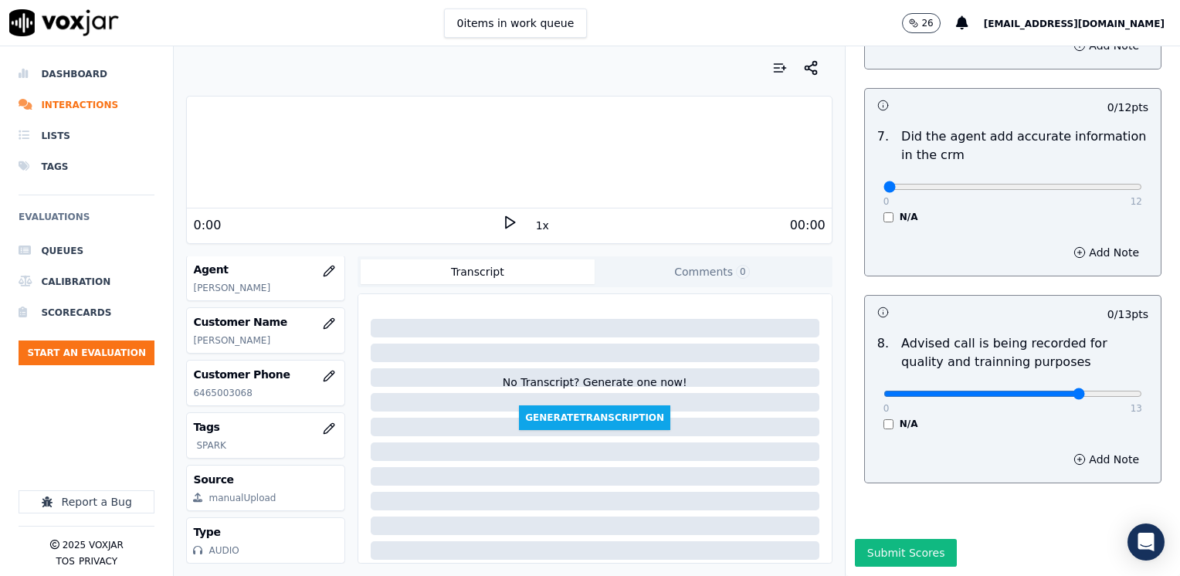
drag, startPoint x: 875, startPoint y: 151, endPoint x: 1182, endPoint y: 194, distance: 309.4
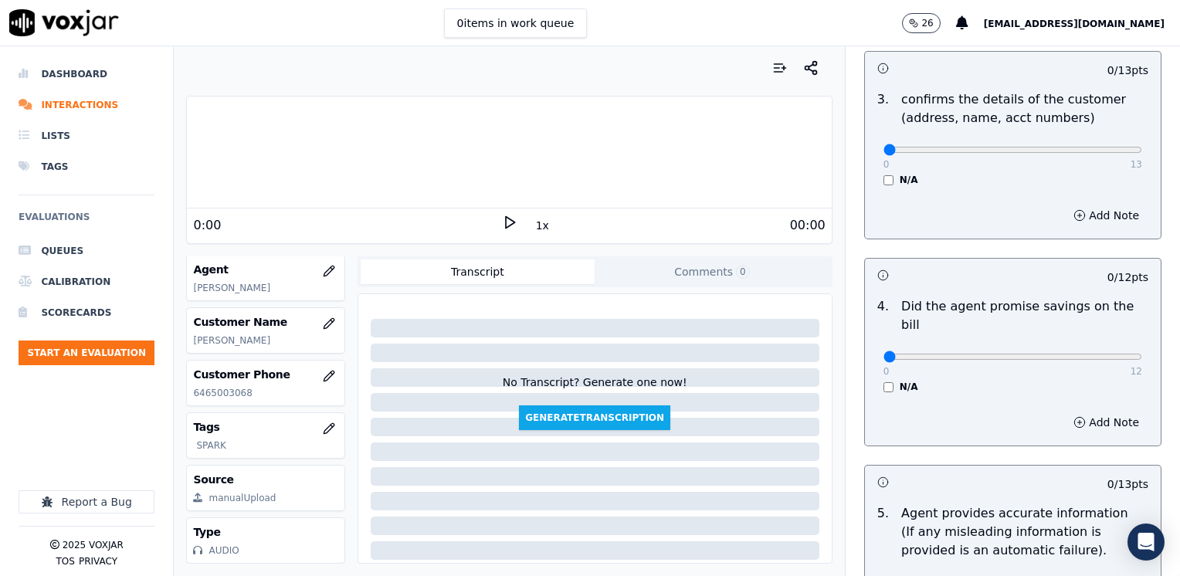
scroll to position [500, 0]
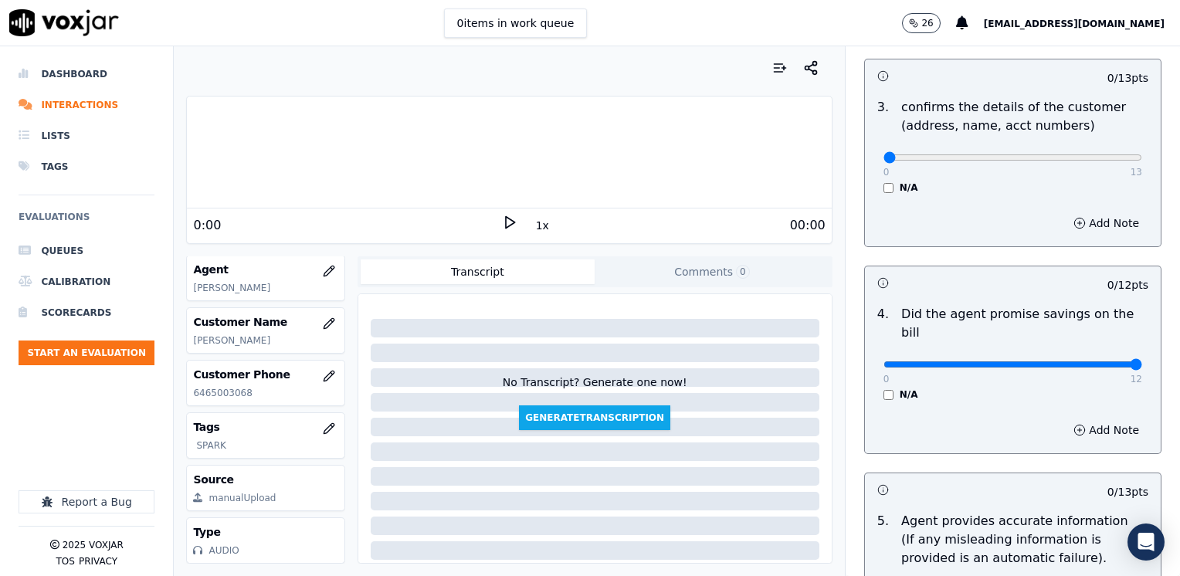
drag, startPoint x: 872, startPoint y: 347, endPoint x: 1179, endPoint y: 351, distance: 307.3
click at [502, 222] on icon at bounding box center [509, 222] width 15 height 15
drag, startPoint x: 871, startPoint y: 157, endPoint x: 1182, endPoint y: 176, distance: 311.7
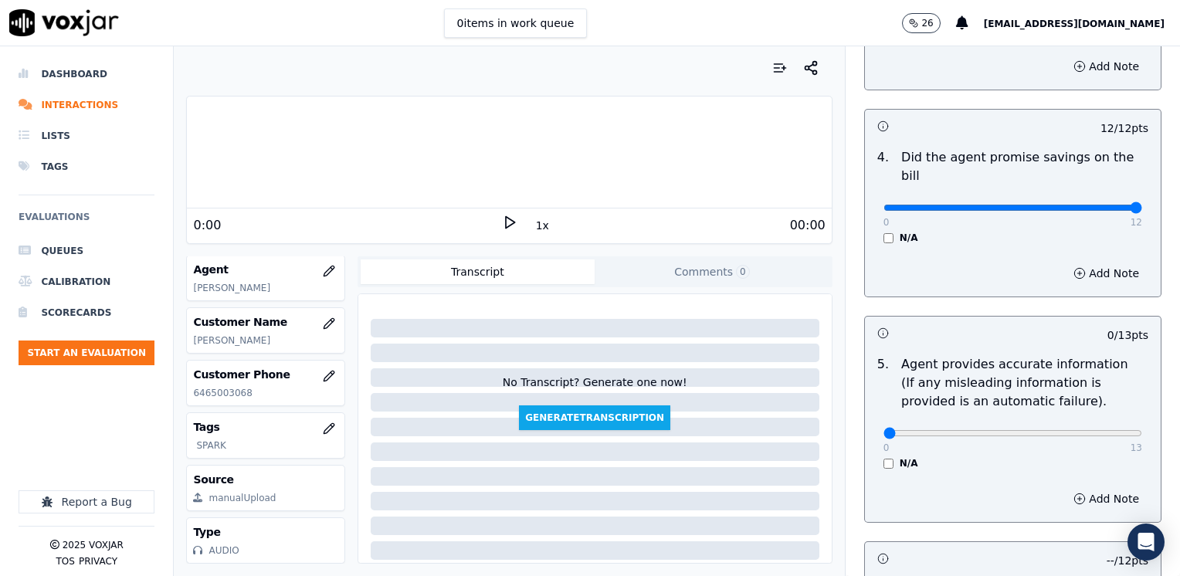
scroll to position [849, 0]
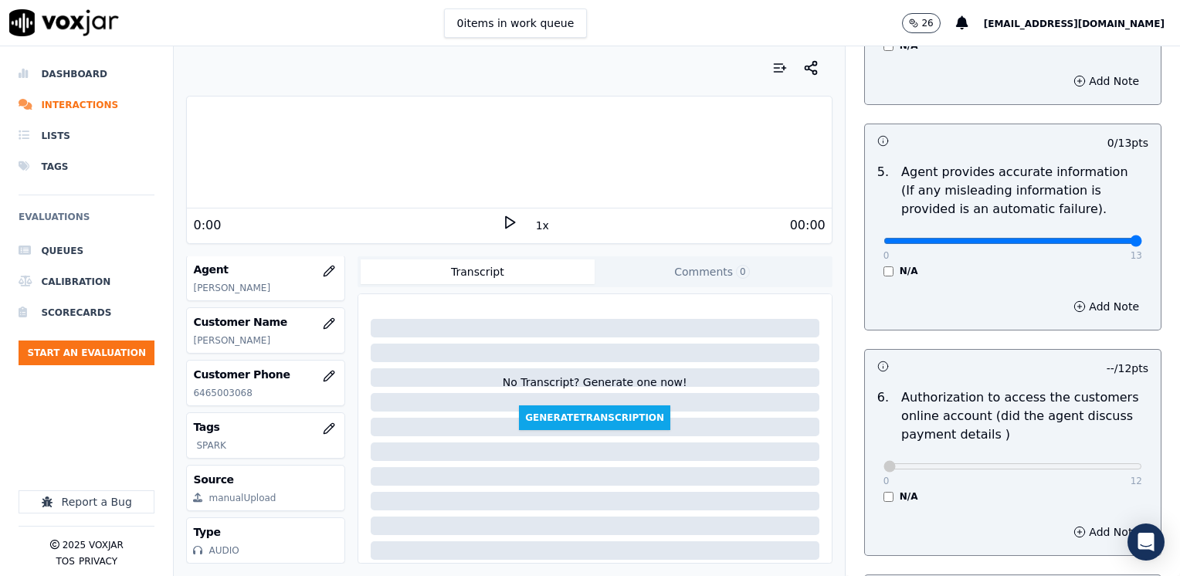
drag, startPoint x: 871, startPoint y: 221, endPoint x: 1182, endPoint y: 252, distance: 312.6
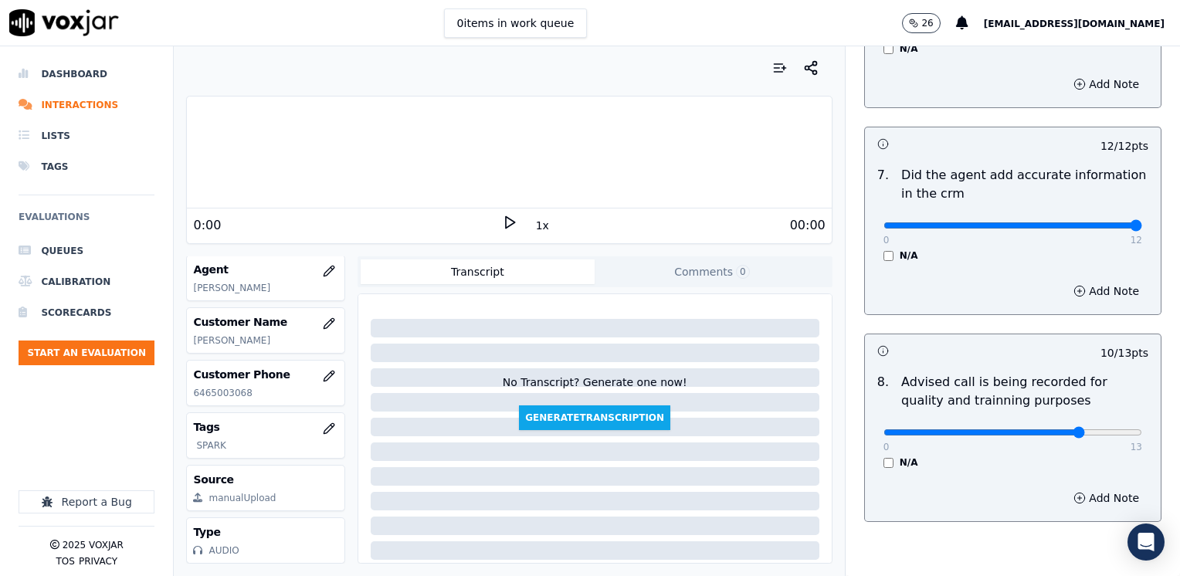
scroll to position [1349, 0]
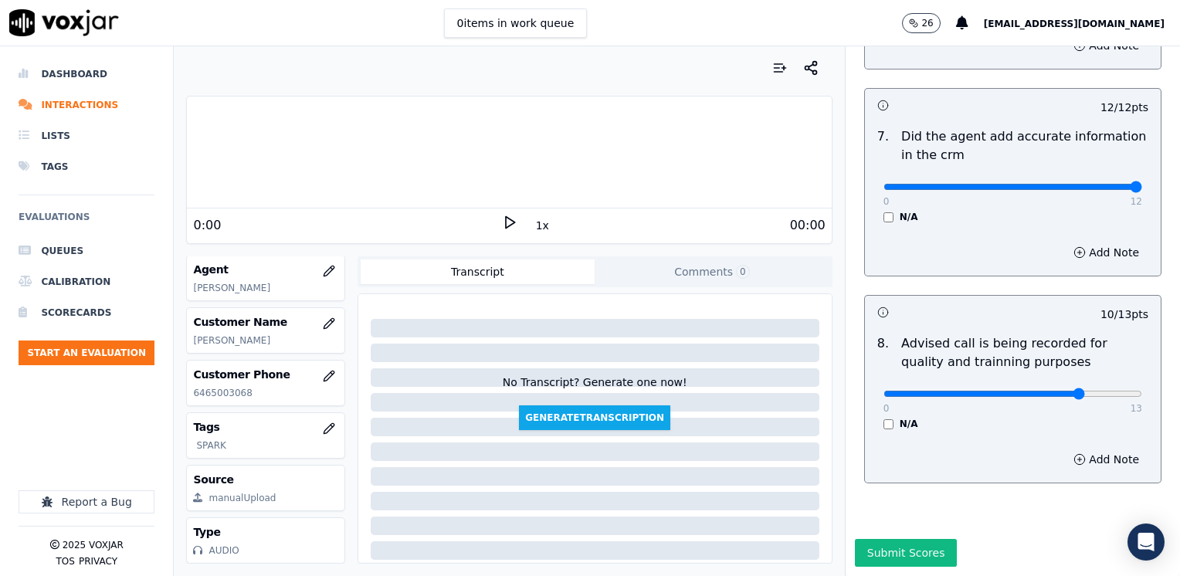
click at [502, 228] on icon at bounding box center [509, 222] width 15 height 15
click at [871, 539] on button "Submit Scores" at bounding box center [906, 553] width 103 height 28
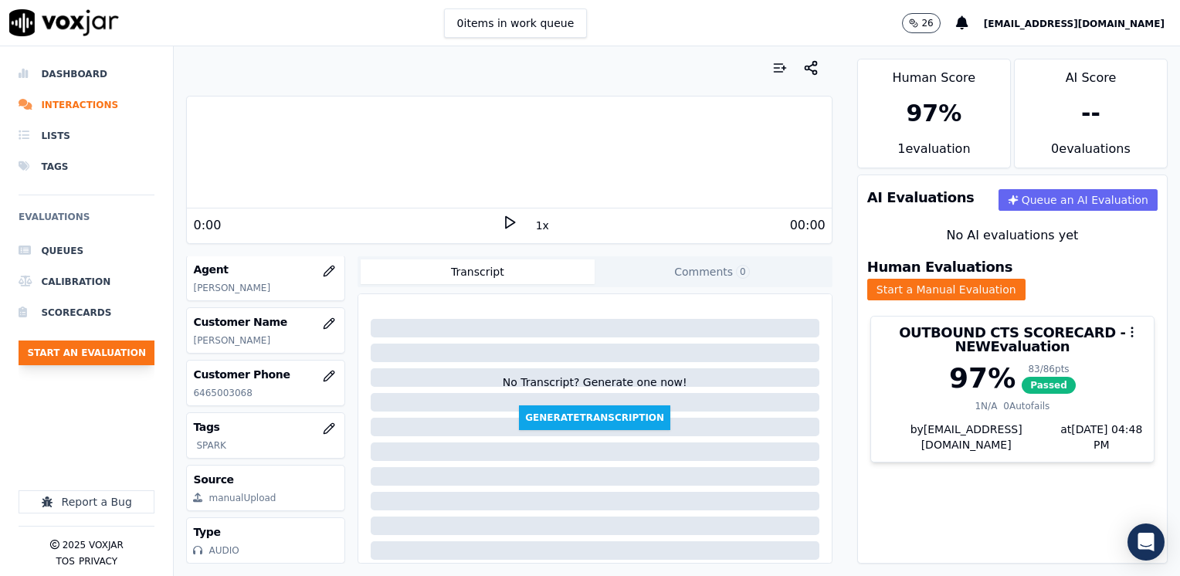
click at [113, 354] on button "Start an Evaluation" at bounding box center [87, 352] width 136 height 25
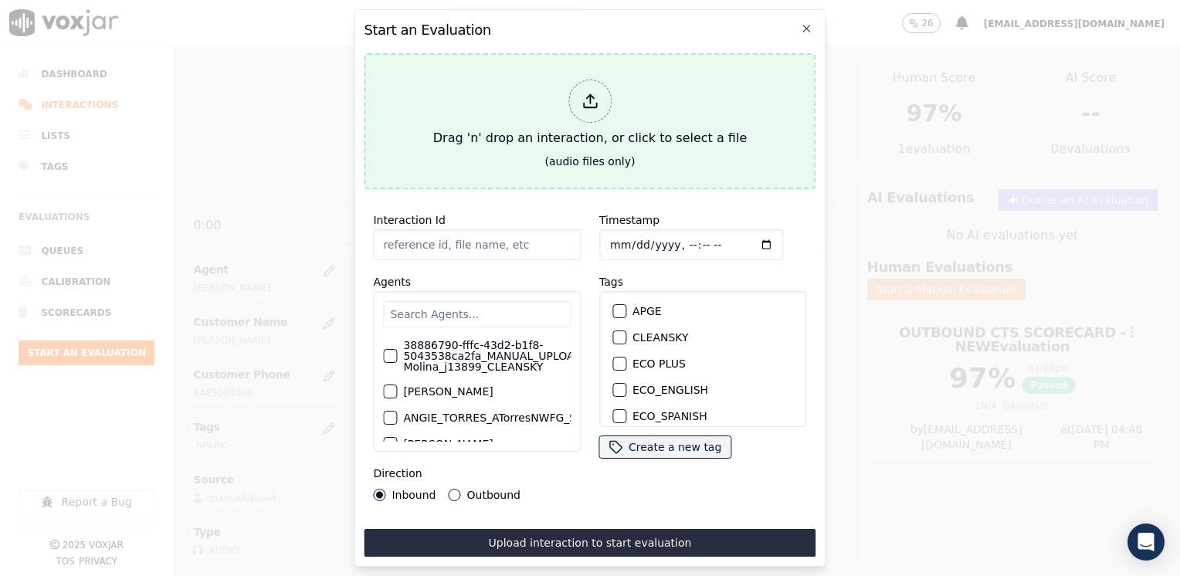
click at [596, 93] on icon at bounding box center [589, 101] width 17 height 17
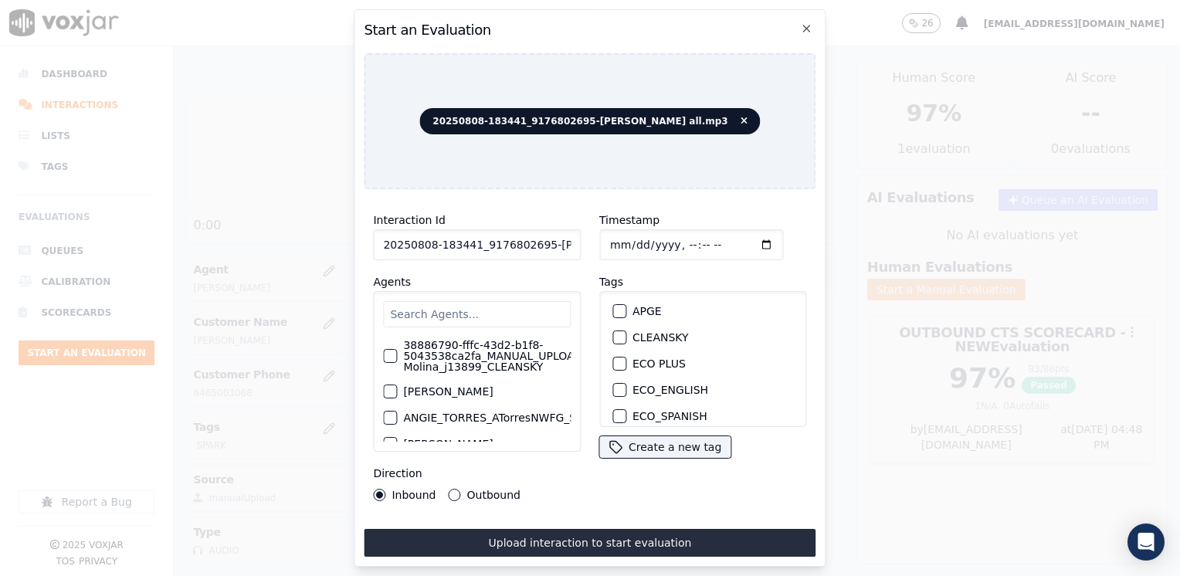
click at [476, 301] on input "text" at bounding box center [477, 314] width 188 height 26
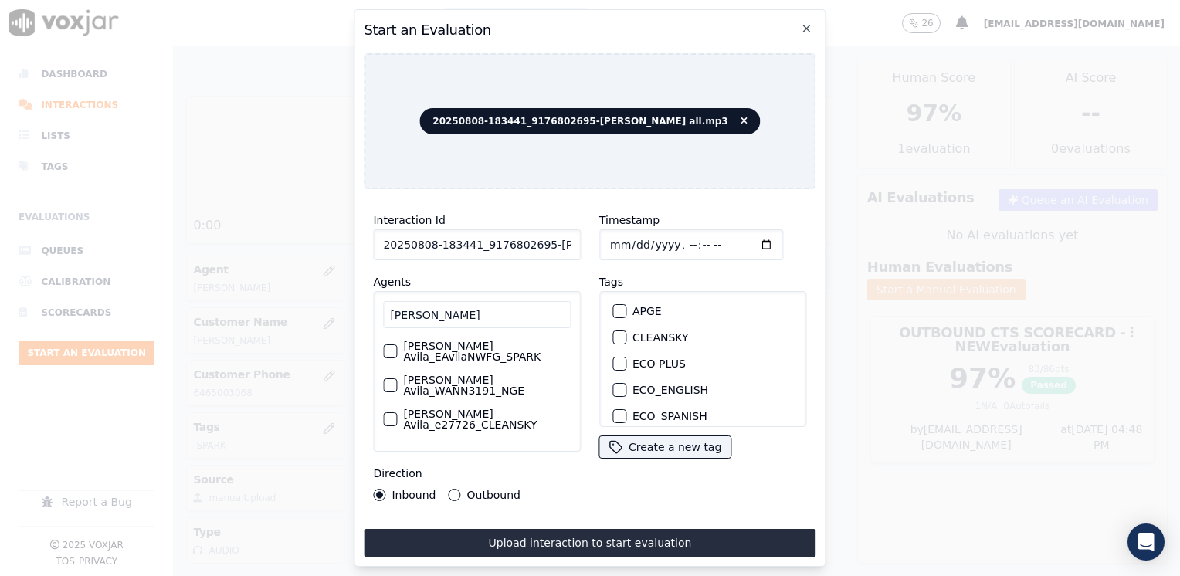
click at [398, 350] on div "[PERSON_NAME] Avila_EAvilaNWFG_SPARK" at bounding box center [477, 351] width 188 height 34
click at [382, 349] on div "[PERSON_NAME] Avila_EAvilaNWFG_SPARK [PERSON_NAME] Avila_WANN3191_NGE [PERSON_N…" at bounding box center [477, 371] width 208 height 161
click at [384, 347] on div "button" at bounding box center [389, 351] width 11 height 11
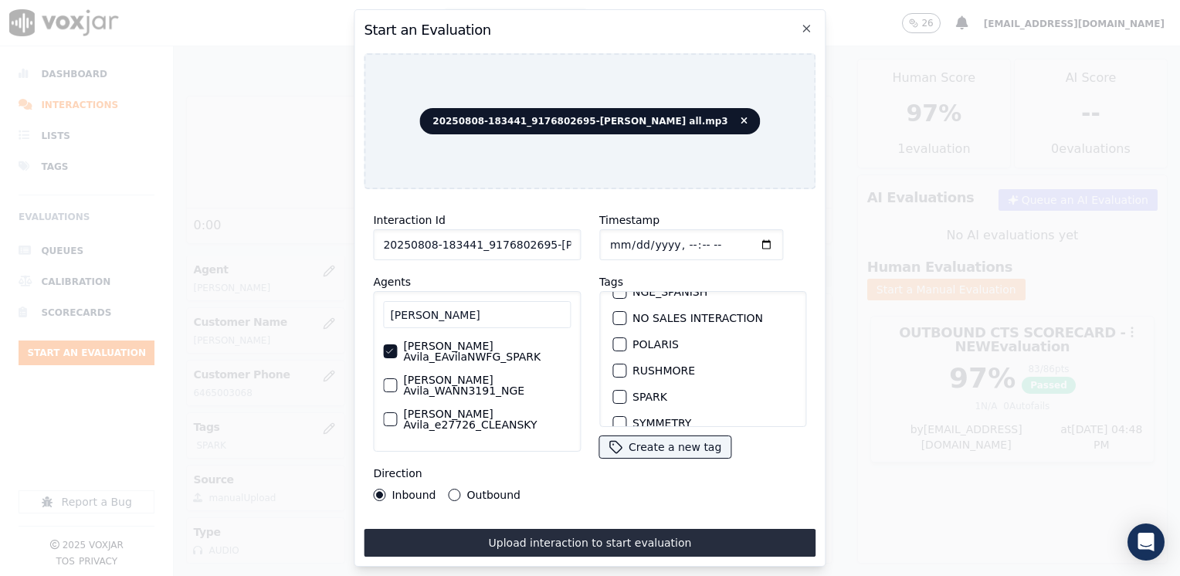
scroll to position [309, 0]
click at [612, 365] on button "SPARK" at bounding box center [619, 370] width 14 height 14
click at [449, 489] on button "Outbound" at bounding box center [455, 495] width 12 height 12
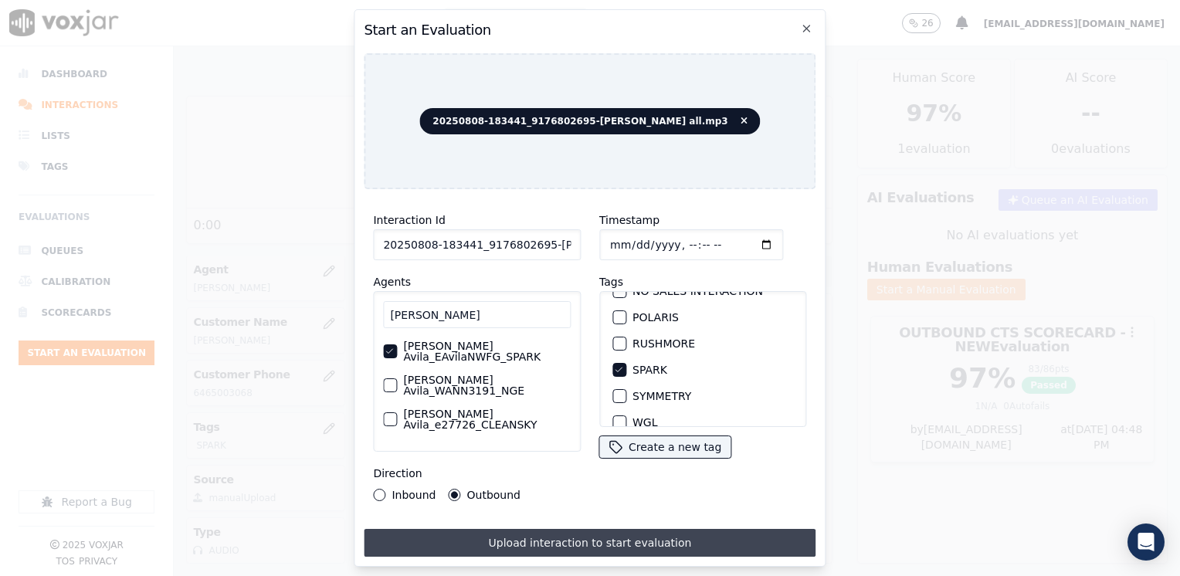
click at [590, 532] on button "Upload interaction to start evaluation" at bounding box center [590, 543] width 452 height 28
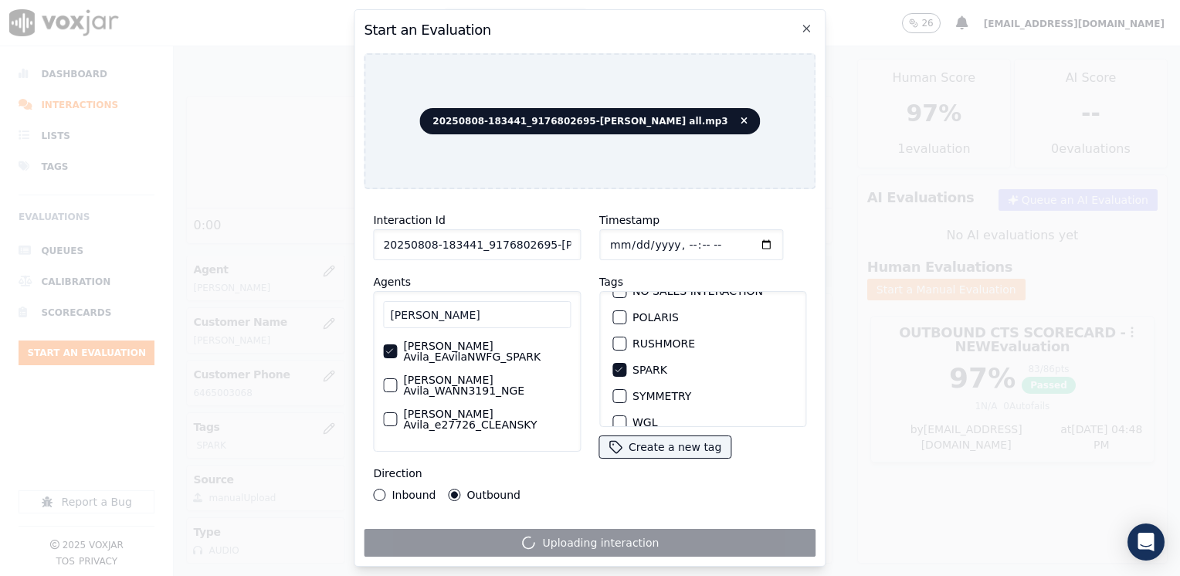
click at [745, 240] on input "Timestamp" at bounding box center [691, 244] width 184 height 31
click at [805, 25] on icon "button" at bounding box center [807, 28] width 6 height 6
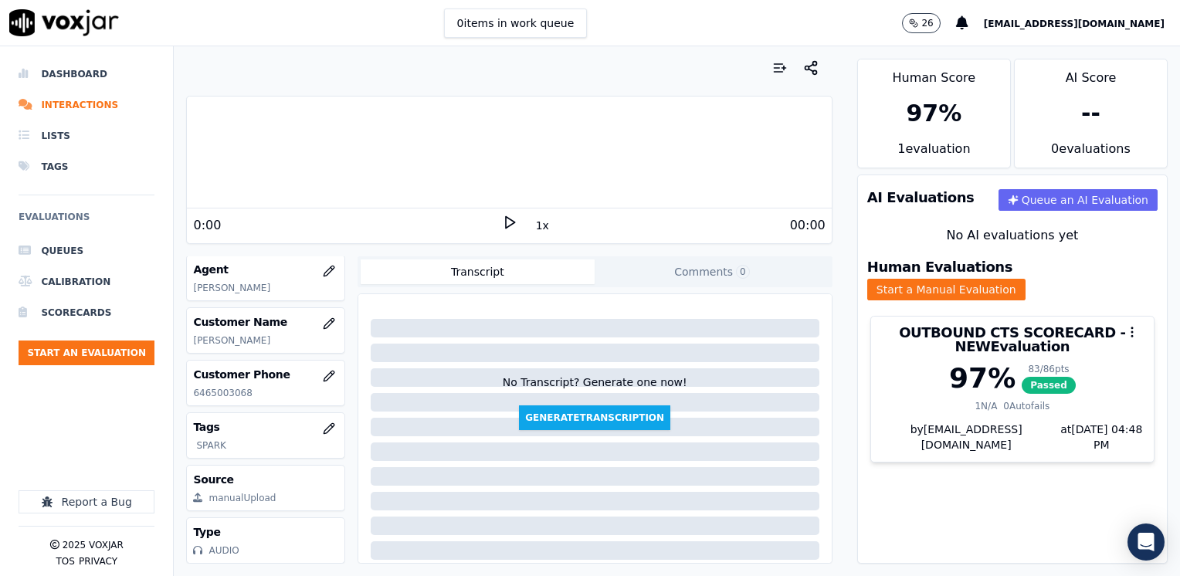
scroll to position [151, 0]
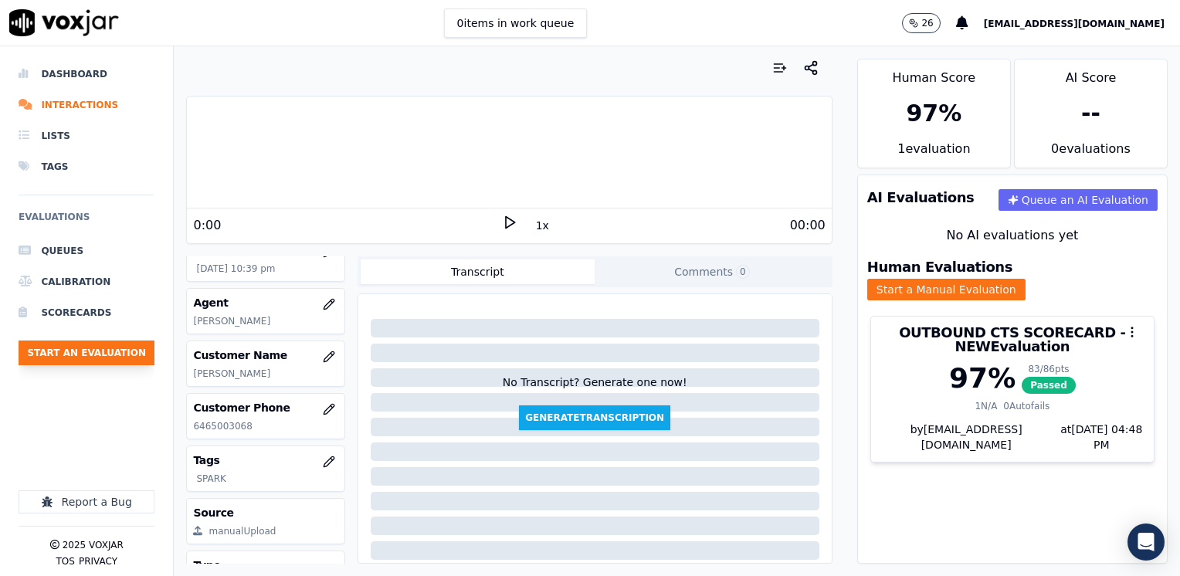
click at [105, 350] on button "Start an Evaluation" at bounding box center [87, 352] width 136 height 25
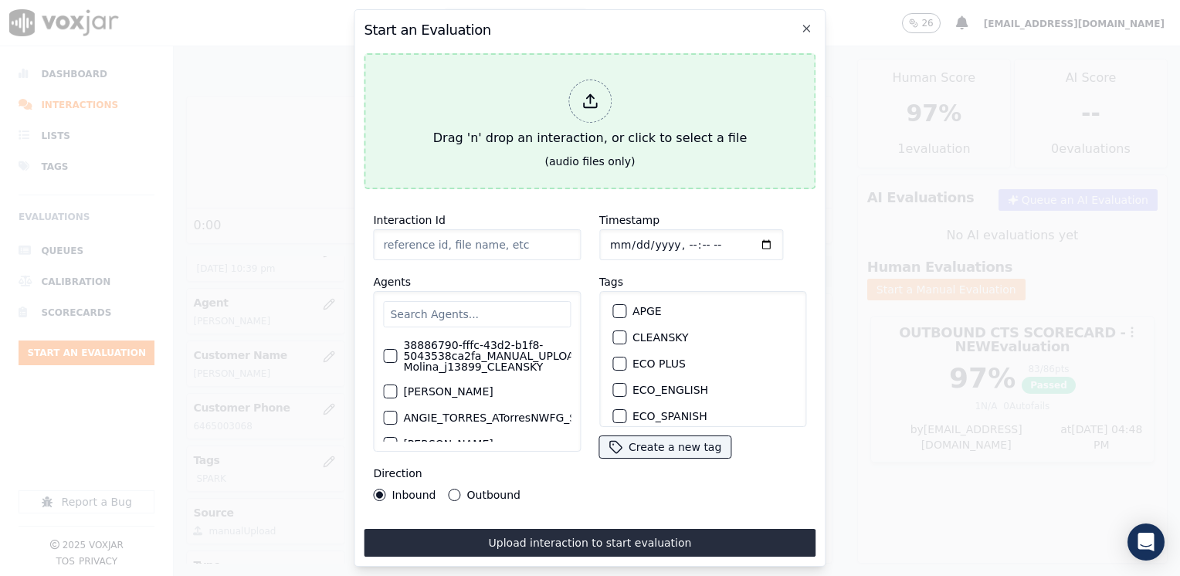
click at [594, 94] on icon at bounding box center [589, 101] width 17 height 17
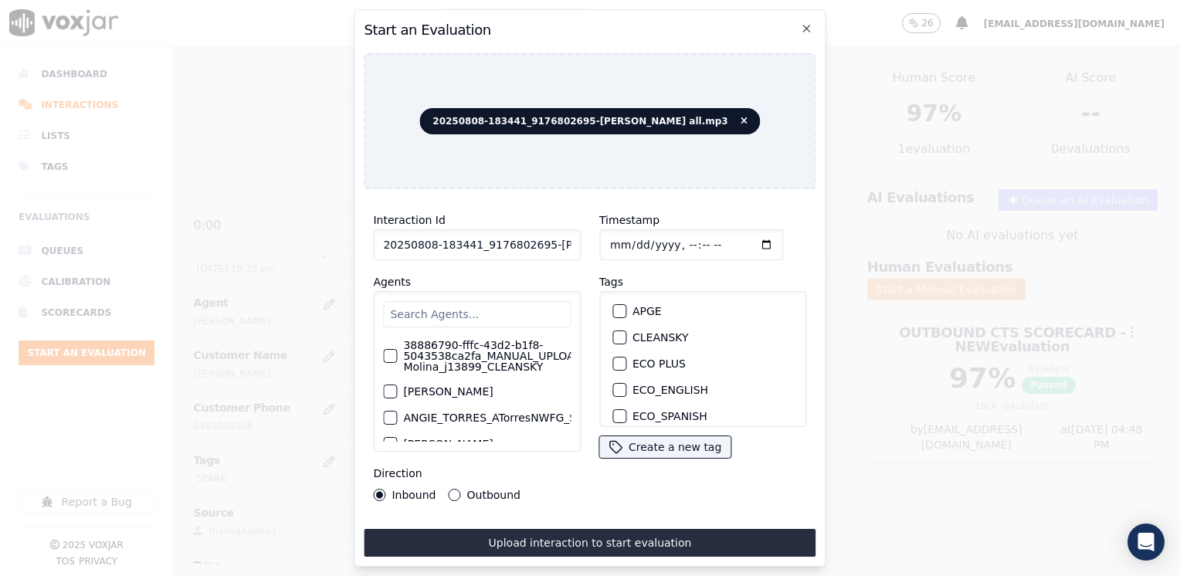
click at [494, 310] on input "text" at bounding box center [477, 314] width 188 height 26
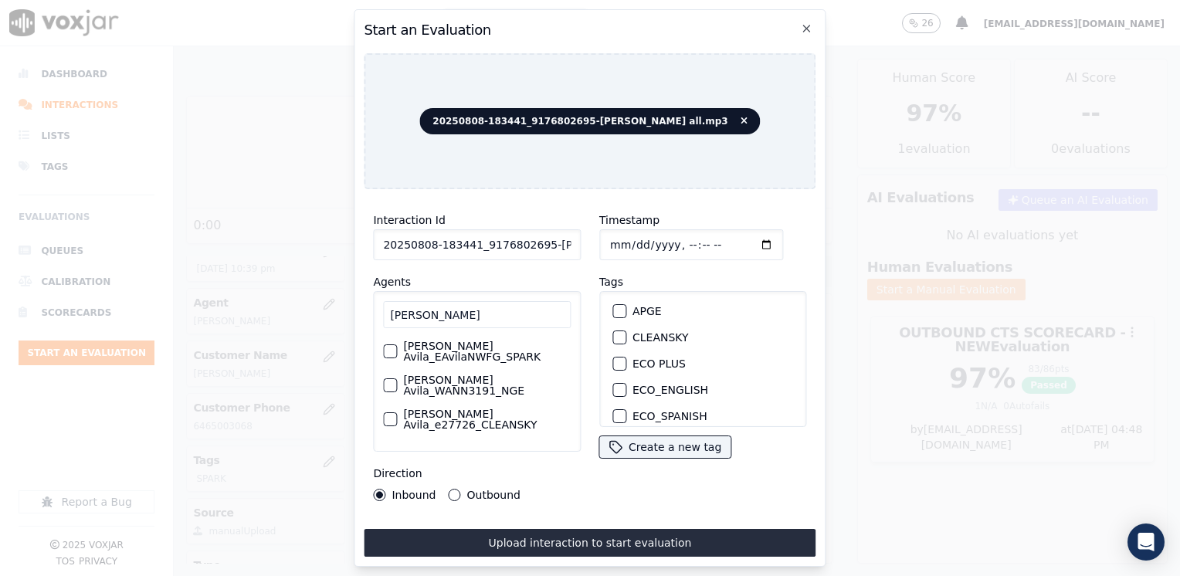
click at [392, 348] on div "button" at bounding box center [389, 351] width 11 height 11
click at [741, 237] on input "Timestamp" at bounding box center [691, 244] width 184 height 31
drag, startPoint x: 571, startPoint y: 508, endPoint x: 583, endPoint y: 482, distance: 28.0
click at [571, 508] on div "Interaction Id 20250808-183441_9176802695-[PERSON_NAME] all.mp3 Agents [PERSON_…" at bounding box center [590, 378] width 452 height 355
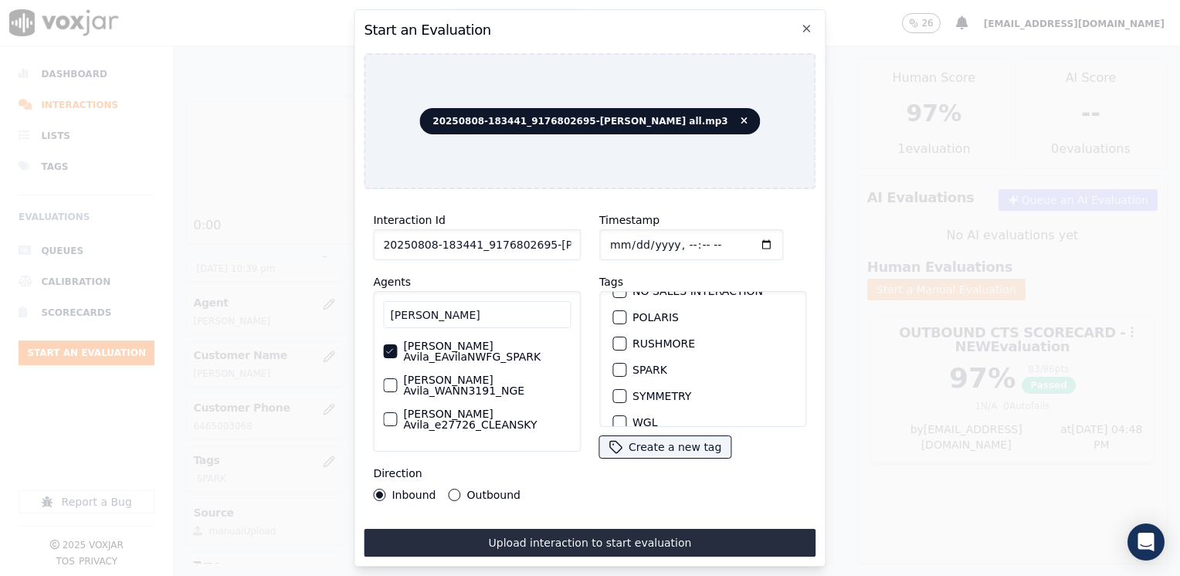
click at [616, 364] on div "button" at bounding box center [618, 369] width 11 height 11
click at [449, 489] on button "Outbound" at bounding box center [455, 495] width 12 height 12
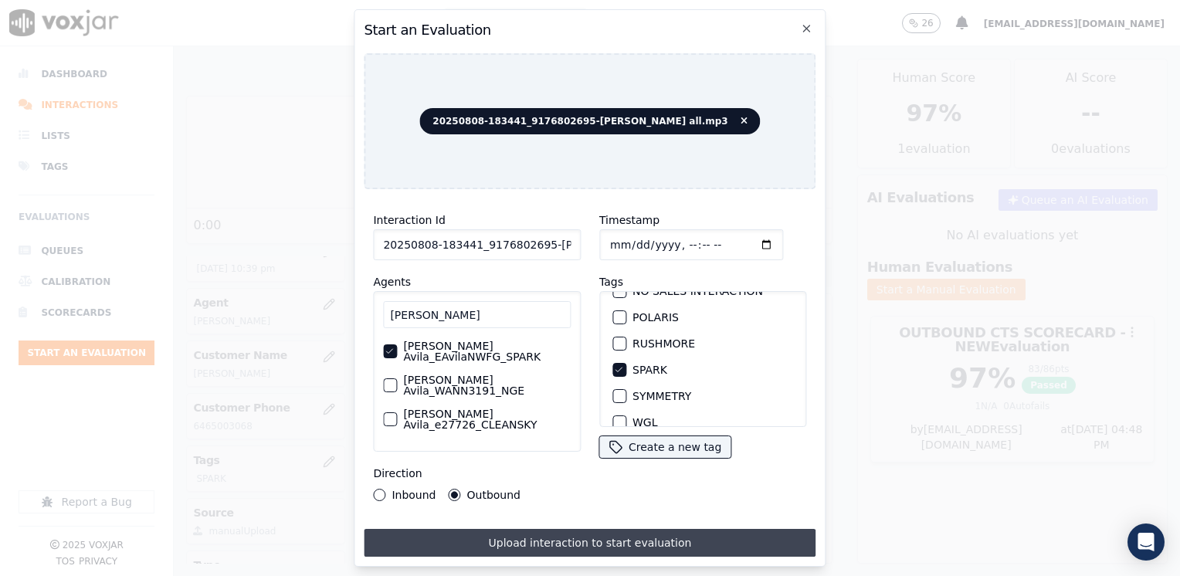
click at [593, 540] on button "Upload interaction to start evaluation" at bounding box center [590, 543] width 452 height 28
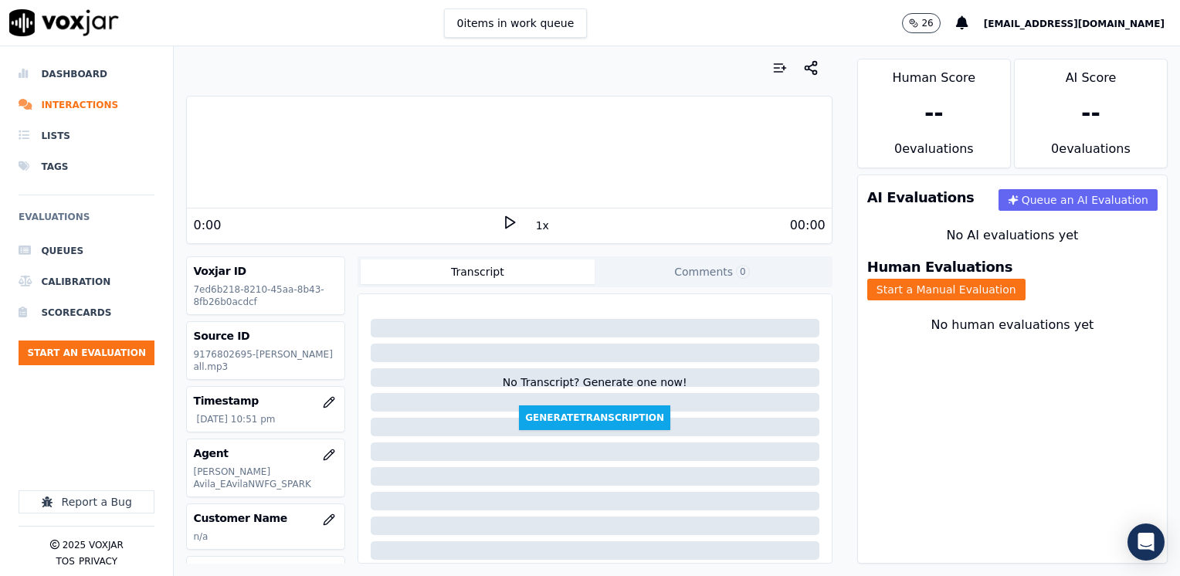
click at [502, 229] on icon at bounding box center [509, 222] width 15 height 15
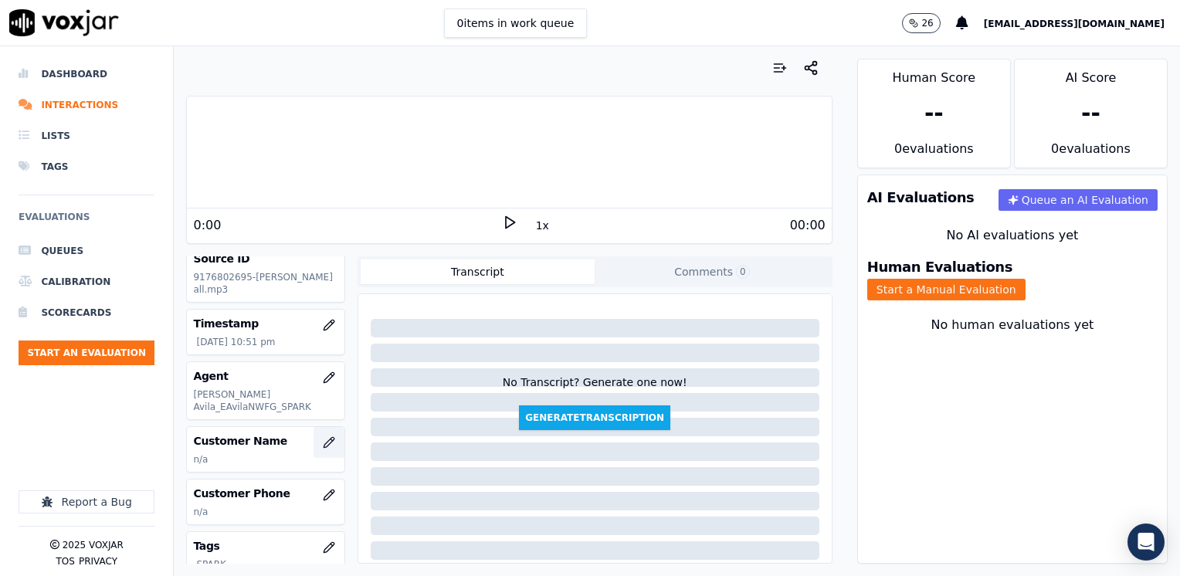
click at [323, 437] on icon "button" at bounding box center [328, 442] width 10 height 10
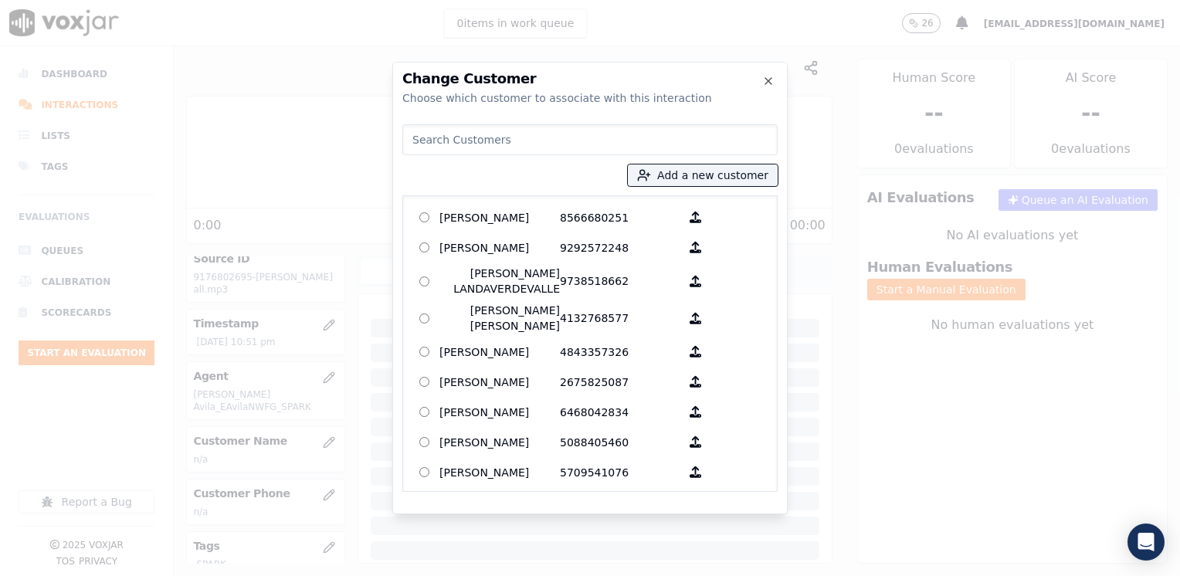
click at [583, 146] on input at bounding box center [589, 139] width 375 height 31
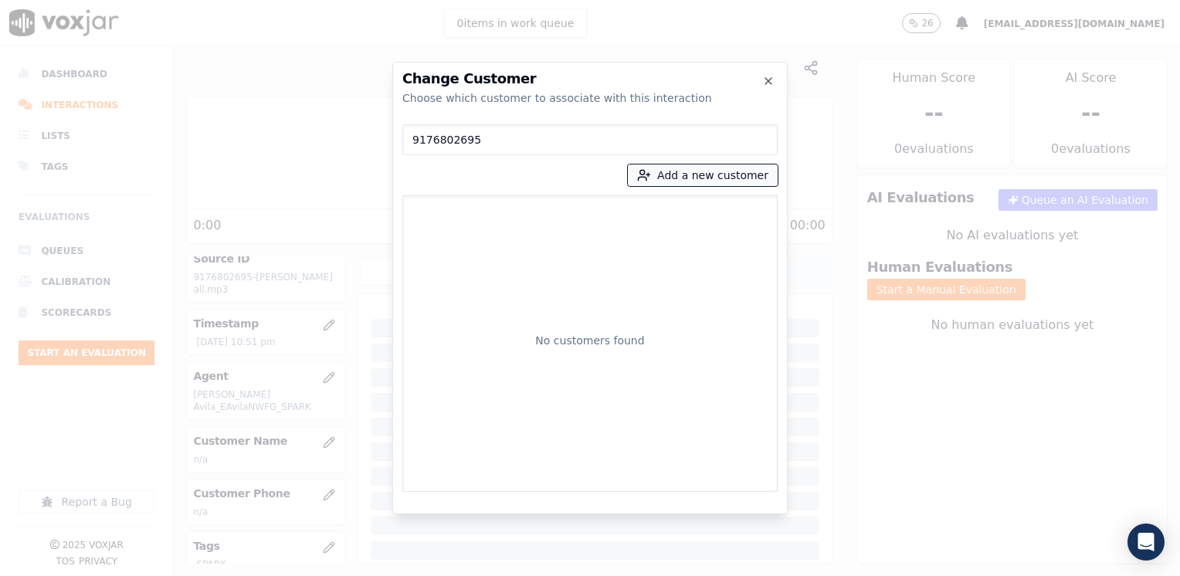
click at [716, 174] on button "Add a new customer" at bounding box center [703, 175] width 150 height 22
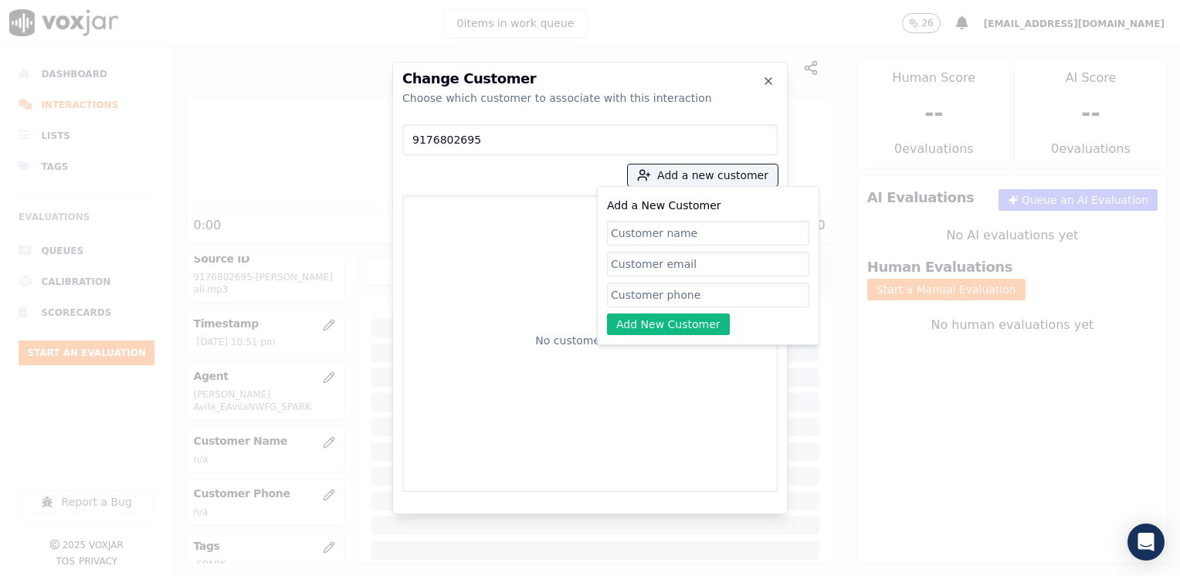
click at [672, 295] on input "Add a New Customer" at bounding box center [708, 295] width 202 height 25
paste input "9176802695"
click at [688, 234] on input "Add a New Customer" at bounding box center [708, 233] width 202 height 25
paste input "[PERSON_NAME]"
click at [682, 323] on button "Add New Customer" at bounding box center [668, 324] width 123 height 22
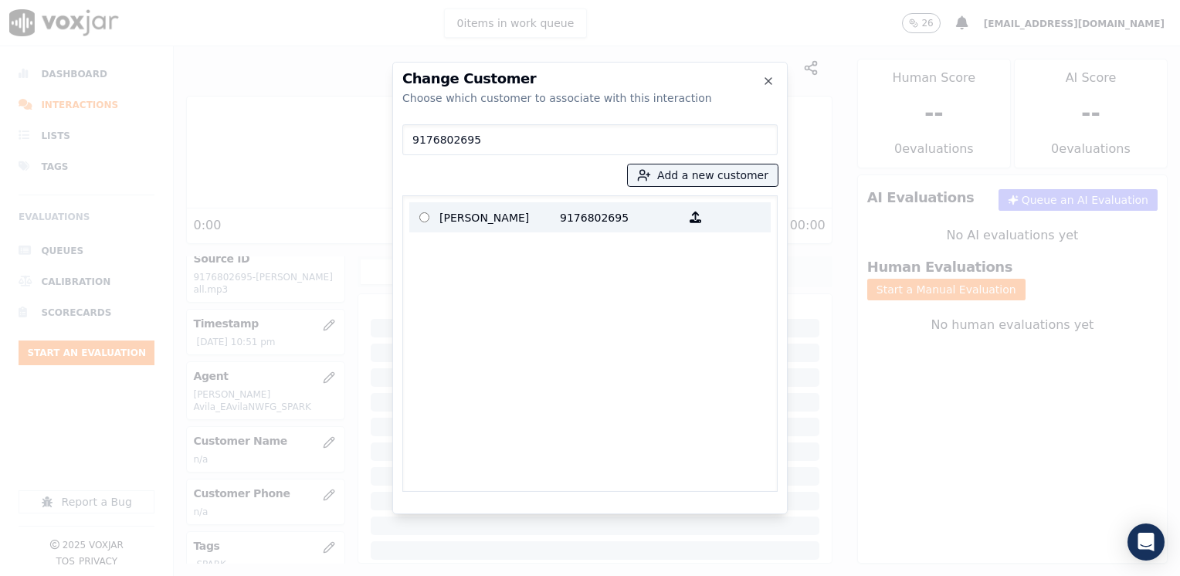
click at [581, 220] on p "9176802695" at bounding box center [620, 217] width 120 height 24
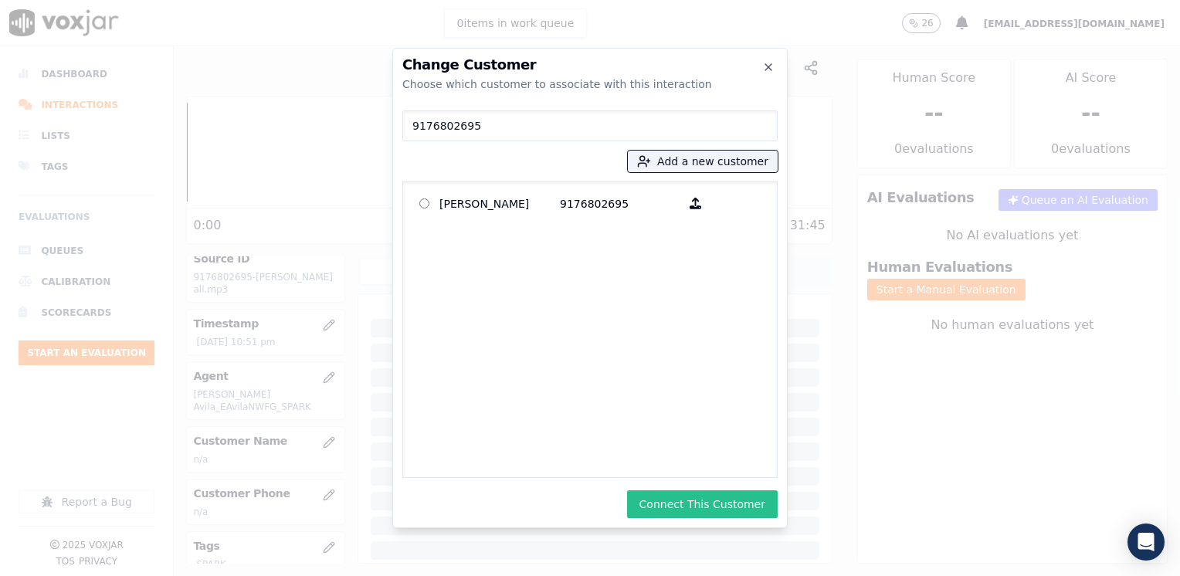
click at [701, 511] on button "Connect This Customer" at bounding box center [702, 504] width 151 height 28
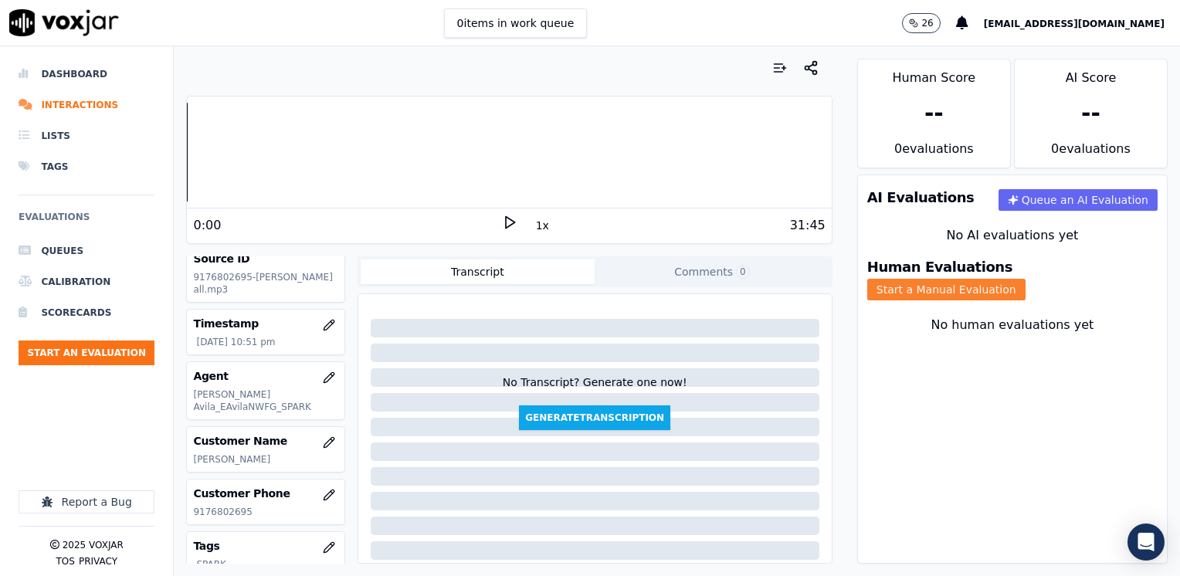
click at [1025, 279] on button "Start a Manual Evaluation" at bounding box center [946, 290] width 158 height 22
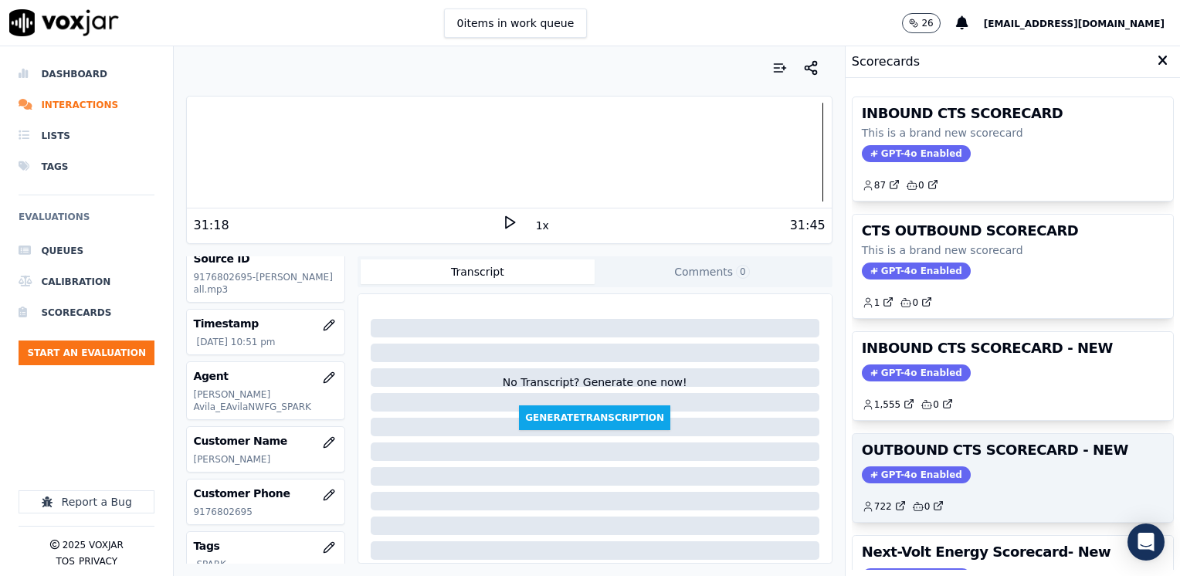
click at [877, 473] on span "GPT-4o Enabled" at bounding box center [916, 474] width 109 height 17
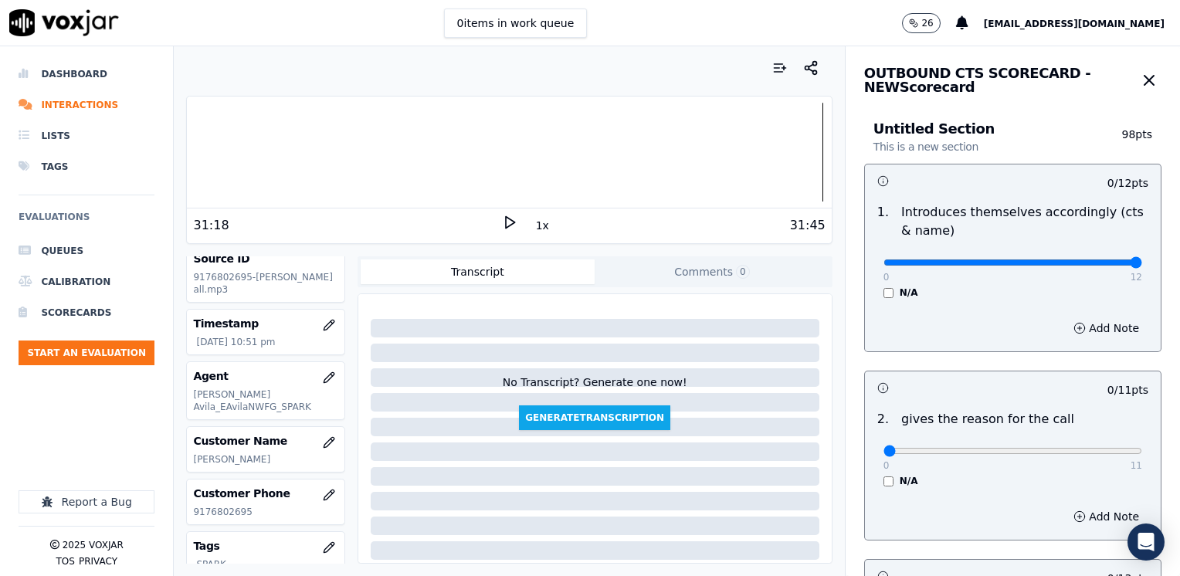
drag, startPoint x: 875, startPoint y: 265, endPoint x: 1182, endPoint y: 305, distance: 309.9
click at [1142, 266] on input "range" at bounding box center [1012, 262] width 259 height 6
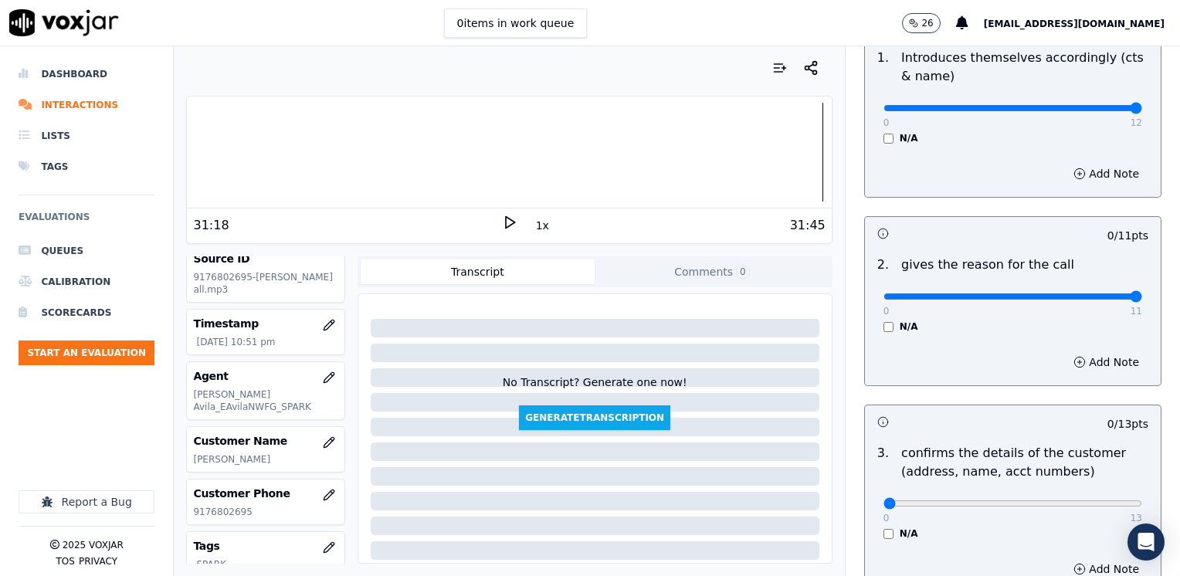
drag, startPoint x: 873, startPoint y: 295, endPoint x: 1179, endPoint y: 306, distance: 305.9
click at [1142, 111] on input "range" at bounding box center [1012, 108] width 259 height 6
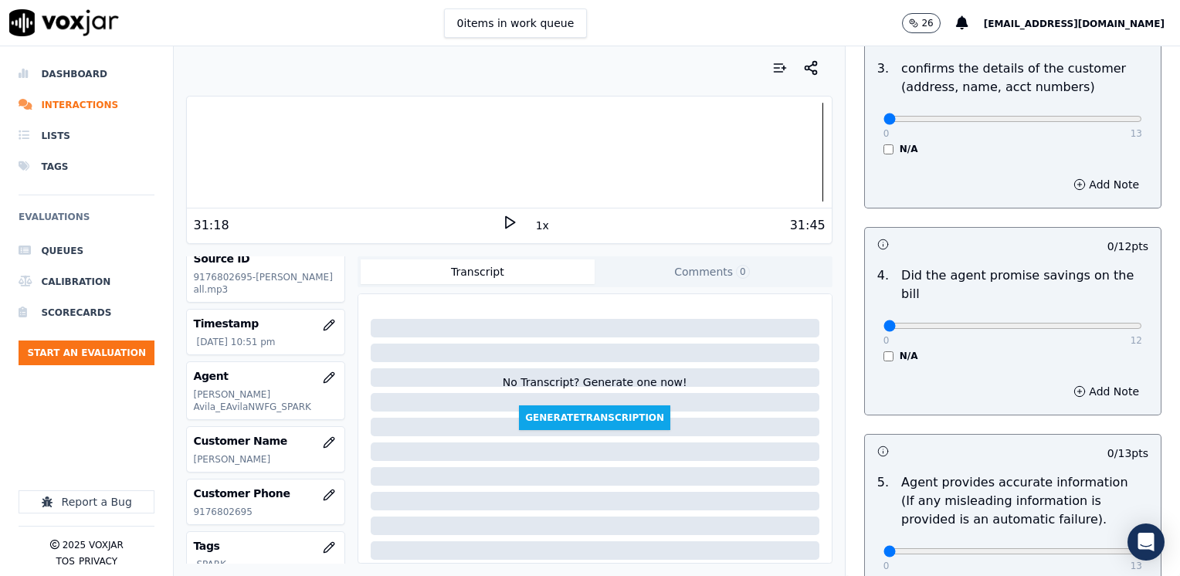
scroll to position [540, 0]
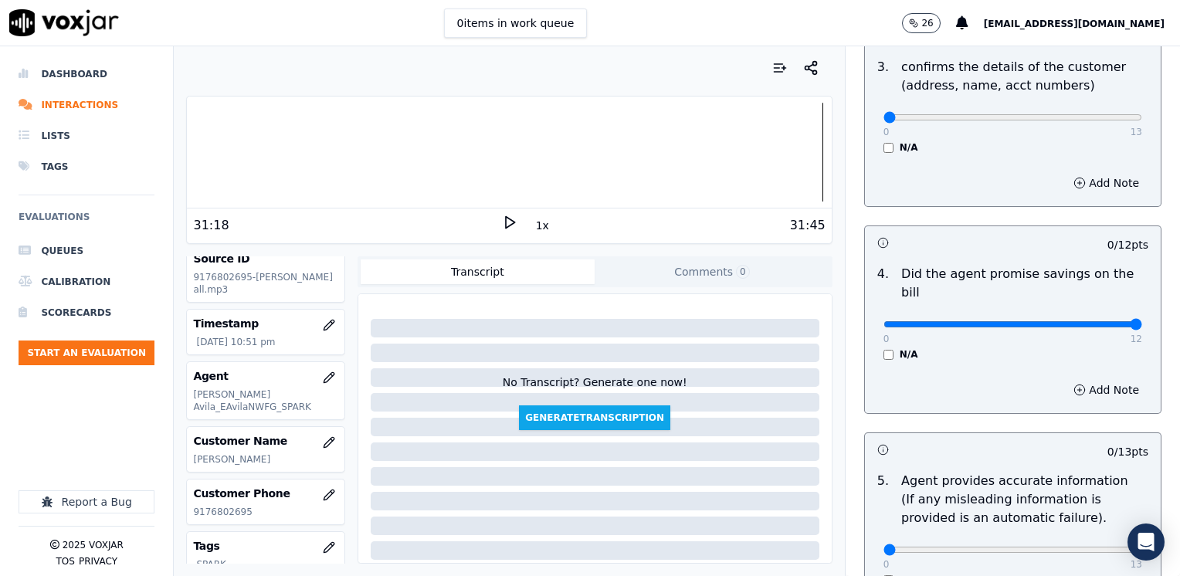
drag, startPoint x: 871, startPoint y: 310, endPoint x: 1182, endPoint y: 330, distance: 311.7
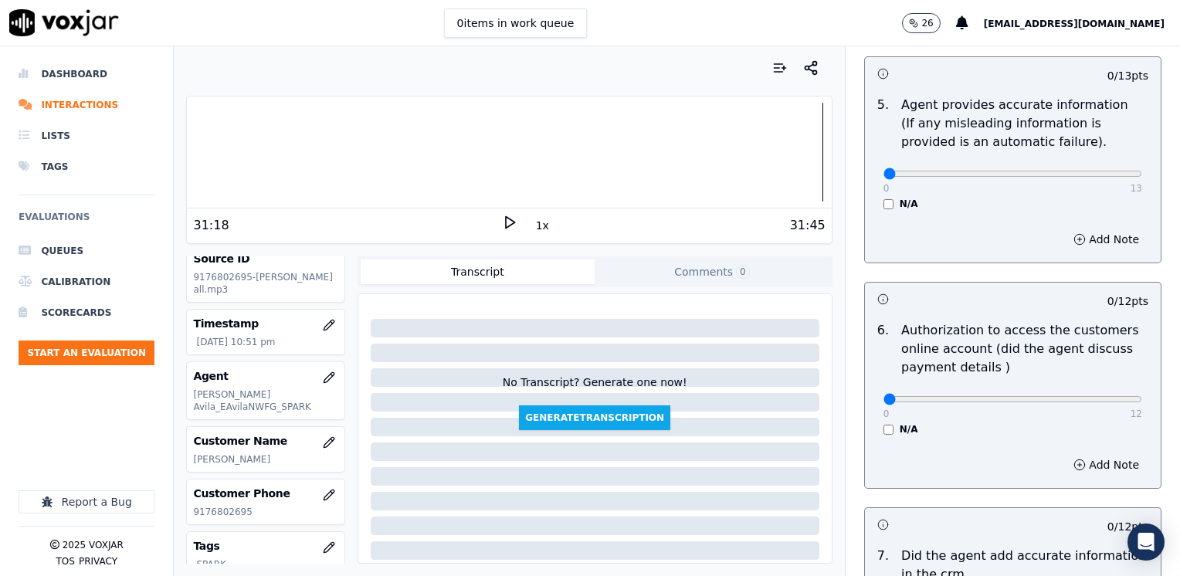
scroll to position [926, 0]
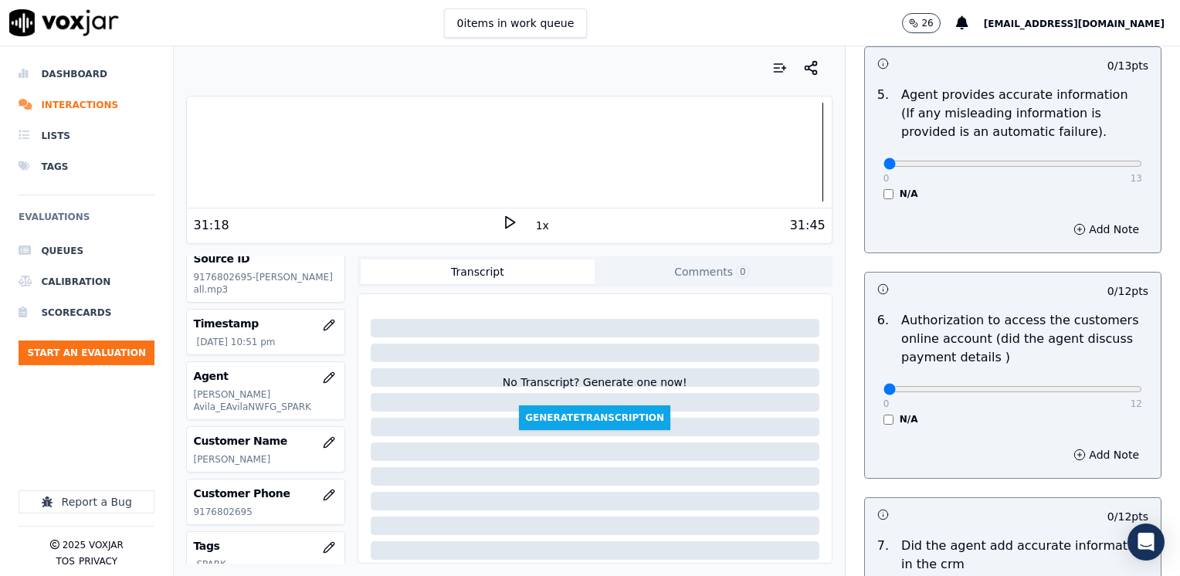
click at [871, 398] on div "0 12 N/A" at bounding box center [1012, 396] width 283 height 59
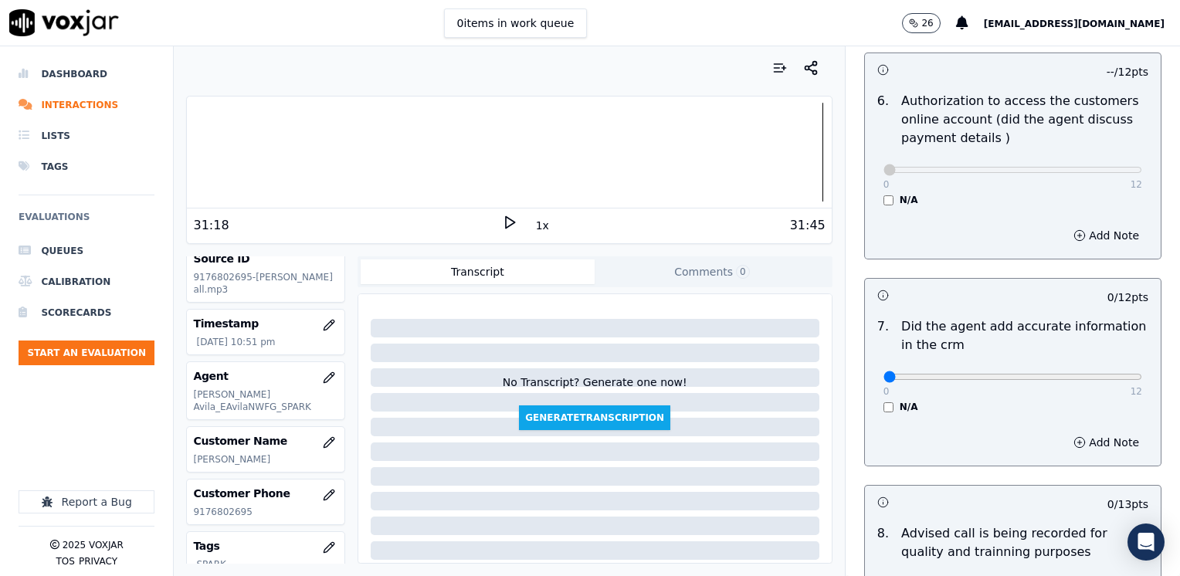
scroll to position [1158, 0]
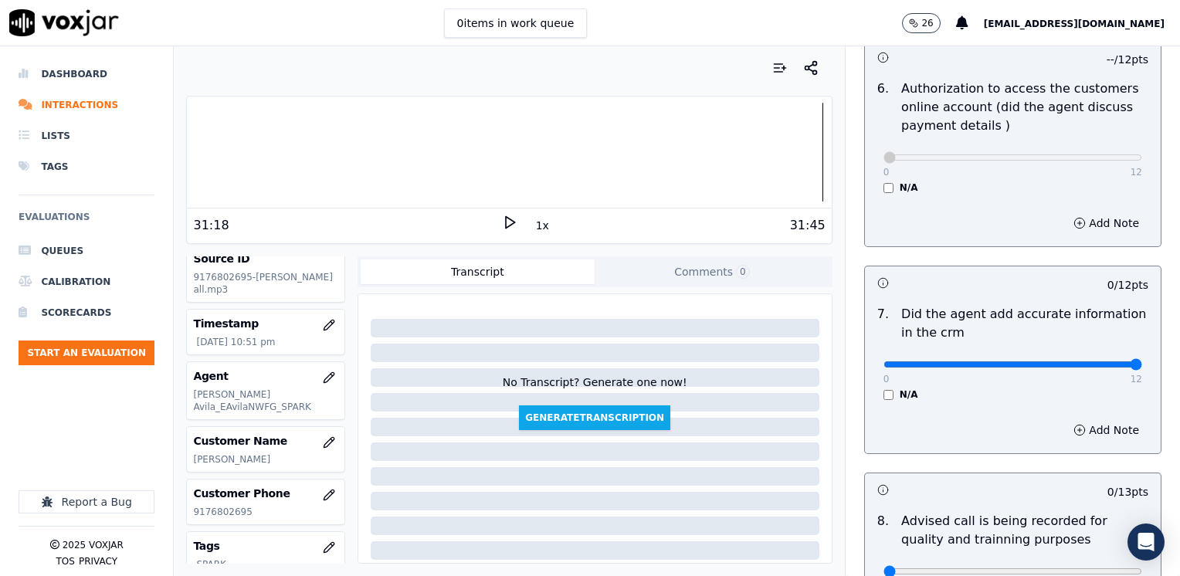
drag, startPoint x: 877, startPoint y: 344, endPoint x: 1182, endPoint y: 344, distance: 304.9
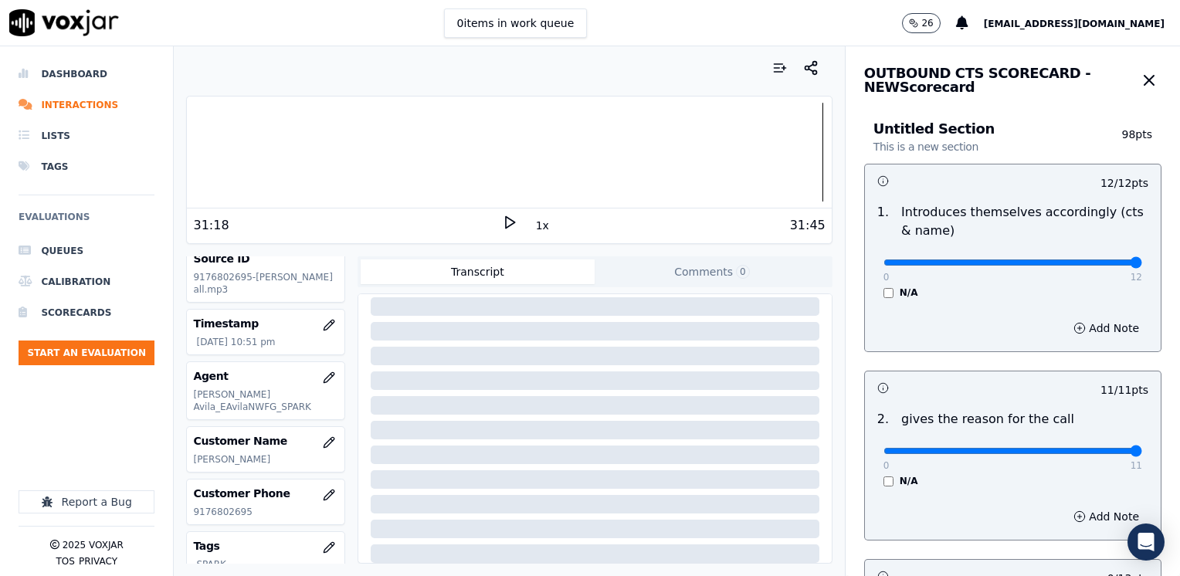
scroll to position [215, 0]
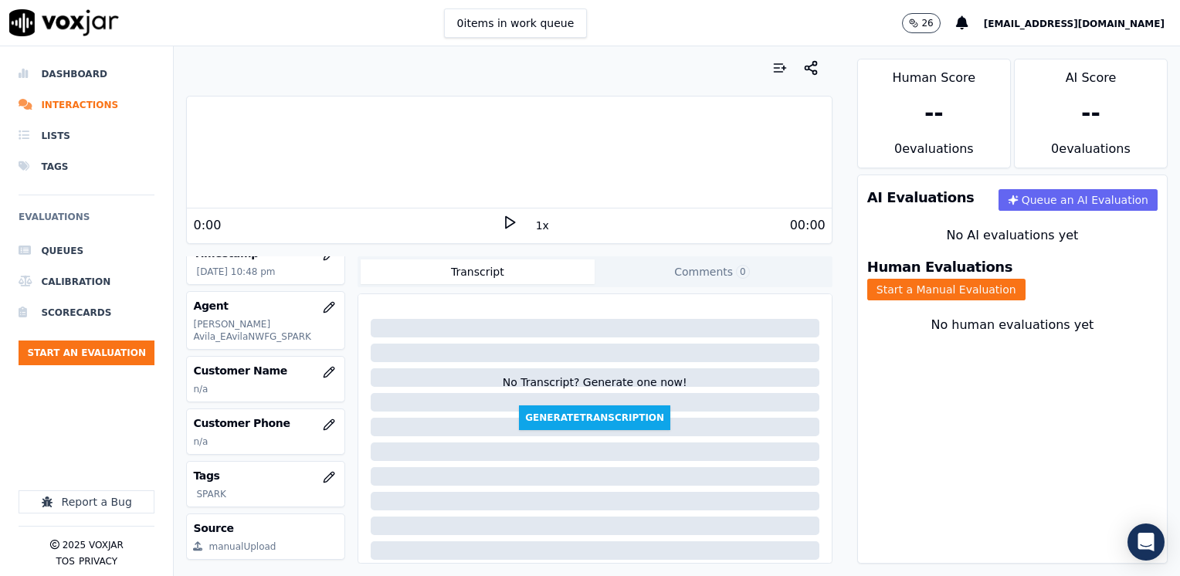
scroll to position [154, 0]
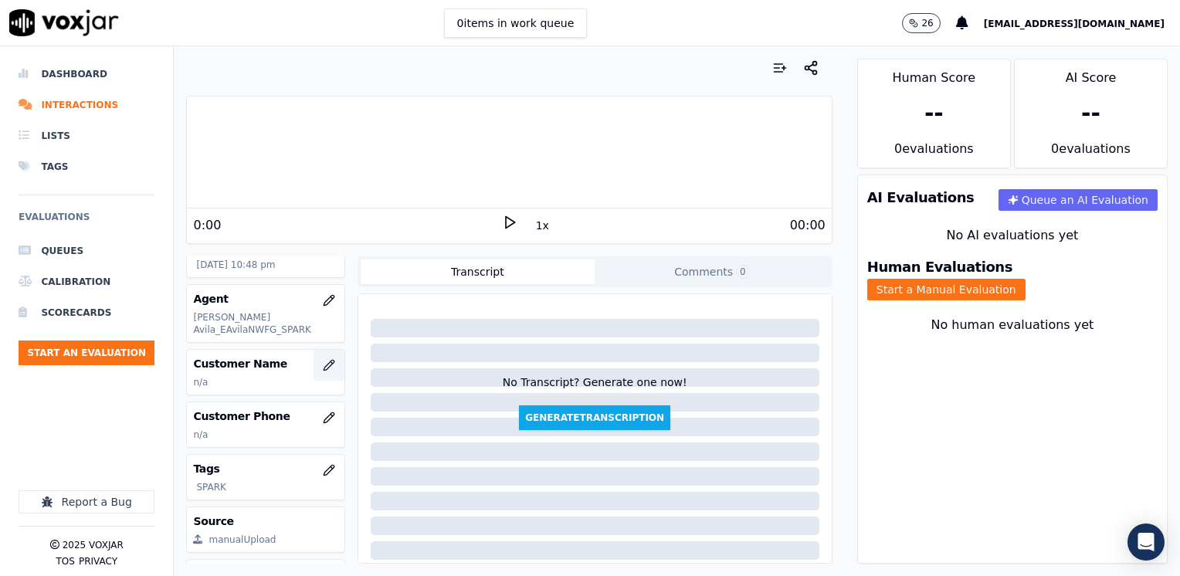
click at [323, 359] on icon "button" at bounding box center [329, 365] width 12 height 12
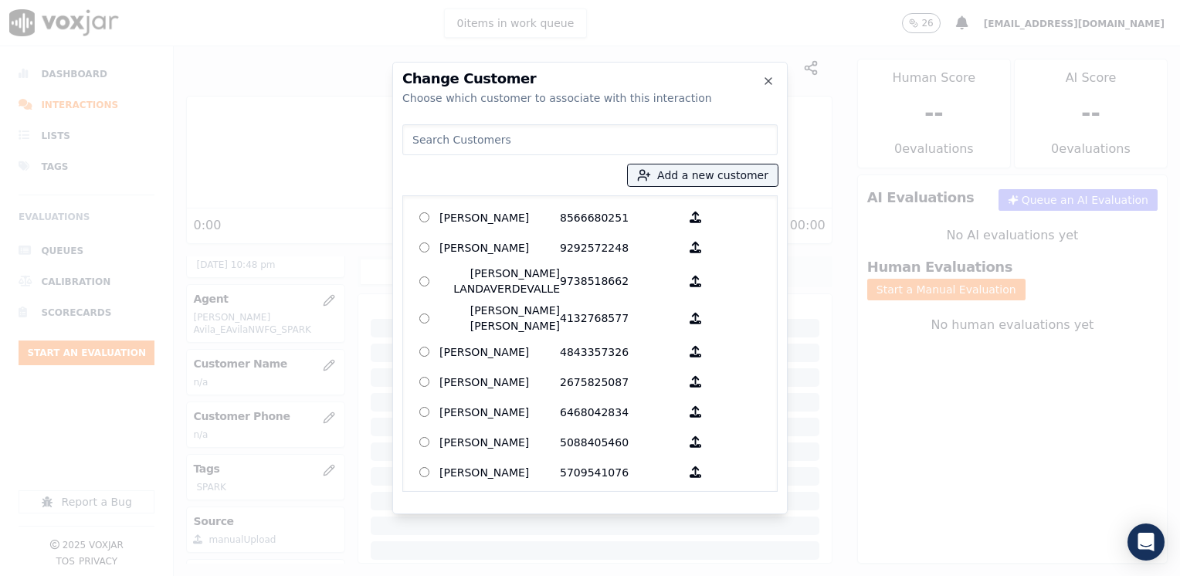
click at [614, 140] on input at bounding box center [589, 139] width 375 height 31
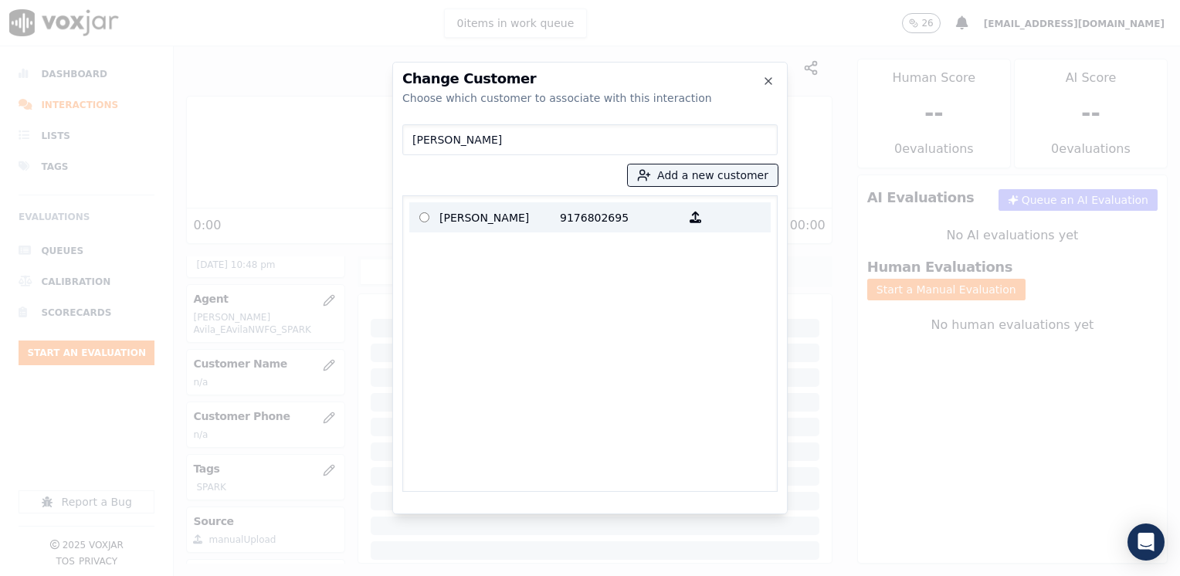
click at [561, 215] on p "9176802695" at bounding box center [620, 217] width 120 height 24
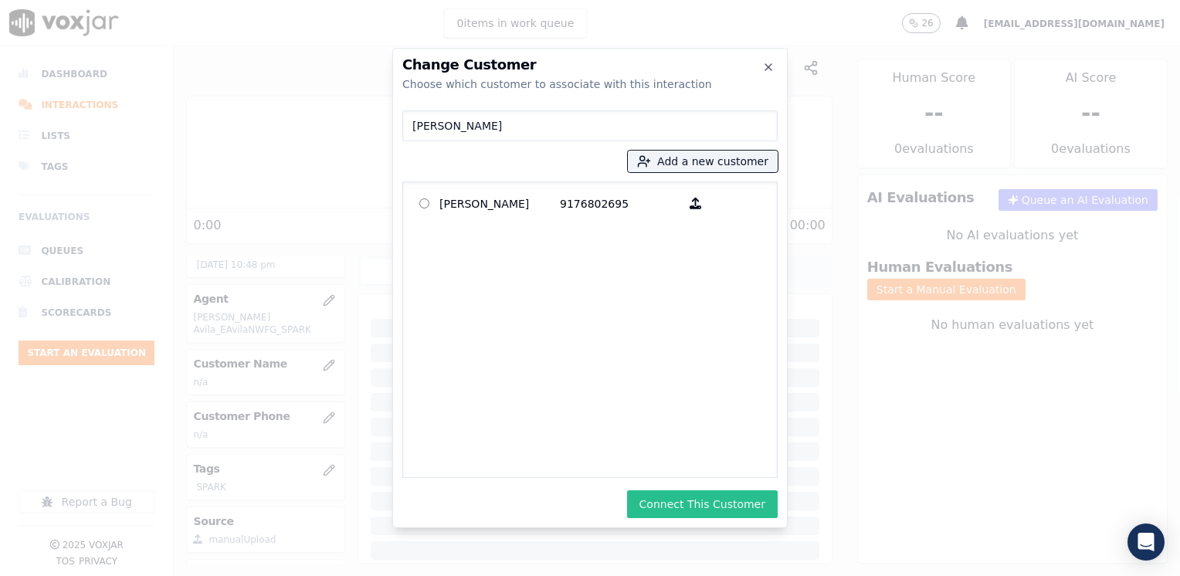
click at [738, 502] on button "Connect This Customer" at bounding box center [702, 504] width 151 height 28
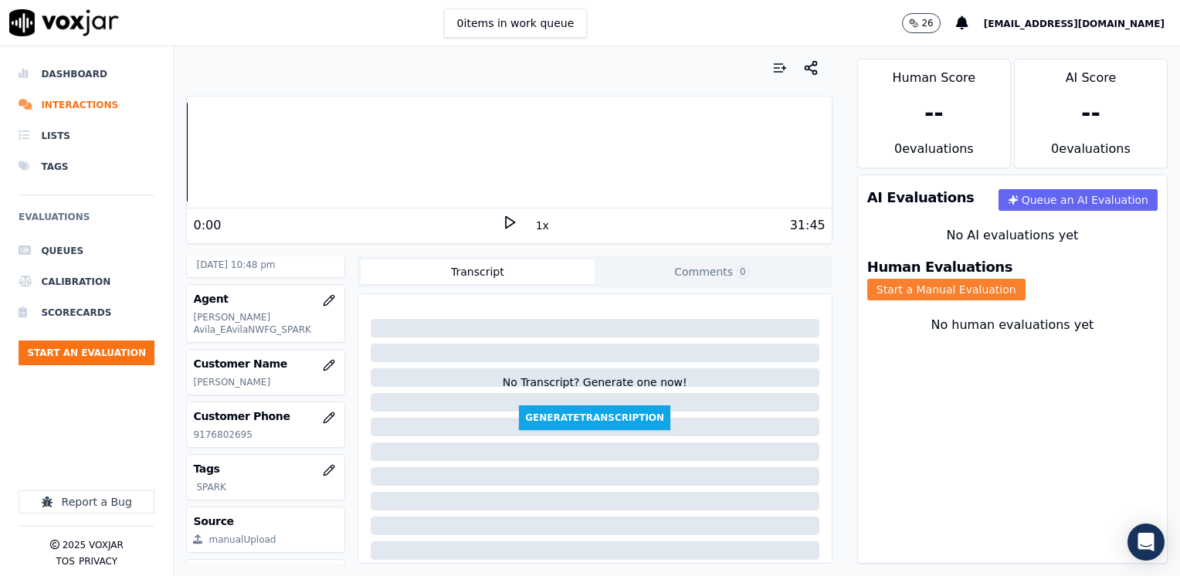
click at [1025, 279] on button "Start a Manual Evaluation" at bounding box center [946, 290] width 158 height 22
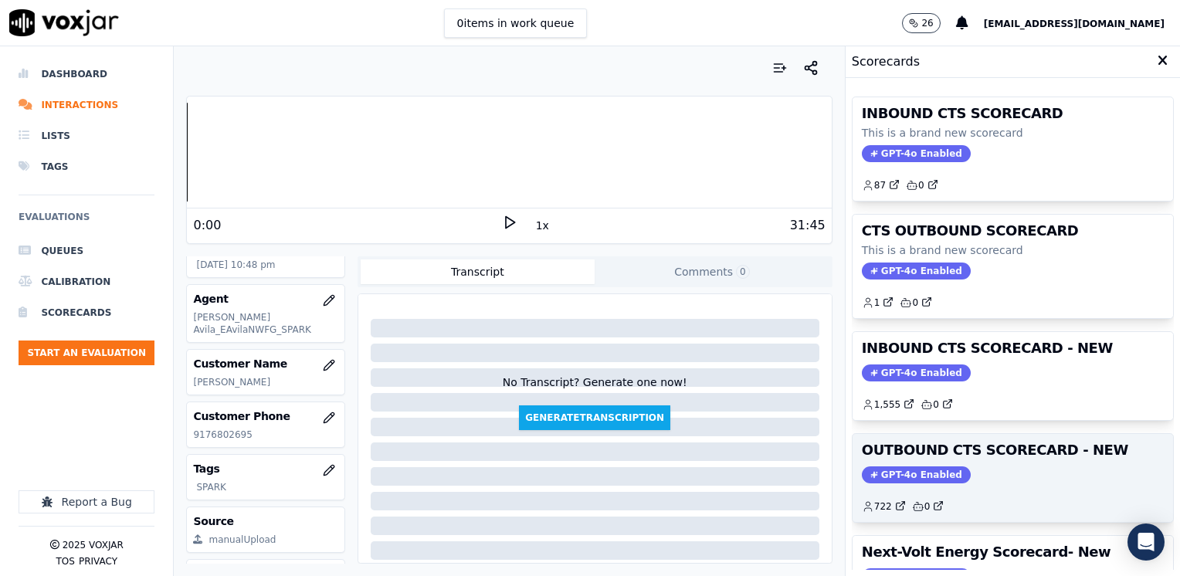
click at [879, 470] on span "GPT-4o Enabled" at bounding box center [916, 474] width 109 height 17
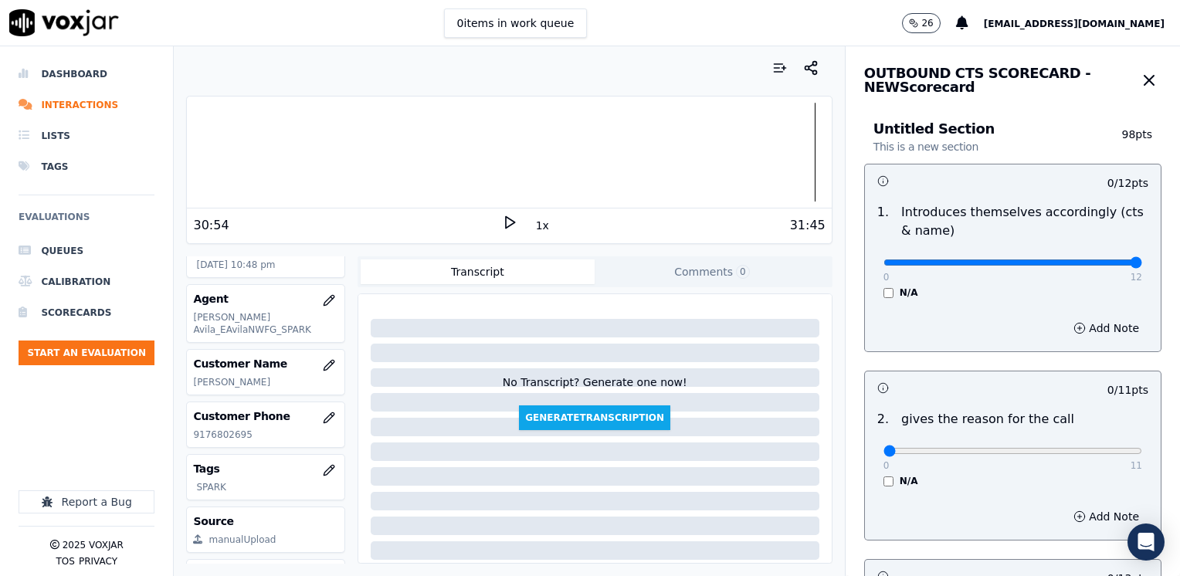
drag, startPoint x: 869, startPoint y: 264, endPoint x: 1179, endPoint y: 290, distance: 310.7
click at [1142, 266] on input "range" at bounding box center [1012, 262] width 259 height 6
drag, startPoint x: 876, startPoint y: 448, endPoint x: 1182, endPoint y: 449, distance: 305.7
click at [1142, 266] on input "range" at bounding box center [1012, 262] width 259 height 6
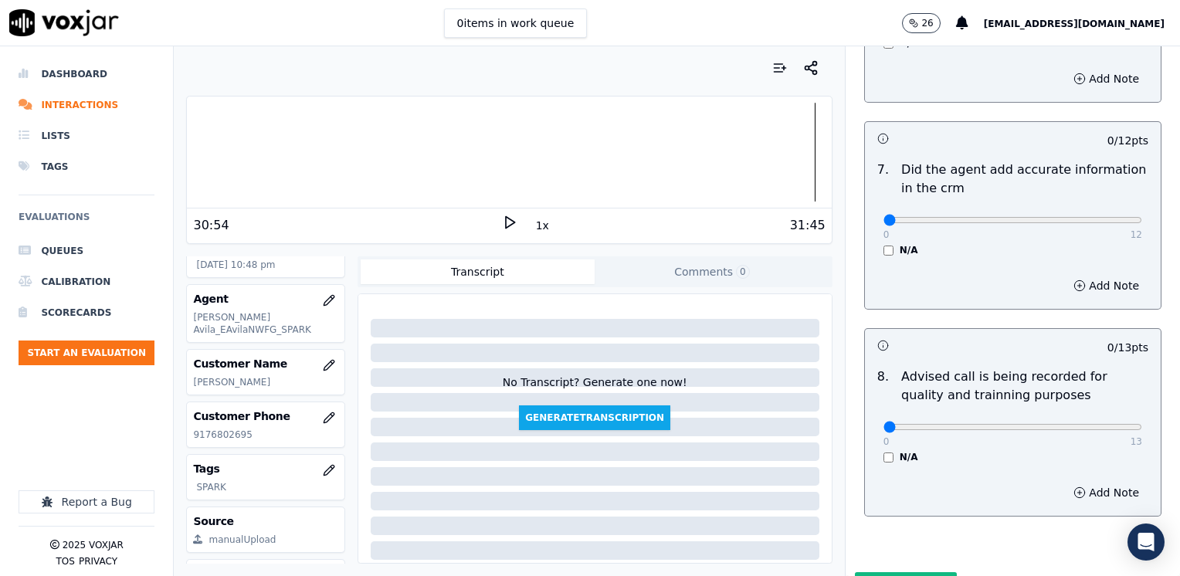
scroll to position [1349, 0]
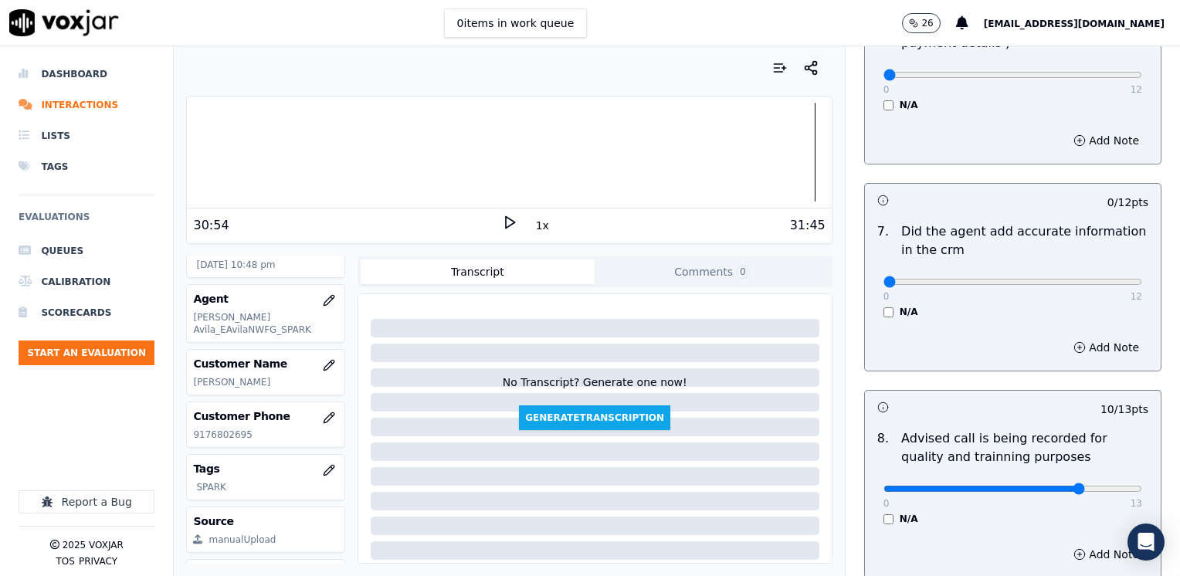
scroll to position [1041, 0]
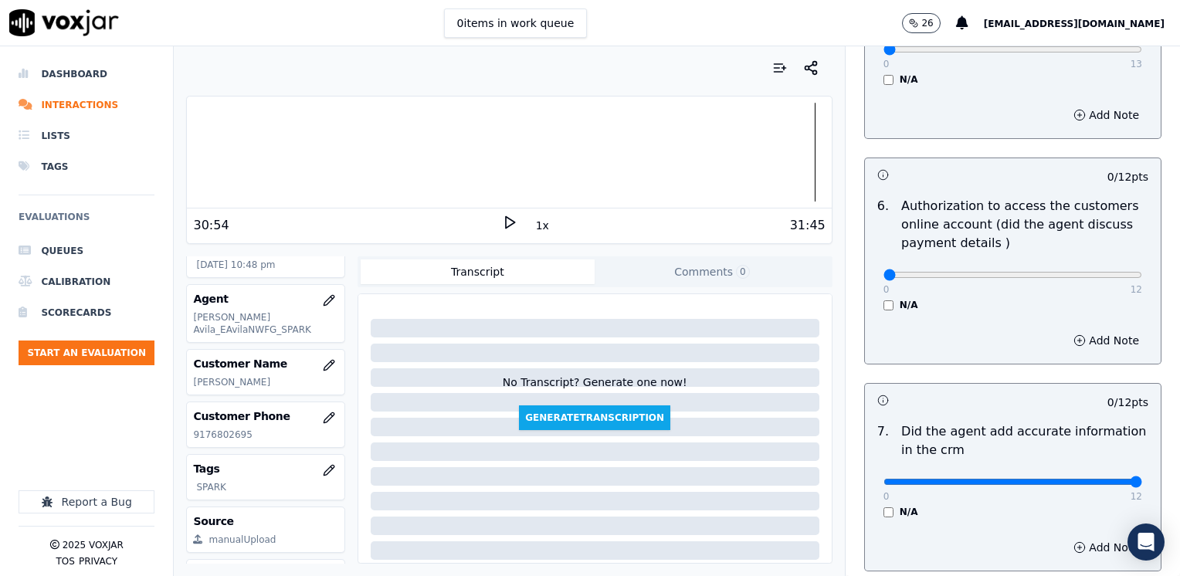
drag, startPoint x: 871, startPoint y: 459, endPoint x: 1182, endPoint y: 437, distance: 311.9
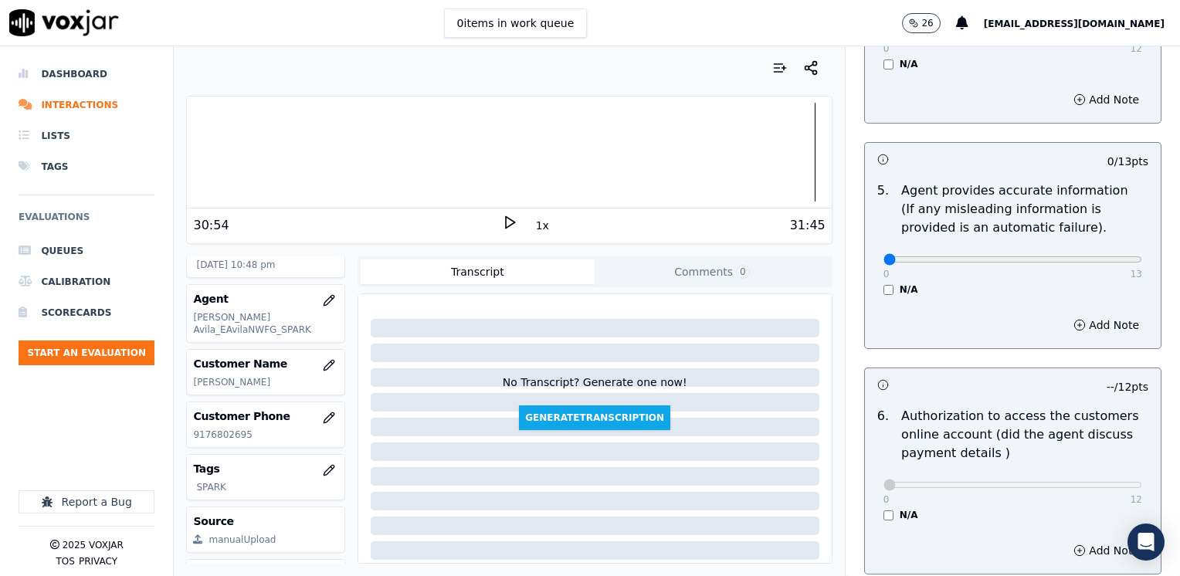
scroll to position [577, 0]
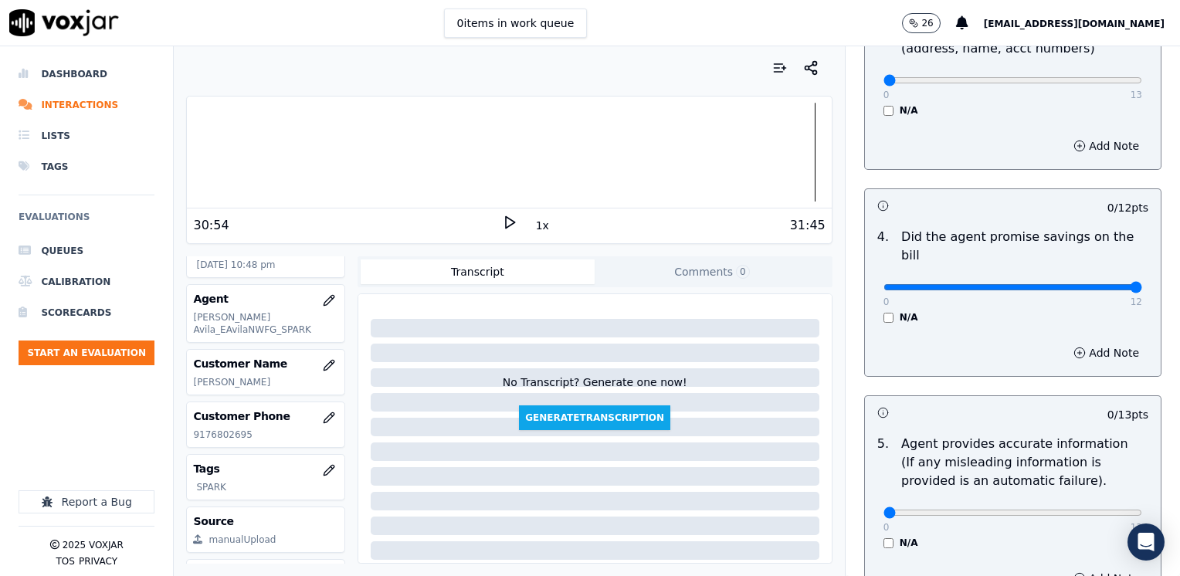
drag, startPoint x: 872, startPoint y: 267, endPoint x: 1182, endPoint y: 252, distance: 310.7
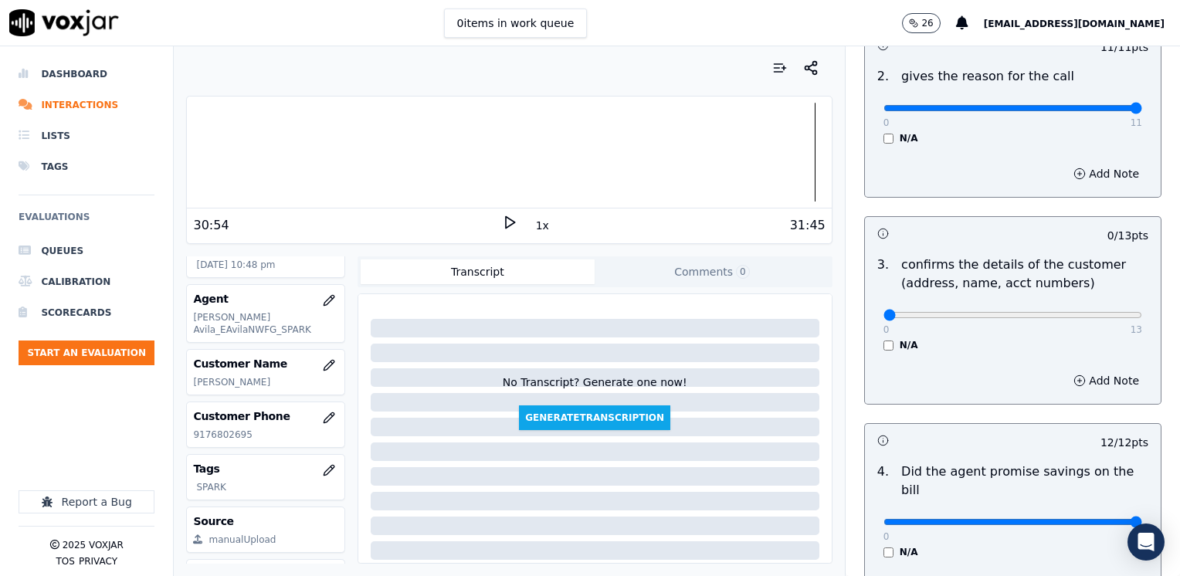
scroll to position [346, 0]
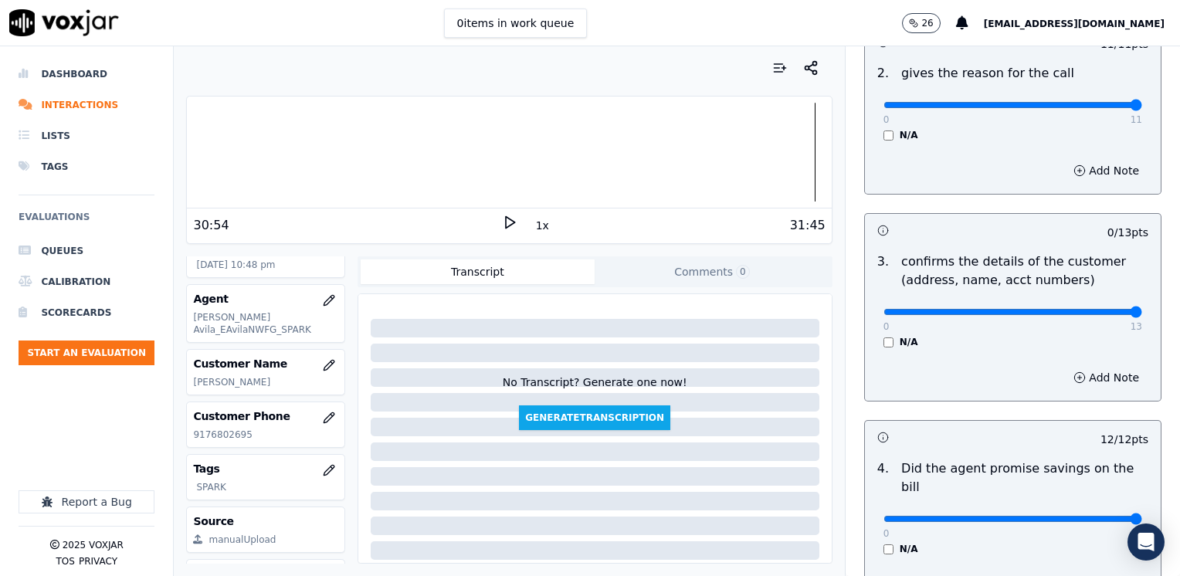
drag, startPoint x: 873, startPoint y: 306, endPoint x: 1182, endPoint y: 364, distance: 314.0
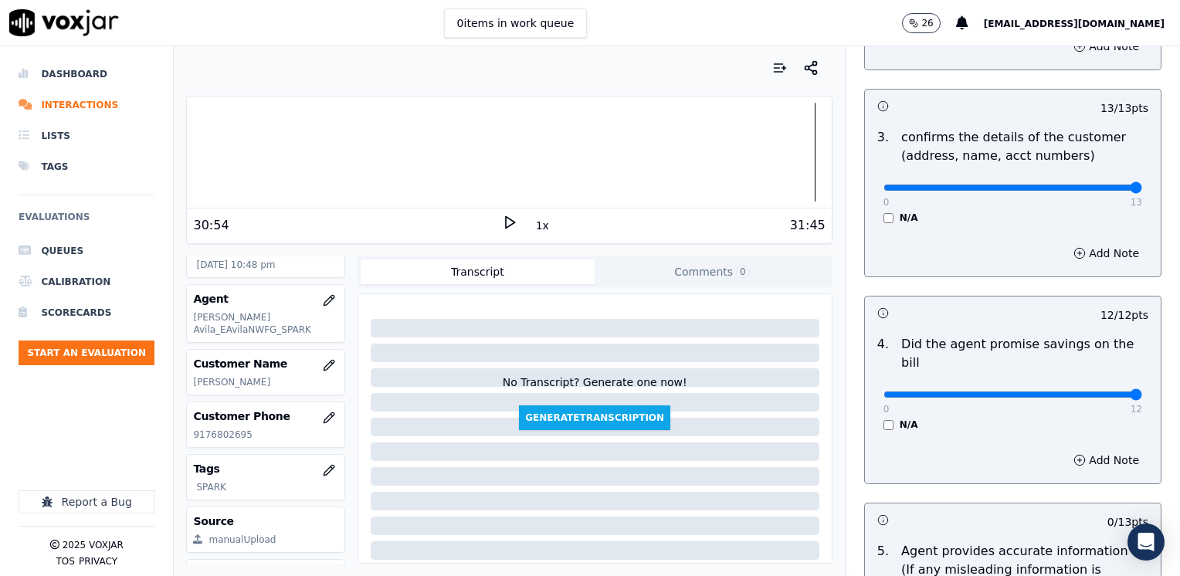
scroll to position [655, 0]
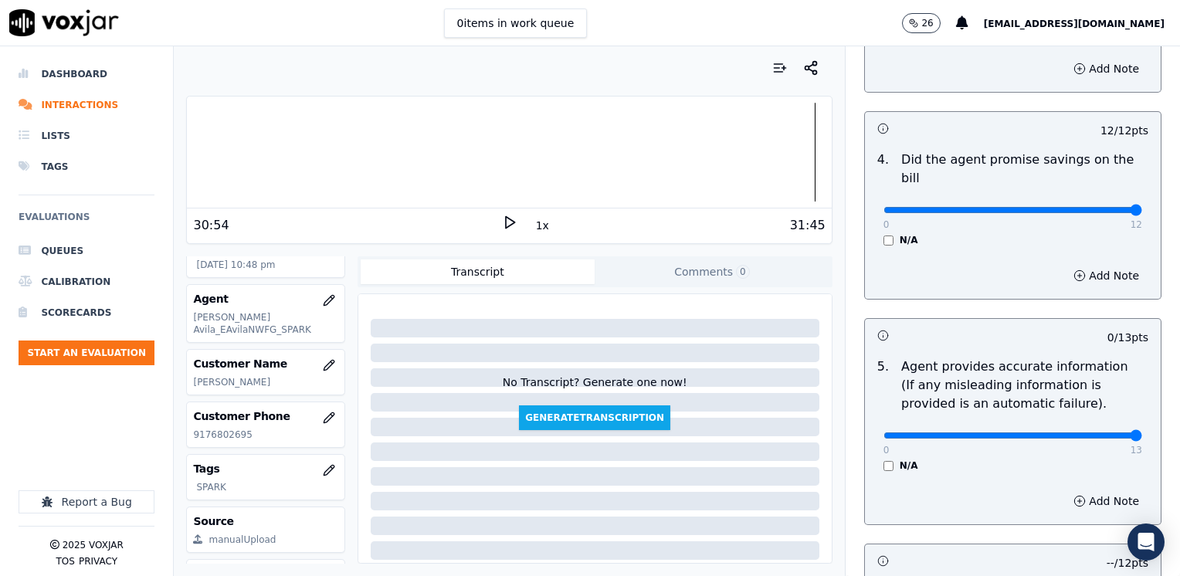
drag, startPoint x: 879, startPoint y: 412, endPoint x: 1179, endPoint y: 442, distance: 301.0
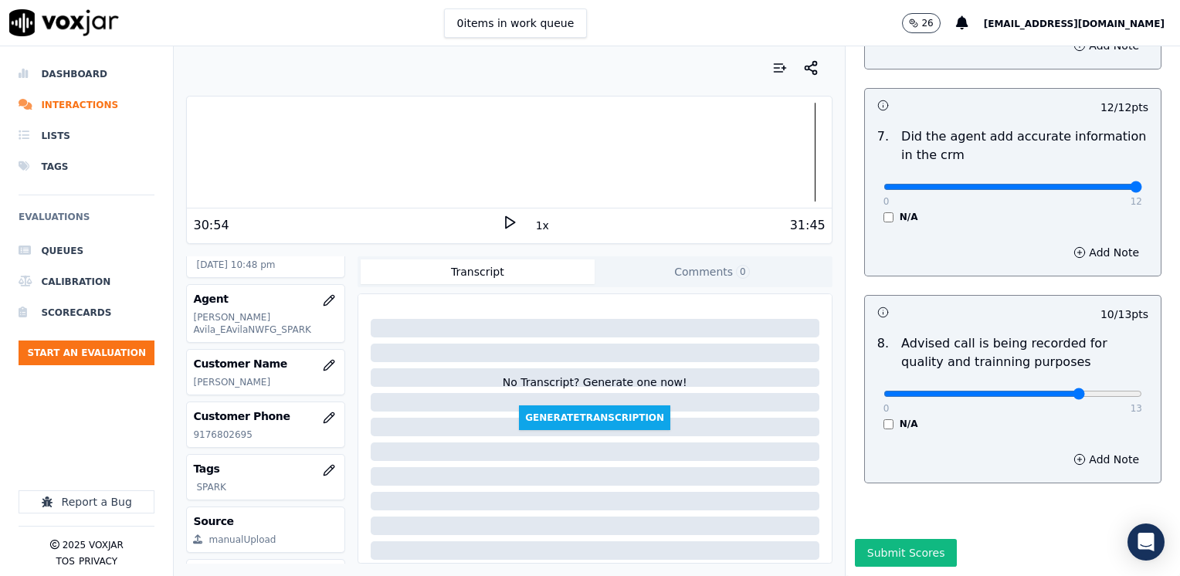
scroll to position [1349, 0]
click at [885, 539] on button "Submit Scores" at bounding box center [906, 553] width 103 height 28
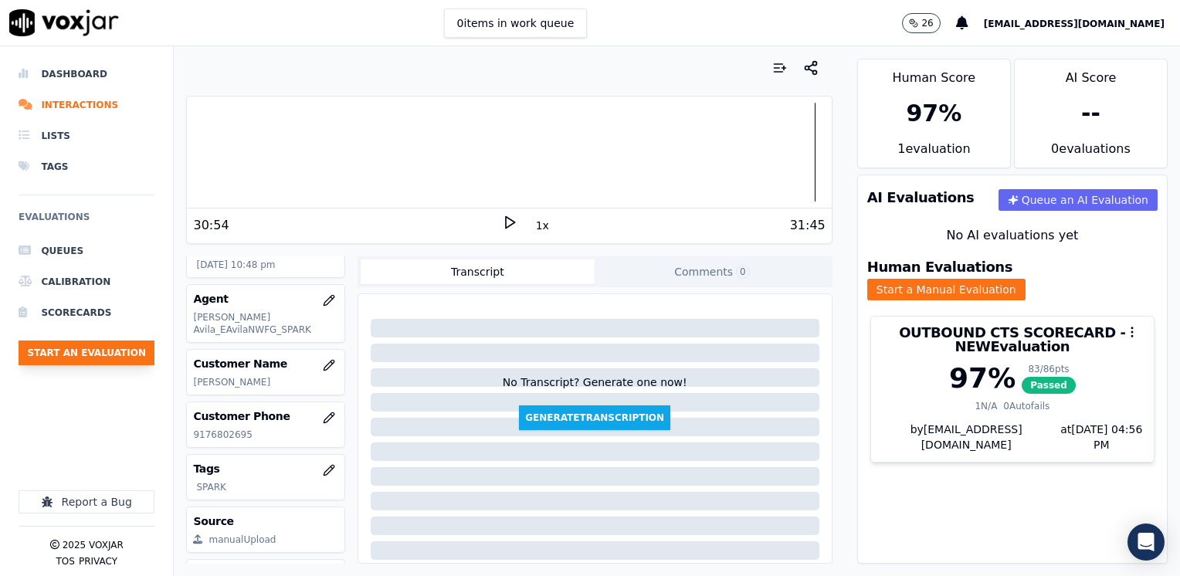
click at [99, 357] on button "Start an Evaluation" at bounding box center [87, 352] width 136 height 25
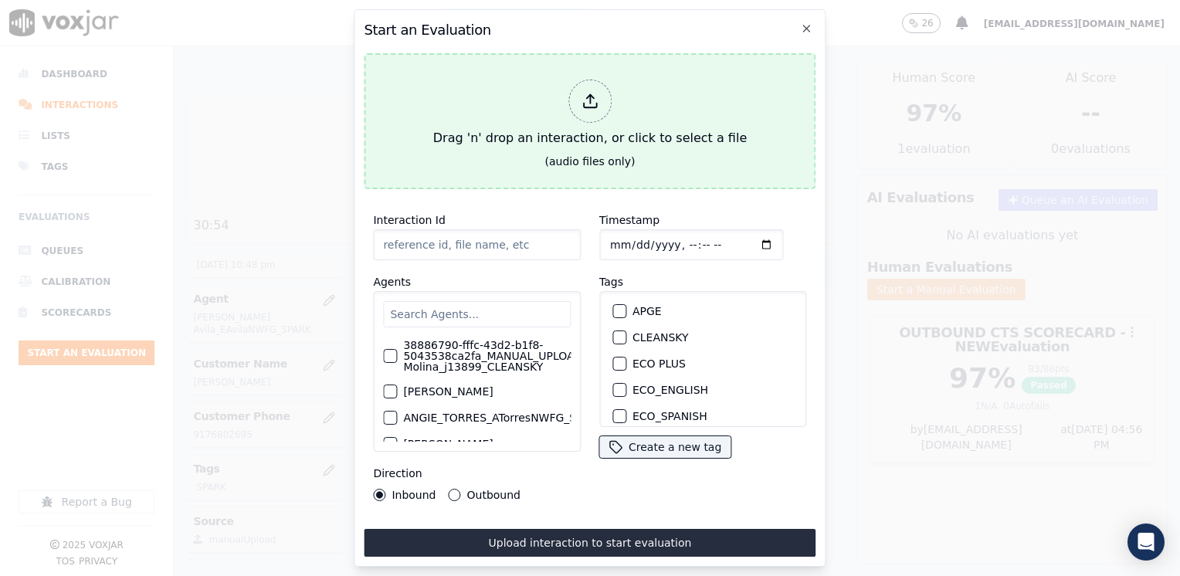
click at [615, 100] on div "Drag 'n' drop an interaction, or click to select a file" at bounding box center [590, 113] width 326 height 80
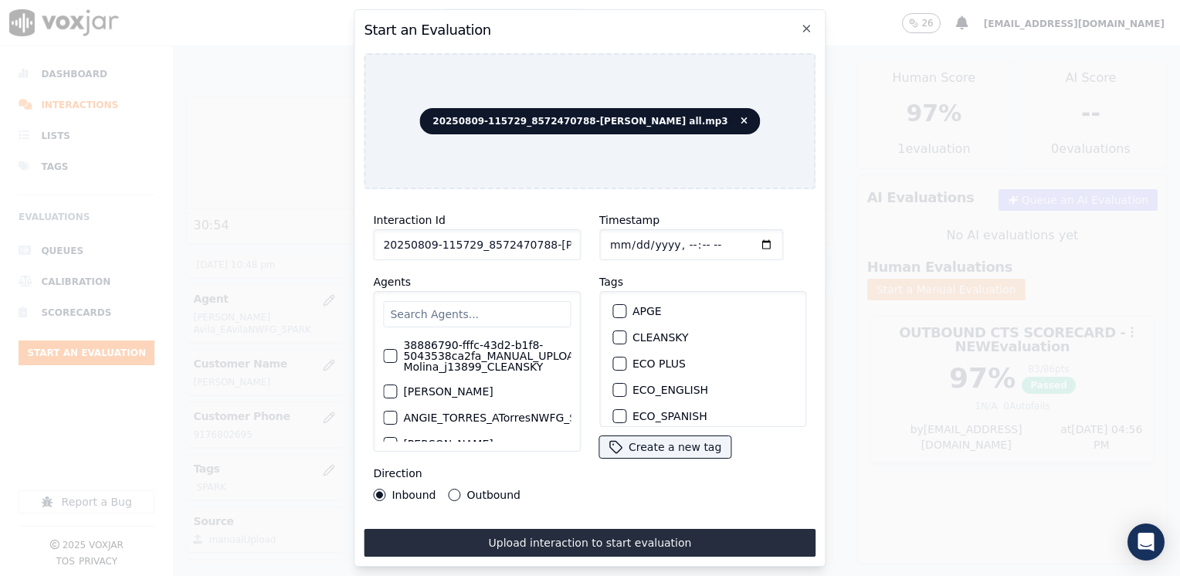
click at [503, 311] on input "text" at bounding box center [477, 314] width 188 height 26
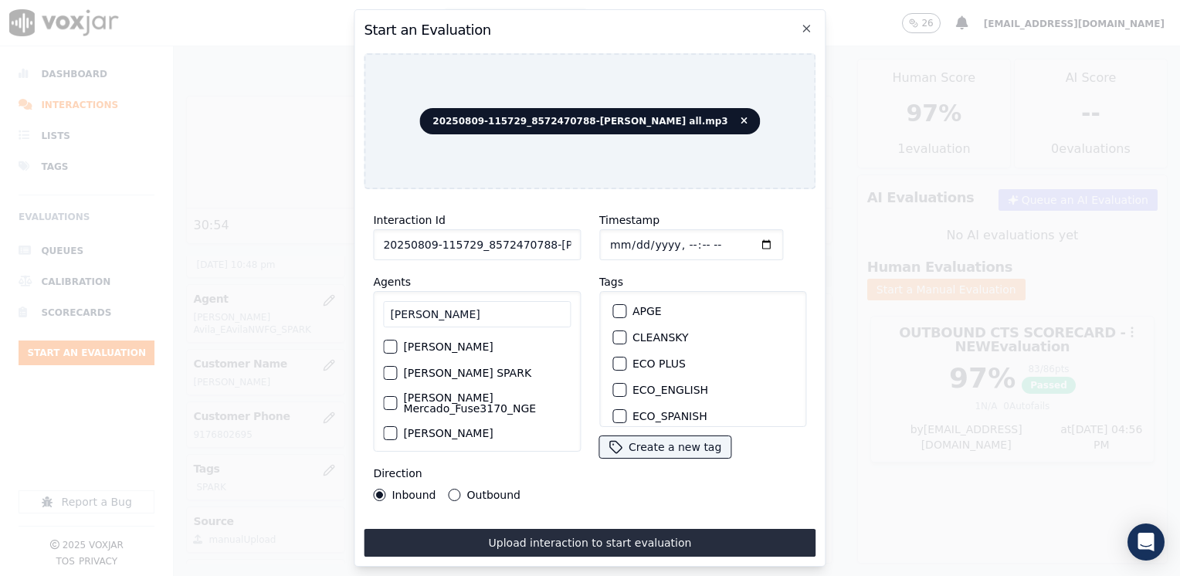
click at [393, 372] on div "button" at bounding box center [389, 372] width 11 height 11
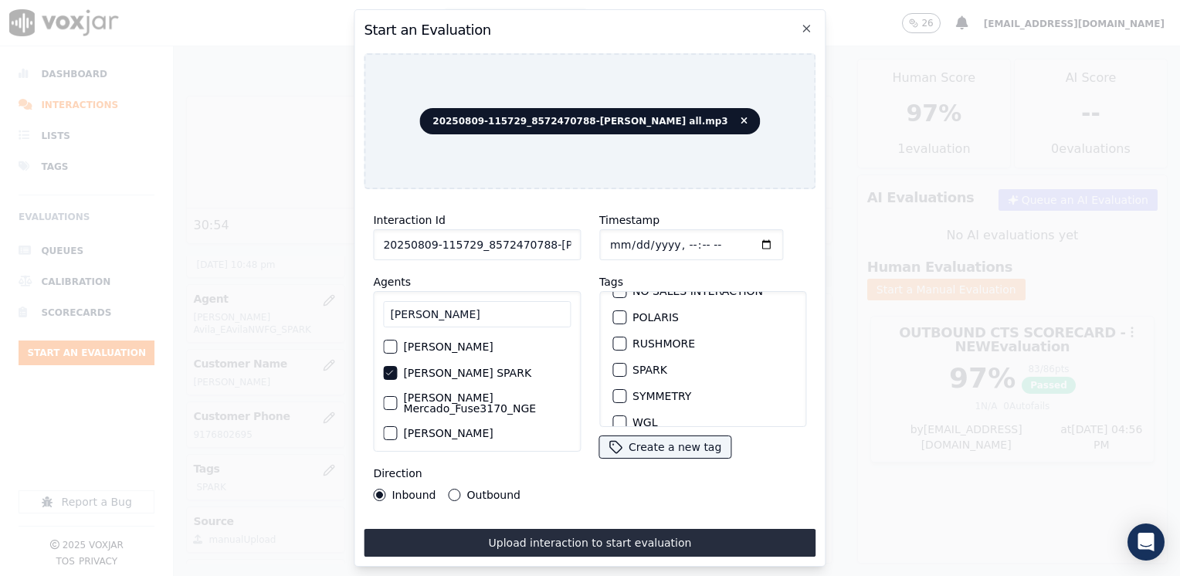
scroll to position [330, 0]
click at [618, 347] on button "SPARK" at bounding box center [619, 354] width 14 height 14
drag, startPoint x: 451, startPoint y: 489, endPoint x: 482, endPoint y: 501, distance: 33.7
click at [451, 490] on button "Outbound" at bounding box center [455, 495] width 12 height 12
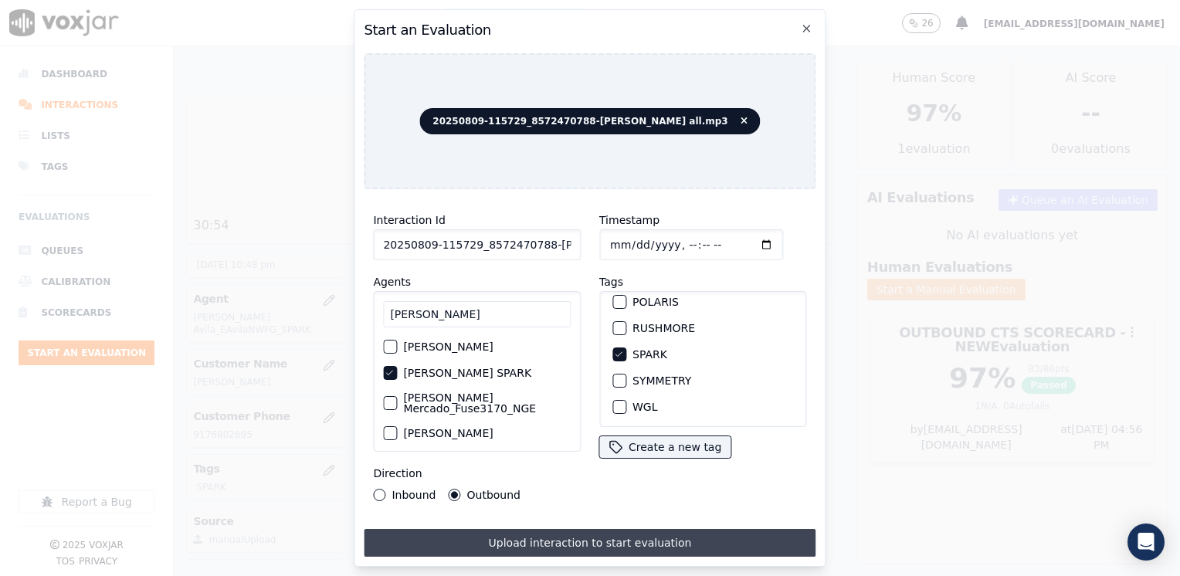
click at [589, 537] on button "Upload interaction to start evaluation" at bounding box center [590, 543] width 452 height 28
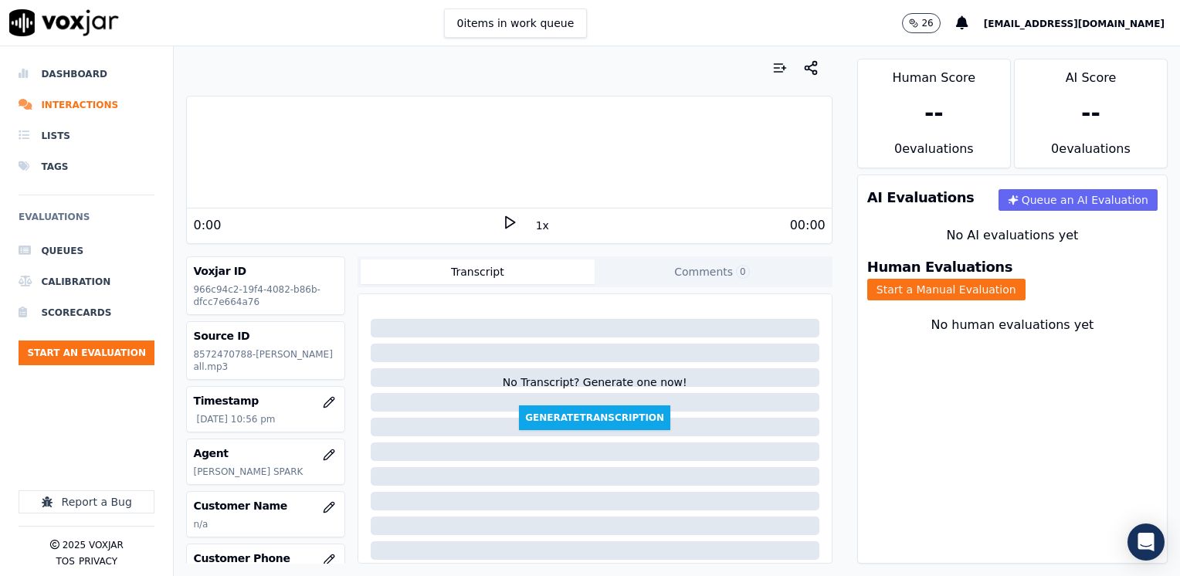
click at [502, 222] on icon at bounding box center [509, 222] width 15 height 15
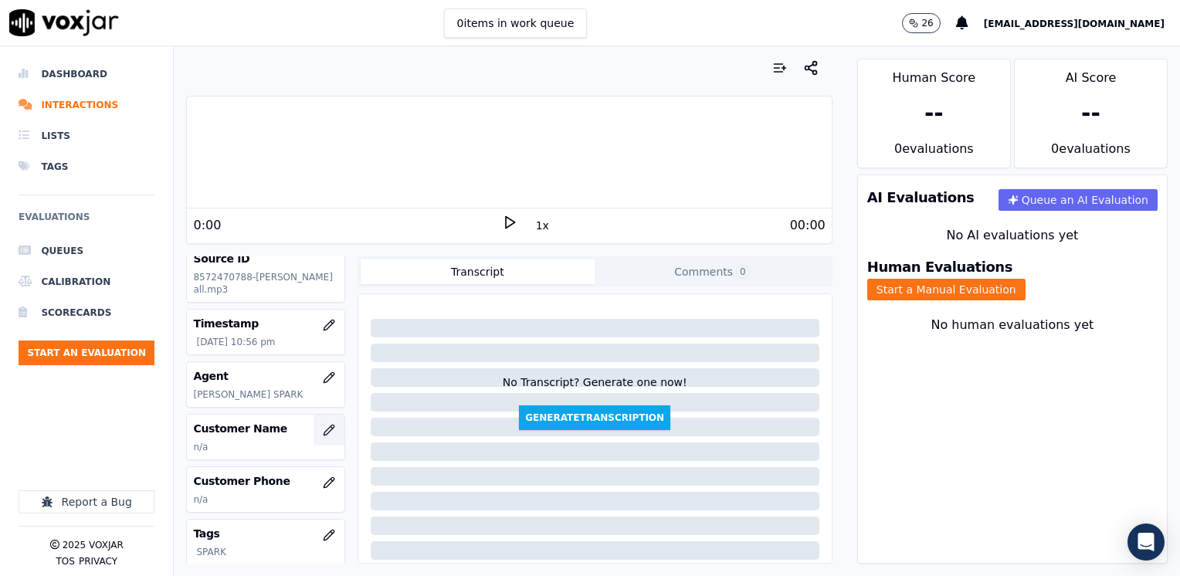
click at [313, 431] on button "button" at bounding box center [328, 430] width 31 height 31
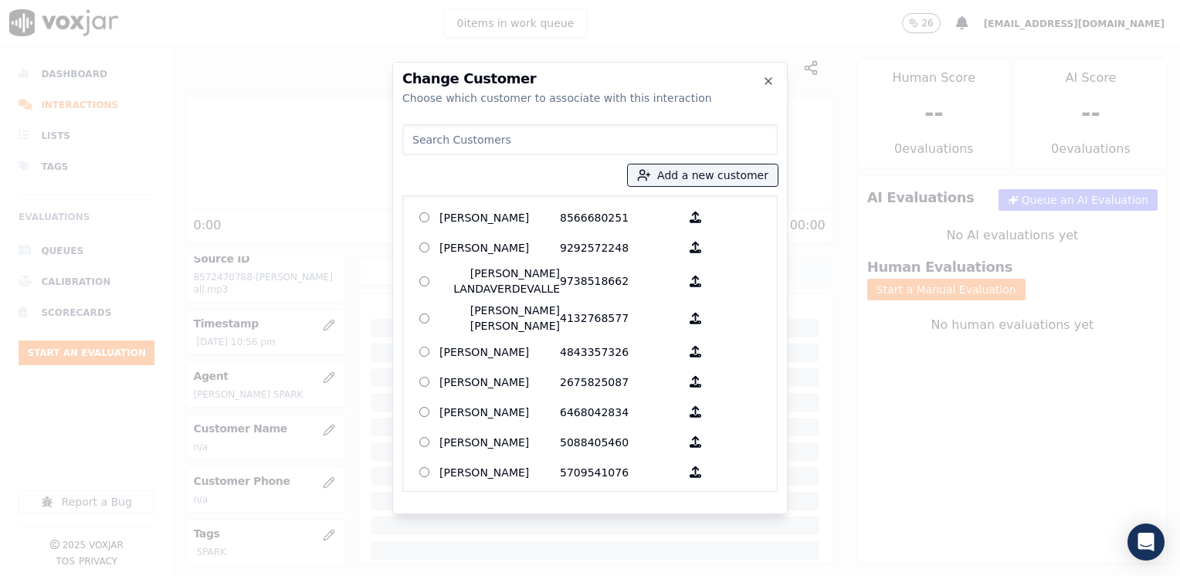
click at [539, 136] on input at bounding box center [589, 139] width 375 height 31
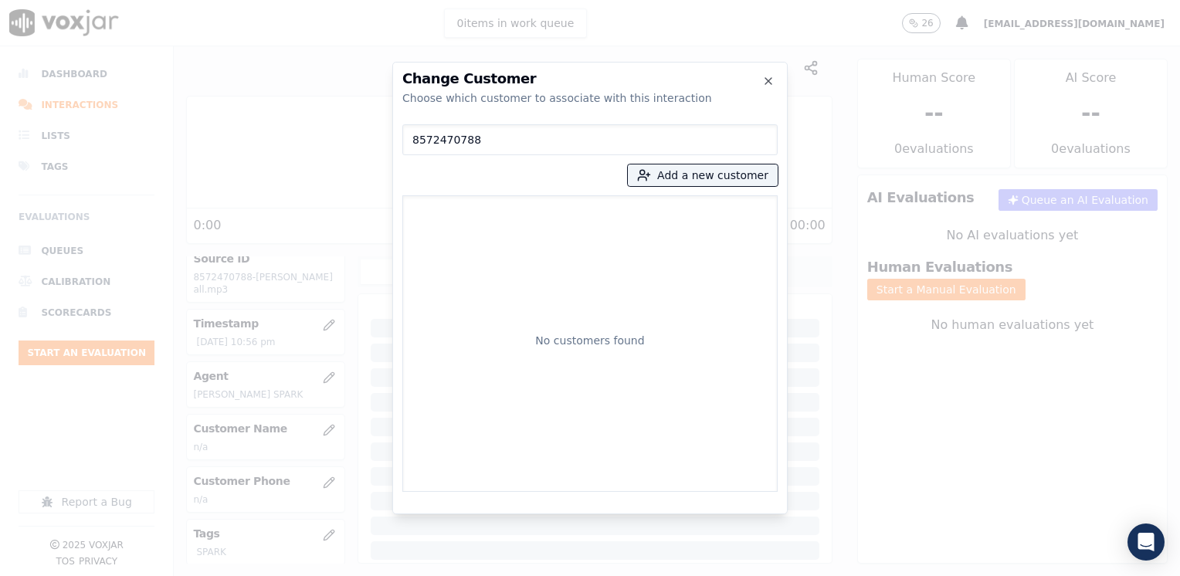
click at [725, 164] on div "8572470788 Add a new customer No customers found" at bounding box center [589, 305] width 375 height 374
click at [728, 174] on button "Add a new customer" at bounding box center [703, 175] width 150 height 22
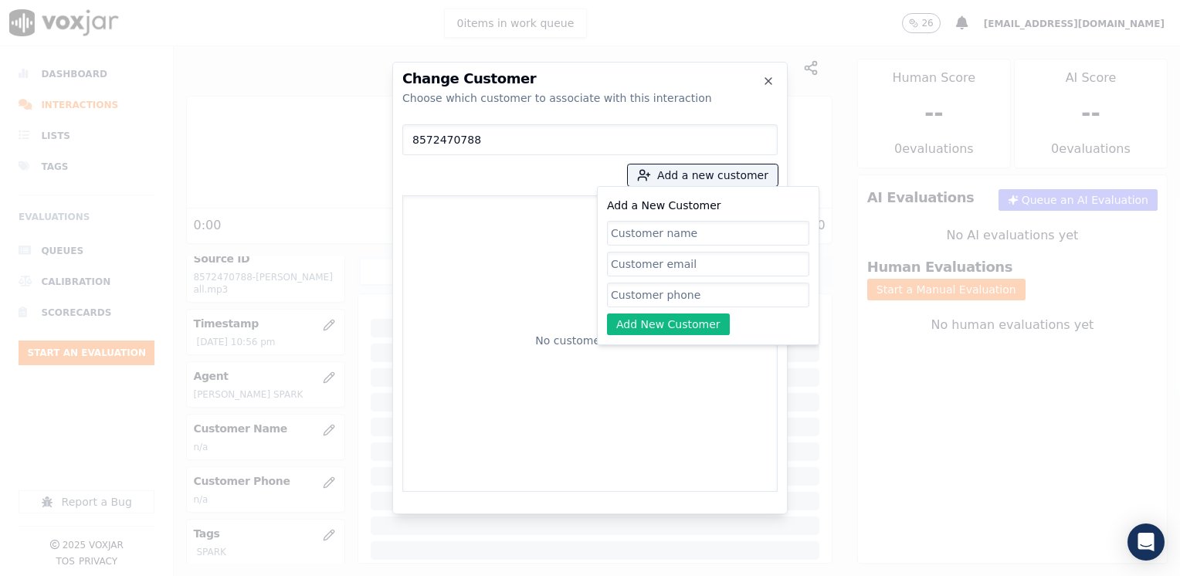
click at [689, 298] on input "Add a New Customer" at bounding box center [708, 295] width 202 height 25
paste input "8572470788"
click at [708, 235] on input "Add a New Customer" at bounding box center [708, 233] width 202 height 25
paste input "[PERSON_NAME]"
click at [689, 327] on button "Add New Customer" at bounding box center [668, 324] width 123 height 22
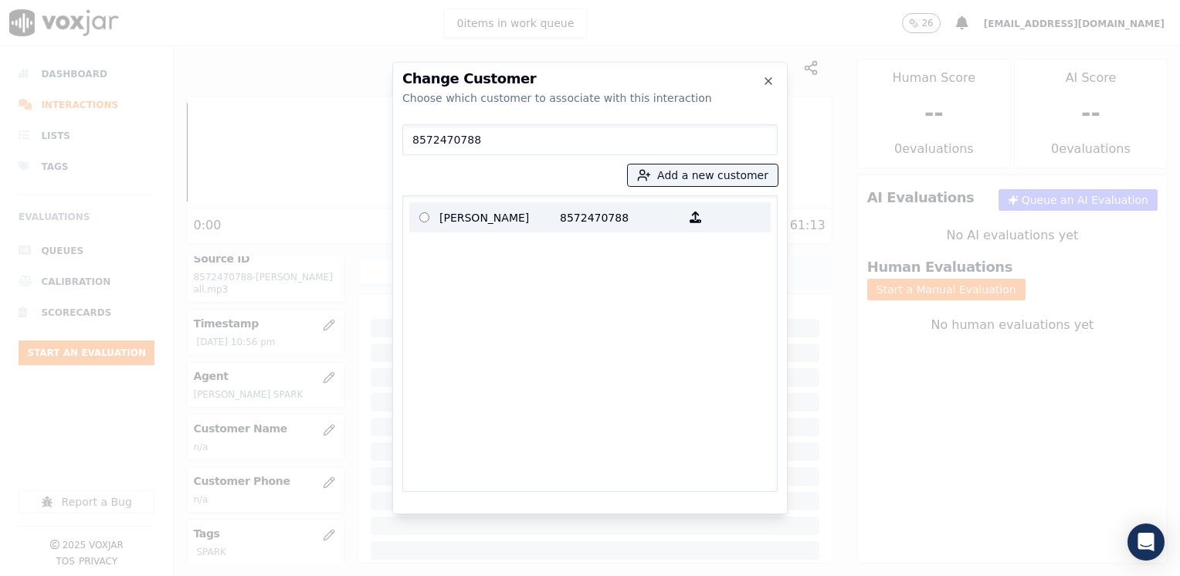
click at [596, 216] on p "8572470788" at bounding box center [620, 217] width 120 height 24
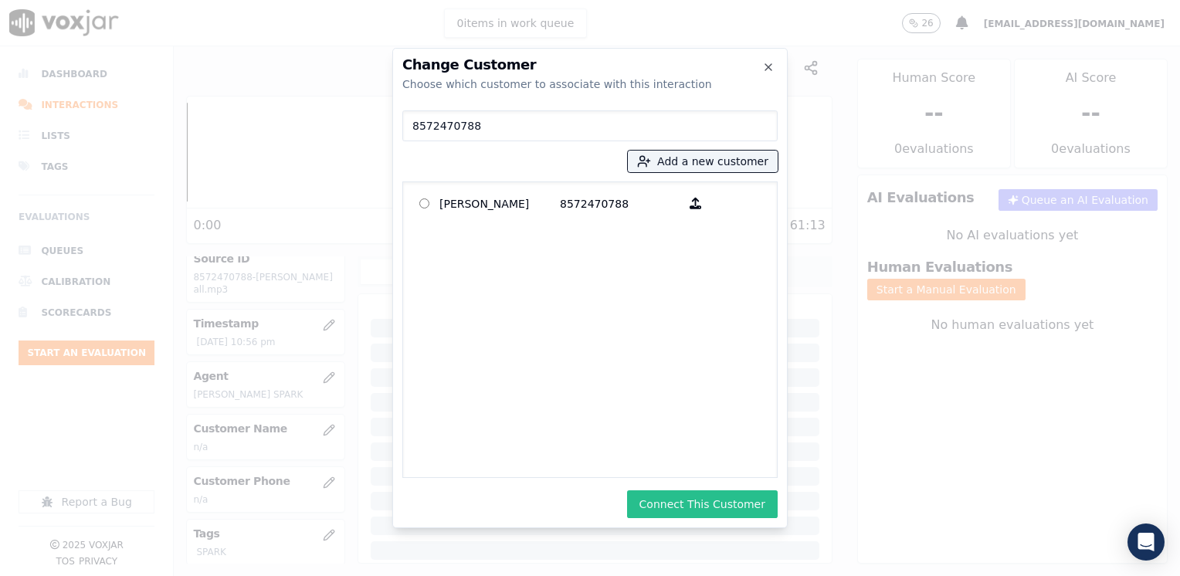
click at [727, 504] on button "Connect This Customer" at bounding box center [702, 504] width 151 height 28
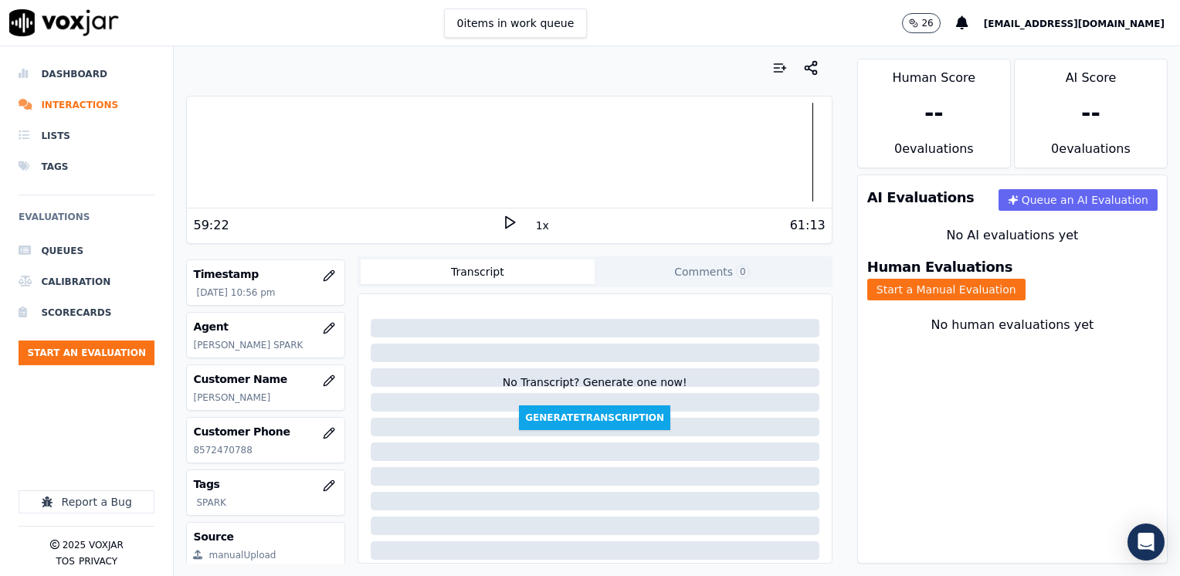
scroll to position [154, 0]
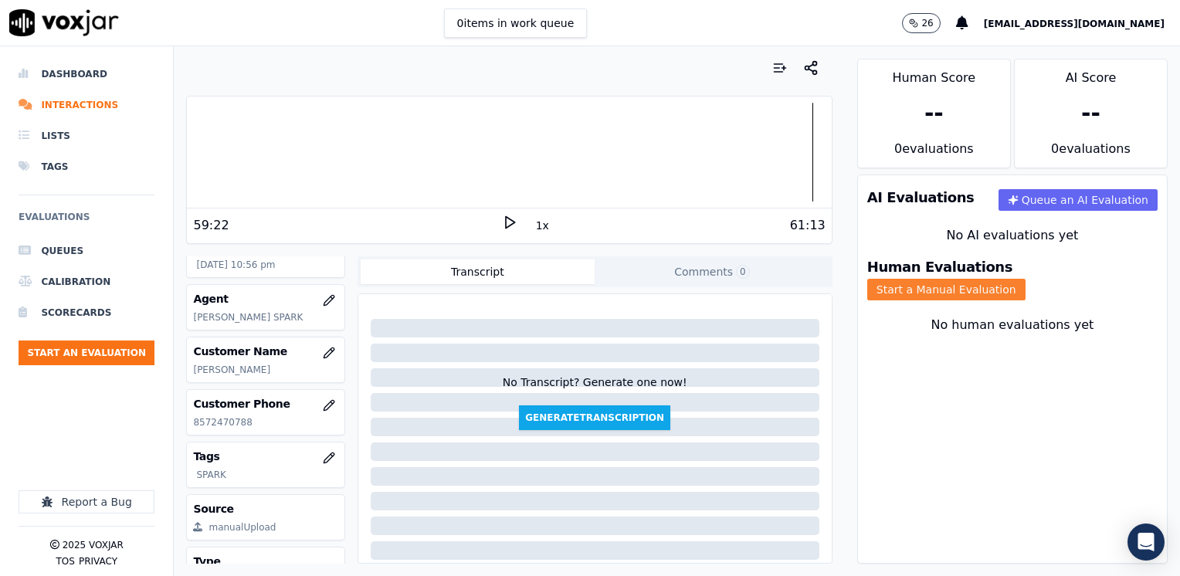
click at [1025, 281] on button "Start a Manual Evaluation" at bounding box center [946, 290] width 158 height 22
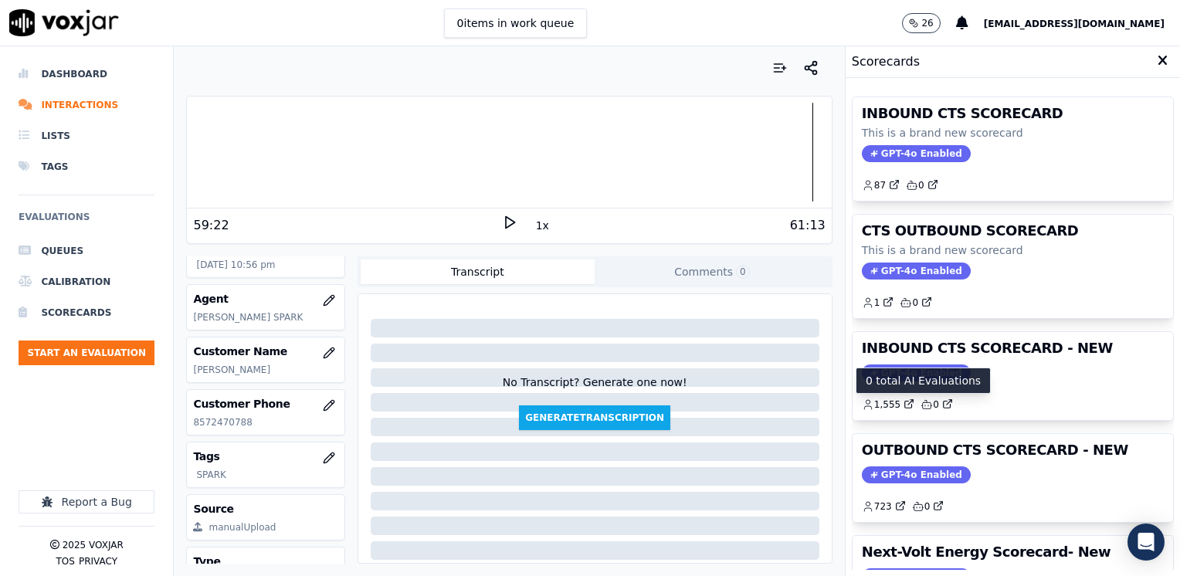
click at [901, 373] on p "0 total AI Evaluations" at bounding box center [922, 380] width 115 height 15
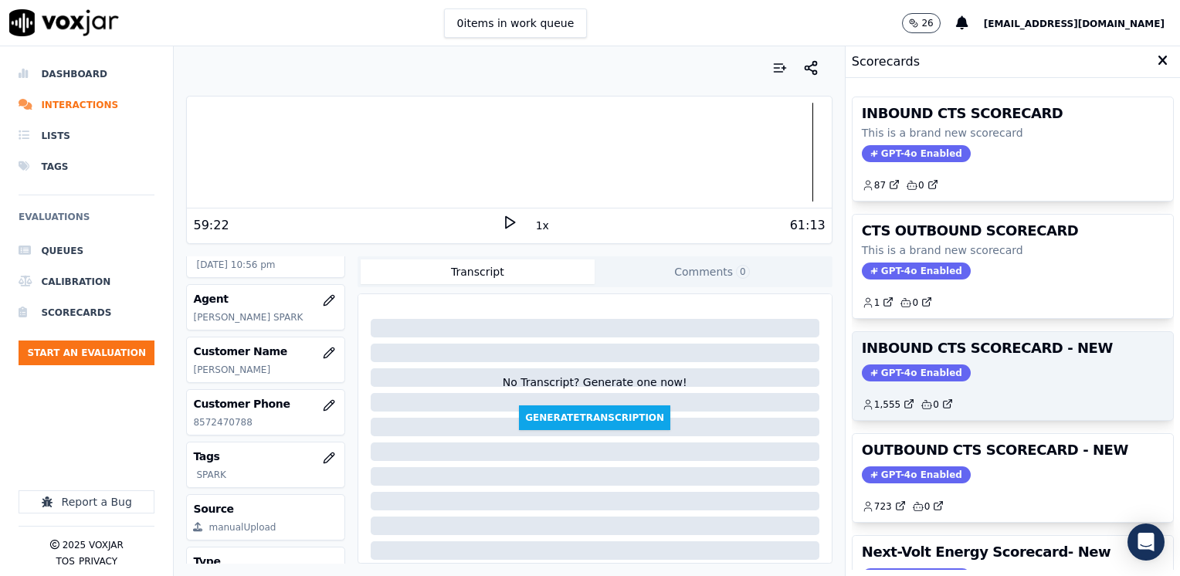
click at [929, 373] on span "GPT-4o Enabled" at bounding box center [916, 372] width 109 height 17
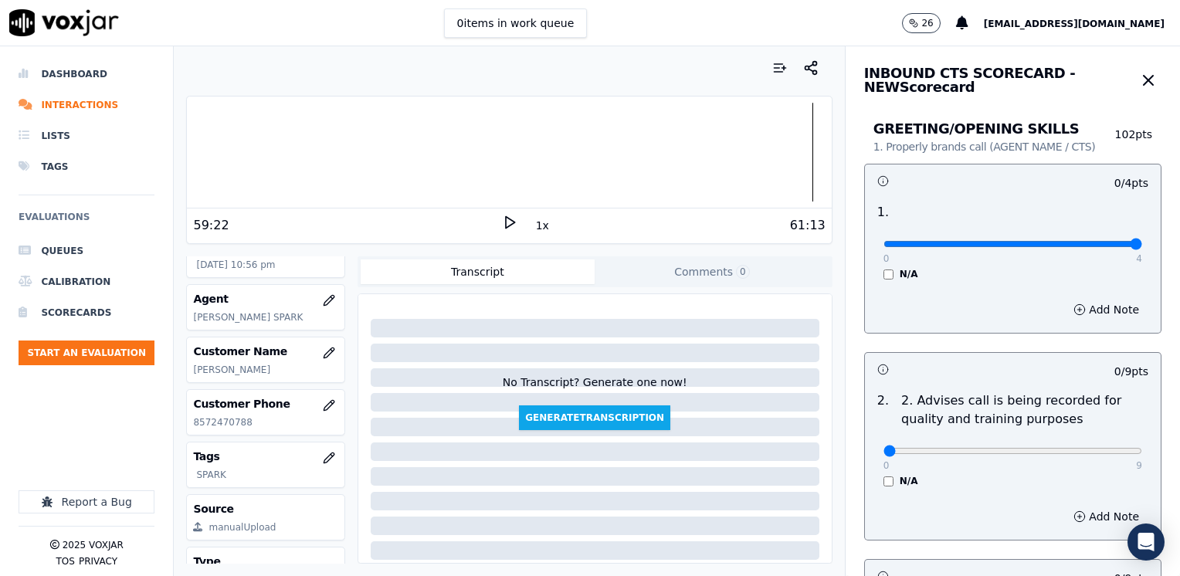
drag, startPoint x: 873, startPoint y: 245, endPoint x: 1182, endPoint y: 248, distance: 308.8
click at [1142, 247] on input "range" at bounding box center [1012, 244] width 259 height 6
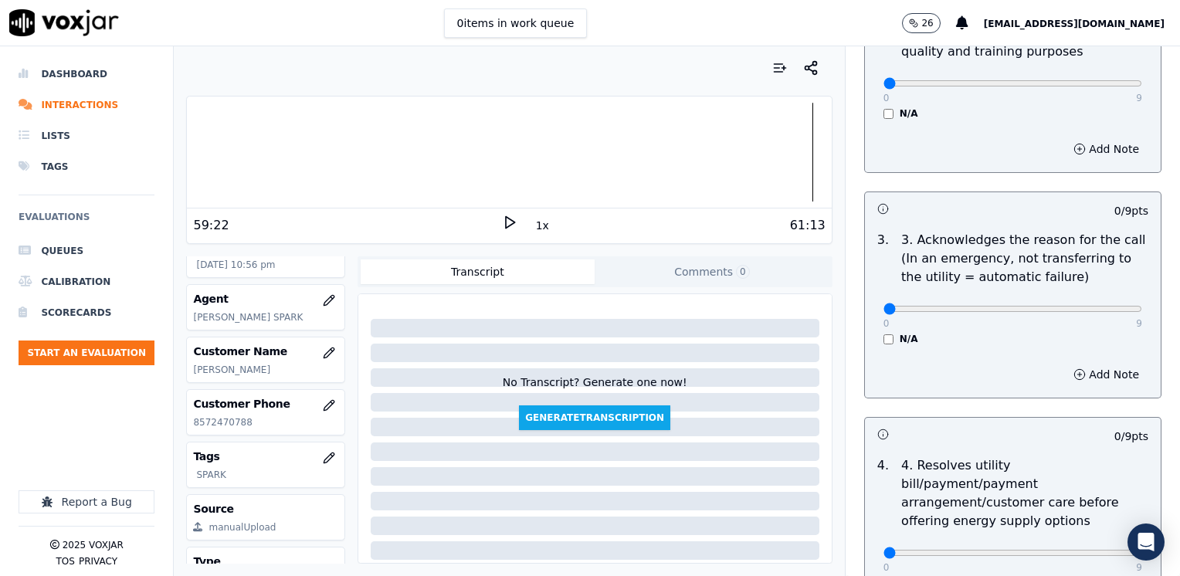
scroll to position [386, 0]
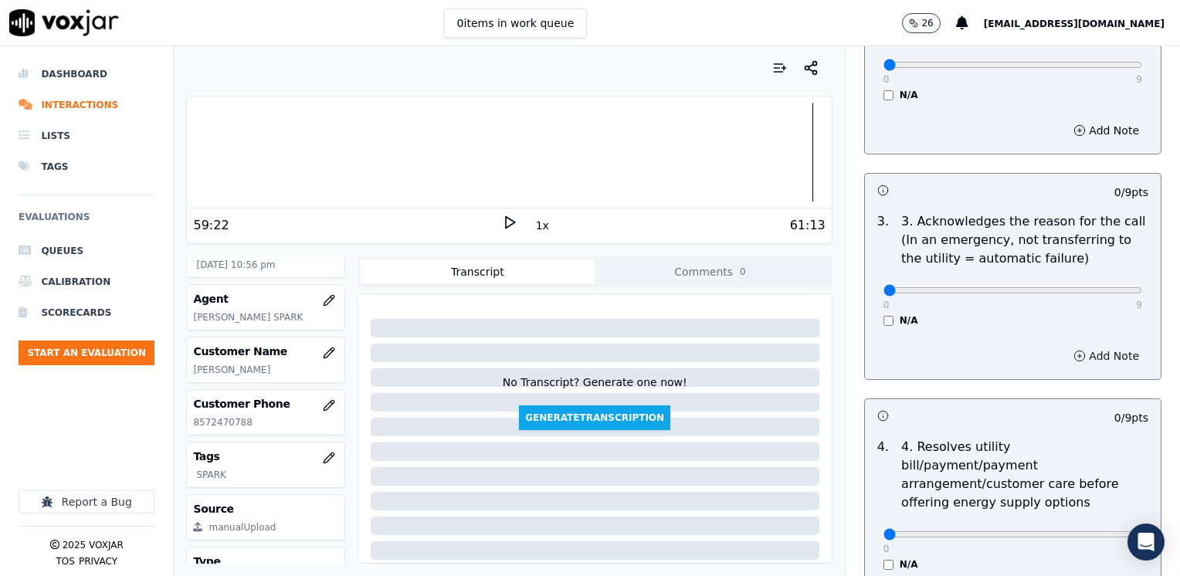
click at [1078, 349] on button "Add Note" at bounding box center [1106, 356] width 84 height 22
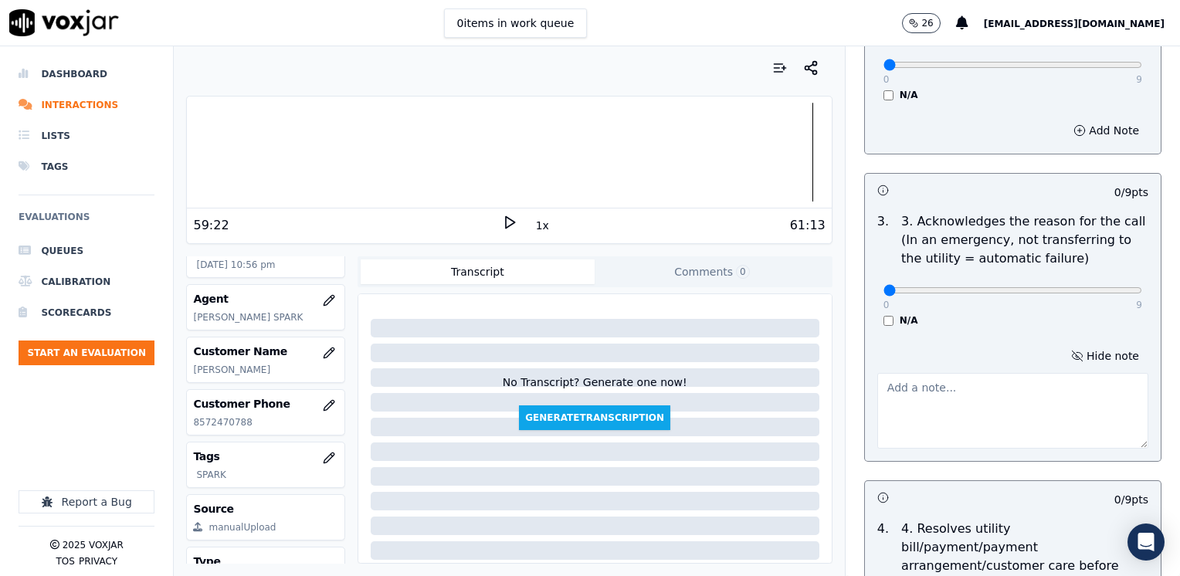
click at [951, 417] on textarea at bounding box center [1012, 411] width 271 height 76
drag, startPoint x: 878, startPoint y: 286, endPoint x: 1179, endPoint y: 294, distance: 301.2
click at [908, 381] on textarea "Cx" at bounding box center [1012, 411] width 271 height 76
drag, startPoint x: 939, startPoint y: 394, endPoint x: 771, endPoint y: 394, distance: 168.3
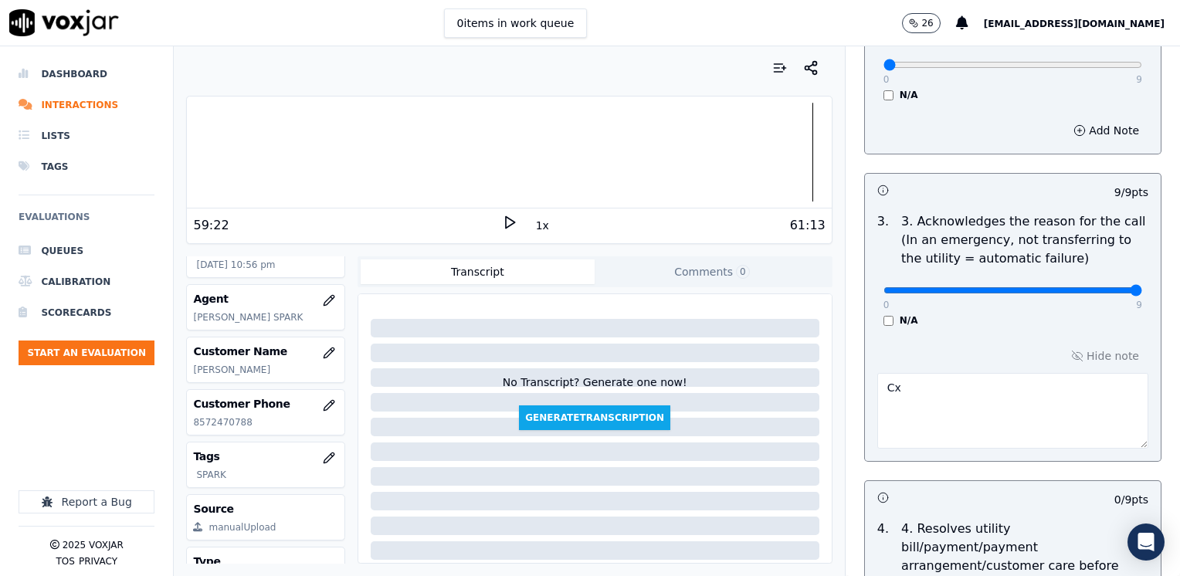
click at [773, 394] on div "Your browser does not support the audio element. 59:22 1x 61:13 Voxjar ID 966c9…" at bounding box center [677, 311] width 1006 height 530
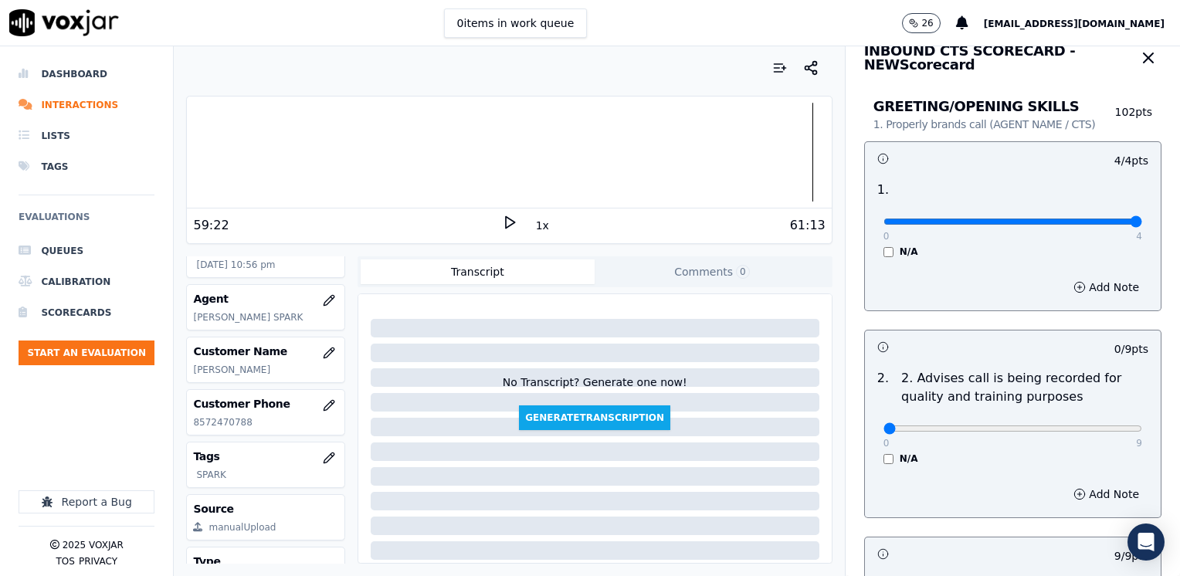
scroll to position [0, 0]
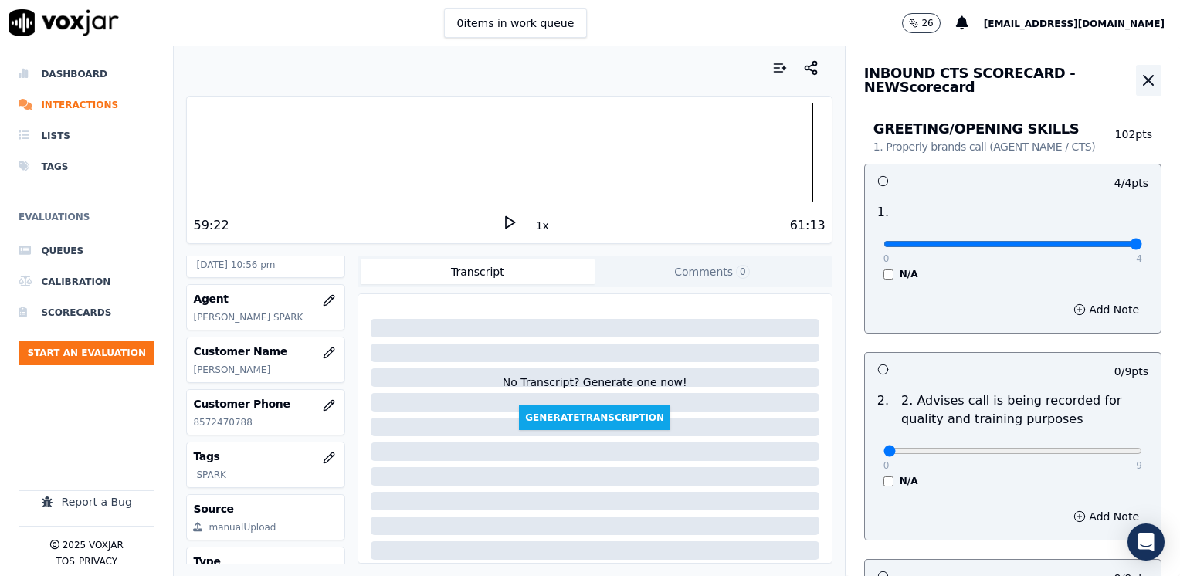
click at [1139, 78] on icon "button" at bounding box center [1148, 80] width 19 height 19
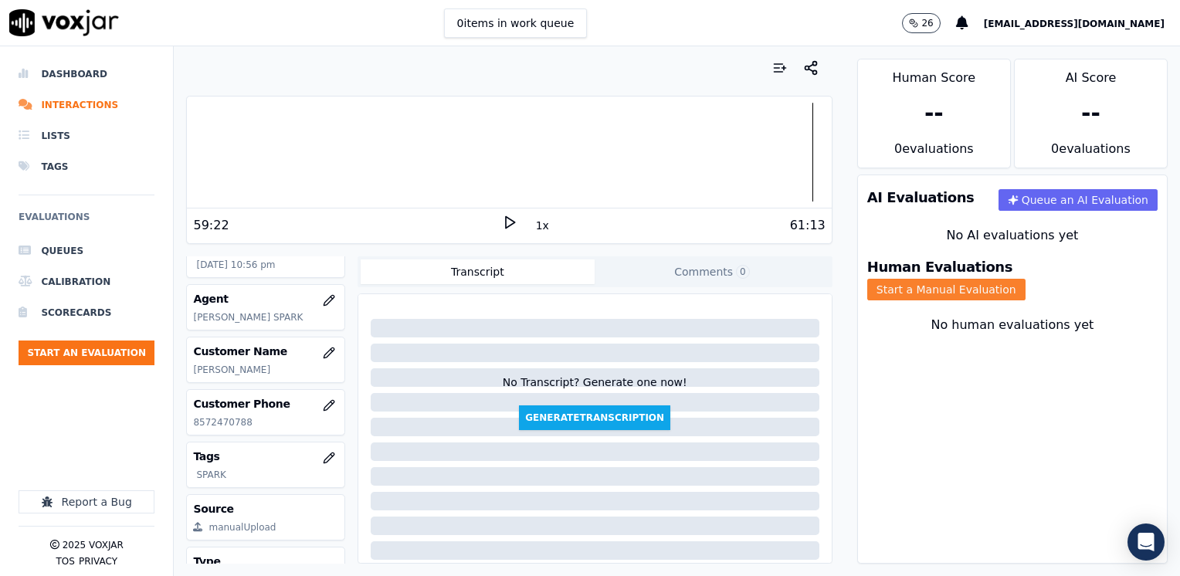
click at [1025, 279] on button "Start a Manual Evaluation" at bounding box center [946, 290] width 158 height 22
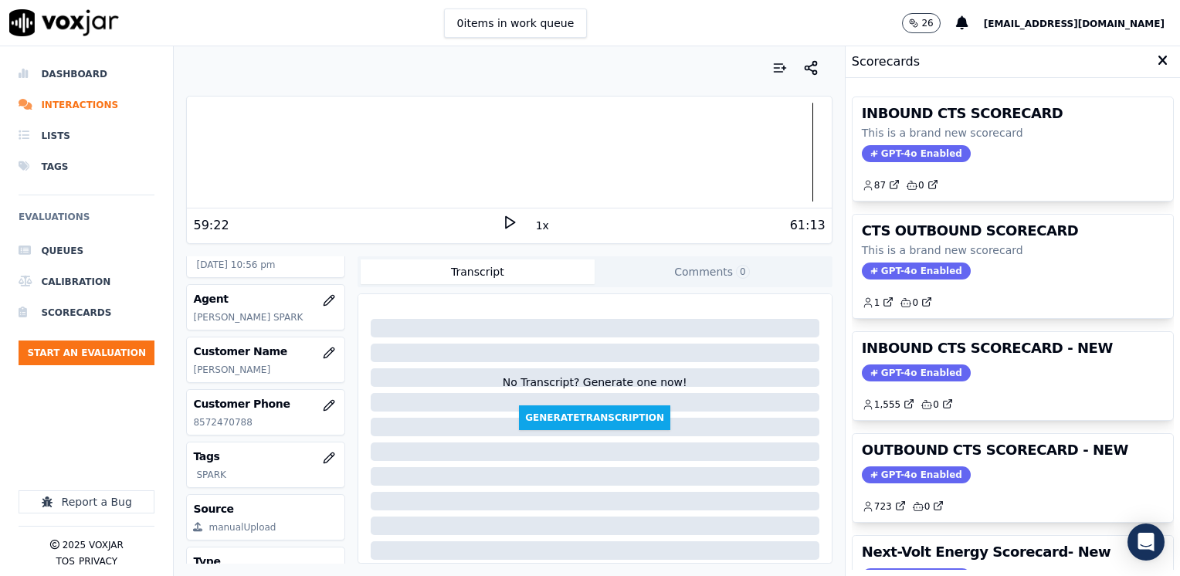
click at [915, 477] on span "GPT-4o Enabled" at bounding box center [916, 474] width 109 height 17
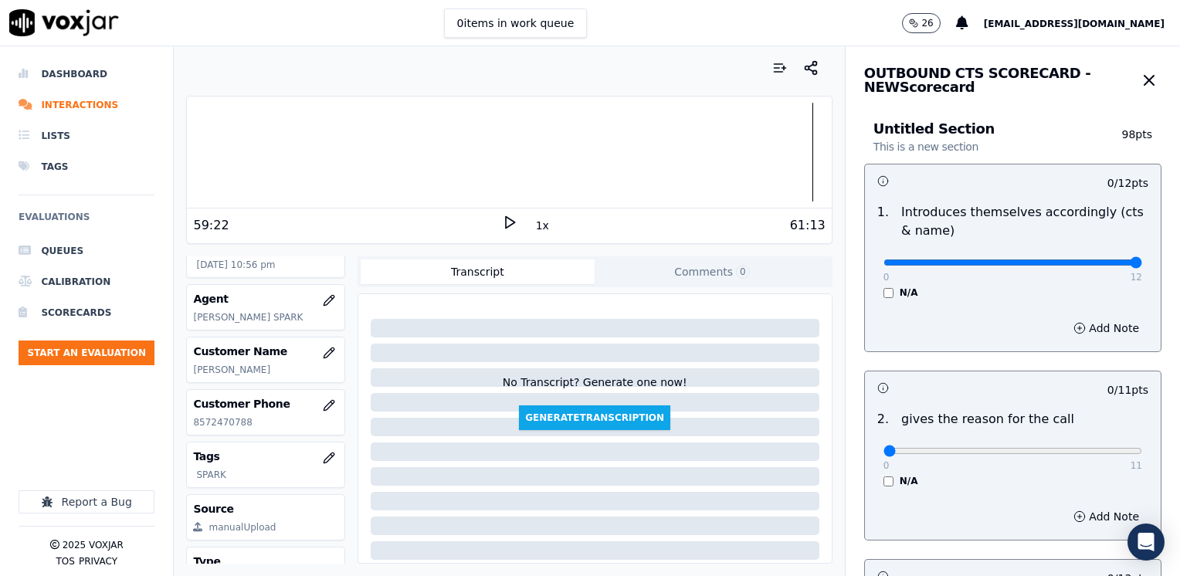
drag, startPoint x: 875, startPoint y: 259, endPoint x: 683, endPoint y: 509, distance: 315.4
click at [1142, 266] on input "range" at bounding box center [1012, 262] width 259 height 6
drag, startPoint x: 879, startPoint y: 453, endPoint x: 1182, endPoint y: 449, distance: 303.4
click at [1142, 266] on input "range" at bounding box center [1012, 262] width 259 height 6
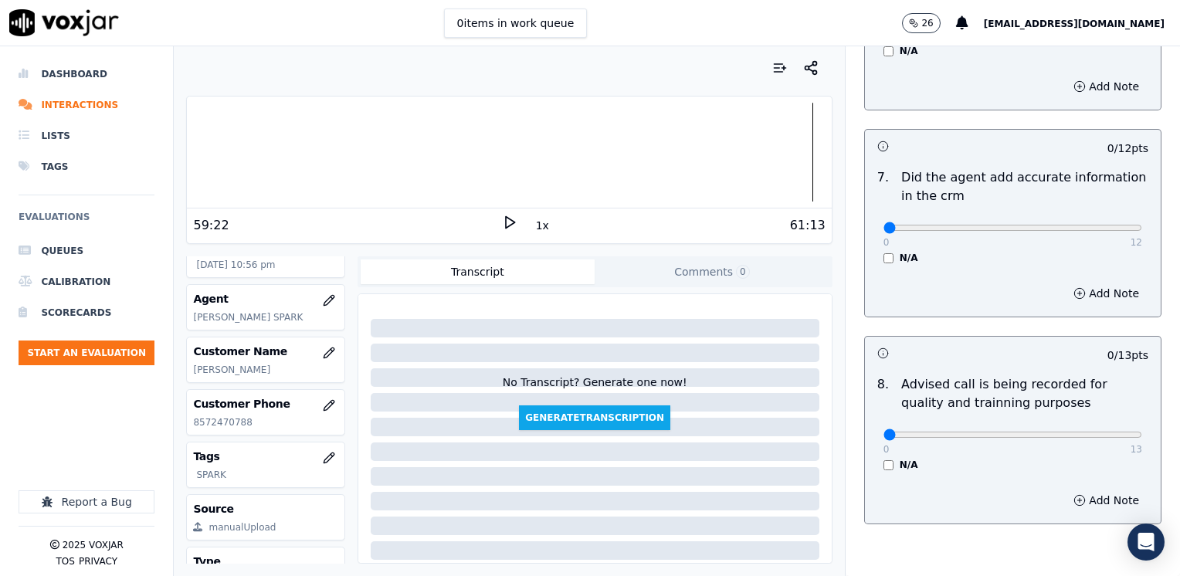
scroll to position [1349, 0]
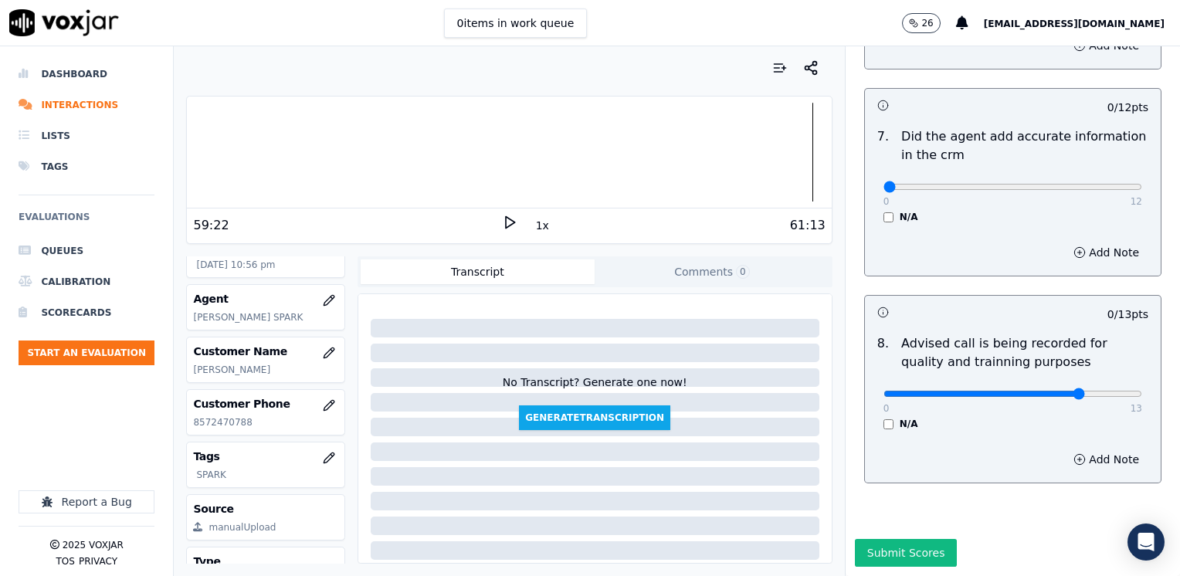
drag, startPoint x: 878, startPoint y: 151, endPoint x: 1092, endPoint y: 245, distance: 234.1
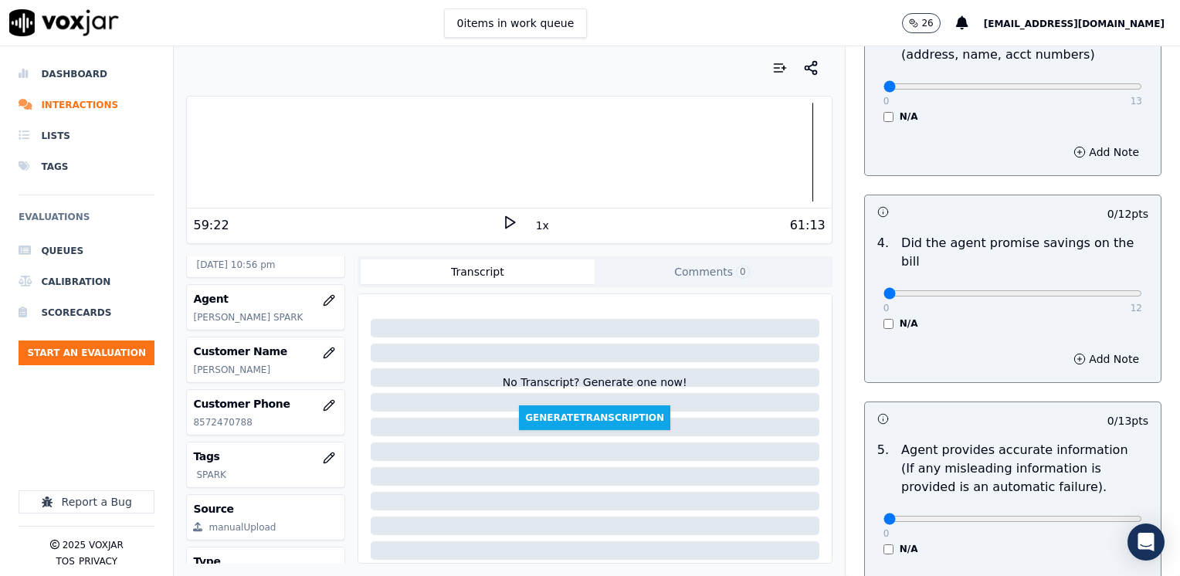
scroll to position [500, 0]
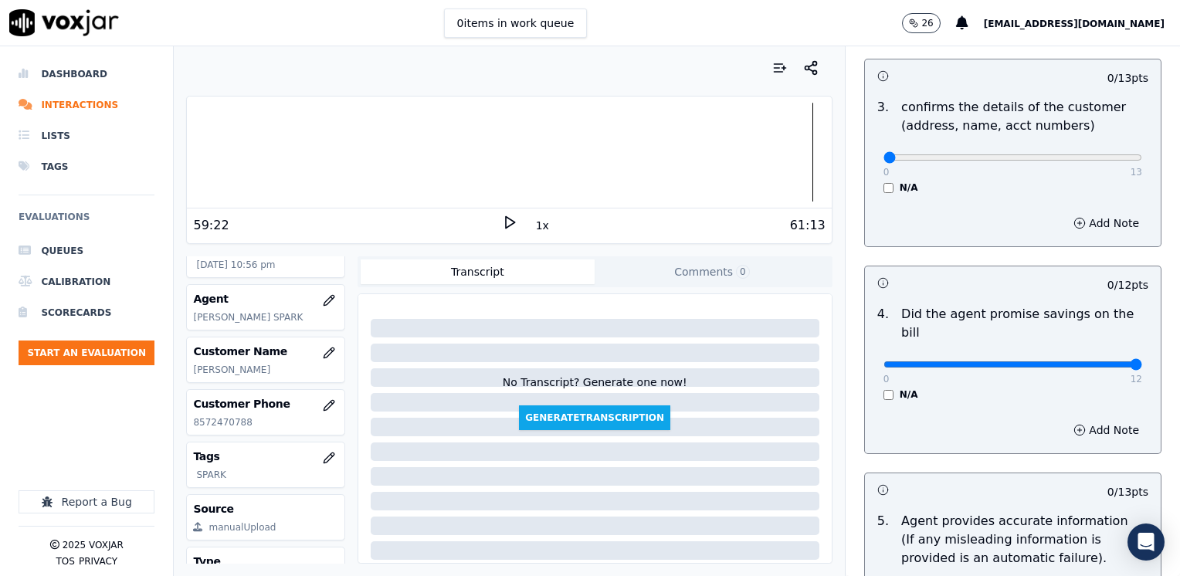
drag, startPoint x: 871, startPoint y: 341, endPoint x: 1182, endPoint y: 335, distance: 311.2
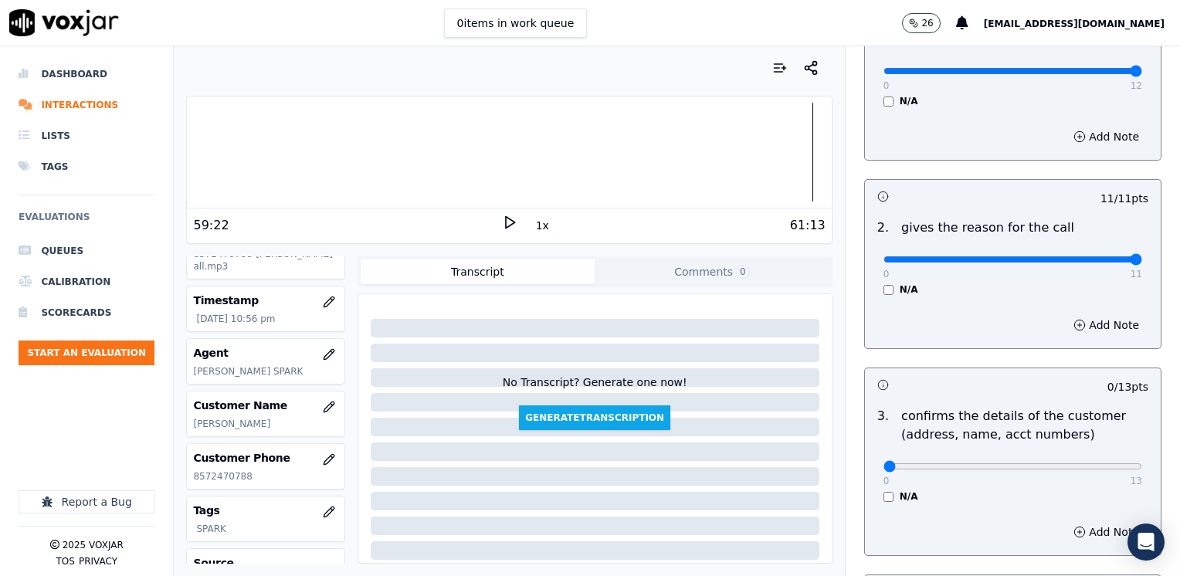
scroll to position [77, 0]
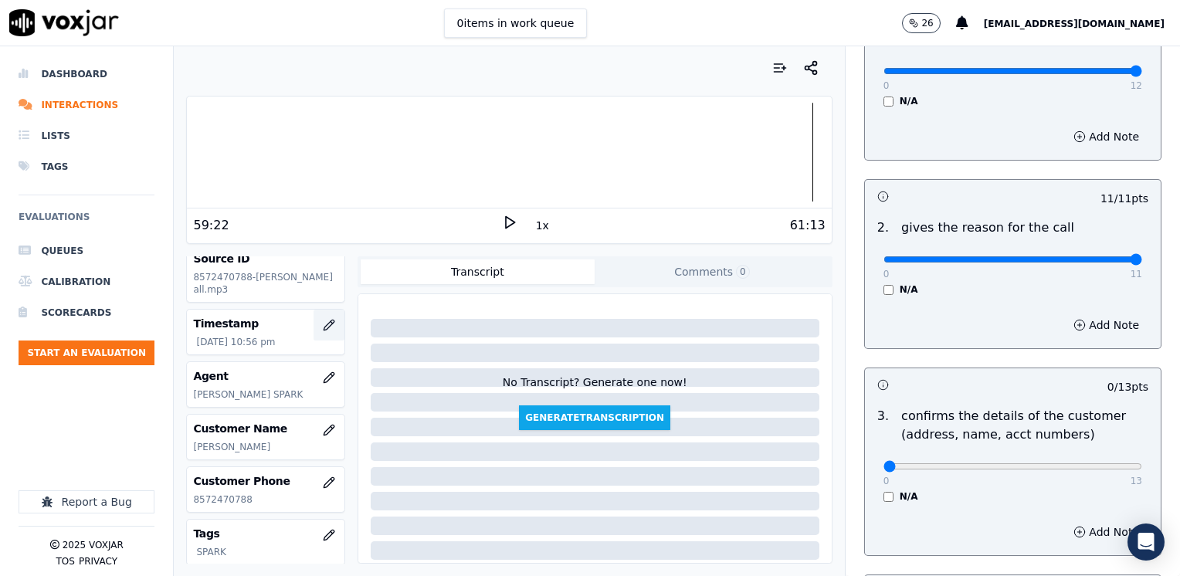
click at [321, 323] on button "button" at bounding box center [328, 325] width 31 height 31
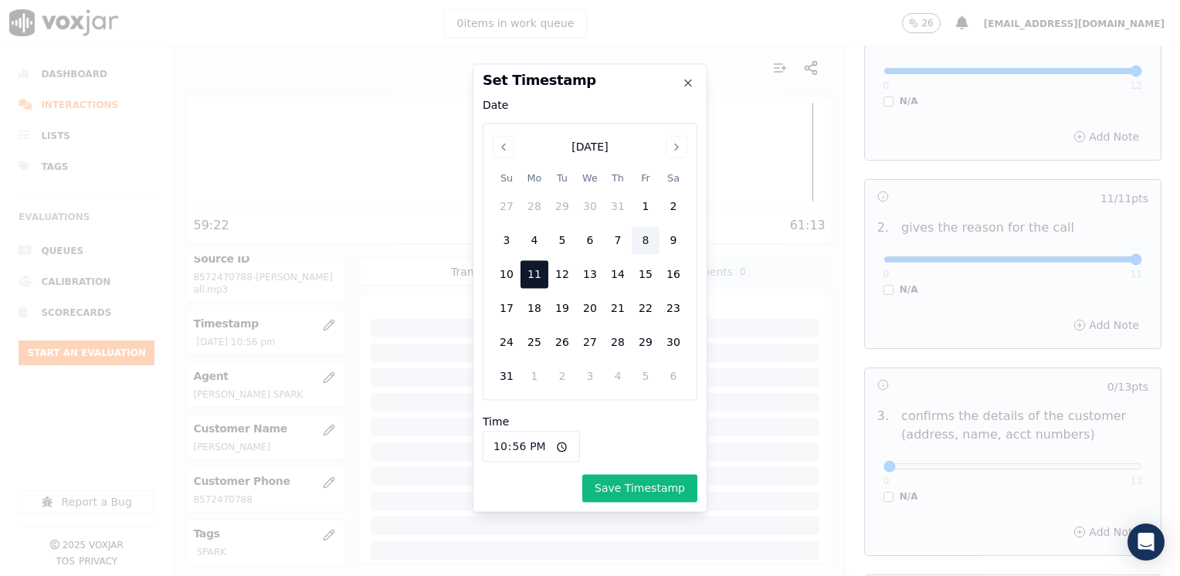
click at [647, 240] on div "8" at bounding box center [645, 241] width 28 height 28
click at [648, 489] on button "Save Timestamp" at bounding box center [639, 489] width 115 height 28
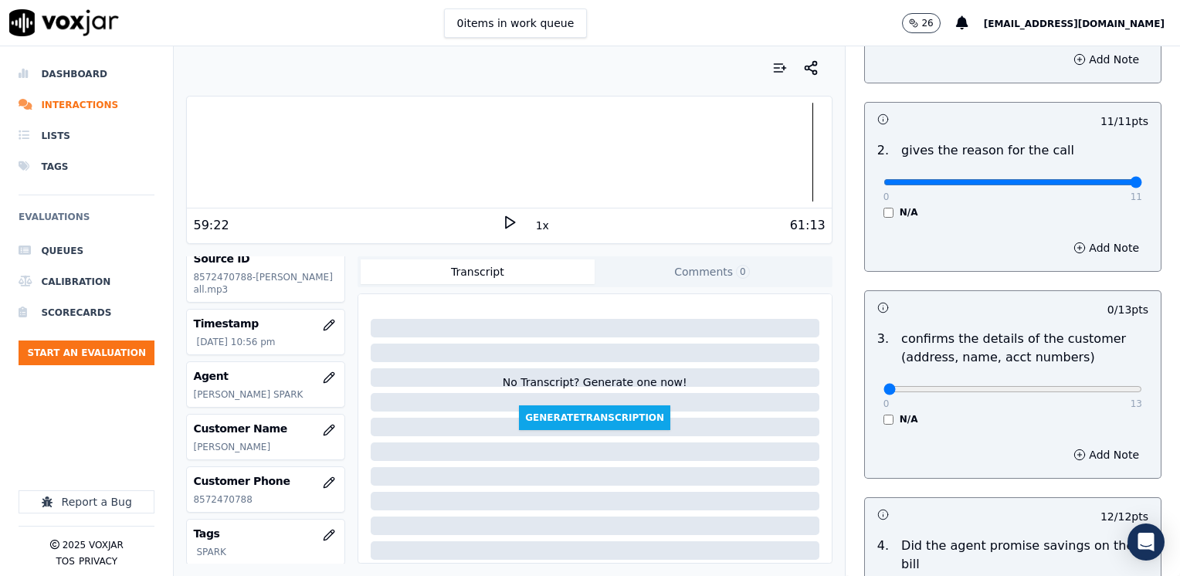
scroll to position [423, 0]
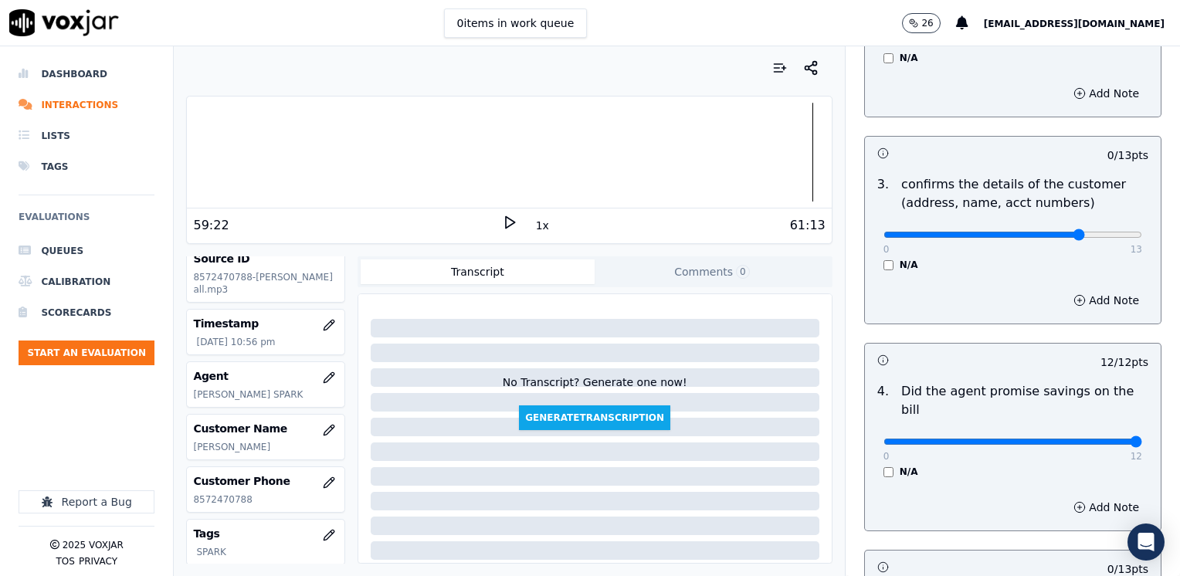
drag, startPoint x: 1046, startPoint y: 231, endPoint x: 1182, endPoint y: 260, distance: 139.0
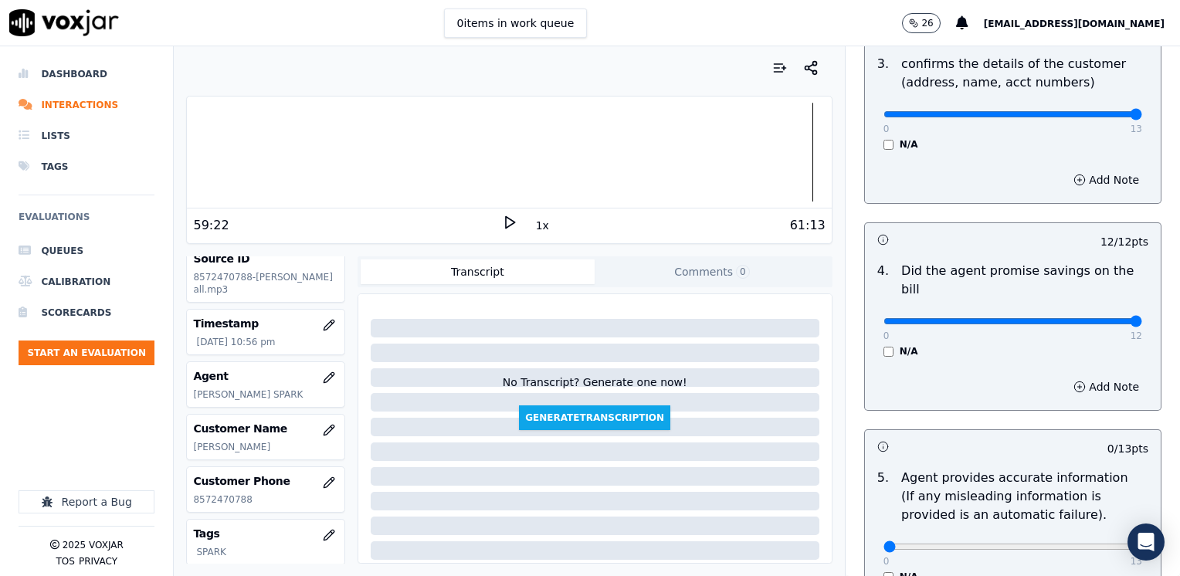
scroll to position [809, 0]
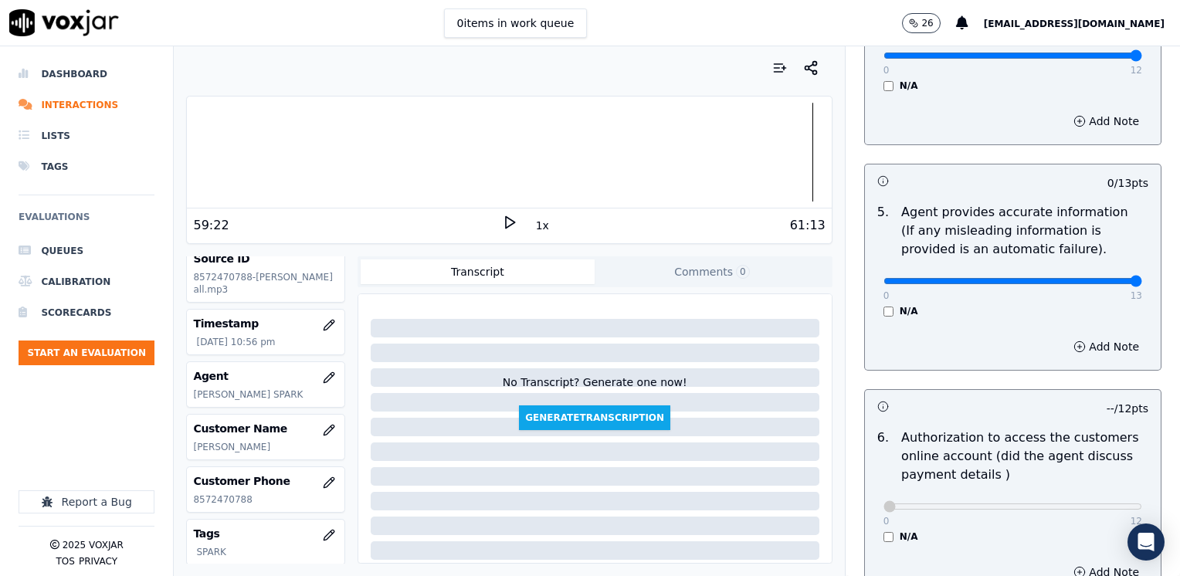
drag, startPoint x: 870, startPoint y: 265, endPoint x: 1182, endPoint y: 259, distance: 311.9
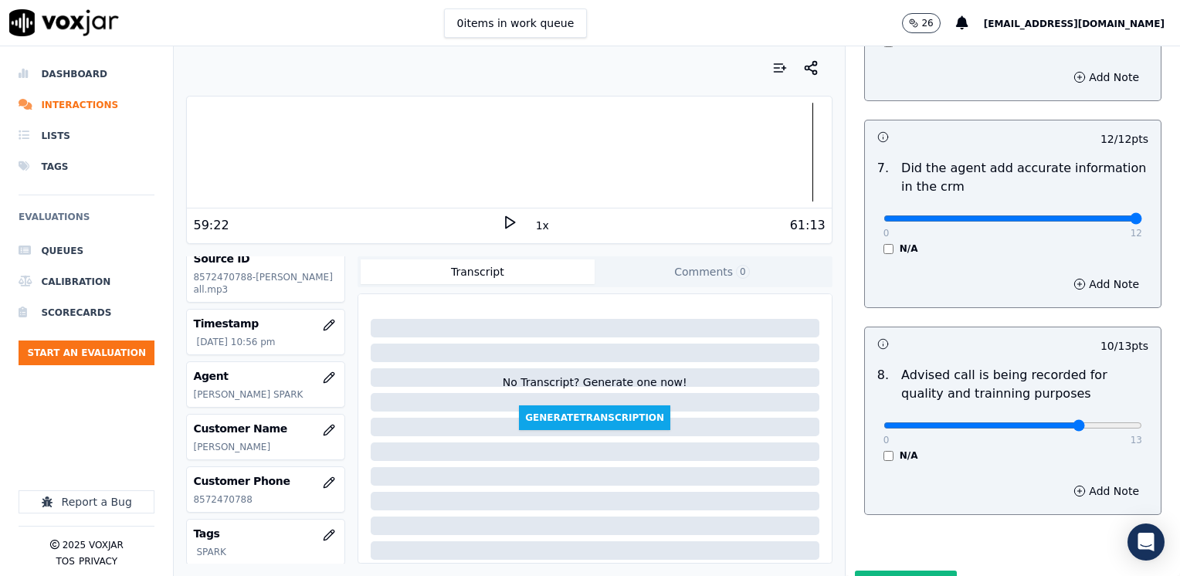
scroll to position [1349, 0]
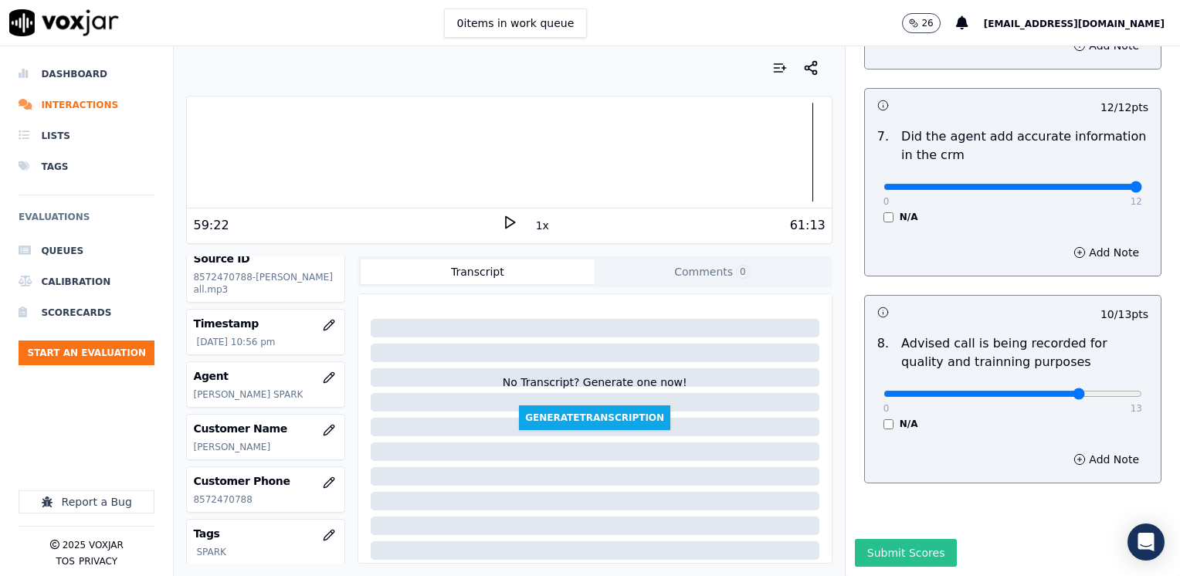
click at [888, 539] on button "Submit Scores" at bounding box center [906, 553] width 103 height 28
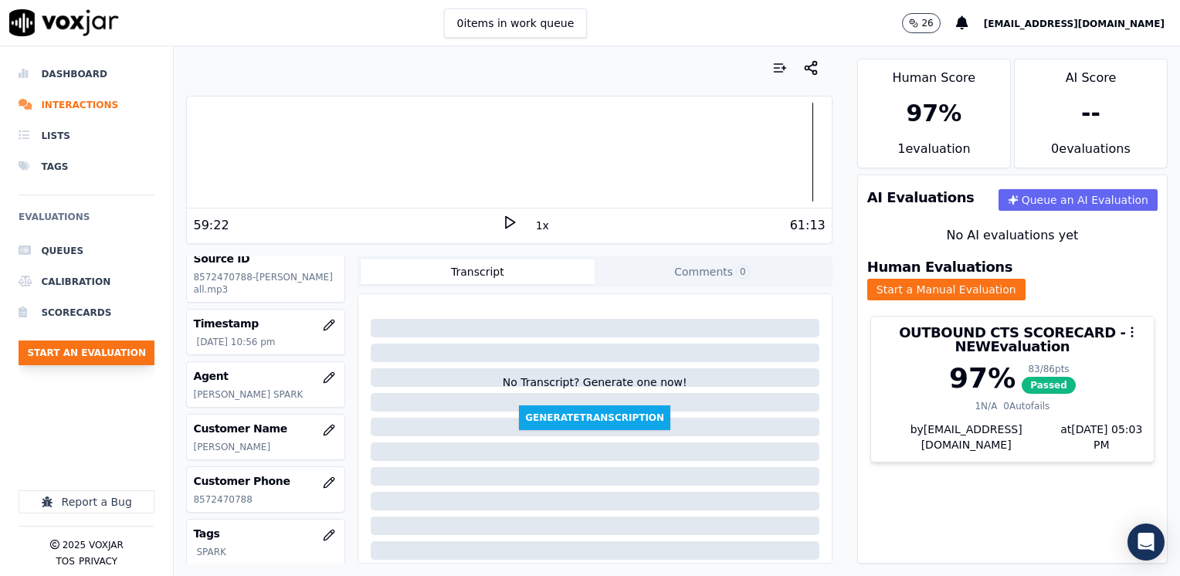
click at [90, 346] on button "Start an Evaluation" at bounding box center [87, 352] width 136 height 25
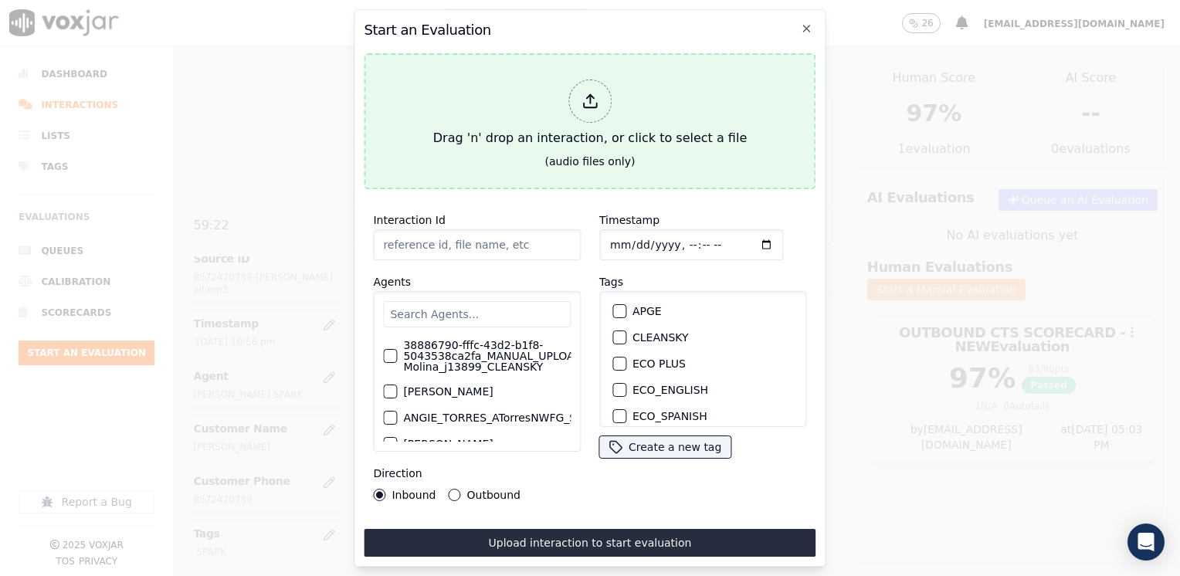
click at [574, 89] on div at bounding box center [589, 101] width 43 height 43
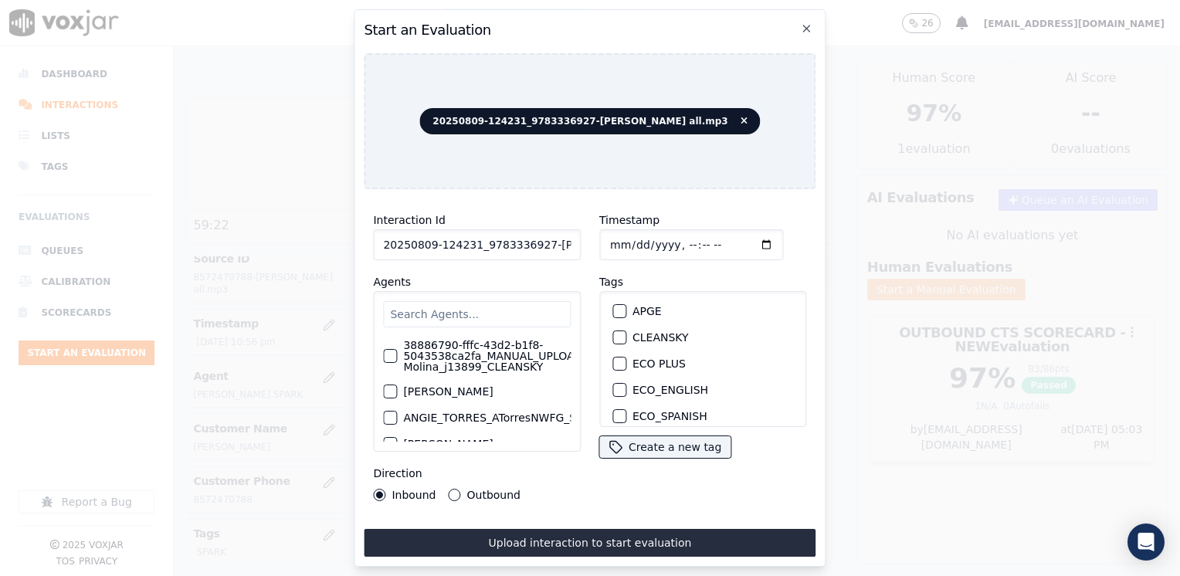
click at [452, 307] on input "text" at bounding box center [477, 314] width 188 height 26
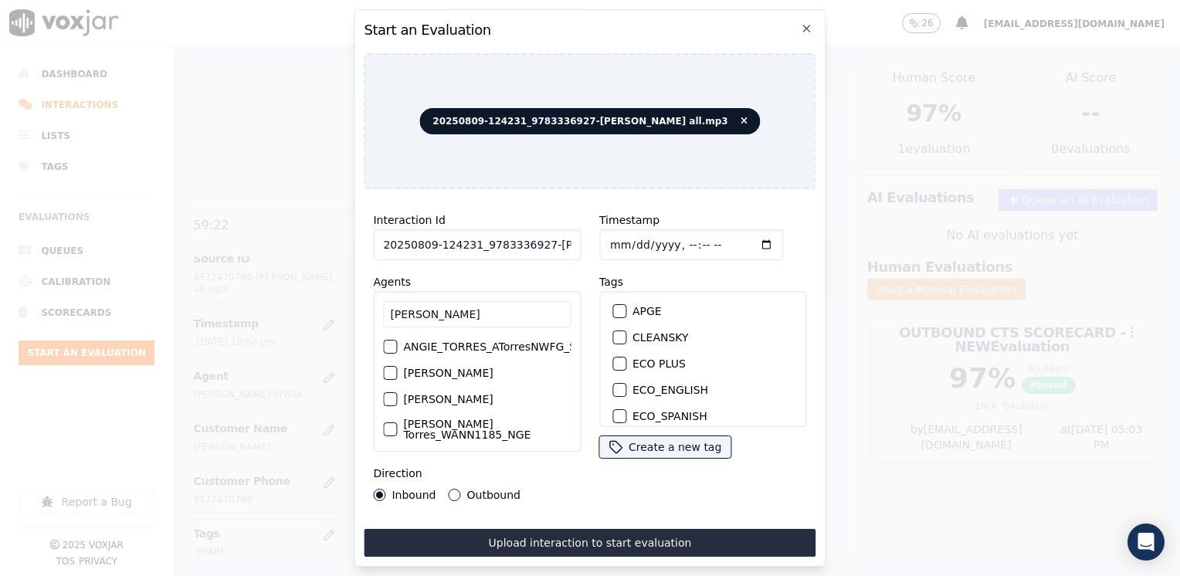
scroll to position [0, 33]
click at [388, 341] on label "ANGIE_TORRES_ATorresNWFG_SPARK" at bounding box center [470, 346] width 201 height 11
click at [364, 340] on button "ANGIE_TORRES_ATorresNWFG_SPARK" at bounding box center [357, 347] width 14 height 14
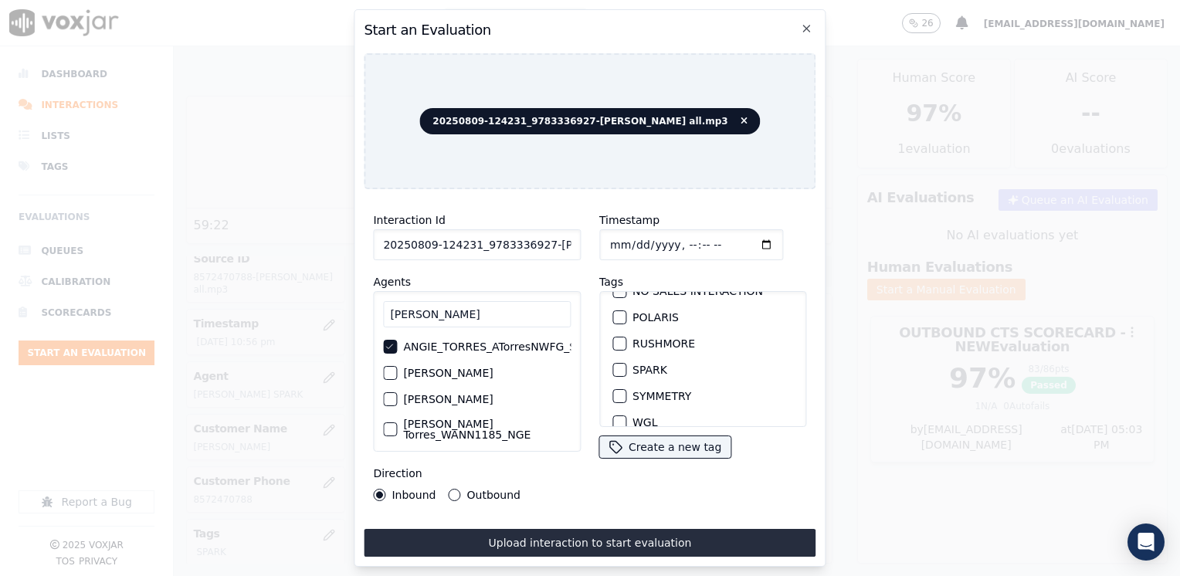
click at [614, 364] on div "button" at bounding box center [618, 369] width 11 height 11
click at [736, 235] on input "Timestamp" at bounding box center [691, 244] width 184 height 31
click at [448, 479] on div "Direction Inbound Outbound" at bounding box center [477, 482] width 208 height 37
click at [449, 491] on button "Outbound" at bounding box center [455, 495] width 12 height 12
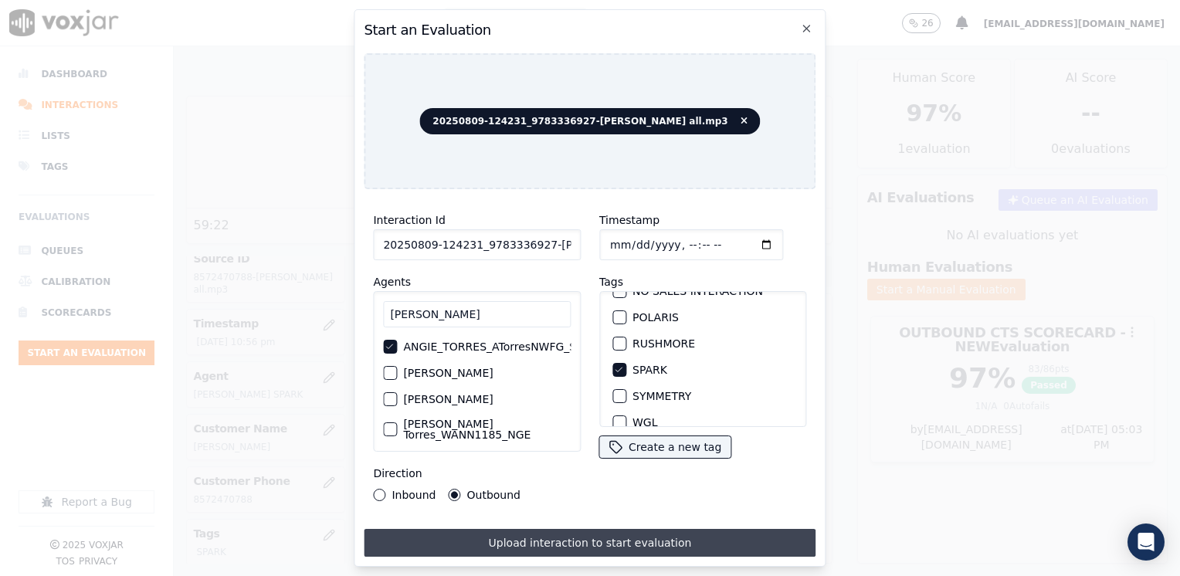
click at [582, 530] on button "Upload interaction to start evaluation" at bounding box center [590, 543] width 452 height 28
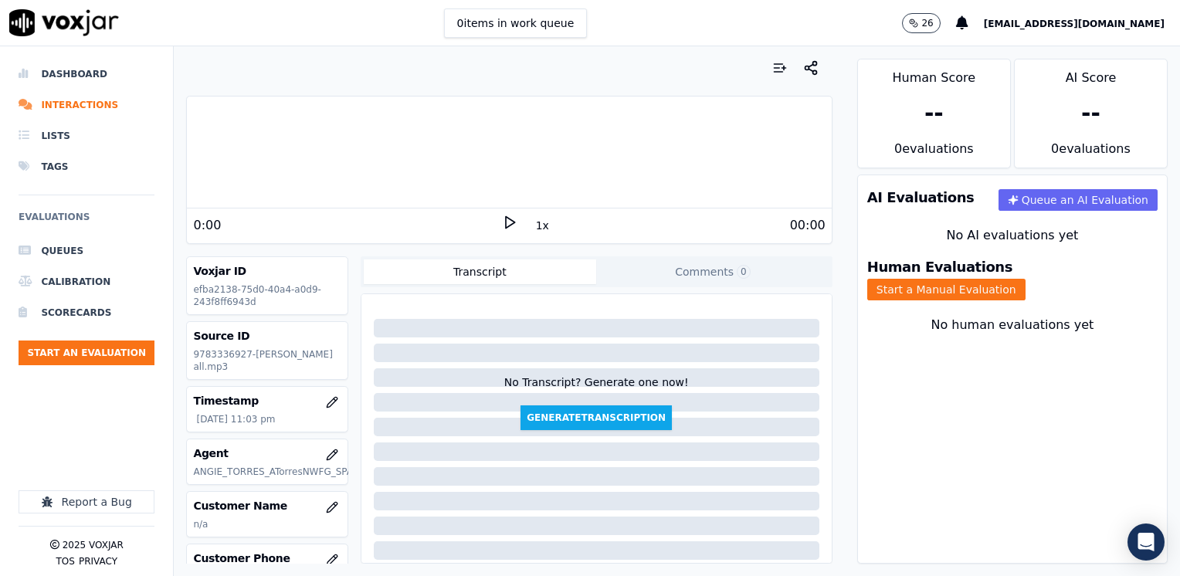
click at [502, 222] on icon at bounding box center [509, 222] width 15 height 15
click at [506, 222] on rect at bounding box center [507, 222] width 2 height 10
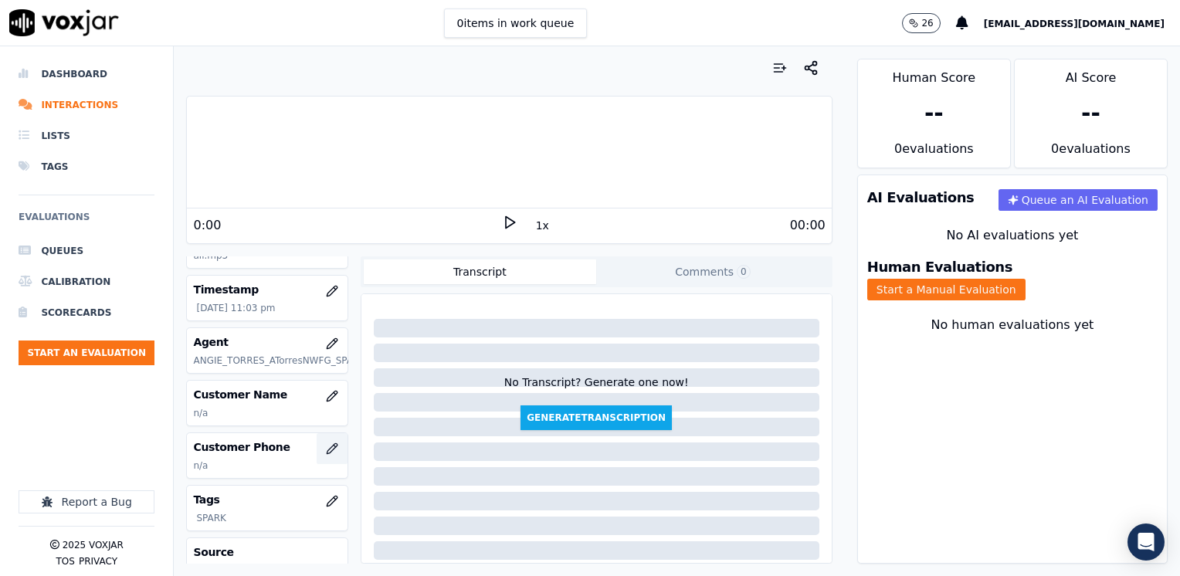
scroll to position [154, 0]
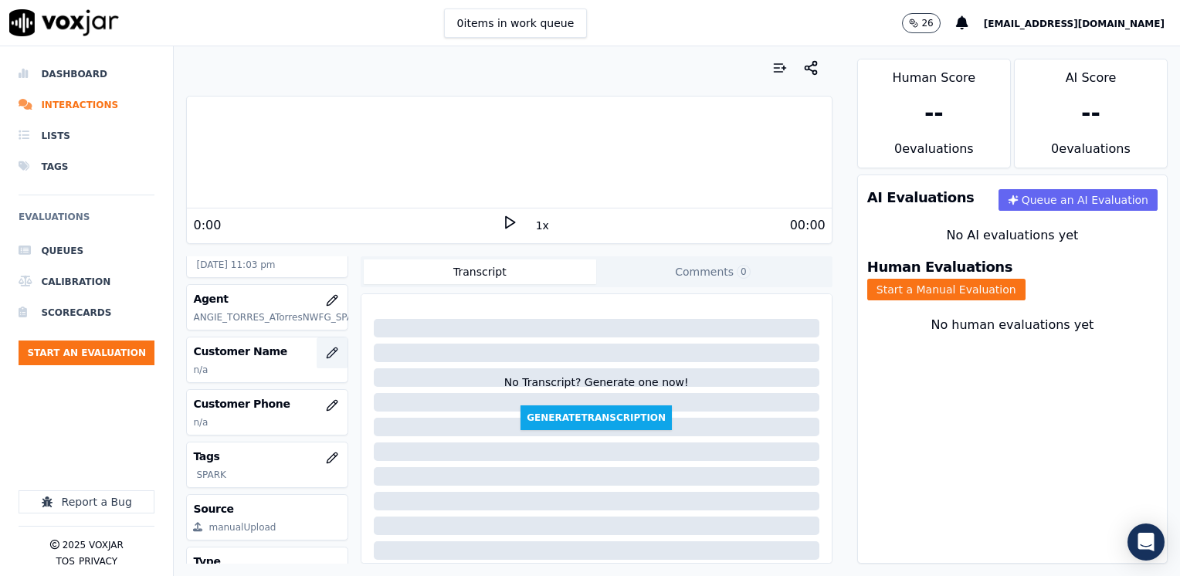
click at [326, 348] on icon "button" at bounding box center [332, 353] width 12 height 12
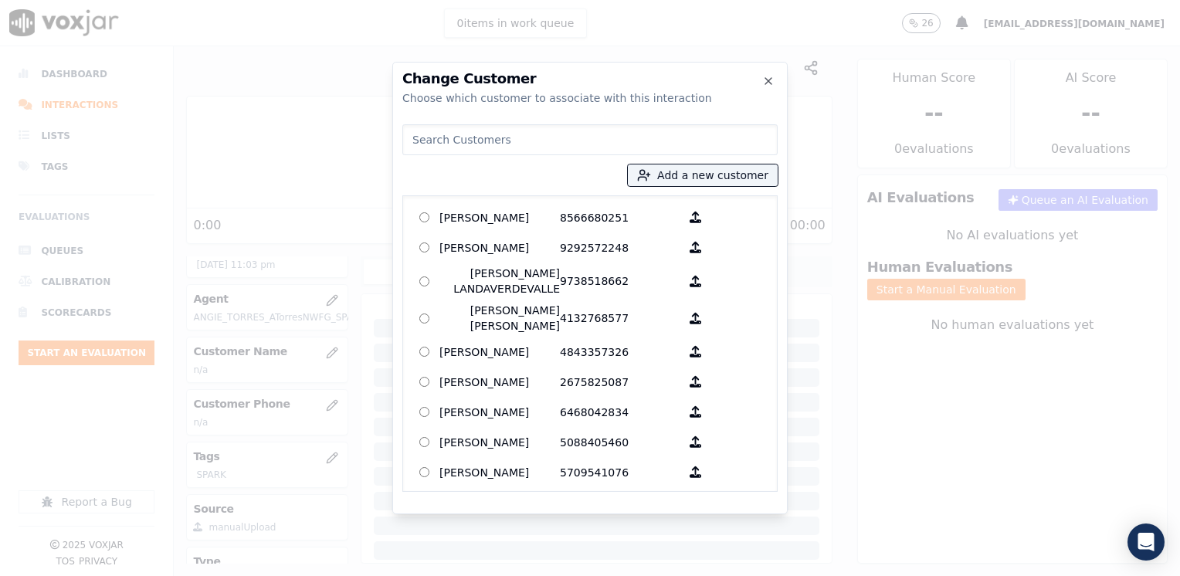
click at [561, 132] on input at bounding box center [589, 139] width 375 height 31
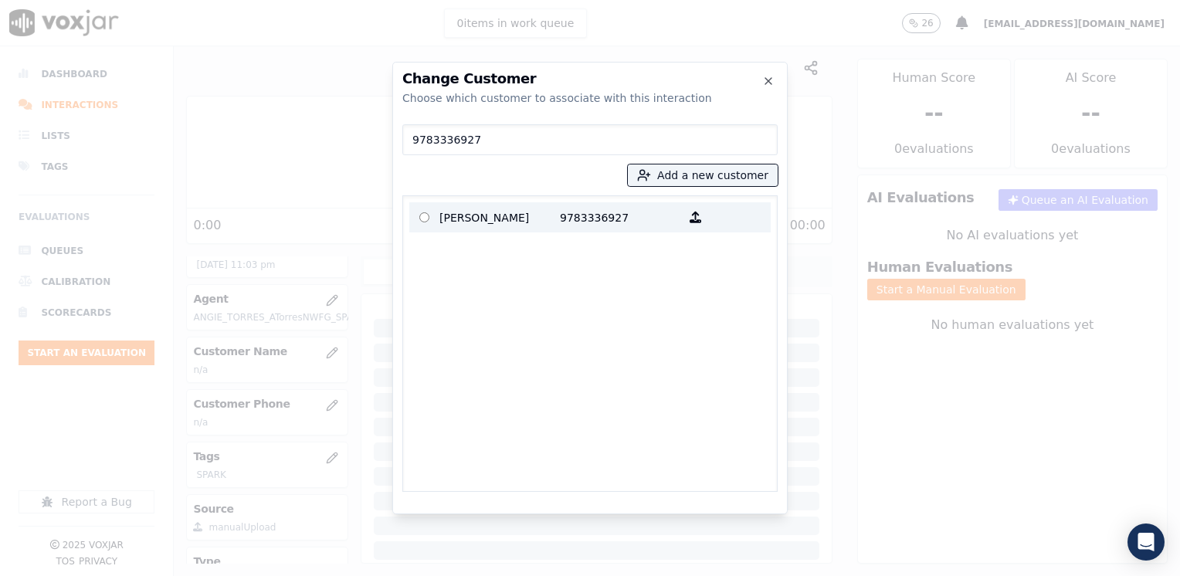
click at [624, 218] on p "9783336927" at bounding box center [620, 217] width 120 height 24
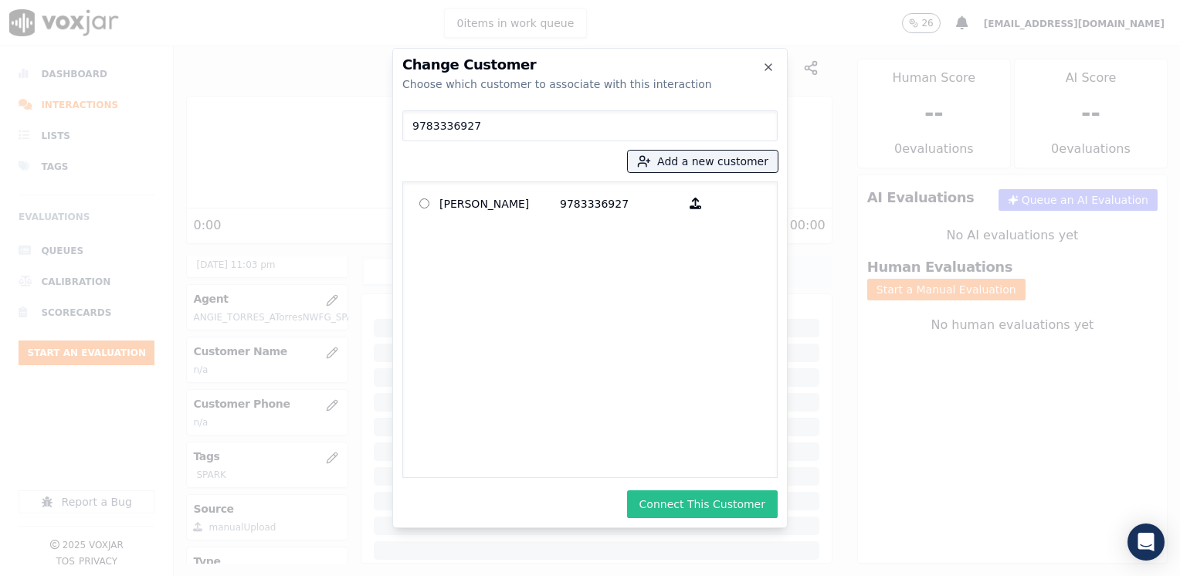
click at [713, 503] on button "Connect This Customer" at bounding box center [702, 504] width 151 height 28
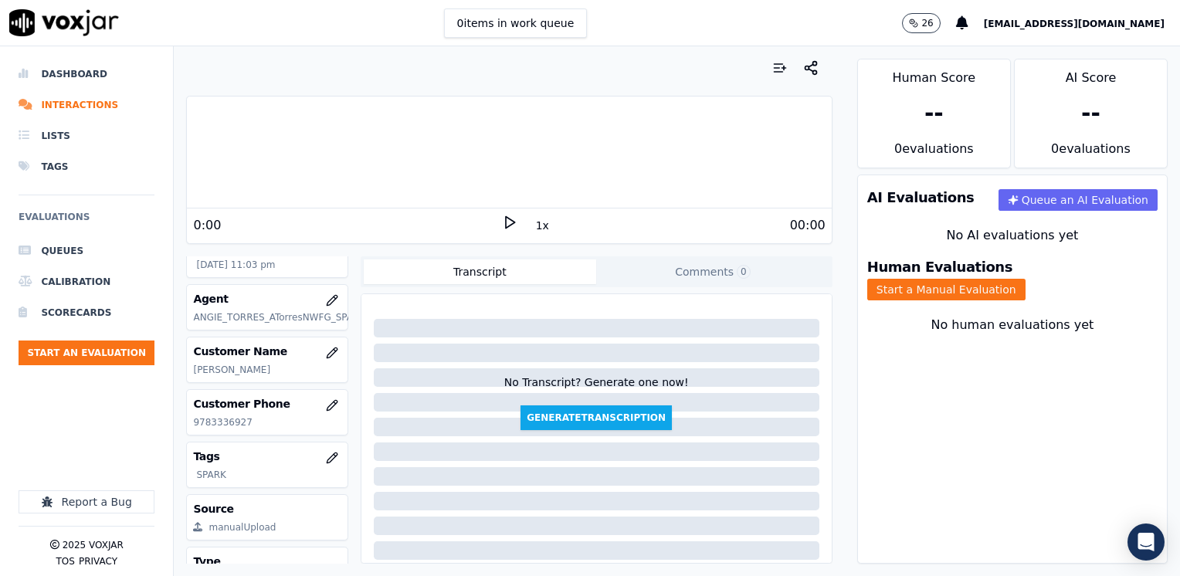
click at [502, 220] on icon at bounding box center [509, 222] width 15 height 15
click at [1021, 279] on button "Start a Manual Evaluation" at bounding box center [946, 290] width 158 height 22
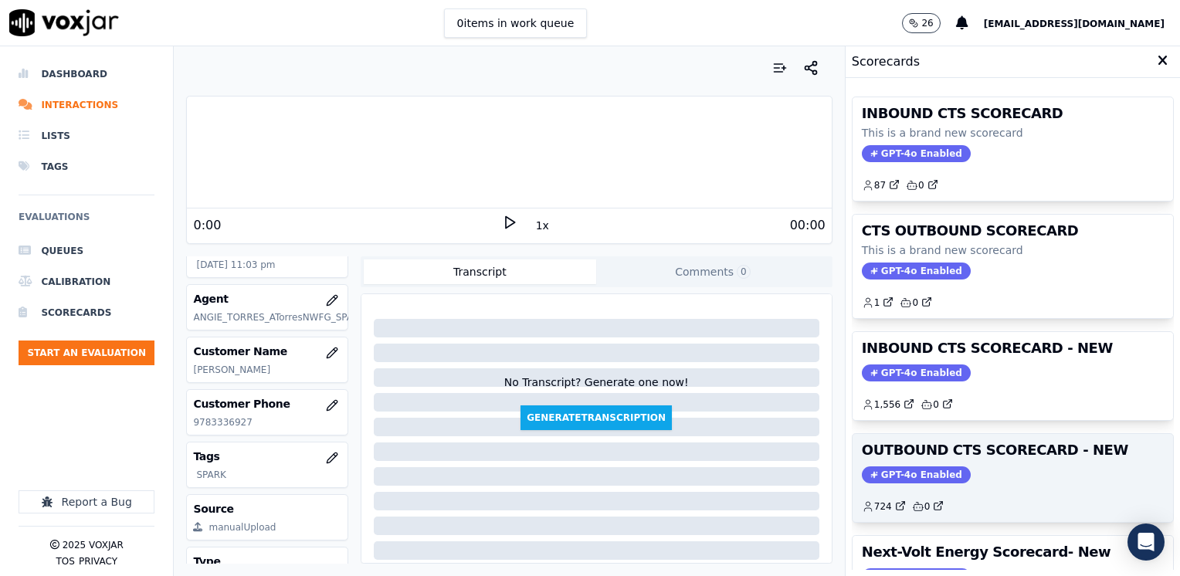
click at [926, 471] on span "GPT-4o Enabled" at bounding box center [916, 474] width 109 height 17
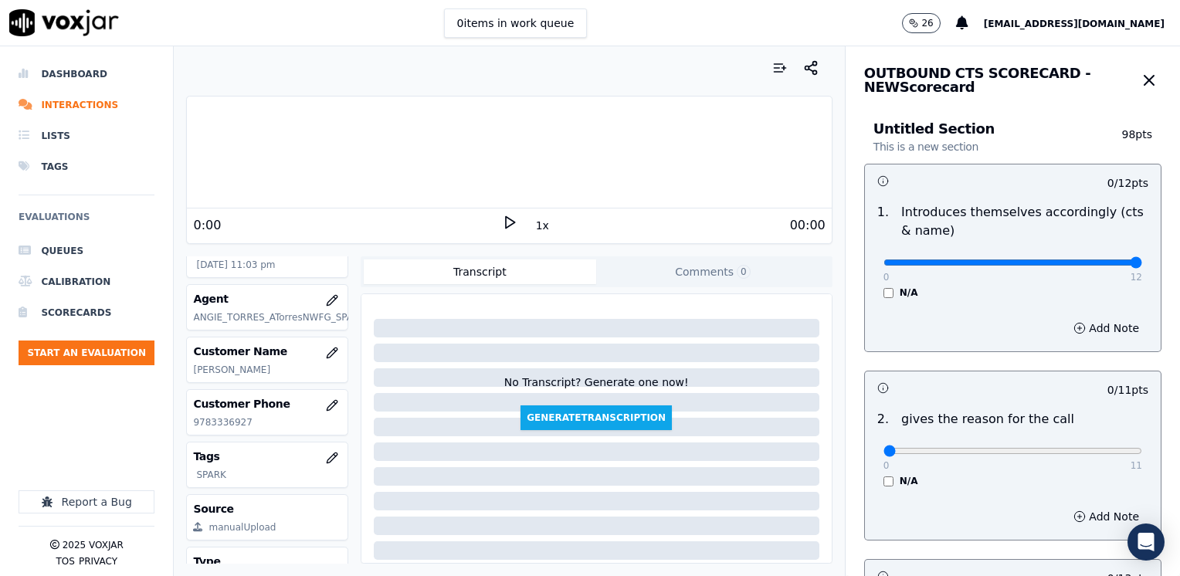
drag, startPoint x: 871, startPoint y: 265, endPoint x: 1182, endPoint y: 257, distance: 311.2
click at [1142, 259] on input "range" at bounding box center [1012, 262] width 259 height 6
drag, startPoint x: 874, startPoint y: 456, endPoint x: 1126, endPoint y: 460, distance: 251.7
click at [1142, 266] on input "range" at bounding box center [1012, 262] width 259 height 6
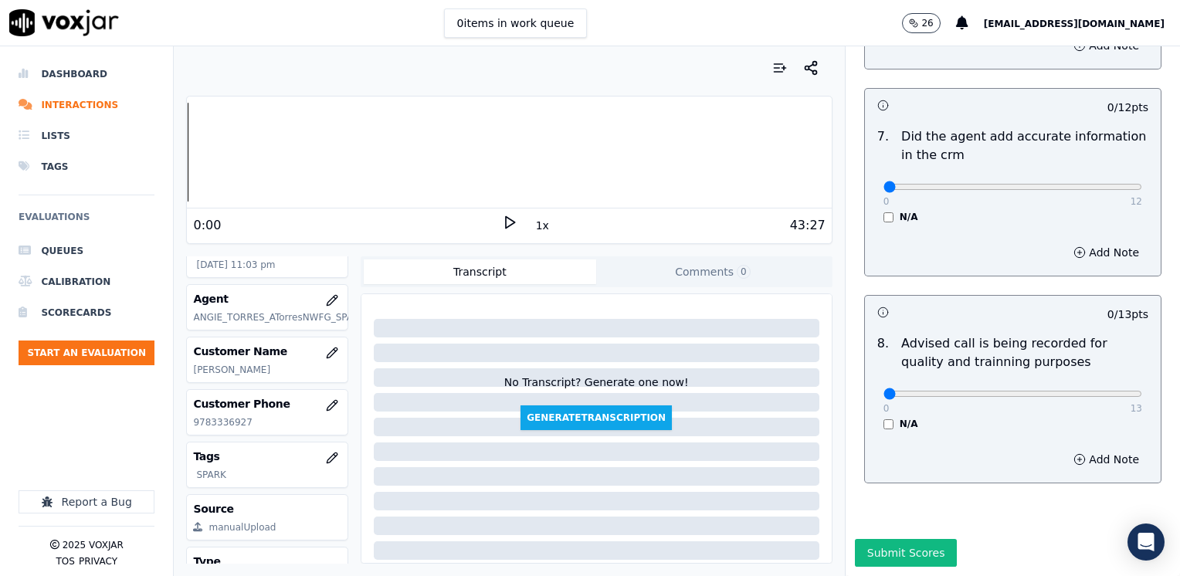
scroll to position [1272, 0]
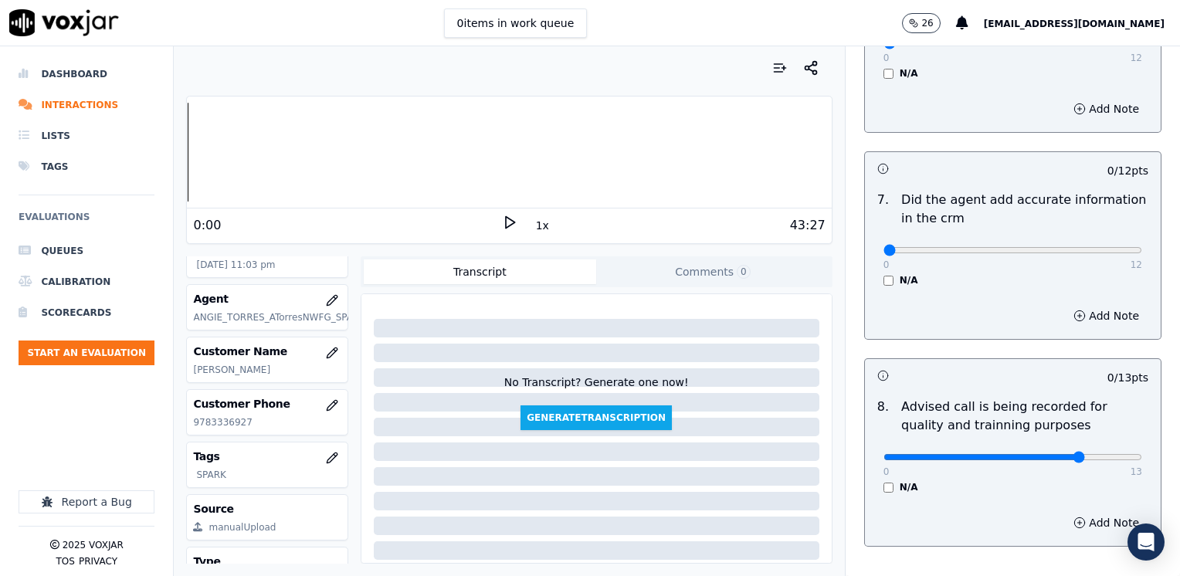
drag, startPoint x: 874, startPoint y: 230, endPoint x: 1182, endPoint y: 225, distance: 308.1
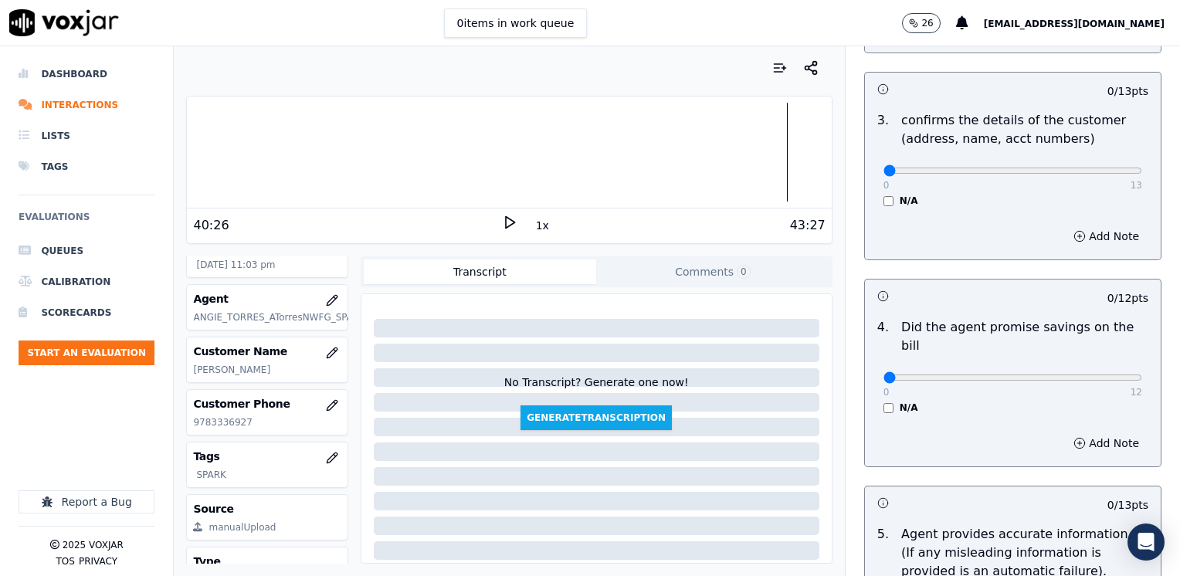
scroll to position [423, 0]
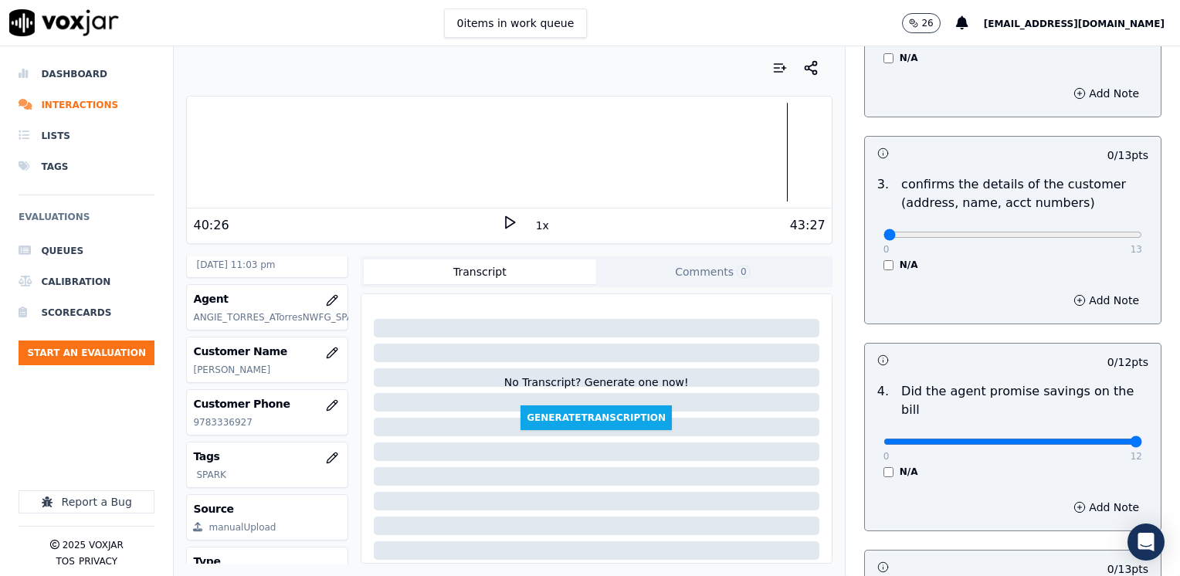
drag, startPoint x: 874, startPoint y: 420, endPoint x: 1182, endPoint y: 455, distance: 310.1
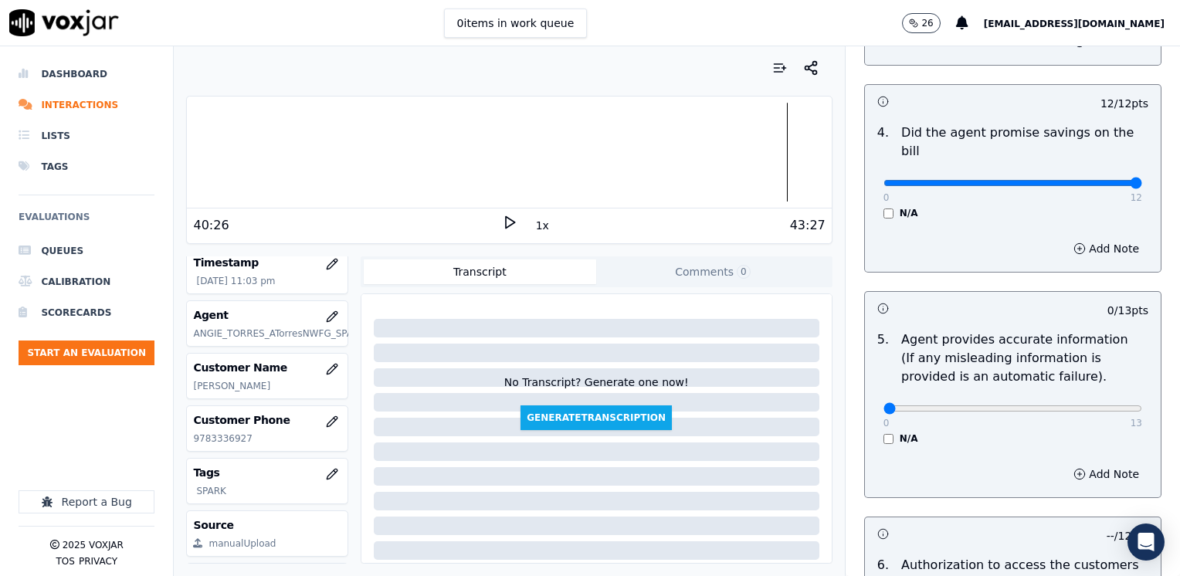
scroll to position [695, 0]
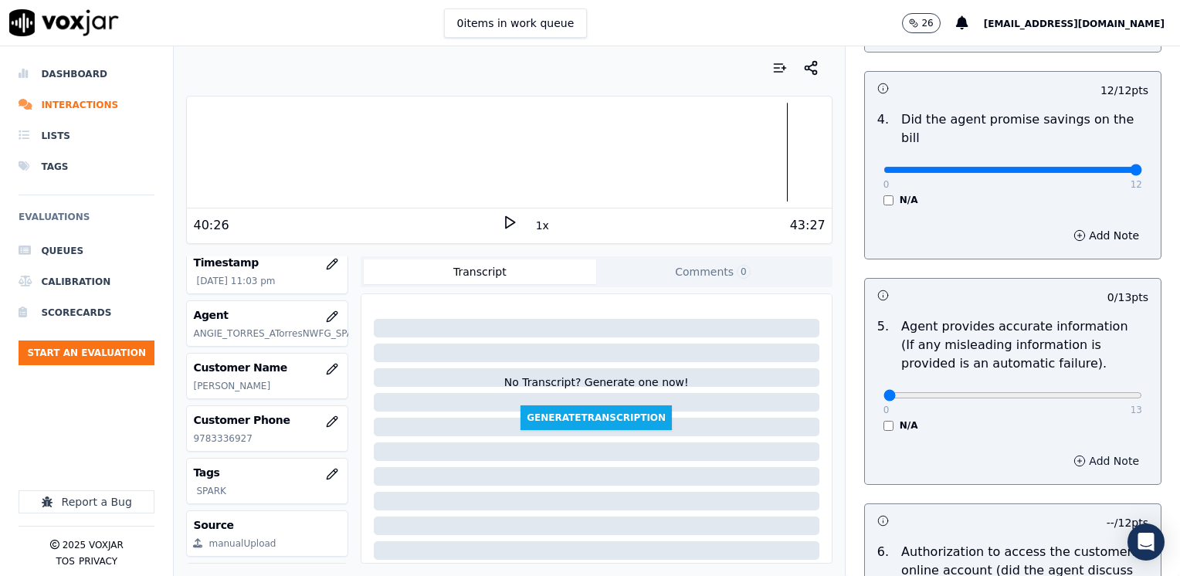
click at [1085, 450] on button "Add Note" at bounding box center [1106, 461] width 84 height 22
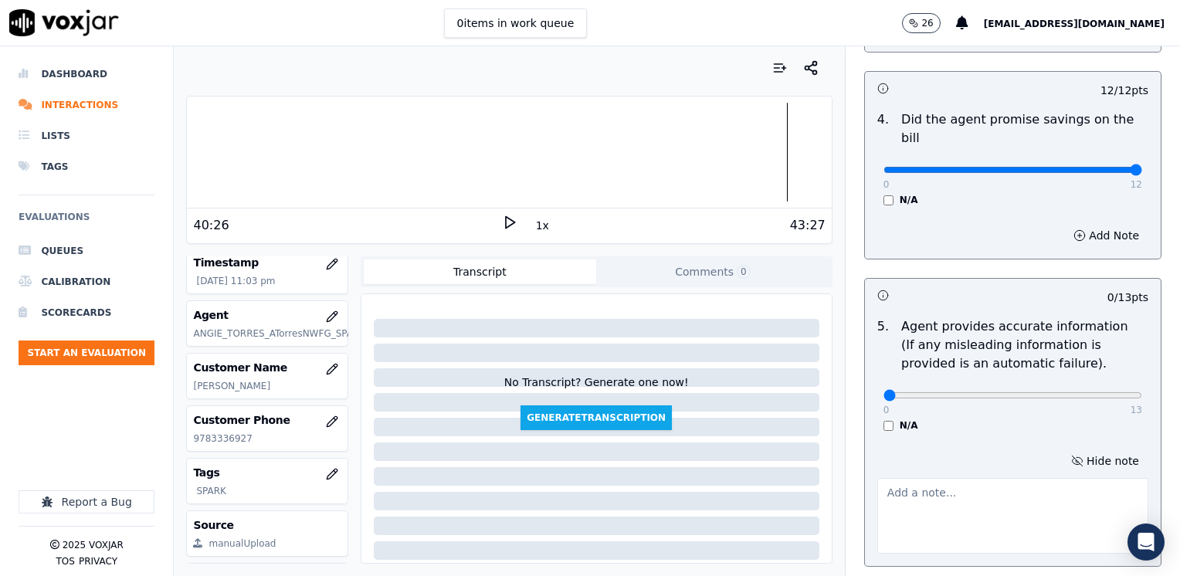
click at [979, 419] on div "N/A" at bounding box center [1012, 425] width 259 height 12
click at [923, 526] on textarea at bounding box center [1012, 516] width 271 height 76
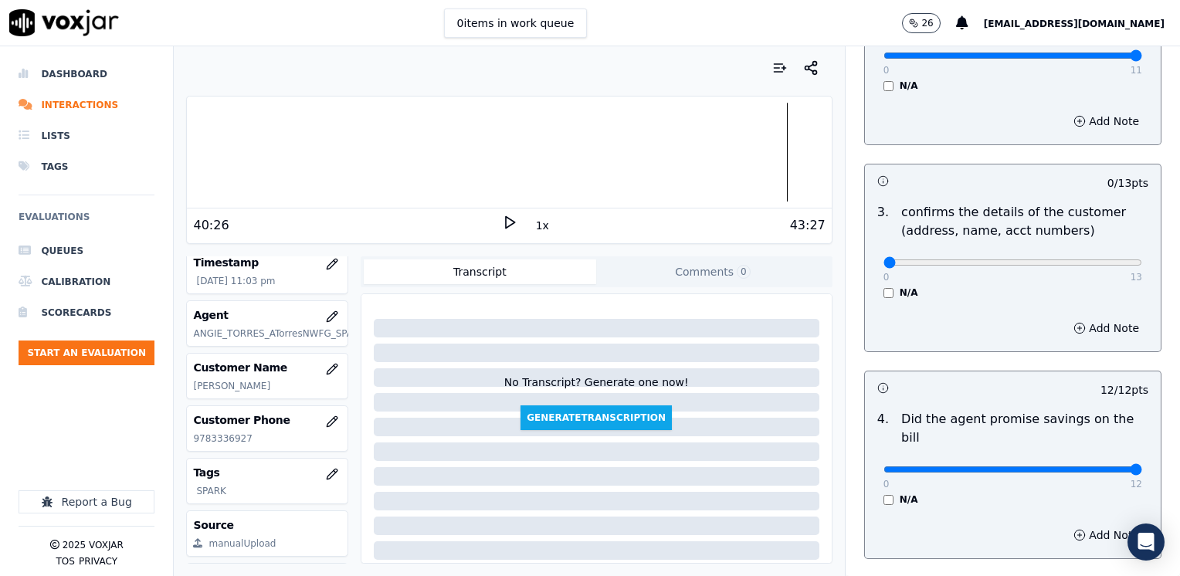
scroll to position [386, 0]
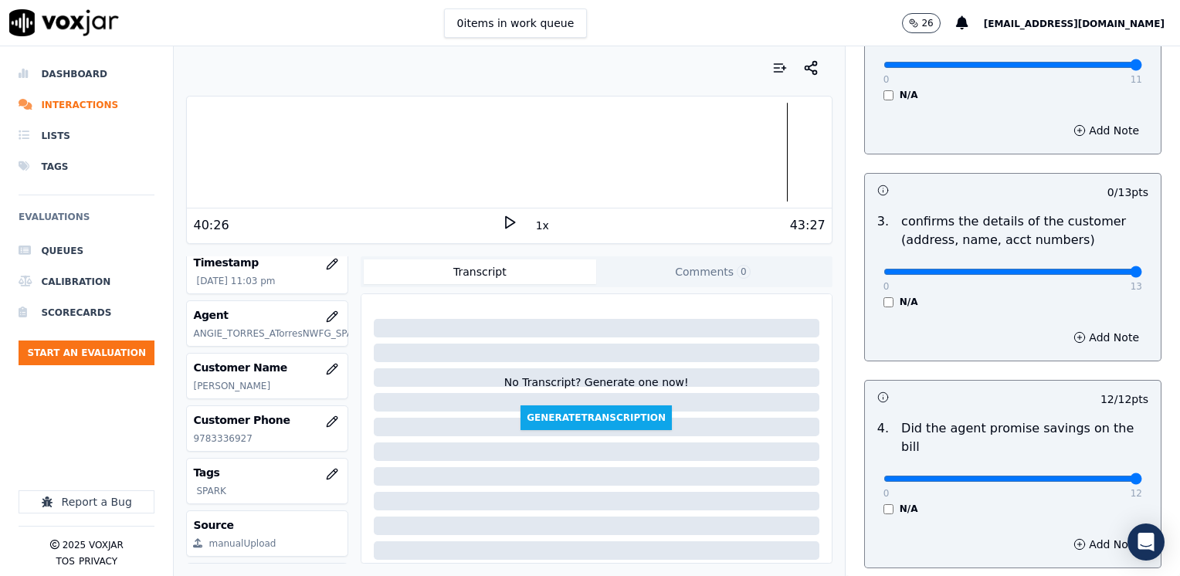
drag, startPoint x: 874, startPoint y: 270, endPoint x: 1182, endPoint y: 265, distance: 308.1
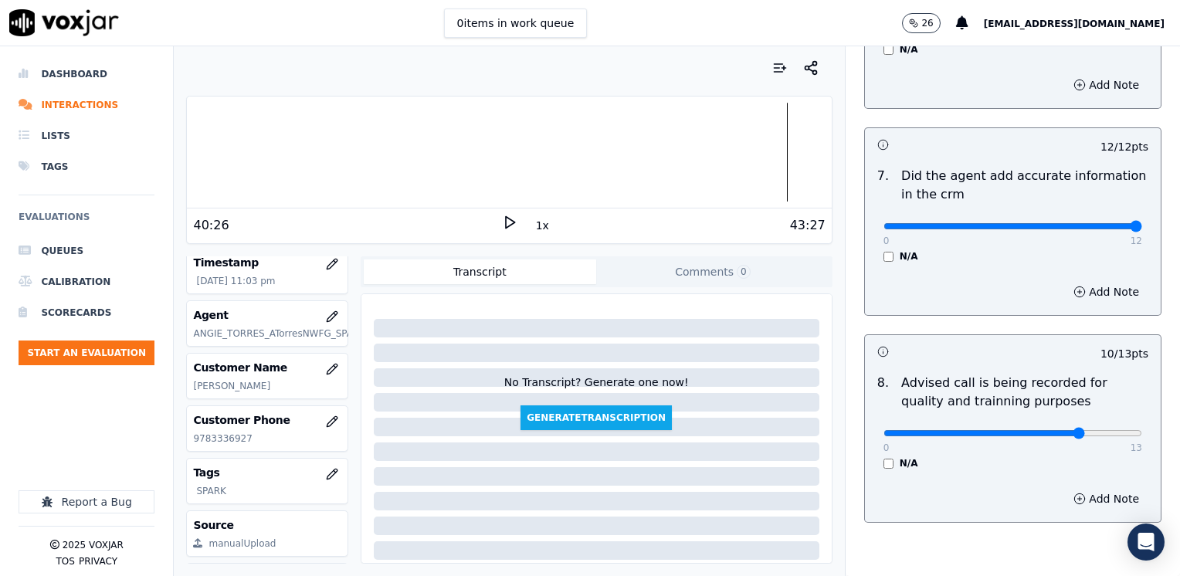
scroll to position [1430, 0]
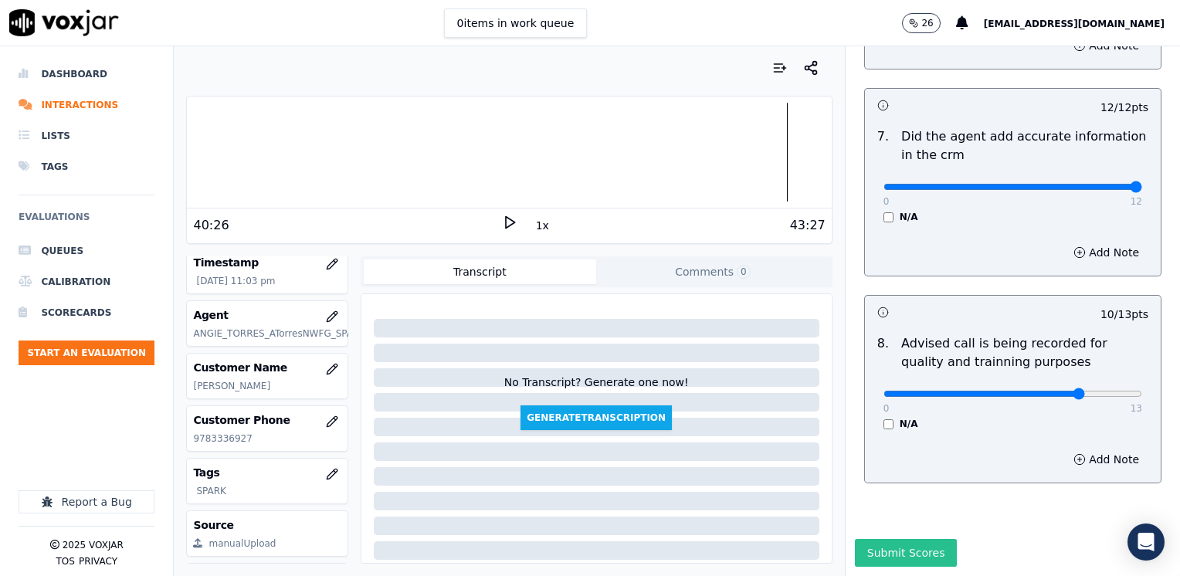
click at [894, 539] on button "Submit Scores" at bounding box center [906, 553] width 103 height 28
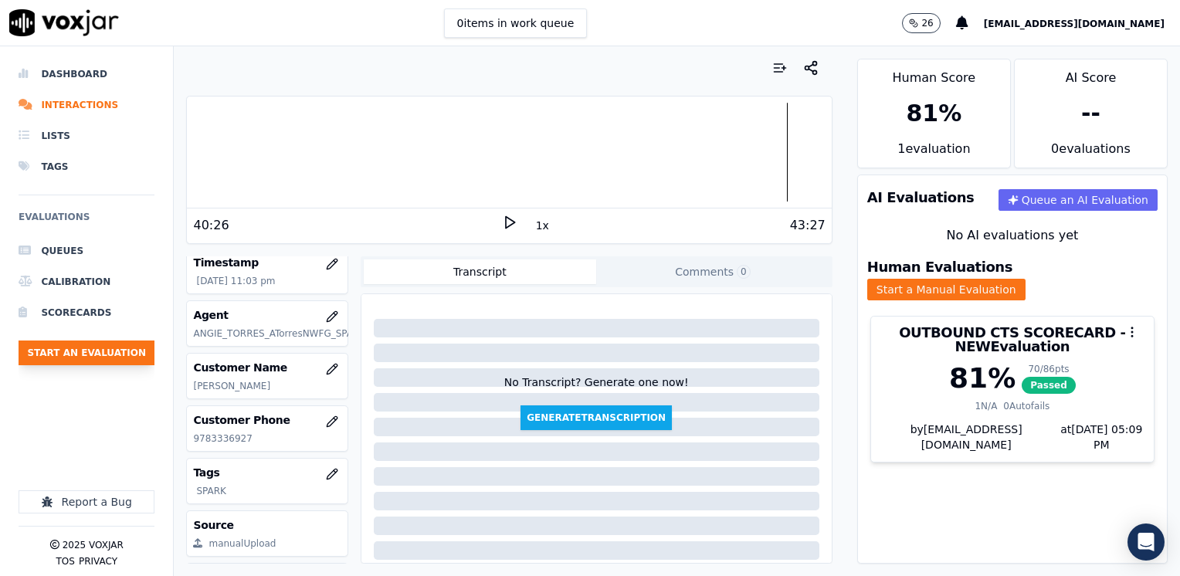
click at [93, 356] on button "Start an Evaluation" at bounding box center [87, 352] width 136 height 25
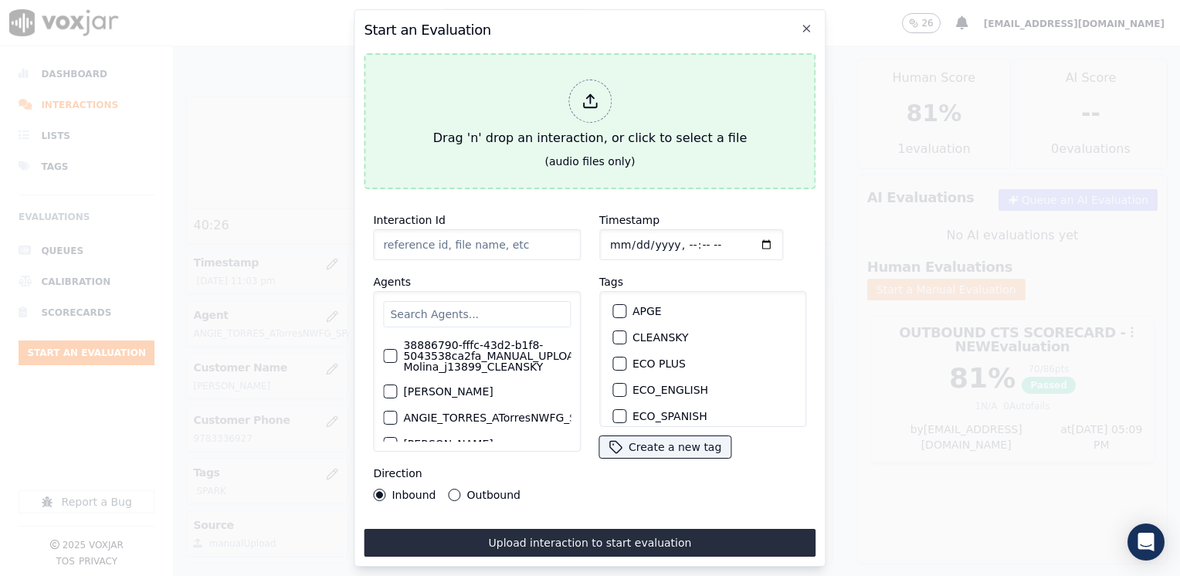
click at [581, 98] on icon at bounding box center [589, 101] width 17 height 17
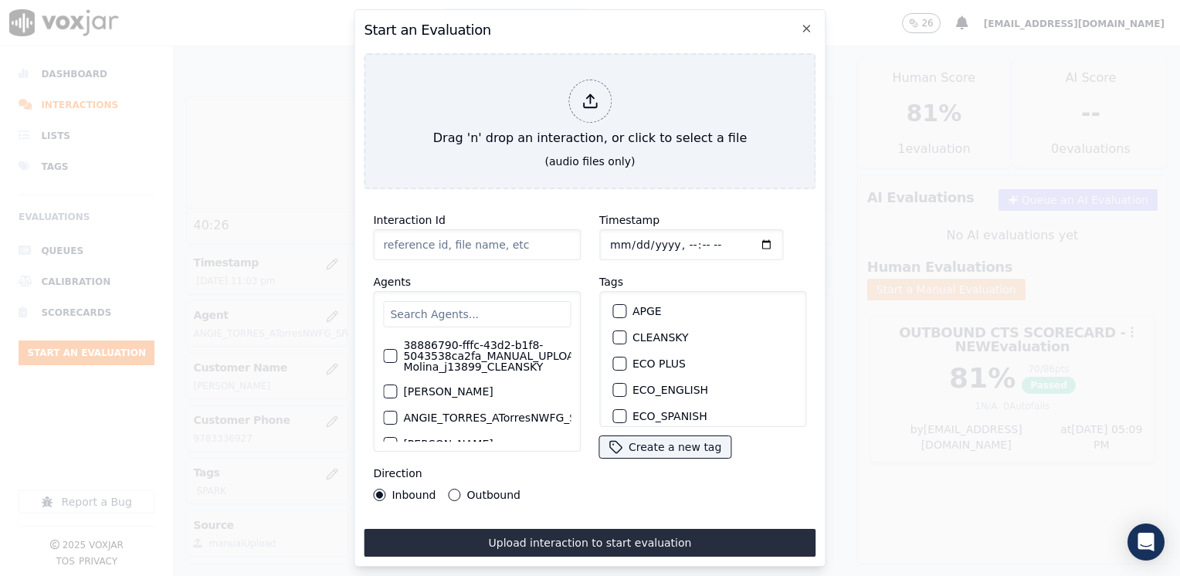
click at [455, 313] on input "text" at bounding box center [477, 314] width 188 height 26
paste input "6179224519"
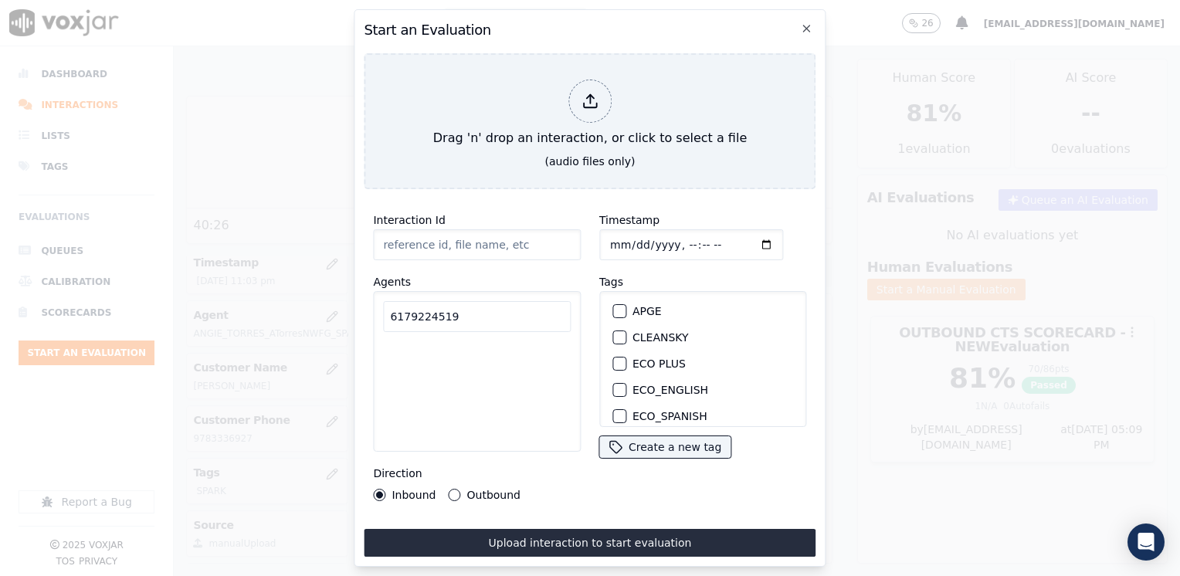
drag, startPoint x: 369, startPoint y: 306, endPoint x: 131, endPoint y: 292, distance: 238.2
click at [132, 575] on div "Start an Evaluation Drag 'n' drop an interaction, or click to select a file (au…" at bounding box center [590, 576] width 1180 height 0
click at [479, 304] on input "6179224519" at bounding box center [477, 316] width 188 height 31
click at [208, 575] on div "Start an Evaluation Drag 'n' drop an interaction, or click to select a file (au…" at bounding box center [590, 576] width 1180 height 0
paste input "[PERSON_NAME]"
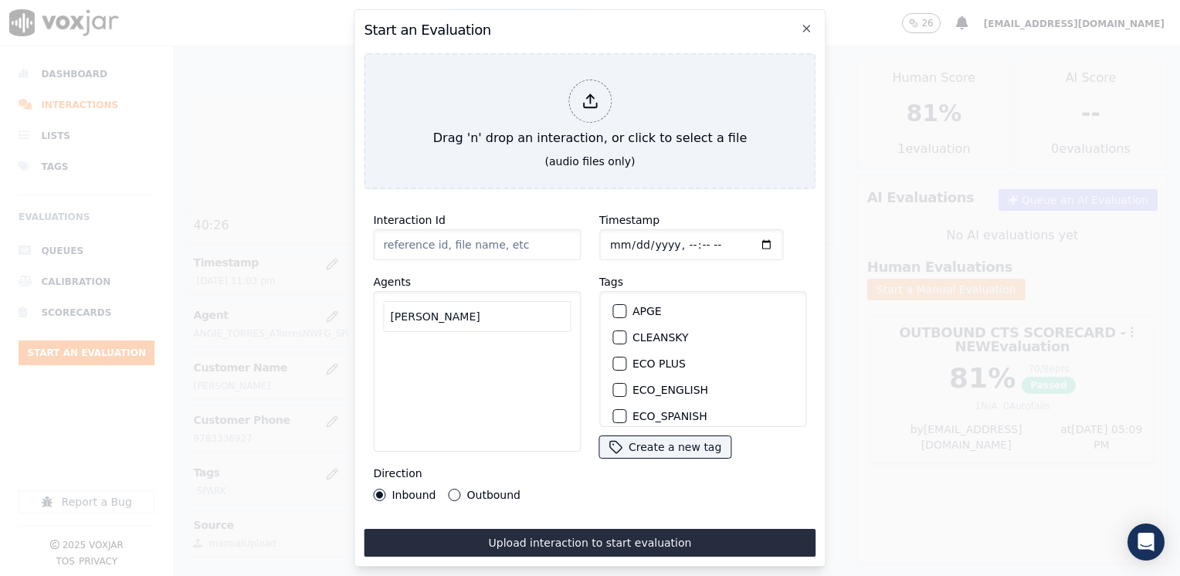
drag, startPoint x: 498, startPoint y: 320, endPoint x: 320, endPoint y: 307, distance: 178.8
click at [320, 575] on div "Start an Evaluation Drag 'n' drop an interaction, or click to select a file (au…" at bounding box center [590, 576] width 1180 height 0
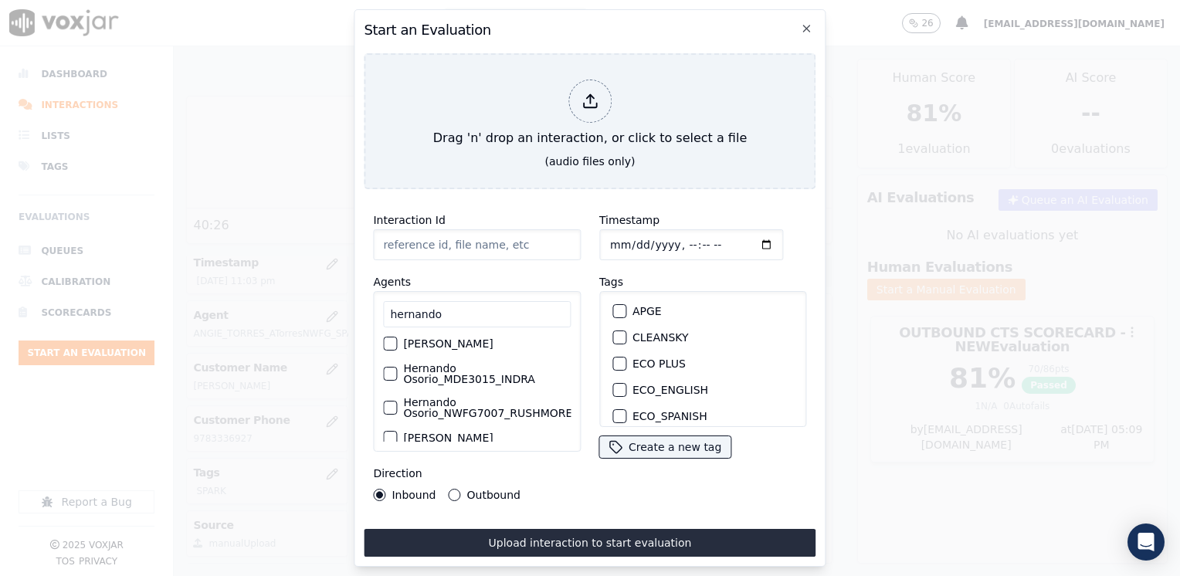
scroll to position [0, 0]
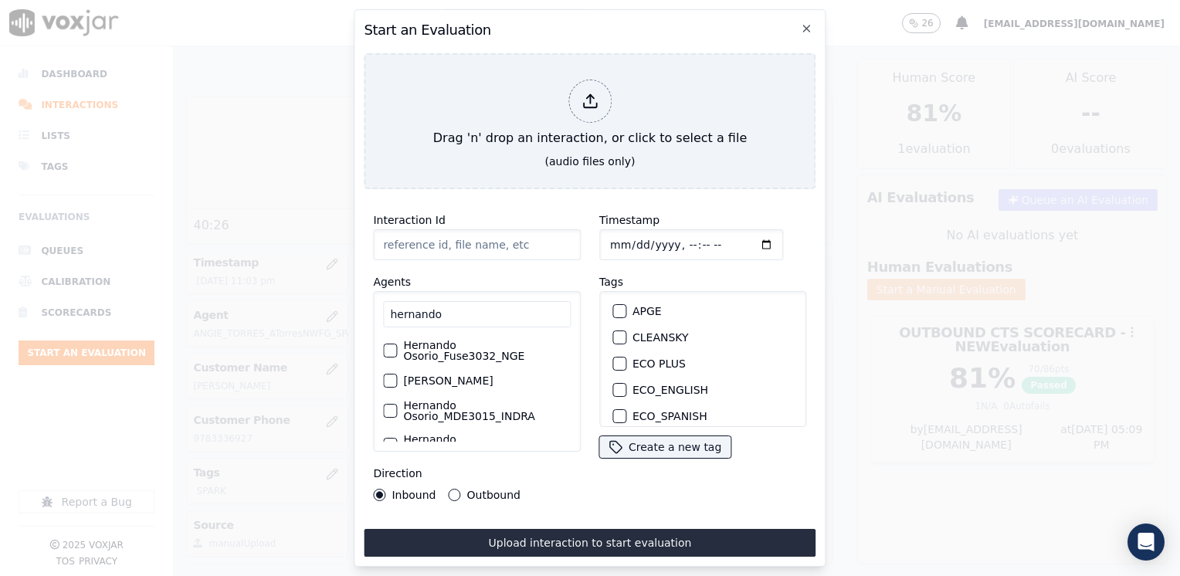
click at [388, 347] on div "button" at bounding box center [389, 350] width 11 height 11
click at [613, 361] on div "button" at bounding box center [618, 366] width 11 height 11
click at [742, 238] on input "Timestamp" at bounding box center [691, 244] width 184 height 31
click at [451, 489] on button "Outbound" at bounding box center [455, 495] width 12 height 12
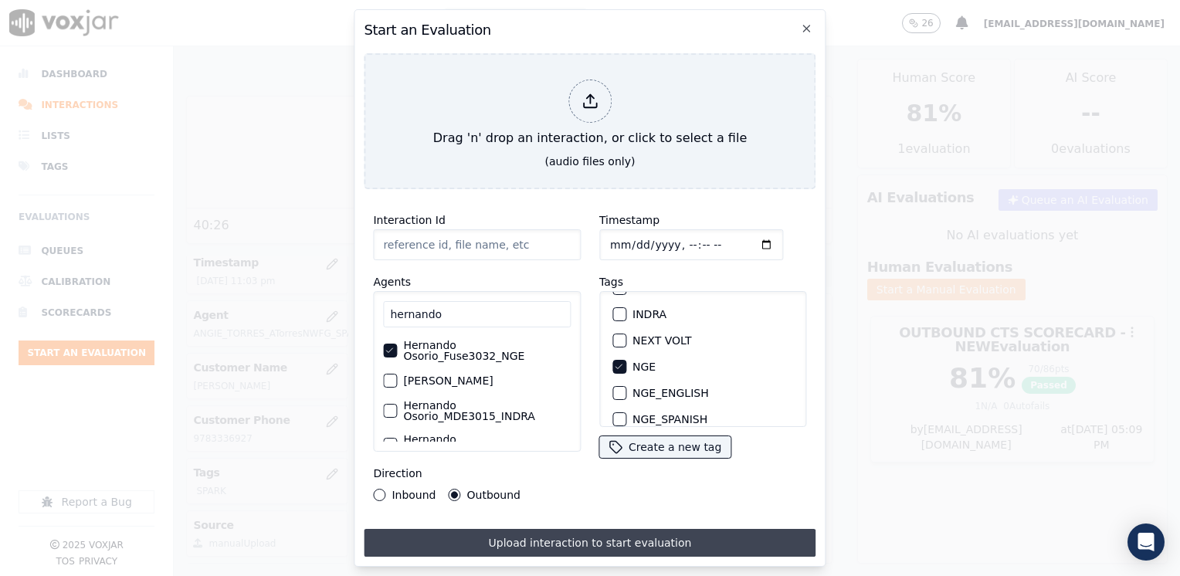
click at [648, 537] on button "Upload interaction to start evaluation" at bounding box center [590, 543] width 452 height 28
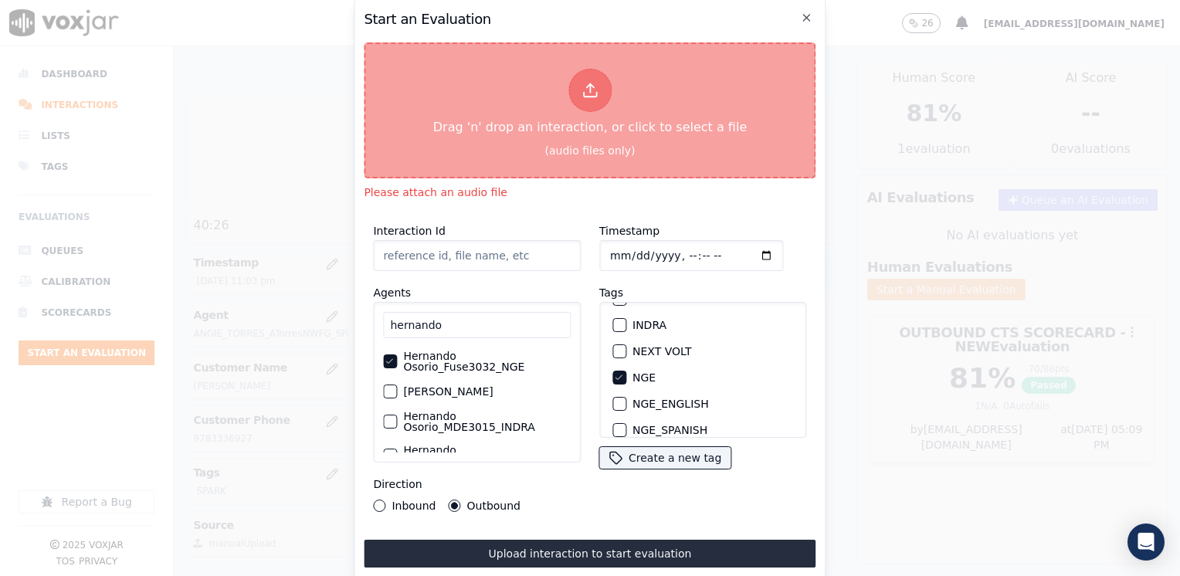
click at [600, 82] on div at bounding box center [589, 90] width 43 height 43
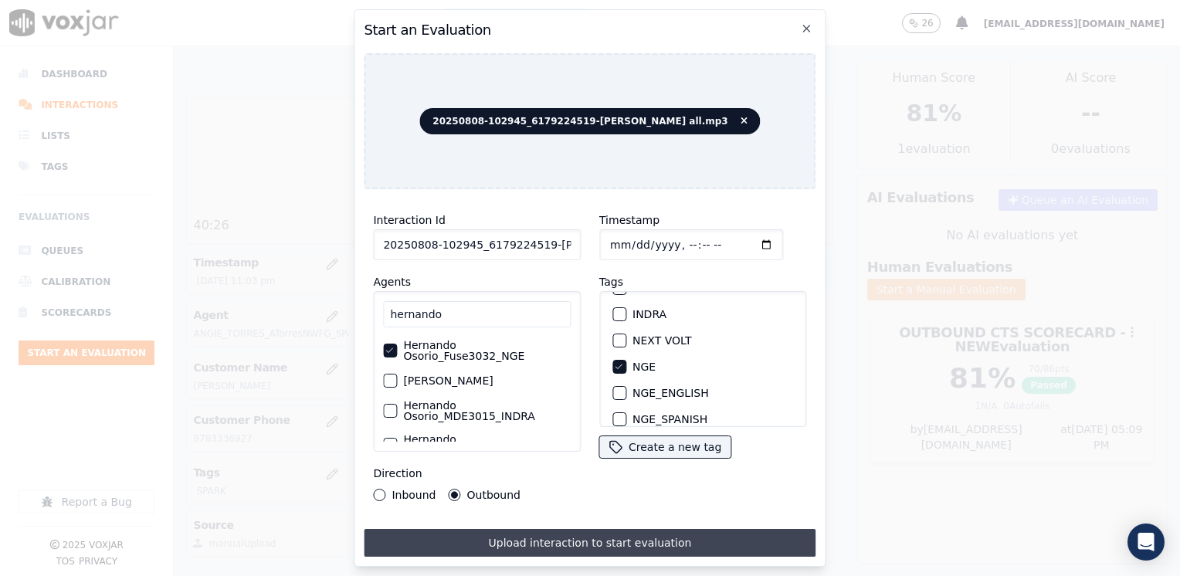
click at [542, 537] on button "Upload interaction to start evaluation" at bounding box center [590, 543] width 452 height 28
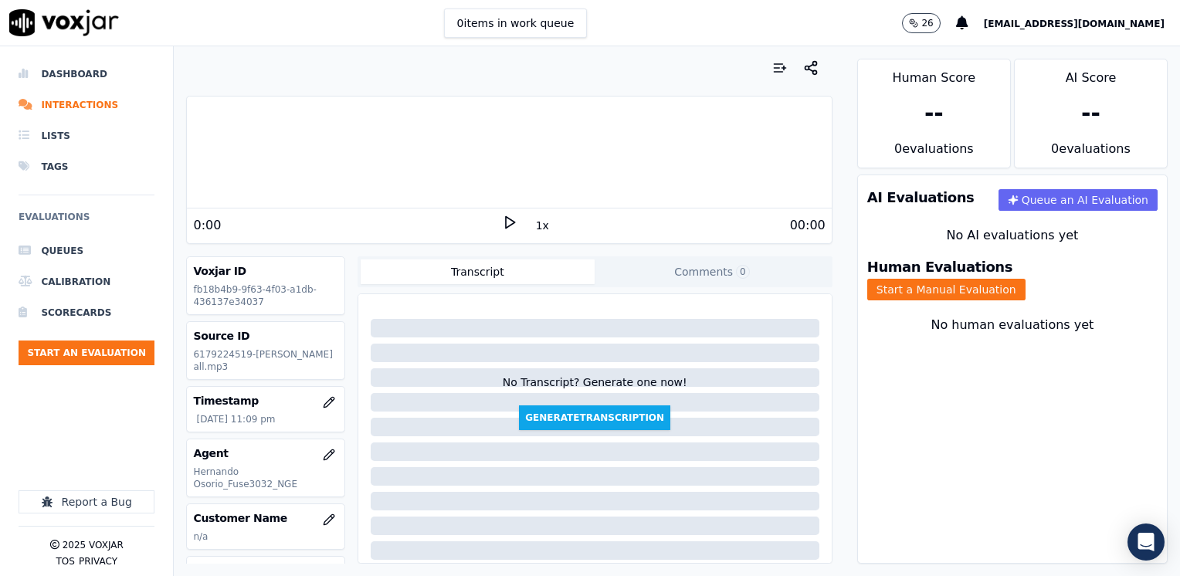
click at [503, 227] on icon at bounding box center [509, 222] width 15 height 15
click at [510, 227] on rect at bounding box center [511, 222] width 2 height 10
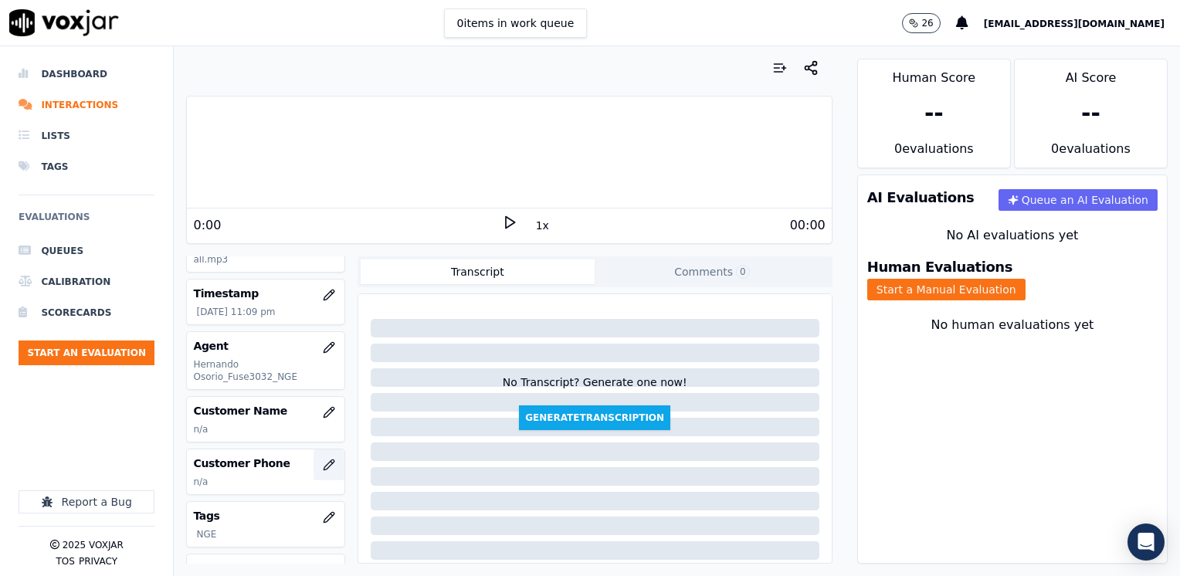
scroll to position [154, 0]
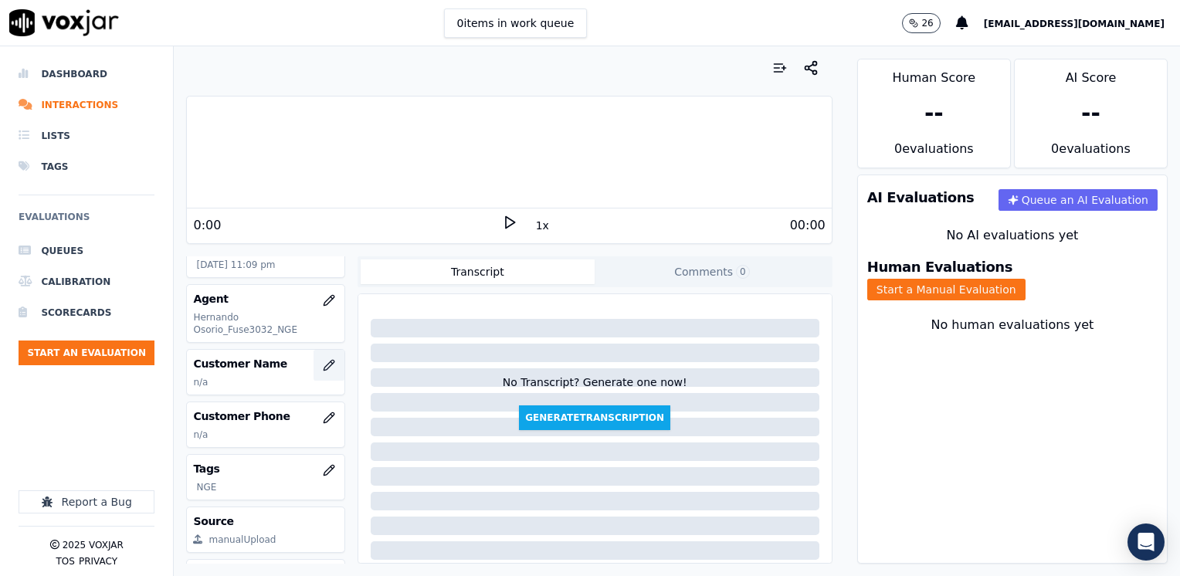
click at [323, 369] on icon "button" at bounding box center [329, 365] width 12 height 12
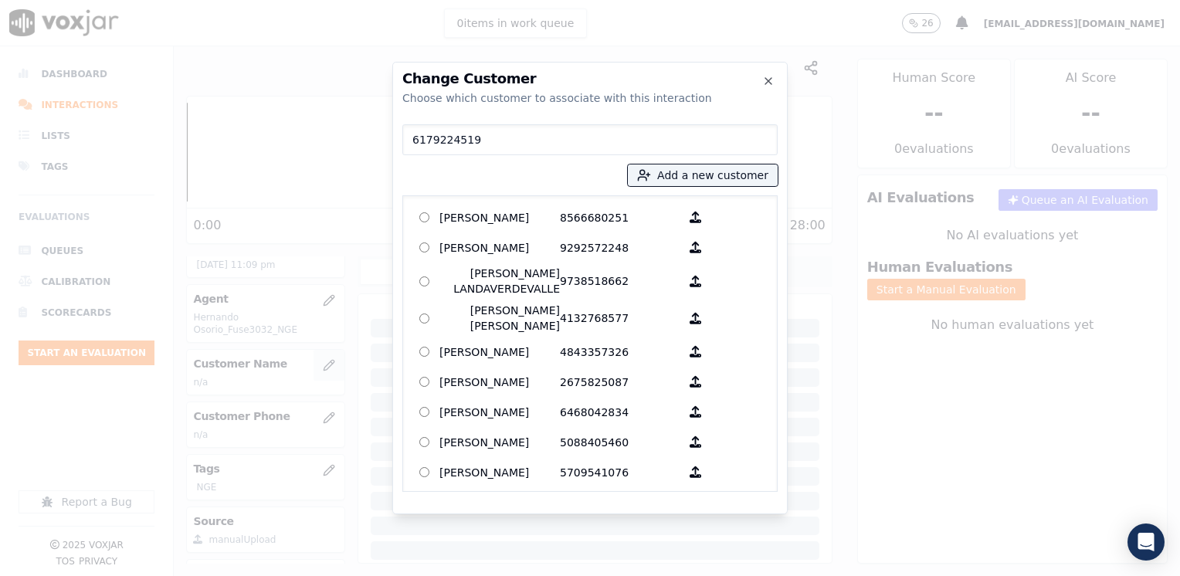
click at [534, 141] on input "6179224519" at bounding box center [589, 139] width 375 height 31
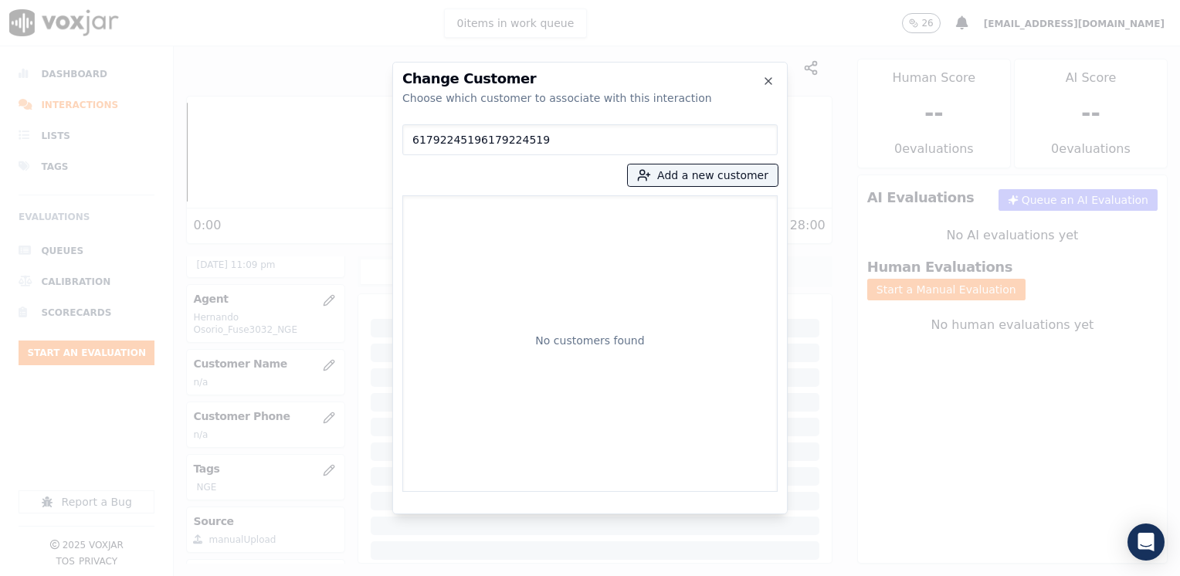
drag, startPoint x: 547, startPoint y: 140, endPoint x: 148, endPoint y: 134, distance: 398.4
click at [148, 575] on div "Change Customer Choose which customer to associate with this interaction 617922…" at bounding box center [590, 576] width 1180 height 0
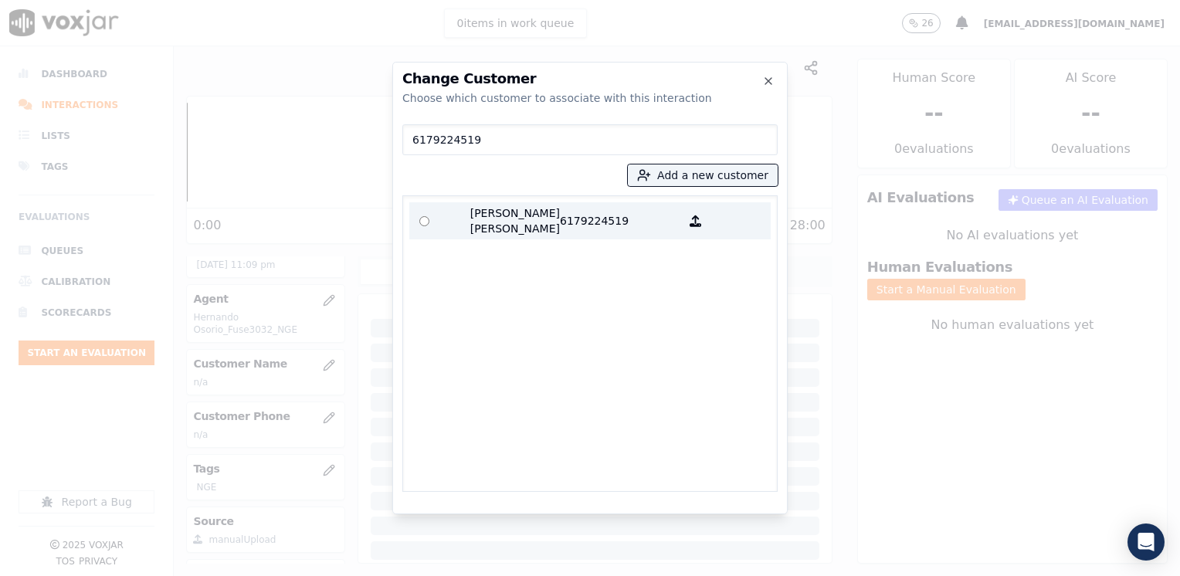
click at [571, 212] on p "6179224519" at bounding box center [620, 220] width 120 height 31
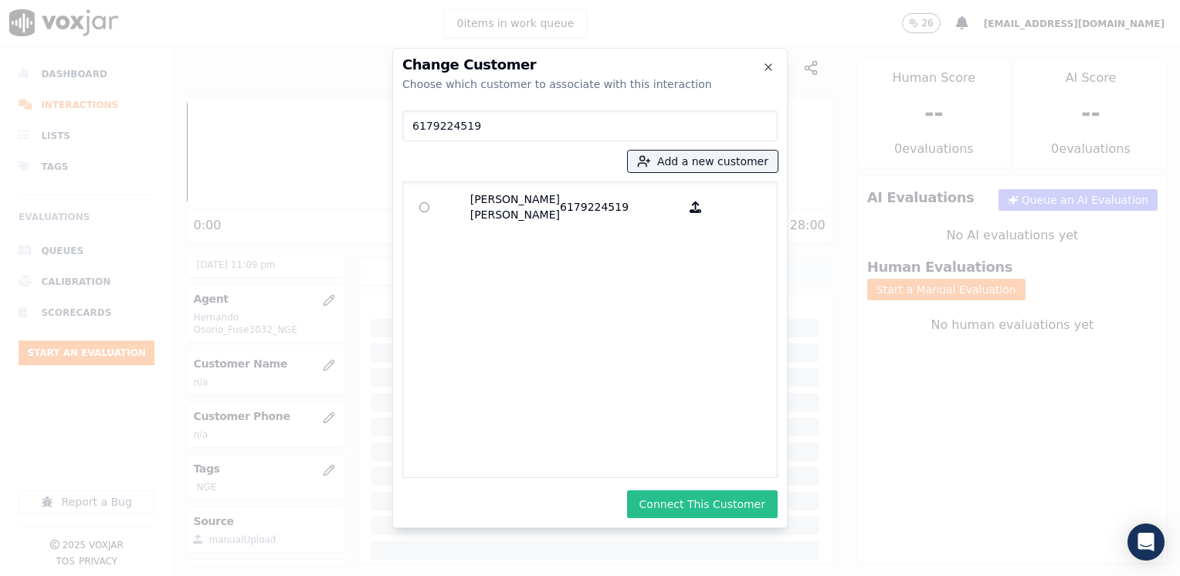
click at [729, 503] on button "Connect This Customer" at bounding box center [702, 504] width 151 height 28
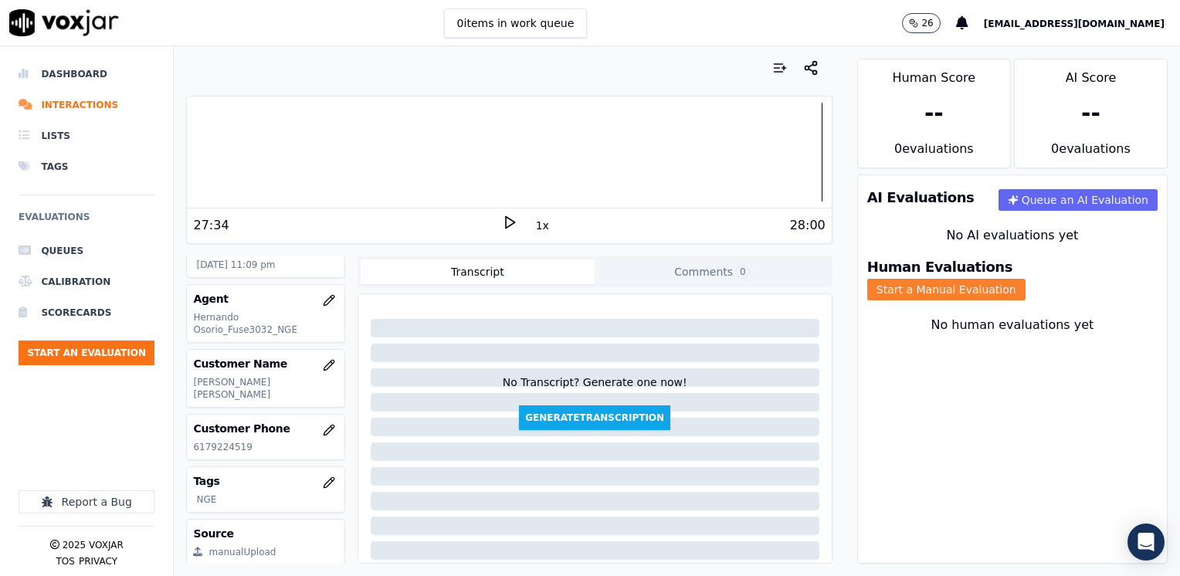
click at [1025, 279] on button "Start a Manual Evaluation" at bounding box center [946, 290] width 158 height 22
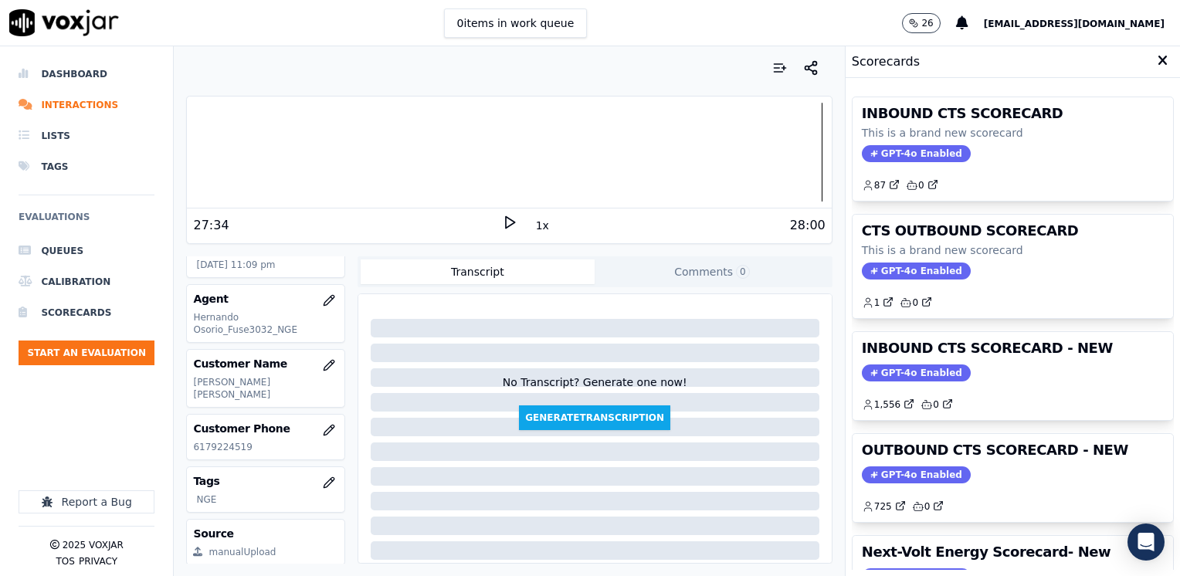
click at [915, 471] on span "GPT-4o Enabled" at bounding box center [916, 474] width 109 height 17
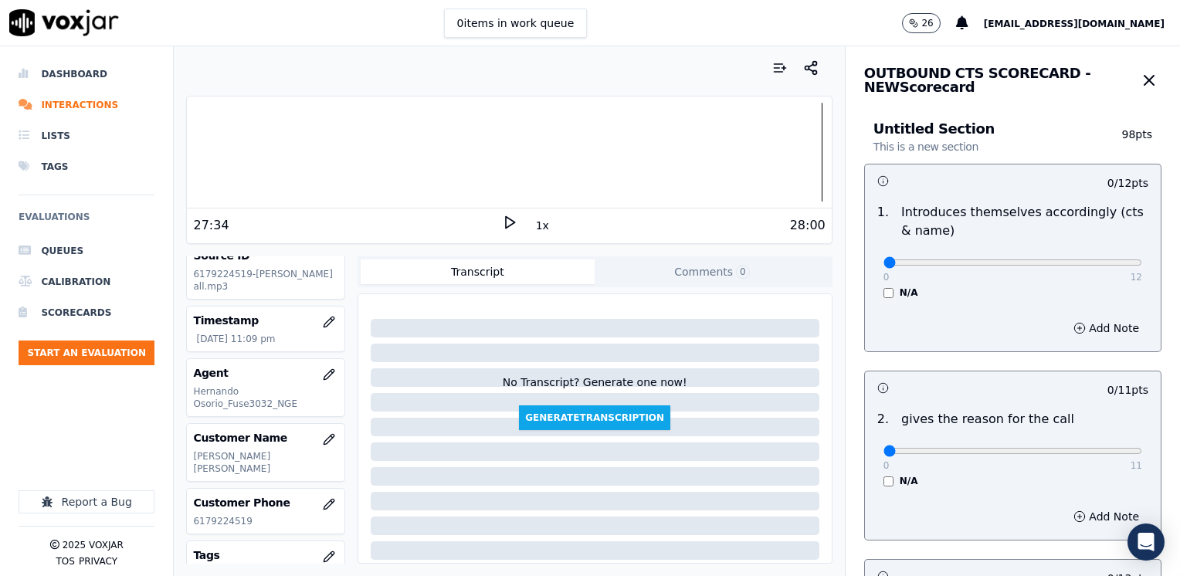
scroll to position [77, 0]
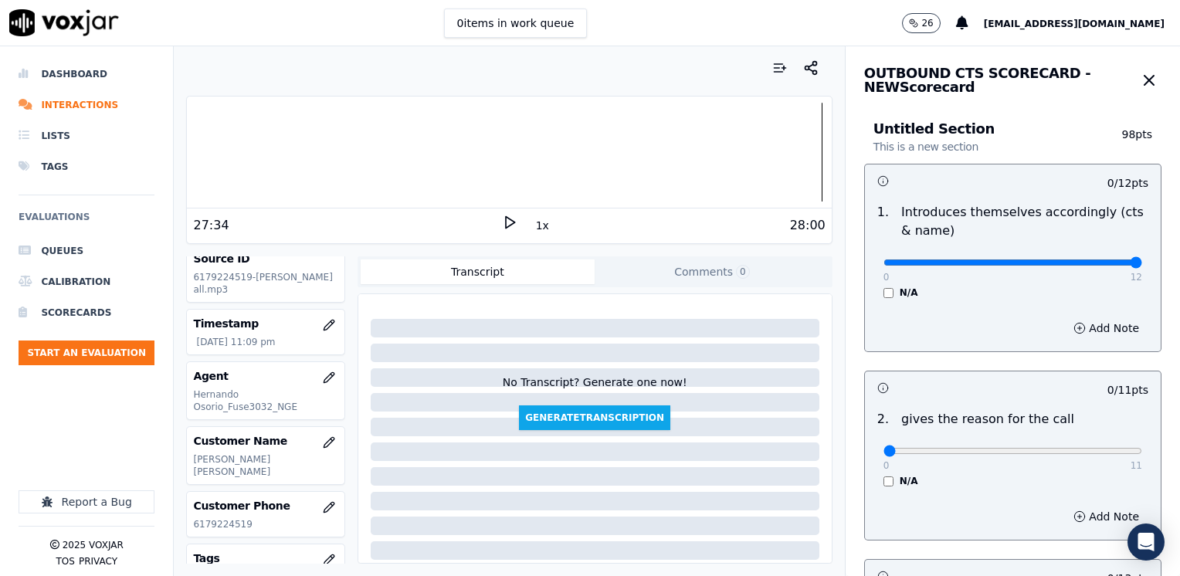
drag, startPoint x: 868, startPoint y: 260, endPoint x: 1182, endPoint y: 308, distance: 317.1
click at [1142, 266] on input "range" at bounding box center [1012, 262] width 259 height 6
drag, startPoint x: 903, startPoint y: 449, endPoint x: 1182, endPoint y: 445, distance: 278.7
click at [1142, 266] on input "range" at bounding box center [1012, 262] width 259 height 6
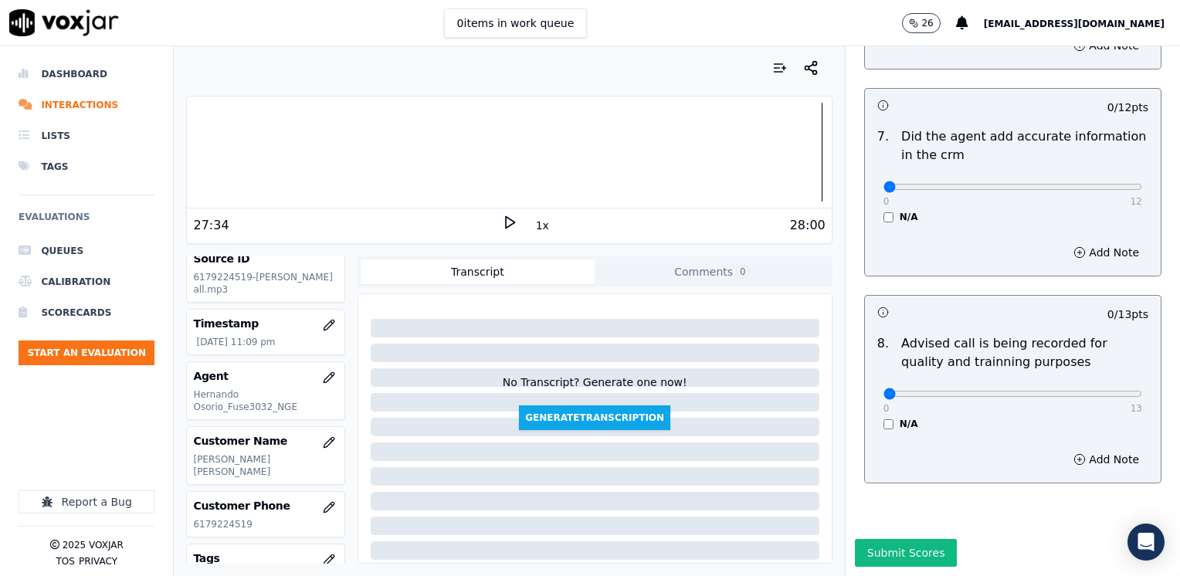
scroll to position [1349, 0]
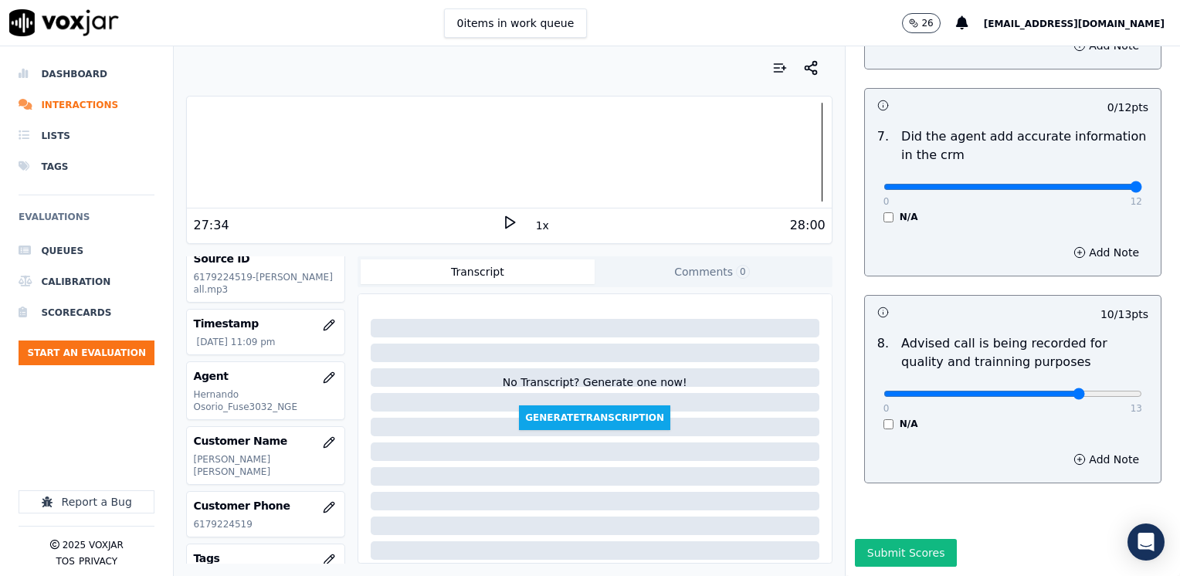
drag, startPoint x: 872, startPoint y: 153, endPoint x: 1182, endPoint y: 172, distance: 310.2
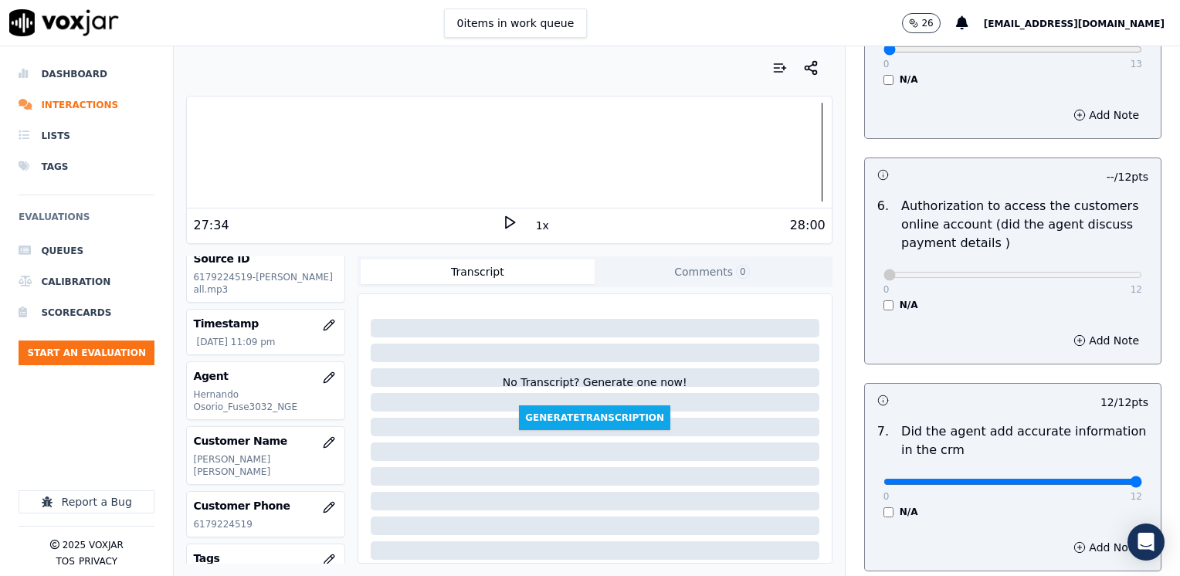
scroll to position [655, 0]
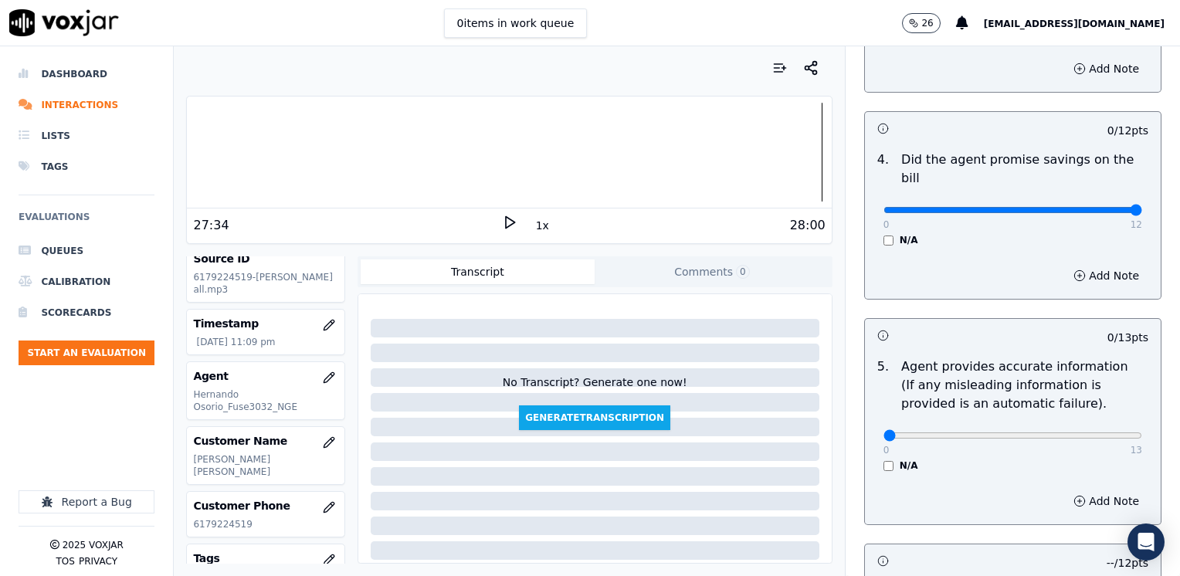
drag, startPoint x: 873, startPoint y: 193, endPoint x: 1182, endPoint y: 189, distance: 308.8
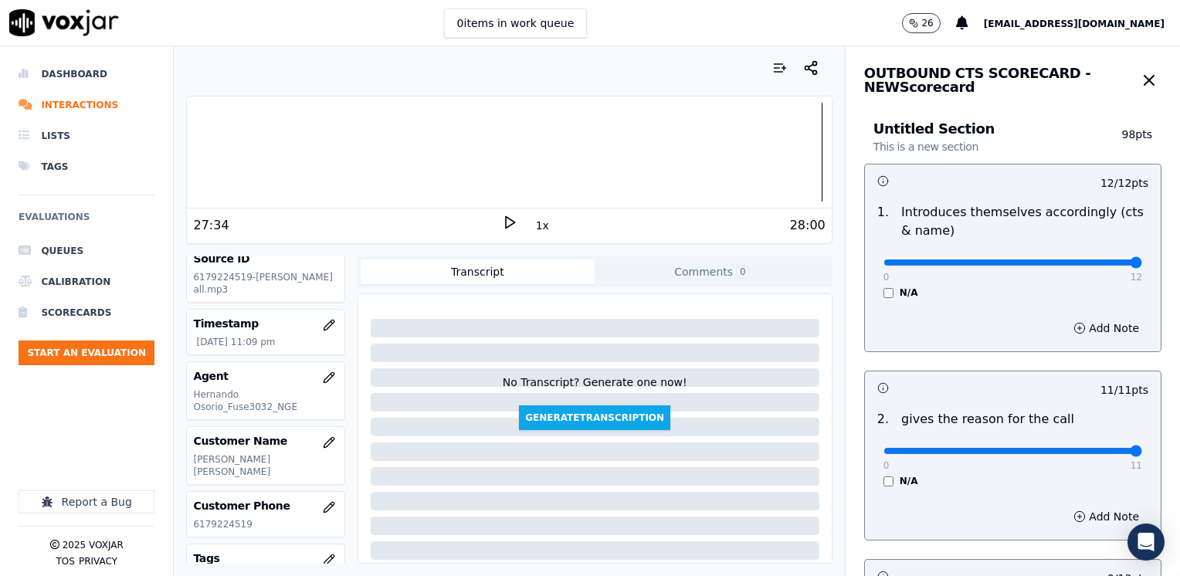
scroll to position [154, 0]
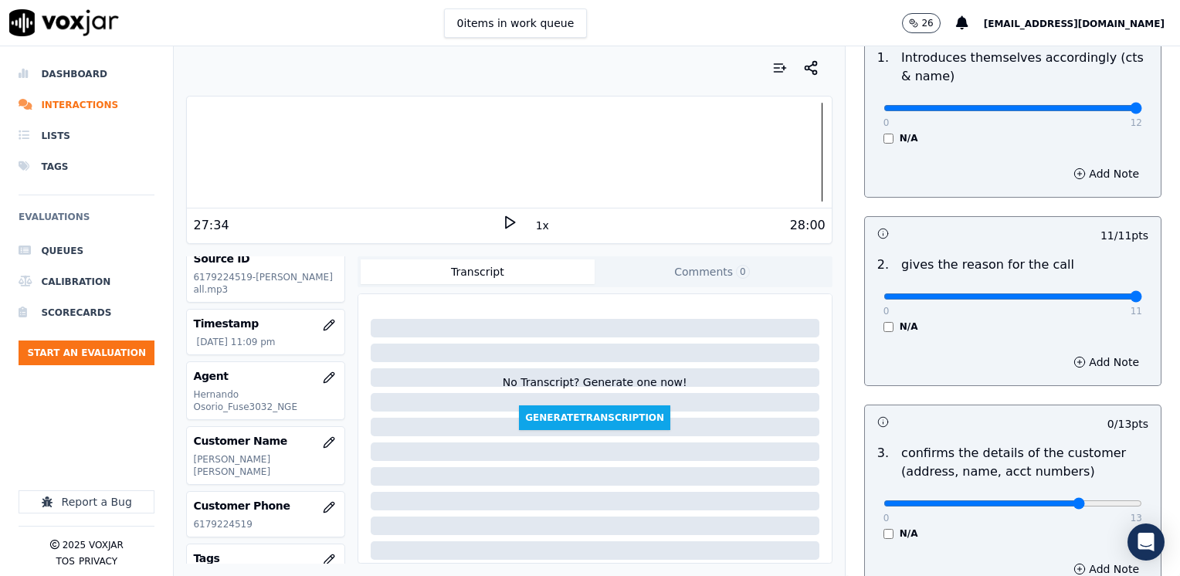
click at [1056, 111] on input "range" at bounding box center [1012, 108] width 259 height 6
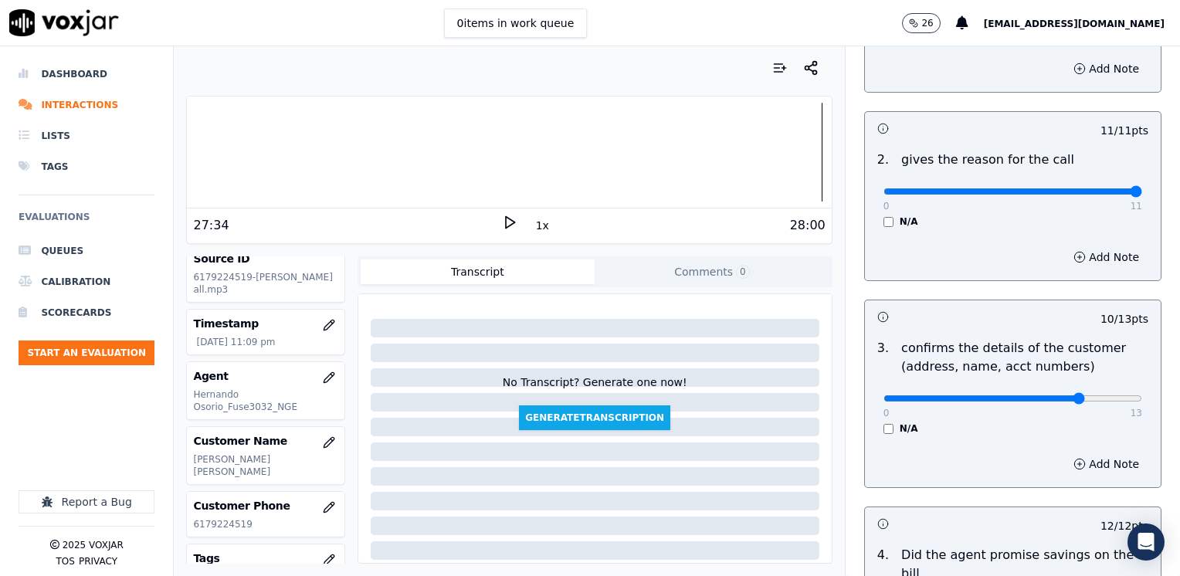
scroll to position [386, 0]
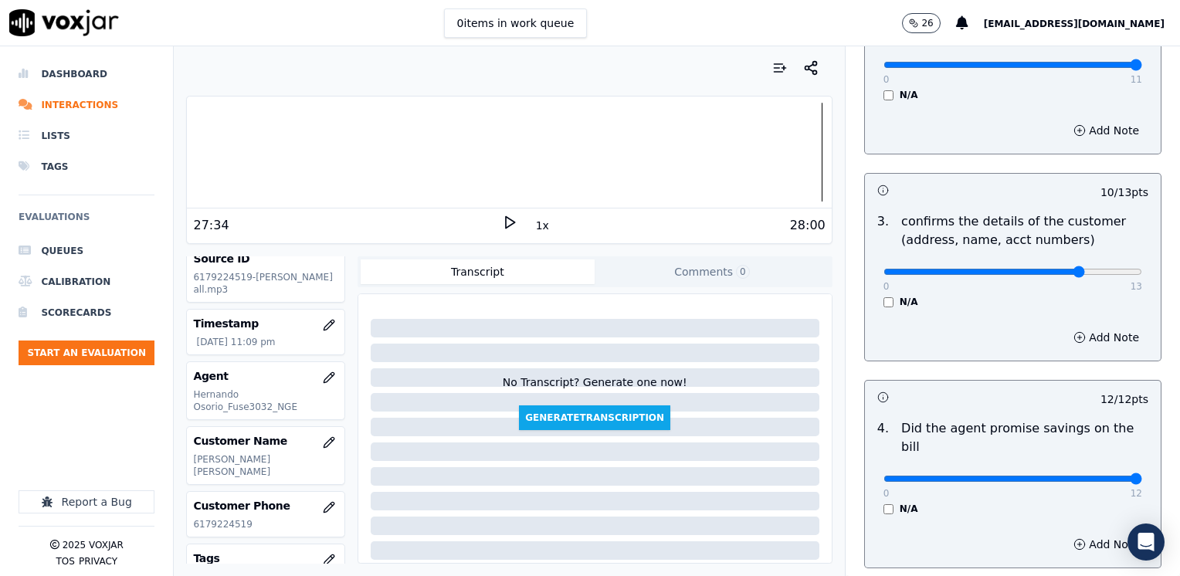
click at [1072, 320] on div "Add Note" at bounding box center [1013, 337] width 296 height 46
click at [1070, 337] on button "Add Note" at bounding box center [1106, 338] width 84 height 22
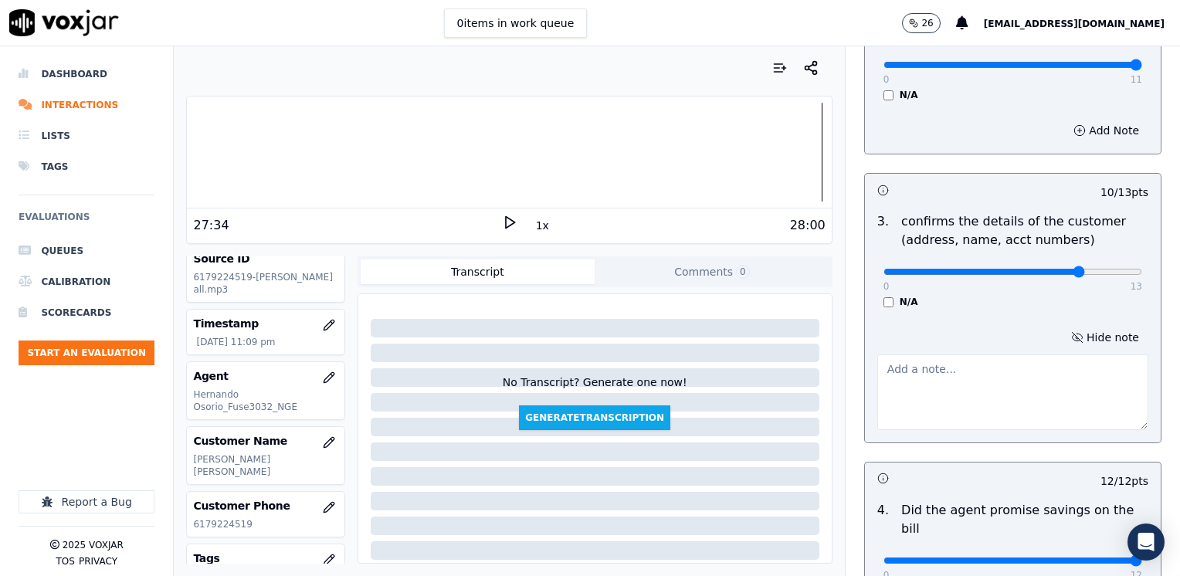
click at [940, 418] on textarea at bounding box center [1012, 392] width 271 height 76
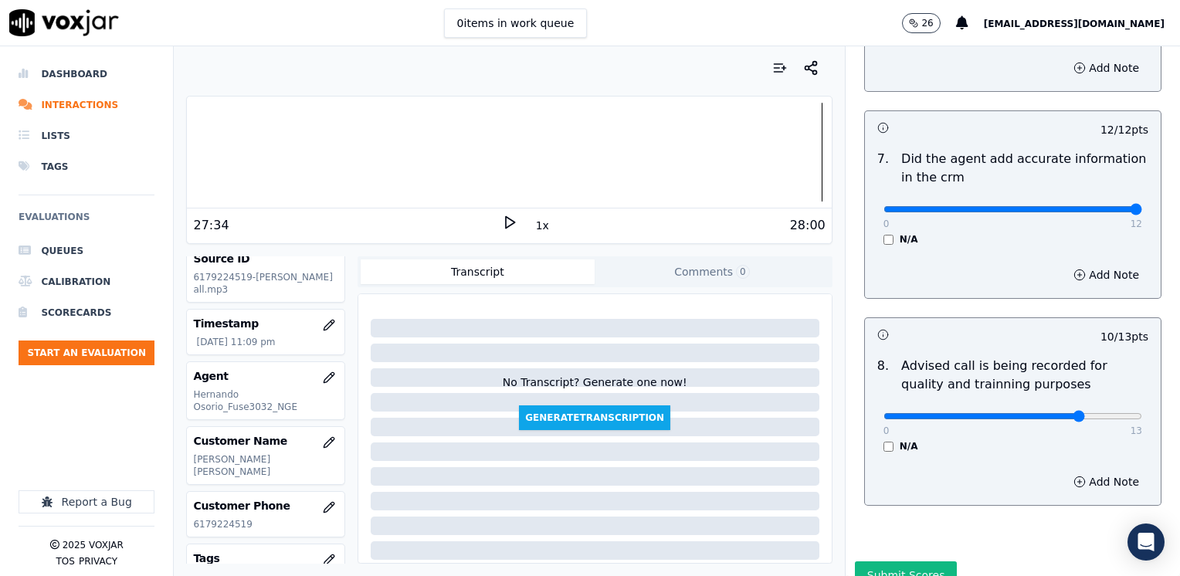
scroll to position [1430, 0]
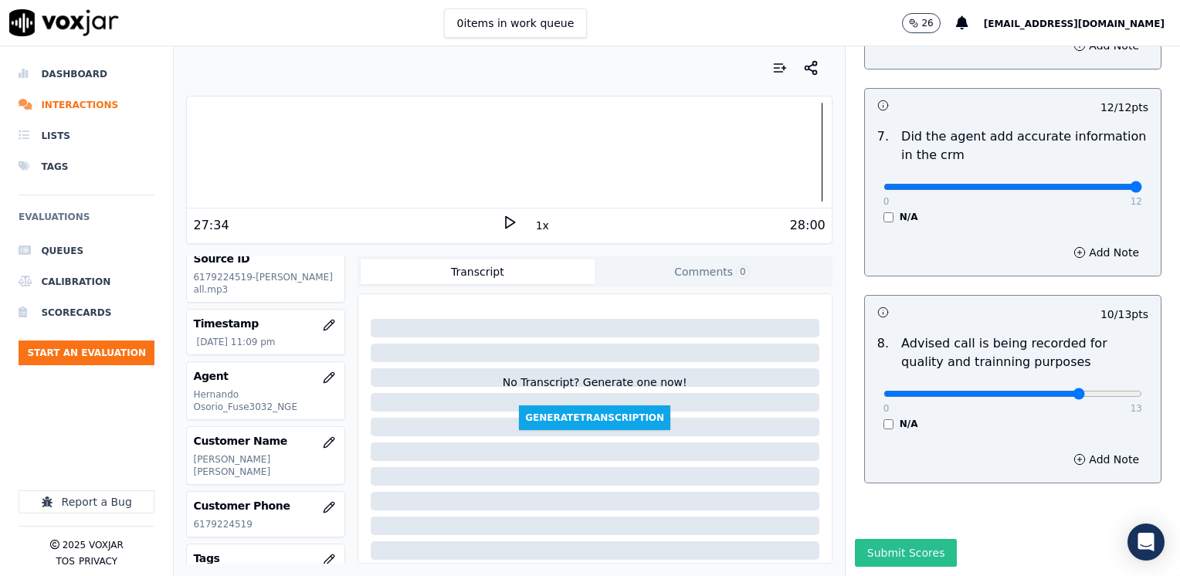
click at [883, 539] on button "Submit Scores" at bounding box center [906, 553] width 103 height 28
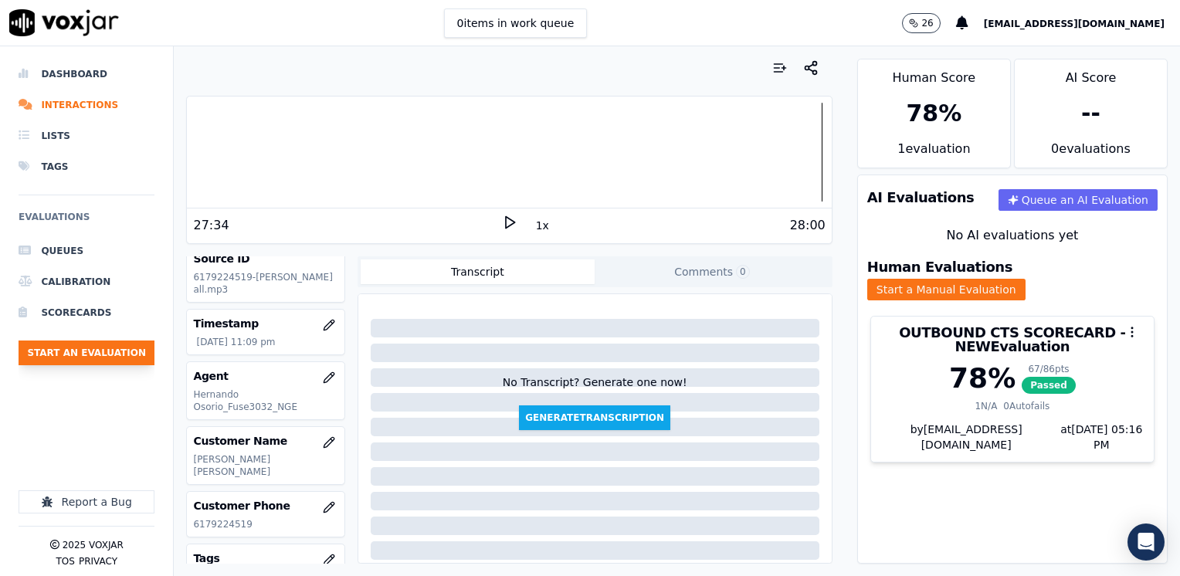
click at [102, 359] on button "Start an Evaluation" at bounding box center [87, 352] width 136 height 25
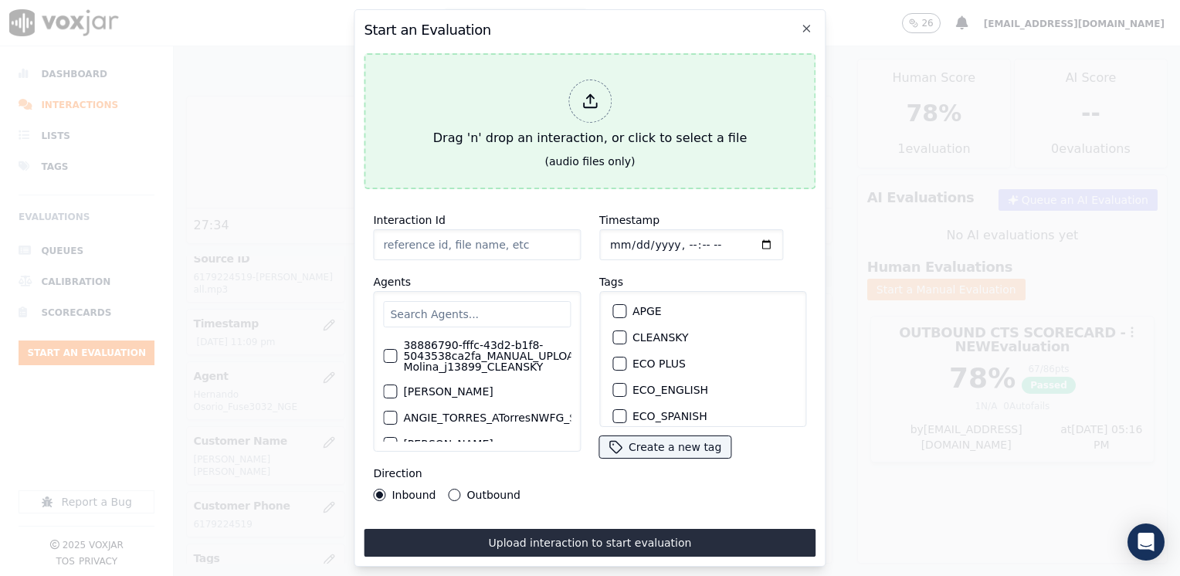
click at [589, 110] on div at bounding box center [589, 101] width 43 height 43
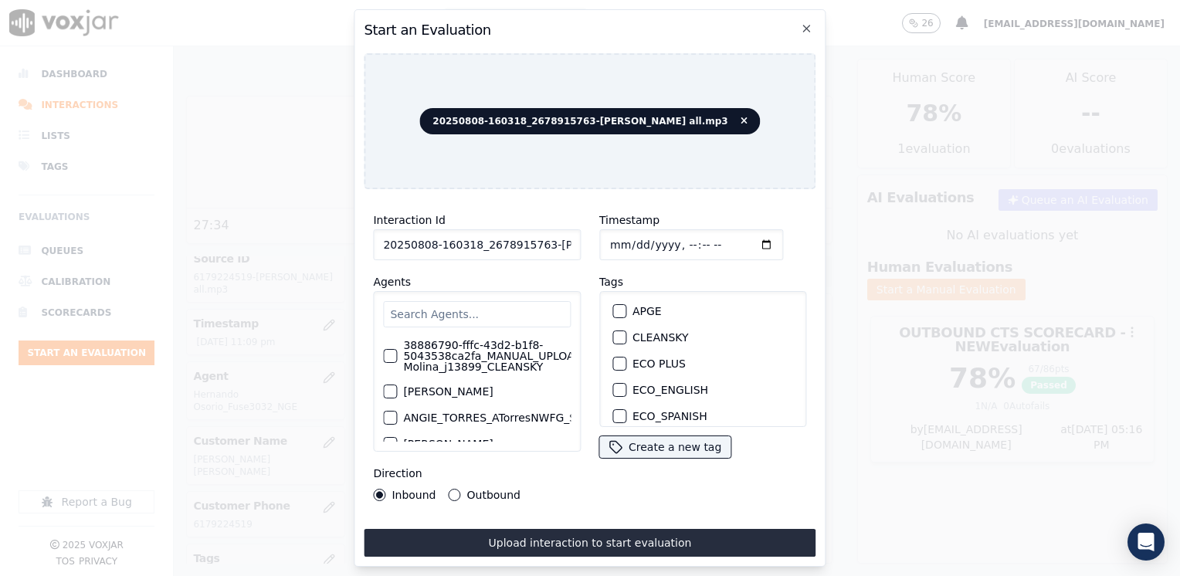
click at [486, 308] on input "text" at bounding box center [477, 314] width 188 height 26
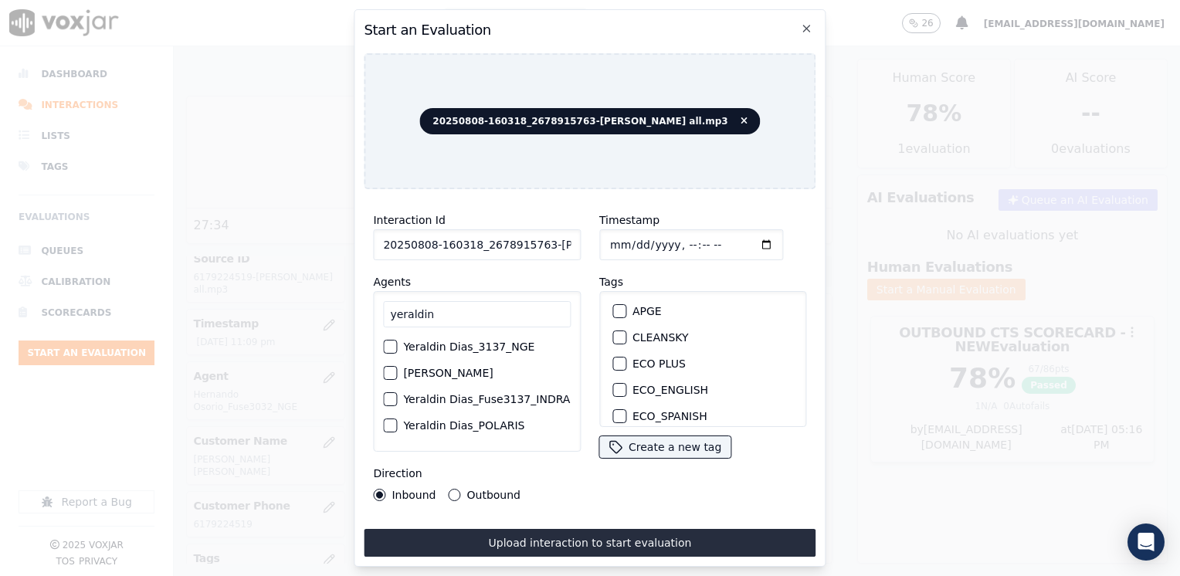
scroll to position [0, 0]
click at [386, 343] on div "button" at bounding box center [389, 346] width 11 height 11
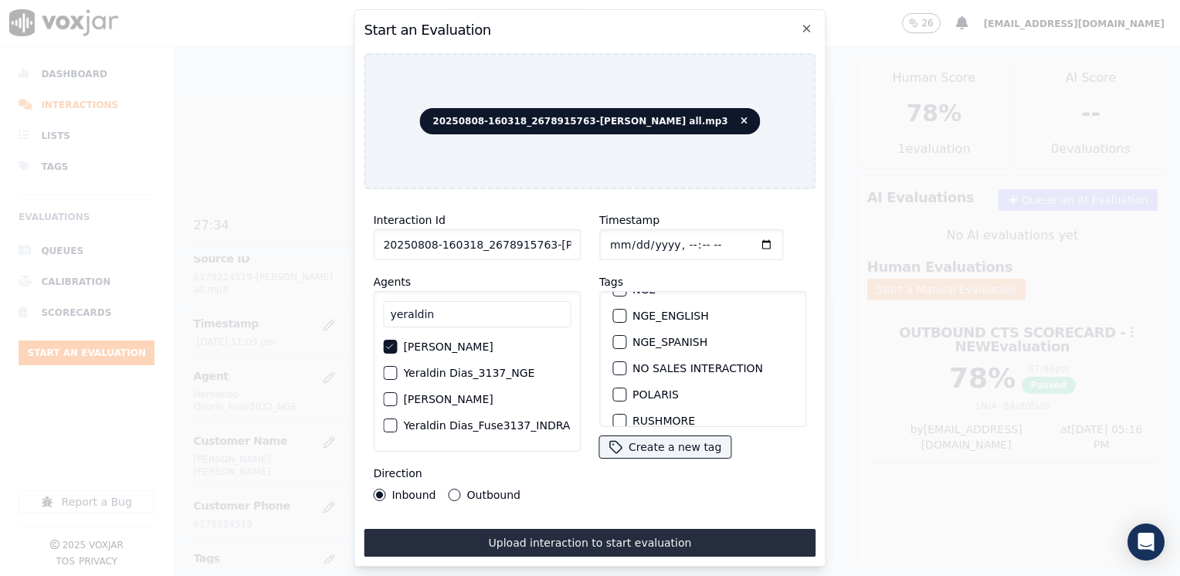
scroll to position [309, 0]
click at [616, 364] on div "button" at bounding box center [618, 369] width 11 height 11
click at [744, 241] on input "Timestamp" at bounding box center [691, 244] width 184 height 31
click at [742, 239] on input "Timestamp" at bounding box center [691, 244] width 184 height 31
click at [573, 496] on div "Interaction Id 20250808-160318_2678915763-[PERSON_NAME] all.mp3 Agents [PERSON_…" at bounding box center [477, 355] width 226 height 309
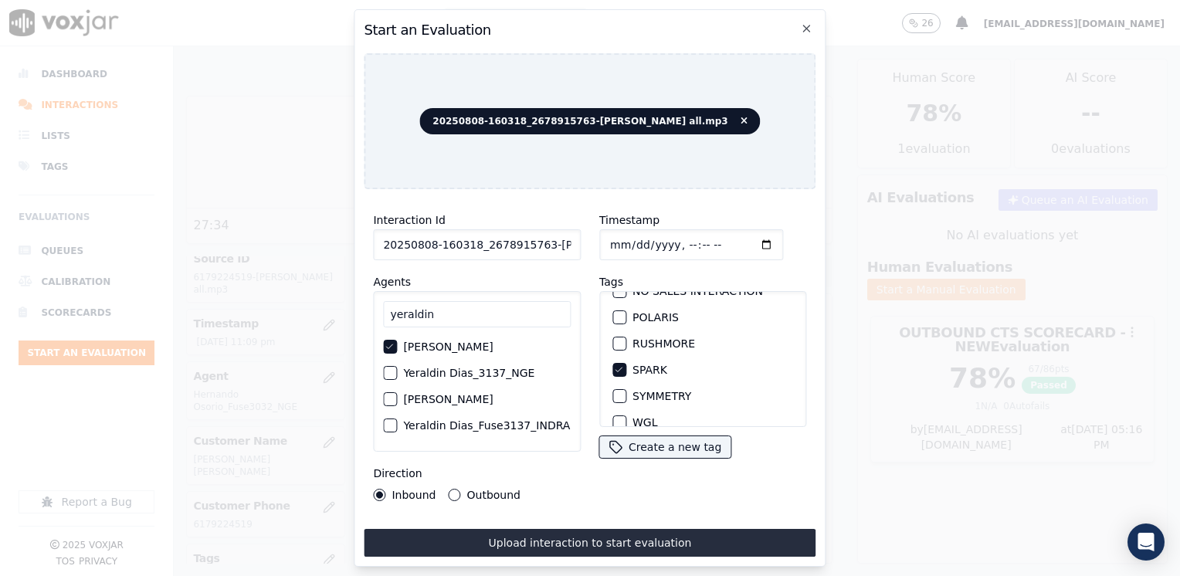
click at [475, 489] on label "Outbound" at bounding box center [493, 494] width 53 height 11
click at [461, 489] on button "Outbound" at bounding box center [455, 495] width 12 height 12
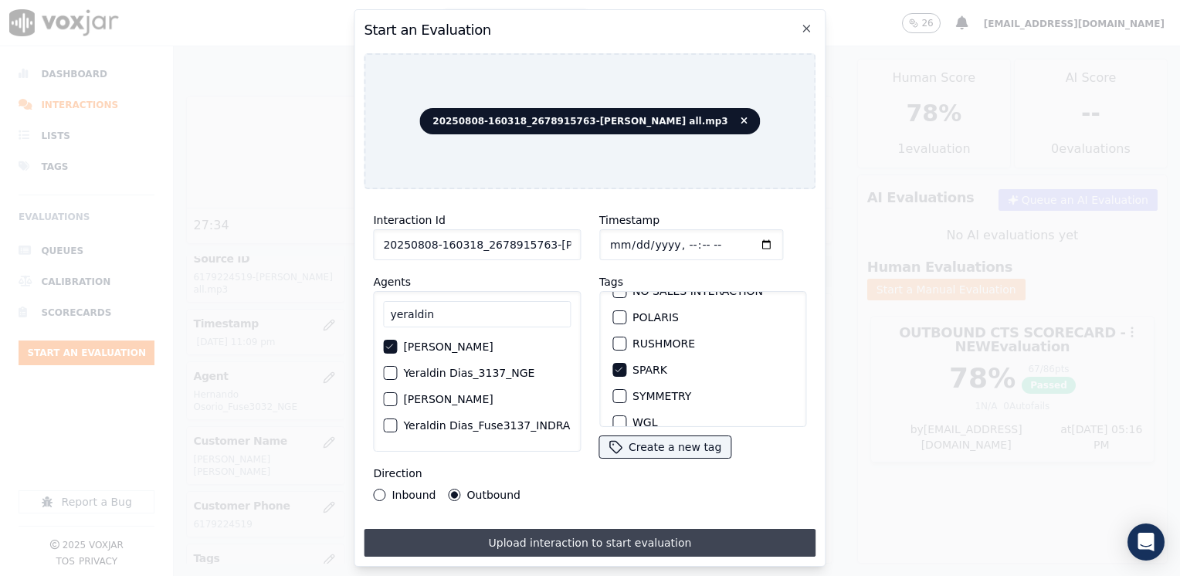
click at [593, 536] on button "Upload interaction to start evaluation" at bounding box center [590, 543] width 452 height 28
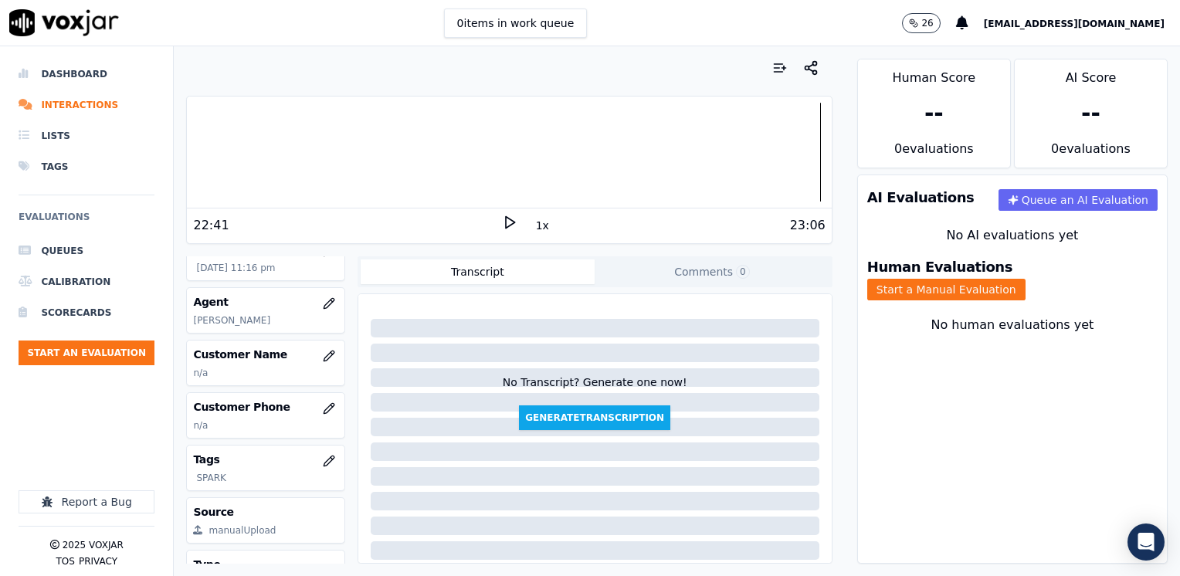
scroll to position [154, 0]
click at [323, 359] on icon "button" at bounding box center [329, 353] width 12 height 12
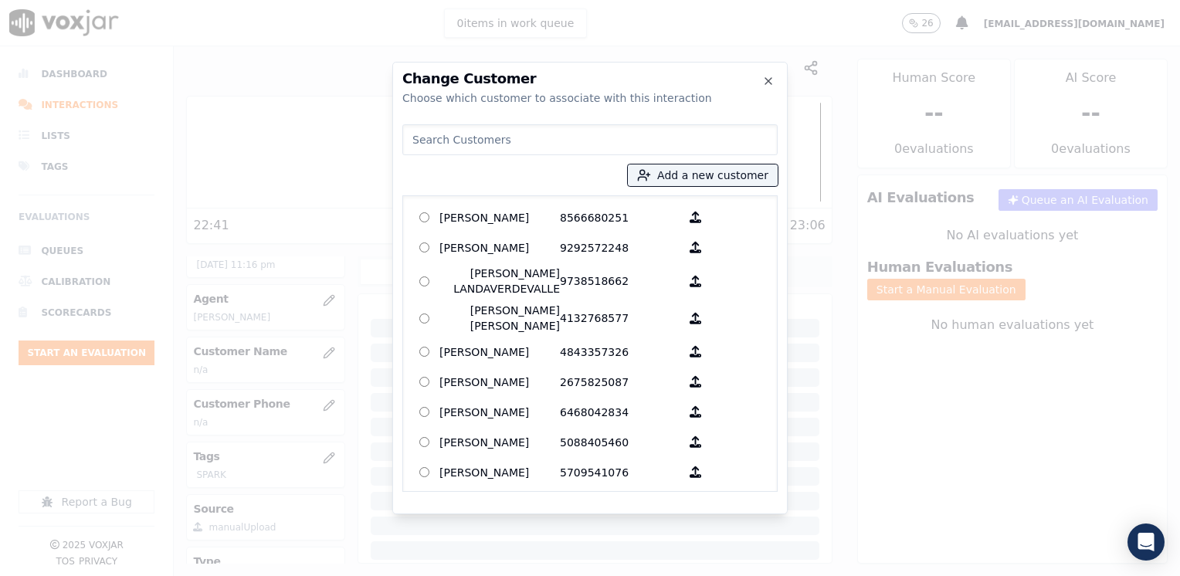
click at [609, 144] on input at bounding box center [589, 139] width 375 height 31
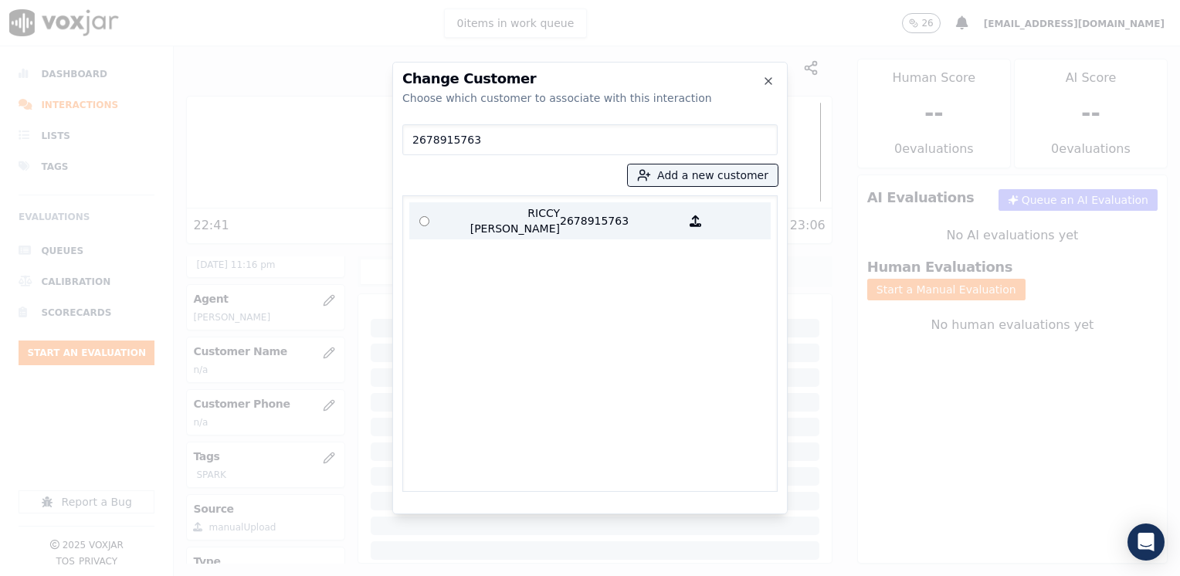
click at [526, 208] on p "RICCY [PERSON_NAME]" at bounding box center [499, 220] width 120 height 31
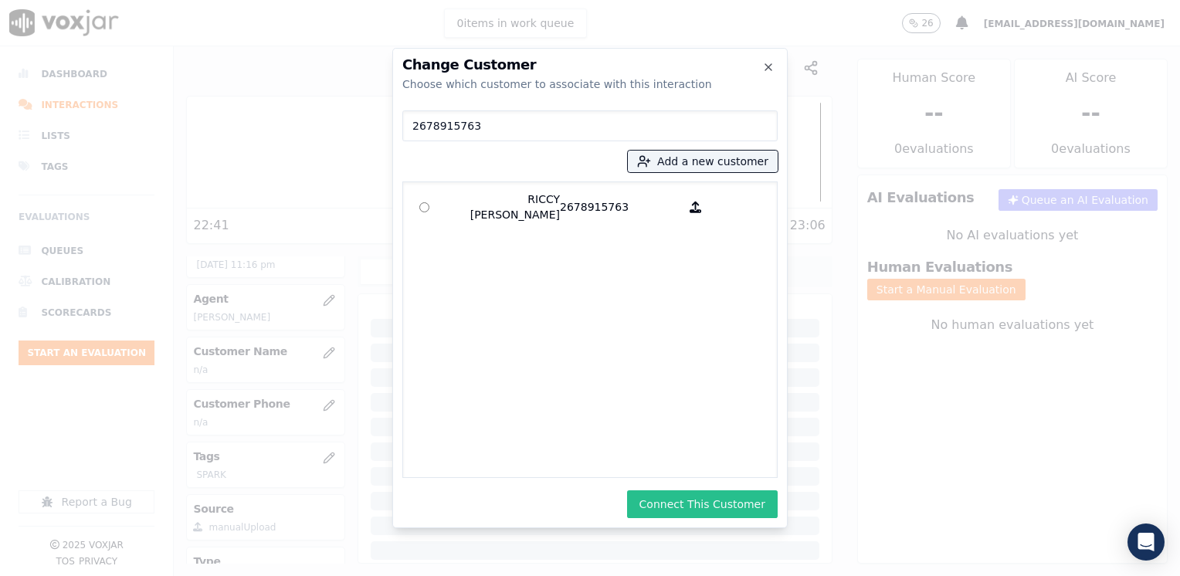
click at [679, 508] on button "Connect This Customer" at bounding box center [702, 504] width 151 height 28
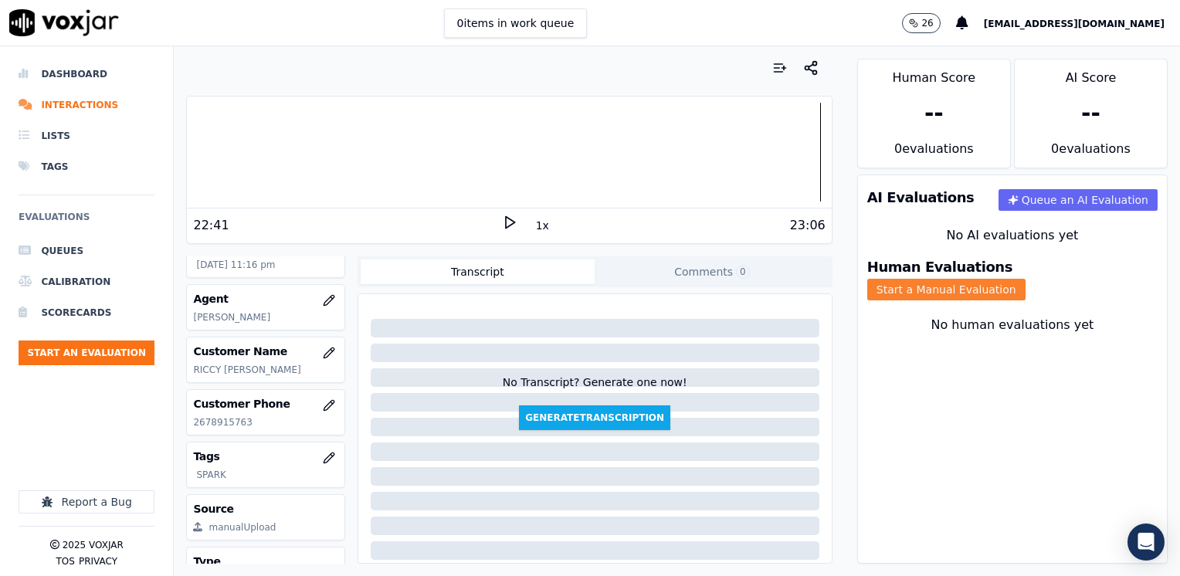
click at [1025, 279] on button "Start a Manual Evaluation" at bounding box center [946, 290] width 158 height 22
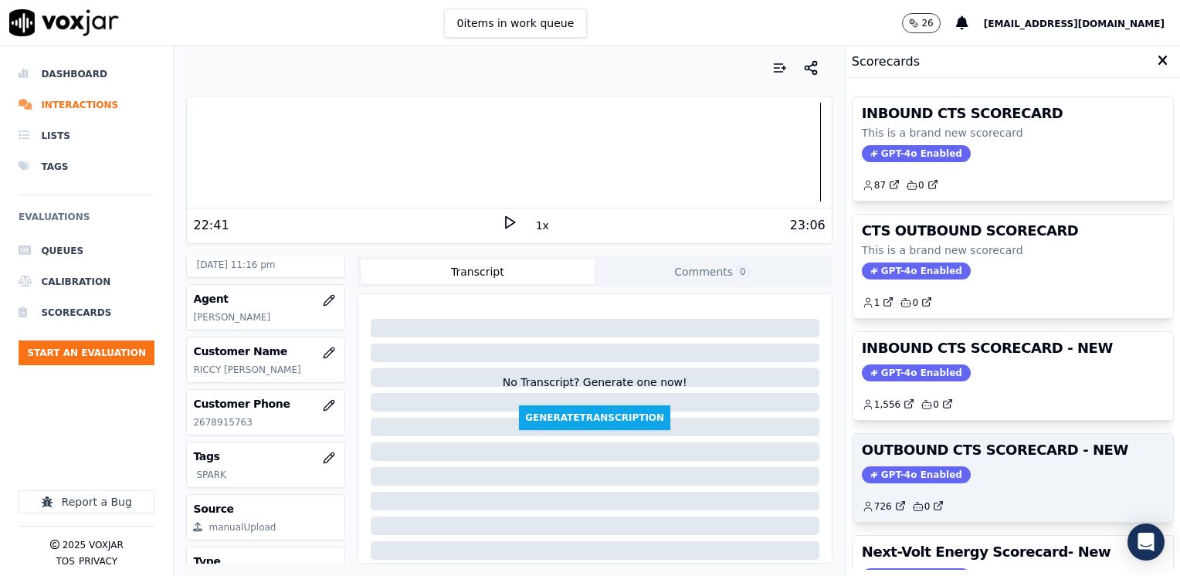
click at [916, 466] on span "GPT-4o Enabled" at bounding box center [916, 474] width 109 height 17
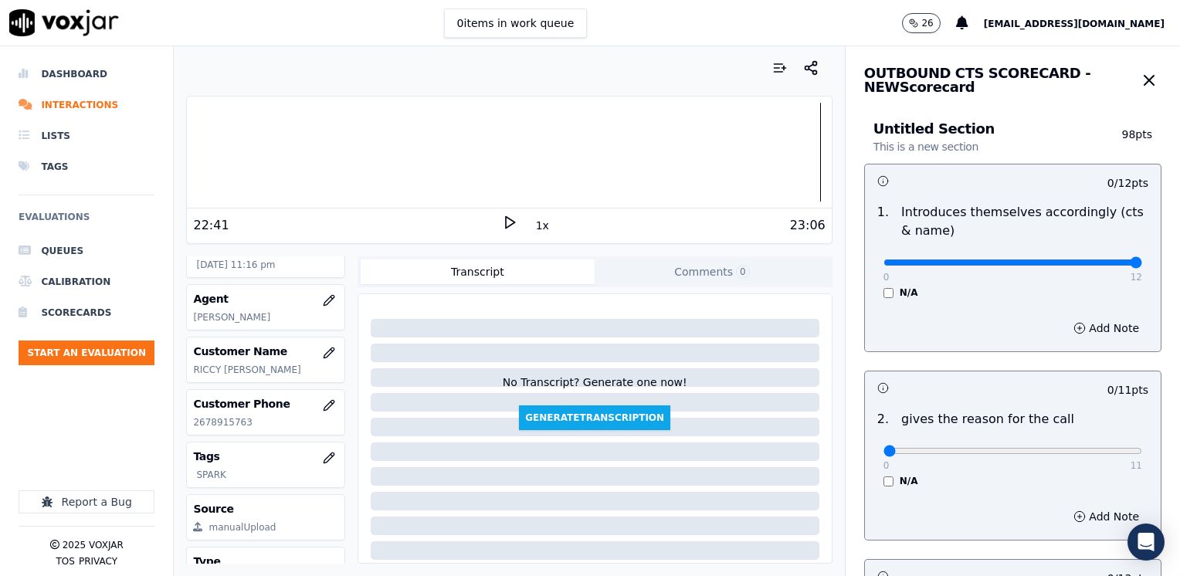
drag, startPoint x: 874, startPoint y: 260, endPoint x: 1182, endPoint y: 252, distance: 308.1
click at [1142, 259] on input "range" at bounding box center [1012, 262] width 259 height 6
drag, startPoint x: 872, startPoint y: 451, endPoint x: 1182, endPoint y: 429, distance: 310.3
click at [1142, 266] on input "range" at bounding box center [1012, 262] width 259 height 6
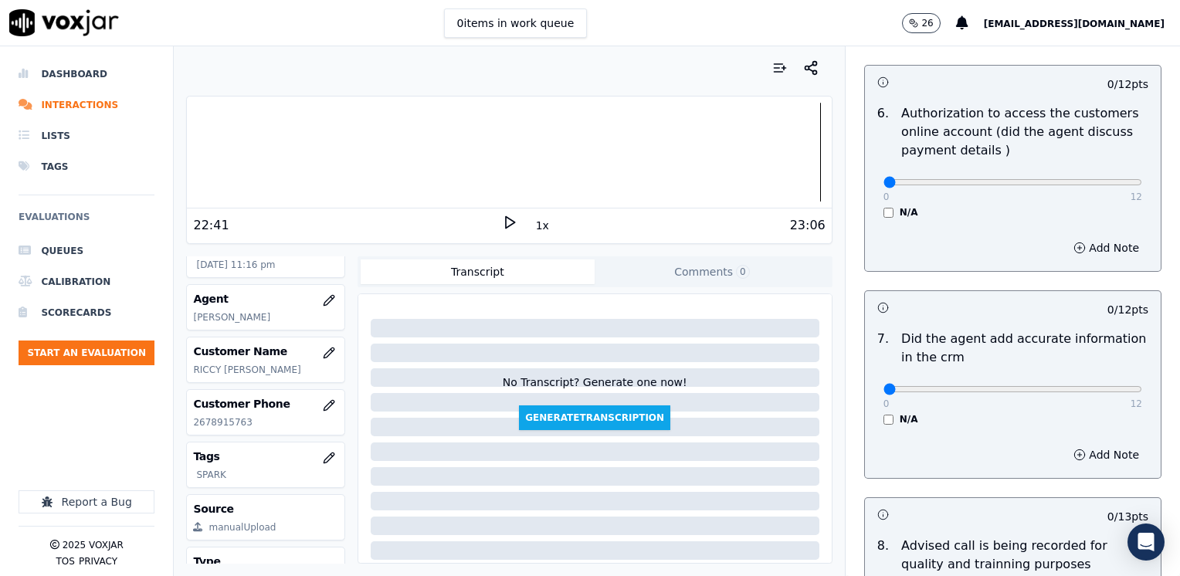
scroll to position [1312, 0]
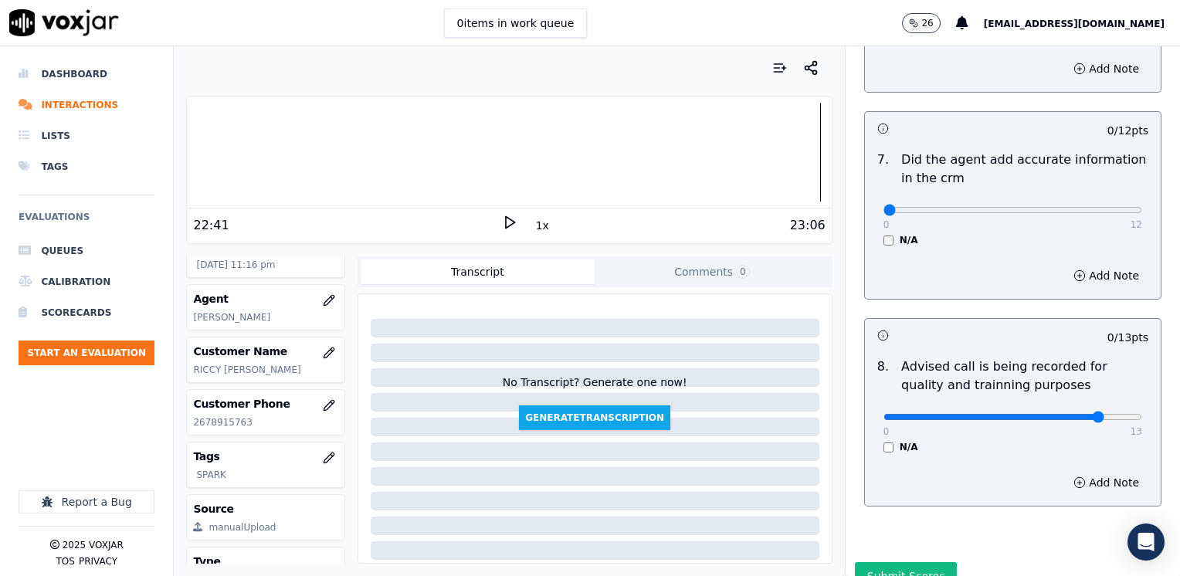
drag, startPoint x: 875, startPoint y: 189, endPoint x: 1182, endPoint y: 189, distance: 307.2
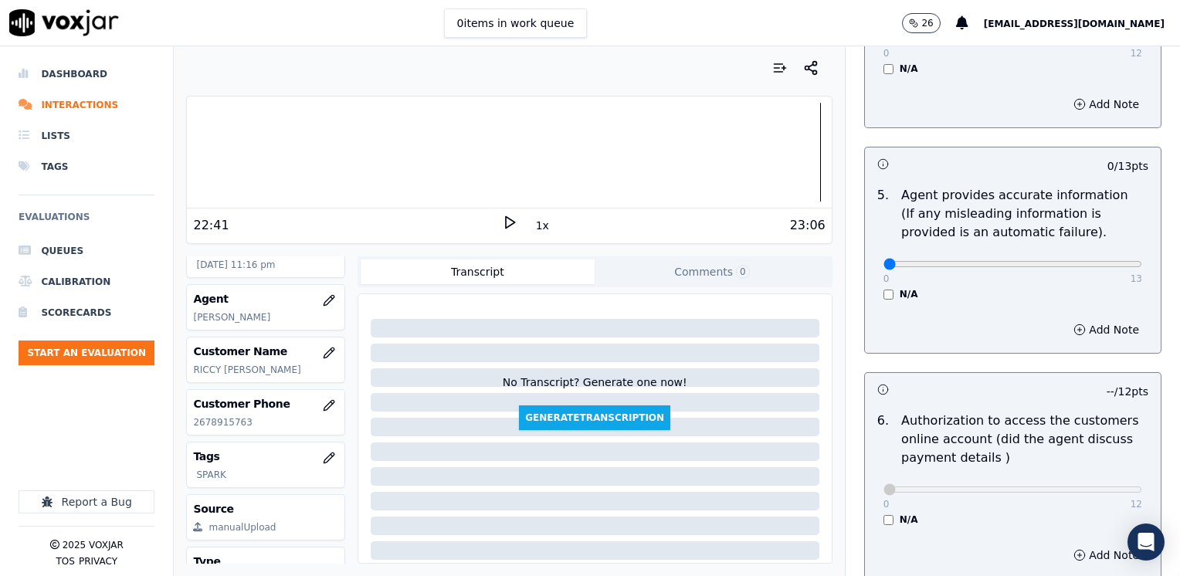
scroll to position [618, 0]
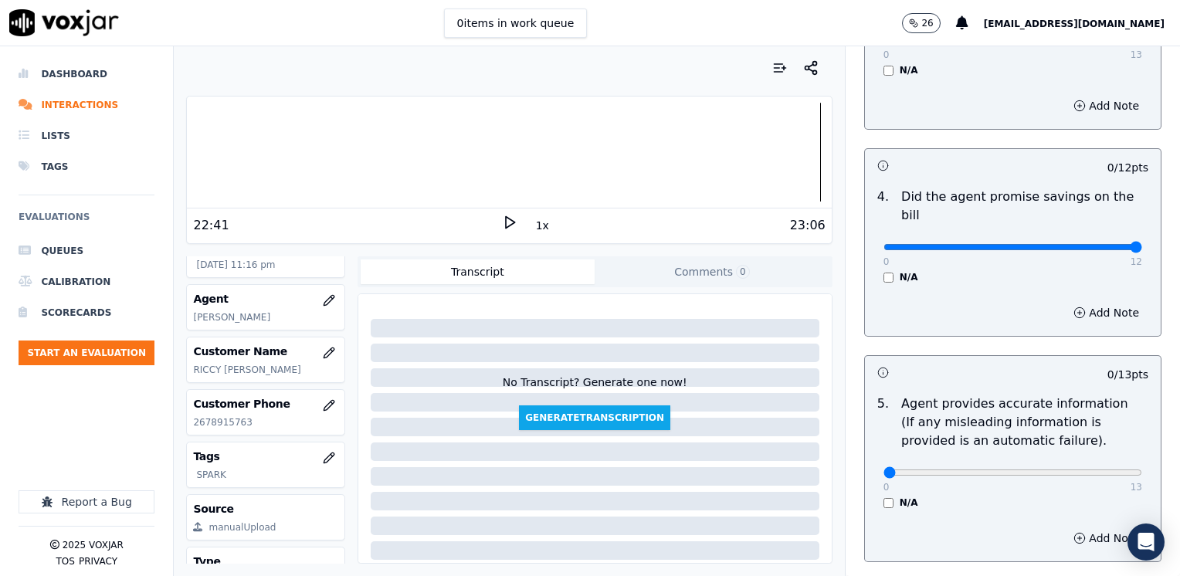
drag, startPoint x: 881, startPoint y: 224, endPoint x: 1182, endPoint y: 223, distance: 301.1
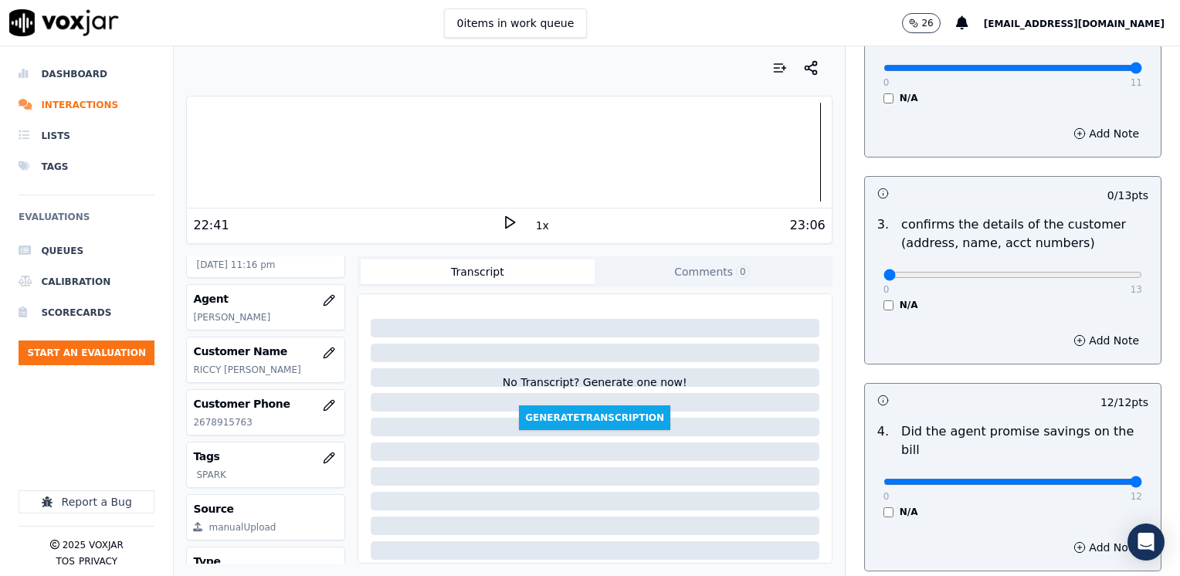
scroll to position [309, 0]
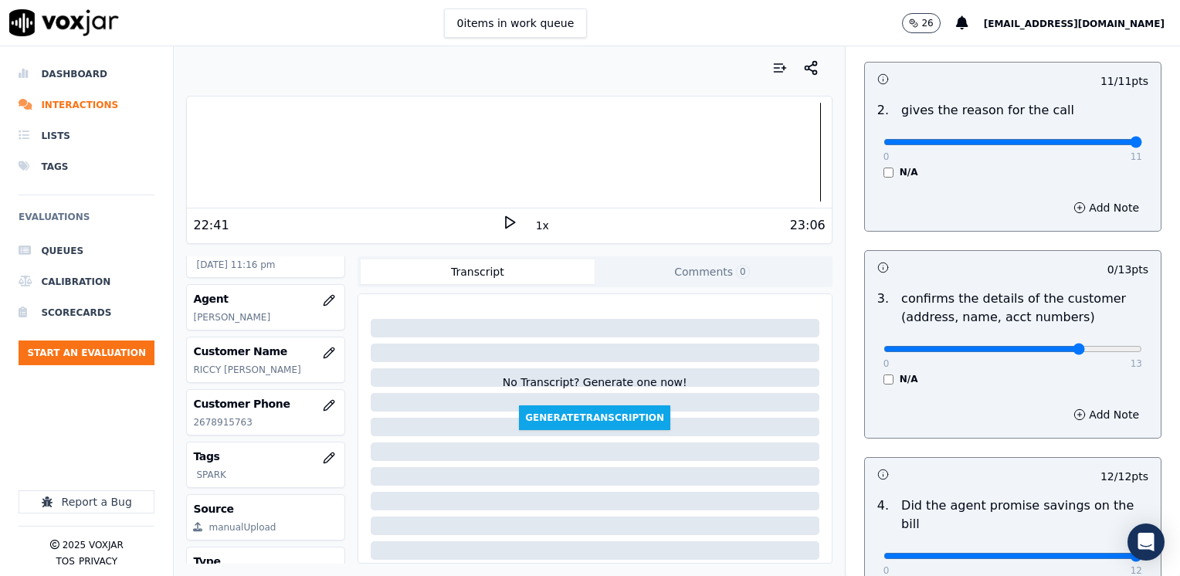
click at [1087, 397] on div "Add Note" at bounding box center [1013, 414] width 296 height 46
click at [1075, 418] on button "Add Note" at bounding box center [1106, 415] width 84 height 22
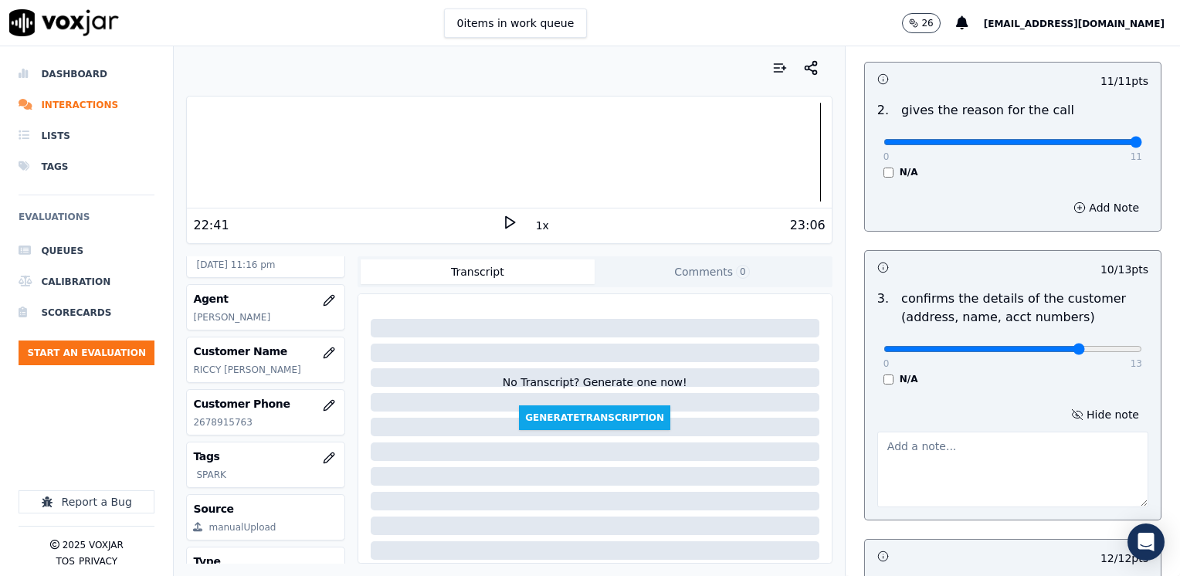
click at [946, 465] on textarea at bounding box center [1012, 470] width 271 height 76
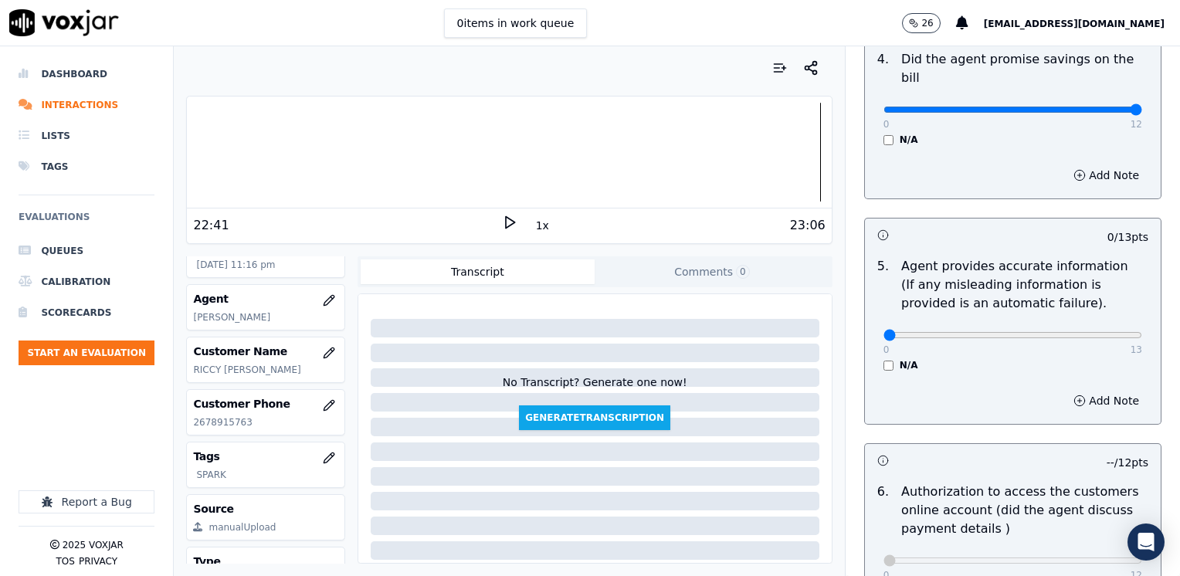
scroll to position [926, 0]
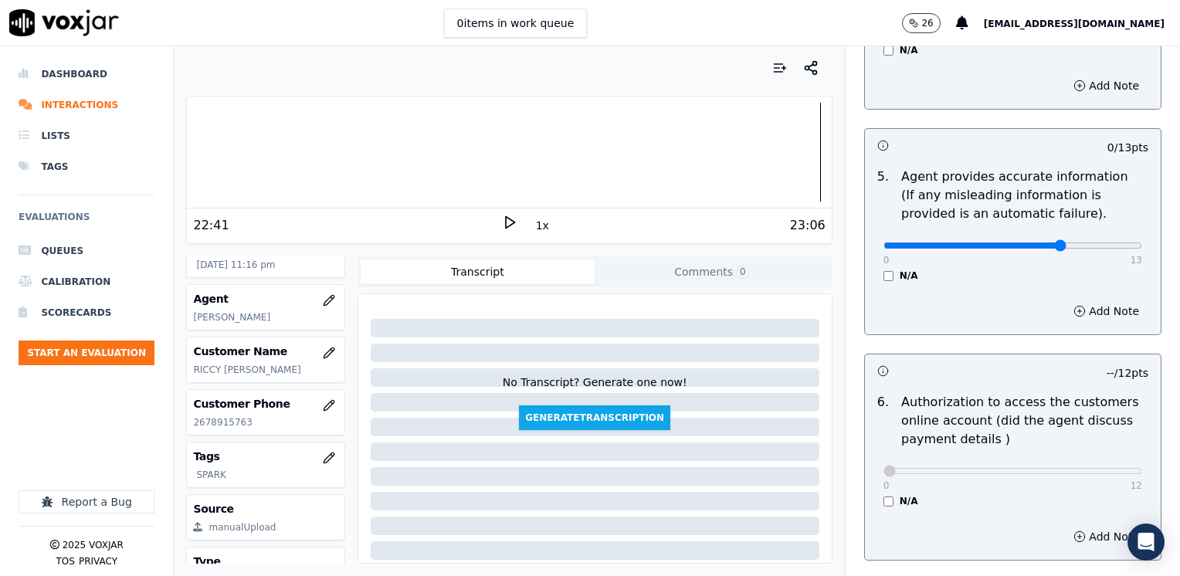
drag, startPoint x: 1027, startPoint y: 218, endPoint x: 1182, endPoint y: 207, distance: 154.8
click at [1179, 207] on html "0 items in work queue 26 [EMAIL_ADDRESS][DOMAIN_NAME] Dashboard Interactions Li…" at bounding box center [590, 288] width 1180 height 576
drag, startPoint x: 1179, startPoint y: 207, endPoint x: 1034, endPoint y: 259, distance: 153.6
click at [1034, 269] on div "N/A" at bounding box center [1012, 275] width 259 height 12
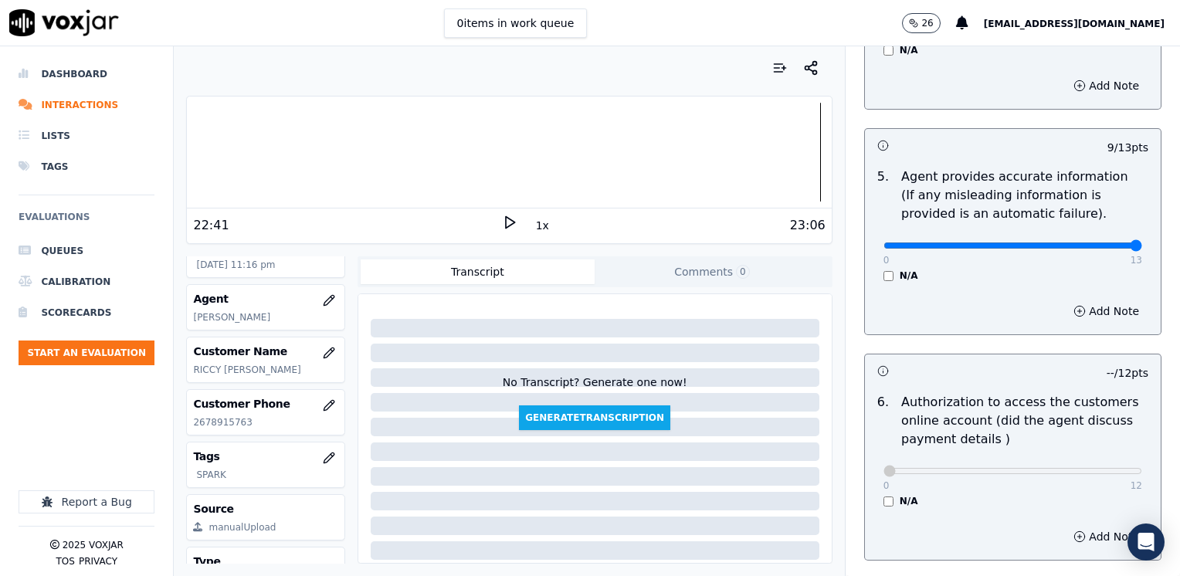
drag, startPoint x: 1031, startPoint y: 227, endPoint x: 1182, endPoint y: 224, distance: 151.3
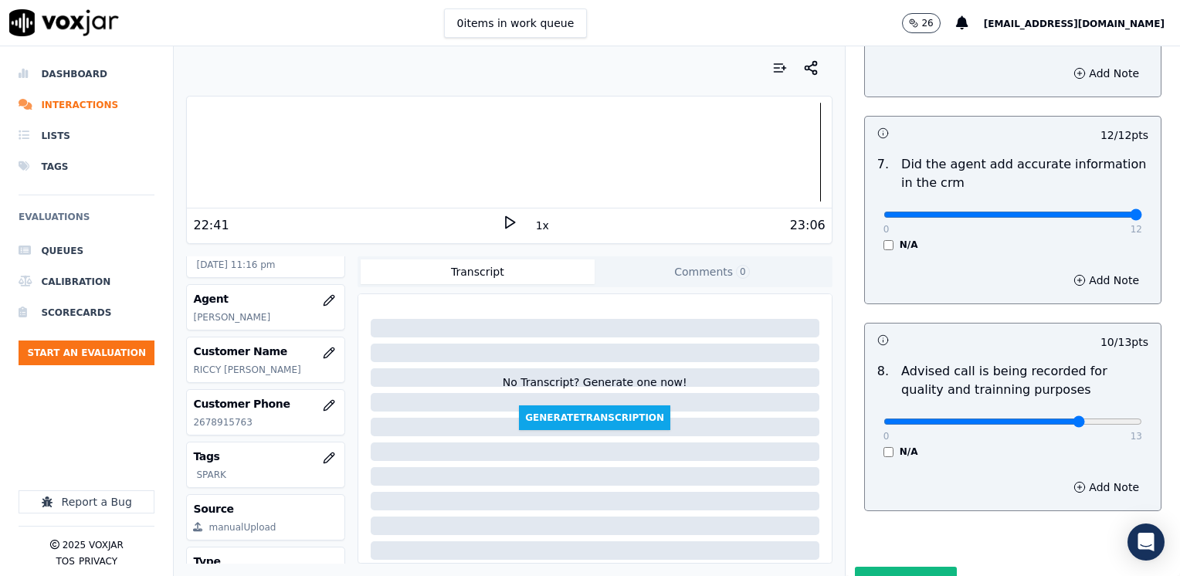
scroll to position [1430, 0]
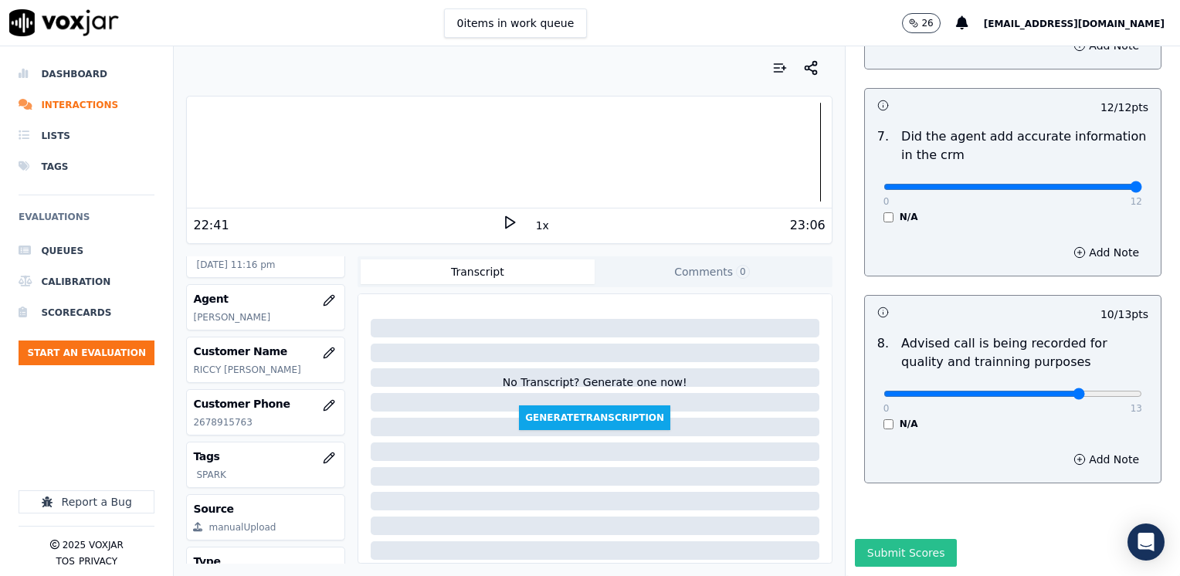
click at [887, 539] on button "Submit Scores" at bounding box center [906, 553] width 103 height 28
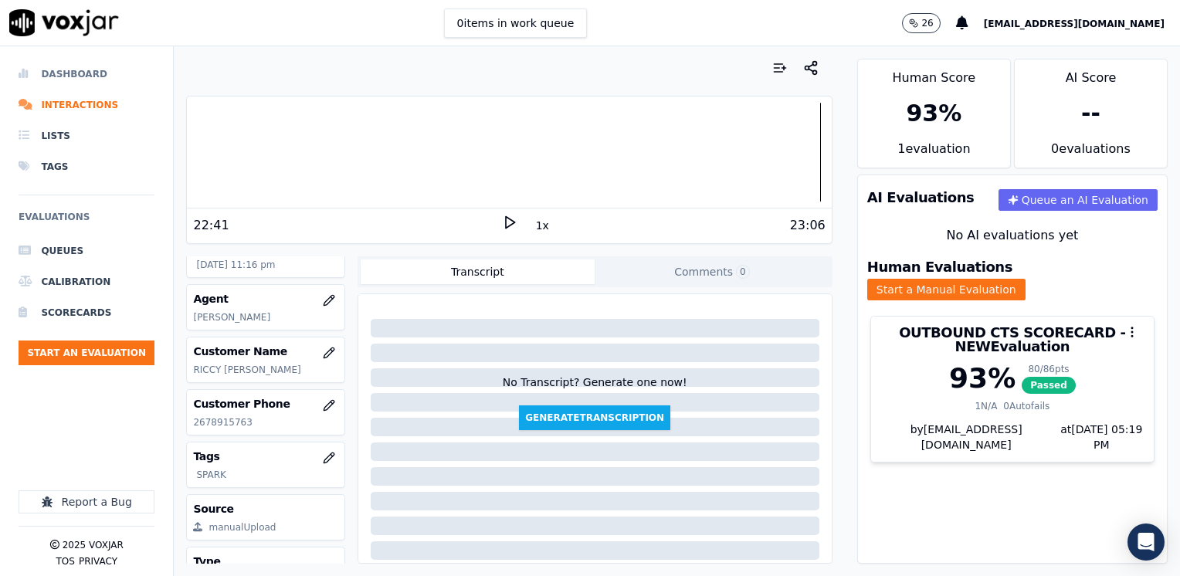
click at [86, 69] on li "Dashboard" at bounding box center [87, 74] width 136 height 31
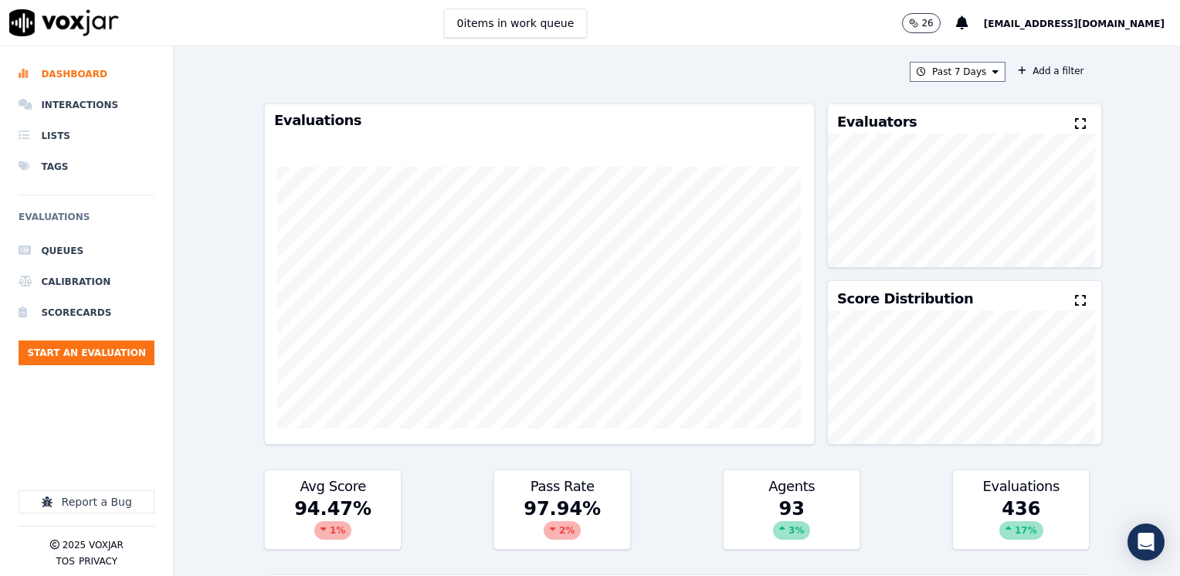
click at [1075, 121] on icon at bounding box center [1080, 123] width 11 height 12
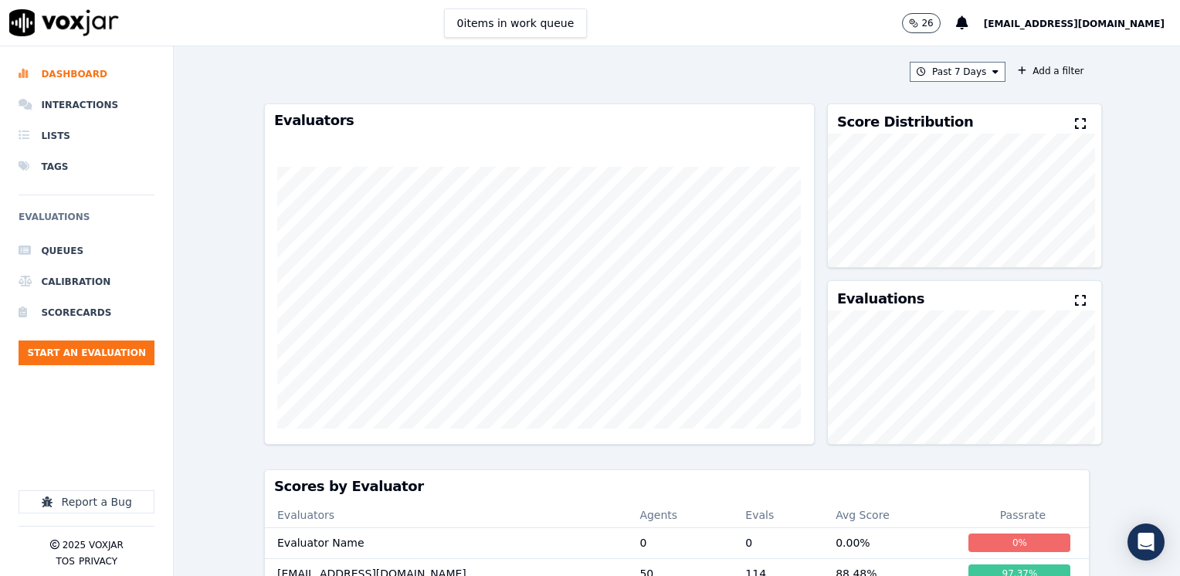
click at [1075, 125] on icon at bounding box center [1080, 123] width 11 height 12
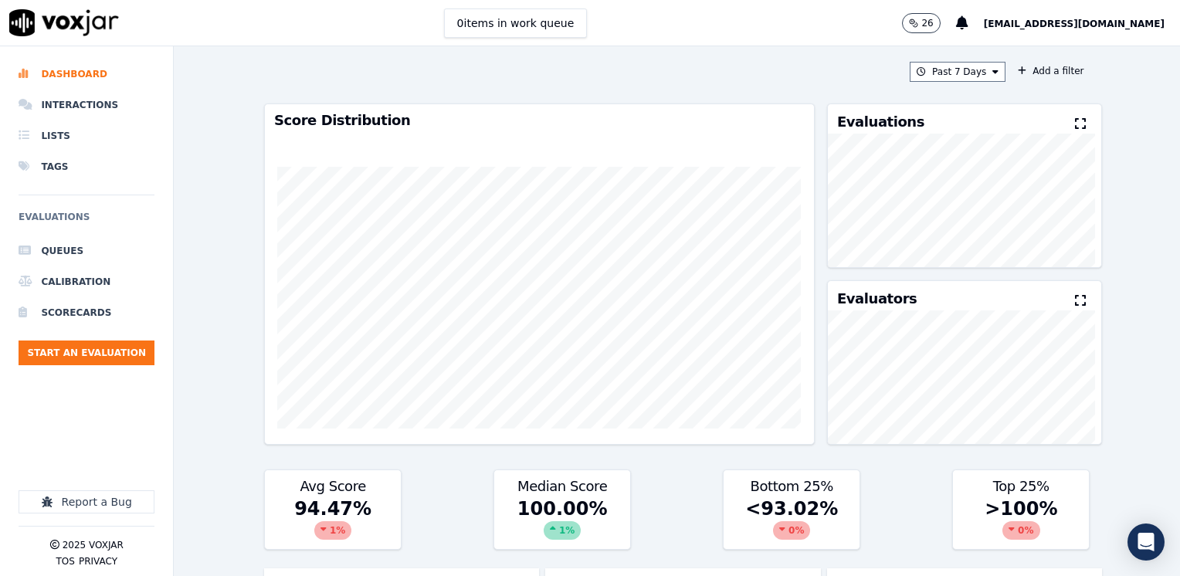
click at [1075, 125] on icon at bounding box center [1080, 123] width 11 height 12
